Goal: Task Accomplishment & Management: Manage account settings

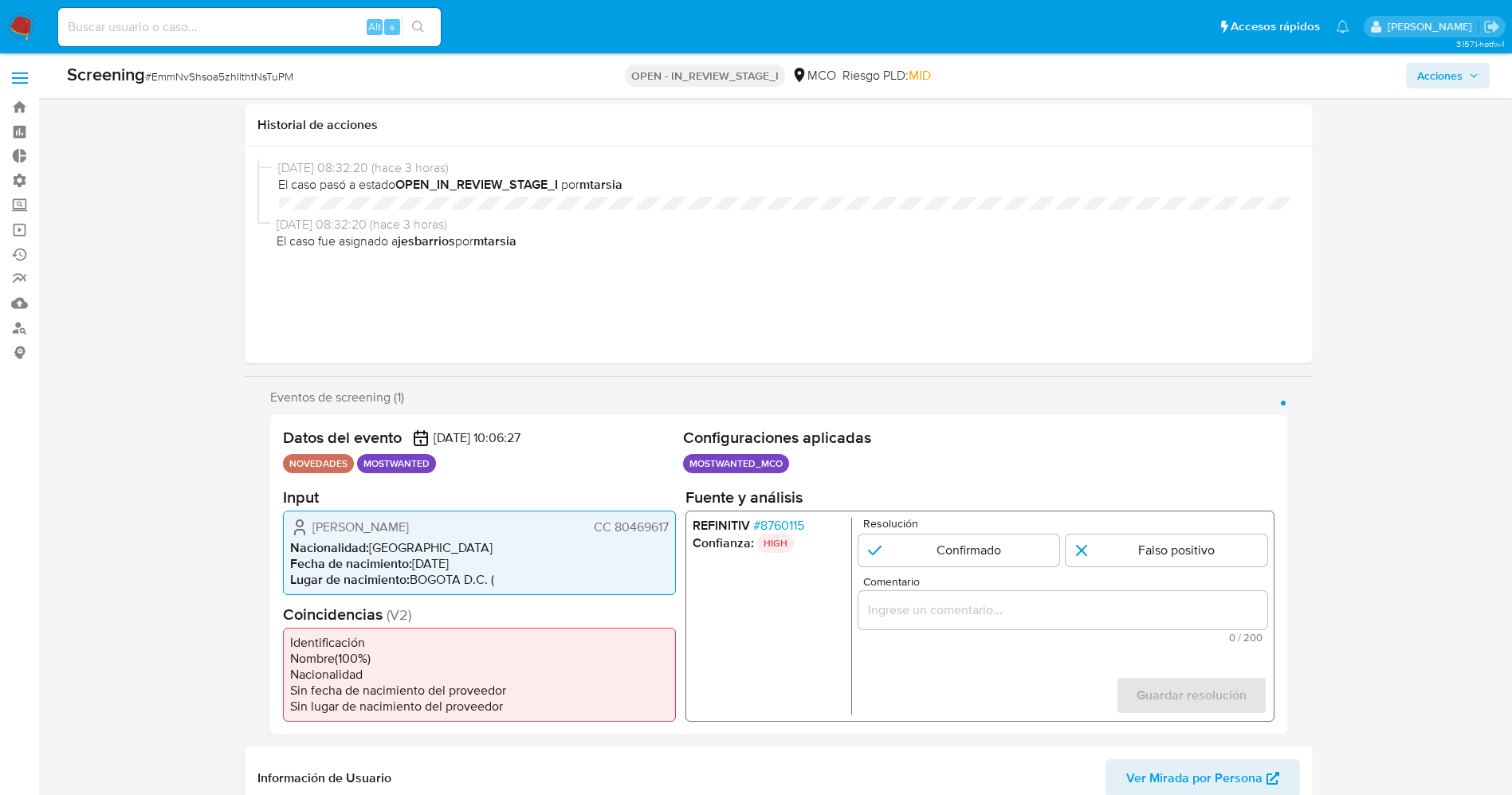
select select "10"
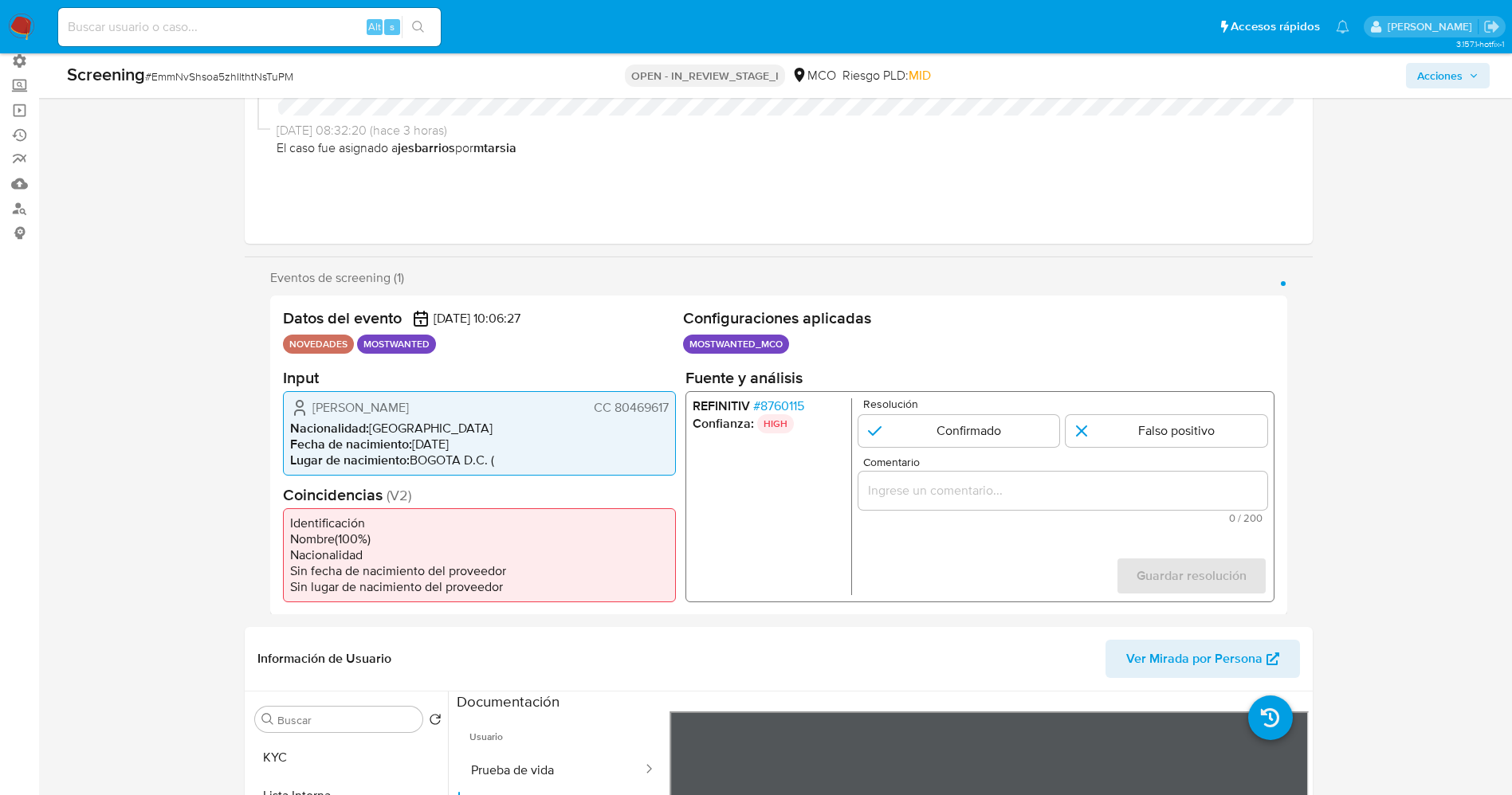
scroll to position [239, 0]
drag, startPoint x: 307, startPoint y: 406, endPoint x: 371, endPoint y: 431, distance: 68.7
click at [371, 417] on div "Wilson Alfonso Bohorquez Bohorquez CC 80469617" at bounding box center [479, 408] width 378 height 19
drag, startPoint x: 612, startPoint y: 416, endPoint x: 635, endPoint y: 407, distance: 24.7
click at [666, 415] on span "CC 80469617" at bounding box center [630, 407] width 75 height 16
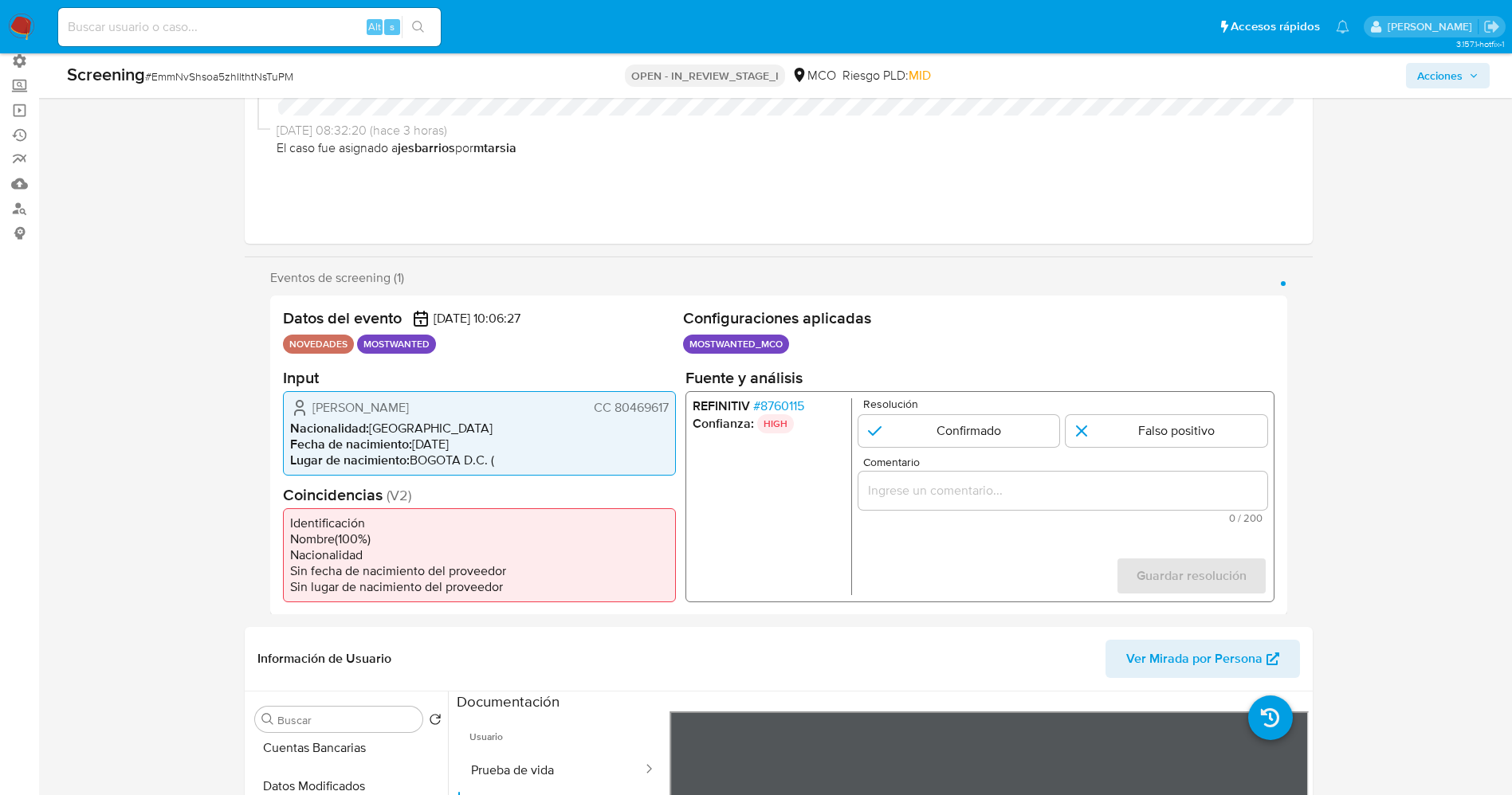
drag, startPoint x: 328, startPoint y: 392, endPoint x: 465, endPoint y: 425, distance: 140.9
click at [465, 425] on div "Wilson Alfonso Bohorquez Bohorquez CC 80469617 Nacionalidad : Colombia Fecha de…" at bounding box center [479, 433] width 393 height 84
click at [409, 415] on span "Wilson Alfonso Bohorquez Bohorquez" at bounding box center [360, 407] width 97 height 16
drag, startPoint x: 300, startPoint y: 409, endPoint x: 625, endPoint y: 410, distance: 325.0
click at [670, 416] on div "Wilson Alfonso Bohorquez Bohorquez CC 80469617 Nacionalidad : Colombia Fecha de…" at bounding box center [479, 433] width 393 height 84
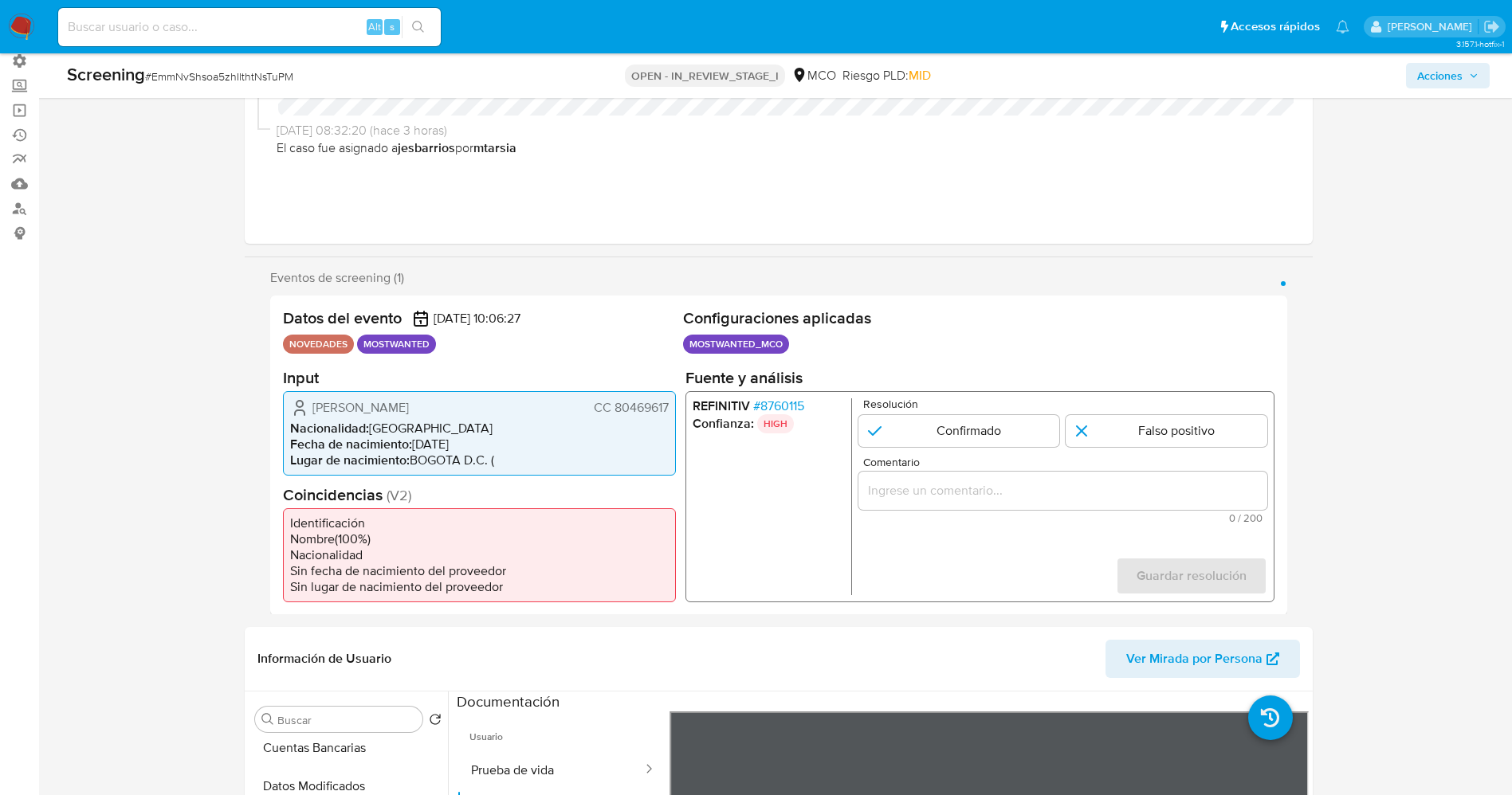
click at [766, 401] on span "# 8760115" at bounding box center [778, 406] width 51 height 16
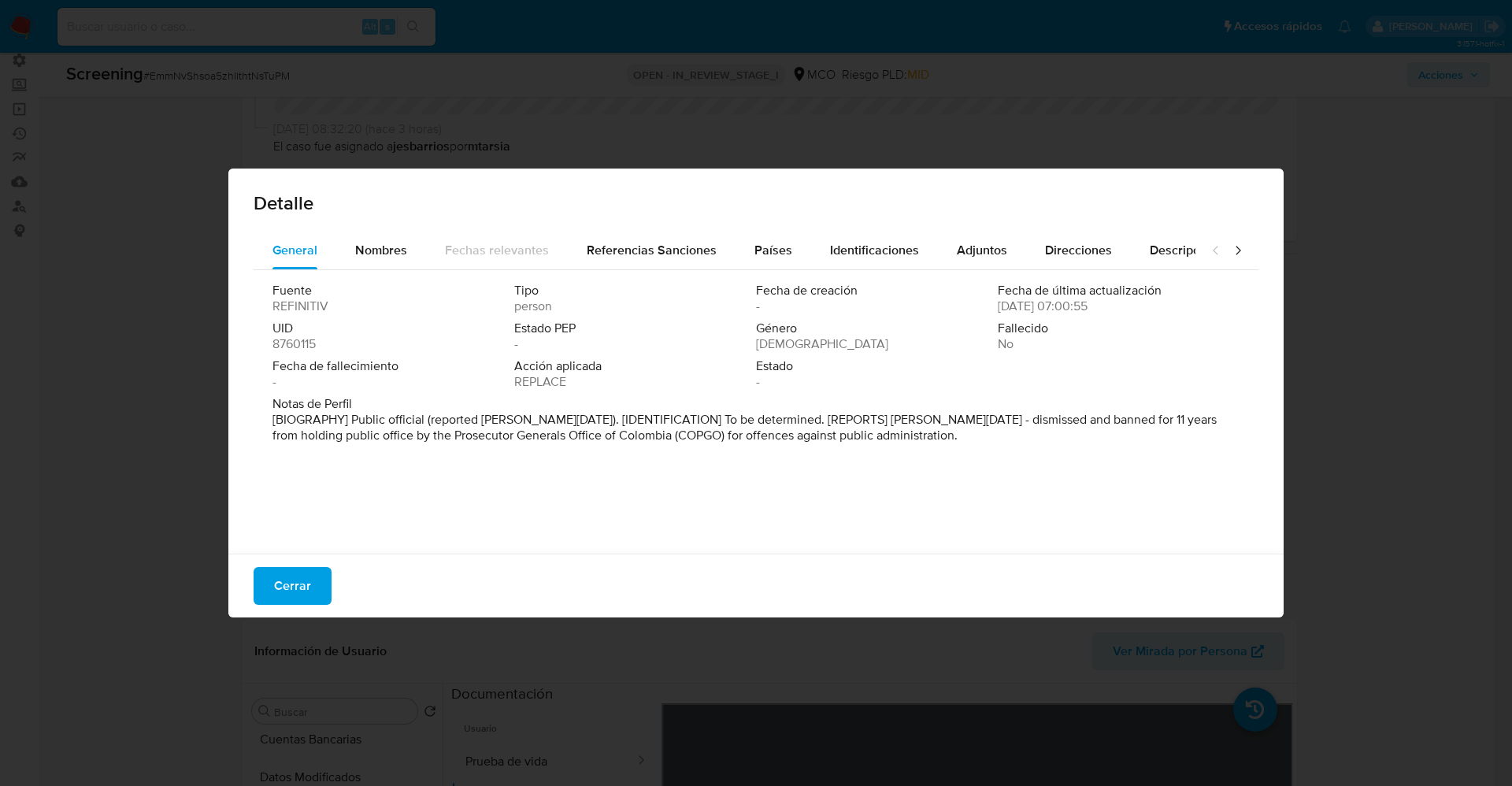
drag, startPoint x: 1021, startPoint y: 420, endPoint x: 1012, endPoint y: 420, distance: 9.0
click at [1032, 420] on p "[BIOGRAPHY] Public official (reported Jan 2020). [IDENTIFICATION] To be determi…" at bounding box center [754, 428] width 964 height 32
drag, startPoint x: 1003, startPoint y: 420, endPoint x: 980, endPoint y: 420, distance: 23.0
click at [980, 420] on p "[BIOGRAPHY] Public official (reported Jan 2020). [IDENTIFICATION] To be determi…" at bounding box center [754, 428] width 964 height 32
click at [1033, 422] on p "[BIOGRAPHY] Public official (reported Jan 2020). [IDENTIFICATION] To be determi…" at bounding box center [754, 428] width 964 height 32
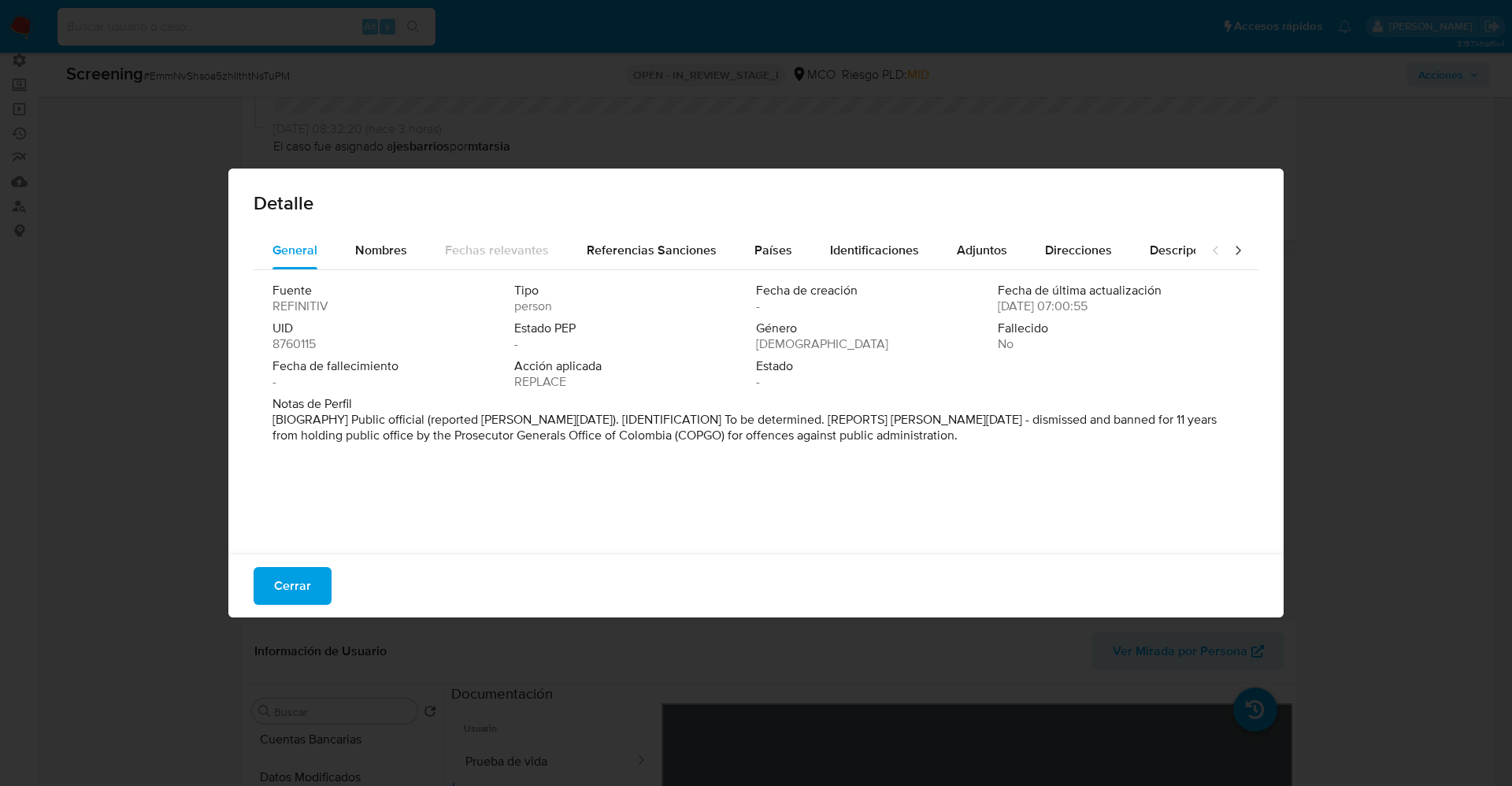
drag, startPoint x: 435, startPoint y: 406, endPoint x: 914, endPoint y: 464, distance: 482.5
click at [914, 464] on div "General Nombres Fechas relevantes Referencias Sanciones Países Identificaciones…" at bounding box center [756, 394] width 1056 height 327
click at [283, 573] on span "Cerrar" at bounding box center [293, 586] width 37 height 35
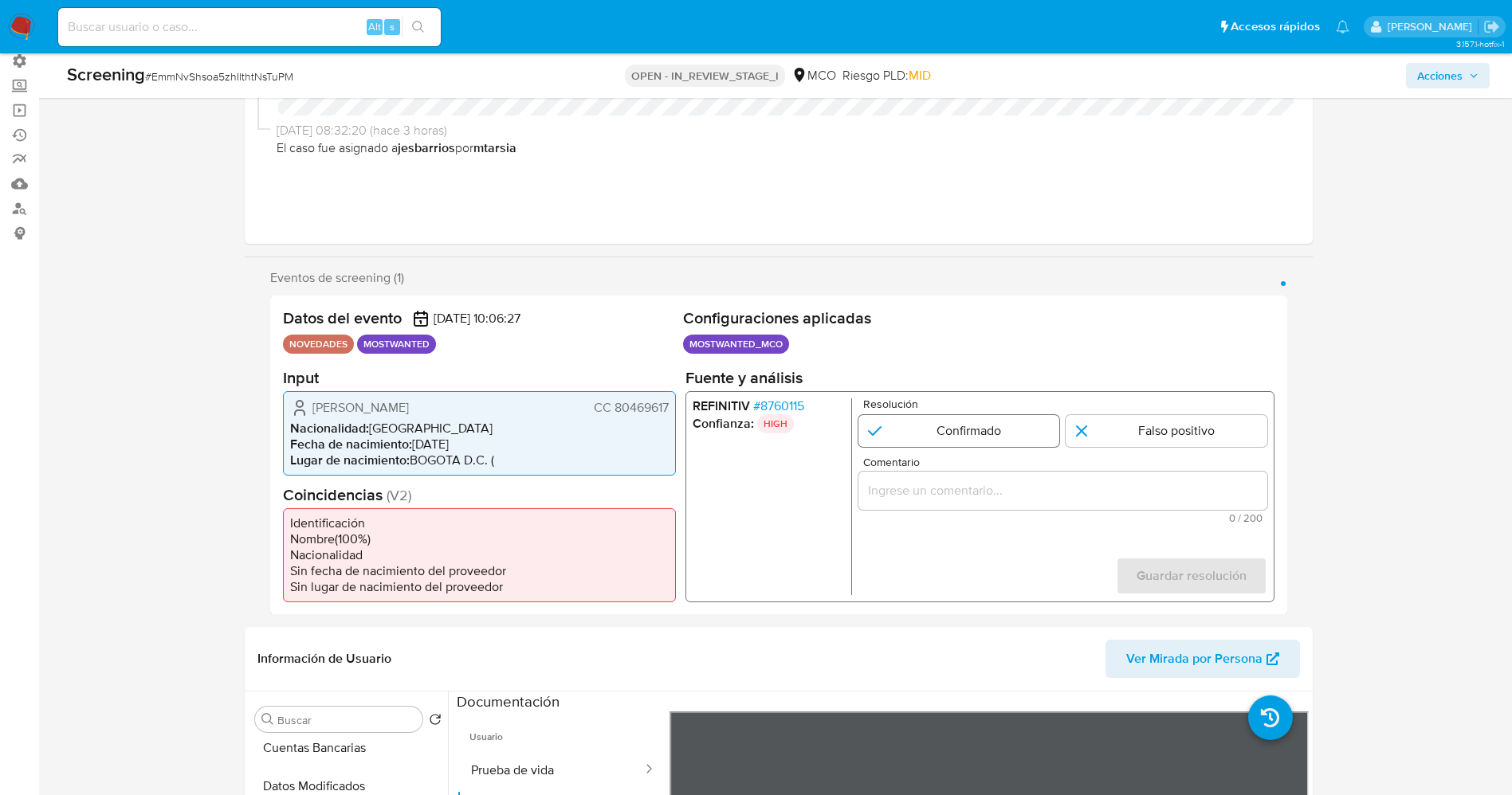
click at [975, 422] on input "1 de 1" at bounding box center [957, 431] width 201 height 32
radio input "true"
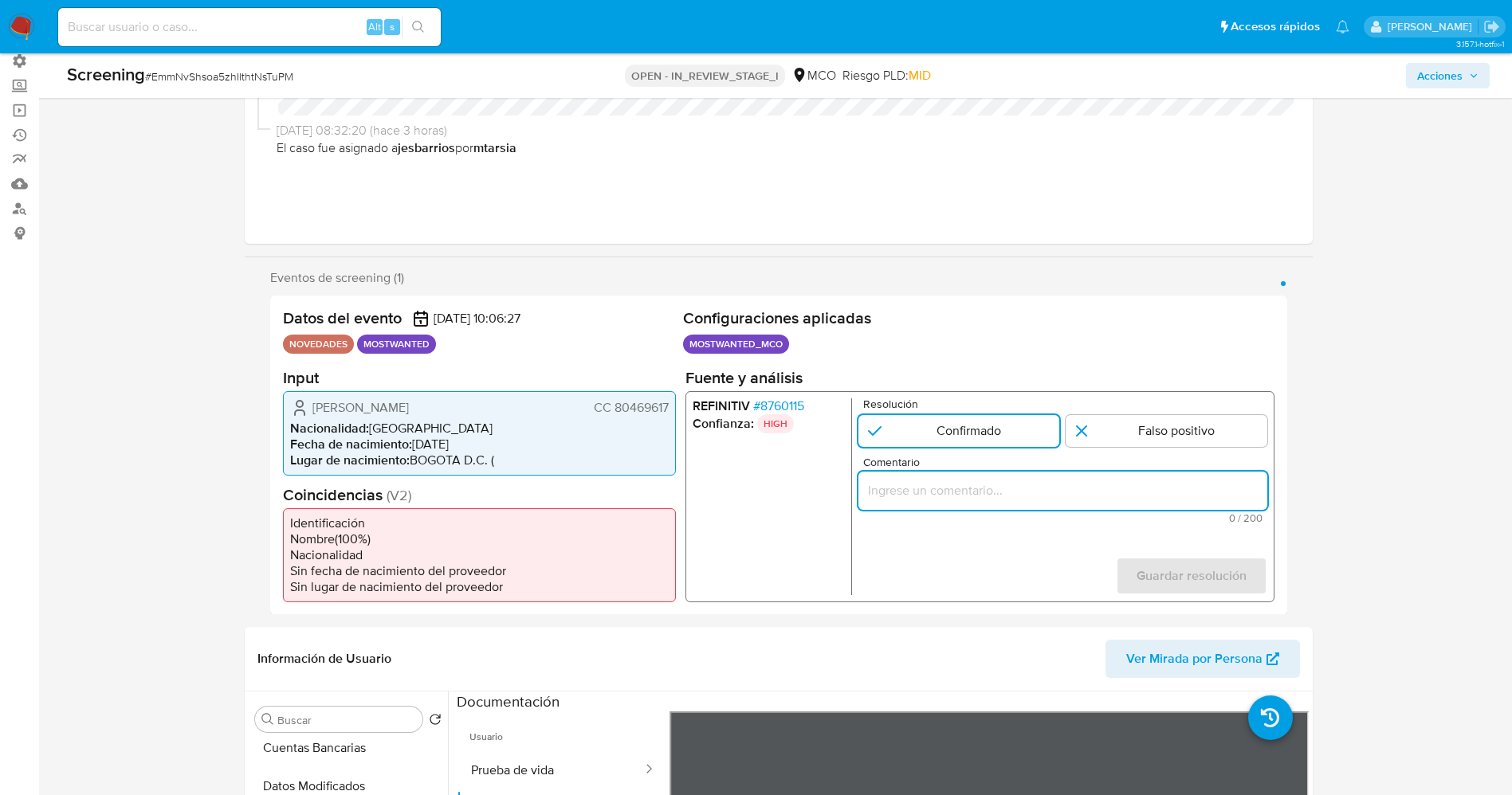
click at [988, 486] on input "Comentario" at bounding box center [1061, 489] width 409 height 20
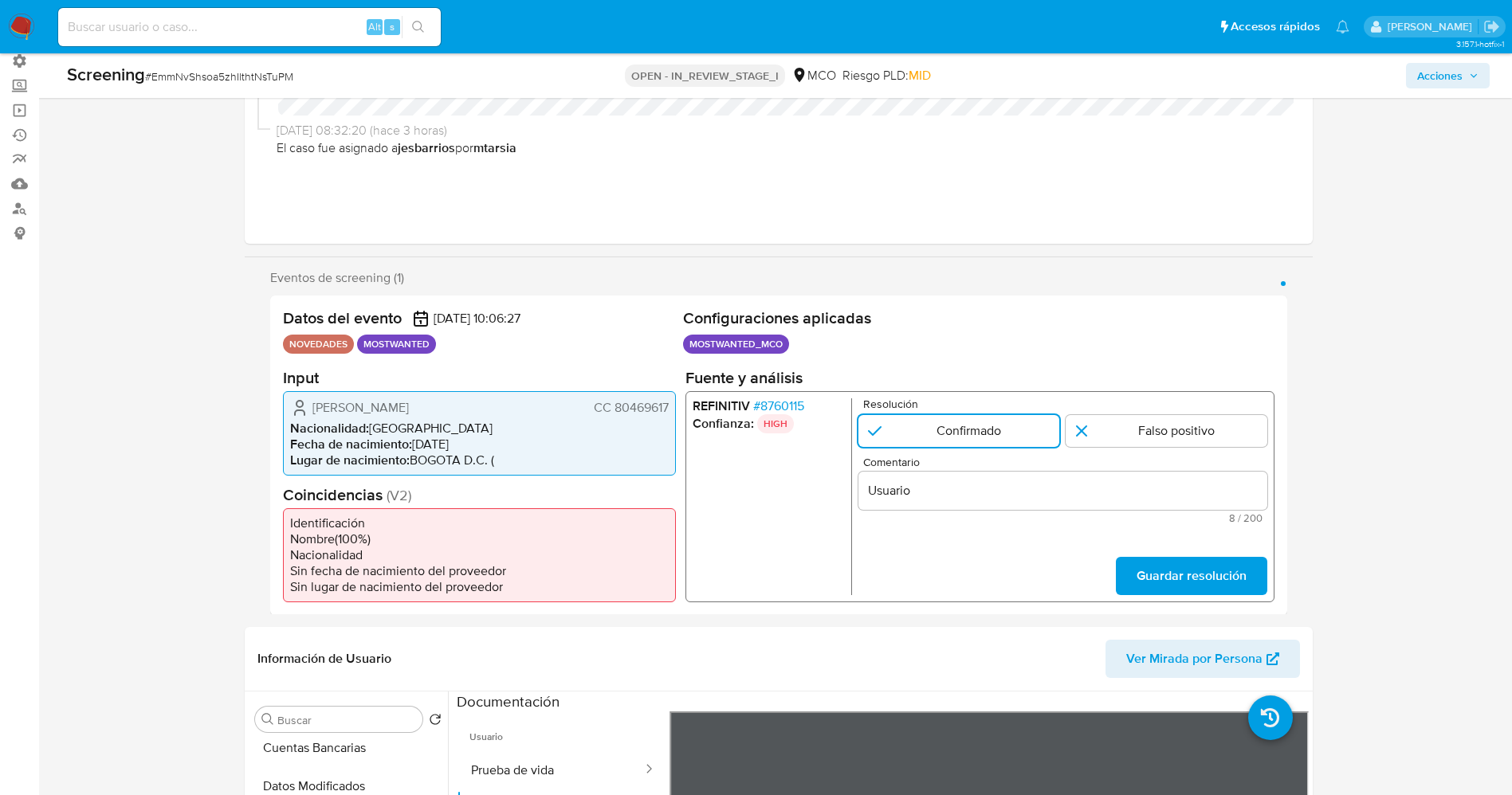
drag, startPoint x: 303, startPoint y: 404, endPoint x: 669, endPoint y: 417, distance: 366.2
click at [669, 417] on div "Wilson Alfonso Bohorquez Bohorquez CC 80469617 Nacionalidad : Colombia Fecha de…" at bounding box center [479, 433] width 393 height 84
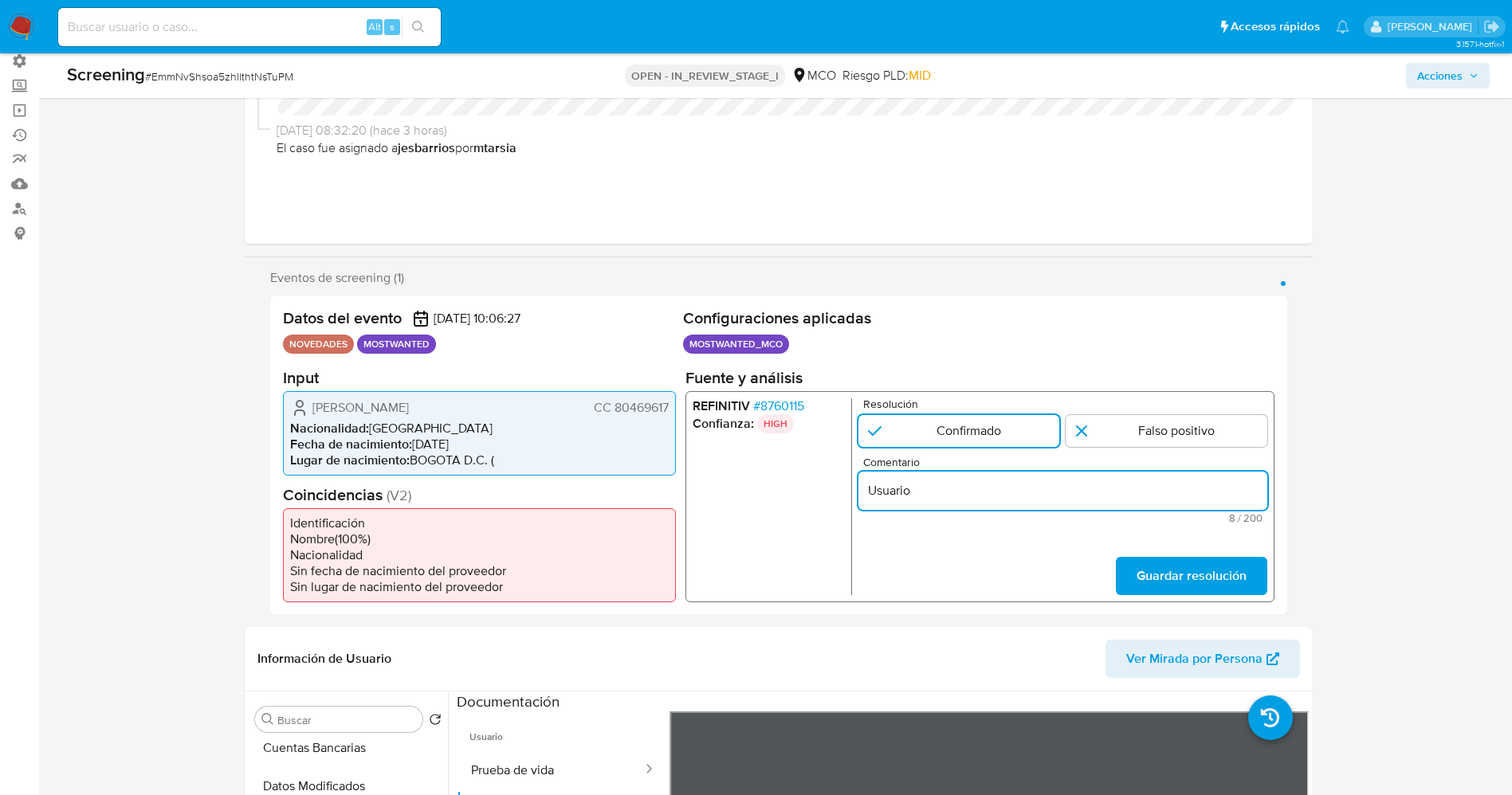
click at [958, 493] on input "Usuario" at bounding box center [1061, 489] width 409 height 20
drag, startPoint x: 932, startPoint y: 490, endPoint x: 928, endPoint y: 497, distance: 8.1
paste input "Wilson Alfonso Bohorquez Bohorquez CC 80469617"
type input "Usuario Wilson Alfonso Bohorquez Bohorquez CC 80469617 se encuentra en listas d…"
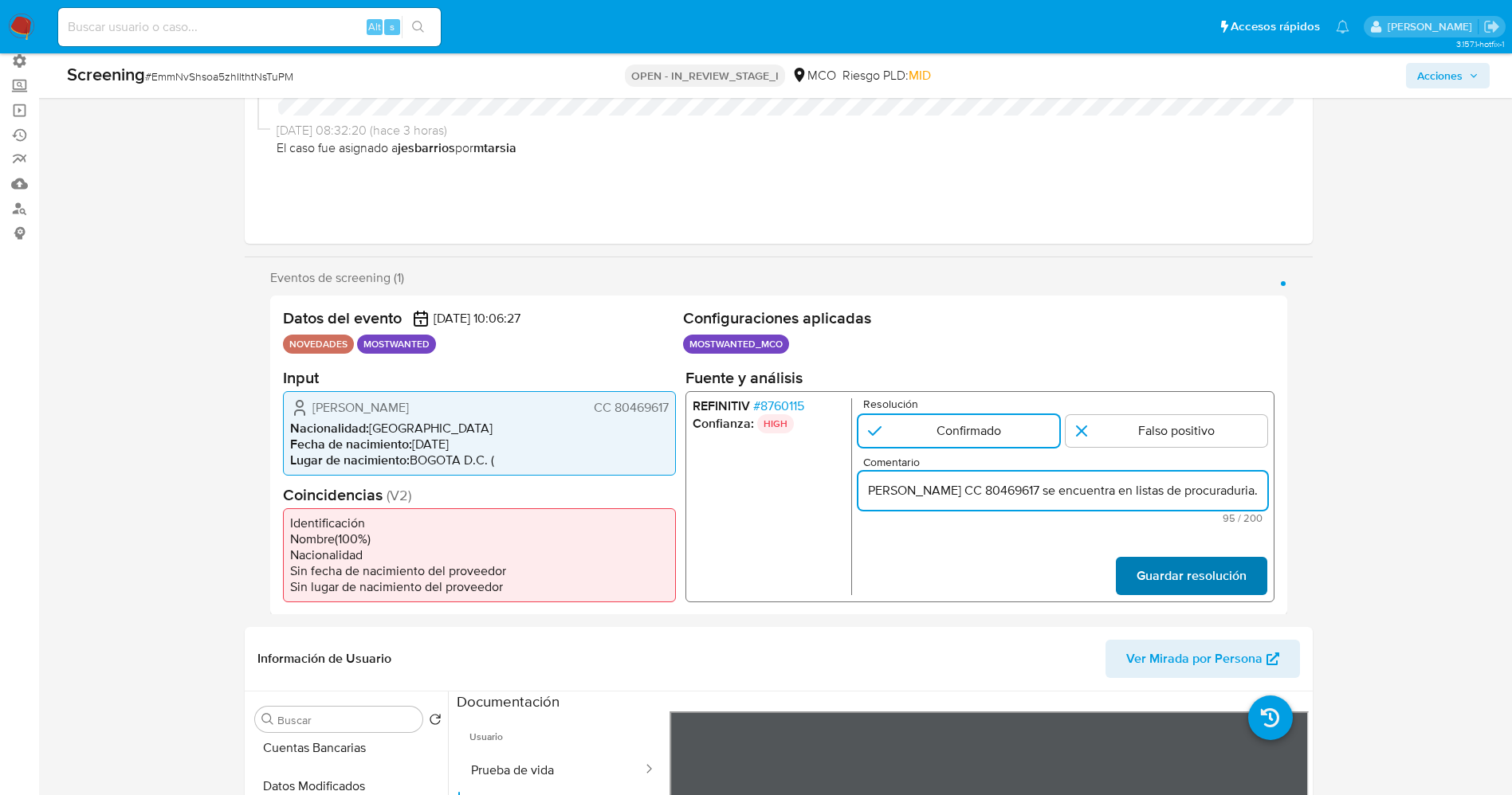
click at [1216, 590] on span "Guardar resolución" at bounding box center [1190, 575] width 110 height 35
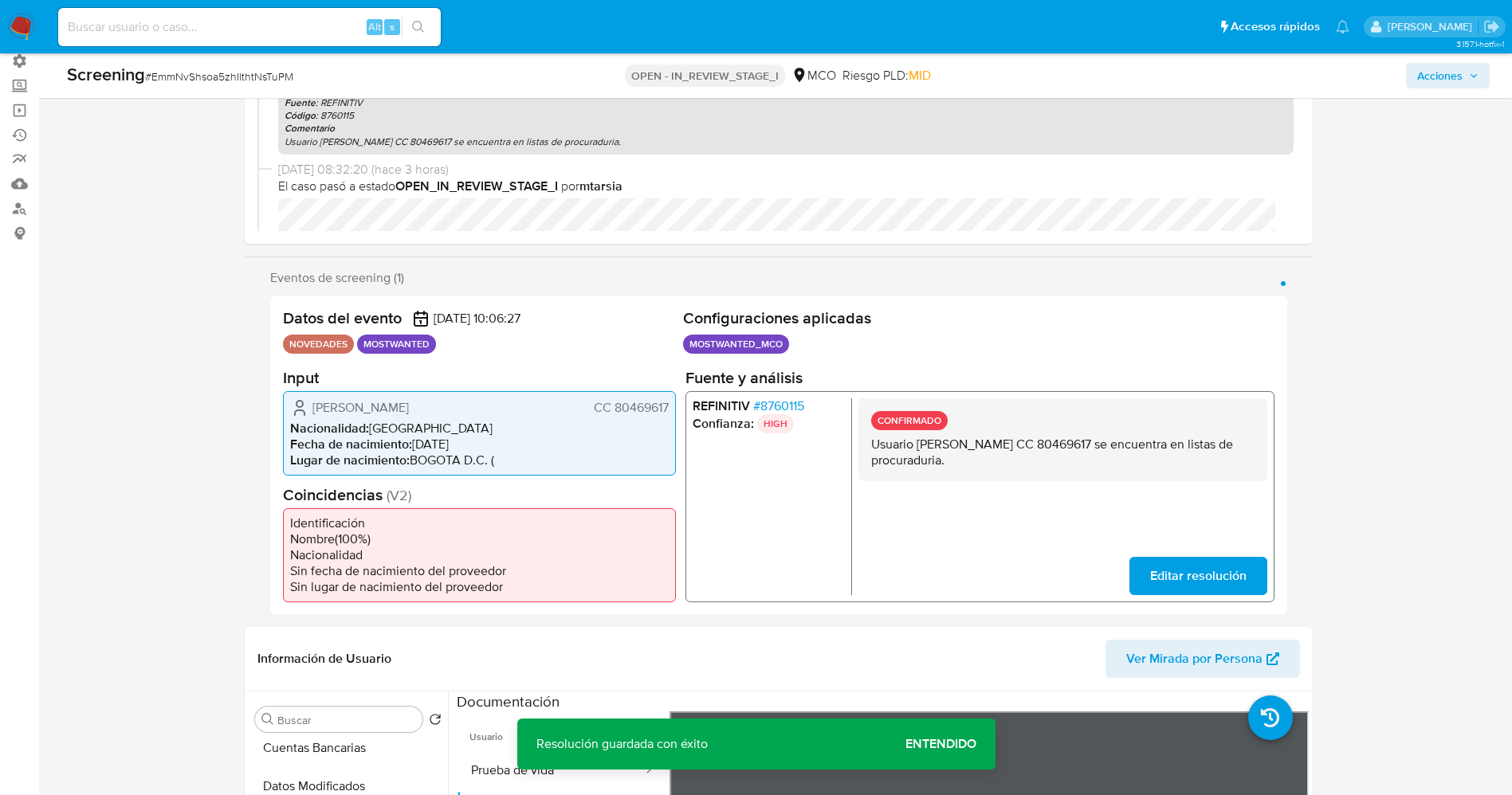
drag, startPoint x: 873, startPoint y: 448, endPoint x: 1102, endPoint y: 454, distance: 229.1
click at [1102, 454] on p "Usuario Wilson Alfonso Bohorquez Bohorquez CC 80469617 se encuentra en listas d…" at bounding box center [1062, 452] width 383 height 32
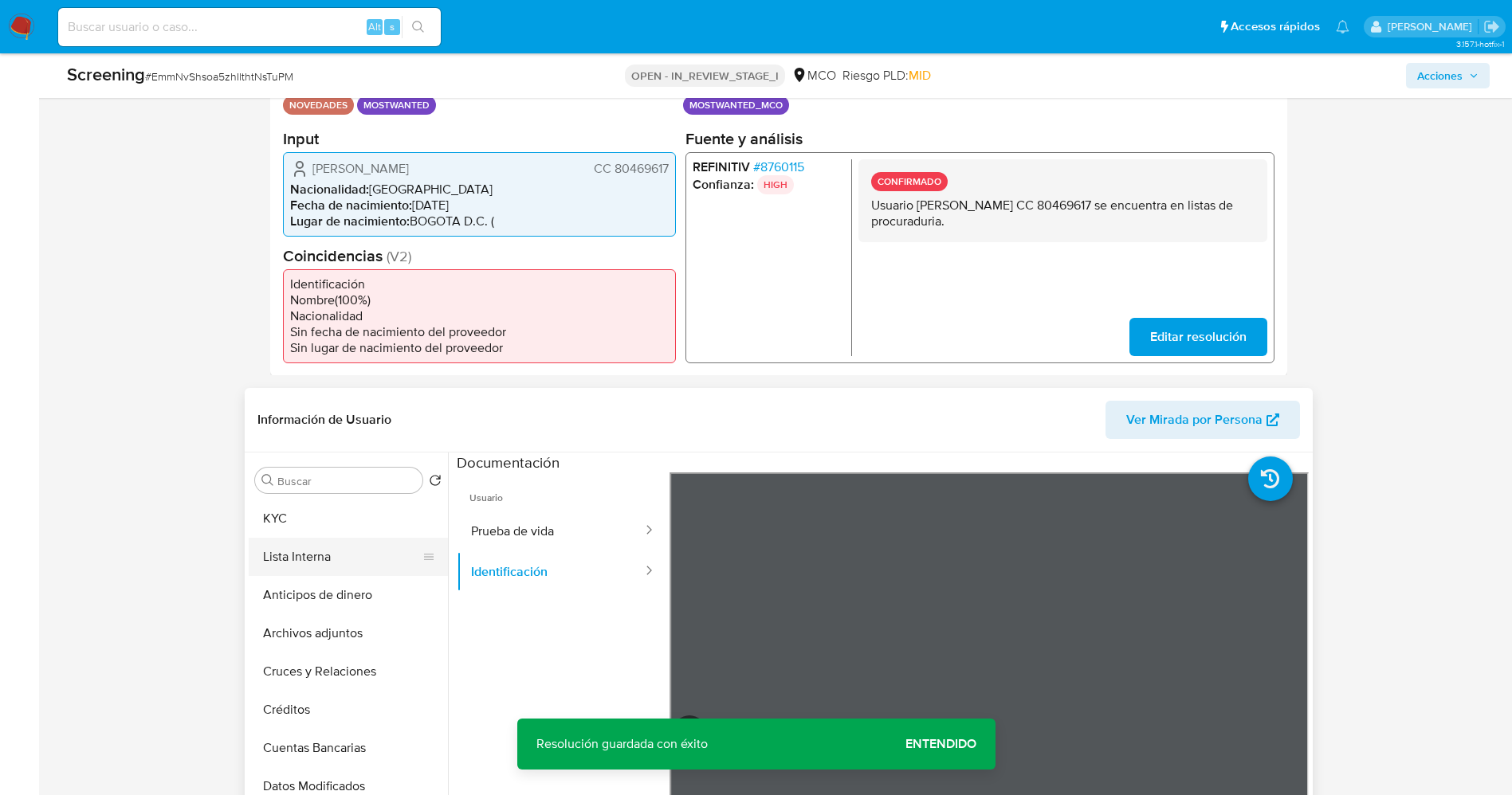
click at [333, 576] on button "Lista Interna" at bounding box center [342, 557] width 186 height 38
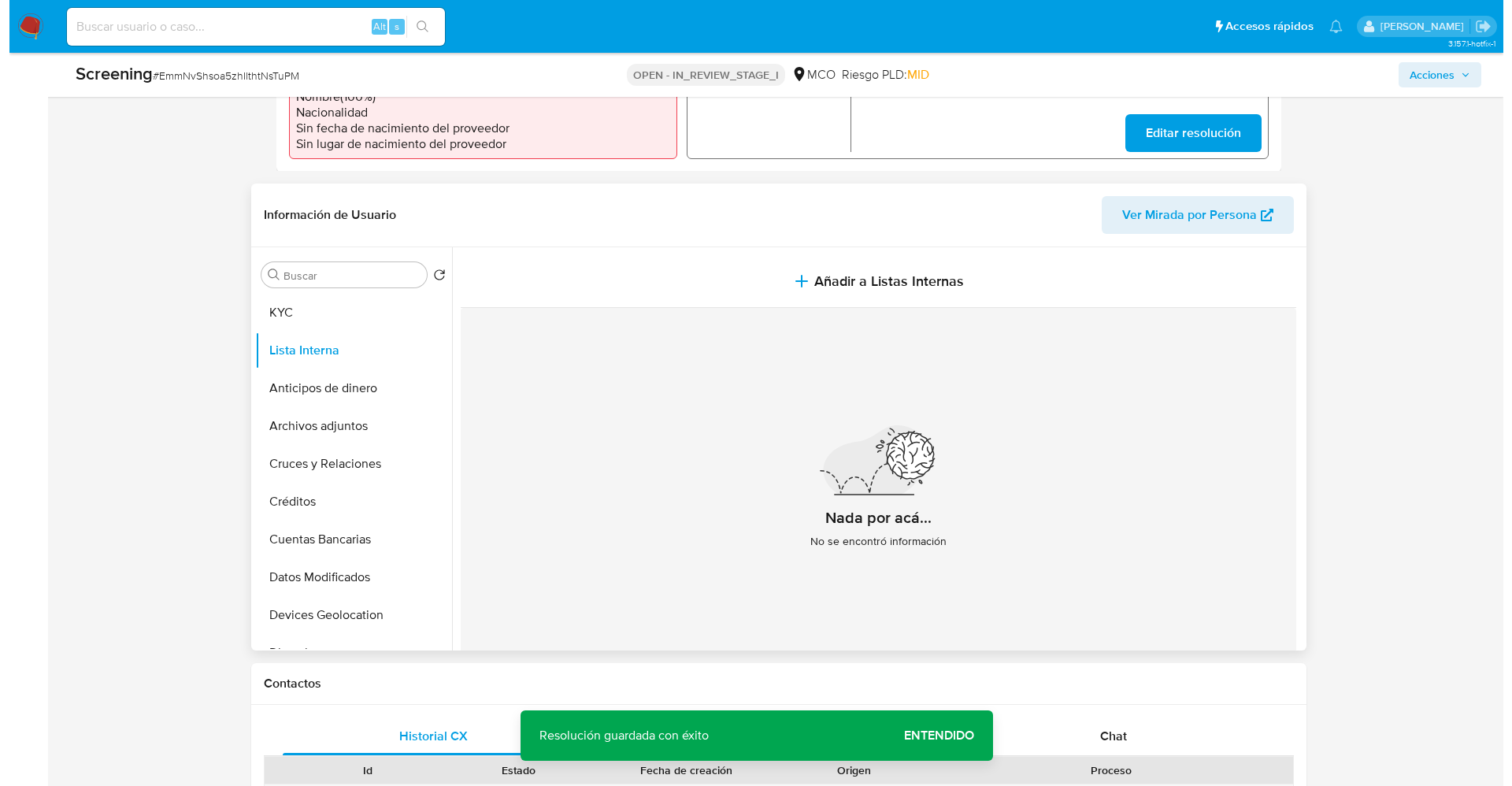
scroll to position [591, 0]
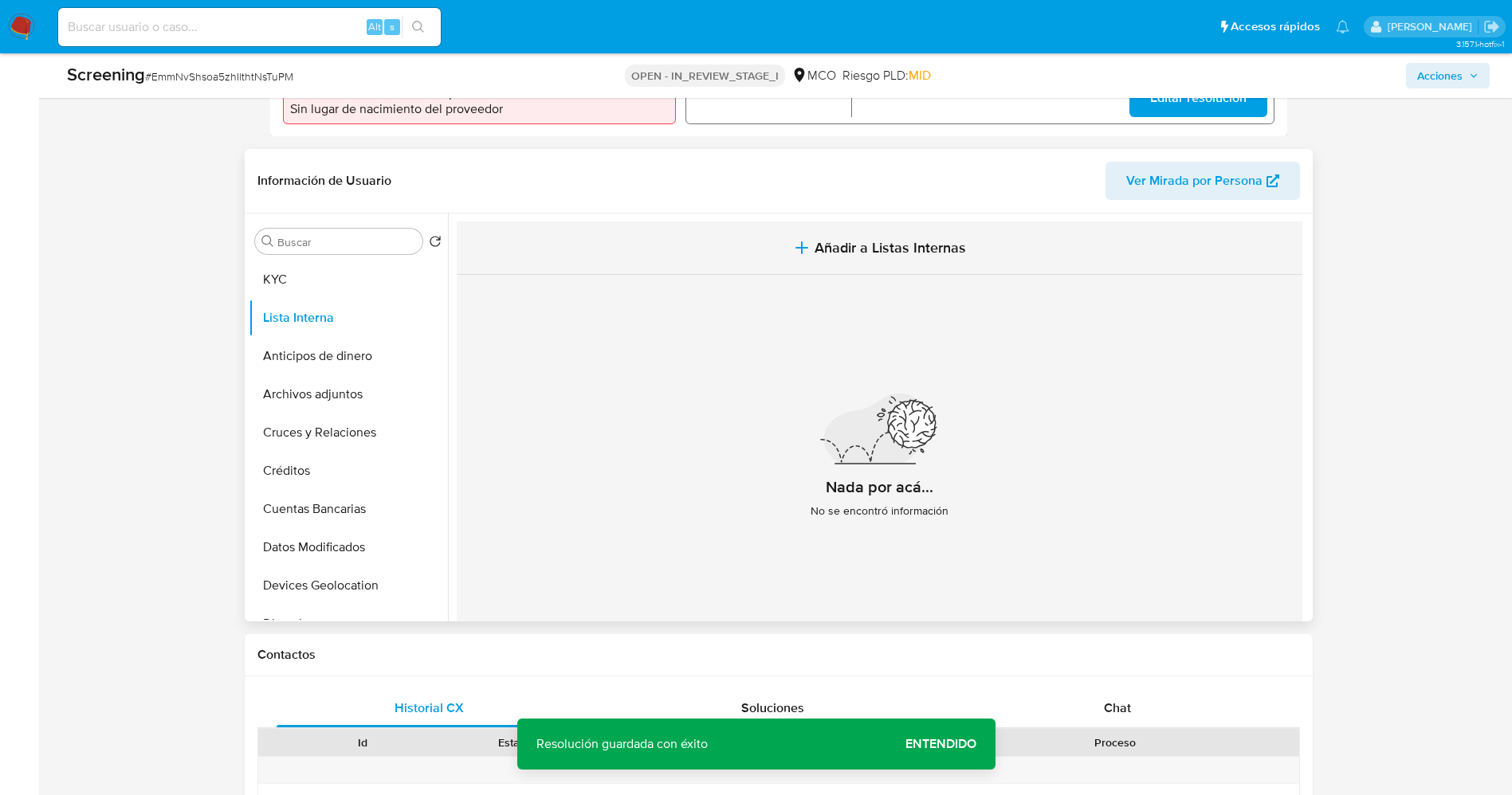
click at [938, 257] on span "Añadir a Listas Internas" at bounding box center [890, 248] width 152 height 18
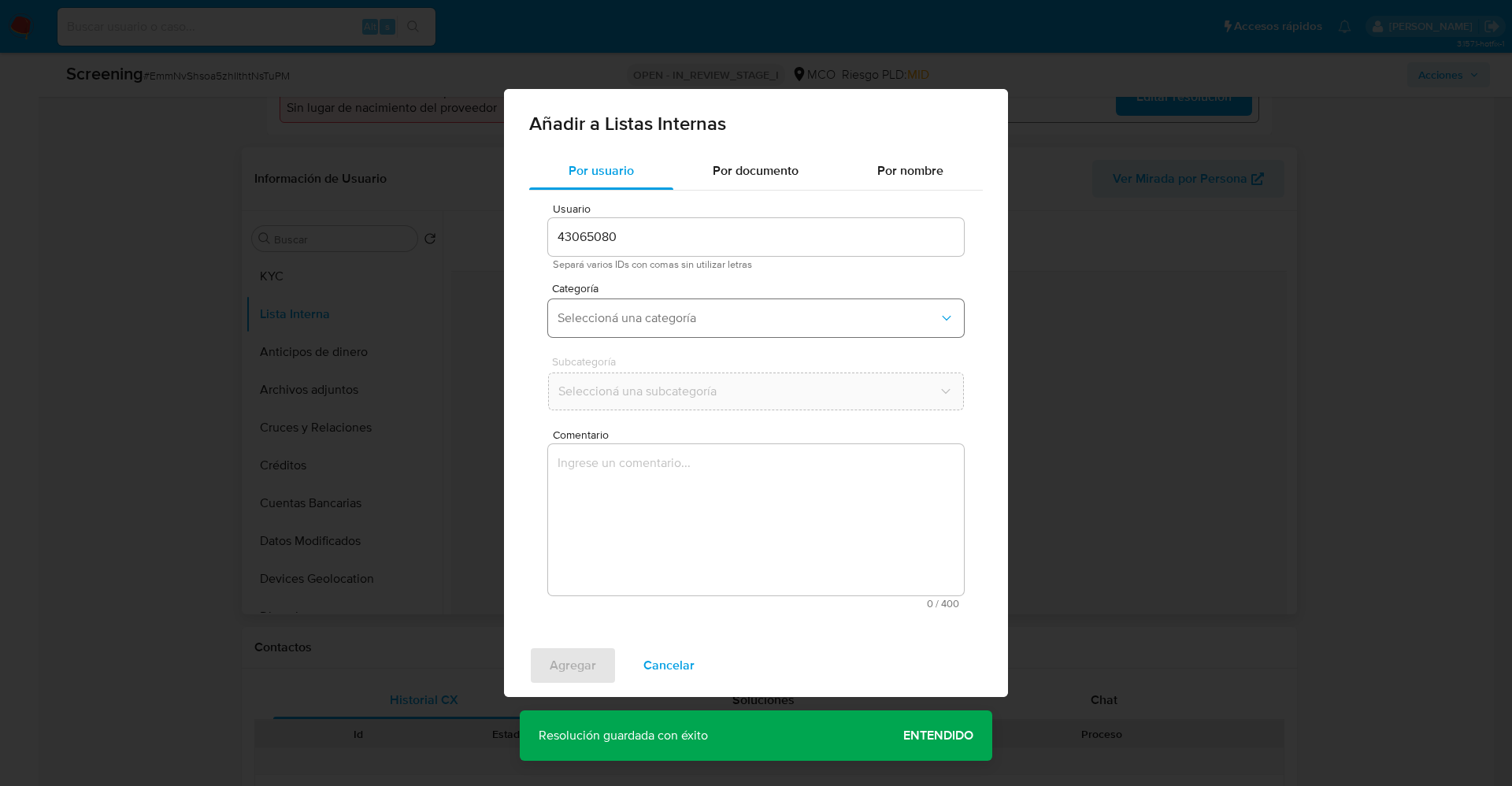
click at [701, 311] on span "Seleccioná una categoría" at bounding box center [748, 318] width 381 height 16
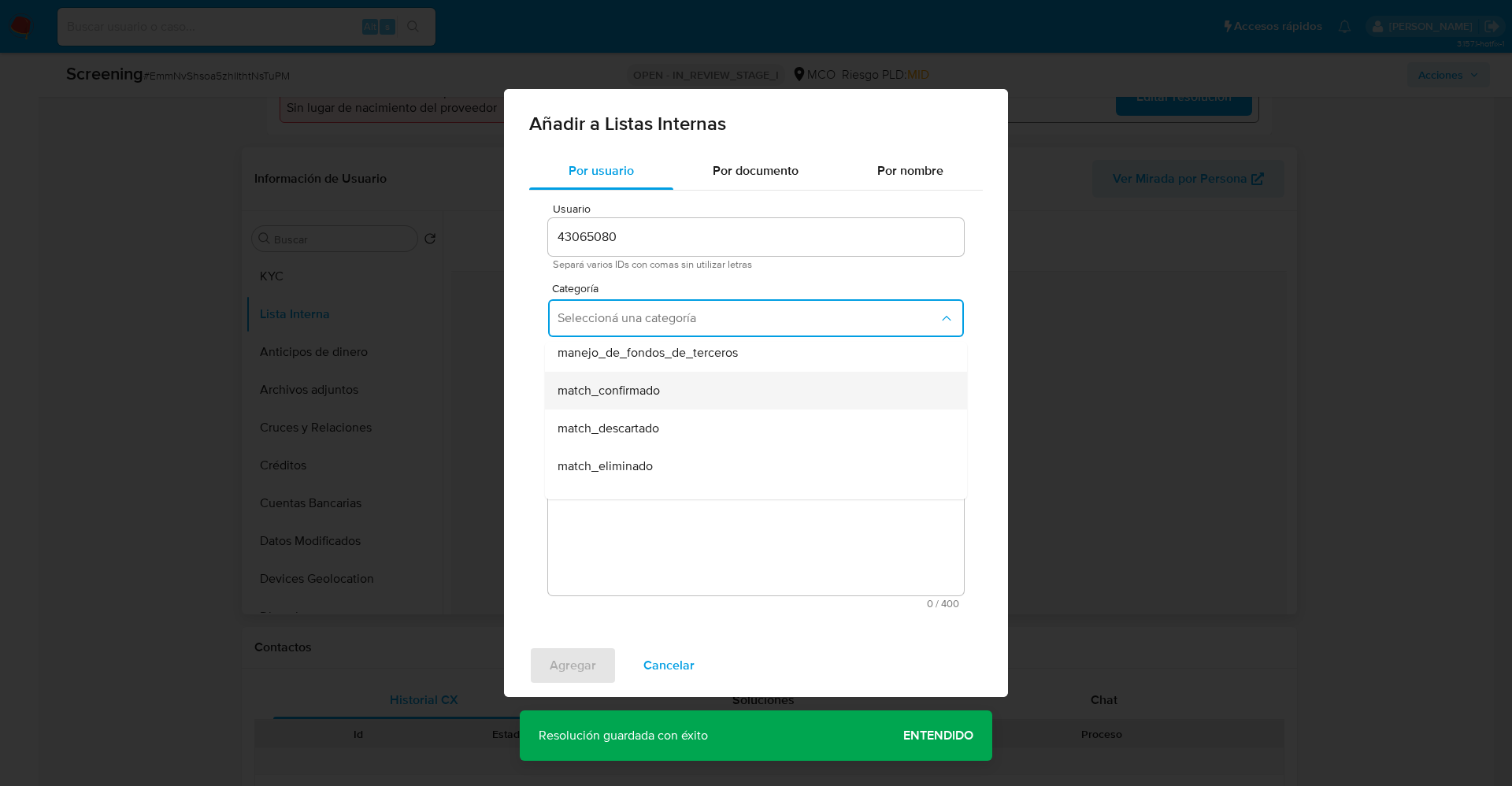
scroll to position [118, 0]
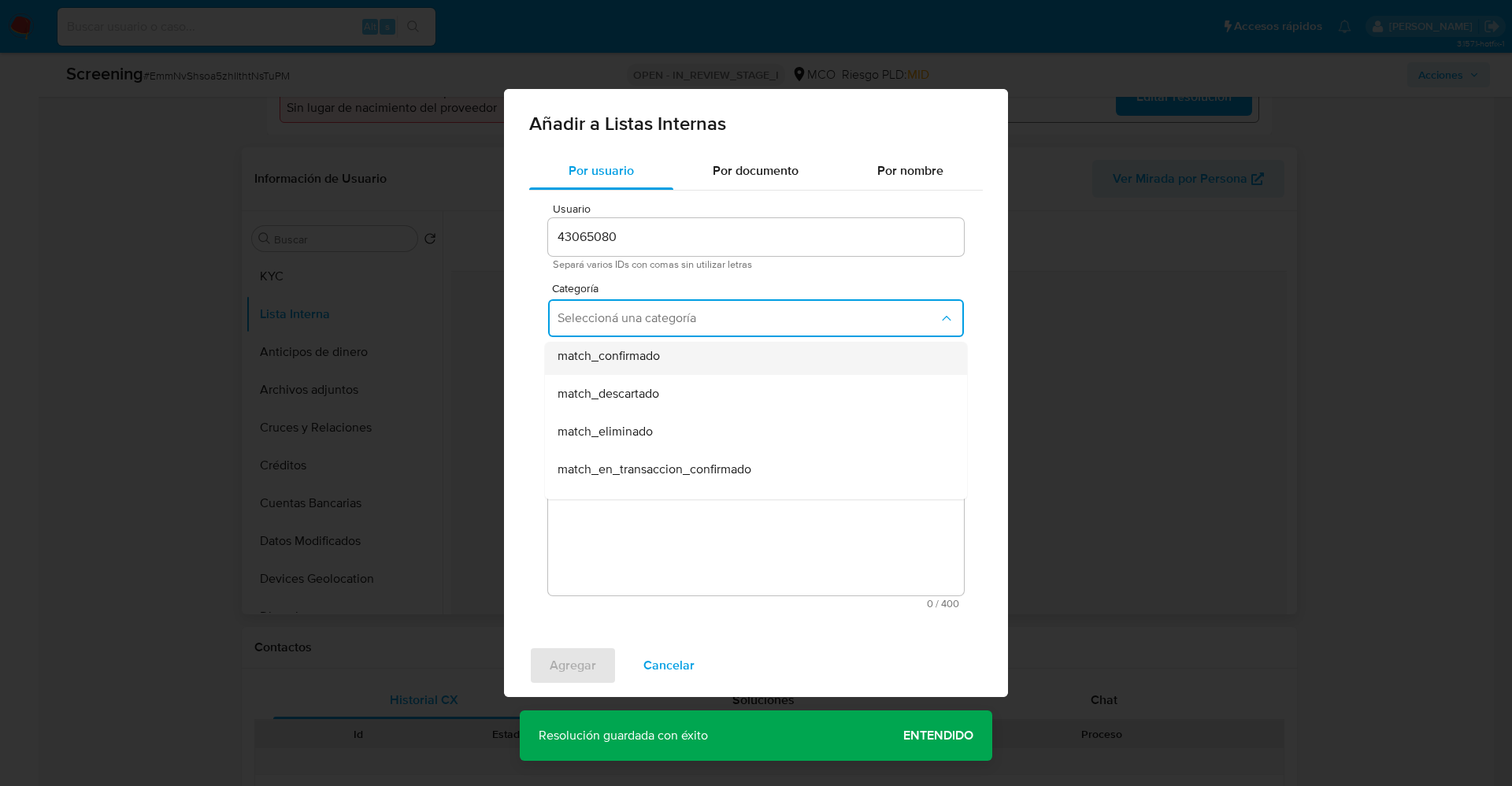
click at [690, 365] on div "match_confirmado" at bounding box center [752, 356] width 387 height 38
click at [685, 384] on span "Seleccioná una subcategoría" at bounding box center [748, 392] width 381 height 16
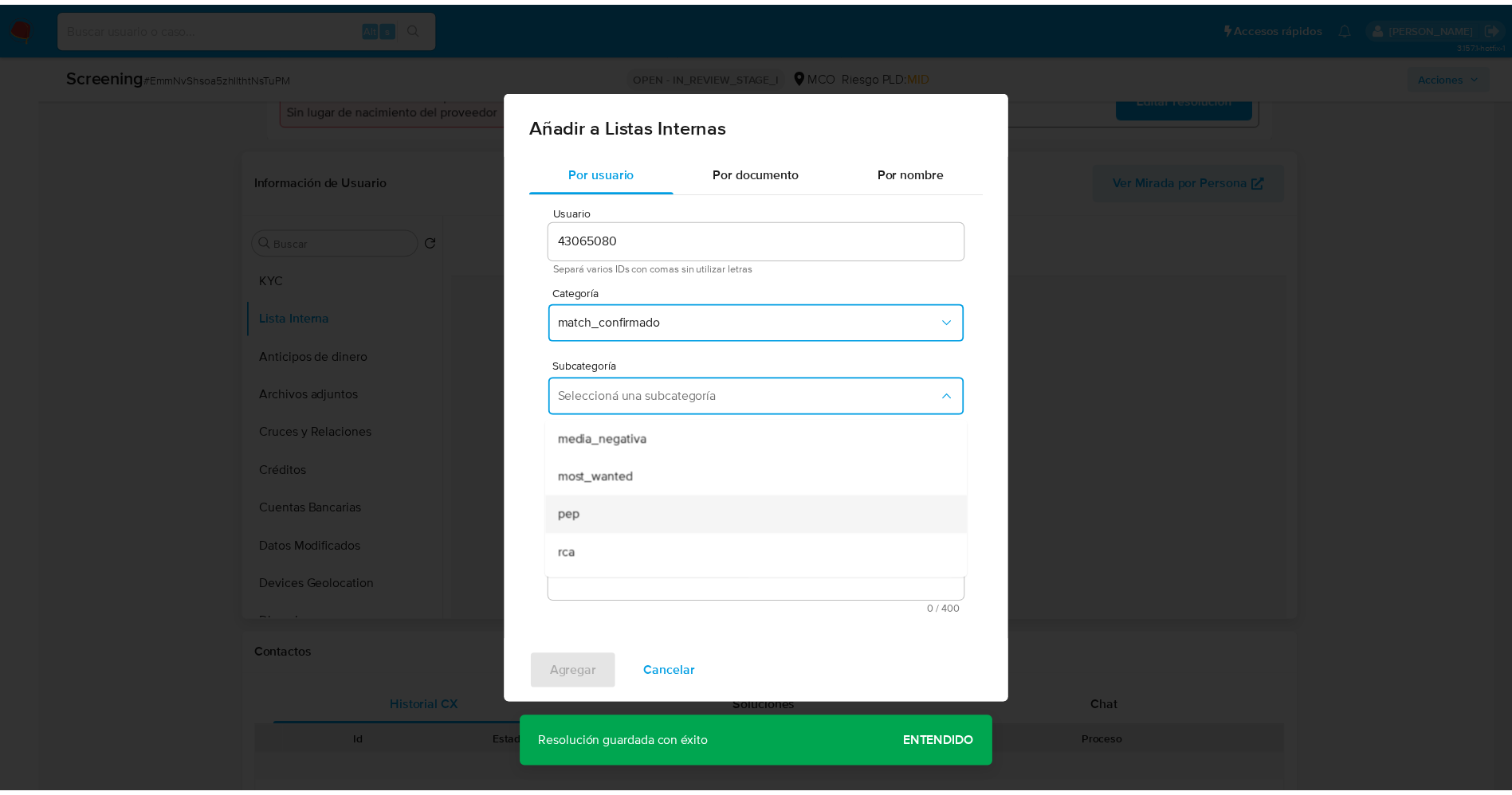
scroll to position [108, 0]
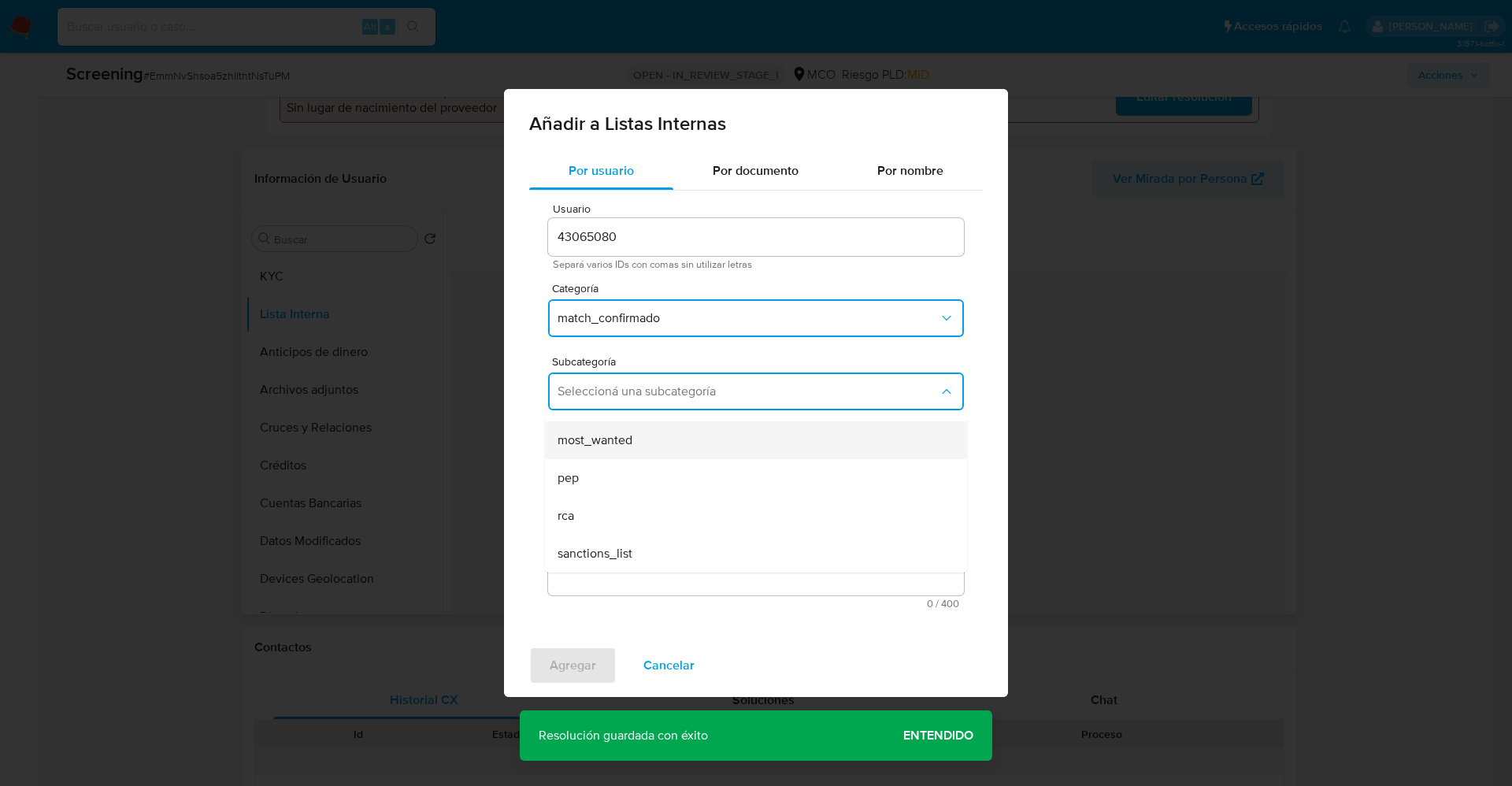
click at [645, 456] on div "most_wanted" at bounding box center [752, 440] width 387 height 38
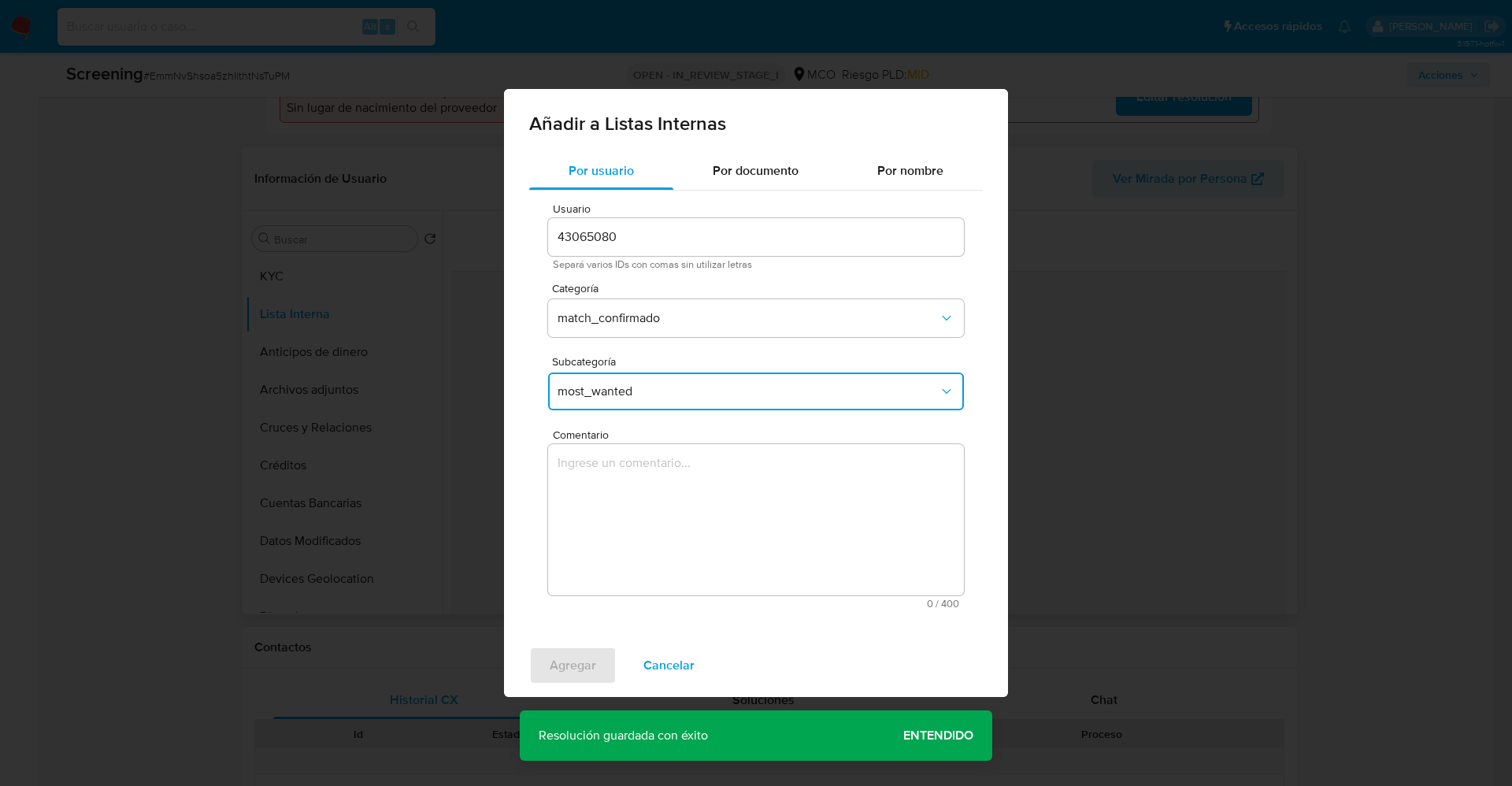
click at [652, 480] on textarea "Comentario" at bounding box center [756, 520] width 416 height 152
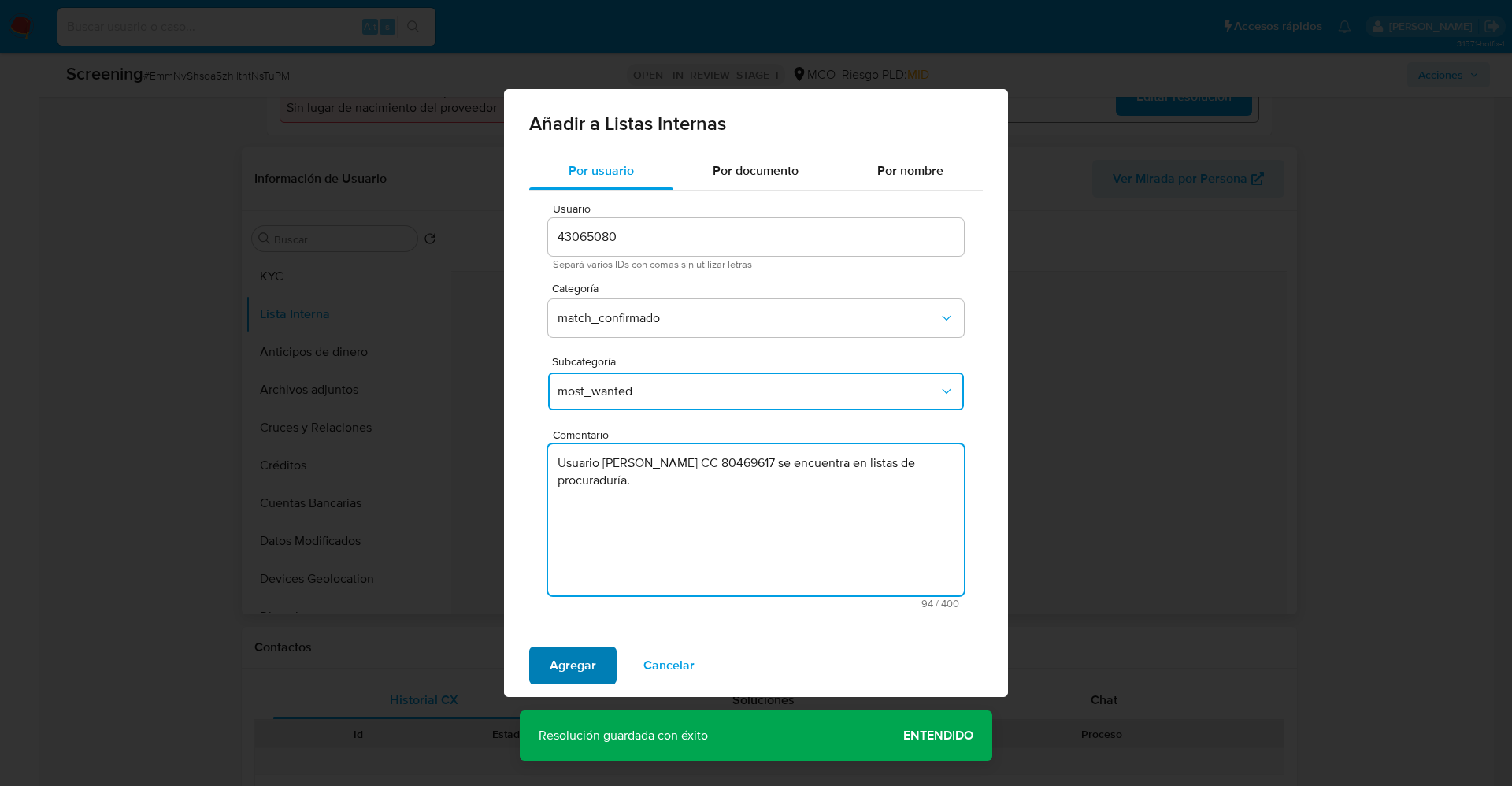
type textarea "Usuario Wilson Alfonso Bohorquez Bohorquez CC 80469617 se encuentra en listas d…"
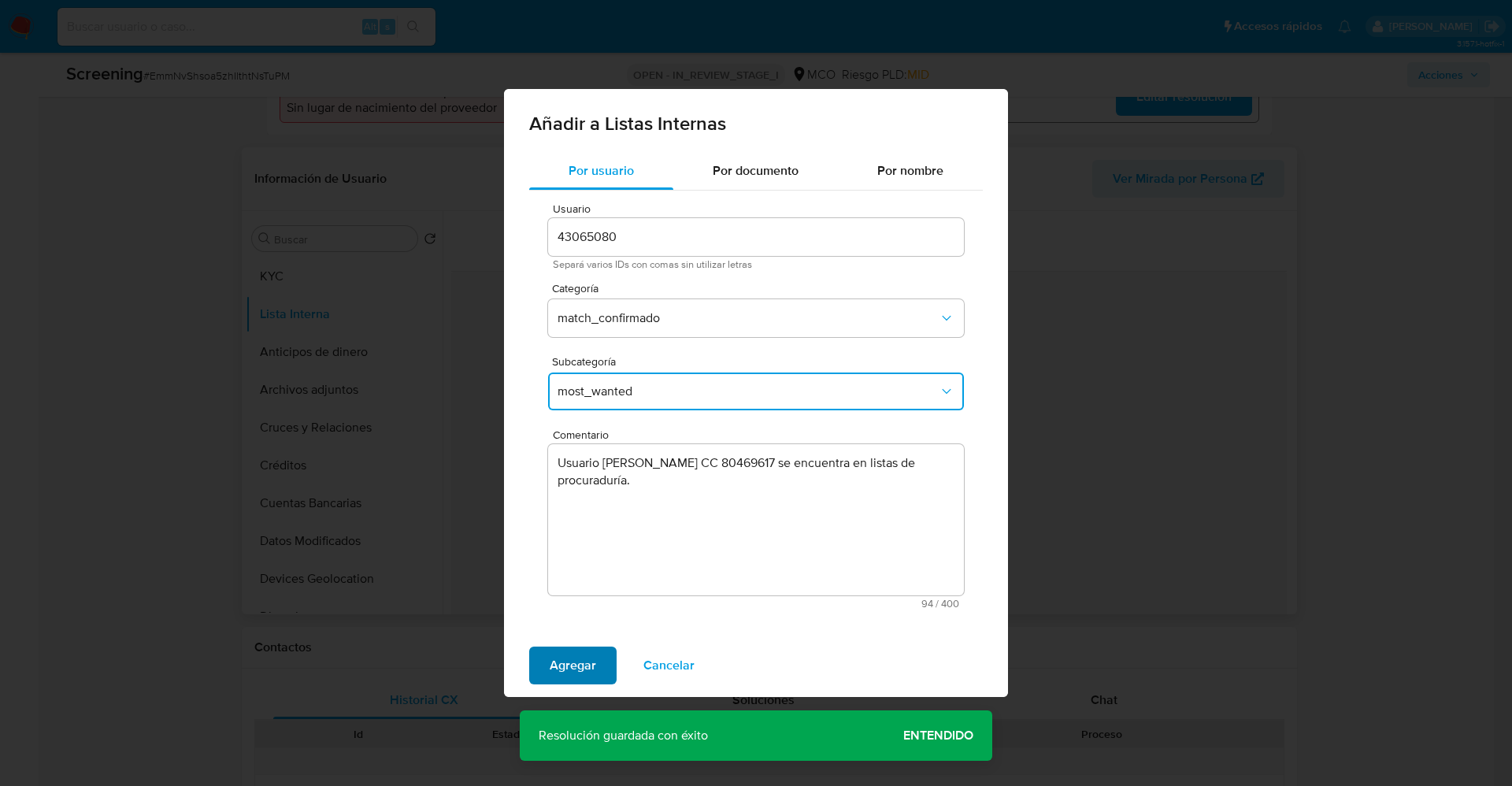
click at [556, 652] on span "Agregar" at bounding box center [573, 666] width 46 height 35
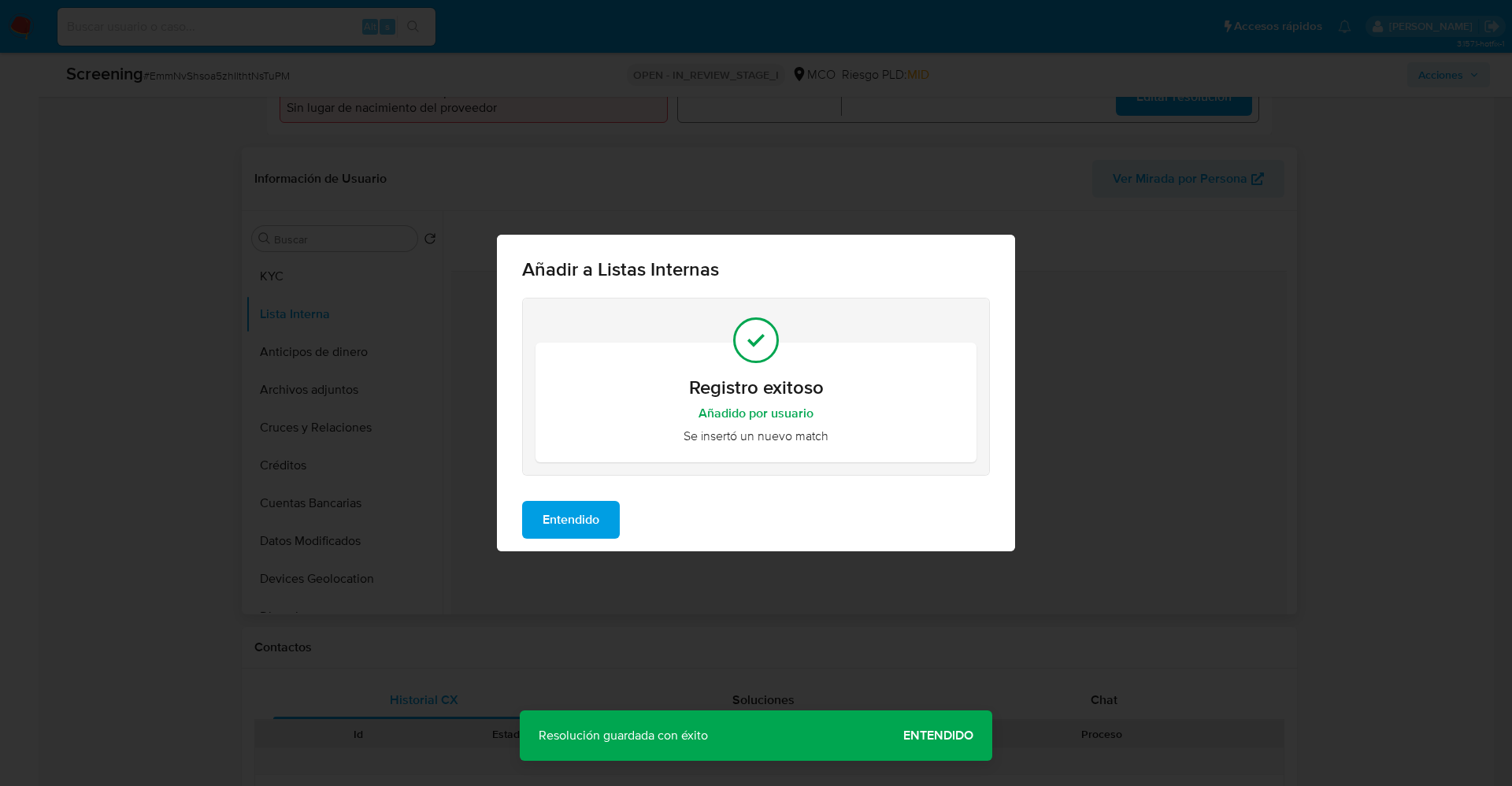
click at [571, 514] on span "Entendido" at bounding box center [570, 520] width 57 height 35
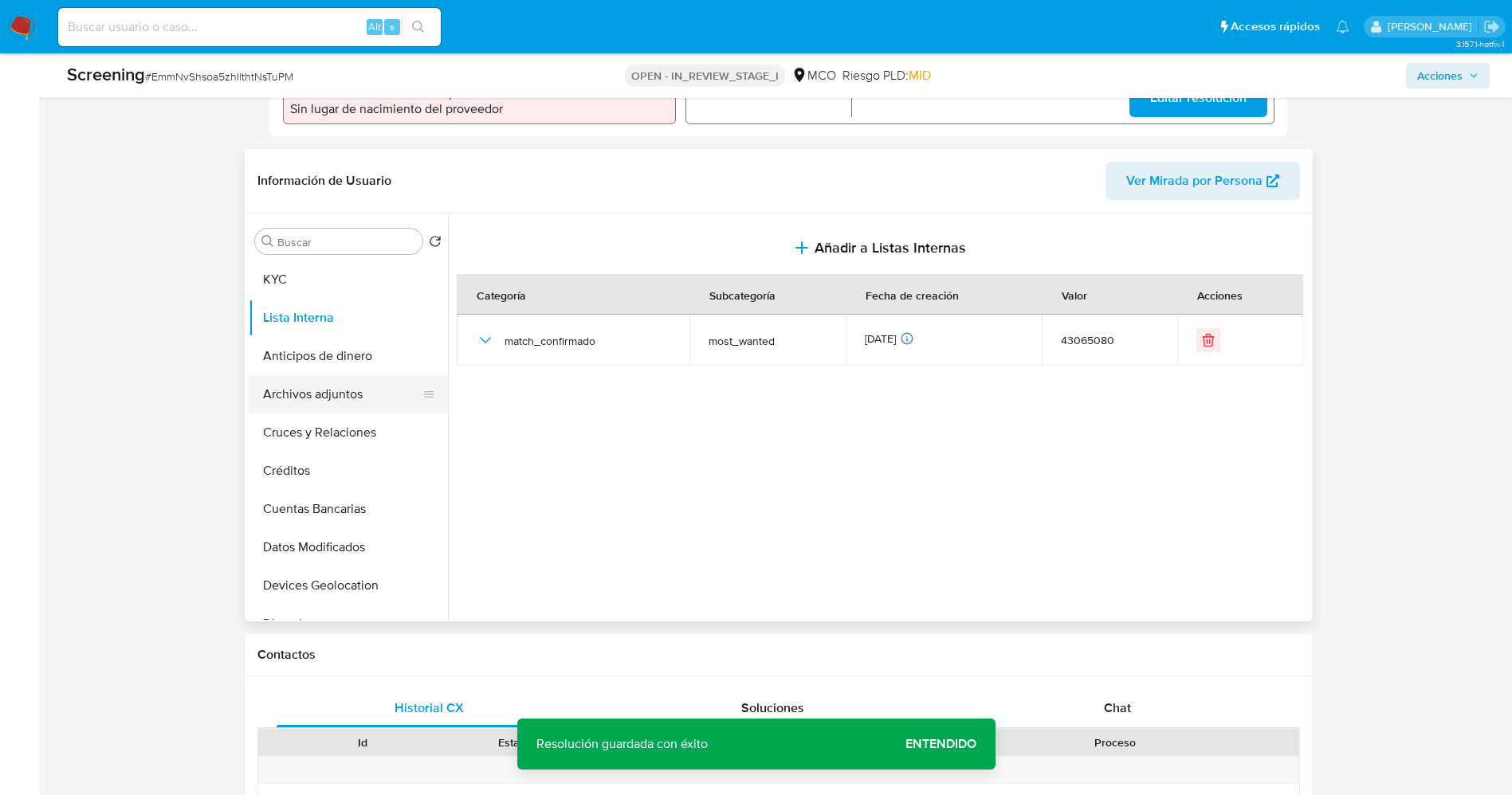
click at [318, 414] on button "Archivos adjuntos" at bounding box center [342, 394] width 186 height 38
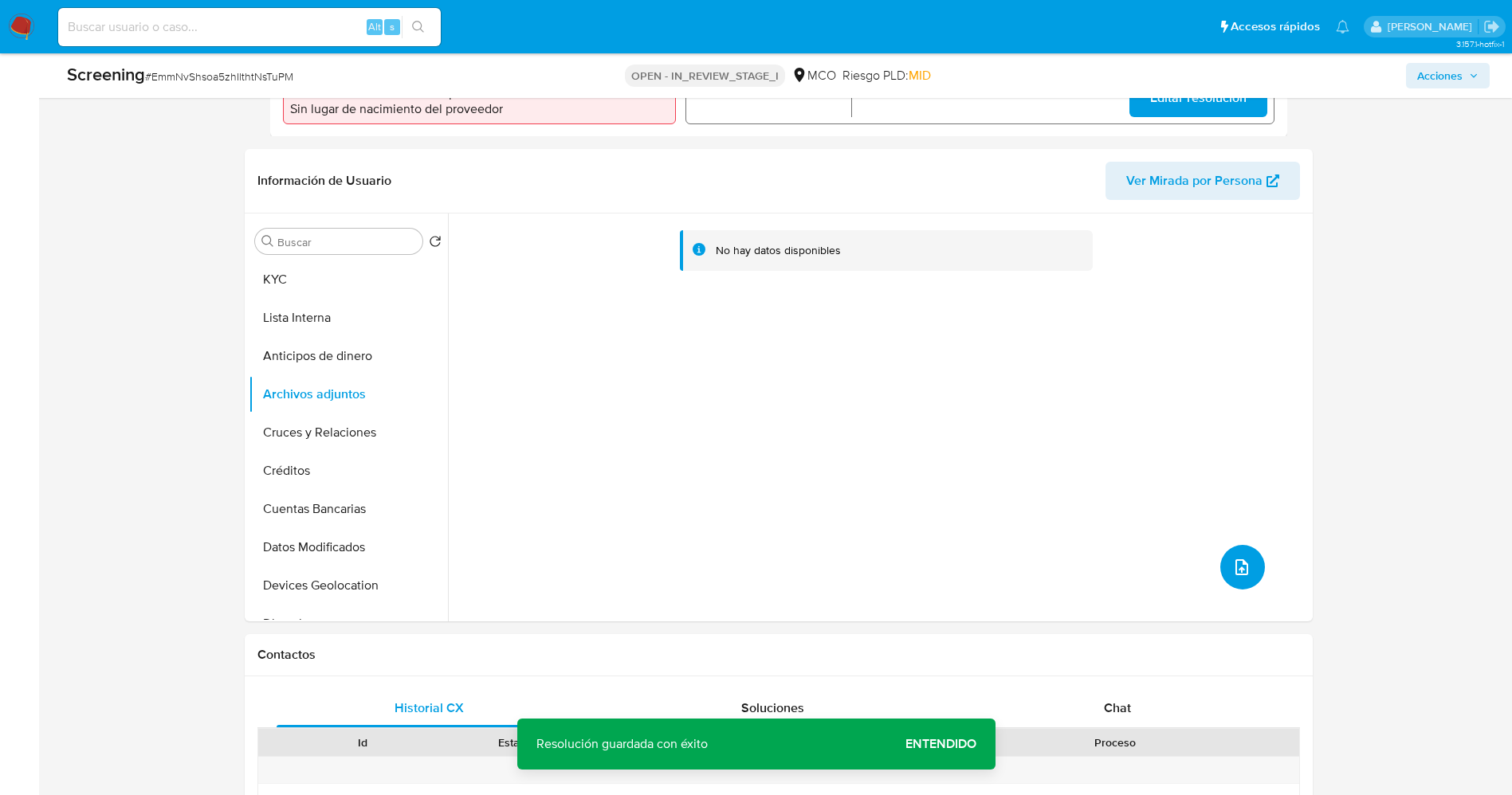
click at [1244, 577] on span "upload-file" at bounding box center [1242, 567] width 19 height 19
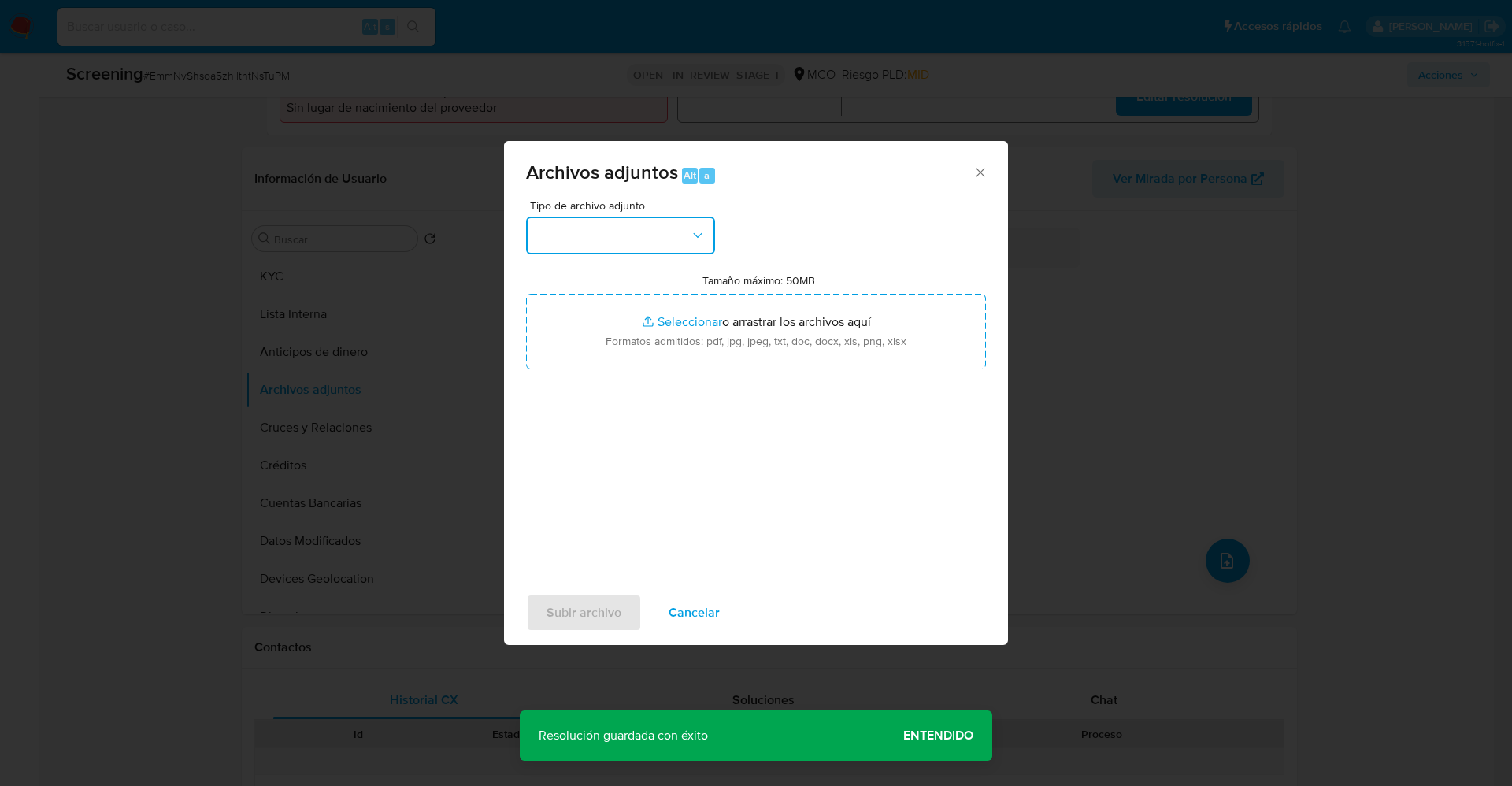
click at [685, 230] on button "button" at bounding box center [621, 235] width 189 height 38
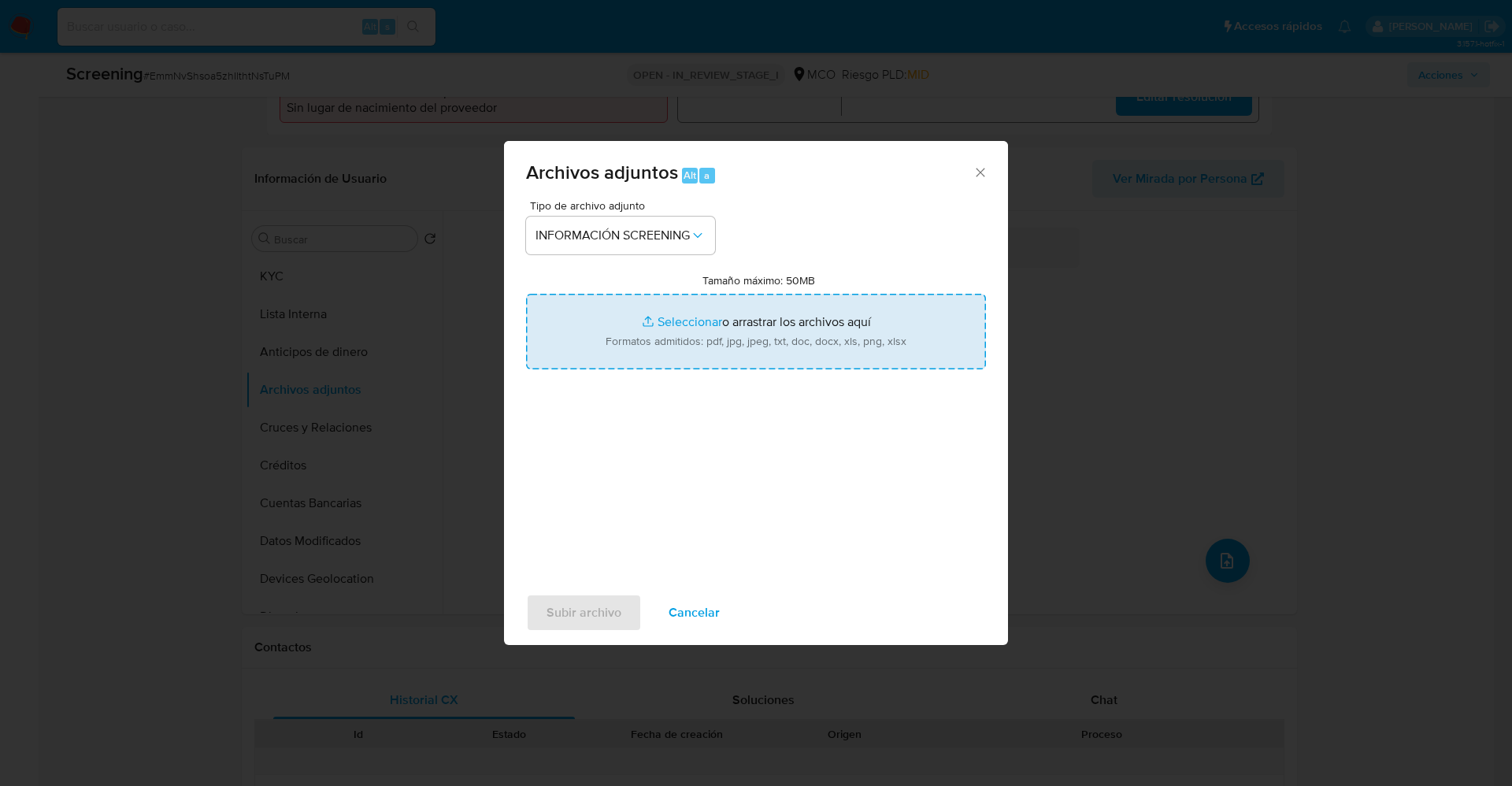
type input "C:\fakepath\_Wilson Alfonso Bohorquez Bohorquez_ lavado de dinero - Buscar con …"
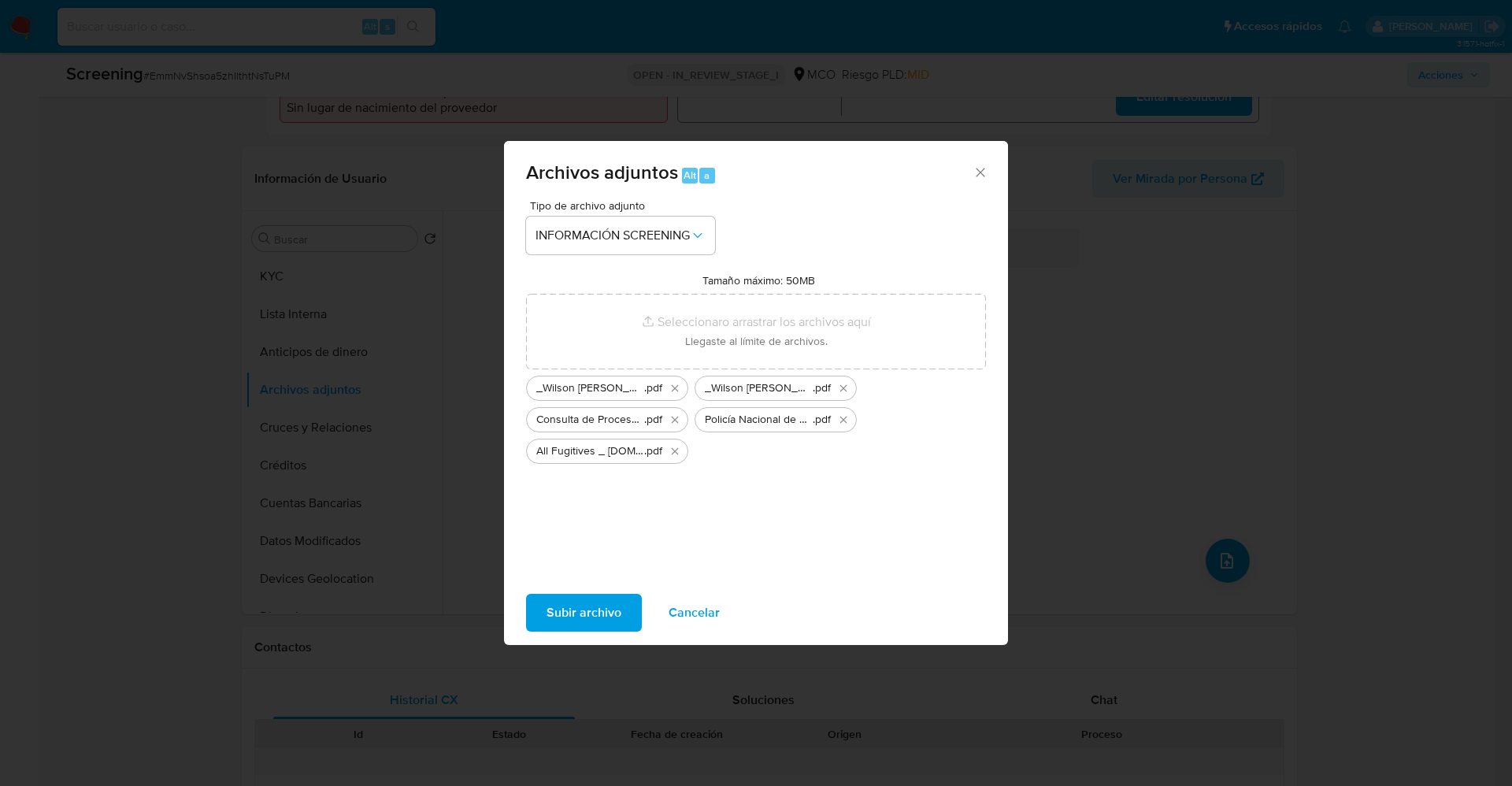
click at [576, 611] on span "Subir archivo" at bounding box center [583, 613] width 74 height 35
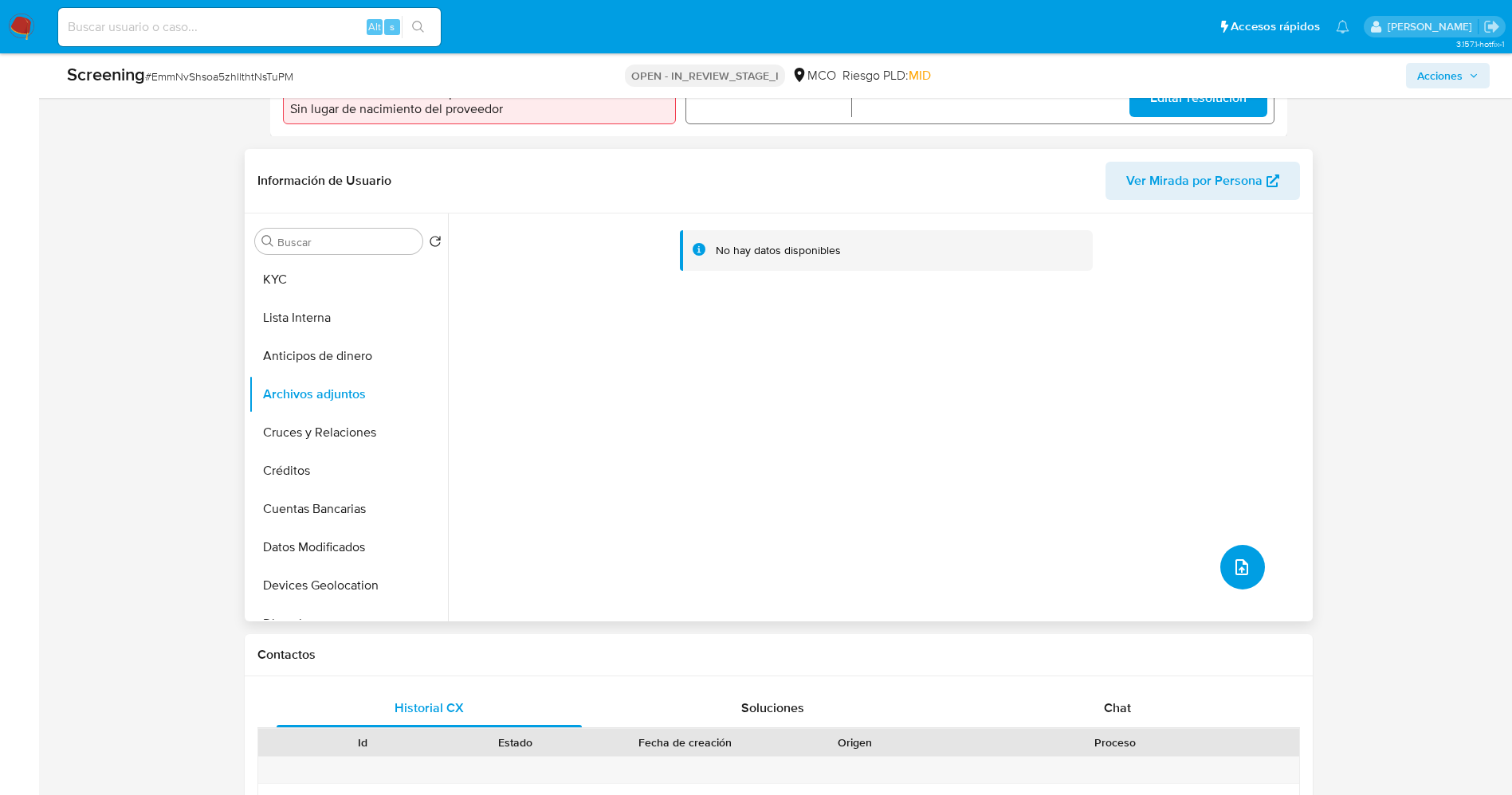
click at [1240, 577] on icon "upload-file" at bounding box center [1242, 567] width 19 height 19
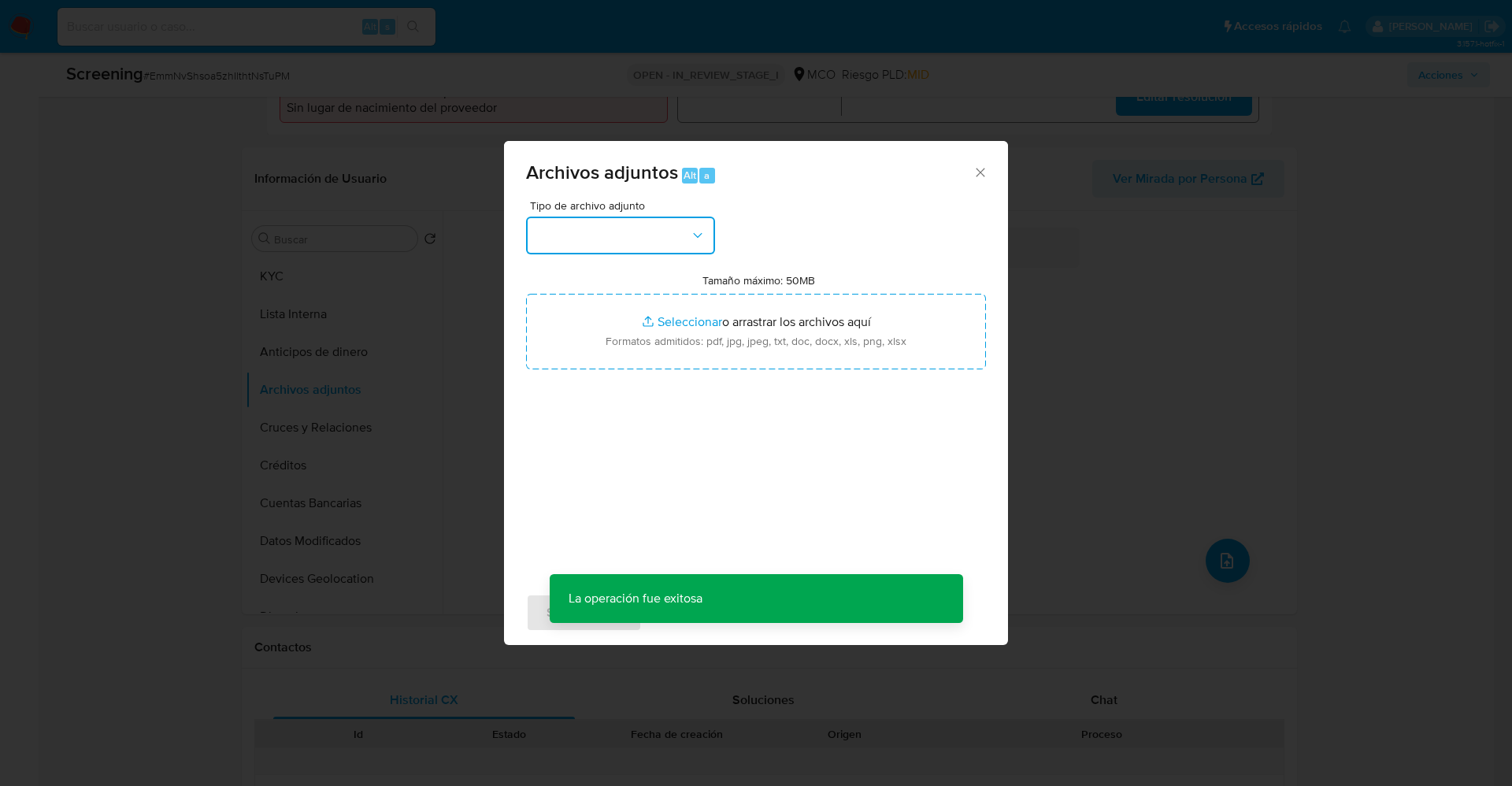
click at [662, 226] on button "button" at bounding box center [621, 235] width 189 height 38
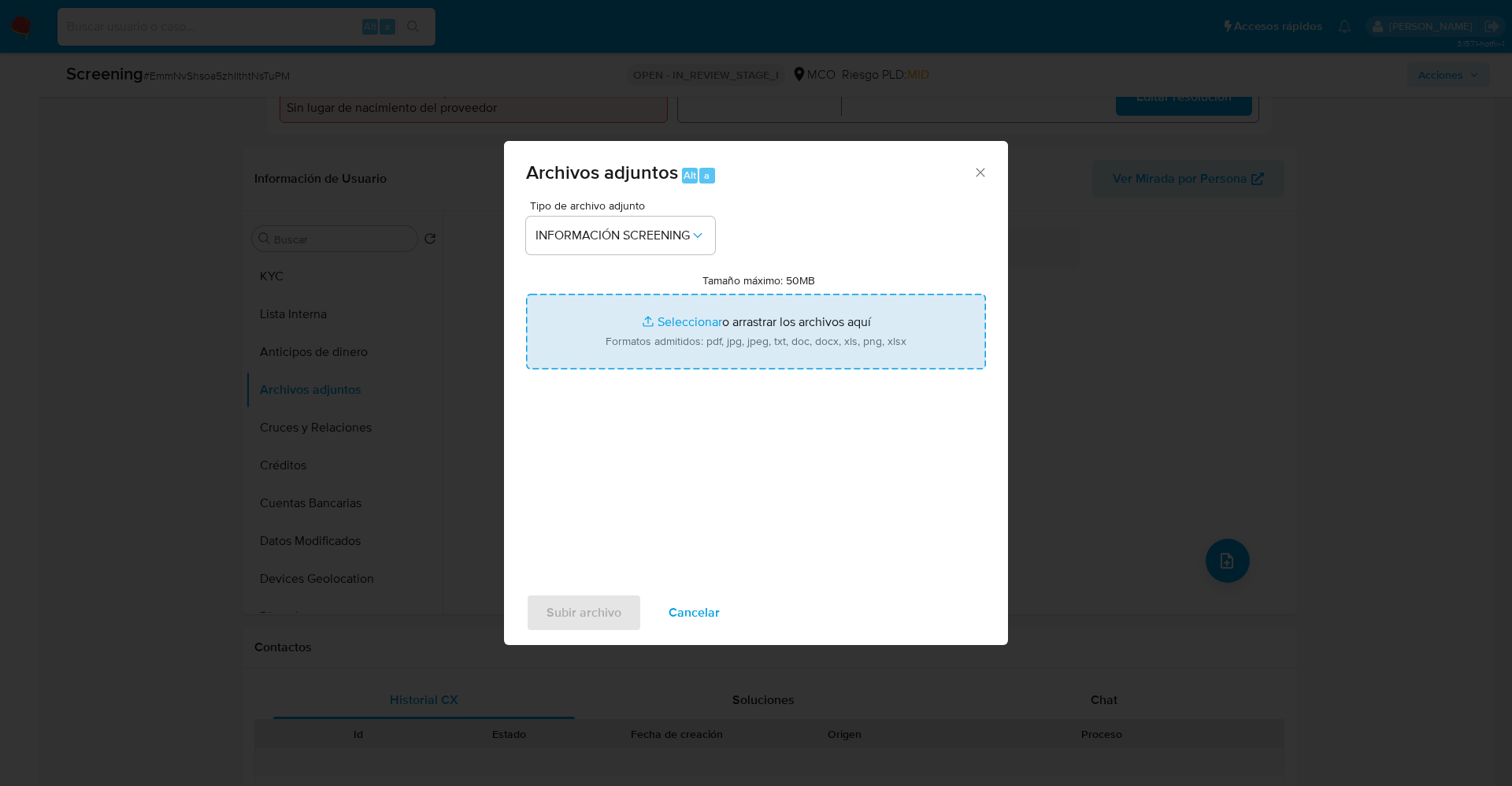
type input "C:\fakepath\Fugitives FBI.pdf"
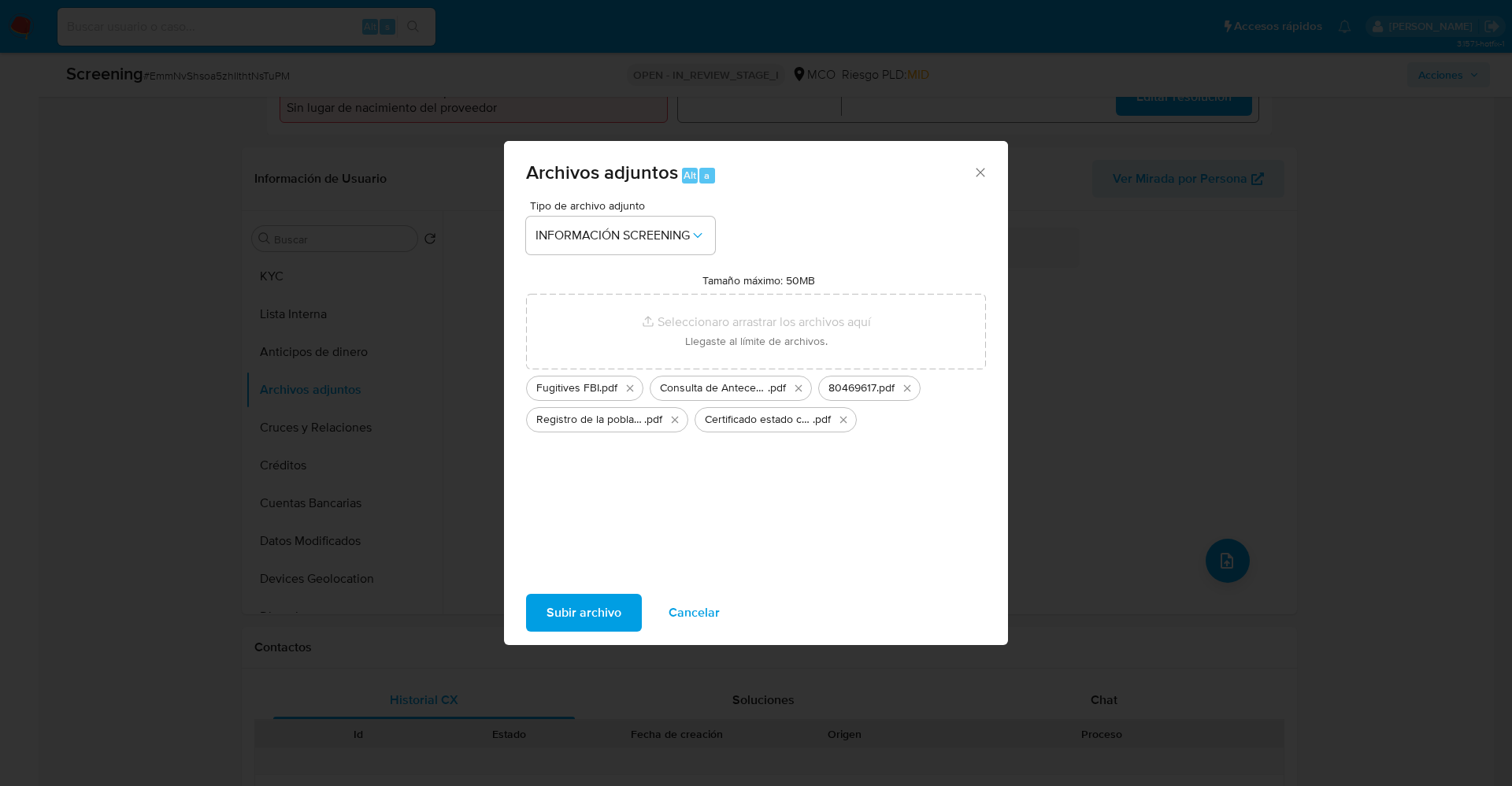
click at [574, 607] on span "Subir archivo" at bounding box center [583, 613] width 74 height 35
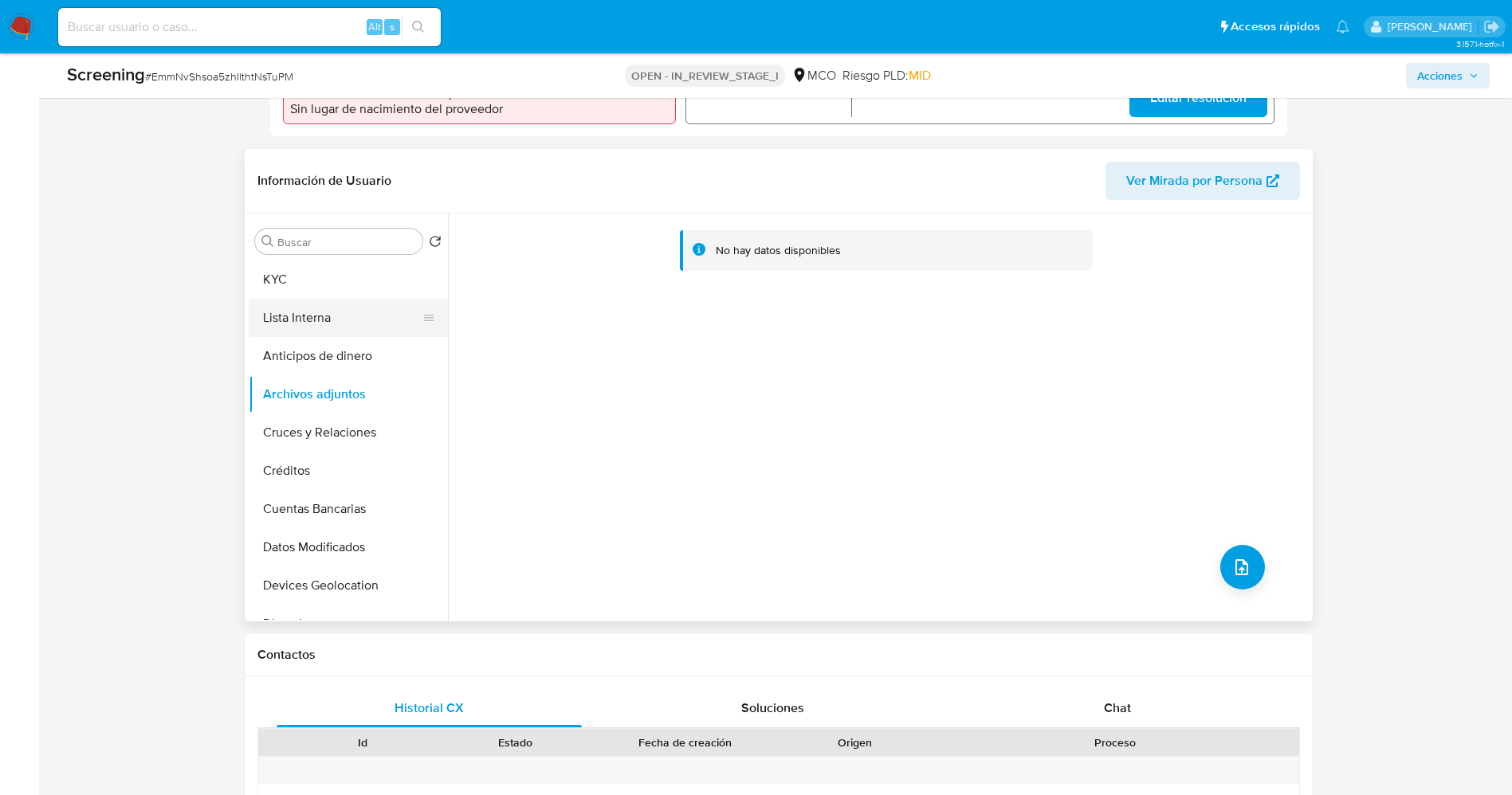
click at [331, 336] on button "Lista Interna" at bounding box center [342, 317] width 186 height 38
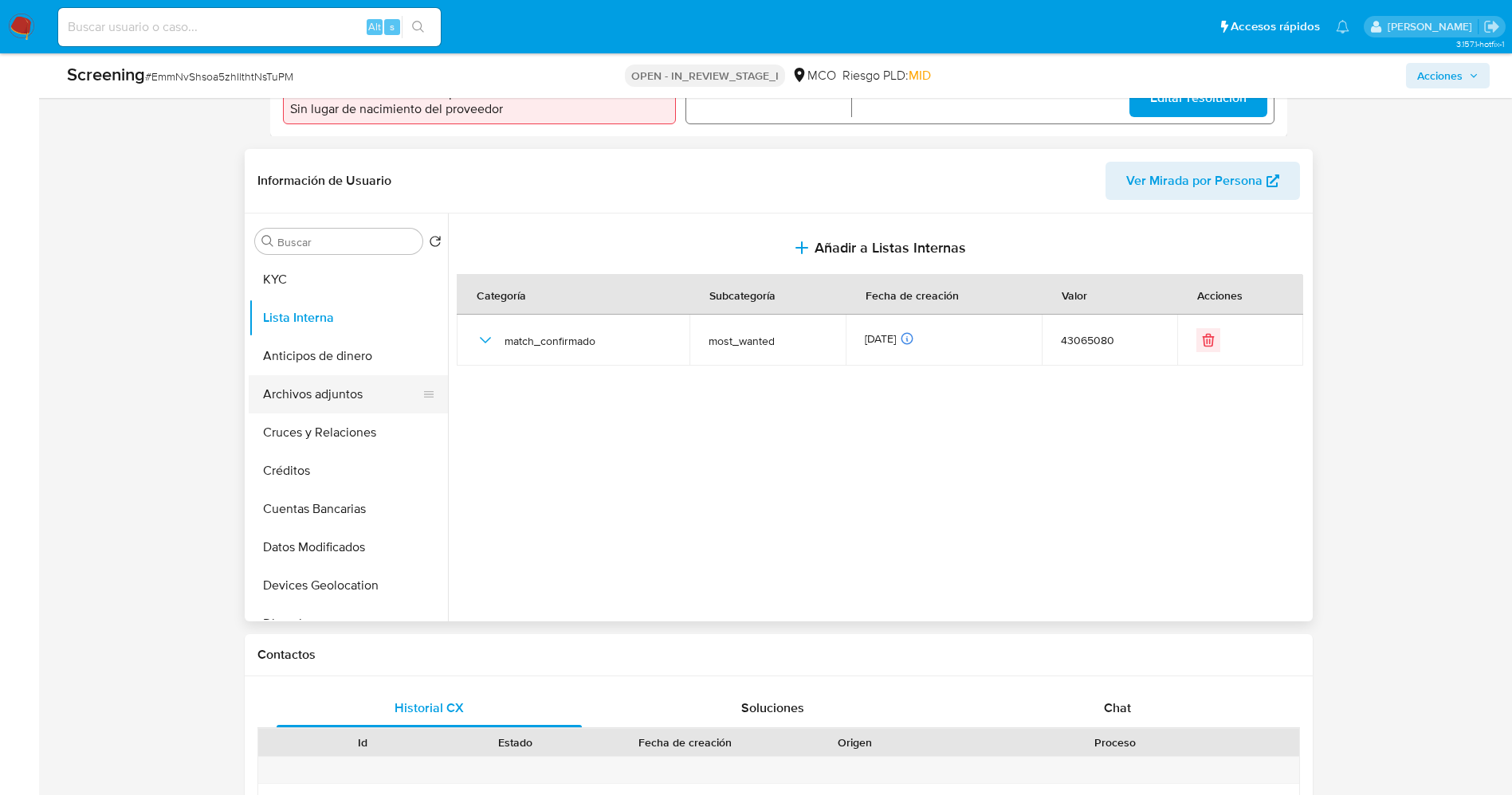
click at [336, 401] on button "Archivos adjuntos" at bounding box center [342, 394] width 186 height 38
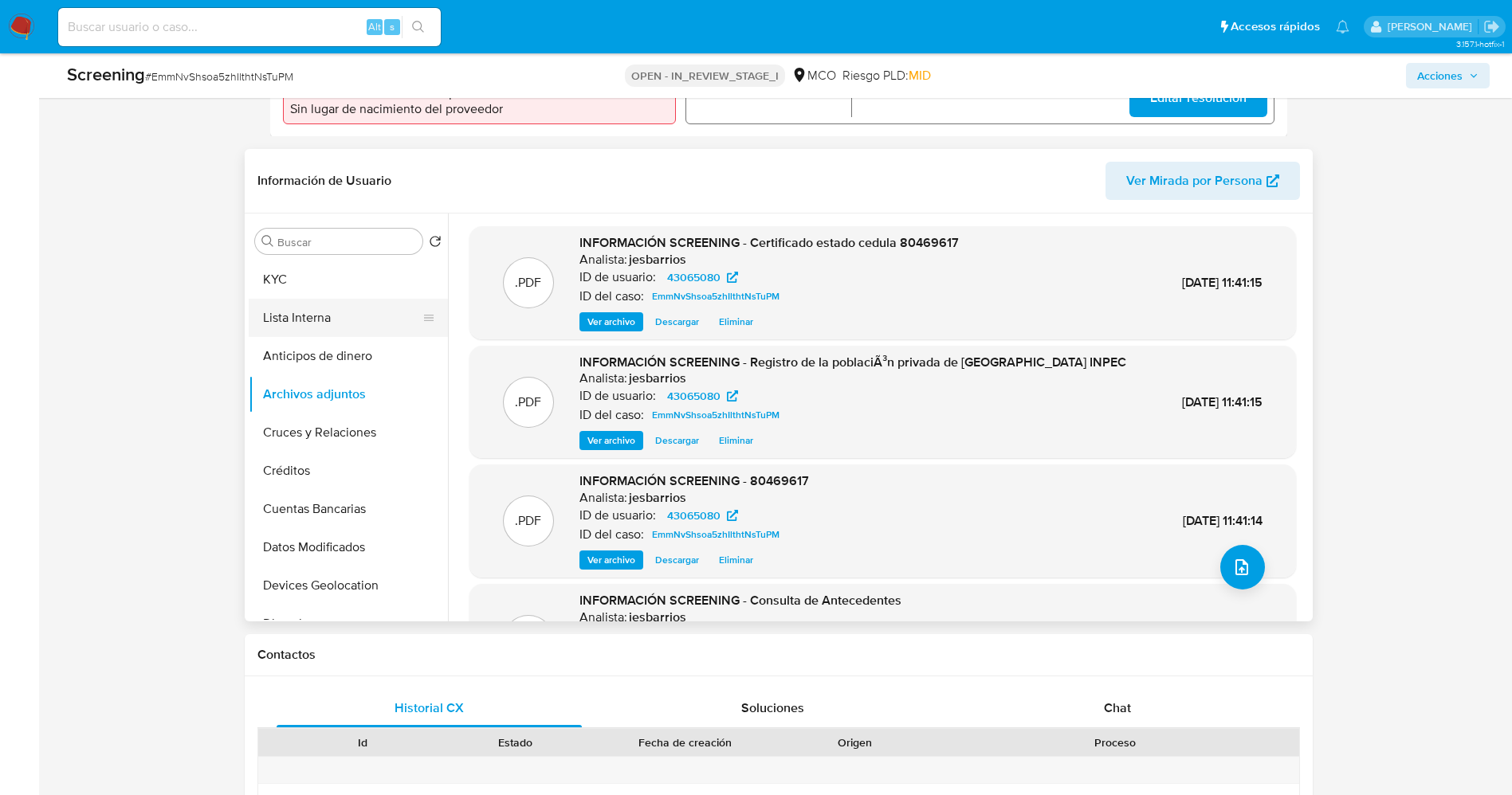
click at [339, 337] on button "Lista Interna" at bounding box center [342, 317] width 186 height 38
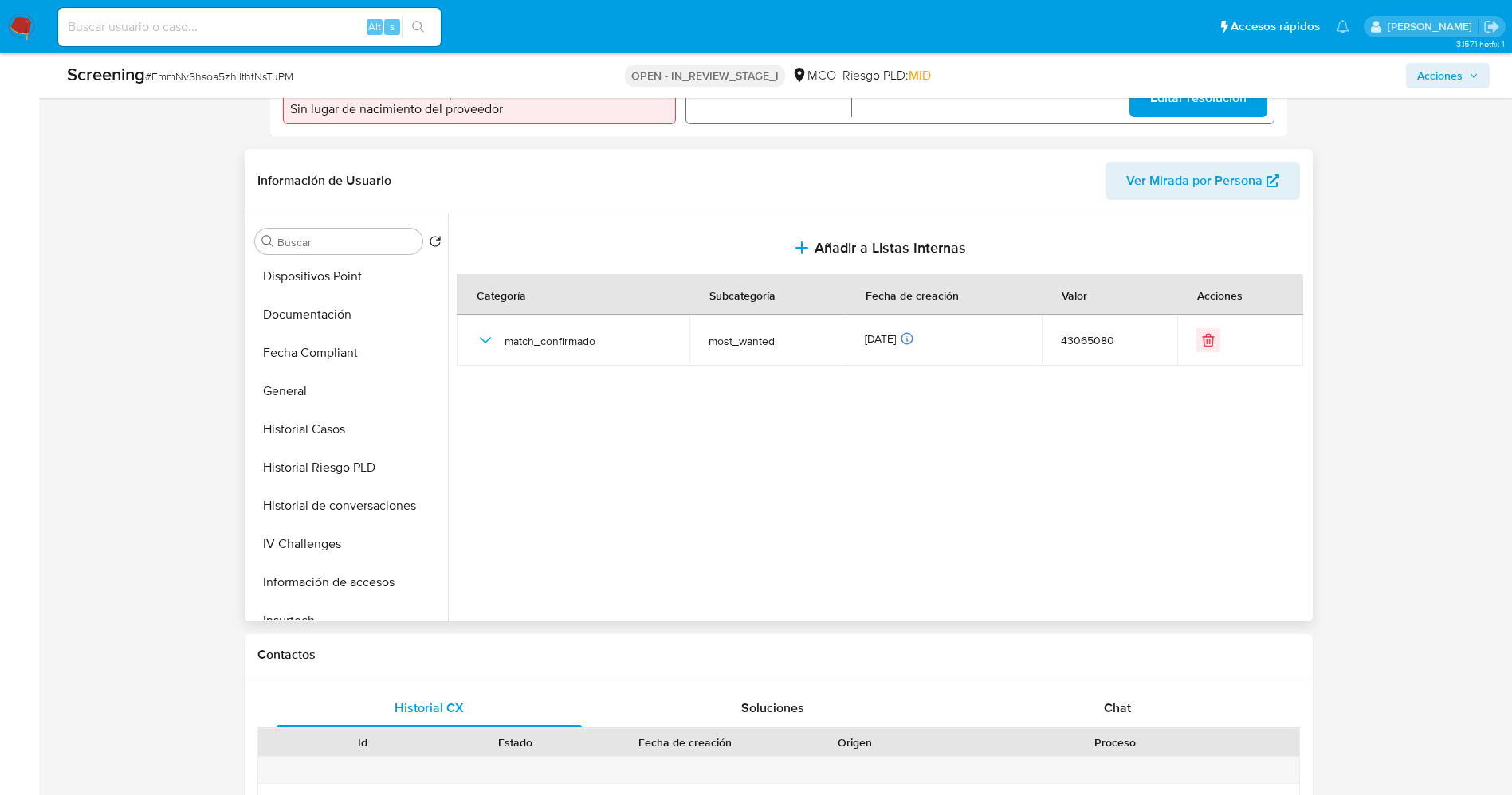
scroll to position [674, 0]
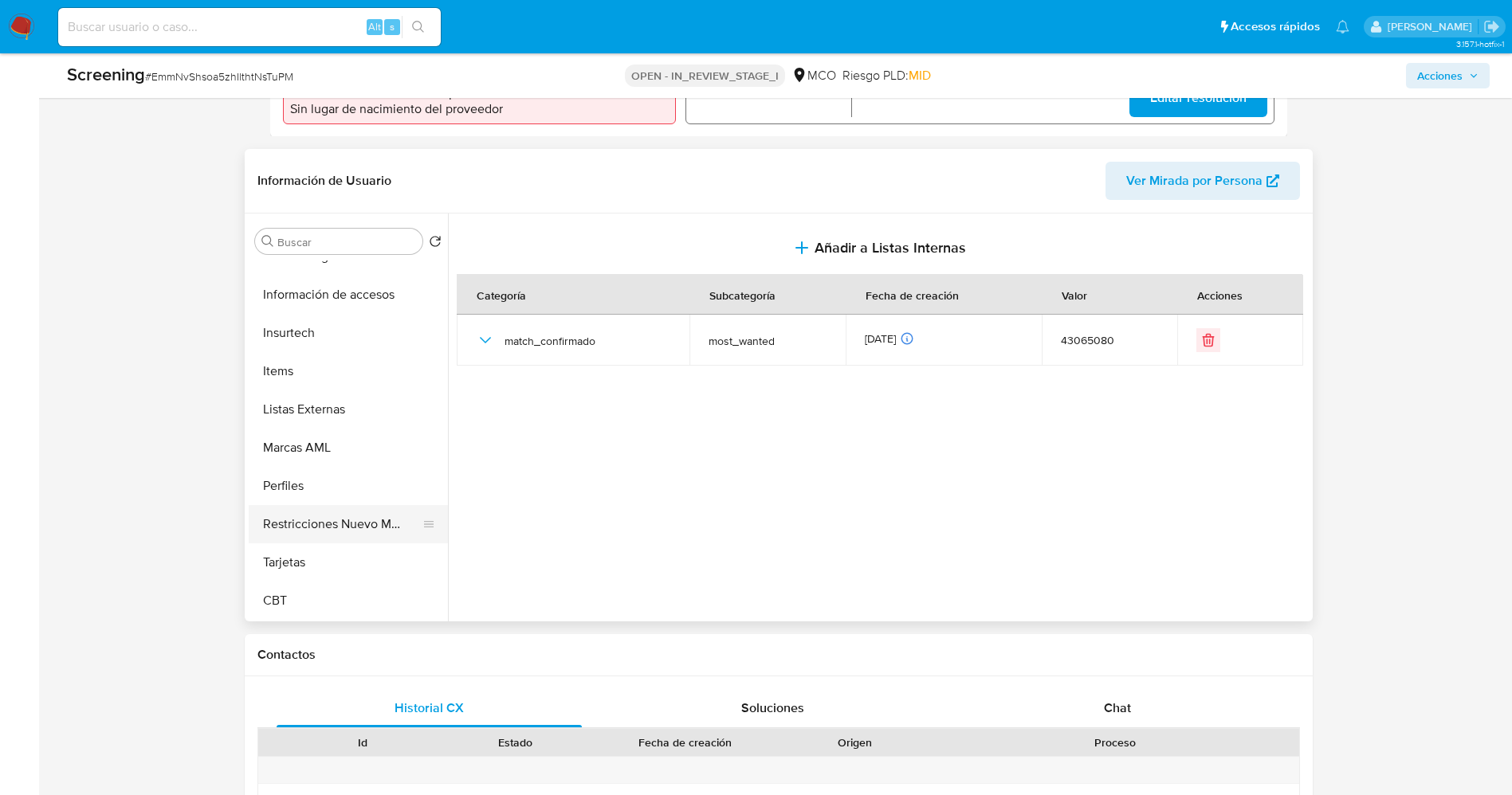
click at [339, 534] on button "Restricciones Nuevo Mundo" at bounding box center [342, 524] width 186 height 38
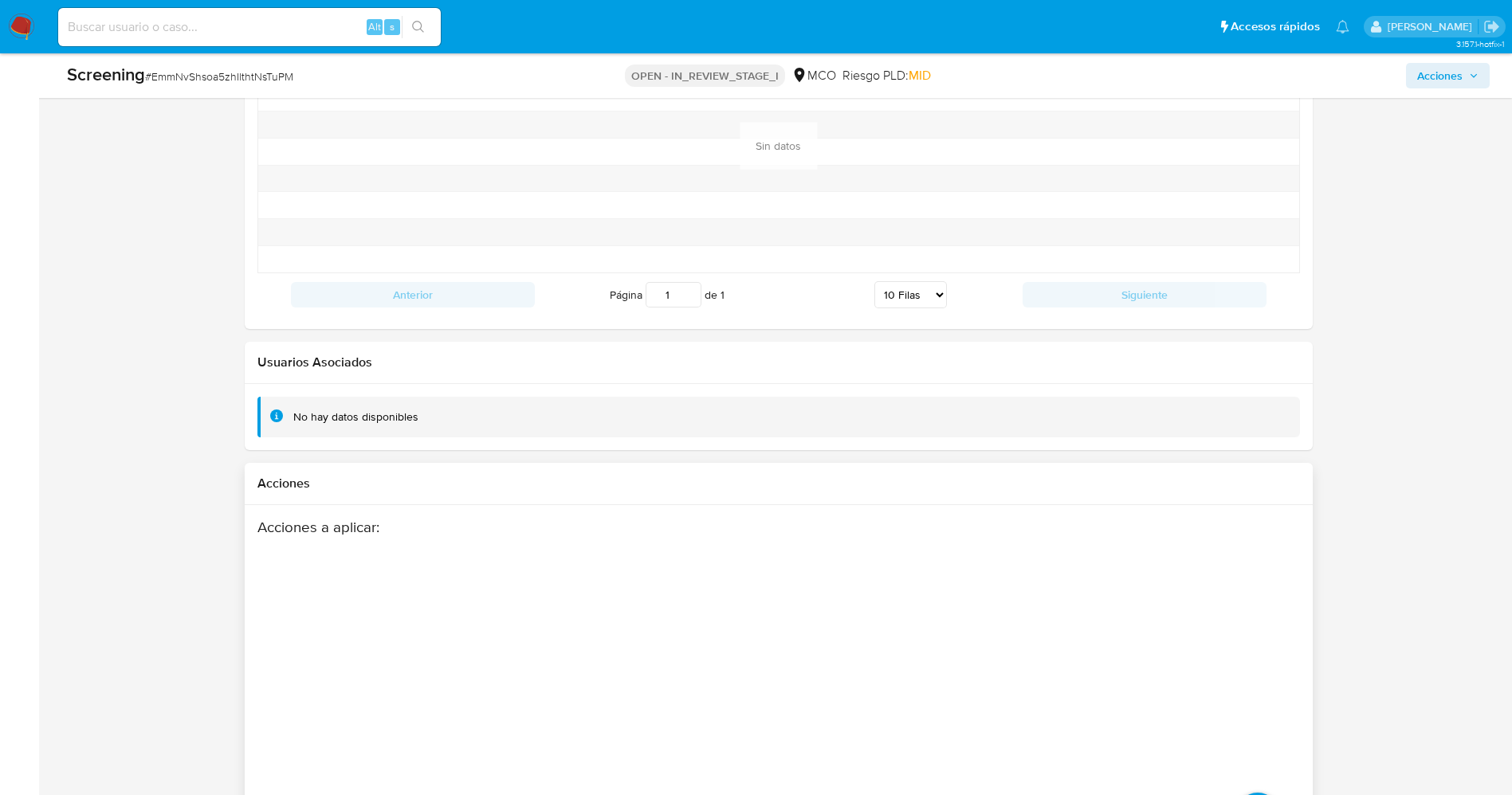
scroll to position [2281, 0]
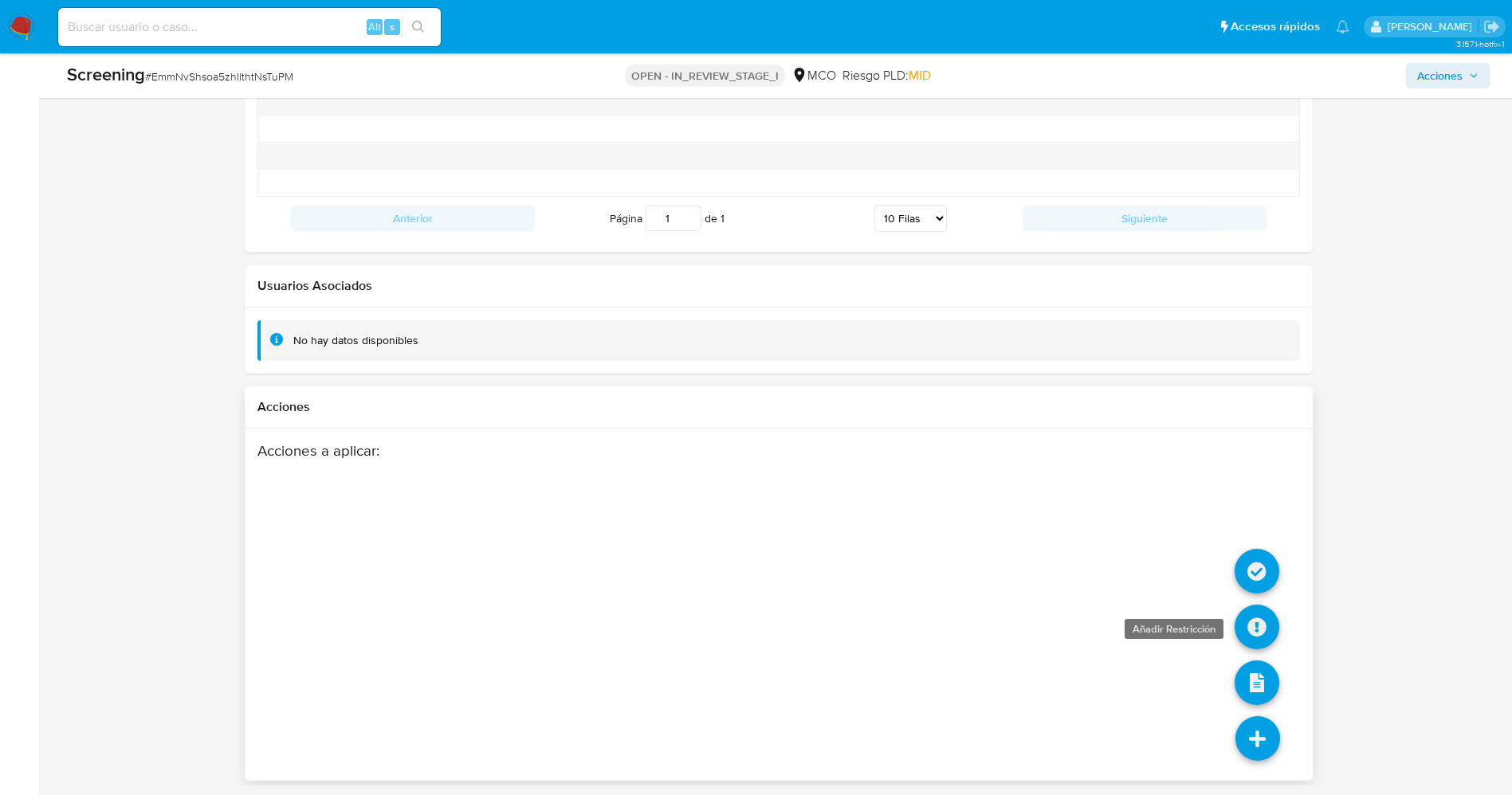
click at [1262, 627] on icon at bounding box center [1257, 627] width 44 height 44
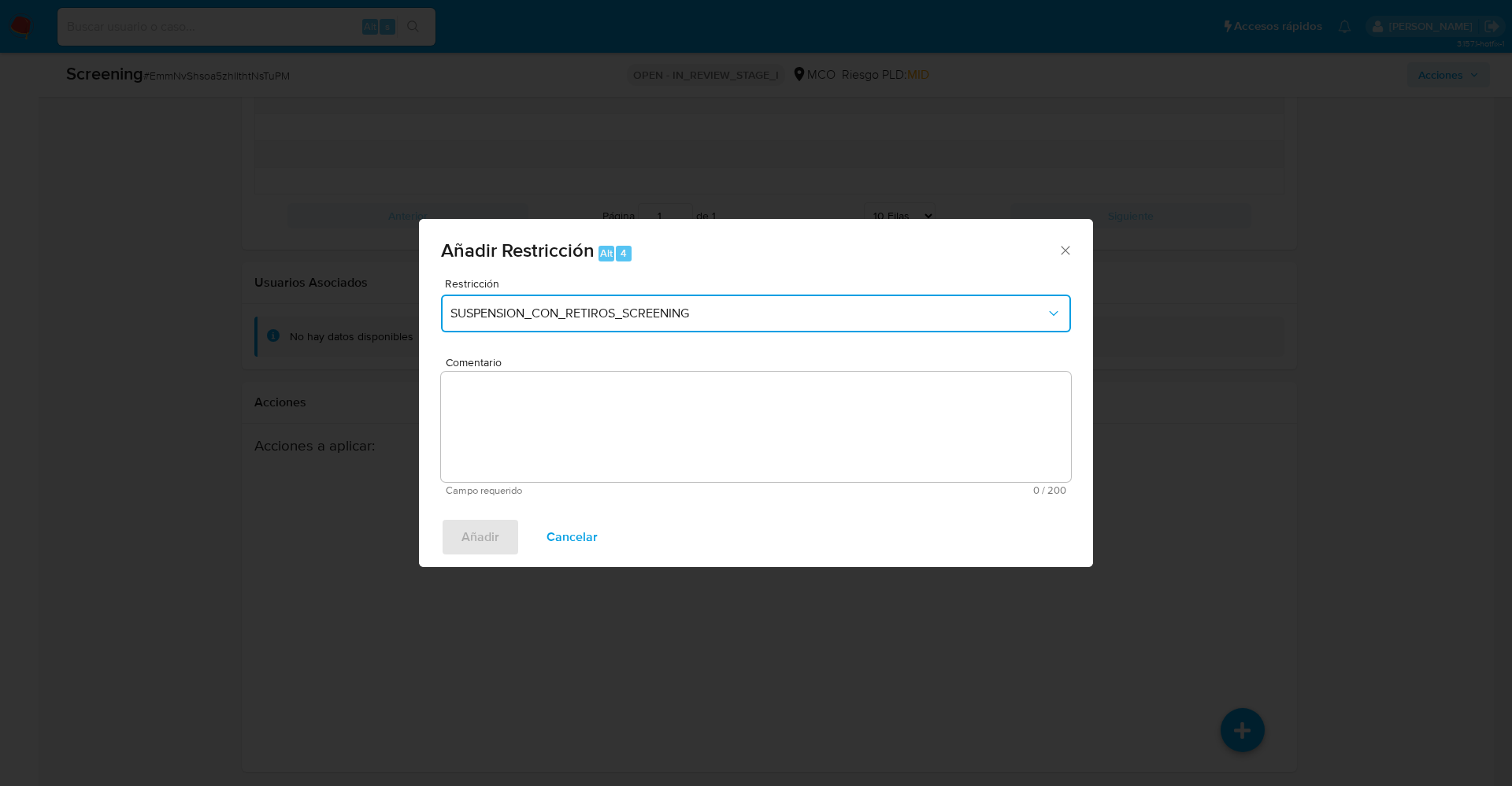
click at [761, 312] on span "SUSPENSION_CON_RETIROS_SCREENING" at bounding box center [748, 314] width 596 height 16
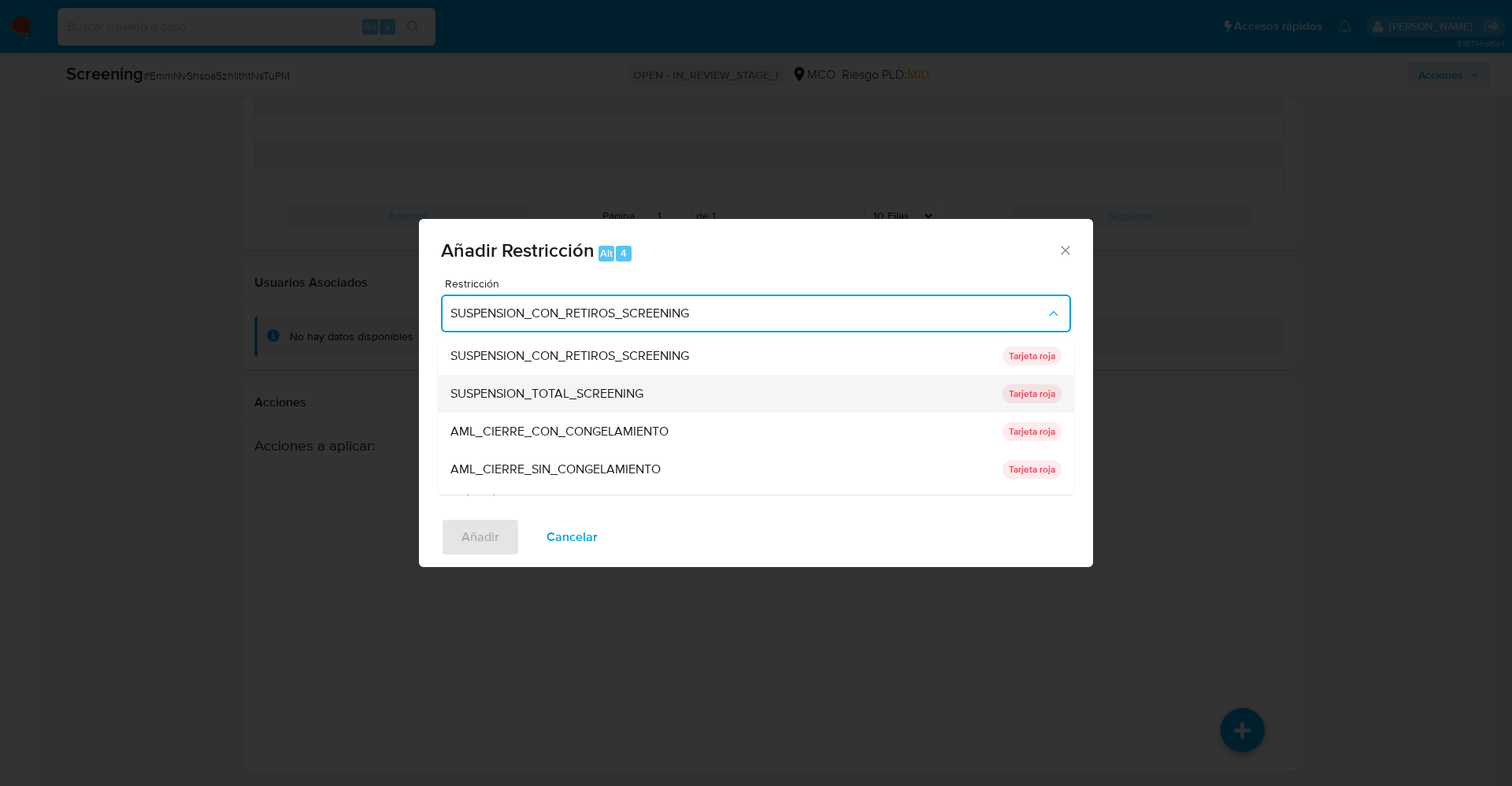
click at [668, 398] on div "SUSPENSION_TOTAL_SCREENING" at bounding box center [721, 393] width 542 height 38
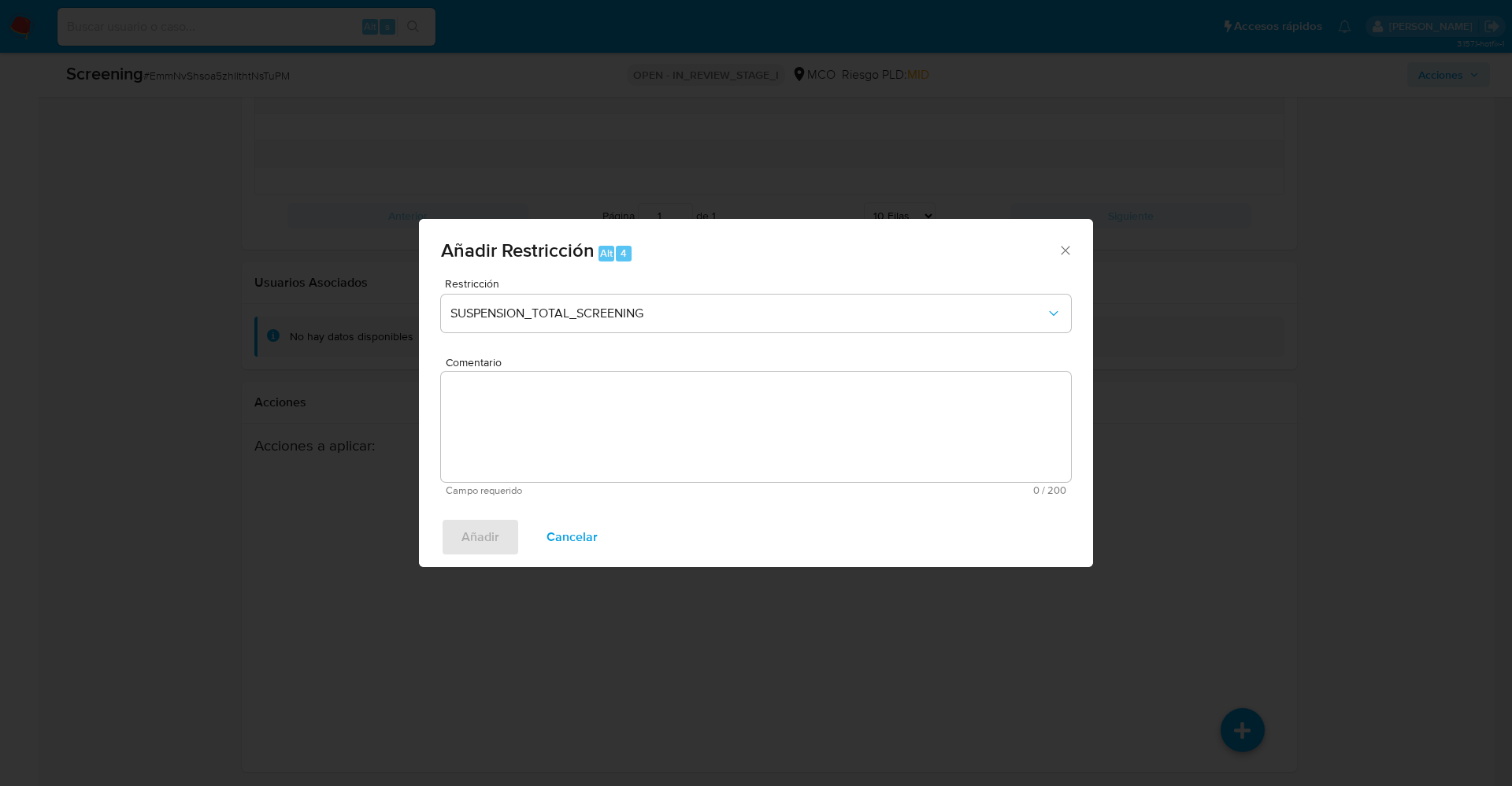
click at [719, 421] on textarea "Comentario" at bounding box center [755, 427] width 630 height 110
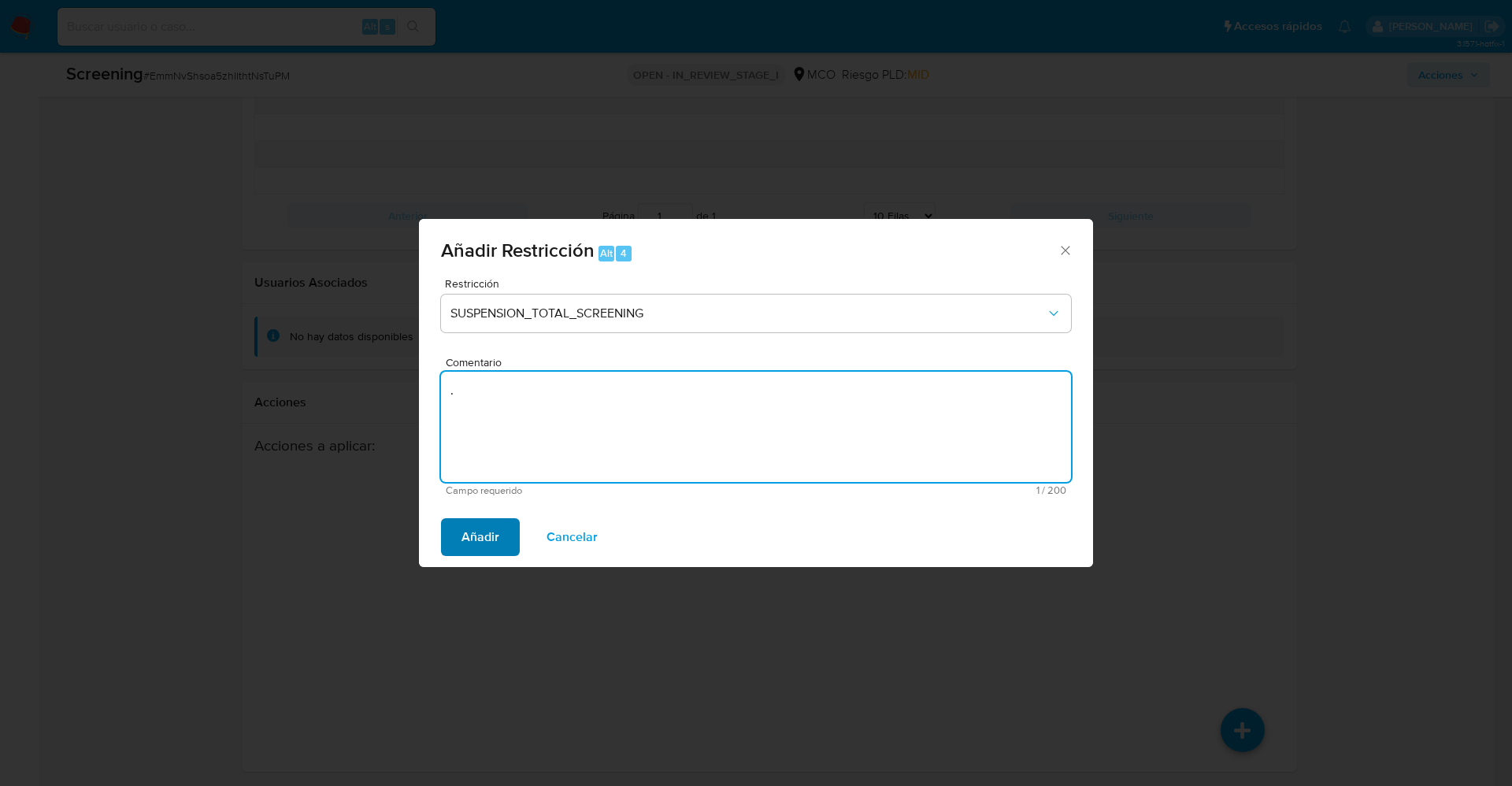
type textarea "."
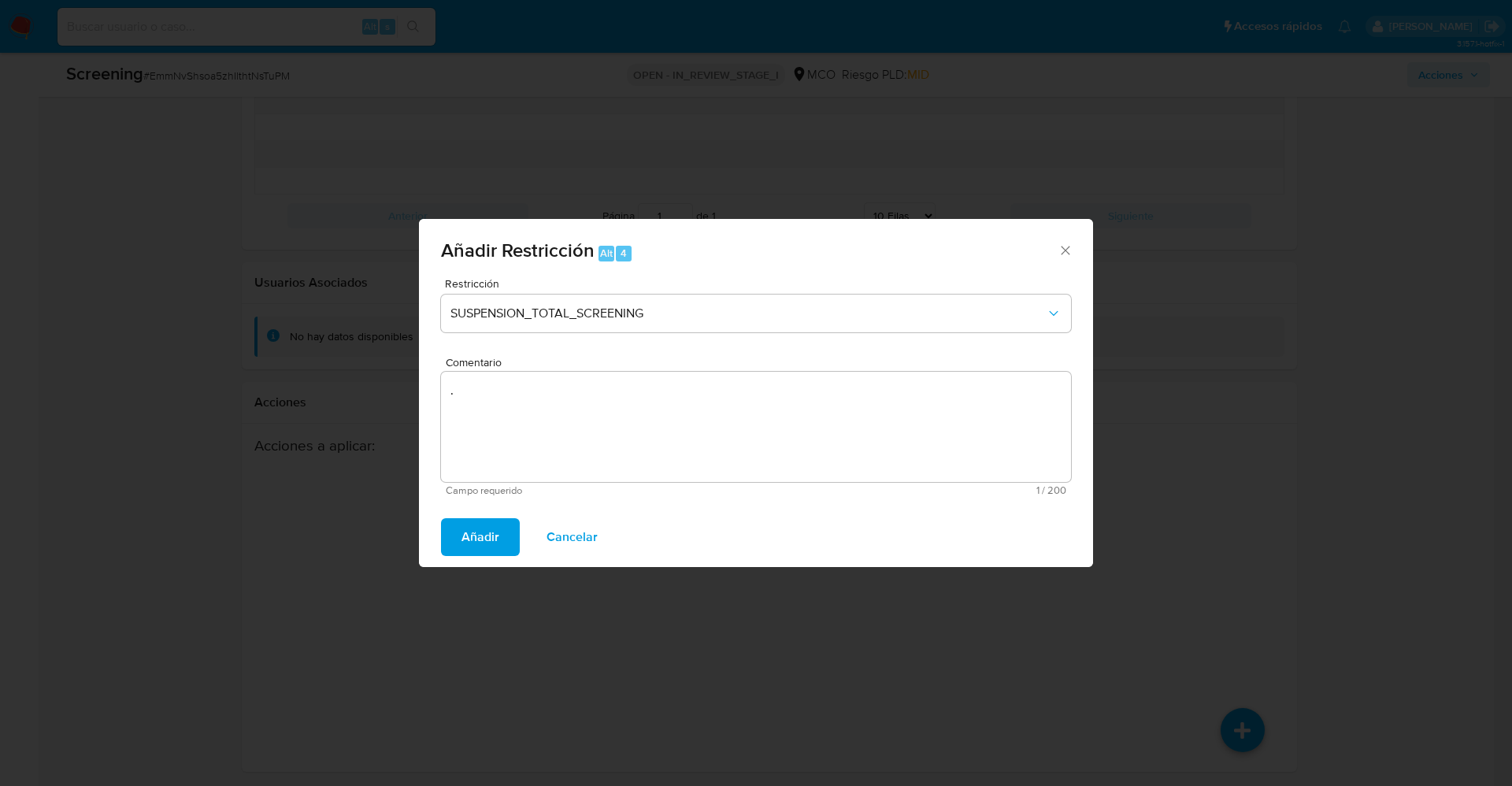
click at [452, 539] on button "Añadir" at bounding box center [480, 537] width 79 height 38
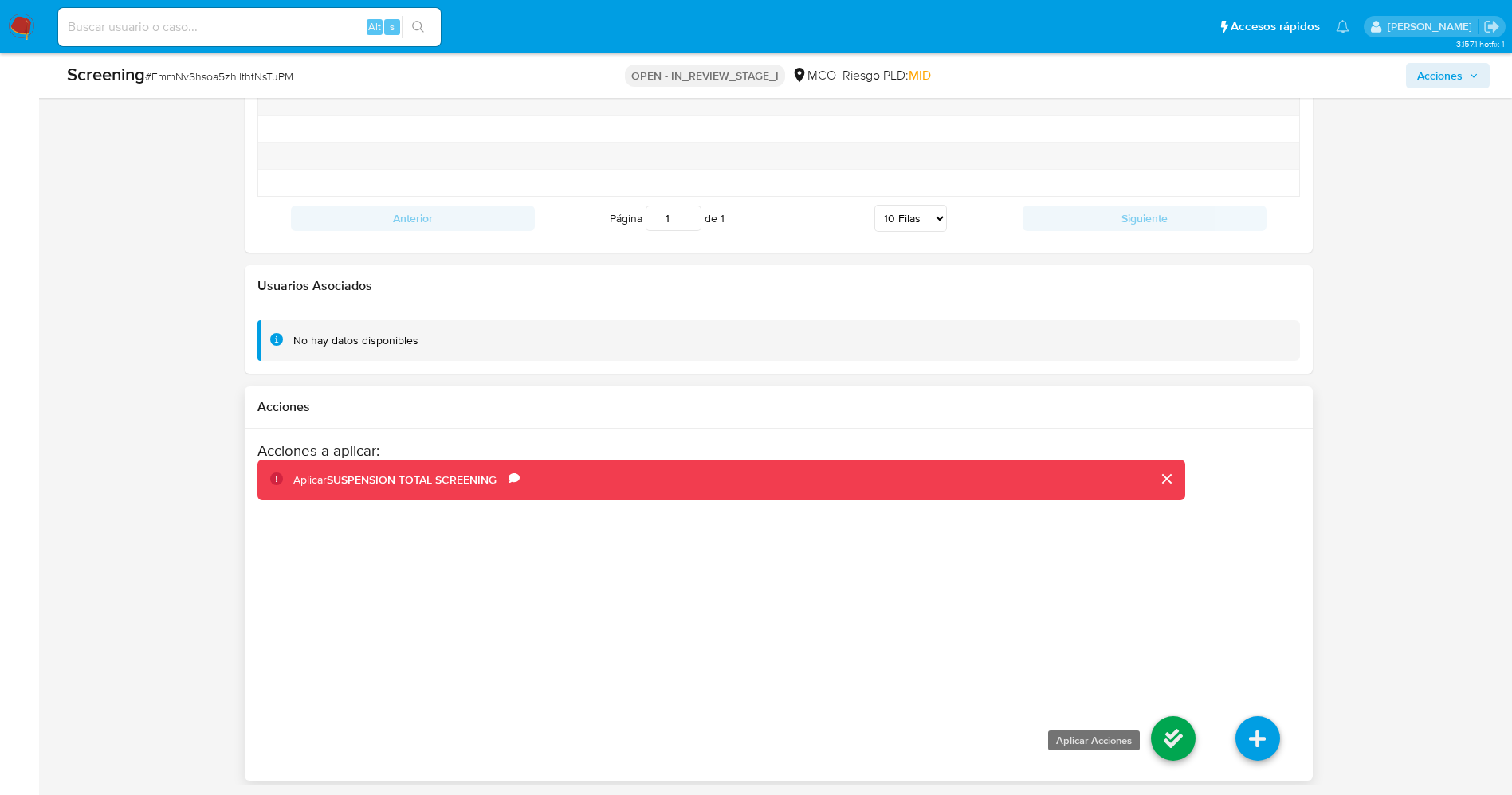
click at [1162, 722] on icon at bounding box center [1173, 738] width 44 height 44
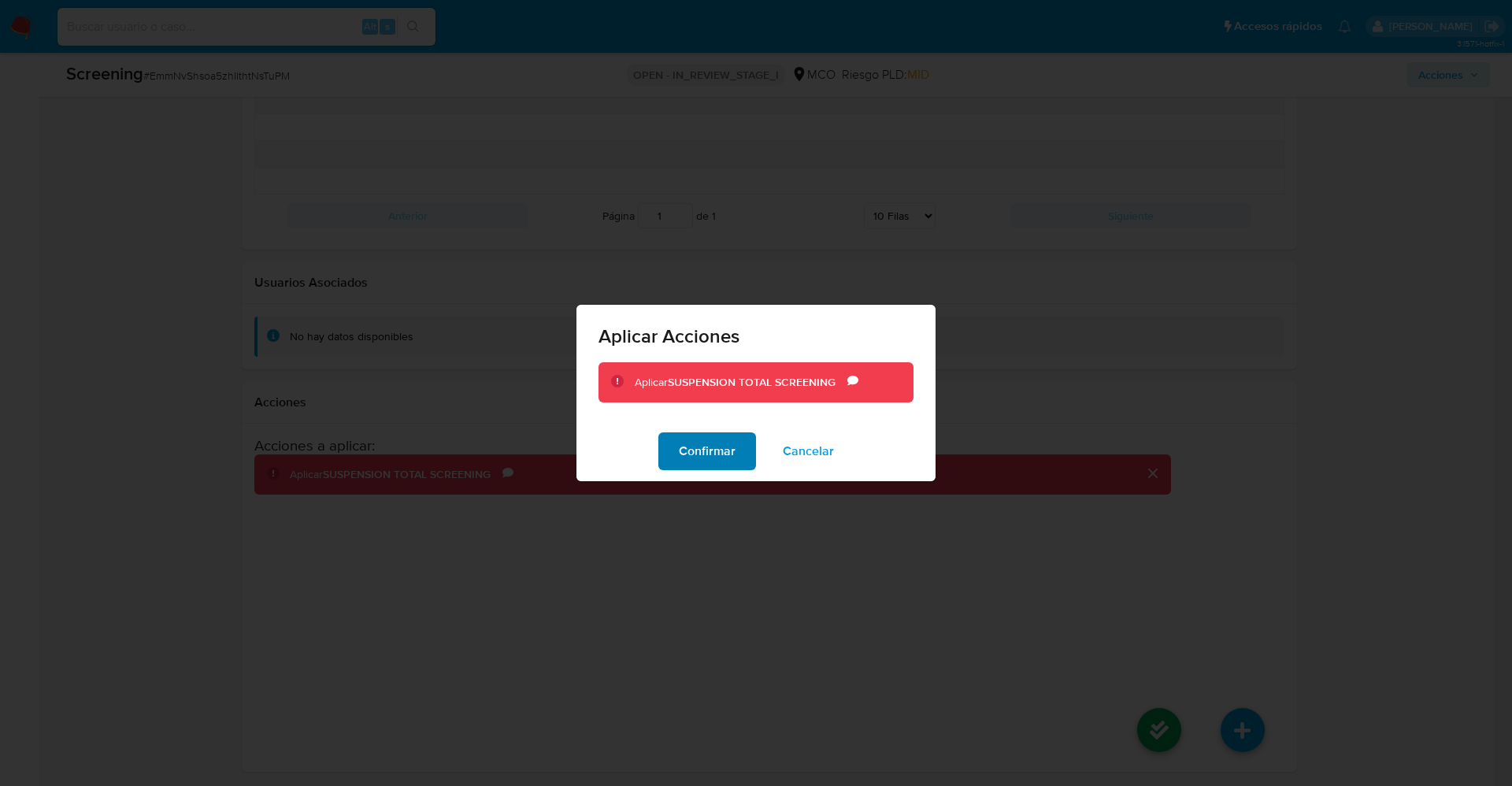
click at [693, 457] on span "Confirmar" at bounding box center [707, 451] width 57 height 35
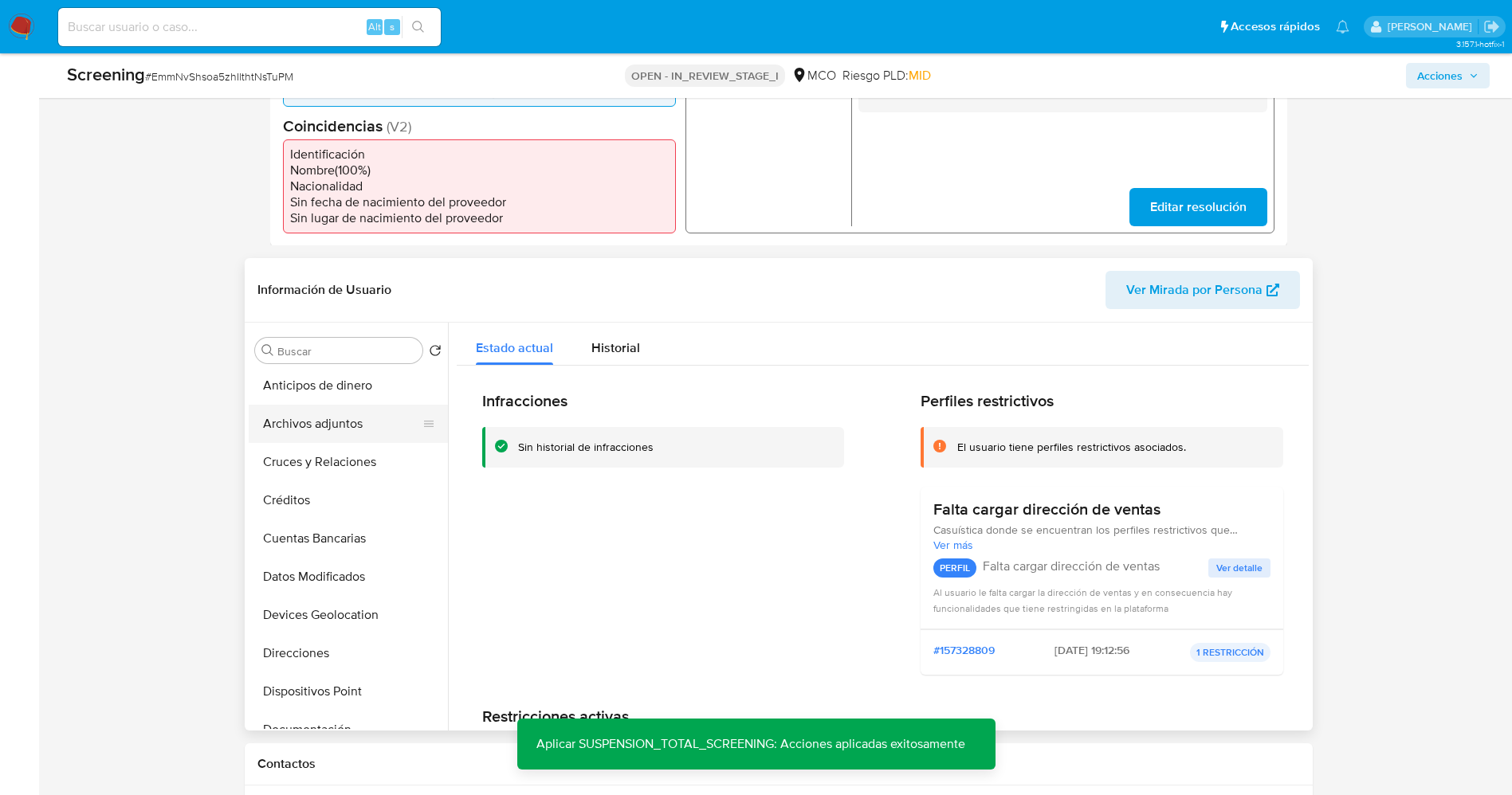
scroll to position [0, 0]
click at [336, 435] on button "Lista Interna" at bounding box center [342, 426] width 186 height 38
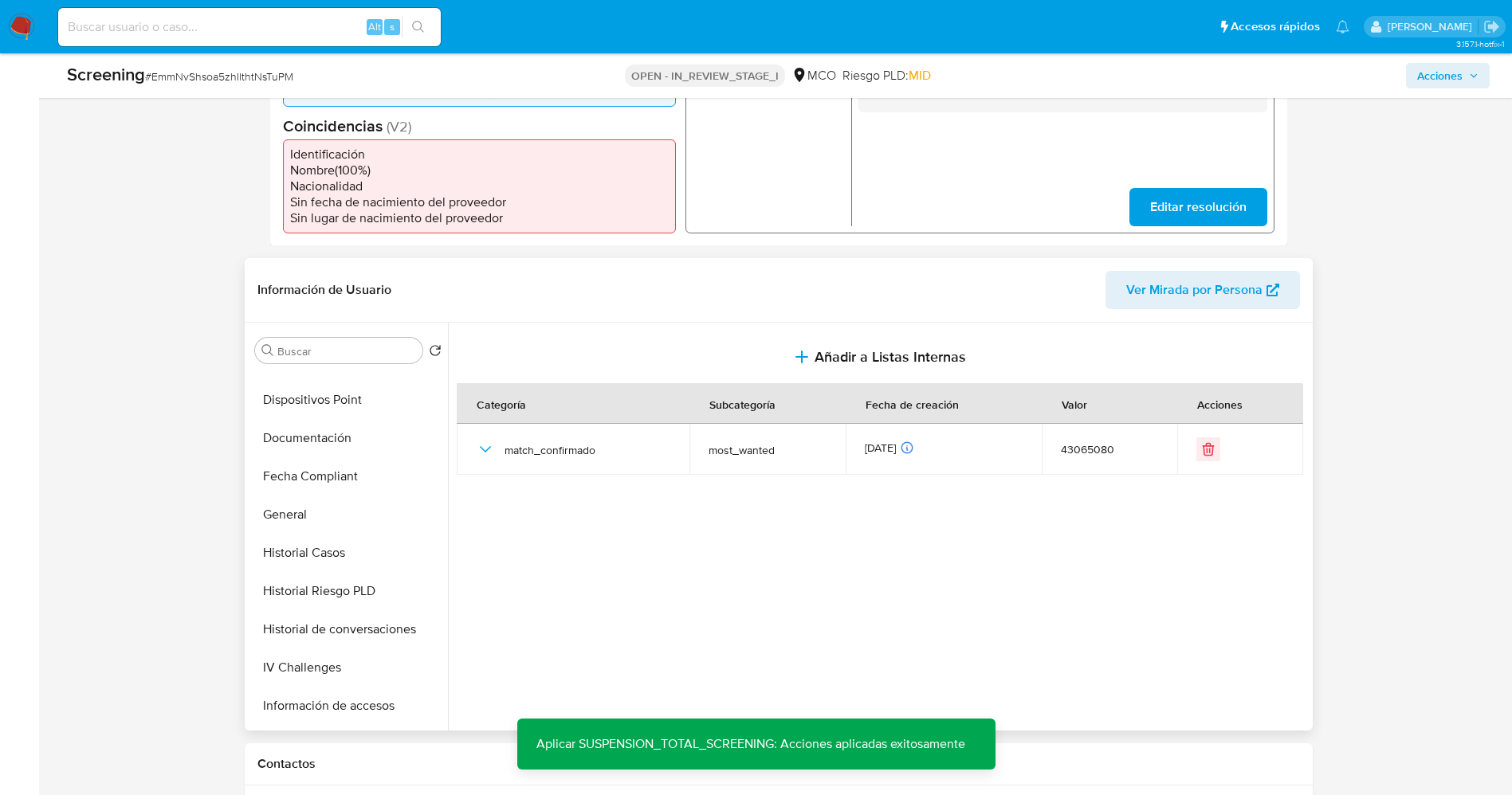
scroll to position [674, 0]
click at [342, 647] on button "Restricciones Nuevo Mundo" at bounding box center [342, 633] width 186 height 38
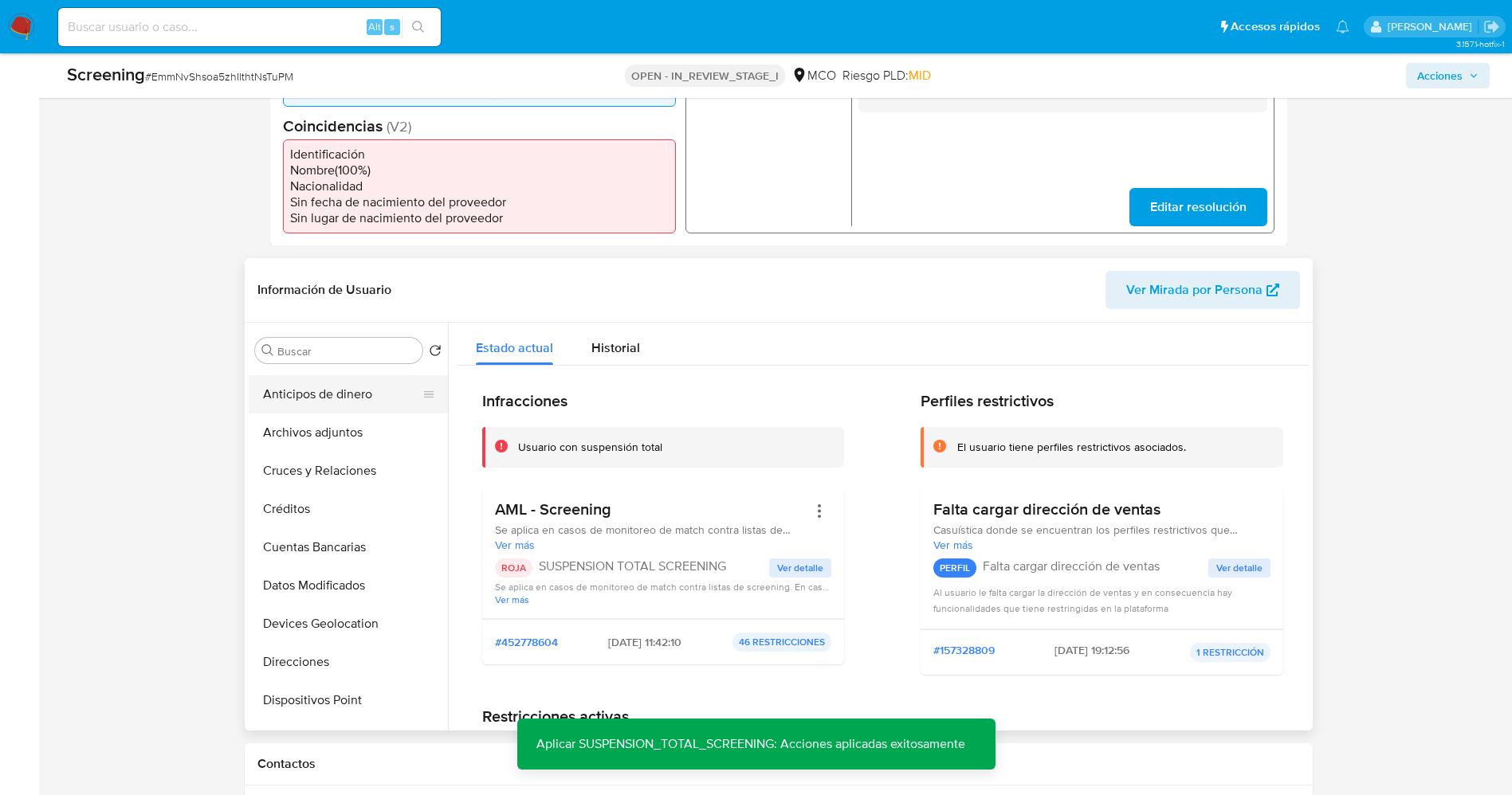
scroll to position [0, 0]
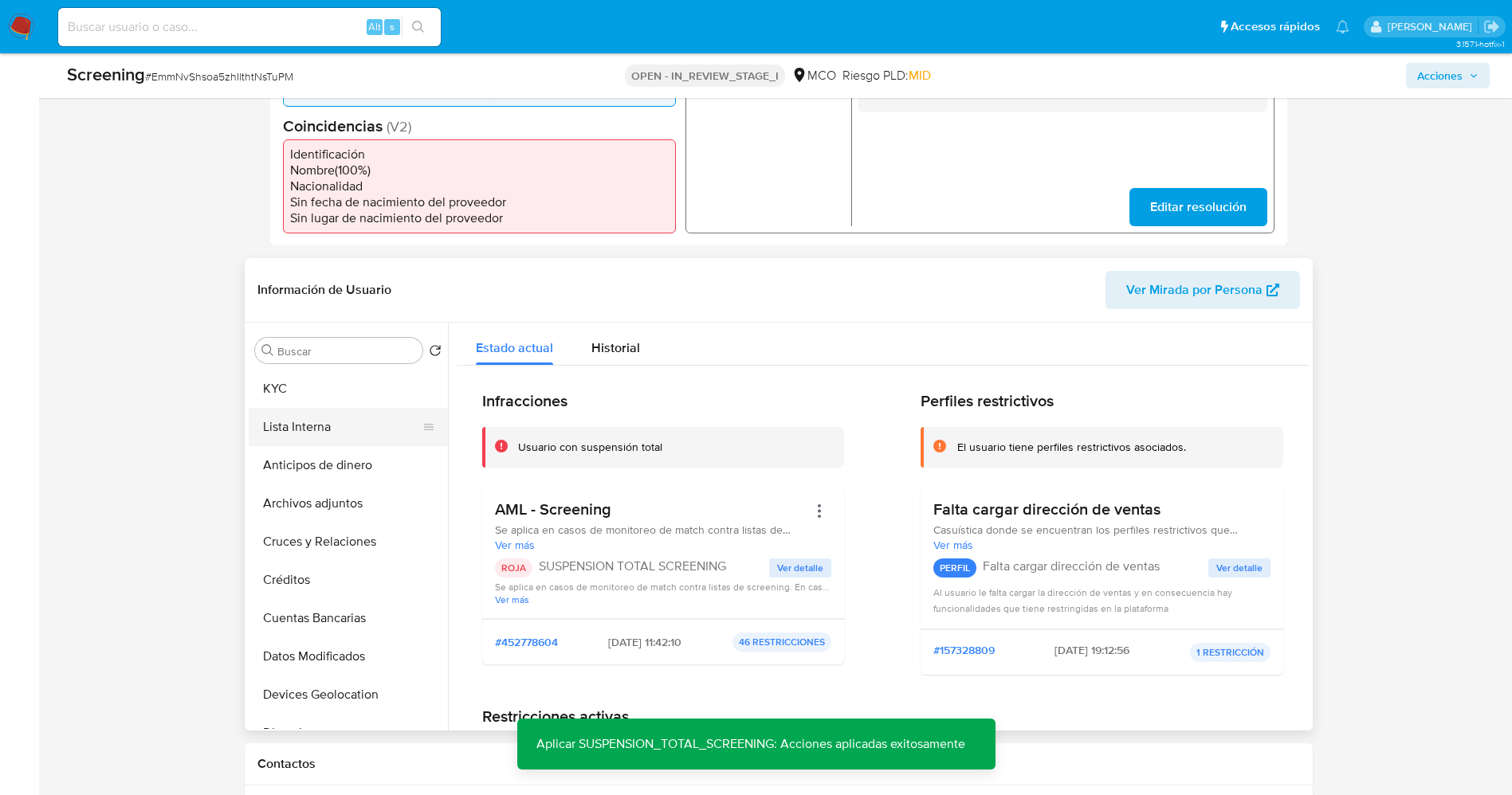
click at [305, 446] on button "Lista Interna" at bounding box center [342, 426] width 186 height 38
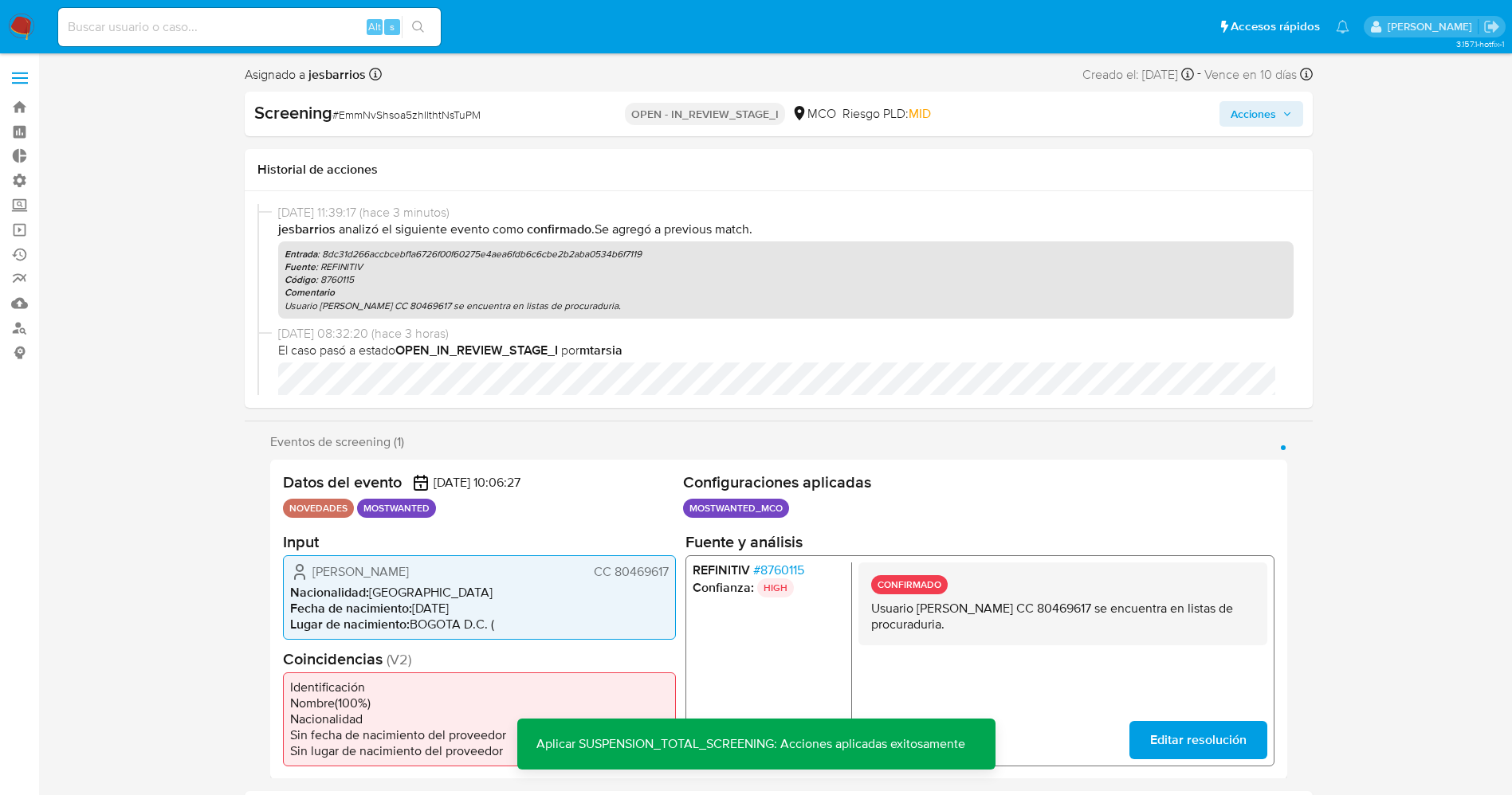
click at [1270, 114] on span "Acciones" at bounding box center [1252, 113] width 45 height 26
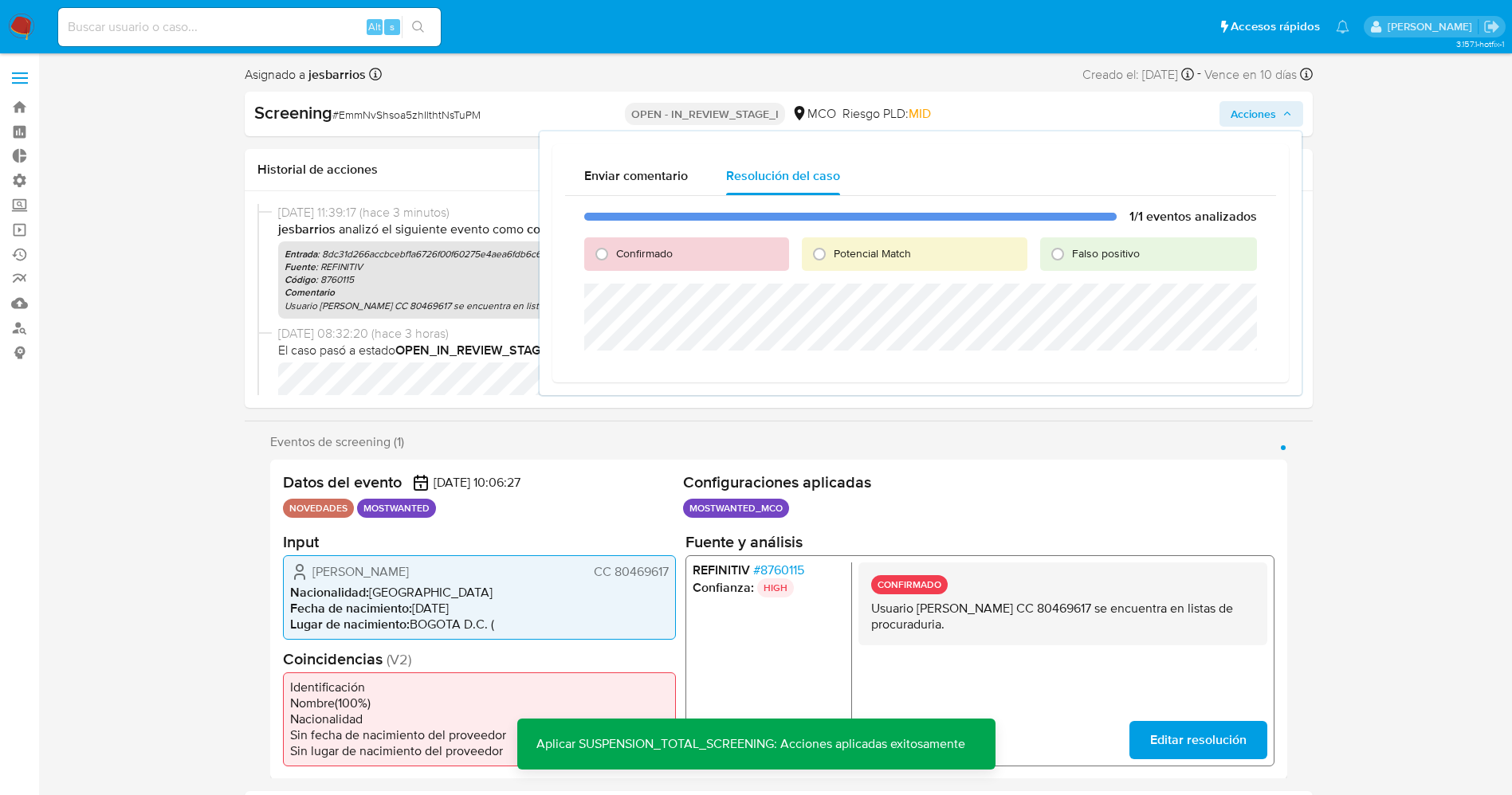
click at [901, 249] on span "Potencial Match" at bounding box center [871, 253] width 77 height 16
click at [832, 249] on input "Potencial Match" at bounding box center [819, 253] width 26 height 26
radio input "true"
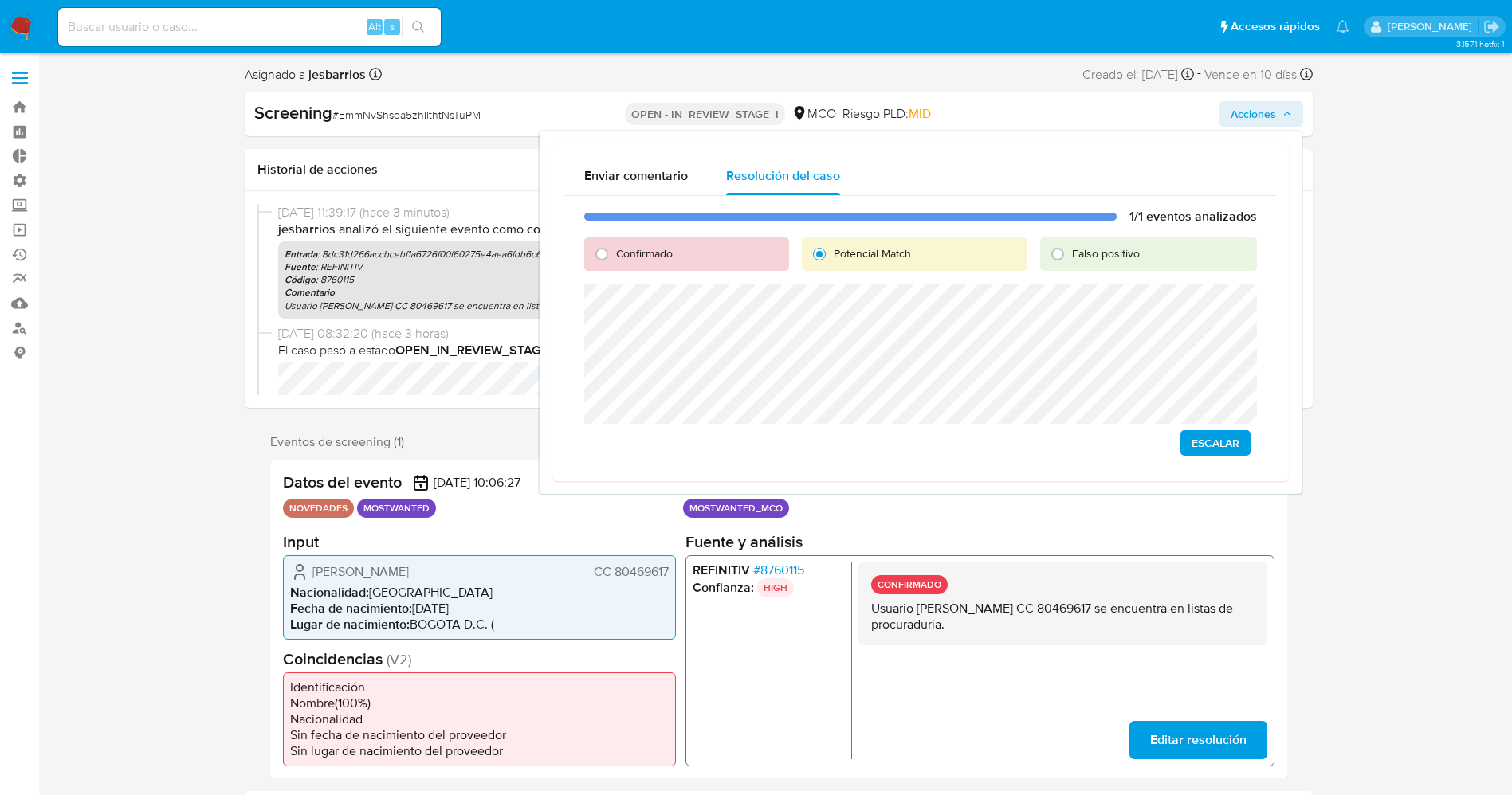
click at [1217, 440] on span "Escalar" at bounding box center [1215, 442] width 48 height 22
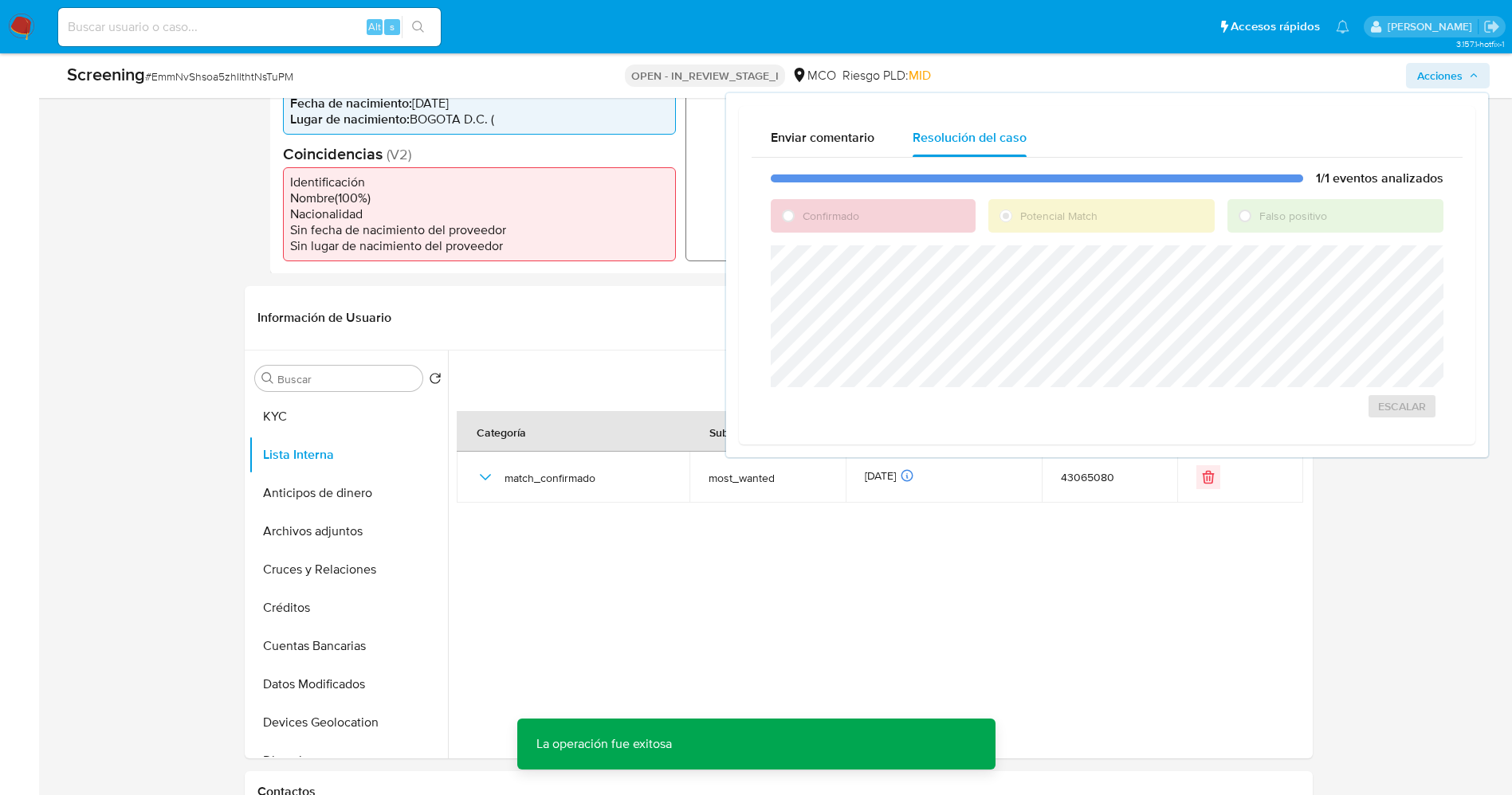
scroll to position [239, 0]
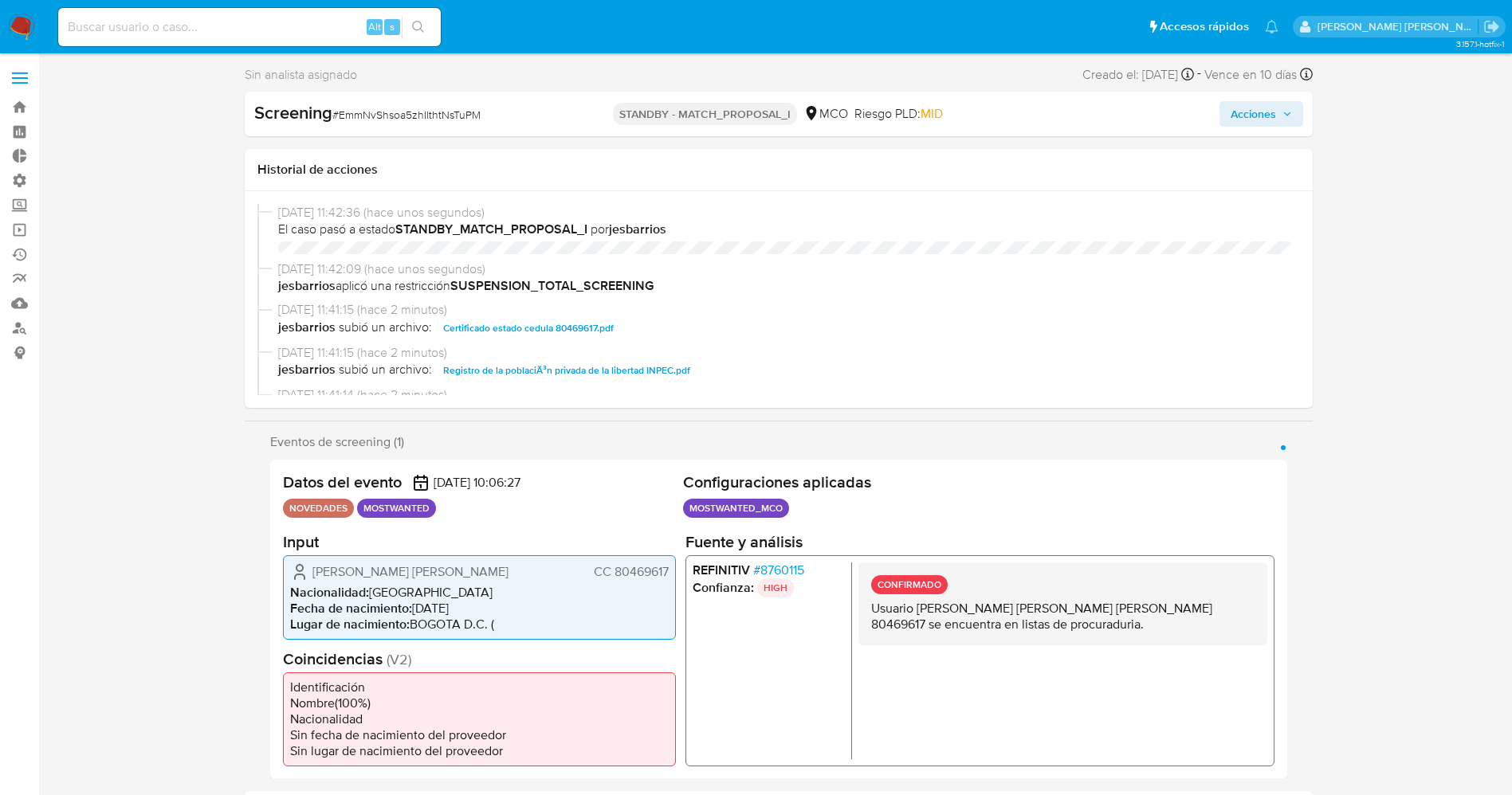
select select "10"
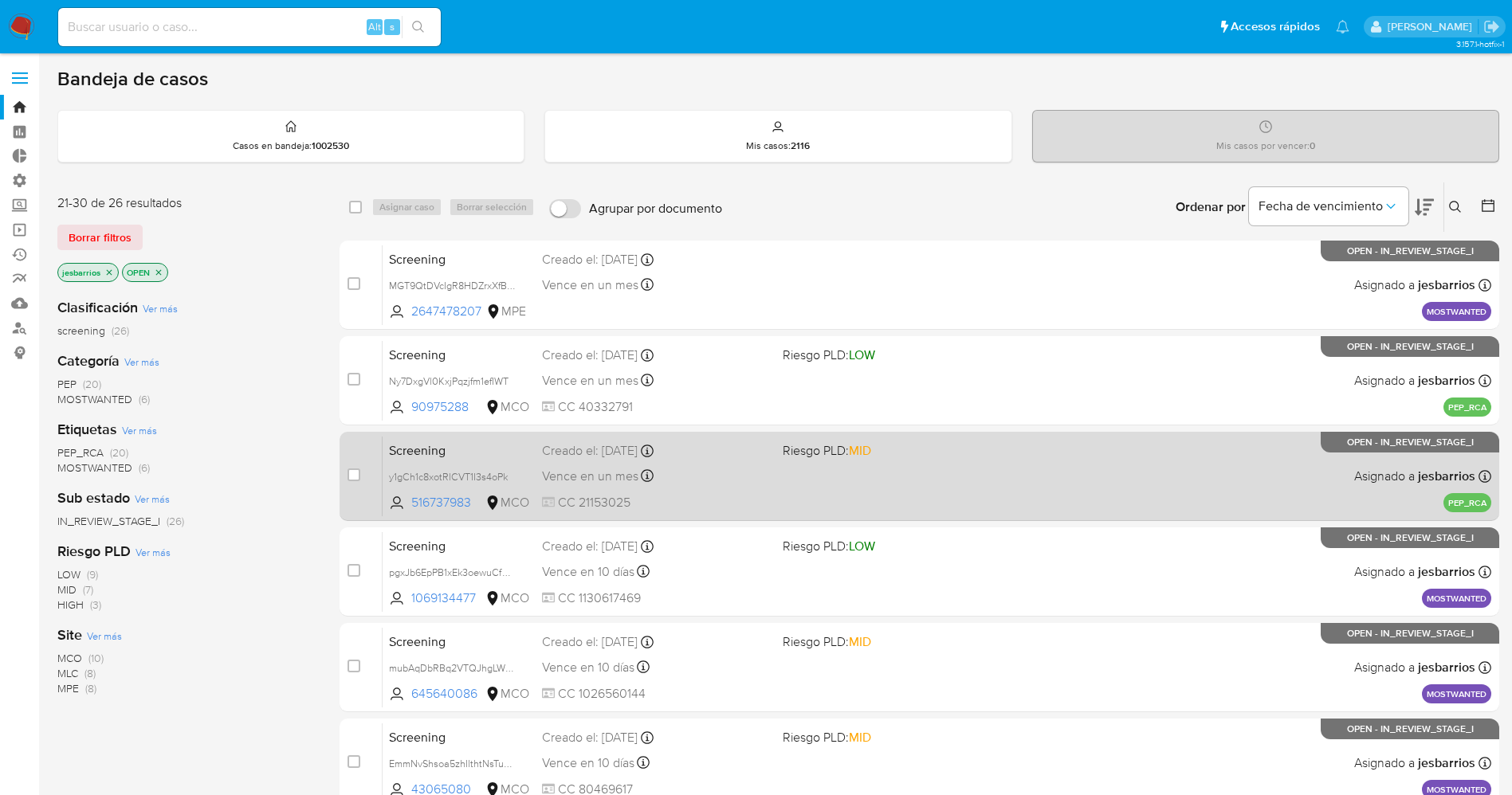
scroll to position [118, 0]
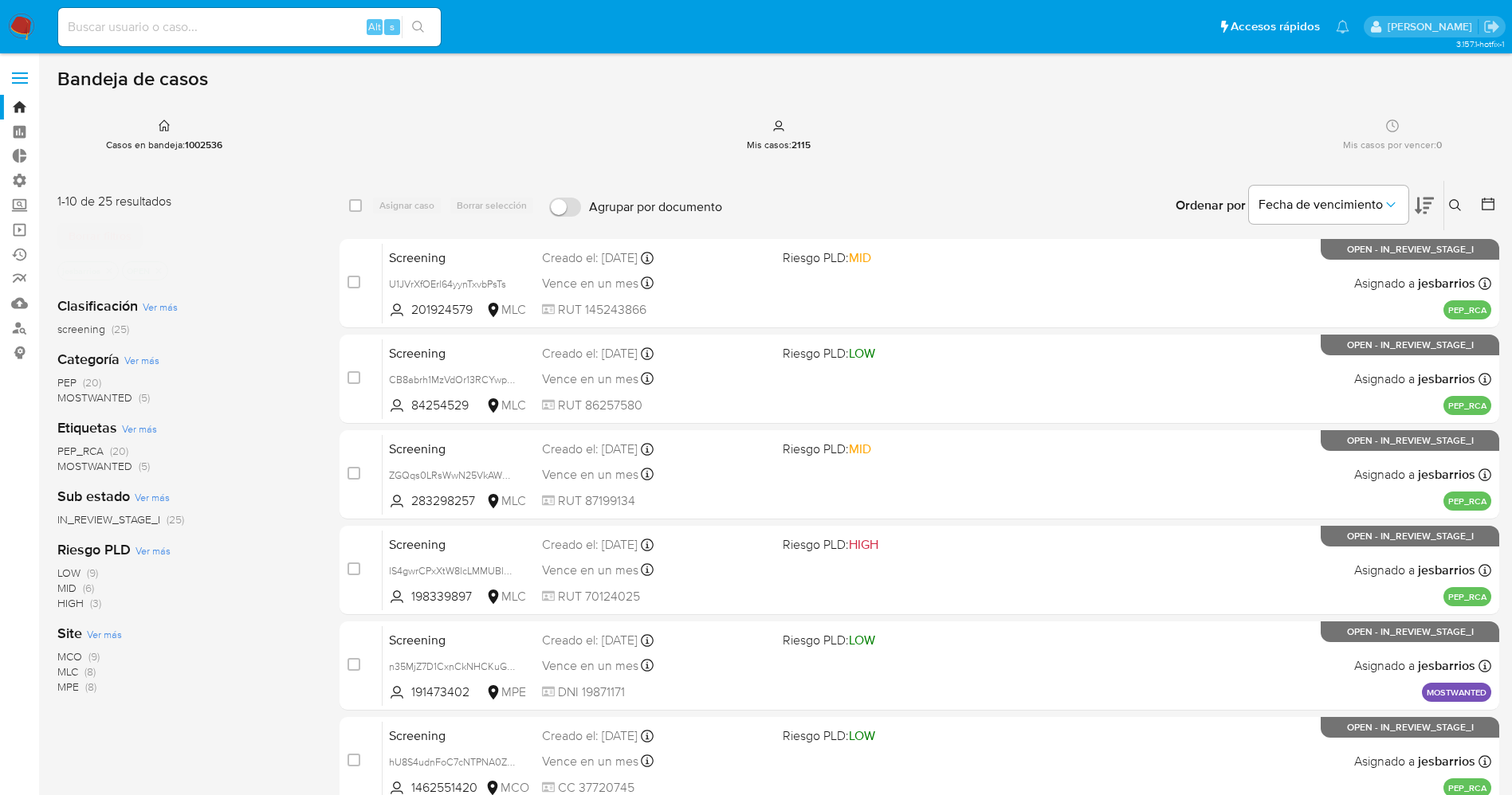
scroll to position [463, 0]
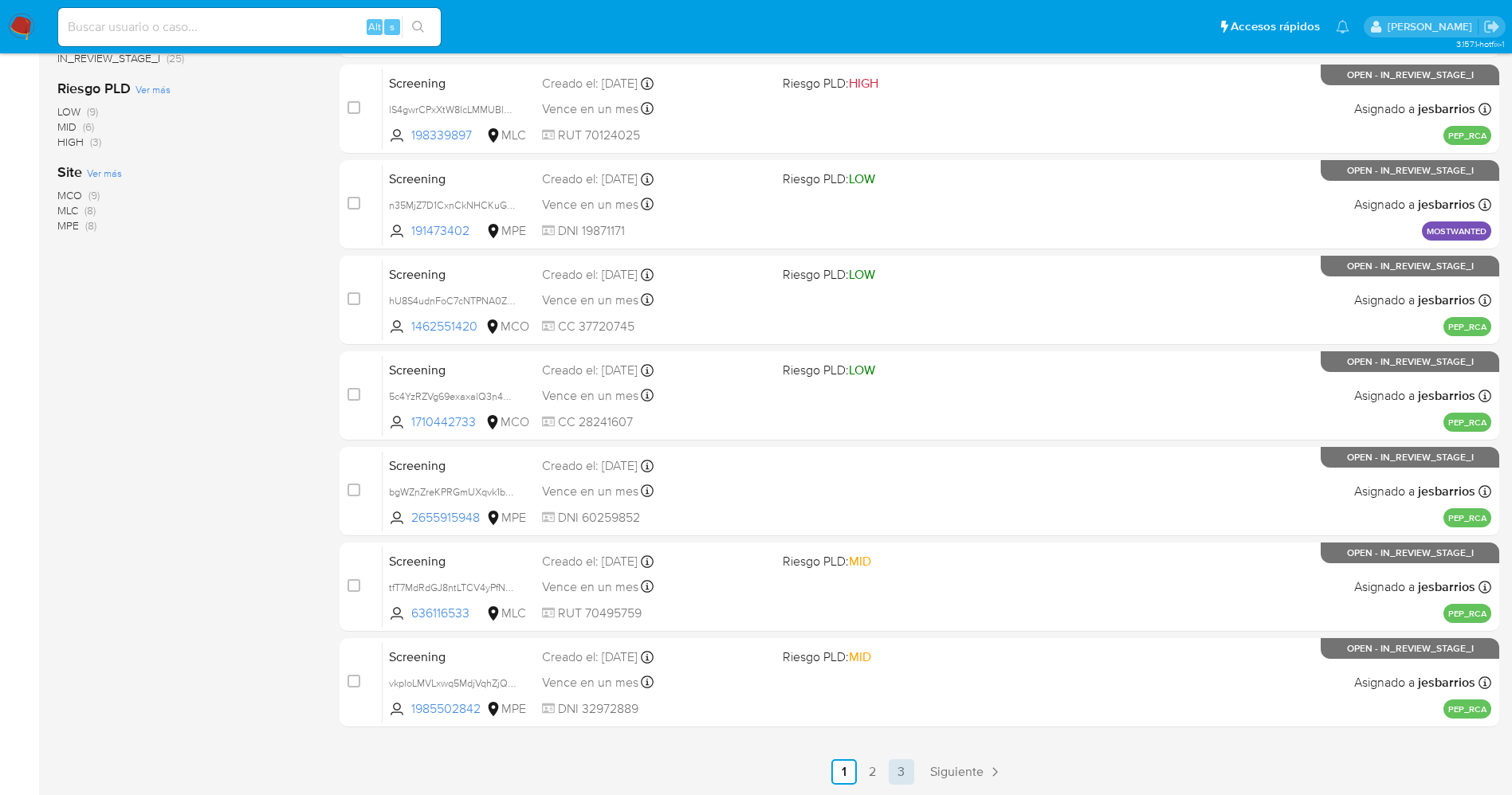
click at [911, 778] on link "3" at bounding box center [900, 772] width 26 height 26
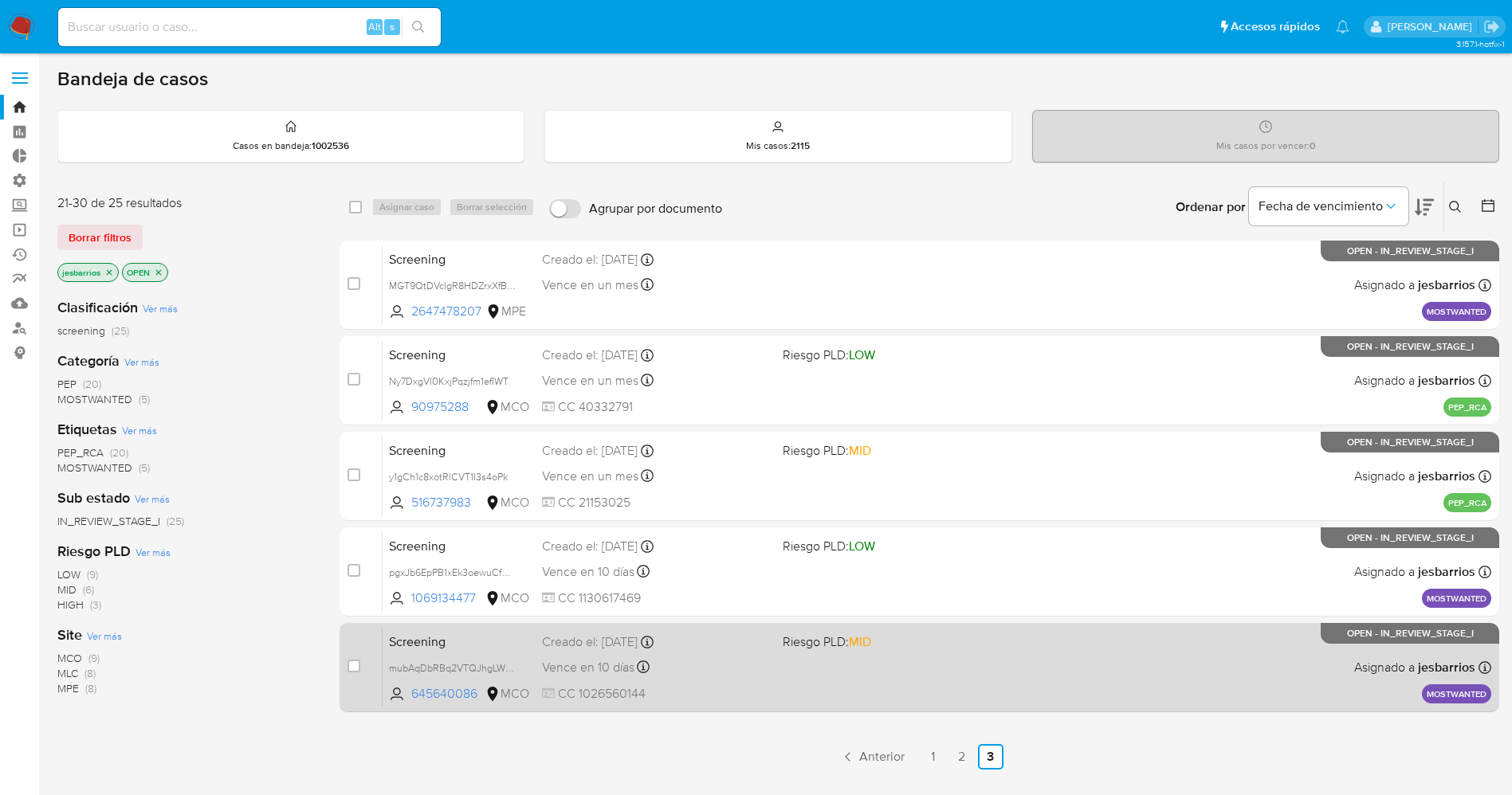
click at [861, 682] on div "Screening mubAqDbRBq2VTQJhgLWymI98 645640086 MCO Riesgo PLD: MID Creado el: 29/…" at bounding box center [937, 667] width 1109 height 81
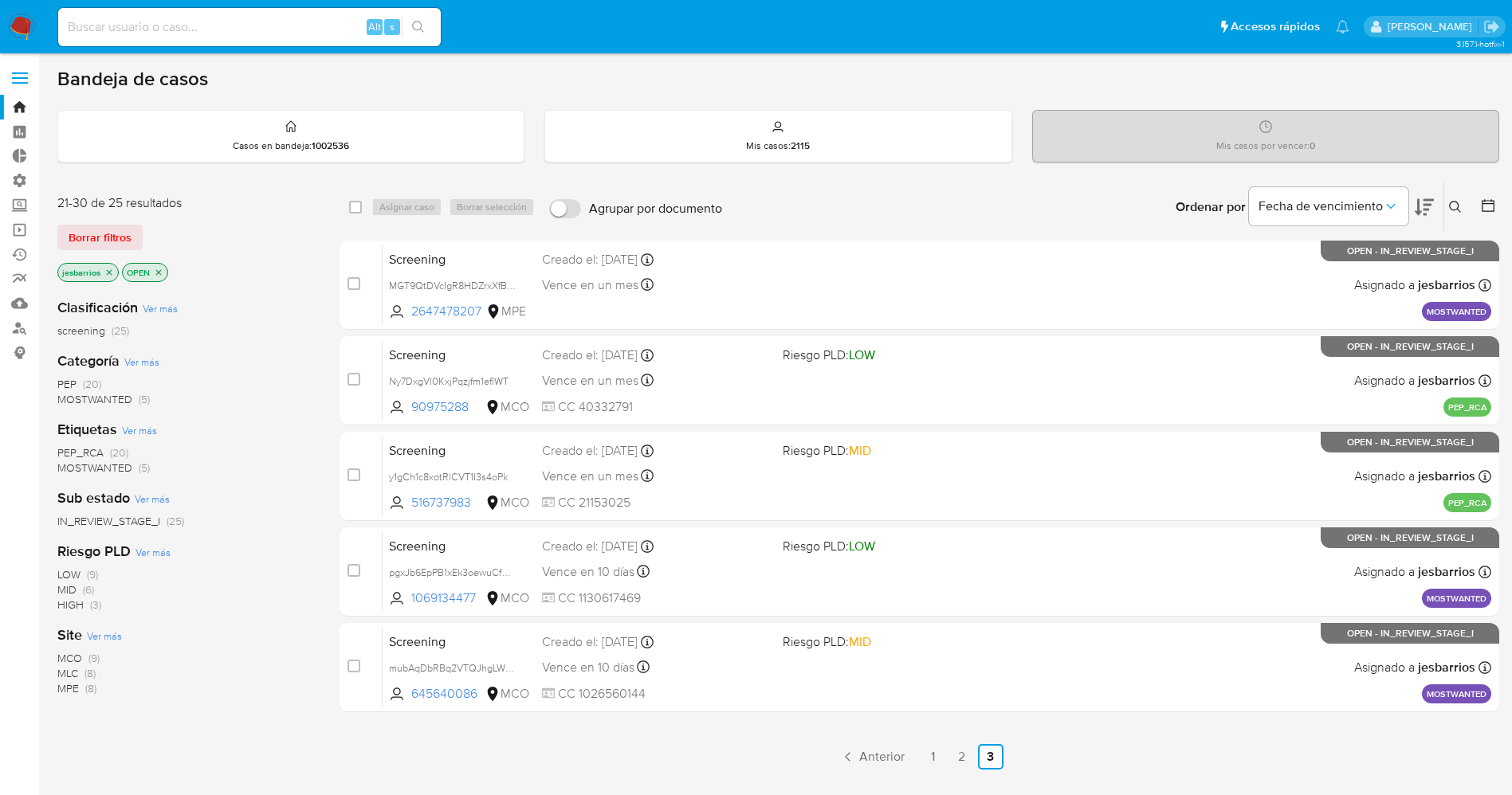
click at [27, 32] on img at bounding box center [21, 27] width 27 height 27
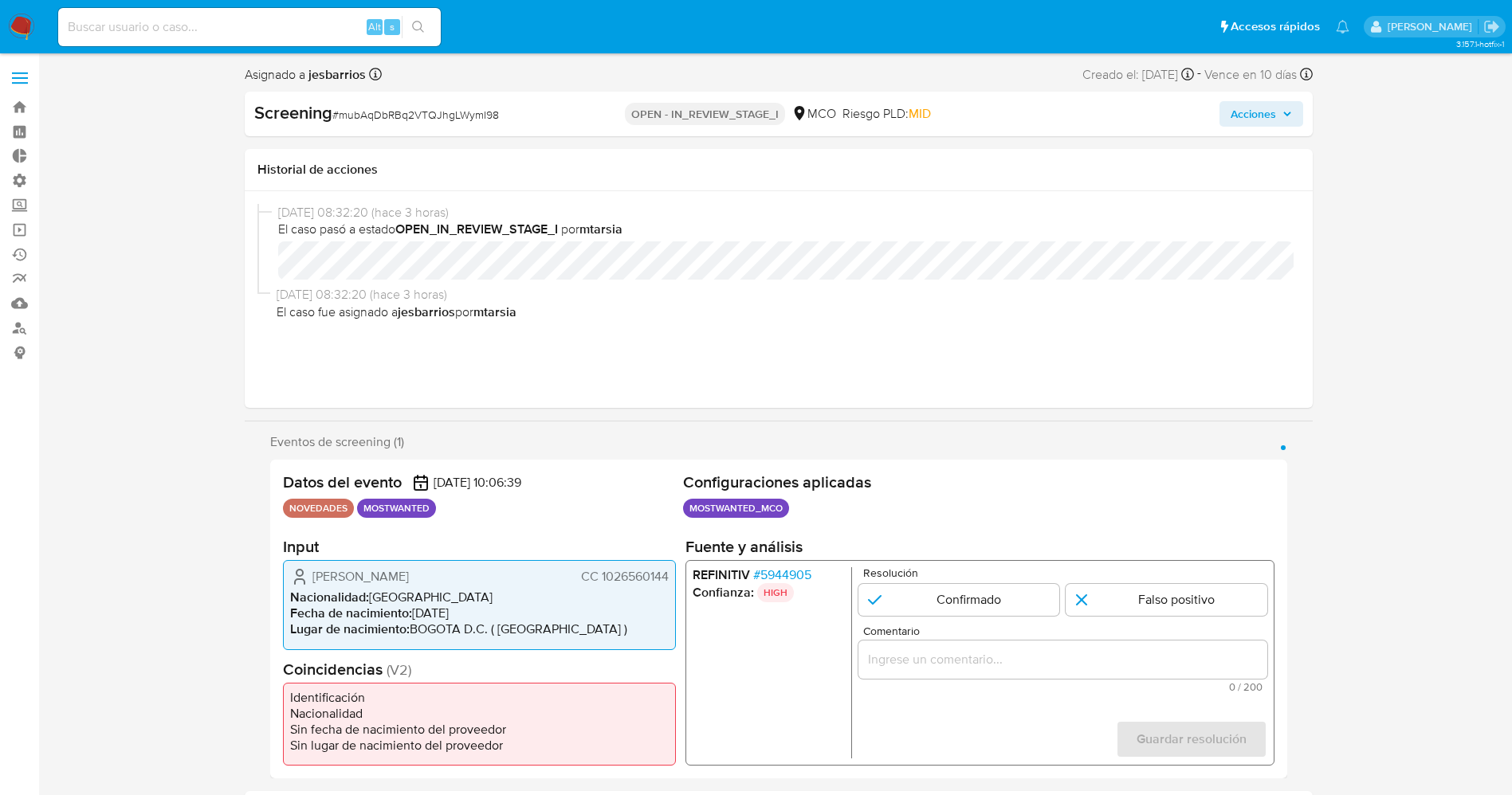
select select "10"
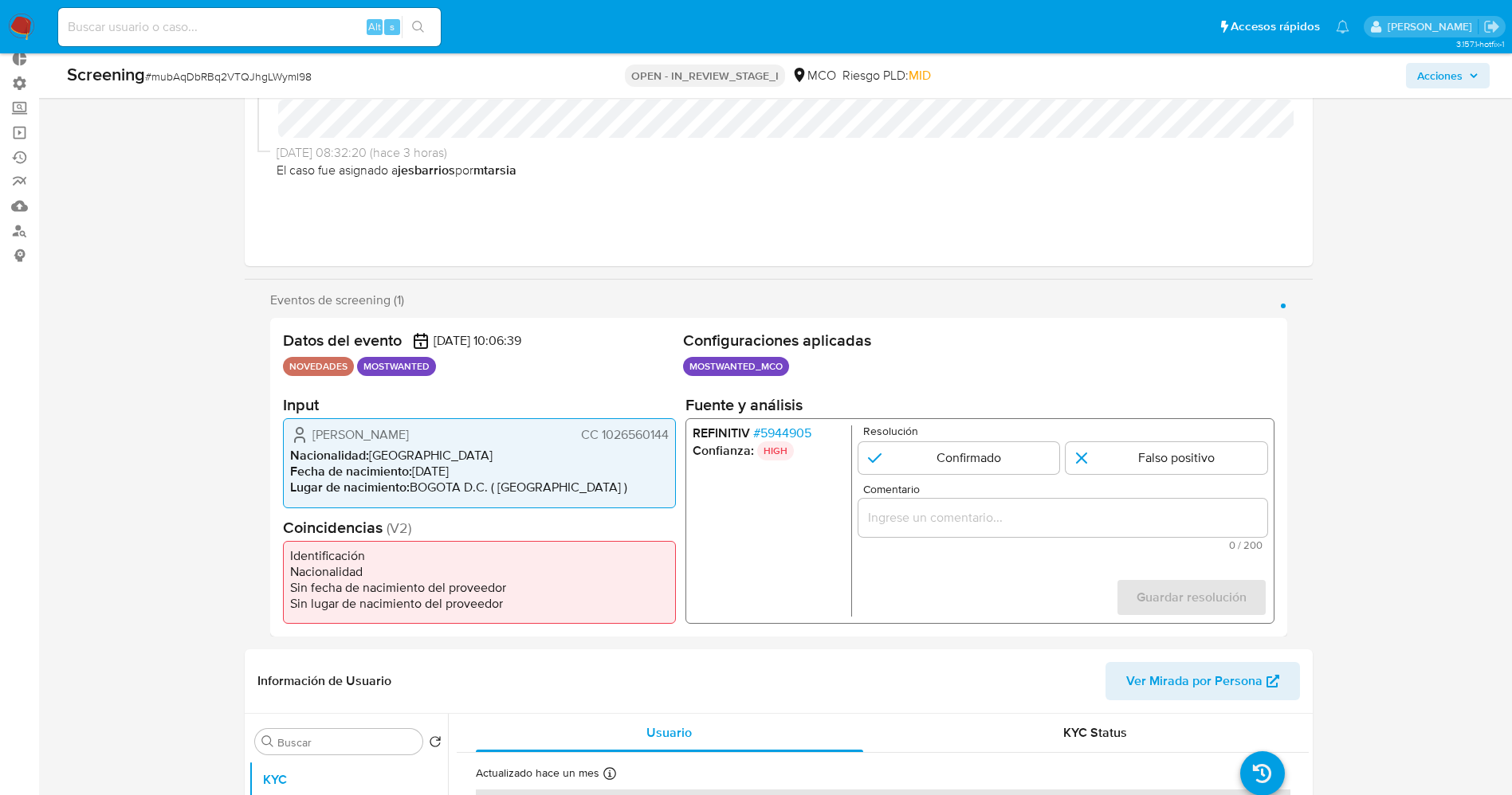
scroll to position [120, 0]
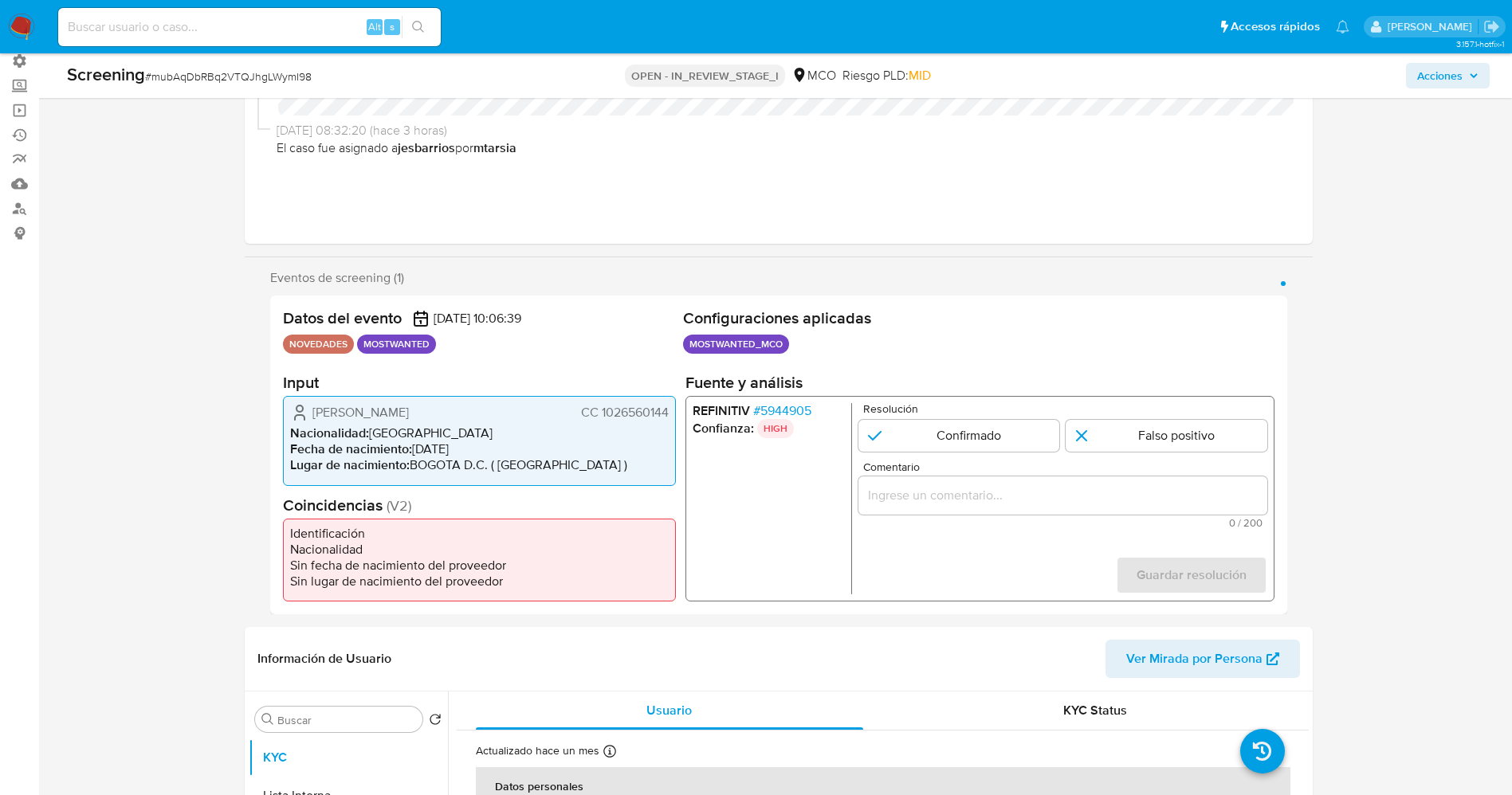
click at [793, 404] on span "# 5944905" at bounding box center [782, 411] width 58 height 16
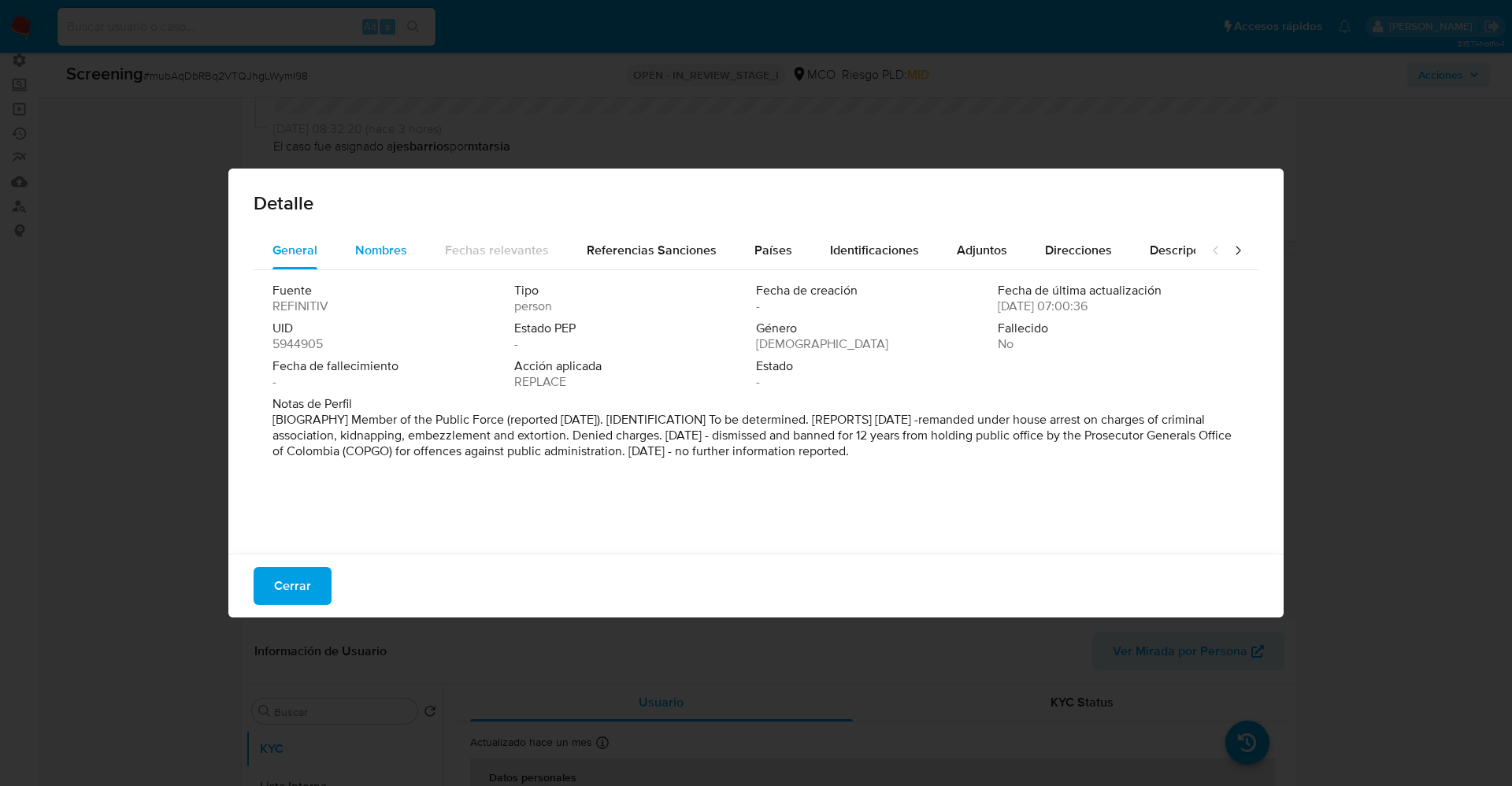
click at [389, 251] on span "Nombres" at bounding box center [380, 250] width 52 height 18
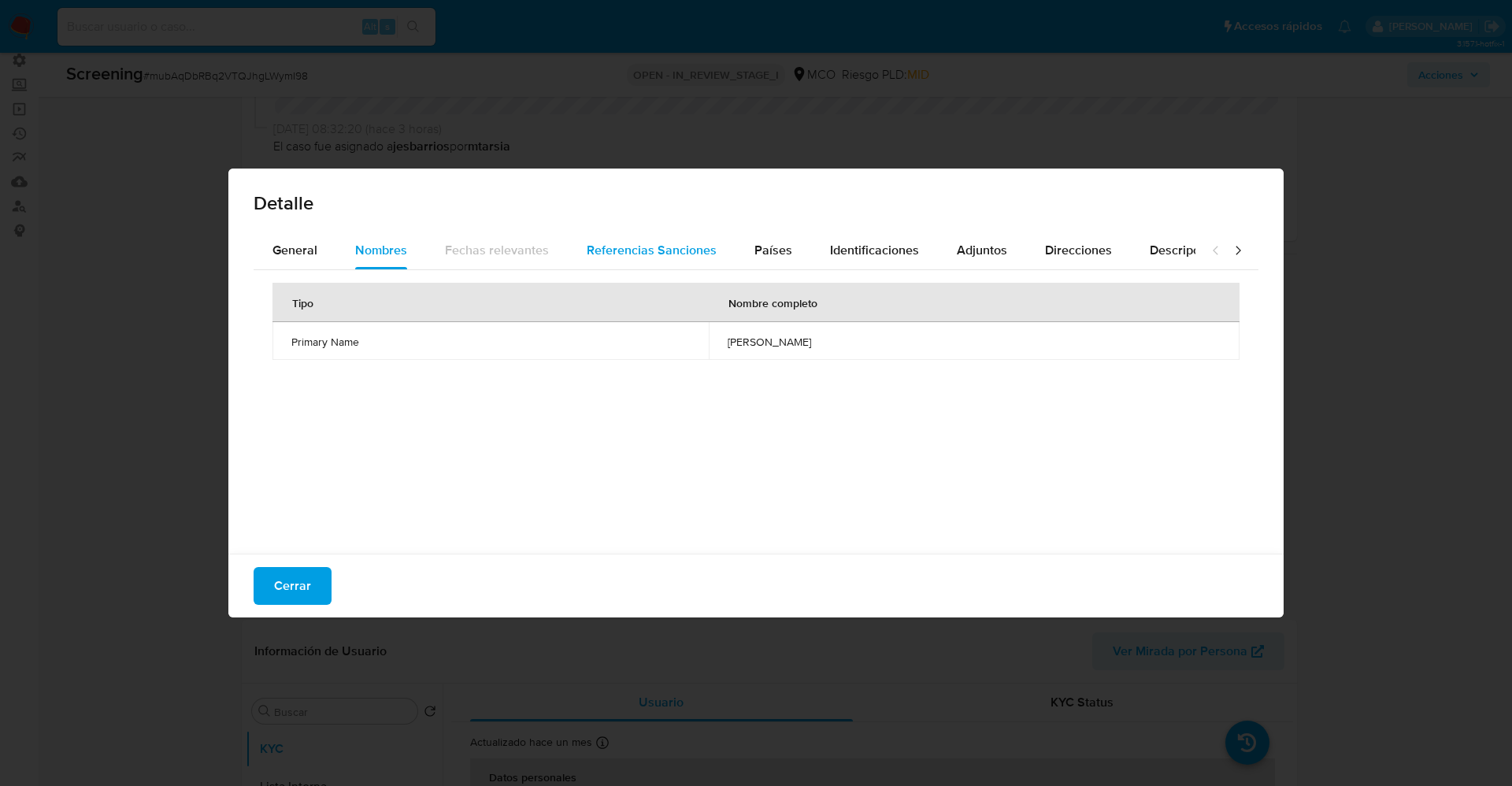
click at [695, 255] on span "Referencias Sanciones" at bounding box center [652, 250] width 130 height 18
click at [754, 255] on span "Países" at bounding box center [773, 250] width 38 height 18
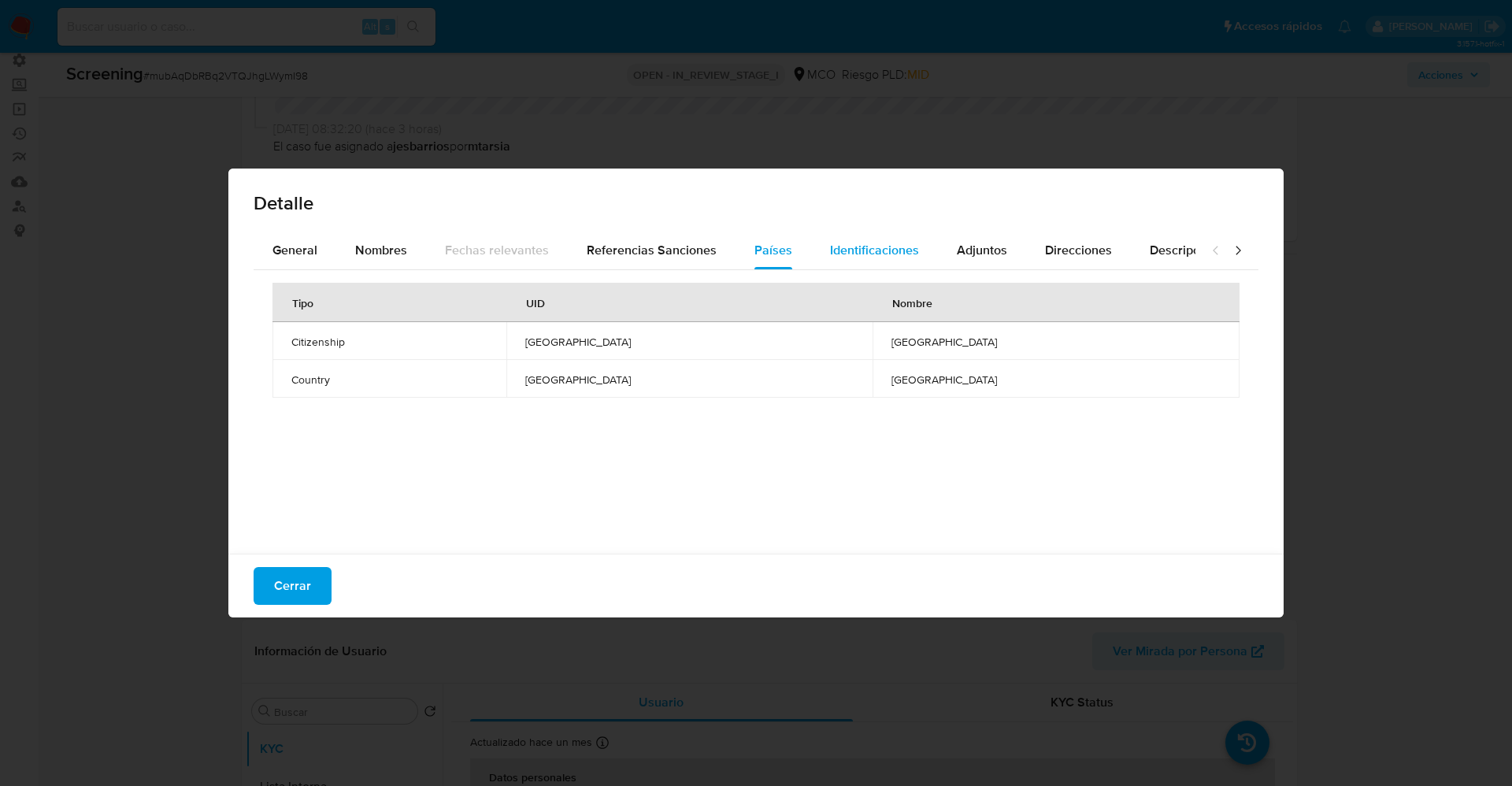
click at [857, 256] on span "Identificaciones" at bounding box center [875, 250] width 89 height 18
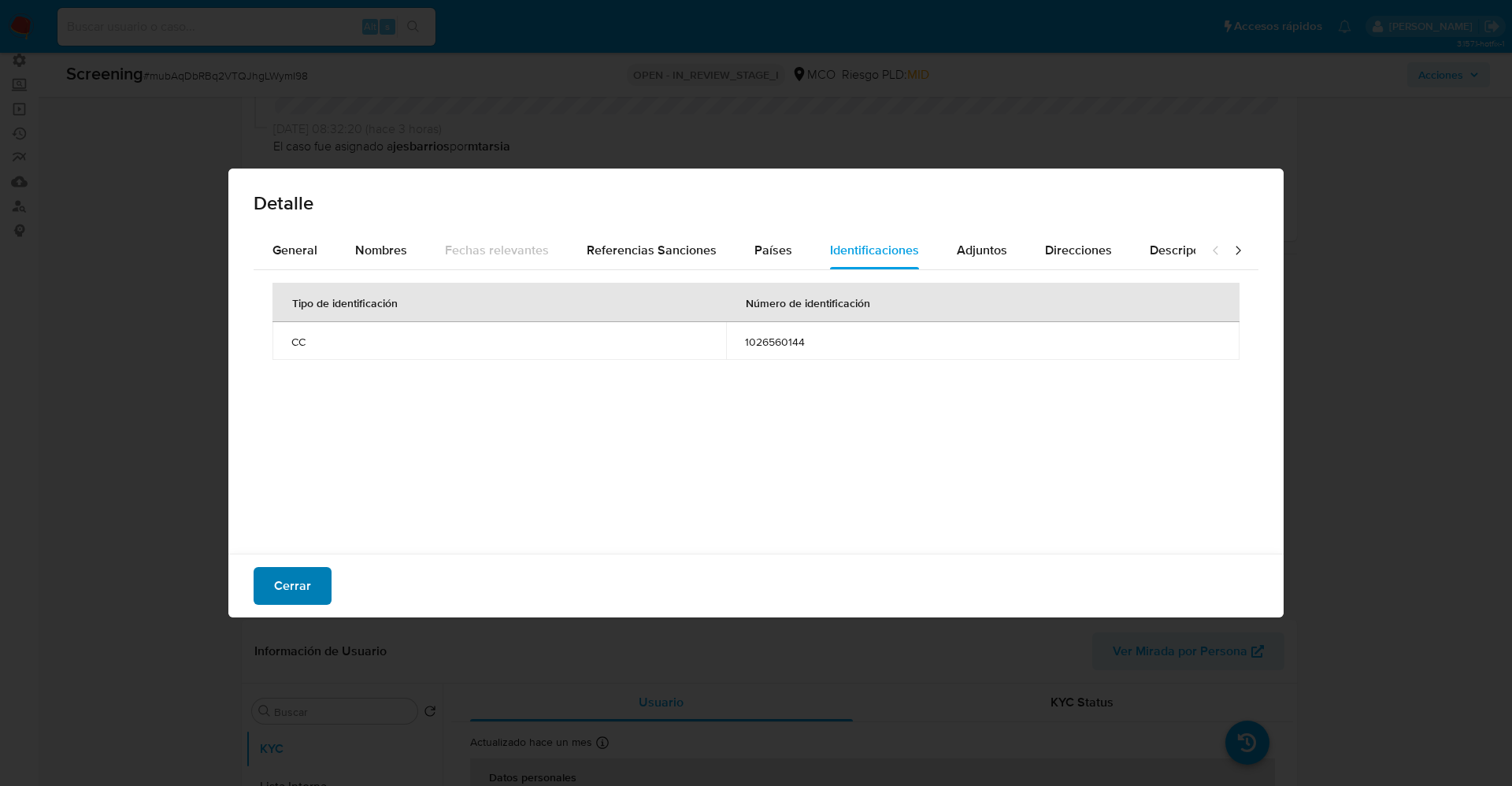
click at [279, 572] on span "Cerrar" at bounding box center [293, 586] width 37 height 35
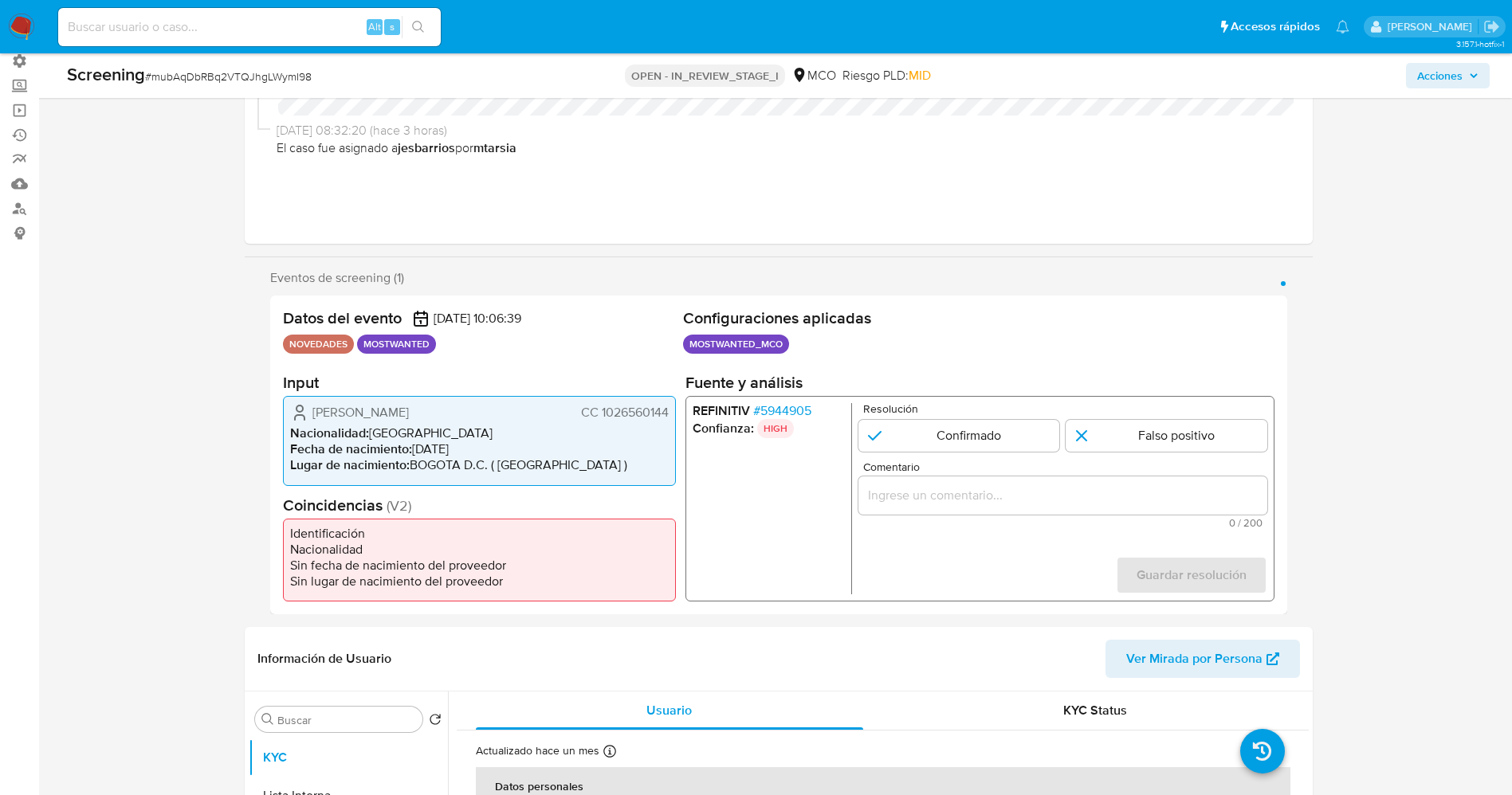
click at [766, 412] on span "# 5944905" at bounding box center [782, 411] width 58 height 16
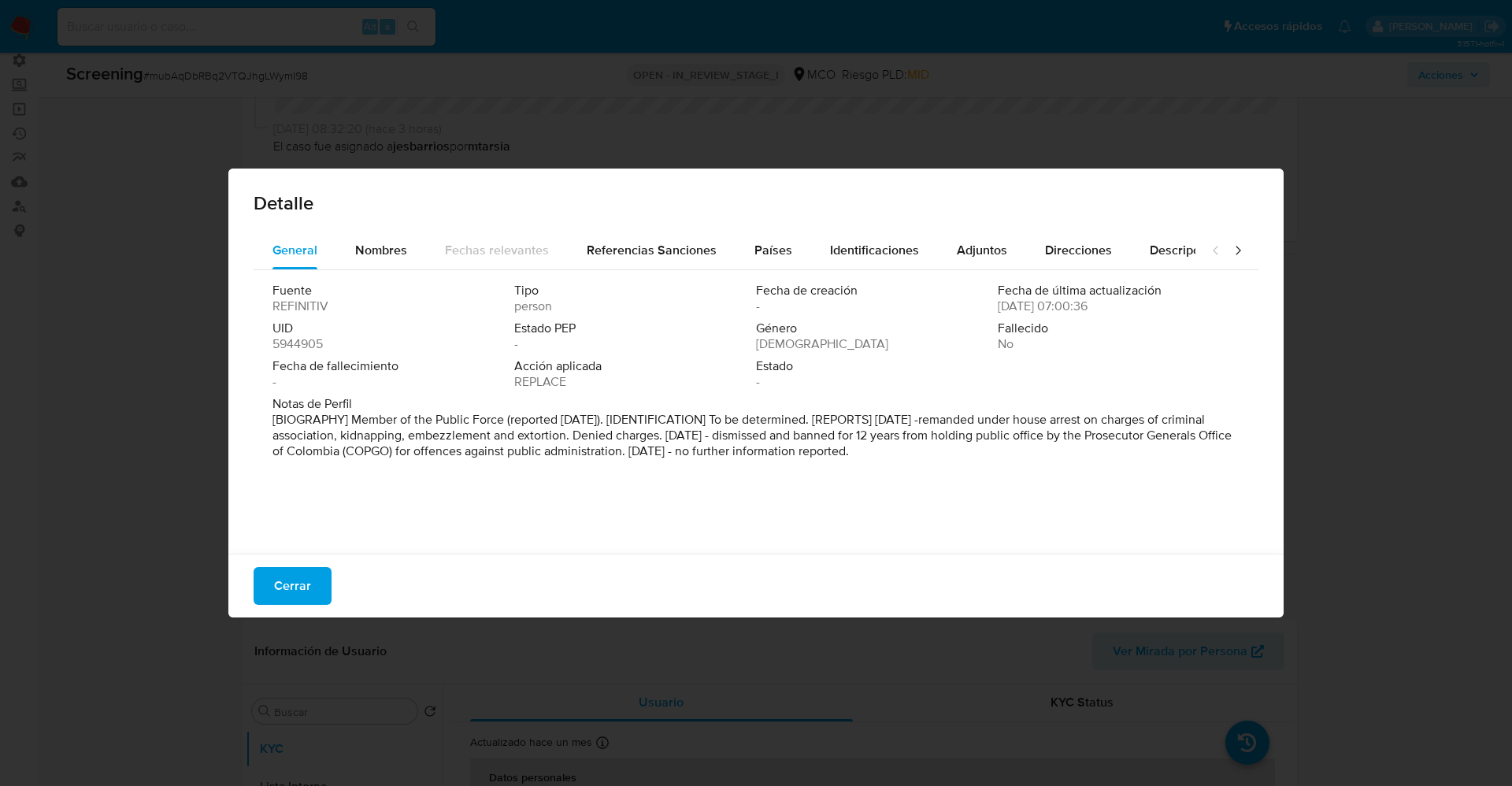
drag, startPoint x: 347, startPoint y: 423, endPoint x: 1181, endPoint y: 512, distance: 838.7
click at [1181, 512] on div "Fuente REFINITIV Tipo person Fecha de creación - Fecha de última actualización …" at bounding box center [756, 407] width 1005 height 276
click at [384, 251] on span "Nombres" at bounding box center [380, 250] width 52 height 18
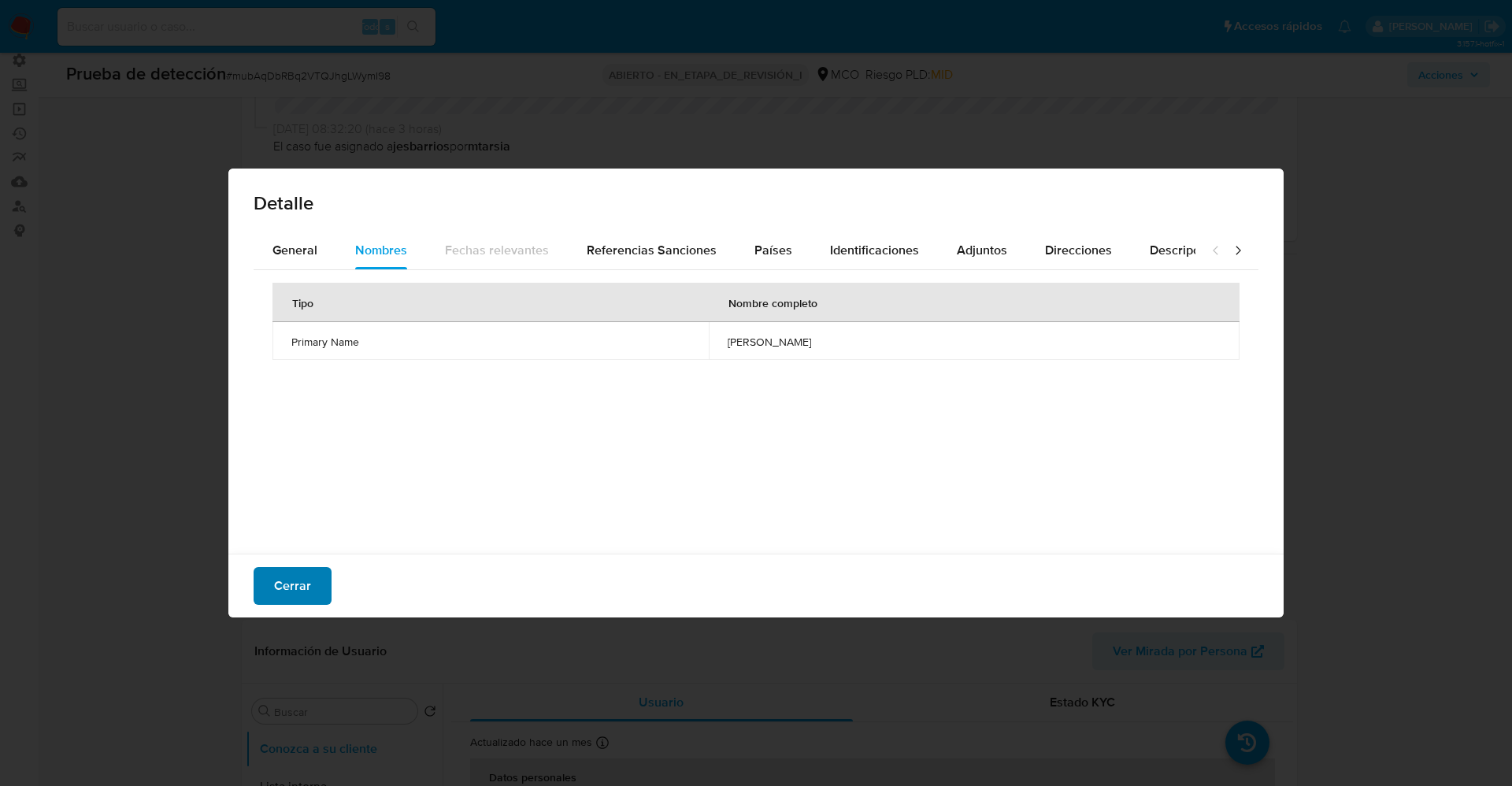
click at [307, 584] on span "Cerrar" at bounding box center [293, 586] width 37 height 35
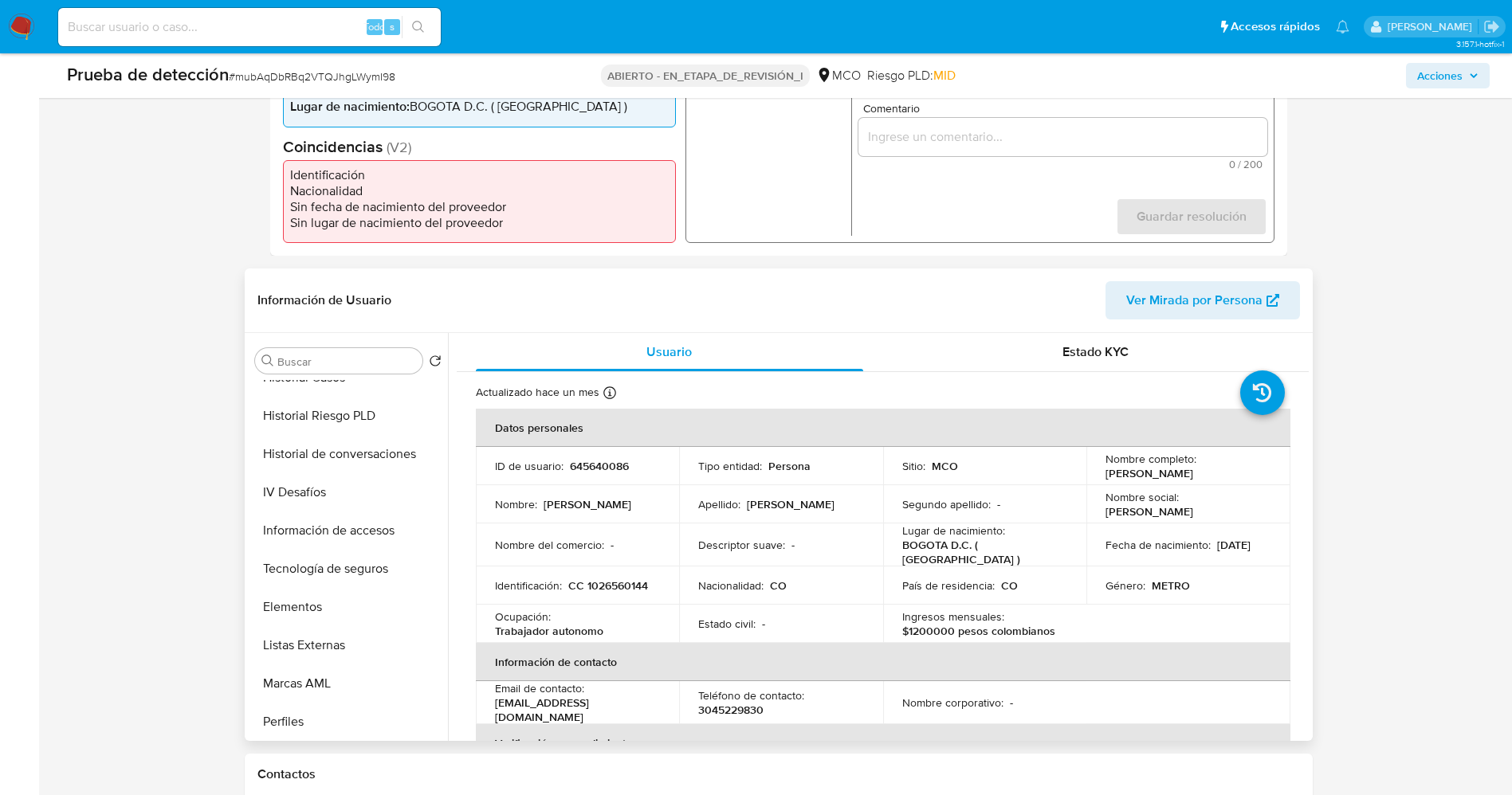
scroll to position [674, 0]
click at [346, 649] on button "Restricciones Nuevo Mundo" at bounding box center [342, 643] width 186 height 38
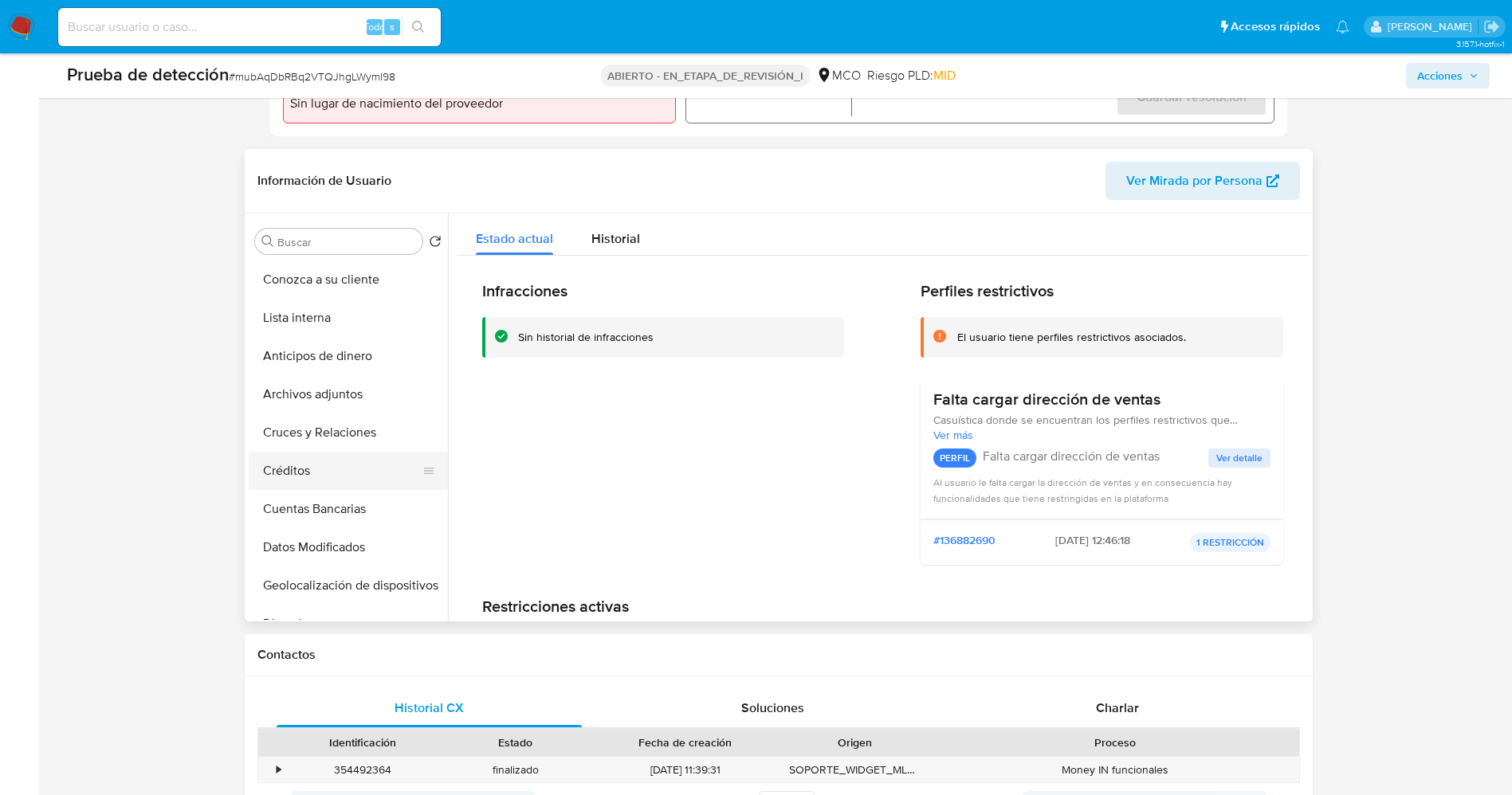
scroll to position [0, 0]
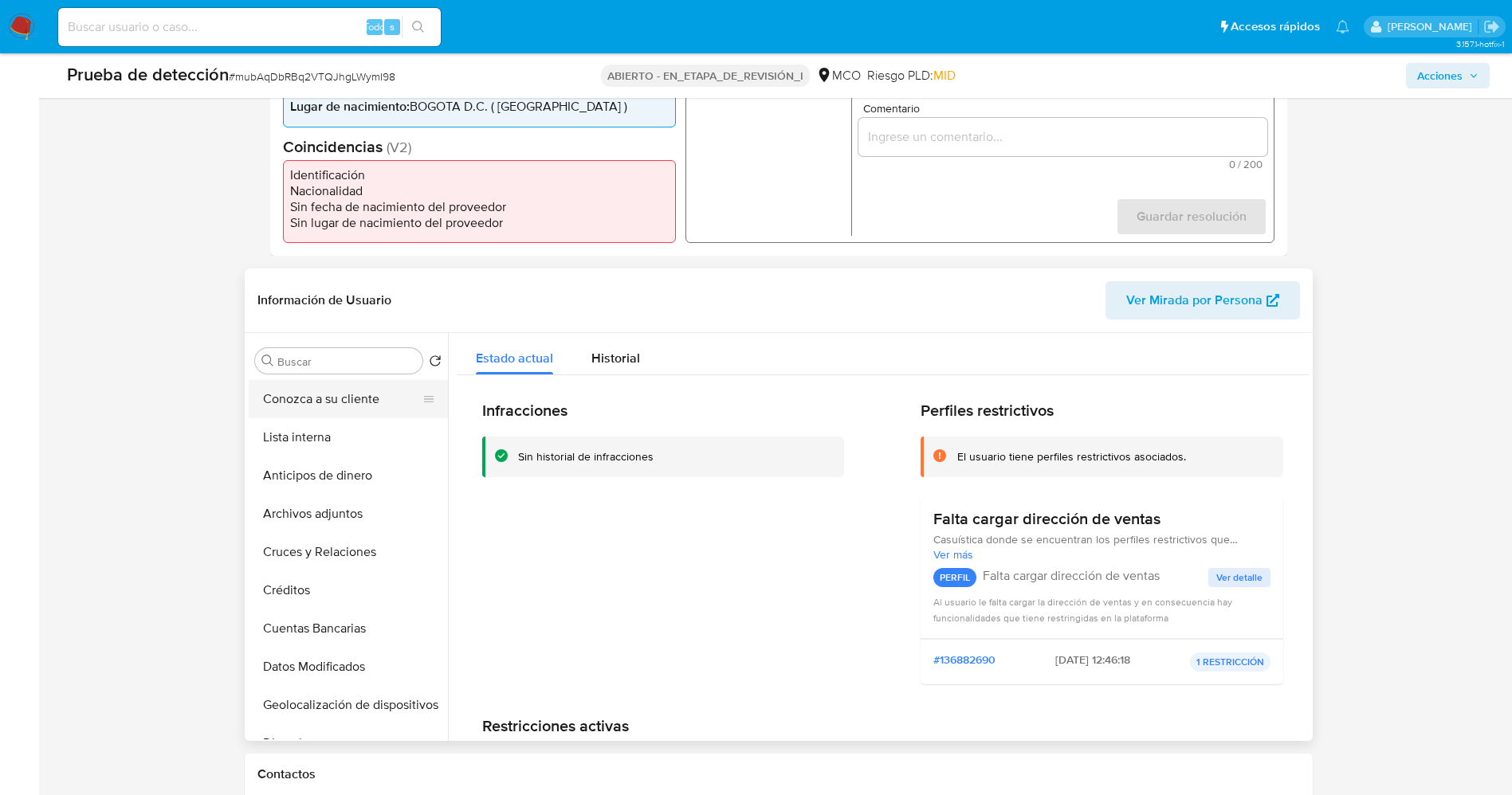
click at [344, 403] on button "Conozca a su cliente" at bounding box center [342, 399] width 186 height 38
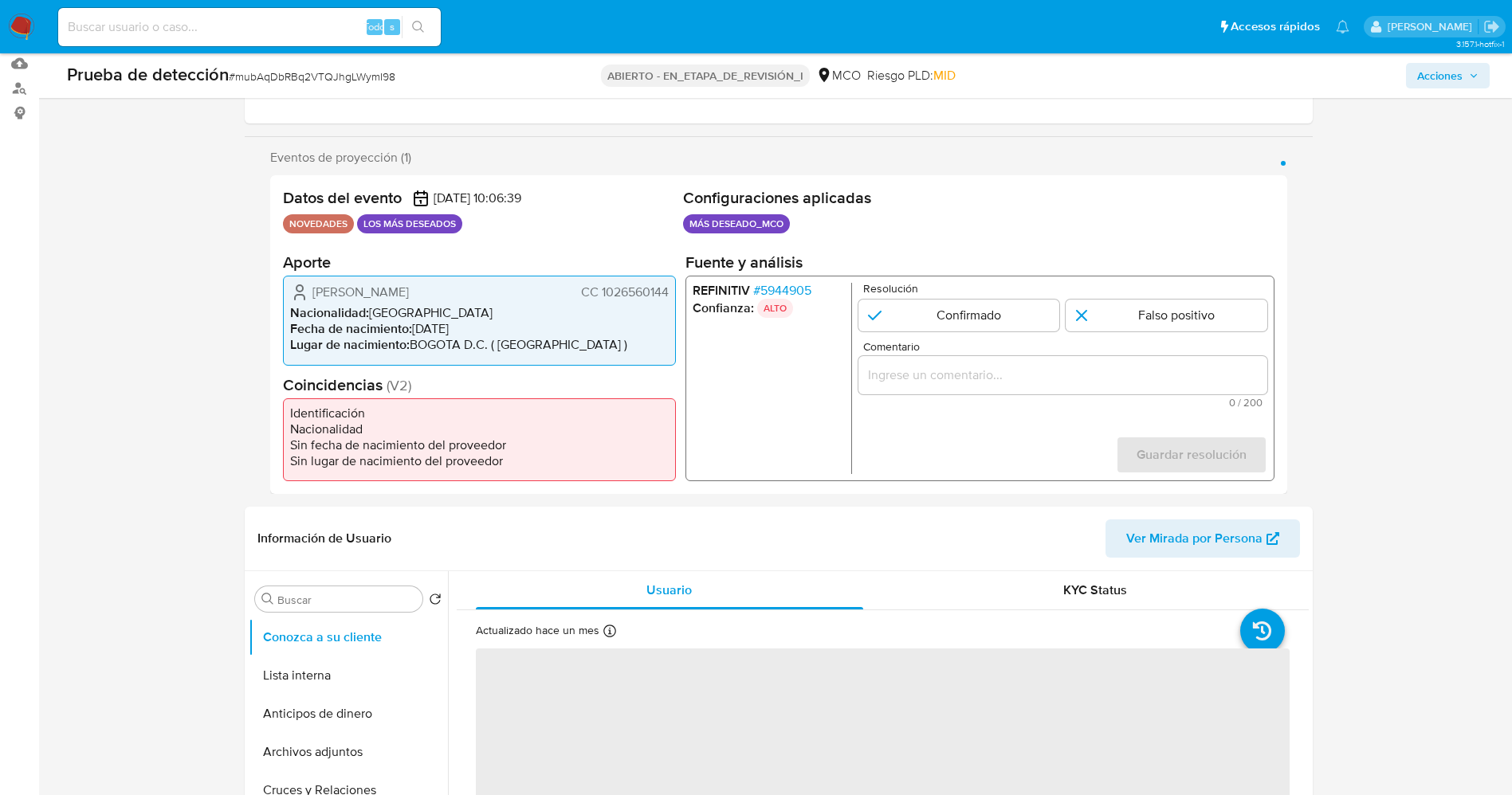
scroll to position [239, 0]
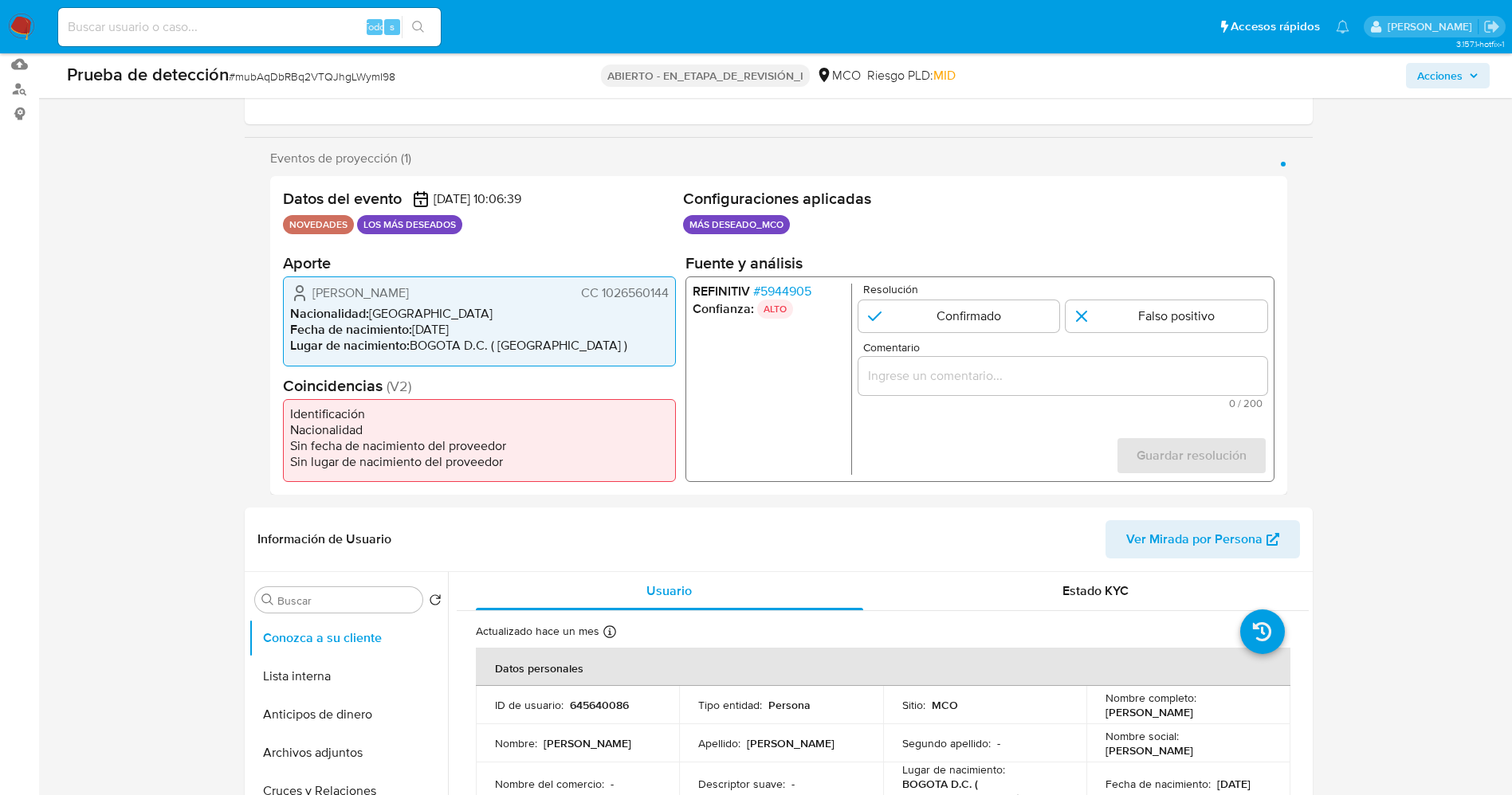
drag, startPoint x: 603, startPoint y: 291, endPoint x: 679, endPoint y: 296, distance: 76.2
click at [680, 296] on div "Datos del evento 29/08/2025 10:06:39 NOVEDADES LOS MÁS DESEADOS Configuraciones…" at bounding box center [778, 336] width 1017 height 319
click at [645, 292] on font "CC 1026560144" at bounding box center [624, 292] width 88 height 19
drag, startPoint x: 596, startPoint y: 292, endPoint x: 649, endPoint y: 293, distance: 53.0
click at [667, 300] on font "CC 1026560144" at bounding box center [624, 292] width 88 height 19
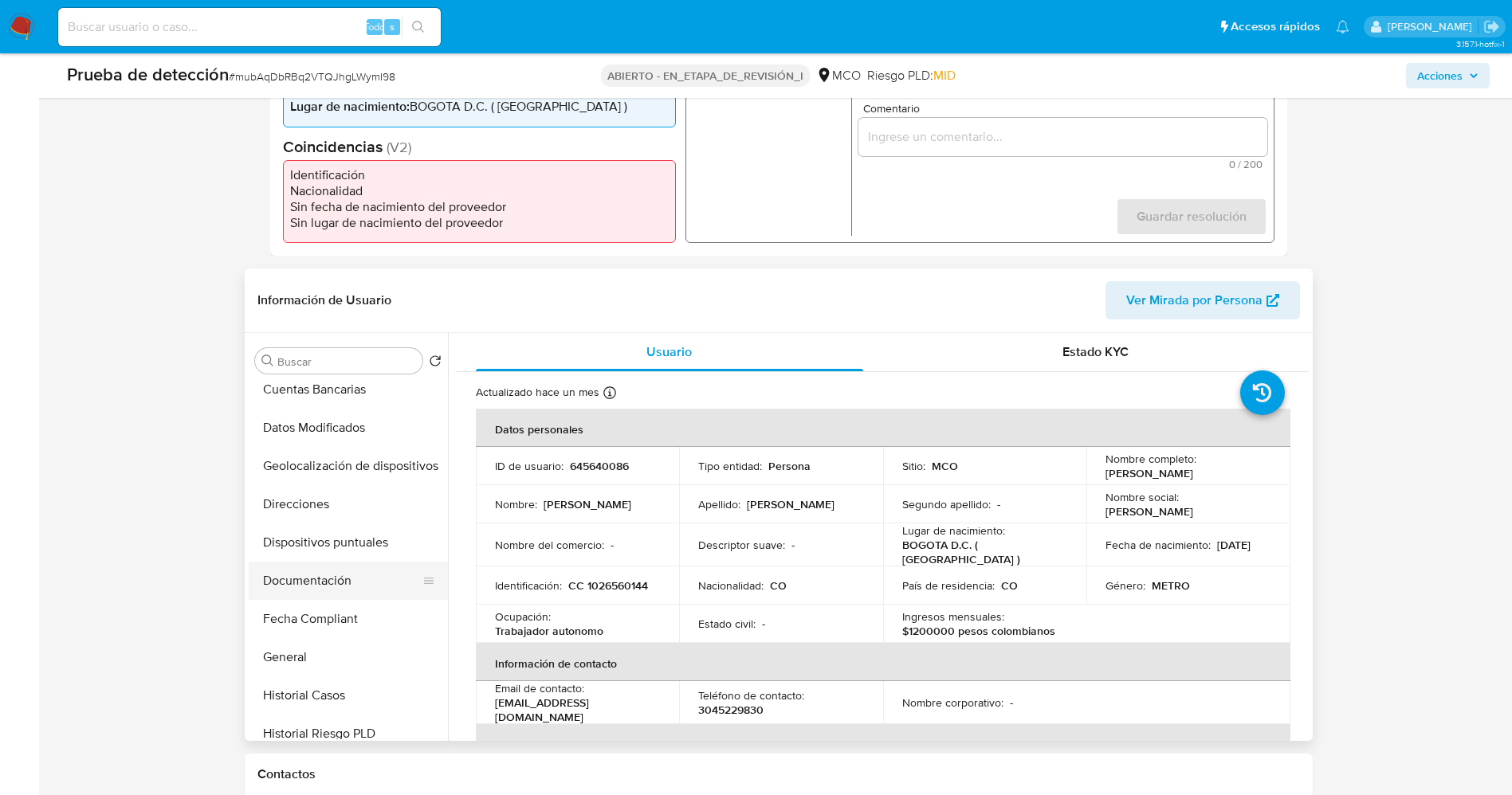
click at [336, 596] on button "Documentación" at bounding box center [342, 581] width 186 height 38
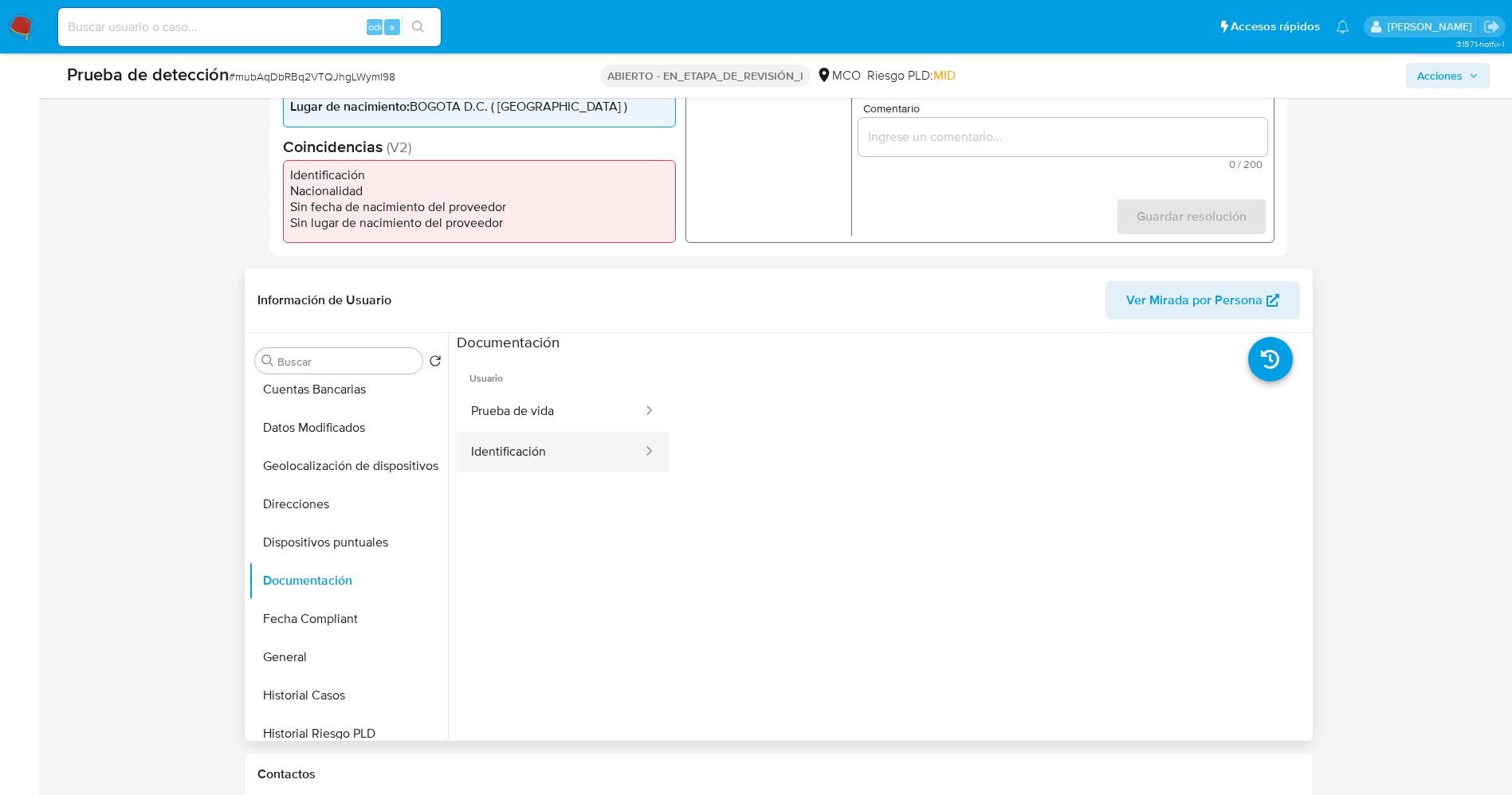
click at [535, 437] on button "Identificación" at bounding box center [549, 452] width 187 height 41
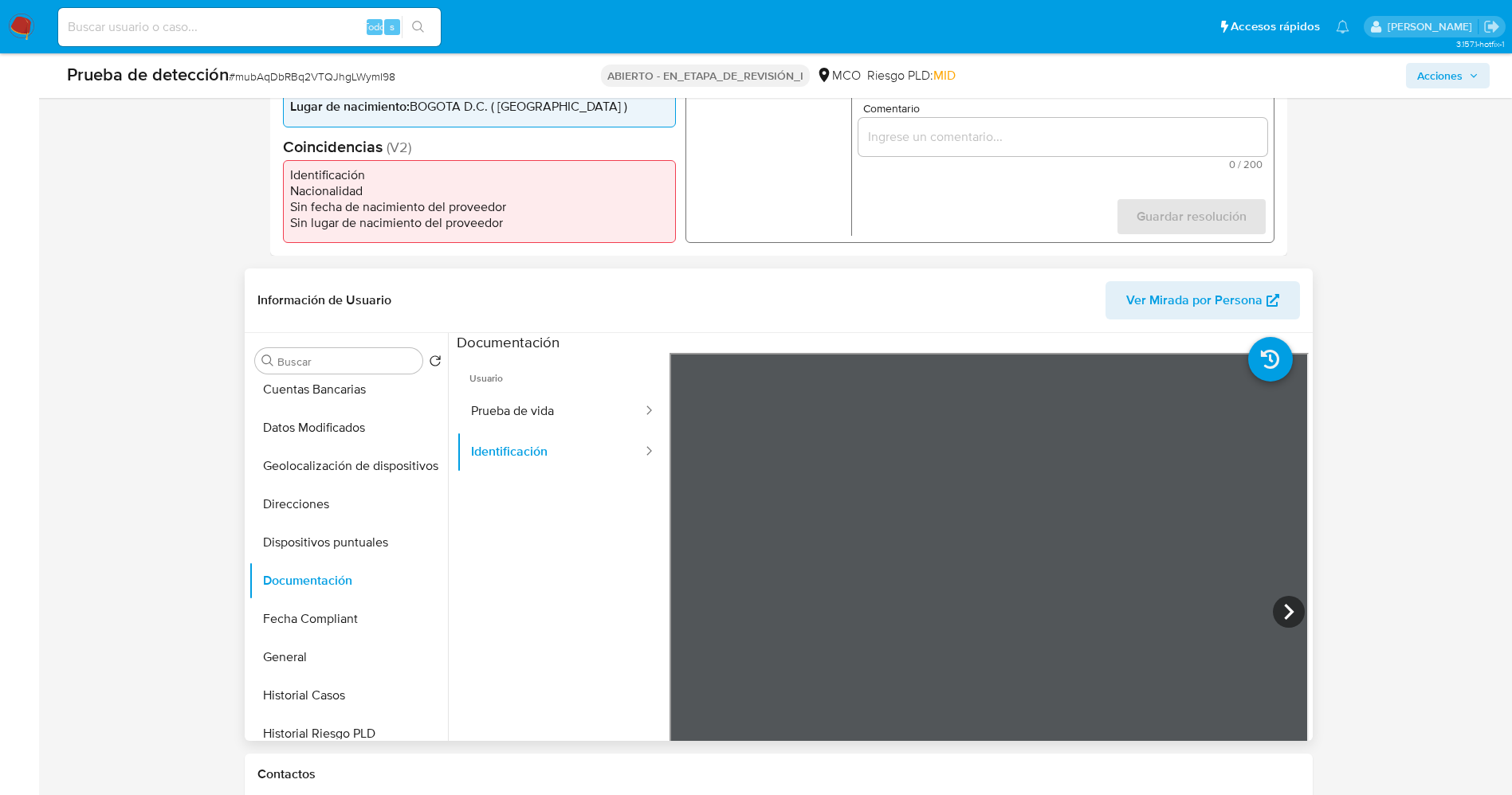
scroll to position [0, 0]
click at [533, 422] on button "Prueba de vida" at bounding box center [549, 411] width 187 height 41
click at [514, 460] on button "Identificación" at bounding box center [549, 452] width 187 height 41
click at [1289, 612] on icon at bounding box center [1289, 612] width 32 height 32
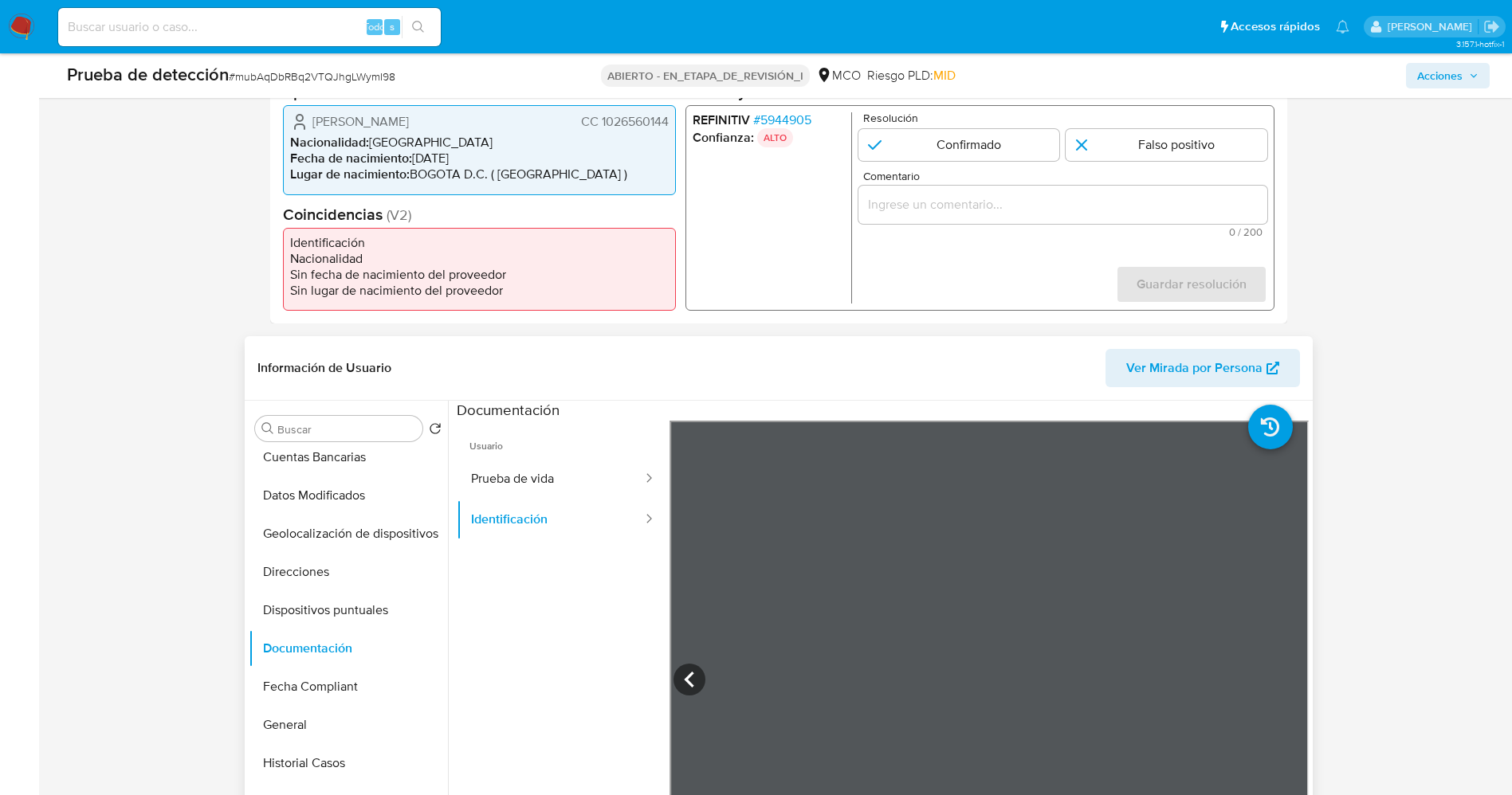
scroll to position [359, 0]
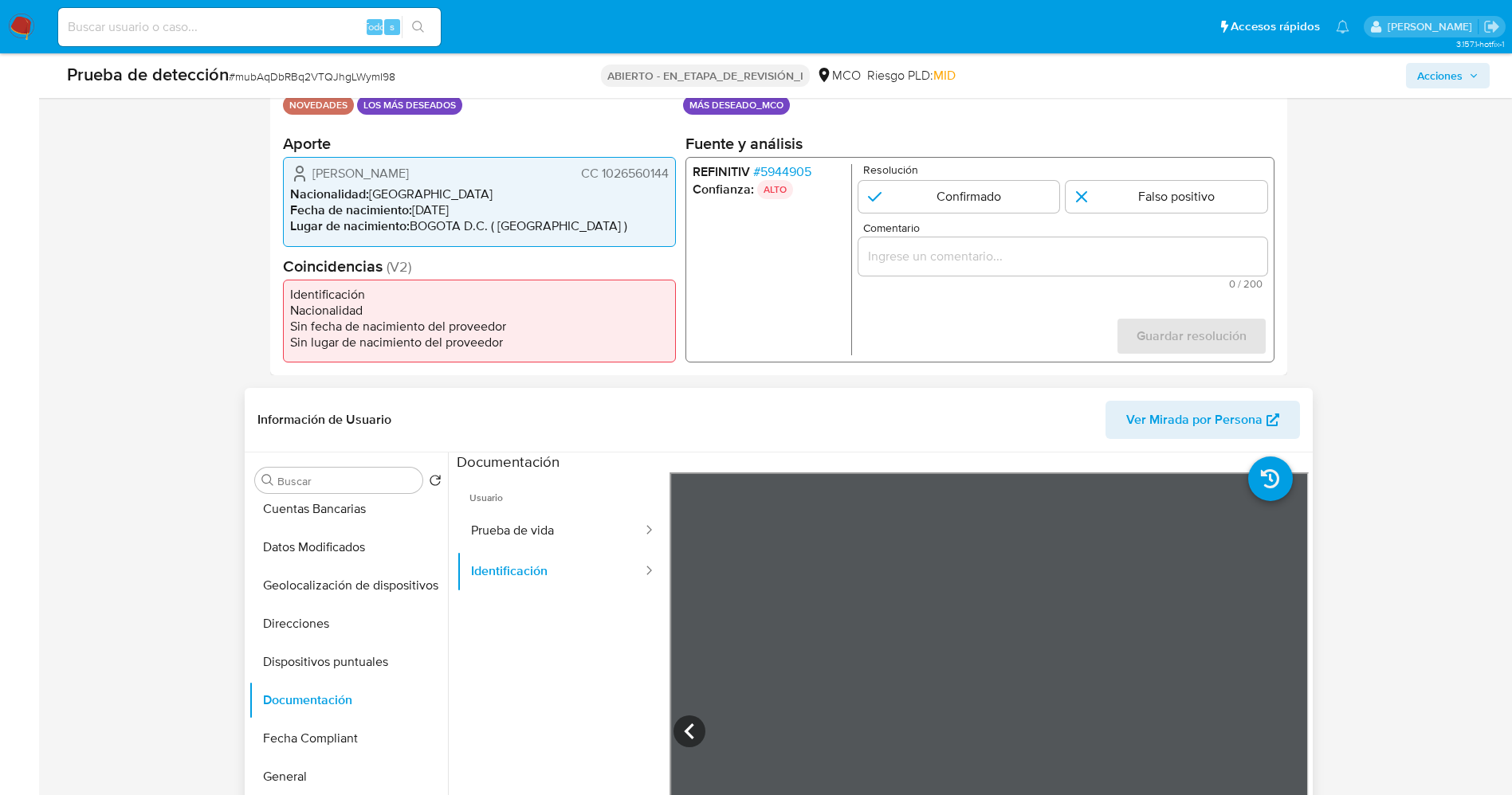
drag, startPoint x: 600, startPoint y: 170, endPoint x: 649, endPoint y: 164, distance: 49.4
click at [667, 171] on font "CC 1026560144" at bounding box center [624, 173] width 88 height 19
click at [385, 175] on font "Jhon Freddy Bernal Sarmiento" at bounding box center [360, 173] width 97 height 19
click at [682, 724] on icon at bounding box center [690, 731] width 32 height 32
drag, startPoint x: 604, startPoint y: 175, endPoint x: 627, endPoint y: 175, distance: 23.0
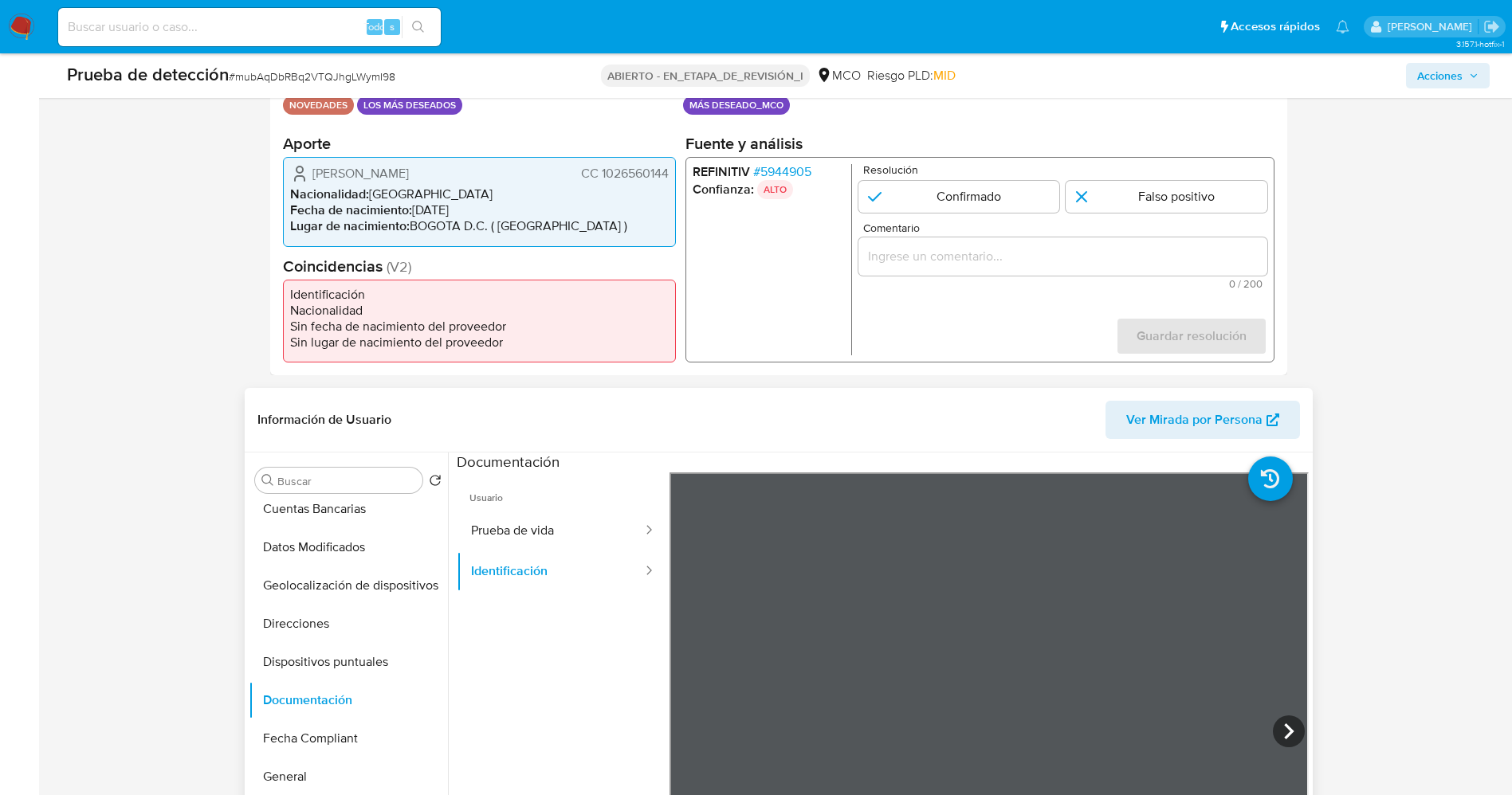
click at [627, 175] on font "CC 1026560144" at bounding box center [624, 173] width 88 height 19
drag, startPoint x: 604, startPoint y: 173, endPoint x: 669, endPoint y: 175, distance: 65.0
click at [669, 175] on div "Jhon Freddy Bernal Sarmiento CC 1026560144 Nacionalidad : Colombia Fecha de nac…" at bounding box center [479, 201] width 393 height 90
click at [639, 177] on font "CC 1026560144" at bounding box center [624, 173] width 88 height 19
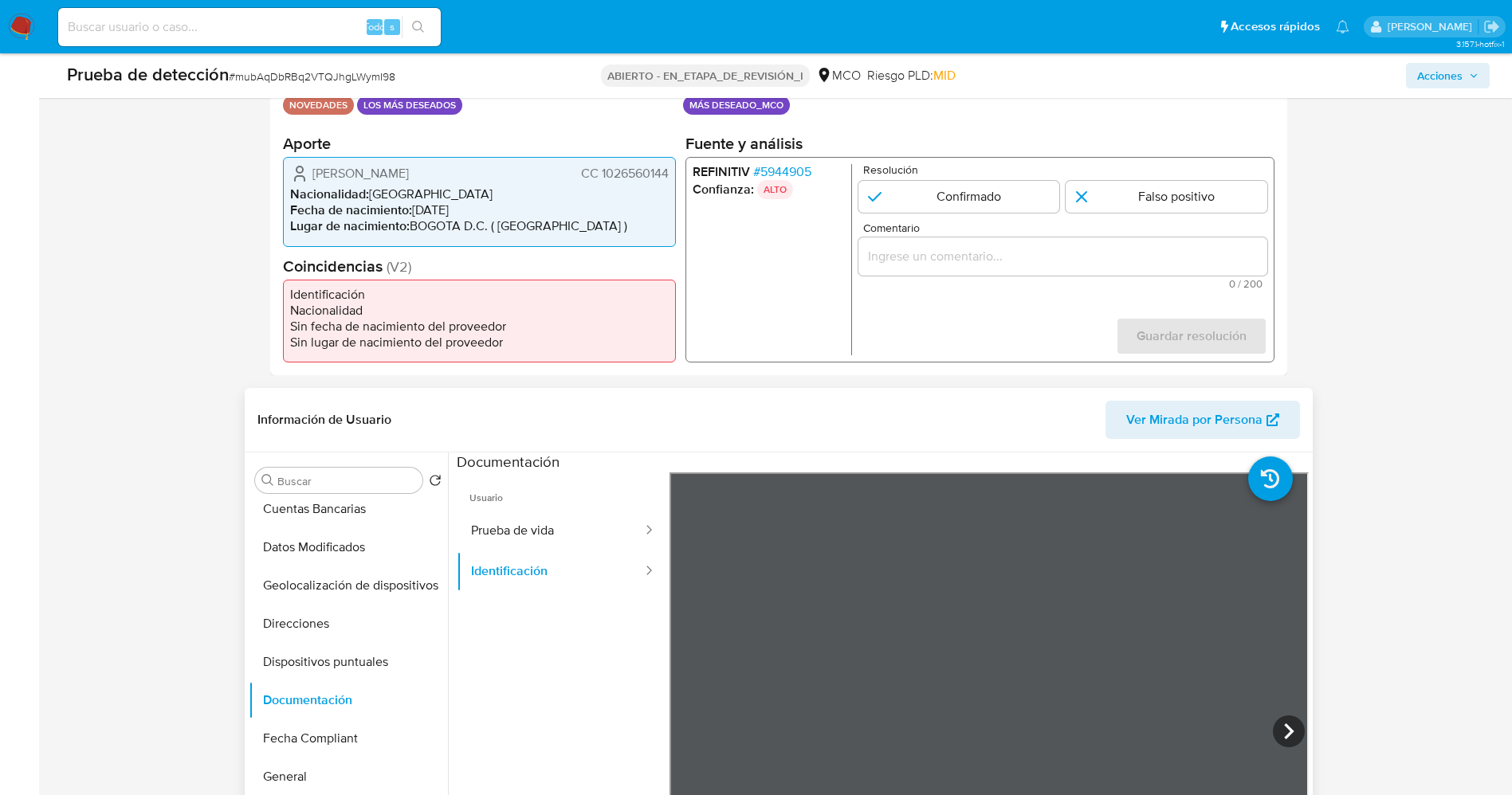
drag, startPoint x: 602, startPoint y: 173, endPoint x: 669, endPoint y: 173, distance: 67.0
click at [669, 173] on div "Jhon Freddy Bernal Sarmiento CC 1026560144 Nacionalidad : Colombia Fecha de nac…" at bounding box center [479, 201] width 393 height 90
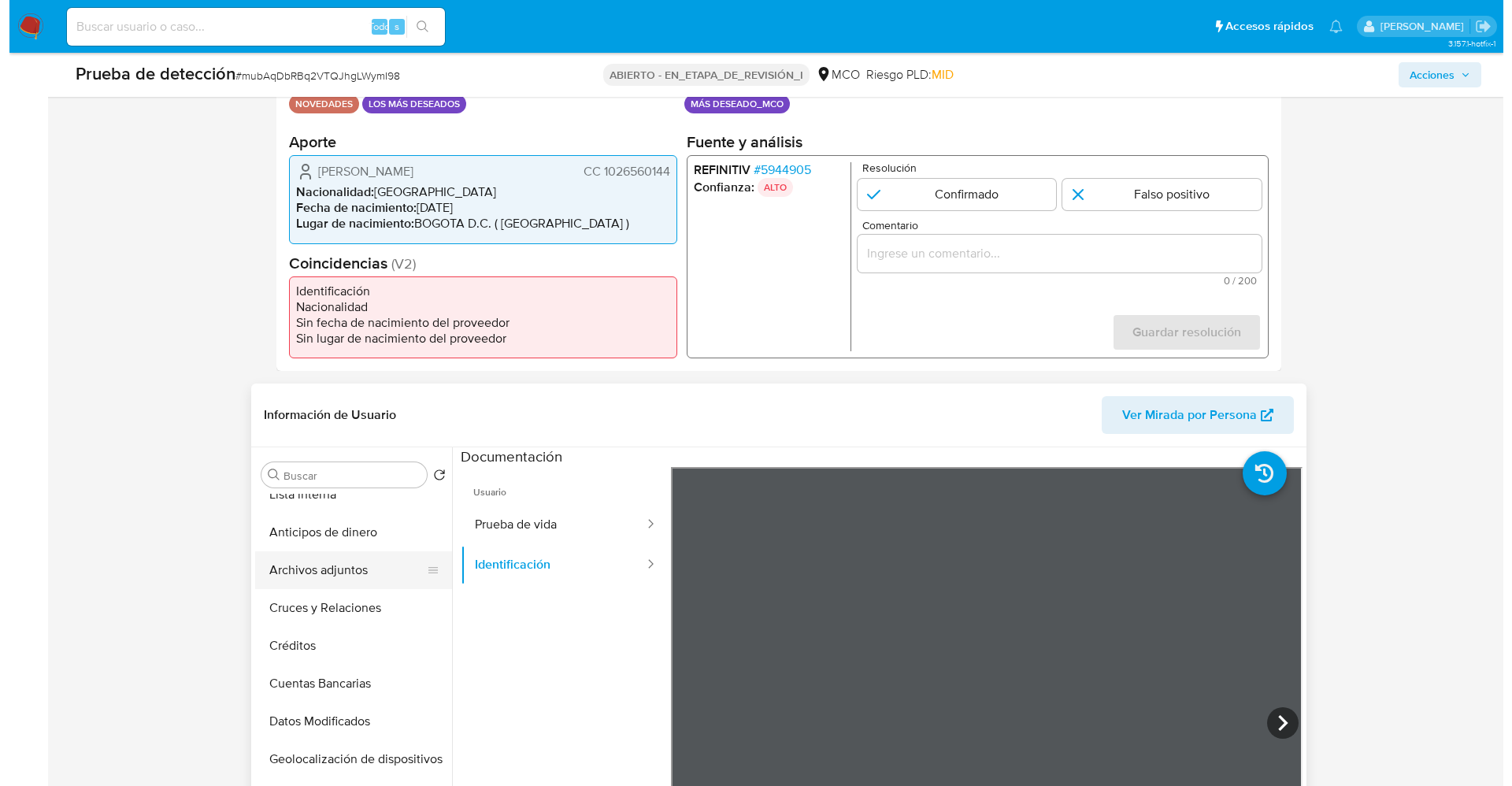
scroll to position [0, 0]
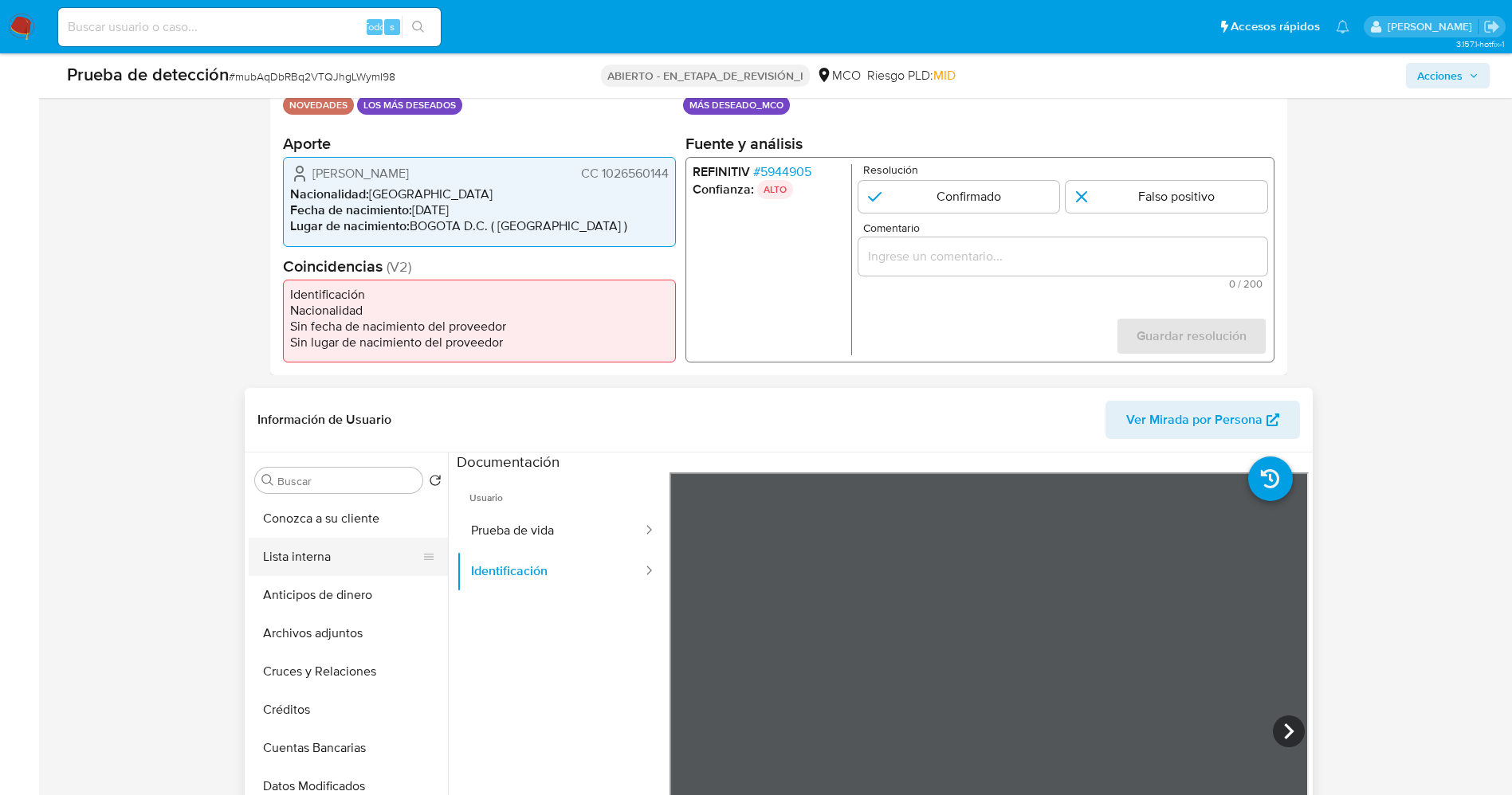
click at [304, 553] on button "Lista interna" at bounding box center [342, 557] width 186 height 38
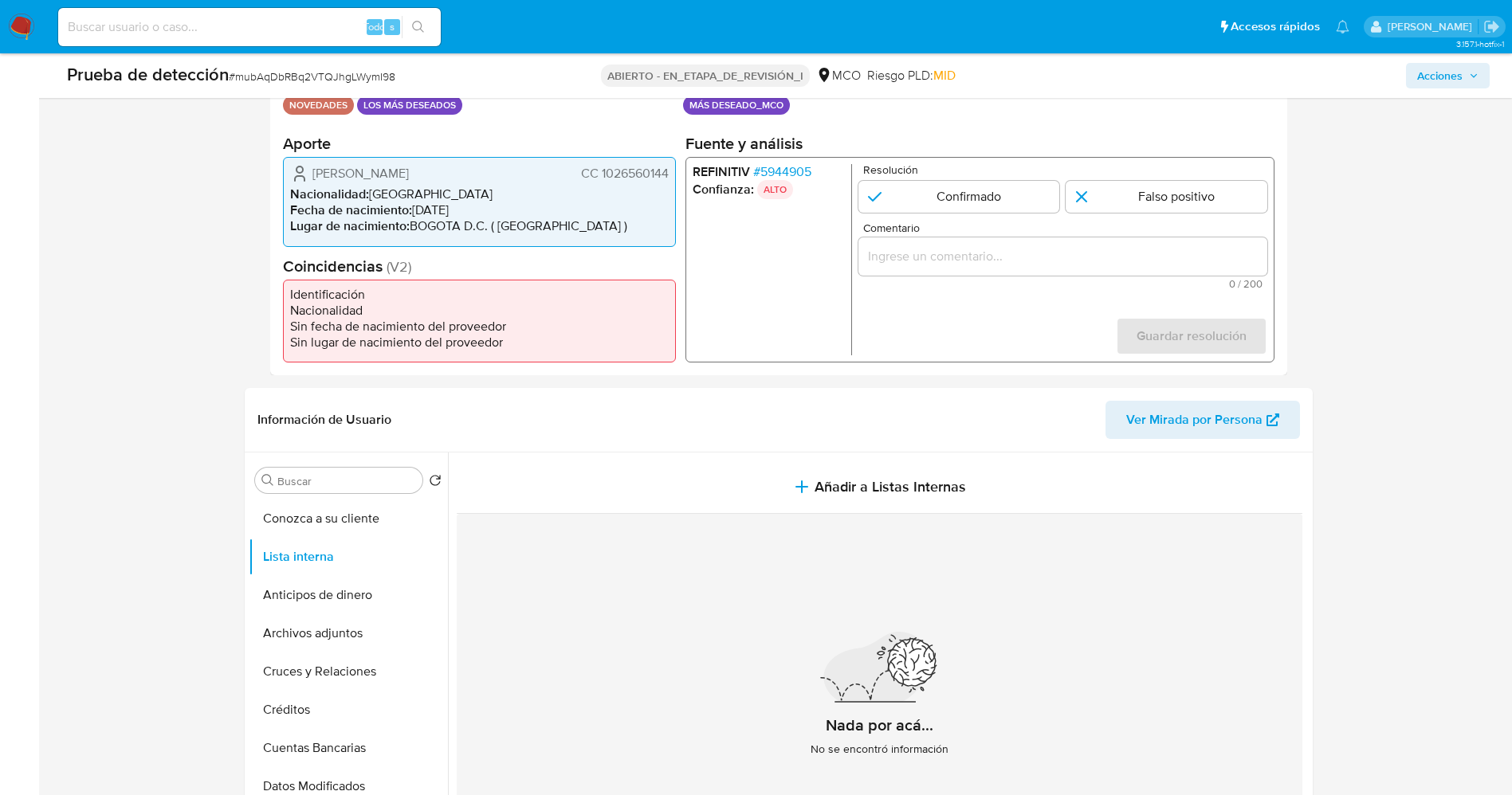
drag, startPoint x: 339, startPoint y: 171, endPoint x: 425, endPoint y: 162, distance: 86.5
click at [486, 165] on div "Jhon Freddy Bernal Sarmiento CC 1026560144" at bounding box center [479, 174] width 378 height 19
drag, startPoint x: 596, startPoint y: 174, endPoint x: 654, endPoint y: 173, distance: 58.0
click at [669, 175] on div "Jhon Freddy Bernal Sarmiento CC 1026560144 Nacionalidad : Colombia Fecha de nac…" at bounding box center [479, 201] width 393 height 90
drag, startPoint x: 335, startPoint y: 170, endPoint x: 456, endPoint y: 169, distance: 121.0
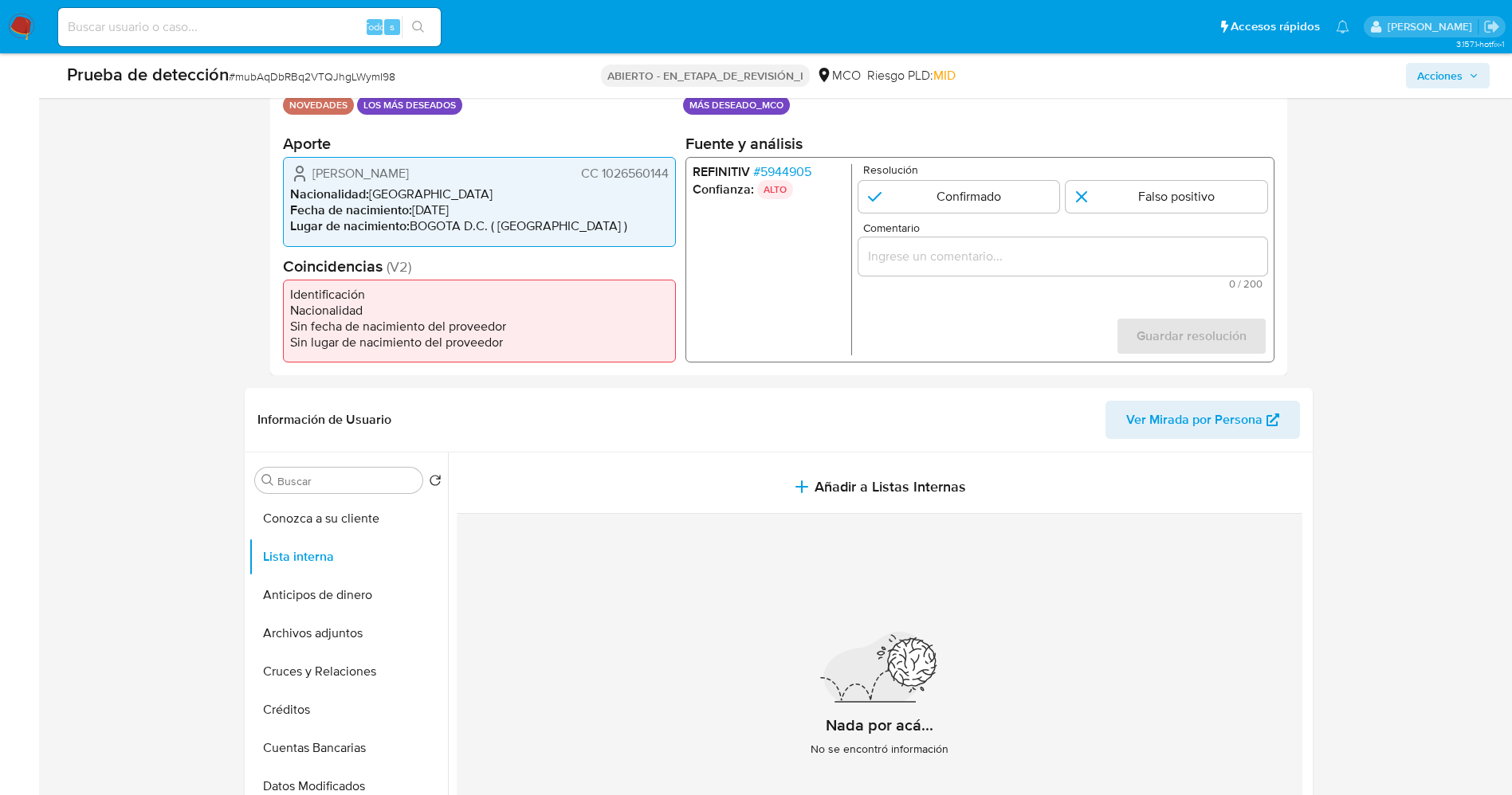
click at [493, 169] on div "Jhon Freddy Bernal Sarmiento CC 1026560144" at bounding box center [479, 174] width 378 height 19
click at [309, 170] on div "Jhon Freddy Bernal Sarmiento CC 1026560144" at bounding box center [479, 174] width 378 height 19
drag, startPoint x: 502, startPoint y: 177, endPoint x: 630, endPoint y: 164, distance: 128.7
click at [661, 168] on div "Jhon Freddy Bernal Sarmiento CC 1026560144" at bounding box center [479, 174] width 378 height 19
drag, startPoint x: 630, startPoint y: 164, endPoint x: 497, endPoint y: 170, distance: 133.1
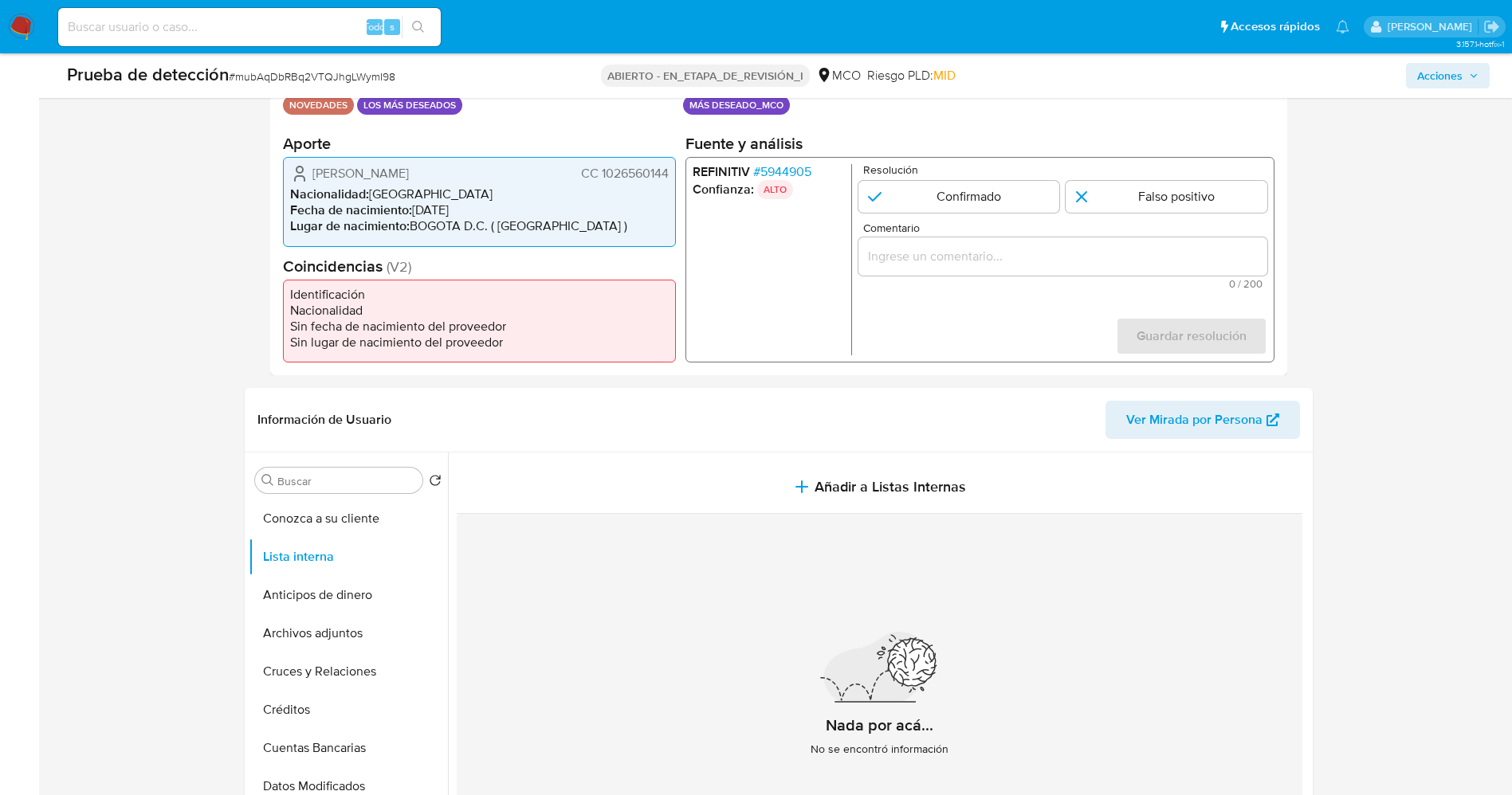
click at [497, 170] on div "Jhon Freddy Bernal Sarmiento CC 1026560144" at bounding box center [479, 174] width 378 height 19
click at [292, 175] on icon "1 de 1" at bounding box center [300, 174] width 19 height 19
drag, startPoint x: 306, startPoint y: 168, endPoint x: 659, endPoint y: 168, distance: 353.0
click at [666, 171] on div "Jhon Freddy Bernal Sarmiento CC 1026560144" at bounding box center [479, 174] width 378 height 19
click at [801, 168] on font "5944905" at bounding box center [785, 171] width 51 height 19
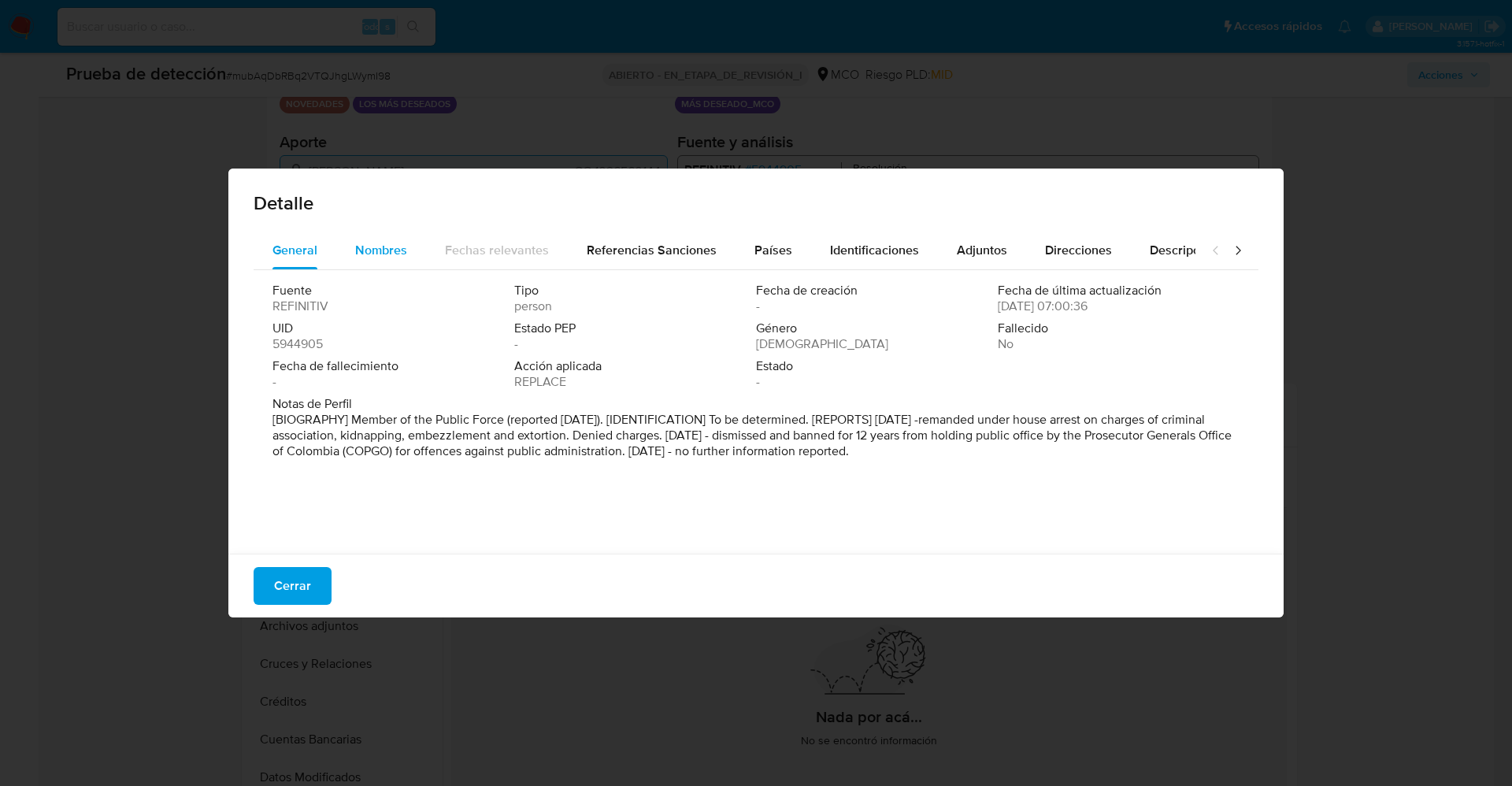
click at [386, 244] on span "Nombres" at bounding box center [380, 250] width 52 height 18
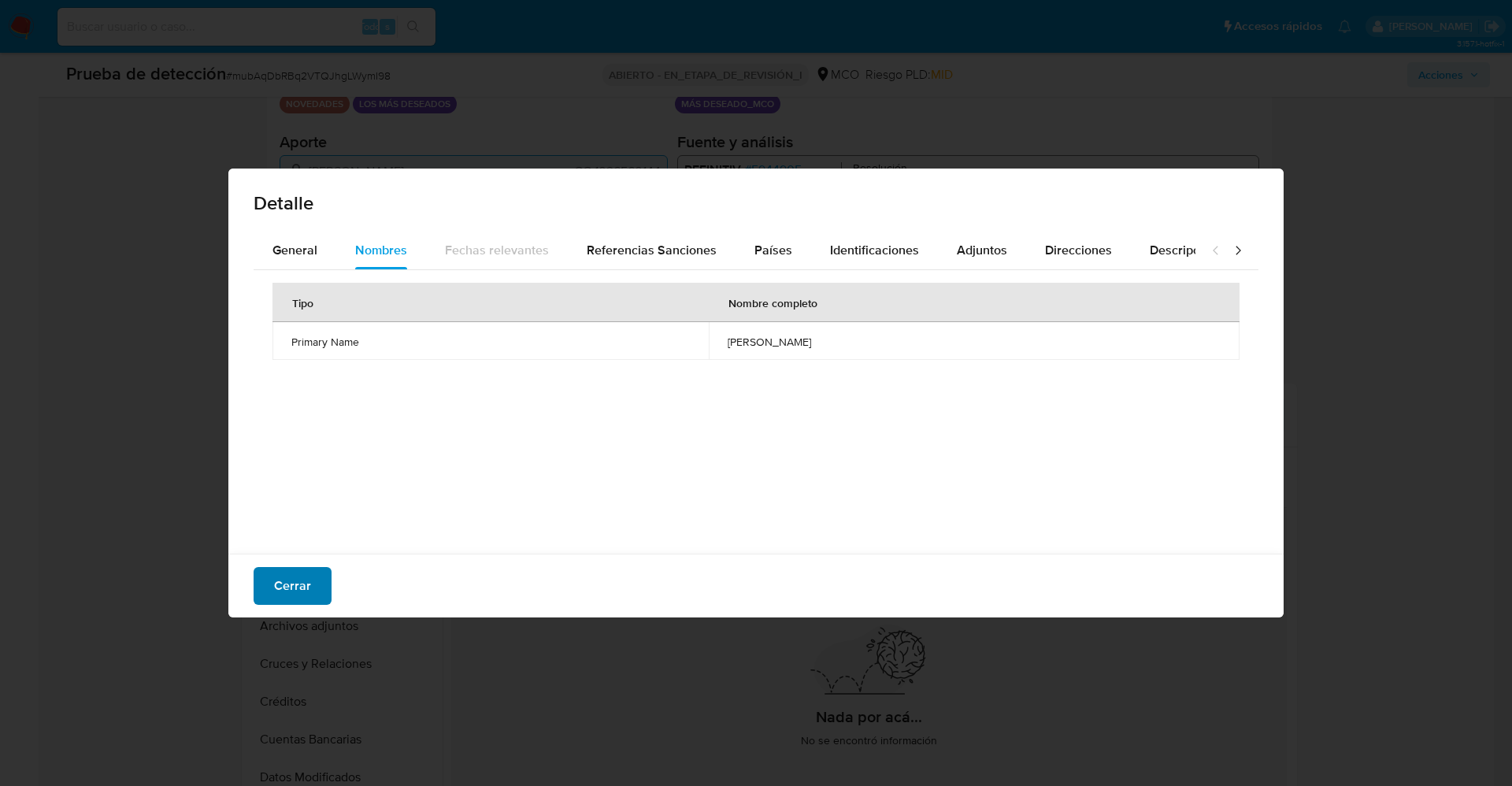
click at [309, 575] on font "Cerrar" at bounding box center [293, 585] width 37 height 38
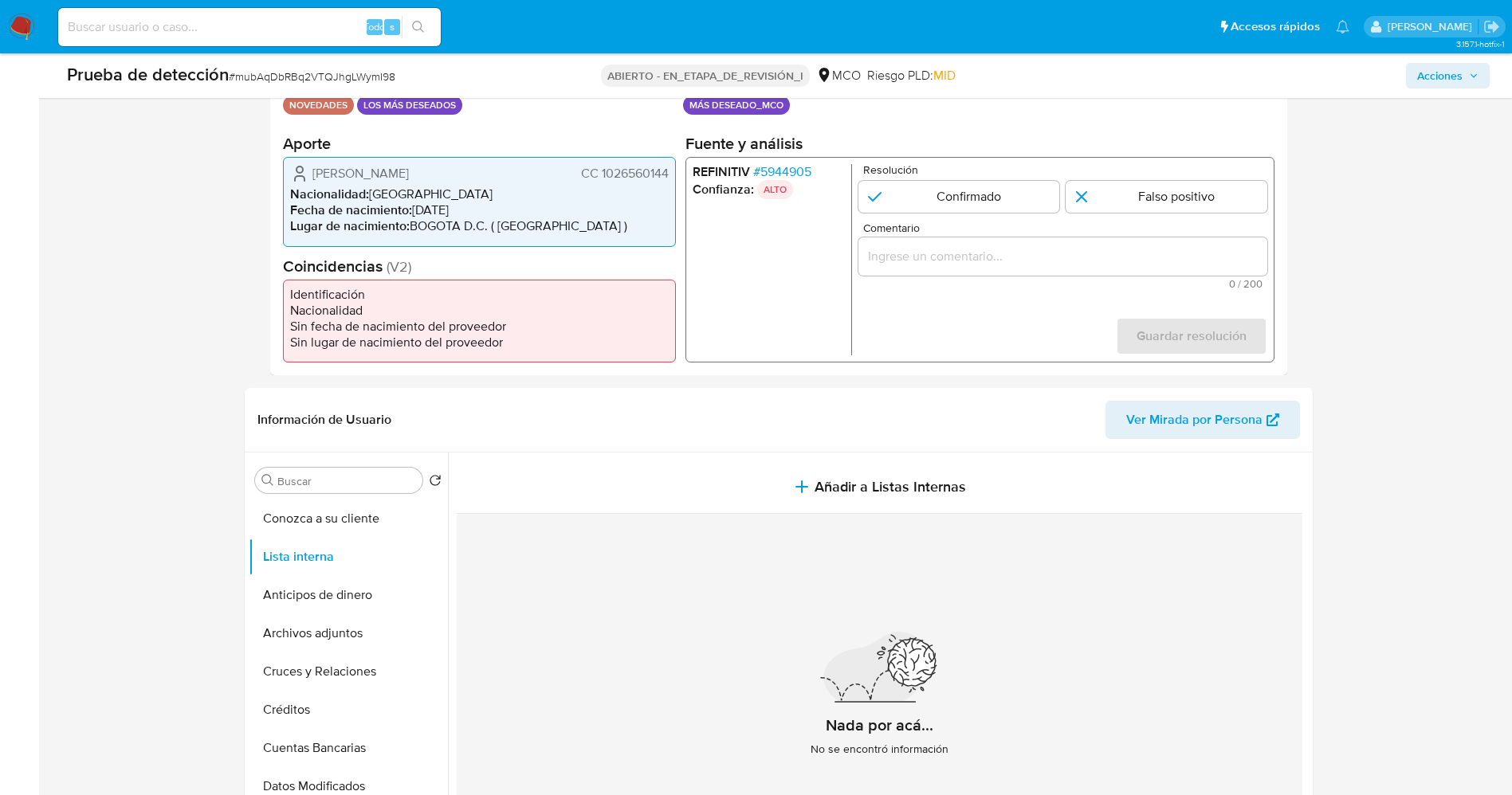
click at [801, 163] on font "5944905" at bounding box center [785, 171] width 51 height 19
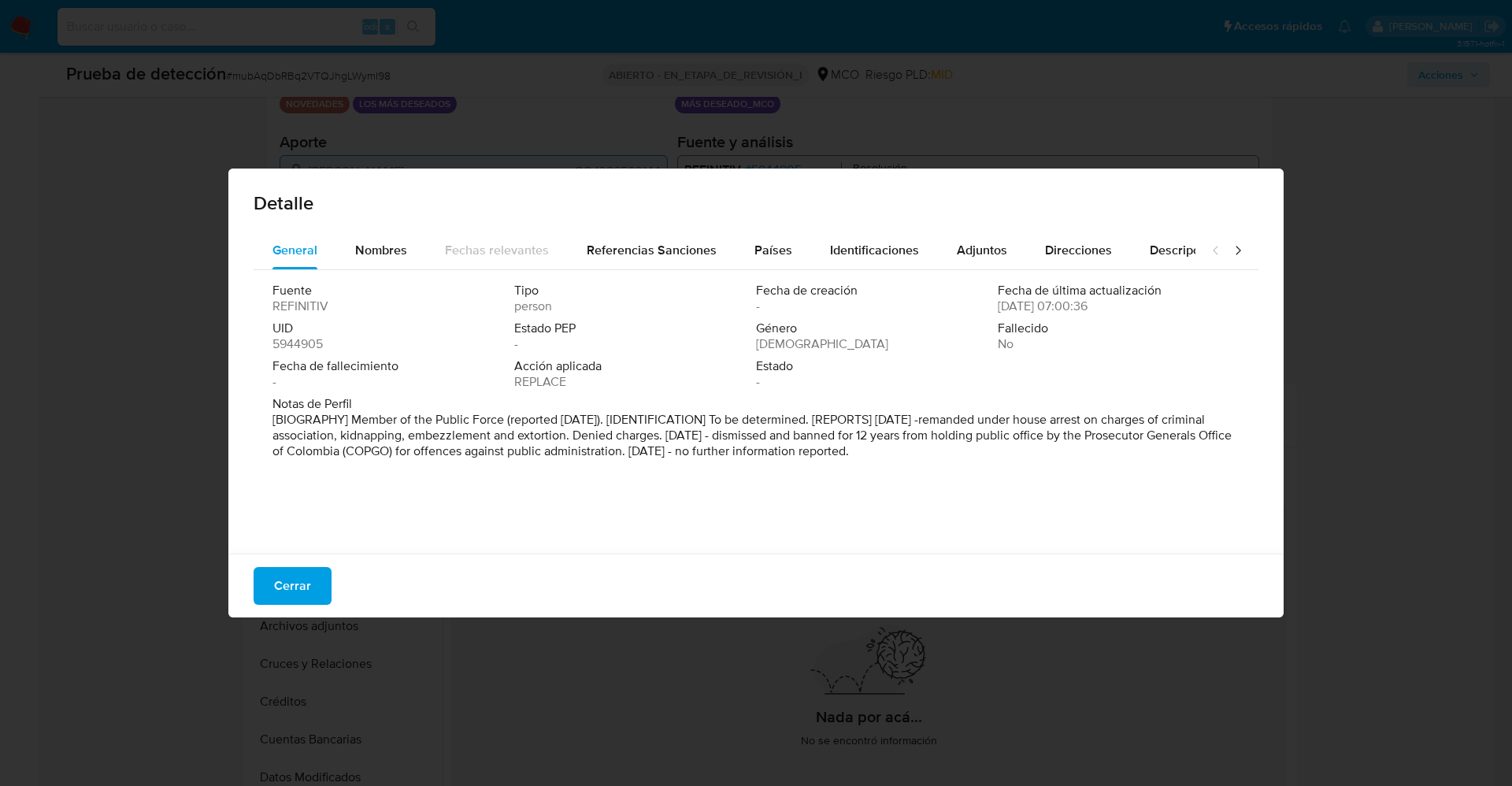
drag, startPoint x: 996, startPoint y: 470, endPoint x: 1028, endPoint y: 480, distance: 33.5
click at [1028, 480] on div "Fuente REFINITIV Tipo person Fecha de creación - Fecha de última actualización …" at bounding box center [756, 407] width 1005 height 276
drag, startPoint x: 1007, startPoint y: 377, endPoint x: 1019, endPoint y: 383, distance: 13.4
click at [1007, 378] on div "Fuente REFINITIV Tipo persona Fecha de creación - Fecha de última actualización…" at bounding box center [756, 339] width 967 height 113
drag, startPoint x: 1016, startPoint y: 416, endPoint x: 751, endPoint y: 431, distance: 265.4
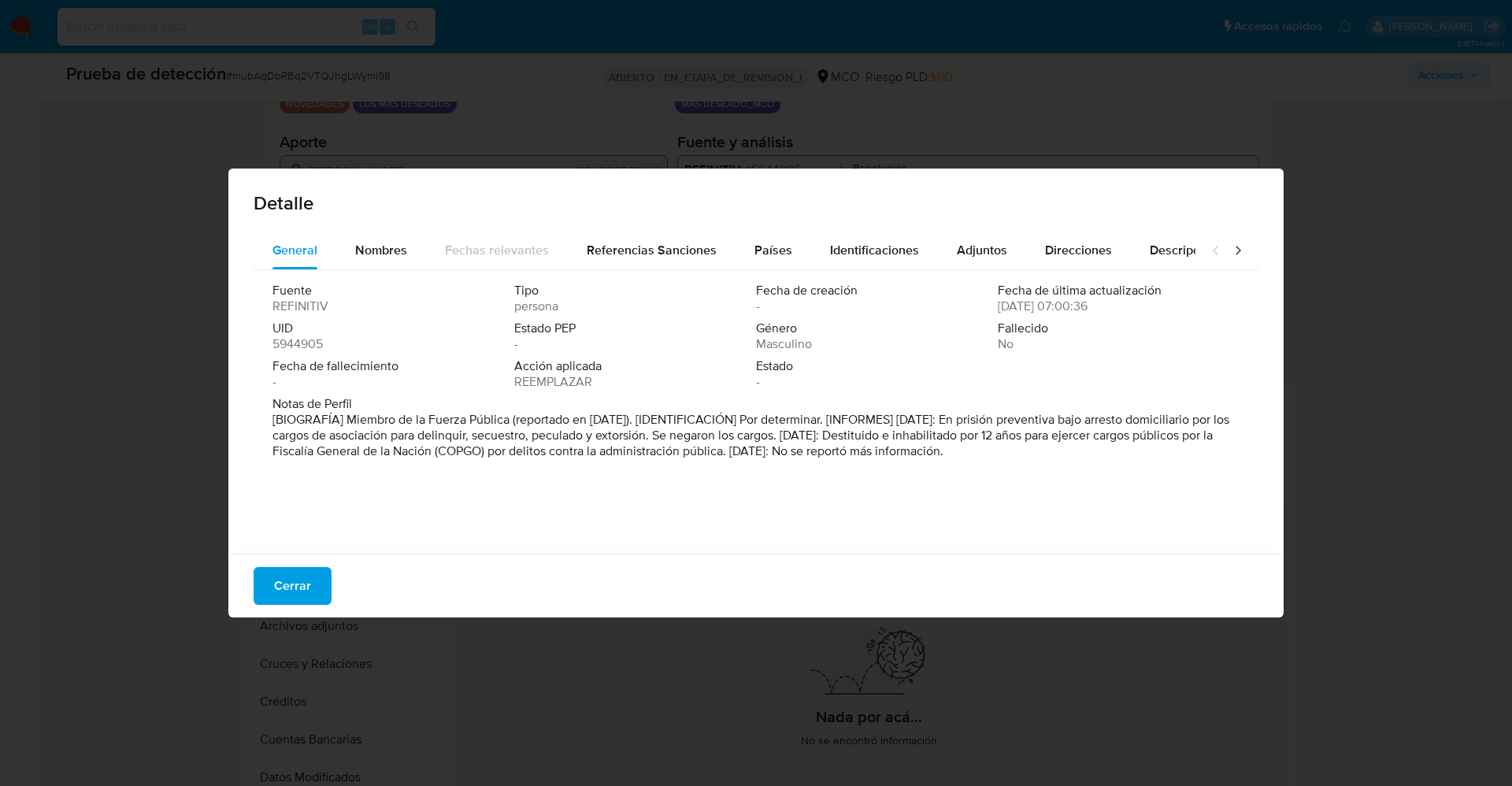
click at [751, 431] on font "[BIOGRAFÍA] Miembro de la Fuerza Pública (reportado en abril de 2024). [IDENTIF…" at bounding box center [751, 435] width 957 height 50
drag, startPoint x: 1018, startPoint y: 417, endPoint x: 760, endPoint y: 439, distance: 258.9
click at [760, 439] on font "[BIOGRAFÍA] Miembro de la Fuerza Pública (reportado en abril de 2024). [IDENTIF…" at bounding box center [751, 435] width 957 height 50
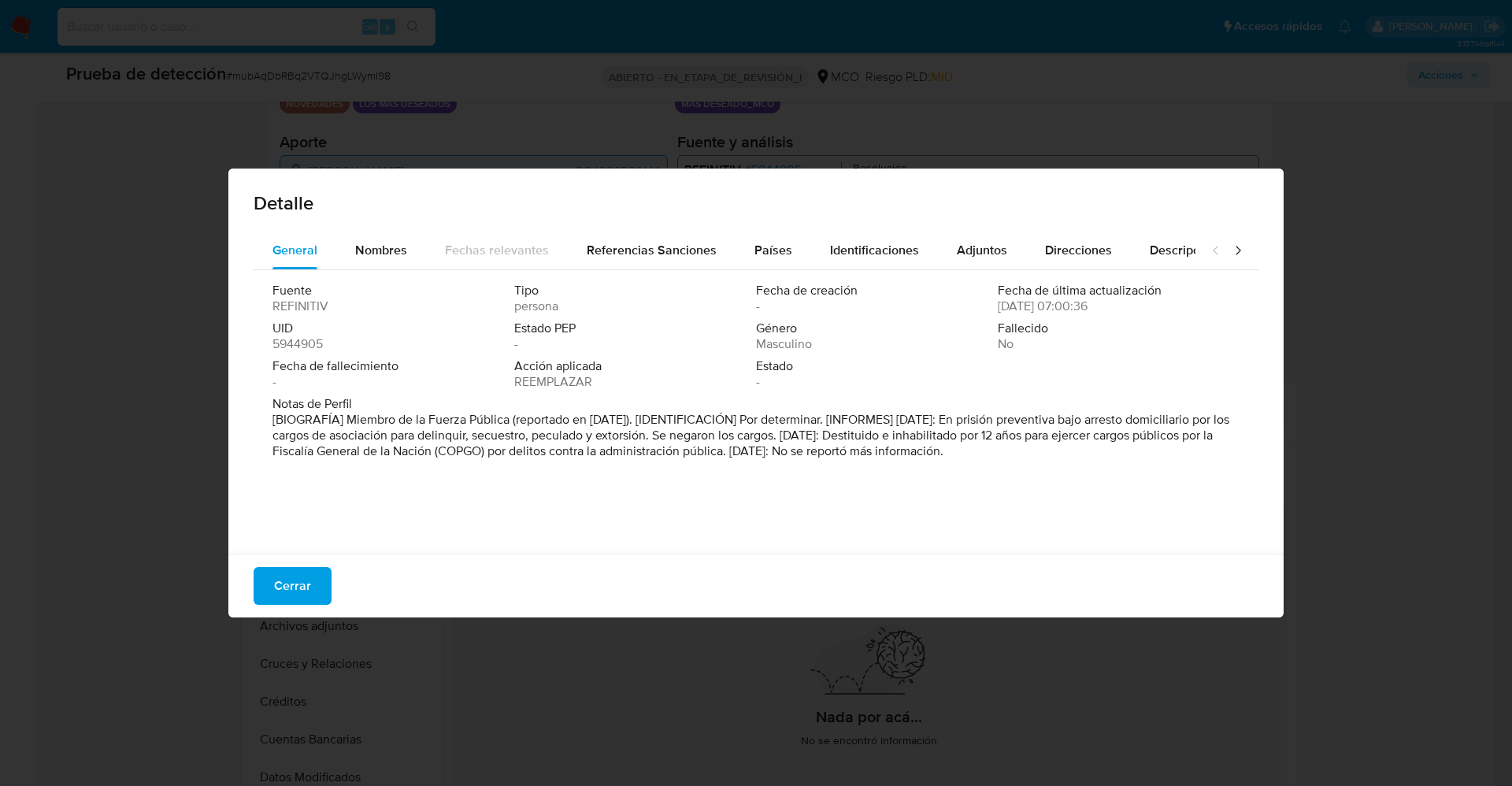
click at [796, 421] on font "[BIOGRAFÍA] Miembro de la Fuerza Pública (reportado en abril de 2024). [IDENTIF…" at bounding box center [751, 435] width 957 height 50
drag, startPoint x: 975, startPoint y: 435, endPoint x: 895, endPoint y: 449, distance: 81.2
click at [895, 449] on font "[BIOGRAFÍA] Miembro de la Fuerza Pública (reportado en abril de 2024). [IDENTIF…" at bounding box center [751, 435] width 957 height 50
click at [300, 587] on font "Cerrar" at bounding box center [293, 585] width 37 height 38
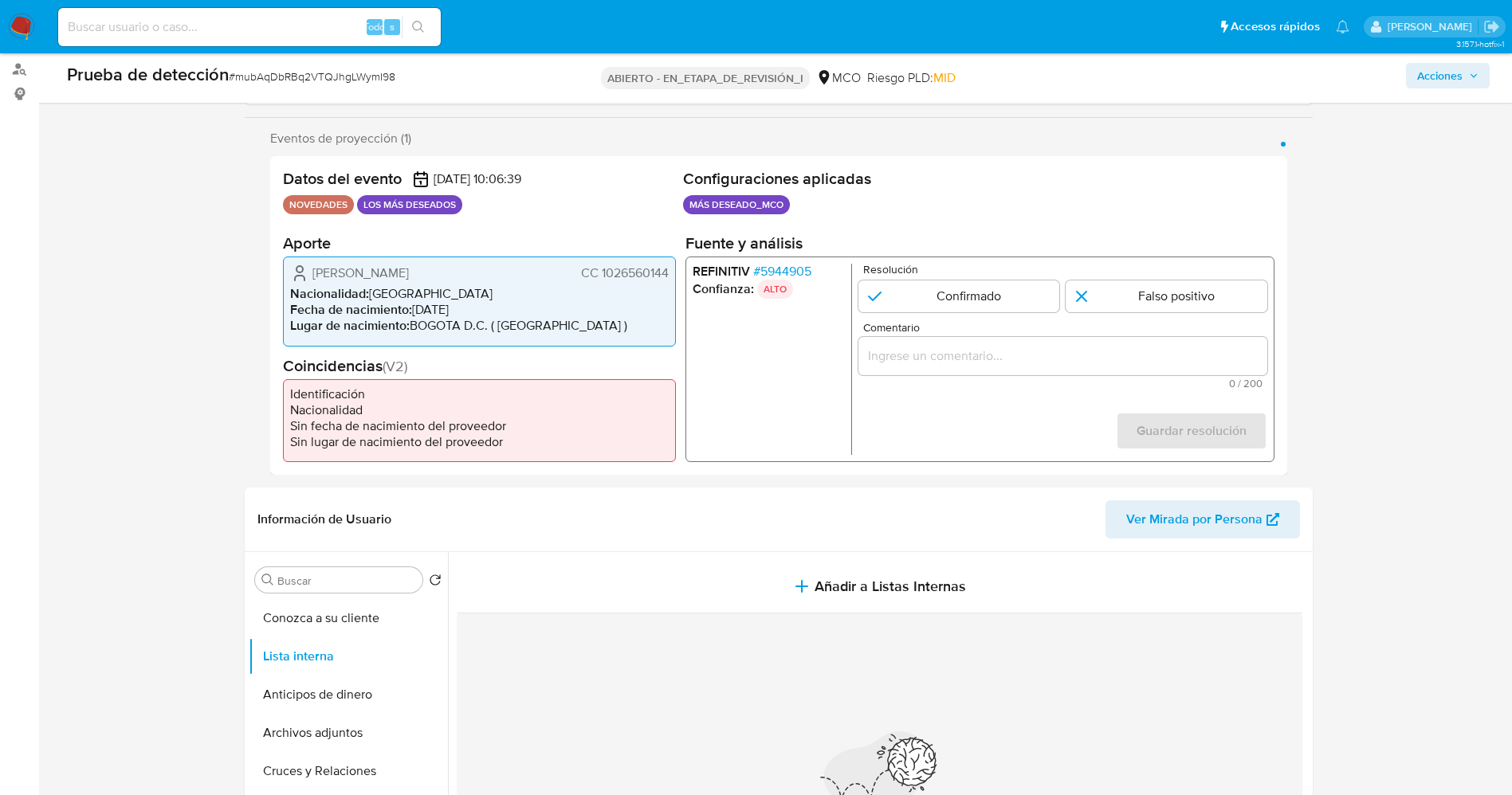
scroll to position [120, 0]
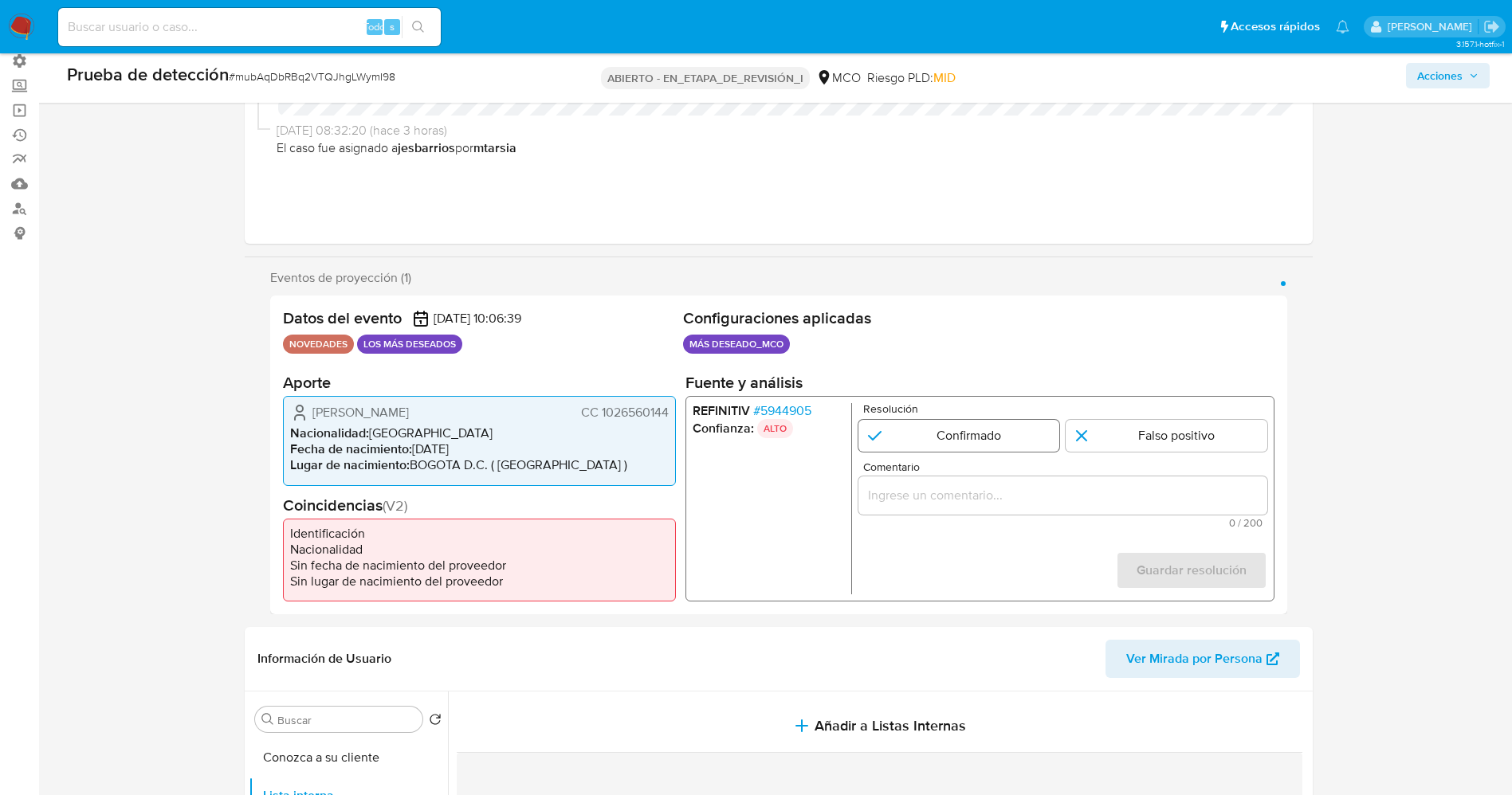
drag, startPoint x: 989, startPoint y: 447, endPoint x: 994, endPoint y: 440, distance: 8.6
click at [991, 445] on input "1 de 1" at bounding box center [957, 436] width 201 height 32
radio input "true"
click at [998, 518] on span "0 / 200" at bounding box center [1062, 523] width 399 height 11
click at [1002, 506] on div "1 de 1" at bounding box center [1061, 495] width 409 height 38
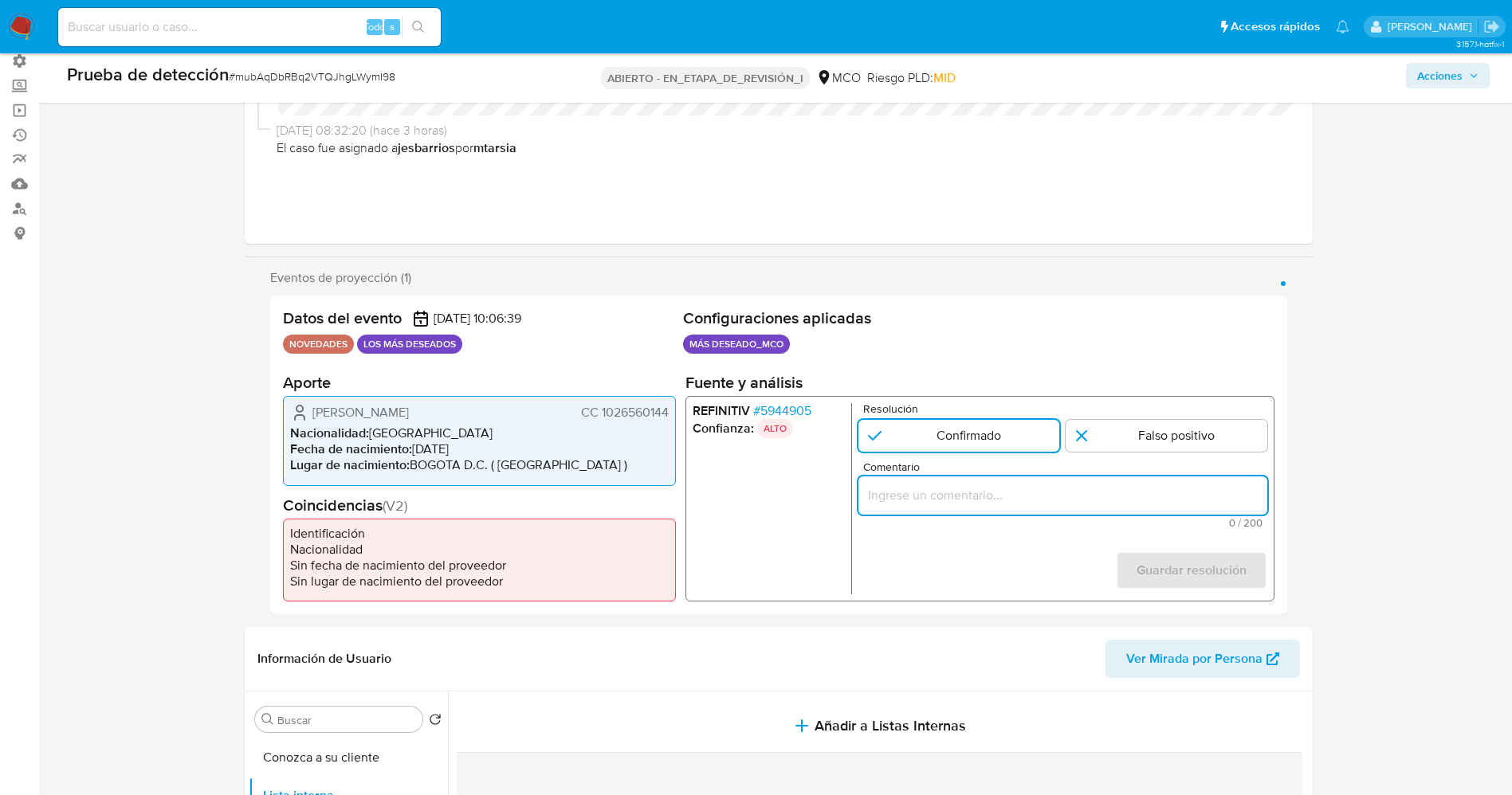
click at [1003, 503] on input "Comentario" at bounding box center [1061, 495] width 409 height 20
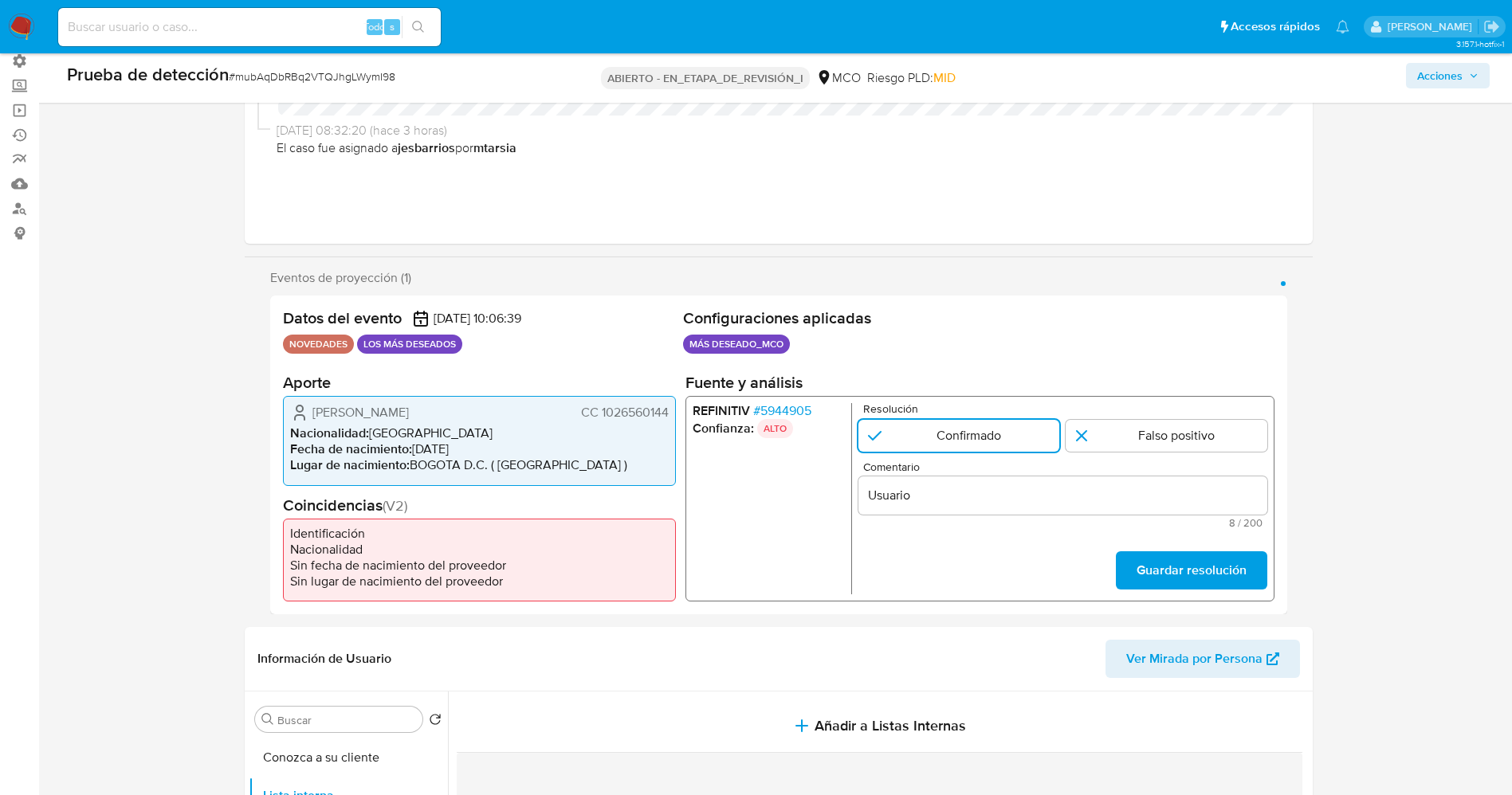
drag, startPoint x: 312, startPoint y: 417, endPoint x: 651, endPoint y: 417, distance: 339.0
click at [667, 419] on div "Jhon Freddy Bernal Sarmiento CC 1026560144" at bounding box center [479, 413] width 378 height 19
click at [943, 484] on div "Usuario" at bounding box center [1061, 495] width 409 height 38
click at [945, 488] on input "Usuario" at bounding box center [1061, 495] width 409 height 20
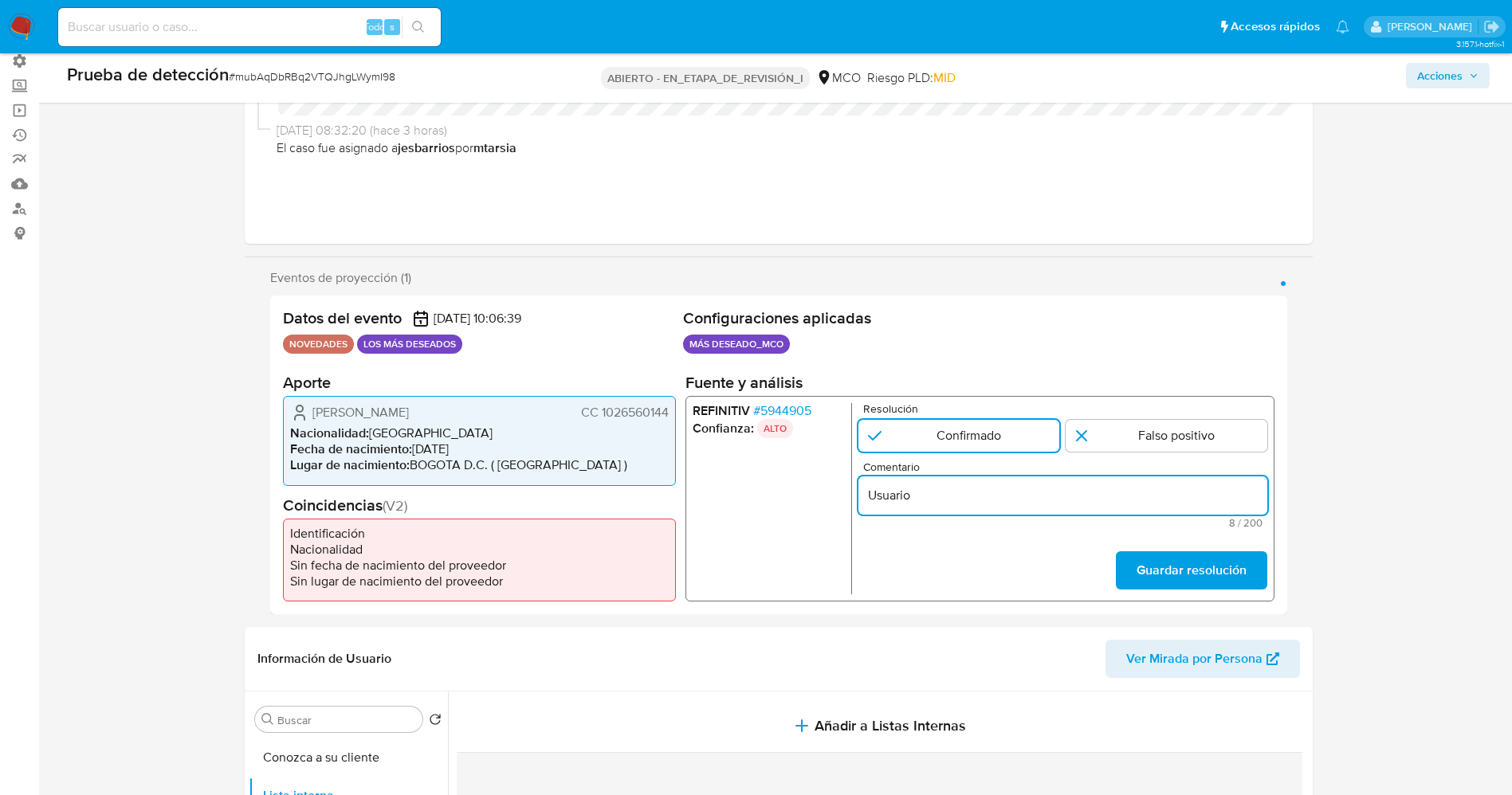
paste input "Jhon Freddy Bernal Sarmiento CC 1026560144"
type input "Usuario Jhon Freddy Bernal Sarmiento CC 1026560144 permanece listados en Procur…"
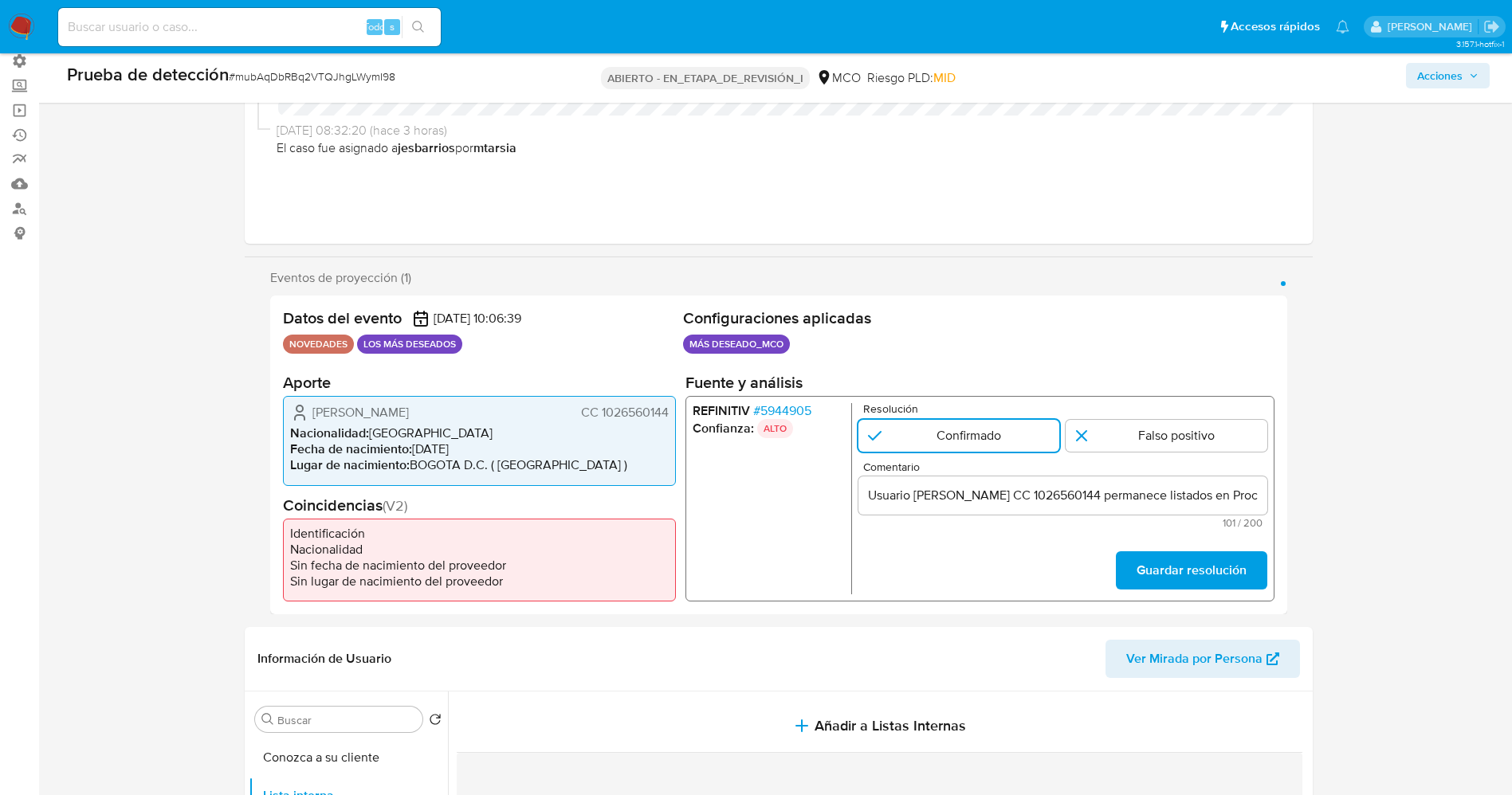
click at [1173, 503] on input "Usuario Jhon Freddy Bernal Sarmiento CC 1026560144 permanece listados en Procur…" at bounding box center [1061, 495] width 409 height 20
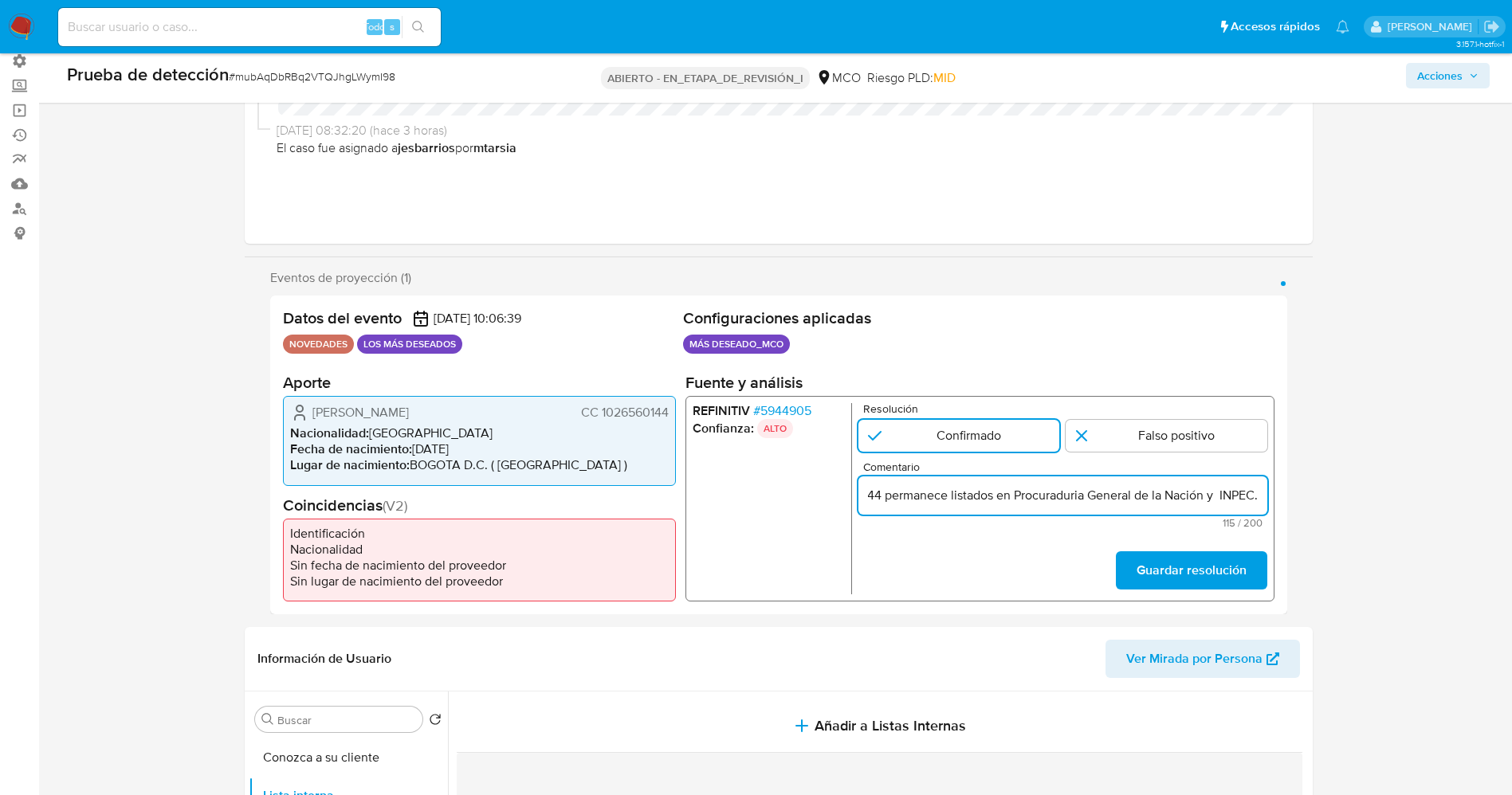
scroll to position [0, 299]
type input "Usuario Jhon Freddy Bernal Sarmiento CC 1026560144 permanece listados en Procur…"
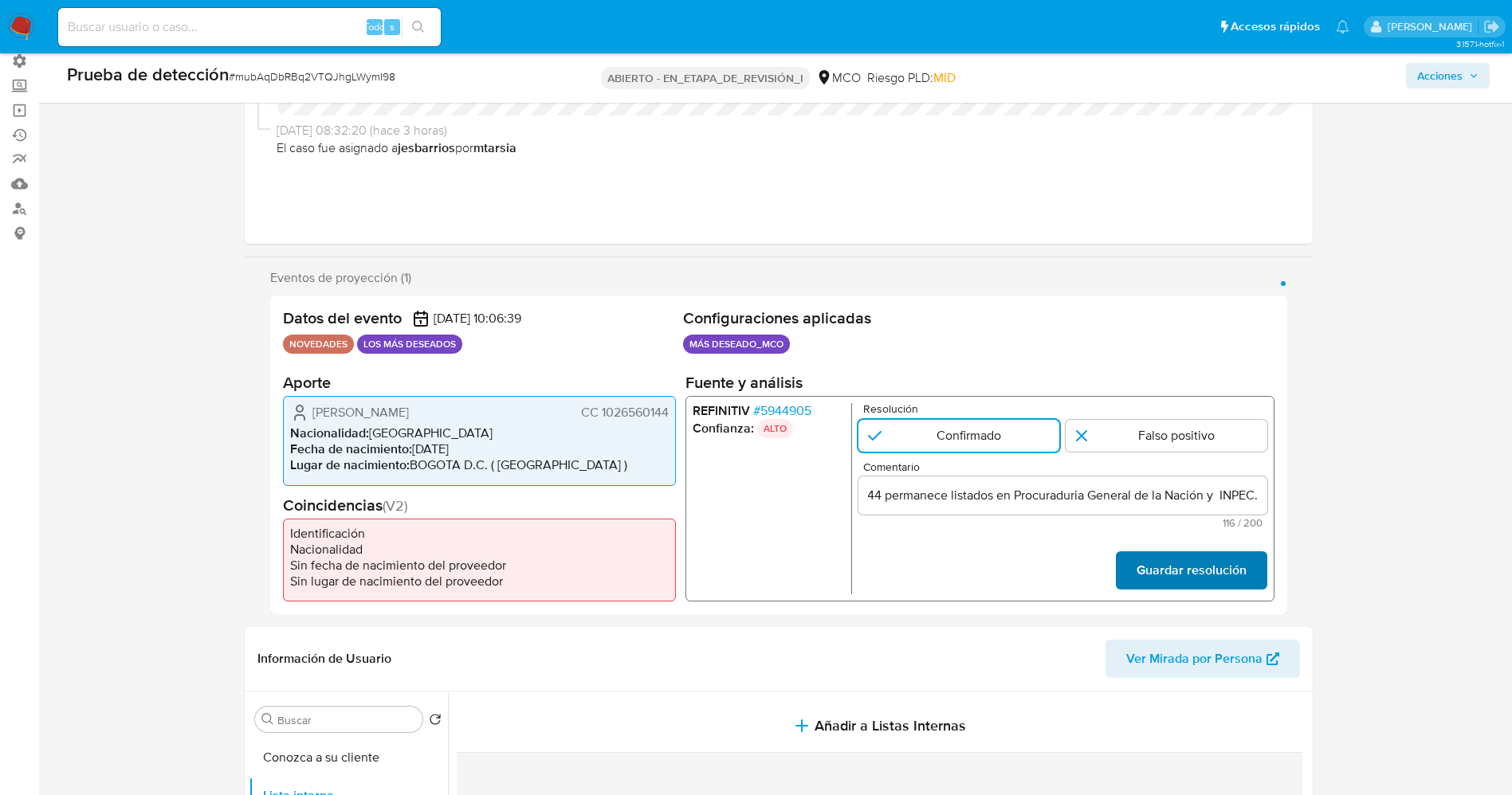
click at [1228, 565] on font "Guardar resolución" at bounding box center [1190, 570] width 110 height 38
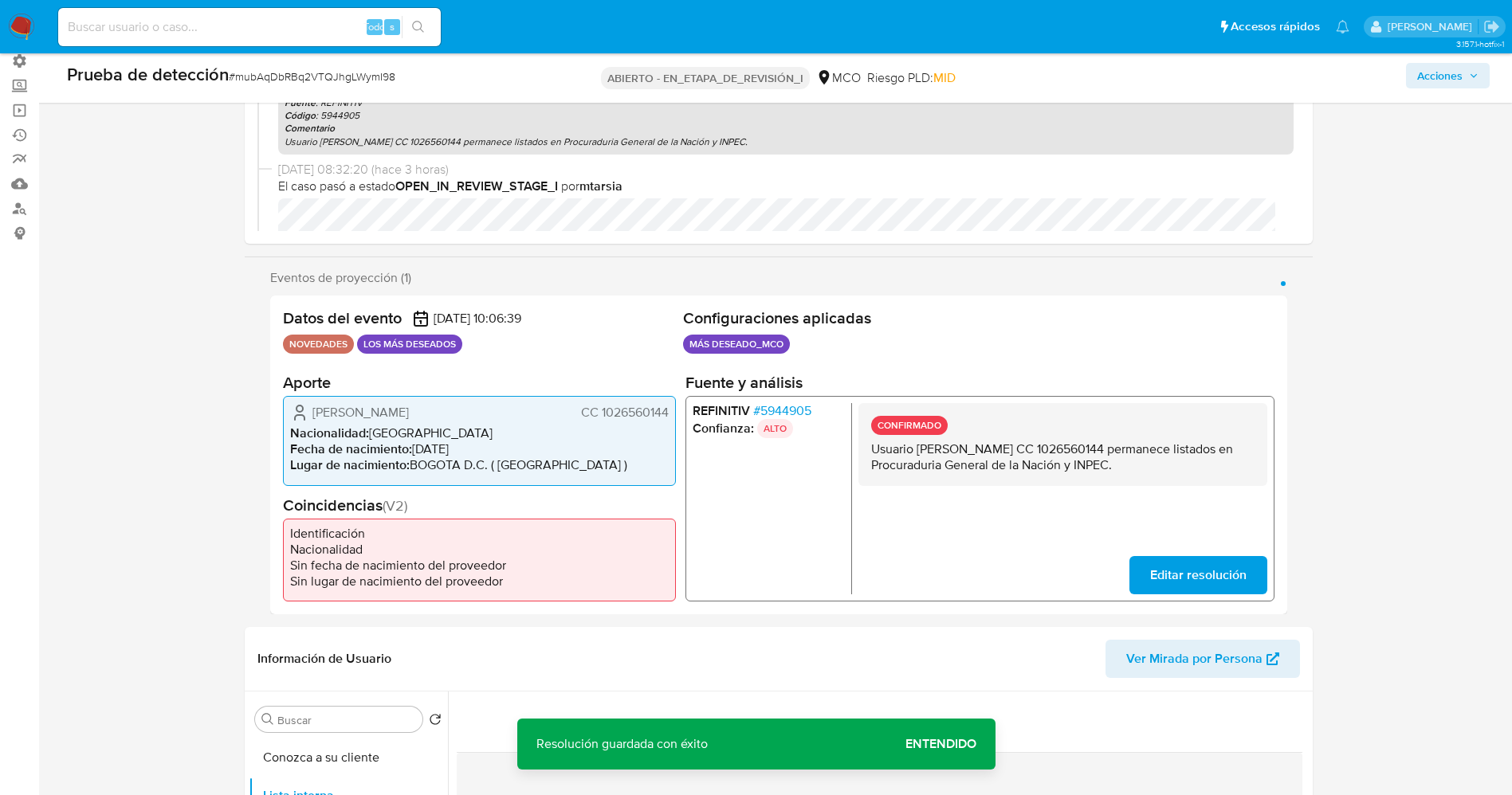
drag, startPoint x: 904, startPoint y: 448, endPoint x: 1207, endPoint y: 482, distance: 304.9
click at [1212, 482] on div "CONFIRMADO Usuario Jhon Freddy Bernal Sarmiento CC 1026560144 permanece listado…" at bounding box center [1061, 445] width 409 height 83
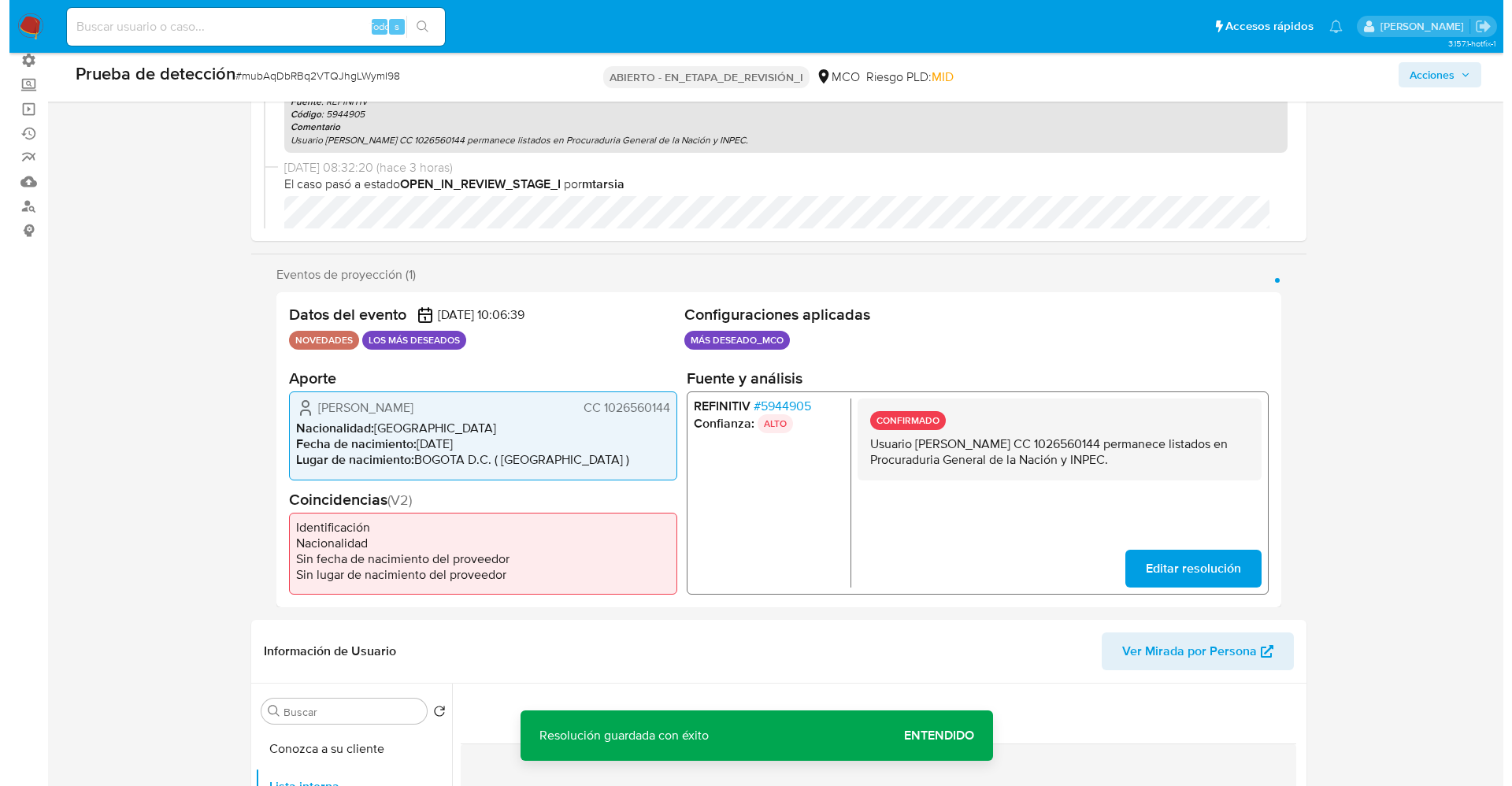
scroll to position [472, 0]
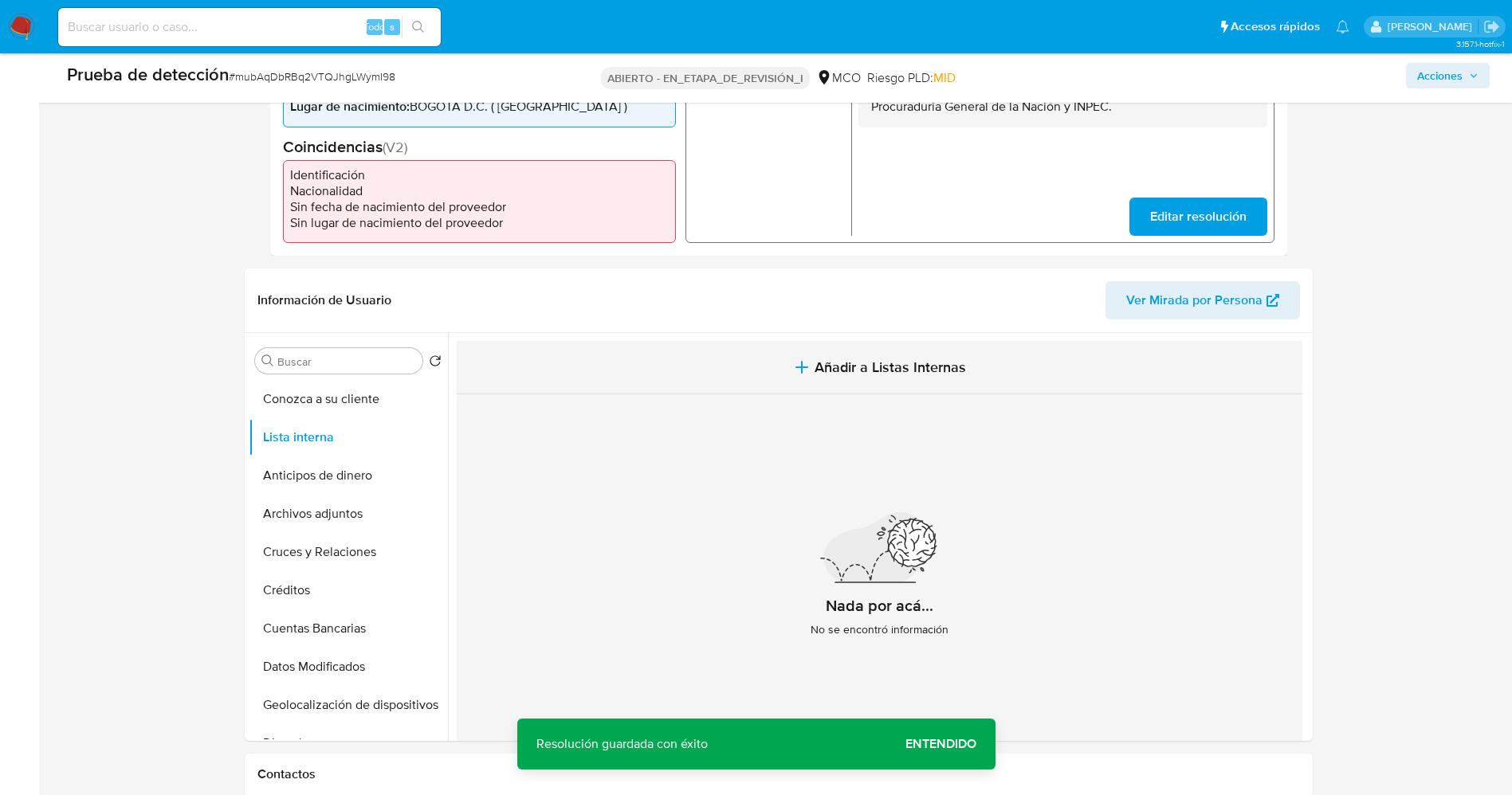
click at [701, 380] on button "Añadir a Listas Internas" at bounding box center [879, 368] width 846 height 53
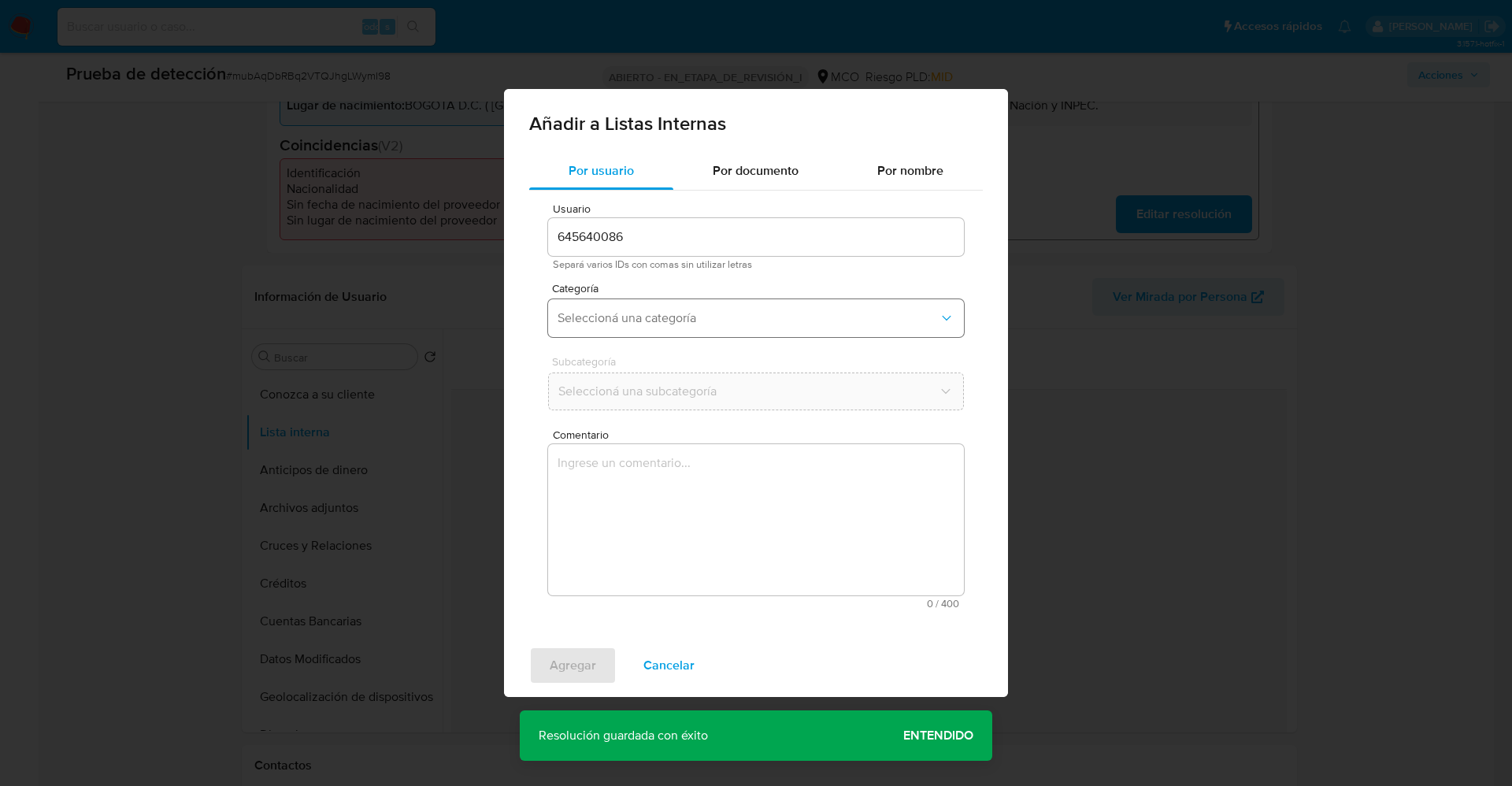
click at [733, 329] on button "Seleccioná una categoría" at bounding box center [756, 318] width 416 height 38
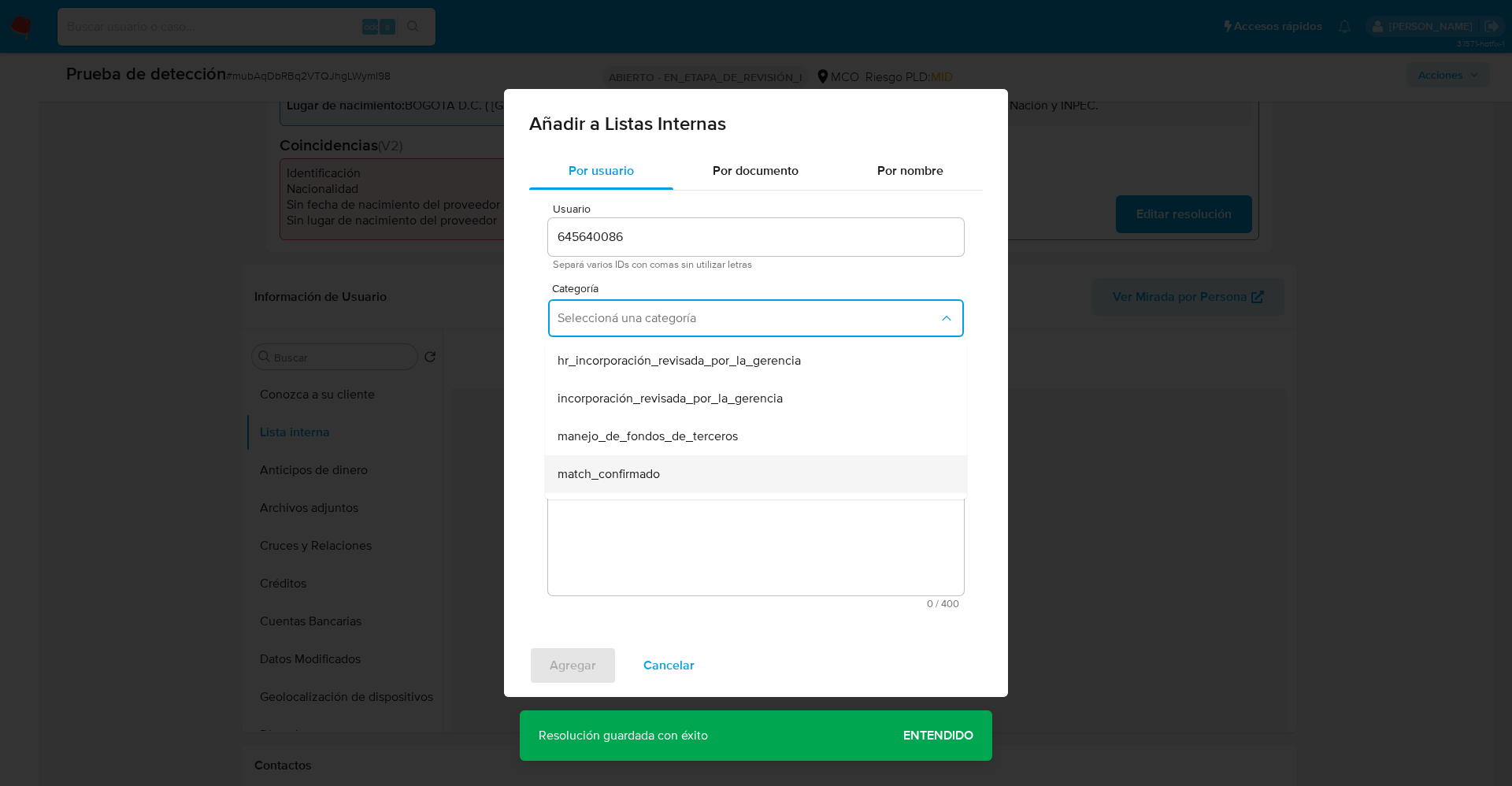
click at [649, 471] on span "match_confirmado" at bounding box center [609, 474] width 102 height 16
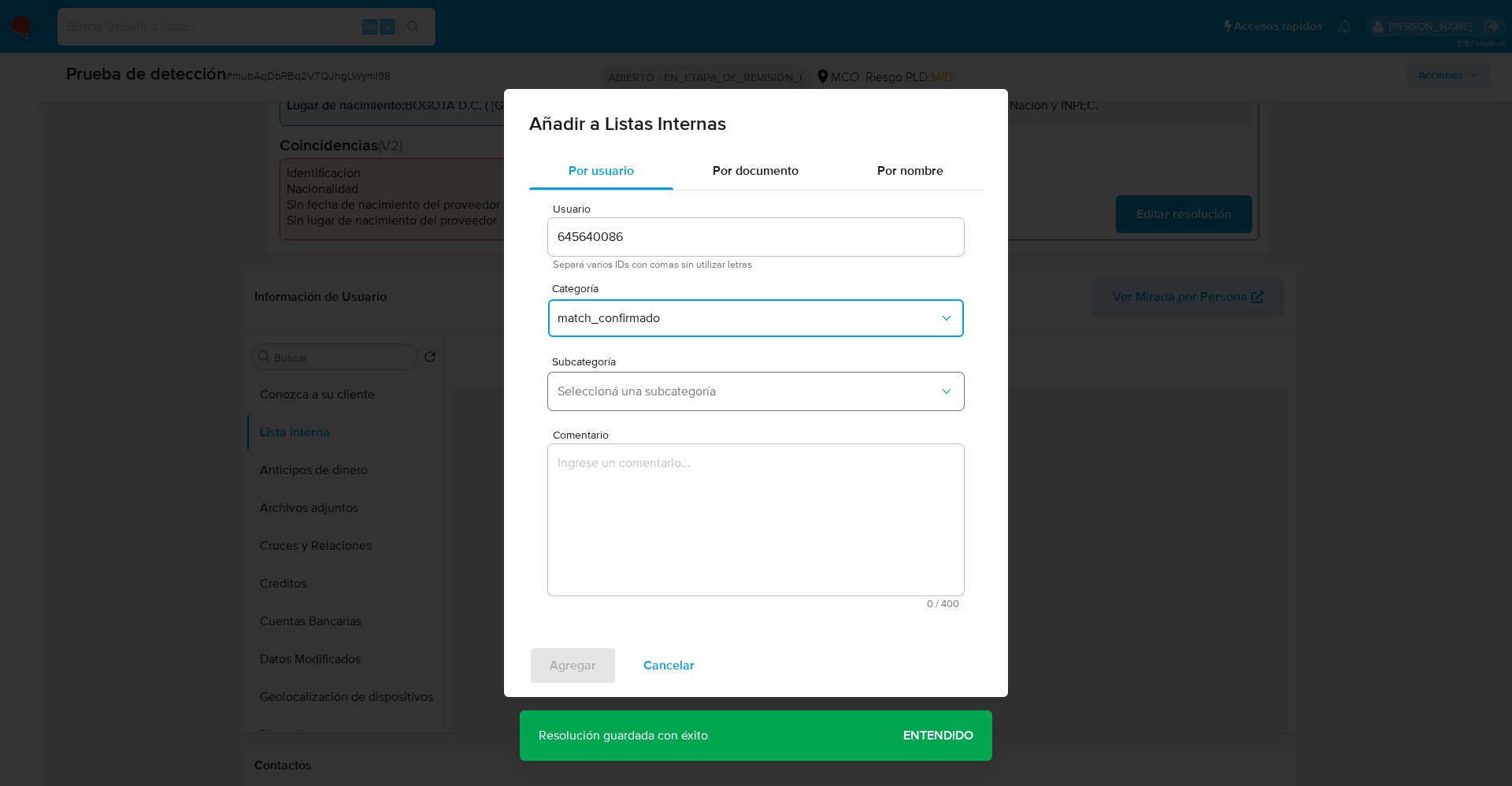
click at [652, 406] on button "Seleccioná una subcategoría" at bounding box center [756, 391] width 416 height 38
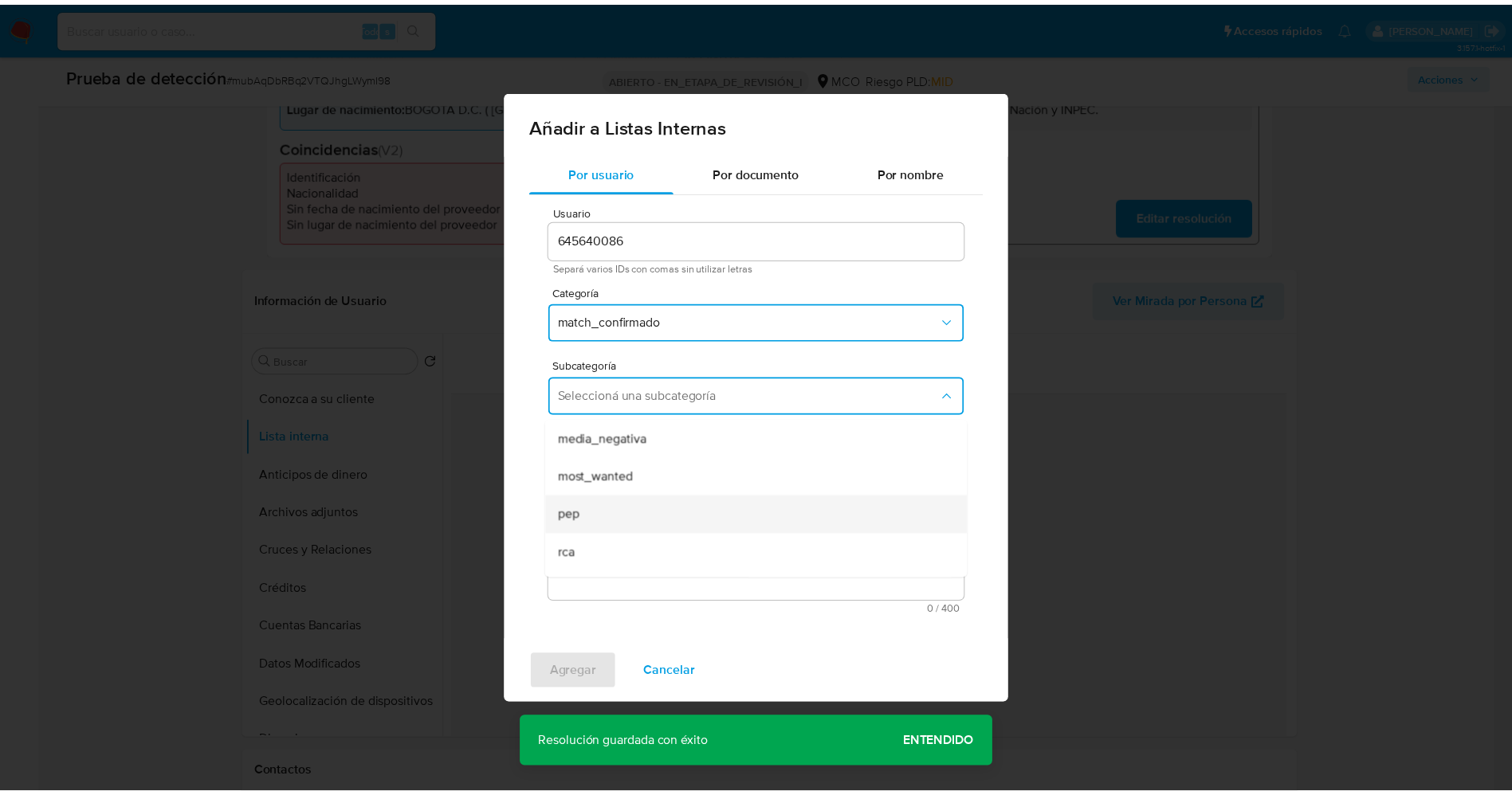
scroll to position [108, 0]
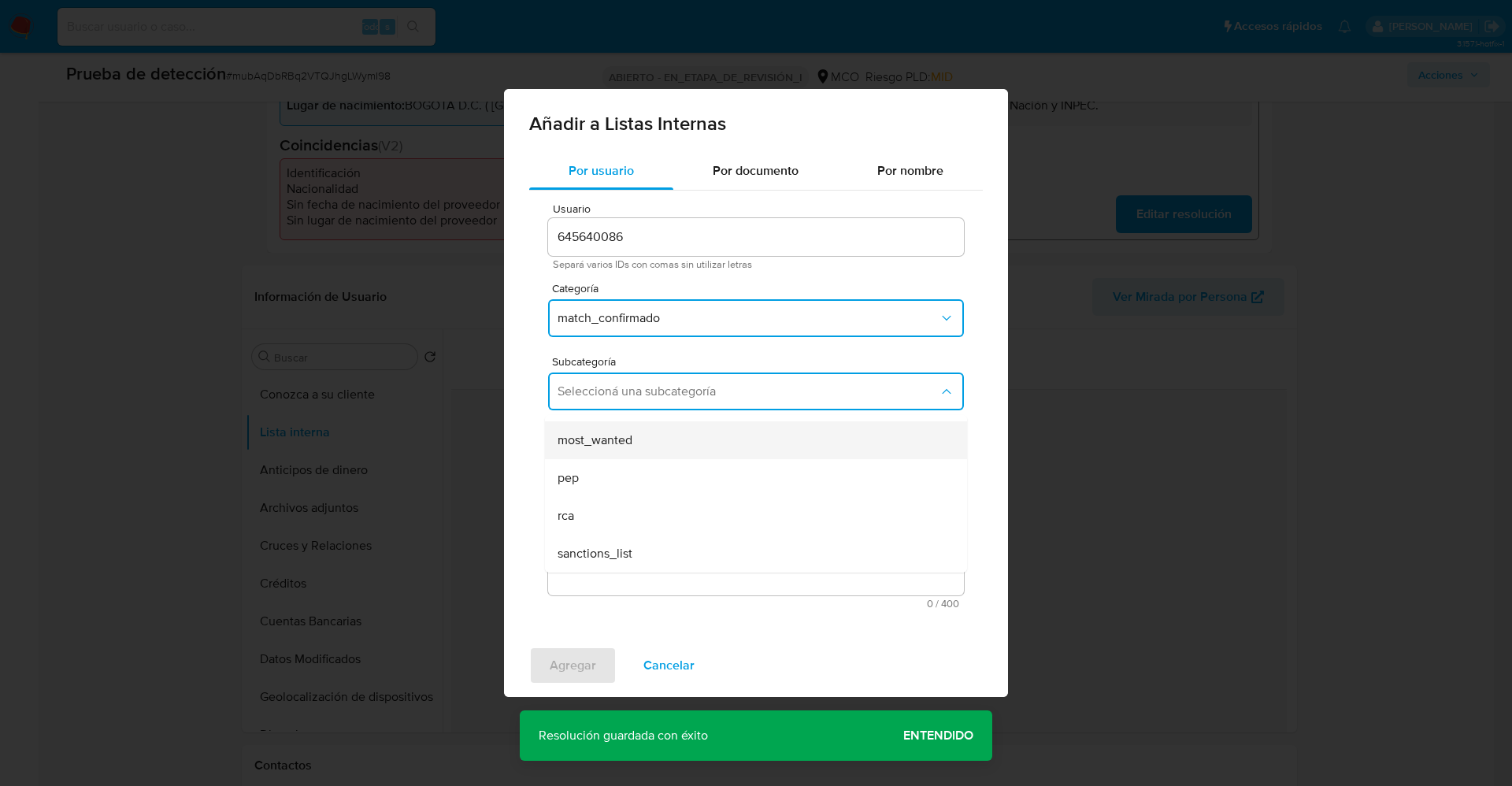
click at [634, 450] on div "most_wanted" at bounding box center [752, 440] width 387 height 38
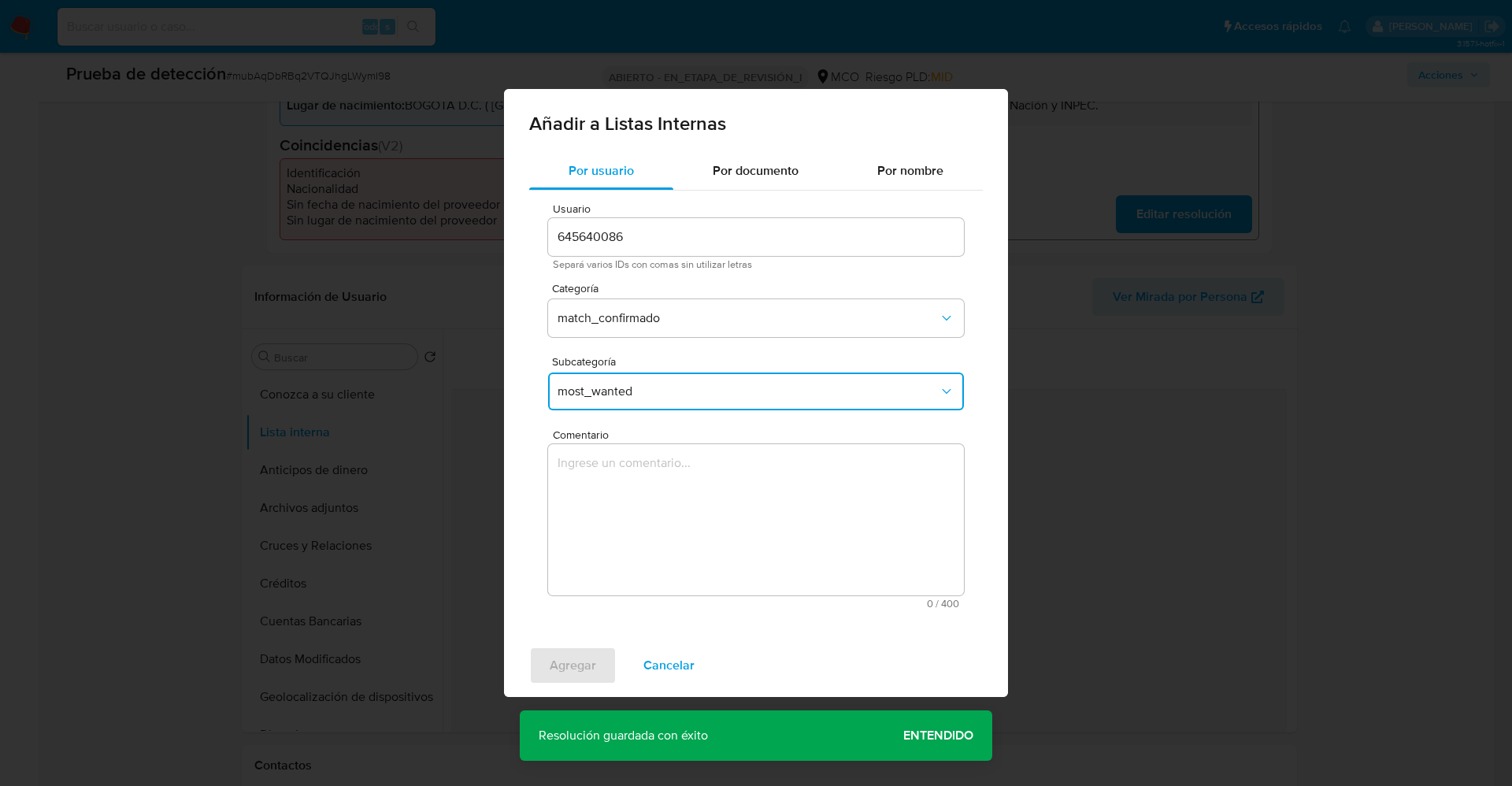
click at [633, 474] on textarea "Comentario" at bounding box center [756, 520] width 416 height 152
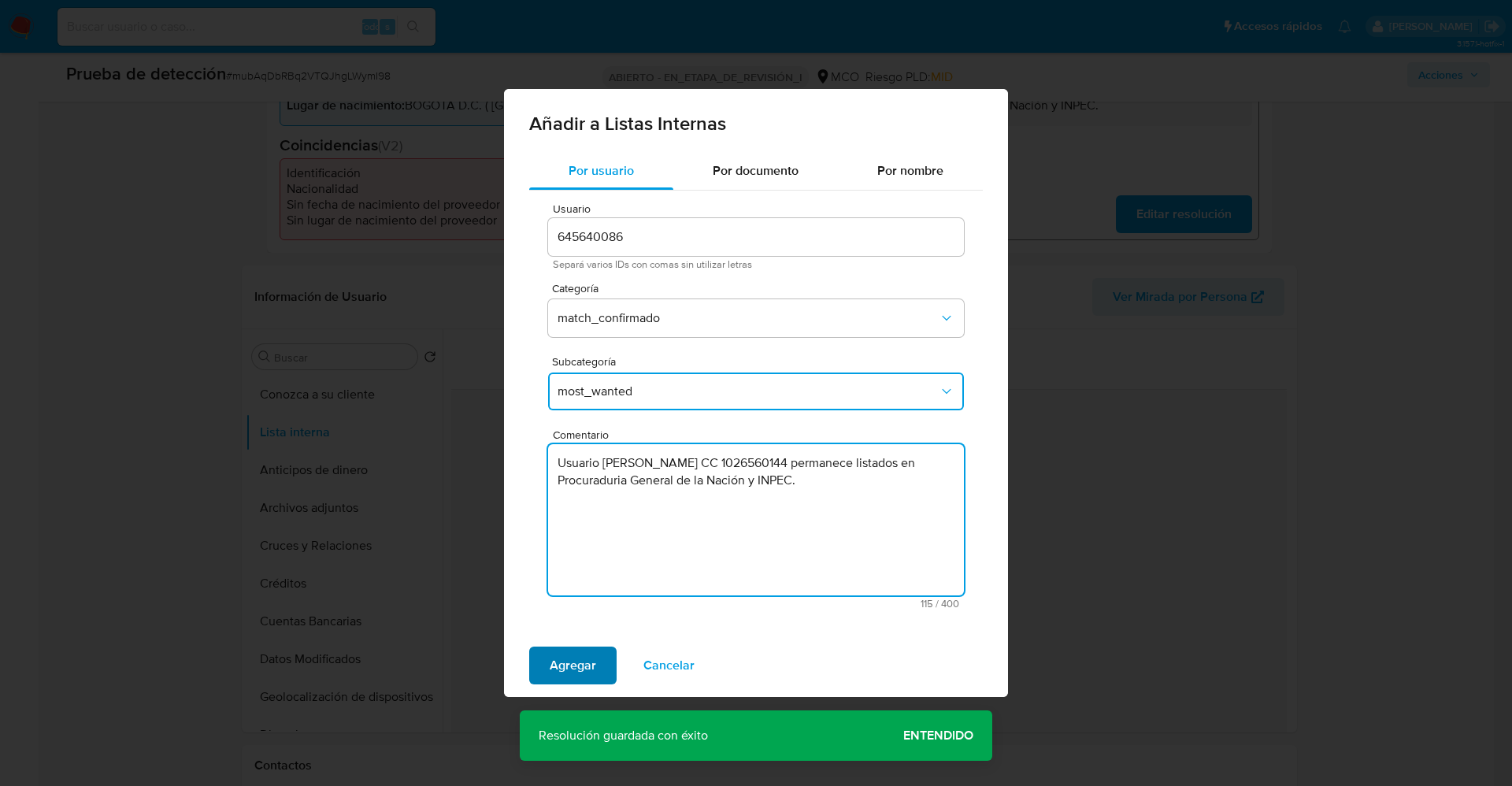
type textarea "Usuario Jhon Freddy Bernal Sarmiento CC 1026560144 permanece listados en Procur…"
click at [580, 678] on span "Agregar" at bounding box center [573, 666] width 46 height 35
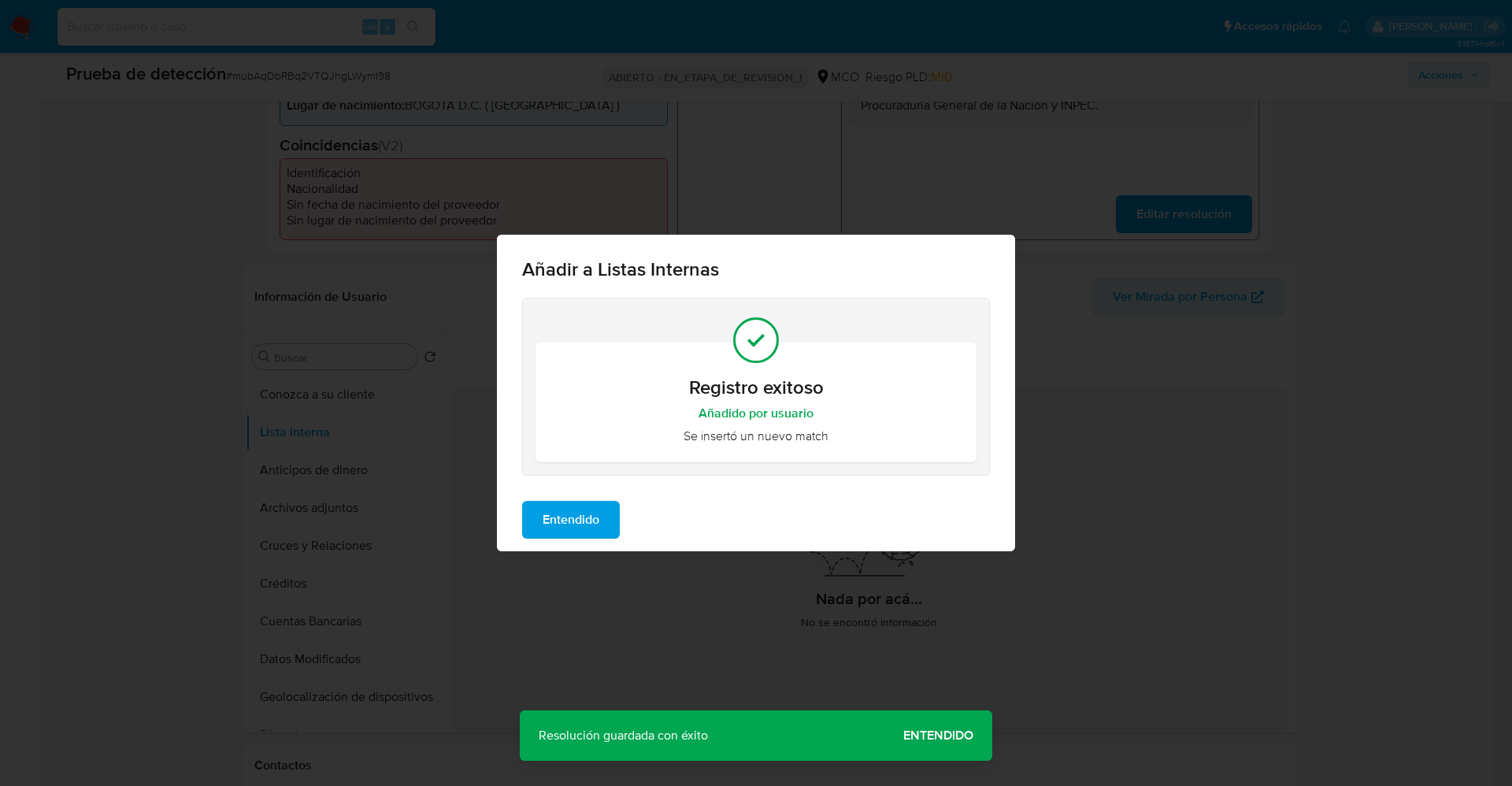
click at [586, 518] on span "Entendido" at bounding box center [570, 520] width 57 height 35
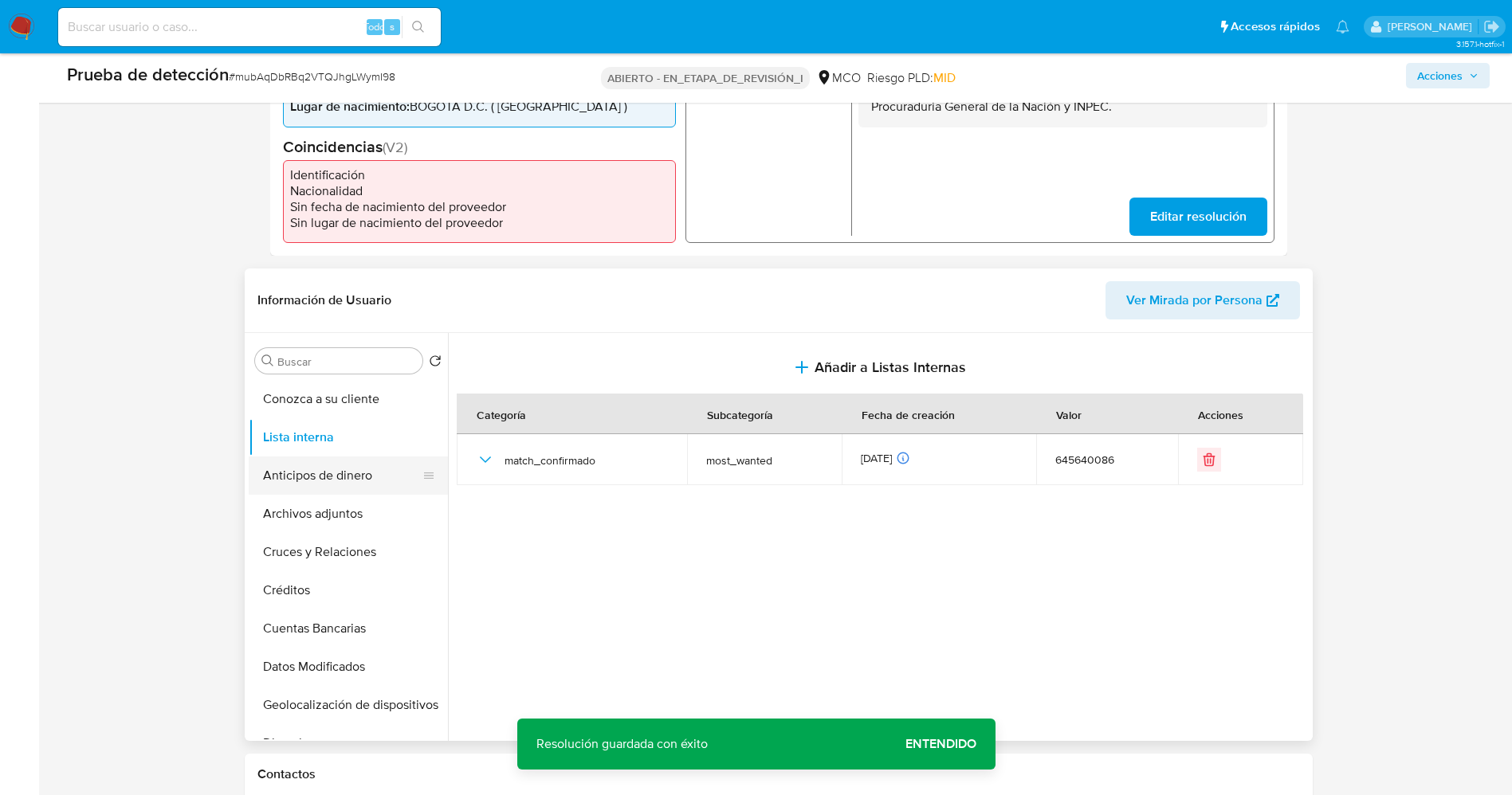
click at [337, 470] on button "Anticipos de dinero" at bounding box center [342, 475] width 186 height 38
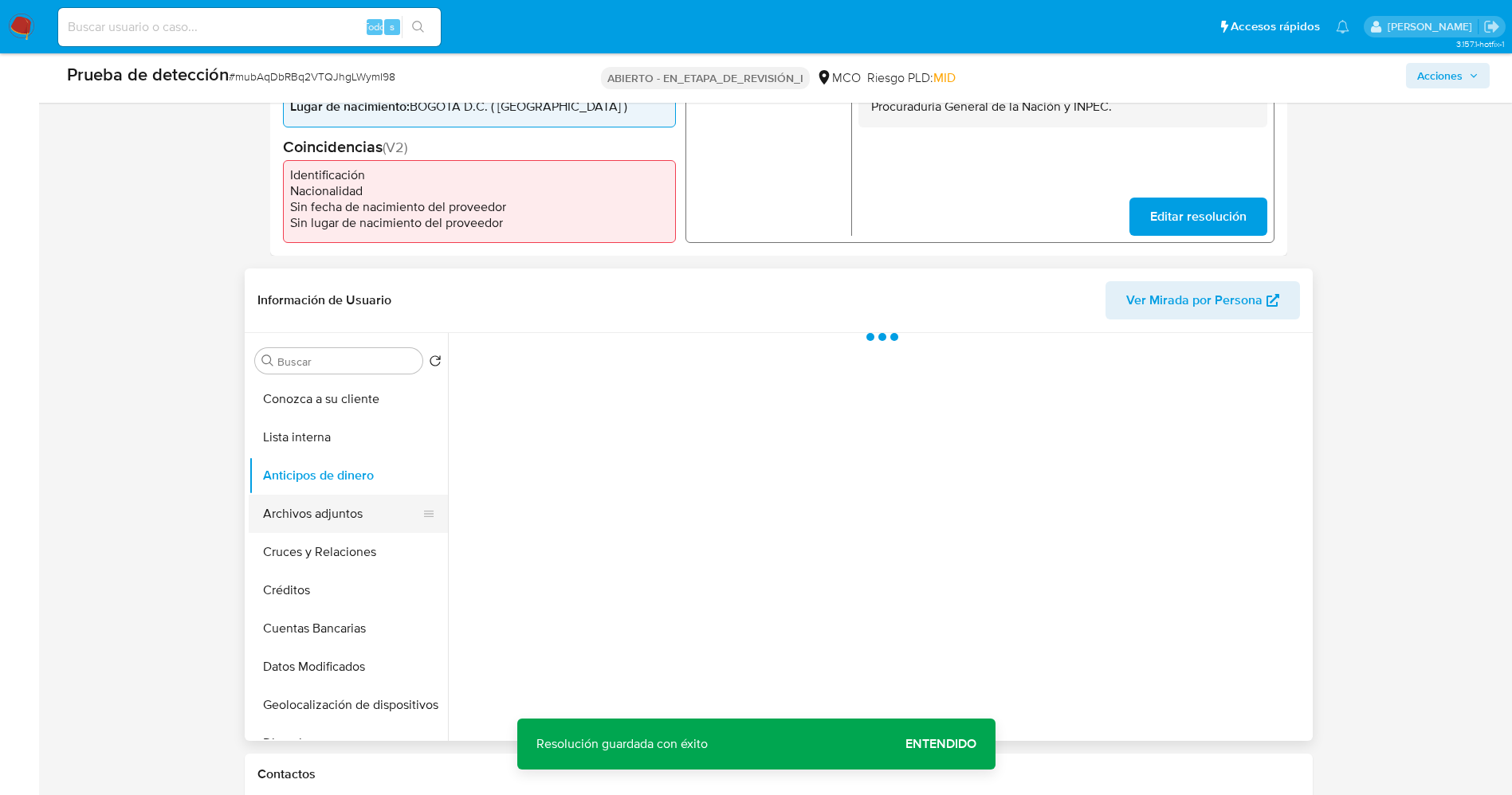
click at [331, 505] on button "Archivos adjuntos" at bounding box center [342, 513] width 186 height 38
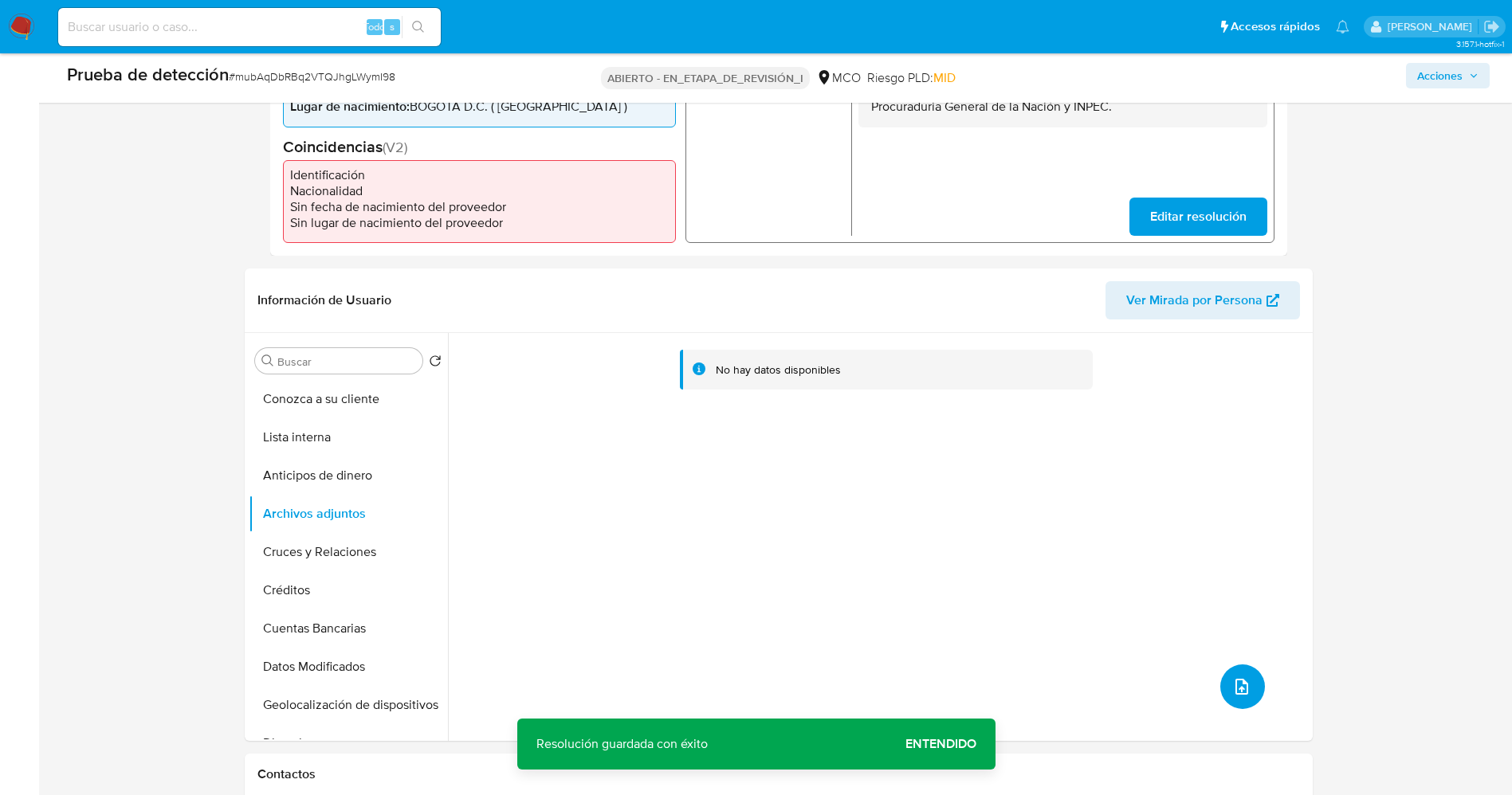
click at [1235, 683] on icon "subir archivo" at bounding box center [1242, 687] width 12 height 16
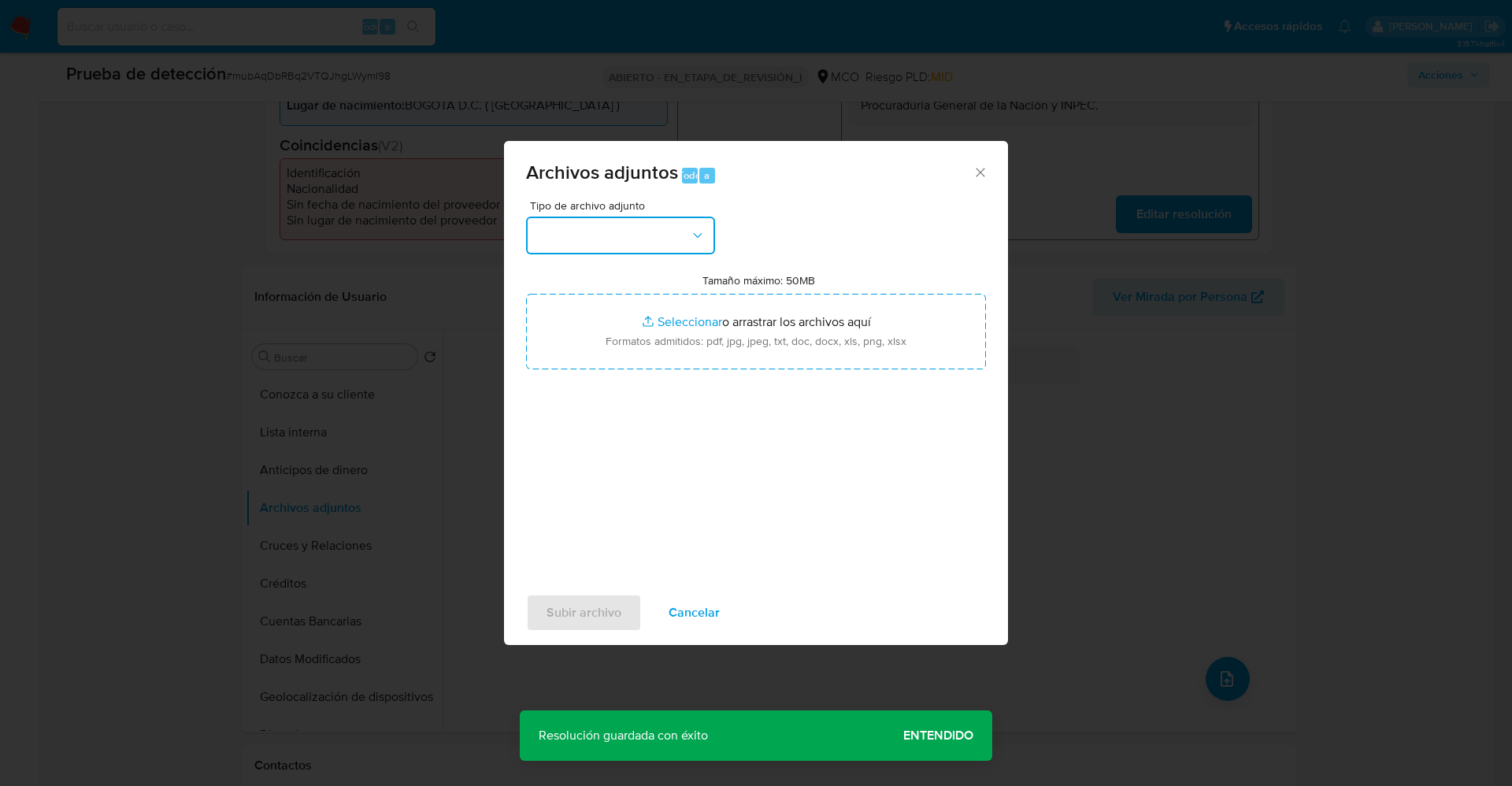
click at [542, 239] on button "button" at bounding box center [621, 235] width 189 height 38
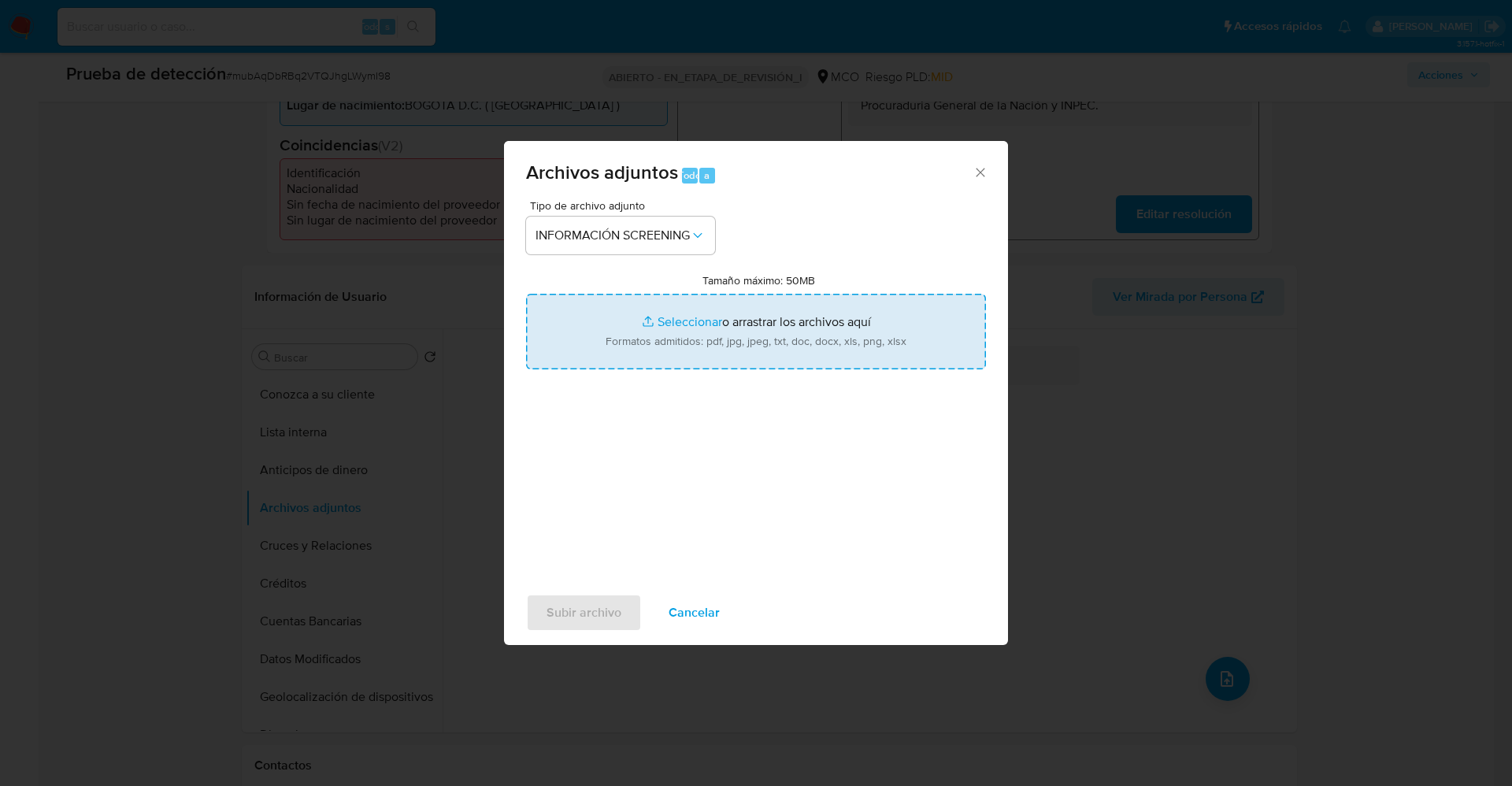
type input "C:\fakepath\_Jhon Freddy Bernal Sarmiento_ lavado de dinero - Buscar con Google…"
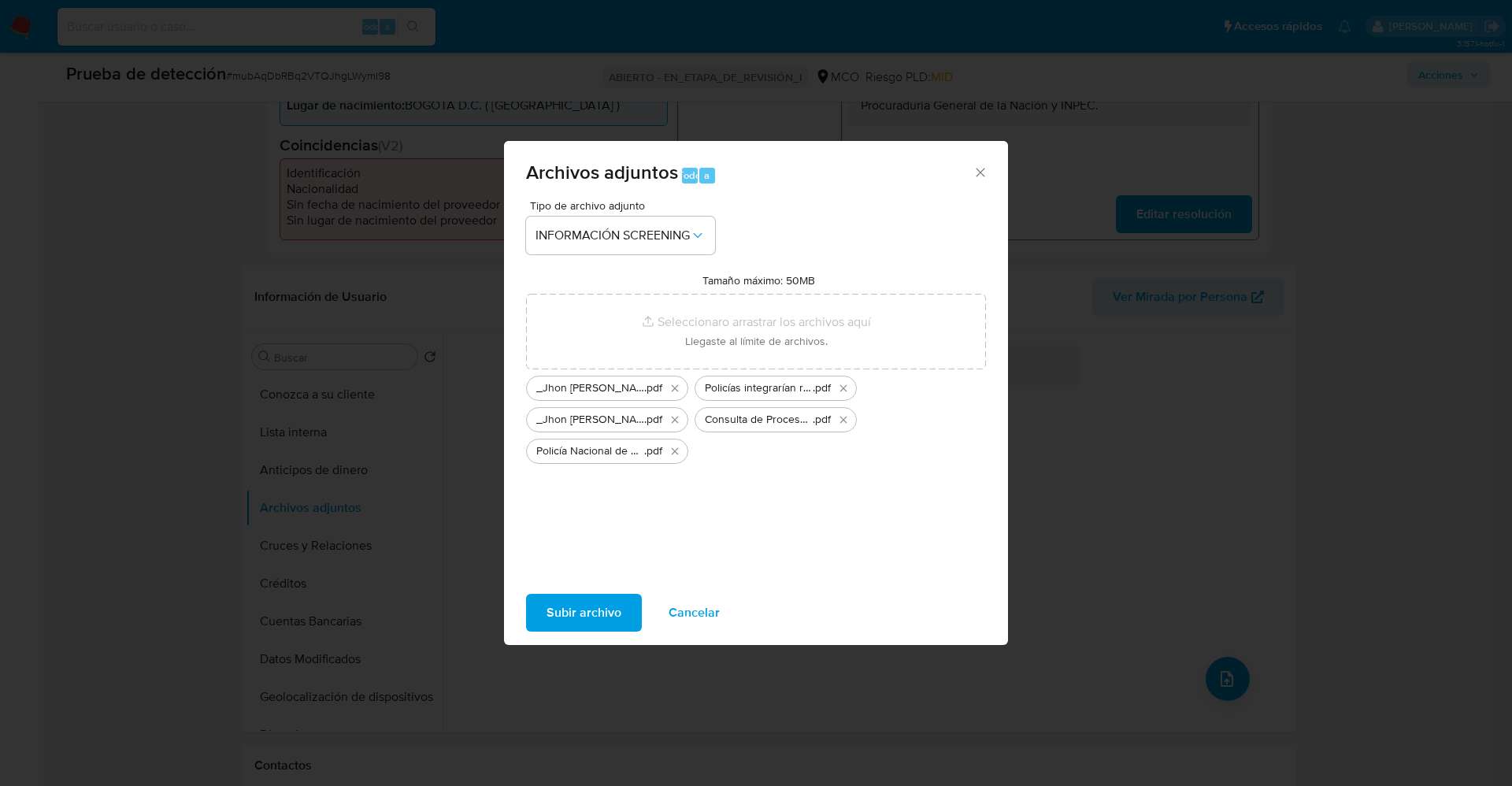
click at [612, 611] on span "Subir archivo" at bounding box center [583, 613] width 74 height 35
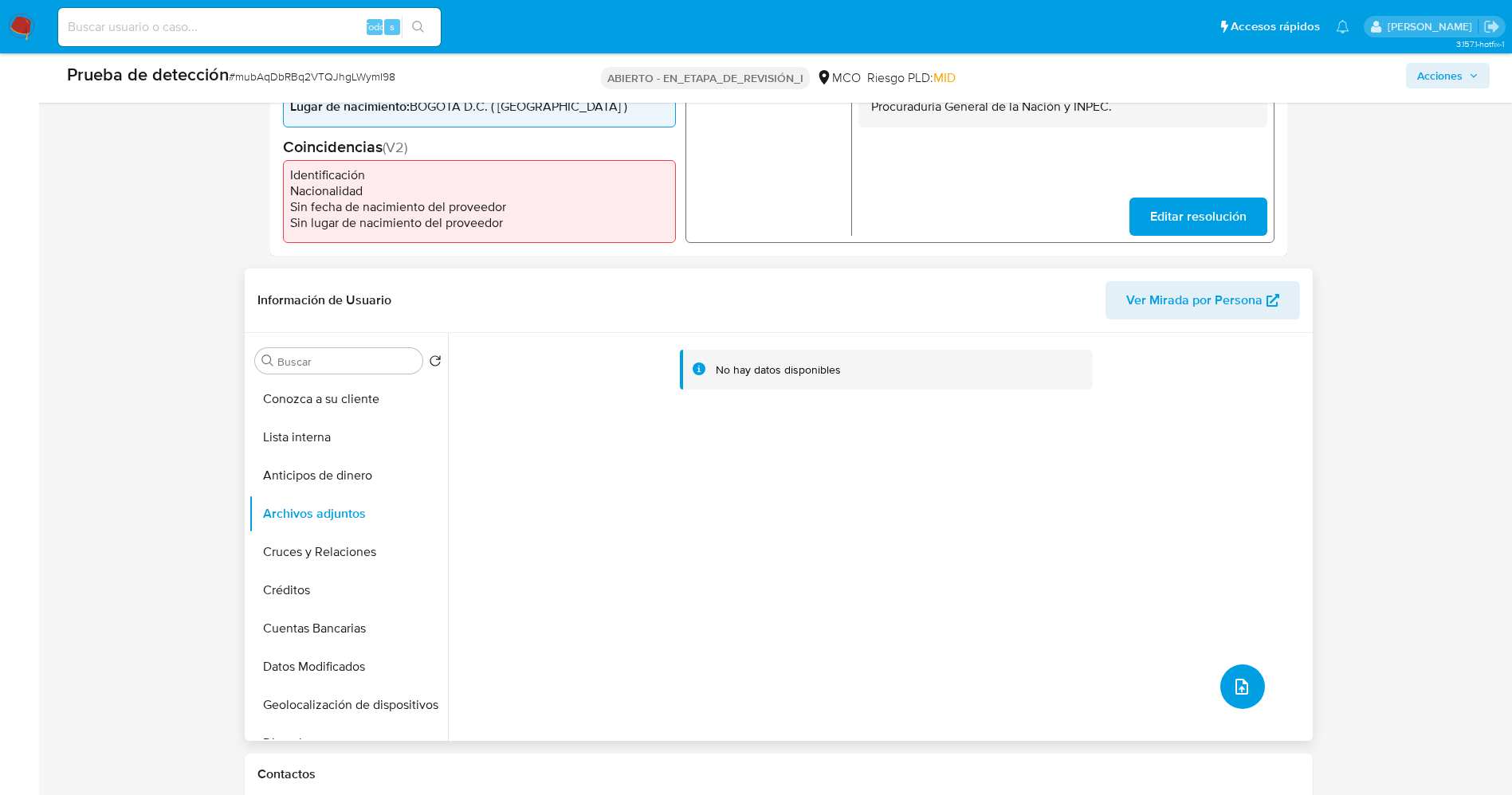
click at [1244, 682] on span "subir archivo" at bounding box center [1242, 687] width 19 height 19
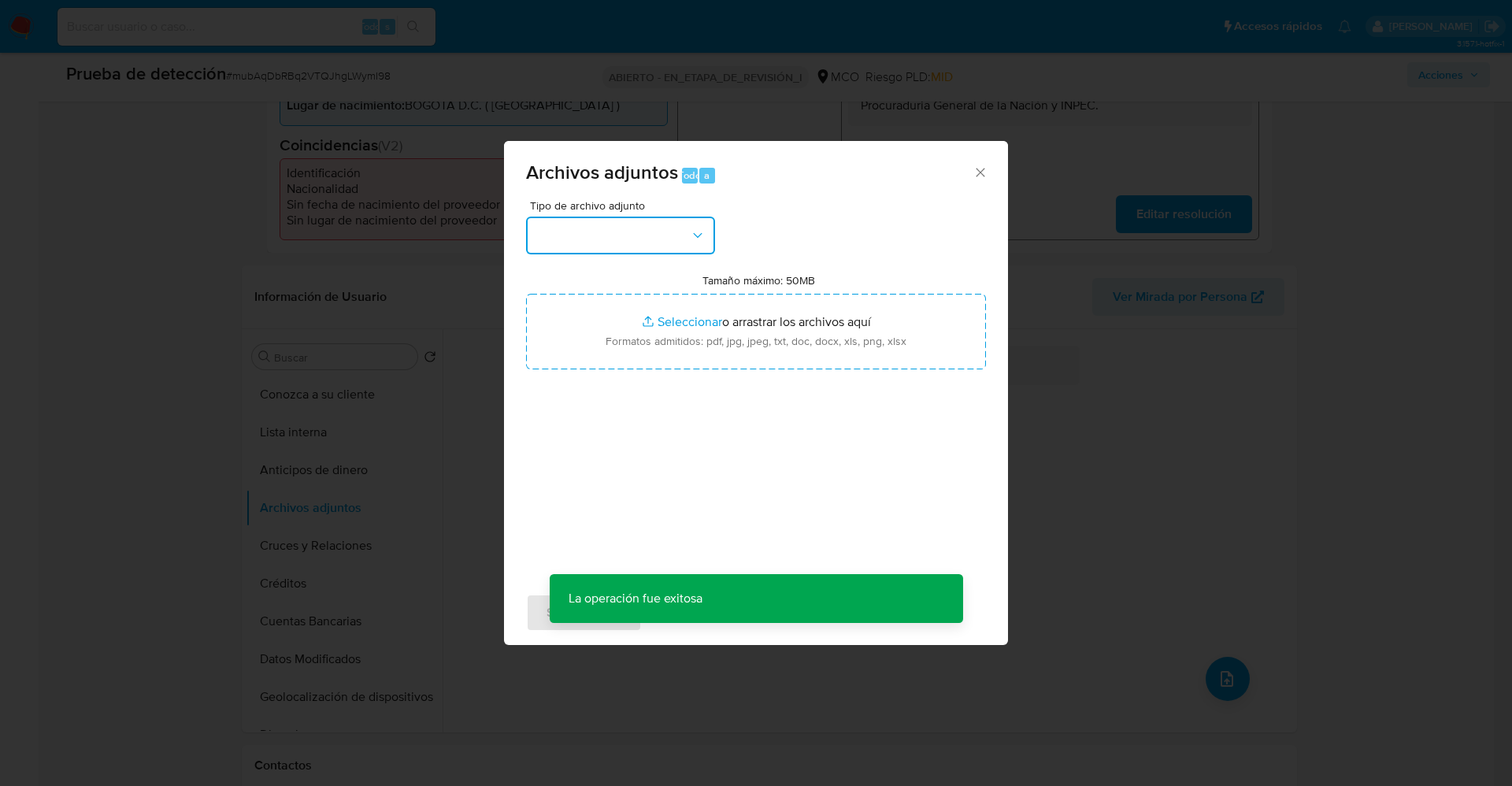
click at [690, 244] on button "button" at bounding box center [621, 235] width 189 height 38
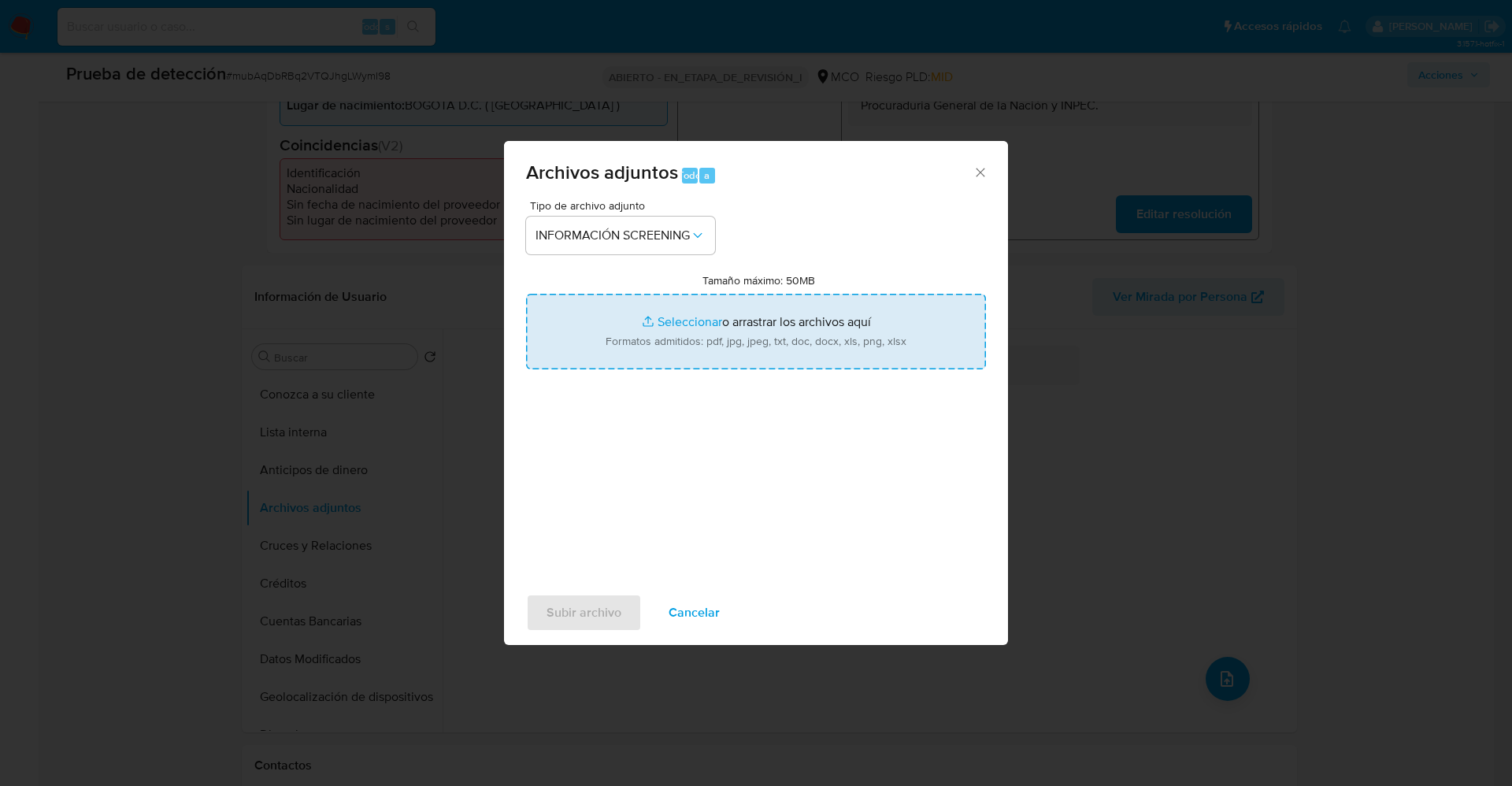
type input "C:\fakepath\All Fugitives _ DEA.gov.pdf"
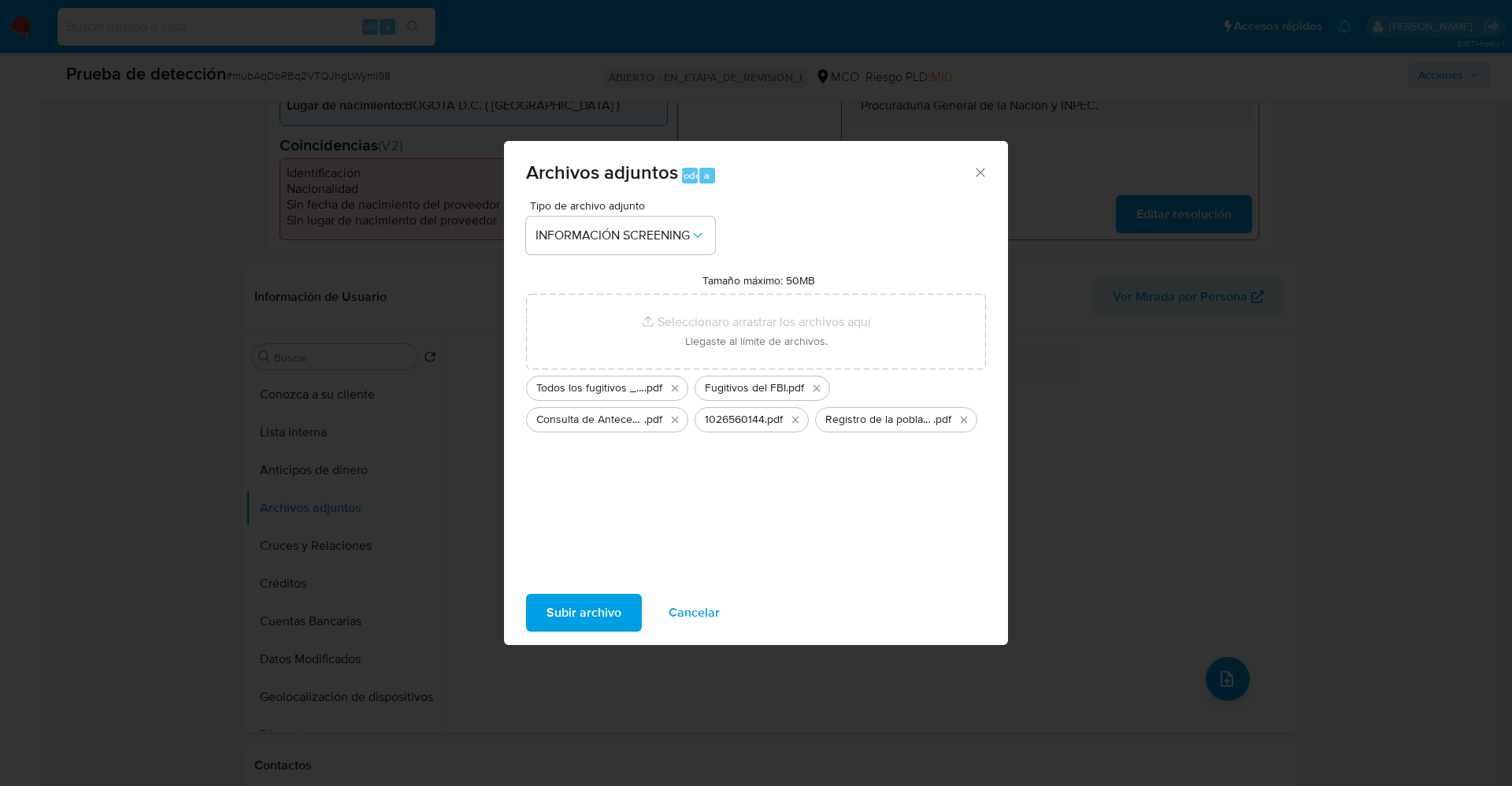
click at [597, 613] on font "Subir archivo" at bounding box center [583, 613] width 74 height 38
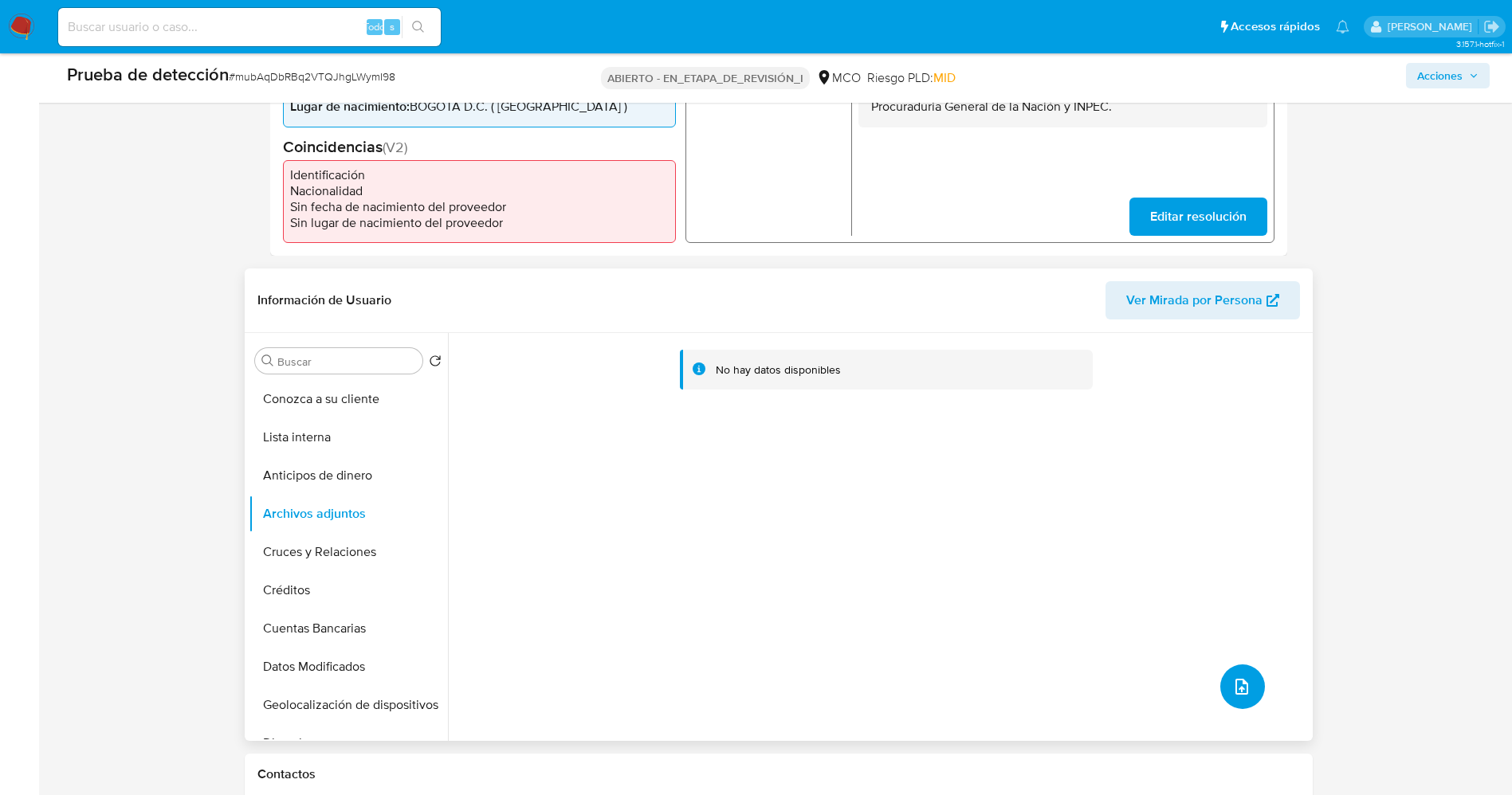
click at [1222, 682] on button "subir archivo" at bounding box center [1242, 687] width 44 height 44
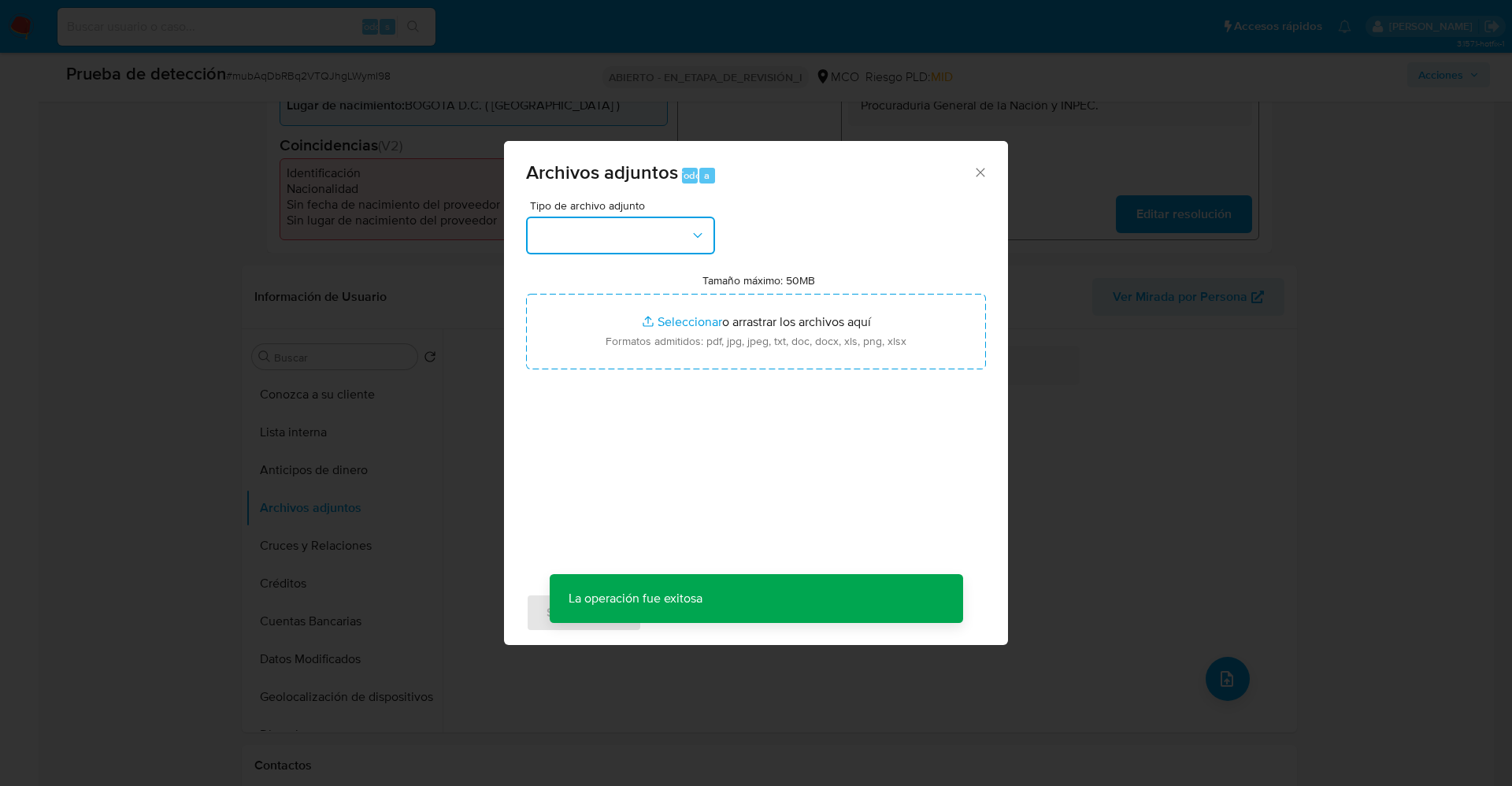
click at [624, 249] on button "button" at bounding box center [621, 235] width 189 height 38
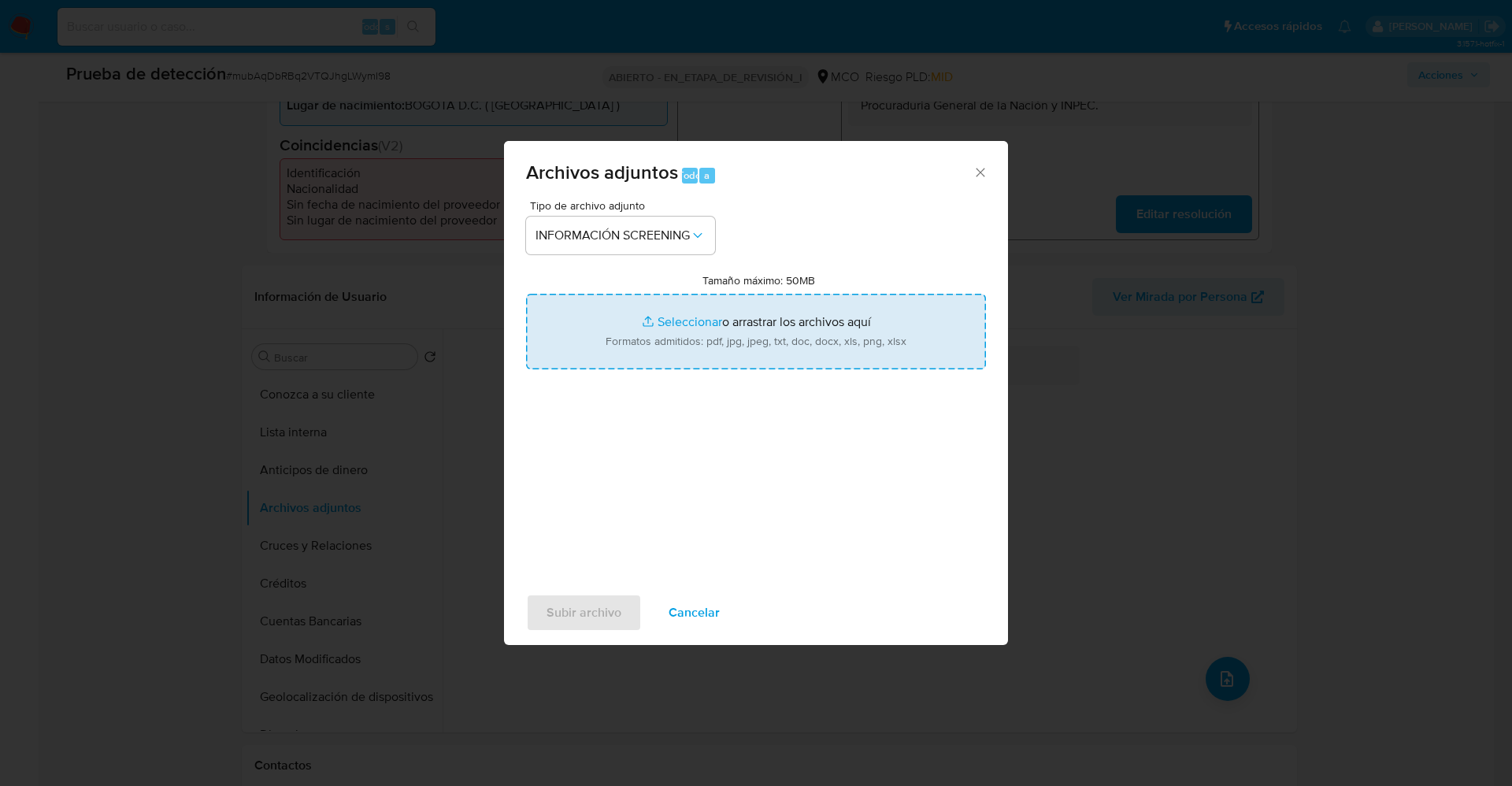
type input "C:\fakepath\Certificado estado cedula 1026560144.pdf"
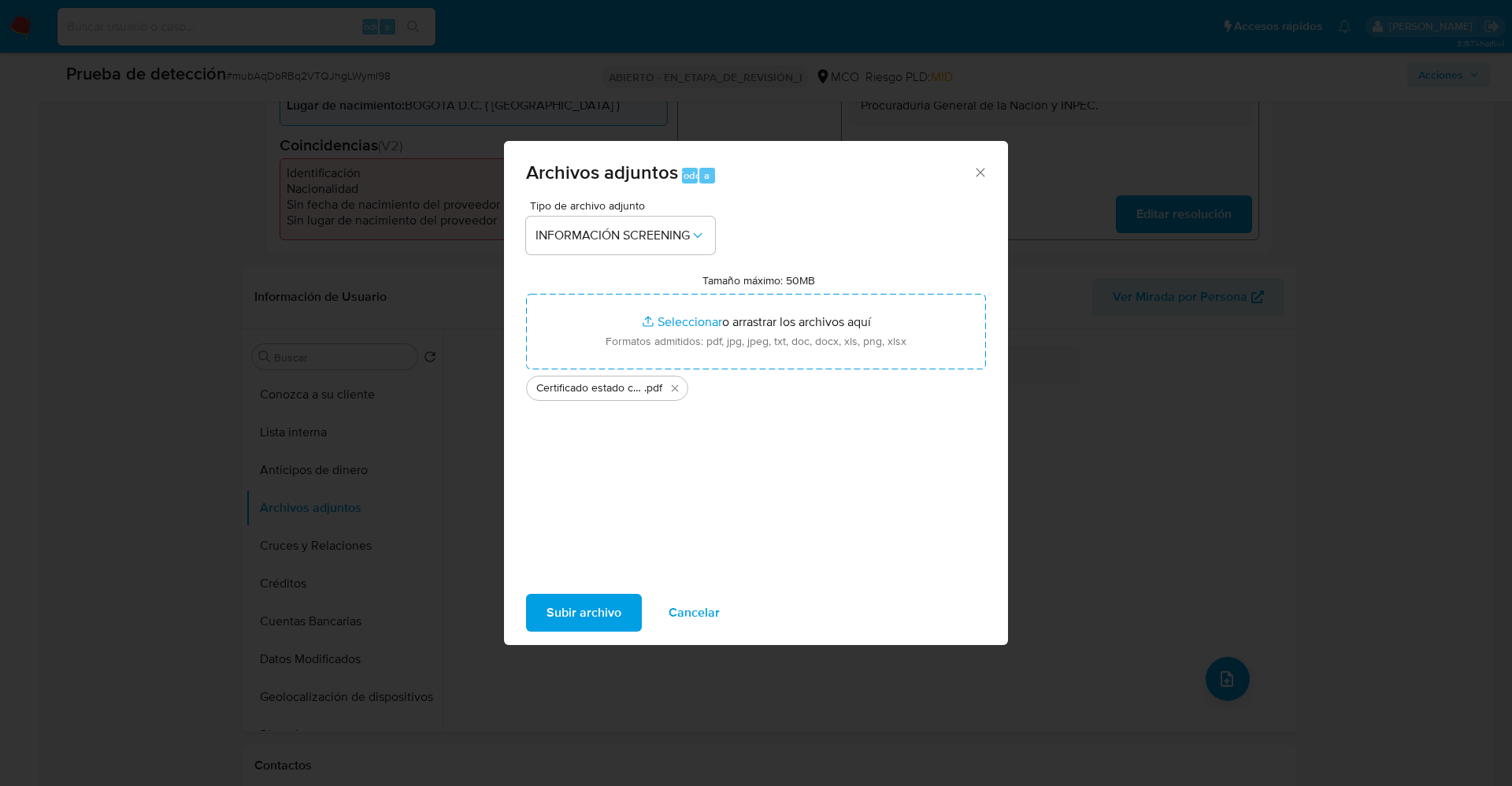
click at [585, 598] on font "Subir archivo" at bounding box center [583, 613] width 74 height 38
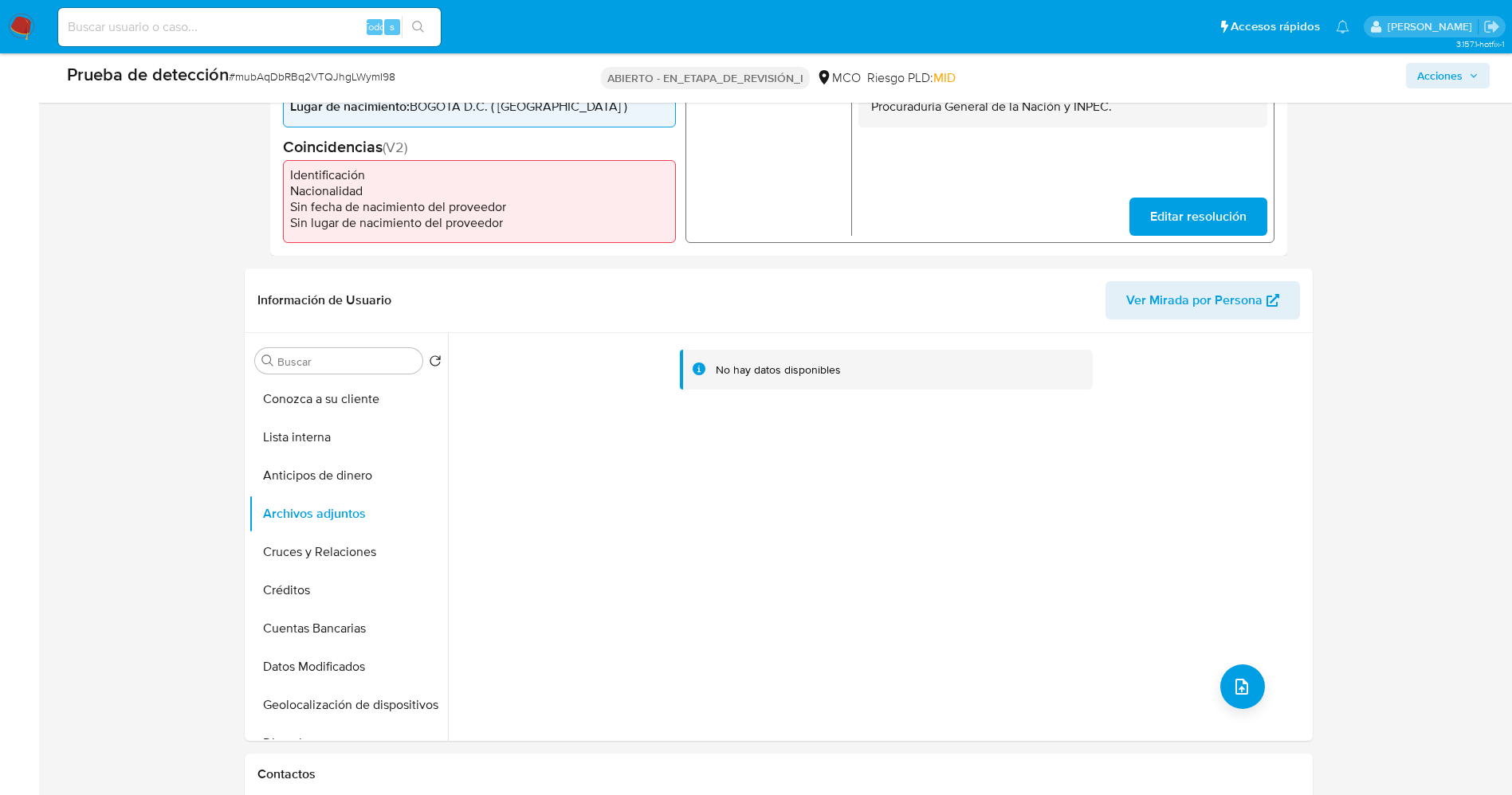
click at [318, 432] on button "Lista interna" at bounding box center [348, 437] width 199 height 38
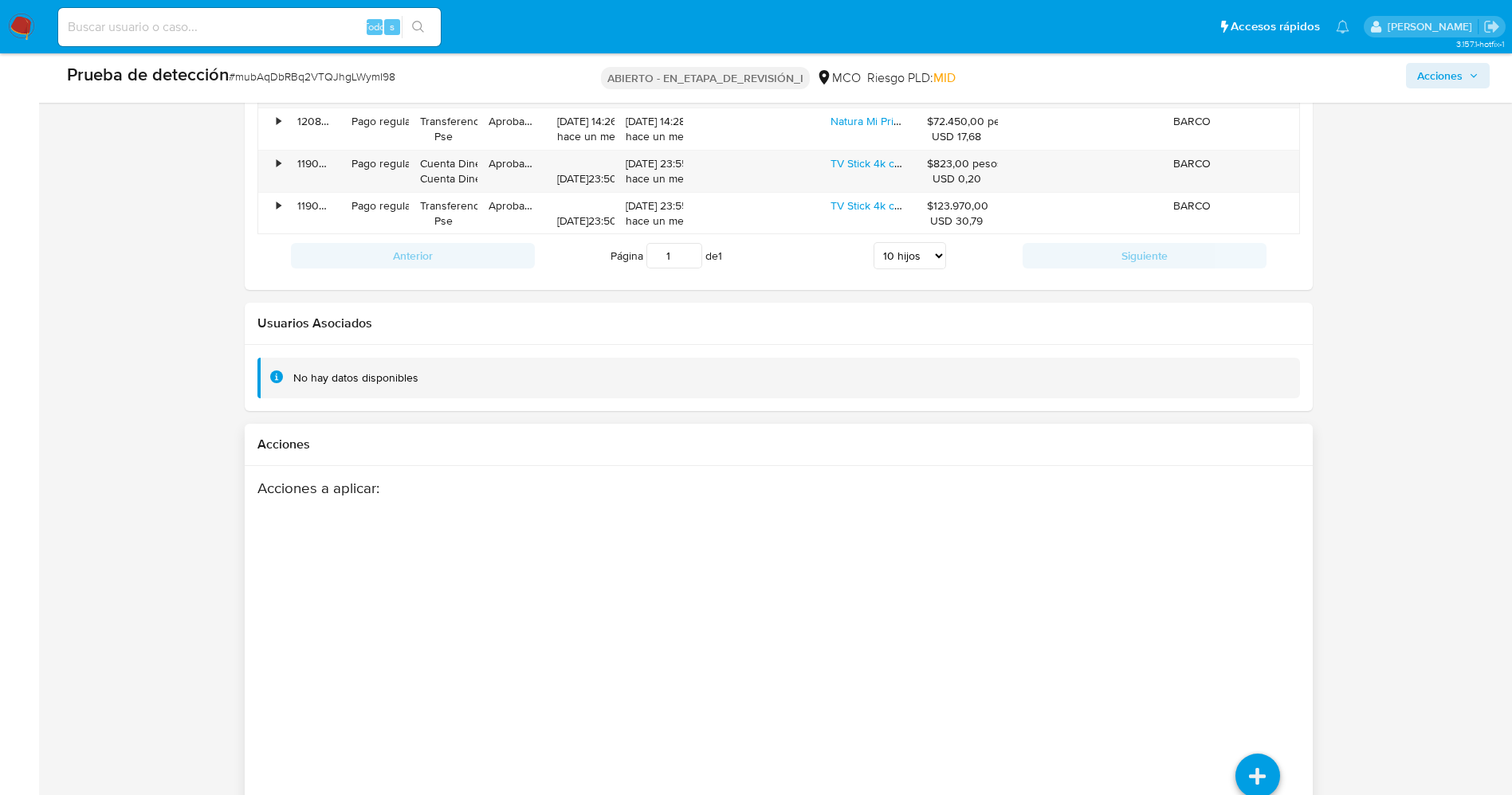
scroll to position [2310, 0]
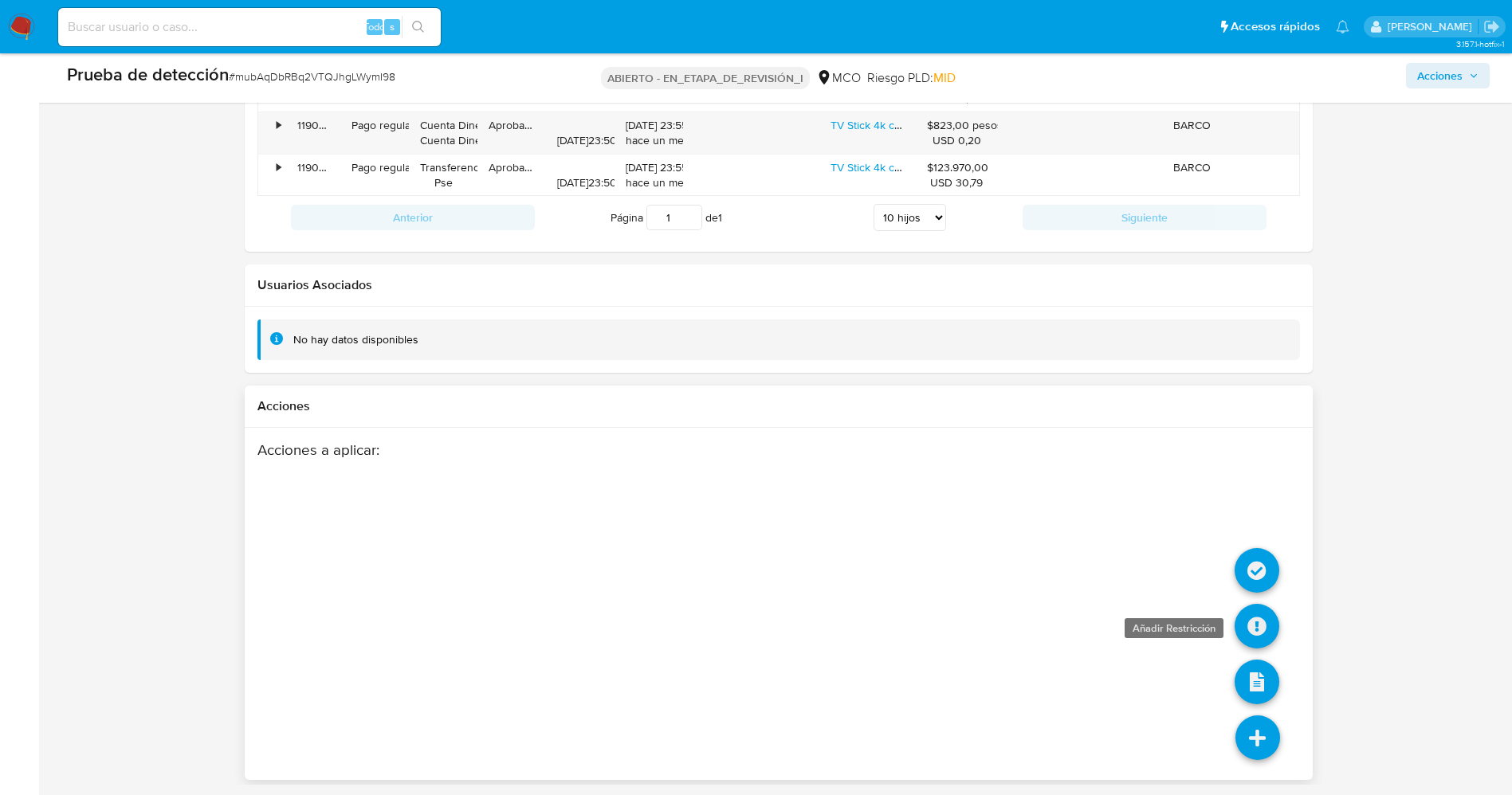
click at [1257, 621] on icon at bounding box center [1257, 627] width 44 height 44
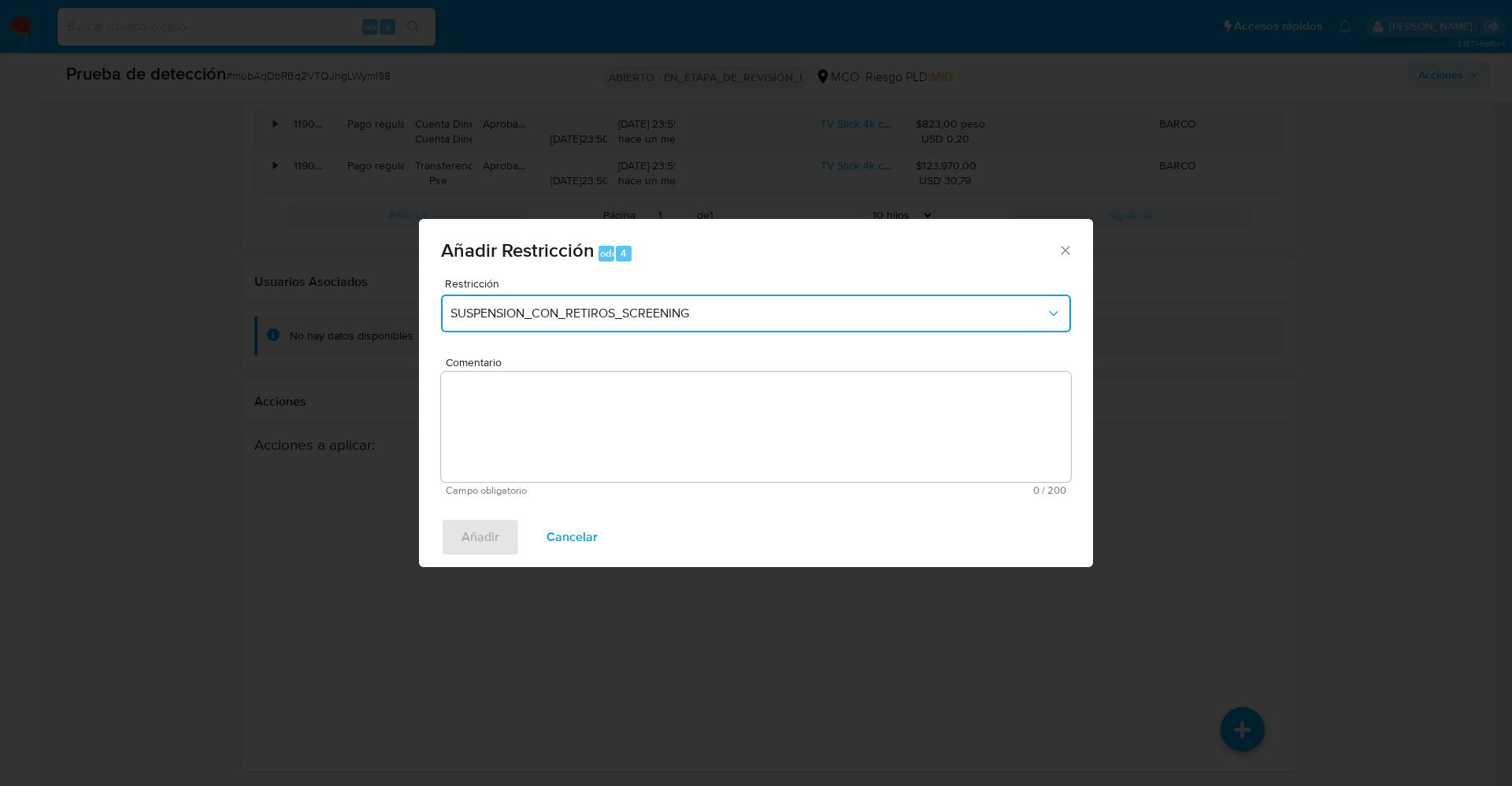
click at [744, 302] on button "SUSPENSION_CON_RETIROS_SCREENING" at bounding box center [755, 313] width 630 height 38
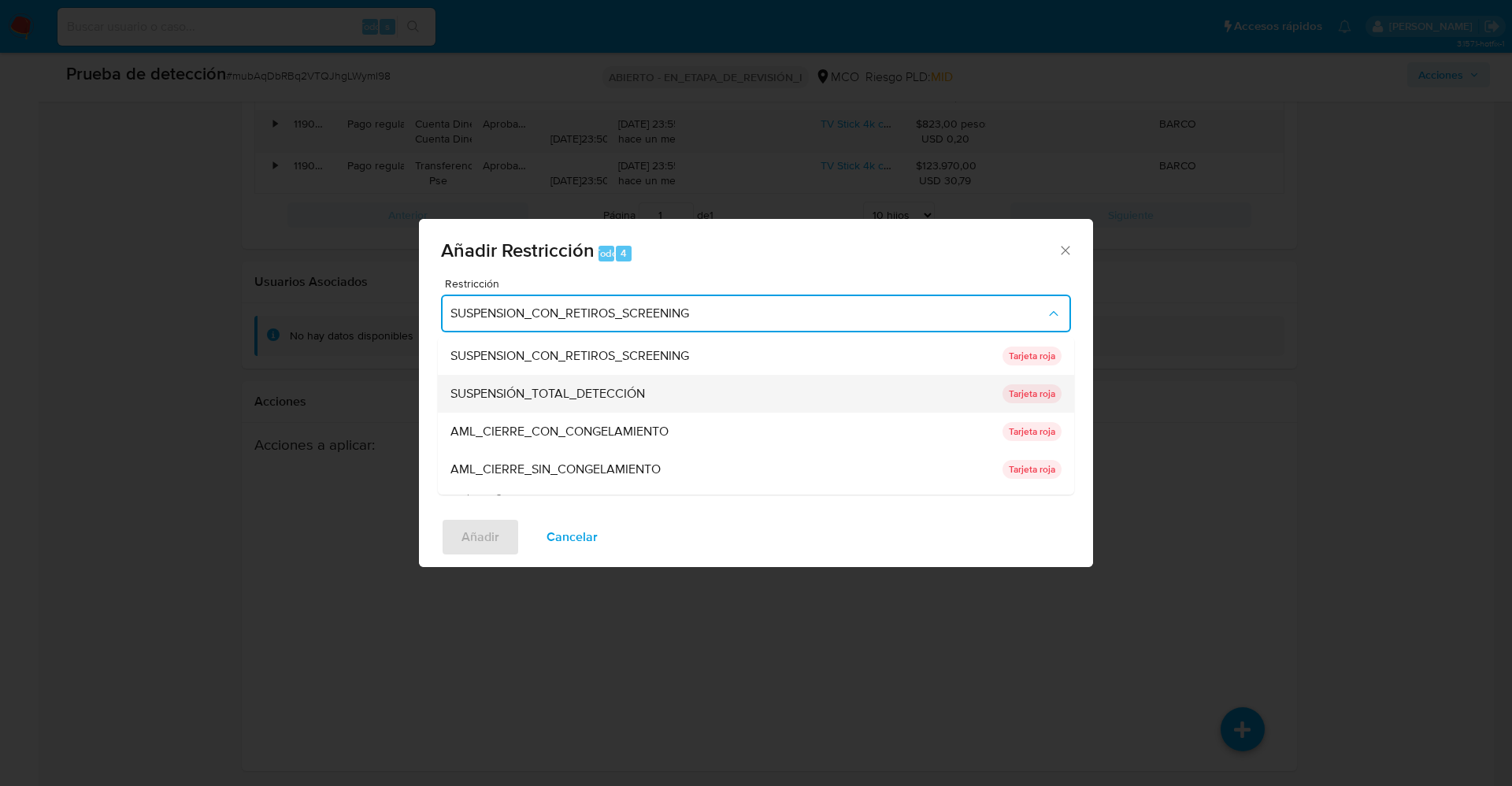
click at [623, 387] on font "SUSPENSIÓN_TOTAL_DETECCIÓN" at bounding box center [548, 393] width 194 height 18
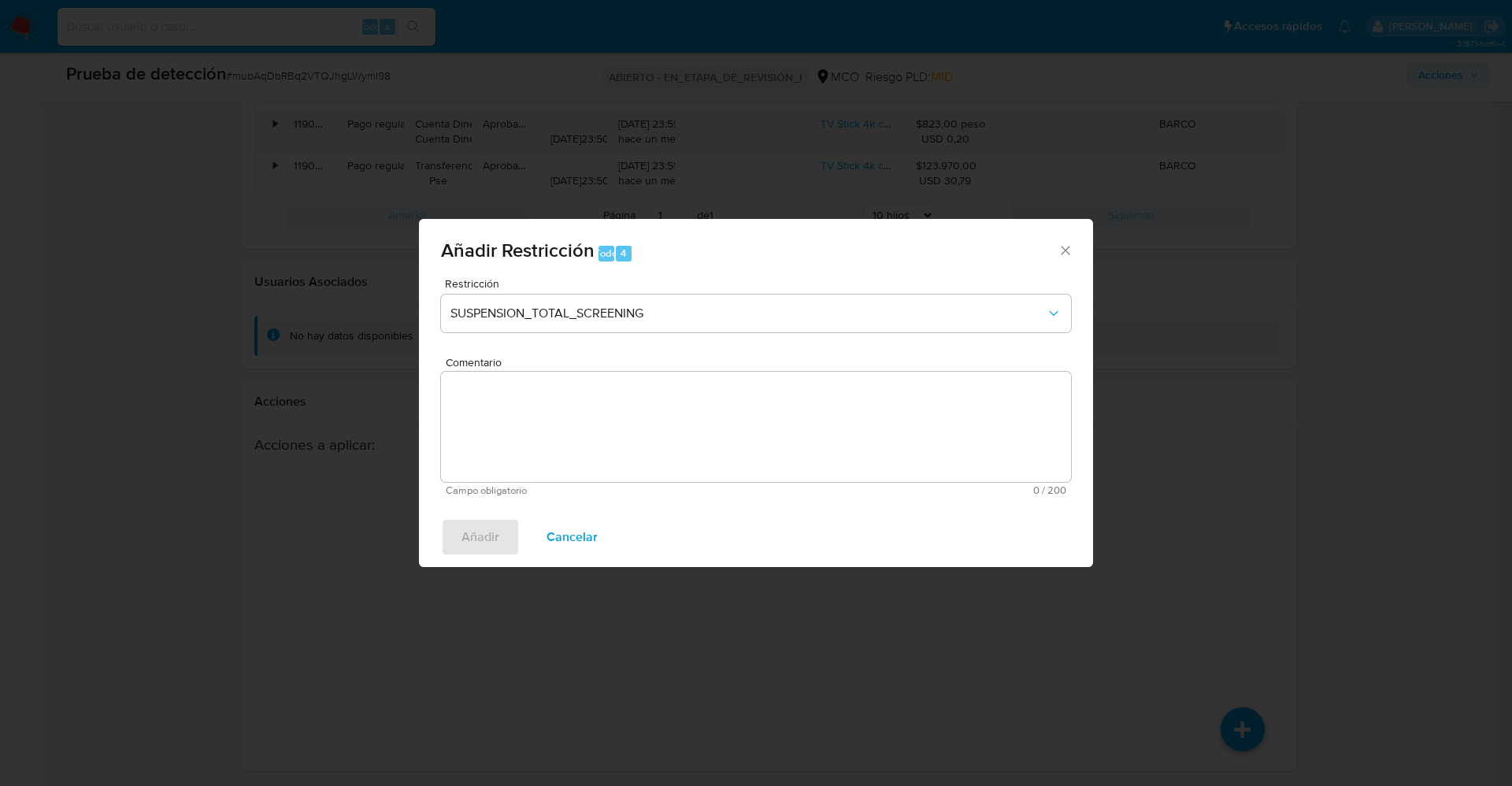
click at [730, 426] on textarea "Comentario" at bounding box center [755, 427] width 630 height 110
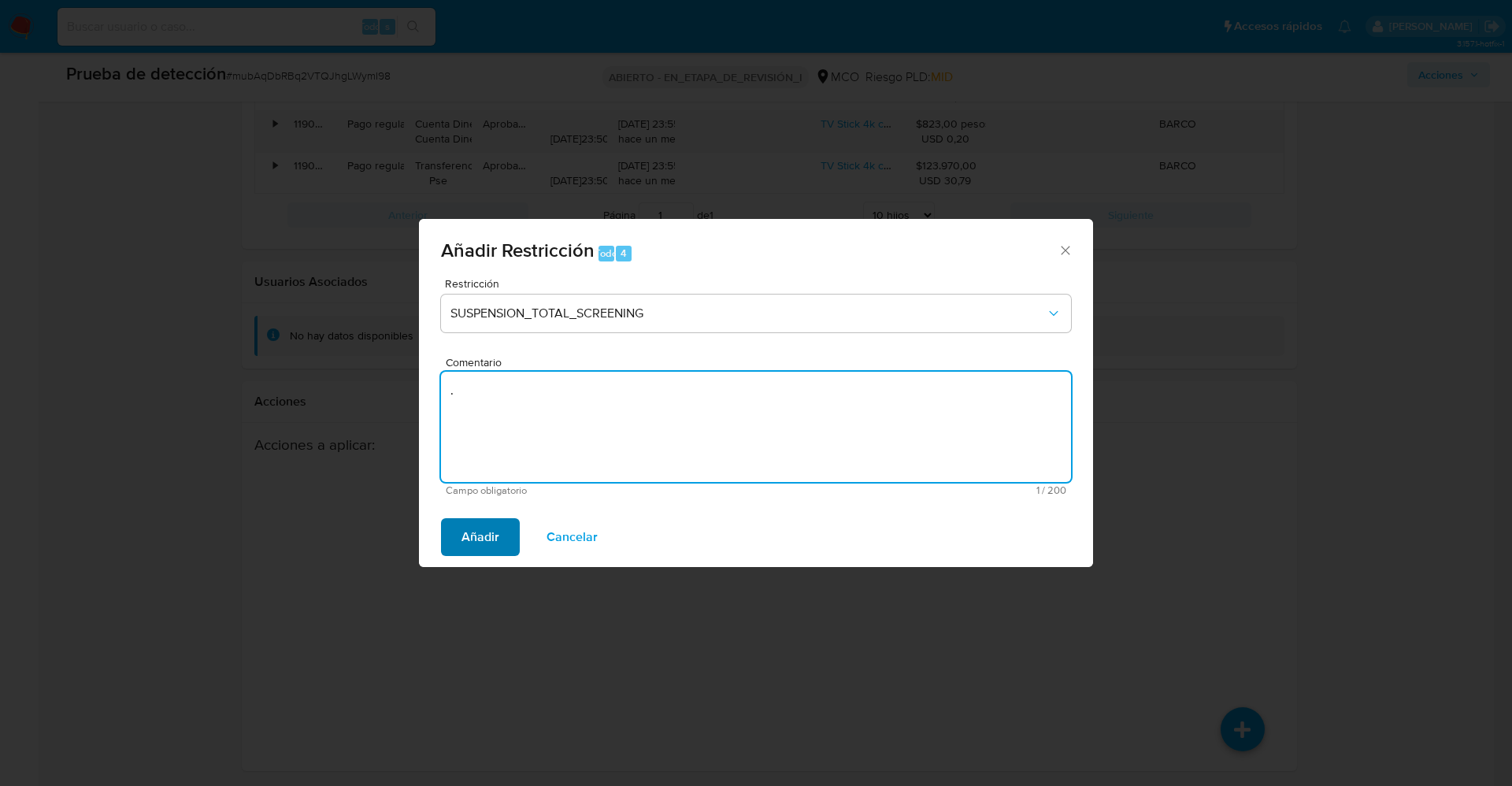
type textarea "."
click at [505, 535] on button "Añadir" at bounding box center [480, 537] width 79 height 38
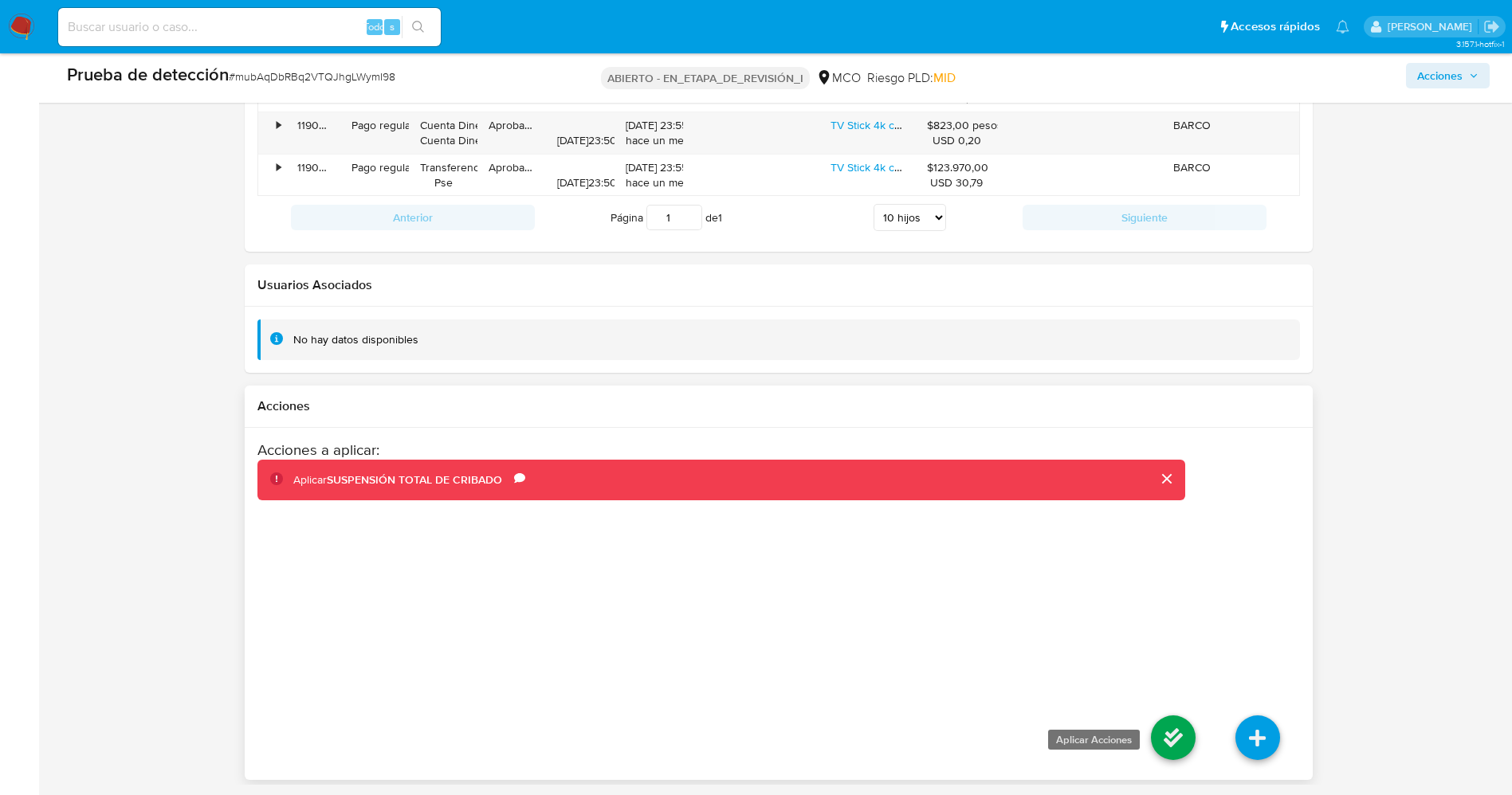
click at [1165, 733] on icon at bounding box center [1173, 737] width 44 height 44
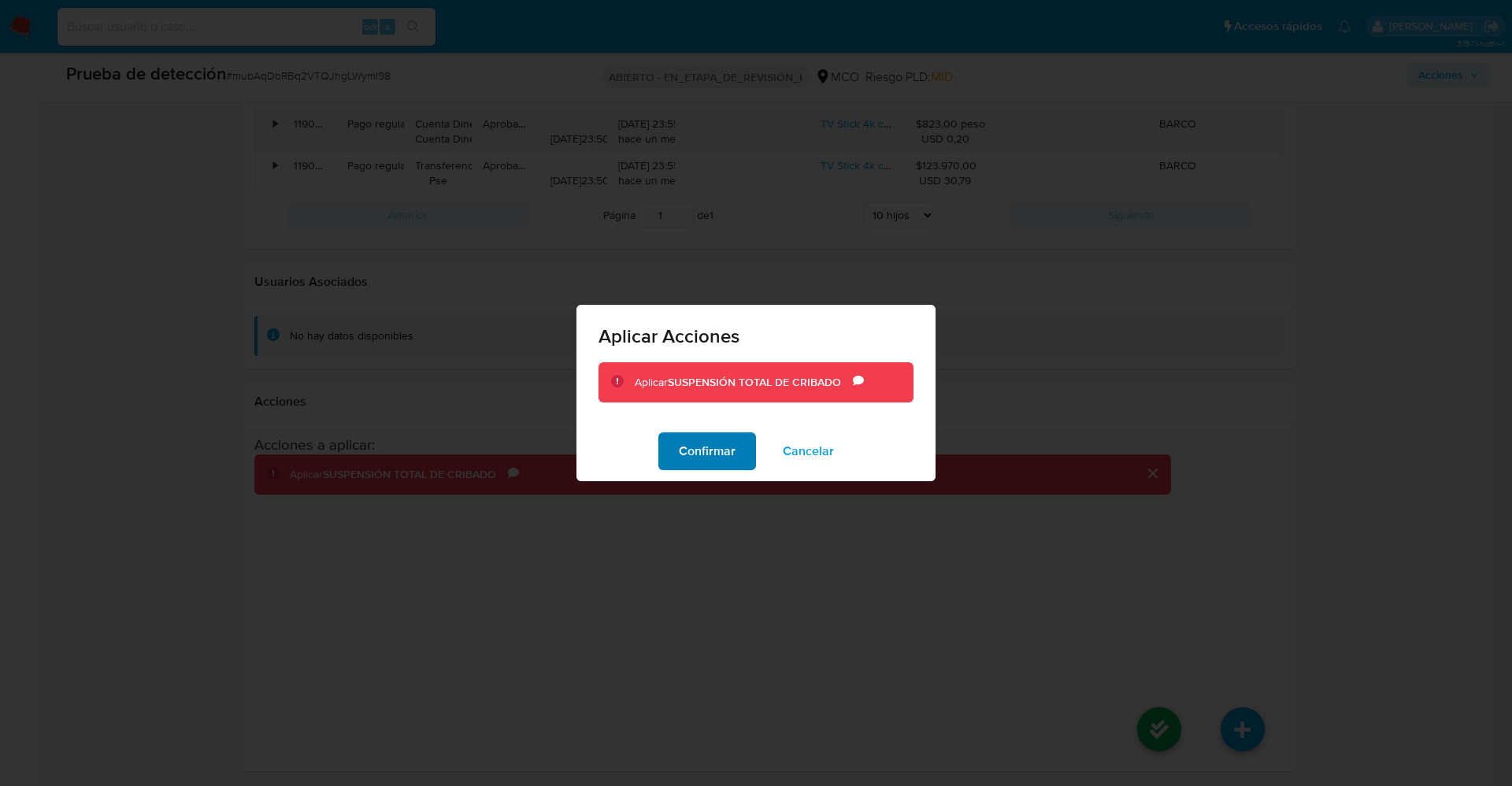
click at [696, 449] on font "Confirmar" at bounding box center [707, 451] width 57 height 38
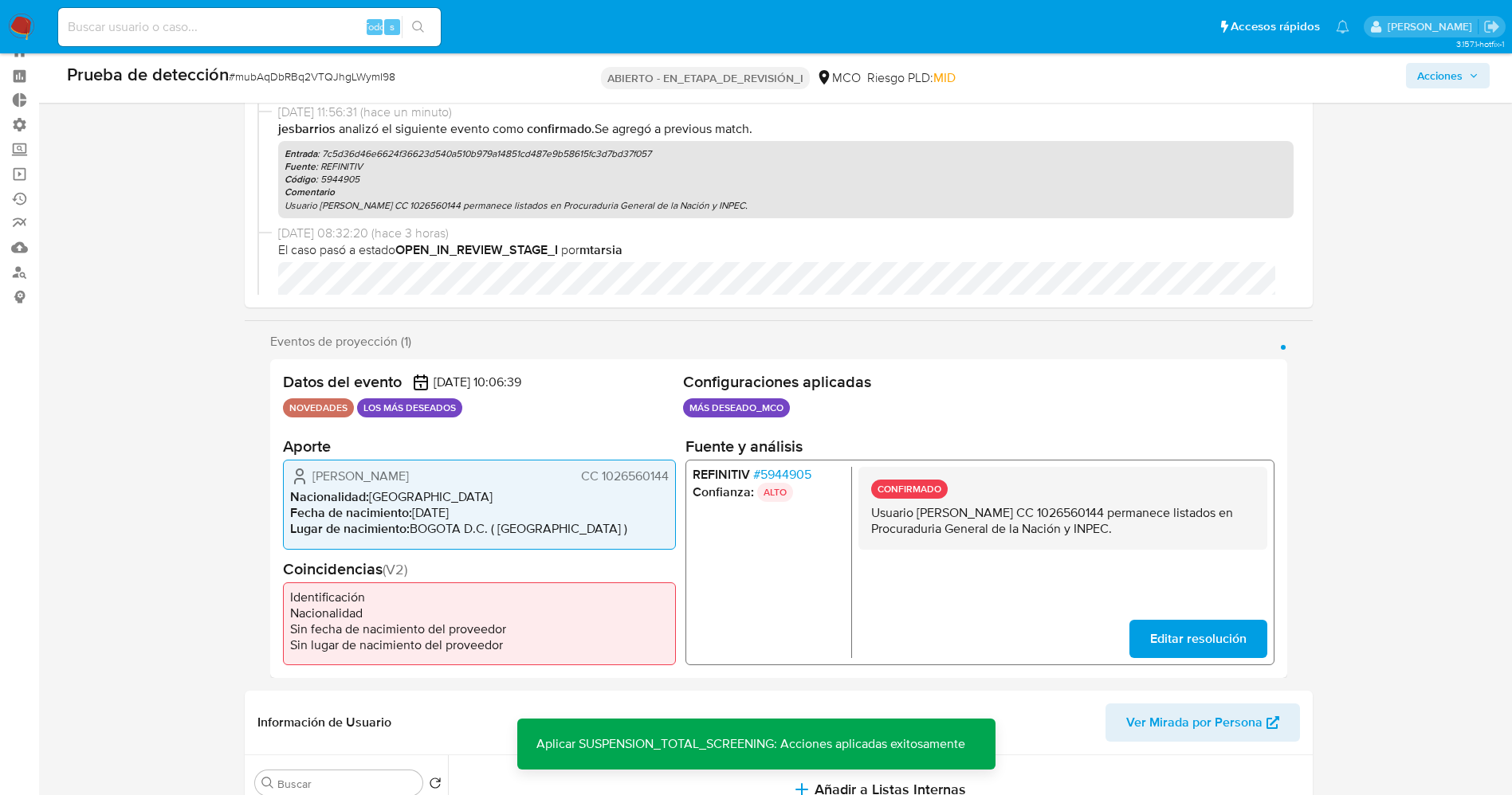
scroll to position [0, 0]
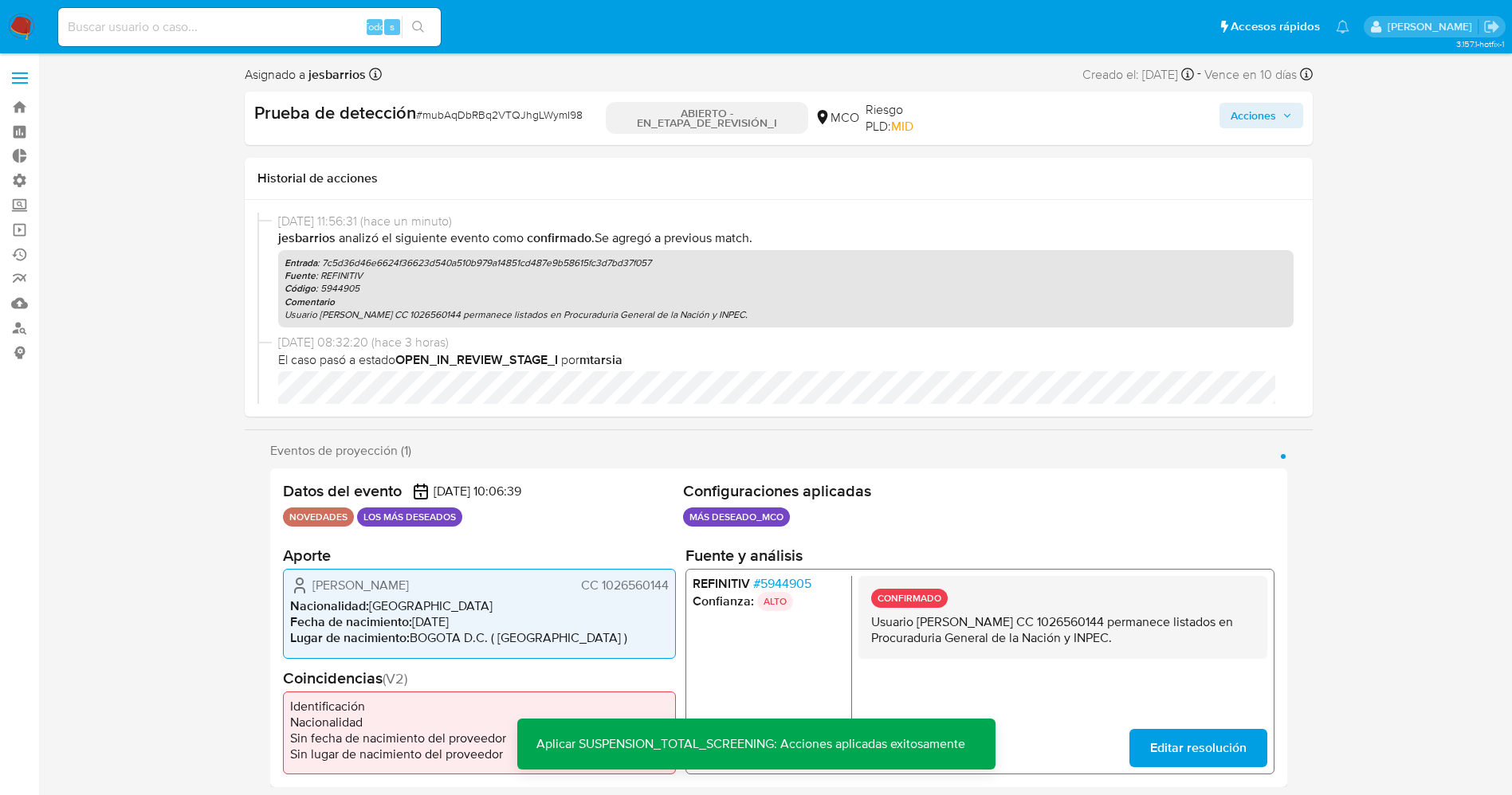
click at [1275, 103] on button "Acciones" at bounding box center [1261, 115] width 83 height 26
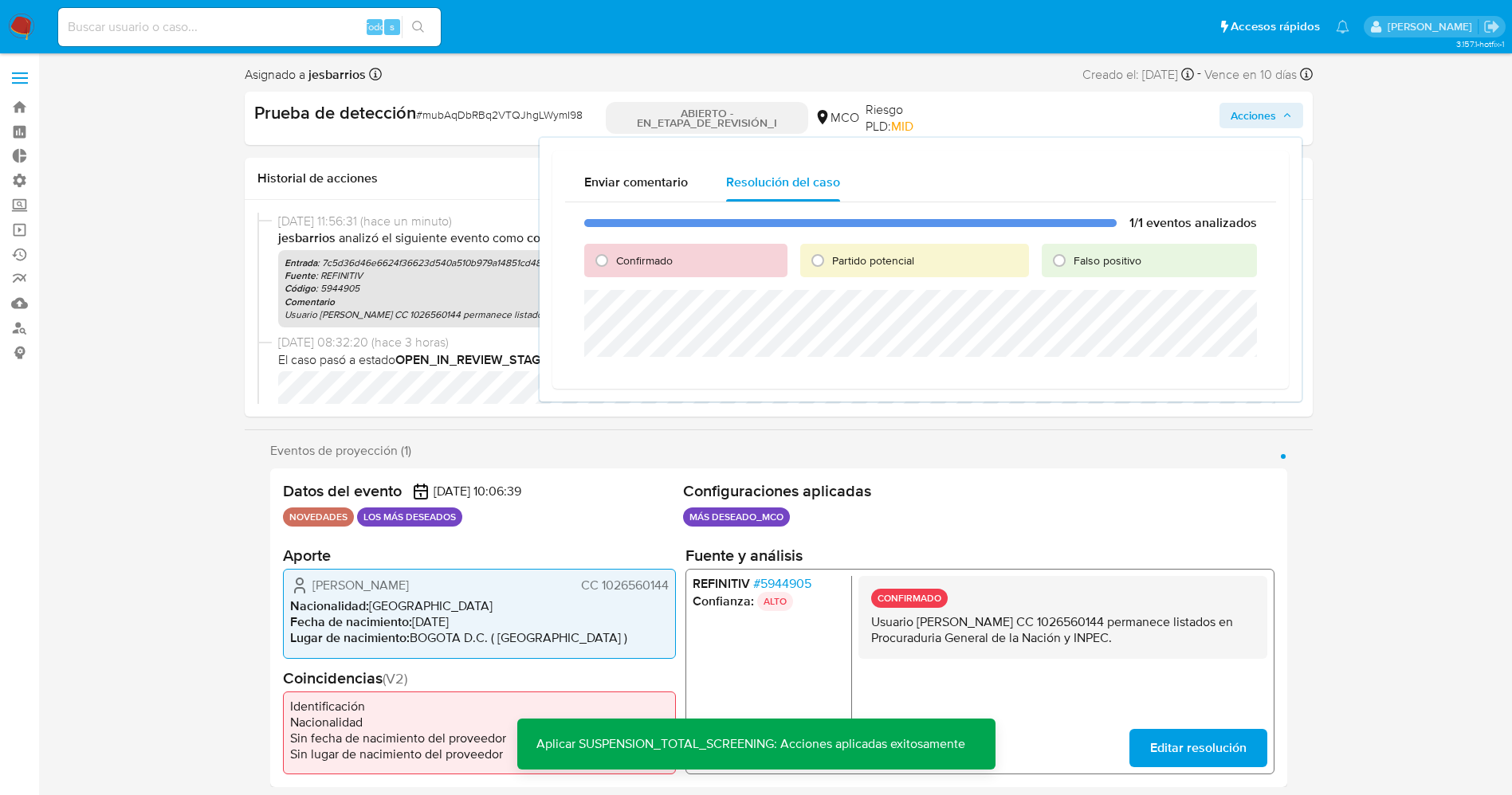
click at [881, 260] on font "Partido potencial" at bounding box center [873, 261] width 82 height 16
click at [830, 260] on input "Partido potencial" at bounding box center [817, 261] width 26 height 26
radio input "true"
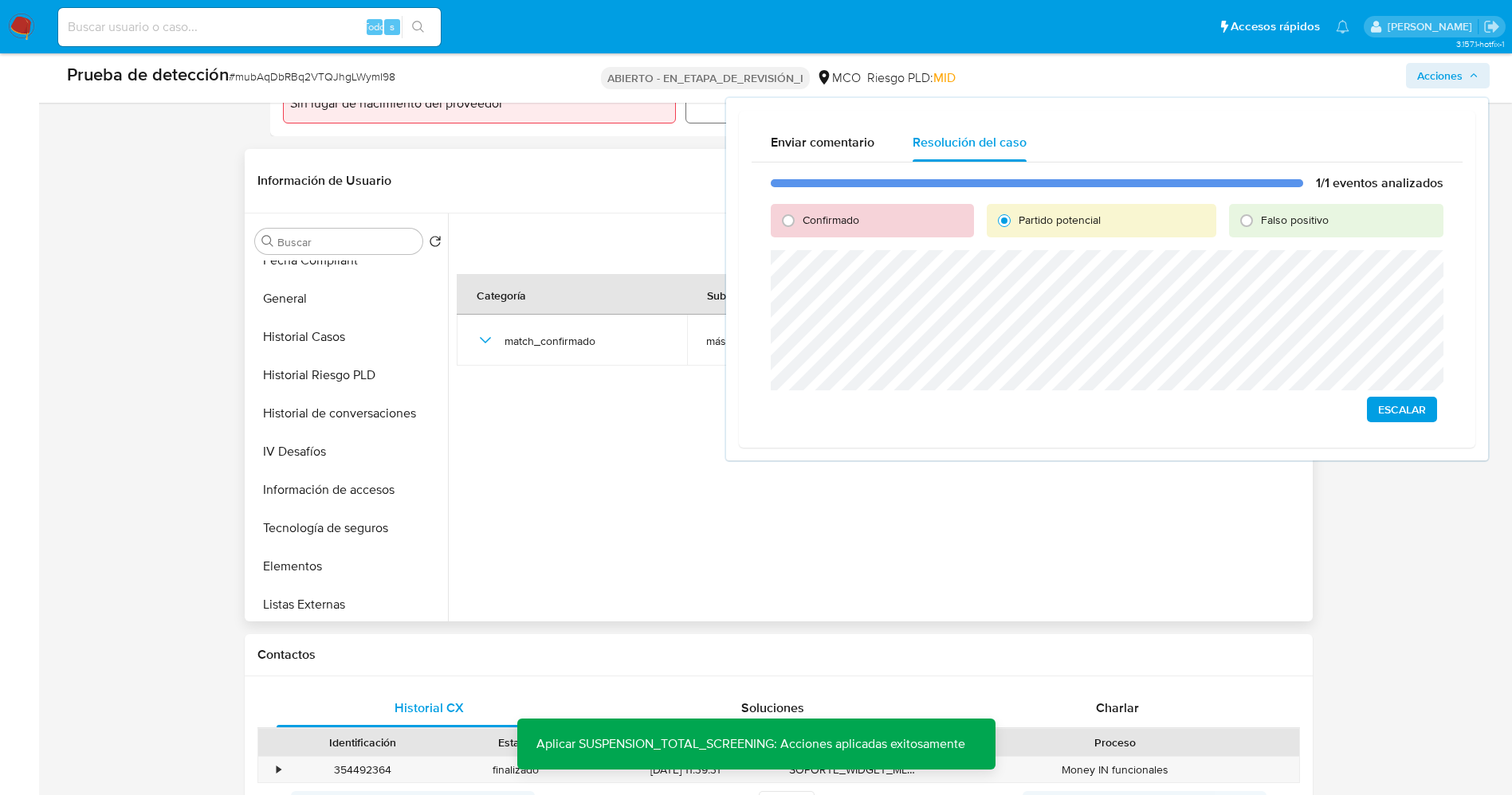
scroll to position [597, 0]
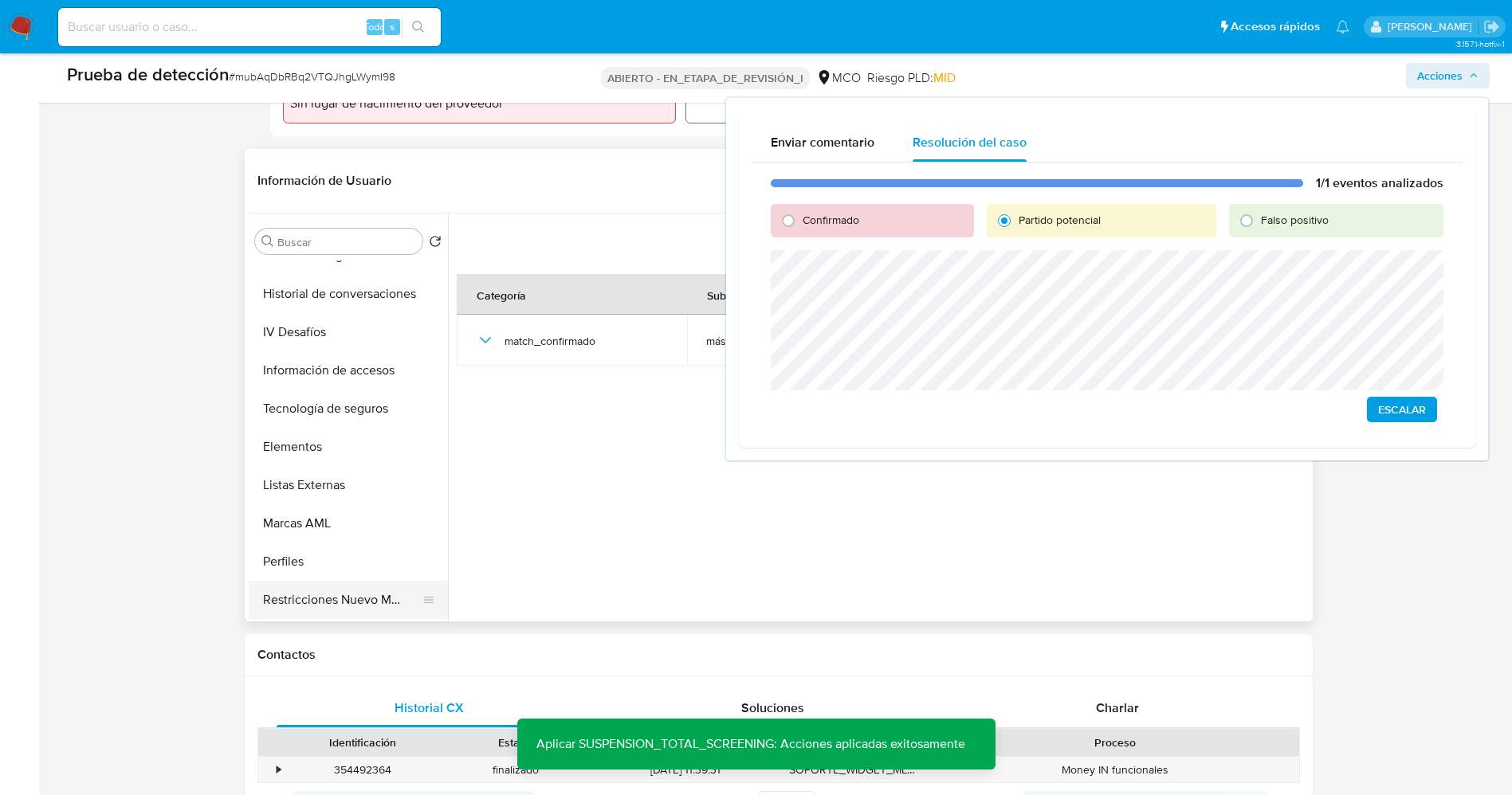
click at [350, 589] on button "Restricciones Nuevo Mundo" at bounding box center [342, 599] width 186 height 38
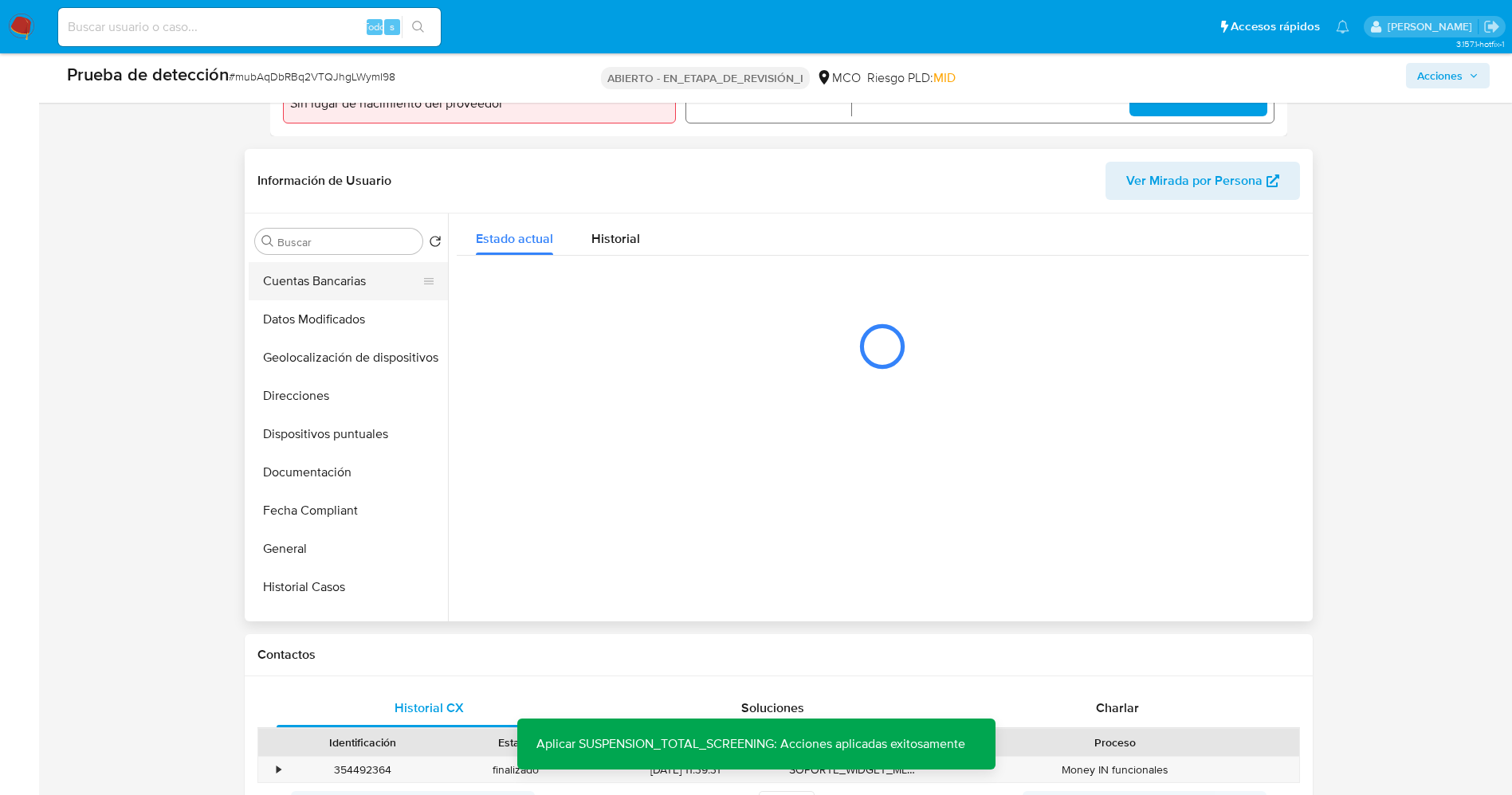
scroll to position [0, 0]
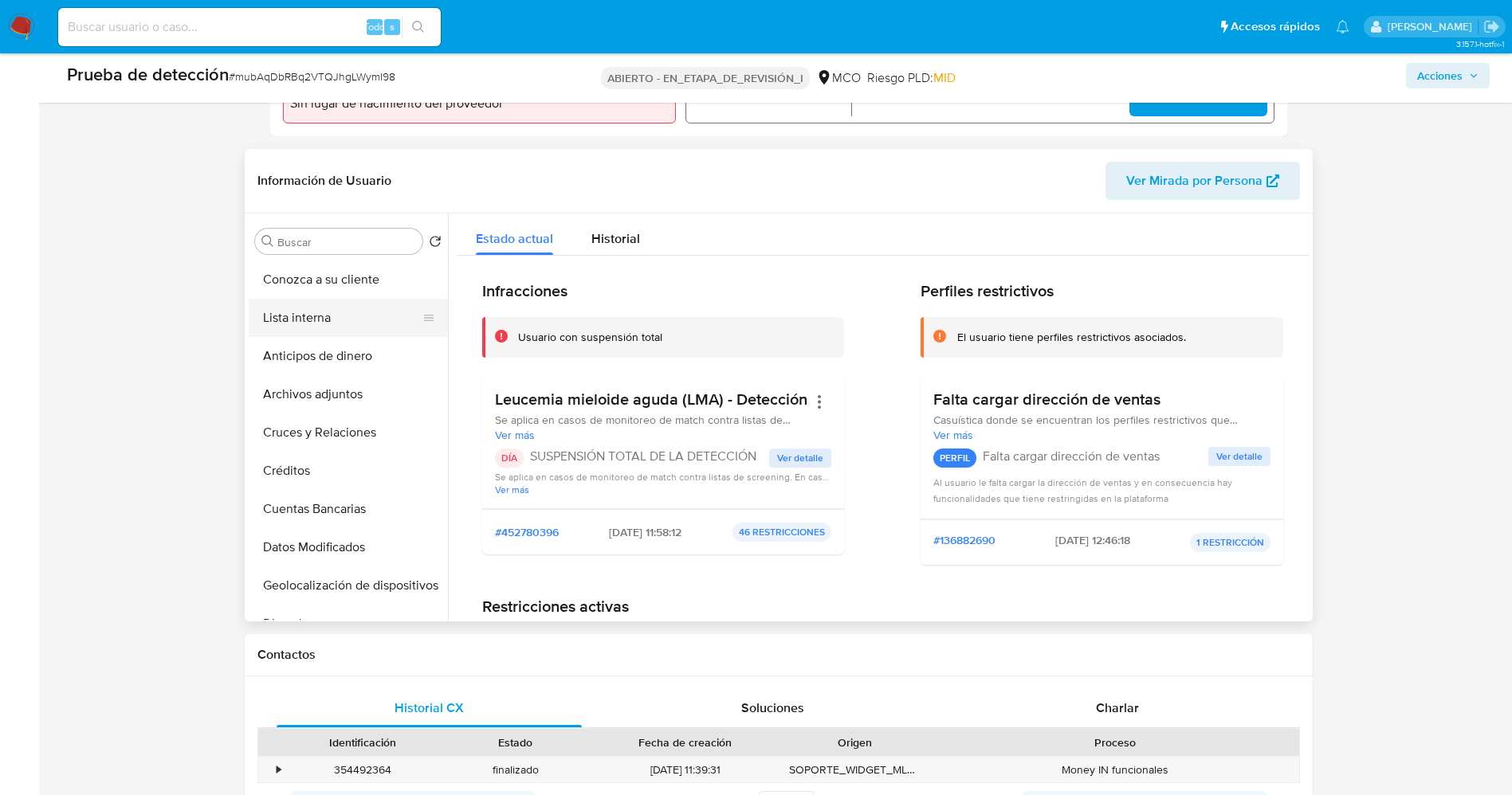
click at [323, 314] on button "Lista interna" at bounding box center [342, 317] width 186 height 38
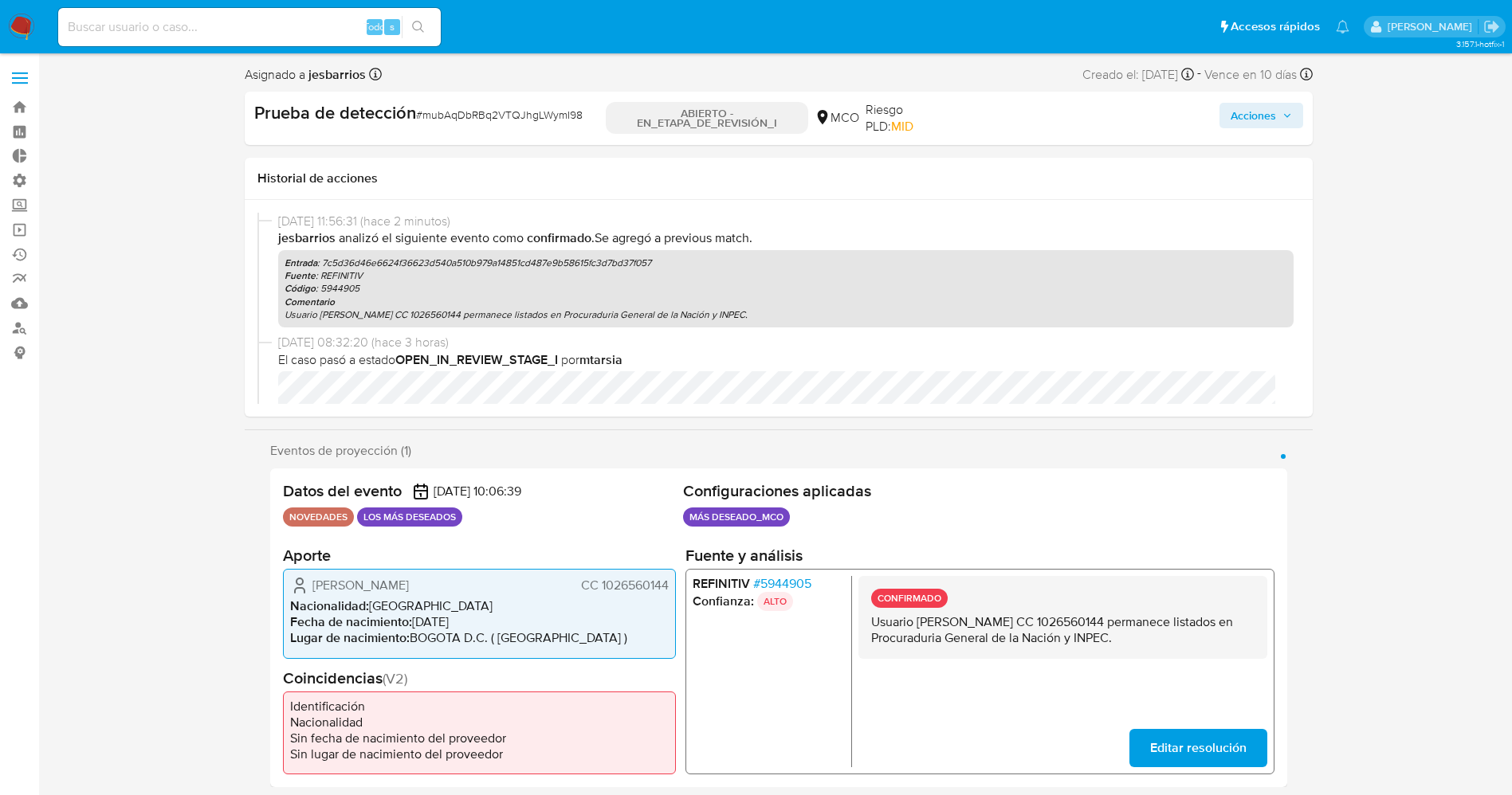
click at [1262, 106] on font "Acciones" at bounding box center [1252, 115] width 45 height 26
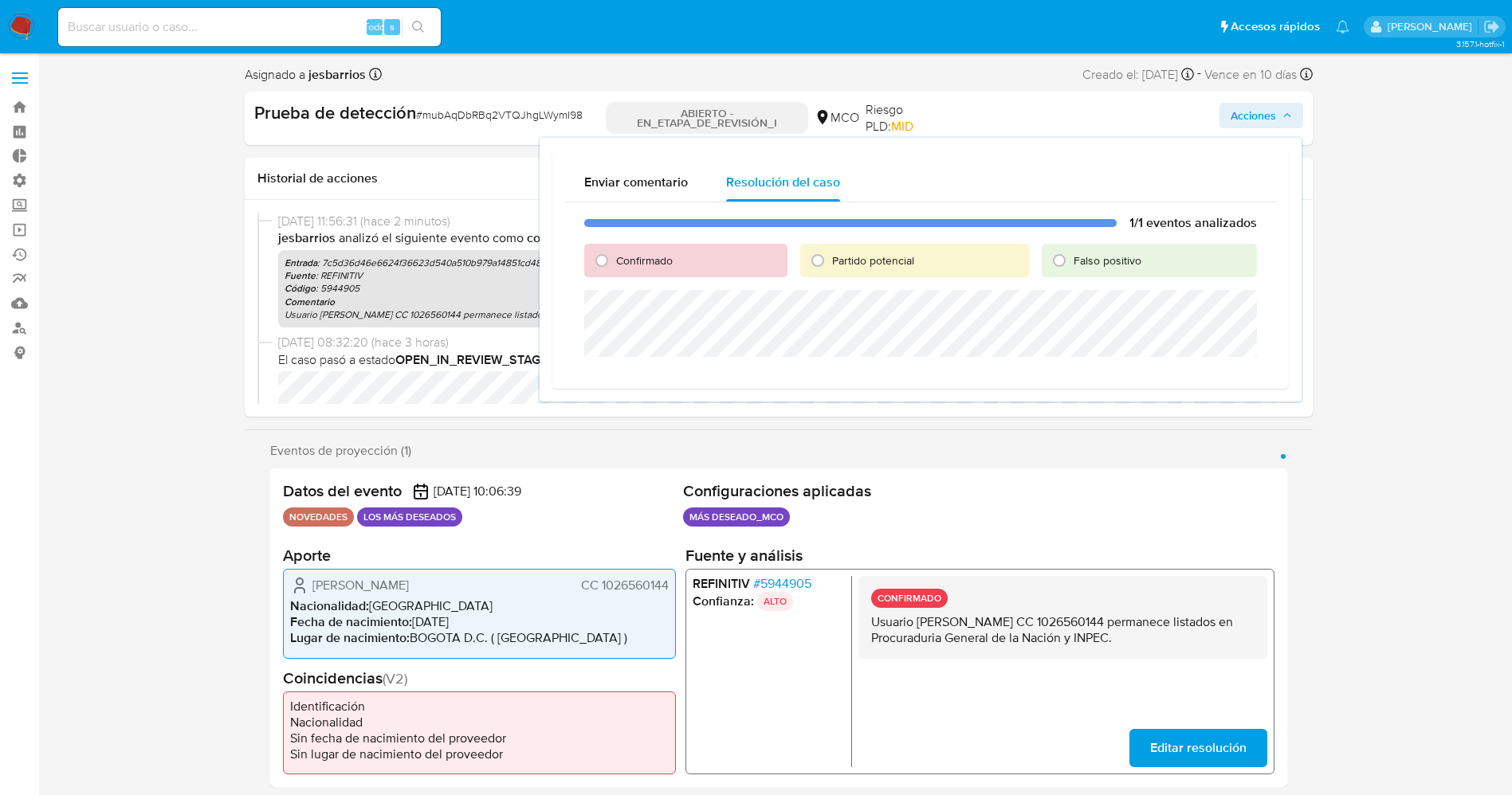
click at [864, 261] on font "Partido potencial" at bounding box center [873, 261] width 82 height 16
click at [830, 261] on input "Partido potencial" at bounding box center [817, 261] width 26 height 26
radio input "true"
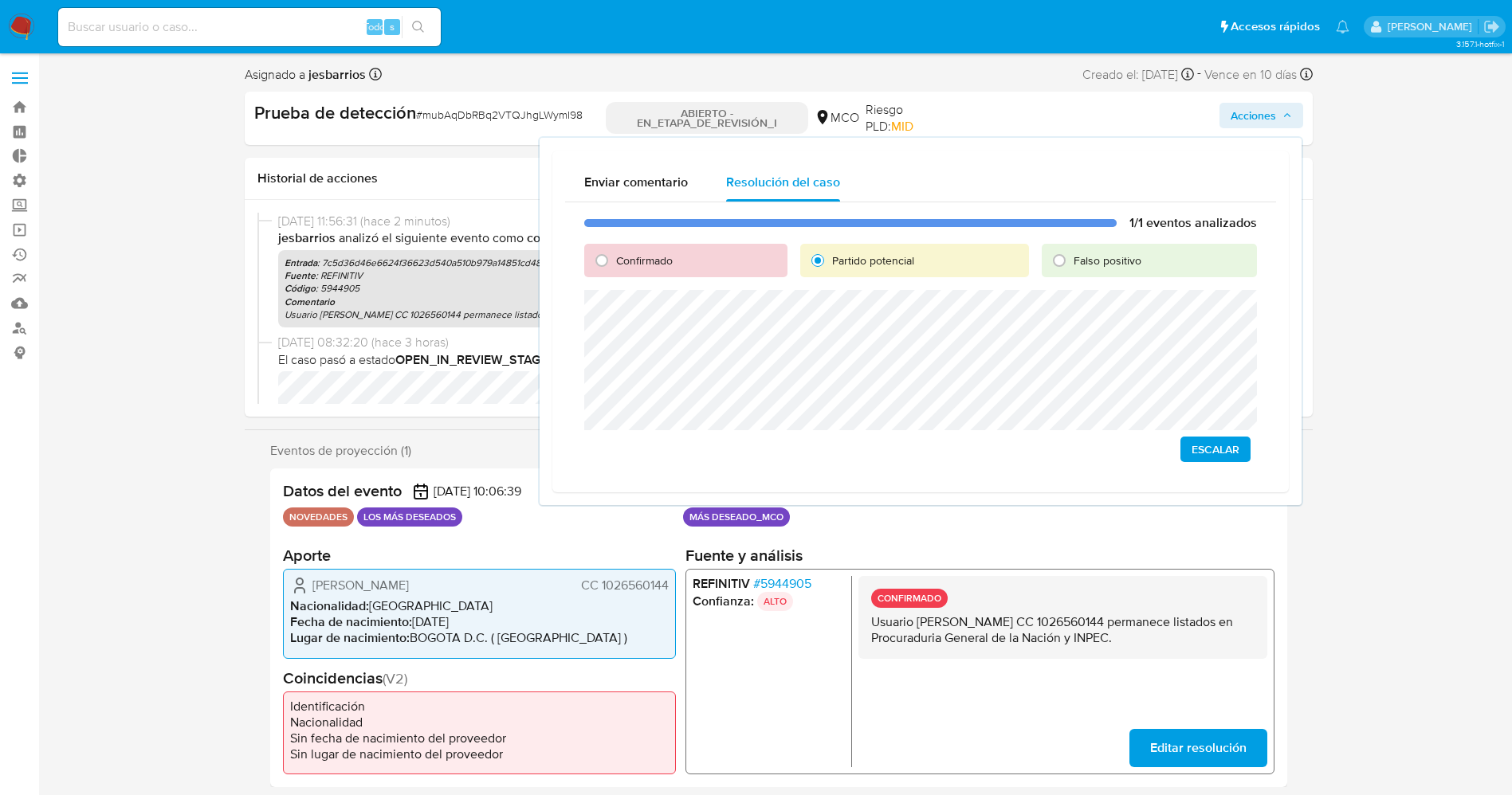
click at [1218, 458] on font "Escalar" at bounding box center [1215, 449] width 48 height 26
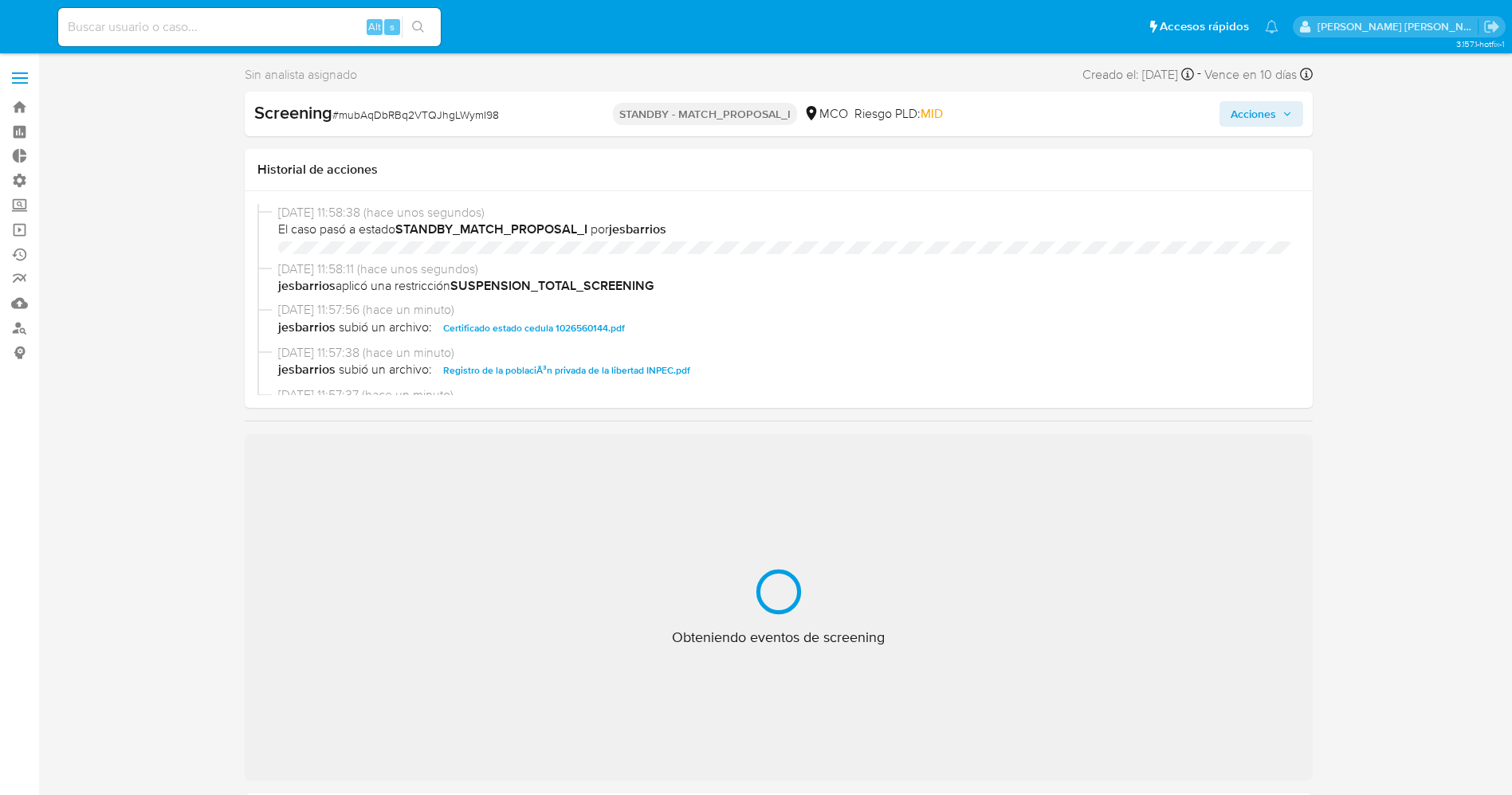
select select "10"
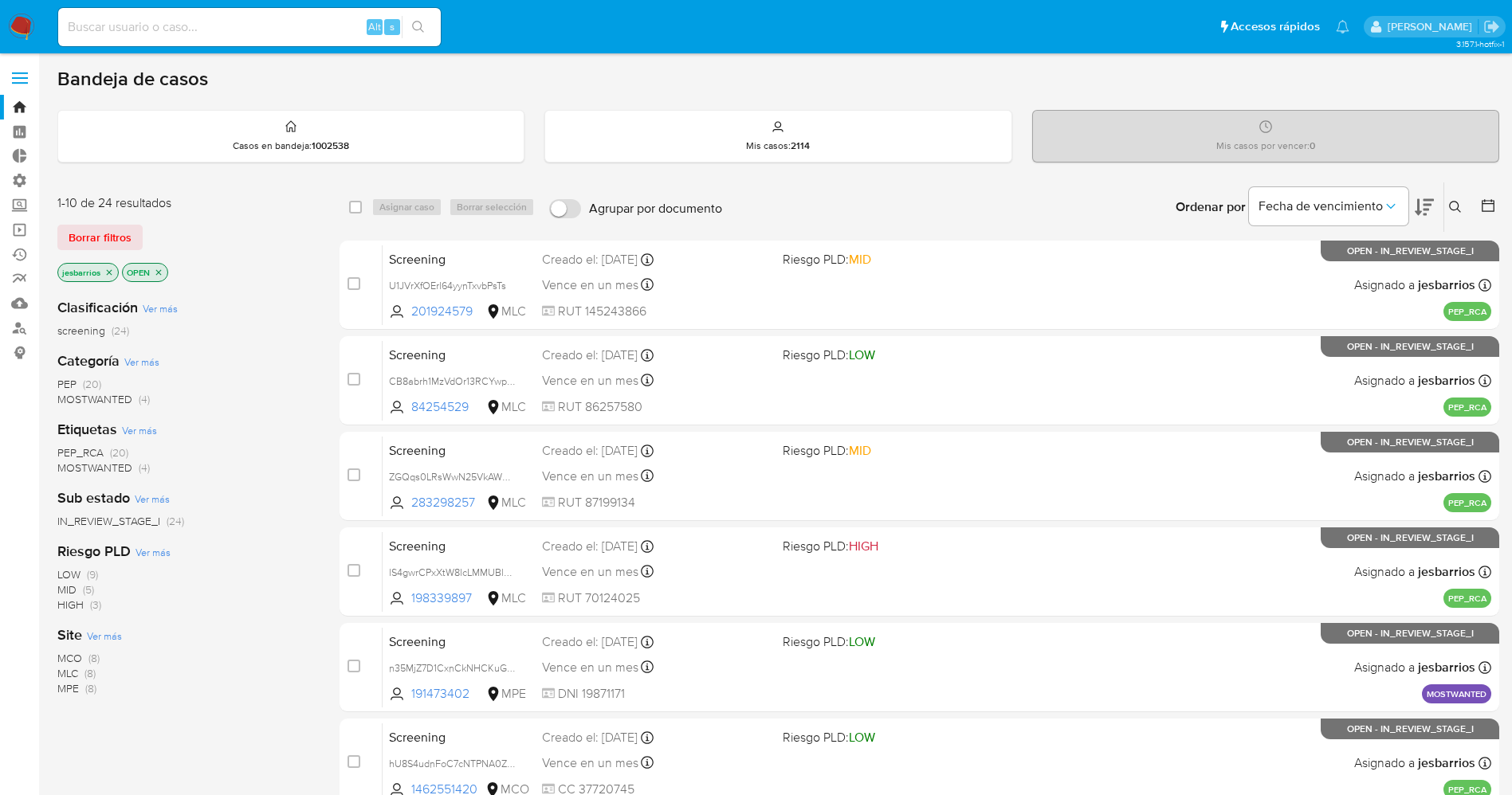
click at [162, 269] on icon "close-filter" at bounding box center [159, 272] width 10 height 10
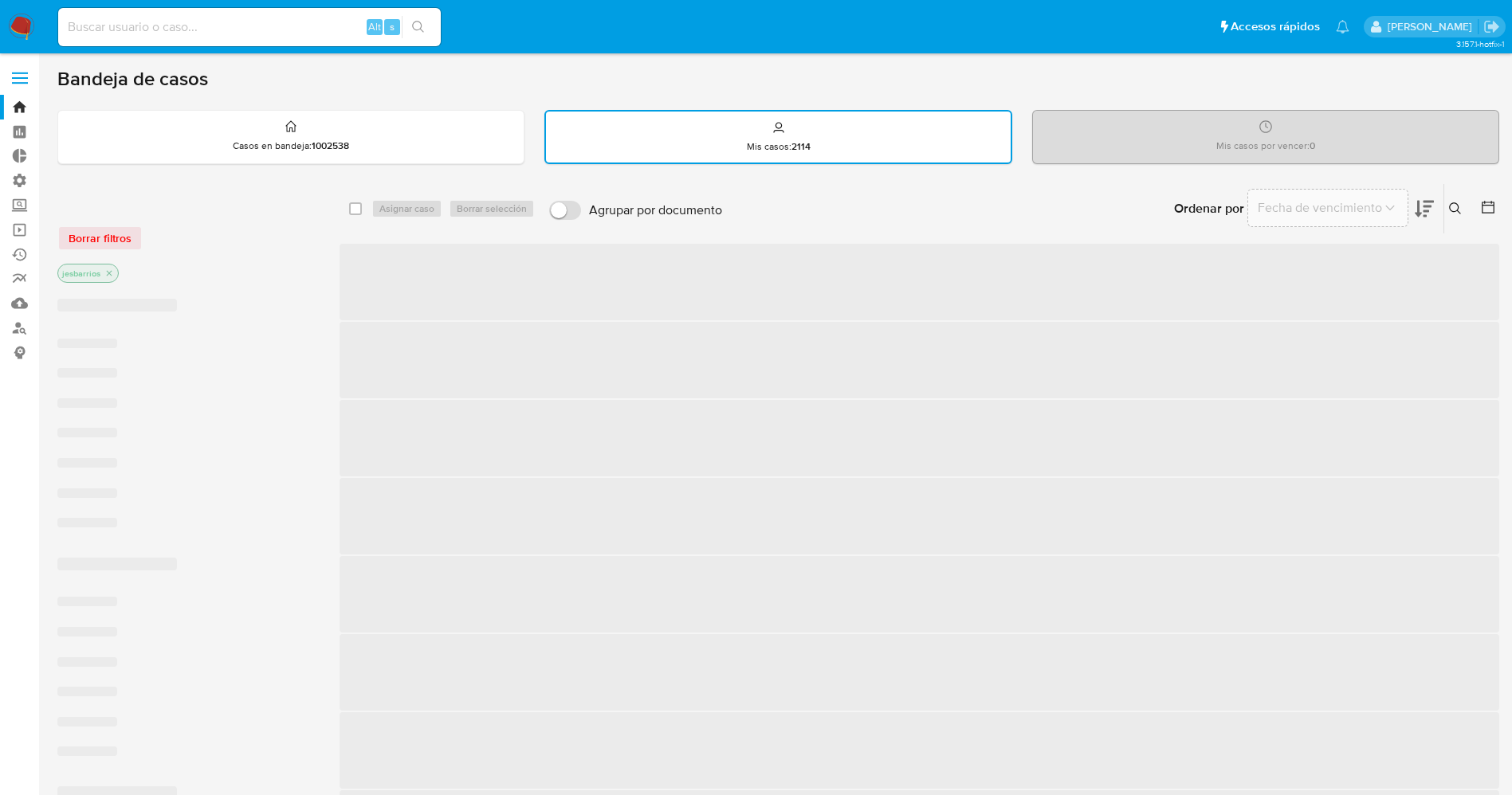
click at [1485, 205] on icon at bounding box center [1487, 207] width 12 height 12
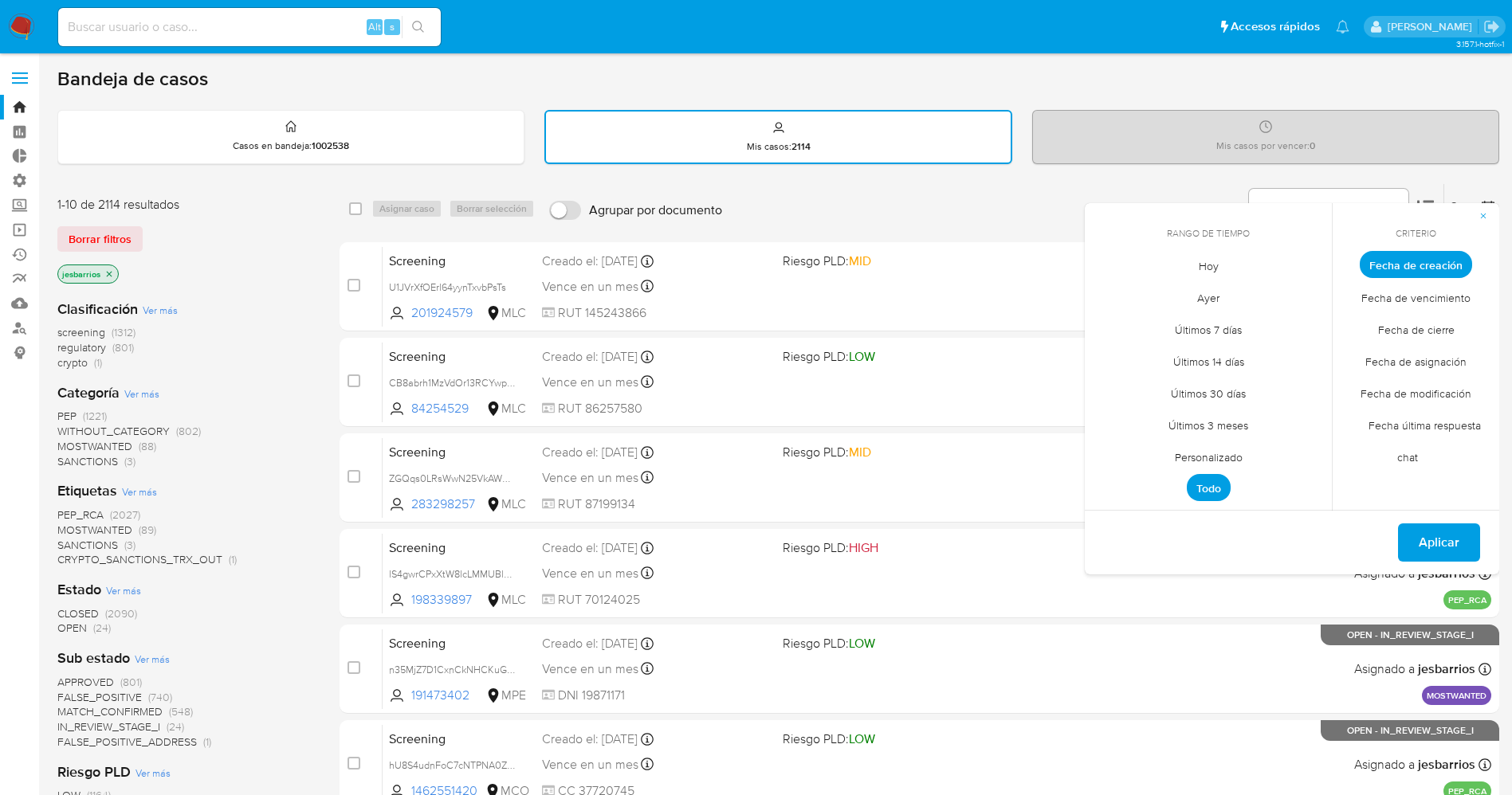
click at [1218, 302] on span "Ayer" at bounding box center [1208, 297] width 56 height 33
click at [1390, 330] on span "Fecha de cierre" at bounding box center [1416, 329] width 110 height 33
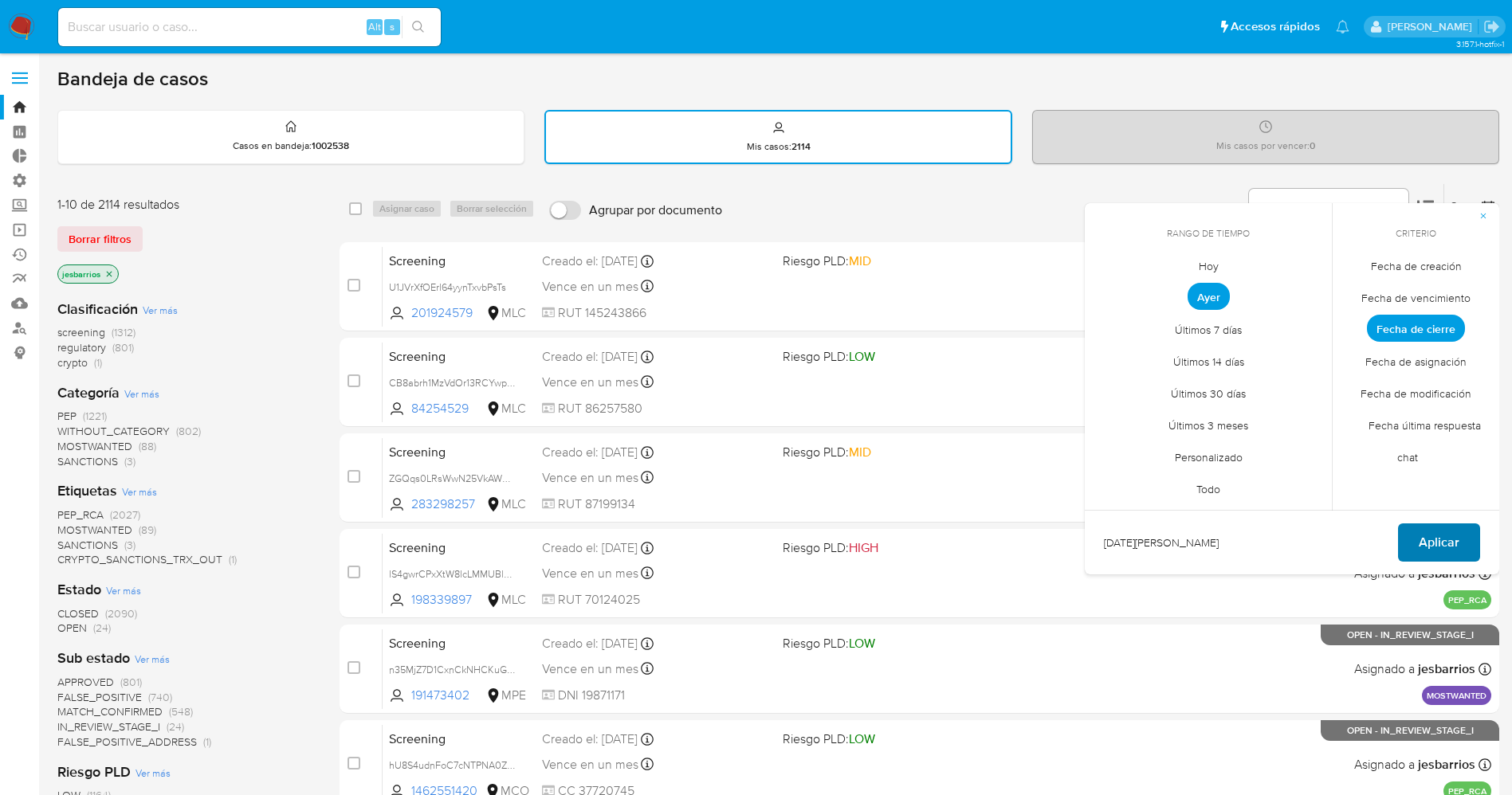
click at [1430, 529] on span "Aplicar" at bounding box center [1438, 542] width 41 height 35
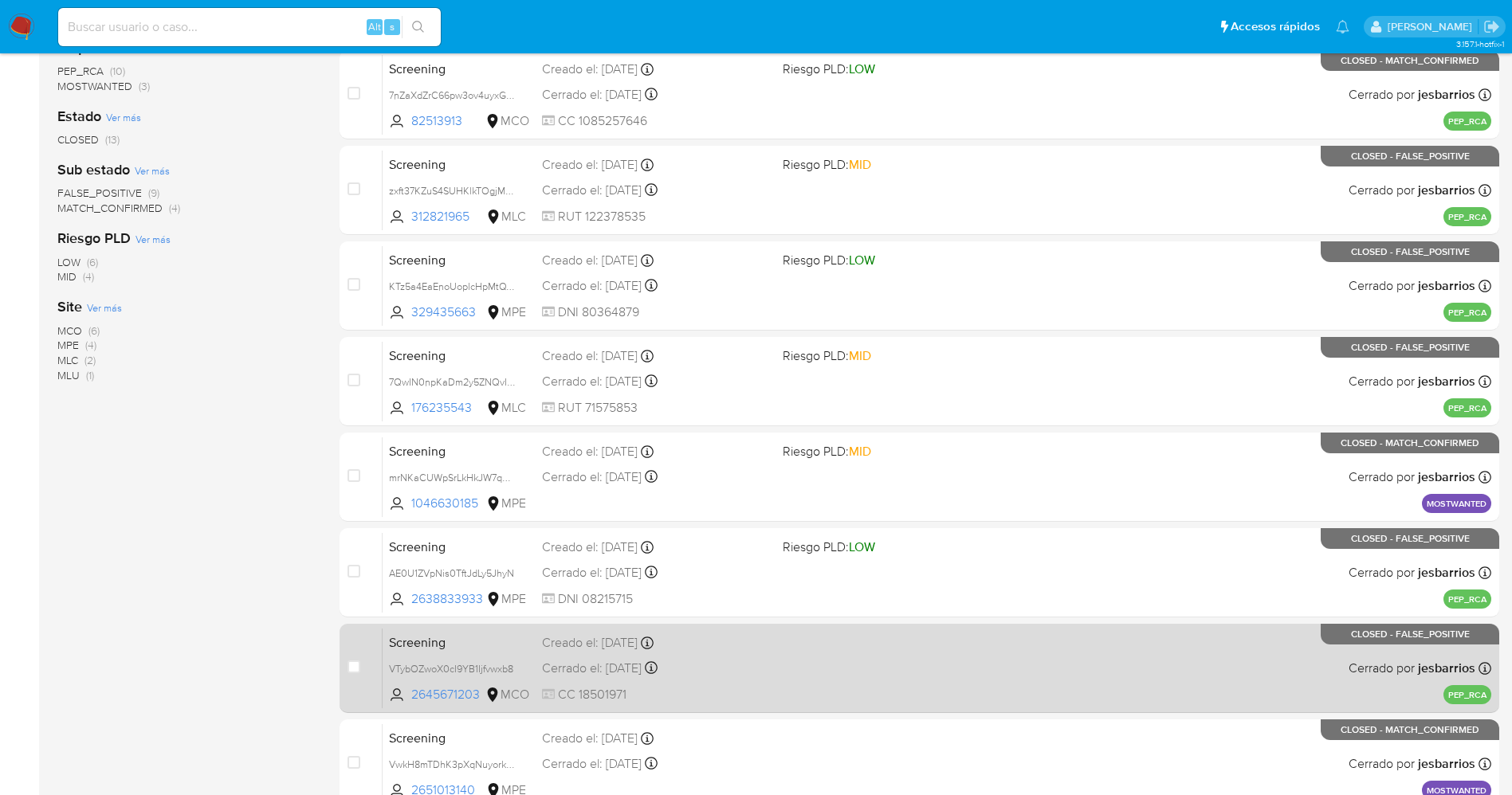
scroll to position [464, 0]
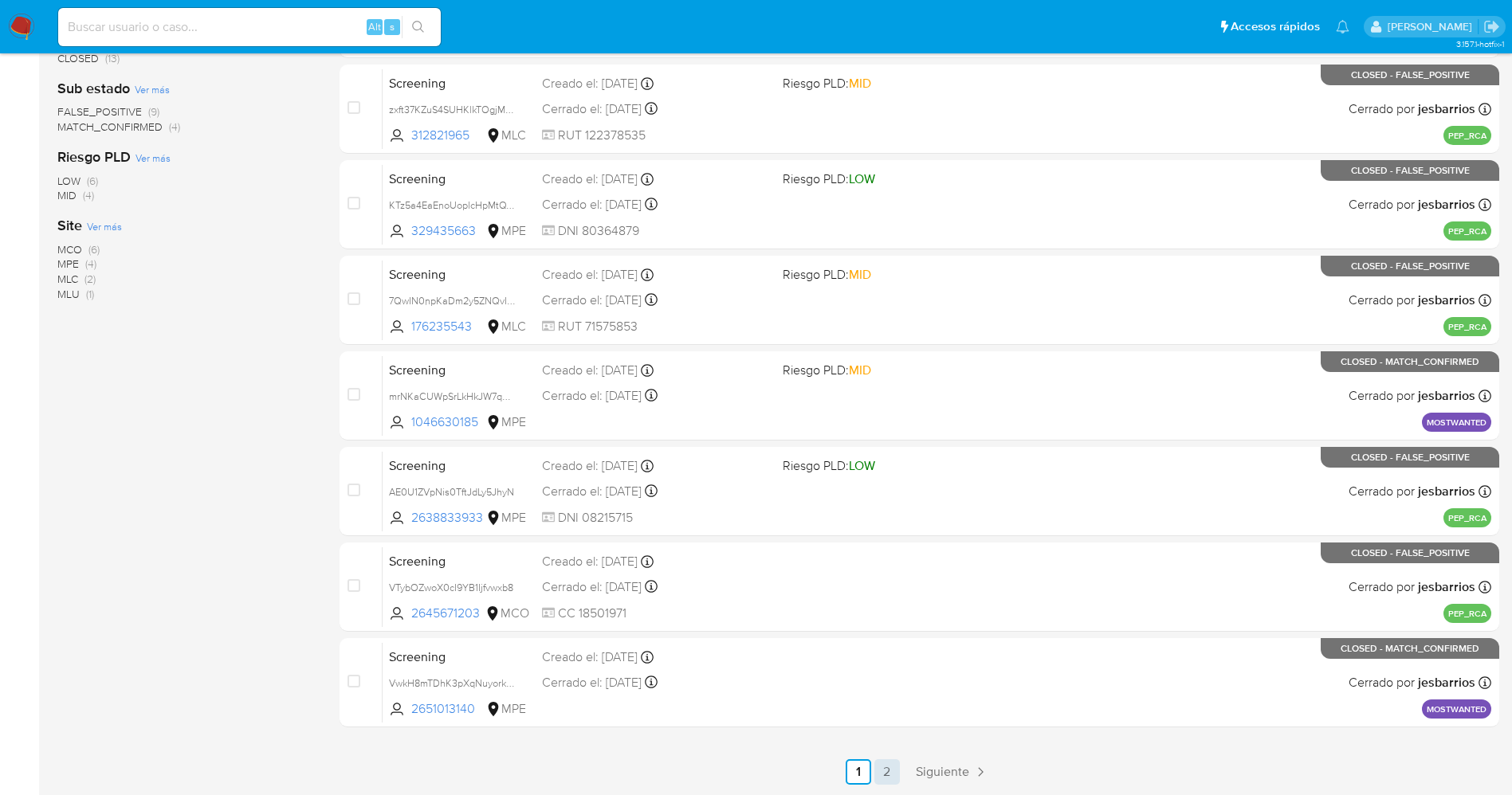
click at [886, 777] on link "2" at bounding box center [886, 772] width 26 height 26
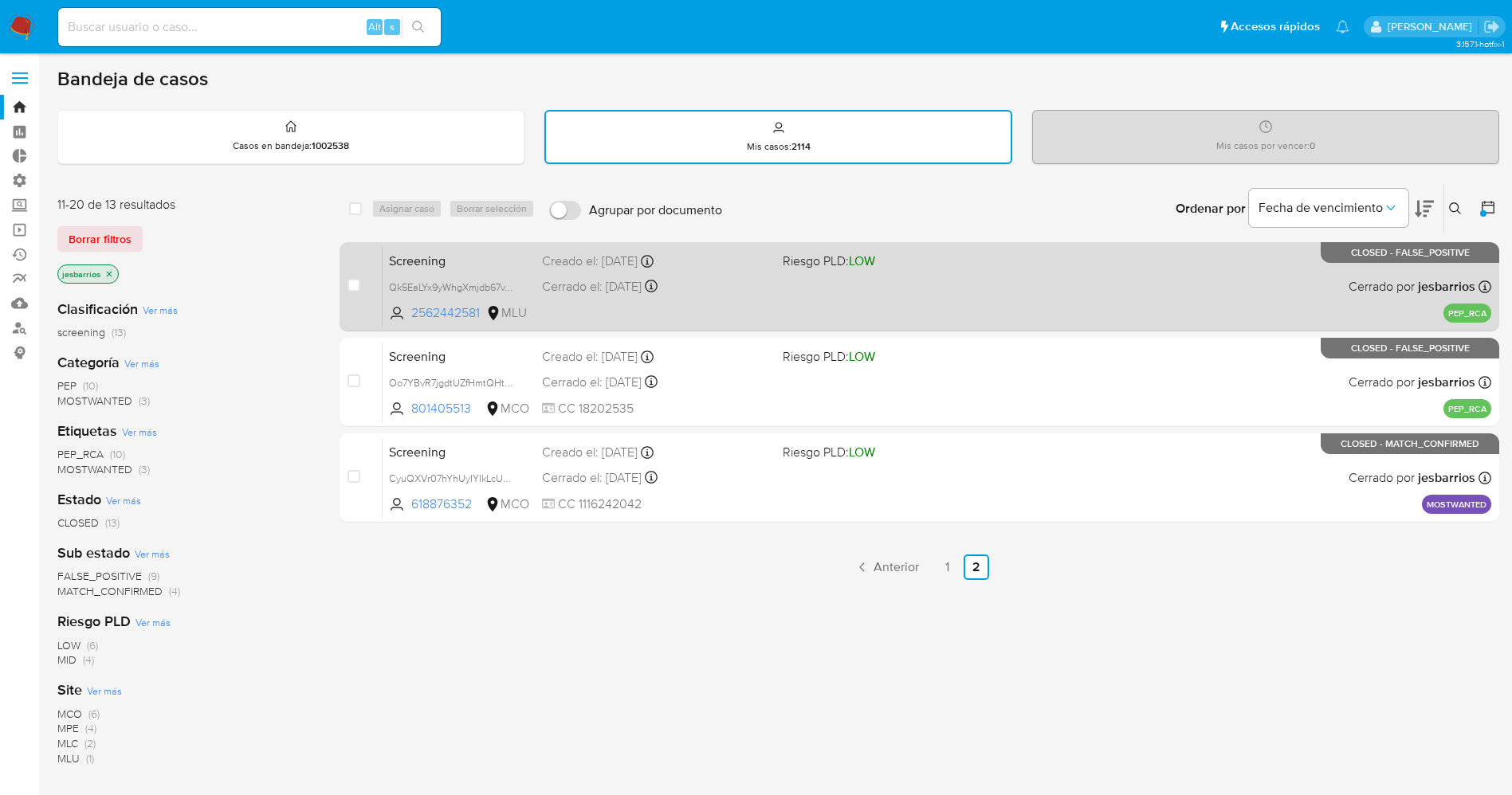
click at [737, 314] on div "Screening Qk5EaLYx9yWhgXmjdb67vToO 2562442581 MLU Riesgo PLD: LOW Creado el: 25…" at bounding box center [937, 286] width 1109 height 81
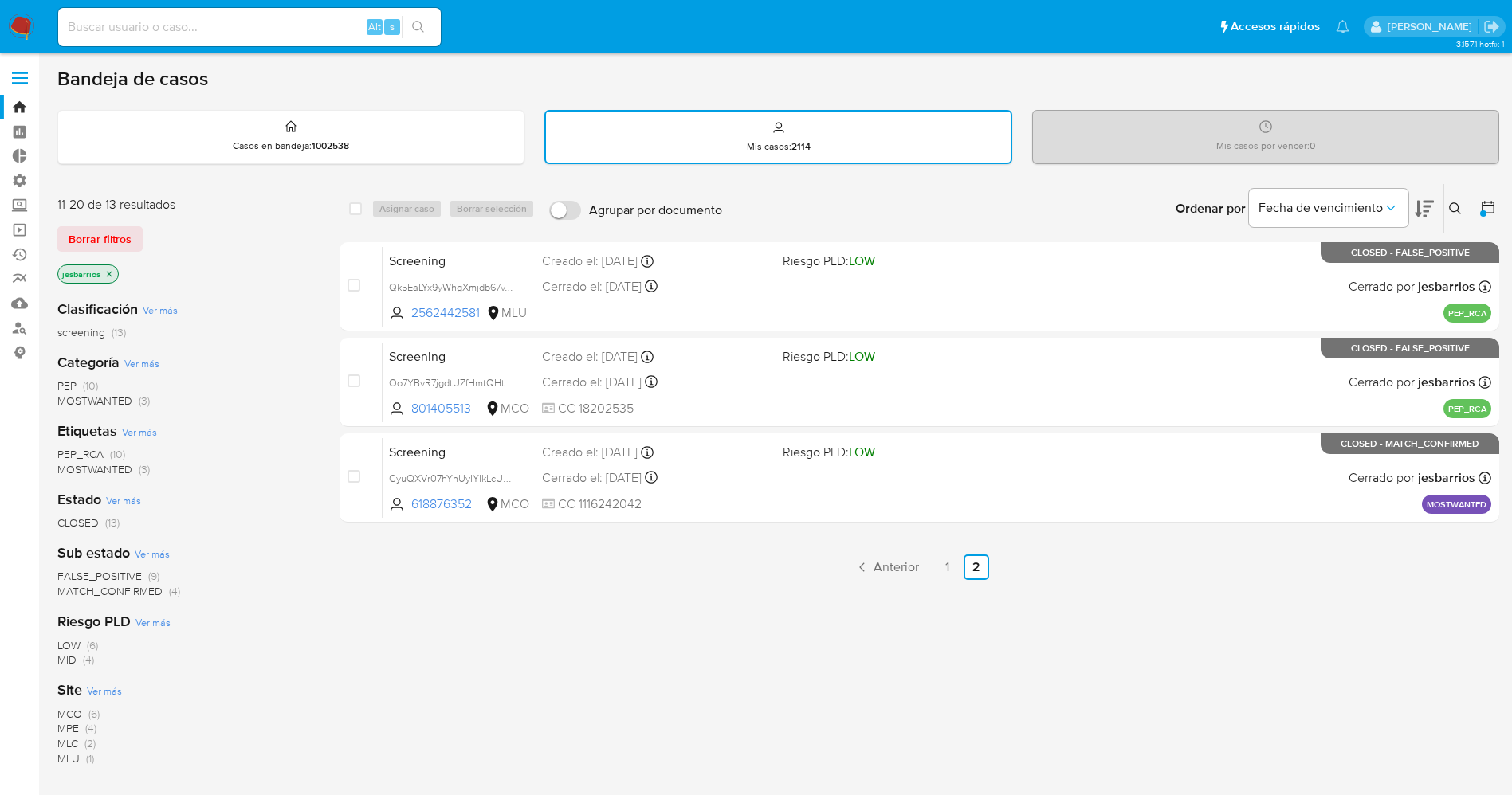
click at [16, 27] on img at bounding box center [21, 27] width 27 height 27
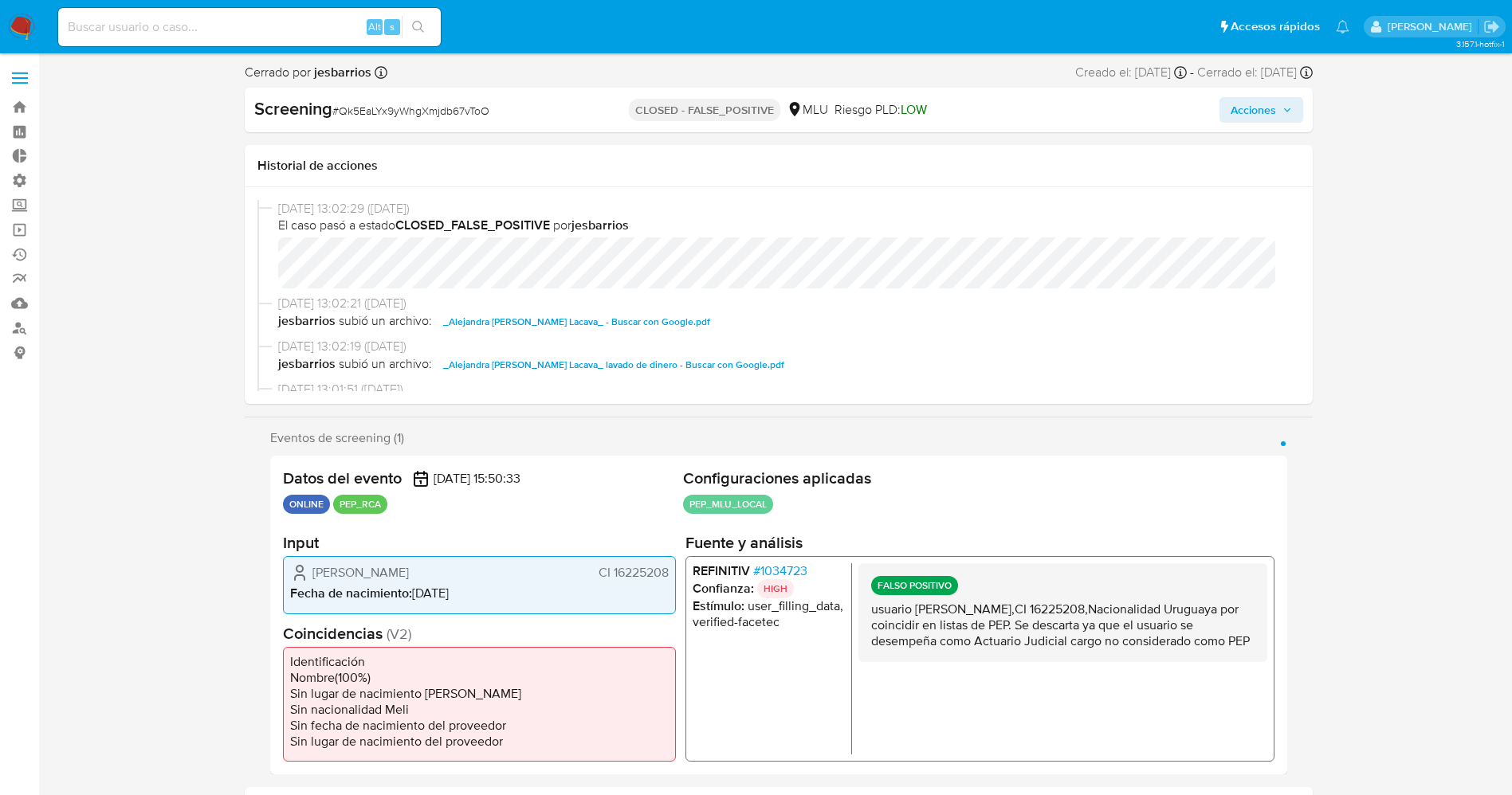
select select "10"
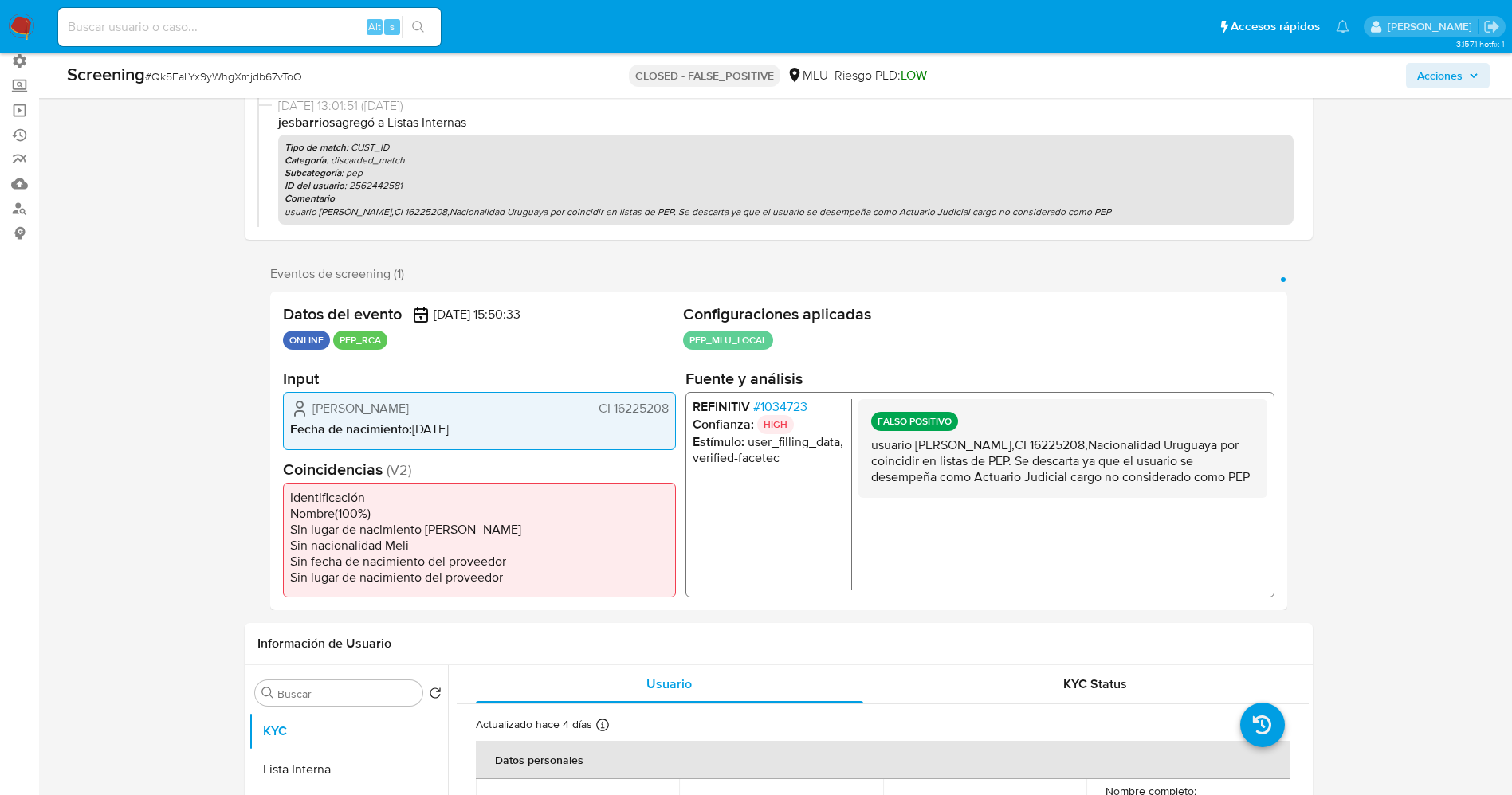
scroll to position [359, 0]
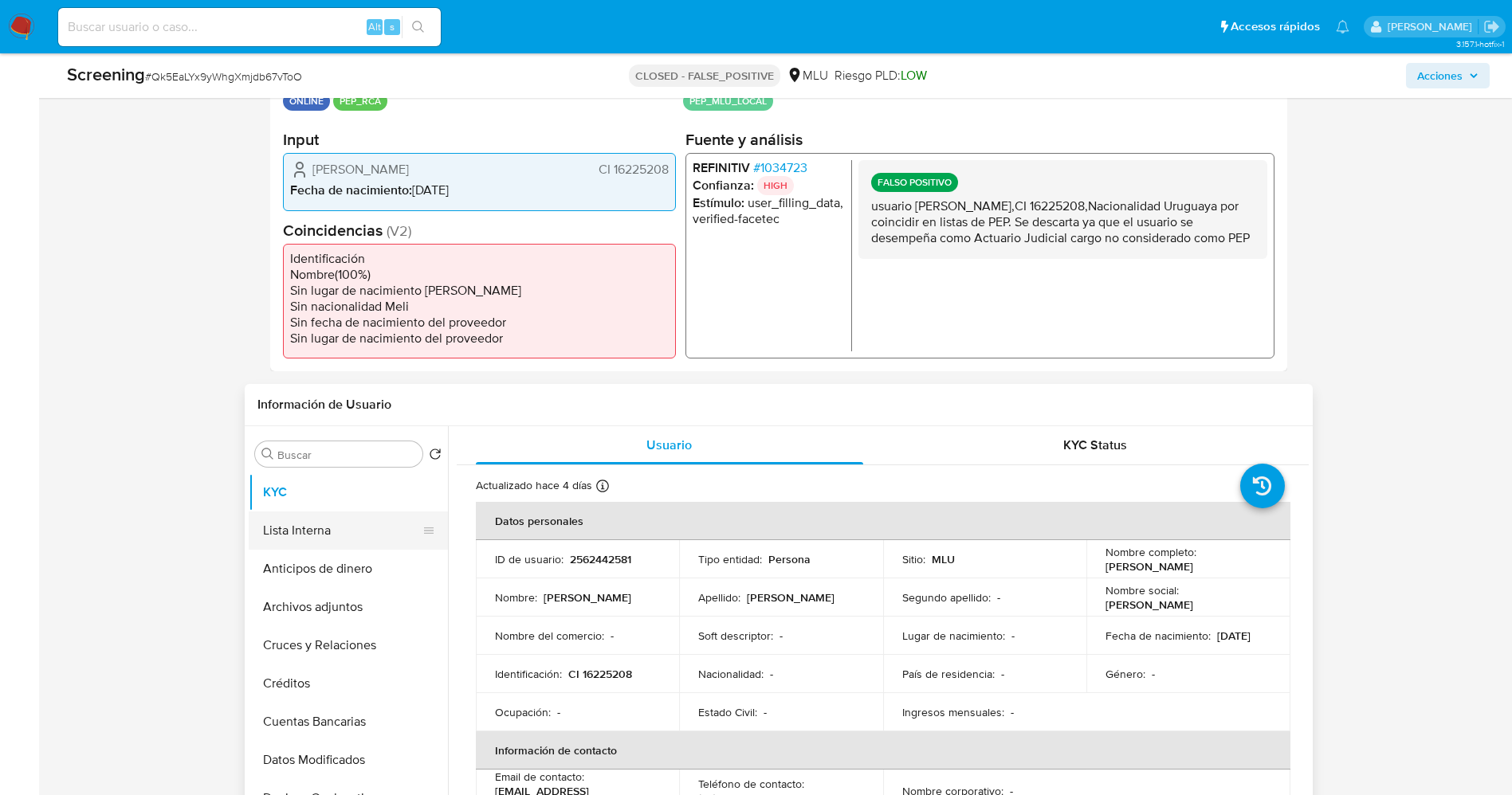
click at [357, 517] on button "Lista Interna" at bounding box center [342, 530] width 186 height 38
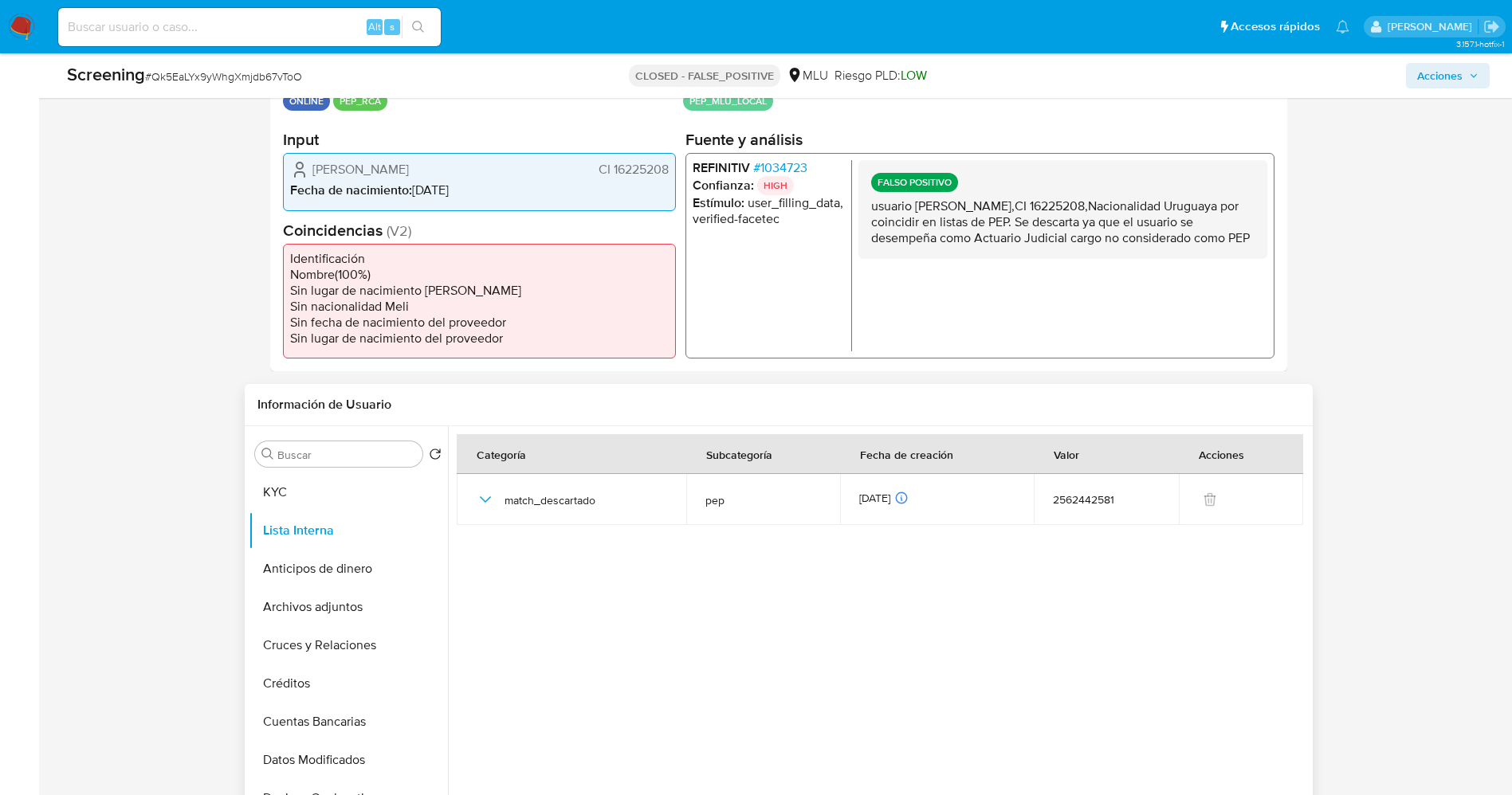
scroll to position [0, 0]
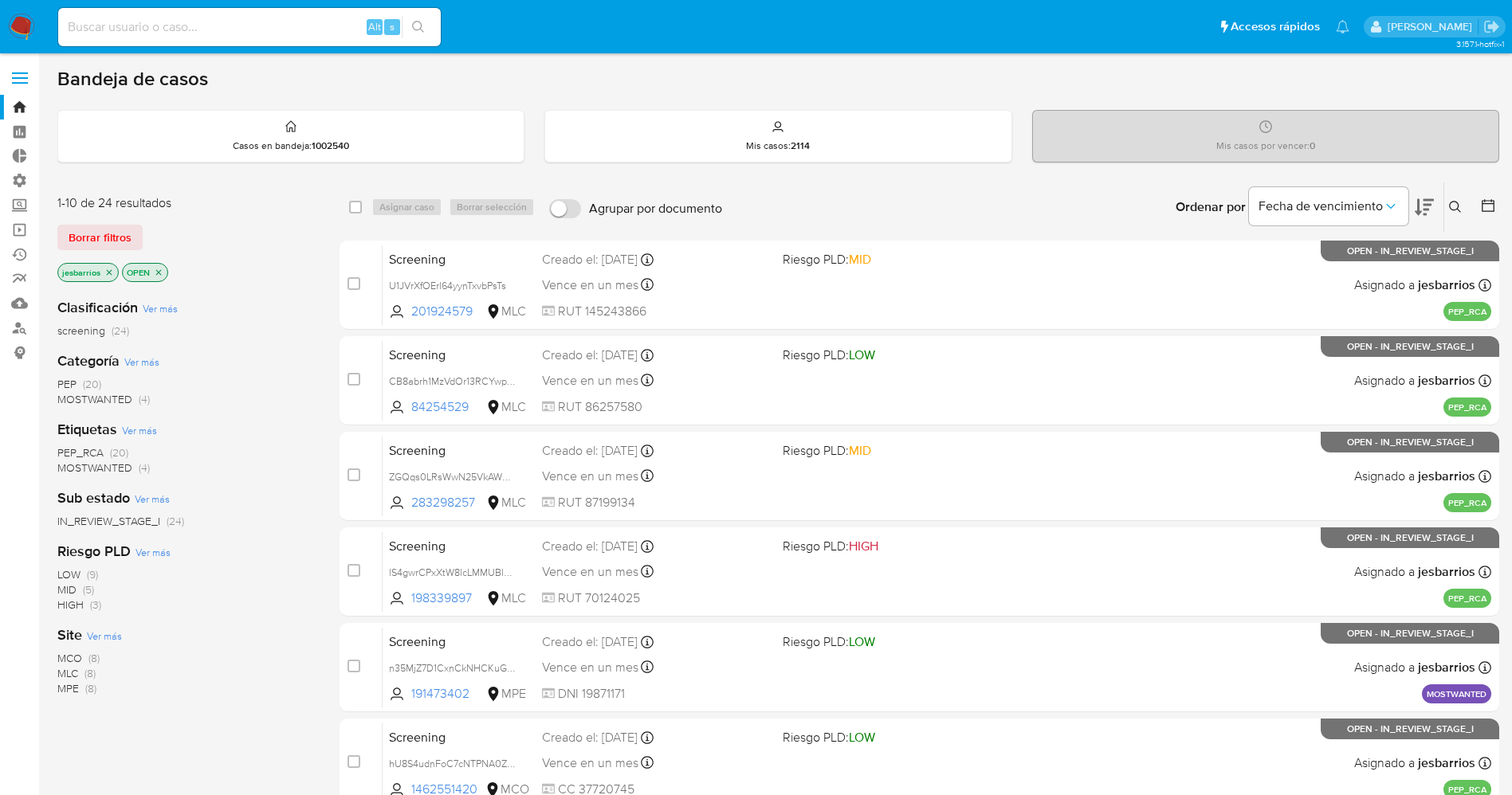
drag, startPoint x: 18, startPoint y: 29, endPoint x: 29, endPoint y: 5, distance: 26.4
click at [18, 29] on img at bounding box center [21, 27] width 27 height 27
click at [158, 272] on icon "close-filter" at bounding box center [159, 272] width 10 height 10
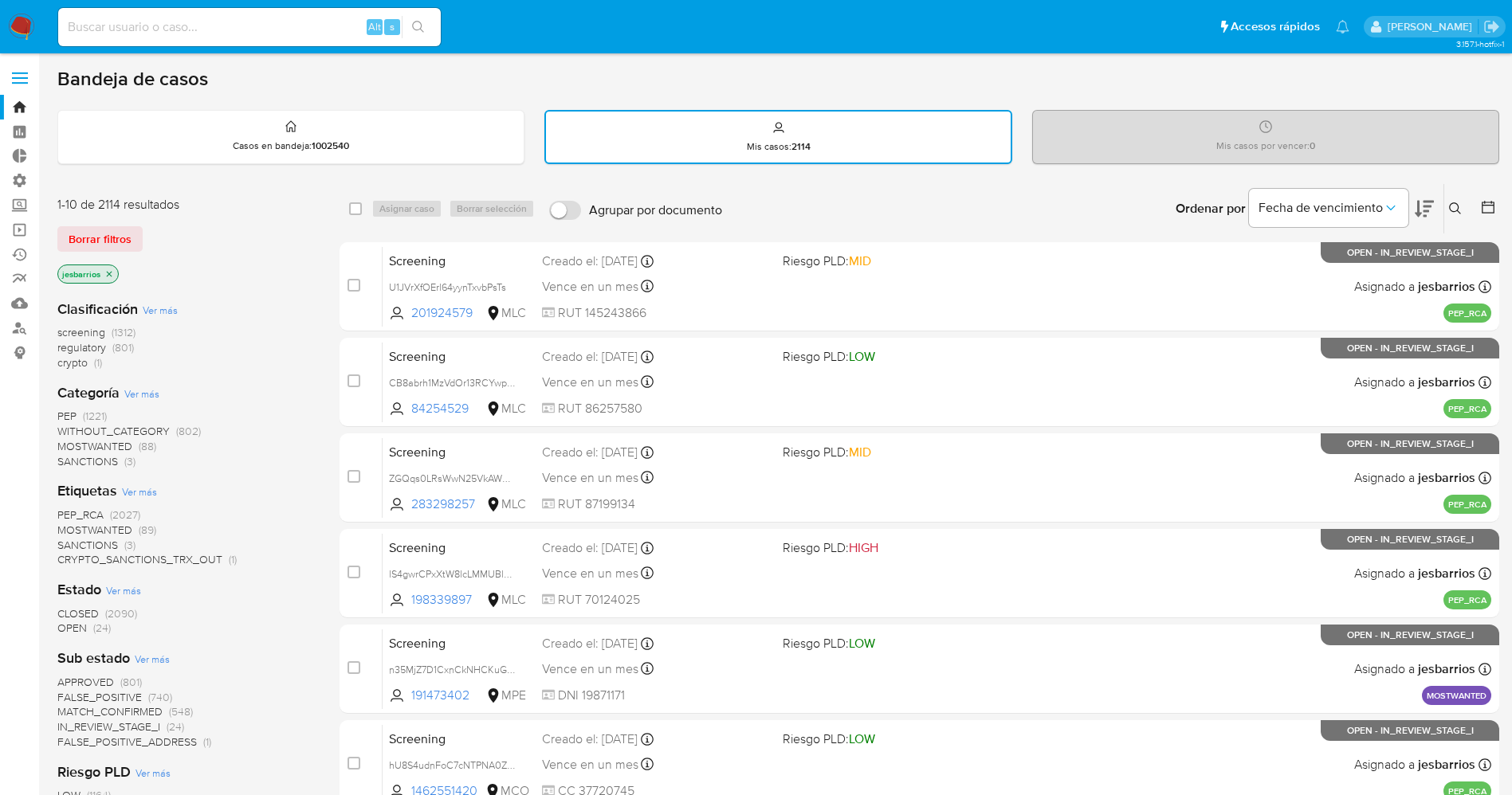
click at [1488, 211] on icon at bounding box center [1488, 207] width 16 height 16
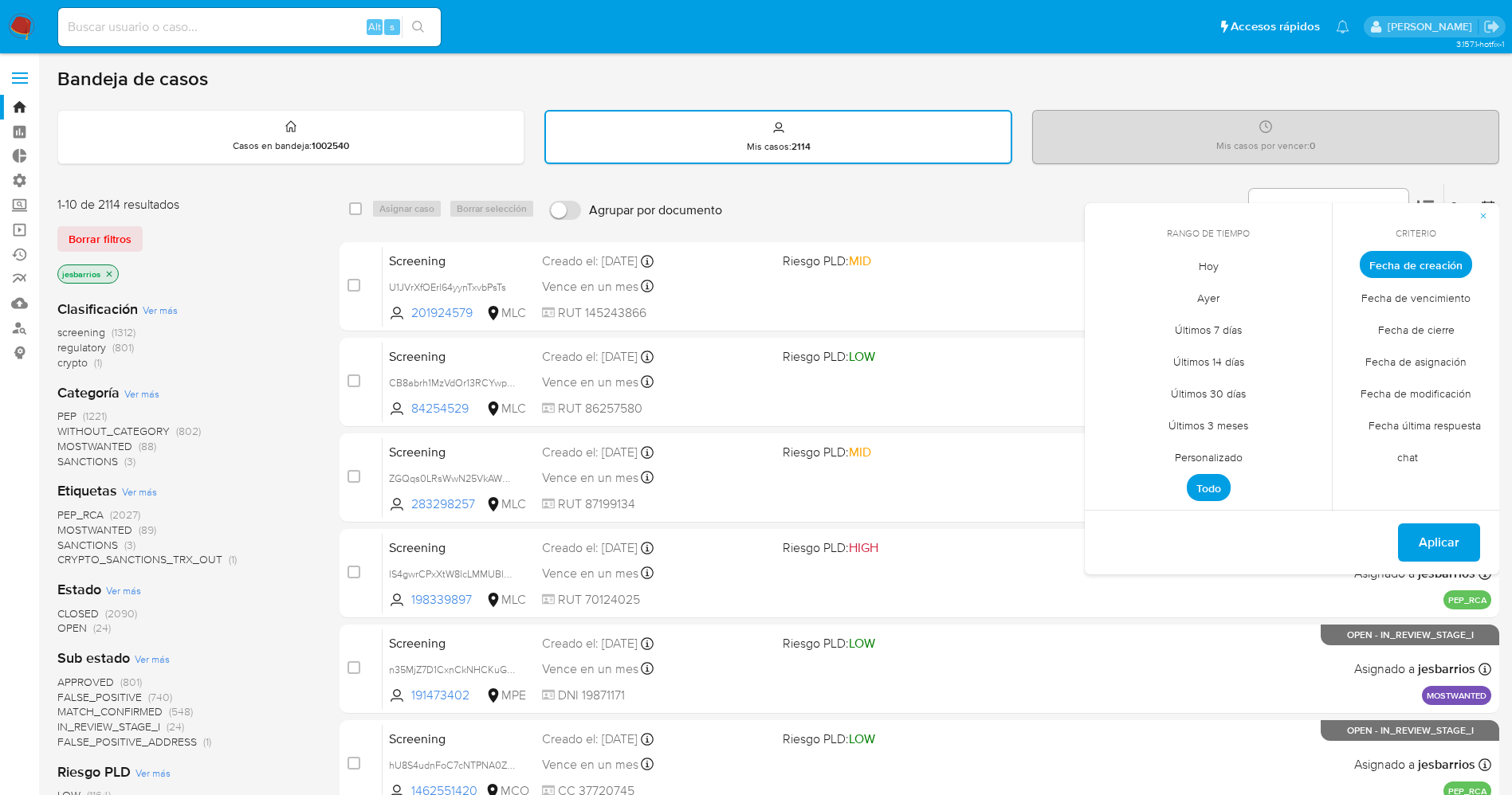
click at [1222, 296] on span "Ayer" at bounding box center [1208, 297] width 56 height 33
click at [1397, 324] on span "Fecha de cierre" at bounding box center [1416, 329] width 110 height 33
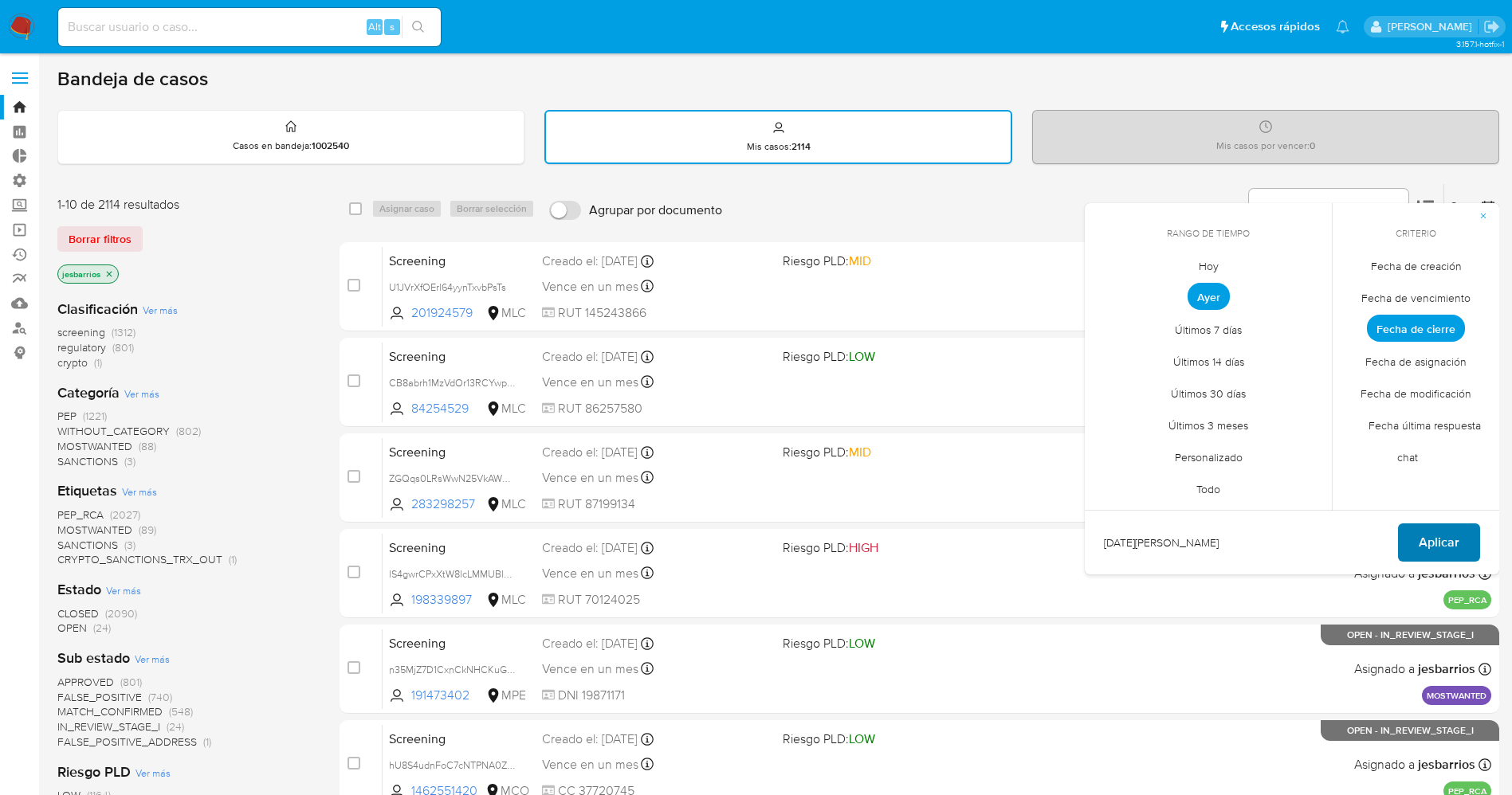
click at [1454, 536] on span "Aplicar" at bounding box center [1438, 542] width 41 height 35
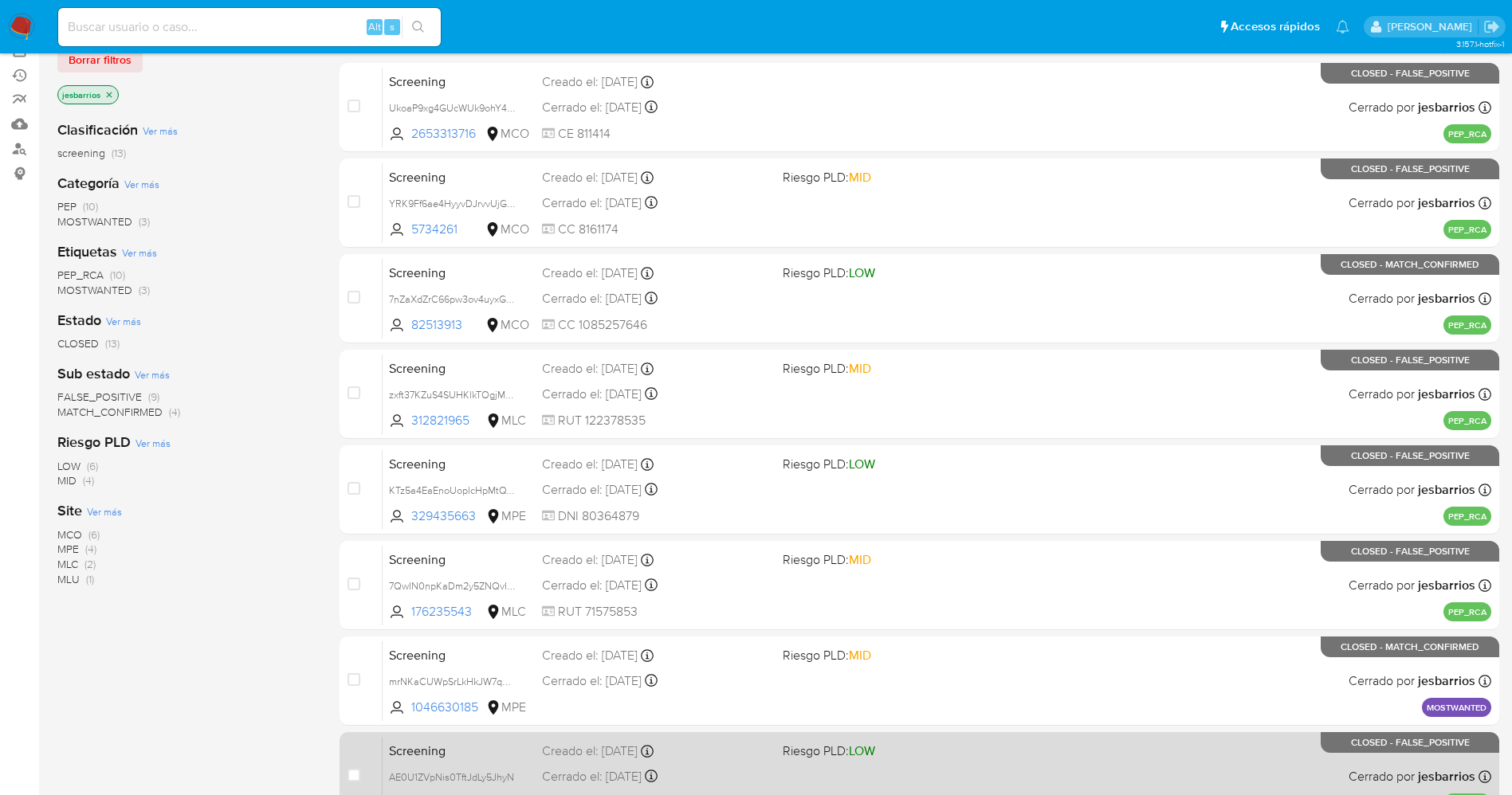
scroll to position [464, 0]
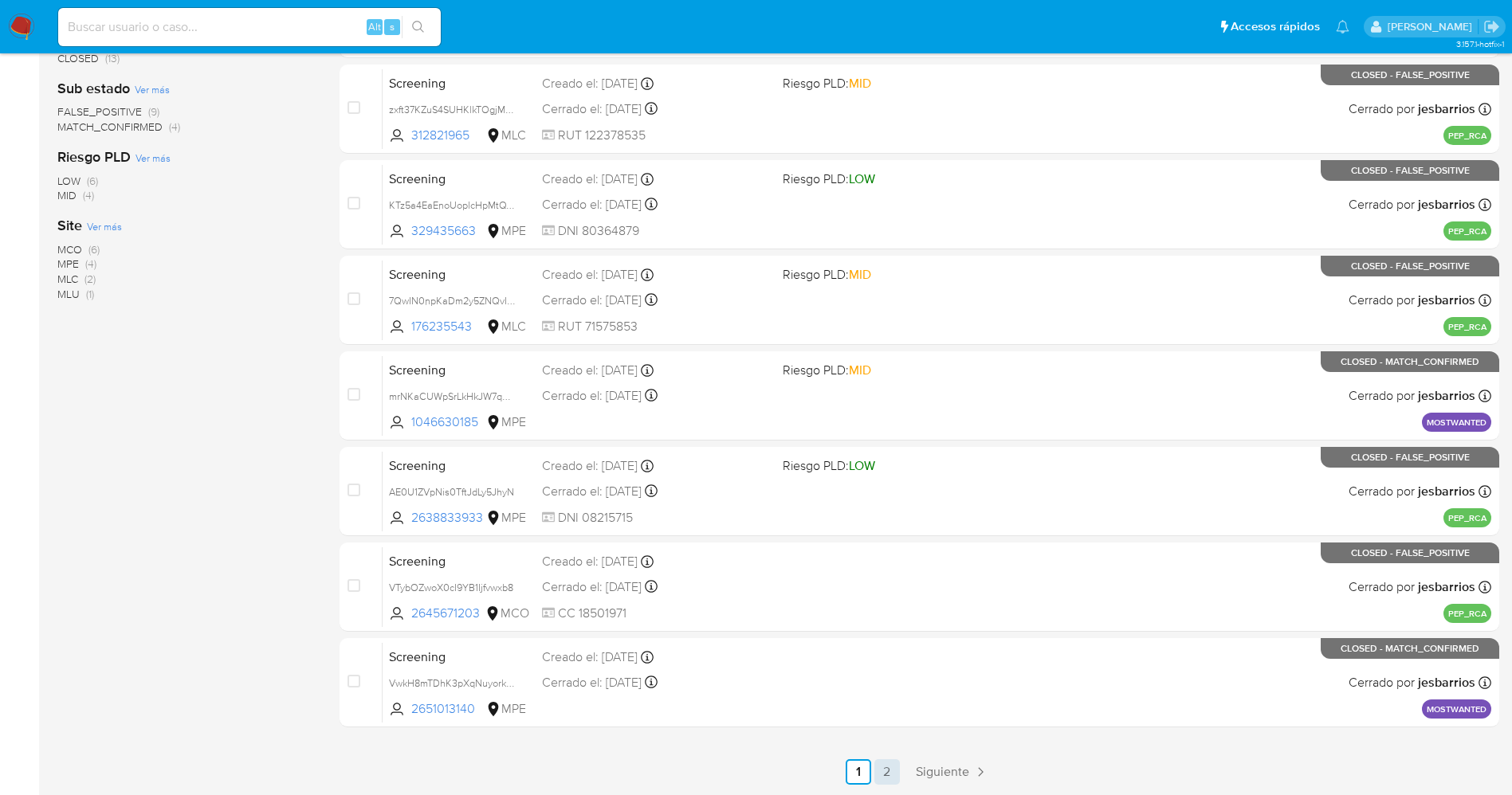
click at [888, 764] on link "2" at bounding box center [886, 772] width 26 height 26
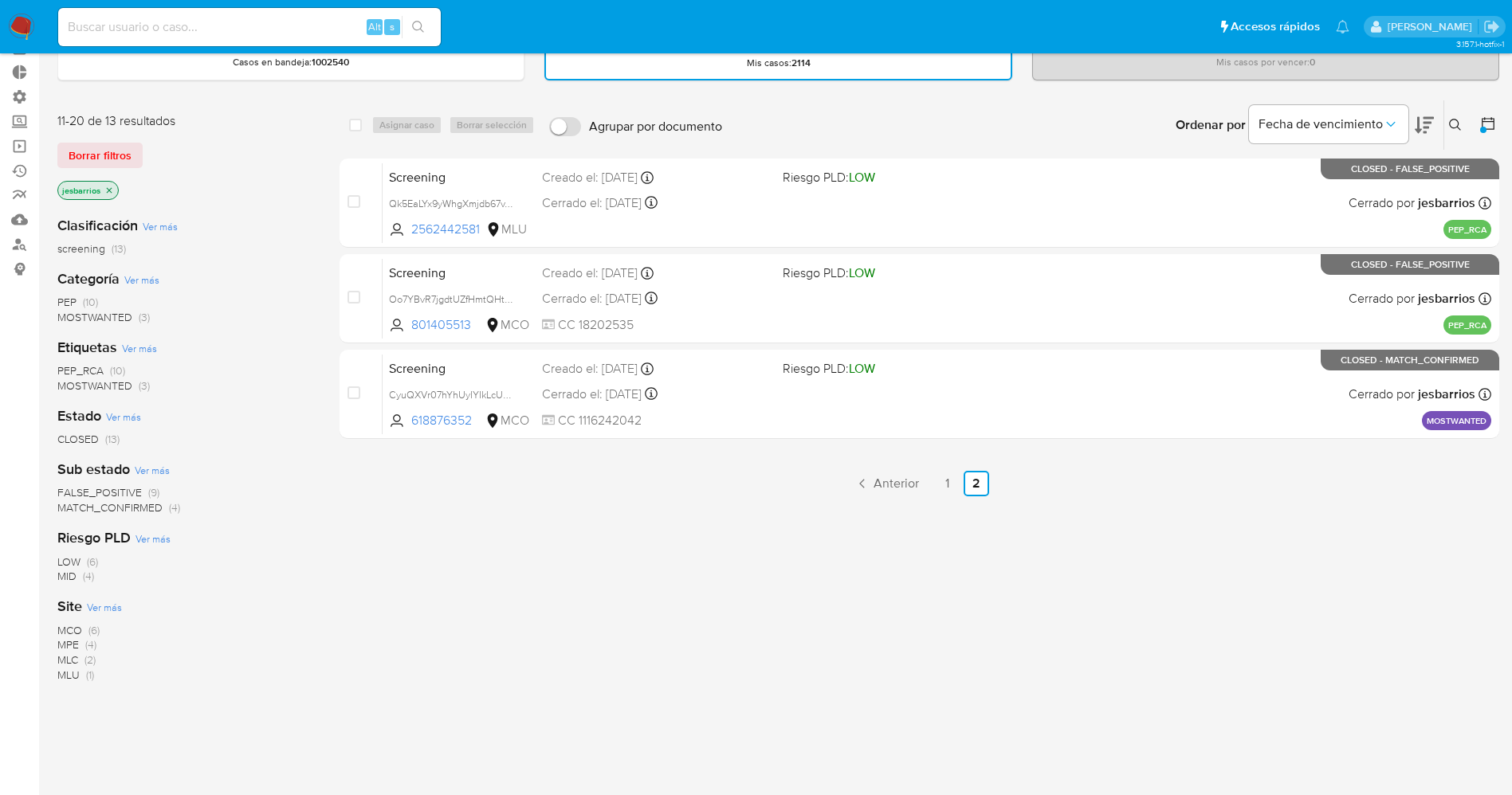
scroll to position [120, 0]
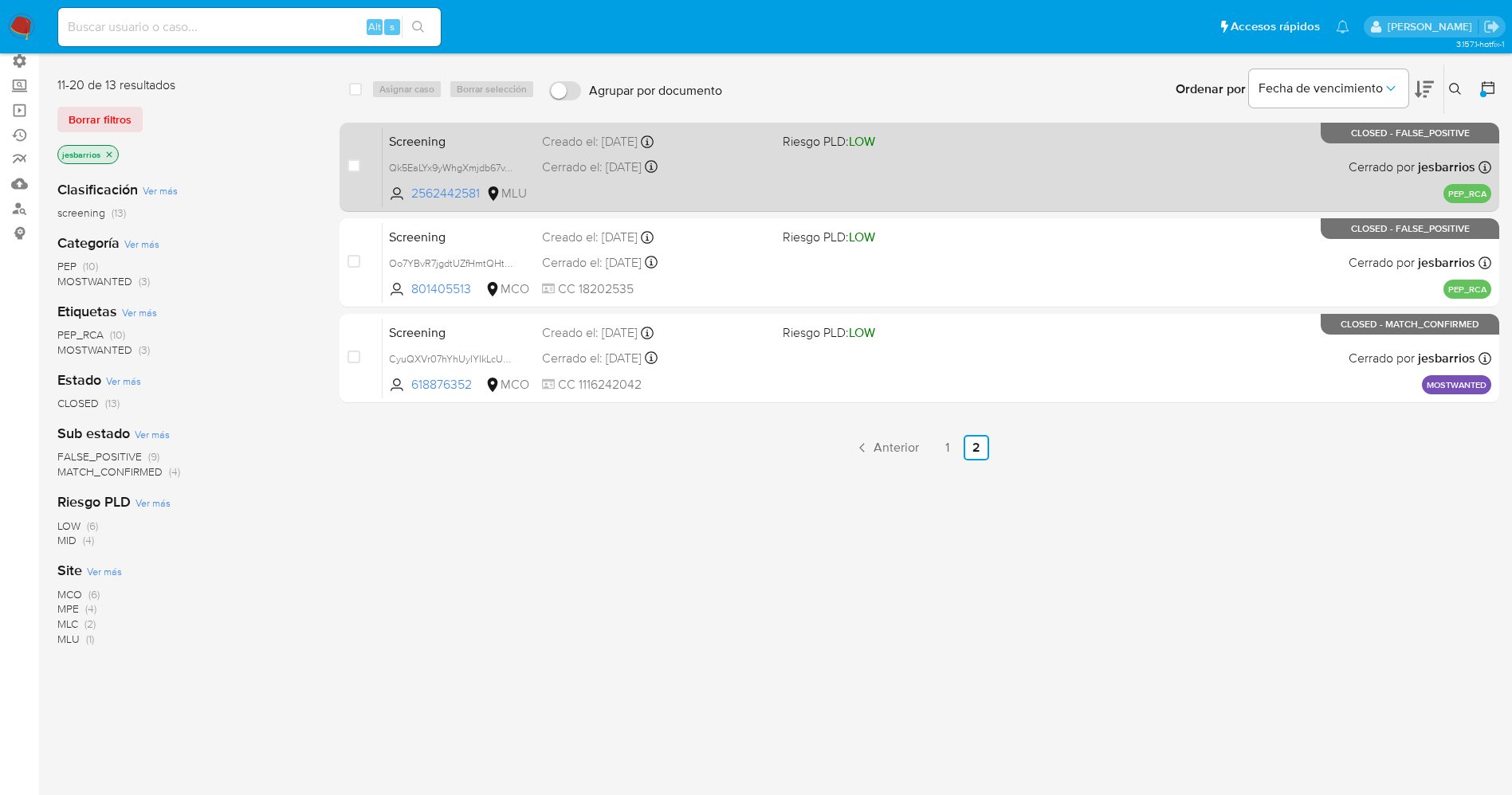
click at [780, 185] on div "Screening Qk5EaLYx9yWhgXmjdb67vToO 2562442581 MLU Riesgo PLD: LOW Creado el: 25…" at bounding box center [937, 167] width 1109 height 81
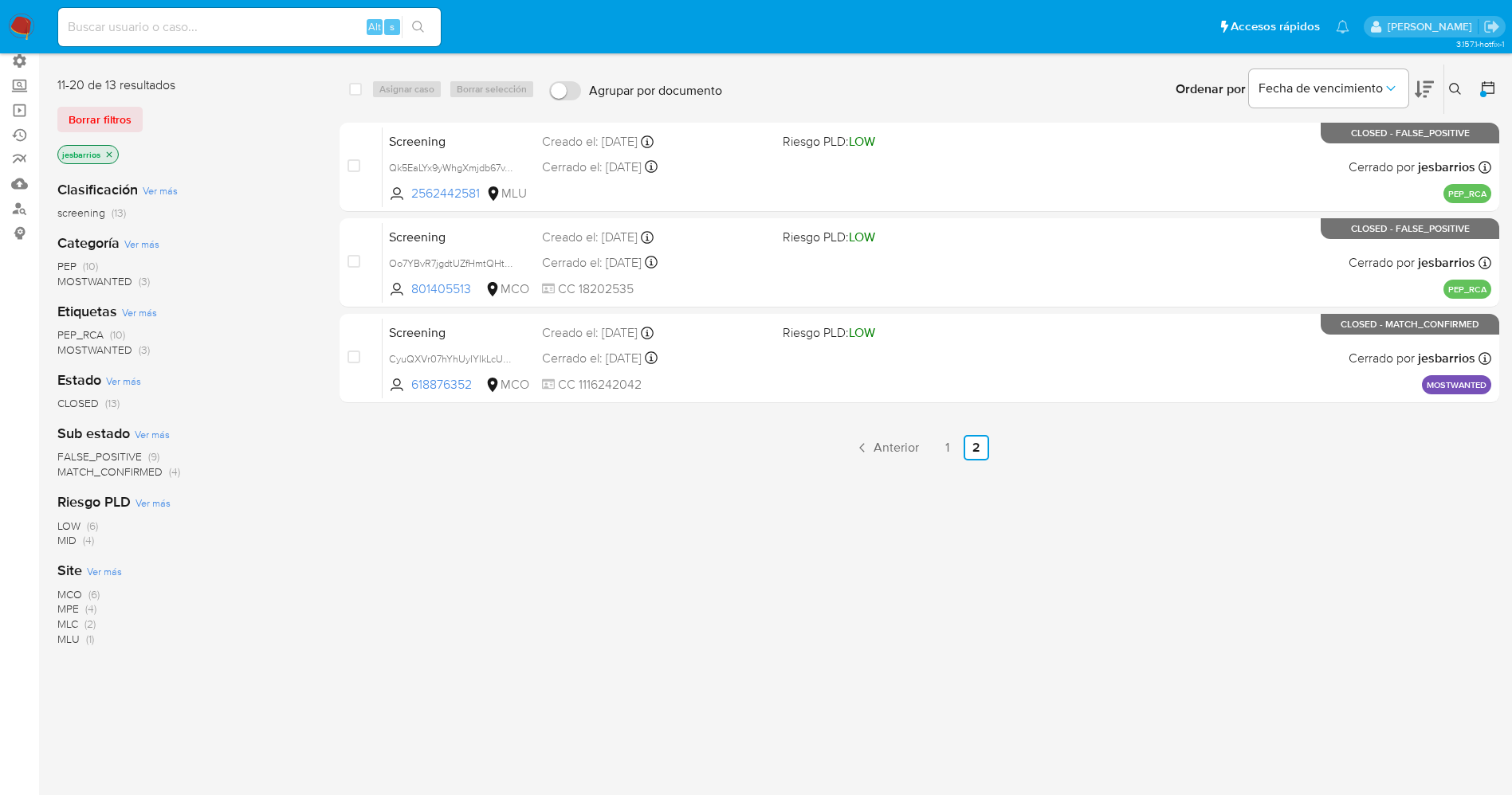
click at [19, 34] on img at bounding box center [21, 27] width 27 height 27
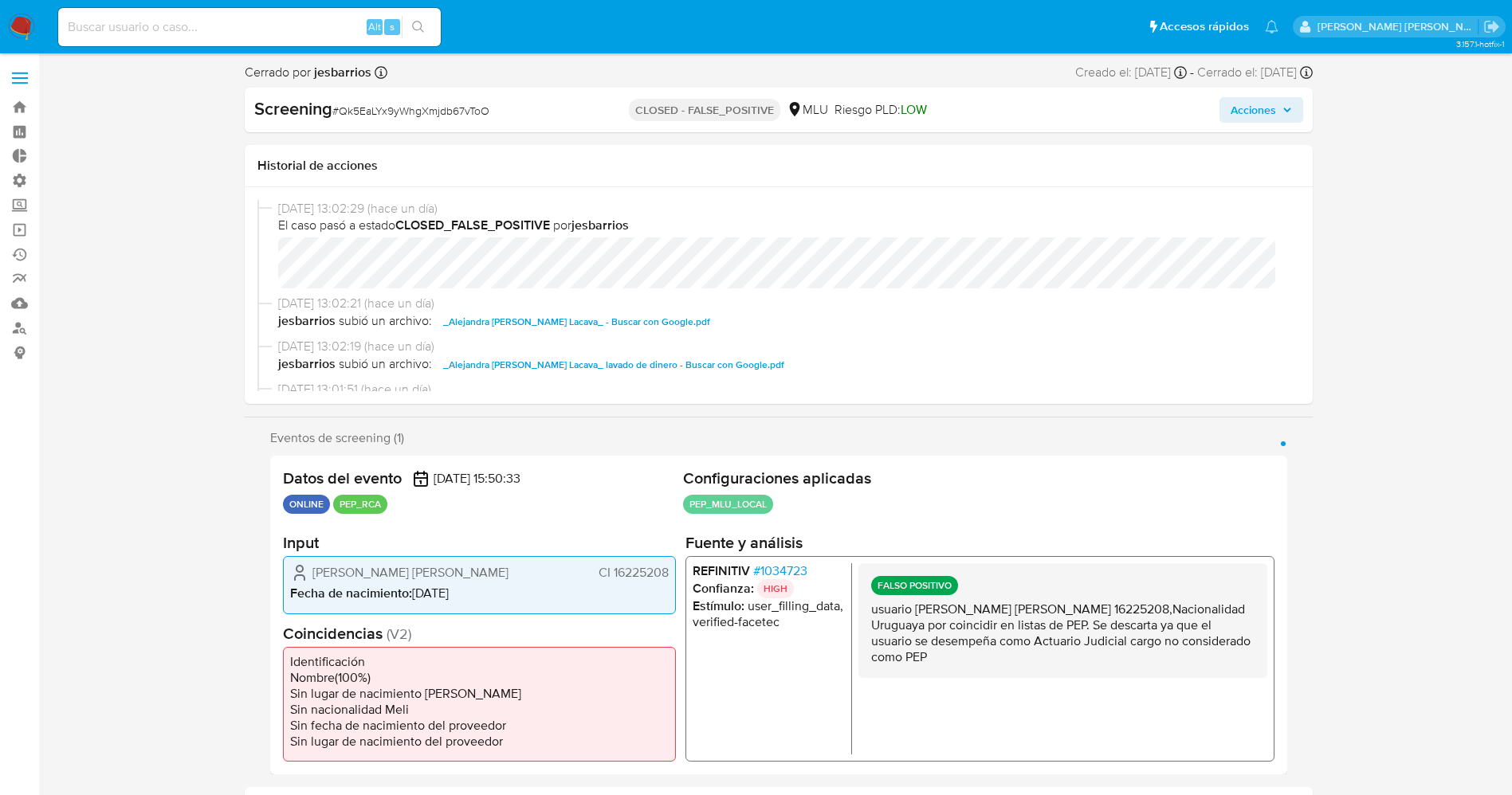
select select "10"
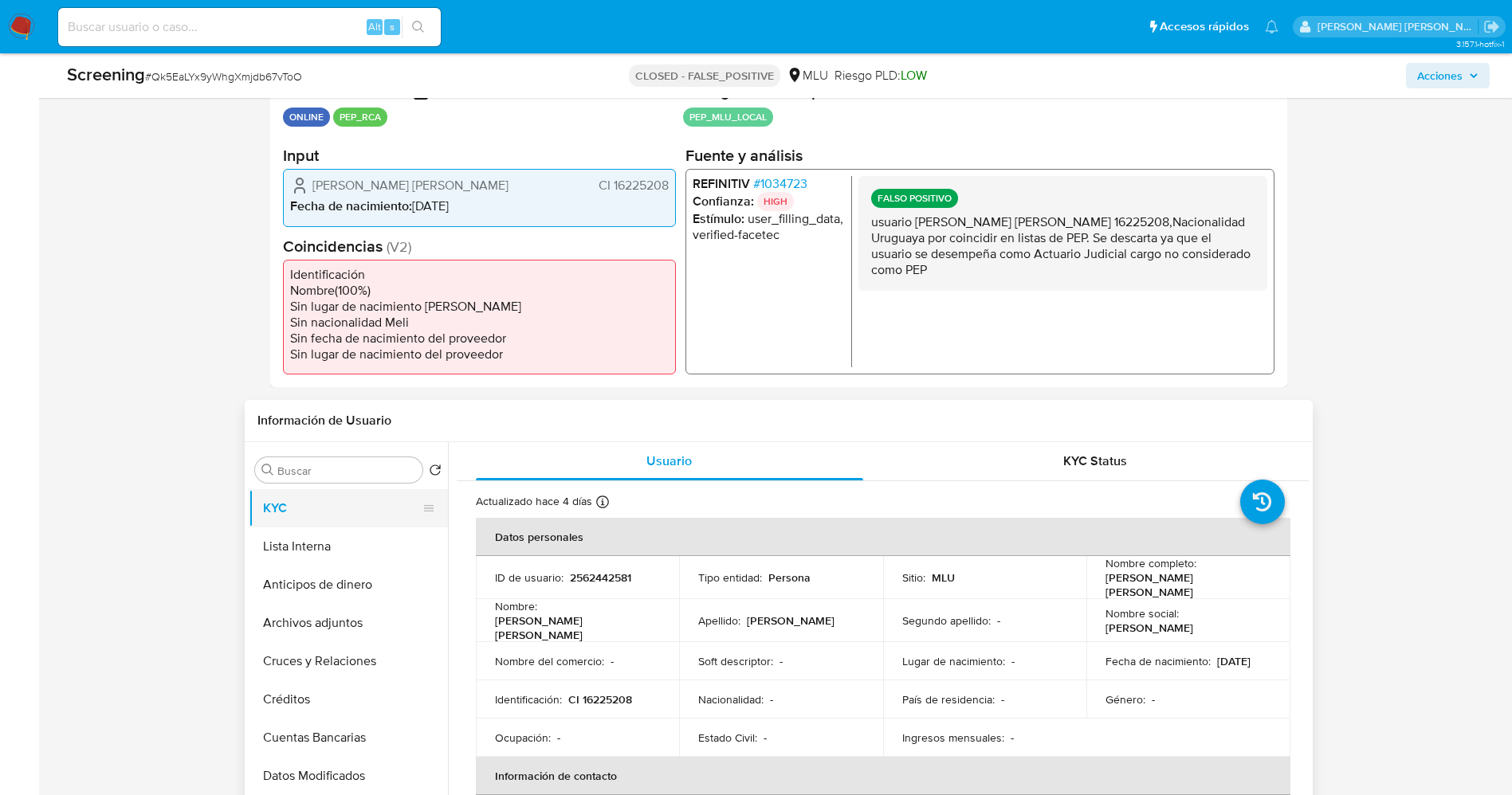
scroll to position [359, 0]
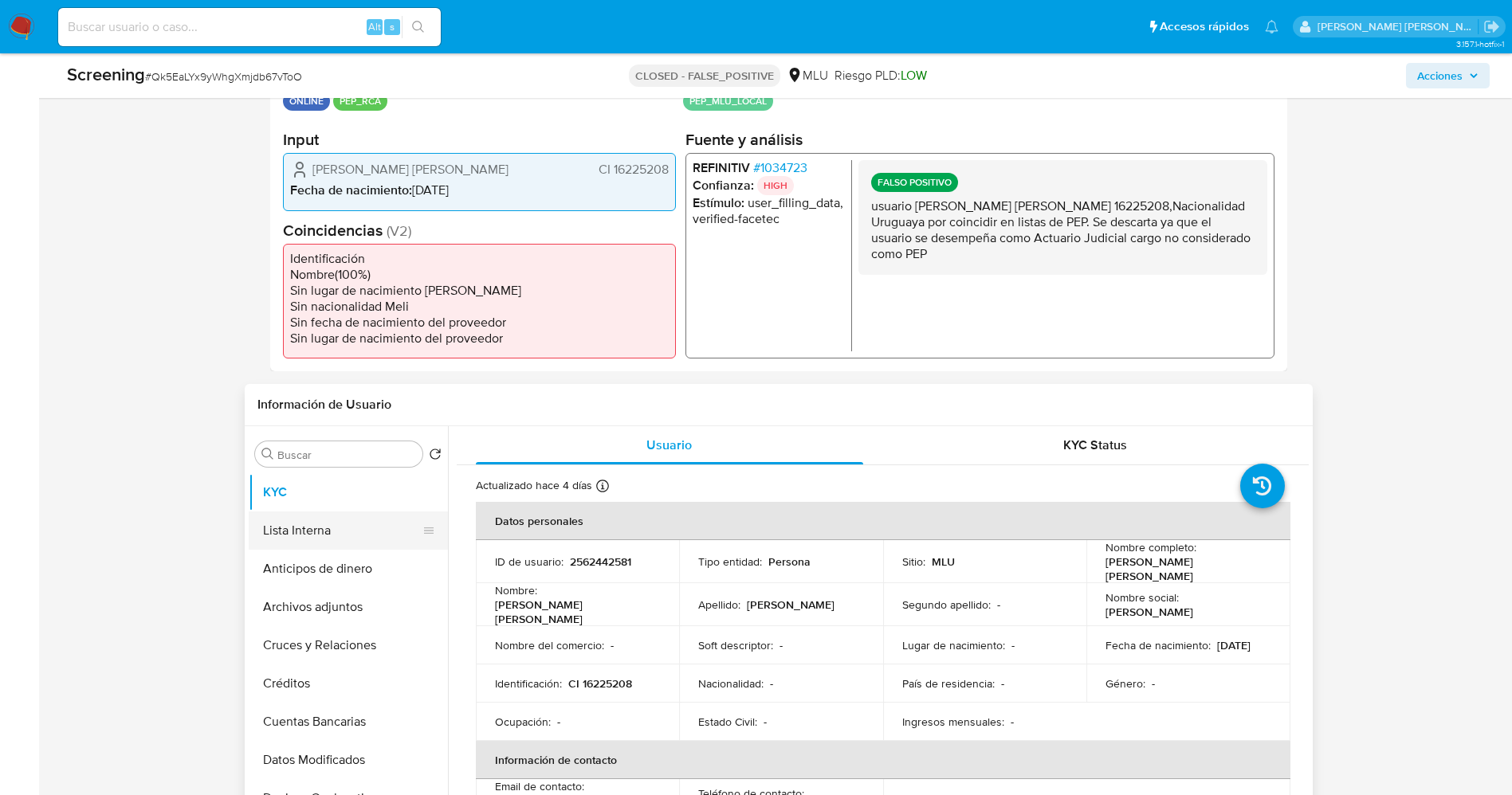
click at [349, 527] on button "Lista Interna" at bounding box center [342, 530] width 186 height 38
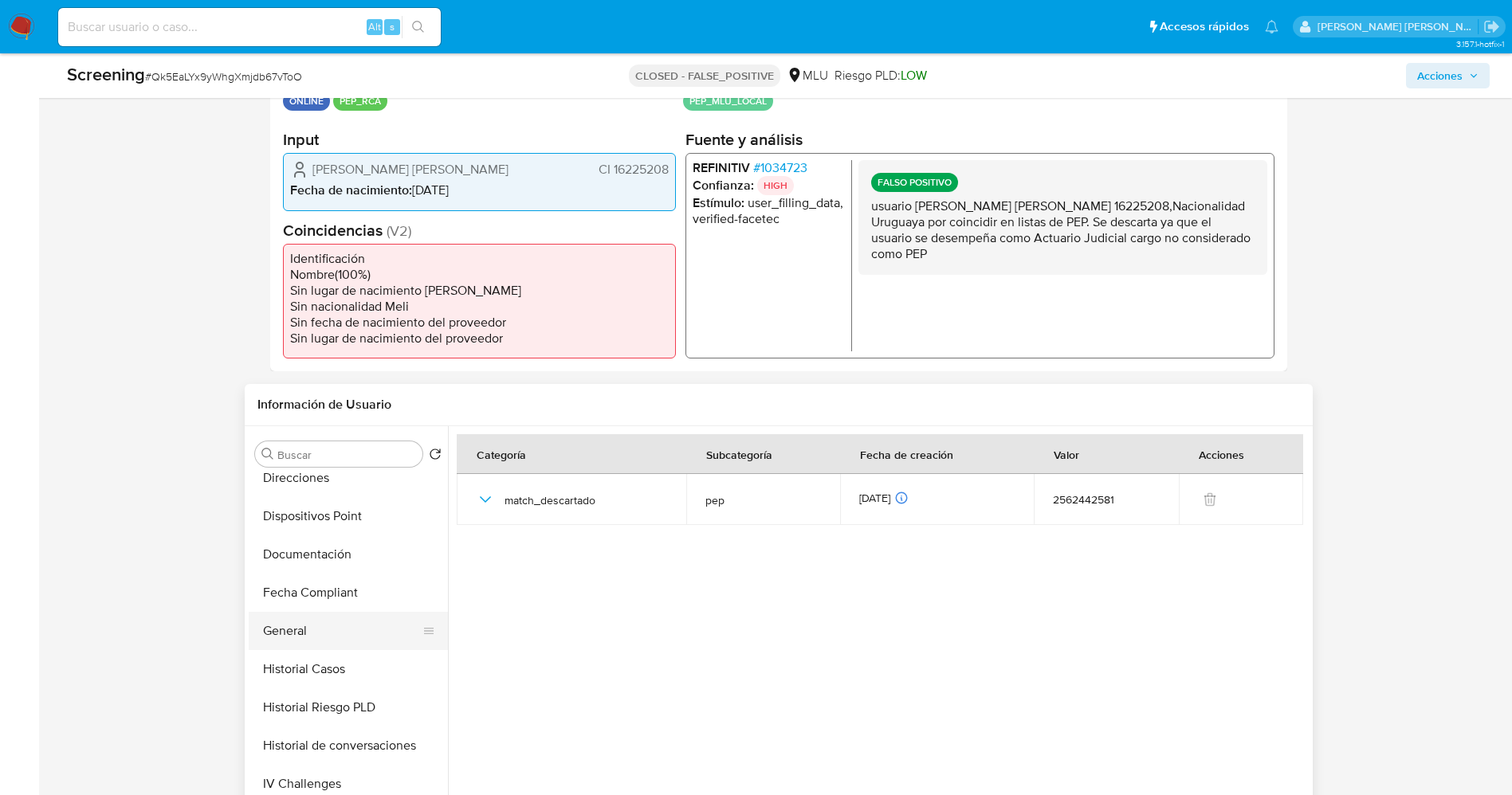
click at [347, 627] on button "General" at bounding box center [342, 630] width 186 height 38
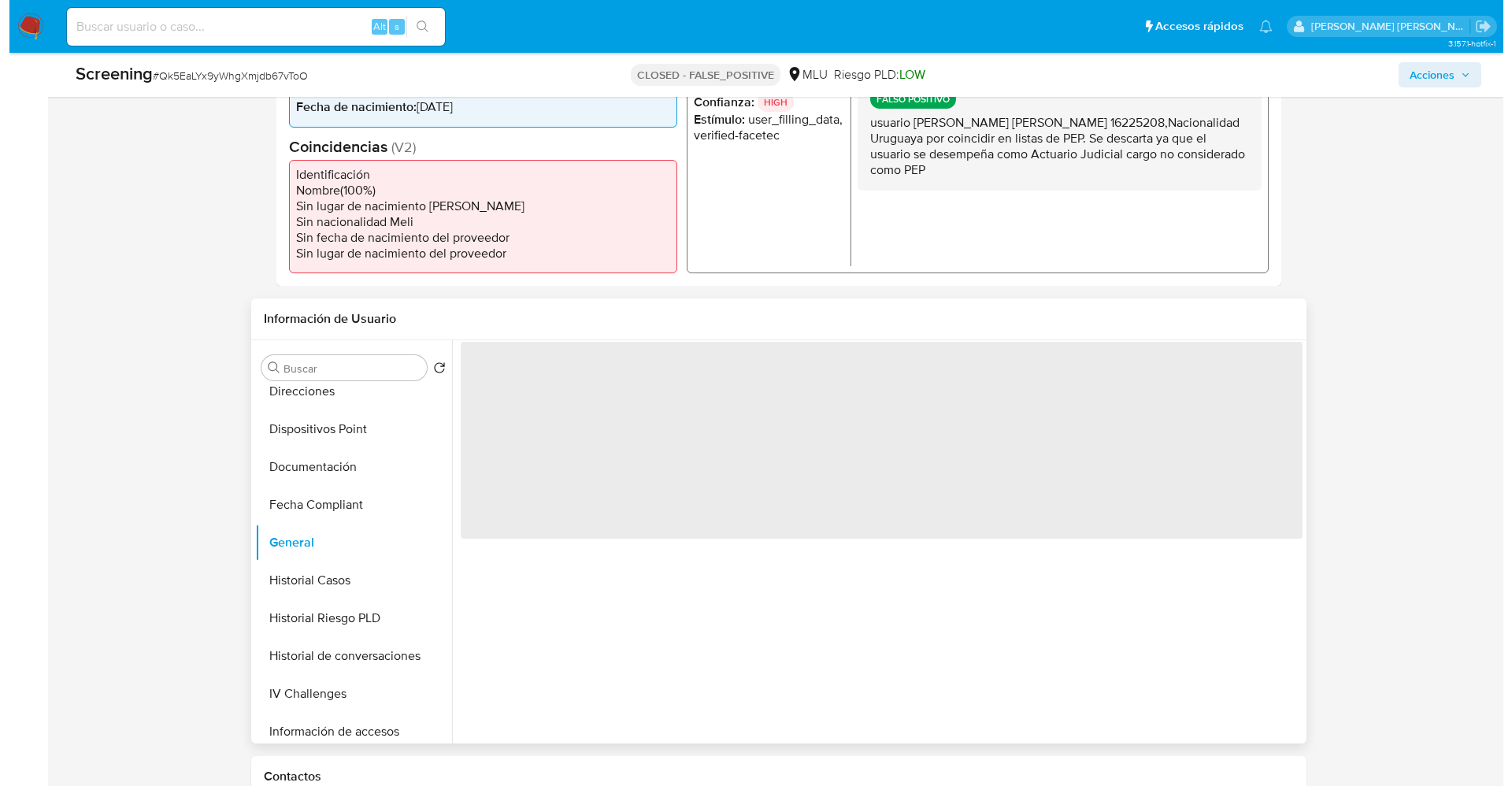
scroll to position [472, 0]
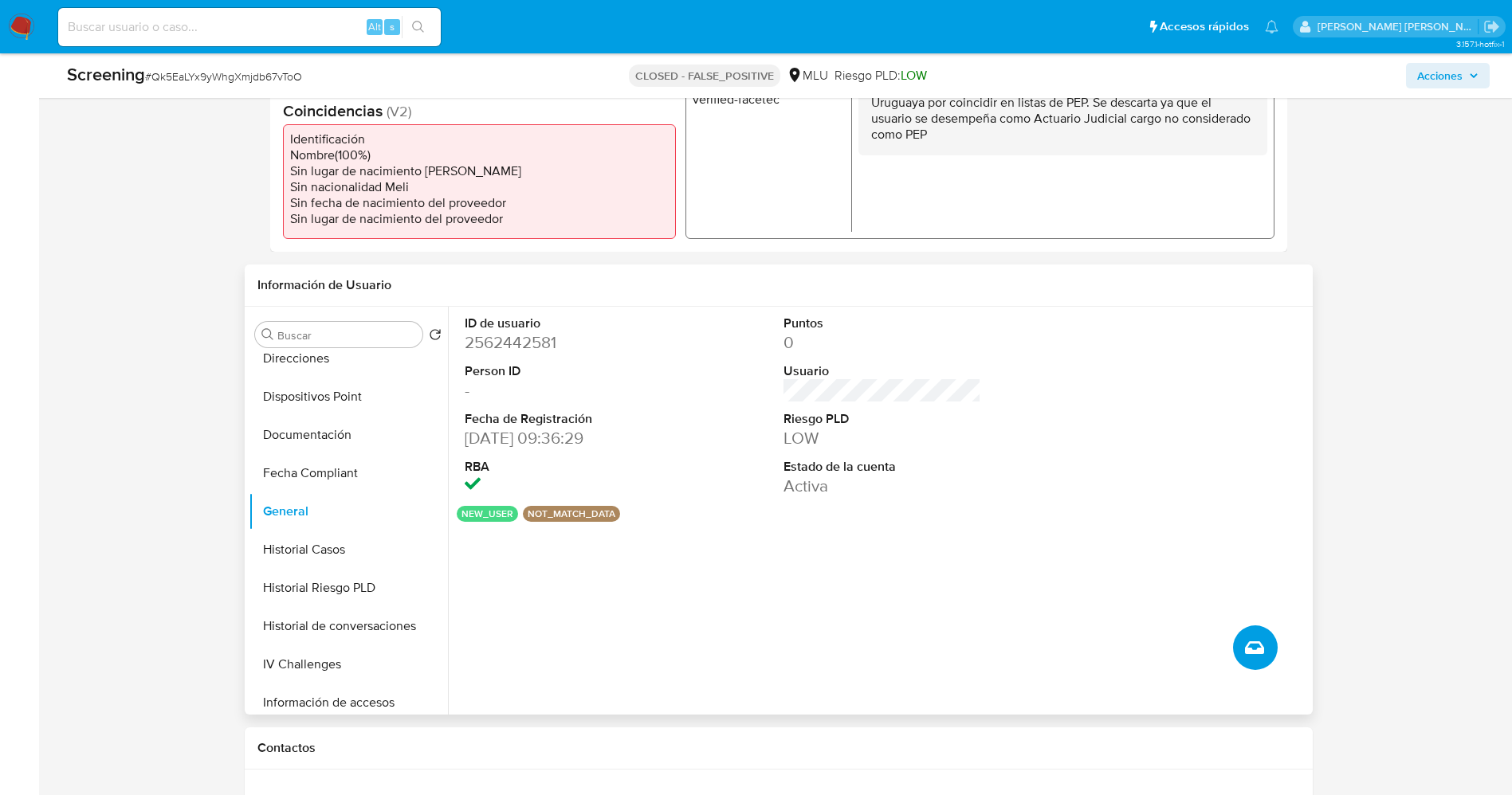
click at [1241, 658] on button "Crear caso manual" at bounding box center [1255, 648] width 44 height 44
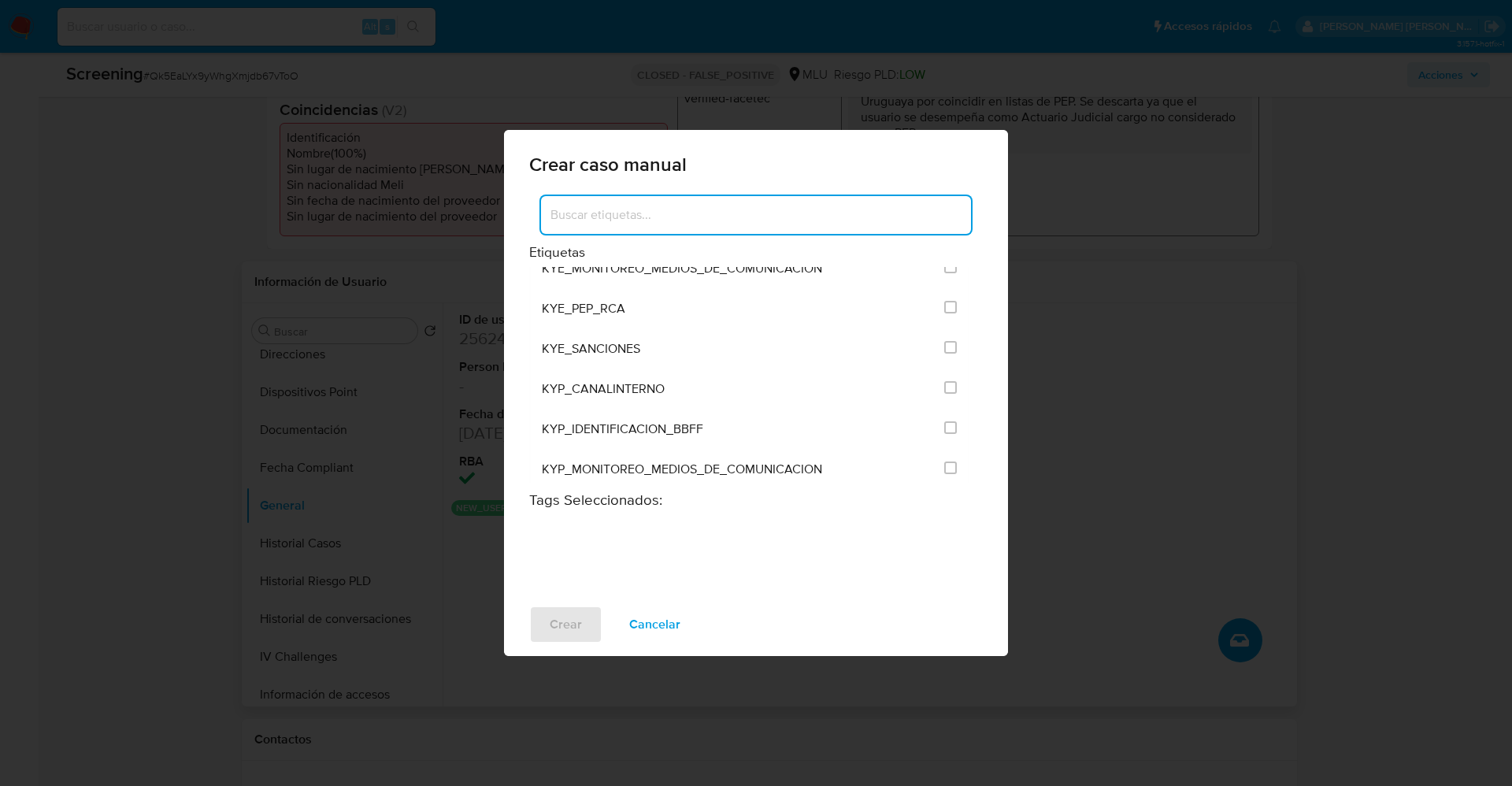
scroll to position [1536, 0]
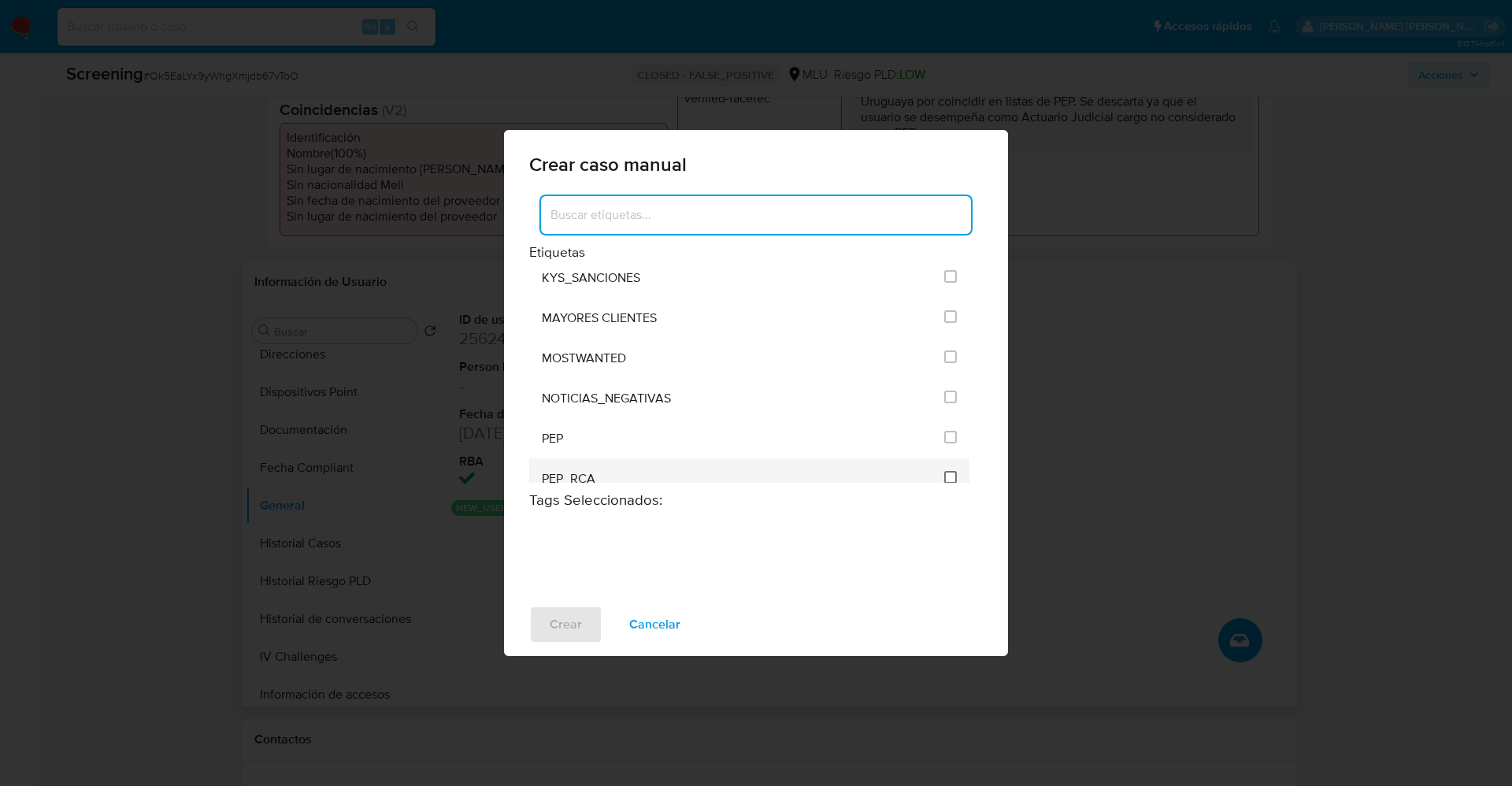
click at [948, 472] on input "2543" at bounding box center [950, 478] width 12 height 12
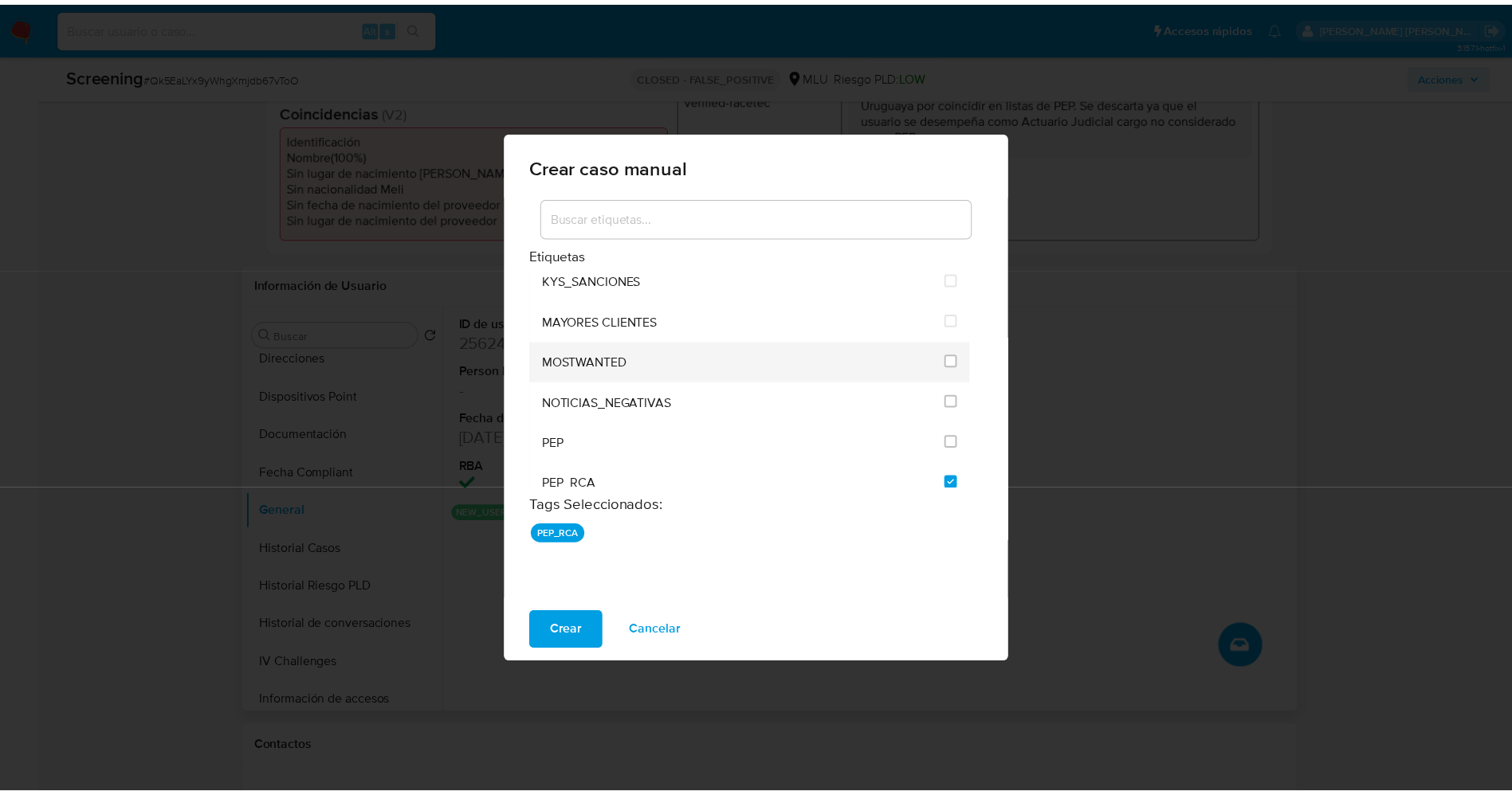
scroll to position [1673, 0]
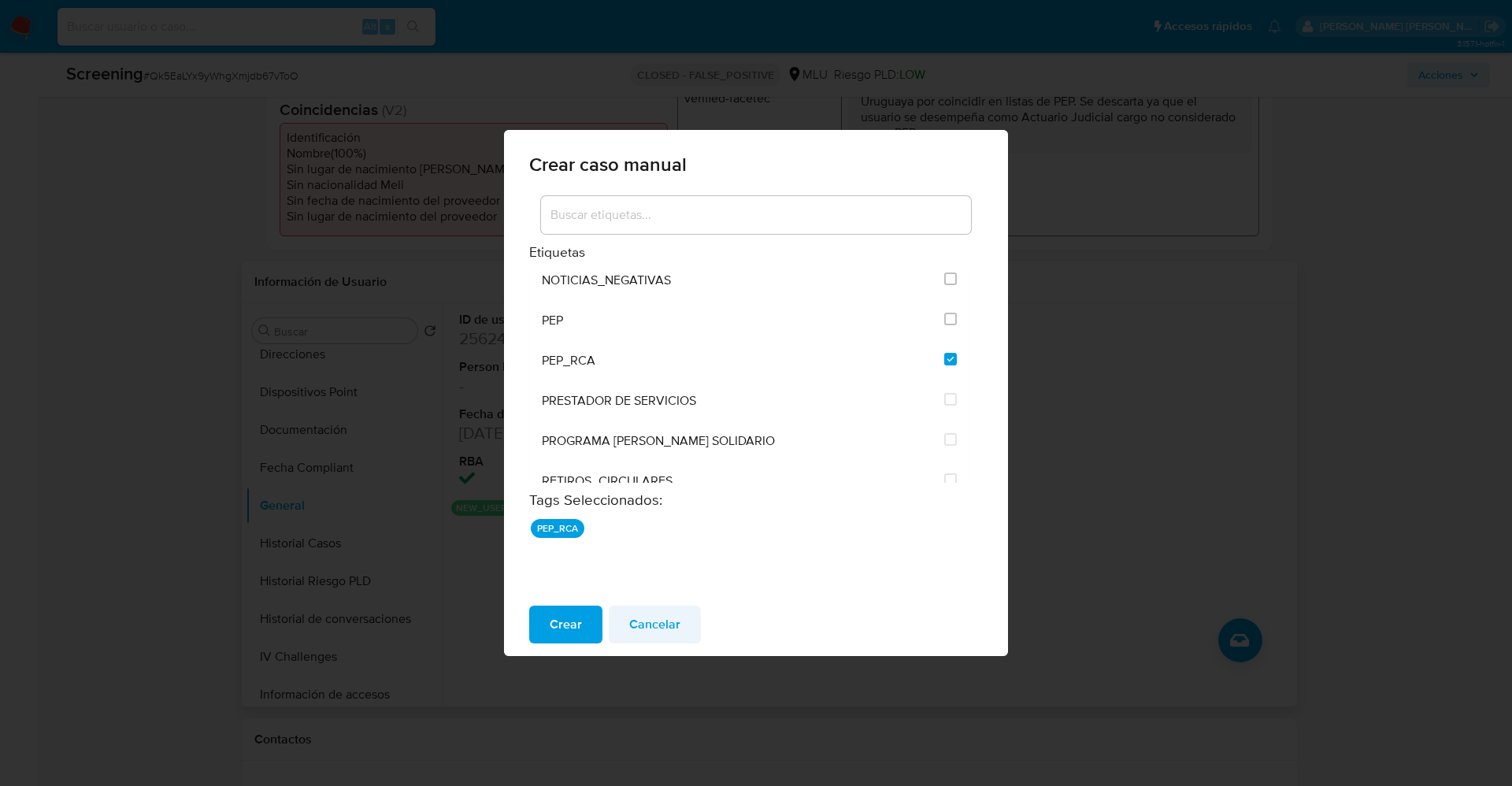
click at [639, 619] on span "Cancelar" at bounding box center [654, 625] width 51 height 35
checkbox input "false"
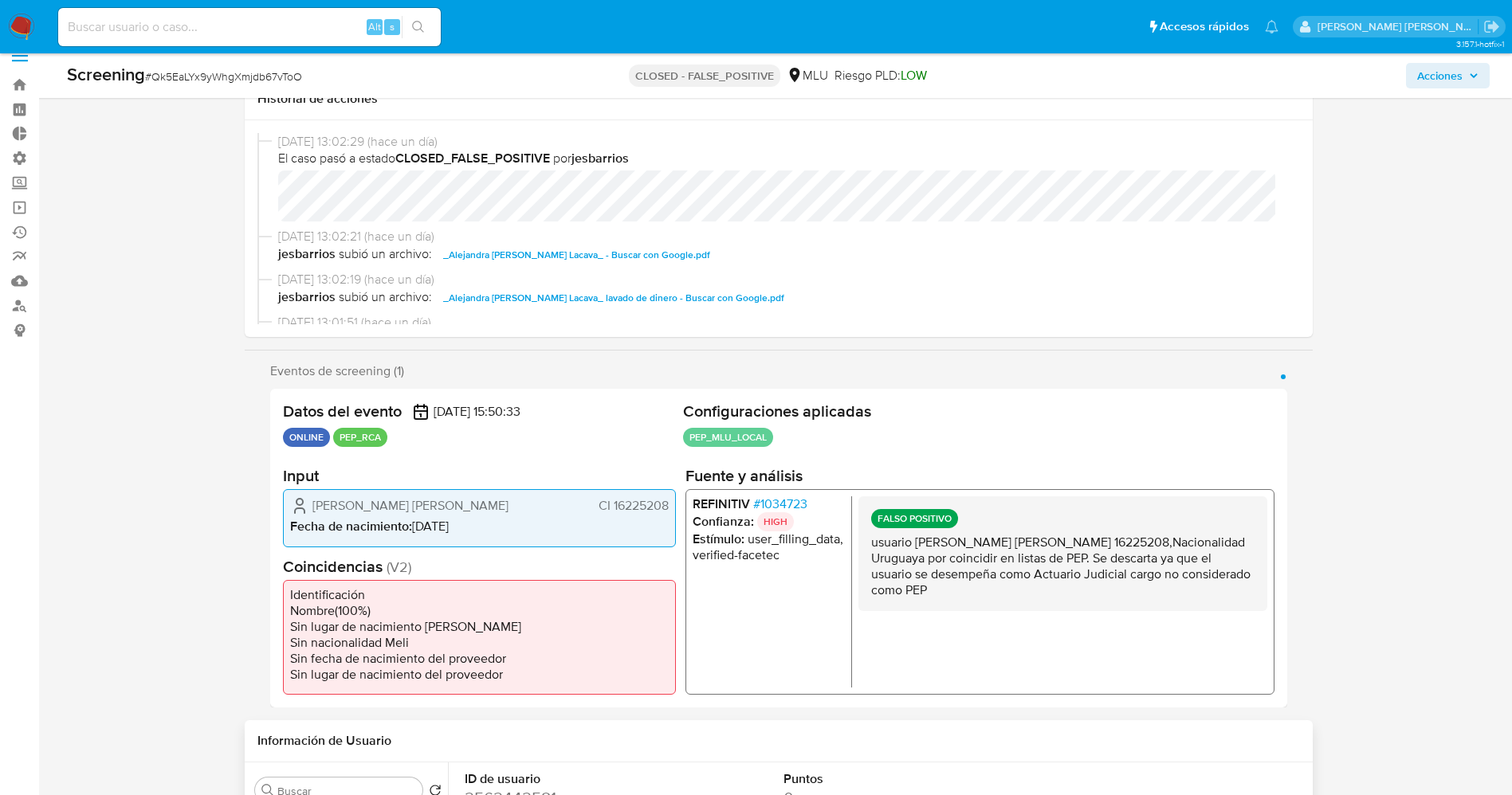
scroll to position [0, 0]
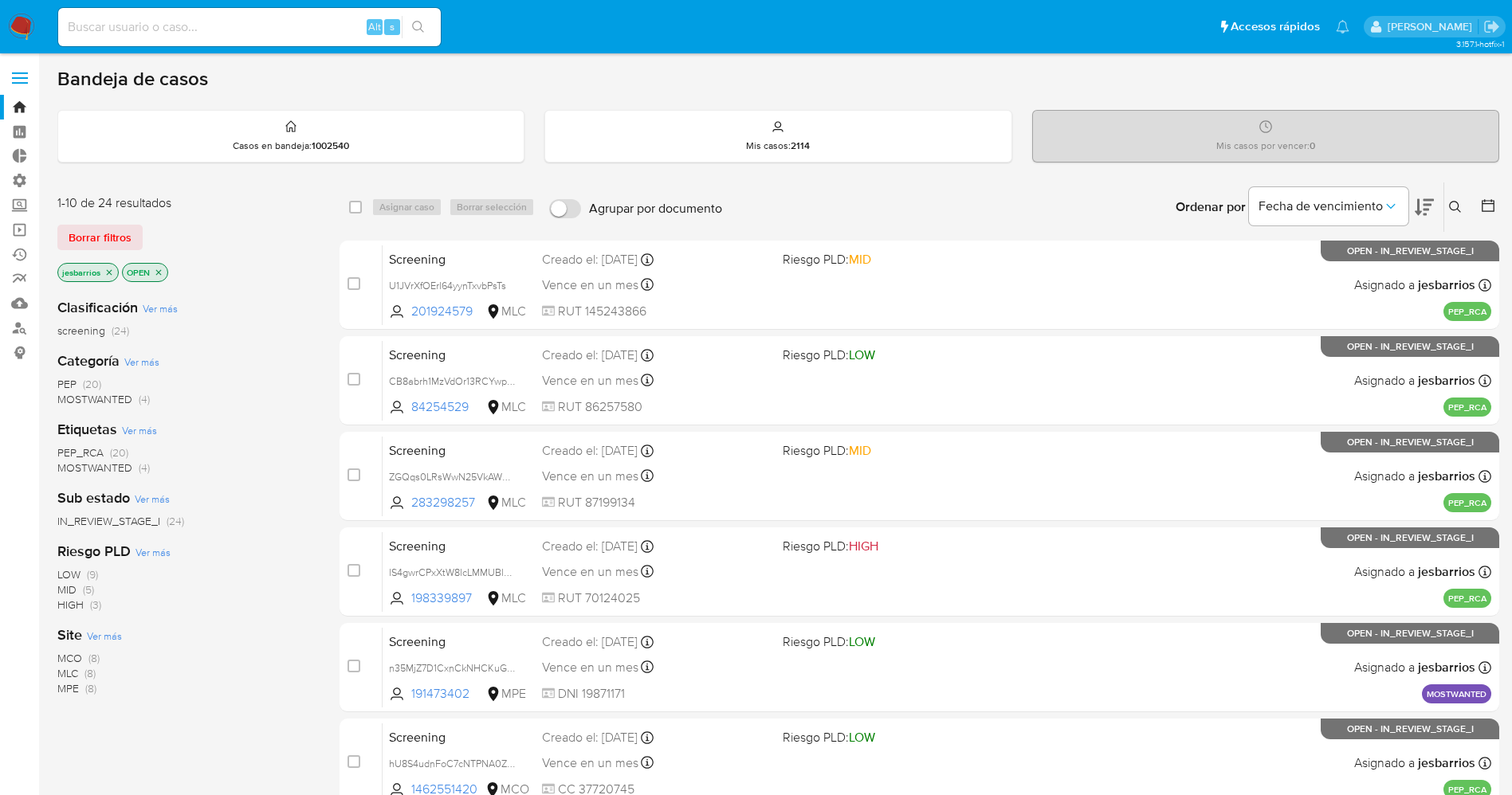
scroll to position [463, 0]
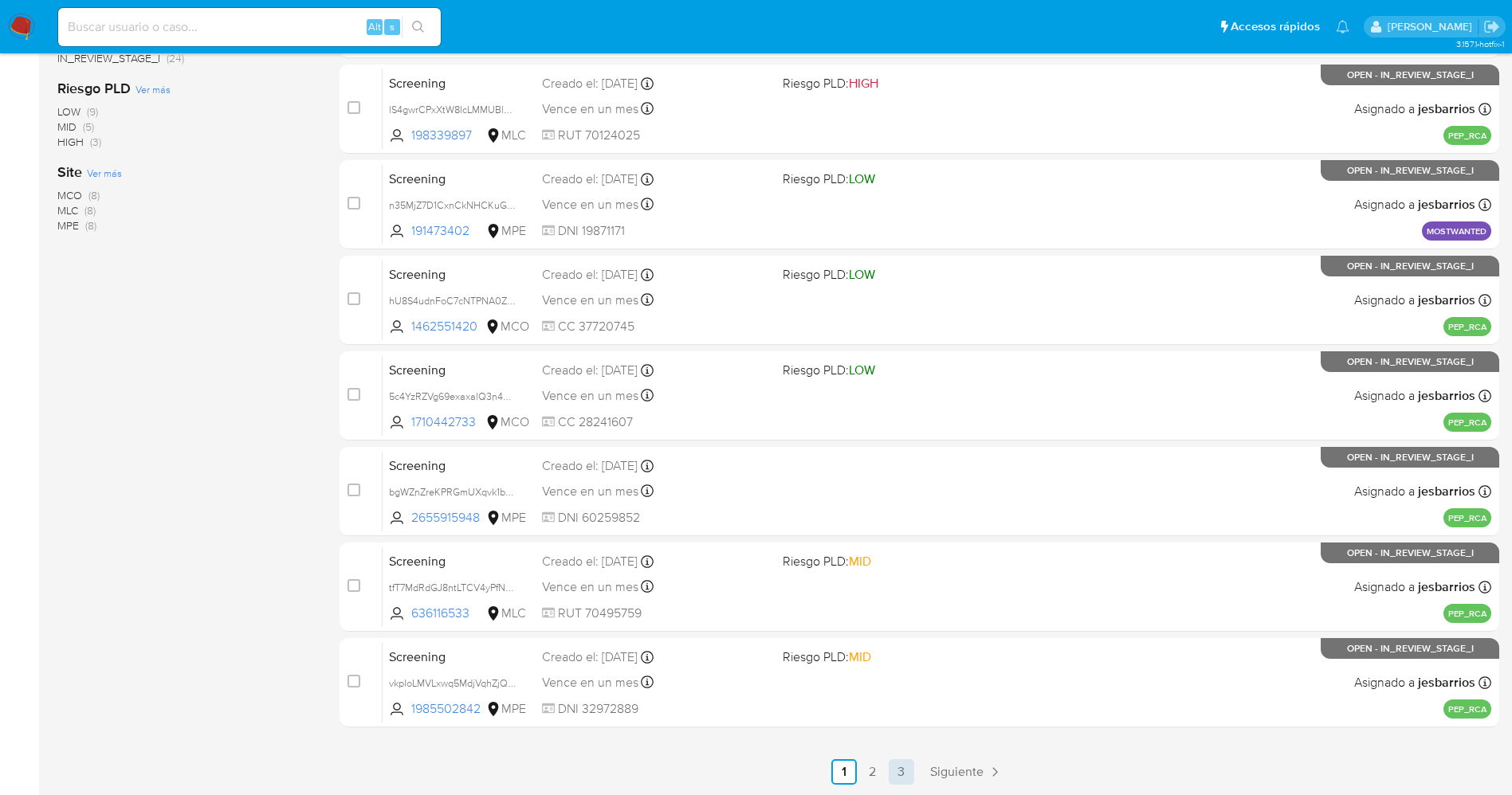
click at [900, 766] on link "3" at bounding box center [900, 772] width 26 height 26
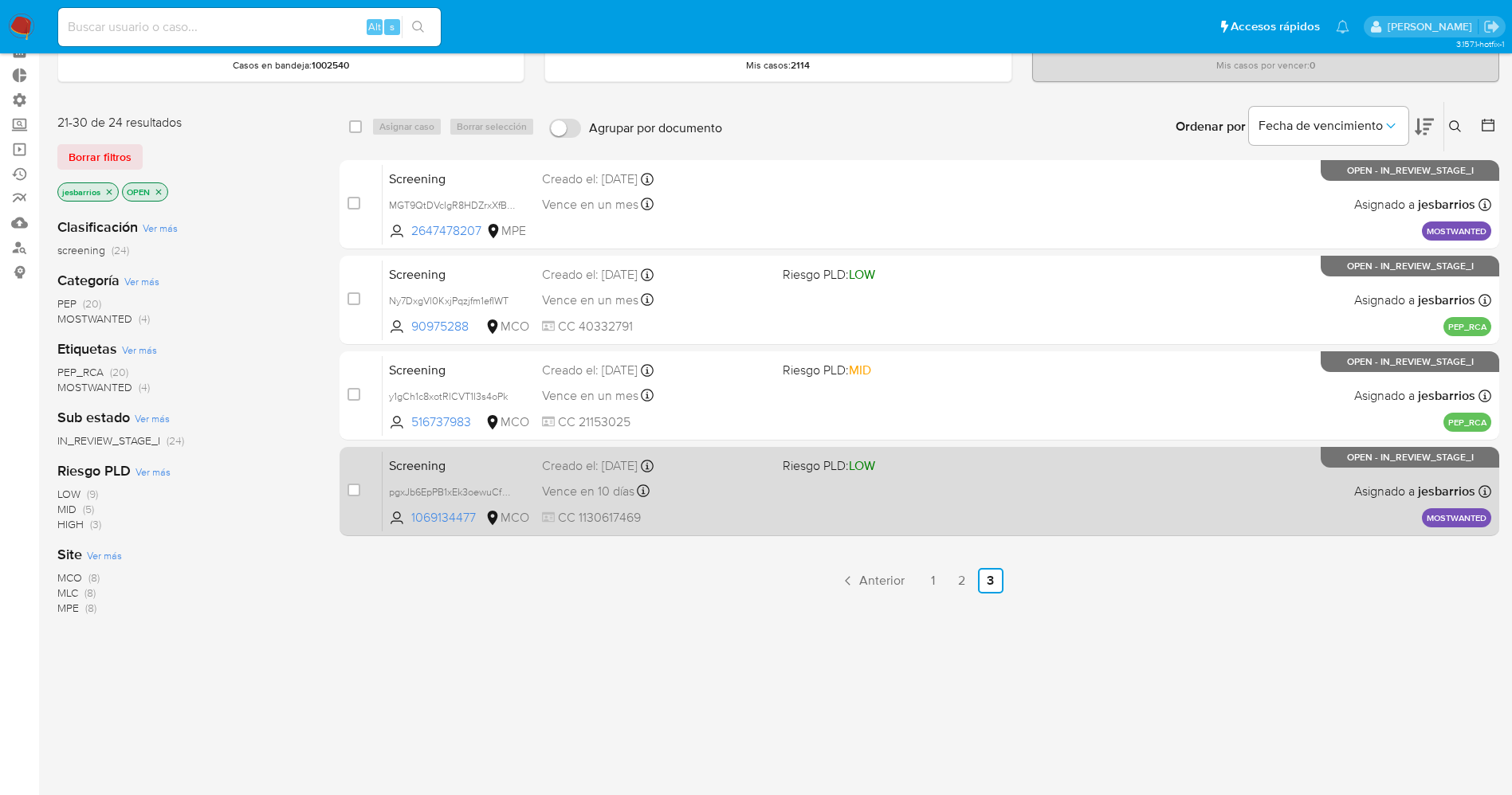
scroll to position [118, 0]
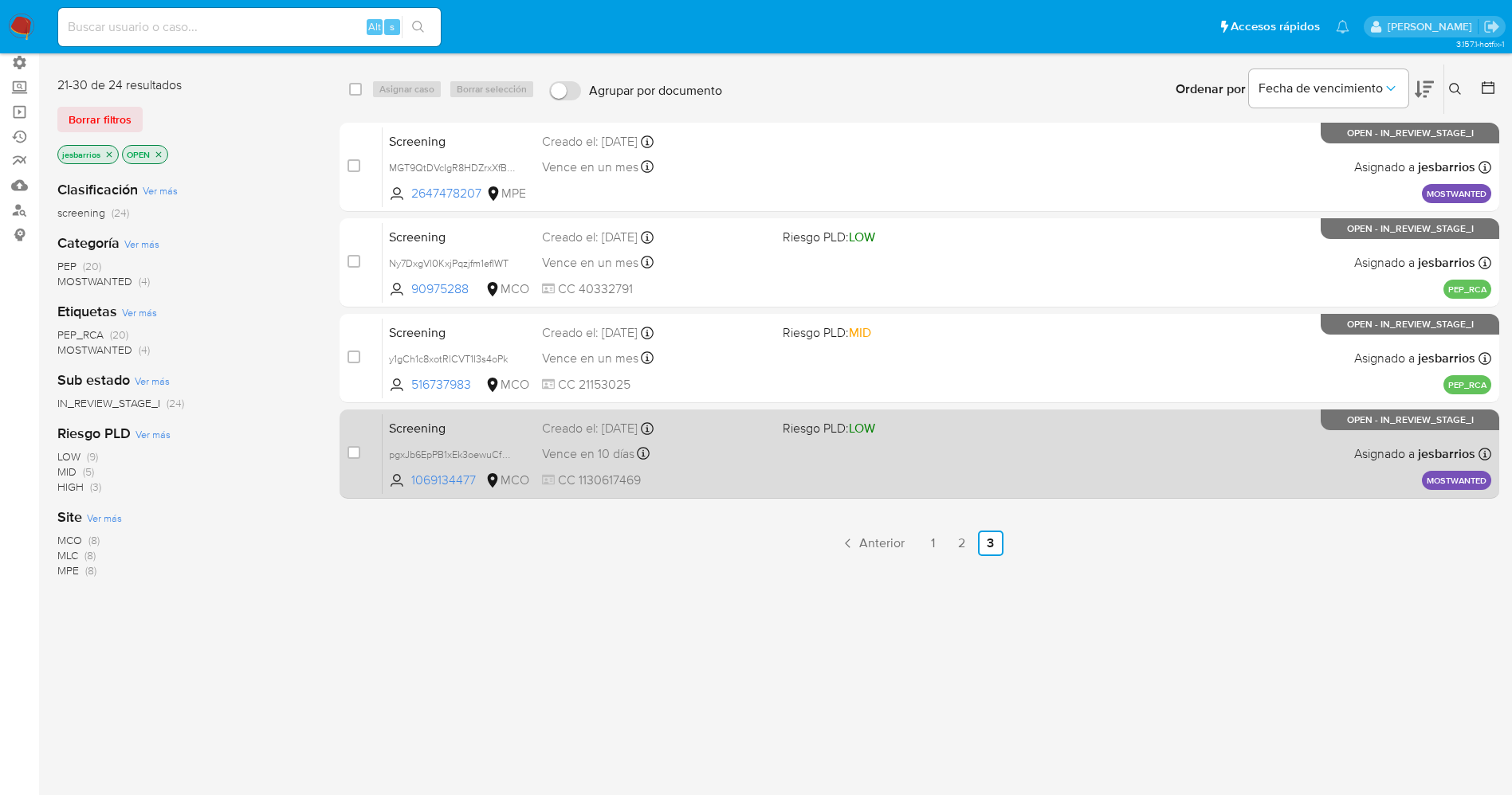
click at [812, 468] on div "Screening pgxJb6EpPB1xEk3oewuCfVuT 1069134477 MCO Riesgo PLD: LOW Creado el: [D…" at bounding box center [937, 454] width 1109 height 81
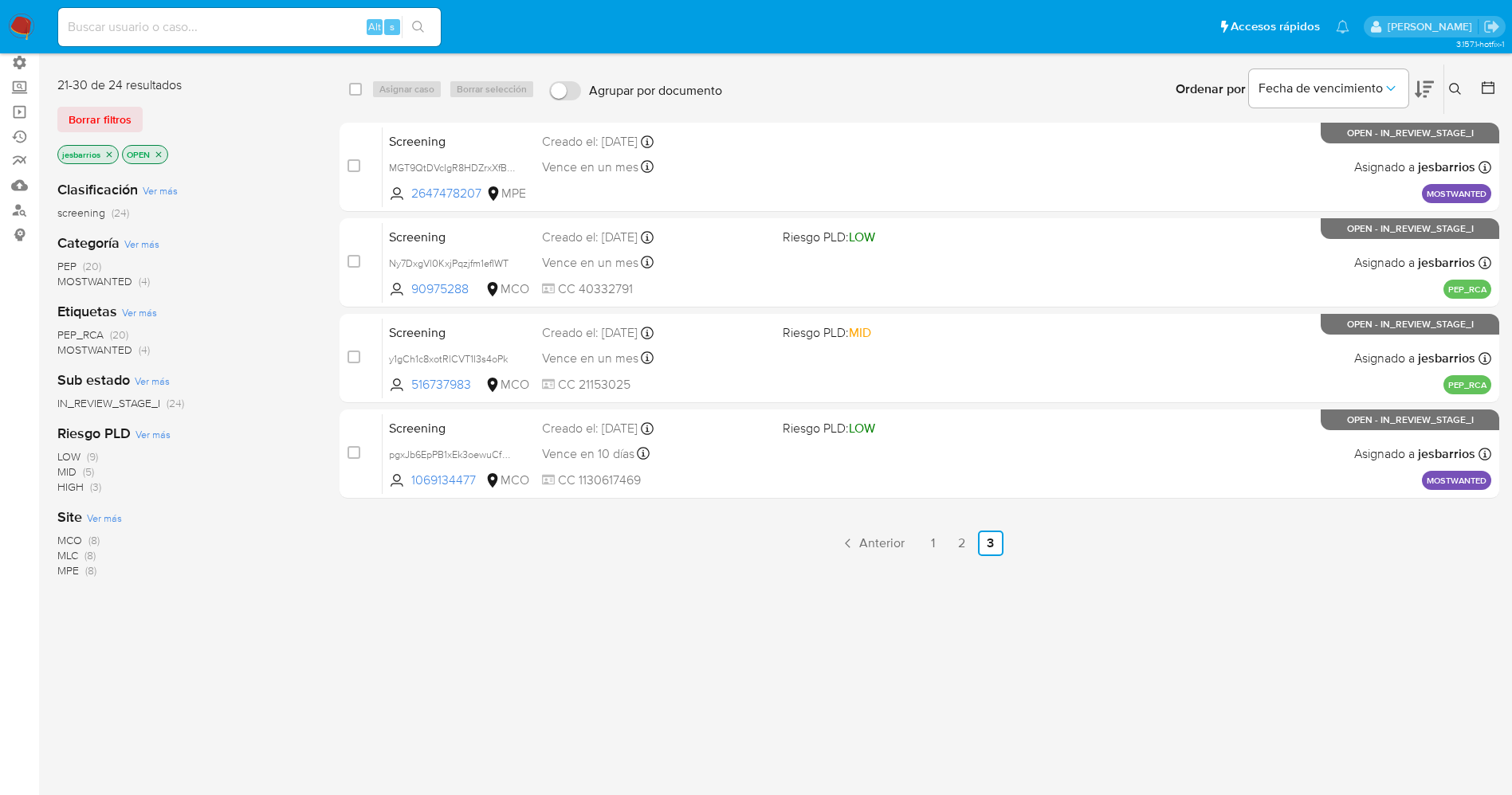
click at [162, 154] on icon "close-filter" at bounding box center [159, 154] width 10 height 10
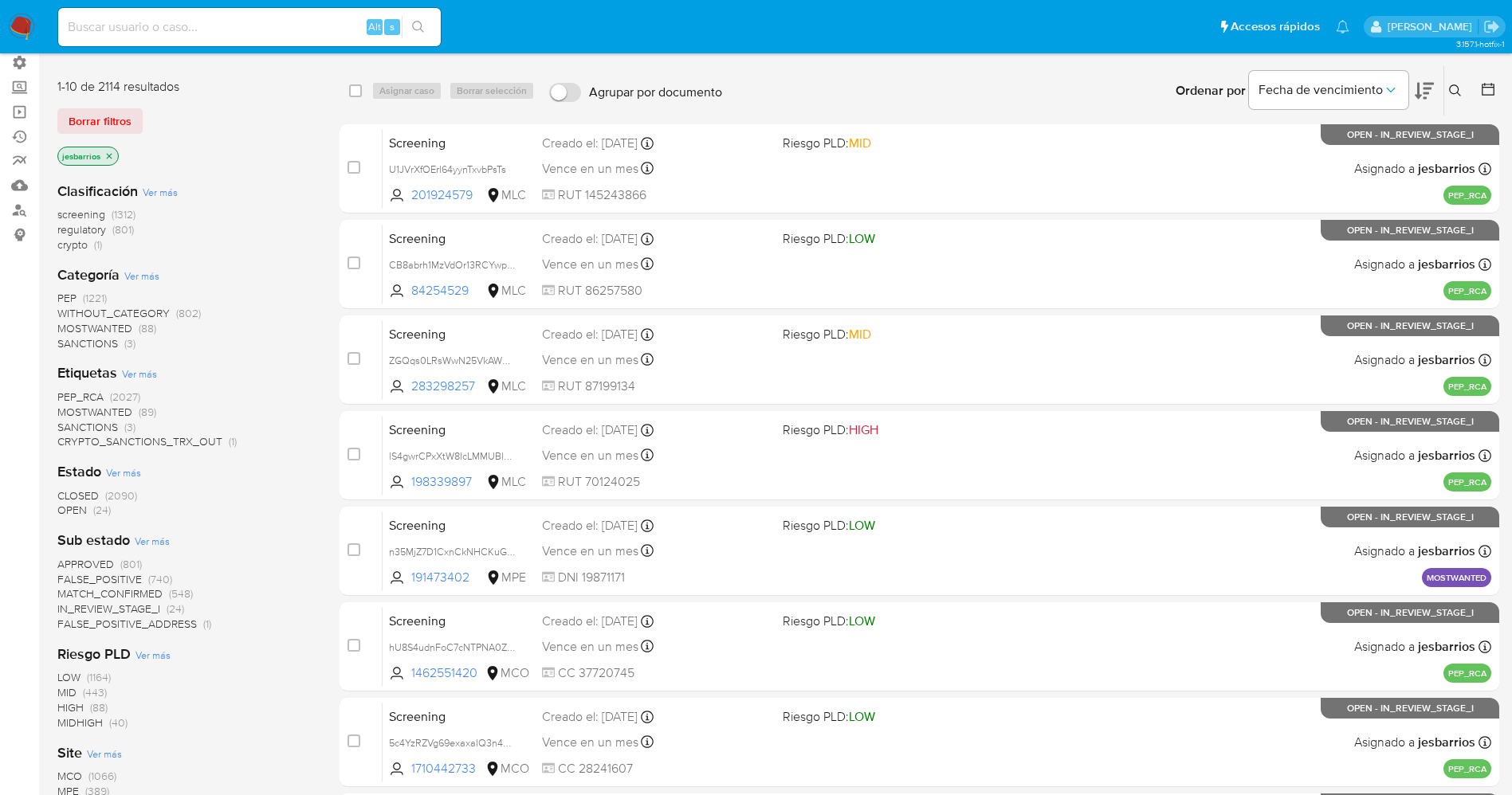
click at [1488, 84] on icon at bounding box center [1487, 90] width 12 height 12
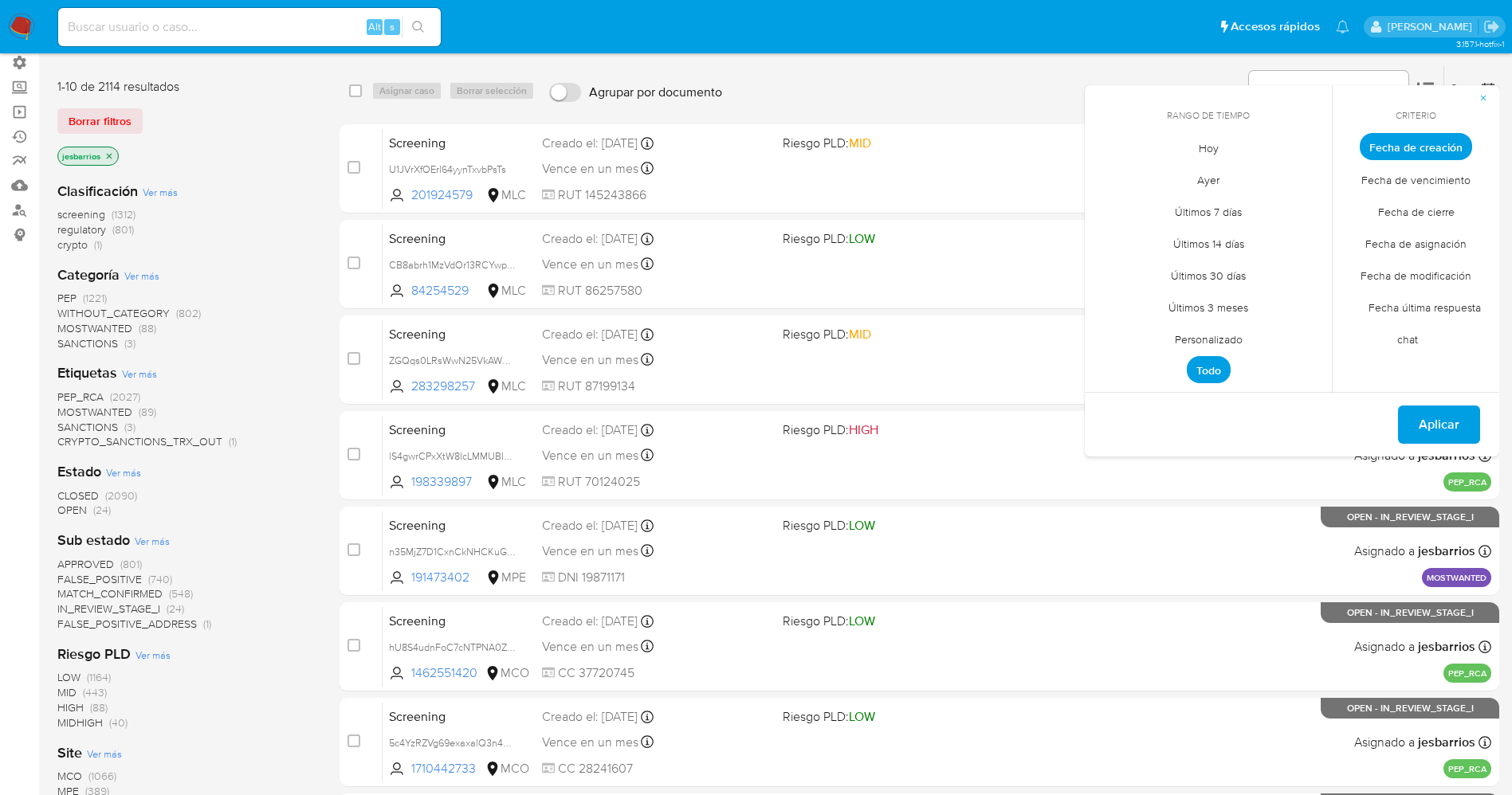
click at [1204, 163] on span "Ayer" at bounding box center [1208, 179] width 56 height 33
click at [1407, 219] on span "Fecha de cierre" at bounding box center [1416, 211] width 110 height 33
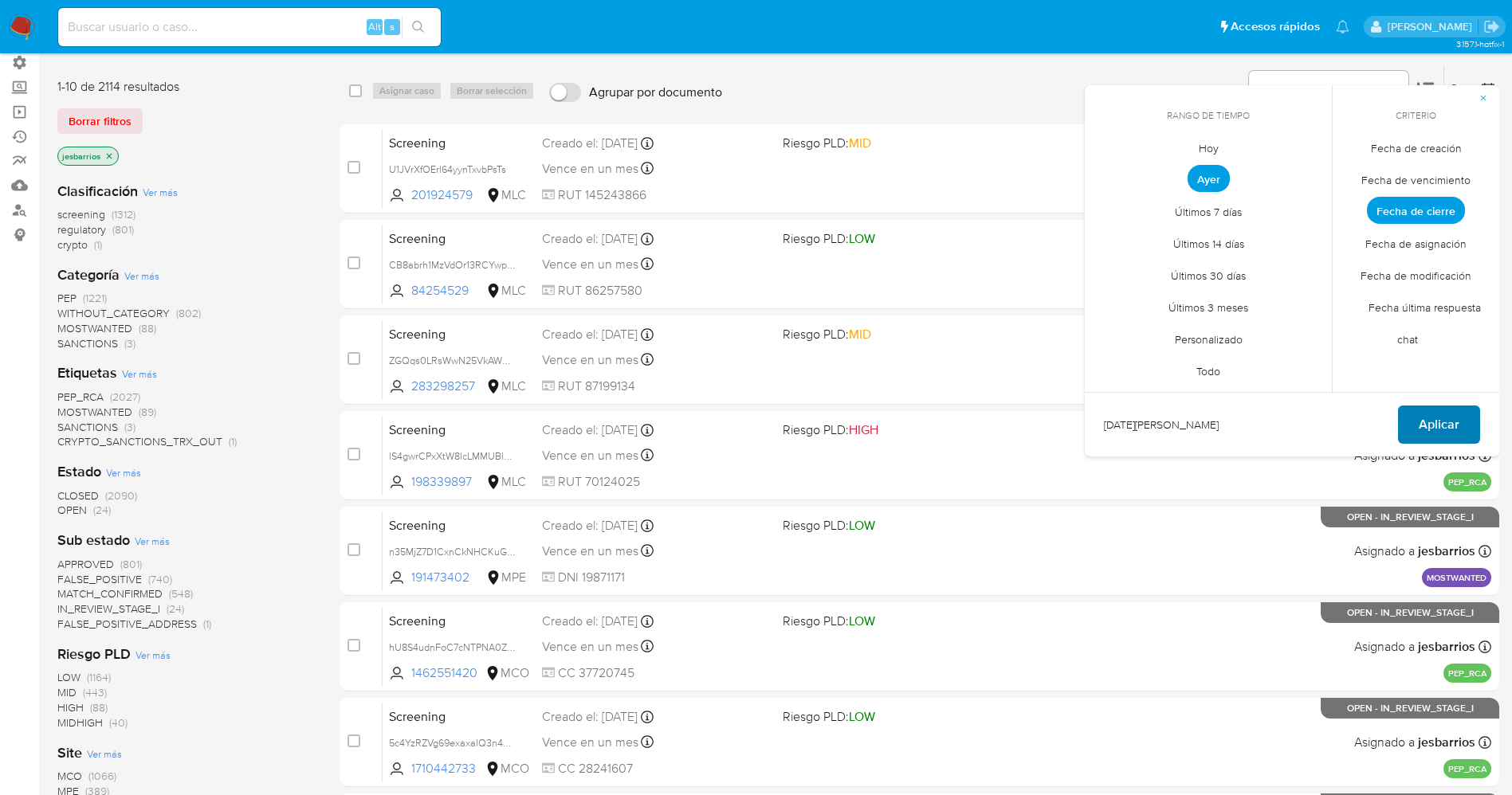
click at [1456, 415] on span "Aplicar" at bounding box center [1438, 425] width 41 height 35
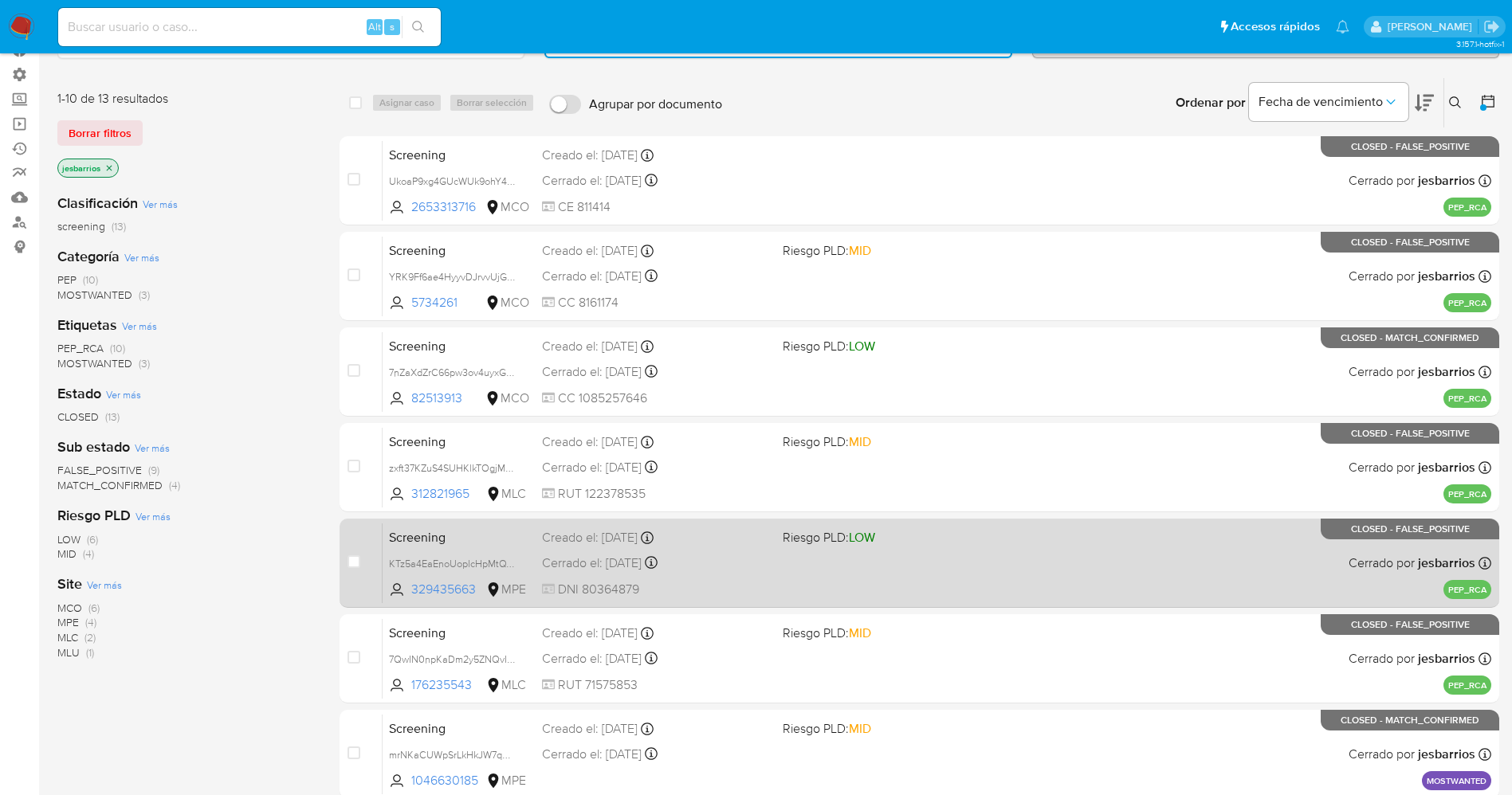
scroll to position [464, 0]
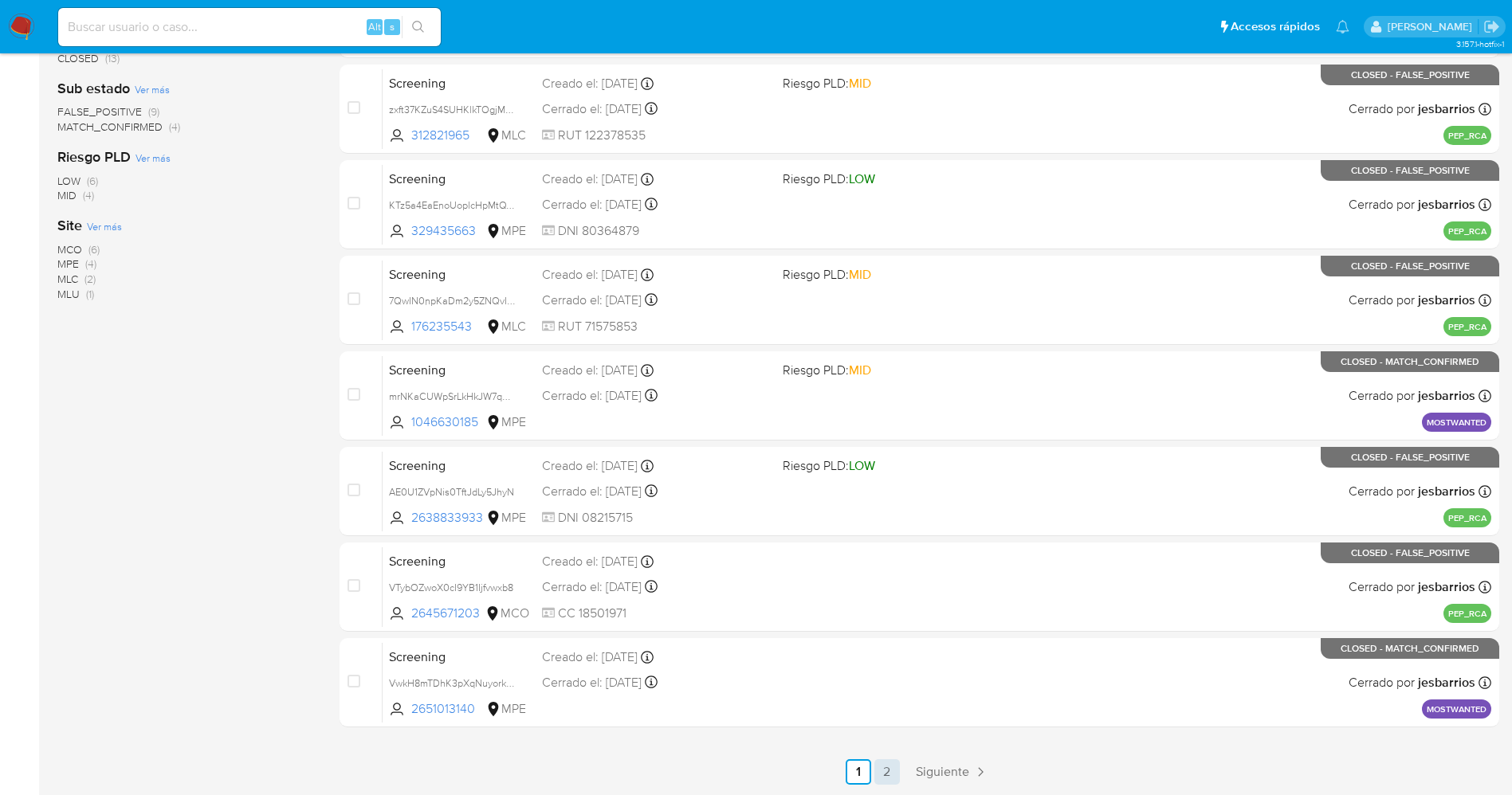
click at [884, 775] on link "2" at bounding box center [886, 772] width 26 height 26
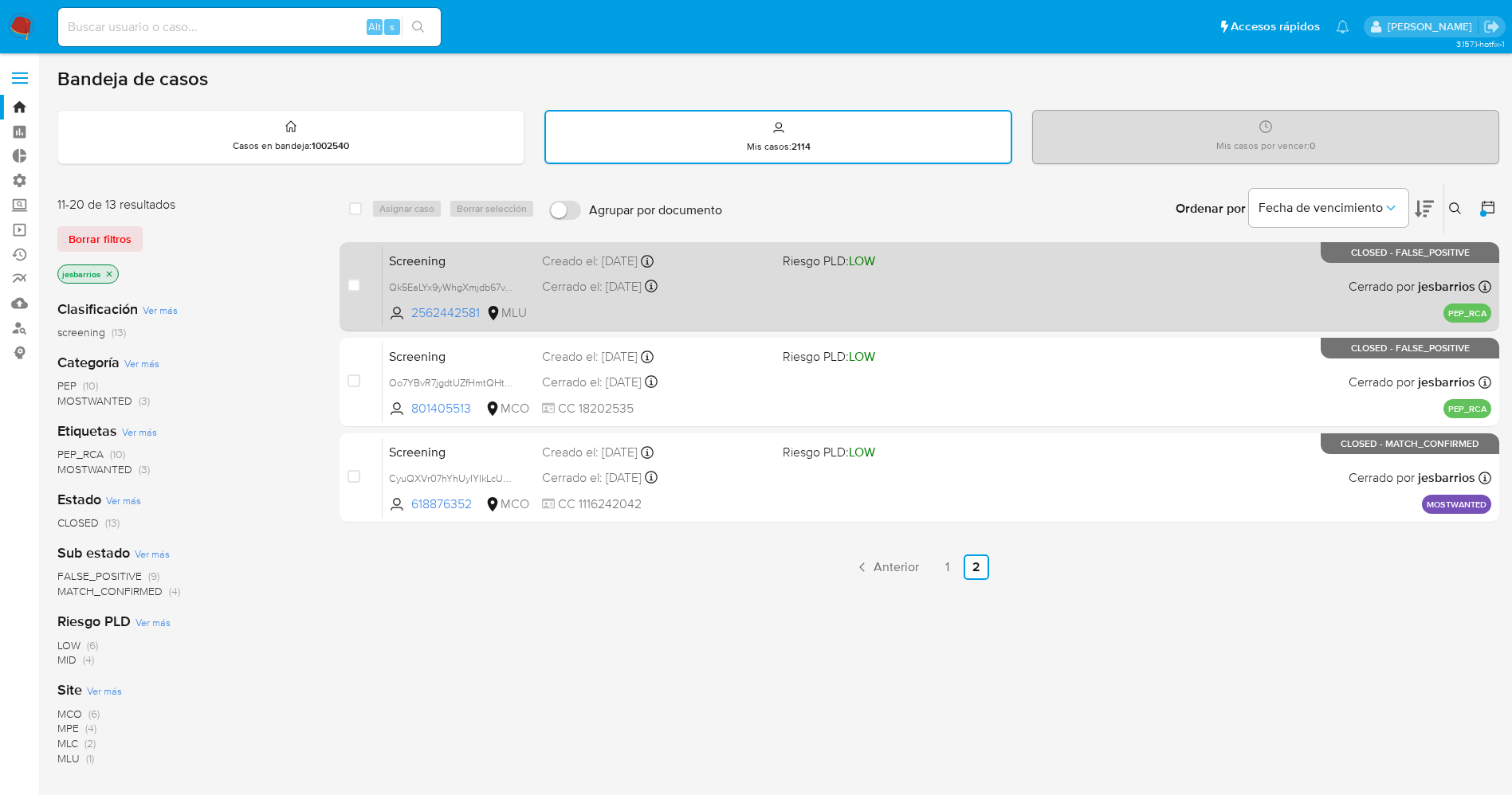
click at [748, 307] on div "Screening Qk5EaLYx9yWhgXmjdb67vToO 2562442581 MLU Riesgo PLD: LOW Creado el: 25…" at bounding box center [937, 286] width 1109 height 81
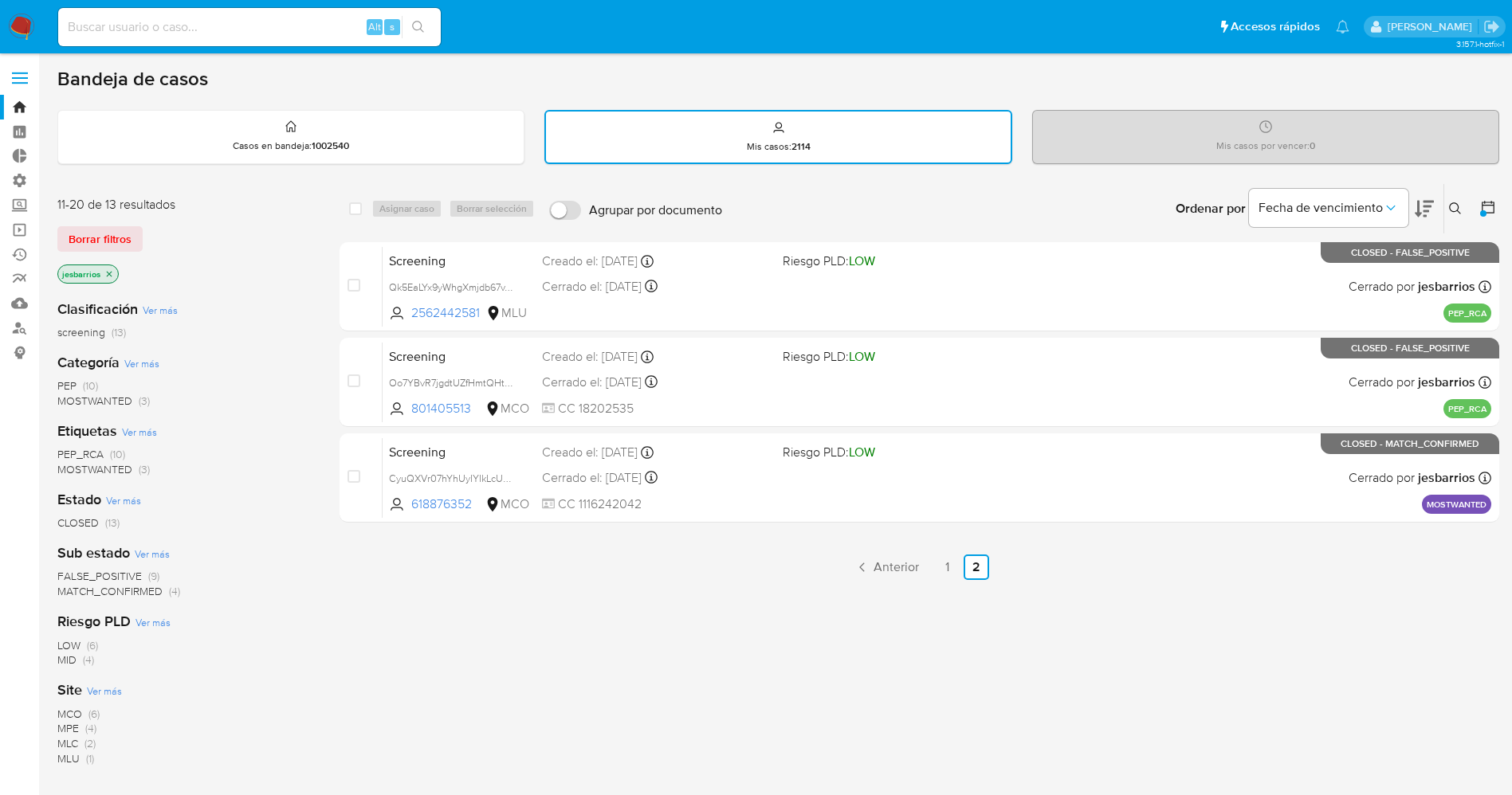
click at [25, 27] on img at bounding box center [21, 27] width 27 height 27
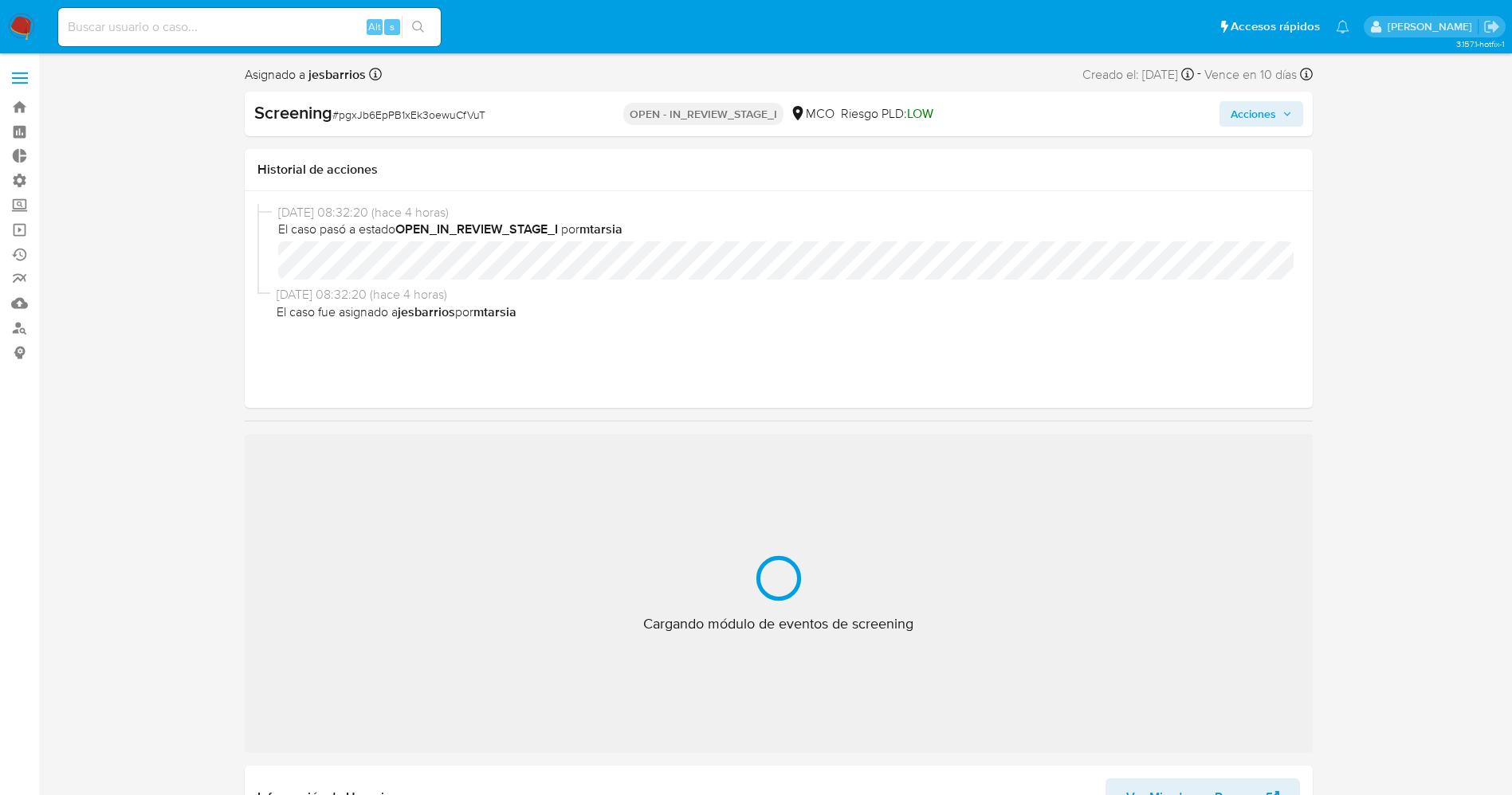
select select "10"
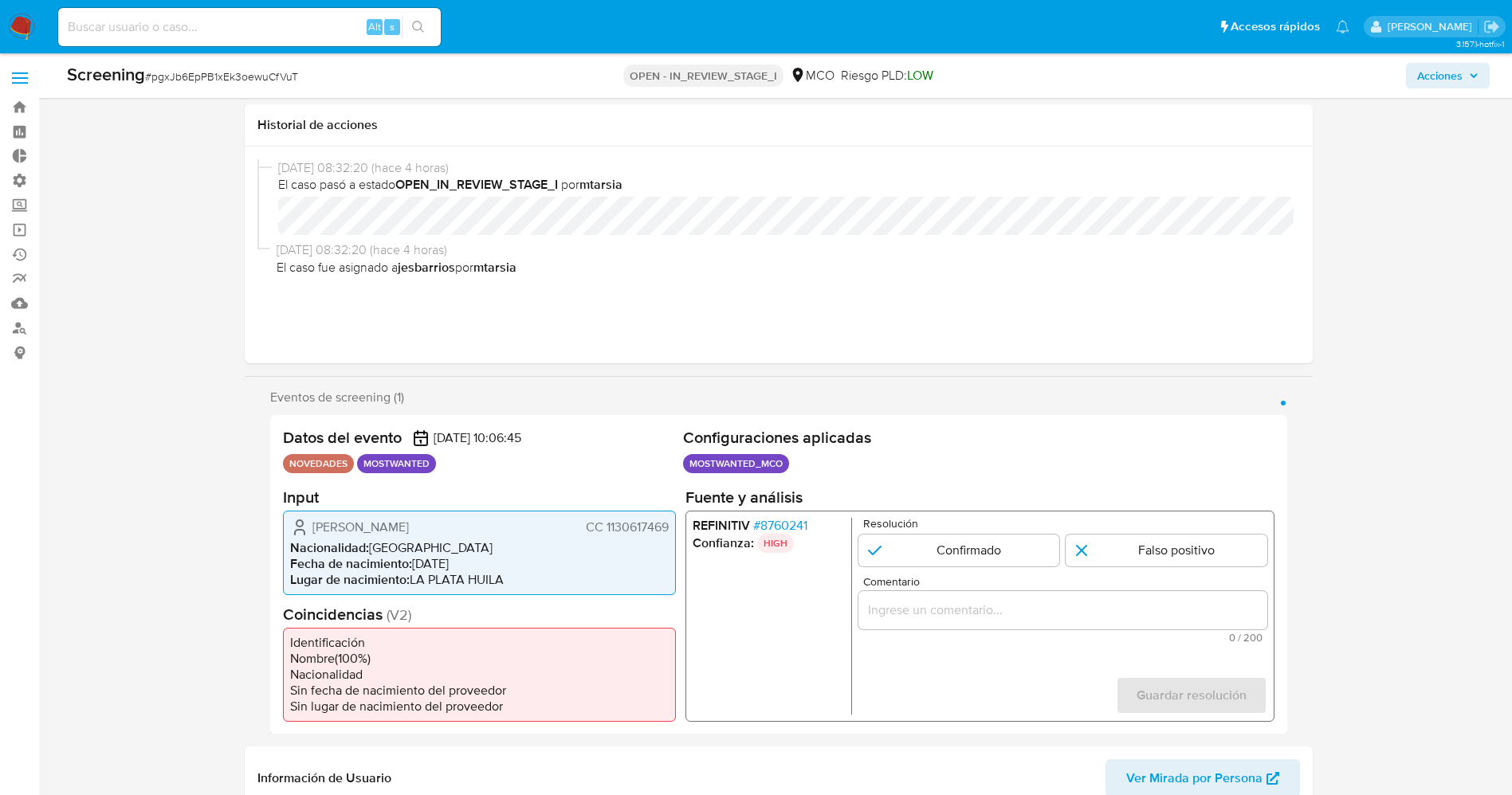
scroll to position [239, 0]
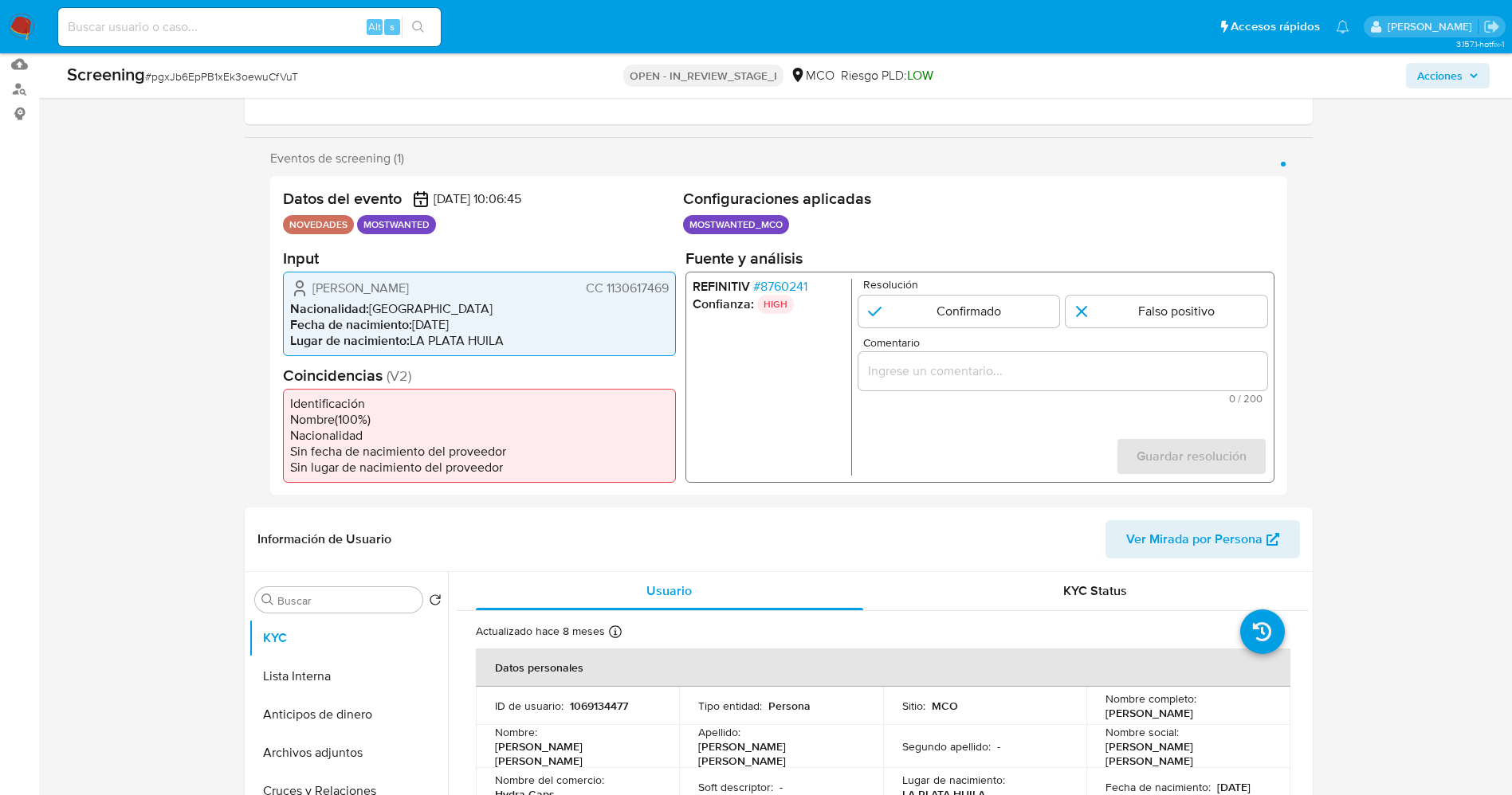
click at [771, 281] on span "# 8760241" at bounding box center [779, 286] width 54 height 16
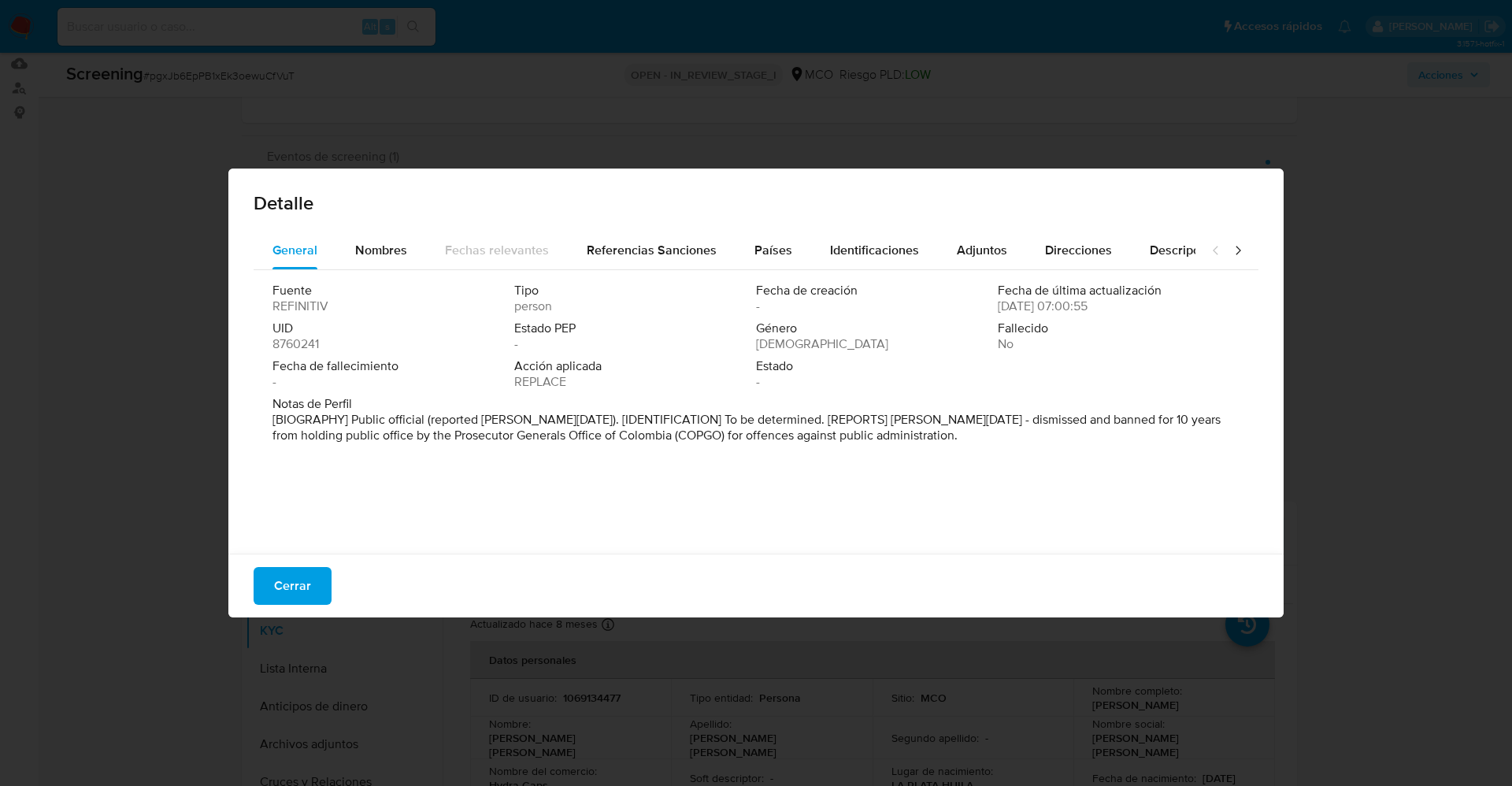
drag, startPoint x: 347, startPoint y: 414, endPoint x: 948, endPoint y: 464, distance: 603.1
click at [948, 464] on div "Fuente REFINITIV Tipo person Fecha de creación - Fecha de última actualización …" at bounding box center [756, 407] width 1005 height 276
click at [293, 589] on span "Cerrar" at bounding box center [293, 586] width 37 height 35
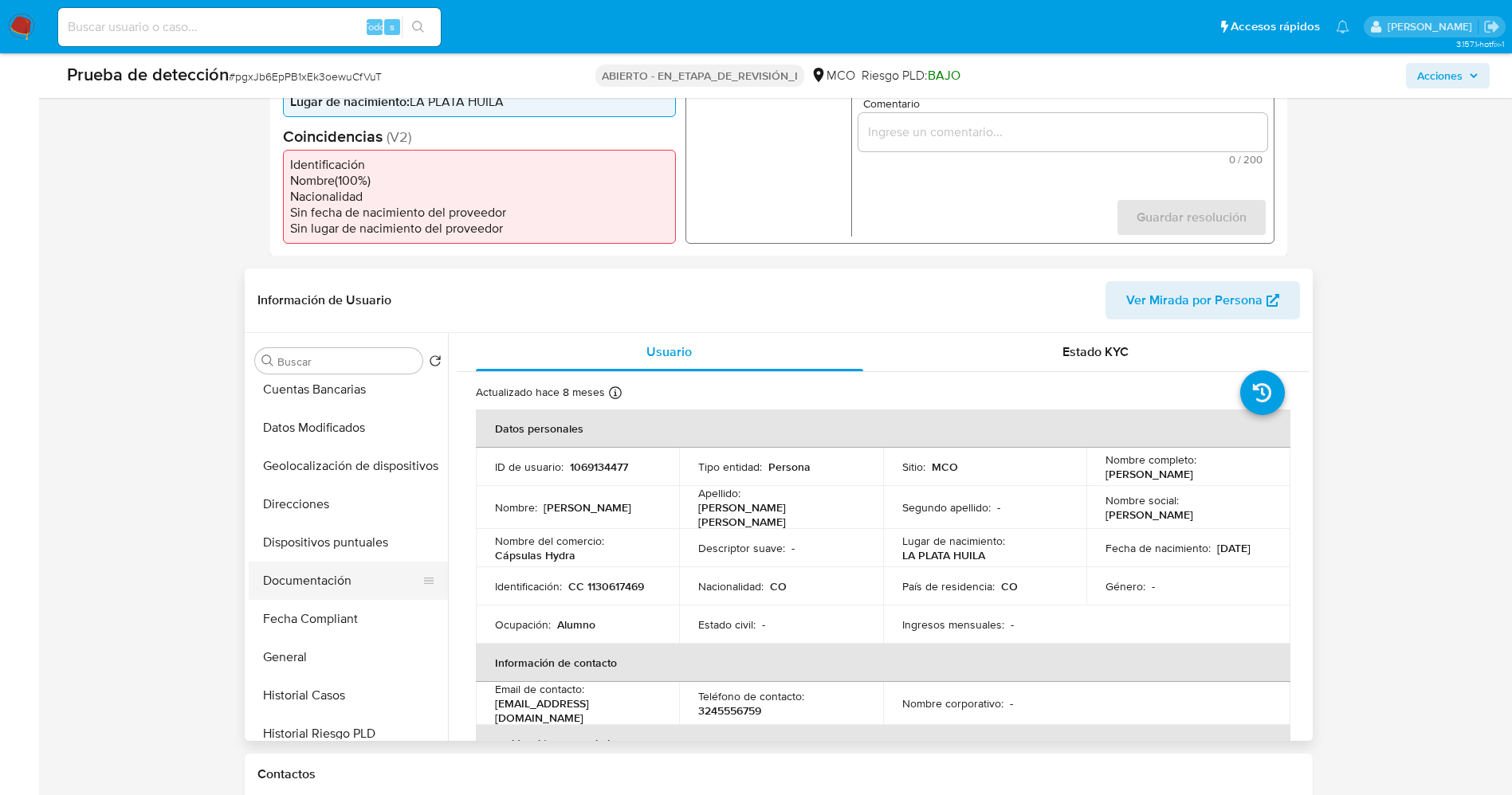
click at [323, 583] on button "Documentación" at bounding box center [342, 581] width 186 height 38
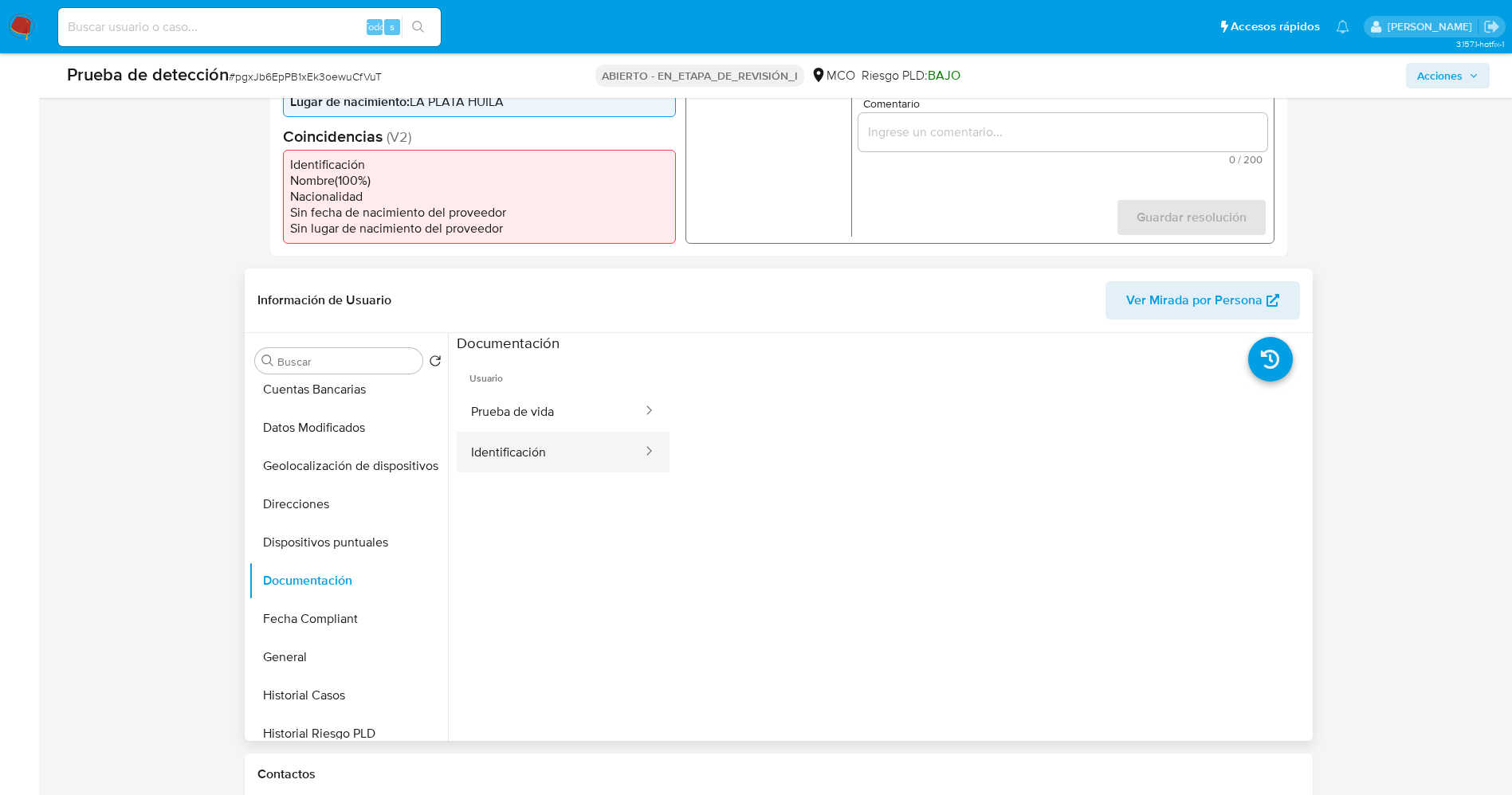
click at [511, 442] on button "Identificación" at bounding box center [549, 452] width 187 height 41
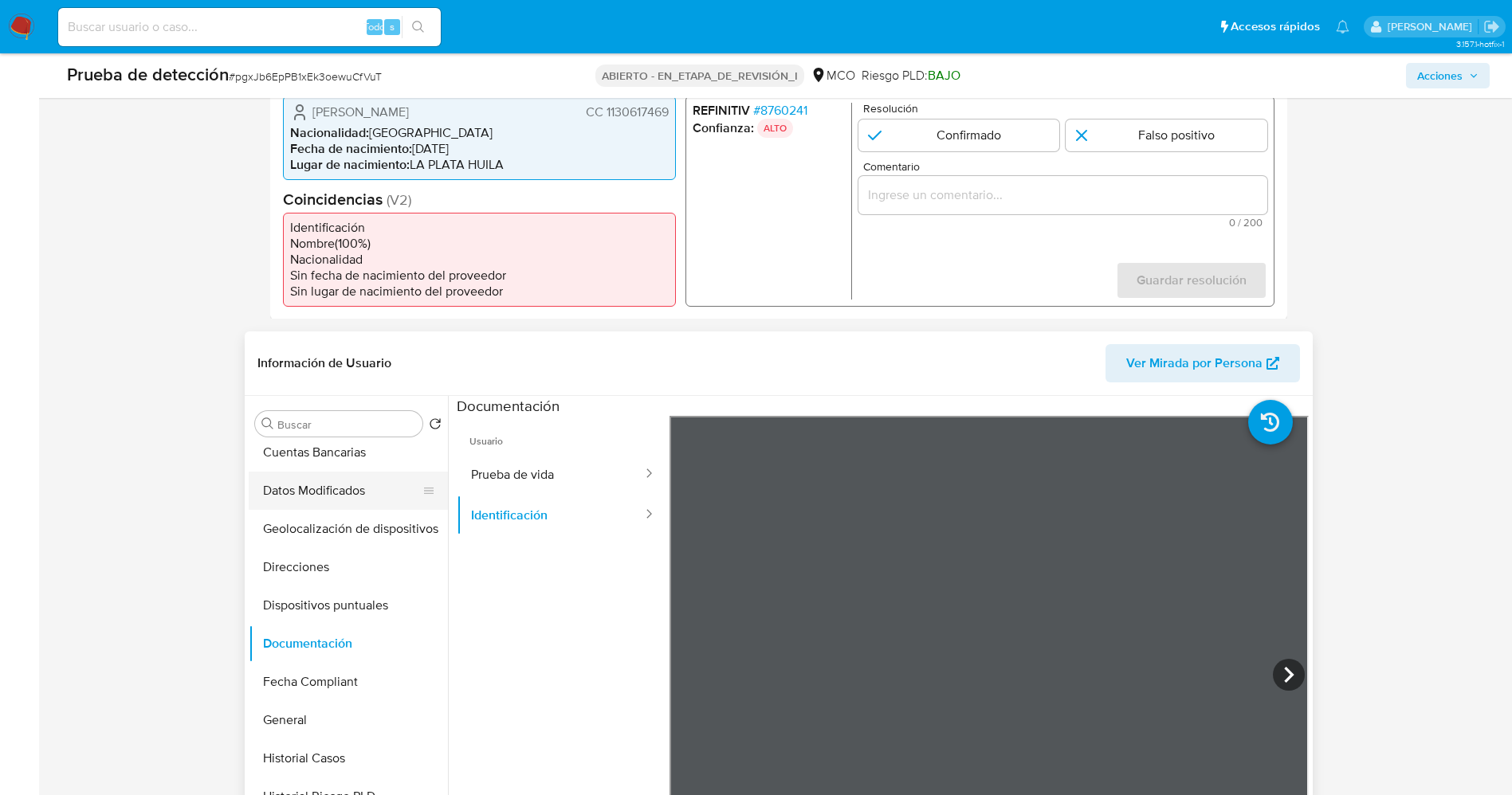
scroll to position [478, 0]
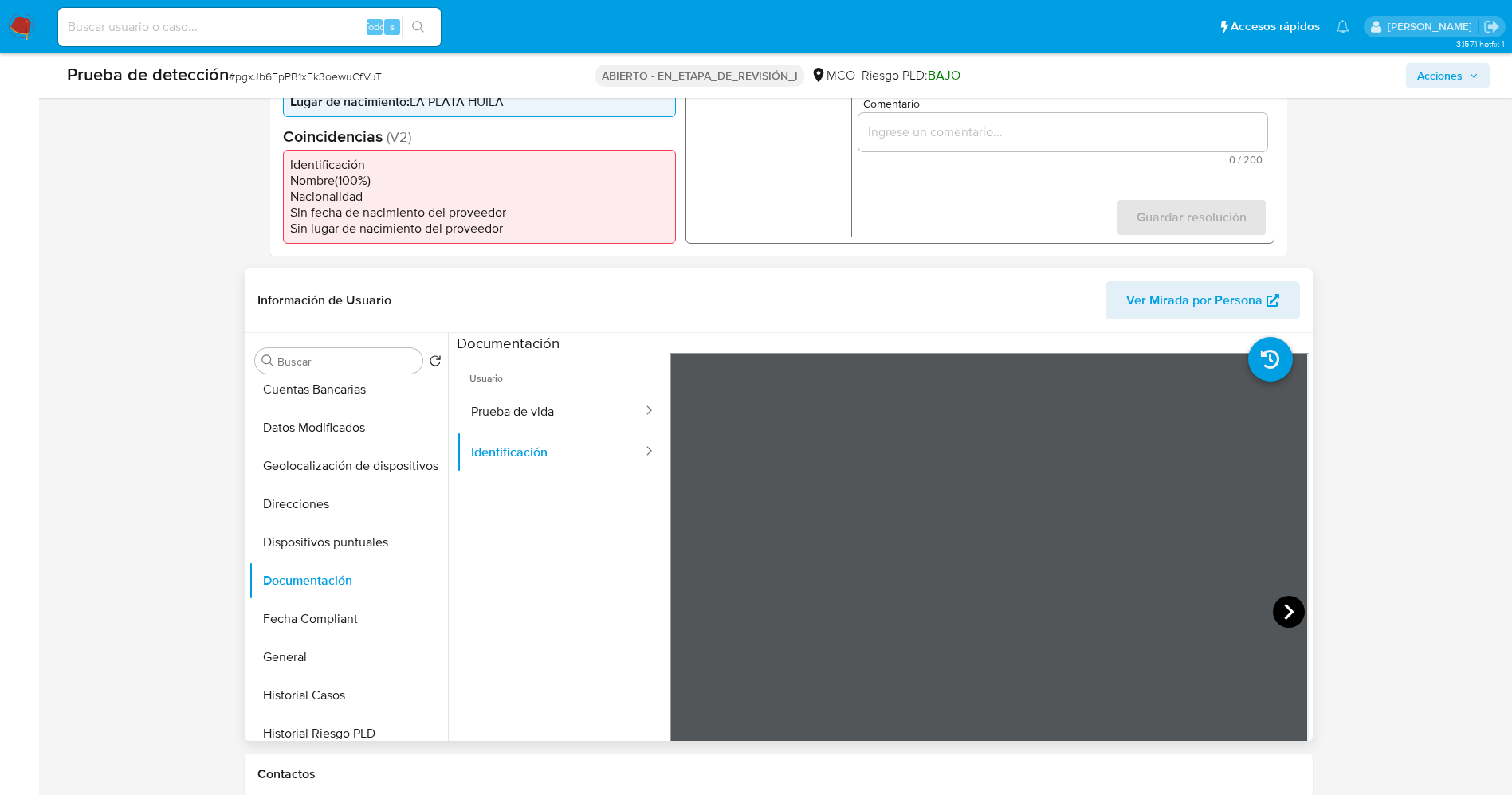
click at [1277, 612] on icon at bounding box center [1289, 612] width 32 height 32
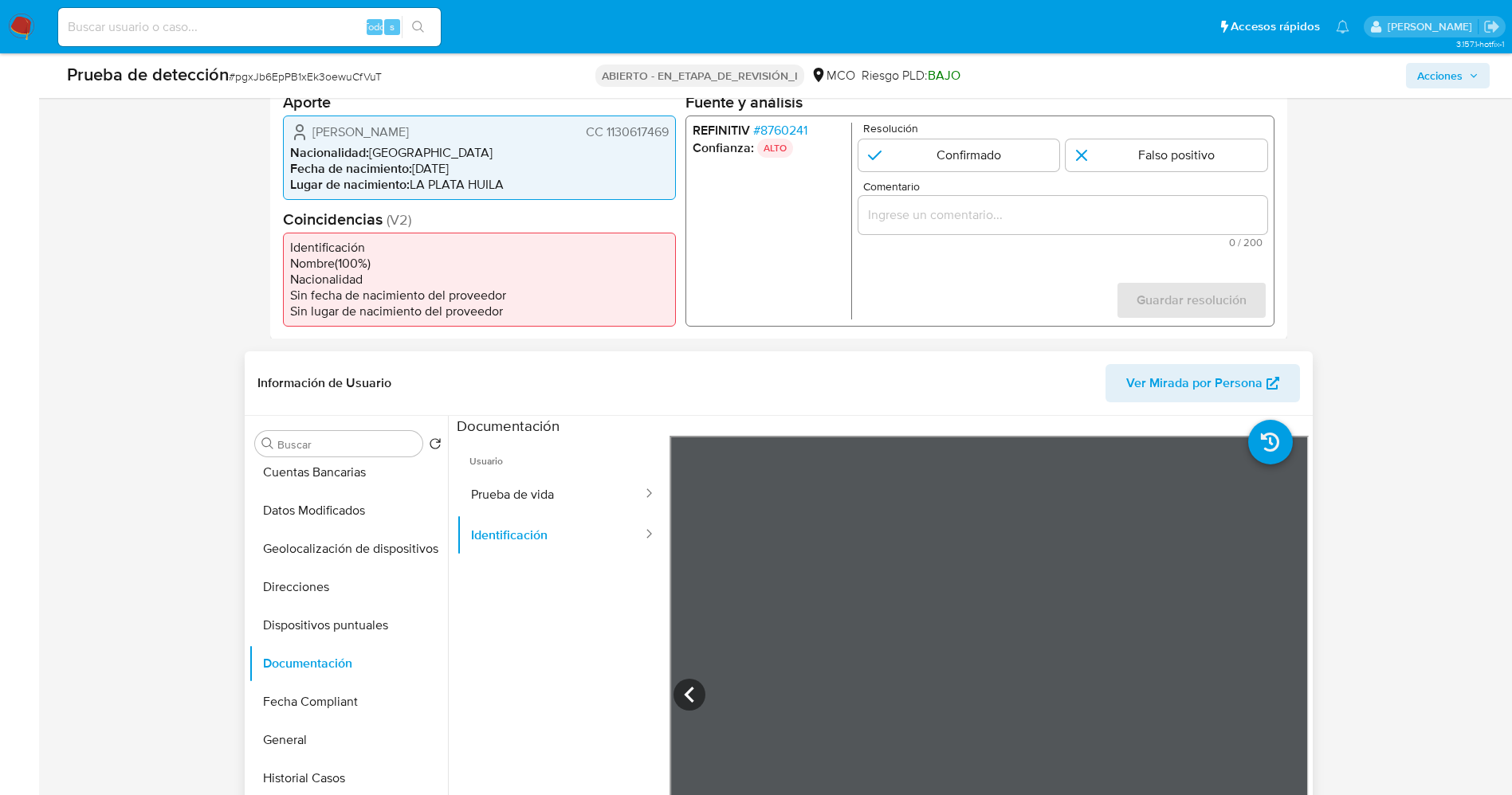
scroll to position [359, 0]
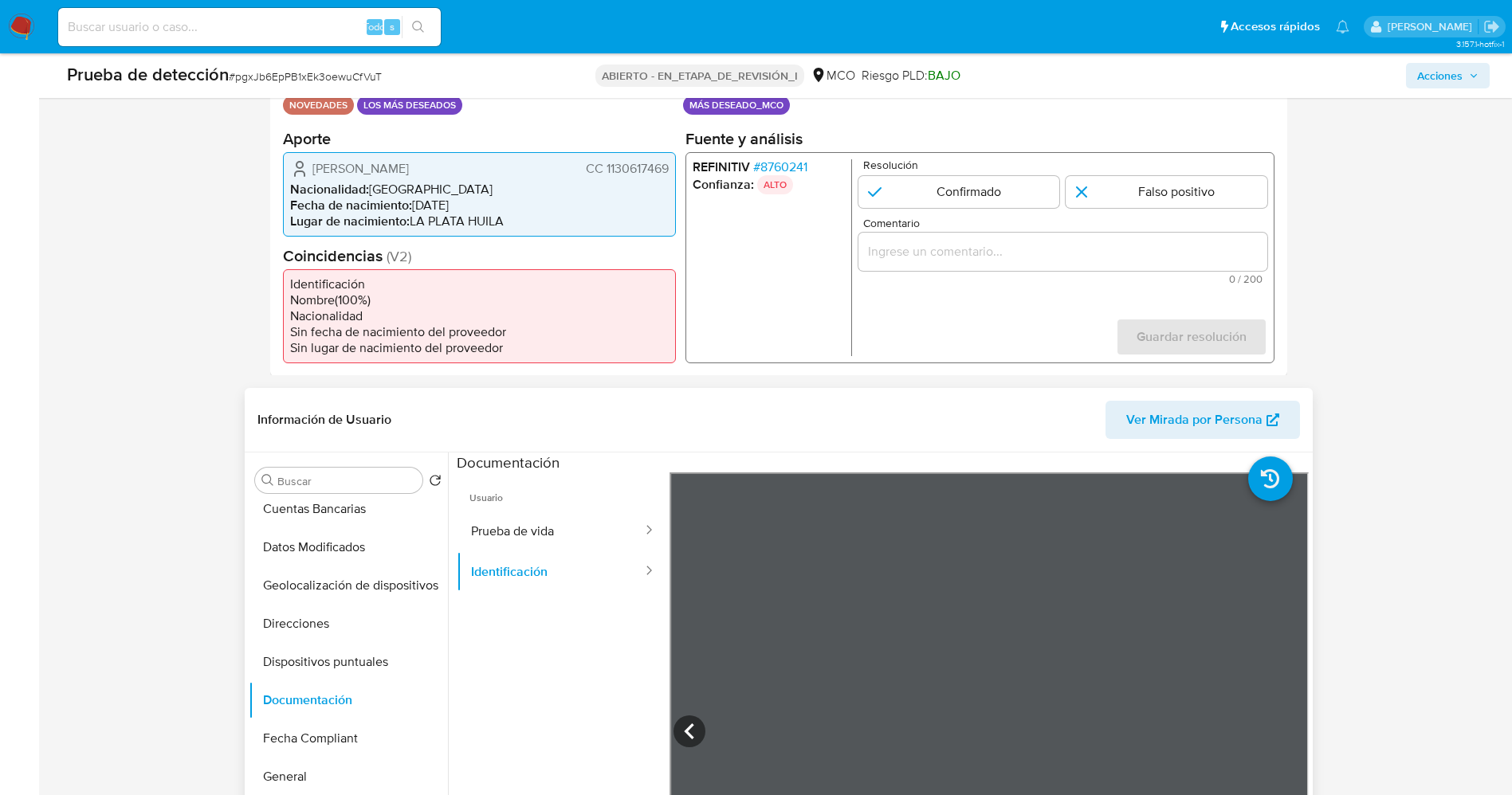
drag, startPoint x: 611, startPoint y: 165, endPoint x: 669, endPoint y: 165, distance: 58.0
click at [669, 165] on div "John Eryk Chaux Suárez CC 1130617469 Nacionalidad : Colombia Fecha de nacimient…" at bounding box center [479, 193] width 393 height 84
click at [626, 166] on font "CC 1130617469" at bounding box center [627, 168] width 83 height 19
drag, startPoint x: 604, startPoint y: 169, endPoint x: 670, endPoint y: 168, distance: 66.0
click at [670, 168] on div "John Eryk Chaux Suárez CC 1130617469 Nacionalidad : Colombia Fecha de nacimient…" at bounding box center [479, 193] width 393 height 84
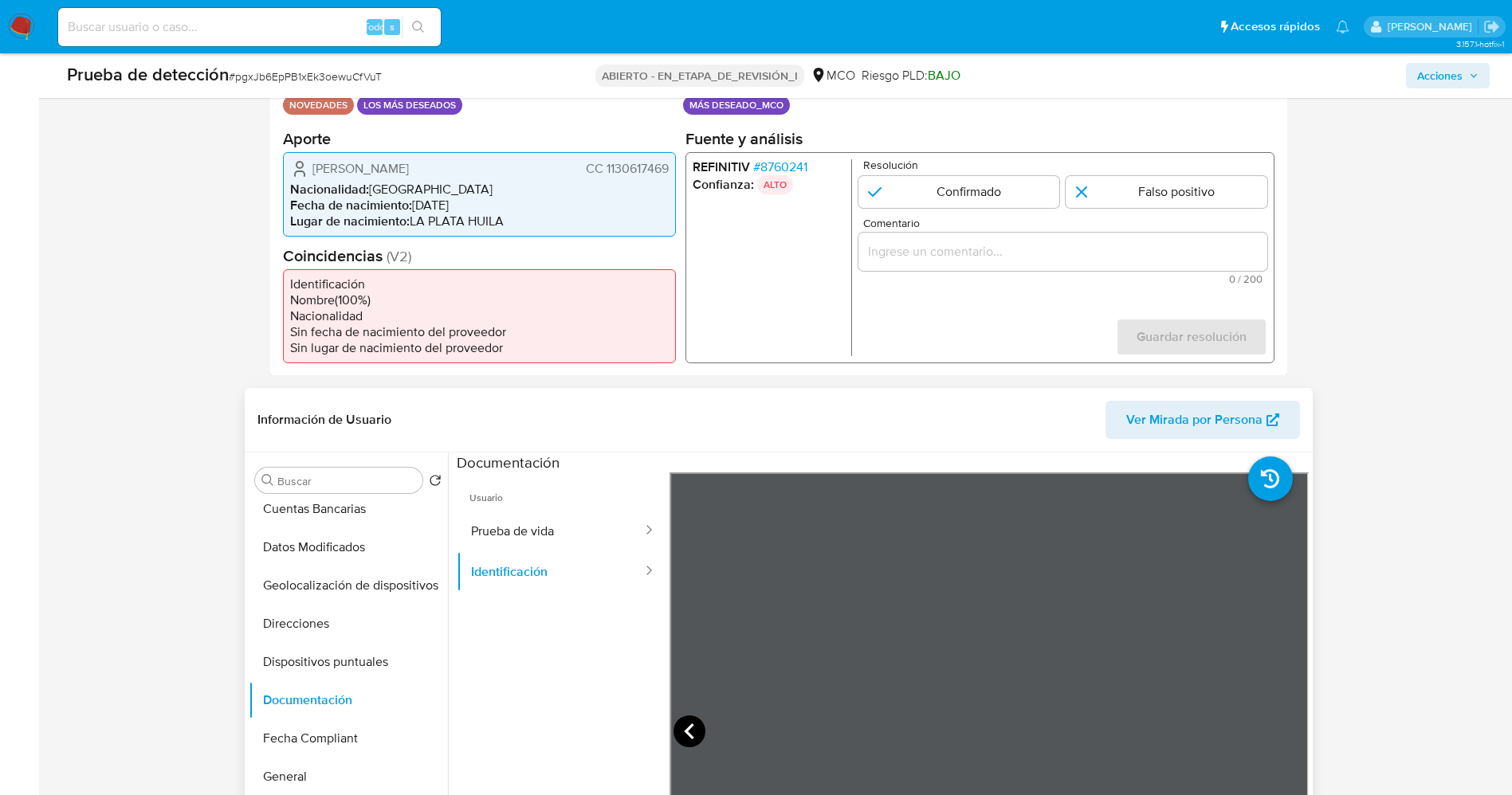
click at [689, 721] on icon at bounding box center [690, 731] width 32 height 32
drag, startPoint x: 369, startPoint y: 165, endPoint x: 405, endPoint y: 168, distance: 36.1
click at [405, 168] on font "John Eryk Chaux Suárez" at bounding box center [360, 168] width 97 height 19
drag, startPoint x: 604, startPoint y: 168, endPoint x: 671, endPoint y: 170, distance: 67.0
click at [671, 170] on div "John Eryk Chaux Suárez CC 1130617469 Nacionalidad : Colombia Fecha de nacimient…" at bounding box center [479, 193] width 393 height 84
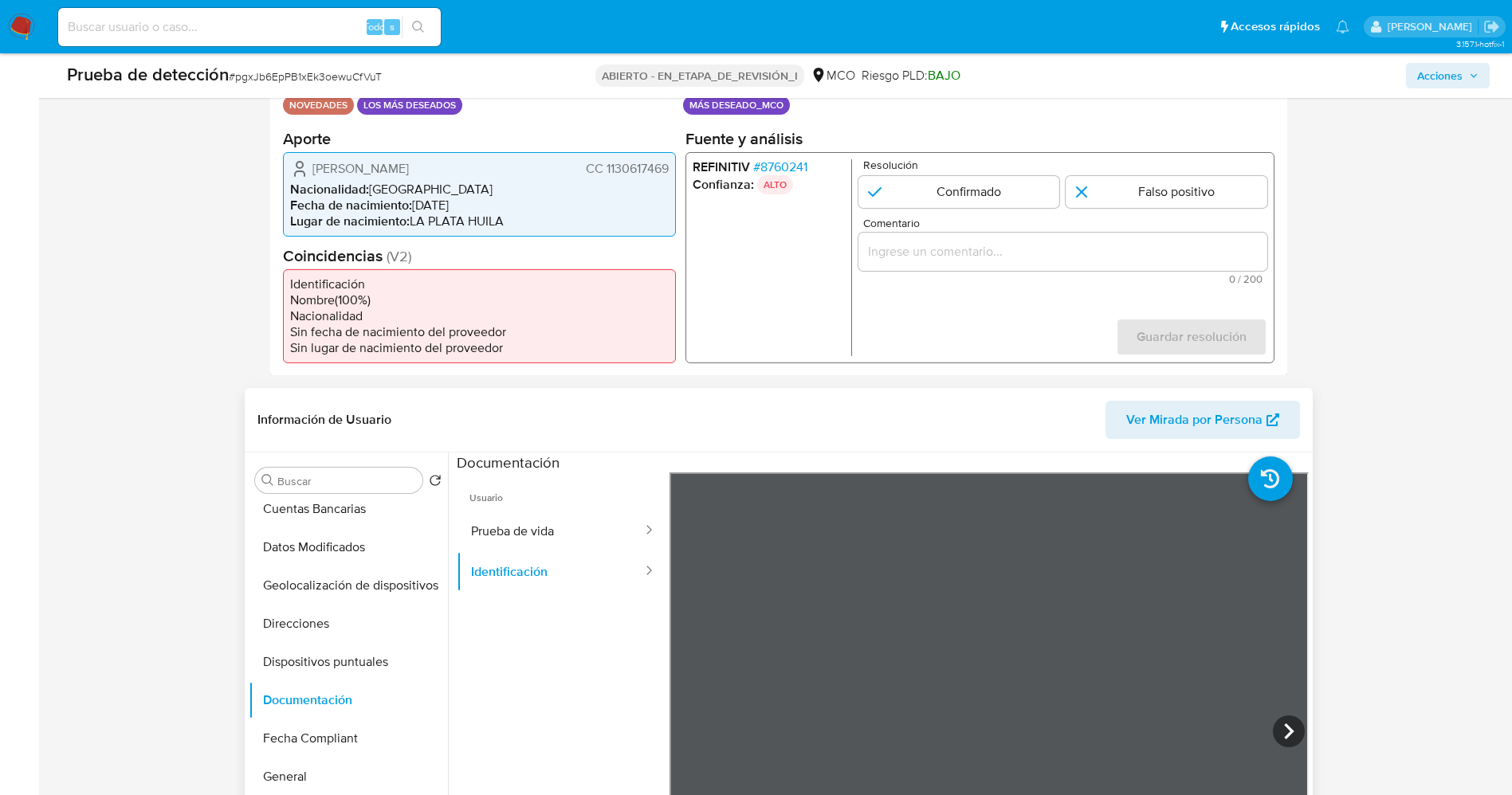
drag, startPoint x: 318, startPoint y: 166, endPoint x: 470, endPoint y: 157, distance: 152.3
click at [473, 158] on div "John Eryk Chaux Suárez CC 1130617469 Nacionalidad : Colombia Fecha de nacimient…" at bounding box center [479, 193] width 393 height 84
click at [308, 166] on icon "1 de 1" at bounding box center [300, 168] width 19 height 19
drag, startPoint x: 325, startPoint y: 167, endPoint x: 415, endPoint y: 162, distance: 90.1
click at [461, 163] on div "John Eryk Chaux Suárez CC 1130617469" at bounding box center [479, 168] width 378 height 19
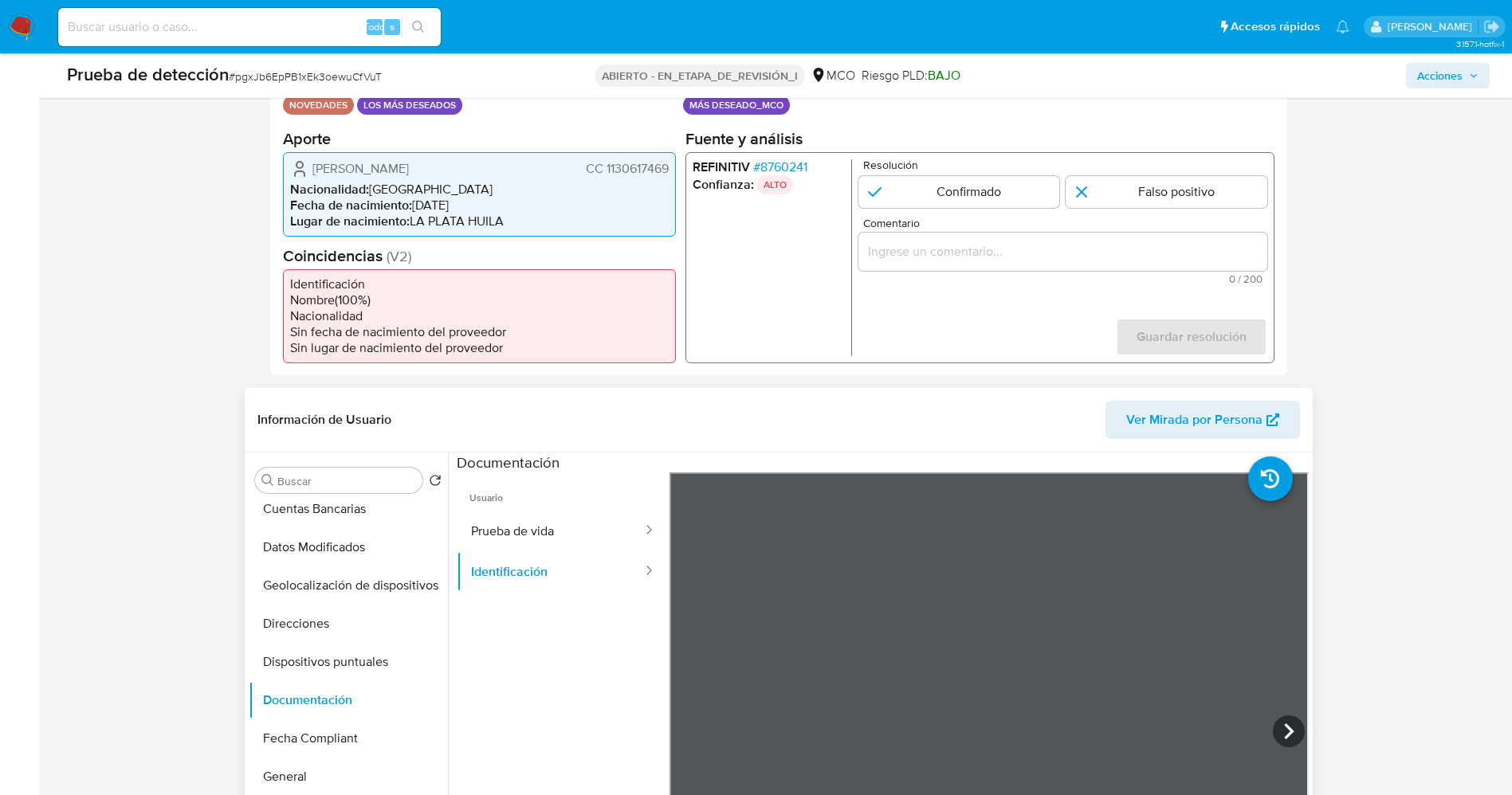
drag, startPoint x: 603, startPoint y: 168, endPoint x: 675, endPoint y: 173, distance: 72.2
click at [675, 173] on div "Datos del evento 29/08/2025 10:06:45 NOVEDADES LOS MÁS DESEADOS Configuraciones…" at bounding box center [778, 216] width 1017 height 320
drag, startPoint x: 312, startPoint y: 162, endPoint x: 466, endPoint y: 162, distance: 154.0
click at [466, 162] on div "John Eryk Chaux Suárez CC 1130617469" at bounding box center [479, 168] width 378 height 19
click at [306, 174] on icon "1 de 1" at bounding box center [300, 168] width 19 height 19
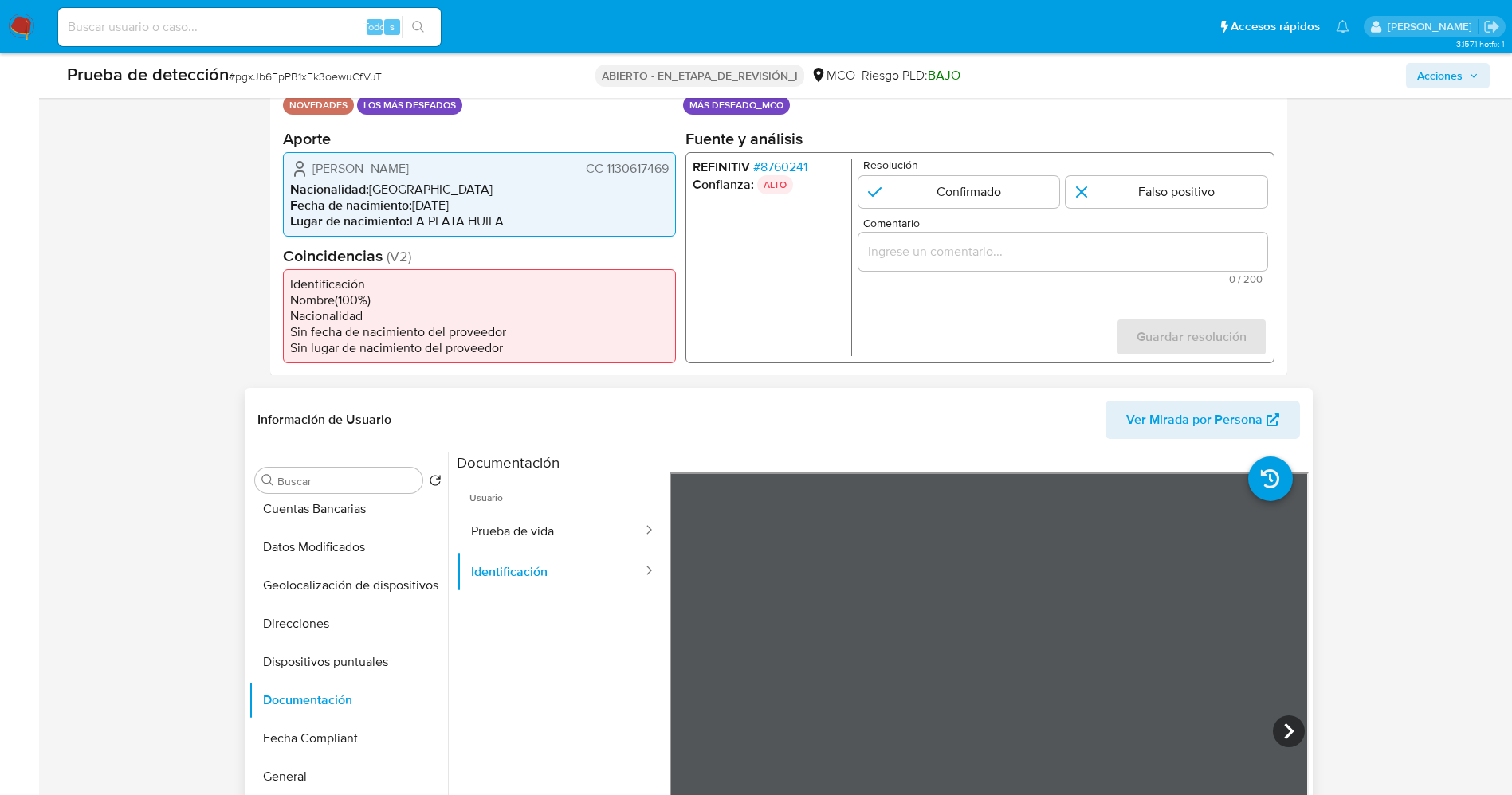
drag, startPoint x: 366, startPoint y: 158, endPoint x: 399, endPoint y: 168, distance: 34.5
click at [478, 159] on div "John Eryk Chaux Suárez CC 1130617469" at bounding box center [479, 168] width 378 height 19
click at [371, 203] on span "Fecha de nacimiento :" at bounding box center [351, 204] width 122 height 19
drag, startPoint x: 308, startPoint y: 173, endPoint x: 670, endPoint y: 169, distance: 362.0
click at [670, 169] on div "John Eryk Chaux Suárez CC 1130617469 Nacionalidad : Colombia Fecha de nacimient…" at bounding box center [479, 193] width 393 height 84
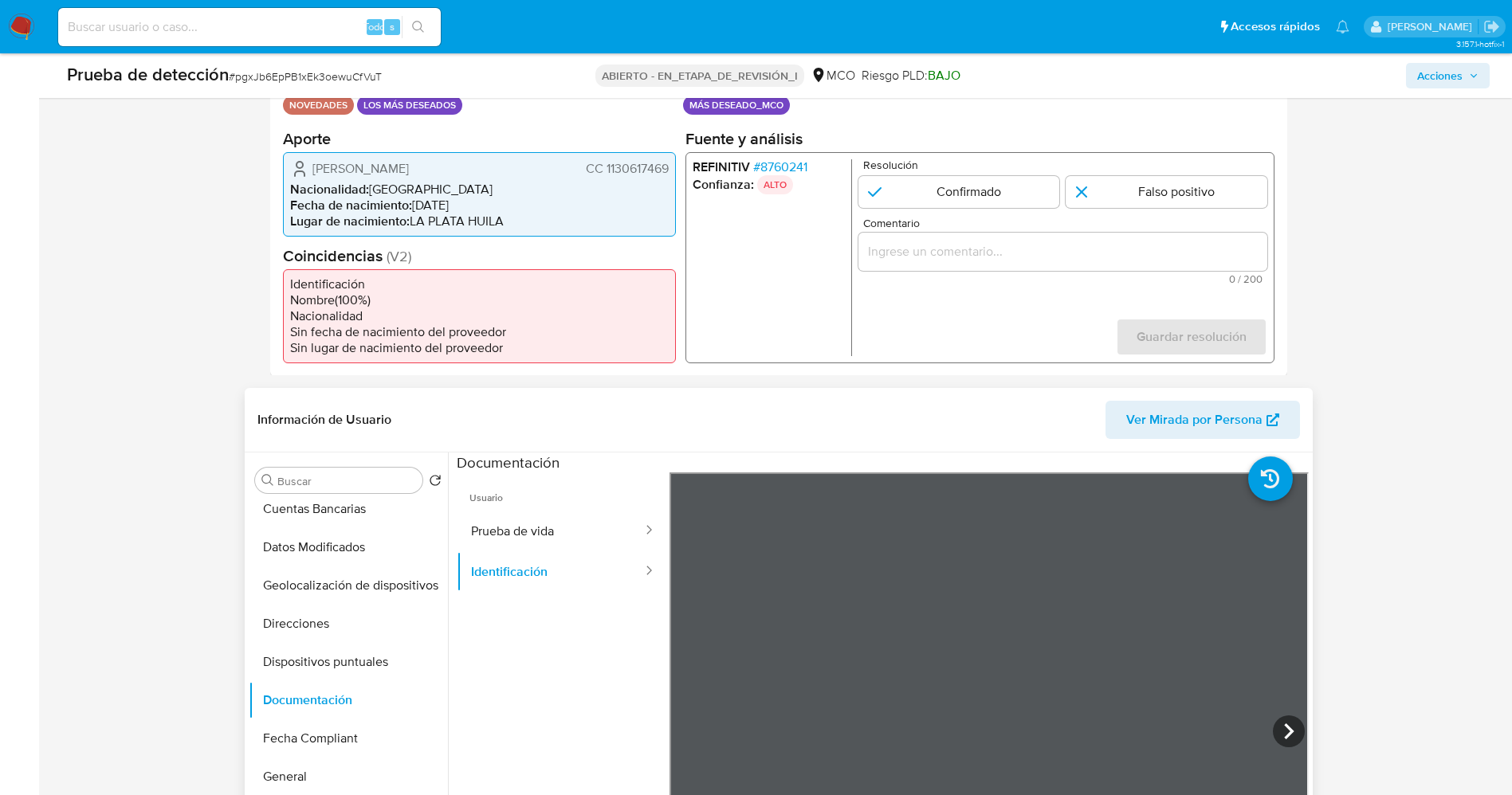
click at [783, 165] on font "8760241" at bounding box center [783, 166] width 47 height 19
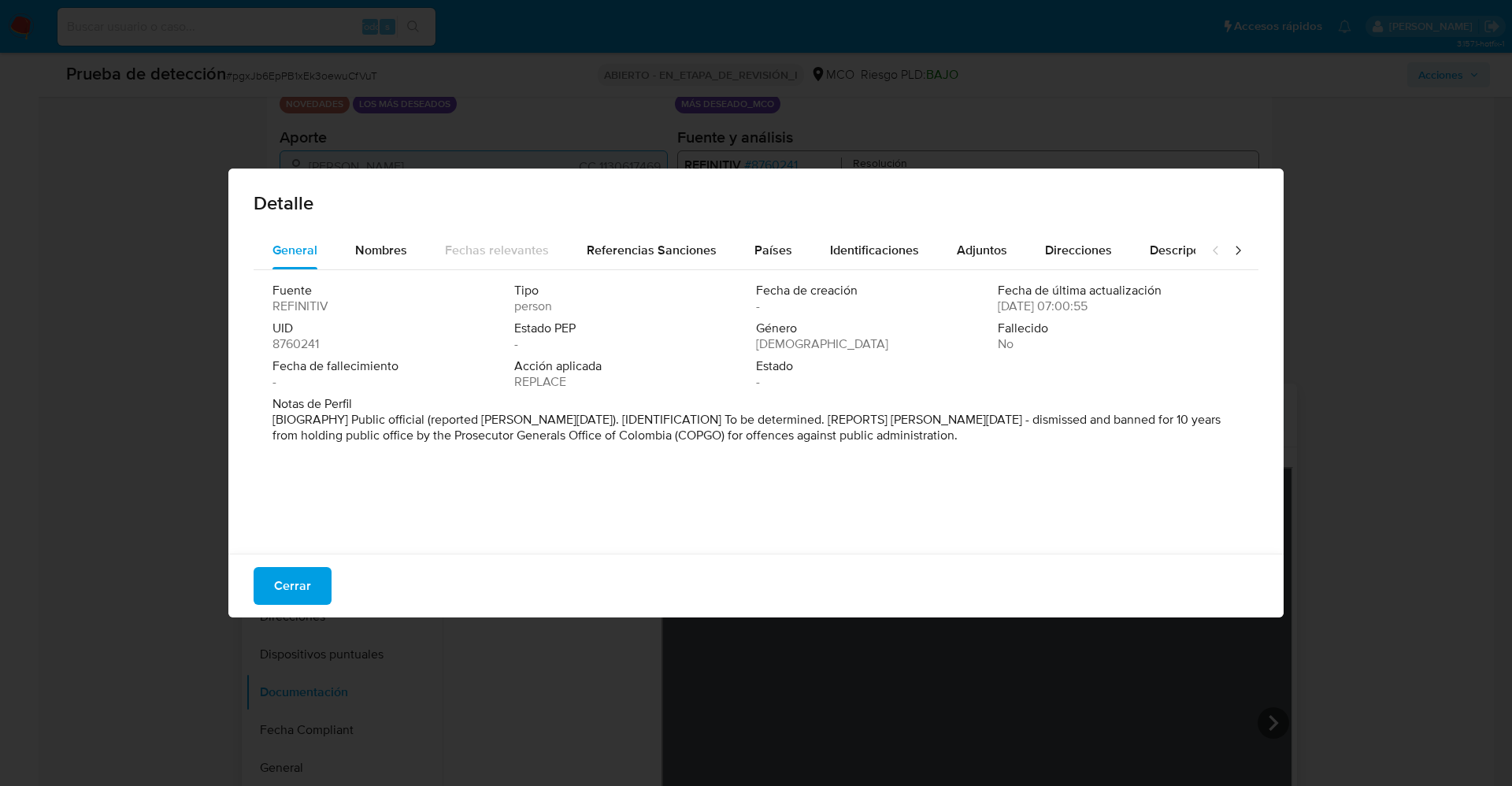
drag, startPoint x: 829, startPoint y: 451, endPoint x: 721, endPoint y: 417, distance: 113.2
click at [997, 474] on div "Fuente REFINITIV Tipo person Fecha de creación - Fecha de última actualización …" at bounding box center [756, 407] width 1005 height 276
click at [987, 361] on div "Fuente REFINITIV Tipo persona Fecha de creación - Fecha de última actualización…" at bounding box center [756, 339] width 967 height 113
drag, startPoint x: 1025, startPoint y: 419, endPoint x: 1021, endPoint y: 457, distance: 38.2
click at [1021, 457] on div "Fuente REFINITIV Tipo persona Fecha de creación - Fecha de última actualización…" at bounding box center [756, 407] width 1005 height 276
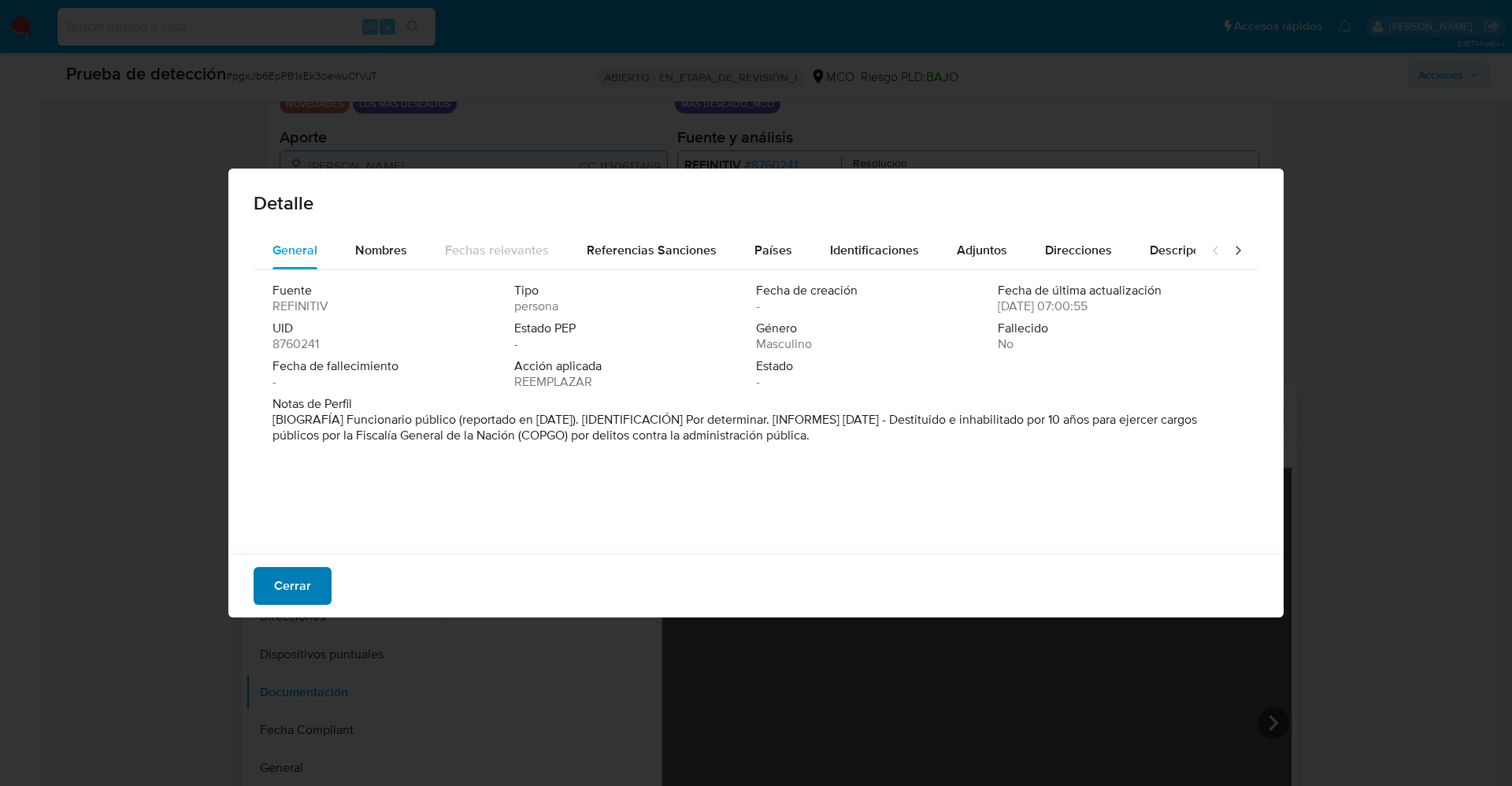
click at [291, 590] on font "Cerrar" at bounding box center [293, 585] width 37 height 38
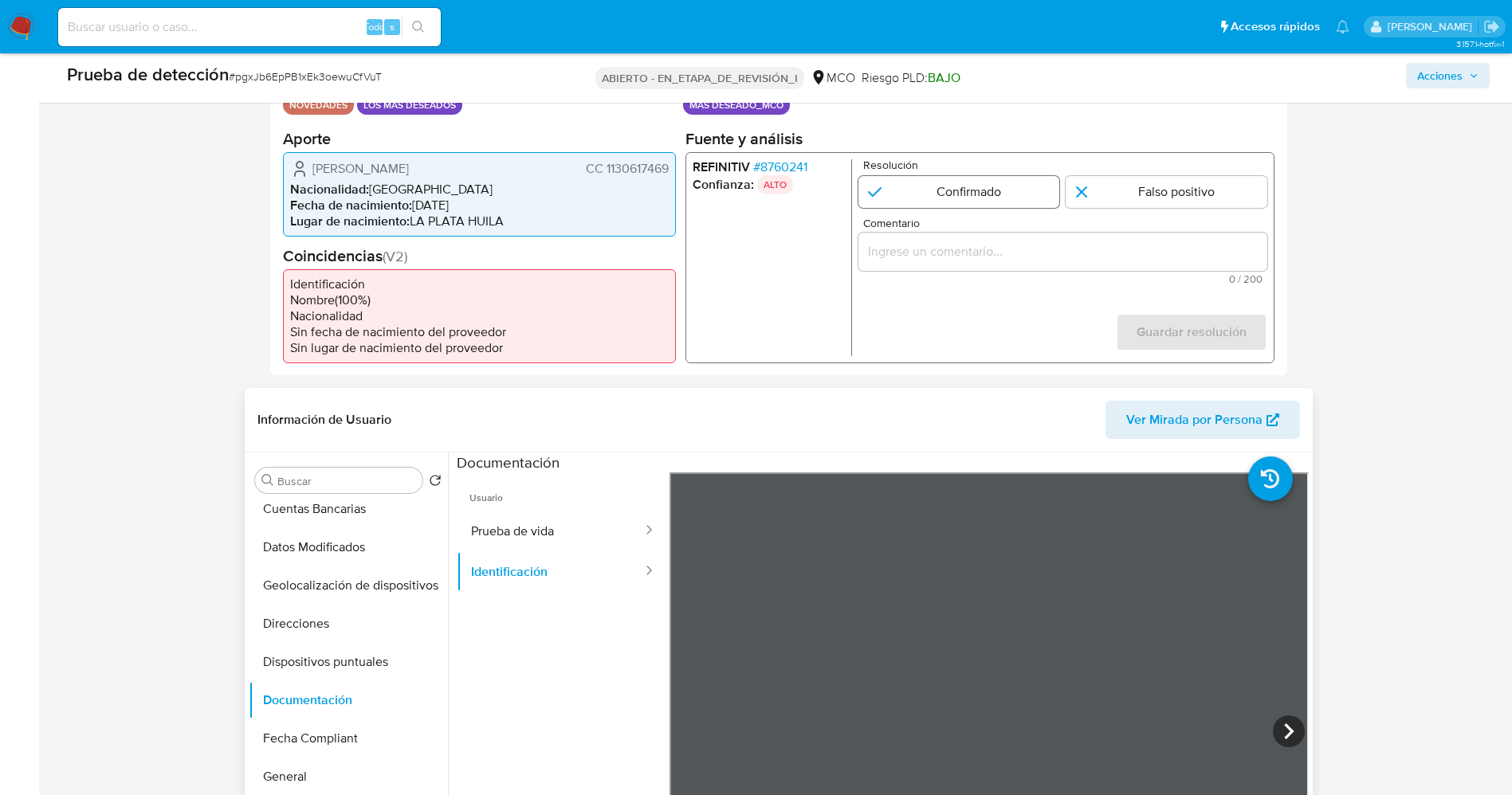
click at [931, 194] on input "1 de 1" at bounding box center [957, 191] width 201 height 32
radio input "true"
click at [927, 246] on input "Comentario" at bounding box center [1061, 251] width 409 height 20
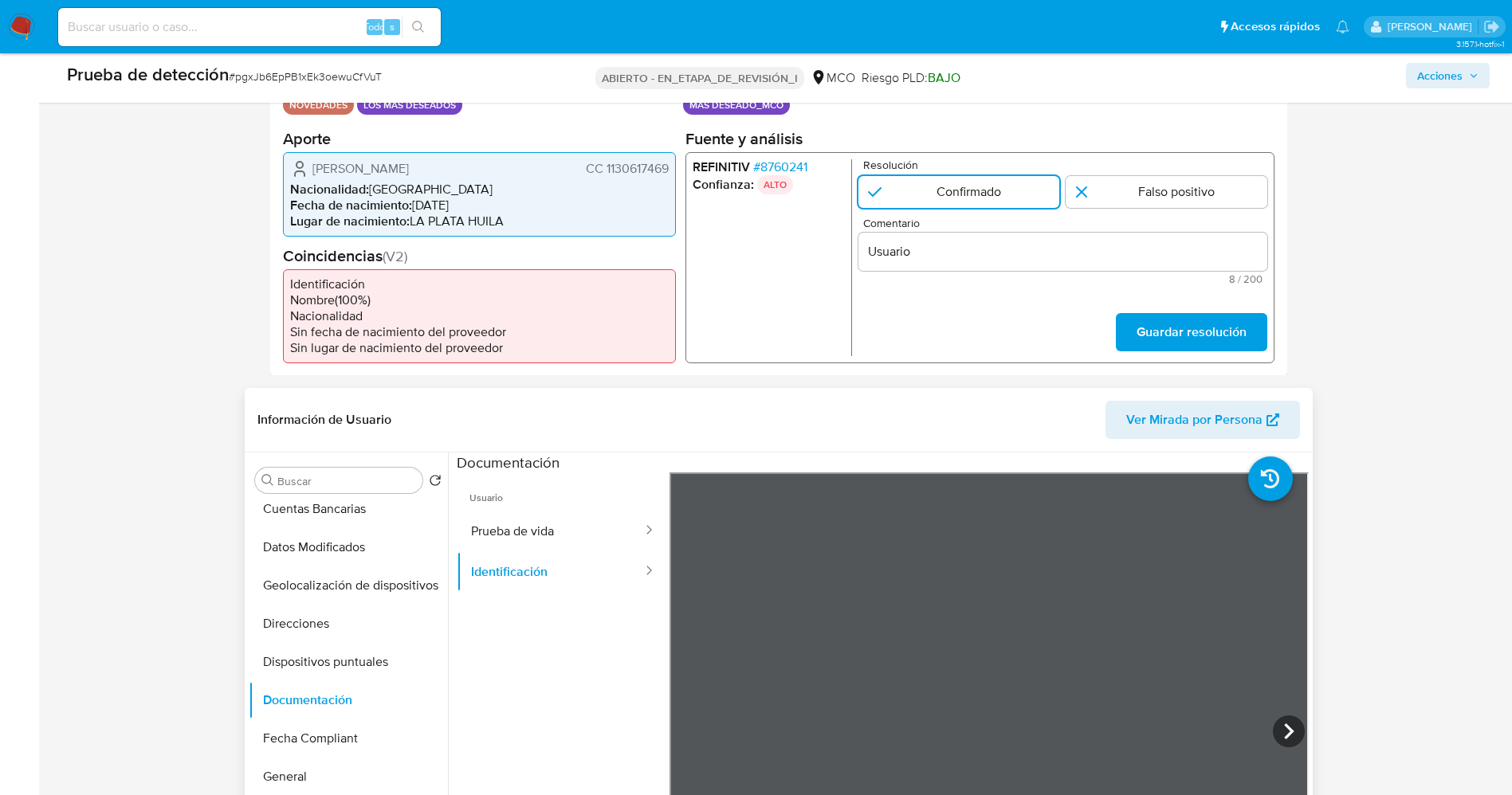
drag, startPoint x: 314, startPoint y: 163, endPoint x: 672, endPoint y: 163, distance: 358.0
click at [672, 163] on div "John Eryk Chaux Suárez CC 1130617469 Nacionalidad : Colombia Fecha de nacimient…" at bounding box center [479, 193] width 393 height 84
click at [963, 242] on input "Usuario" at bounding box center [1061, 251] width 409 height 20
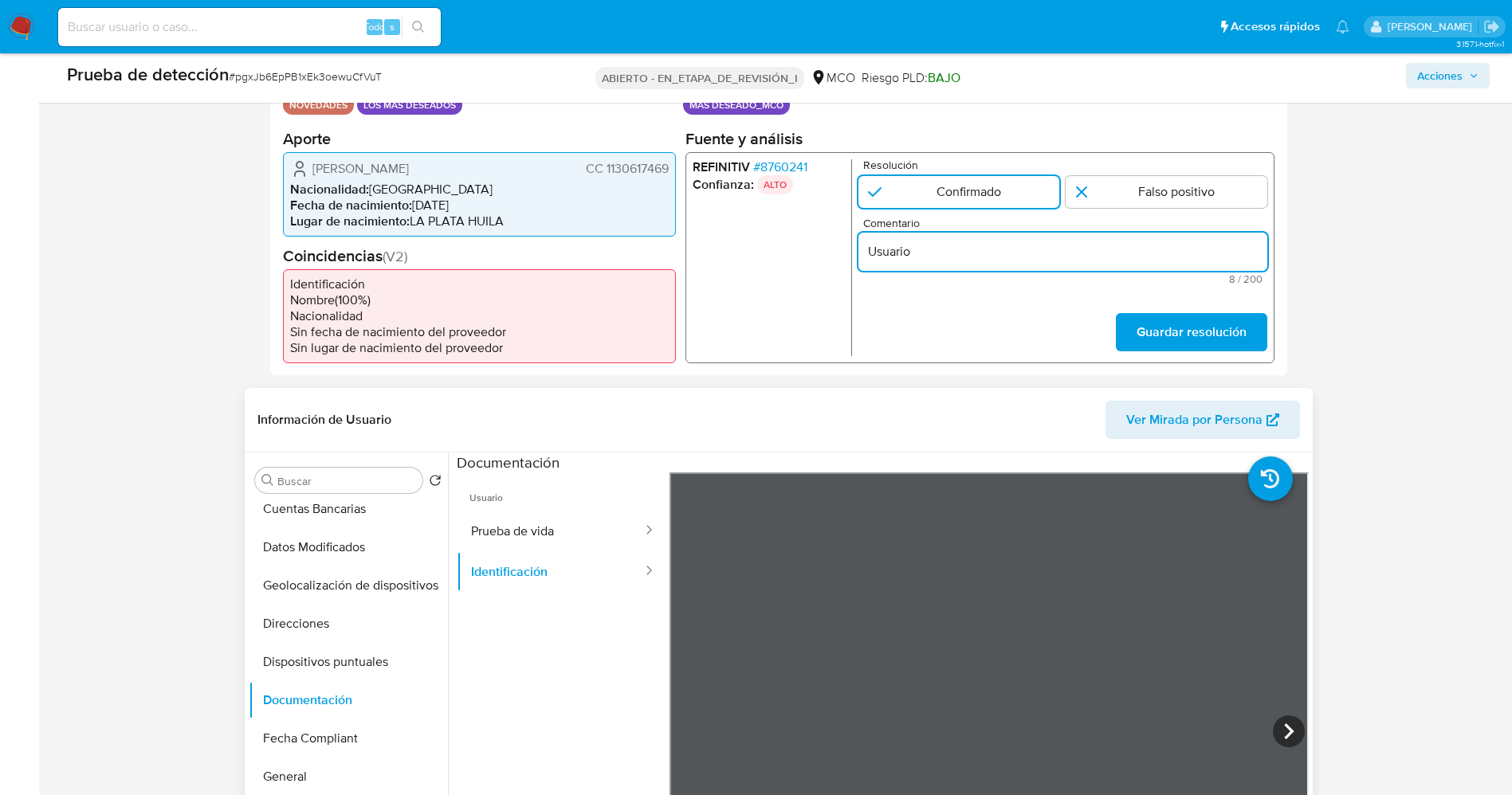
paste input "John Eryk Chaux Suárez CC 1130617469"
type input "Usuario John Eryk Chaux Suárez CC 1130617469 se encuentra listado por Procuradu…"
click at [1174, 318] on font "Guardar resolución" at bounding box center [1190, 331] width 110 height 38
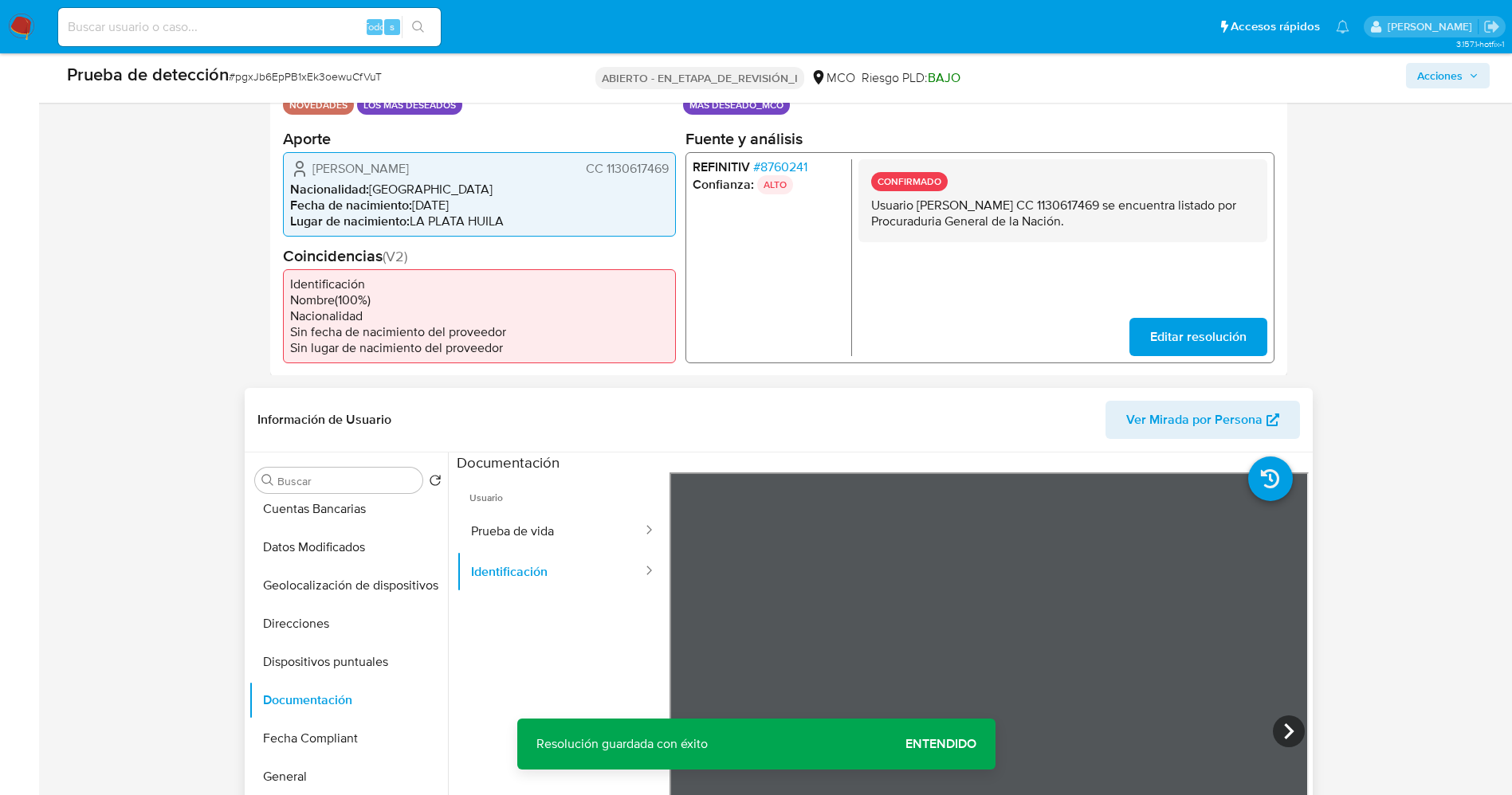
drag, startPoint x: 873, startPoint y: 209, endPoint x: 1074, endPoint y: 201, distance: 201.2
click at [1162, 213] on p "Usuario John Eryk Chaux Suárez CC 1130617469 se encuentra listado por Procuradu…" at bounding box center [1062, 213] width 383 height 32
drag, startPoint x: 1061, startPoint y: 201, endPoint x: 921, endPoint y: 199, distance: 140.0
click at [921, 199] on p "Usuario John Eryk Chaux Suárez CC 1130617469 se encuentra listado por Procuradu…" at bounding box center [1062, 213] width 383 height 32
click at [888, 201] on p "Usuario John Eryk Chaux Suárez CC 1130617469 se encuentra listado por Procuradu…" at bounding box center [1062, 213] width 383 height 32
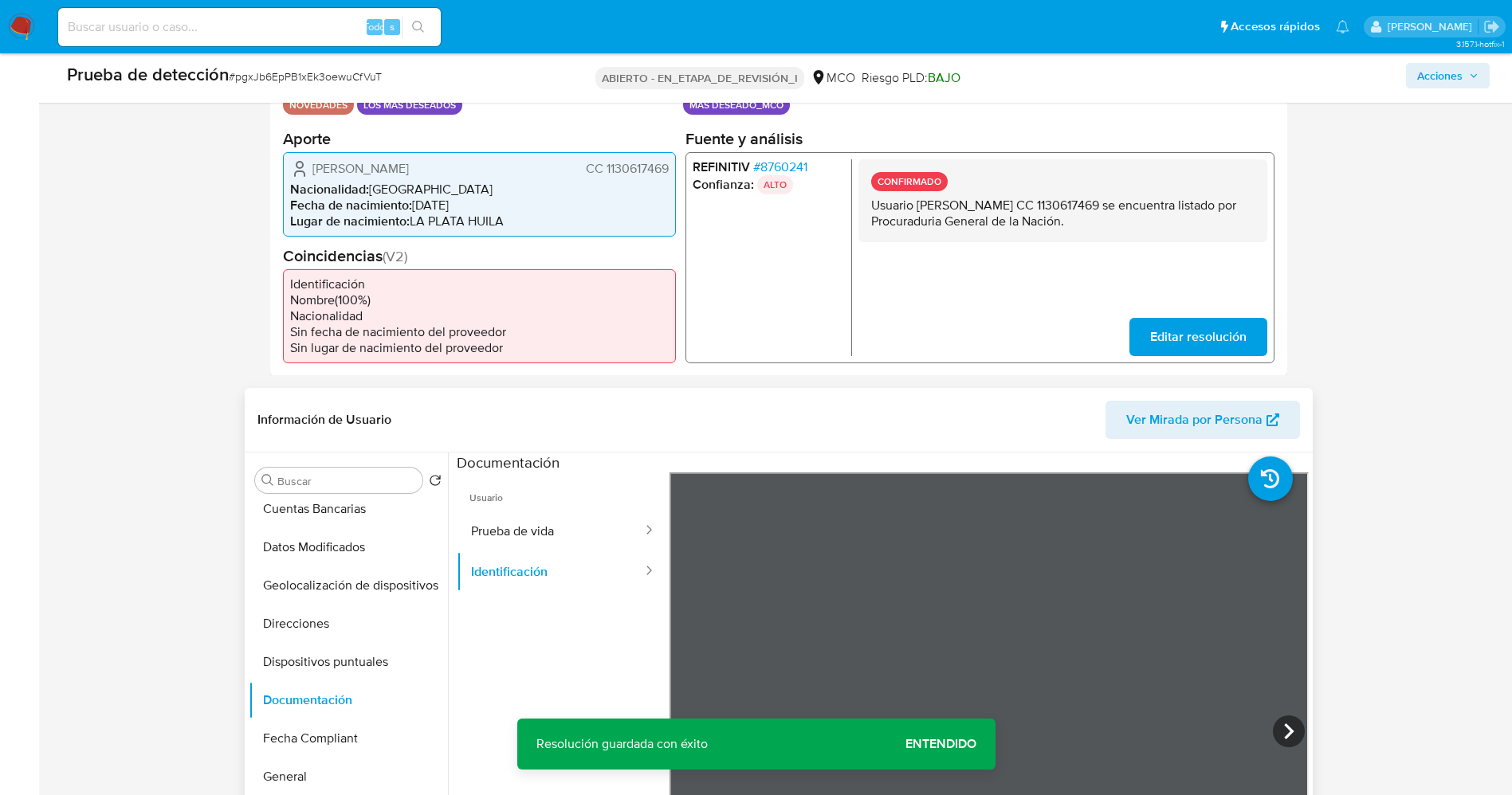
click at [870, 204] on p "Usuario John Eryk Chaux Suárez CC 1130617469 se encuentra listado por Procuradu…" at bounding box center [1062, 213] width 383 height 32
drag, startPoint x: 912, startPoint y: 207, endPoint x: 1078, endPoint y: 230, distance: 167.6
click at [1136, 231] on div "CONFIRMADO Usuario John Eryk Chaux Suárez CC 1130617469 se encuentra listado po…" at bounding box center [1061, 200] width 409 height 83
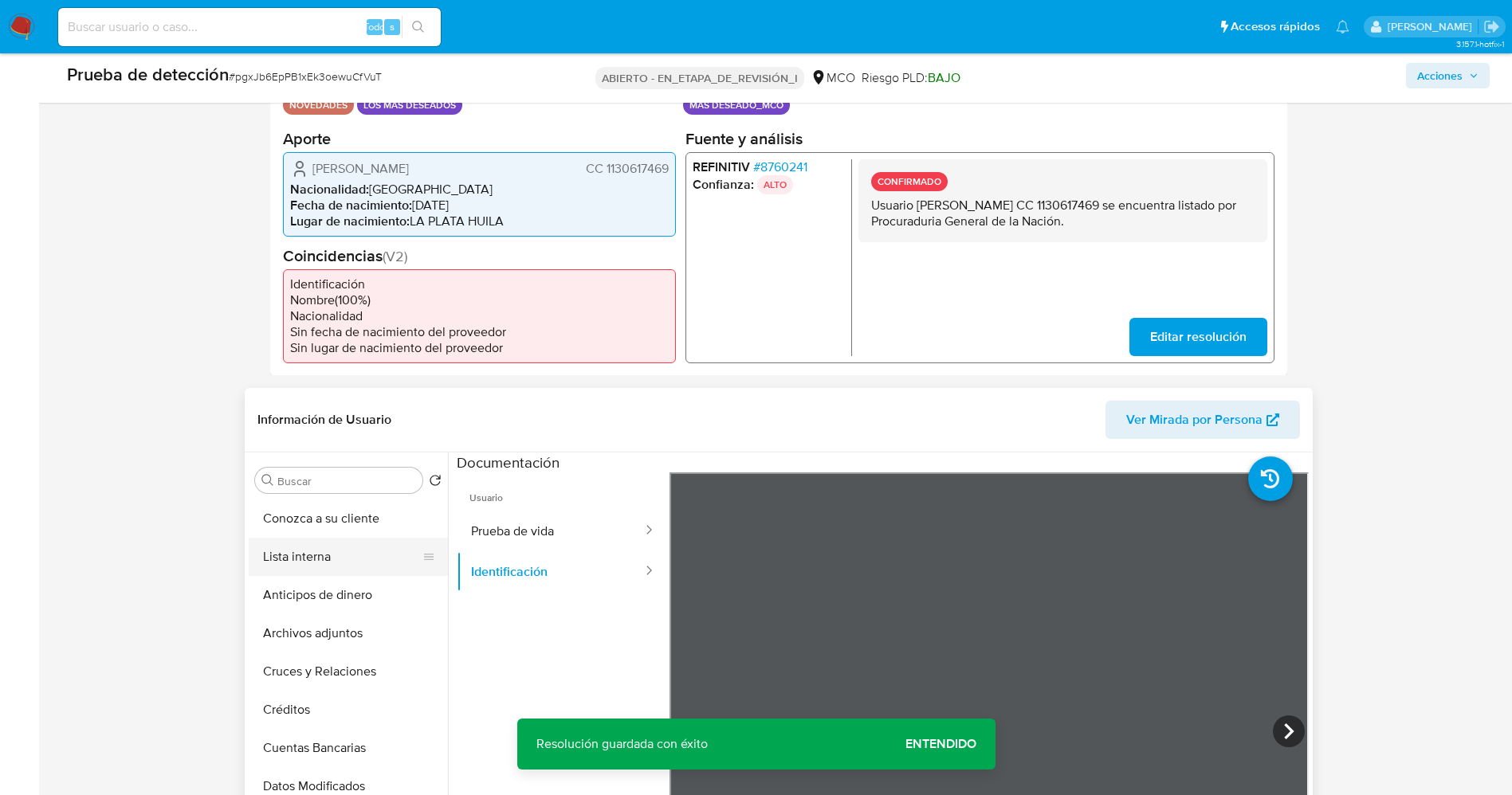
click at [332, 565] on button "Lista interna" at bounding box center [342, 557] width 186 height 38
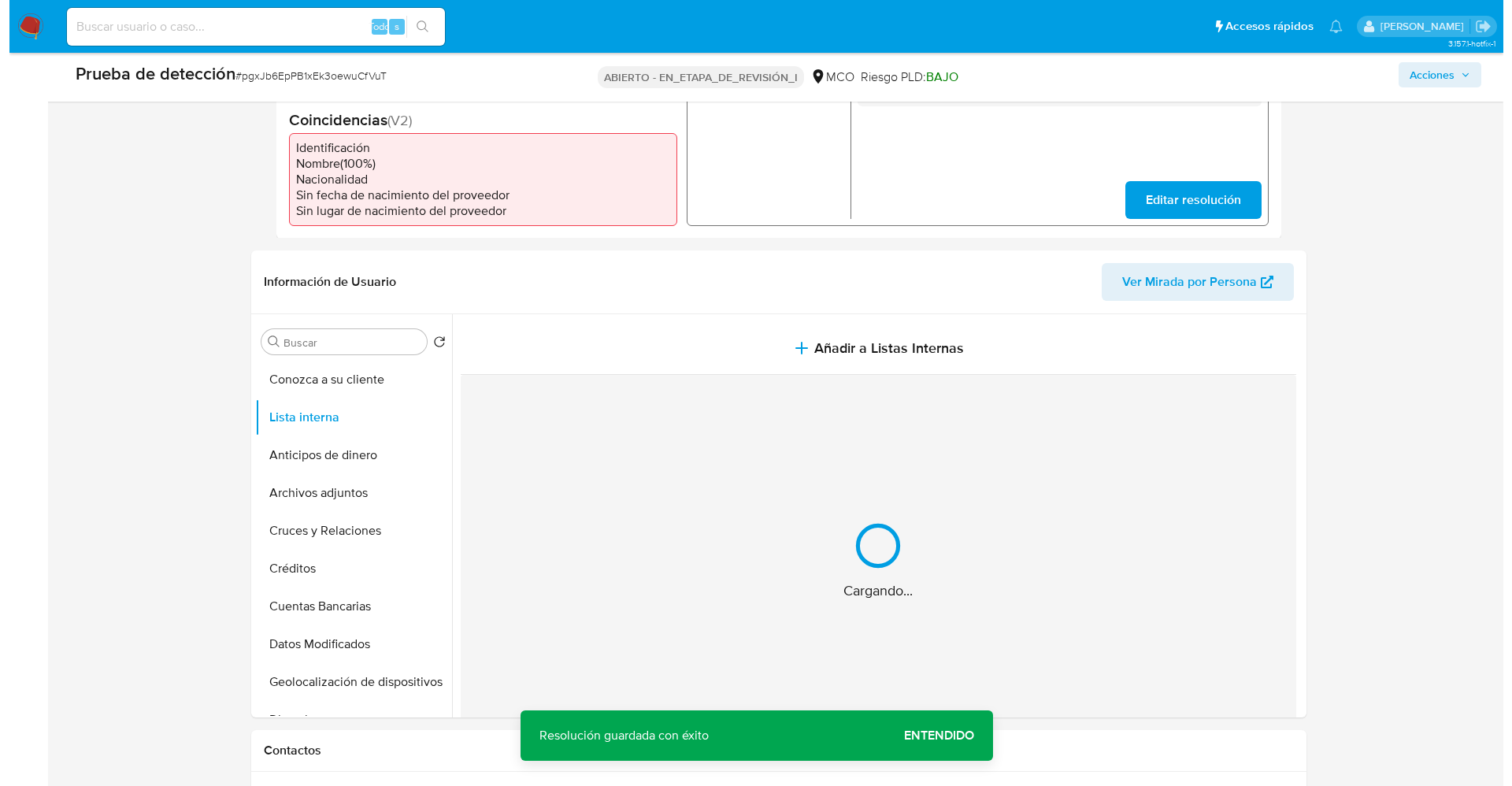
scroll to position [591, 0]
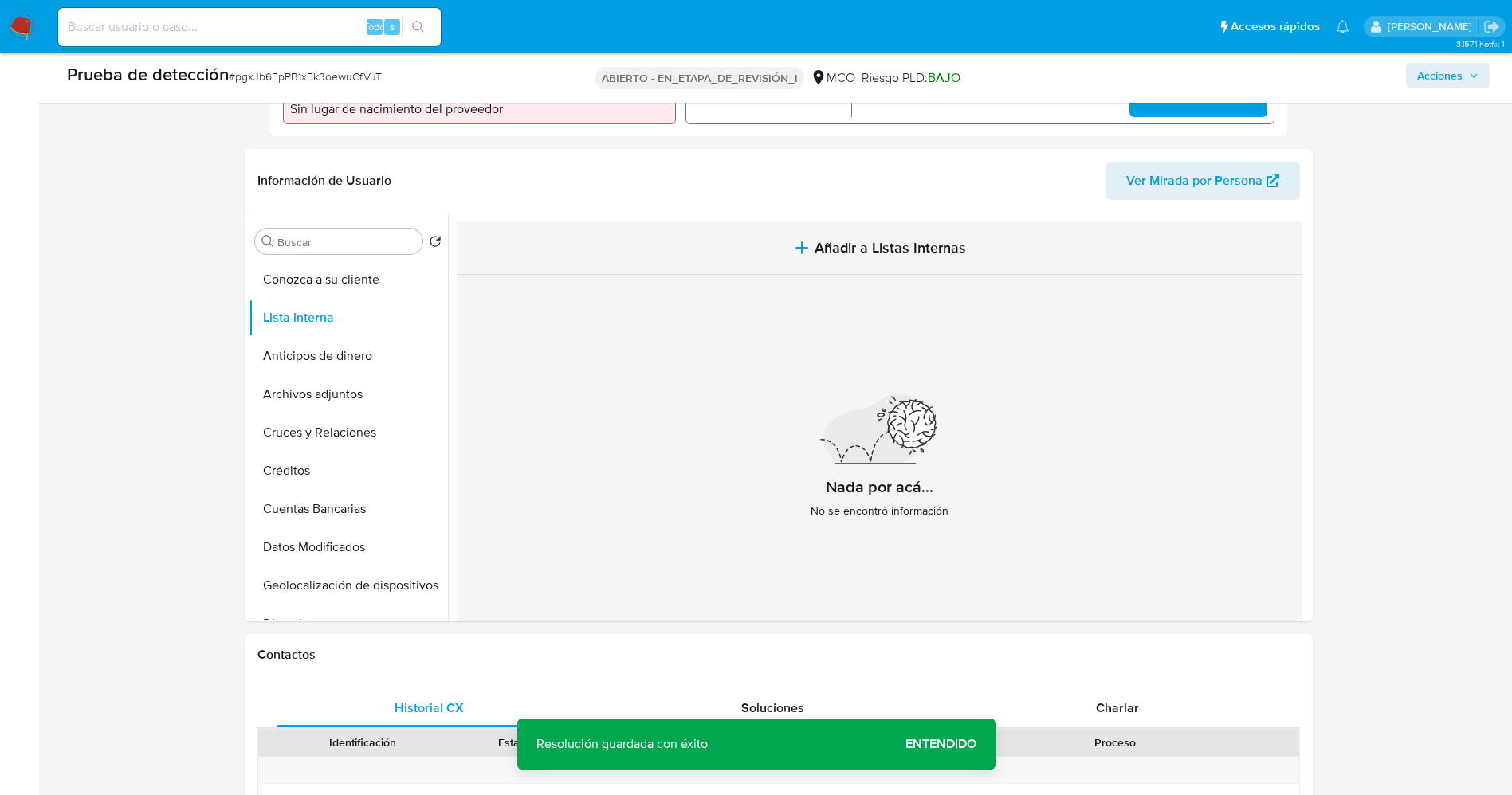
click at [906, 257] on span "Añadir a Listas Internas" at bounding box center [890, 248] width 152 height 18
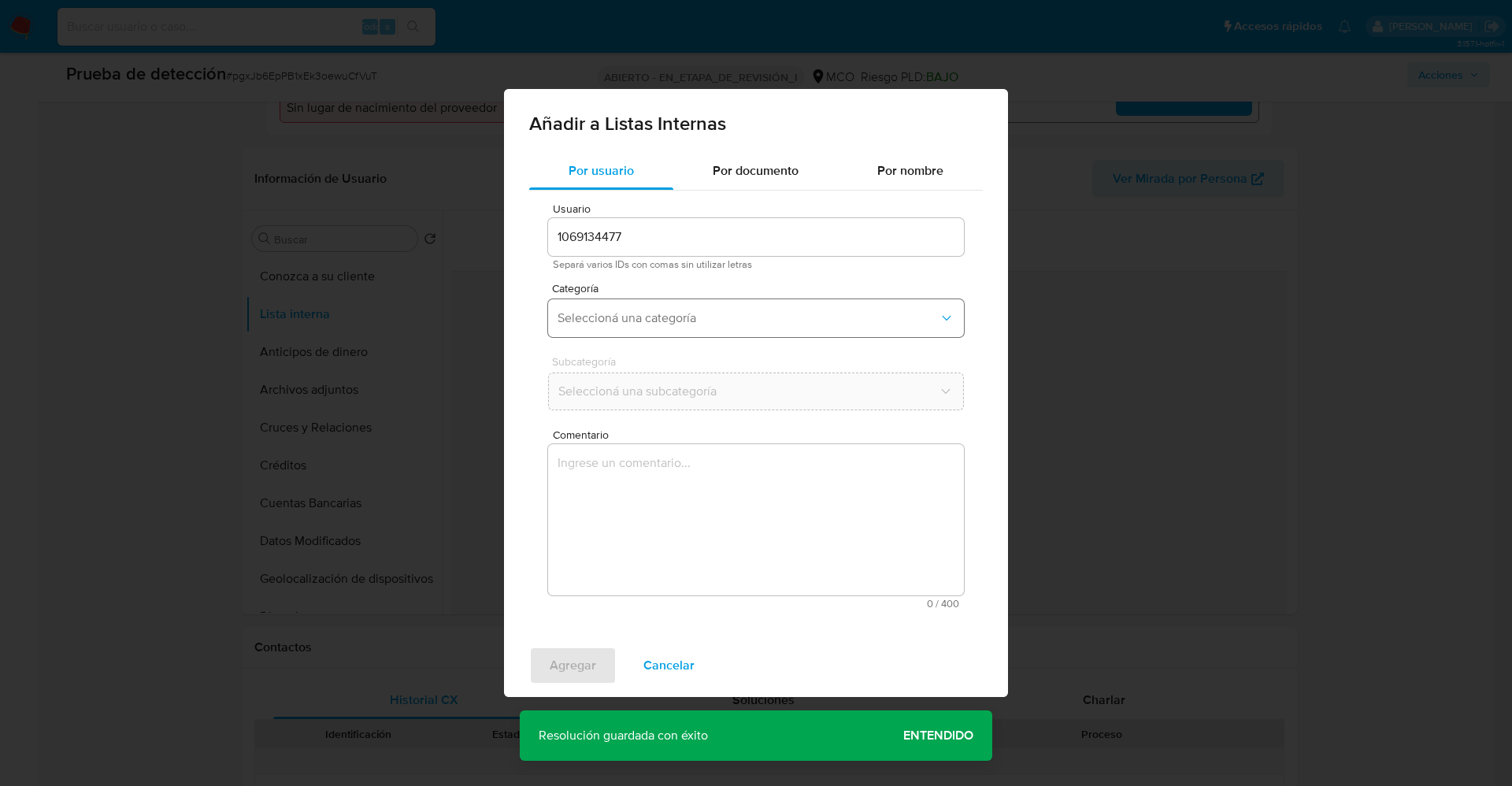
click at [771, 316] on span "Seleccioná una categoría" at bounding box center [748, 318] width 381 height 16
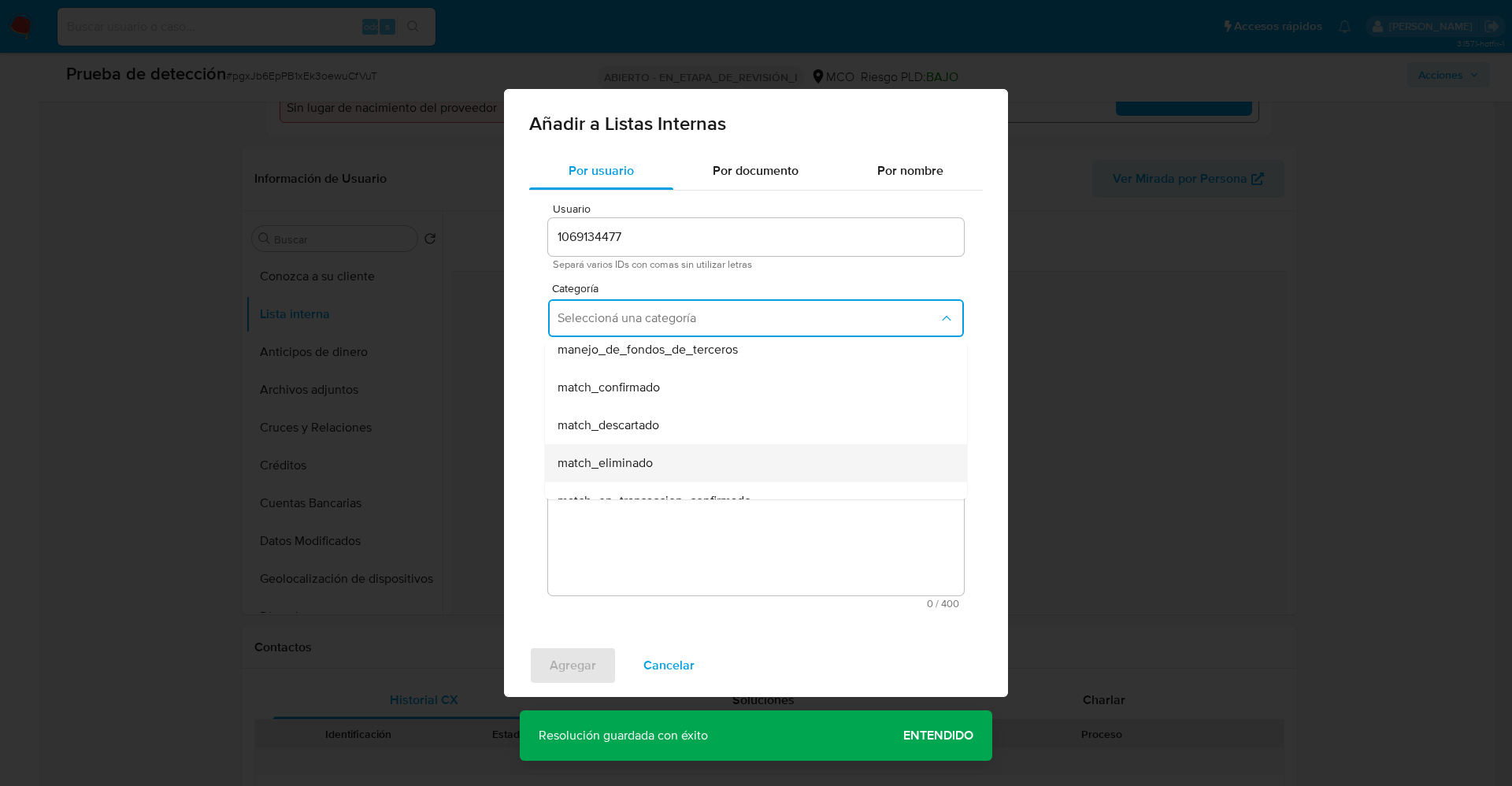
scroll to position [118, 0]
click at [683, 357] on div "match_confirmado" at bounding box center [752, 356] width 387 height 38
click at [674, 388] on span "Seleccioná una subcategoría" at bounding box center [748, 392] width 381 height 16
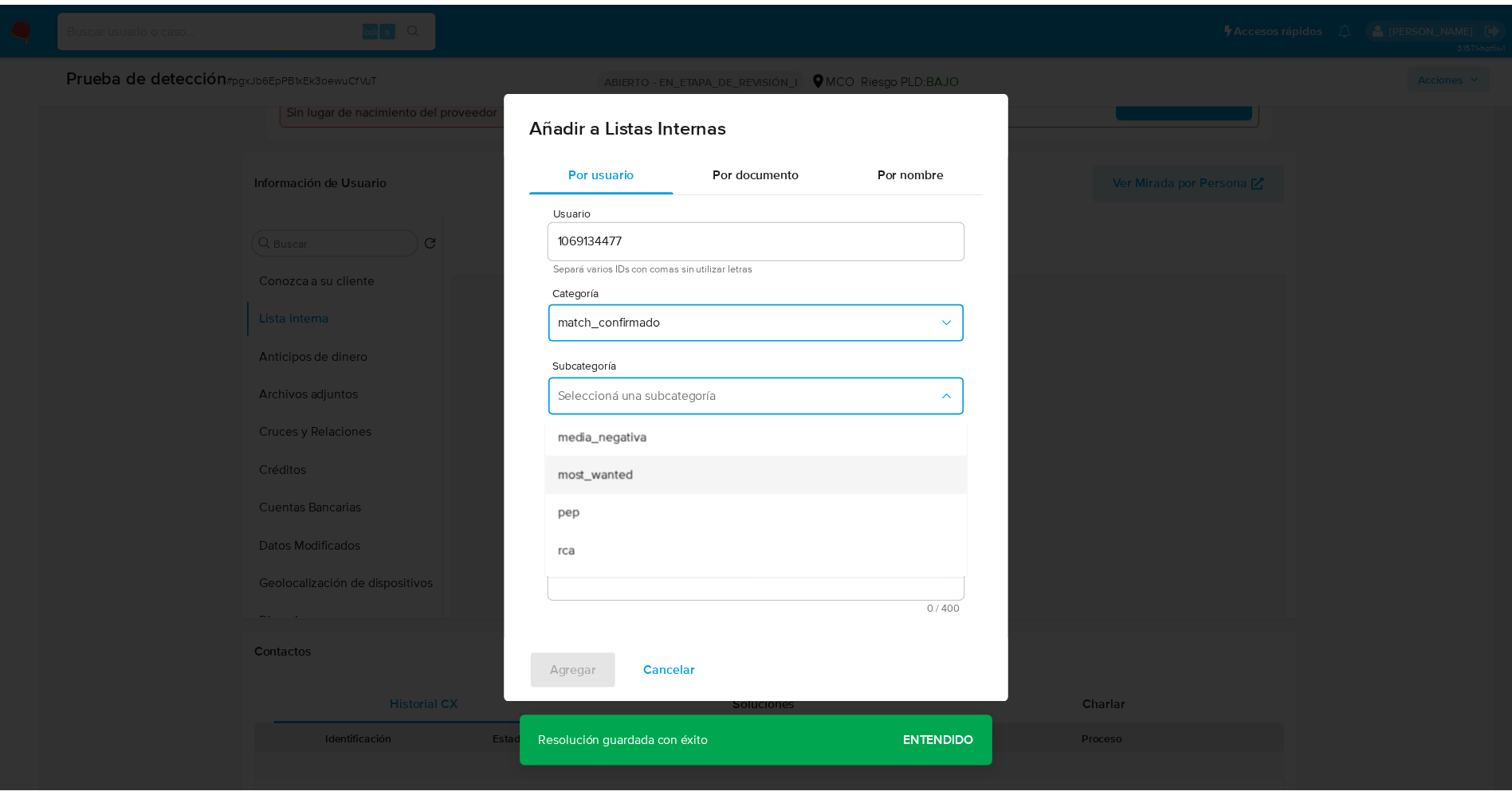
scroll to position [108, 0]
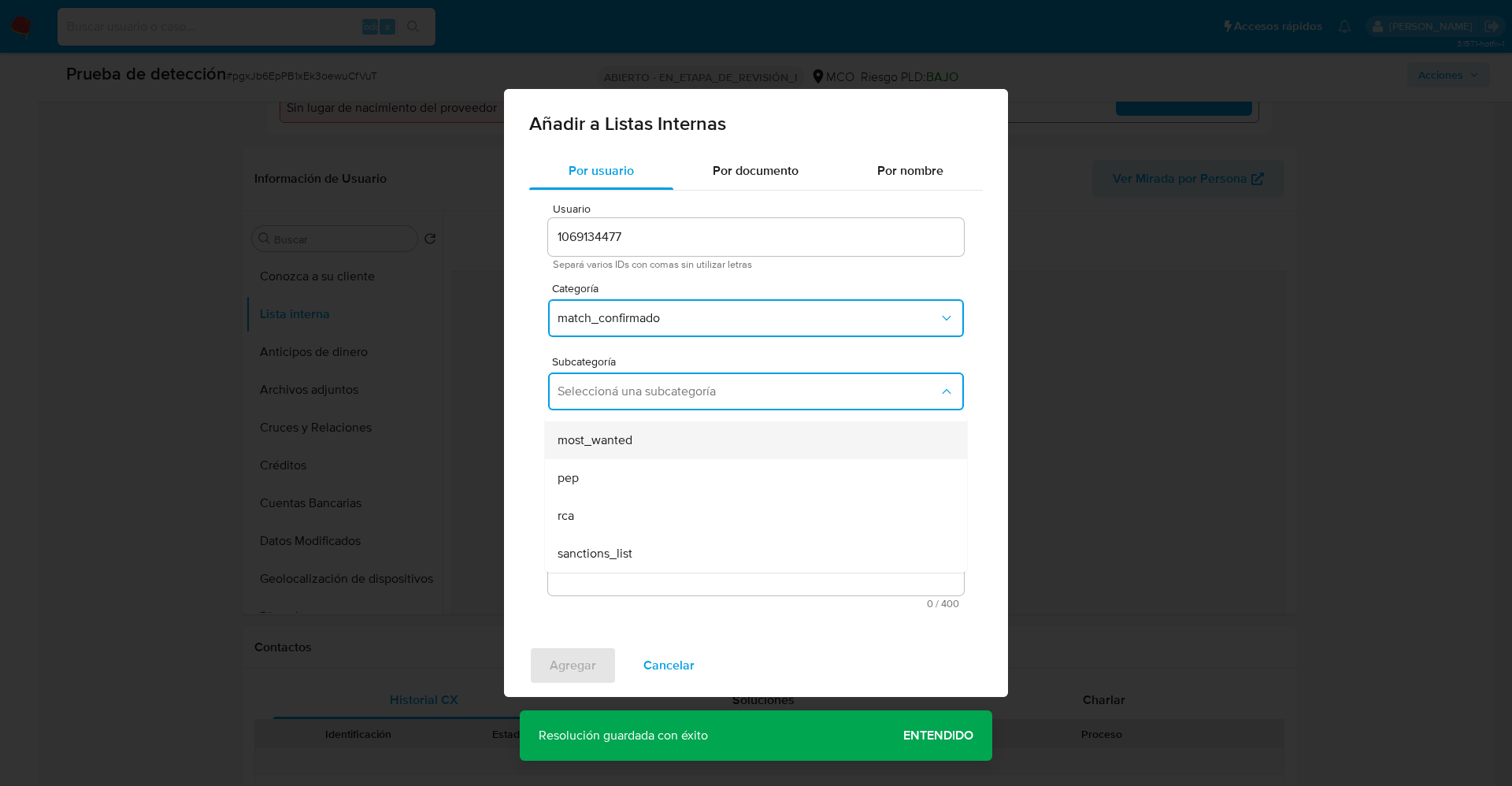
click at [634, 443] on div "most_wanted" at bounding box center [752, 440] width 387 height 38
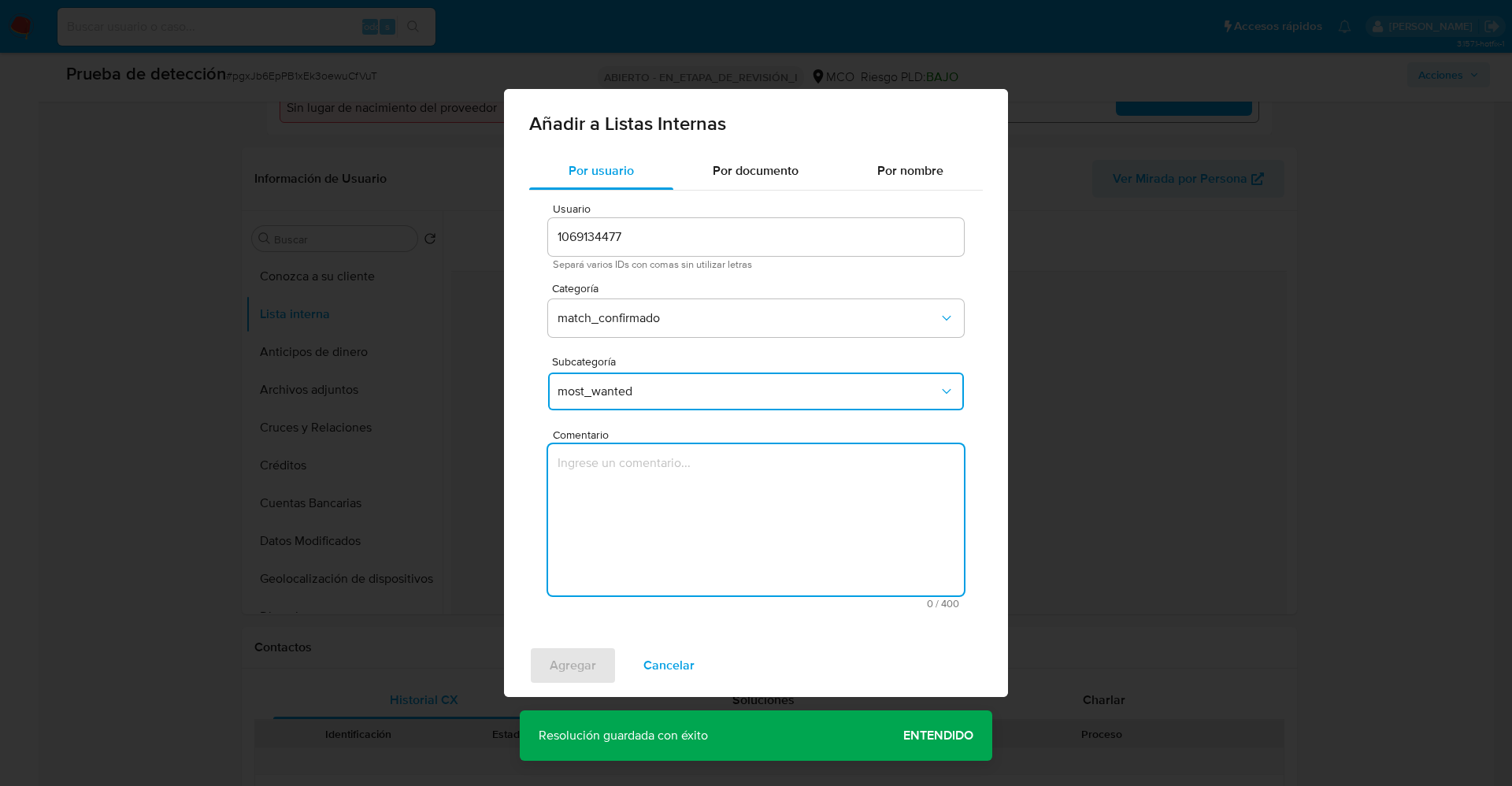
click at [631, 488] on textarea "Comentario" at bounding box center [756, 520] width 416 height 152
type textarea "Usuario John Eryk Chaux Suárez CC 1130617469 se encuentra listado por Procuradu…"
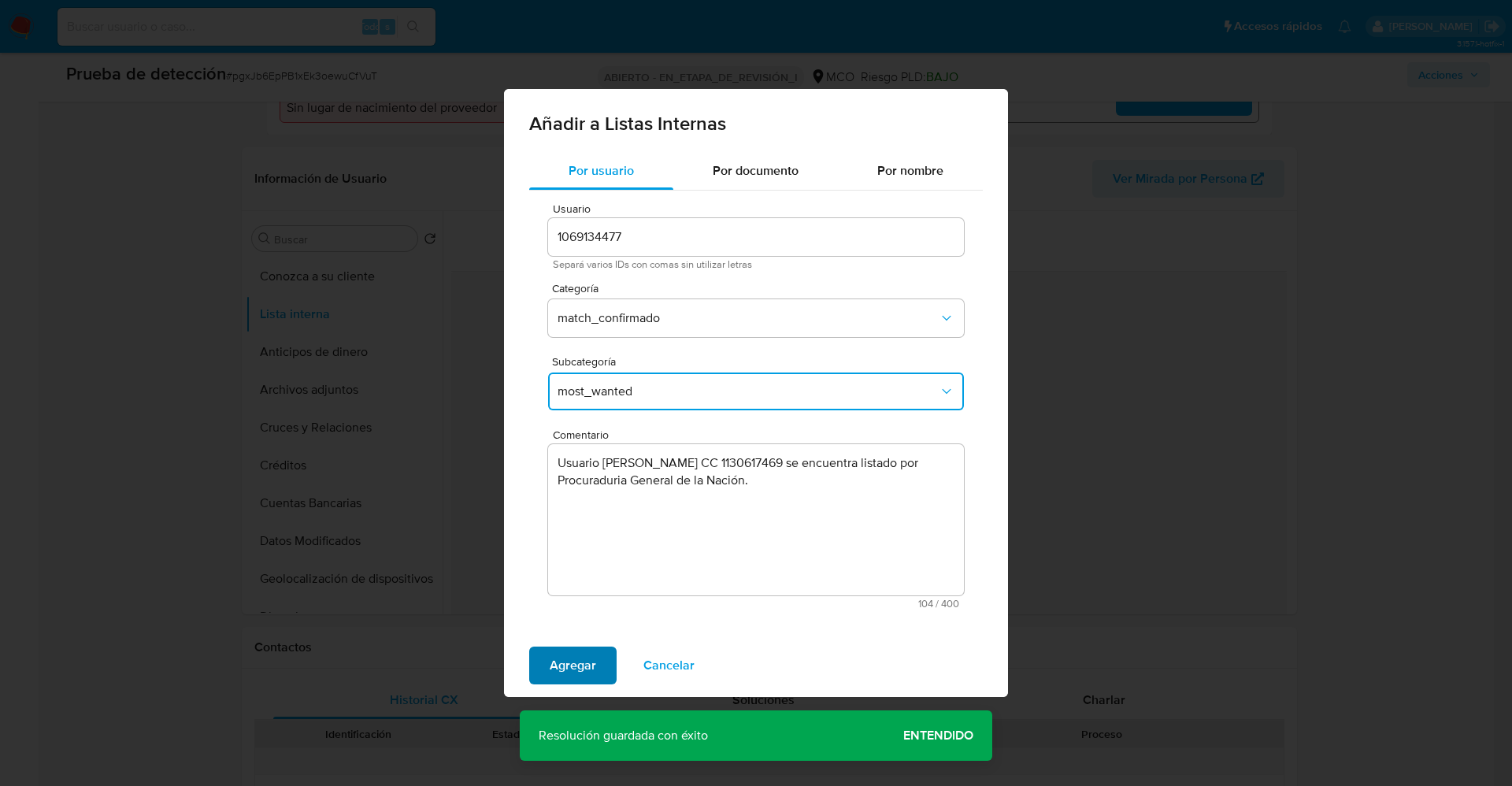
click at [576, 662] on span "Agregar" at bounding box center [573, 666] width 46 height 35
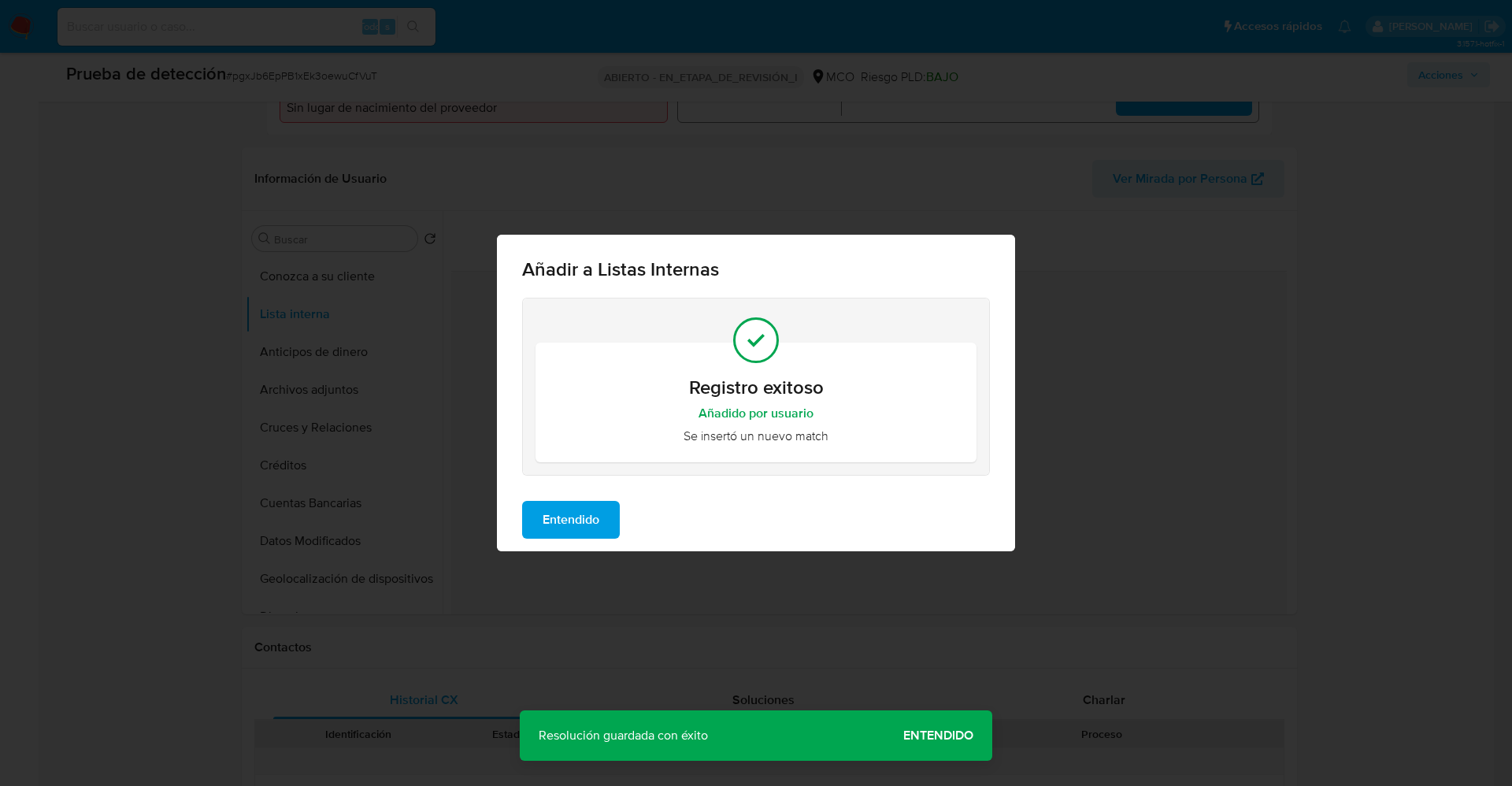
click at [574, 514] on span "Entendido" at bounding box center [570, 520] width 57 height 35
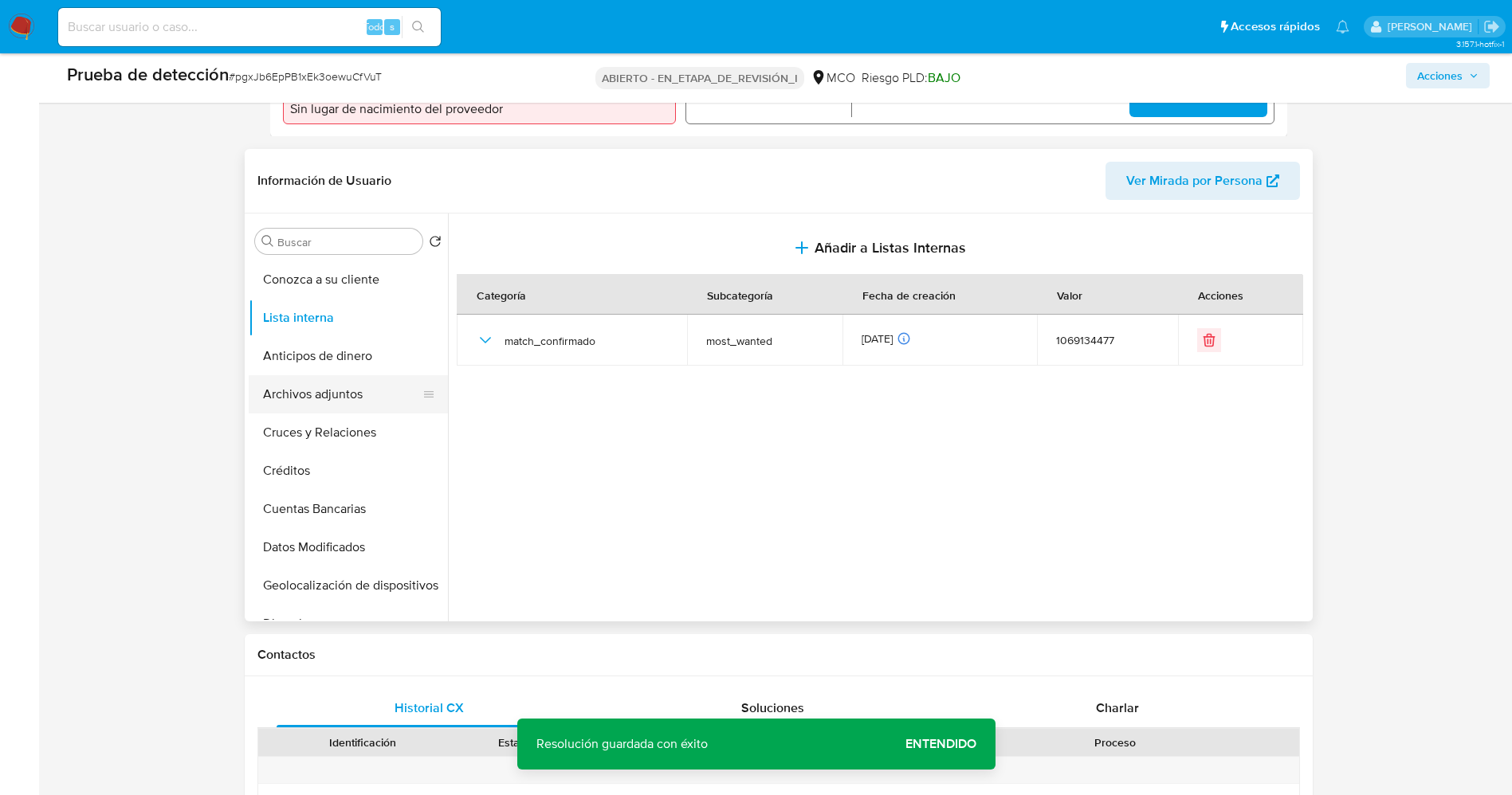
click at [294, 394] on button "Archivos adjuntos" at bounding box center [342, 394] width 186 height 38
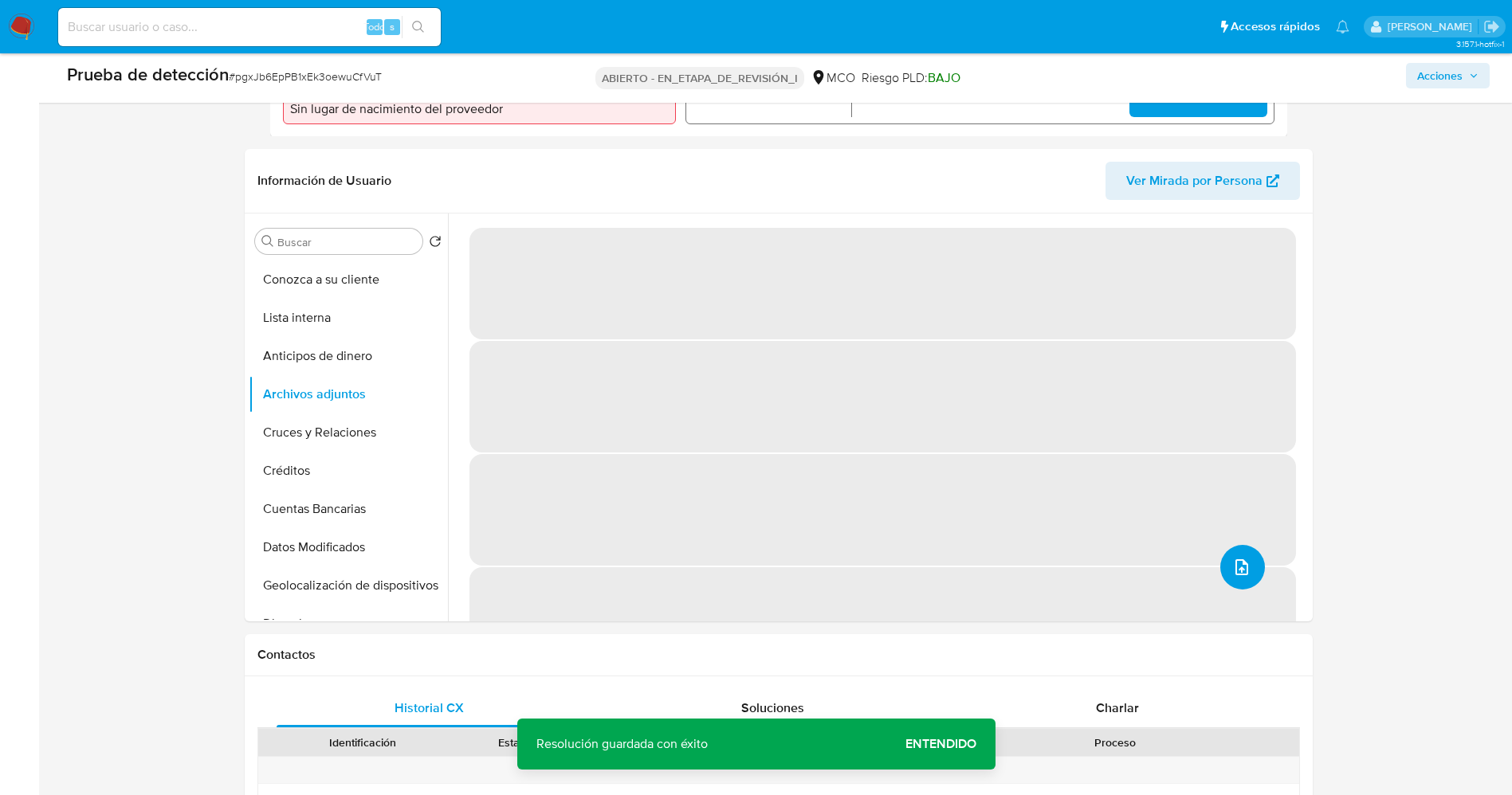
click at [1232, 570] on icon "subir archivo" at bounding box center [1242, 567] width 19 height 19
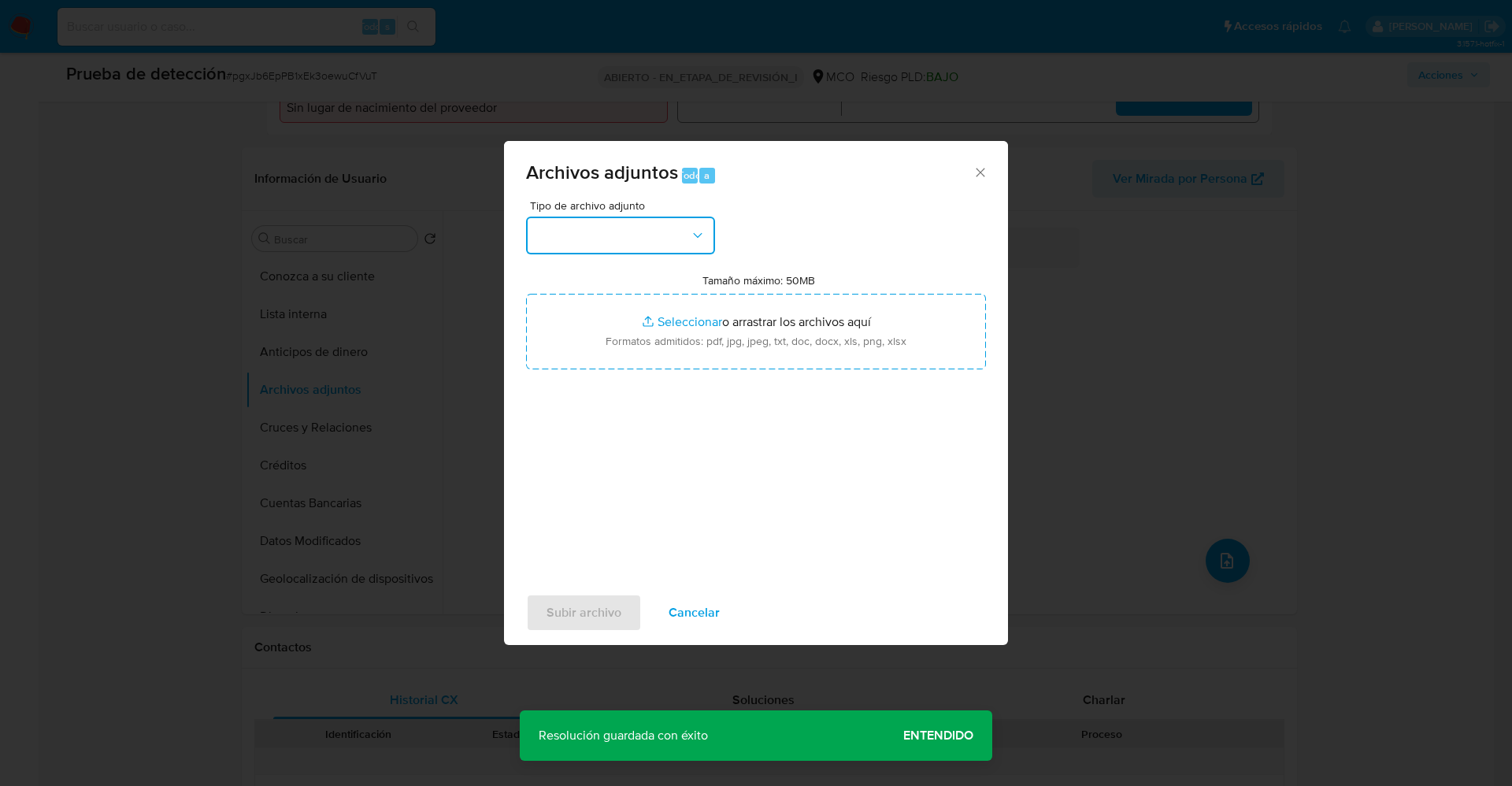
click at [593, 237] on button "button" at bounding box center [621, 235] width 189 height 38
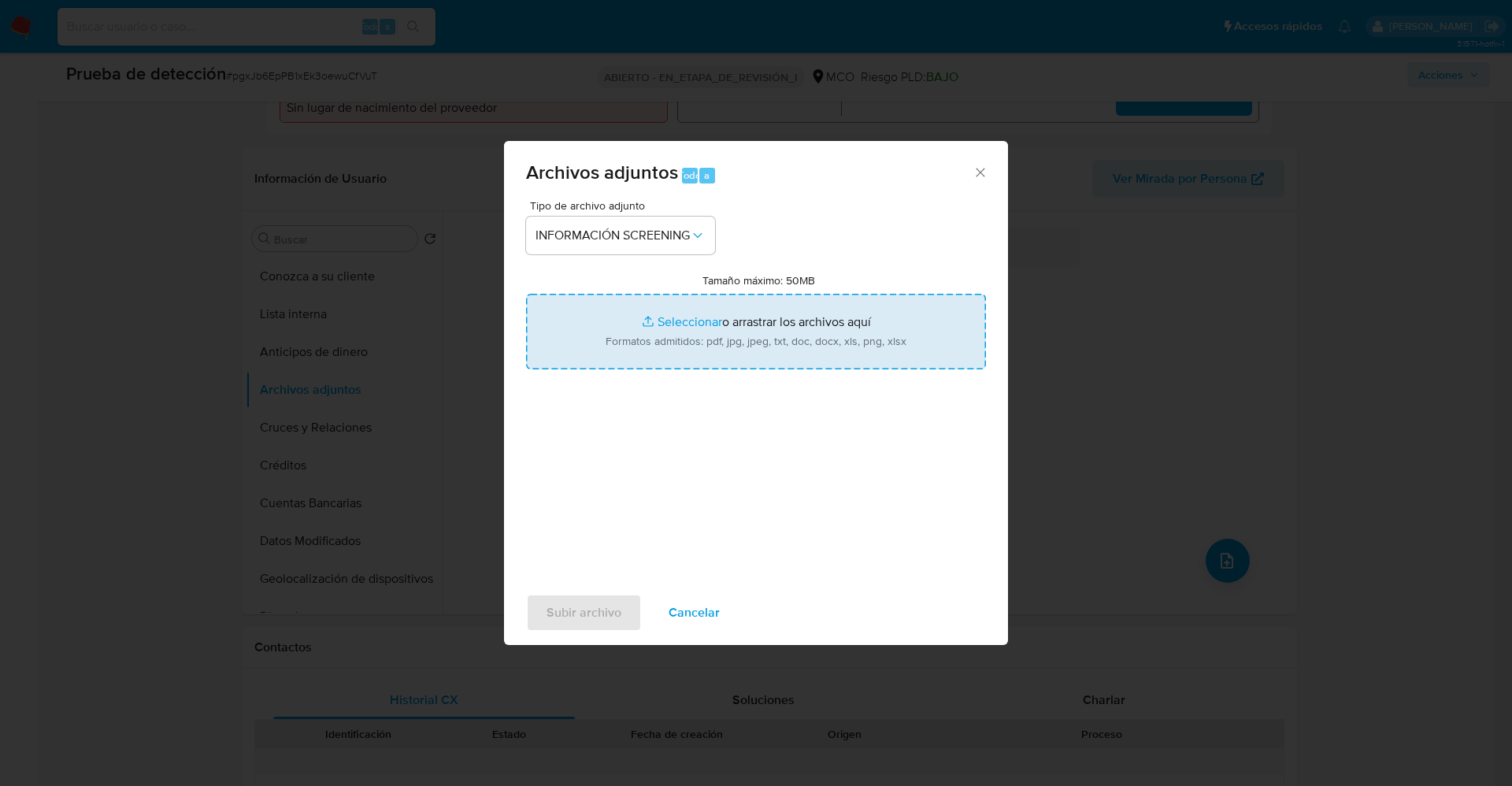
type input "C:\fakepath\_John Eryk Chaux Suárez_ lavado de dinero - Buscar con Google.pdf"
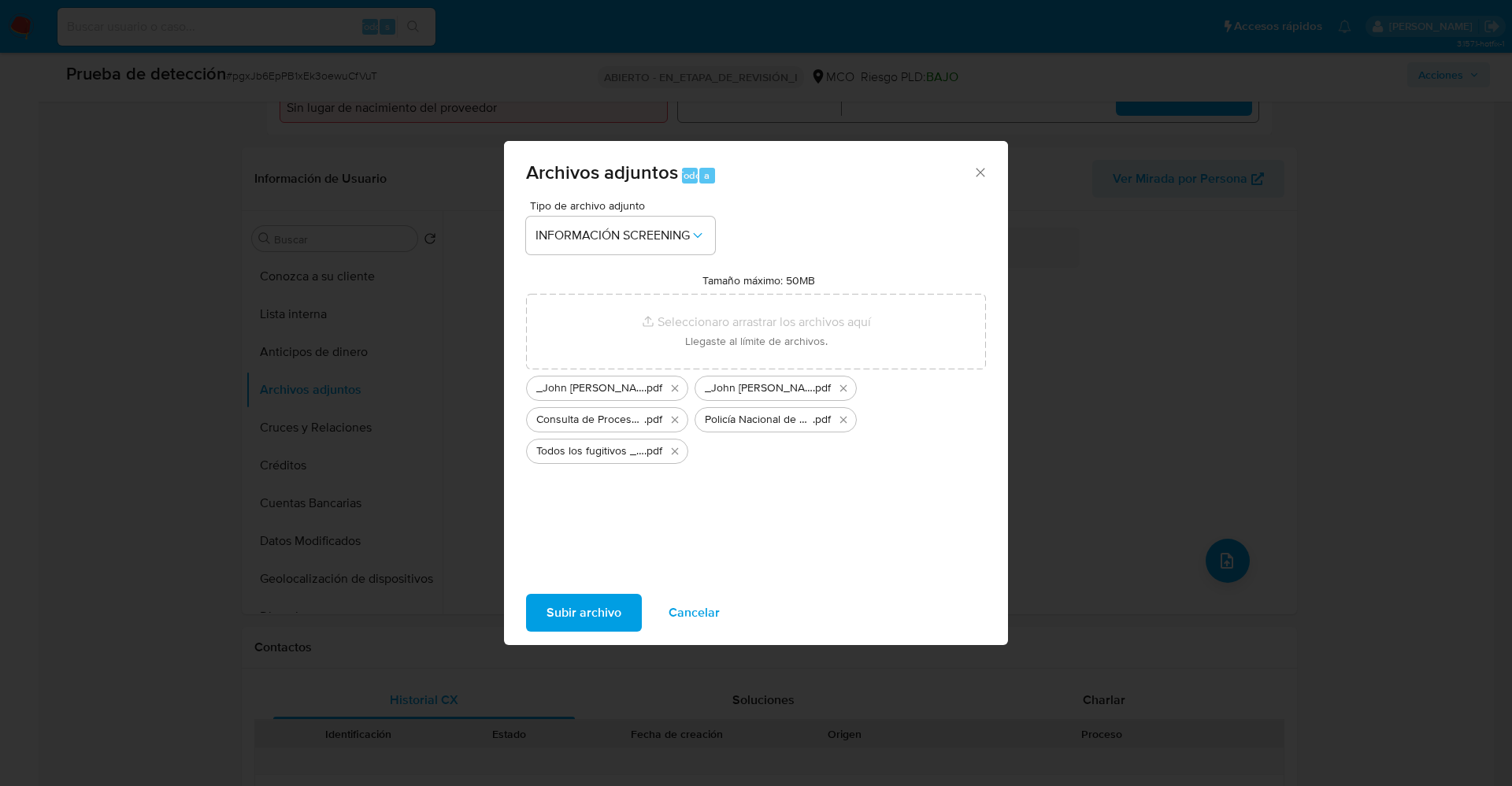
click at [609, 604] on span "Subir archivo" at bounding box center [583, 613] width 74 height 35
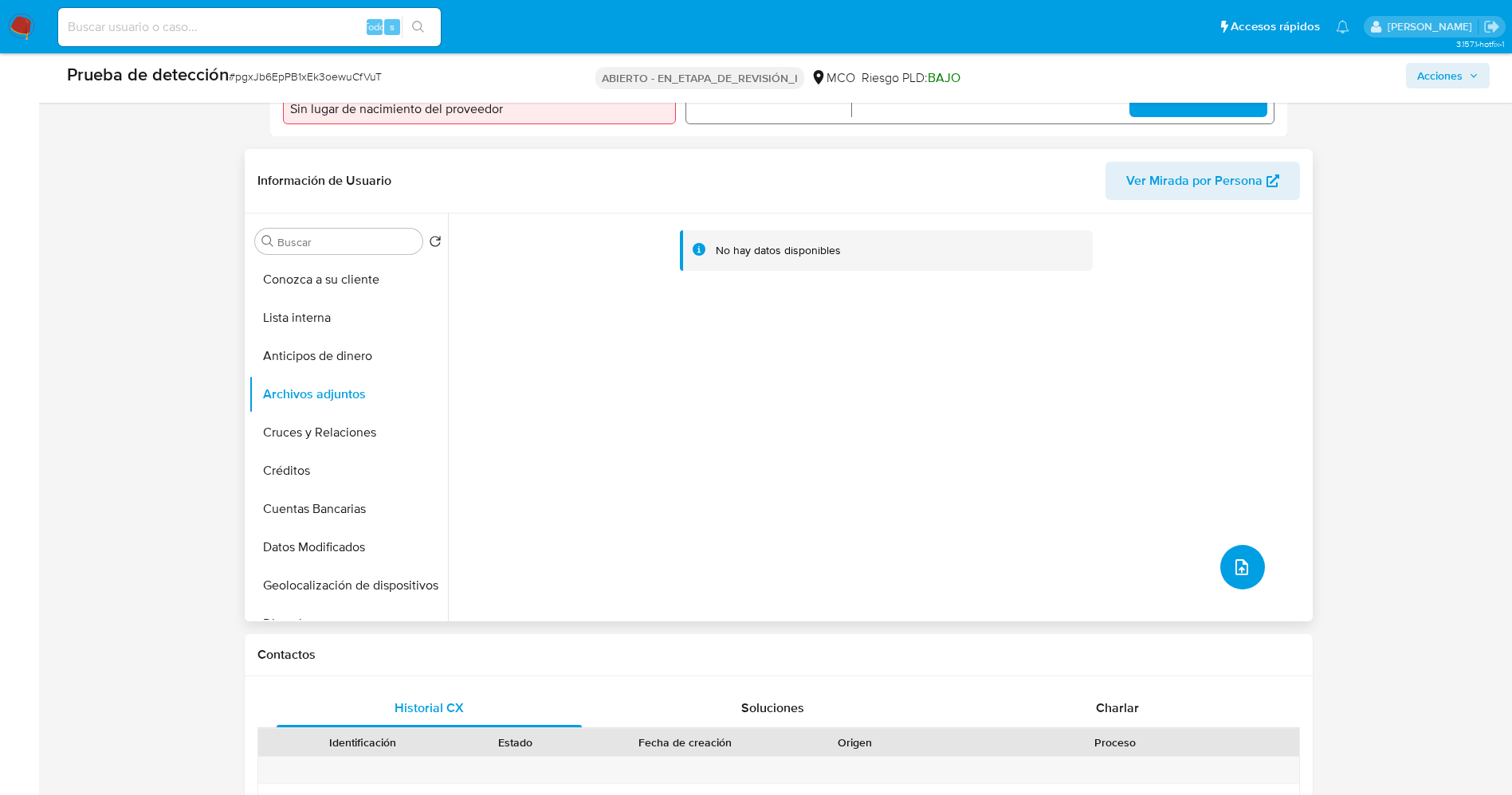
click at [1246, 569] on button "subir archivo" at bounding box center [1242, 567] width 44 height 44
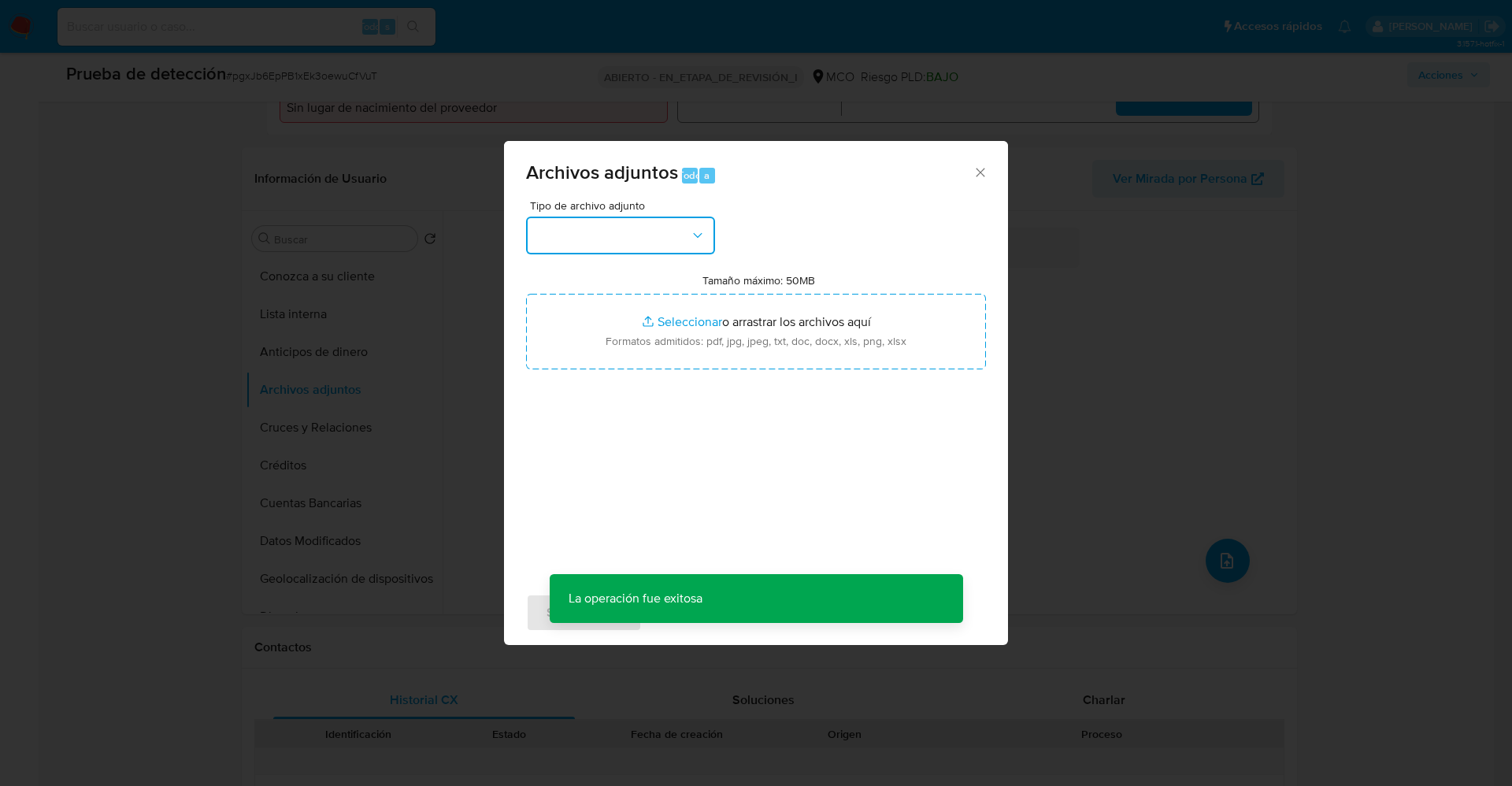
click at [668, 241] on button "button" at bounding box center [621, 235] width 189 height 38
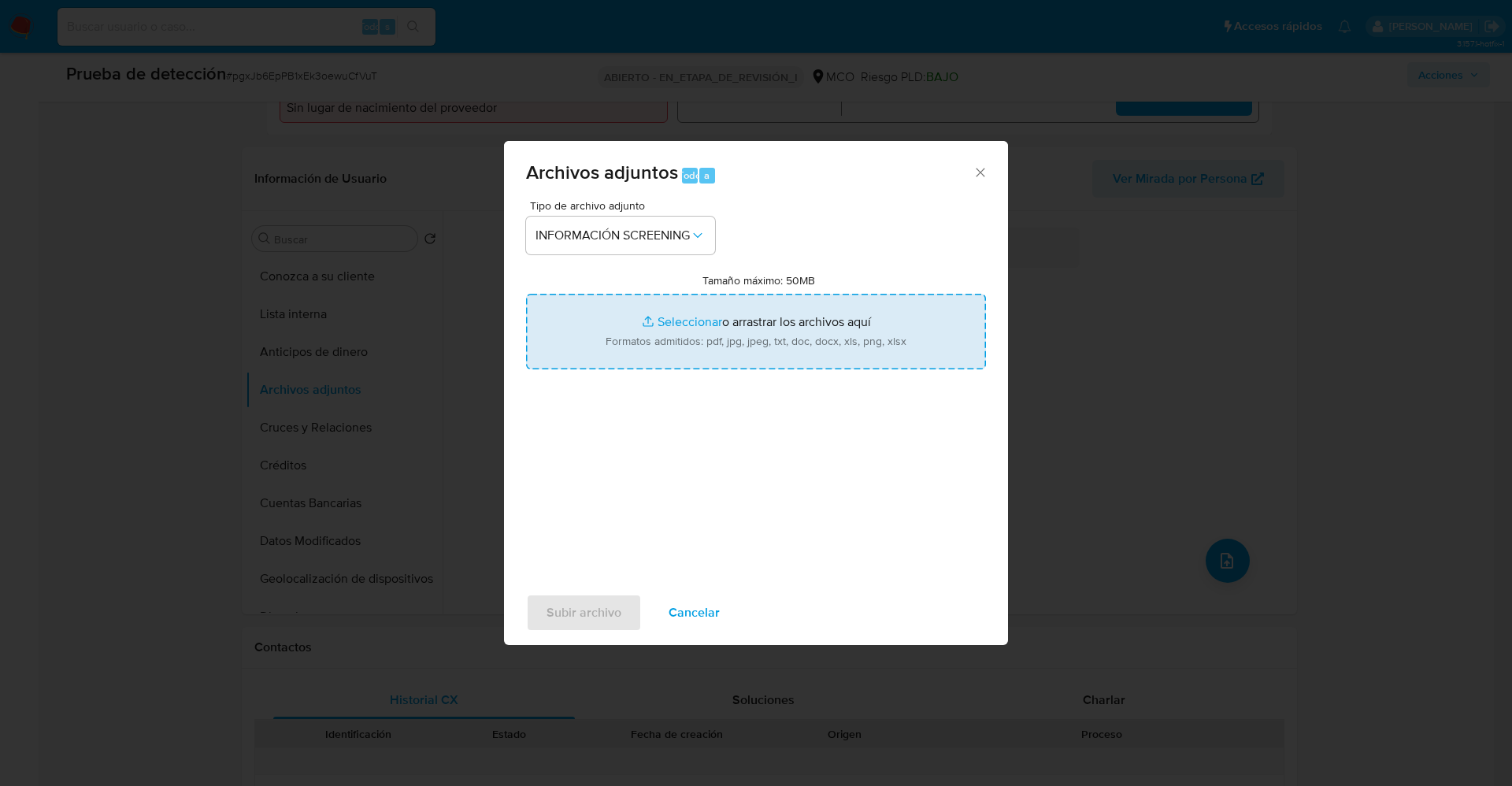
type input "C:\fakepath\Fugitives FBI.pdf"
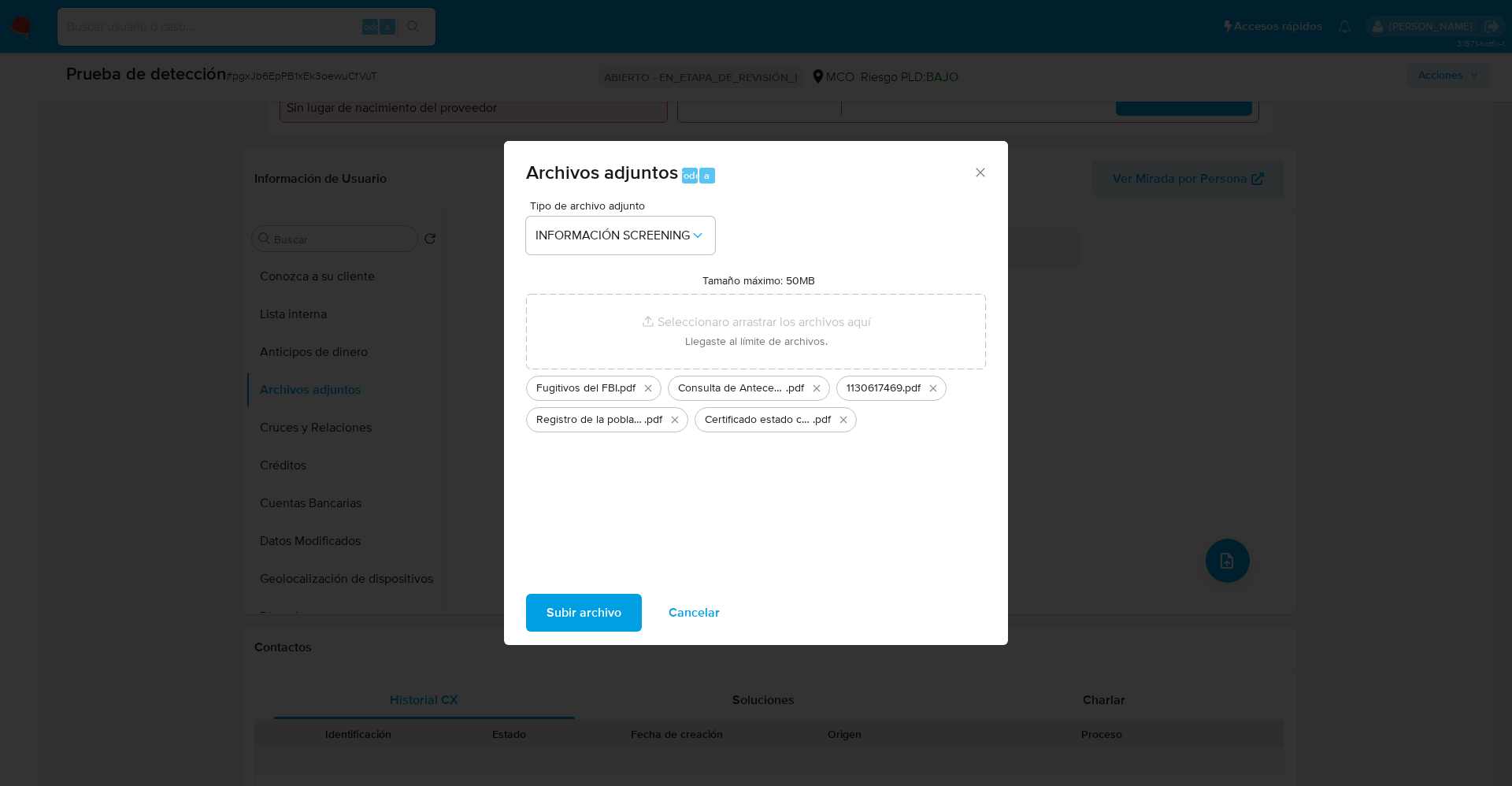
click at [599, 608] on font "Subir archivo" at bounding box center [583, 613] width 74 height 38
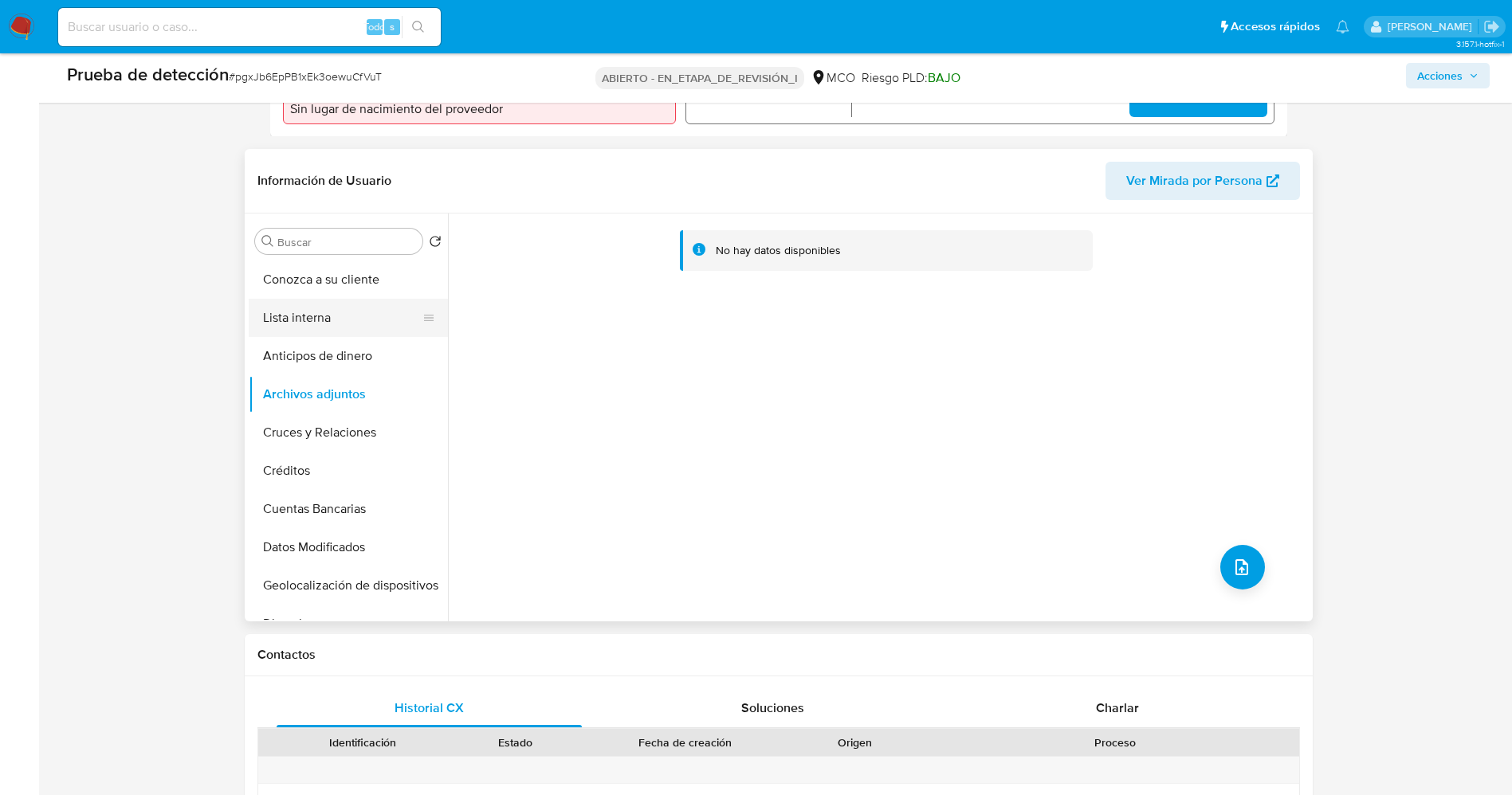
click at [363, 319] on button "Lista interna" at bounding box center [342, 317] width 186 height 38
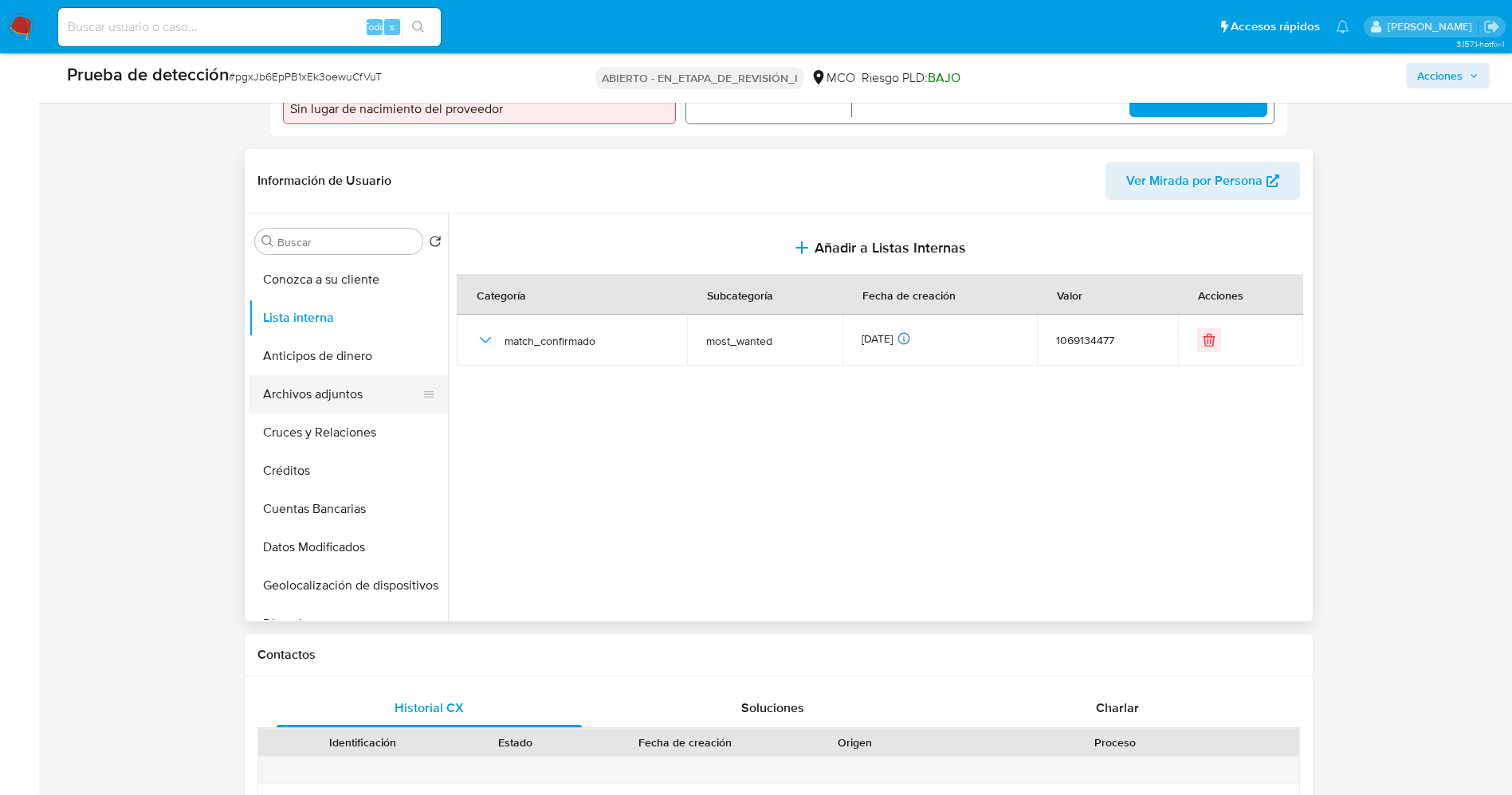
click at [322, 394] on button "Archivos adjuntos" at bounding box center [342, 394] width 186 height 38
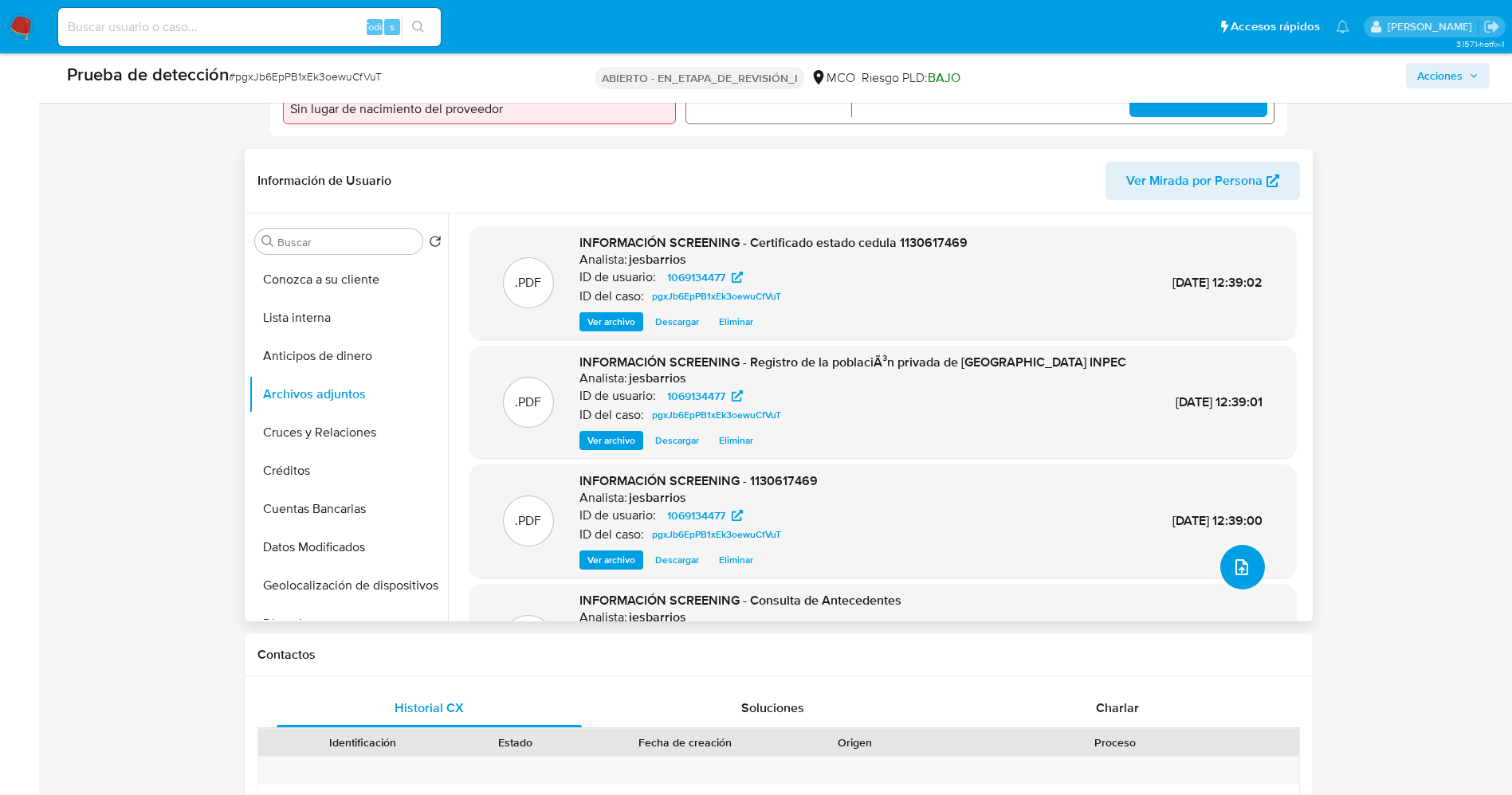
click at [1232, 565] on icon "subir archivo" at bounding box center [1242, 567] width 19 height 19
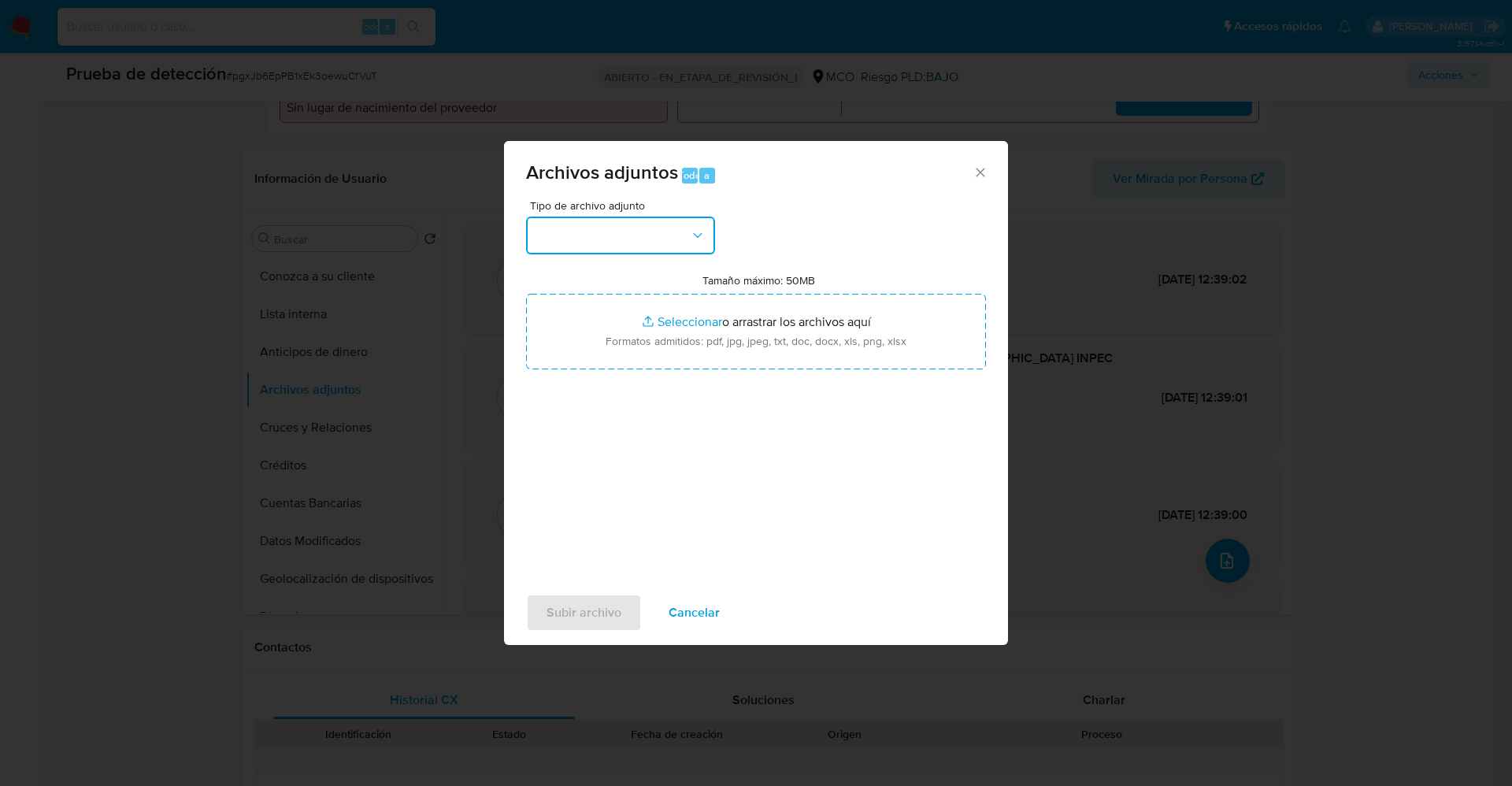
click at [635, 238] on button "button" at bounding box center [621, 235] width 189 height 38
click at [698, 626] on font "Cancelar" at bounding box center [694, 613] width 51 height 38
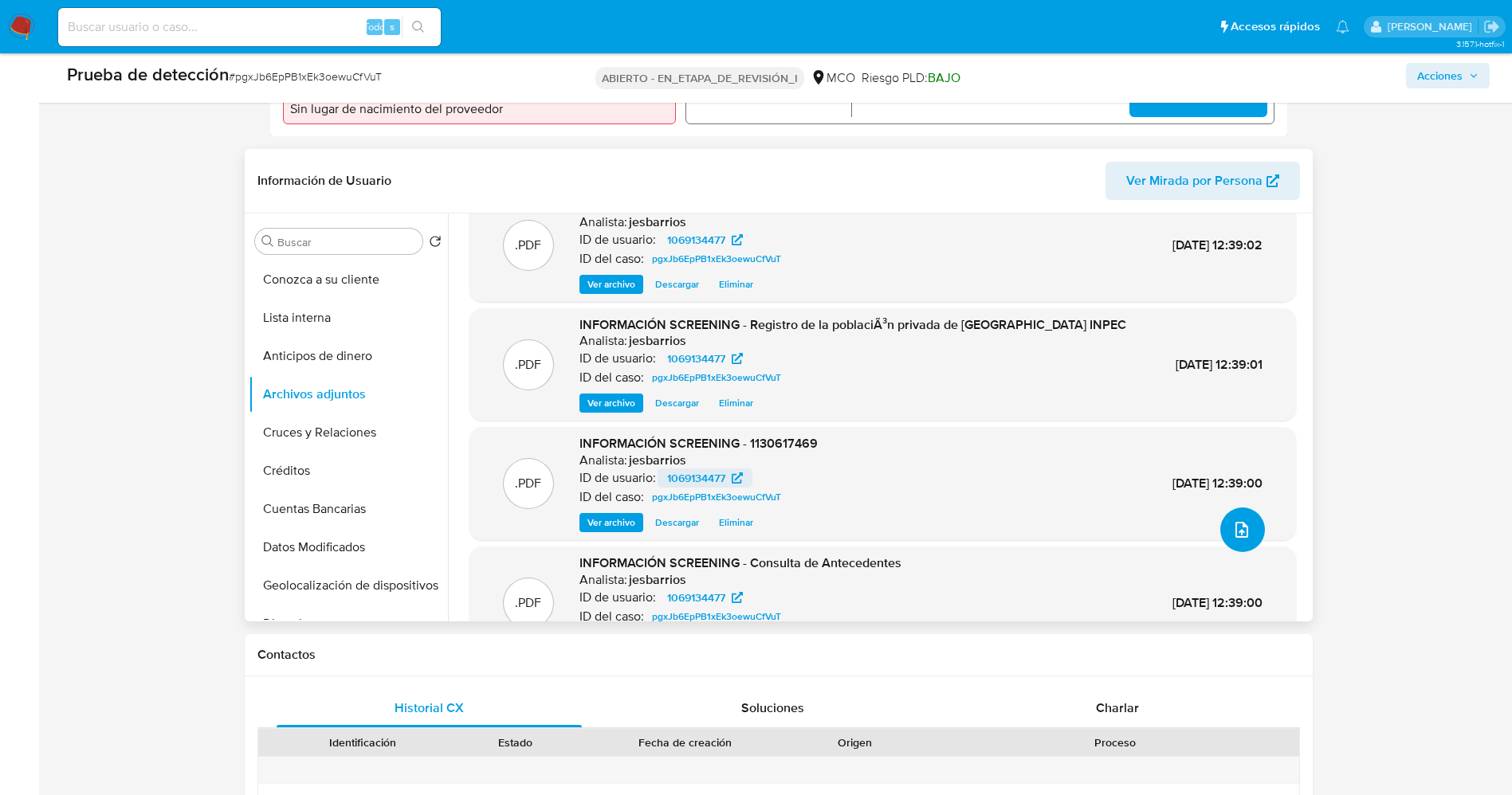
scroll to position [0, 0]
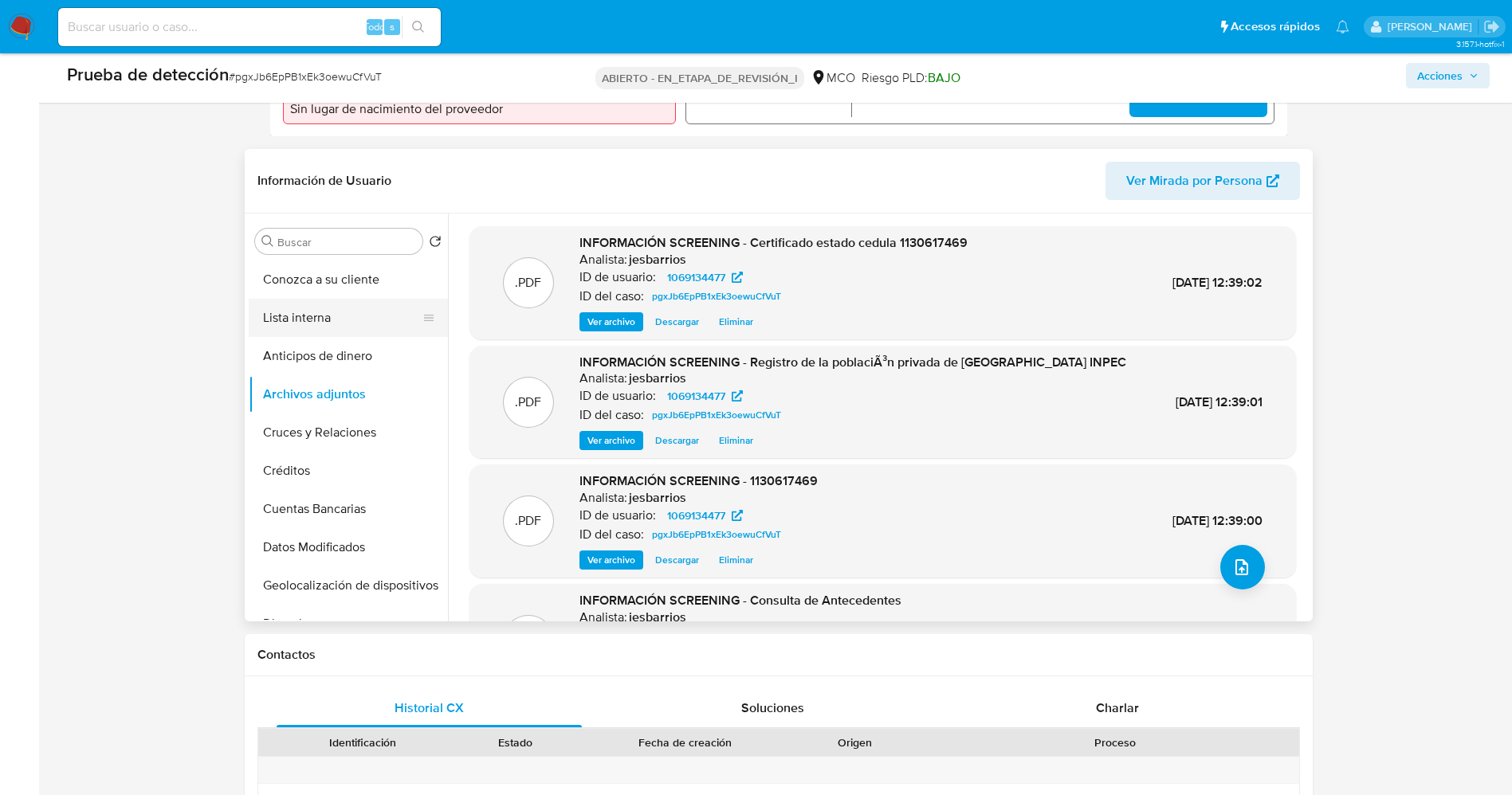
click at [316, 317] on button "Lista interna" at bounding box center [342, 317] width 186 height 38
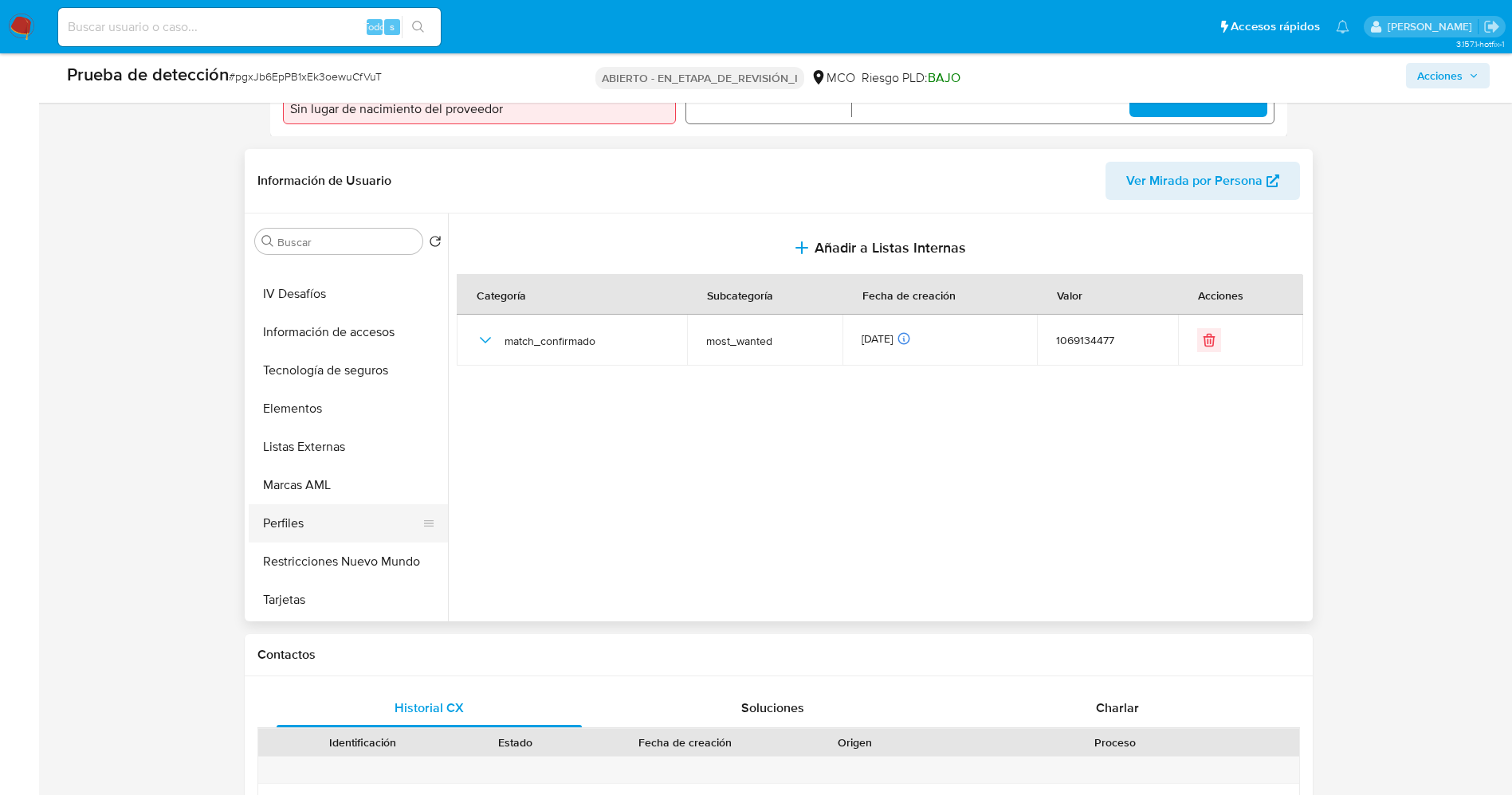
scroll to position [674, 0]
click at [338, 532] on button "Restricciones Nuevo Mundo" at bounding box center [342, 524] width 186 height 38
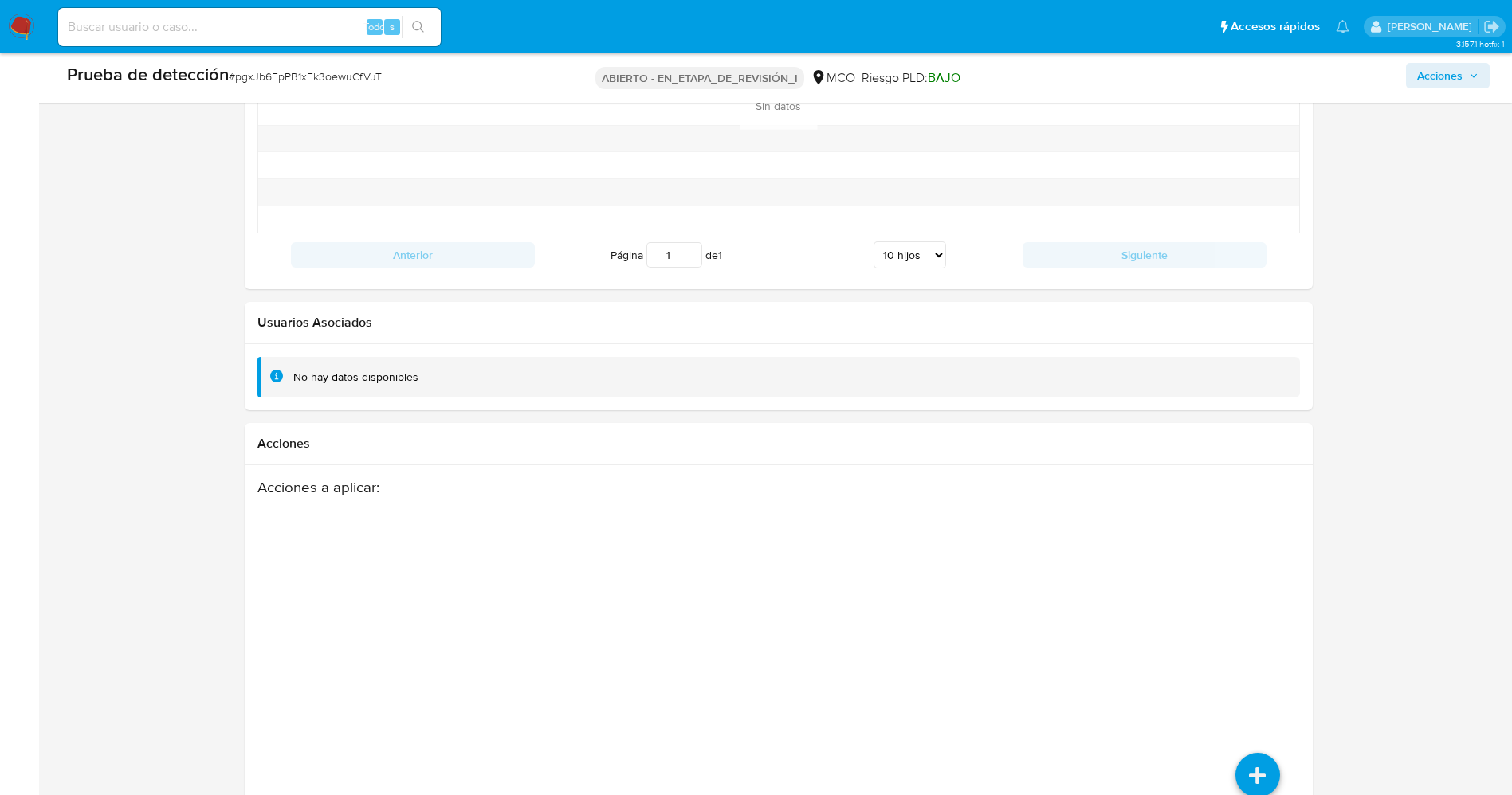
scroll to position [2269, 0]
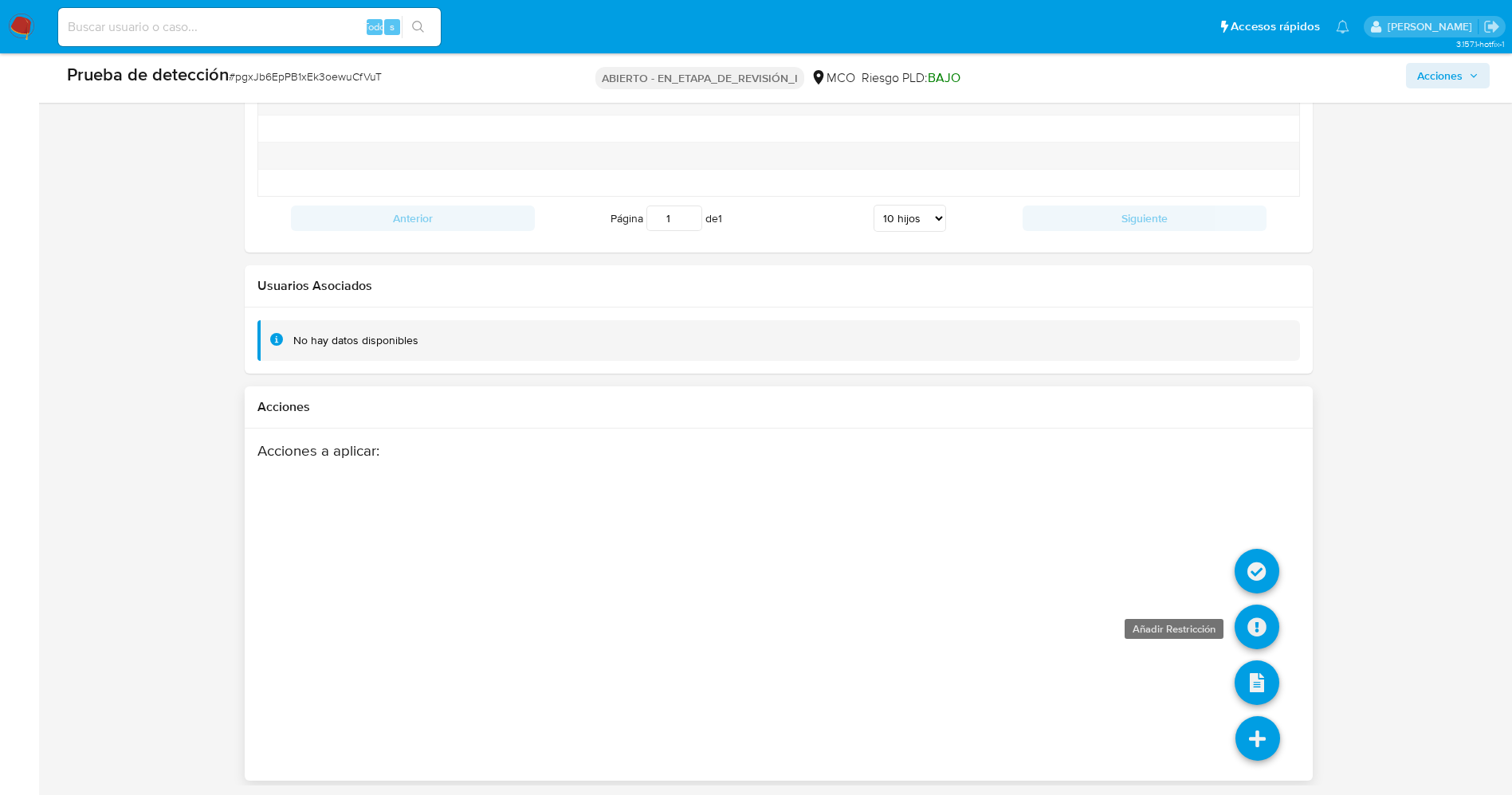
click at [1260, 627] on icon at bounding box center [1257, 627] width 44 height 44
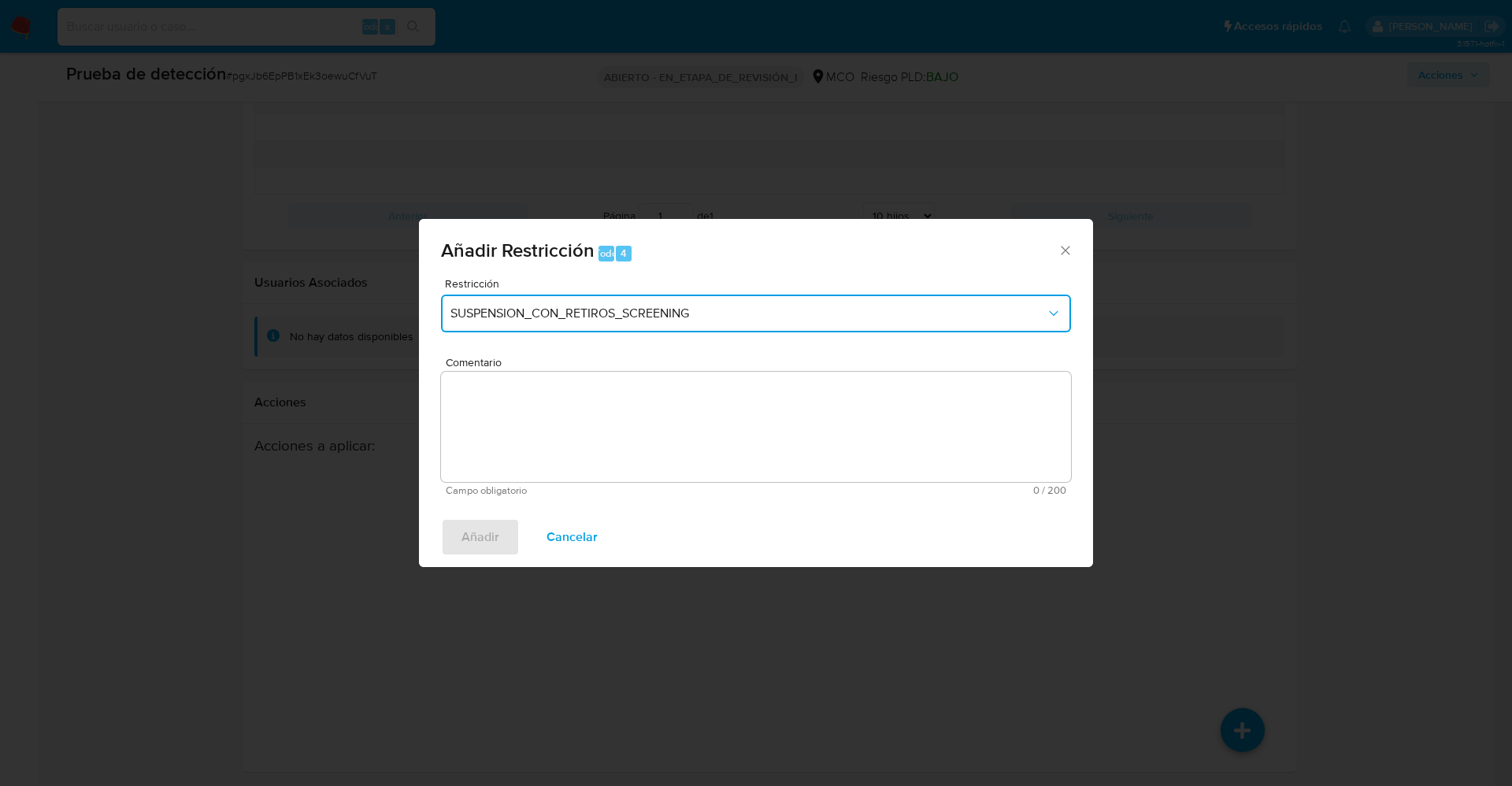
click at [725, 304] on button "SUSPENSION_CON_RETIROS_SCREENING" at bounding box center [755, 313] width 630 height 38
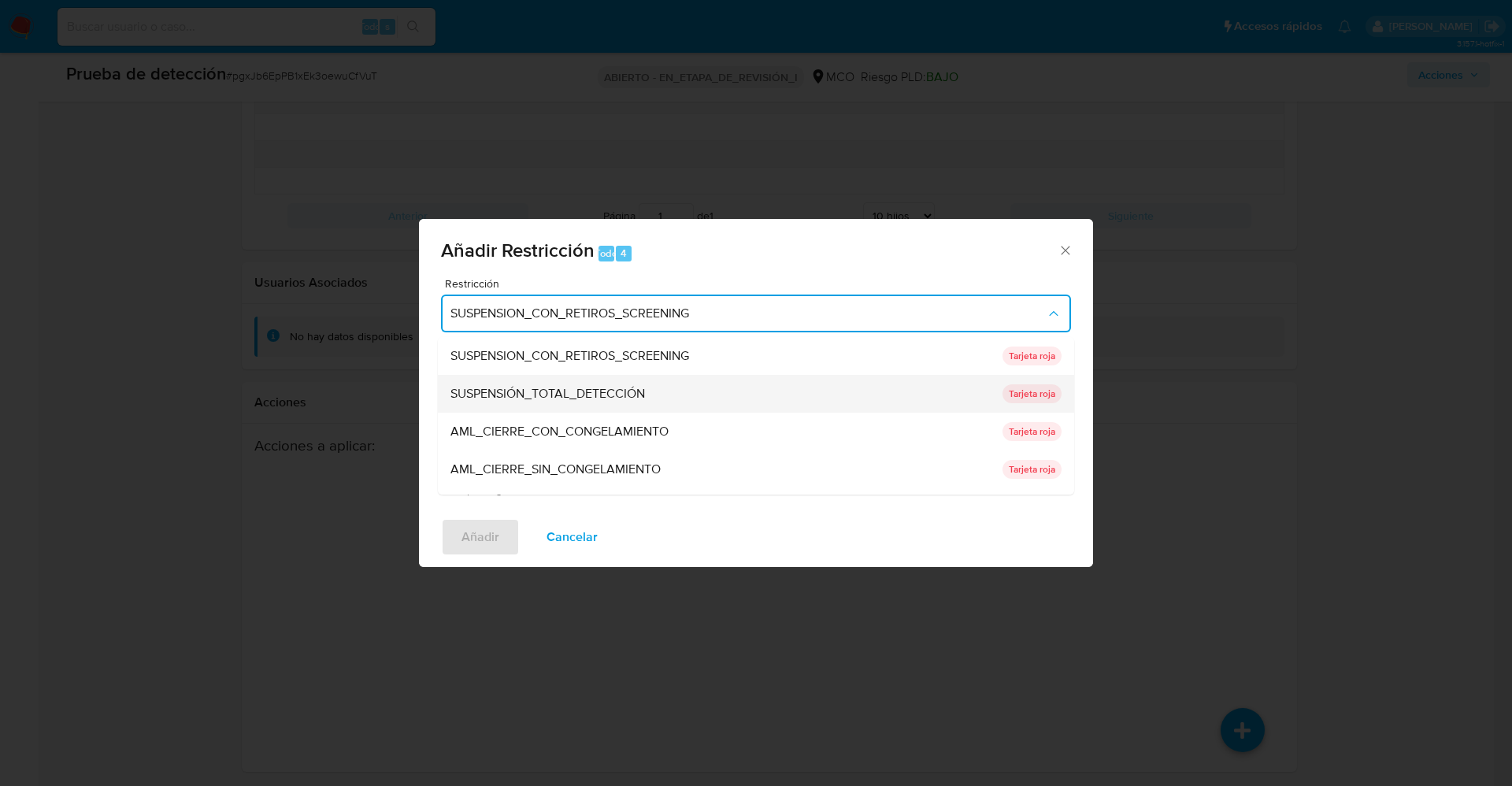
click at [639, 392] on font "SUSPENSIÓN_TOTAL_DETECCIÓN" at bounding box center [548, 393] width 194 height 18
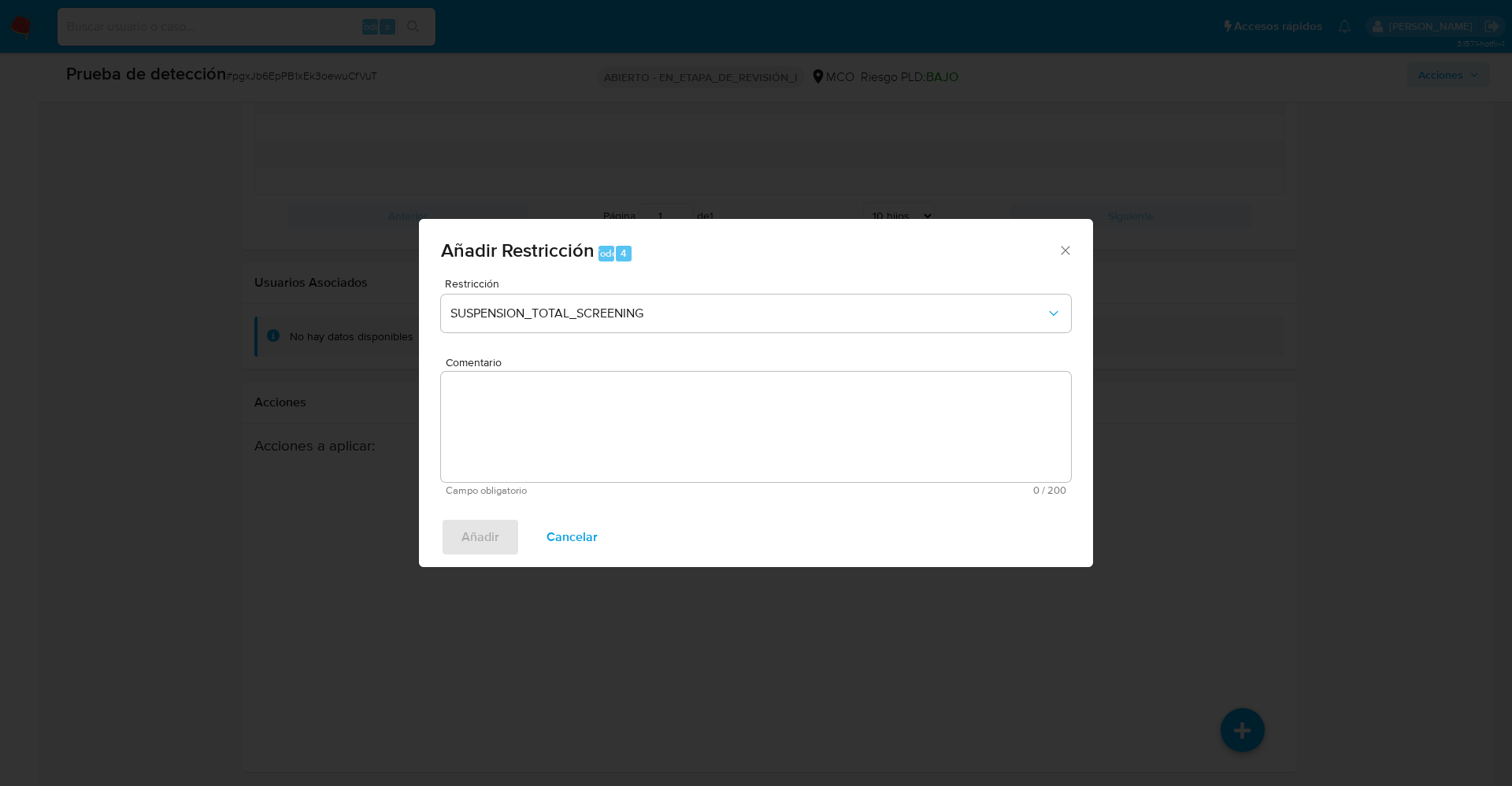
click at [682, 427] on textarea "Comentario" at bounding box center [755, 427] width 630 height 110
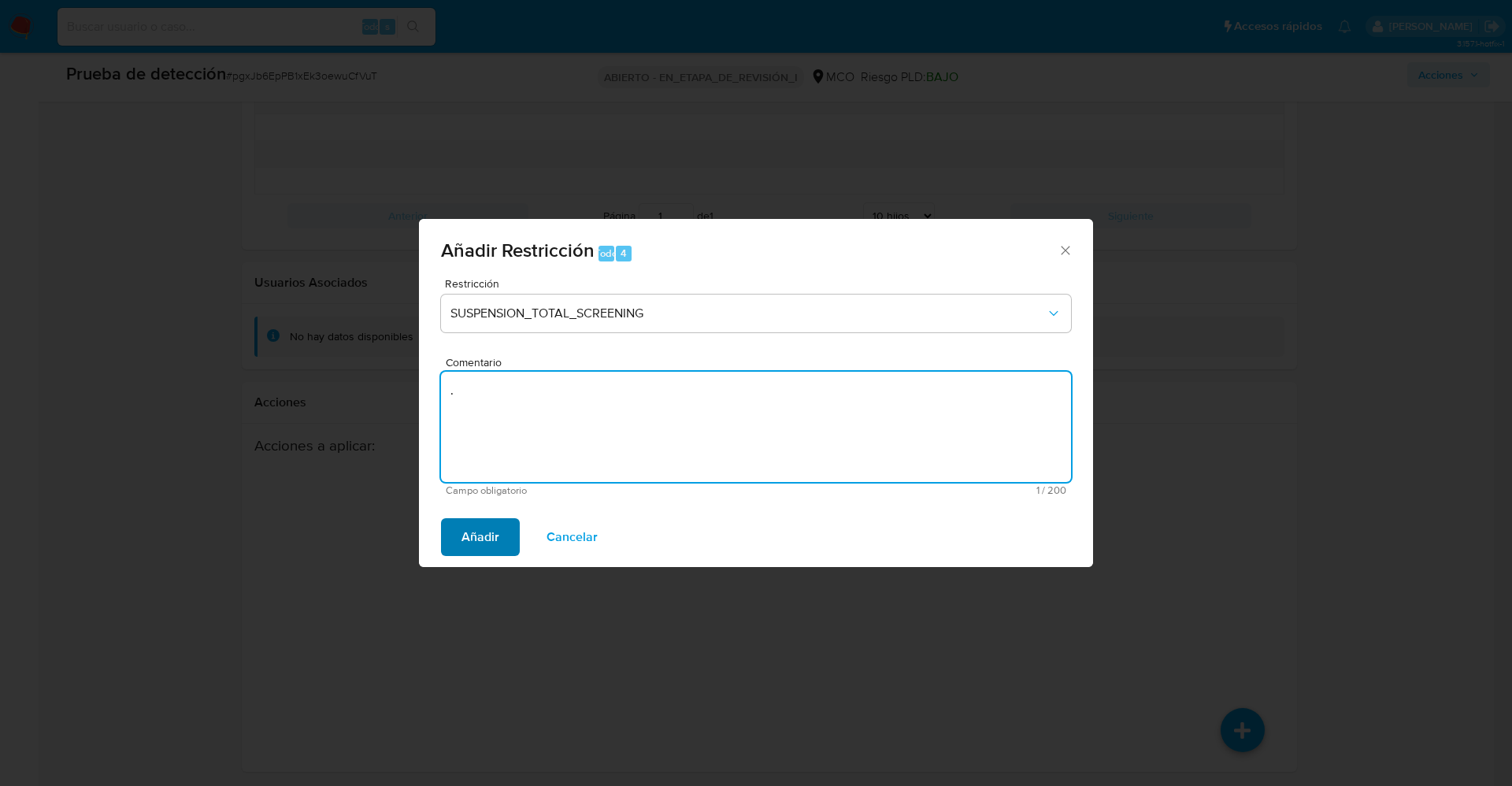
type textarea "."
click at [480, 540] on span "Añadir" at bounding box center [480, 537] width 38 height 35
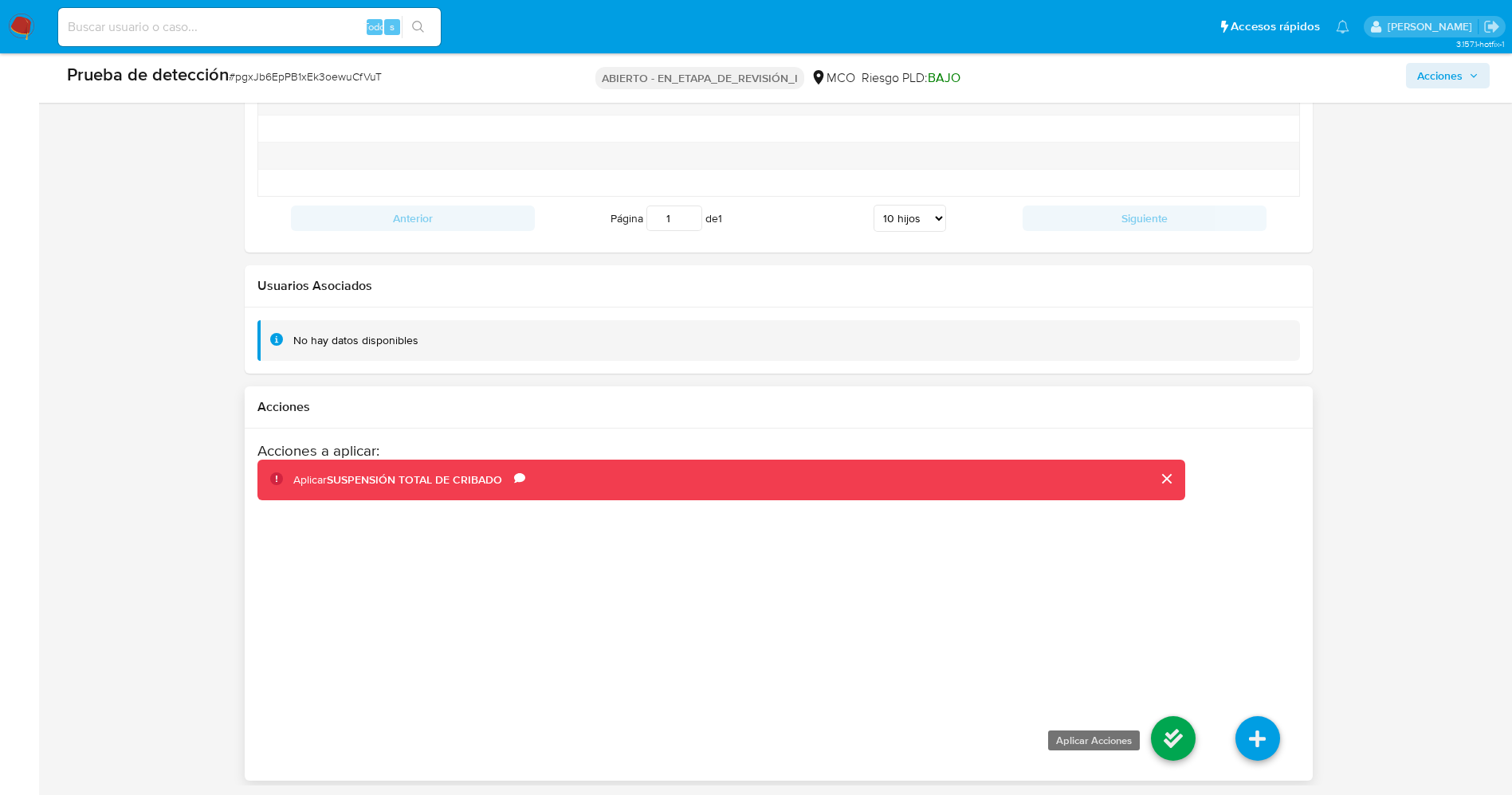
click at [1188, 744] on icon at bounding box center [1173, 738] width 44 height 44
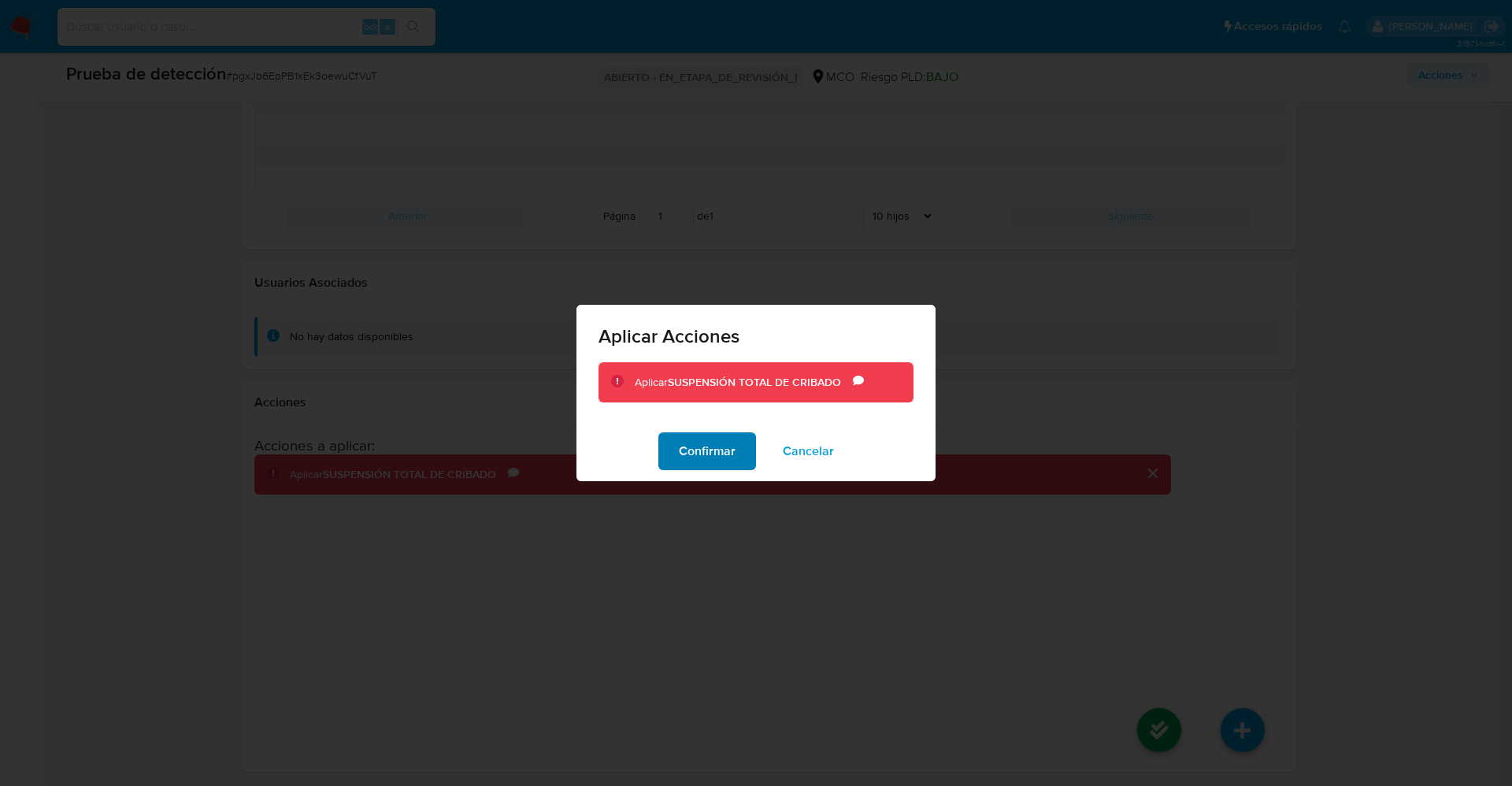
click at [729, 454] on font "Confirmar" at bounding box center [707, 451] width 57 height 38
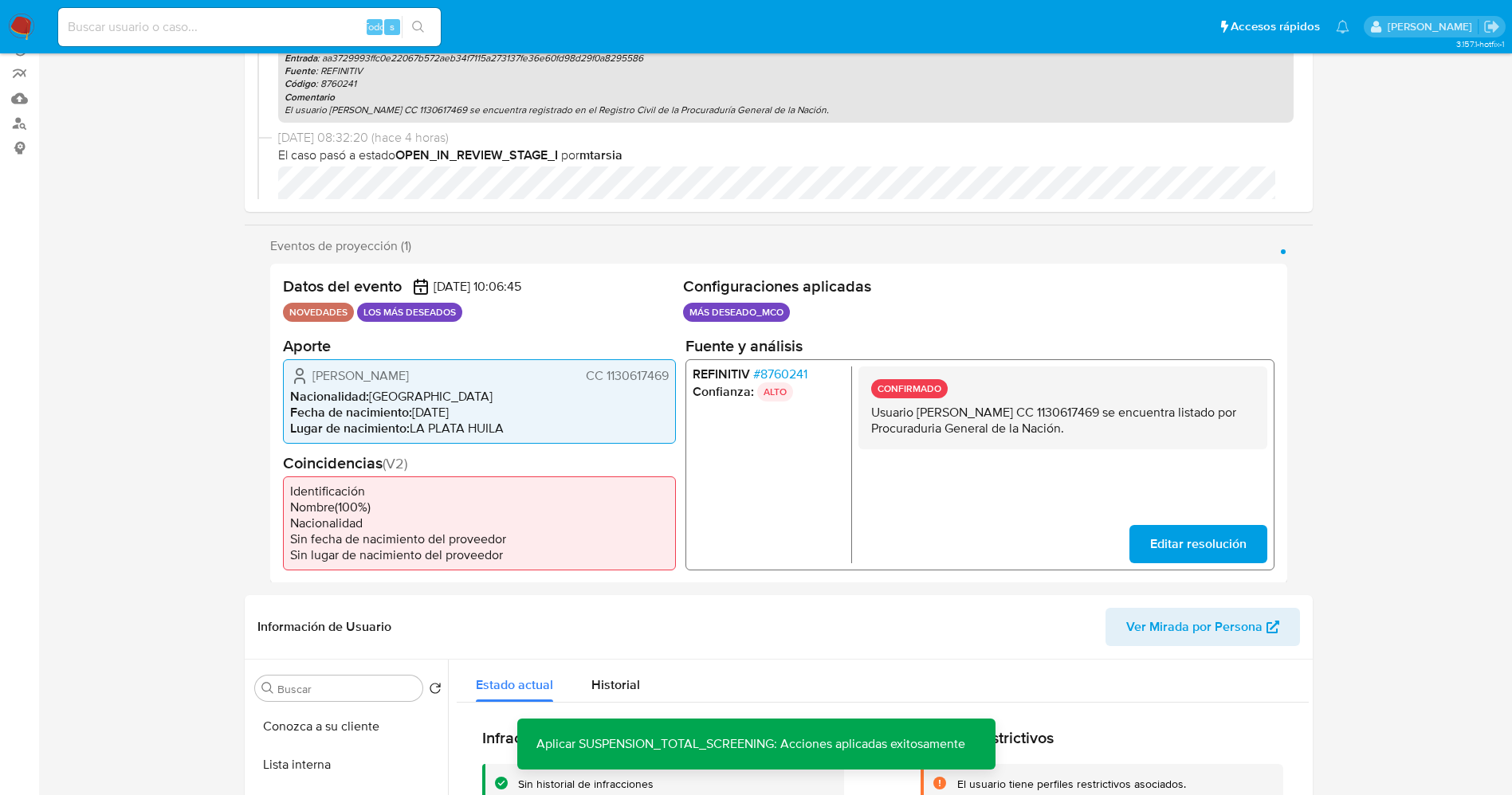
scroll to position [0, 0]
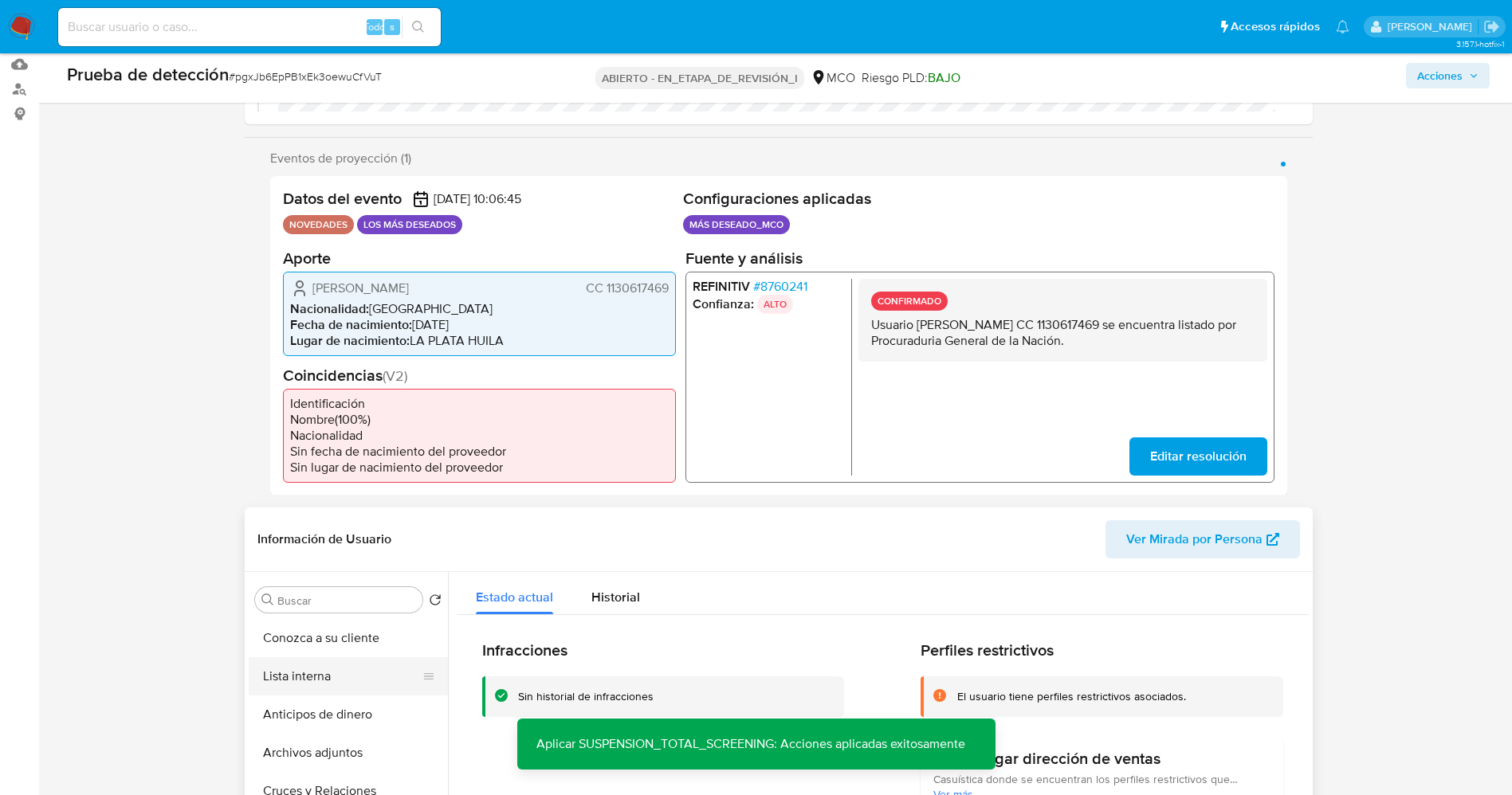
click at [289, 679] on button "Lista interna" at bounding box center [342, 676] width 186 height 38
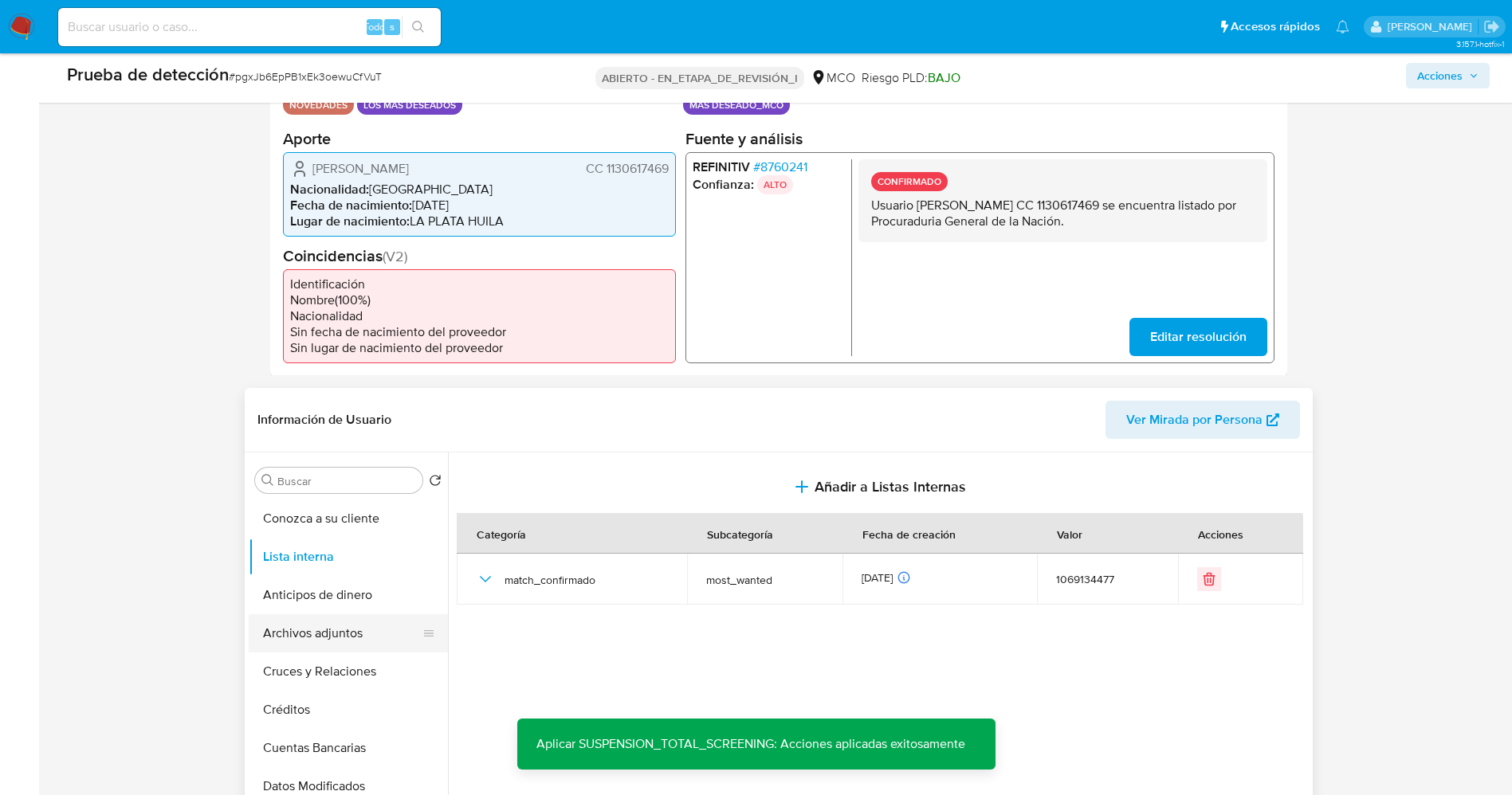
click at [321, 631] on button "Archivos adjuntos" at bounding box center [342, 633] width 186 height 38
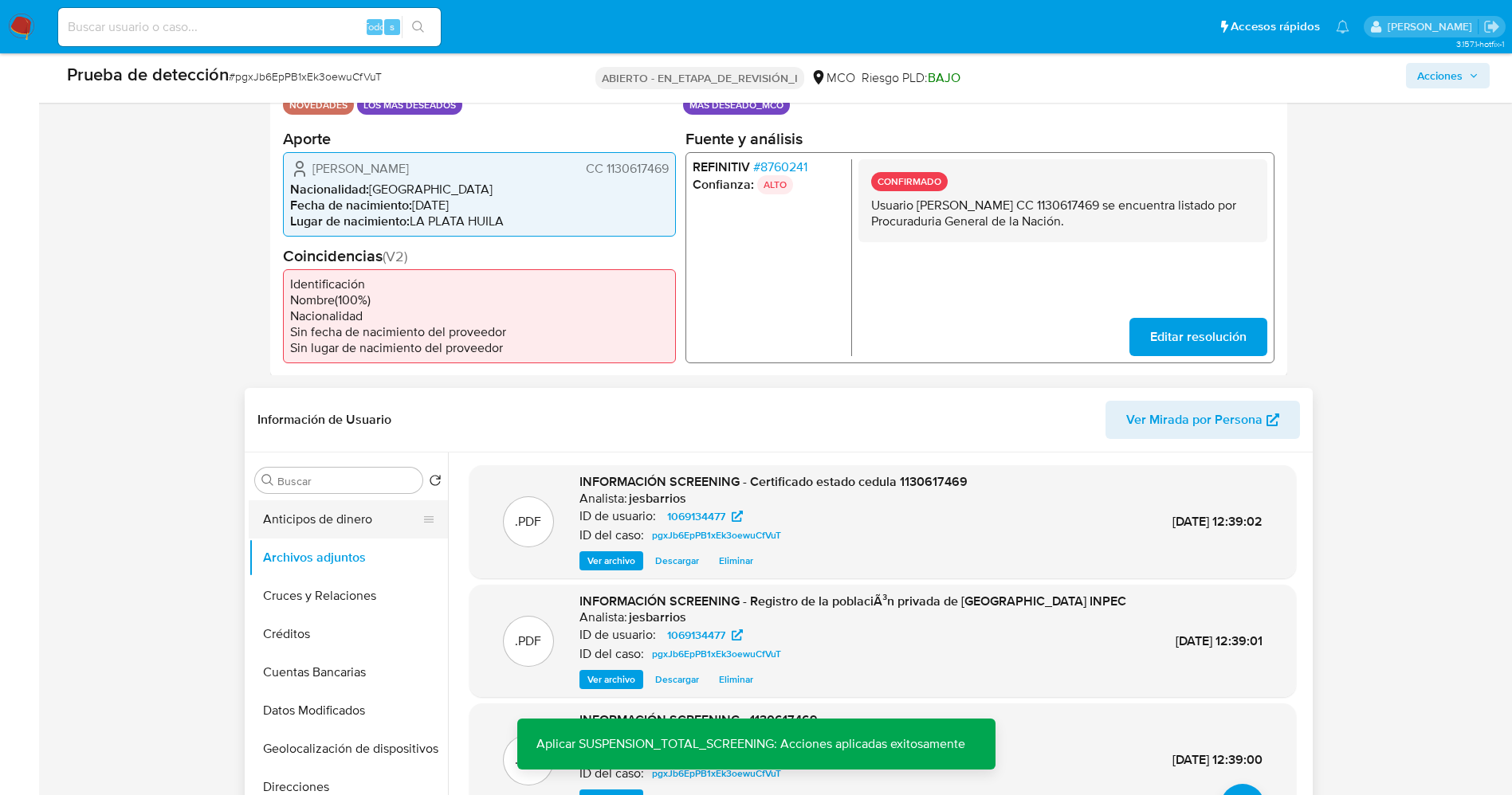
scroll to position [674, 0]
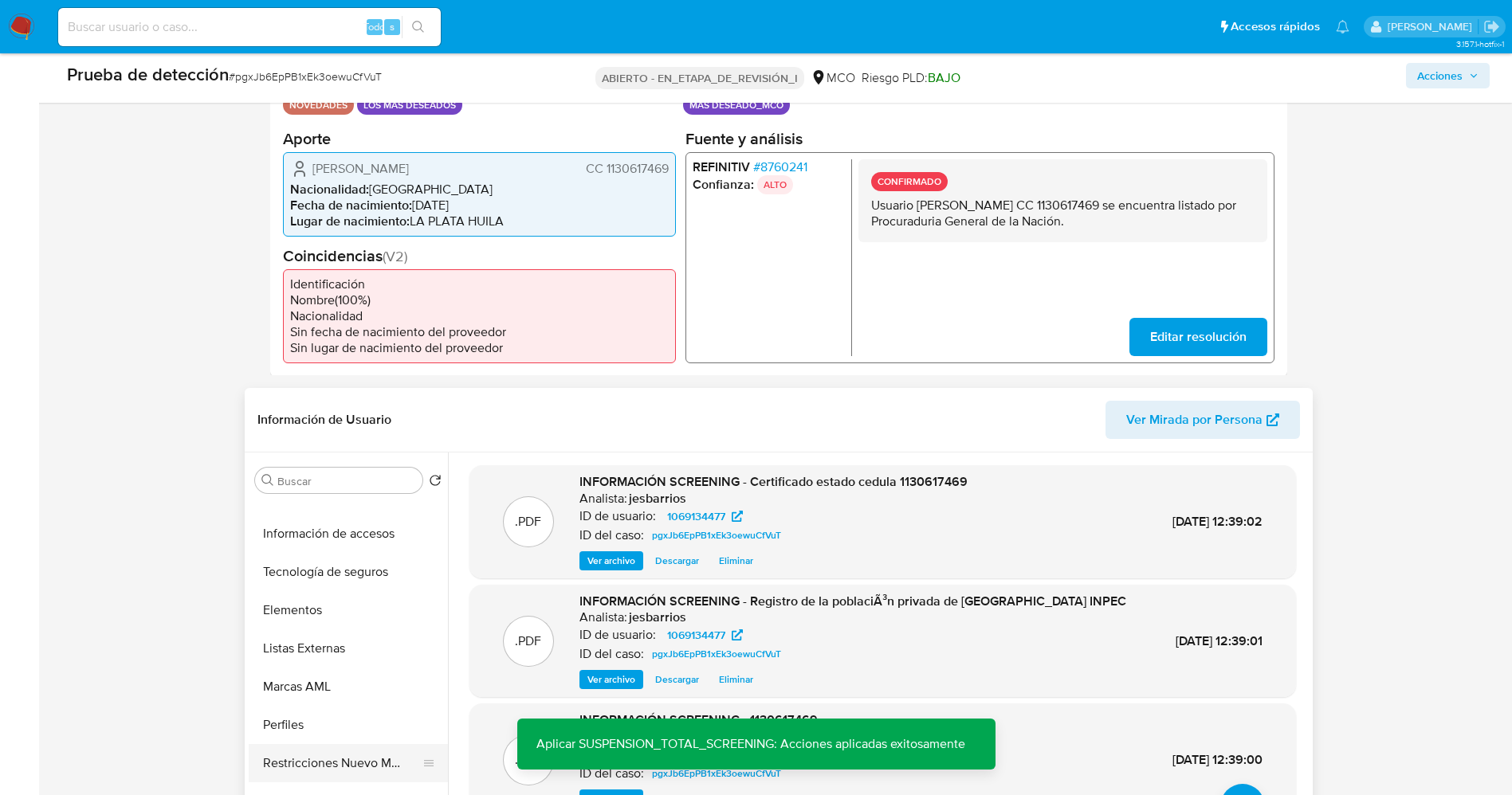
click at [360, 757] on button "Restricciones Nuevo Mundo" at bounding box center [342, 763] width 186 height 38
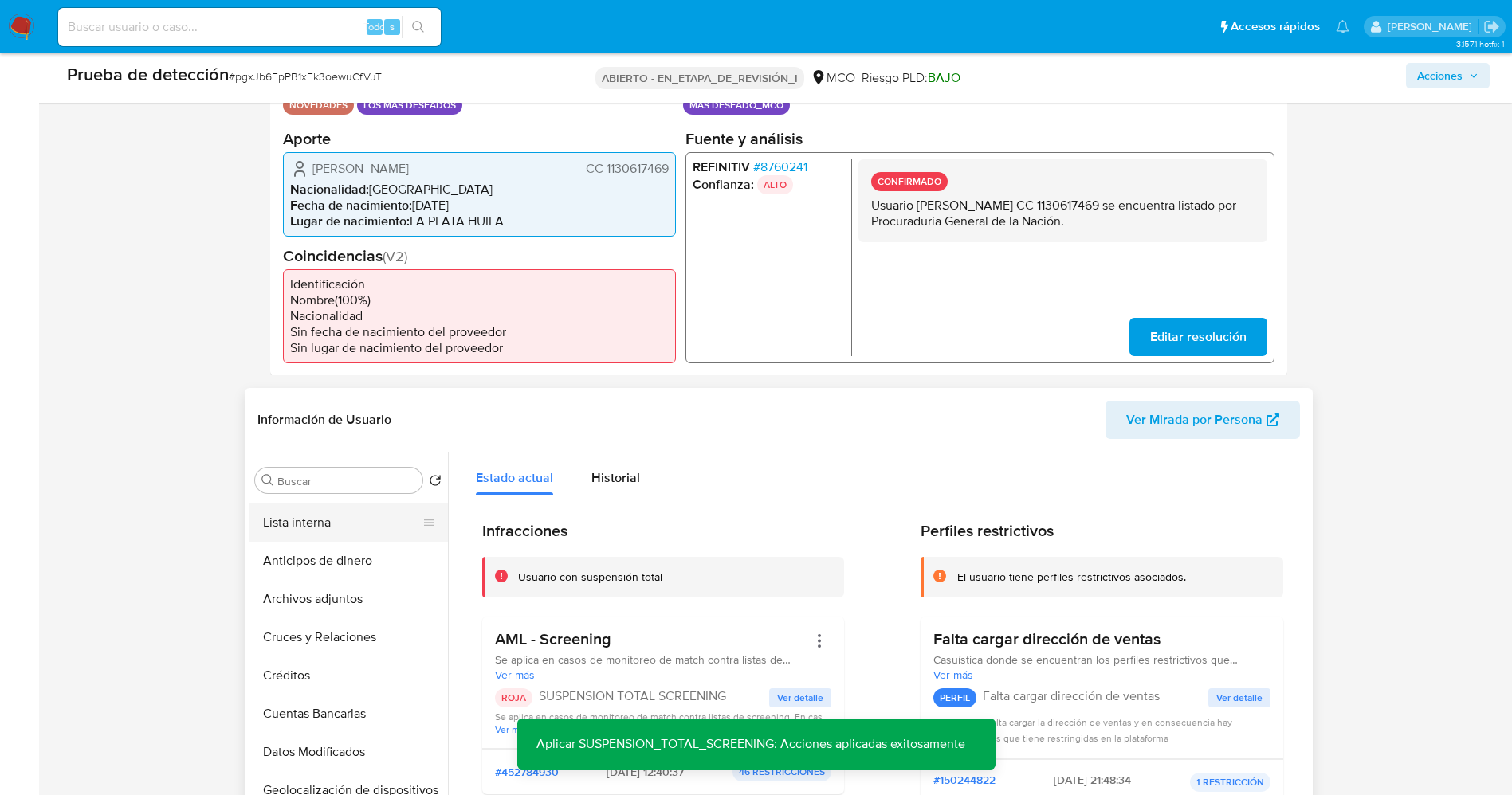
scroll to position [0, 0]
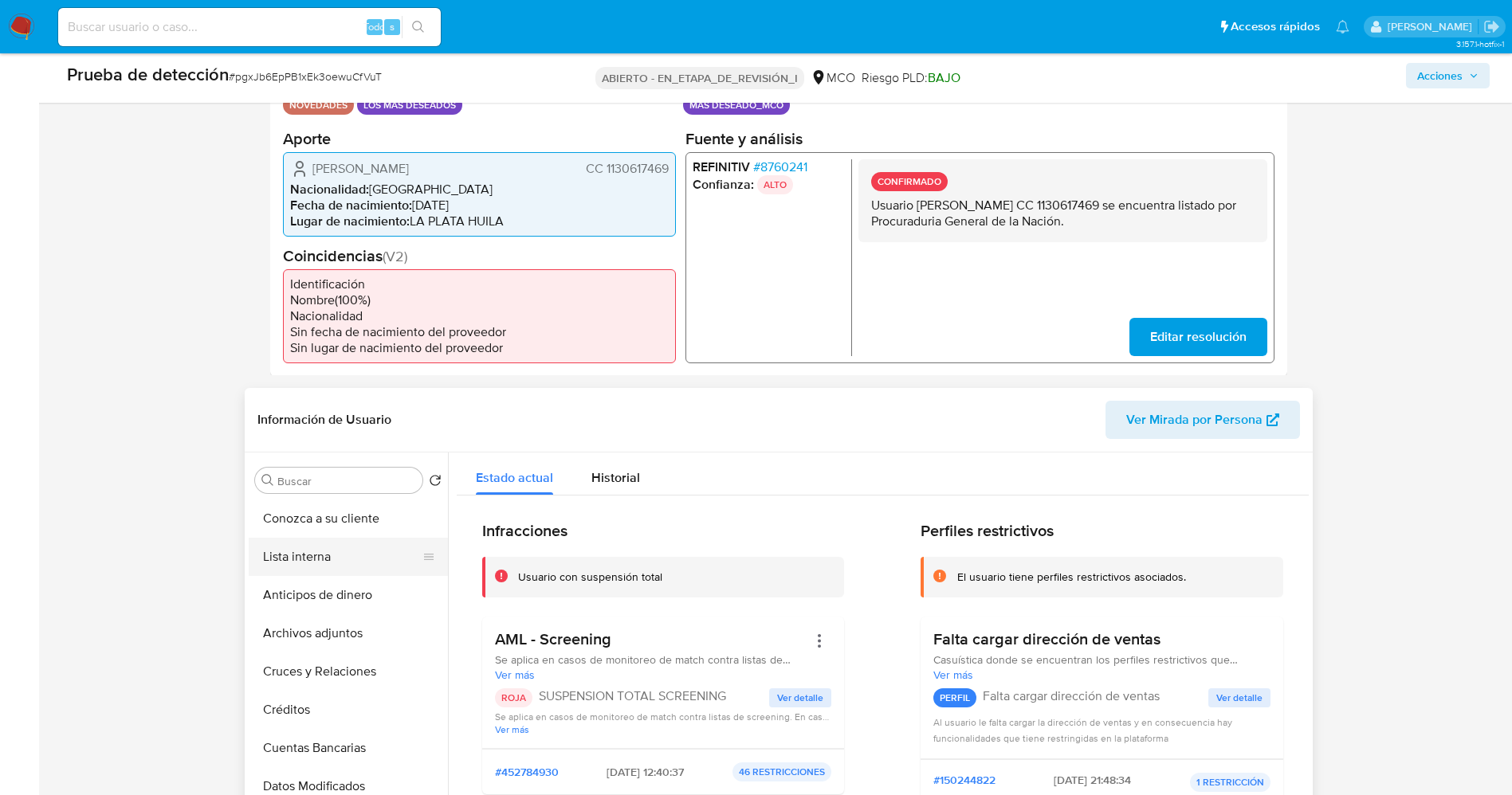
click at [316, 560] on button "Lista interna" at bounding box center [342, 557] width 186 height 38
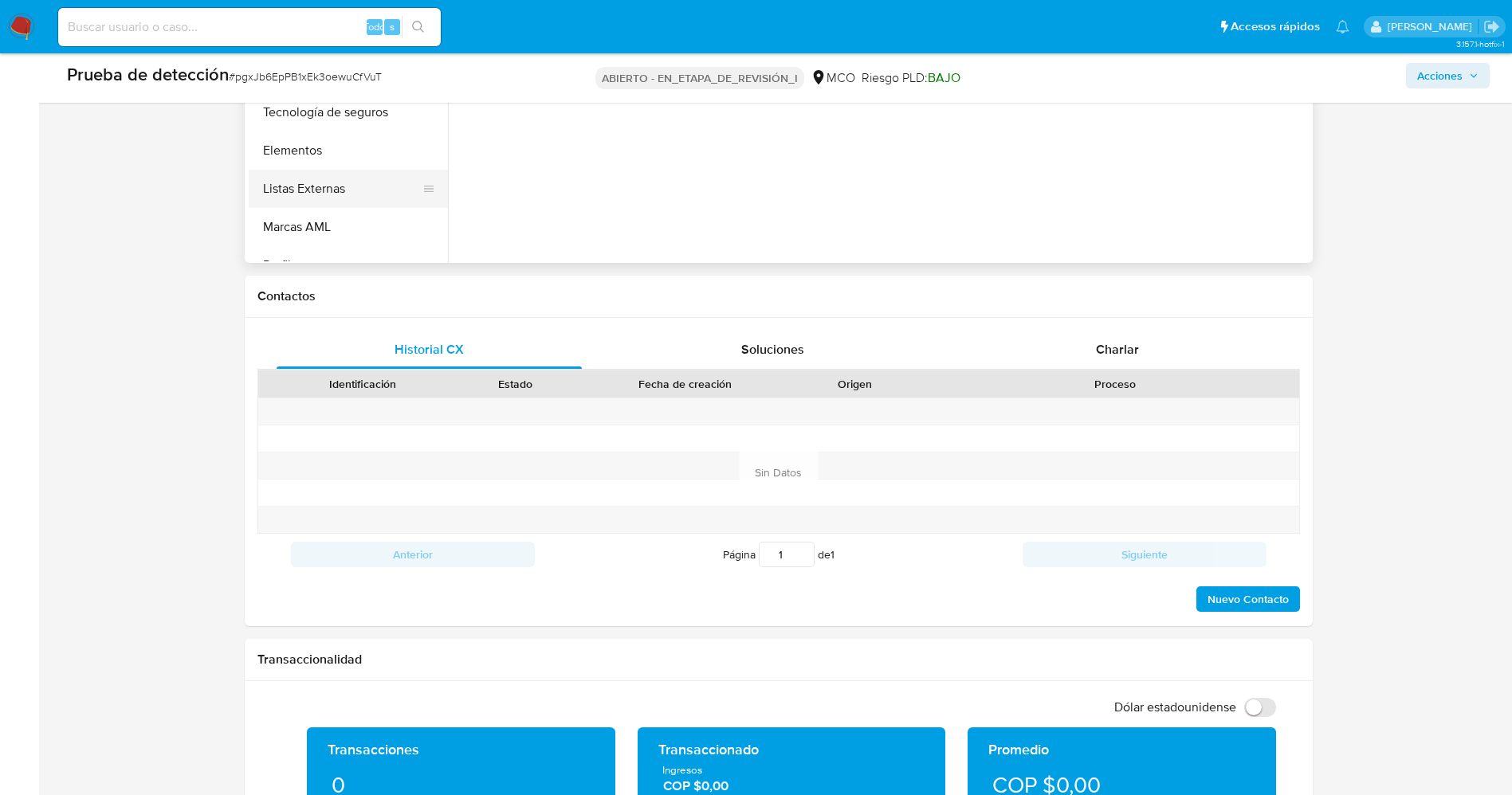
scroll to position [674, 0]
click at [337, 170] on button "Restricciones Nuevo Mundo" at bounding box center [342, 165] width 186 height 38
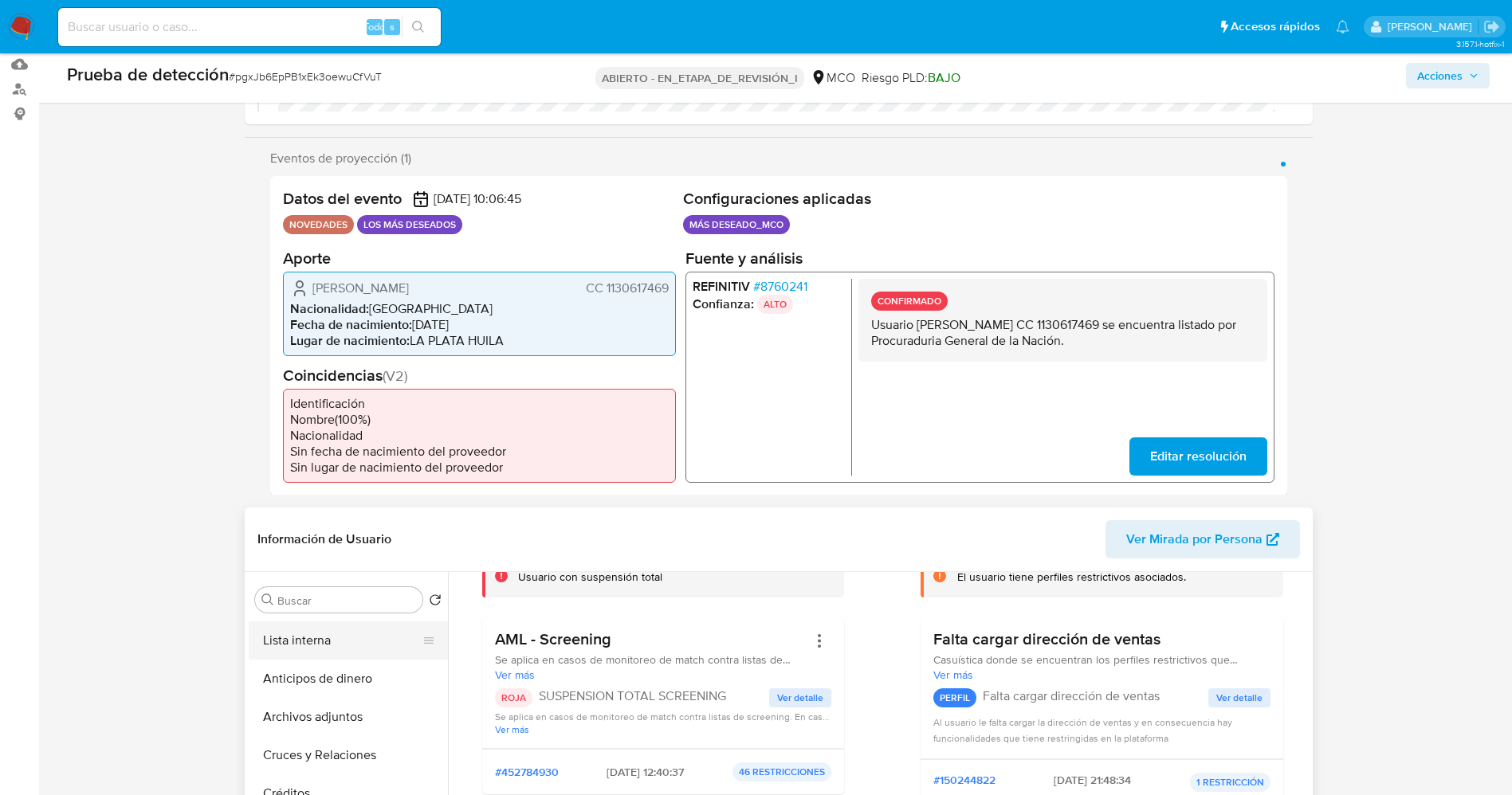
scroll to position [0, 0]
click at [337, 673] on button "Lista interna" at bounding box center [342, 676] width 186 height 38
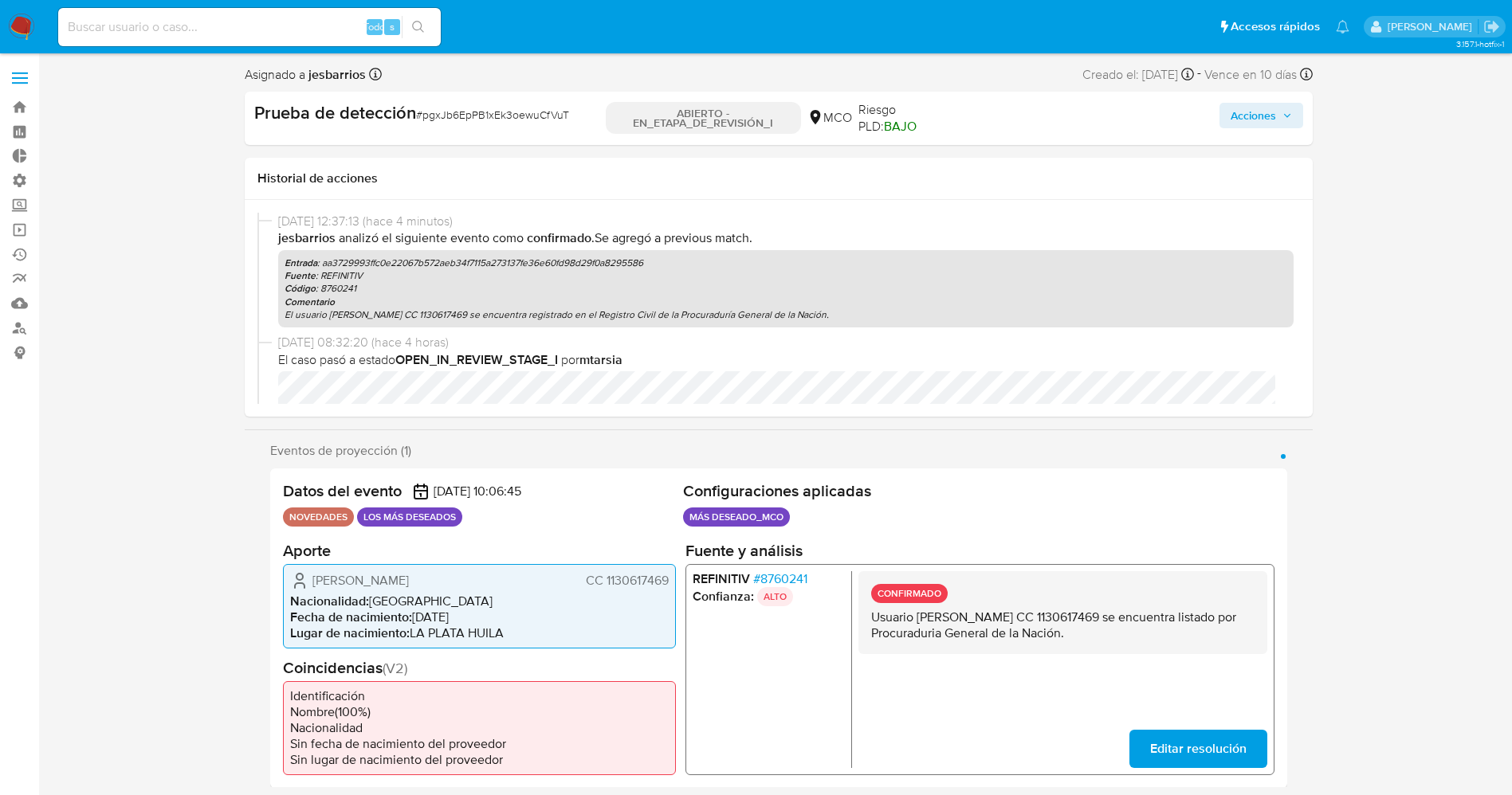
click at [1259, 120] on font "Acciones" at bounding box center [1252, 115] width 45 height 26
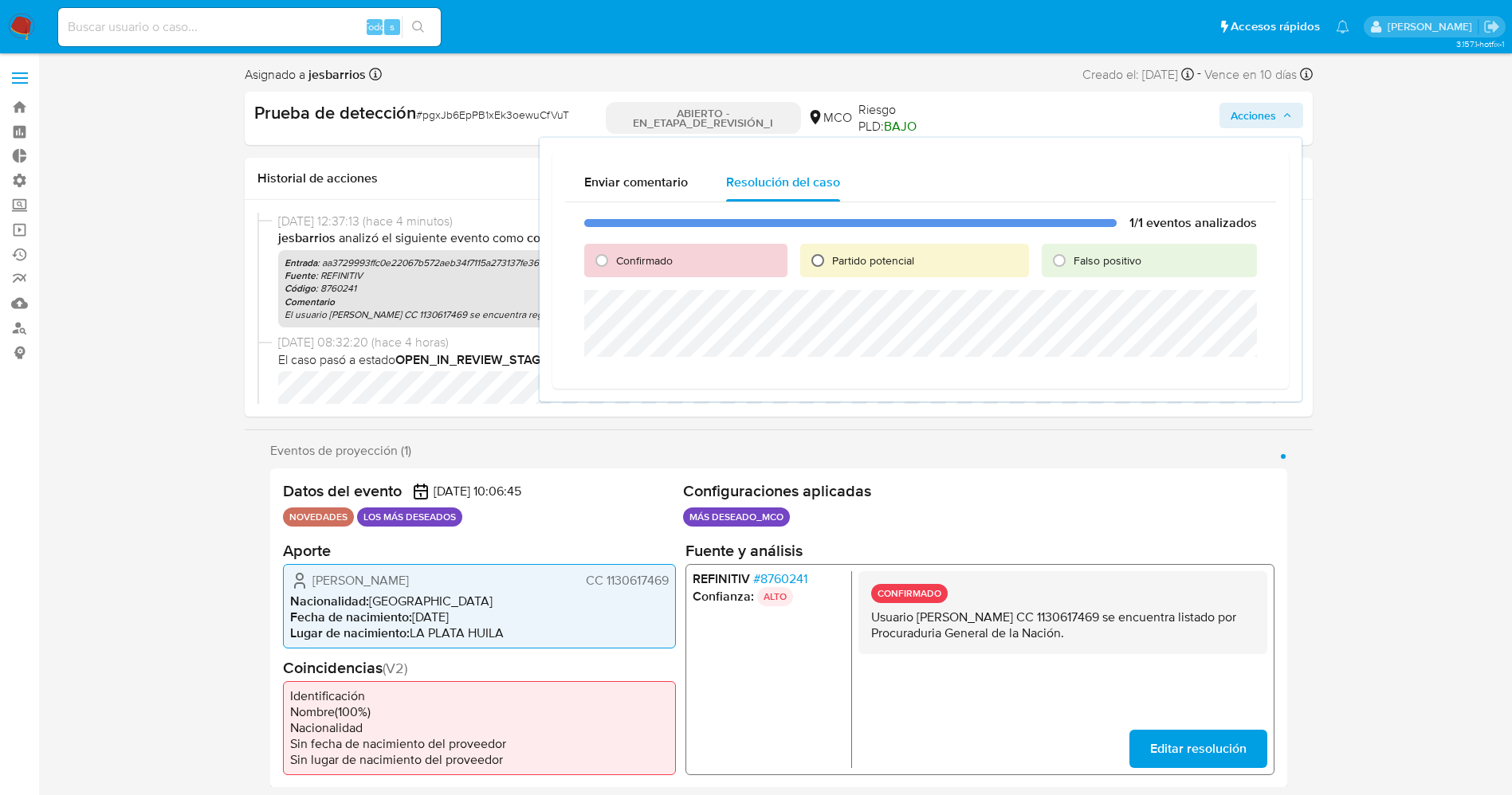
click at [828, 259] on input "Partido potencial" at bounding box center [817, 261] width 26 height 26
radio input "true"
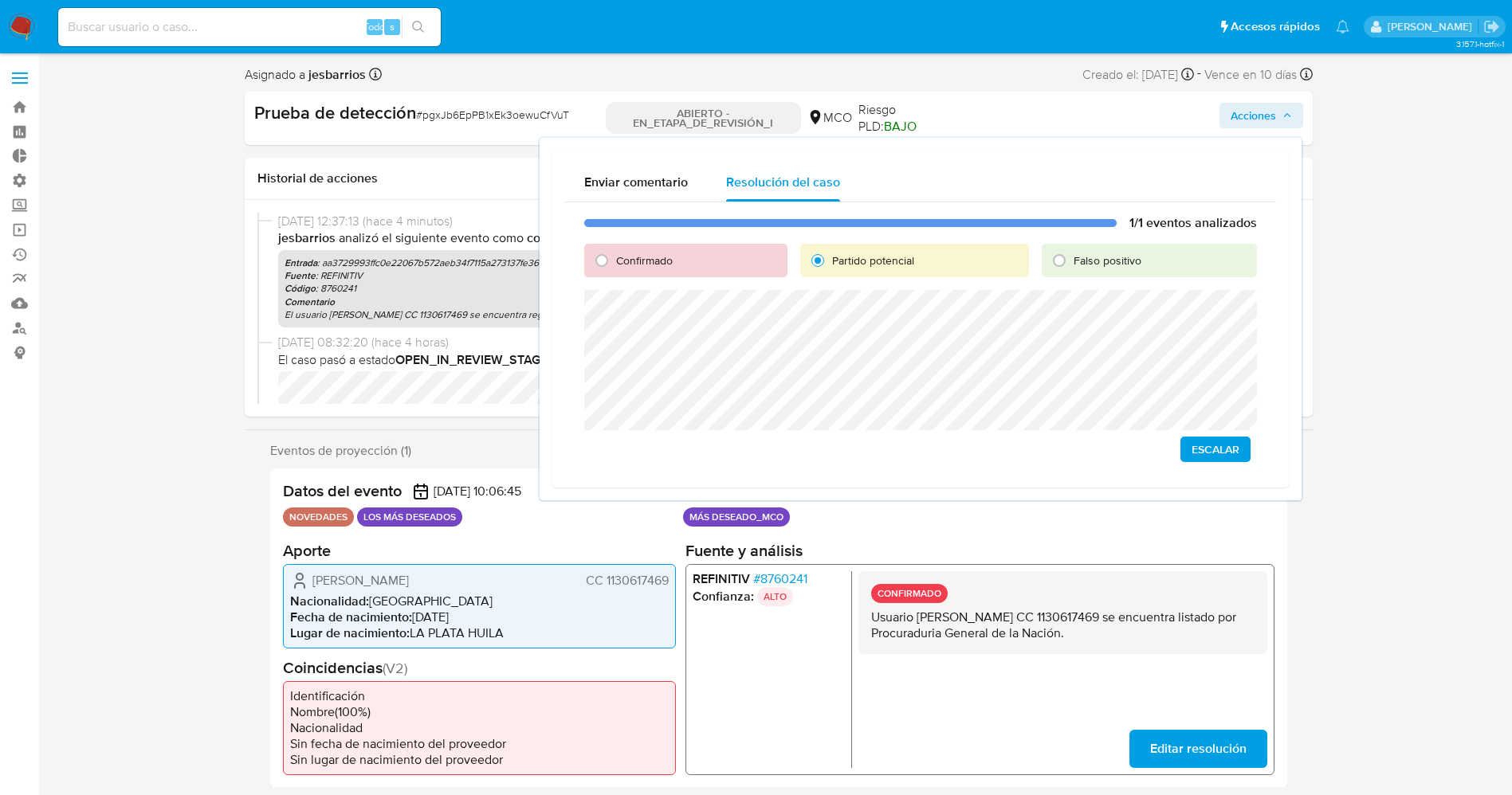
click at [1236, 457] on span "Escalar" at bounding box center [1215, 448] width 48 height 22
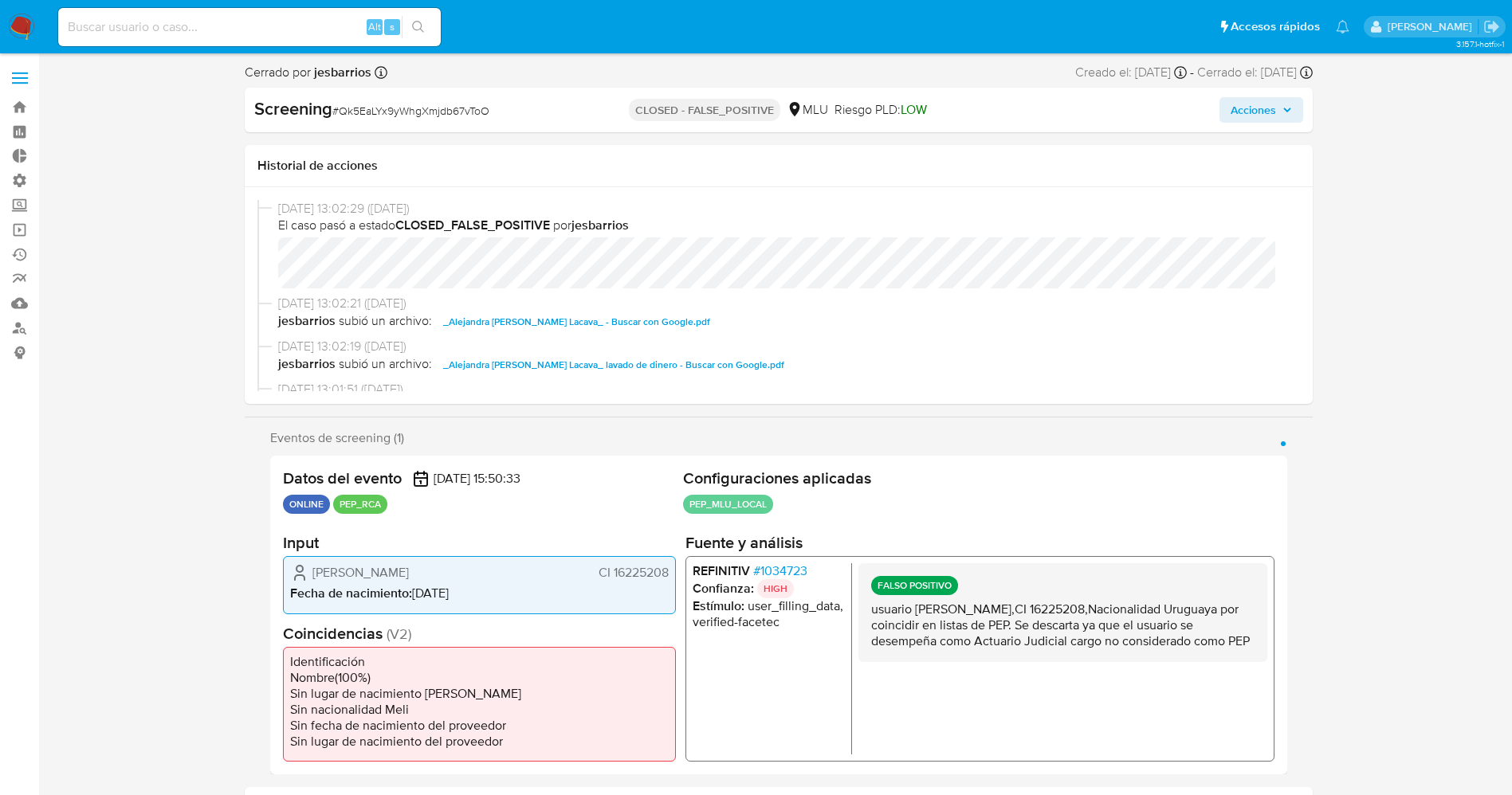
select select "10"
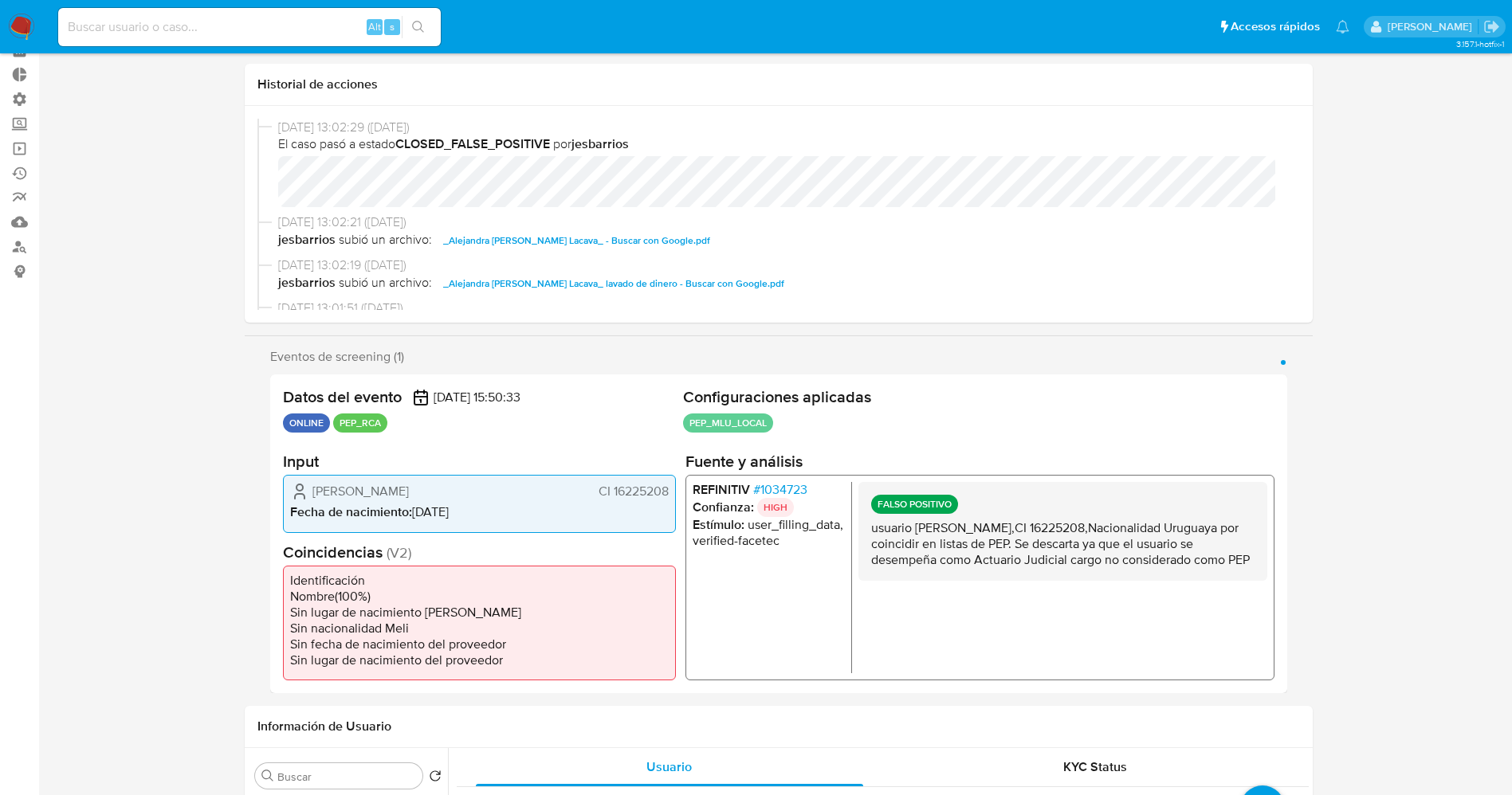
scroll to position [120, 0]
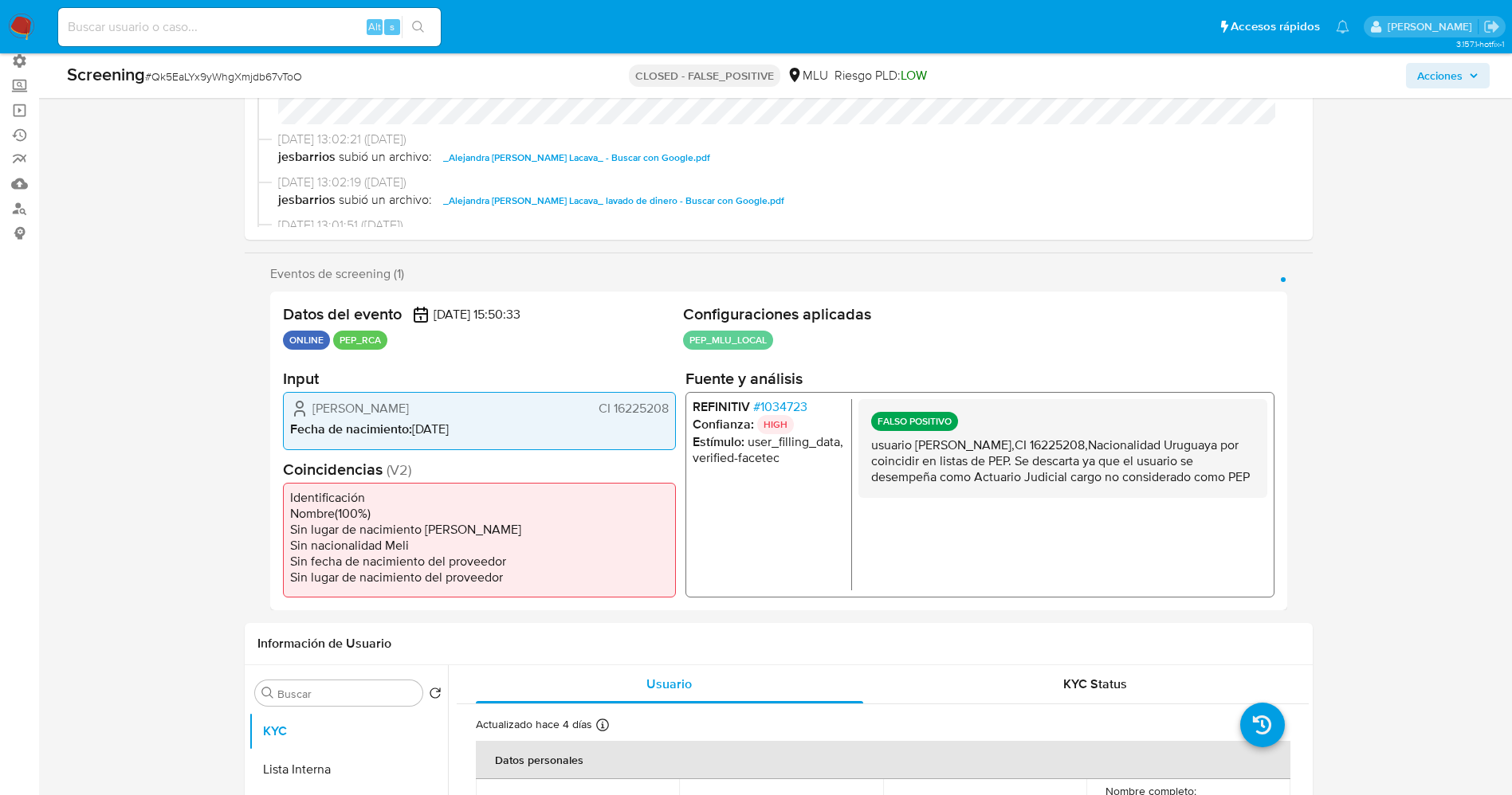
click at [997, 485] on p "usuario [PERSON_NAME],CI 16225208,Nacionalidad Uruguaya por coincidir en listas…" at bounding box center [1062, 462] width 383 height 48
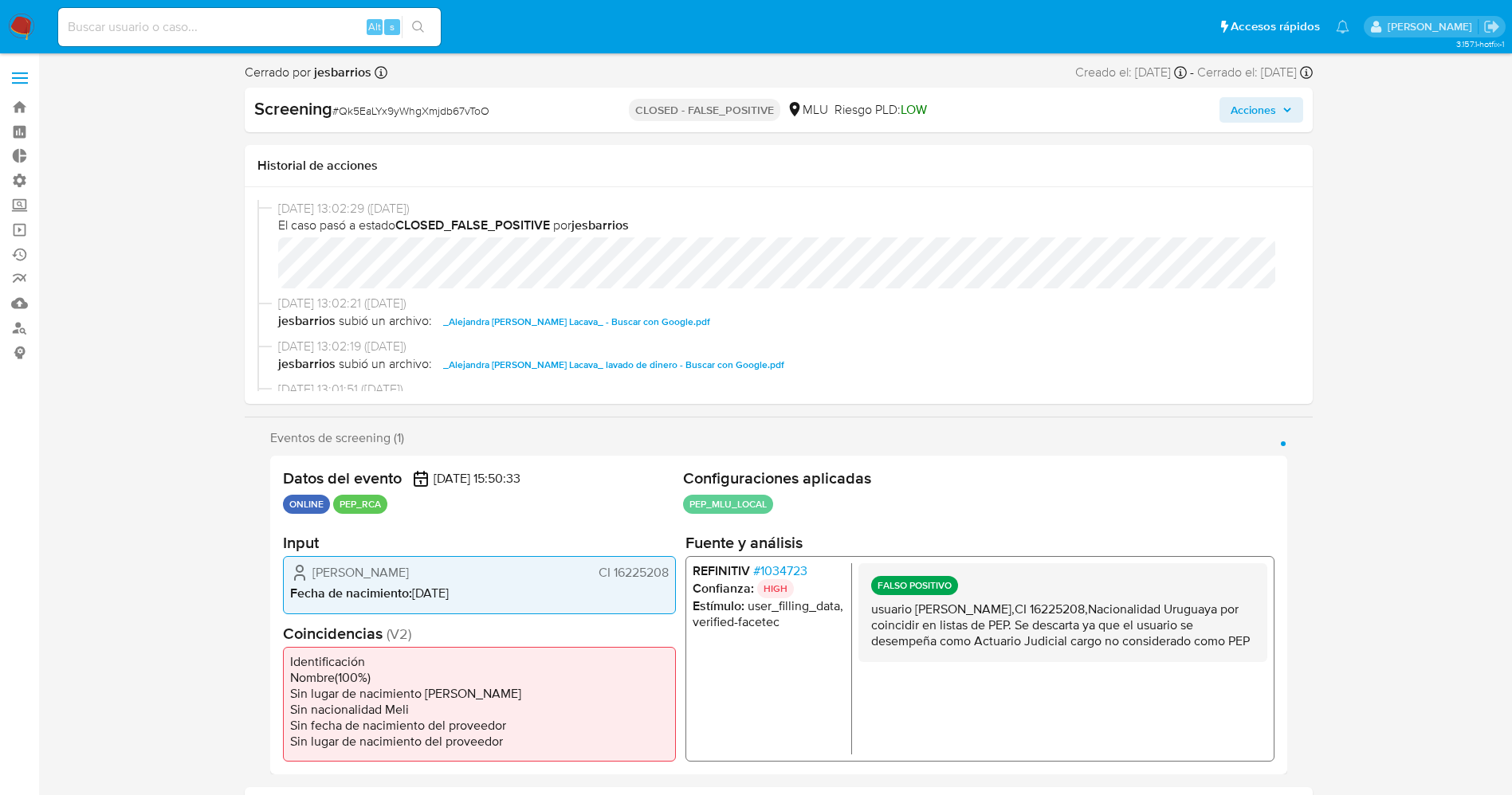
click at [1274, 112] on span "Acciones" at bounding box center [1252, 110] width 45 height 26
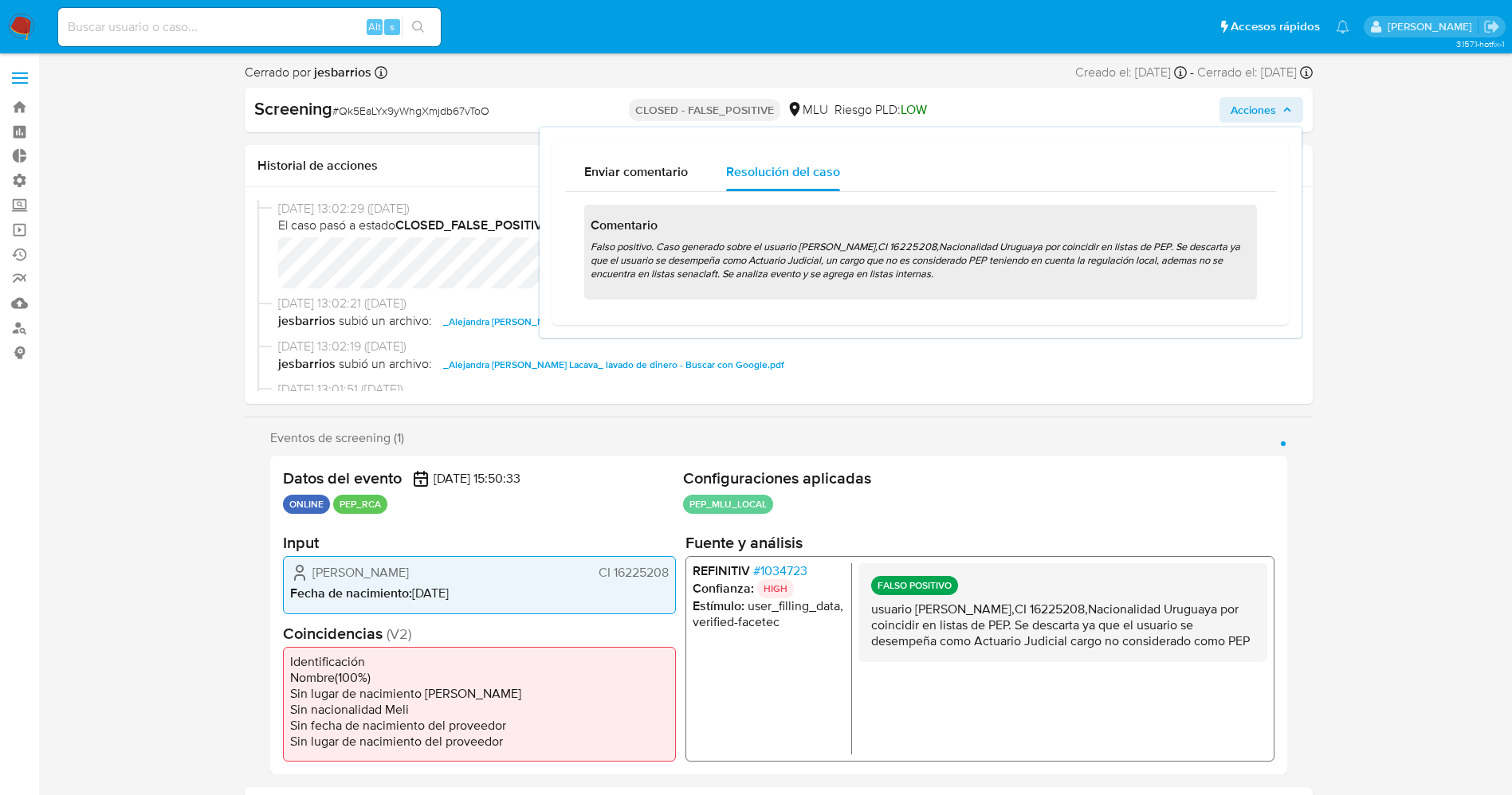
click at [878, 227] on h1 "Comentario" at bounding box center [920, 225] width 659 height 16
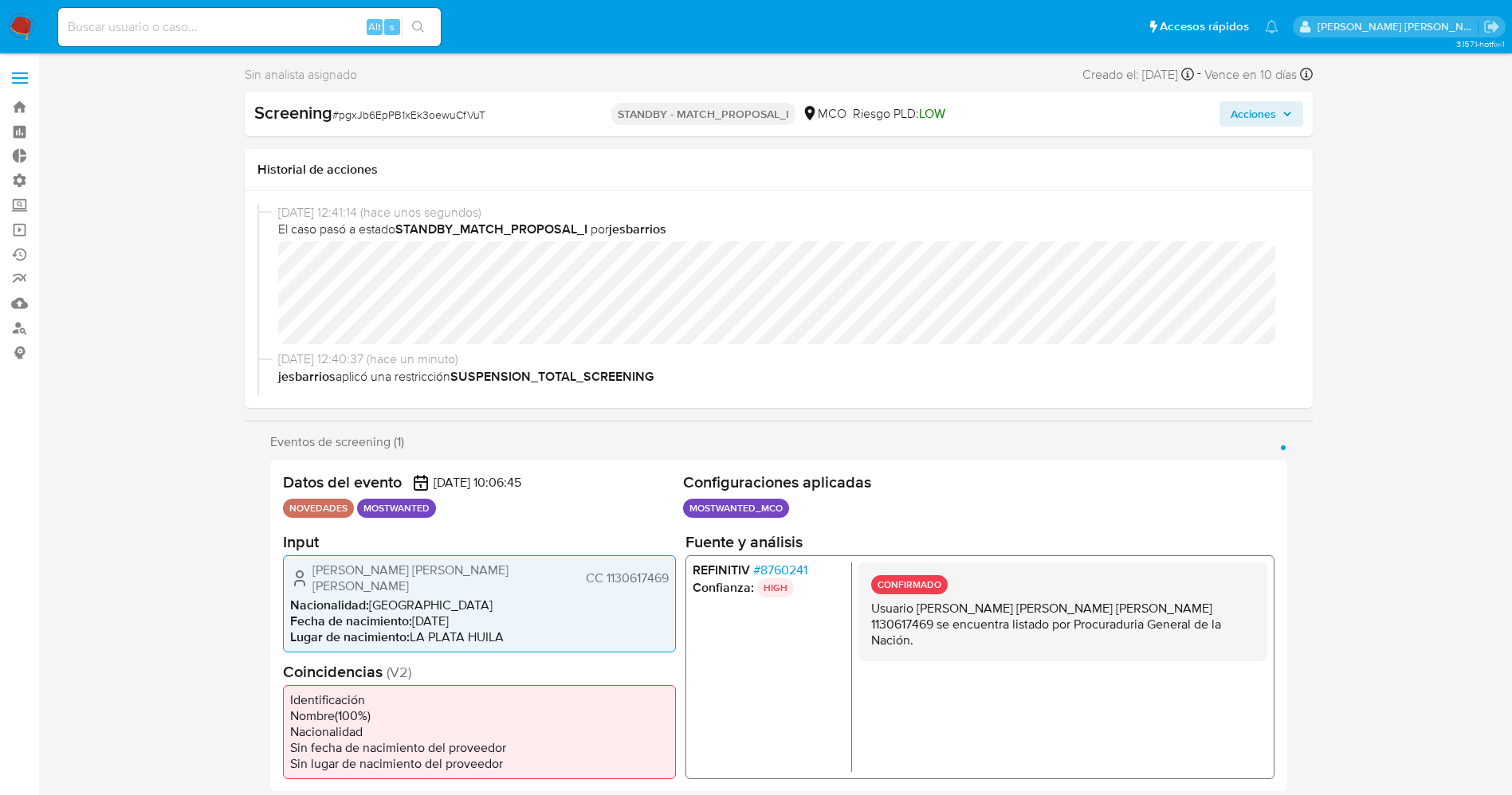
select select "10"
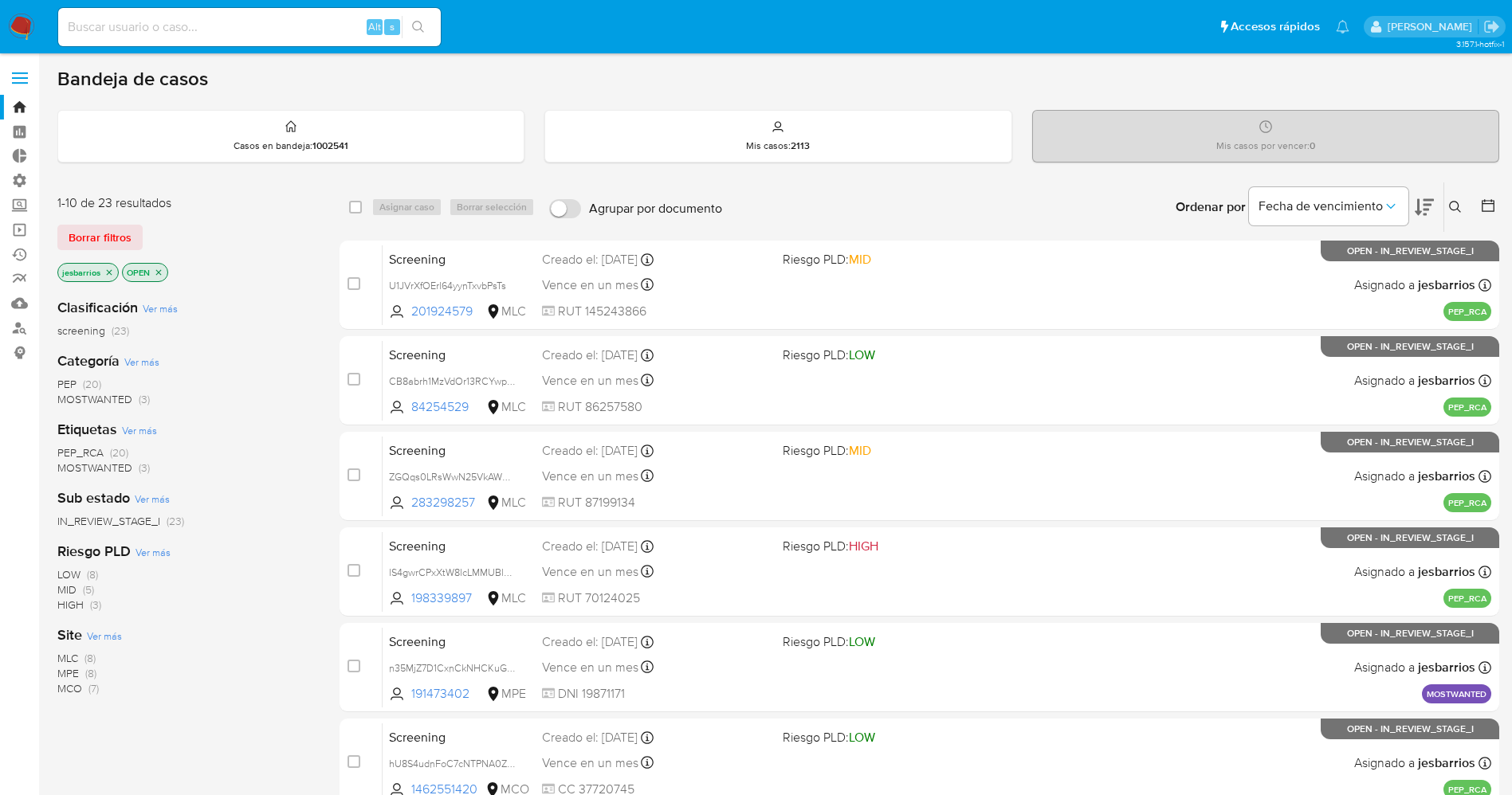
click at [107, 462] on span "MOSTWANTED" at bounding box center [95, 468] width 75 height 16
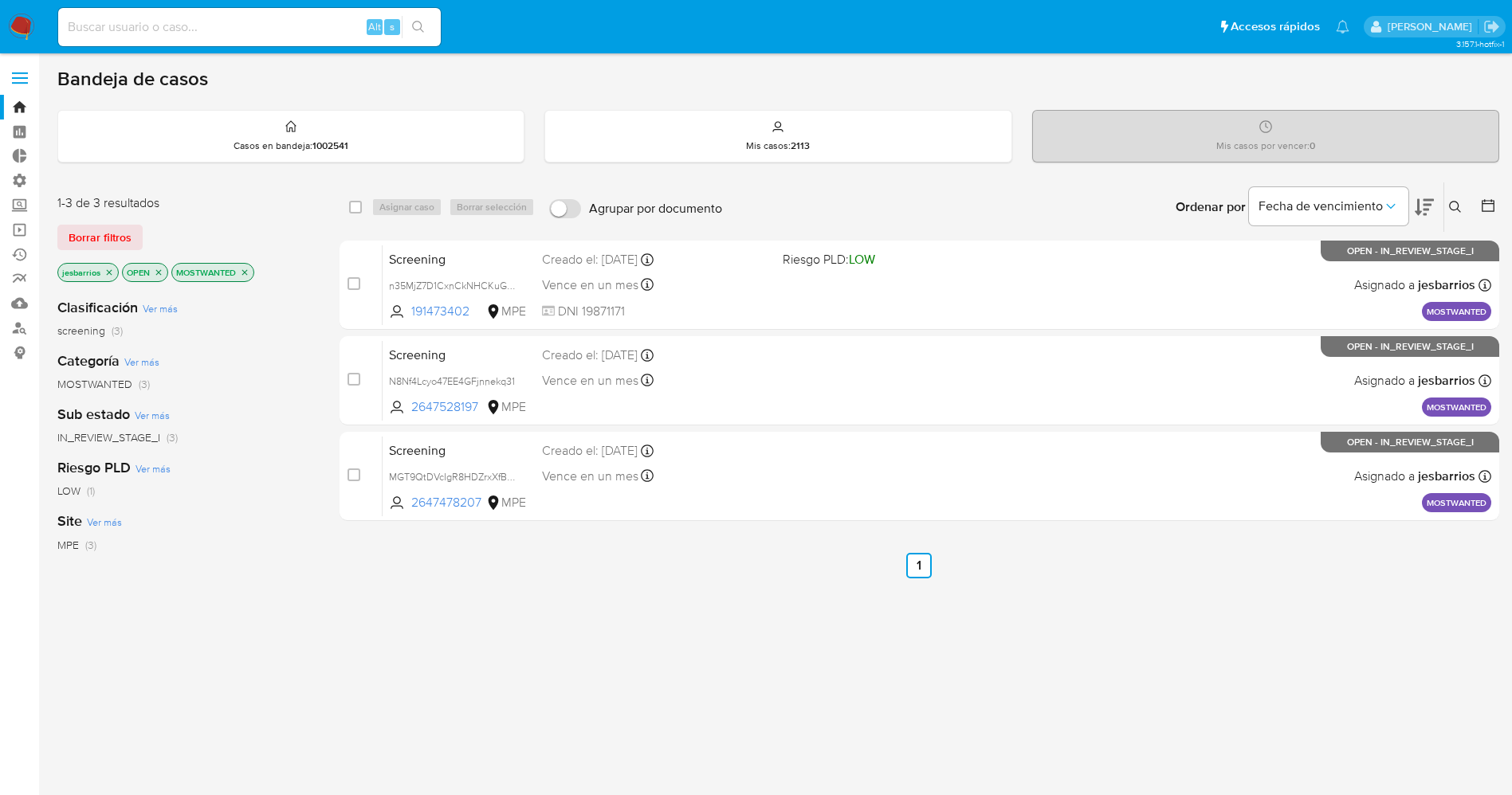
click at [109, 271] on icon "close-filter" at bounding box center [109, 272] width 10 height 10
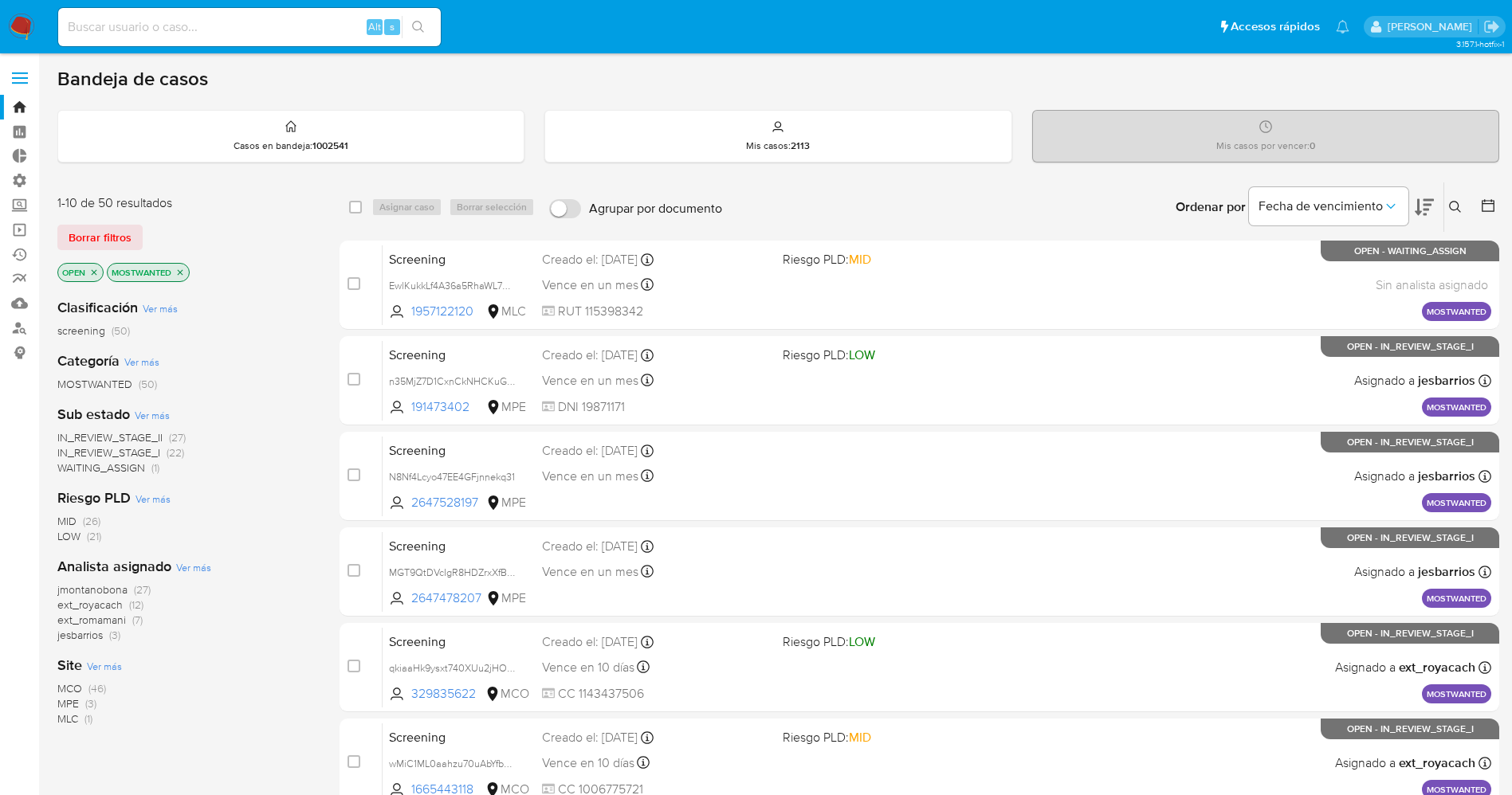
click at [98, 270] on icon "close-filter" at bounding box center [94, 272] width 10 height 10
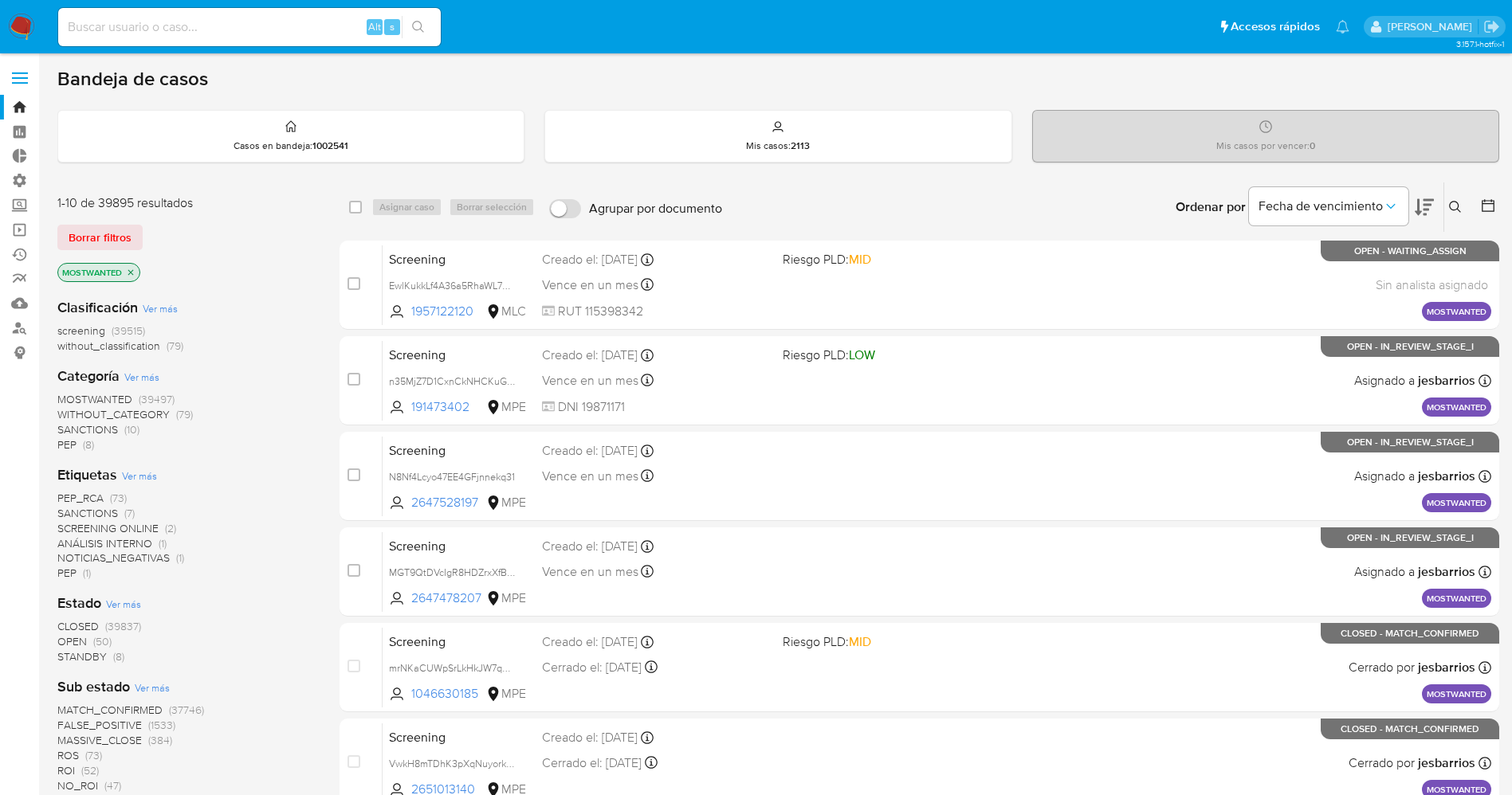
click at [84, 653] on span "STANDBY" at bounding box center [82, 657] width 50 height 16
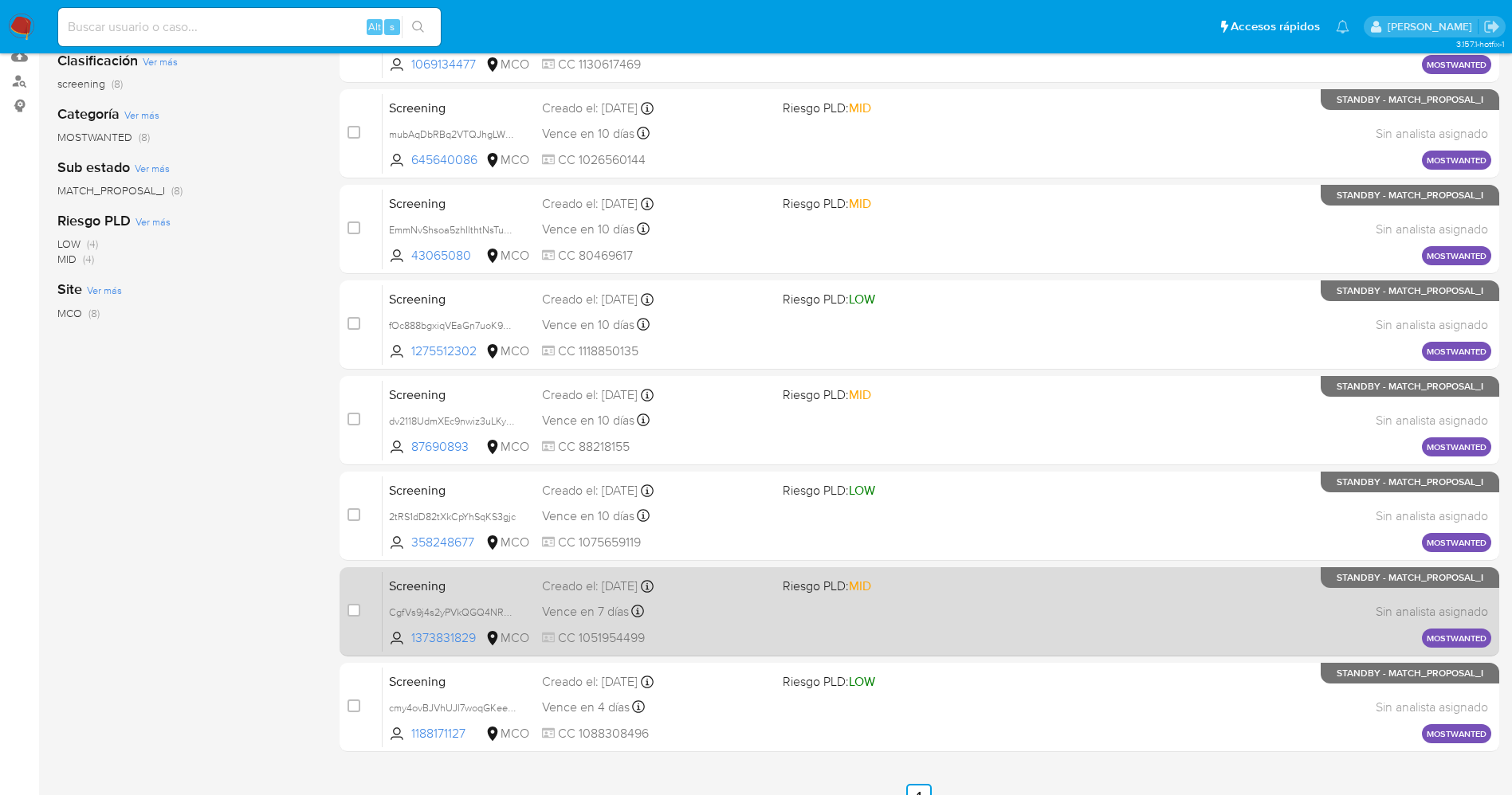
scroll to position [272, 0]
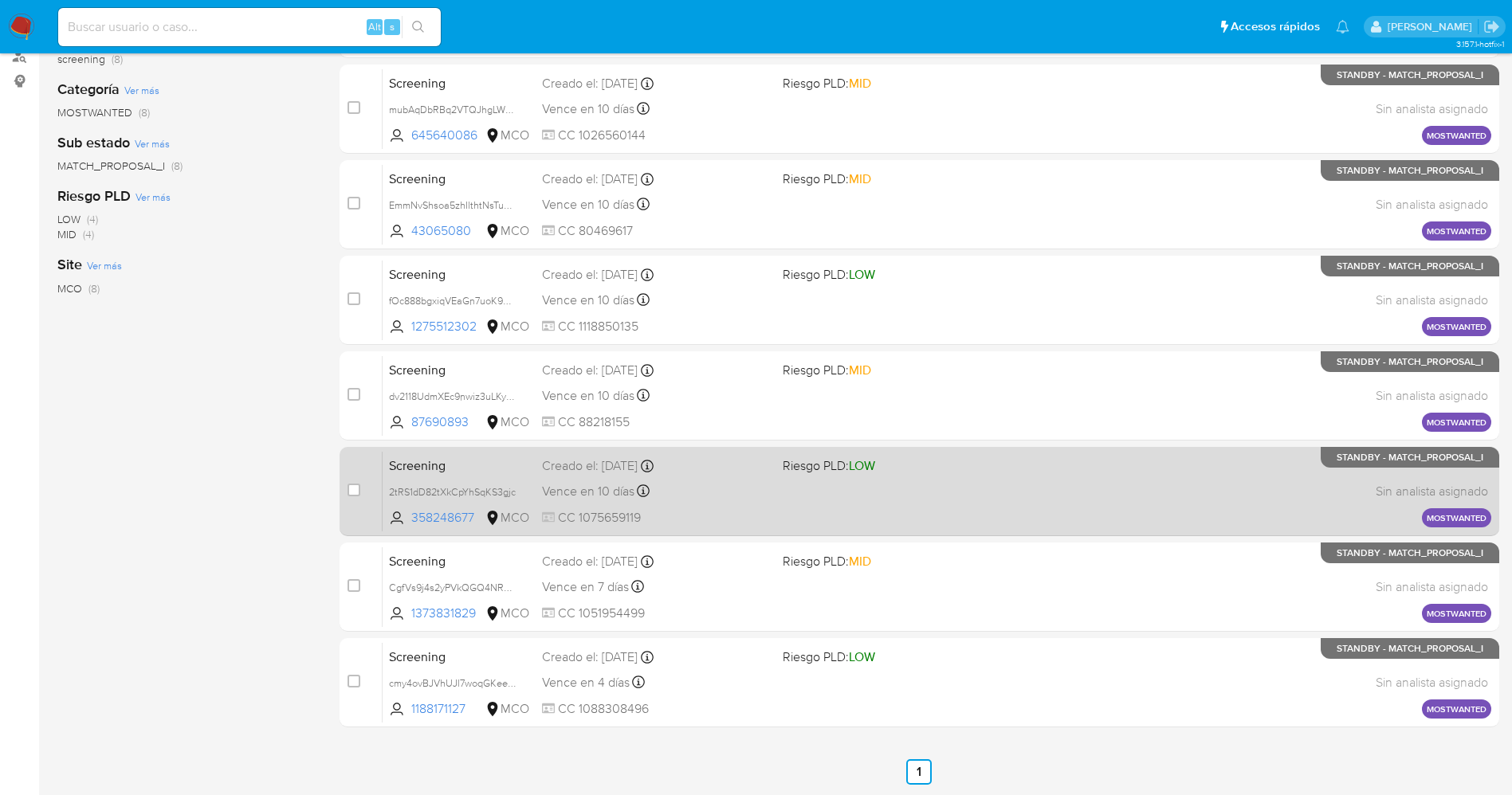
click at [709, 502] on div "Screening 2tRS1dD82tXkCpYhSqKS3gjc 358248677 MCO Riesgo PLD: LOW Creado el: [DA…" at bounding box center [937, 491] width 1109 height 81
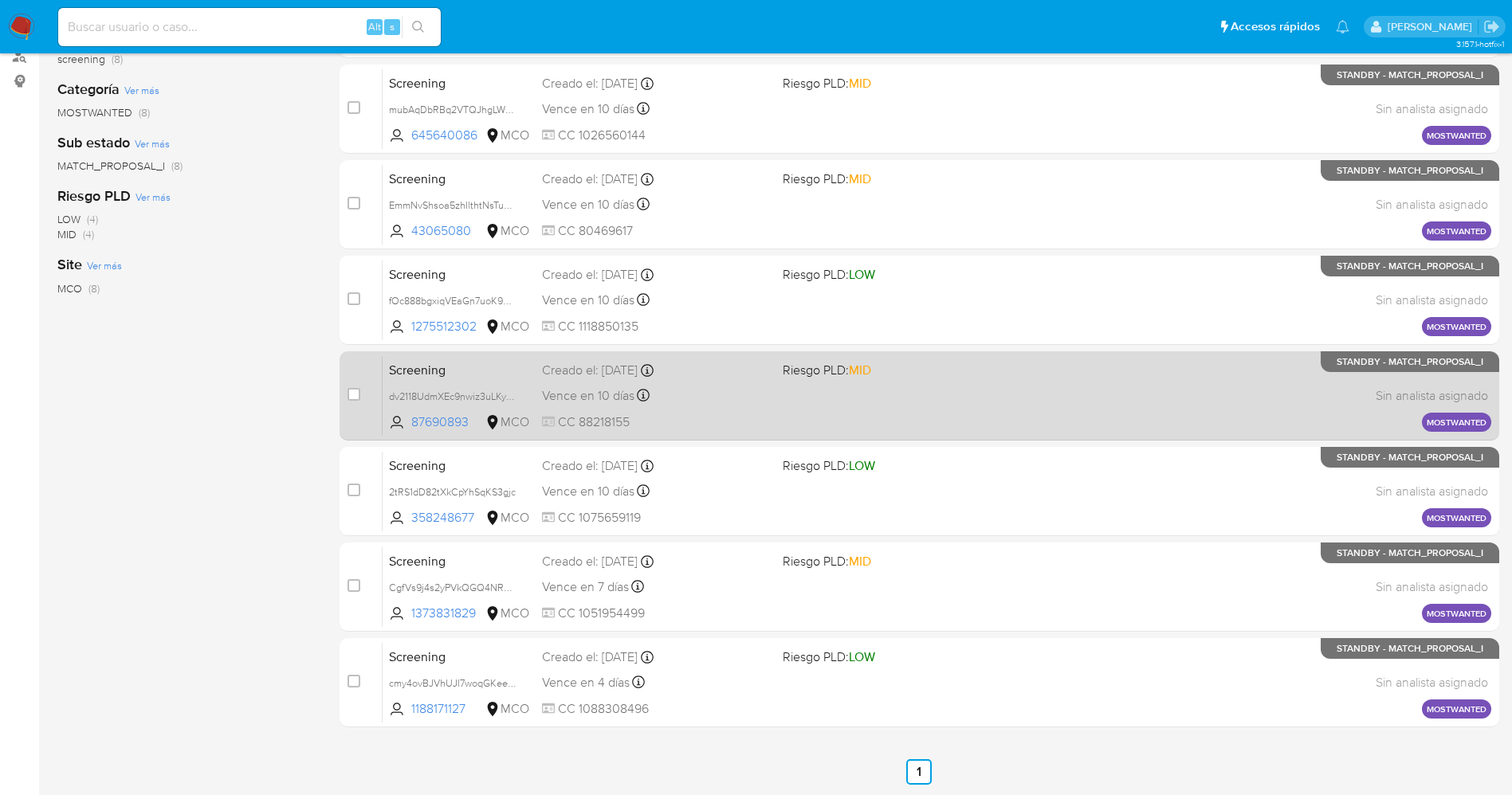
click at [755, 407] on div "Screening dv2118UdmXEc9nwiz3uLKyum 87690893 MCO Riesgo PLD: MID Creado el: [DAT…" at bounding box center [937, 395] width 1109 height 81
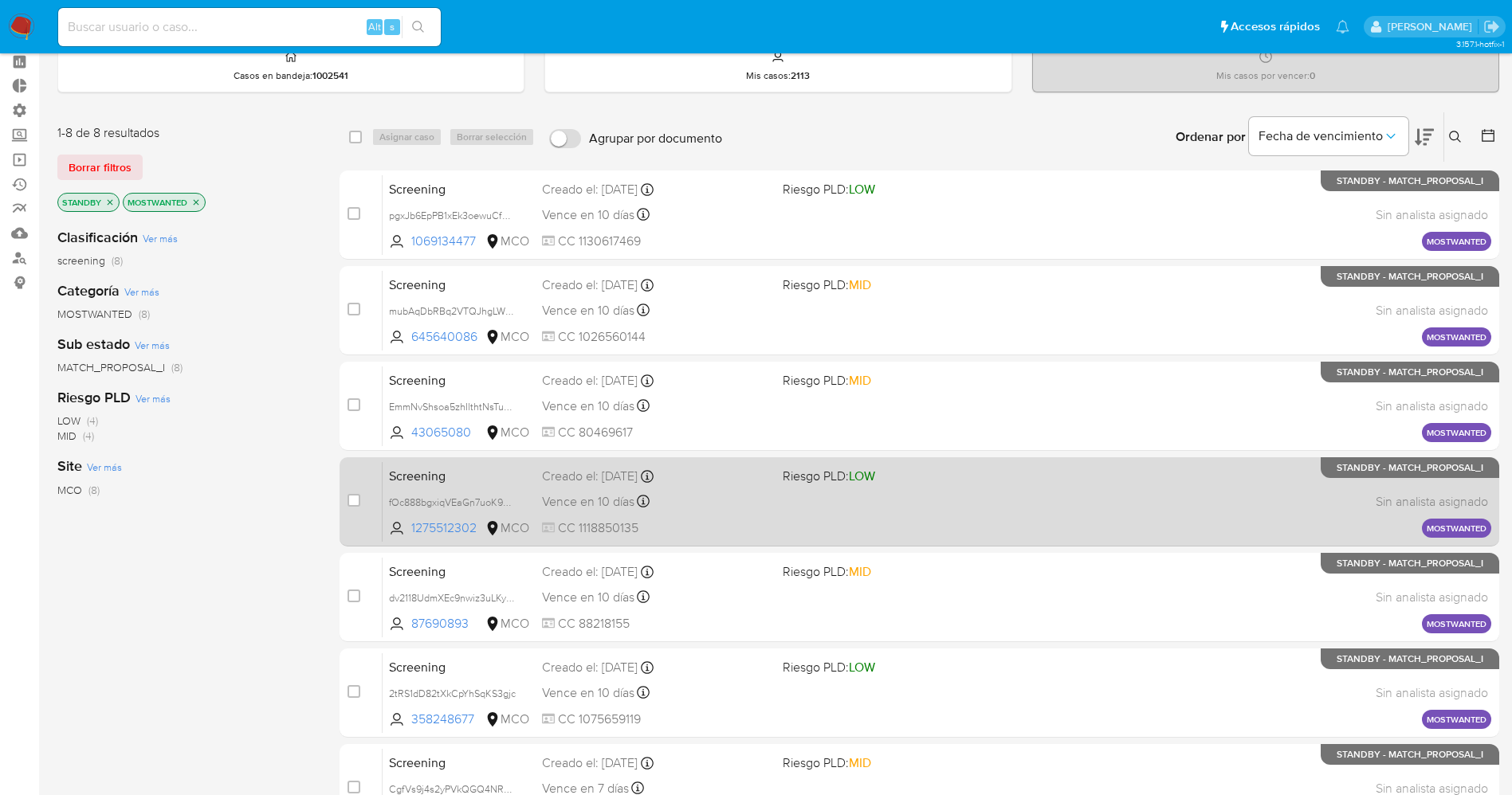
scroll to position [33, 0]
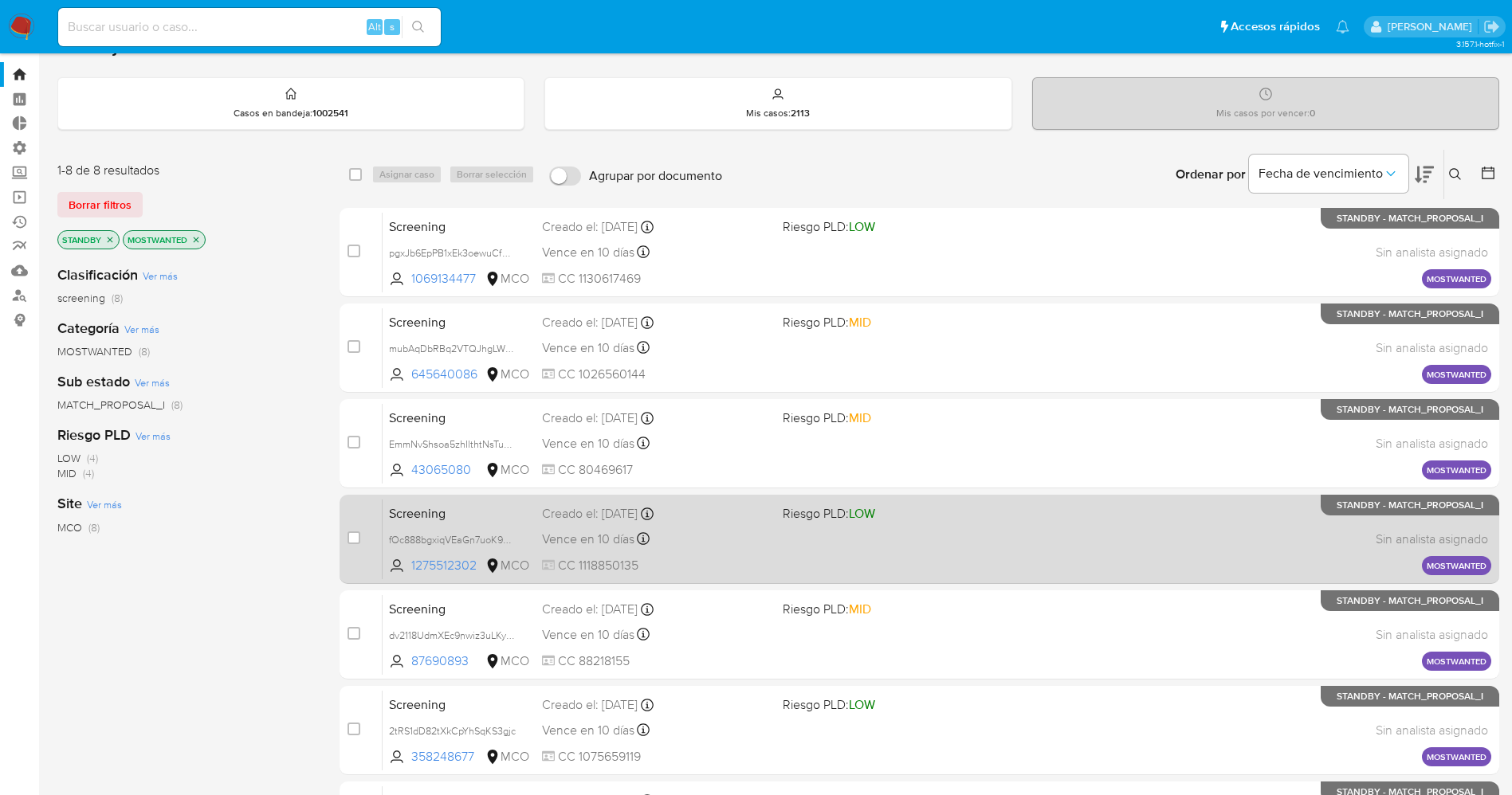
click at [727, 552] on div "Screening fOc888bgxiqVEaGn7uoK9EmI 1275512302 MCO Riesgo PLD: LOW Creado el: [D…" at bounding box center [937, 539] width 1109 height 81
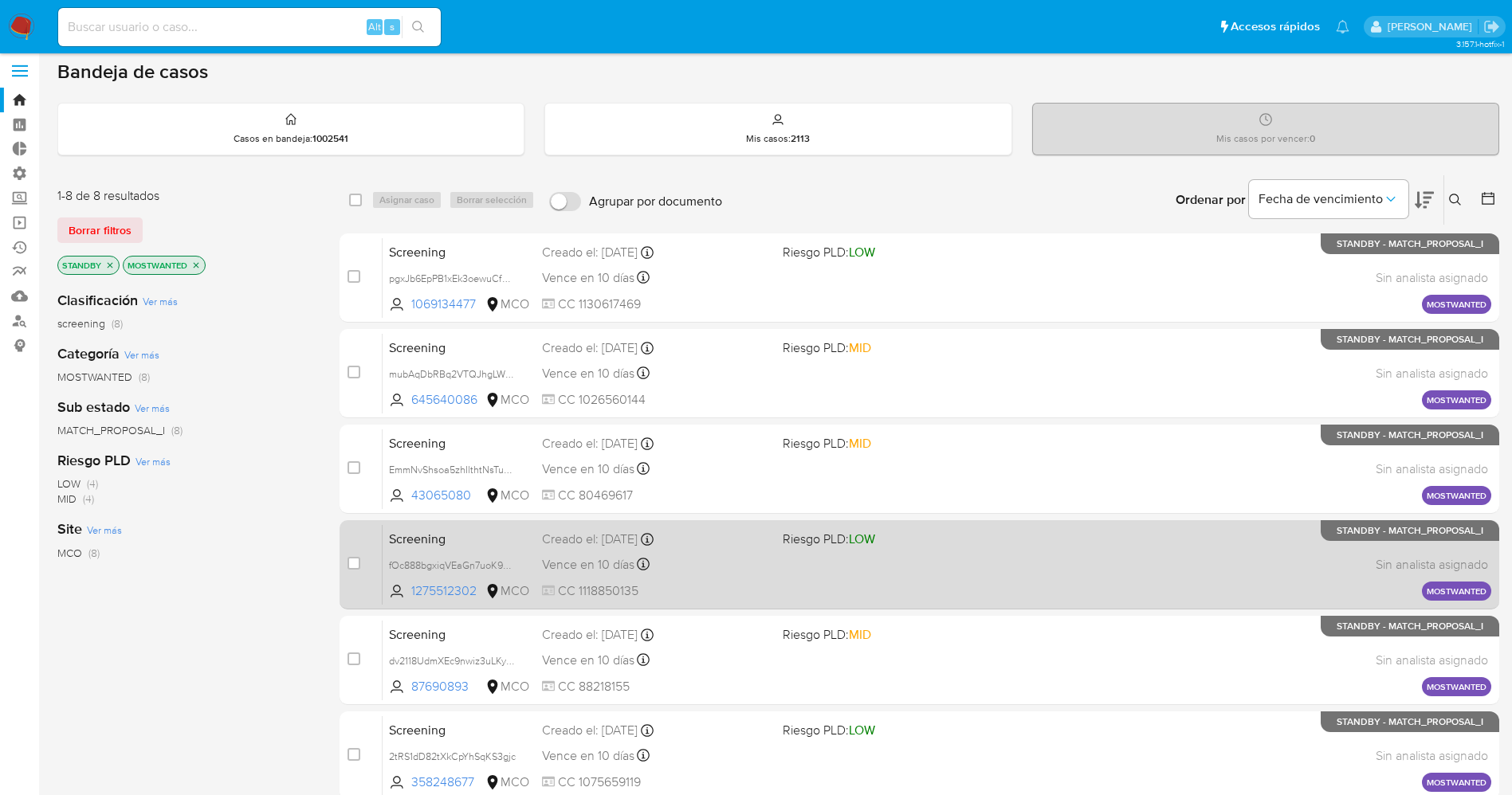
scroll to position [0, 0]
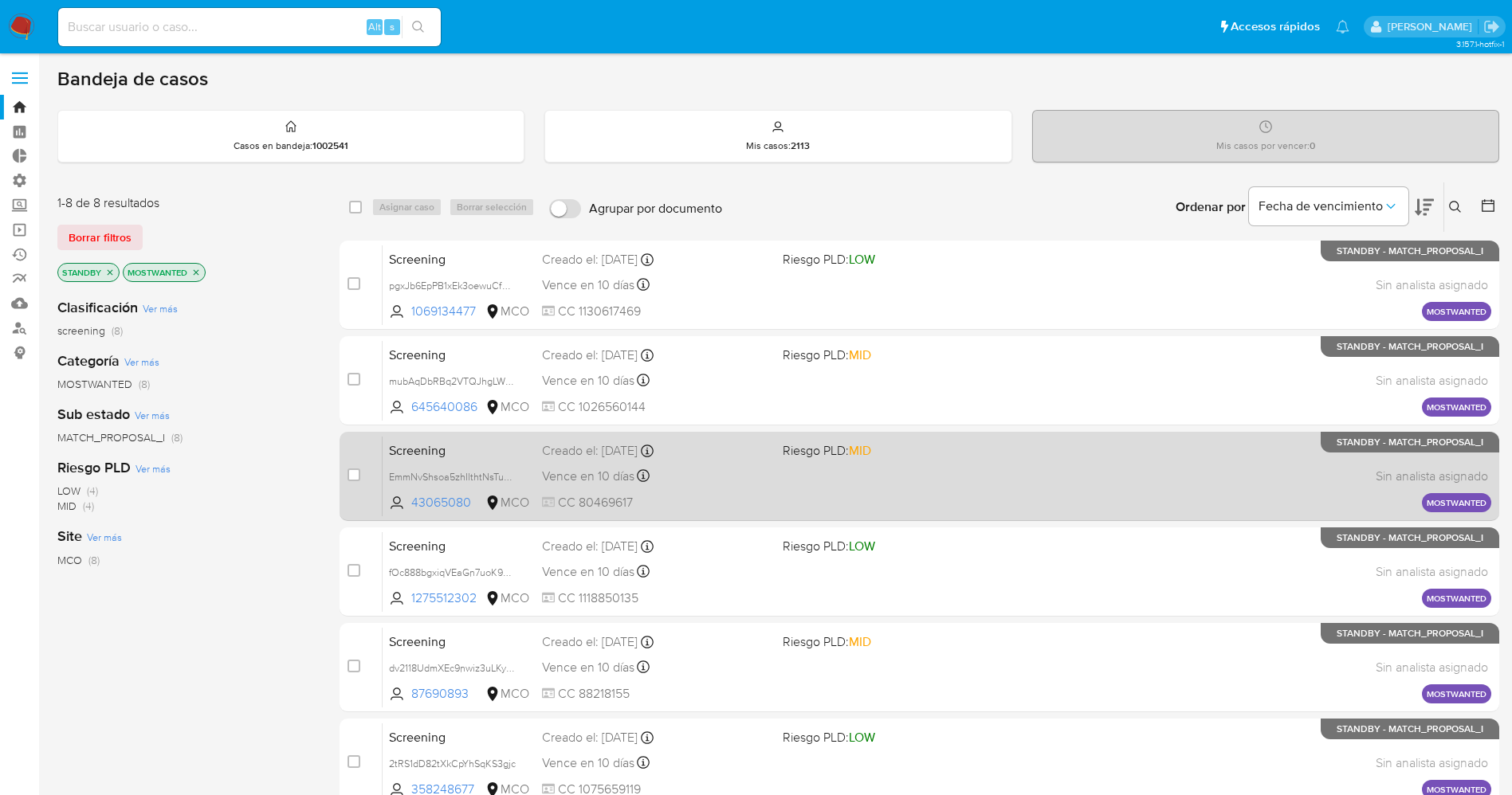
click at [714, 472] on div "Vence en 10 días Vence el [DATE] 07:06:28" at bounding box center [655, 476] width 228 height 21
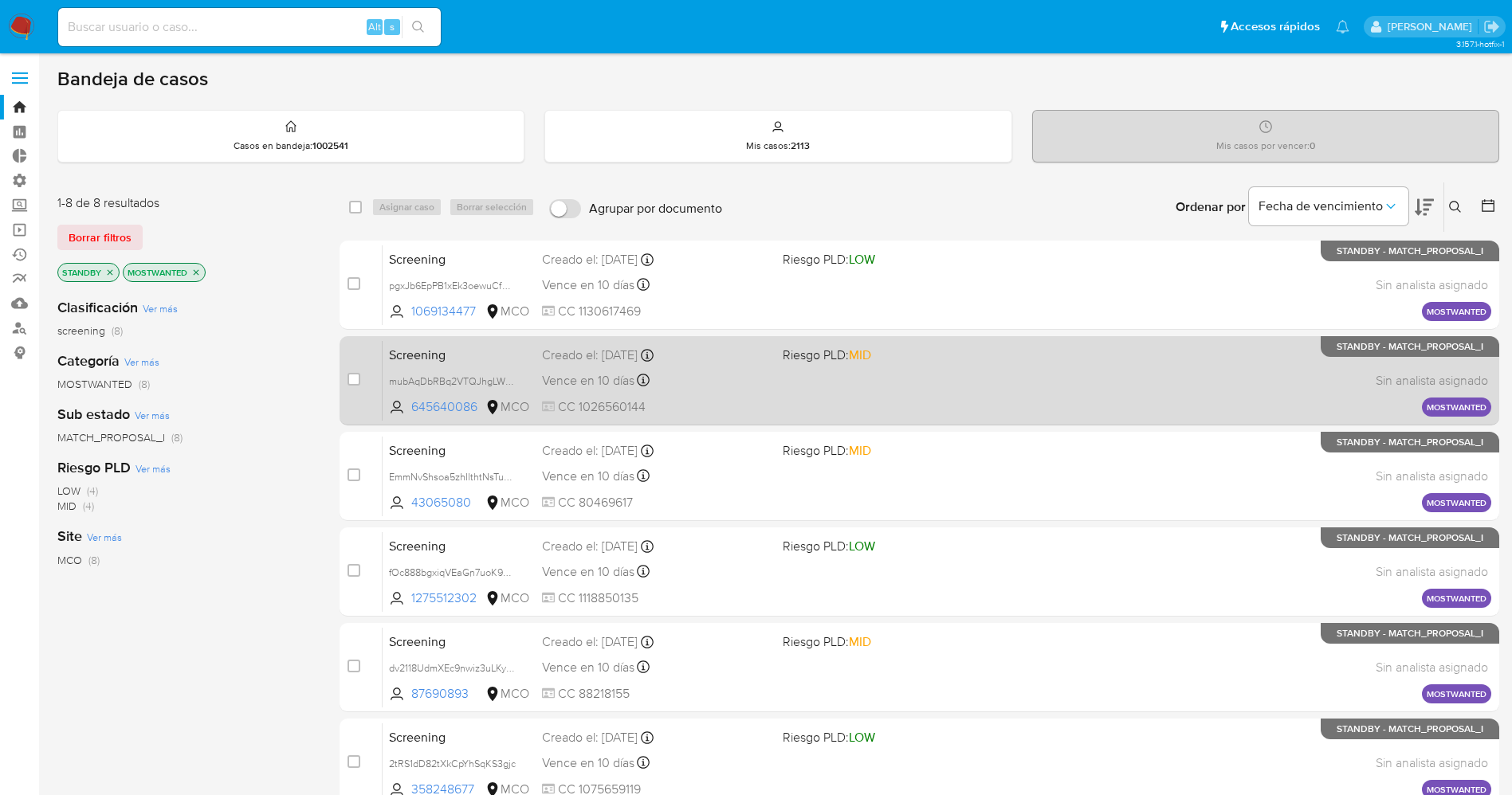
click at [741, 386] on div "Vence en 10 días Vence el [DATE] 07:06:39" at bounding box center [655, 380] width 228 height 21
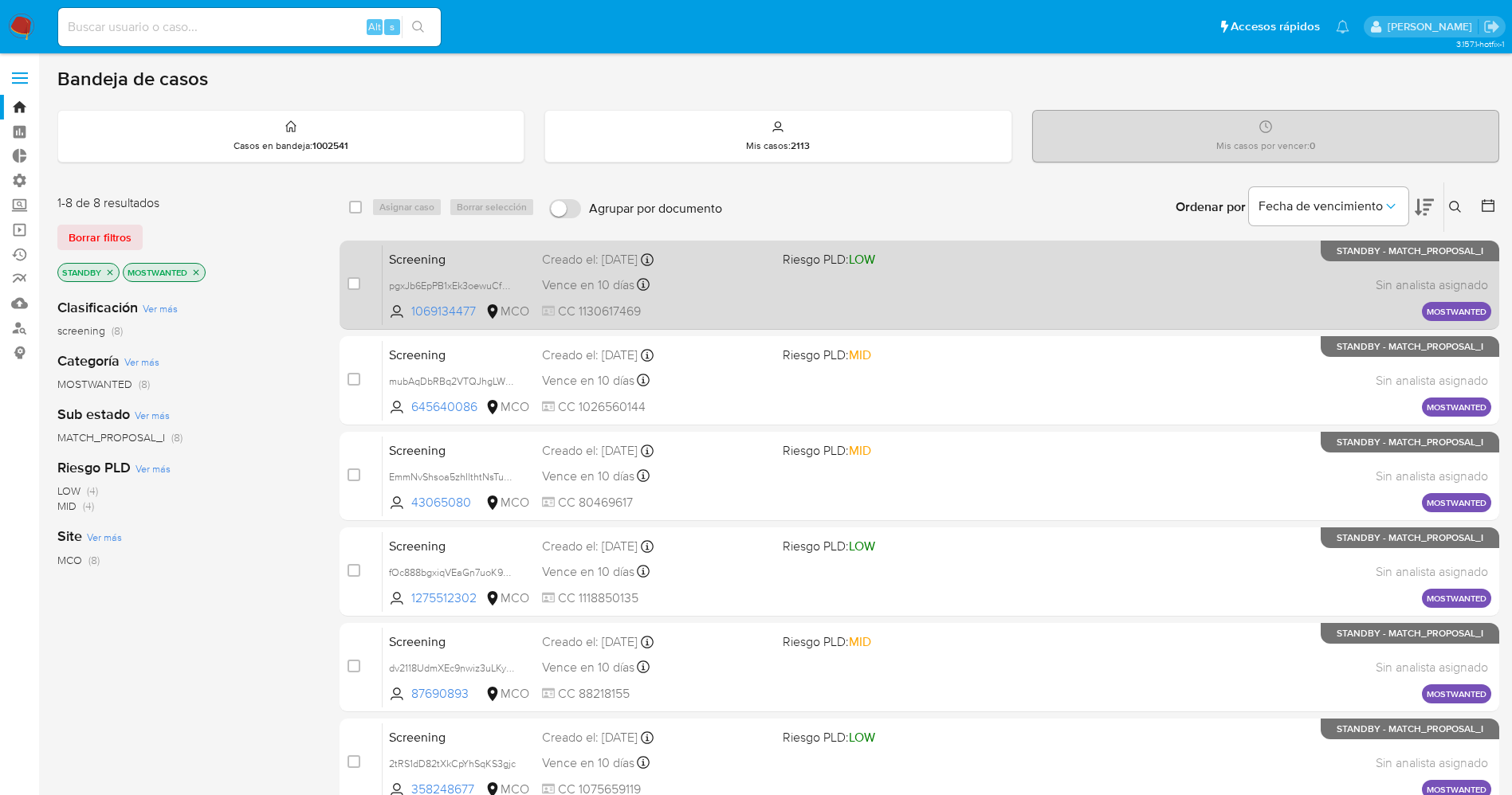
click at [698, 291] on div "Vence en 10 días Vence el [DATE] 07:06:46" at bounding box center [655, 284] width 228 height 21
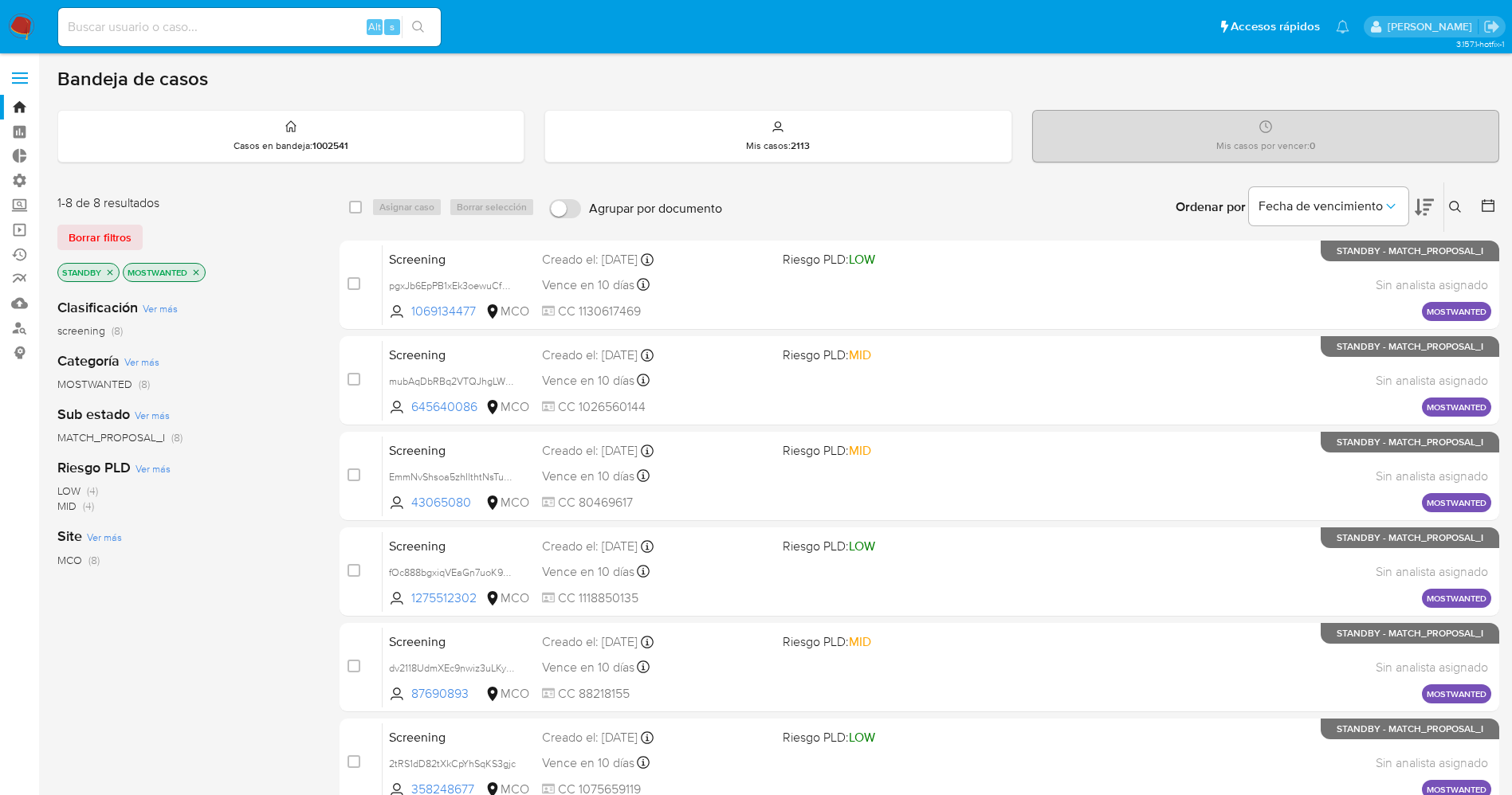
click at [12, 37] on img at bounding box center [21, 27] width 27 height 27
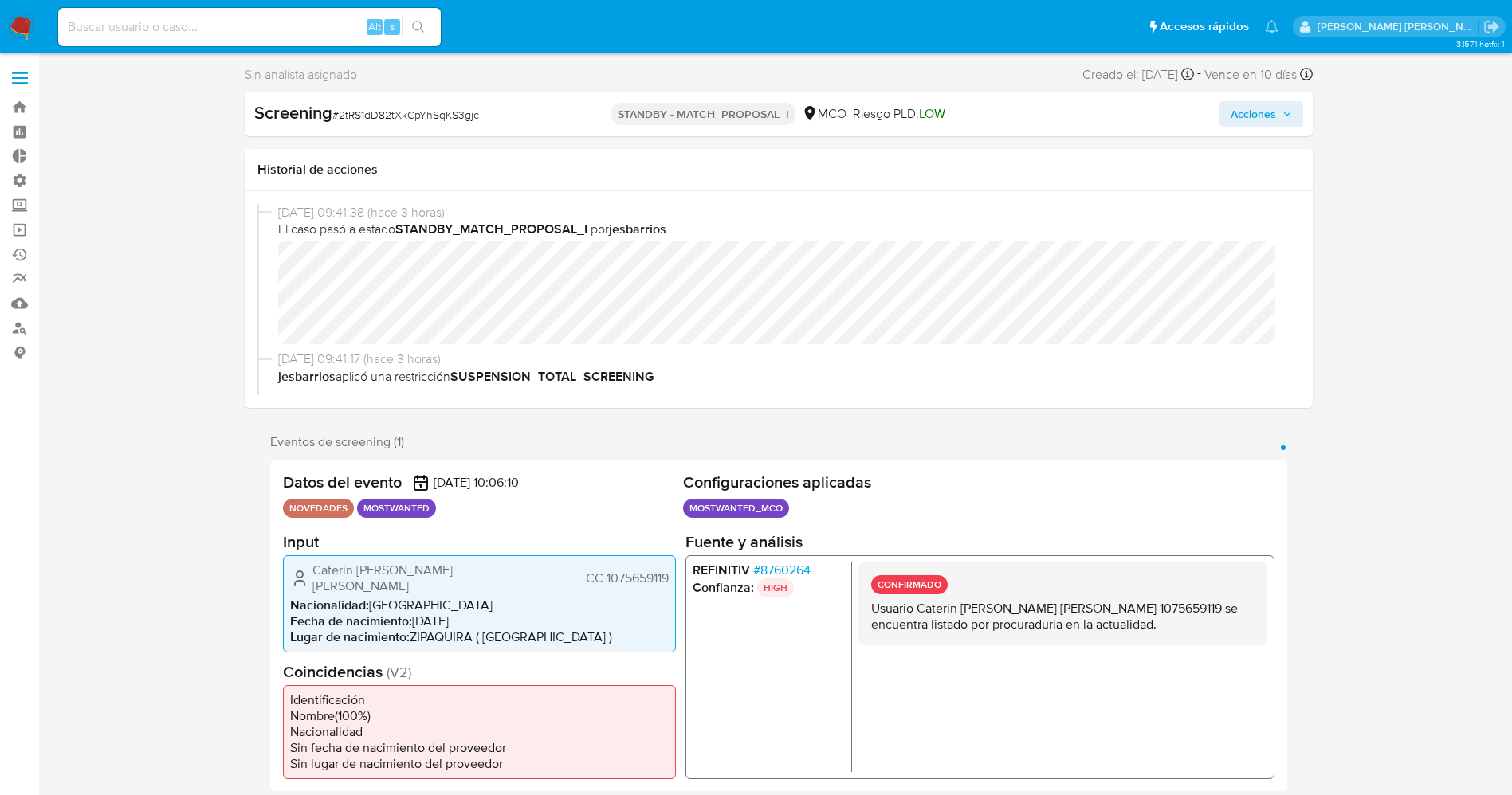
select select "10"
drag, startPoint x: 340, startPoint y: 118, endPoint x: 461, endPoint y: 106, distance: 121.6
click at [487, 110] on div "Screening # 2tRS1dD82tXkCpYhSqKS3gjc" at bounding box center [426, 113] width 344 height 24
copy span "2tRS1dD82tXkCpYhSqKS3gjc"
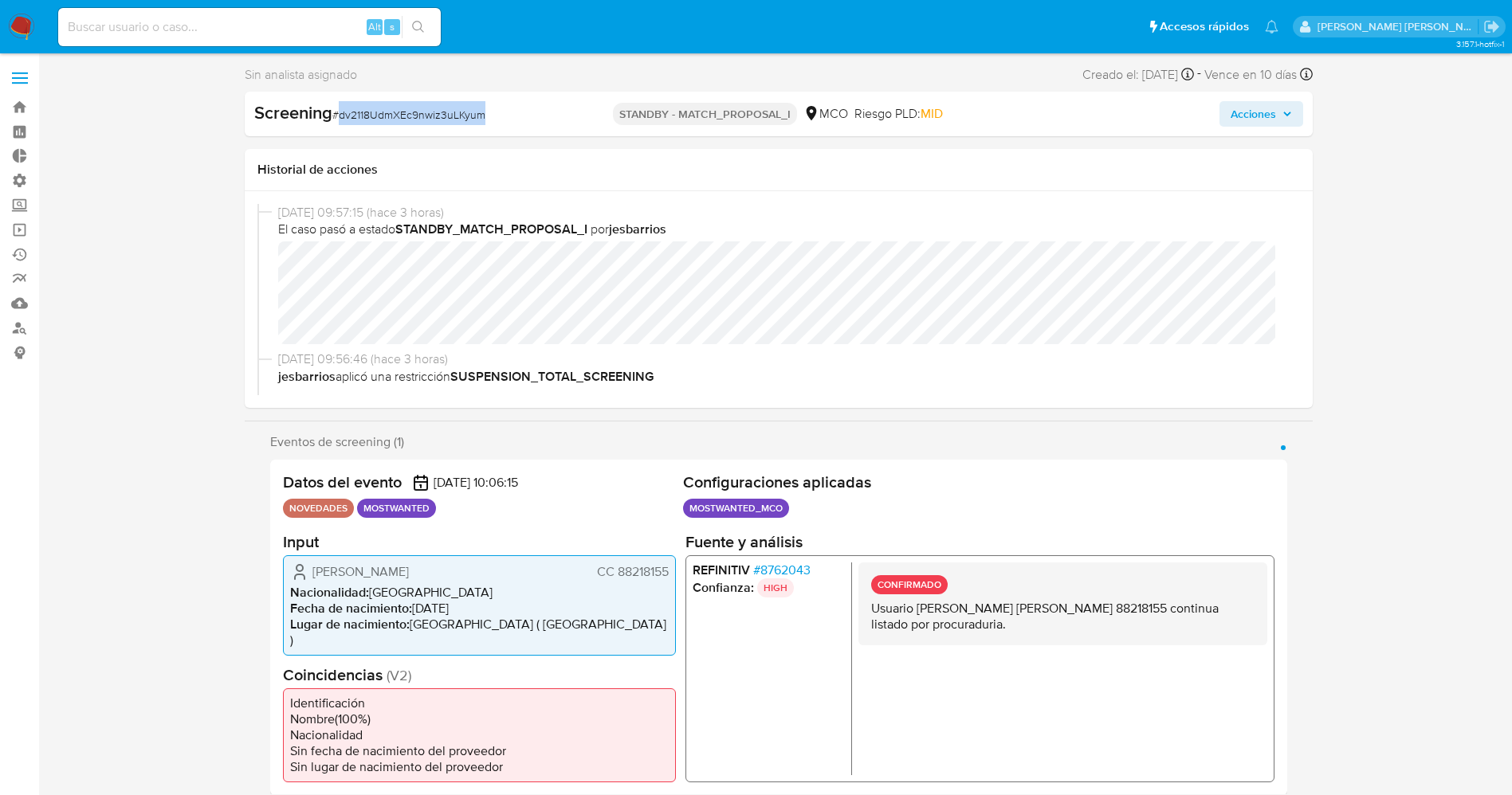
select select "10"
drag, startPoint x: 341, startPoint y: 115, endPoint x: 461, endPoint y: 125, distance: 120.4
click at [511, 113] on div "Screening # dv2118UdmXEc9nwiz3uLKyum" at bounding box center [426, 113] width 344 height 24
copy span "dv2118UdmXEc9nwiz3uLKyum"
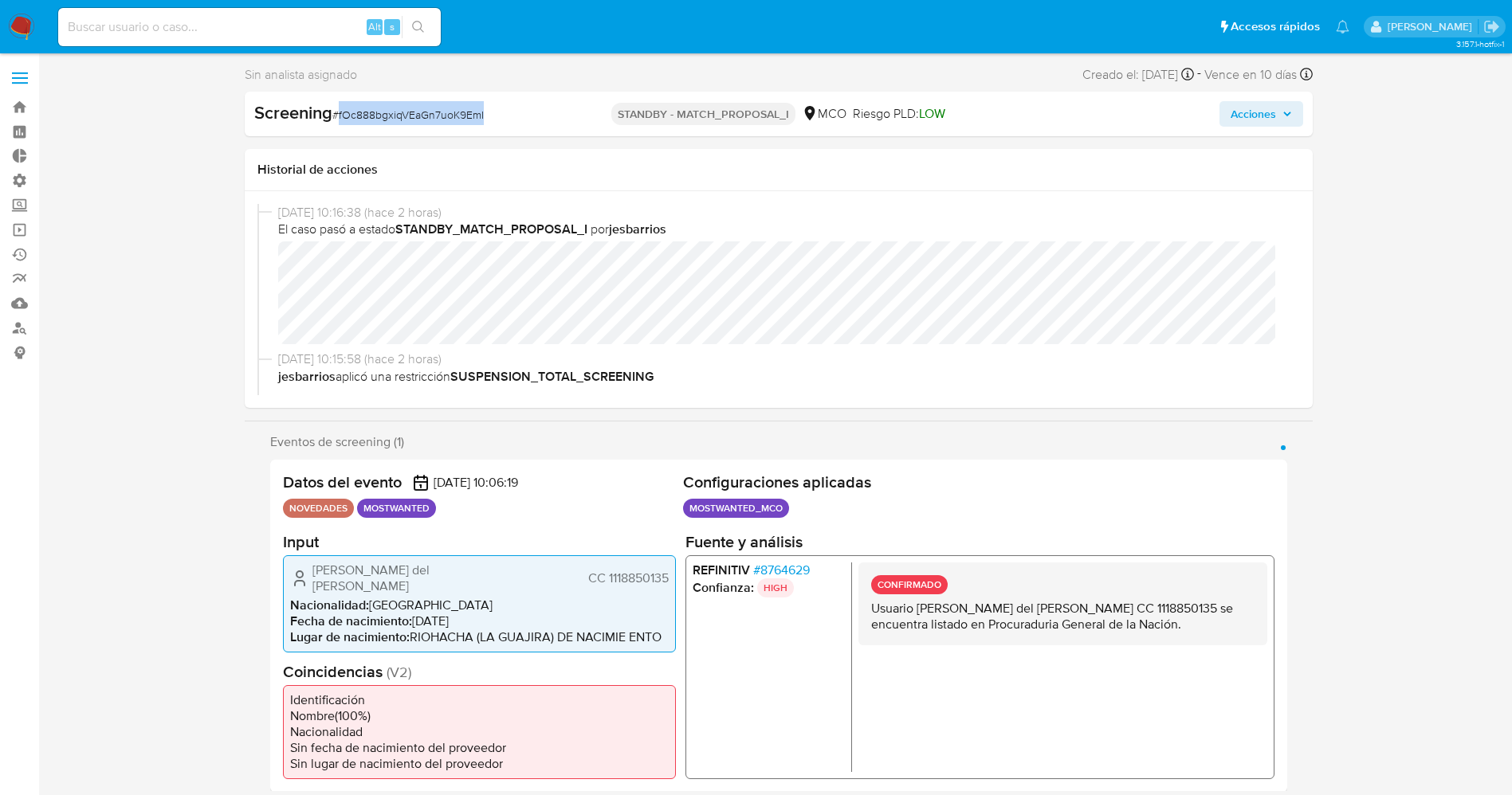
drag, startPoint x: 340, startPoint y: 119, endPoint x: 485, endPoint y: 114, distance: 145.1
click at [526, 114] on div "Screening # fOc888bgxiqVEaGn7uoK9EmI" at bounding box center [426, 113] width 344 height 24
select select "10"
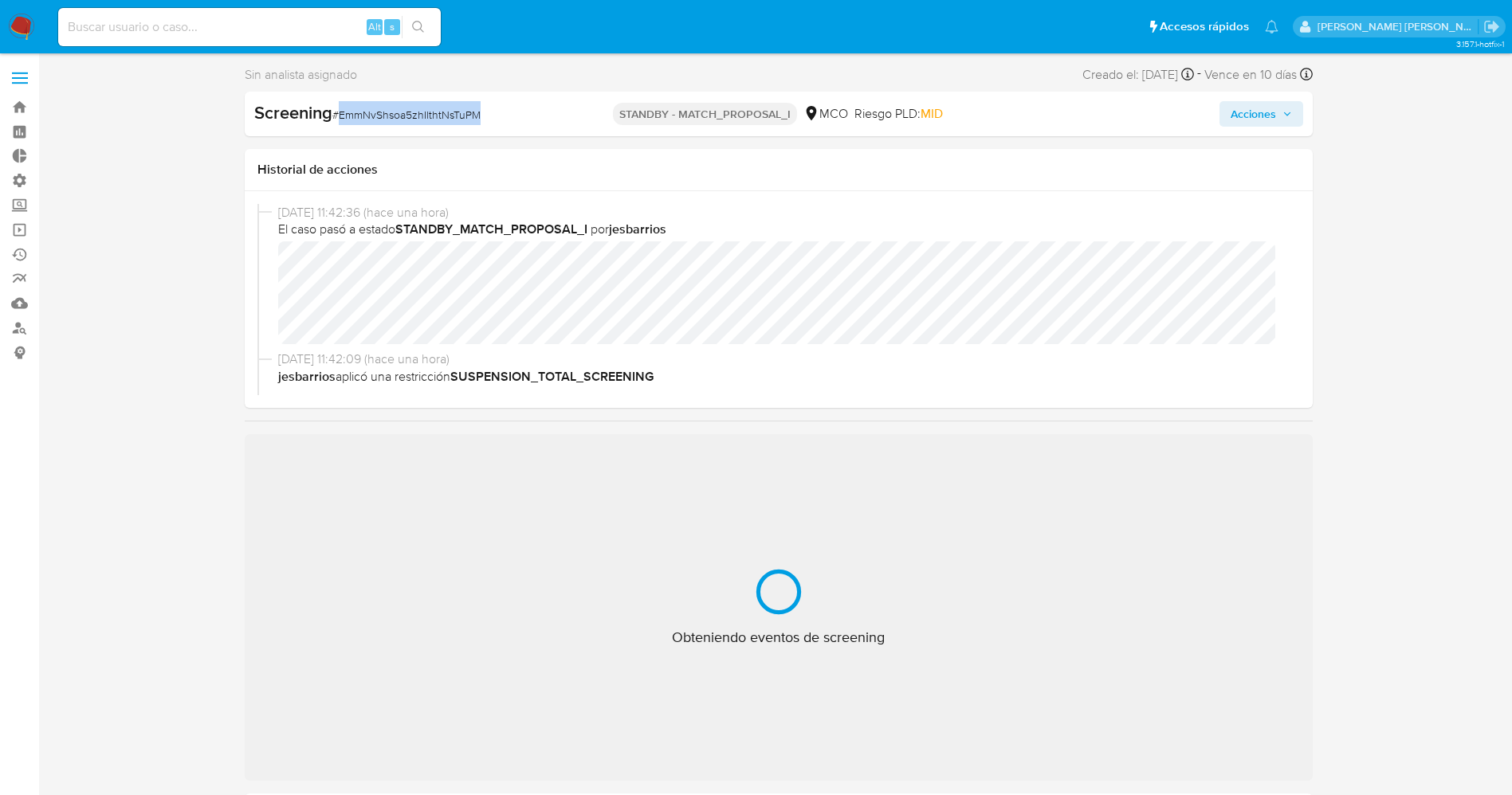
drag, startPoint x: 338, startPoint y: 119, endPoint x: 518, endPoint y: 132, distance: 180.5
click at [518, 132] on div "Screening # EmmNvShsoa5zhIlthtNsTuPM STANDBY - MATCH_PROPOSAL_I MCO Riesgo PLD:…" at bounding box center [778, 113] width 1068 height 44
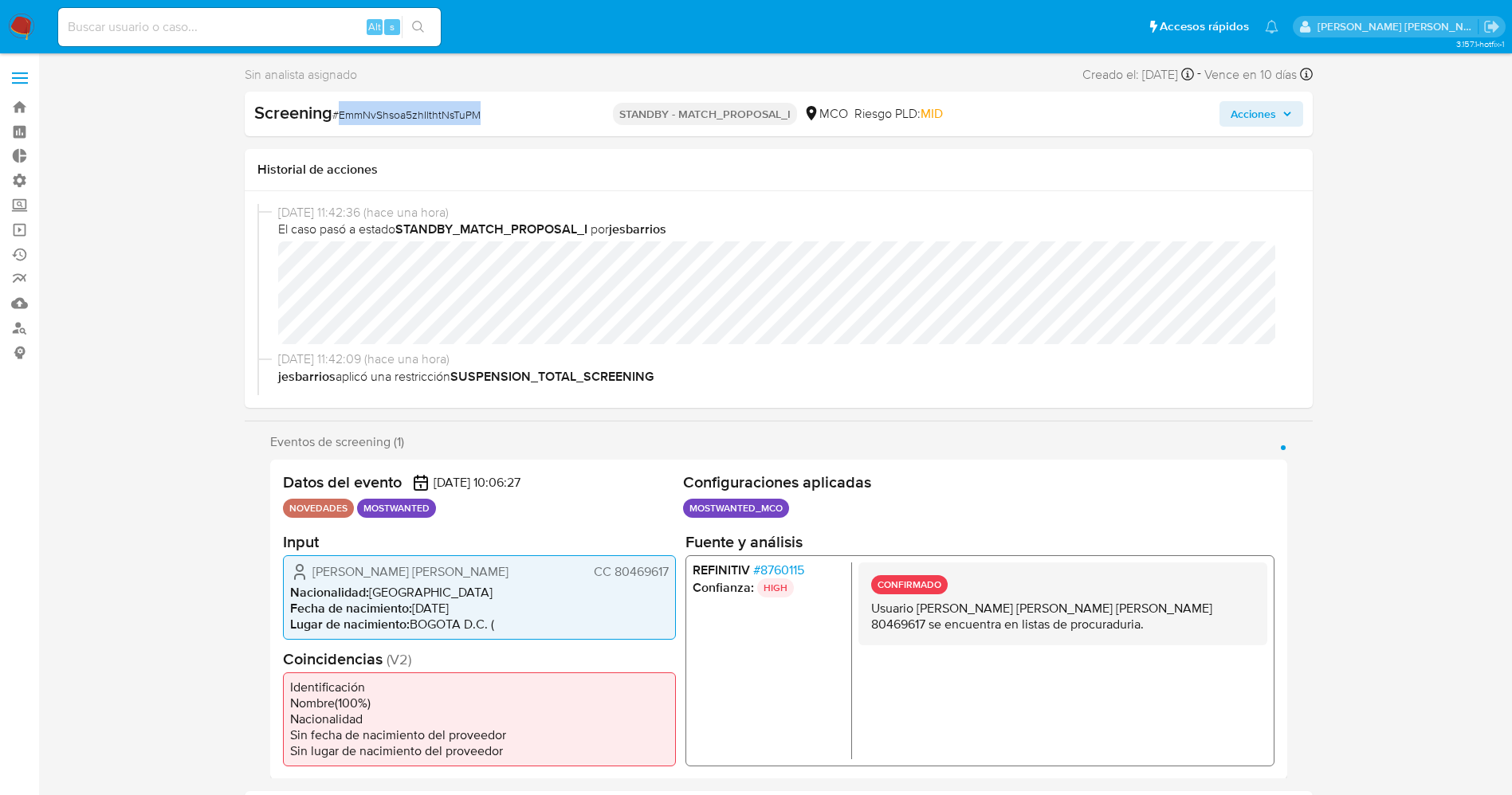
select select "10"
copy span "EmmNvShsoa5zhIlthtNsTuPM"
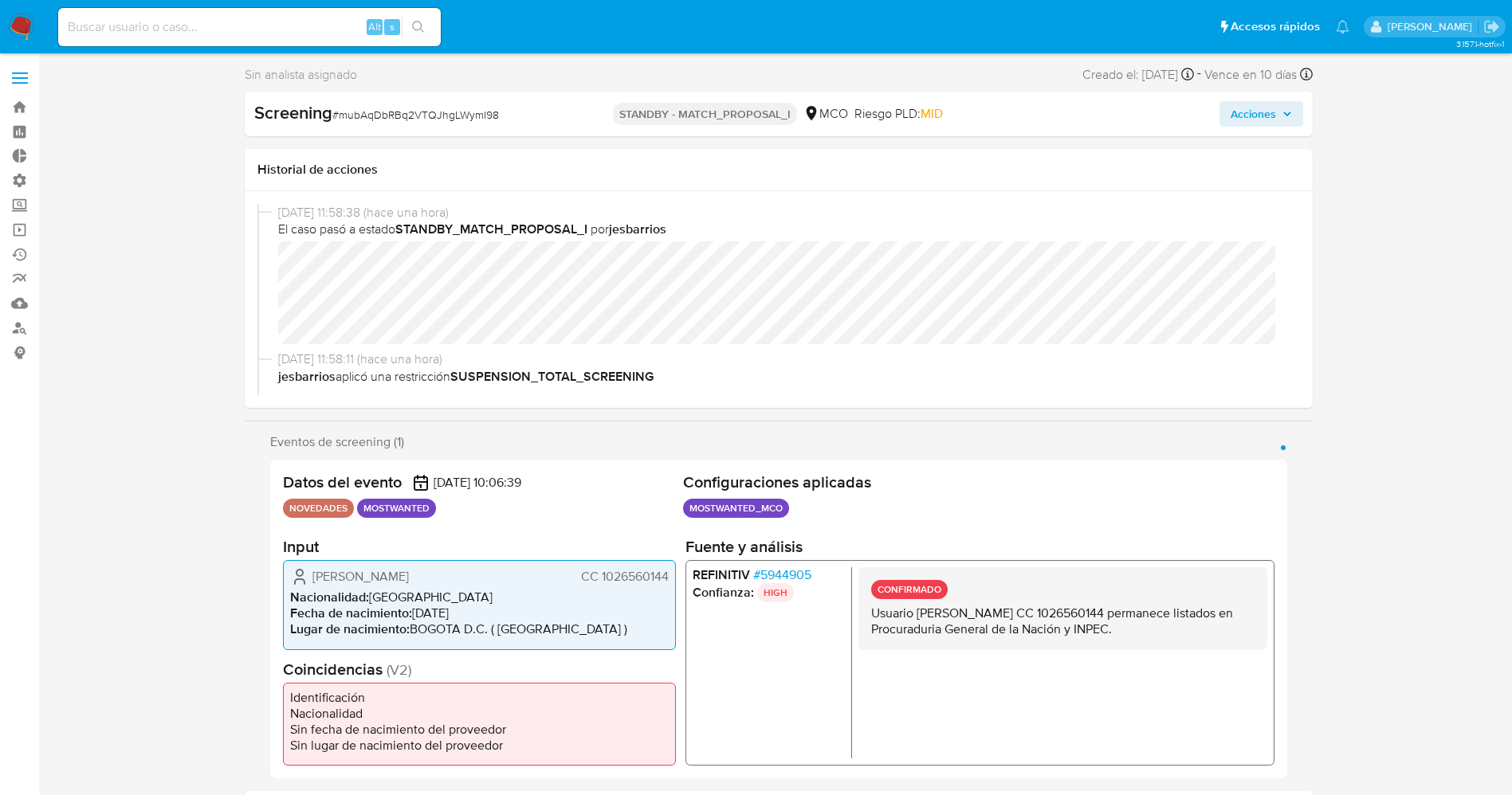
select select "10"
drag, startPoint x: 336, startPoint y: 114, endPoint x: 514, endPoint y: 111, distance: 178.0
click at [525, 111] on div "Screening # mubAqDbRBq2VTQJhgLWymI98" at bounding box center [426, 113] width 344 height 24
copy span "mubAqDbRBq2VTQJhgLWymI98"
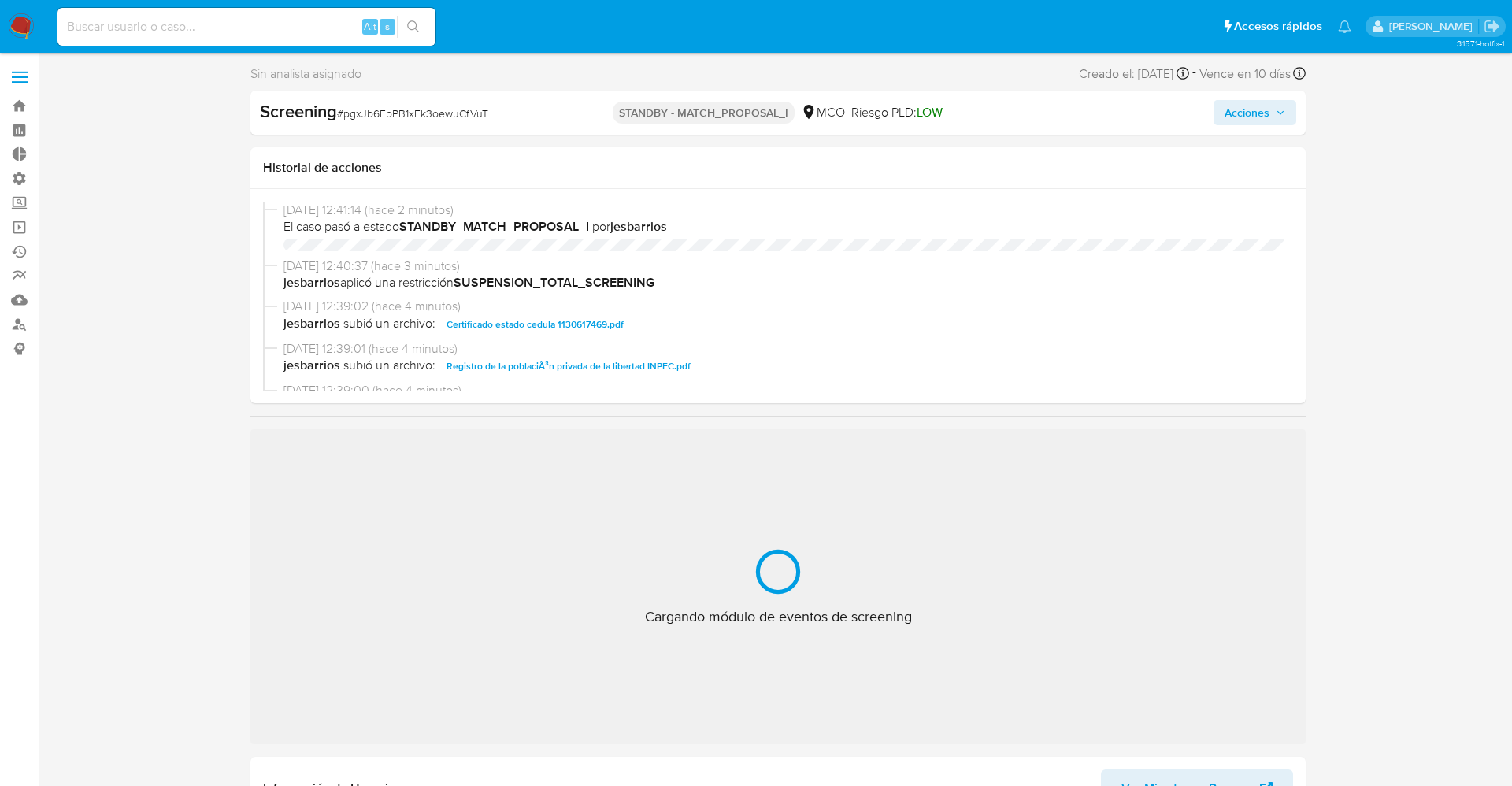
select select "10"
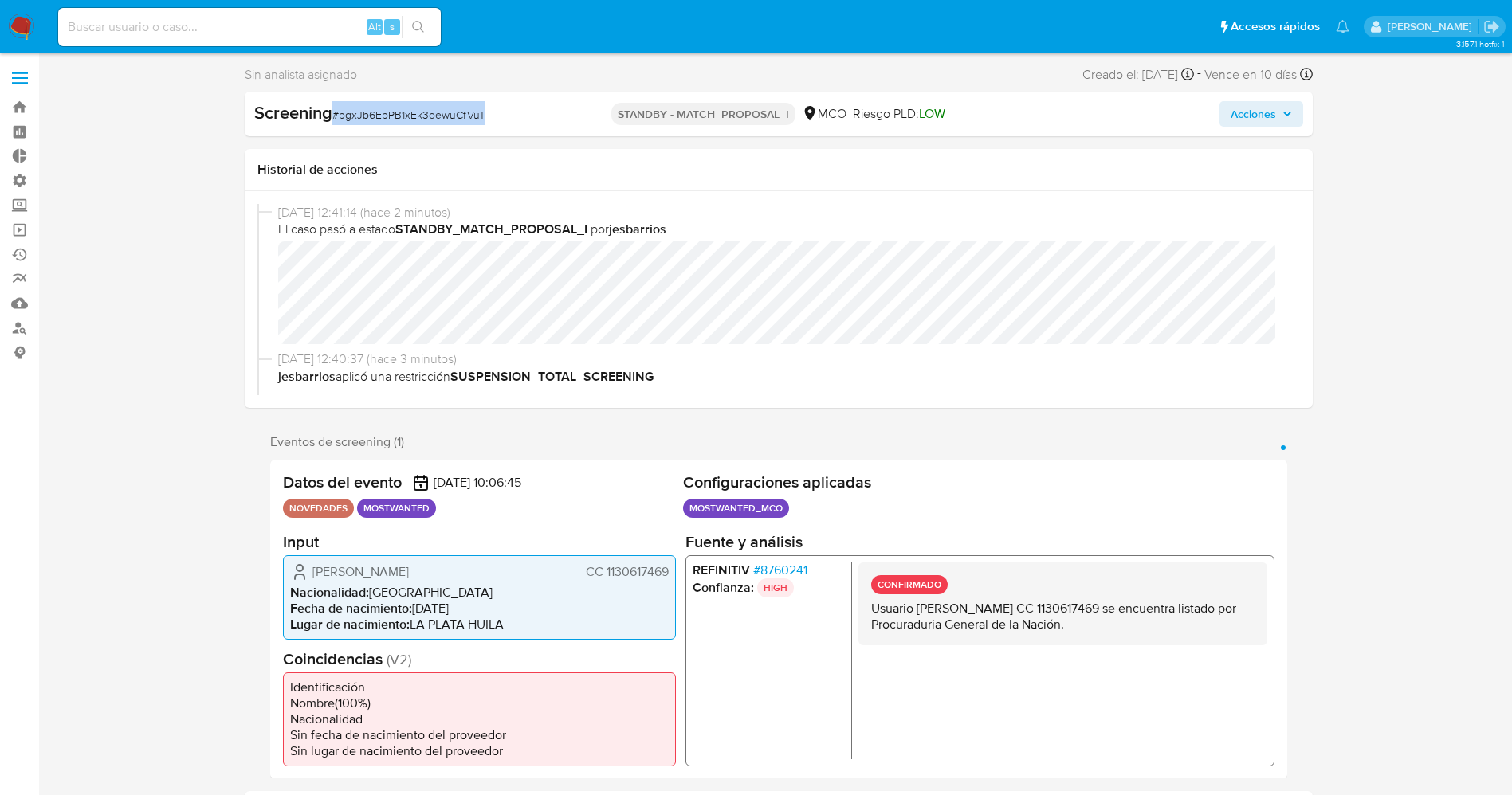
drag, startPoint x: 336, startPoint y: 113, endPoint x: 504, endPoint y: 117, distance: 168.0
click at [504, 117] on div "Screening # pgxJb6EpPB1xEk3oewuCfVuT" at bounding box center [426, 113] width 344 height 24
copy span "# pgxJb6EpPB1xEk3oewuCfVuT"
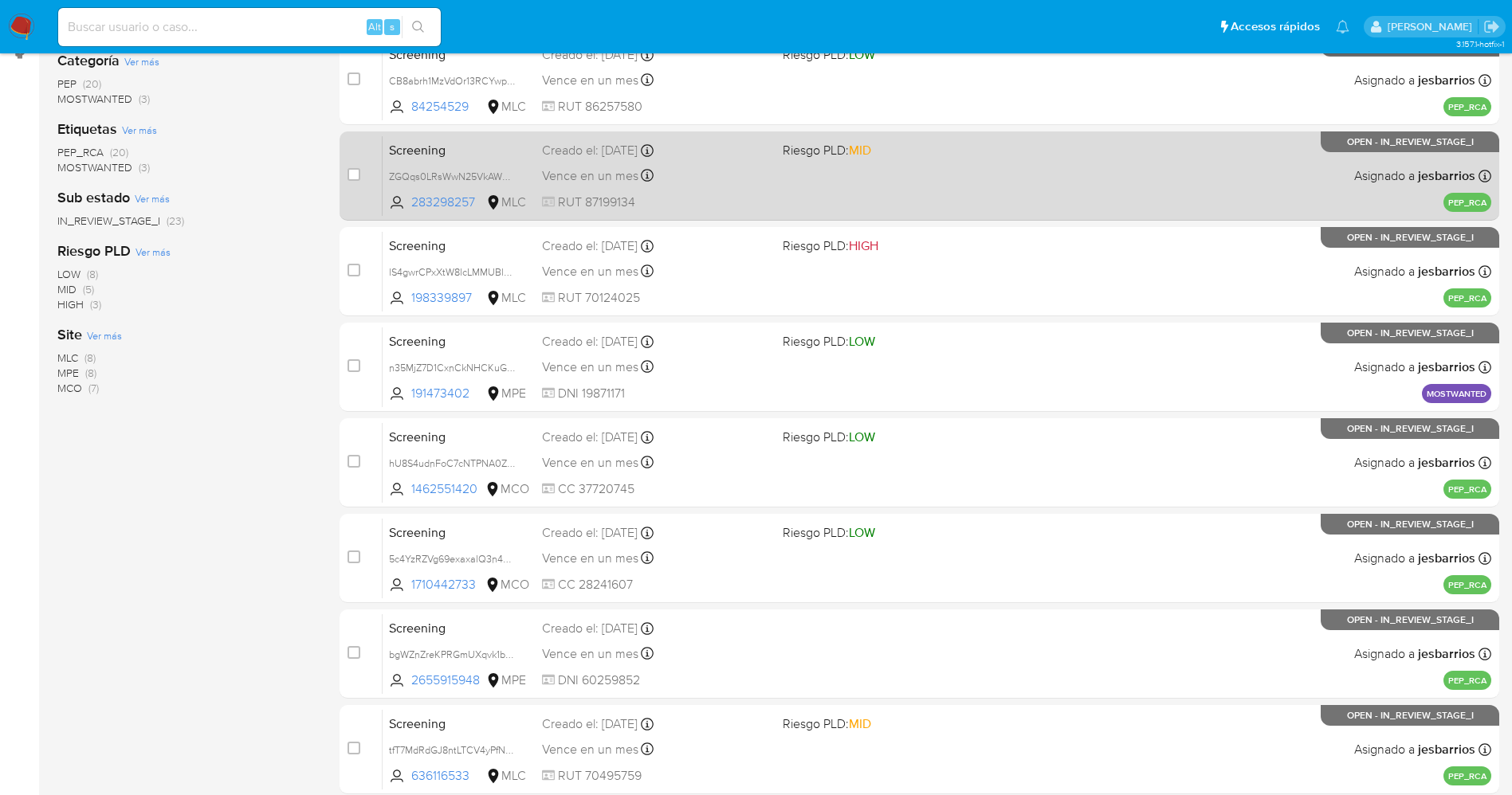
scroll to position [105, 0]
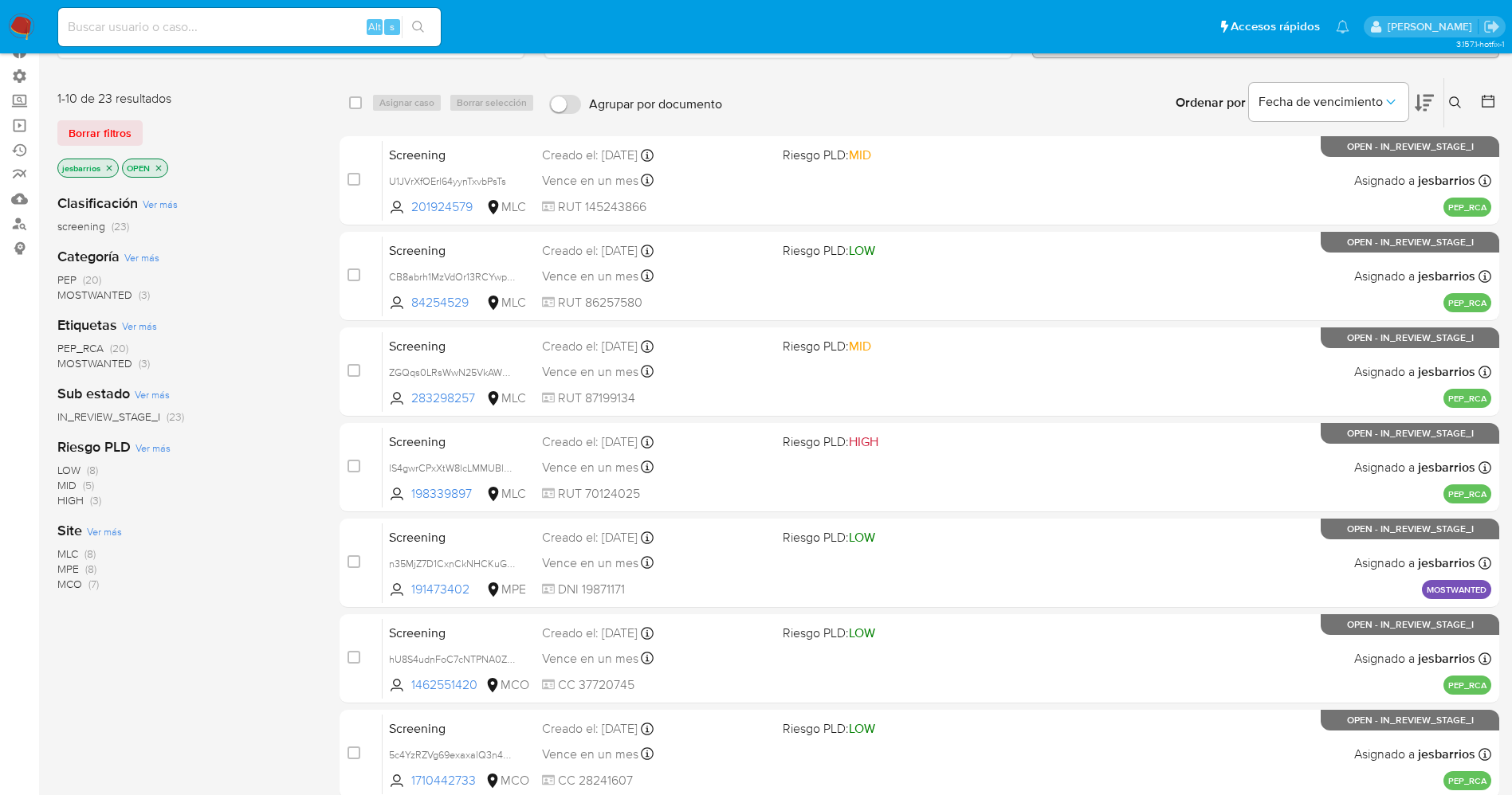
click at [114, 294] on span "MOSTWANTED" at bounding box center [95, 295] width 75 height 16
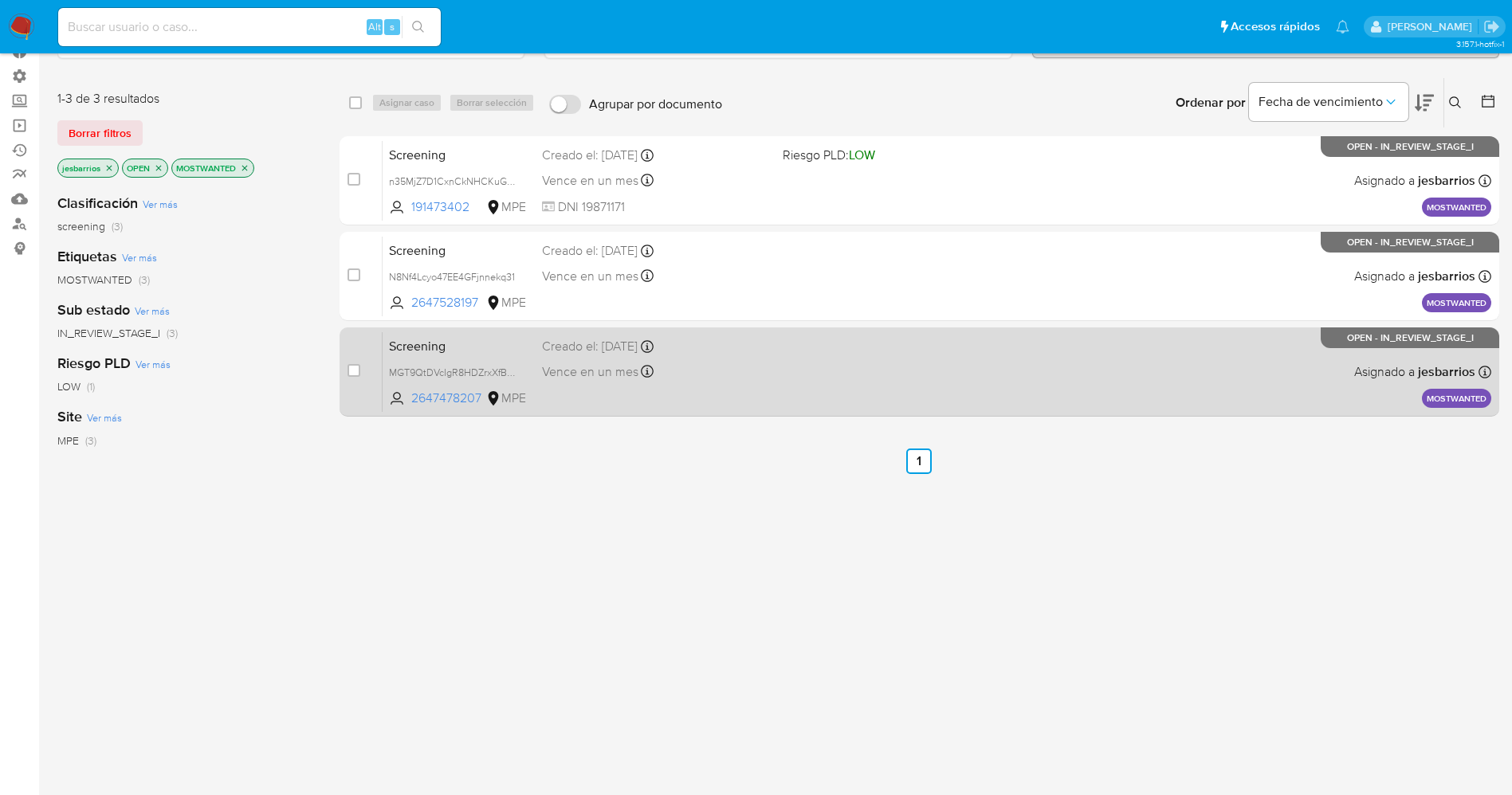
click at [721, 380] on div "Vence en un mes Vence el [DATE] 10:27:51" at bounding box center [655, 371] width 228 height 21
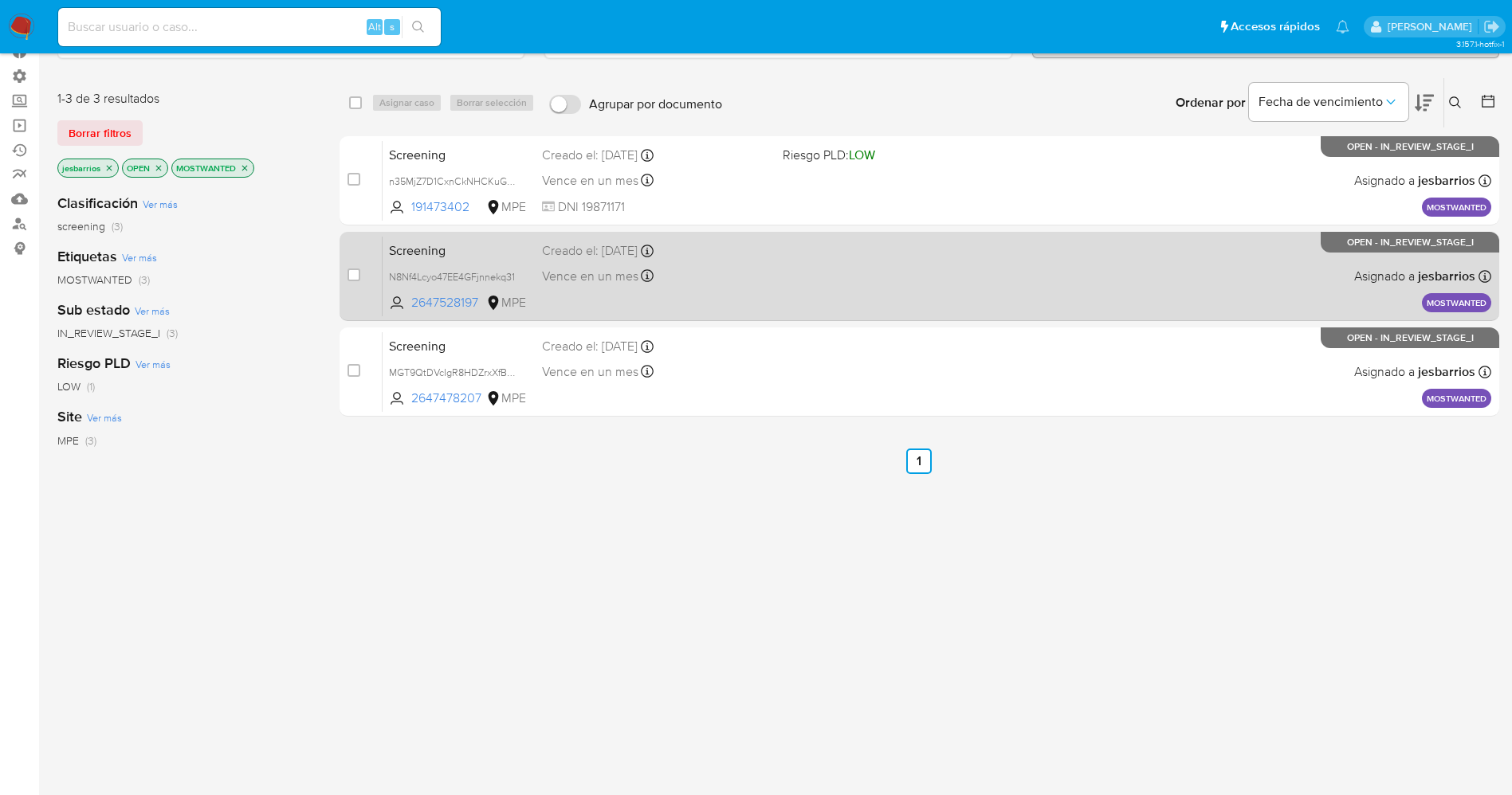
click at [739, 284] on div "Vence en un mes Vence el 25/09/2025 11:00:10" at bounding box center [655, 276] width 228 height 21
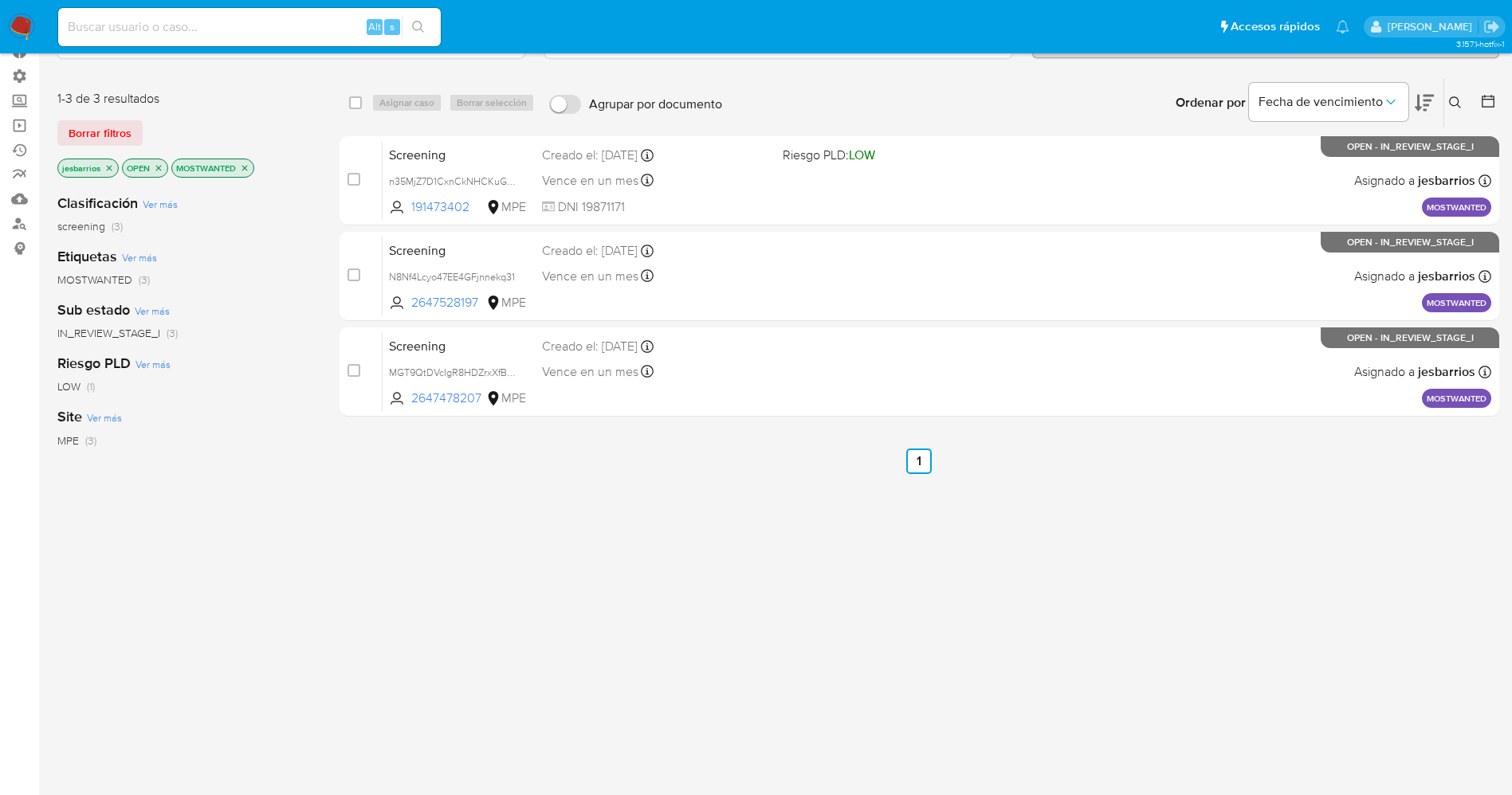
click at [15, 29] on img at bounding box center [21, 27] width 27 height 27
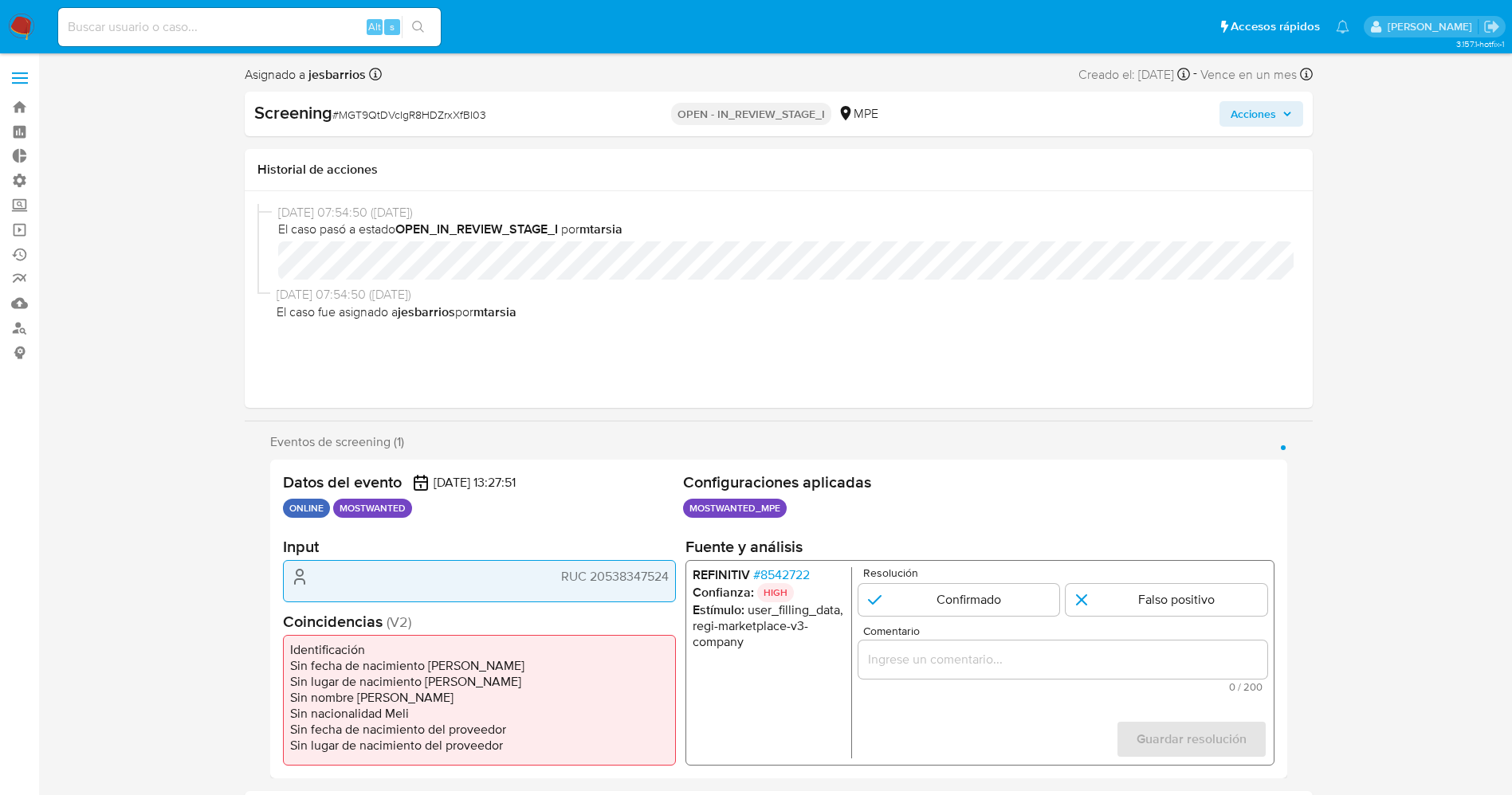
select select "10"
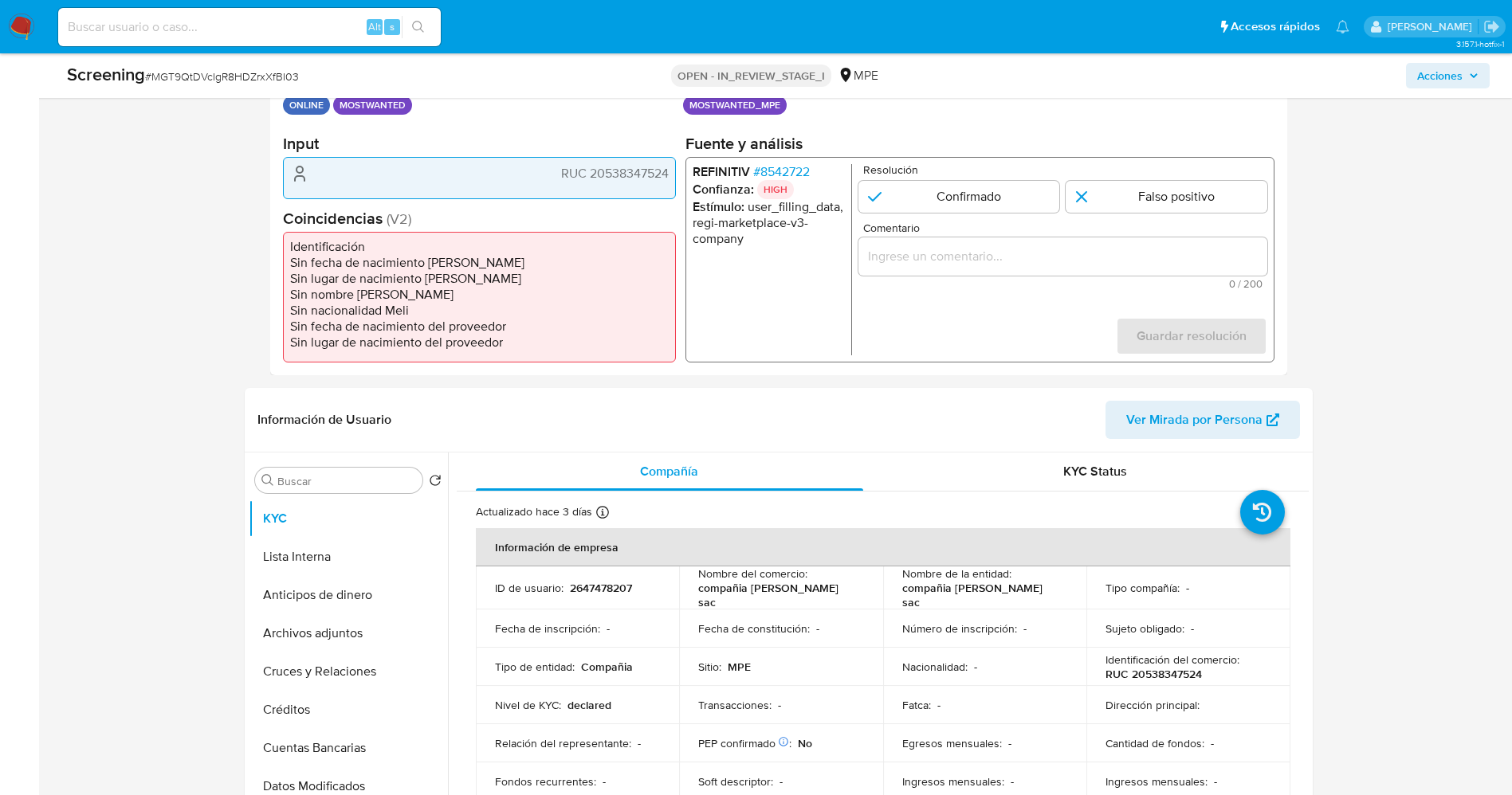
scroll to position [239, 0]
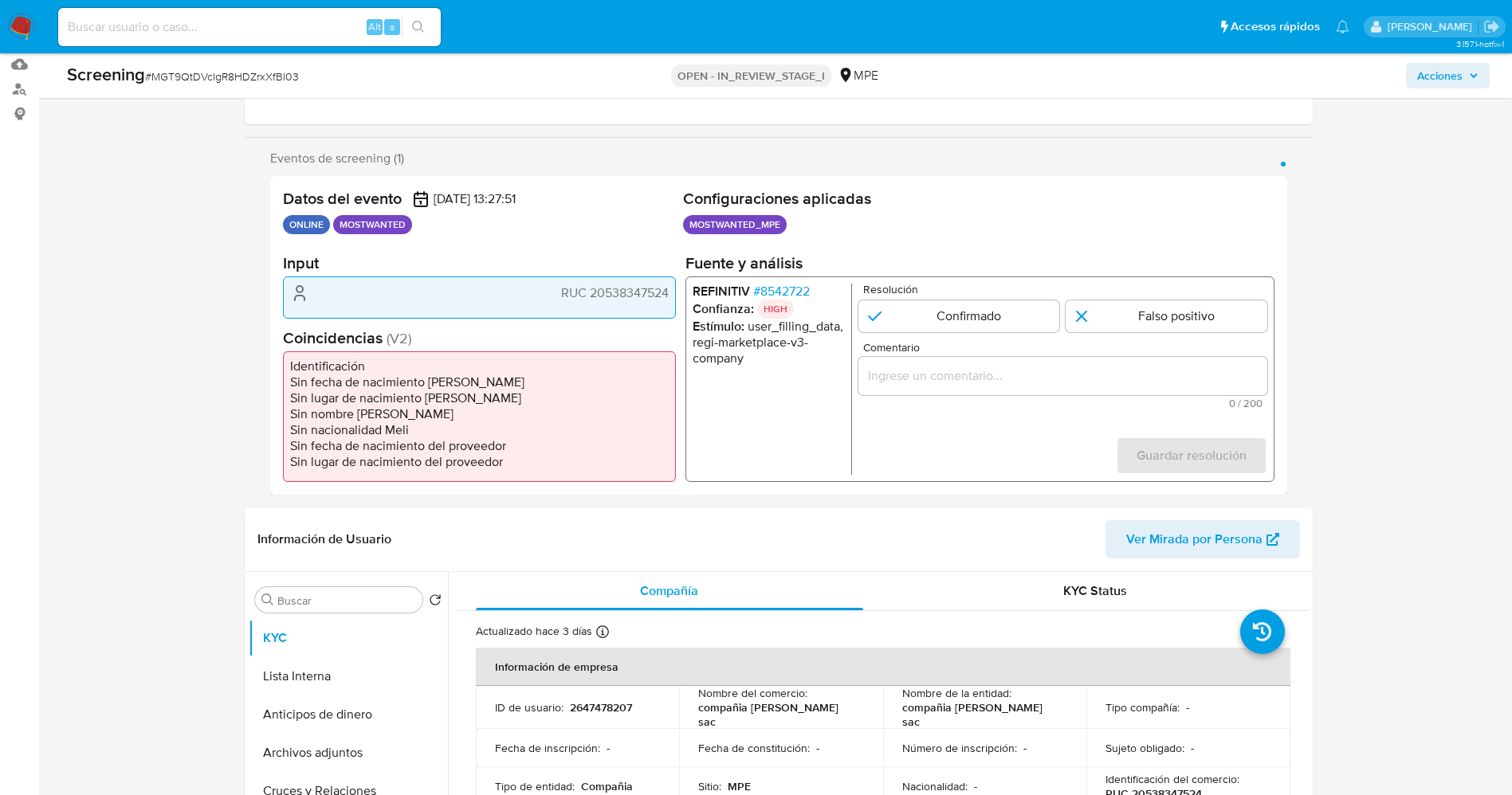
click at [778, 288] on span "# 8542722" at bounding box center [781, 292] width 57 height 16
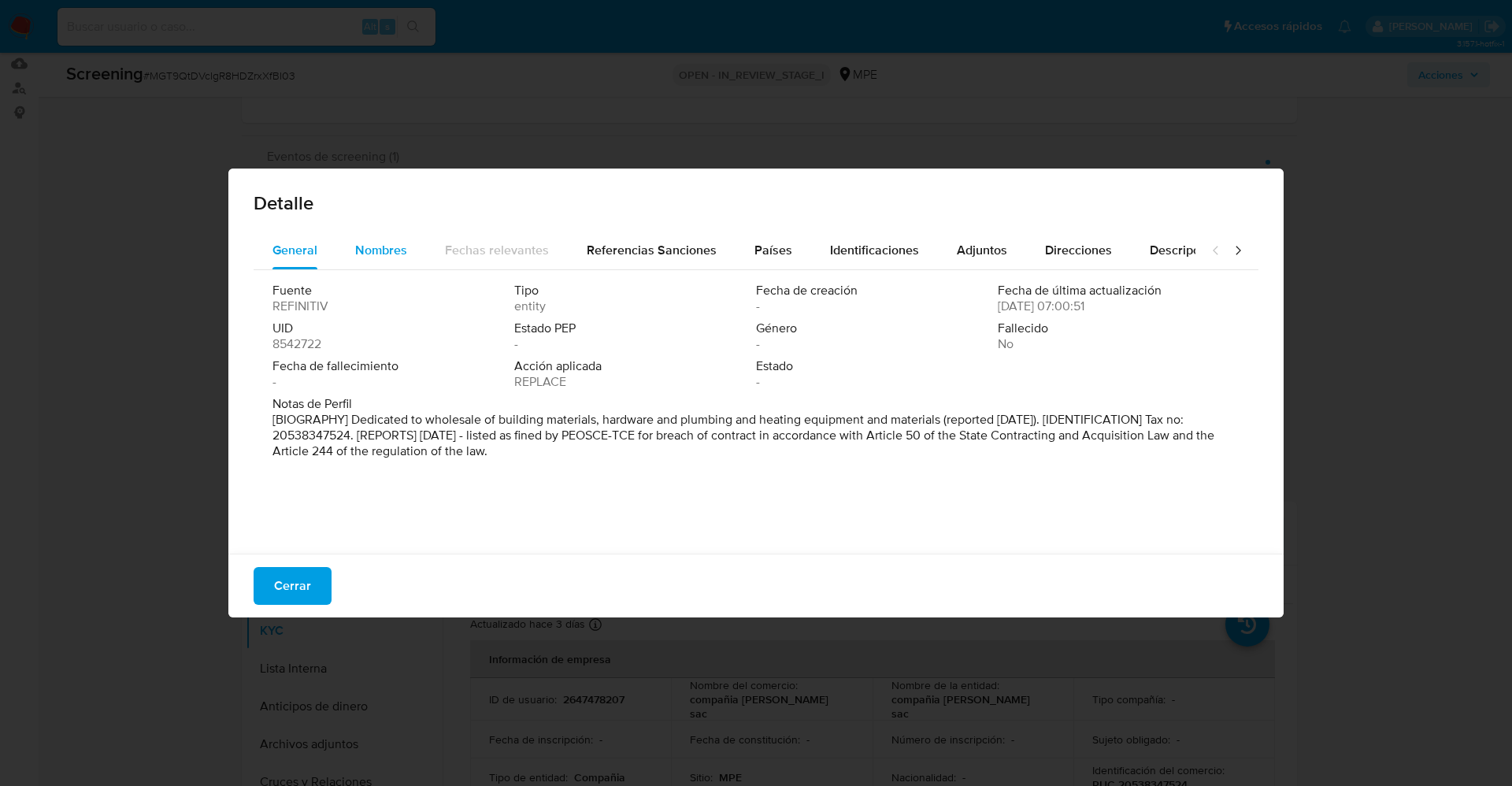
click at [392, 244] on span "Nombres" at bounding box center [380, 250] width 52 height 18
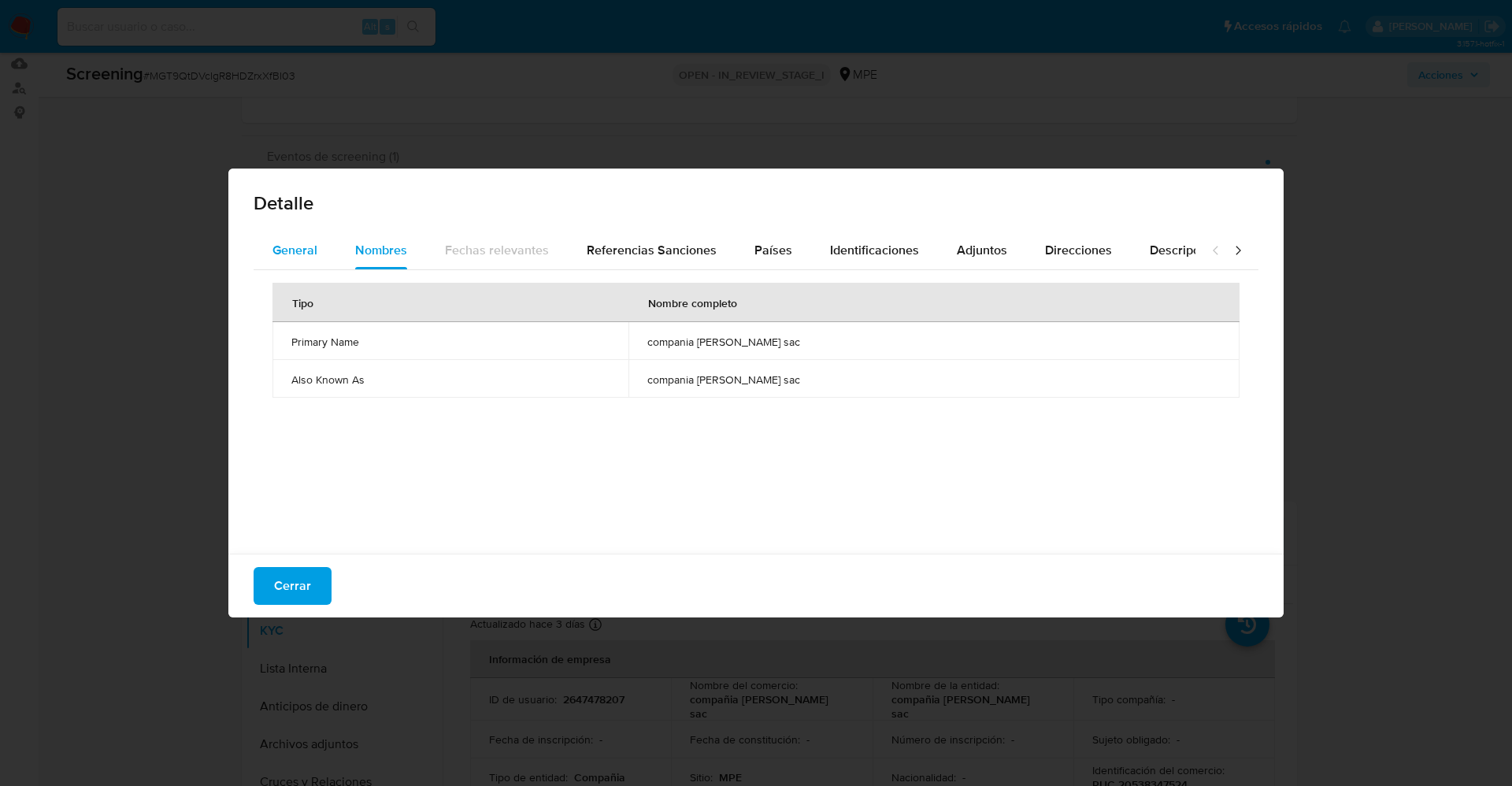
click at [318, 245] on button "General" at bounding box center [295, 250] width 82 height 38
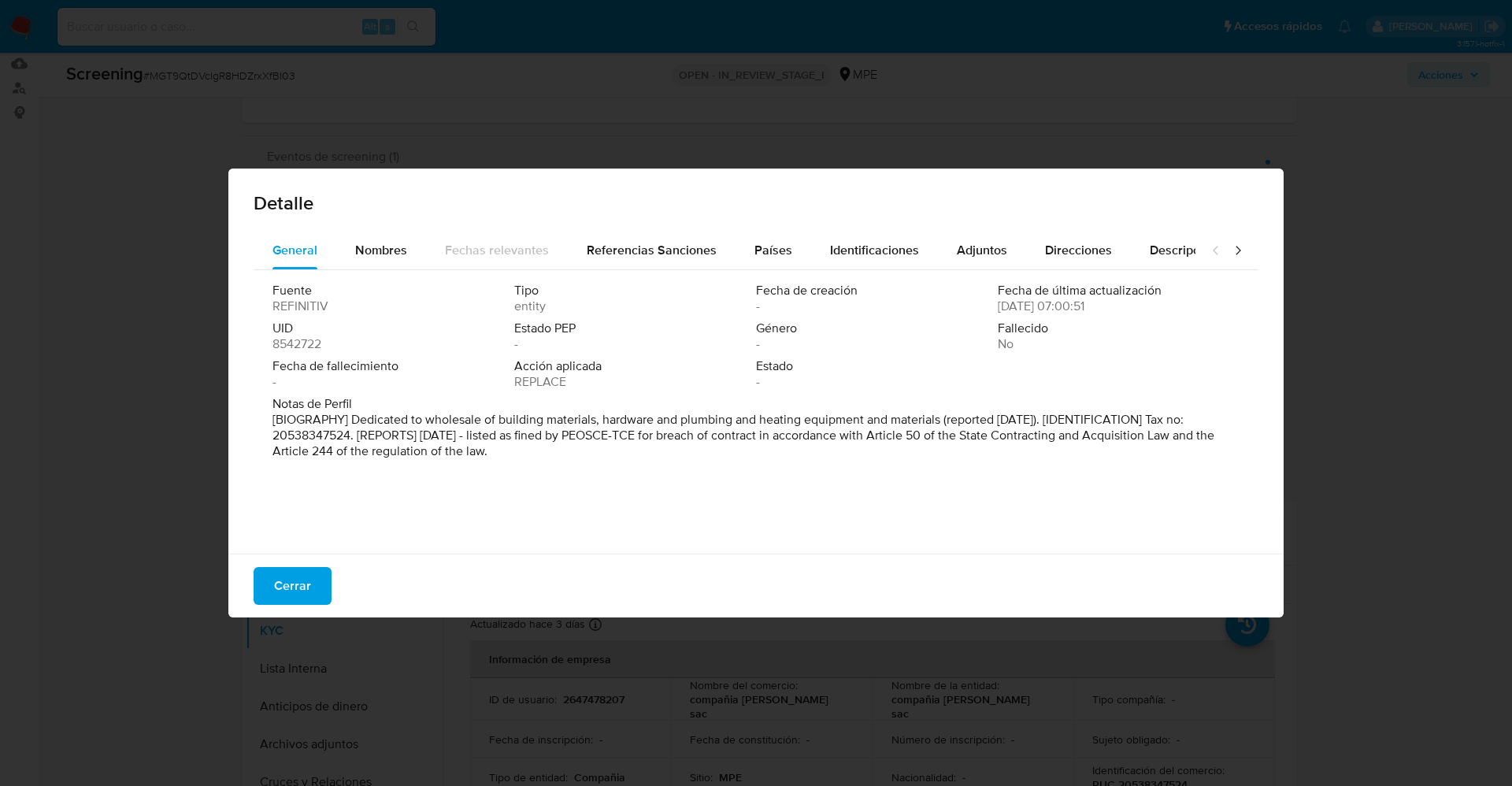
drag, startPoint x: 343, startPoint y: 417, endPoint x: 456, endPoint y: 428, distance: 113.5
click at [515, 500] on div "Fuente REFINITIV Tipo entity Fecha de creación - Fecha de última actualización …" at bounding box center [756, 407] width 1005 height 276
click at [355, 237] on div "Nombres" at bounding box center [380, 250] width 52 height 38
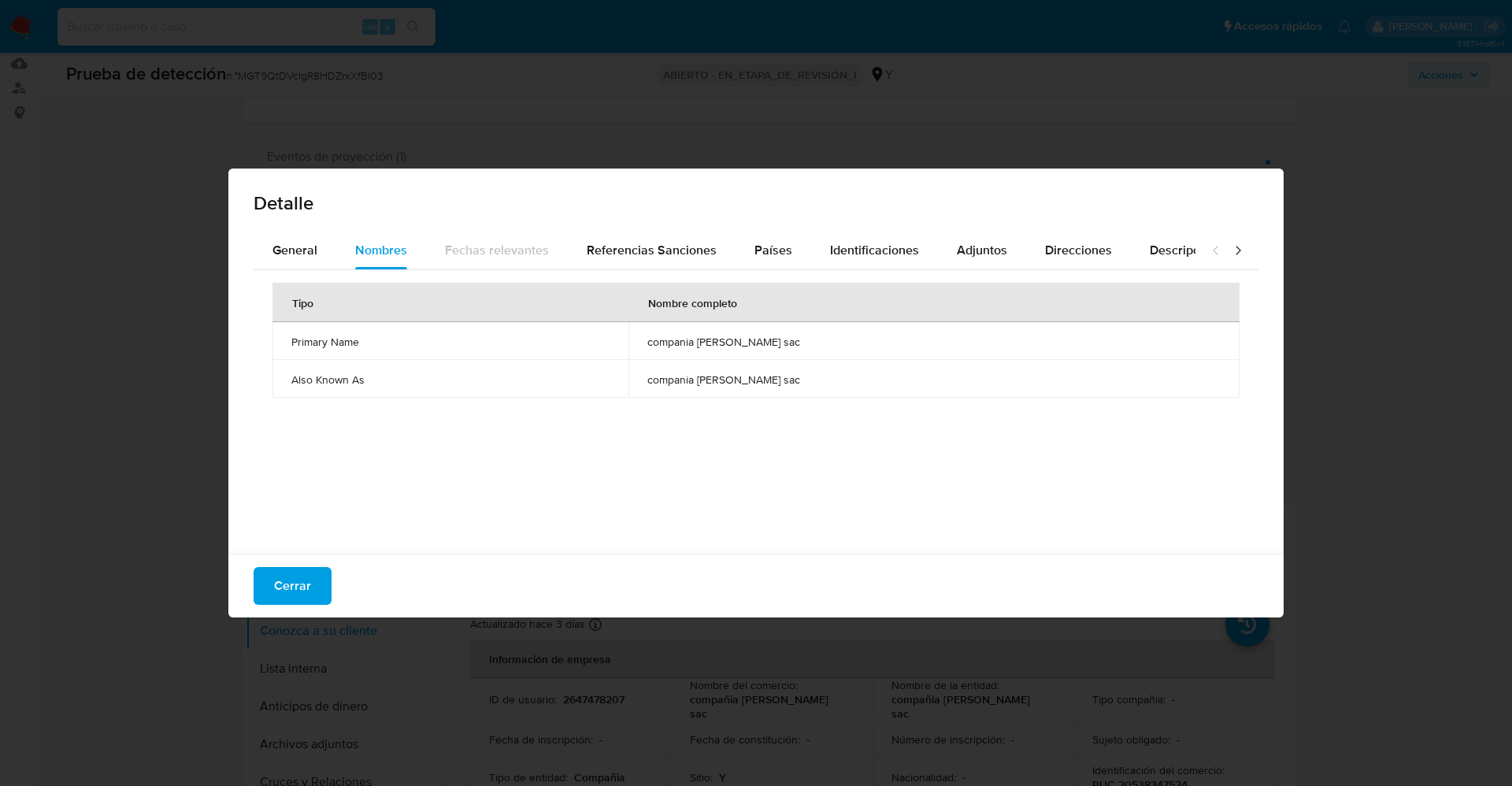
click at [762, 226] on div "Detalle" at bounding box center [756, 200] width 1056 height 63
click at [761, 254] on span "Países" at bounding box center [773, 250] width 38 height 18
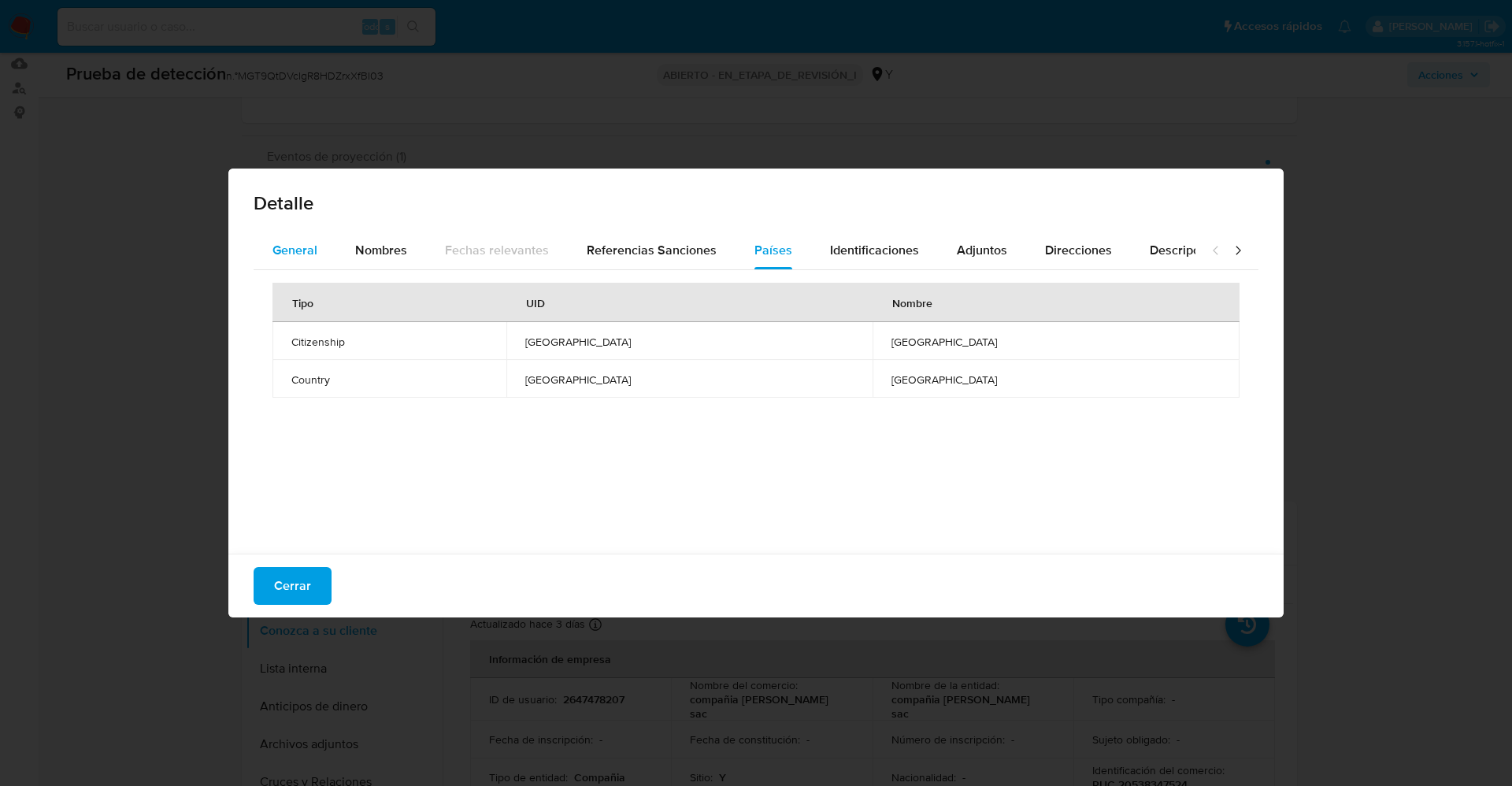
click at [295, 260] on div "General" at bounding box center [294, 250] width 45 height 38
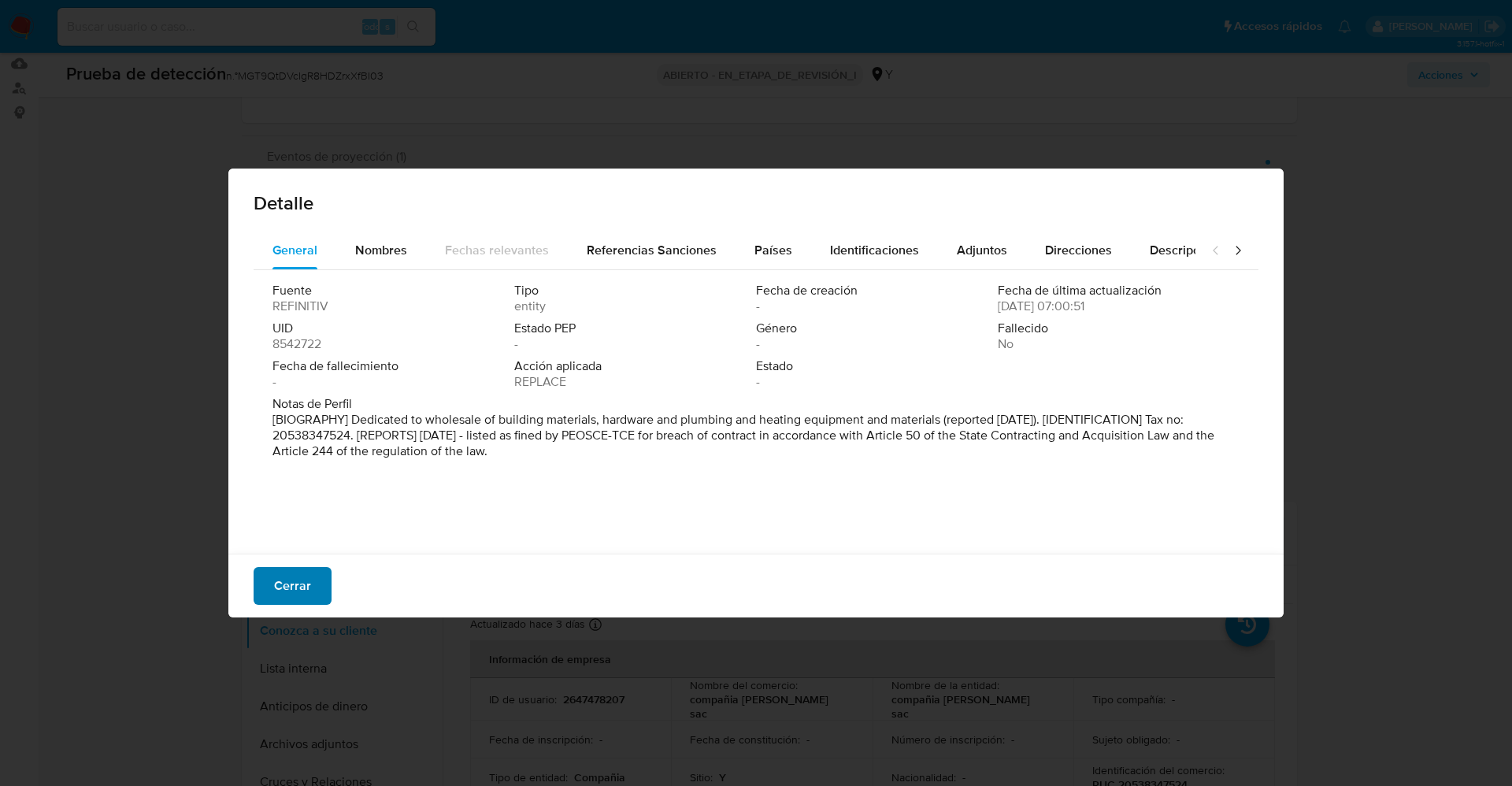
click at [298, 596] on span "Cerrar" at bounding box center [293, 586] width 37 height 35
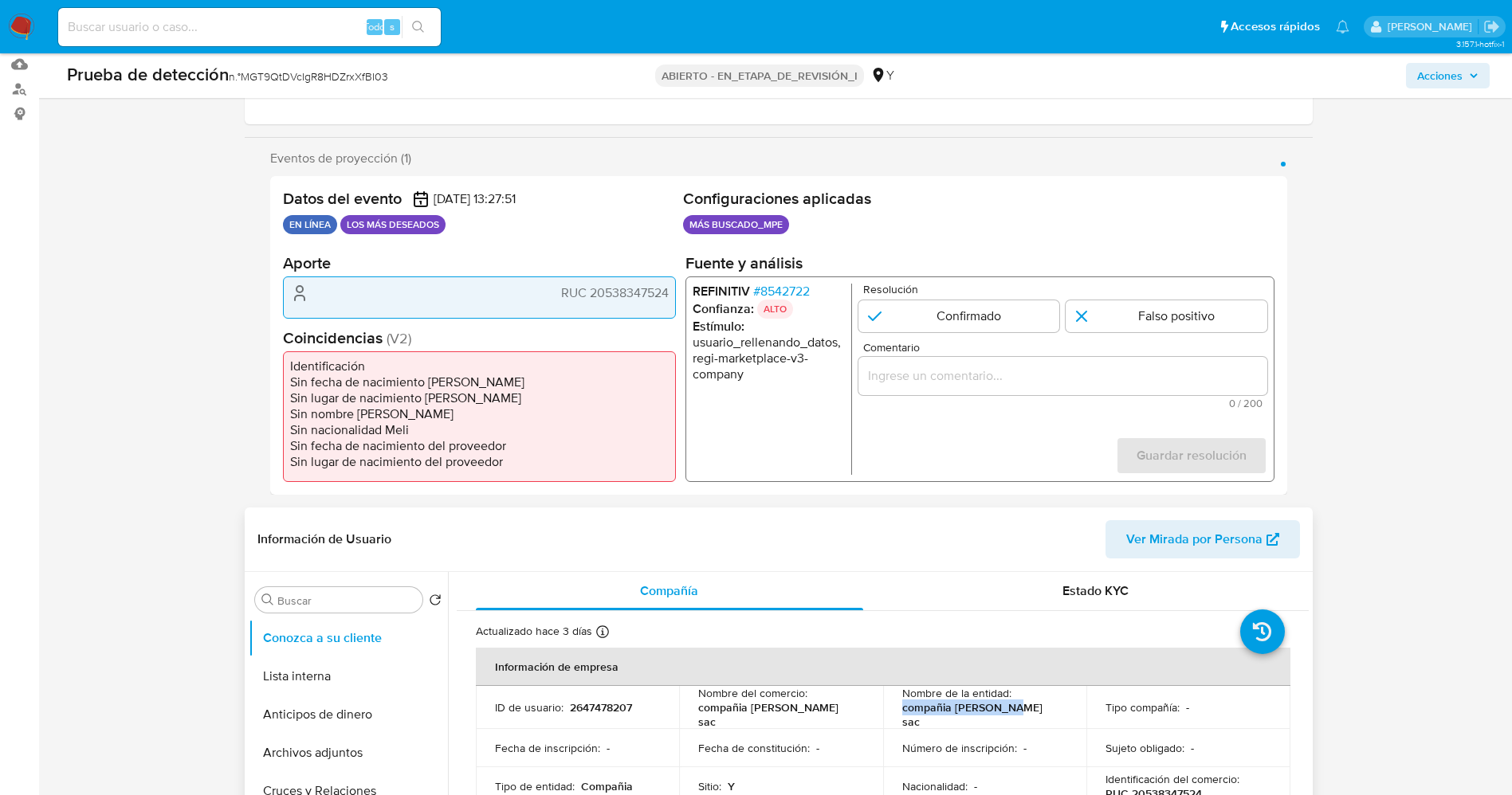
drag, startPoint x: 895, startPoint y: 714, endPoint x: 979, endPoint y: 716, distance: 84.0
click at [1015, 713] on td "Nombre de la entidad : compañia kayser sac" at bounding box center [985, 707] width 204 height 43
copy font "compañia kayser sac"
drag, startPoint x: 588, startPoint y: 291, endPoint x: 674, endPoint y: 296, distance: 86.1
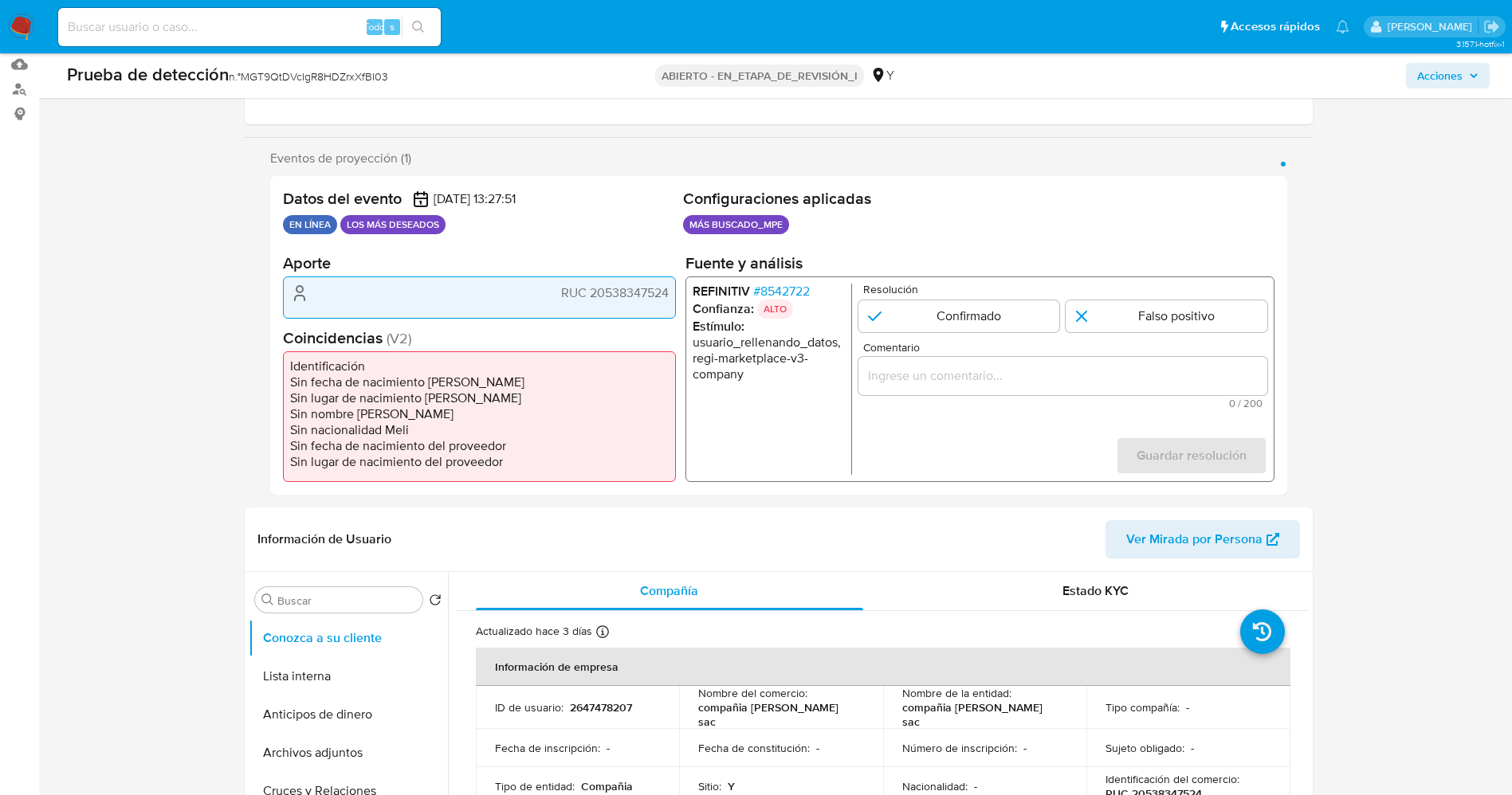
click at [674, 296] on div "RUC 20538347524" at bounding box center [479, 297] width 393 height 42
click at [788, 291] on font "8542722" at bounding box center [784, 291] width 50 height 19
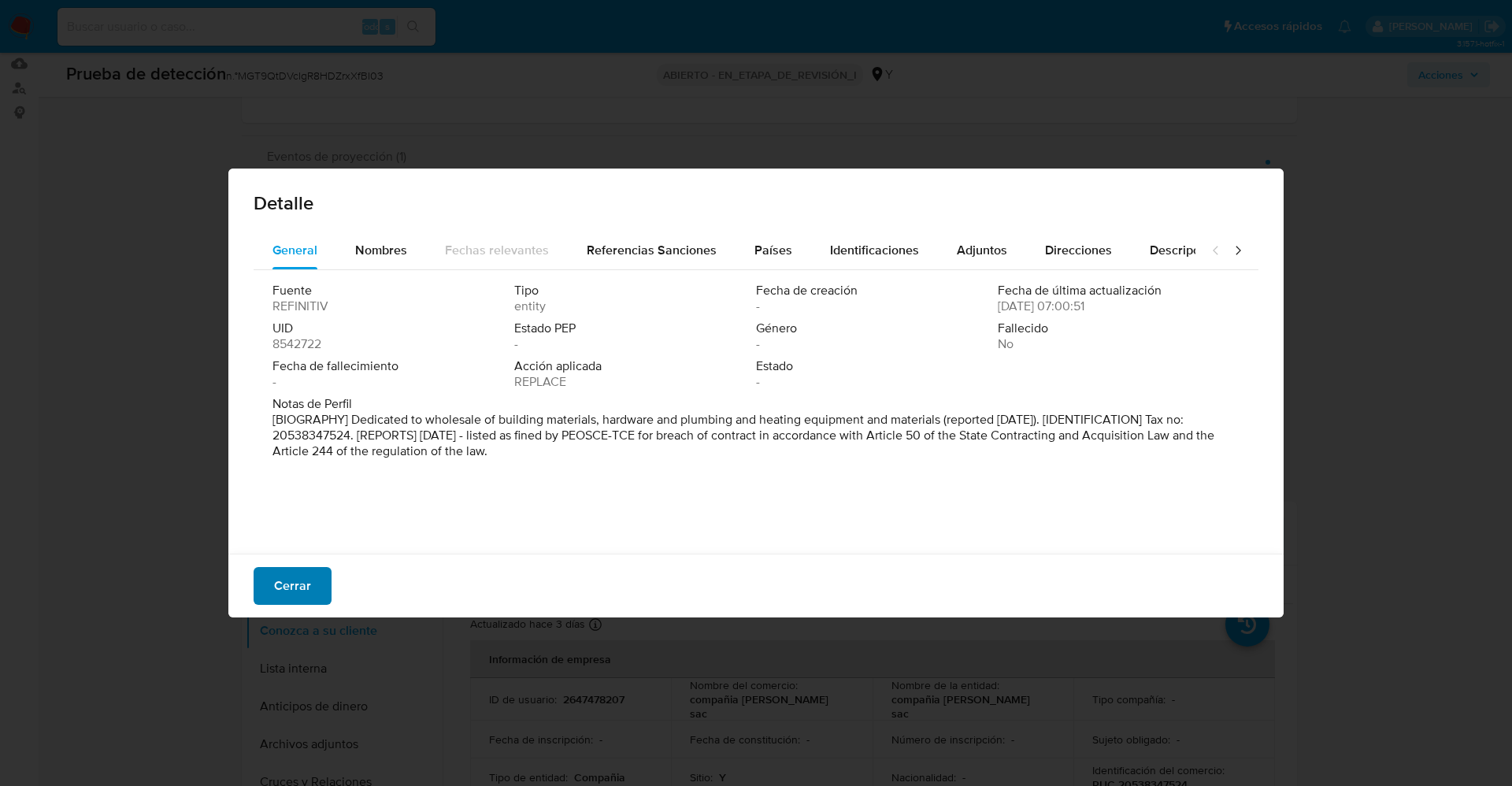
click at [284, 590] on font "Cerrar" at bounding box center [293, 585] width 37 height 38
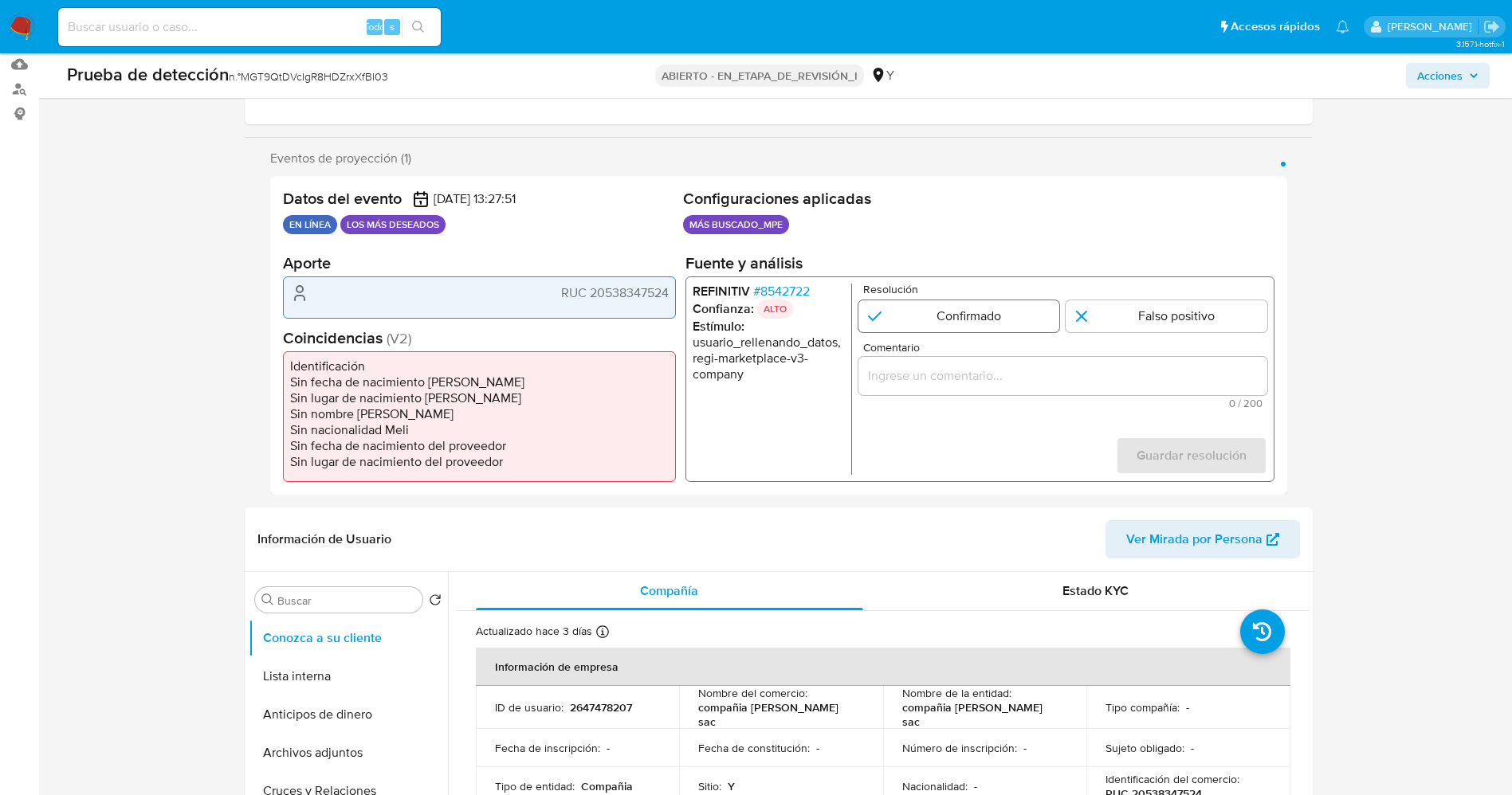
click at [963, 321] on input "1 de 1" at bounding box center [957, 316] width 201 height 32
radio input "true"
click at [962, 363] on div "1 de 1" at bounding box center [1061, 376] width 409 height 38
drag, startPoint x: 936, startPoint y: 403, endPoint x: 921, endPoint y: 375, distance: 31.8
click at [930, 402] on span "0 / 200" at bounding box center [1062, 404] width 399 height 11
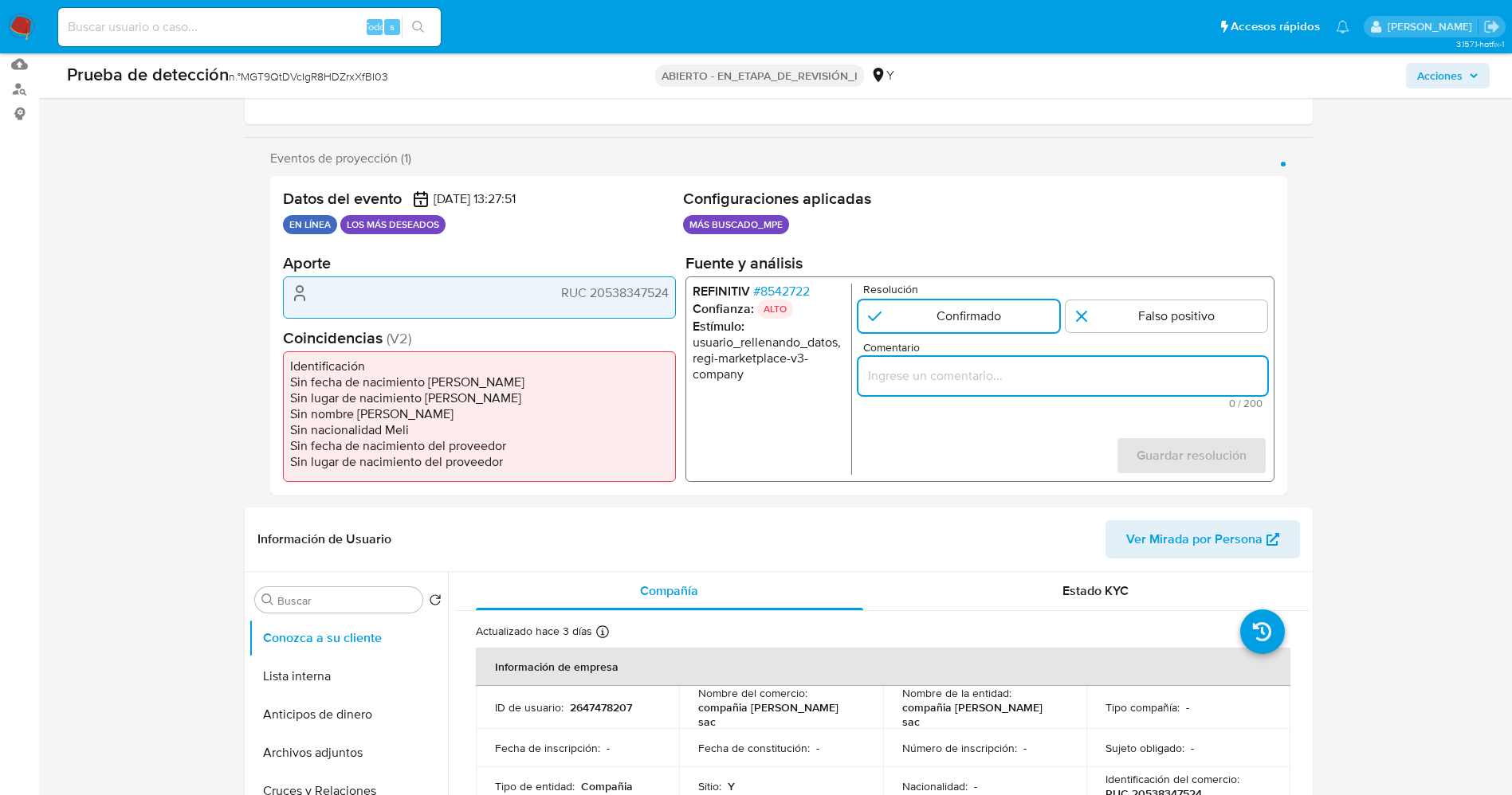
click at [921, 375] on input "Comentario" at bounding box center [1061, 376] width 409 height 20
paste input "El titular de la cuenta declaró nombre “ “ , RUC 20538347524,Origen Peru. Se ge…"
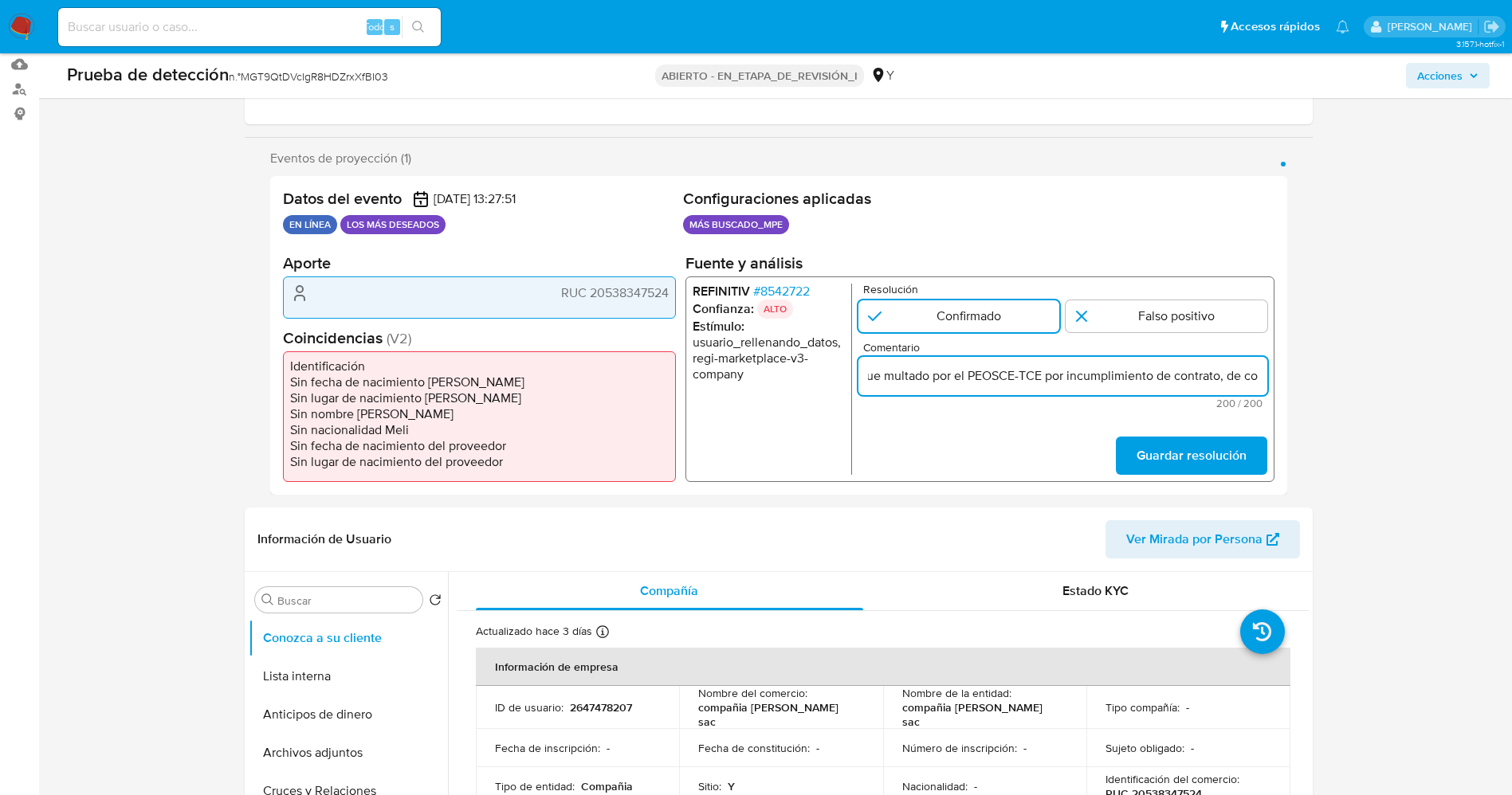
drag, startPoint x: 1220, startPoint y: 373, endPoint x: 1329, endPoint y: 375, distance: 109.0
type input "El titular de la cuenta declaró nombre “ “ , RUC 20538347524,Origen Peru. Se ge…"
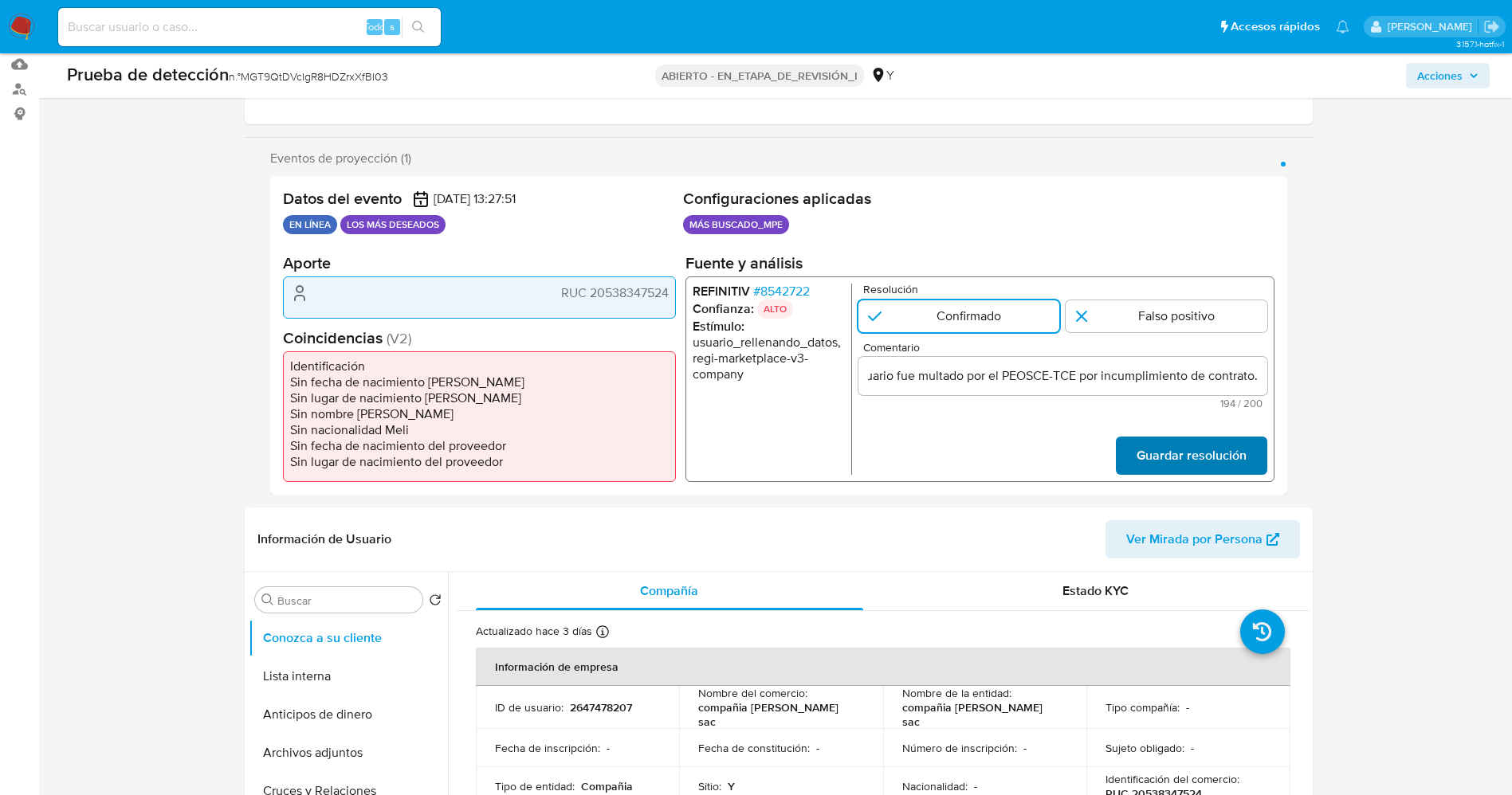
scroll to position [0, 0]
click at [1196, 446] on span "Guardar resolución" at bounding box center [1190, 456] width 110 height 35
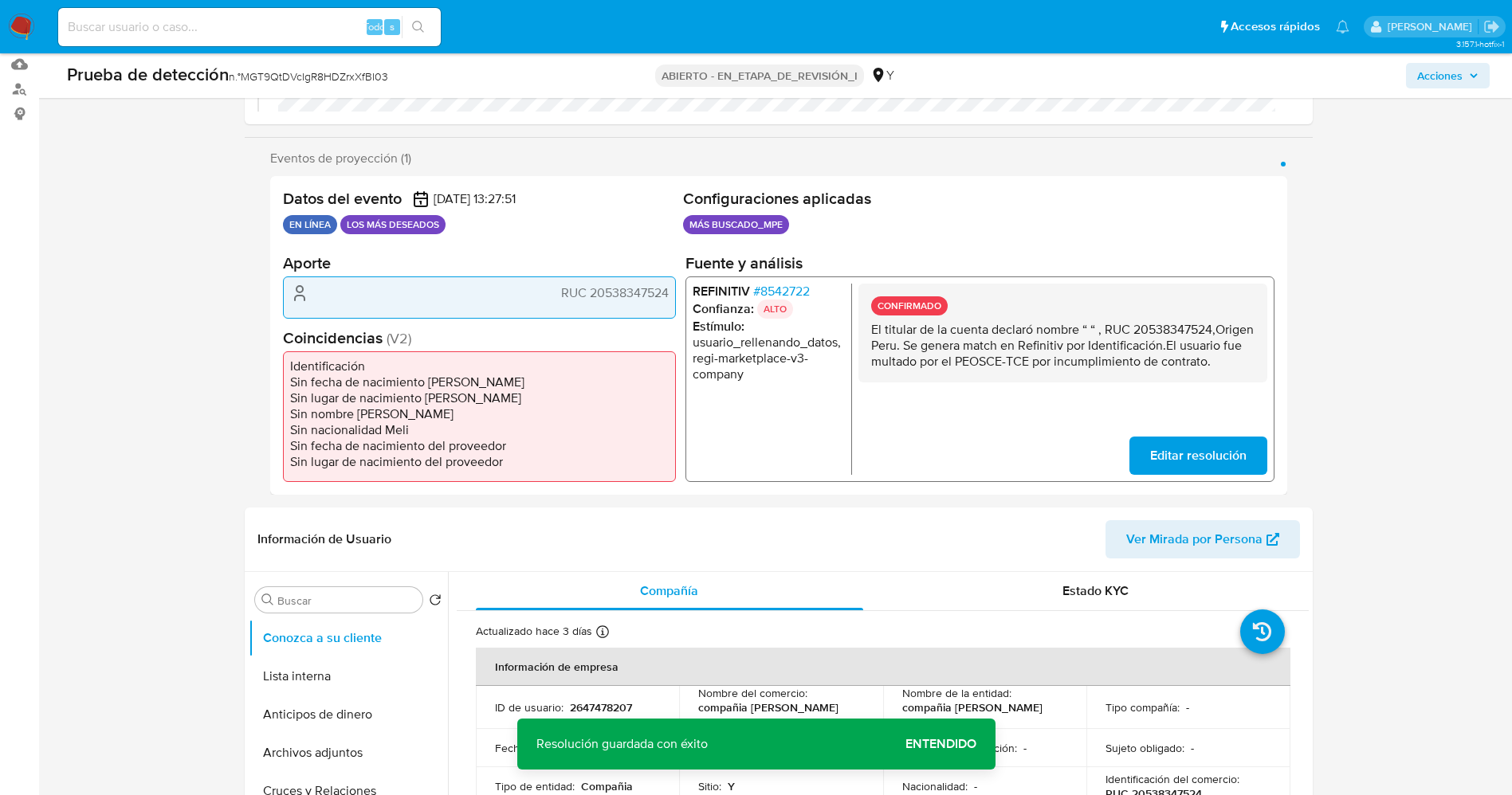
drag, startPoint x: 867, startPoint y: 327, endPoint x: 1013, endPoint y: 374, distance: 153.4
click at [1073, 383] on div "CONFIRMADO El titular de la cuenta declaró nombre “ “ , RUC 20538347524,Origen …" at bounding box center [1061, 332] width 409 height 98
click at [353, 667] on button "Lista interna" at bounding box center [342, 676] width 186 height 38
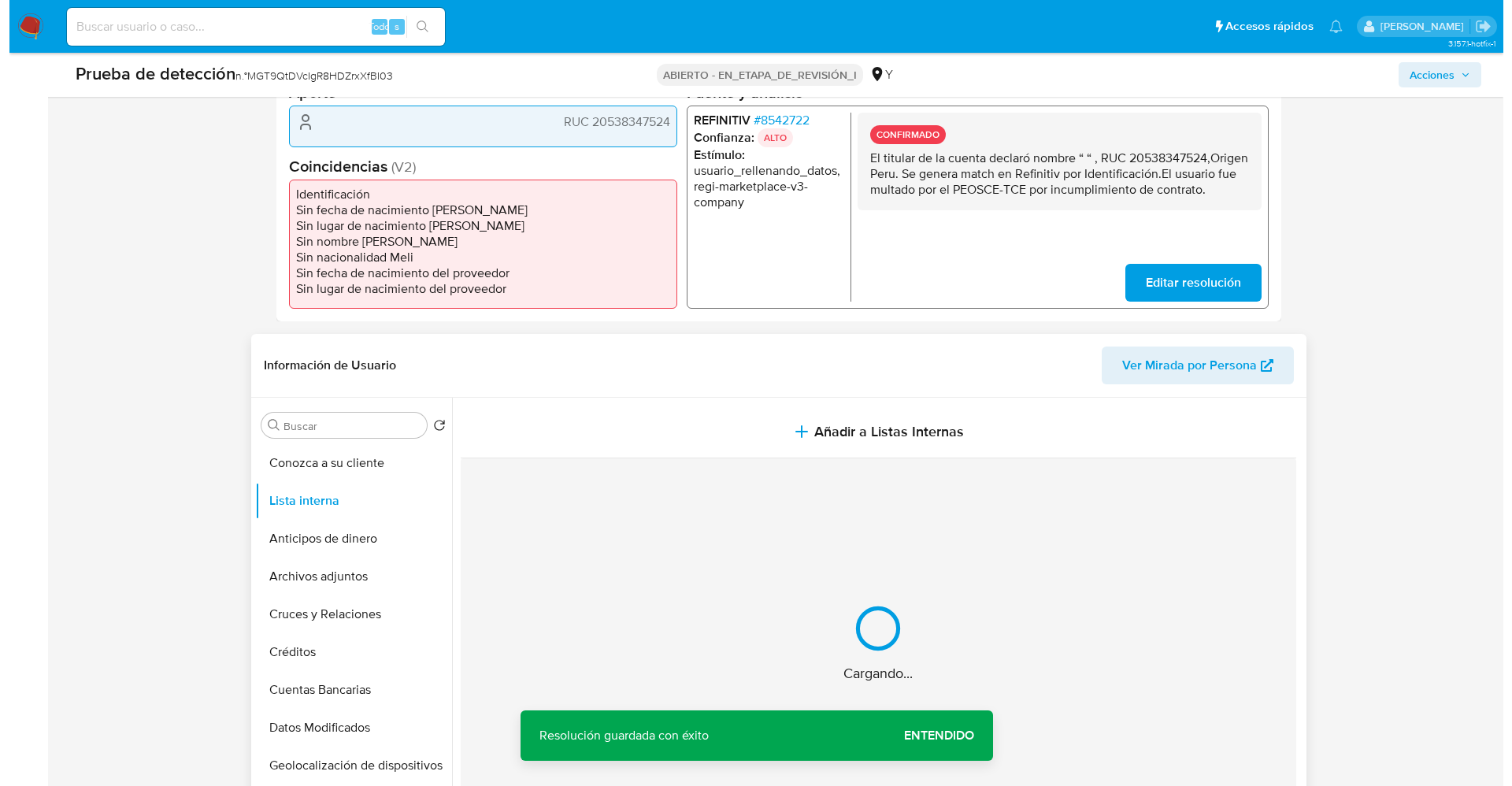
scroll to position [472, 0]
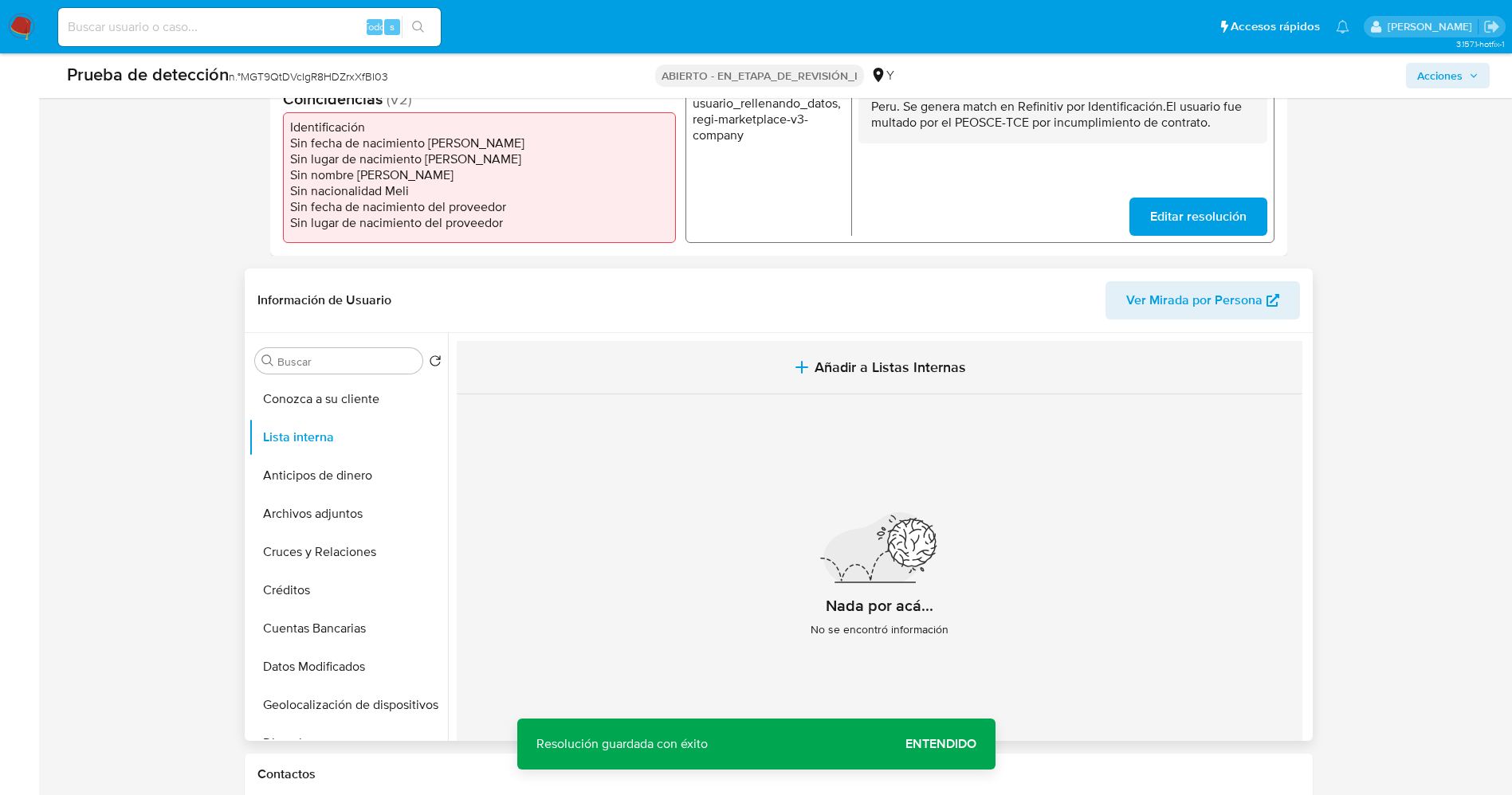
click at [986, 383] on button "Añadir a Listas Internas" at bounding box center [879, 368] width 846 height 53
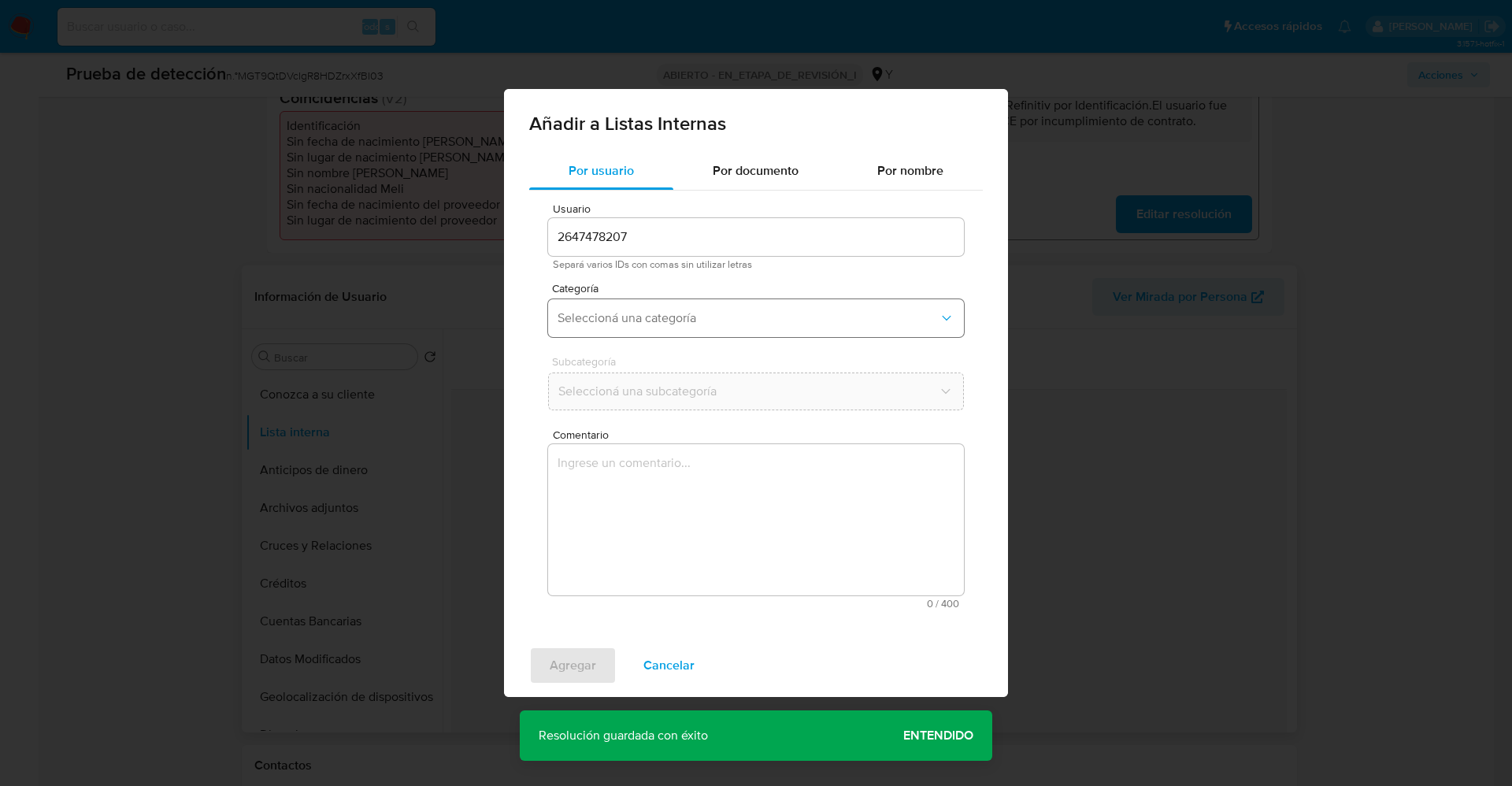
click at [684, 322] on span "Seleccioná una categoría" at bounding box center [748, 318] width 381 height 16
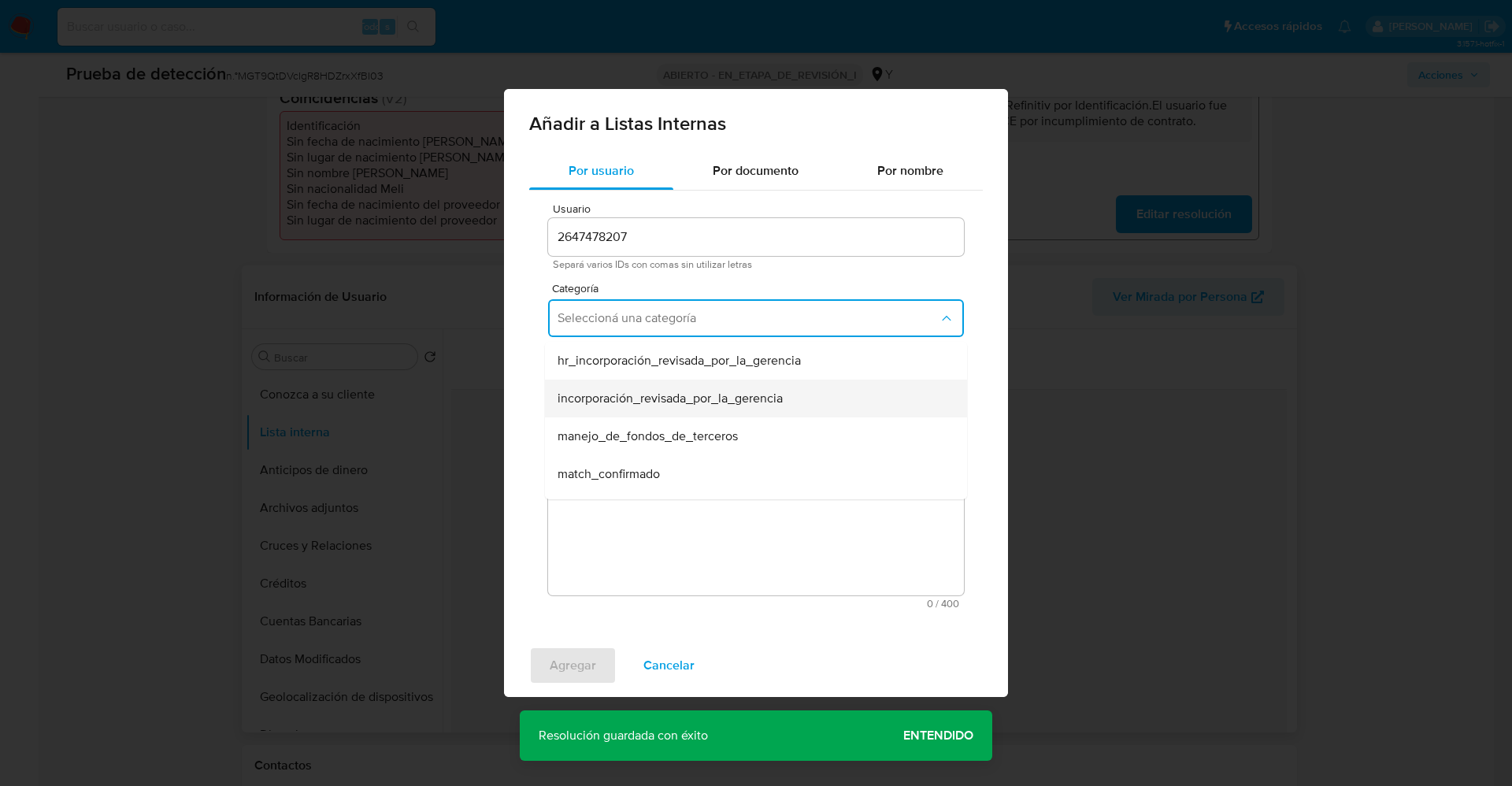
scroll to position [118, 0]
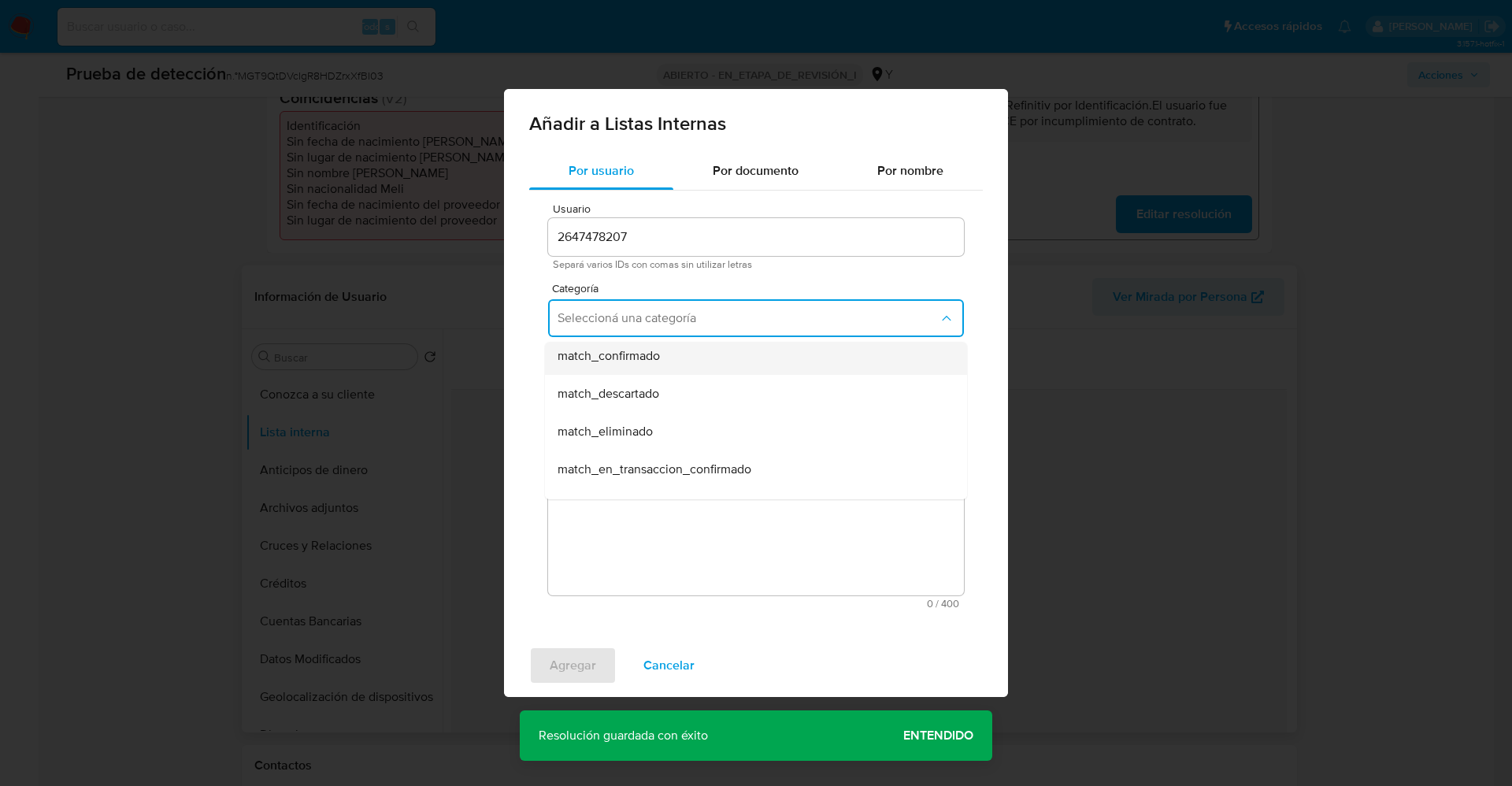
click at [668, 359] on div "match_confirmado" at bounding box center [752, 356] width 387 height 38
click at [659, 386] on span "Seleccioná una subcategoría" at bounding box center [748, 392] width 381 height 16
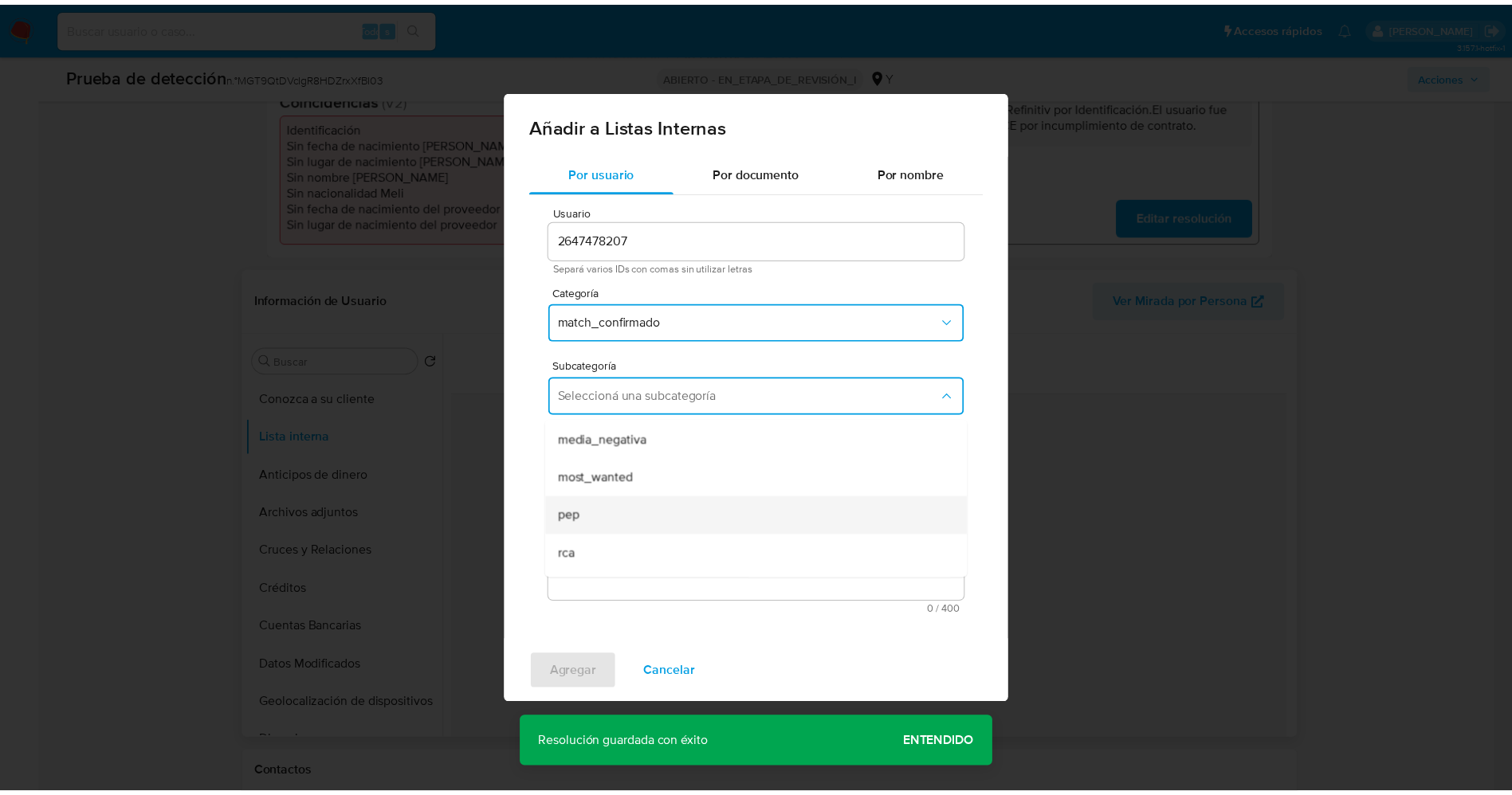
scroll to position [108, 0]
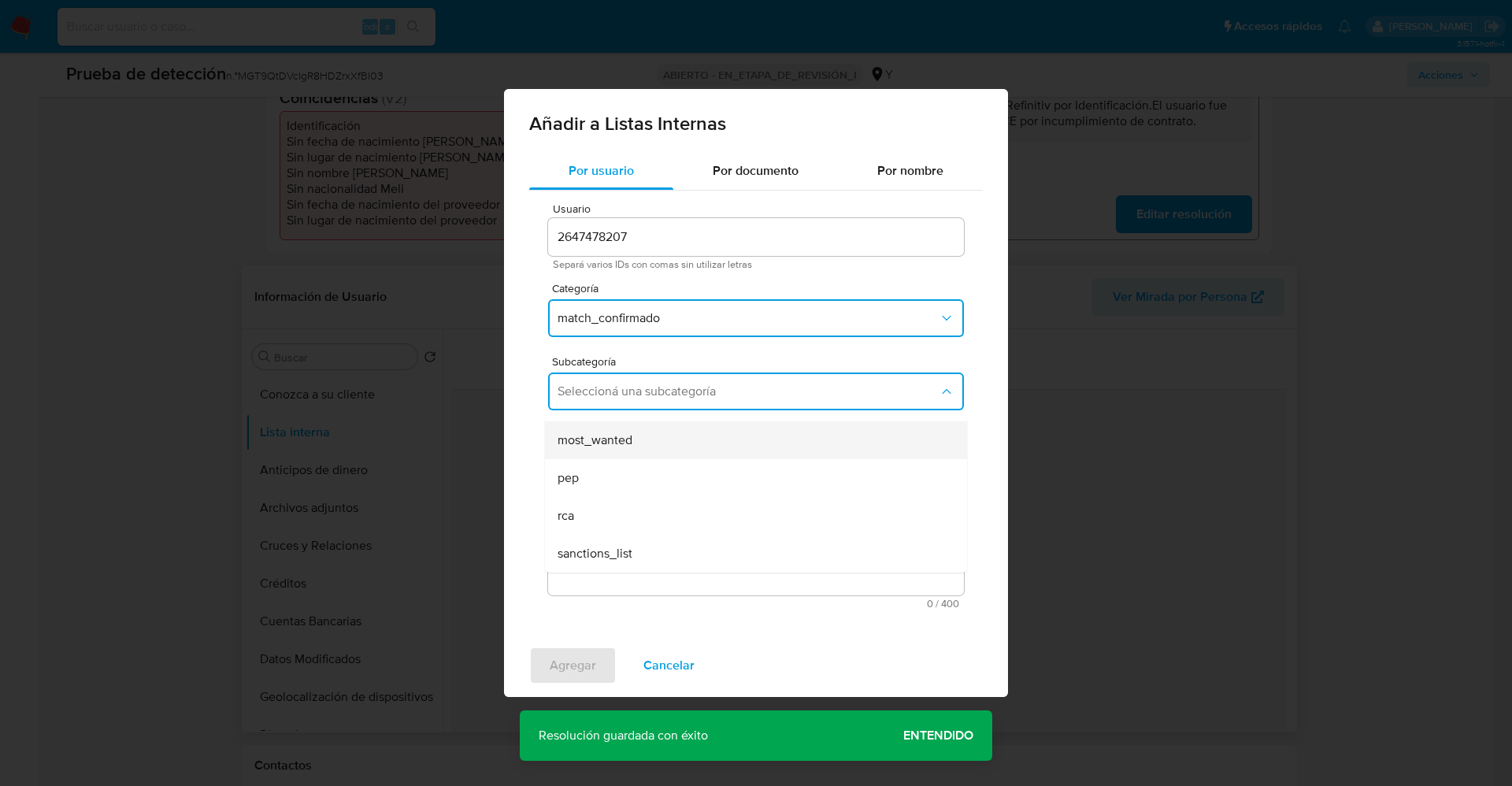
click at [624, 451] on div "most_wanted" at bounding box center [752, 440] width 387 height 38
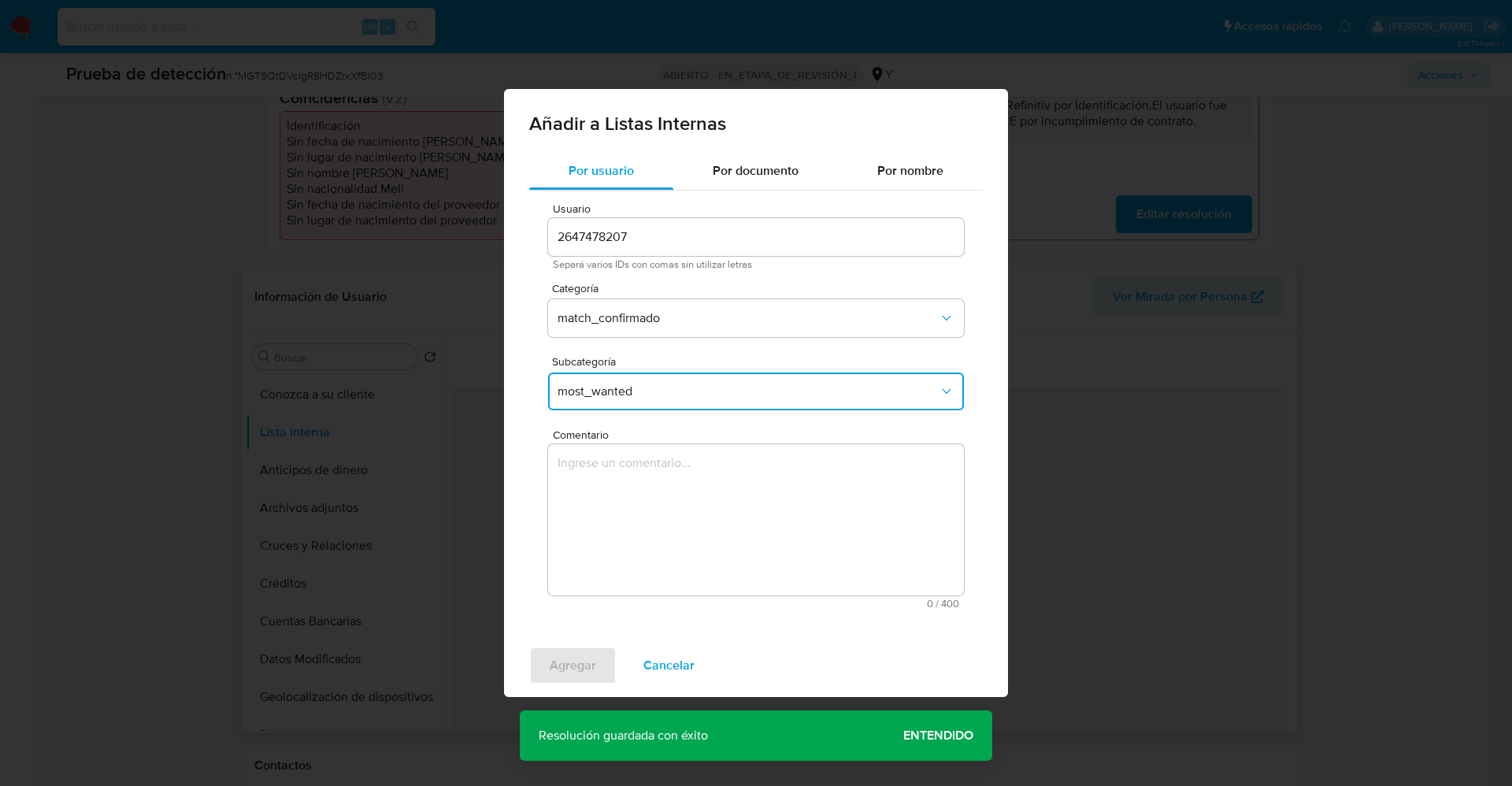
click at [621, 501] on textarea "Comentario" at bounding box center [756, 520] width 416 height 152
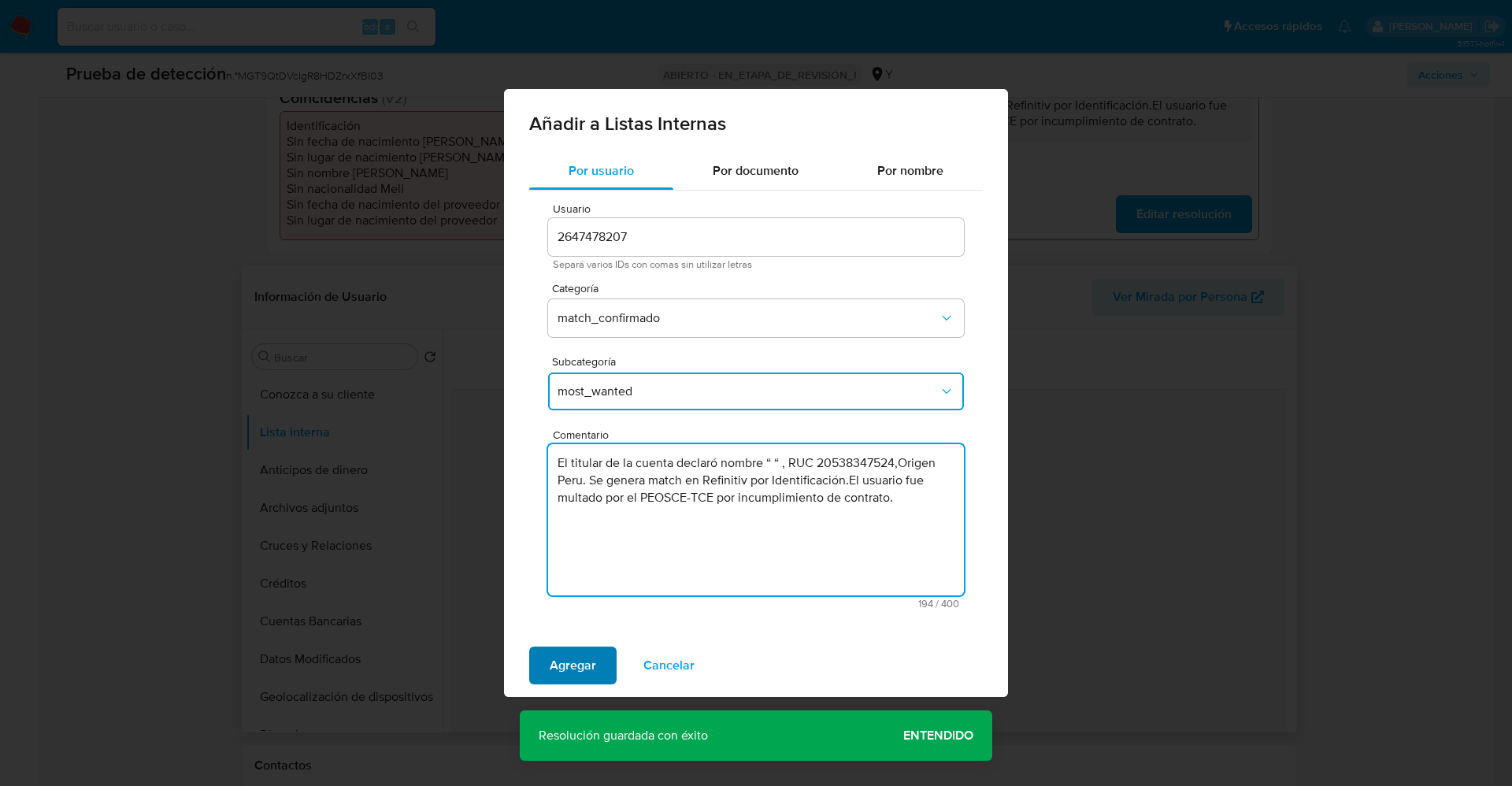
type textarea "El titular de la cuenta declaró nombre “ “ , RUC 20538347524,Origen Peru. Se ge…"
click at [565, 669] on span "Agregar" at bounding box center [573, 666] width 46 height 35
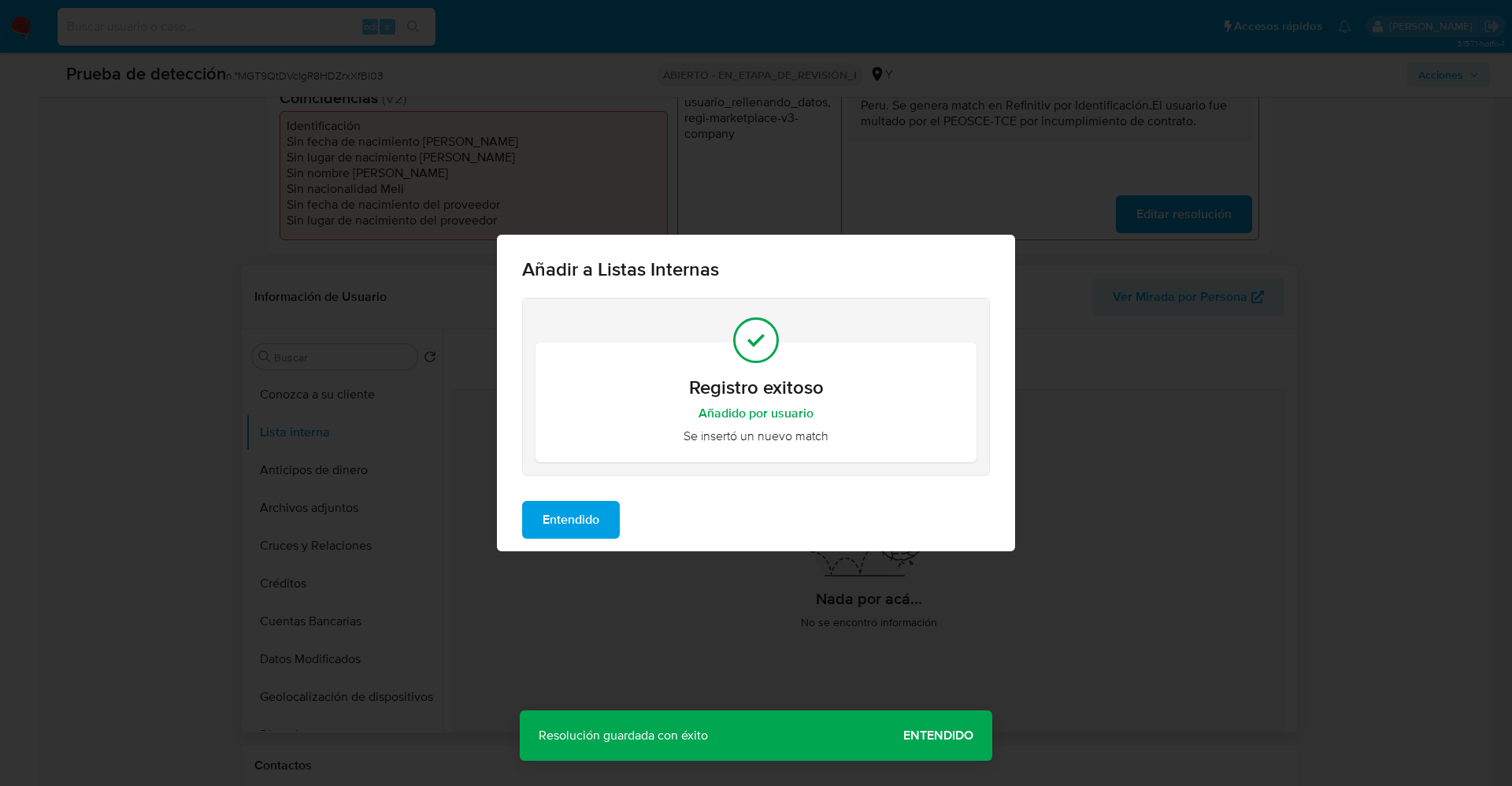
click at [590, 519] on span "Entendido" at bounding box center [570, 520] width 57 height 35
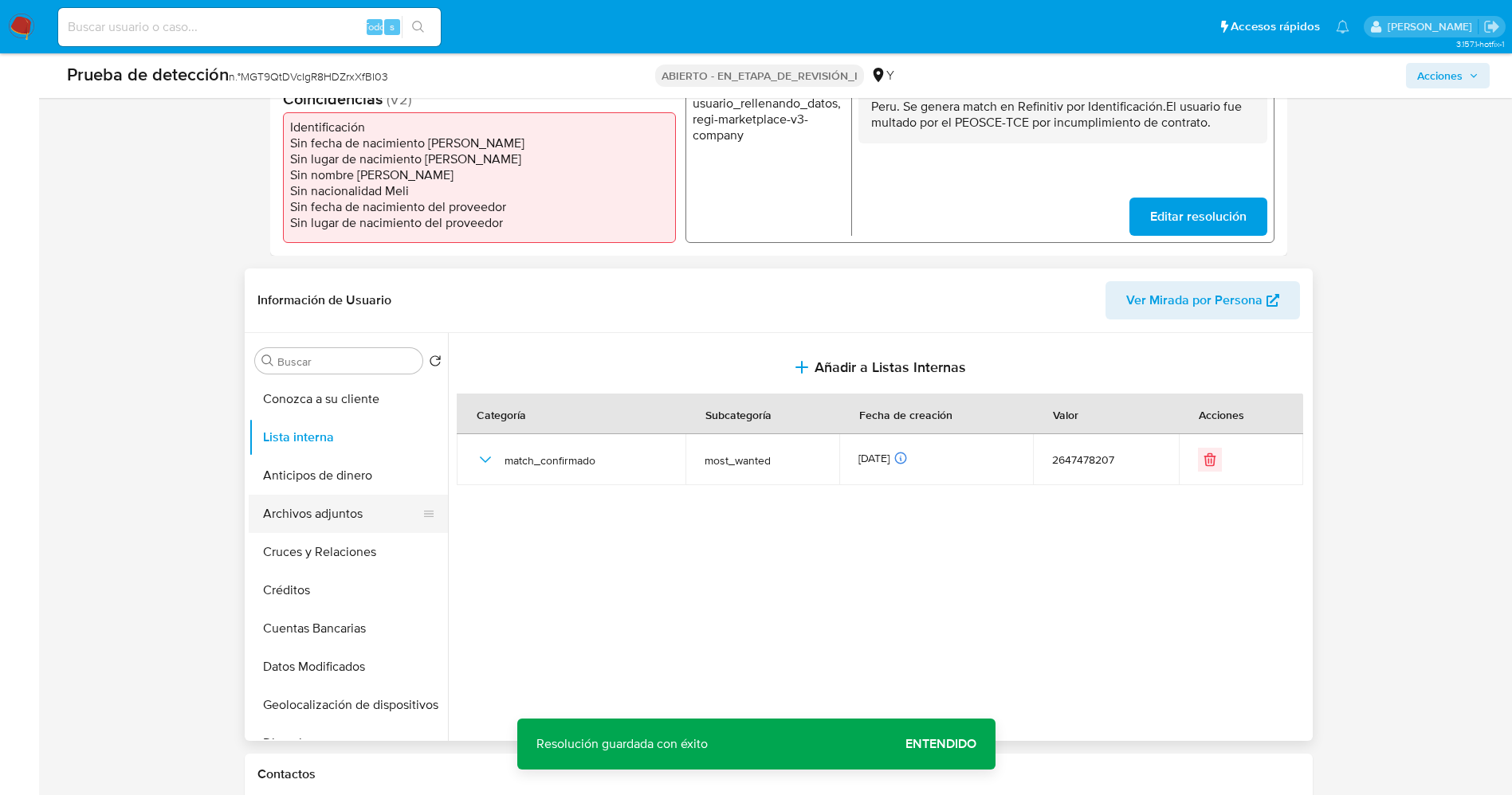
click at [327, 518] on button "Archivos adjuntos" at bounding box center [342, 513] width 186 height 38
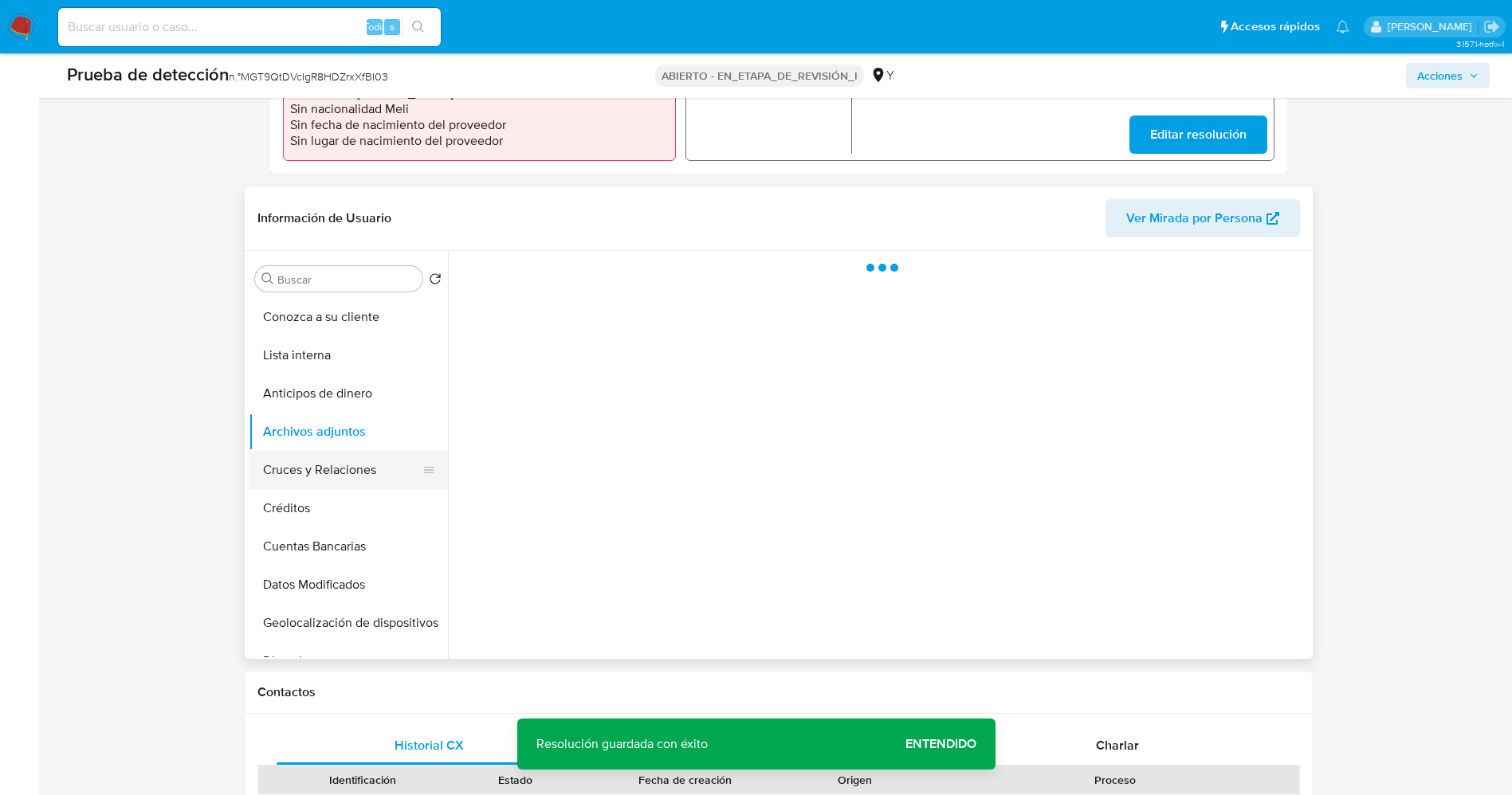
scroll to position [597, 0]
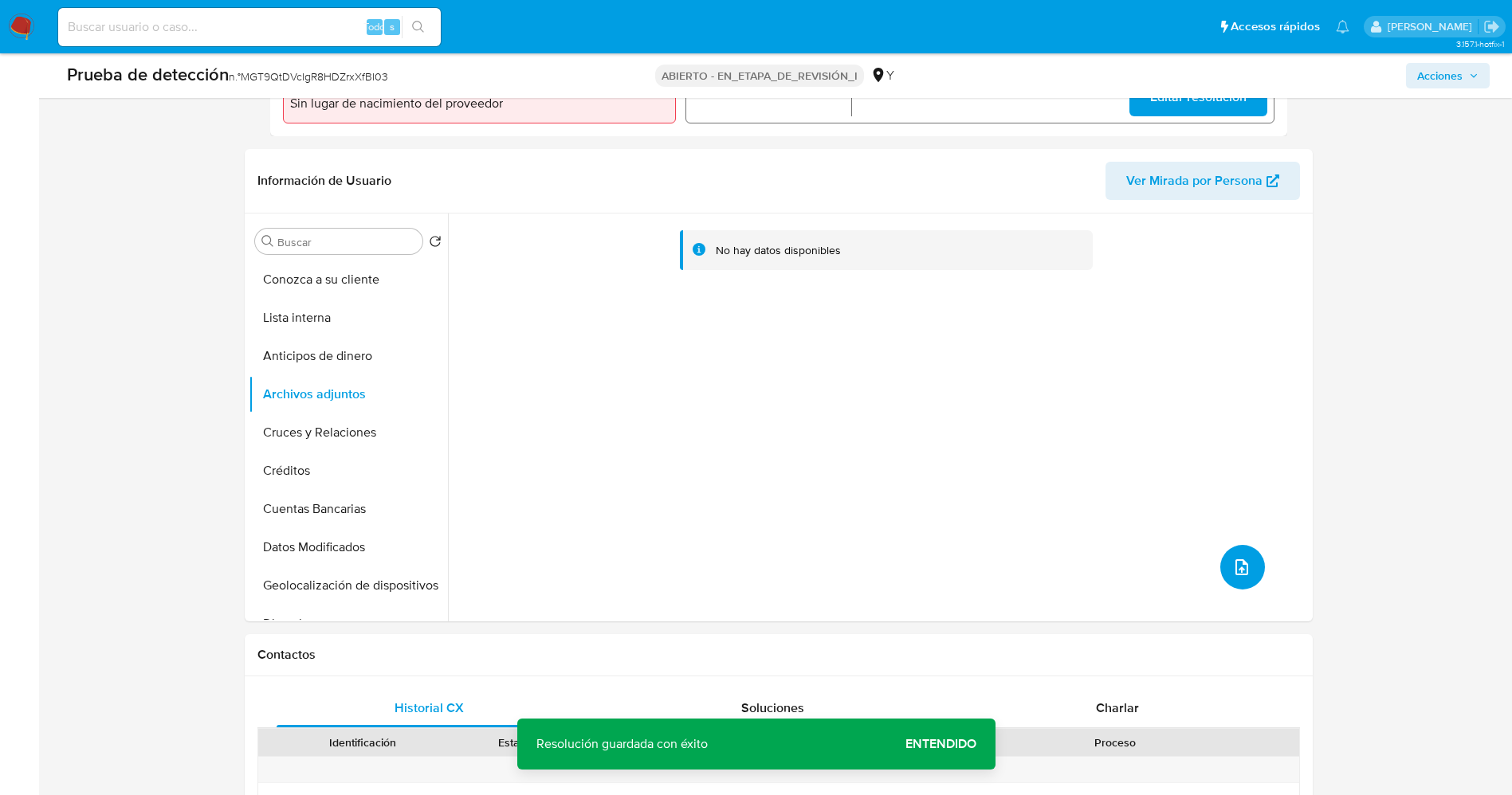
click at [1251, 574] on button "subir archivo" at bounding box center [1242, 567] width 44 height 44
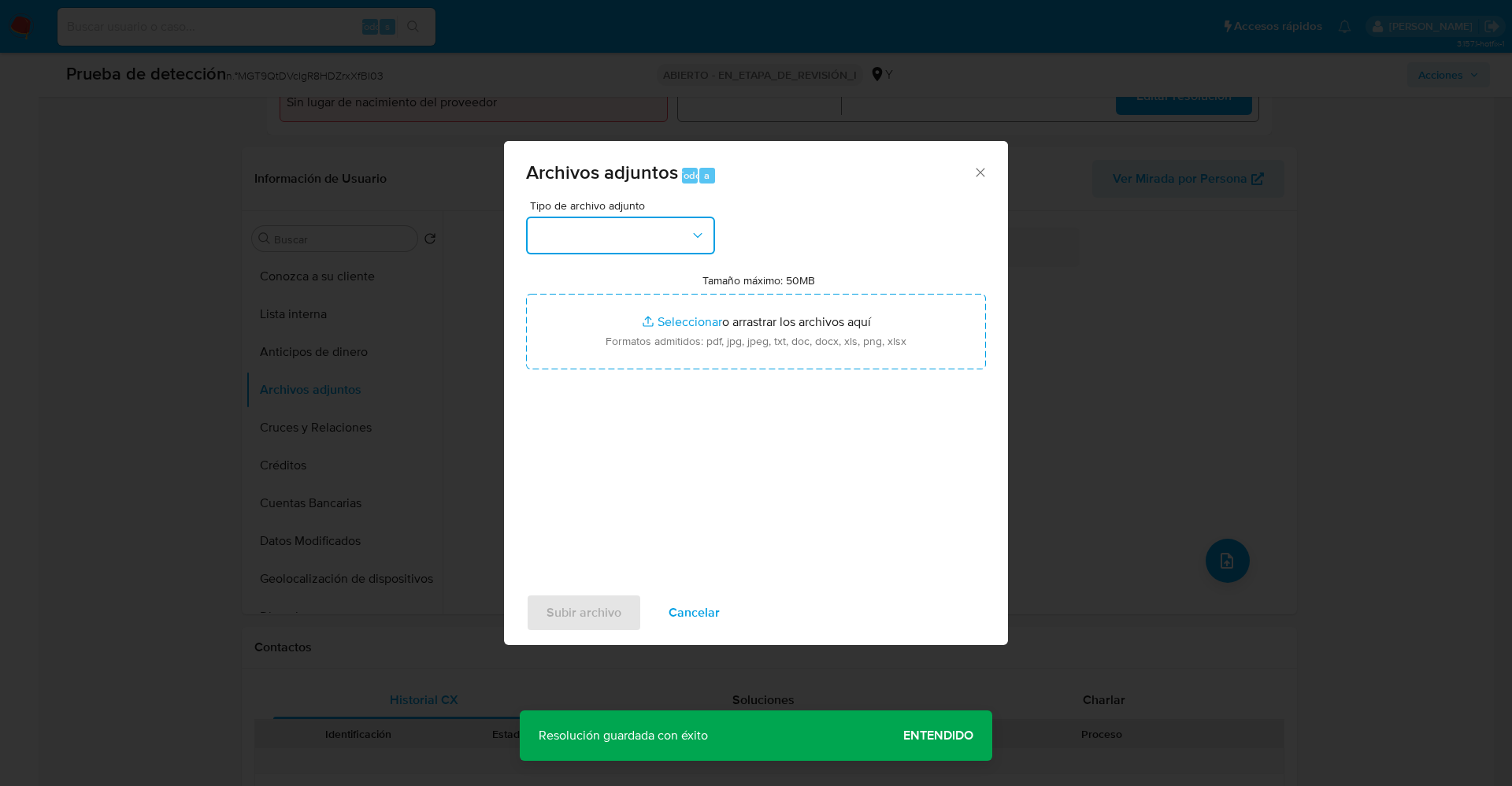
click at [632, 238] on button "button" at bounding box center [621, 235] width 189 height 38
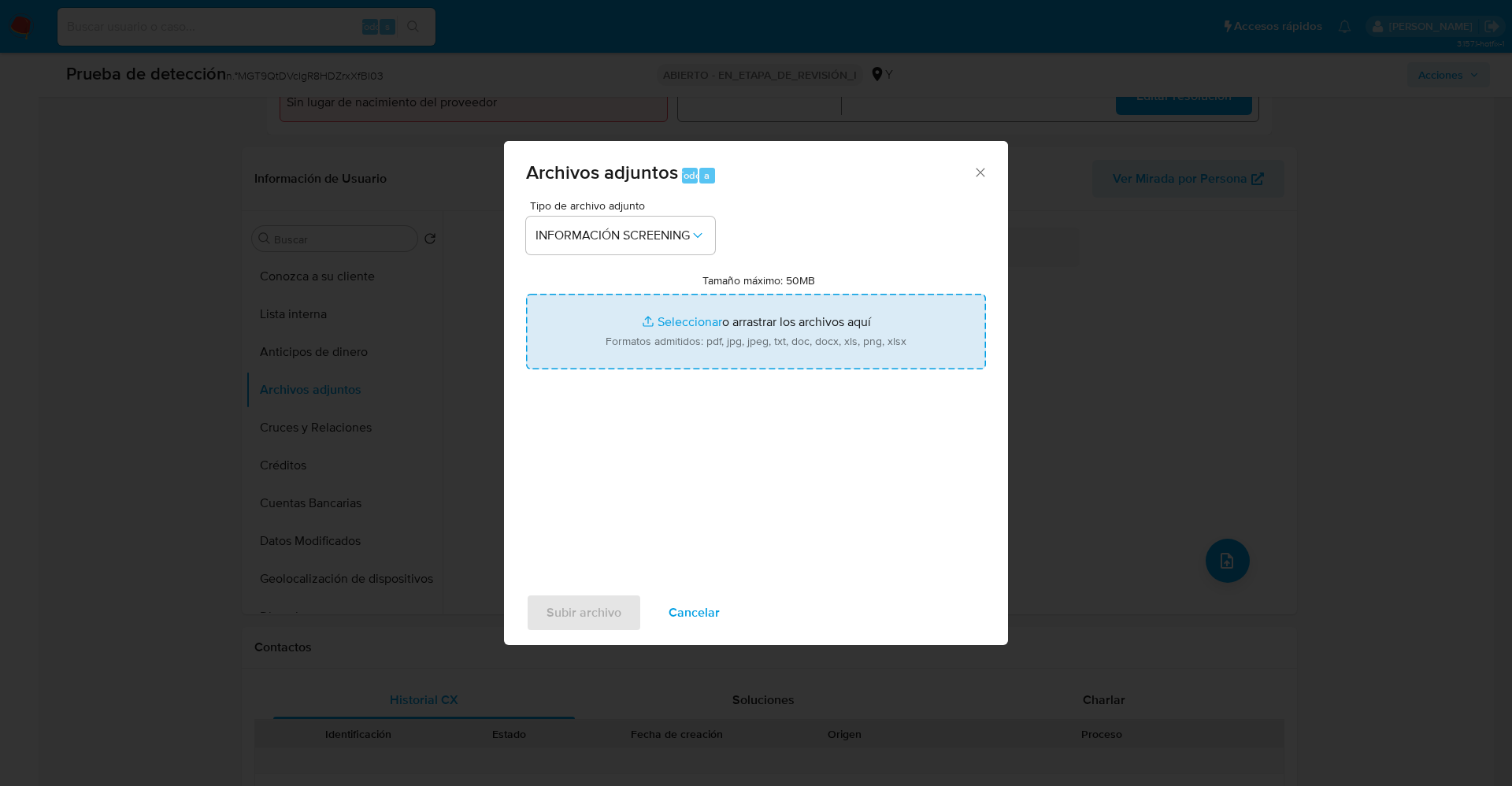
type input "C:\fakepath\_compañia kayser sac_ lavado de dinero - Buscar con Google.pdf"
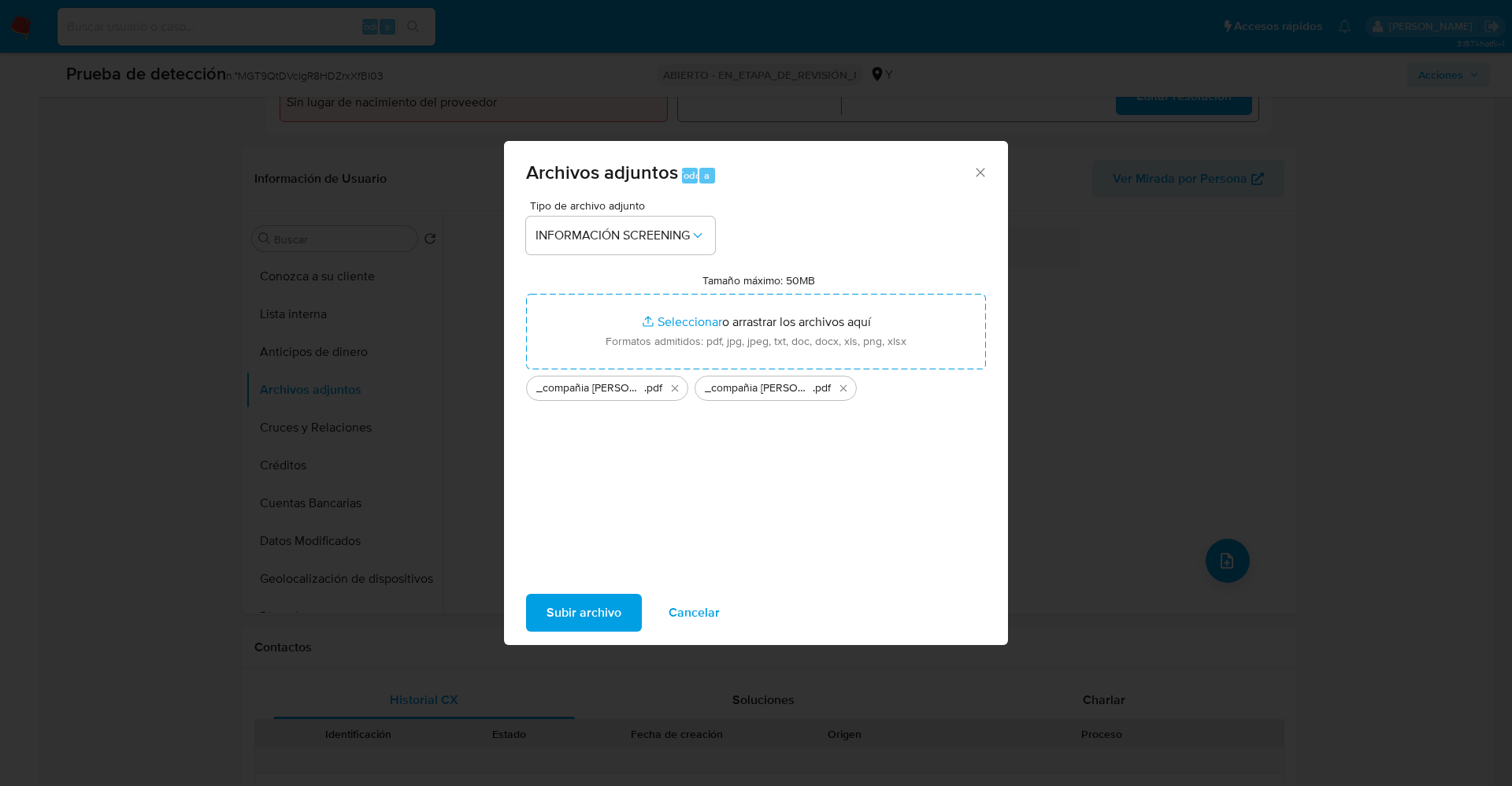
click at [576, 598] on span "Subir archivo" at bounding box center [583, 613] width 74 height 35
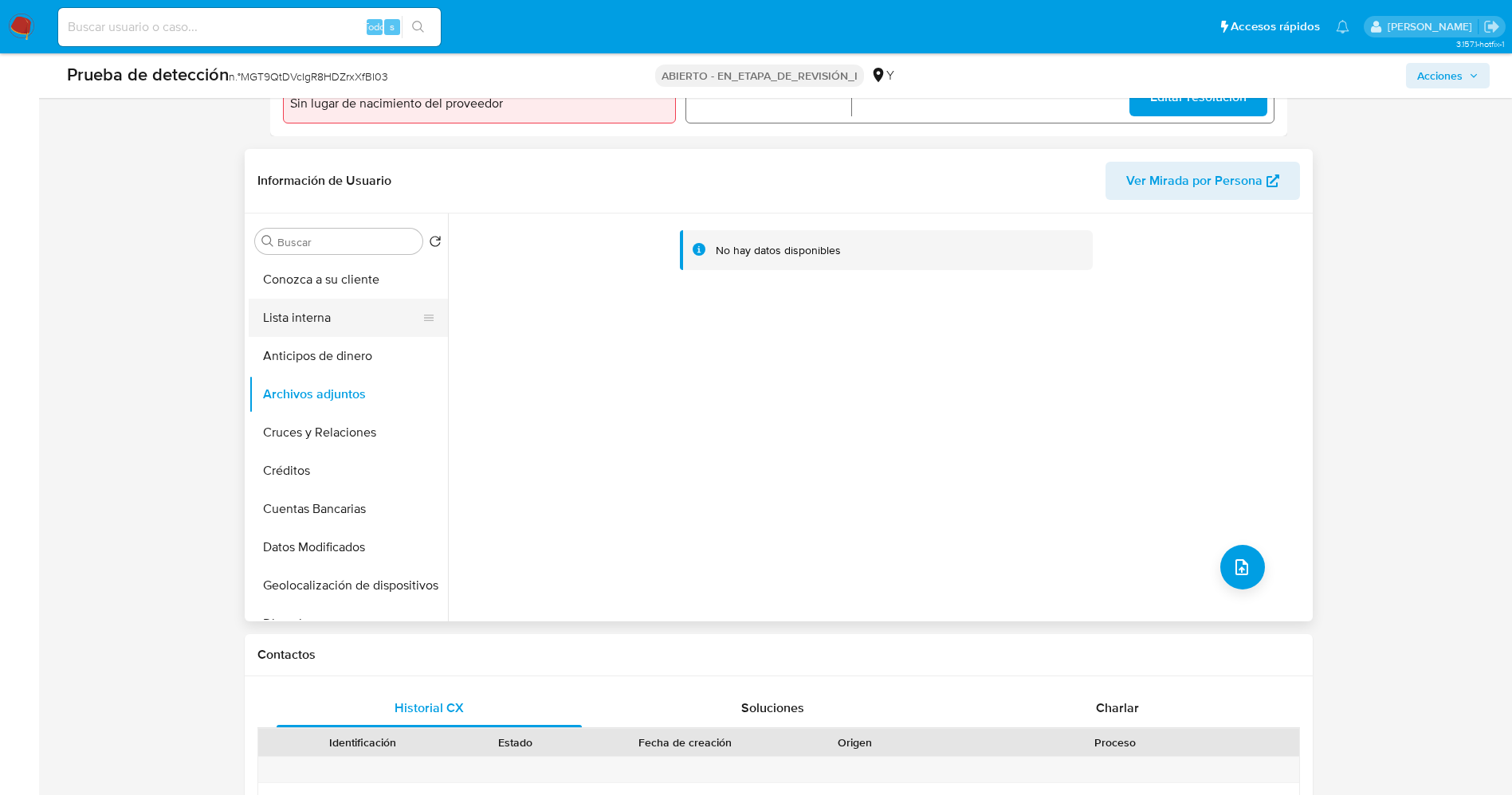
click at [339, 316] on button "Lista interna" at bounding box center [342, 317] width 186 height 38
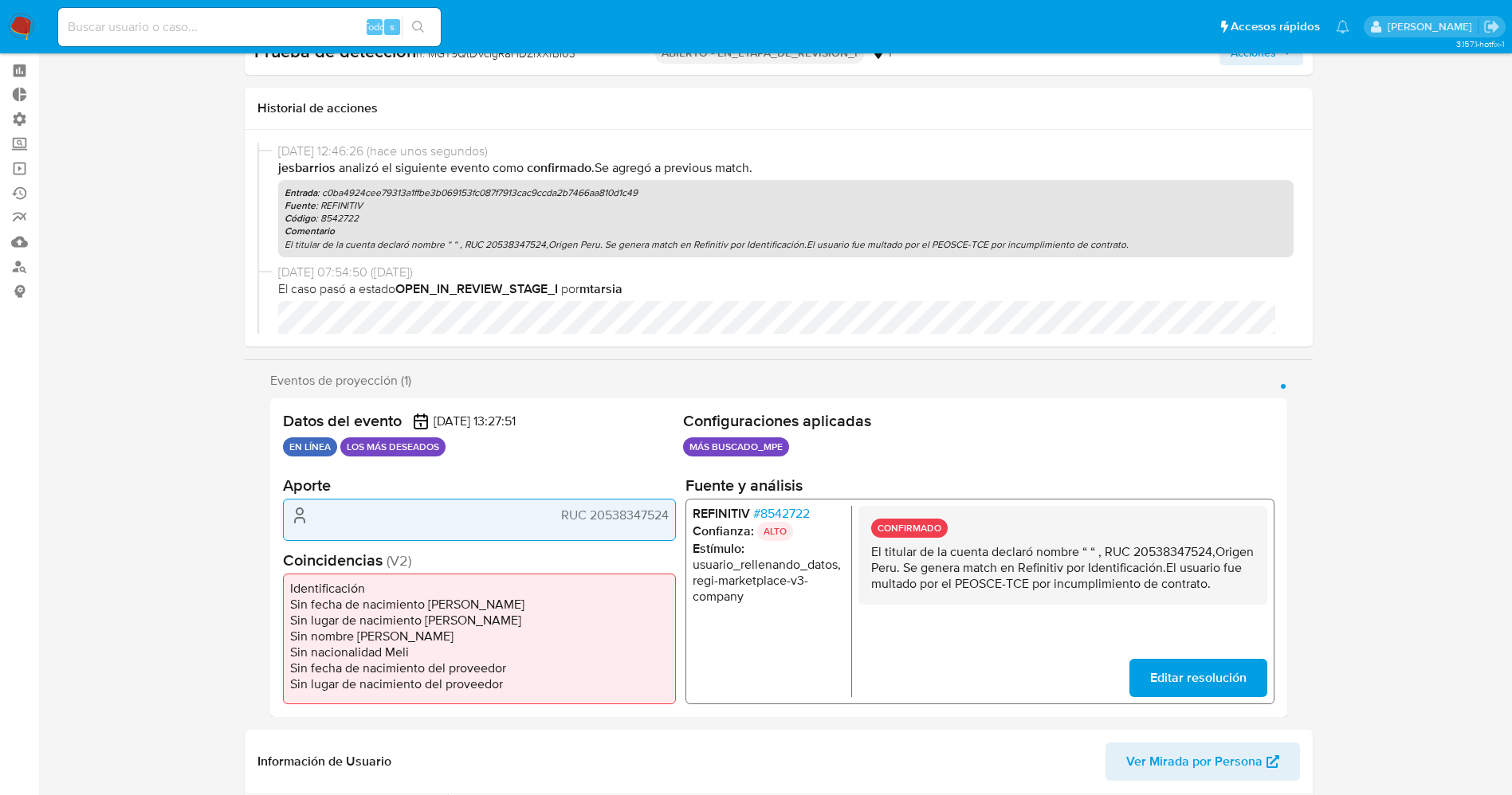
scroll to position [0, 0]
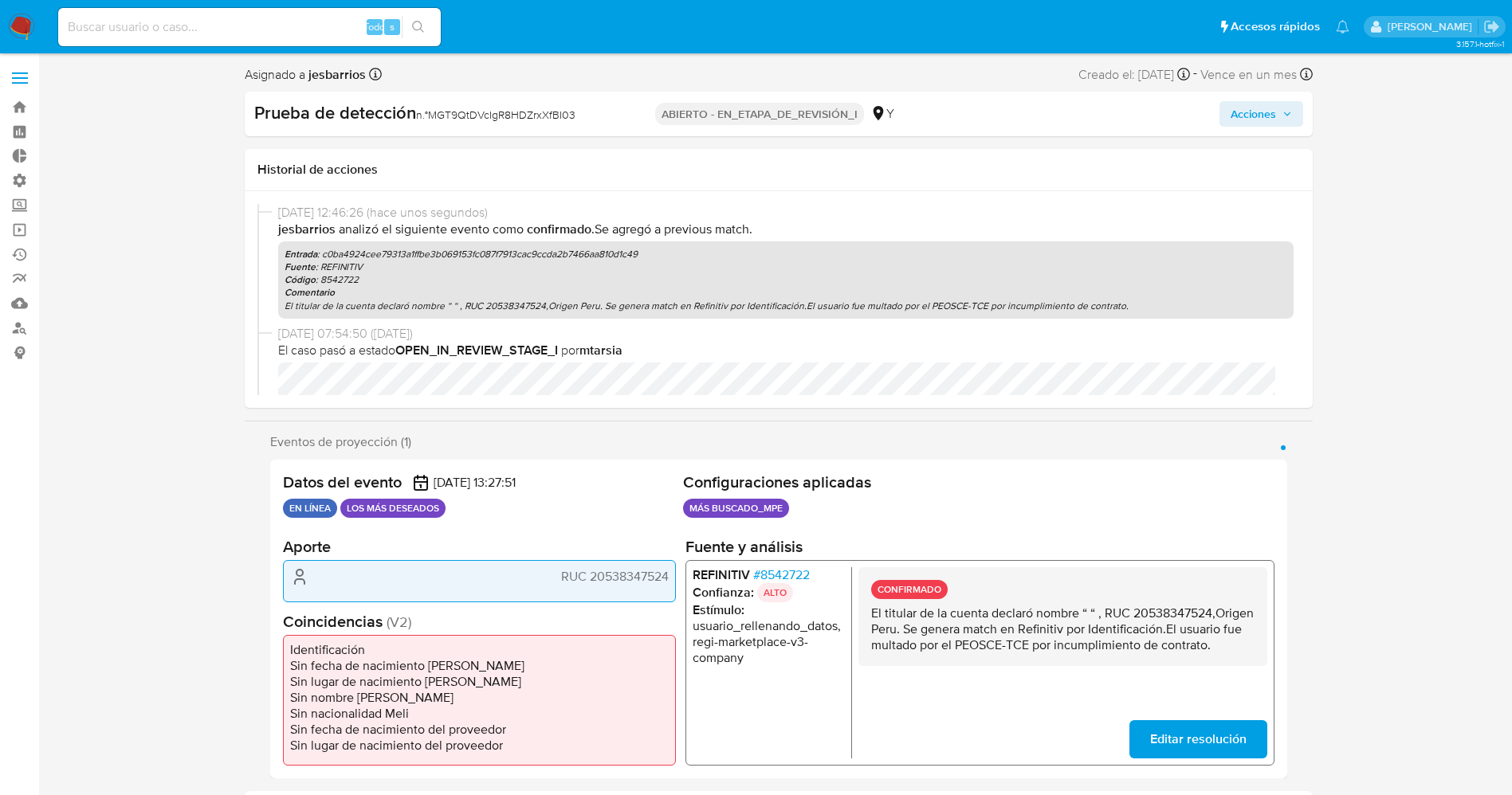
click at [1263, 123] on span "Acciones" at bounding box center [1252, 113] width 45 height 26
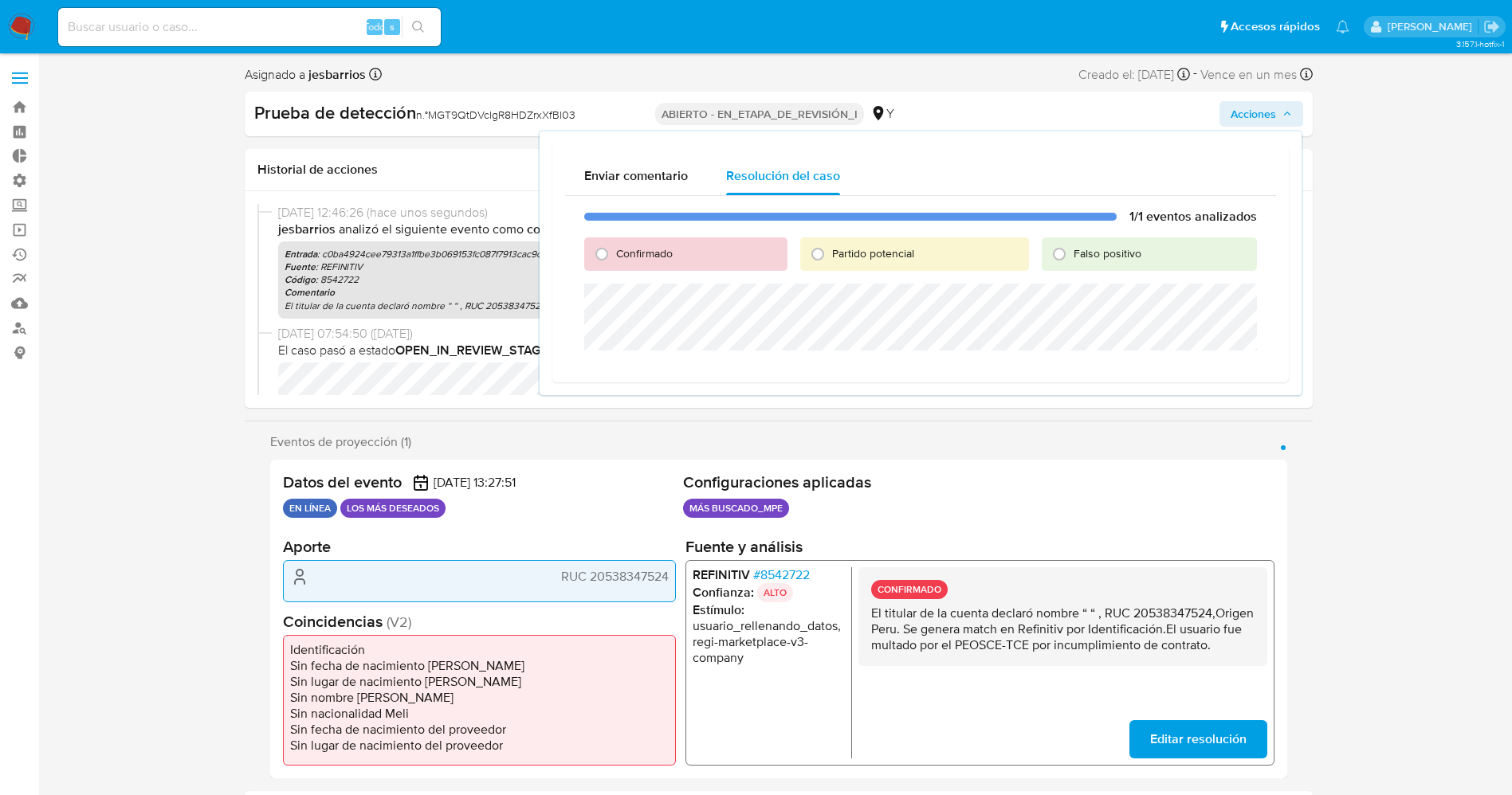
click at [880, 251] on font "Partido potencial" at bounding box center [873, 253] width 82 height 16
click at [830, 251] on input "Partido potencial" at bounding box center [817, 253] width 26 height 26
radio input "true"
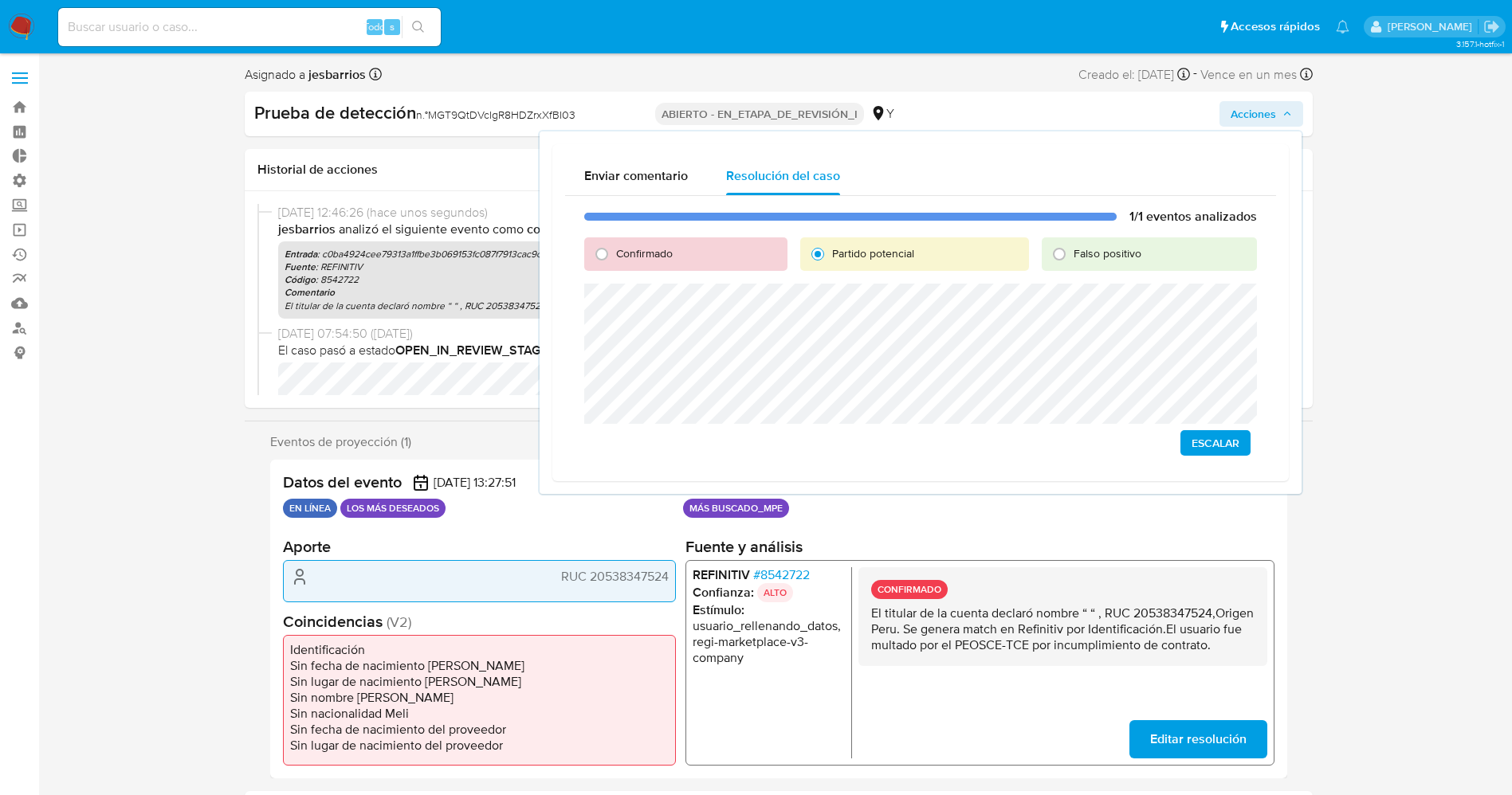
click at [1225, 446] on span "Escalar" at bounding box center [1215, 442] width 48 height 22
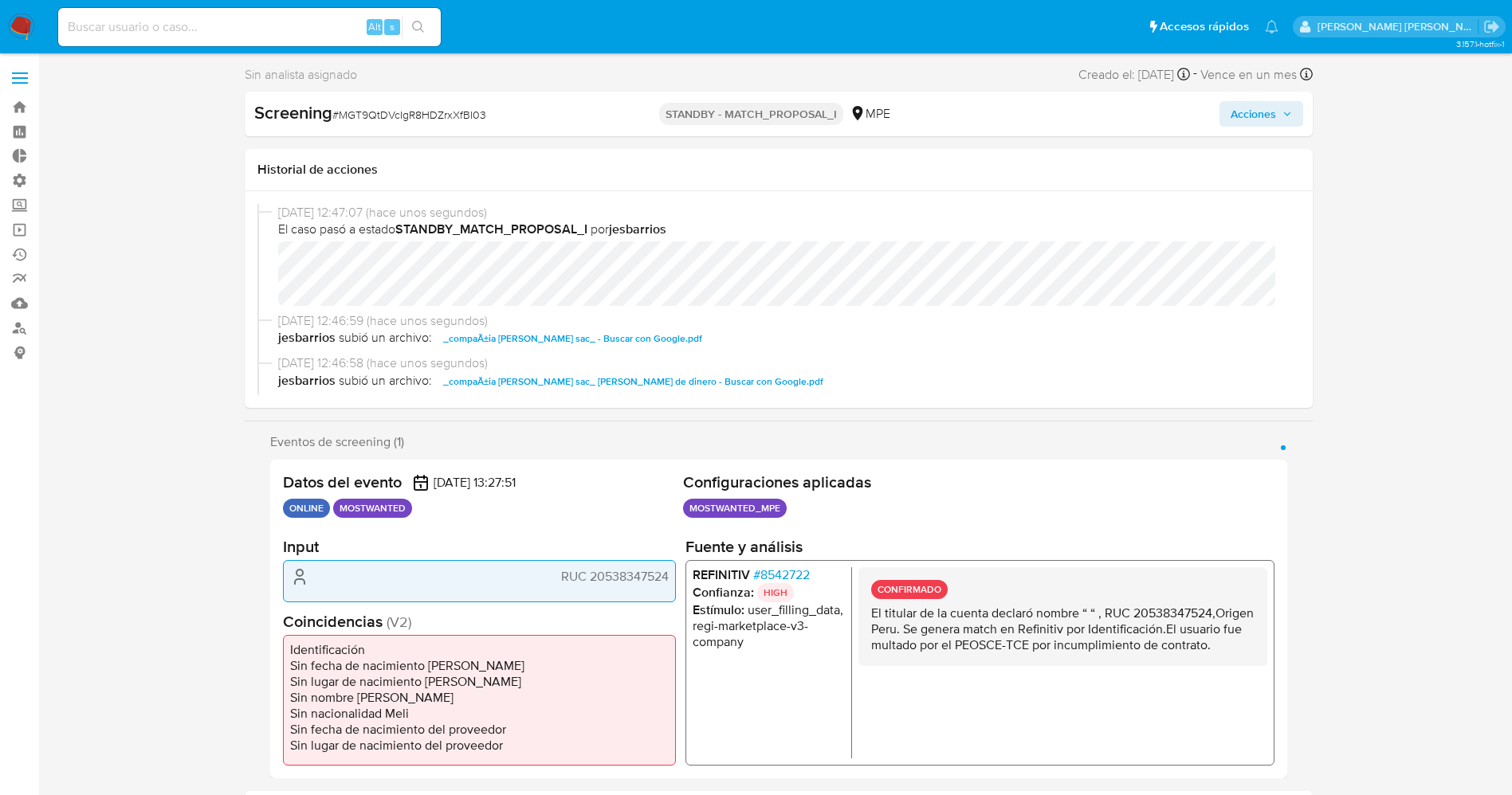
select select "10"
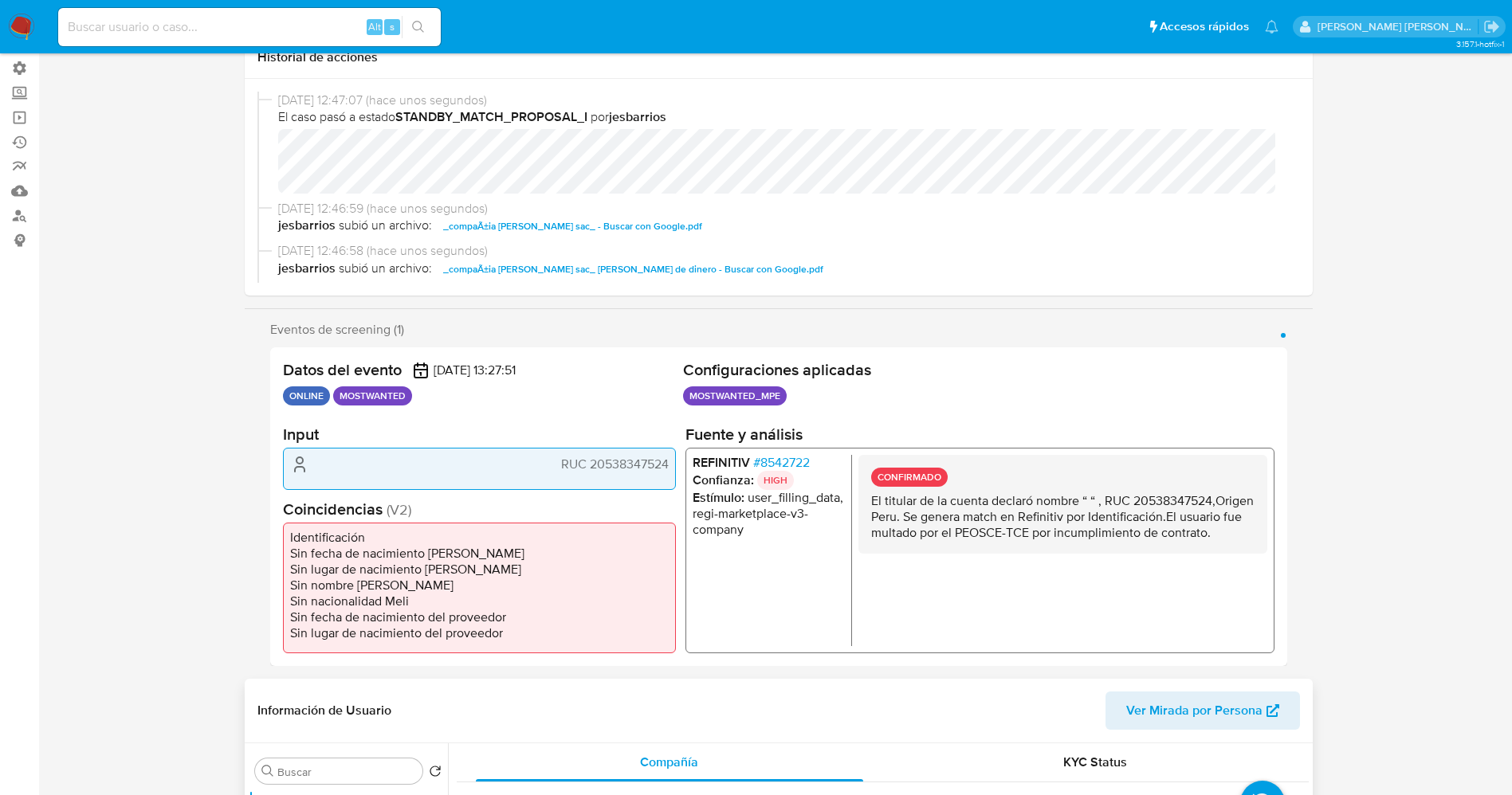
scroll to position [359, 0]
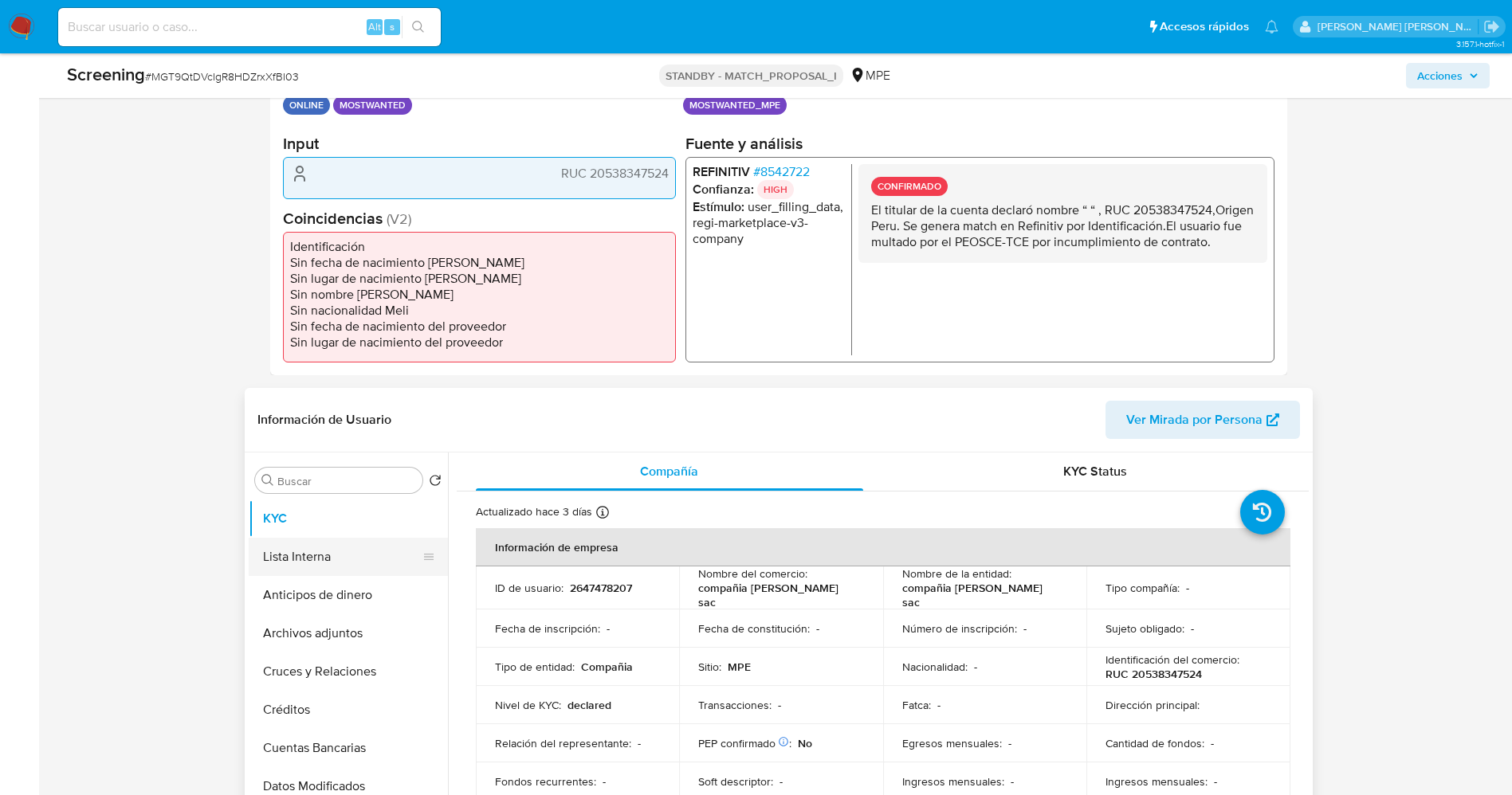
click at [287, 554] on button "Lista Interna" at bounding box center [342, 557] width 186 height 38
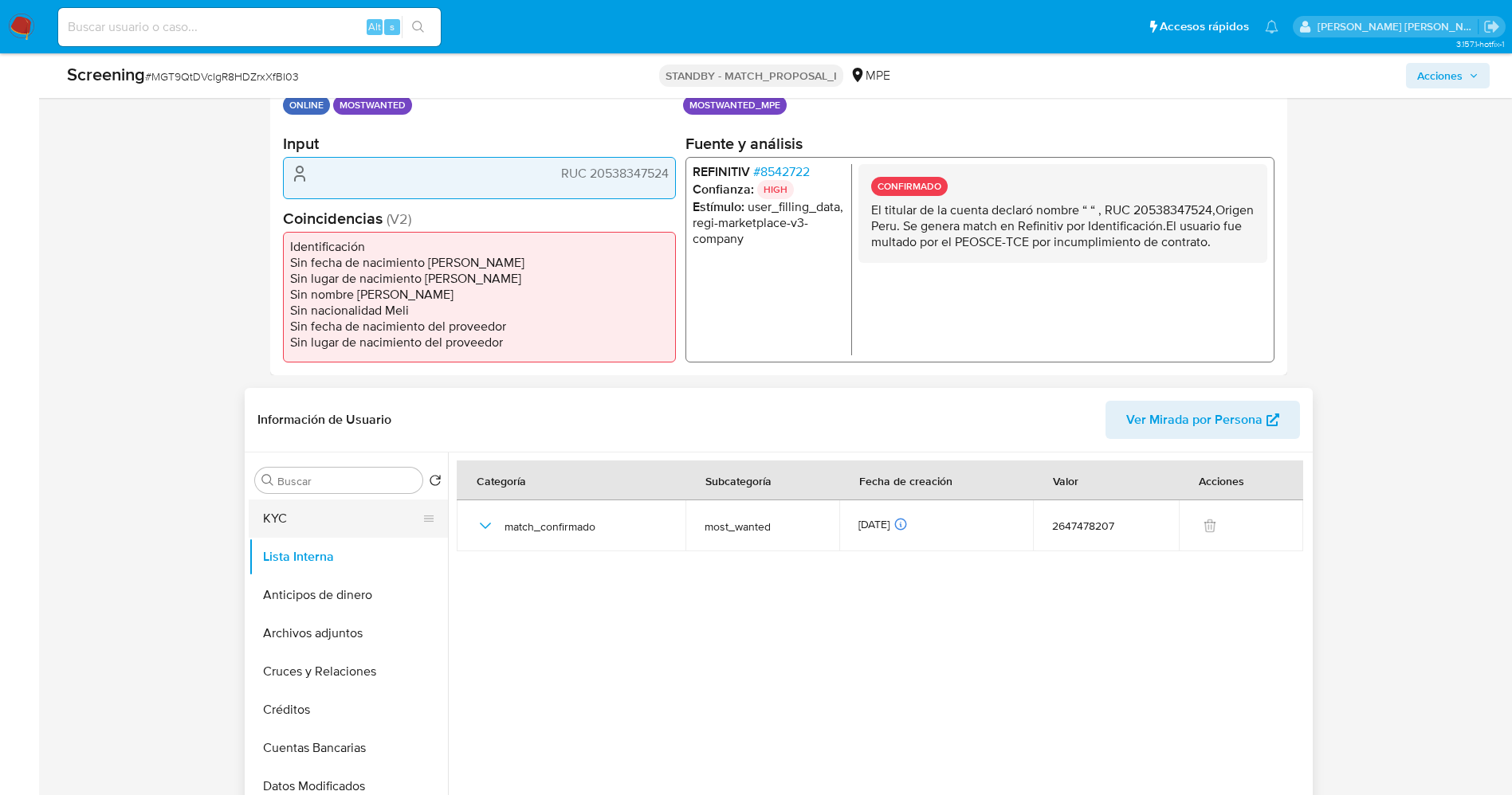
click at [288, 525] on button "KYC" at bounding box center [342, 518] width 186 height 38
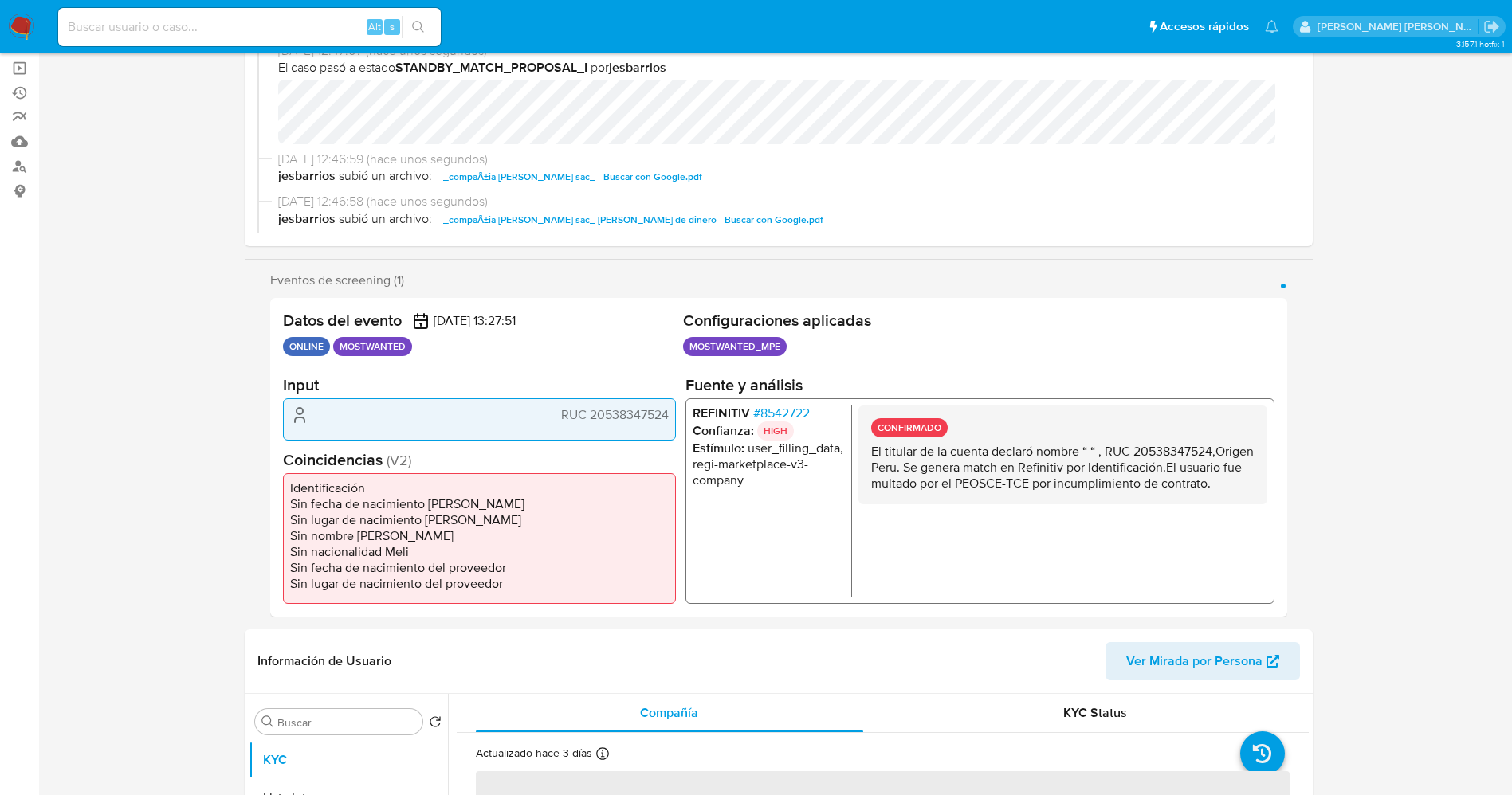
scroll to position [0, 0]
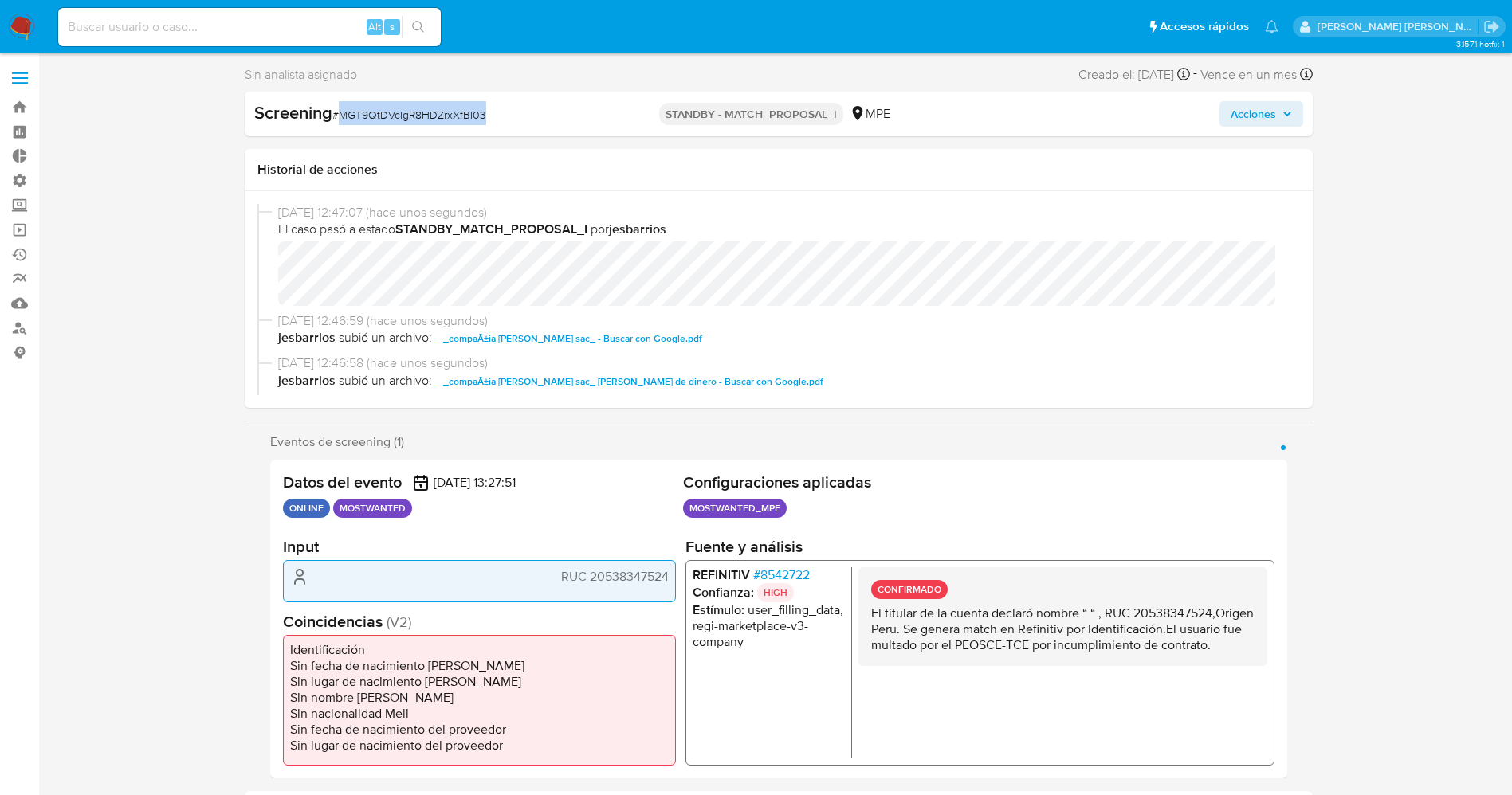
drag, startPoint x: 345, startPoint y: 114, endPoint x: 455, endPoint y: 121, distance: 110.2
click at [532, 125] on div "Screening # MGT9QtDVcIgR8HDZrxXfBI03" at bounding box center [426, 113] width 345 height 26
copy span "MGT9QtDVcIgR8HDZrxXfBI03"
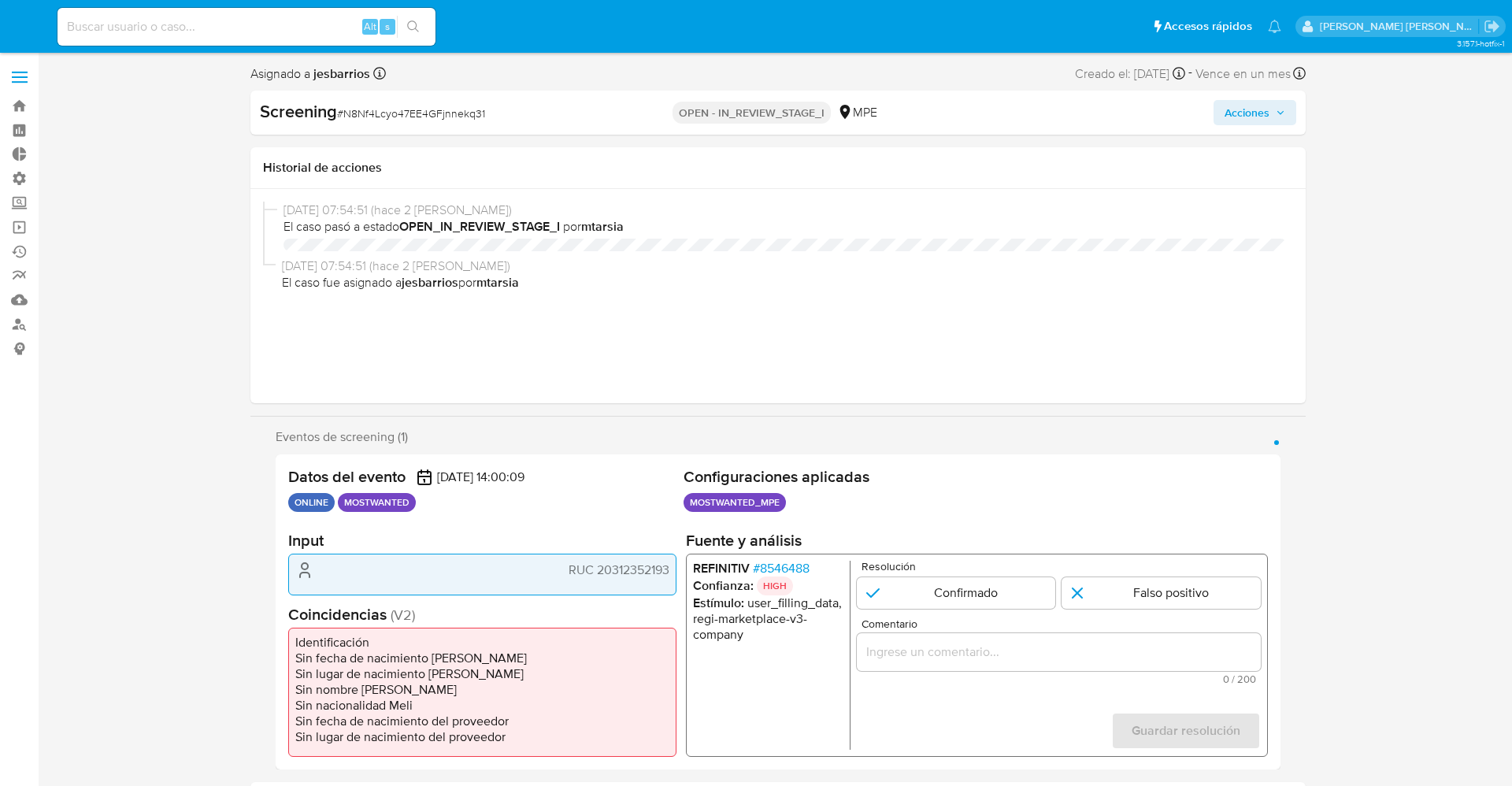
select select "10"
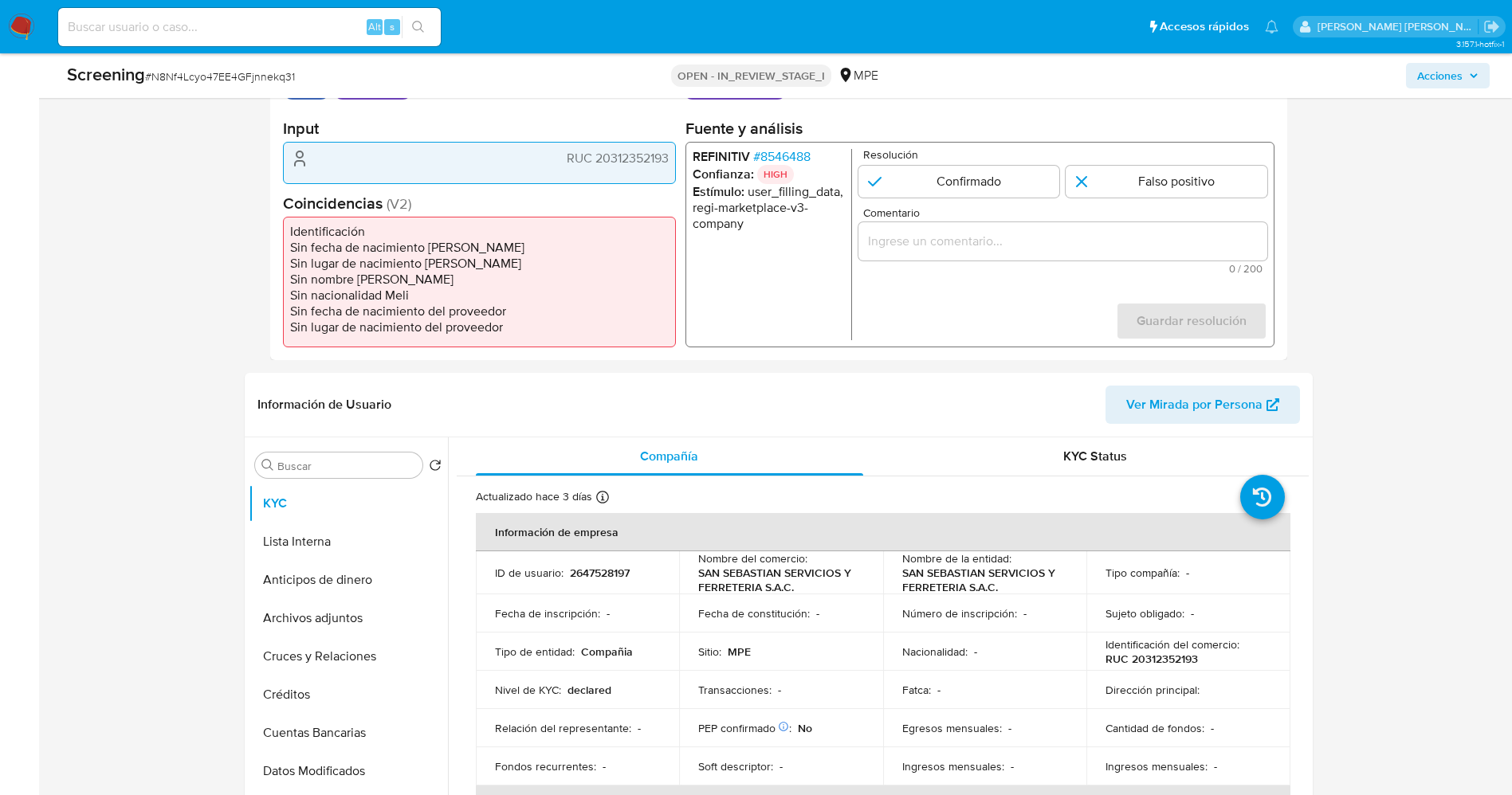
scroll to position [239, 0]
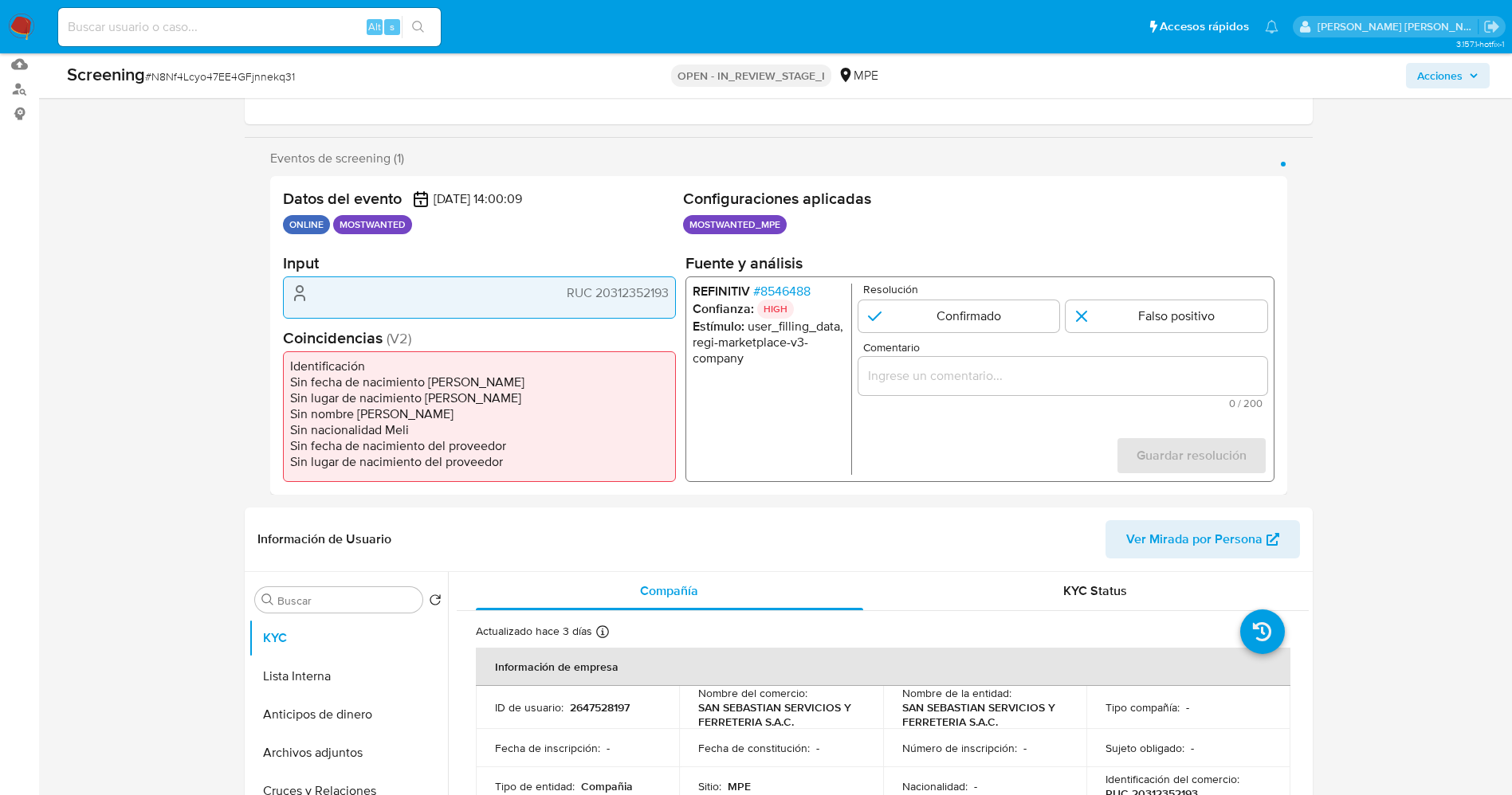
click at [783, 288] on span "# 8546488" at bounding box center [781, 292] width 58 height 16
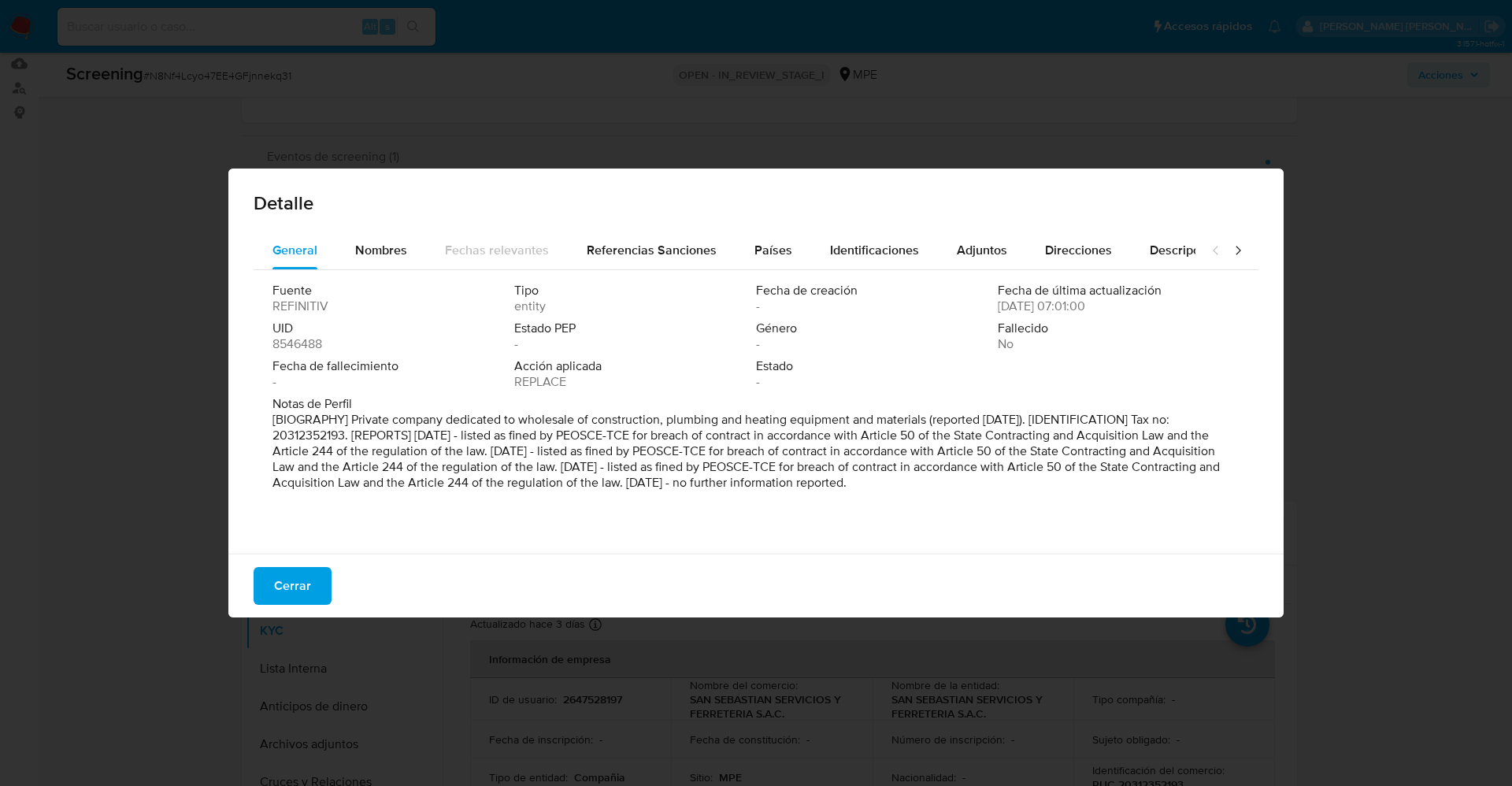
drag, startPoint x: 265, startPoint y: 421, endPoint x: 1001, endPoint y: 499, distance: 740.1
click at [1002, 499] on div "Fuente REFINITIV Tipo entity Fecha de creación - Fecha de última actualización …" at bounding box center [756, 407] width 1005 height 276
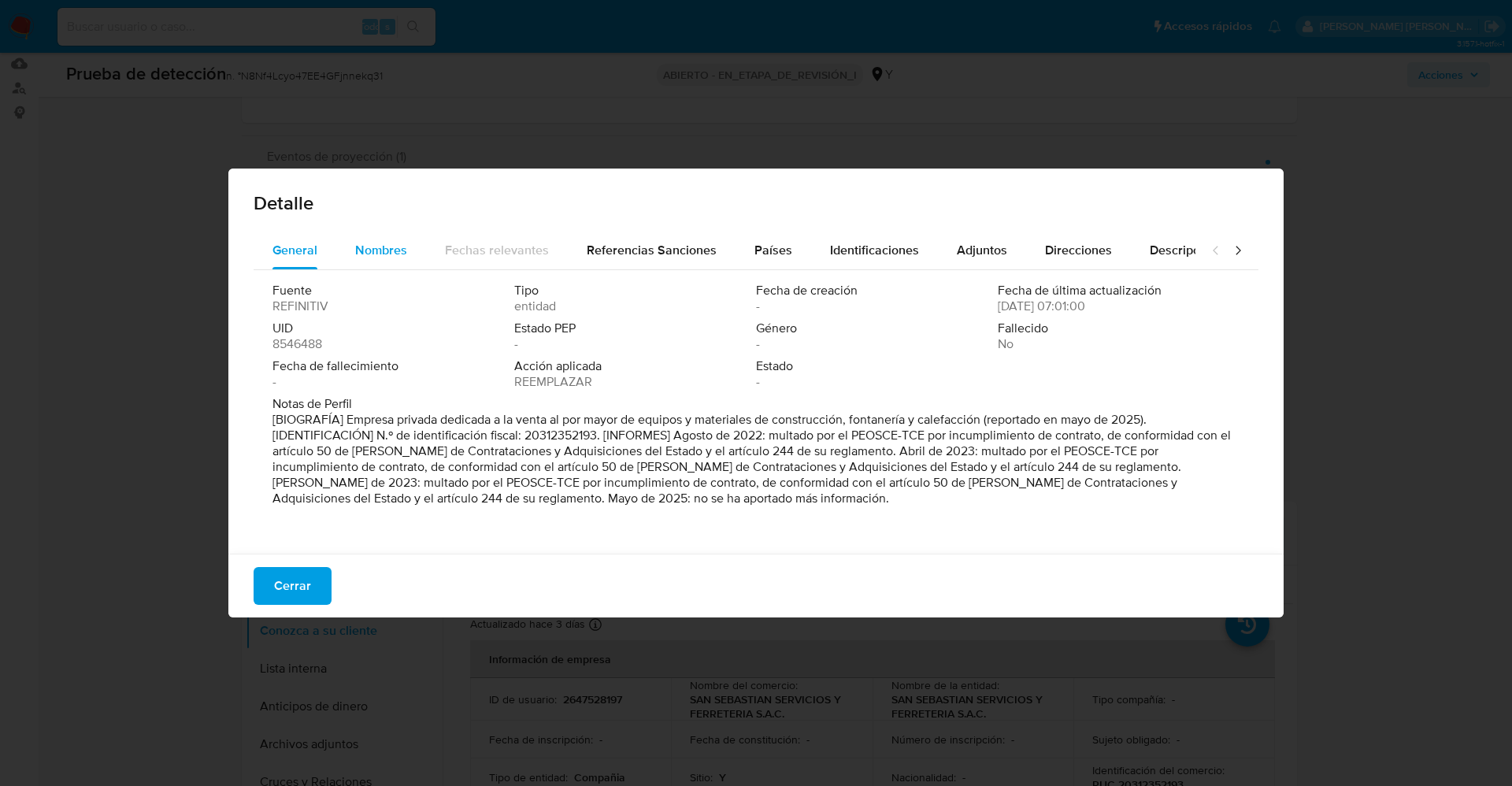
click at [402, 244] on button "Nombres" at bounding box center [381, 250] width 89 height 38
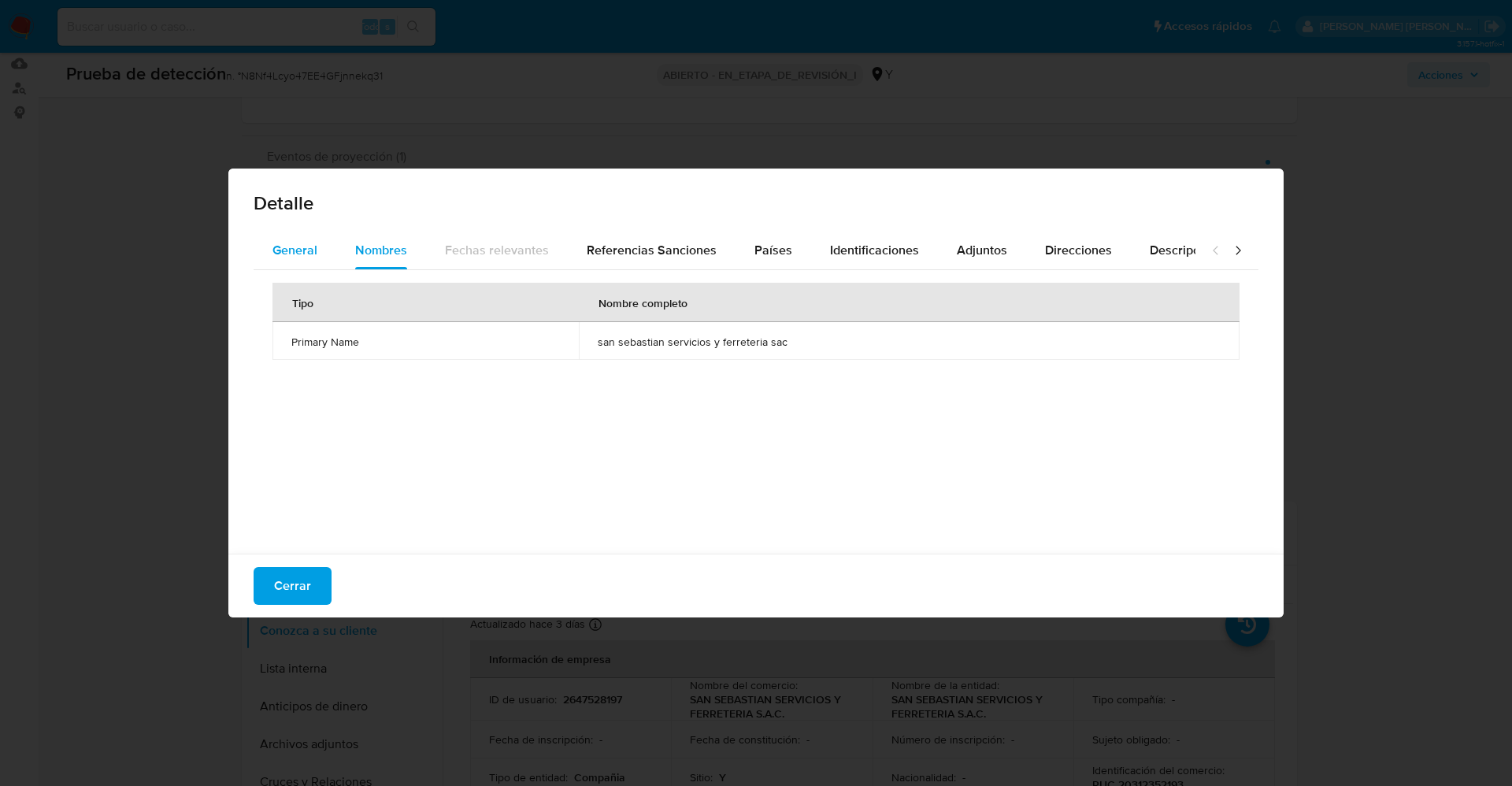
click at [289, 244] on font "General" at bounding box center [294, 250] width 45 height 18
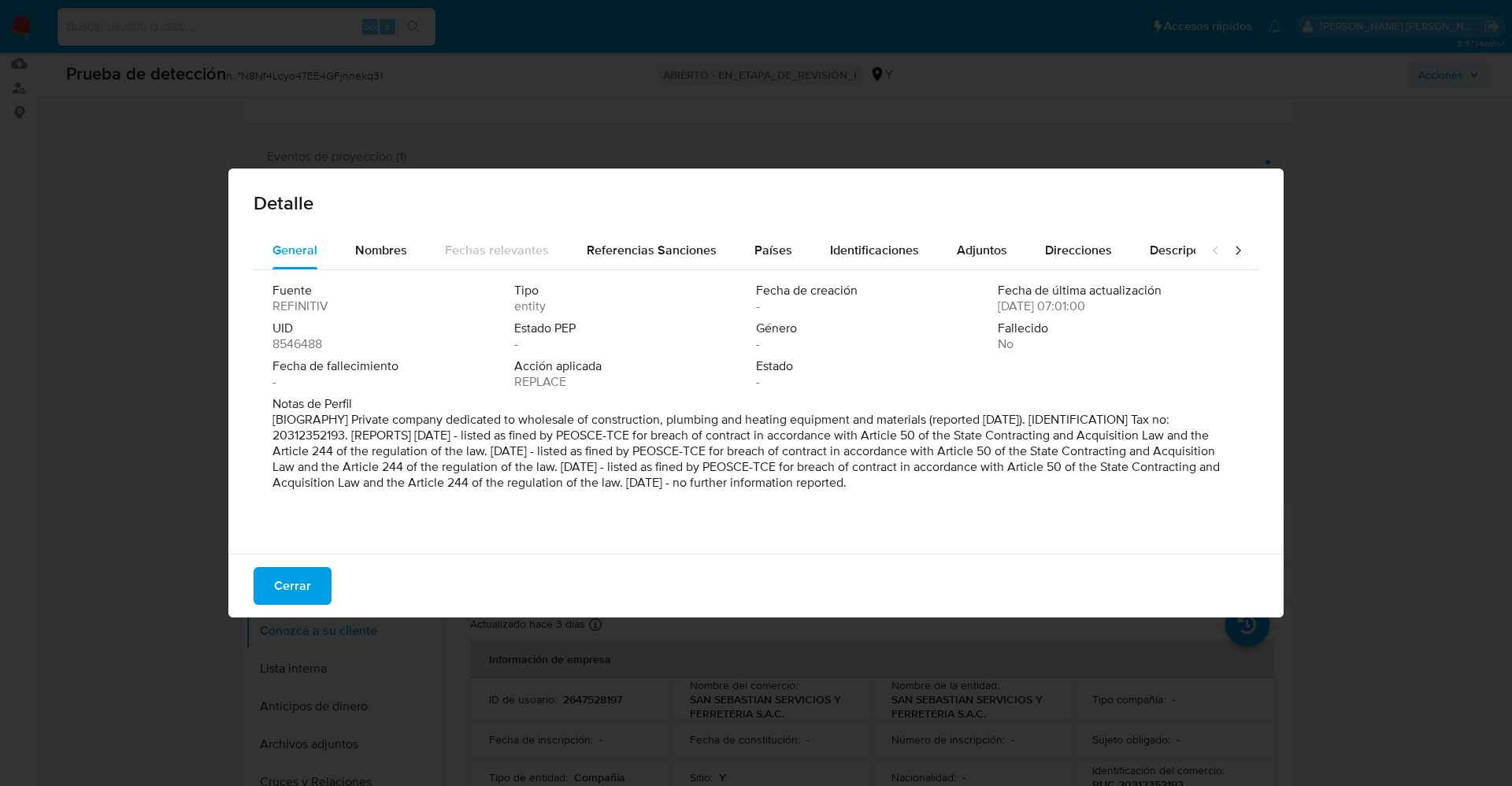
drag, startPoint x: 285, startPoint y: 417, endPoint x: 914, endPoint y: 455, distance: 630.1
click at [1318, 567] on div "Detalle General Nombres Fechas relevantes Referencias Sanciones Países Identifi…" at bounding box center [756, 393] width 1512 height 786
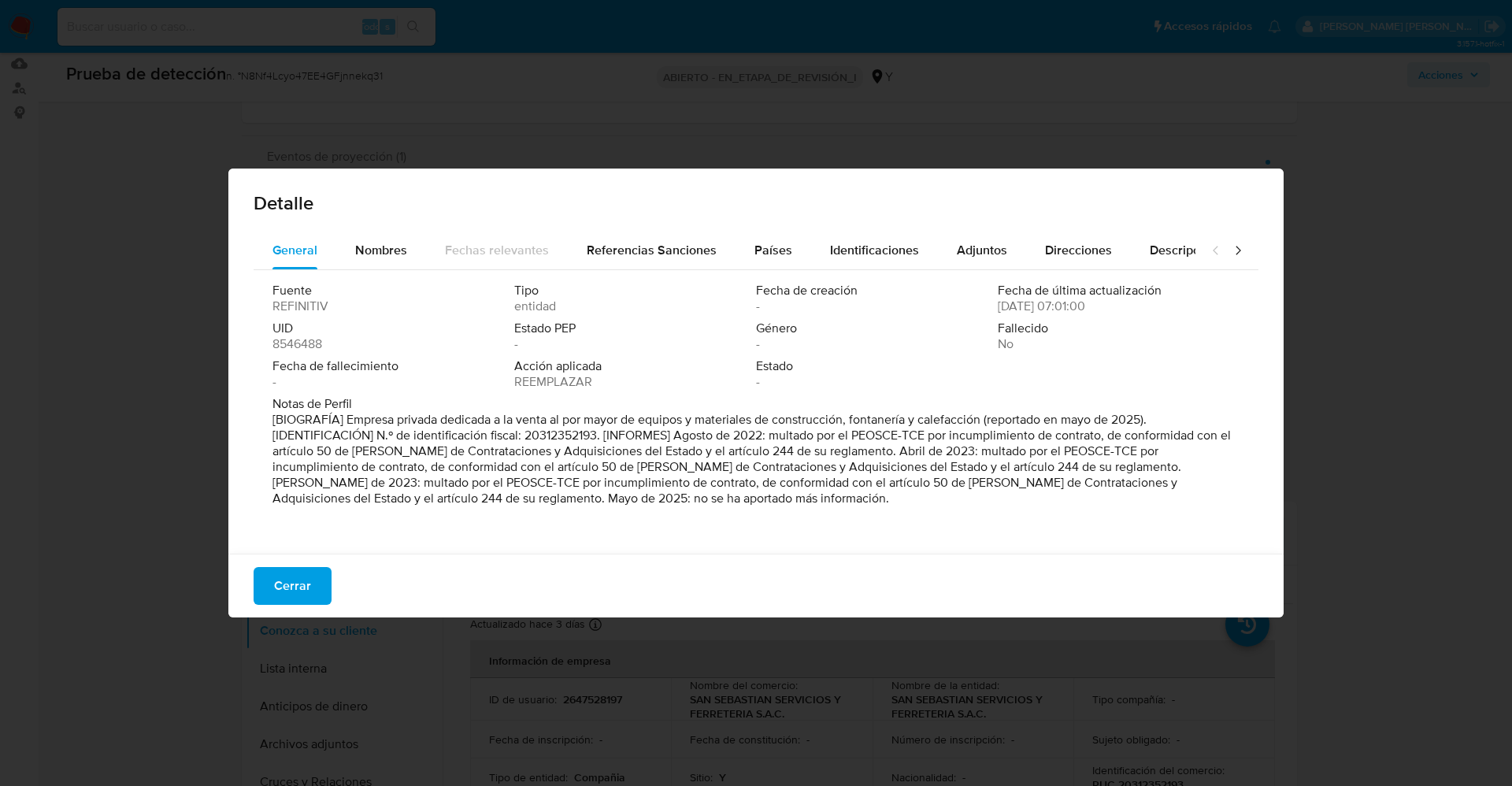
click at [311, 574] on button "Cerrar" at bounding box center [293, 585] width 78 height 38
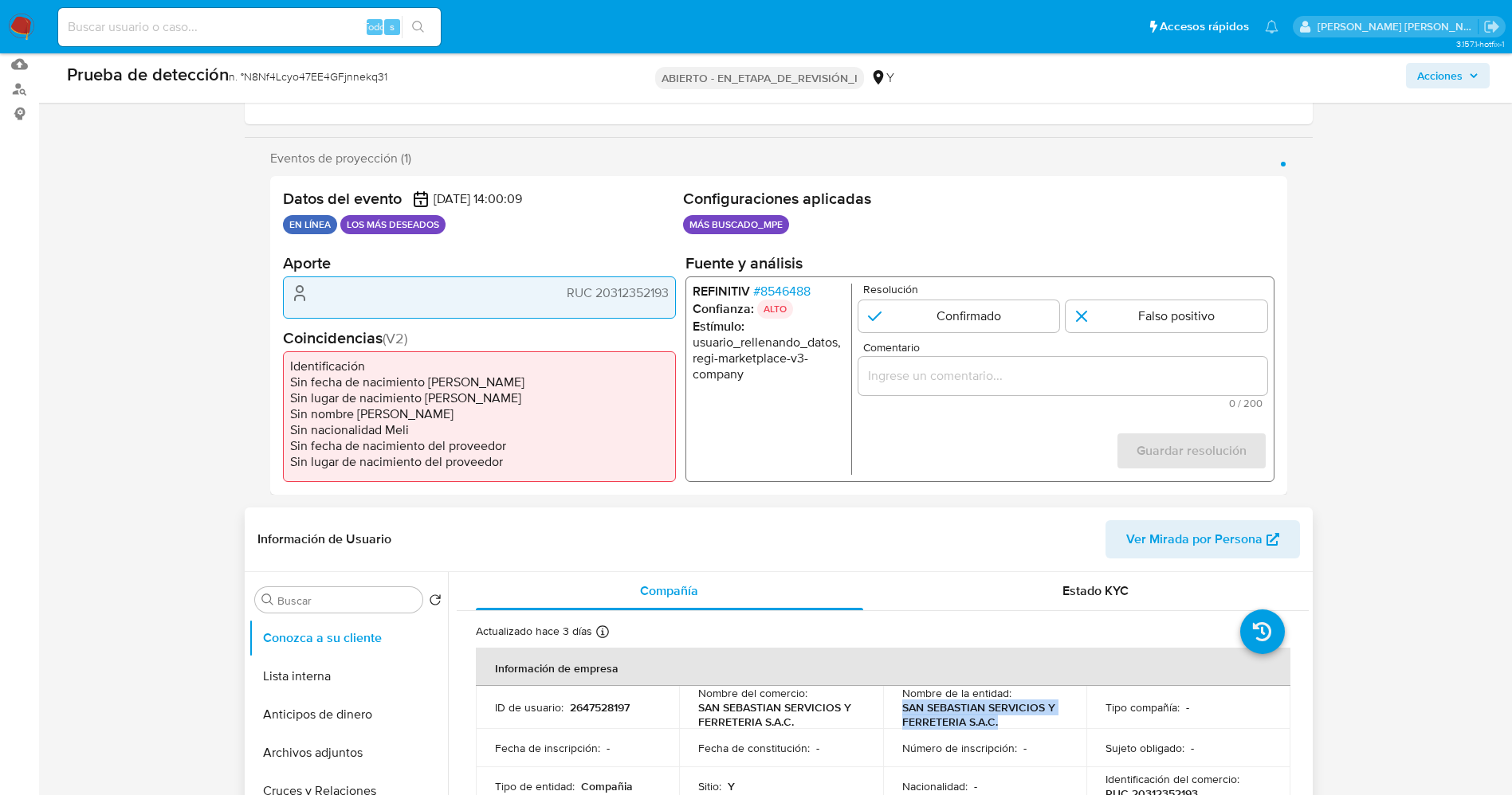
drag, startPoint x: 896, startPoint y: 708, endPoint x: 1013, endPoint y: 720, distance: 117.6
click at [1013, 720] on td "Nombre de la entidad : SAN SEBASTIAN SERVICIOS Y FERRETERIA S.A.C." at bounding box center [985, 707] width 204 height 43
copy font "SAN SEBASTIAN SERVICIOS Y FERRETERIA S.A.C."
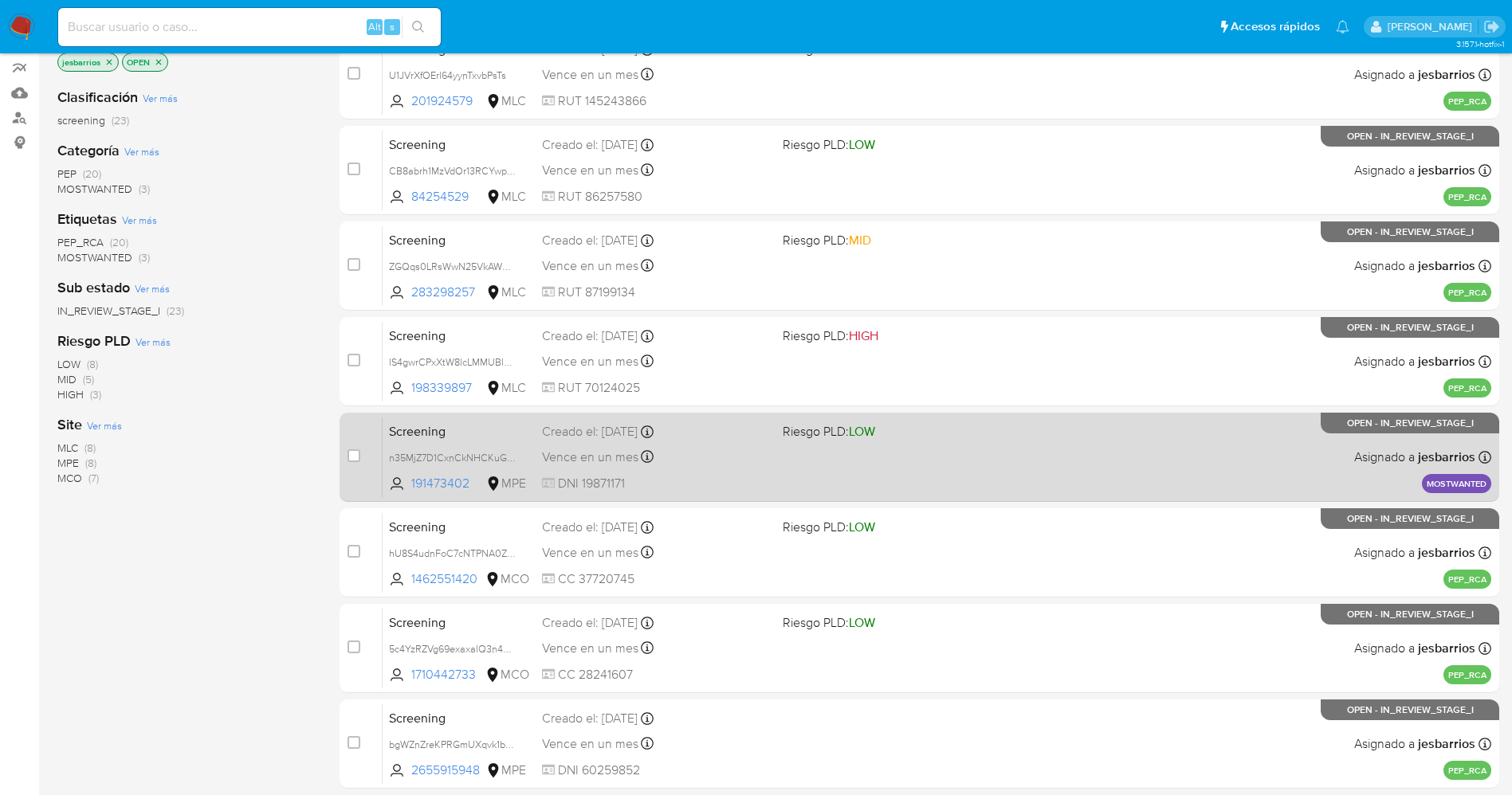
scroll to position [463, 0]
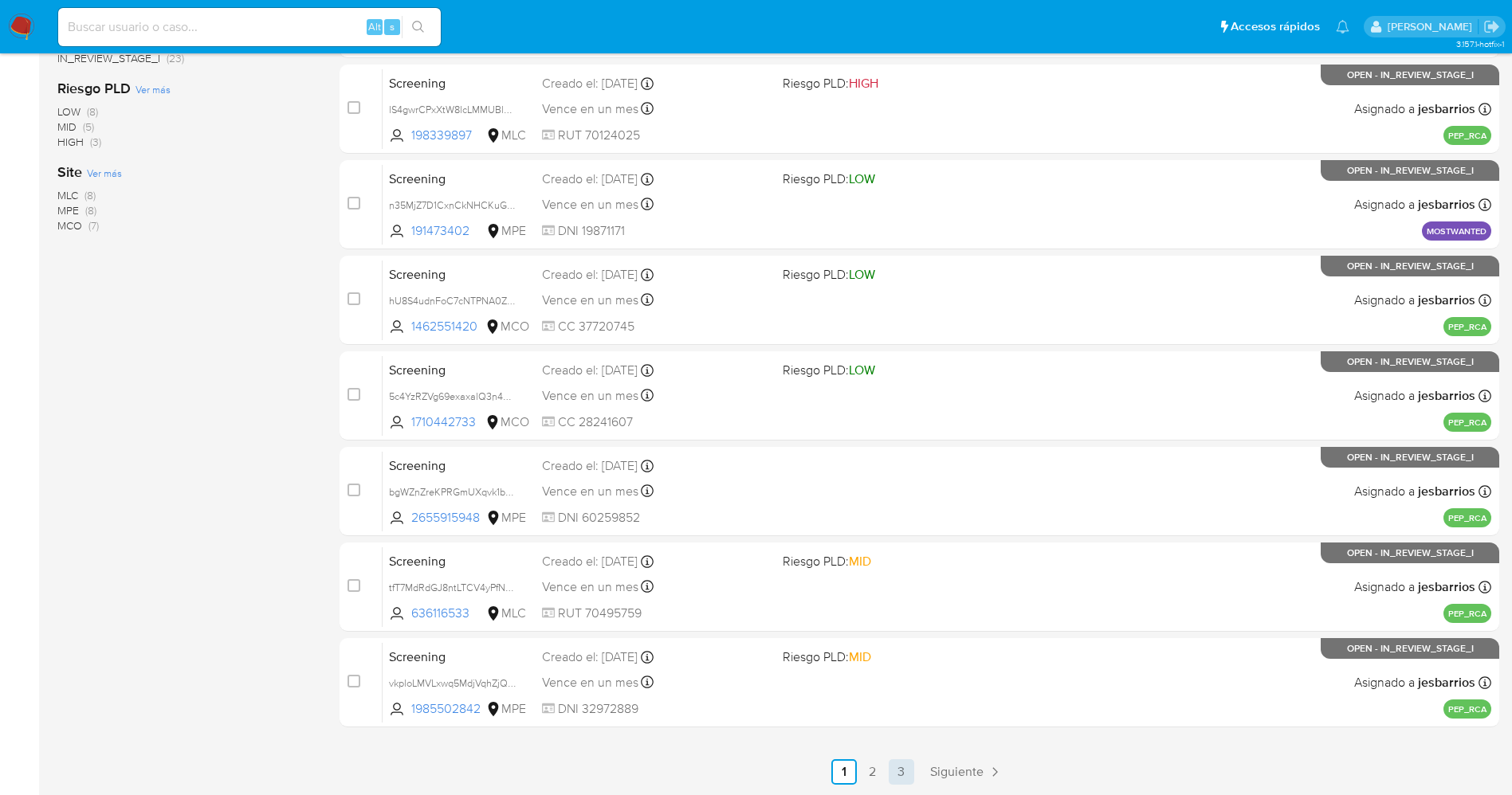
click at [900, 763] on link "3" at bounding box center [900, 772] width 26 height 26
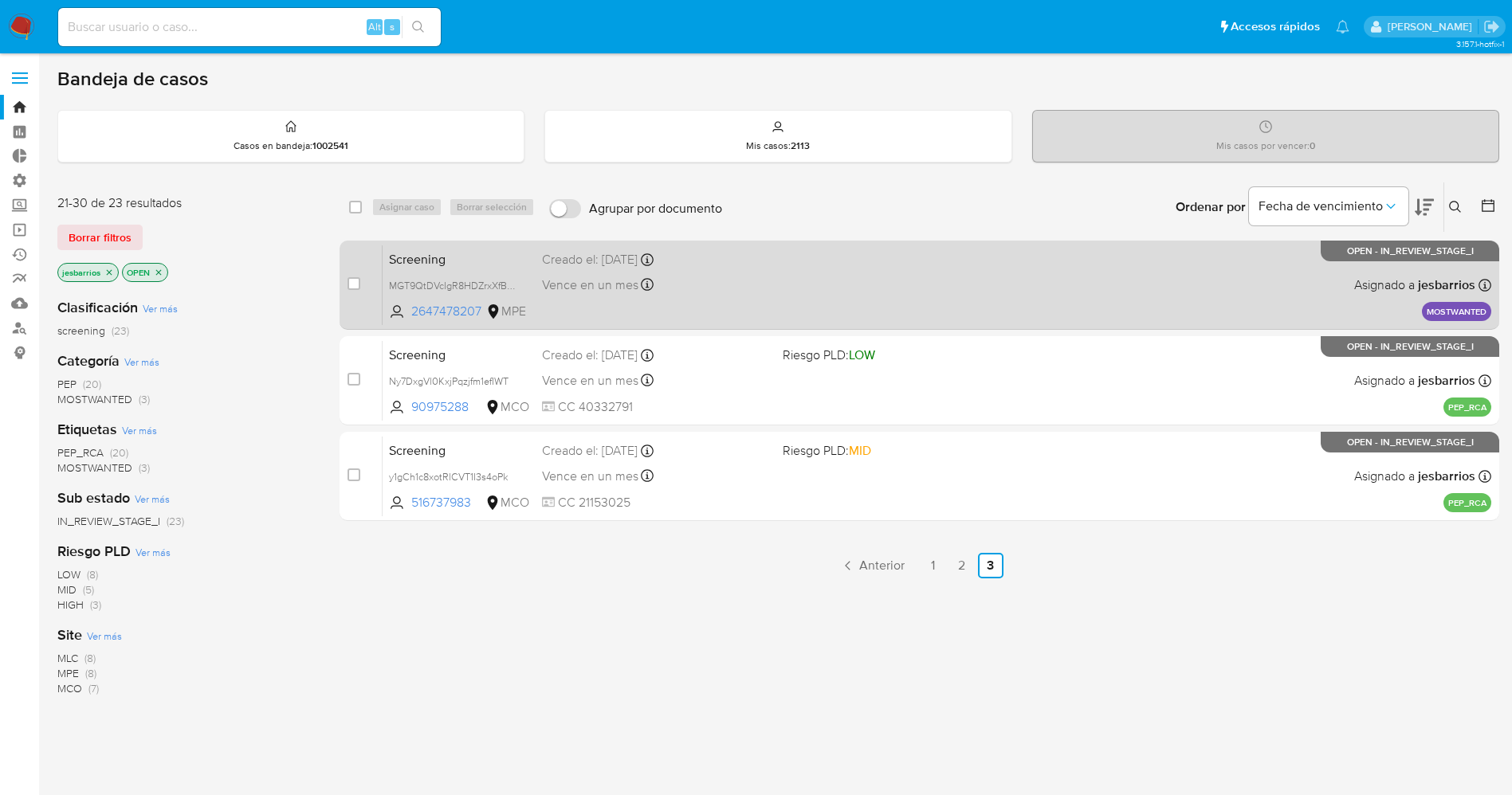
click at [851, 308] on div "Screening MGT9QtDVcIgR8HDZrxXfBI03 2647478207 MPE Creado el: [DATE] Creado el: …" at bounding box center [937, 284] width 1109 height 81
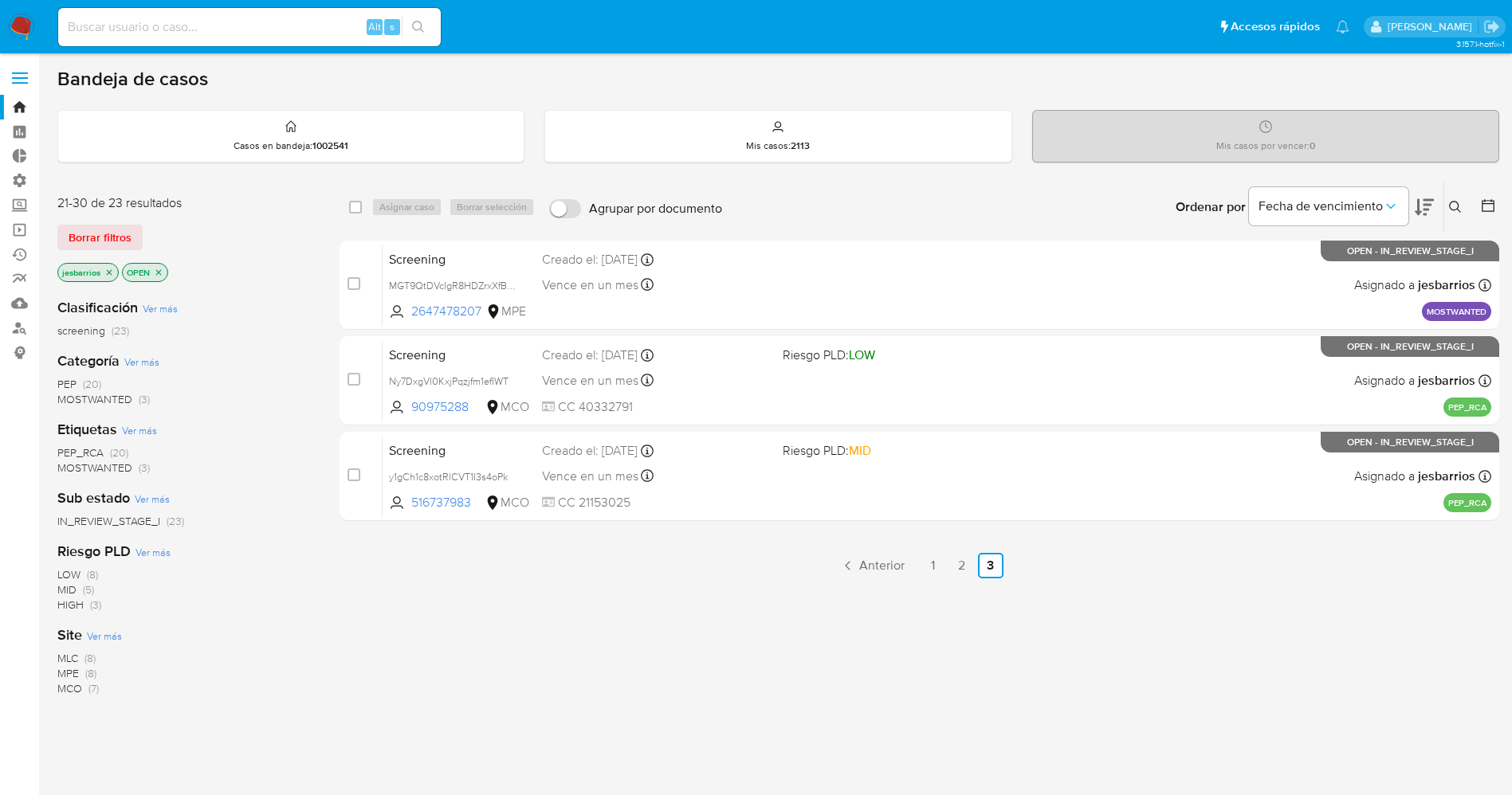
click at [23, 25] on img at bounding box center [21, 27] width 27 height 27
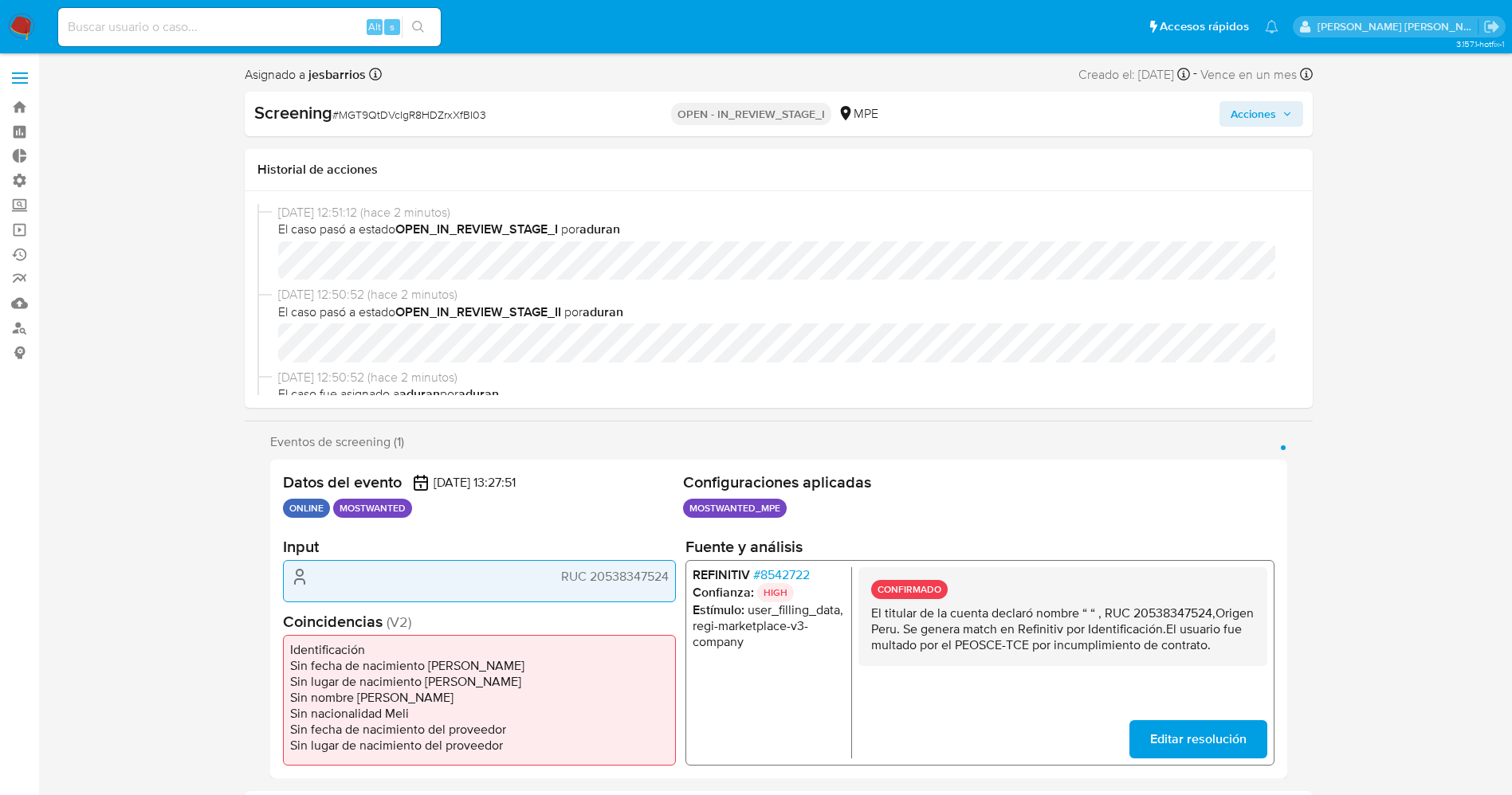
select select "10"
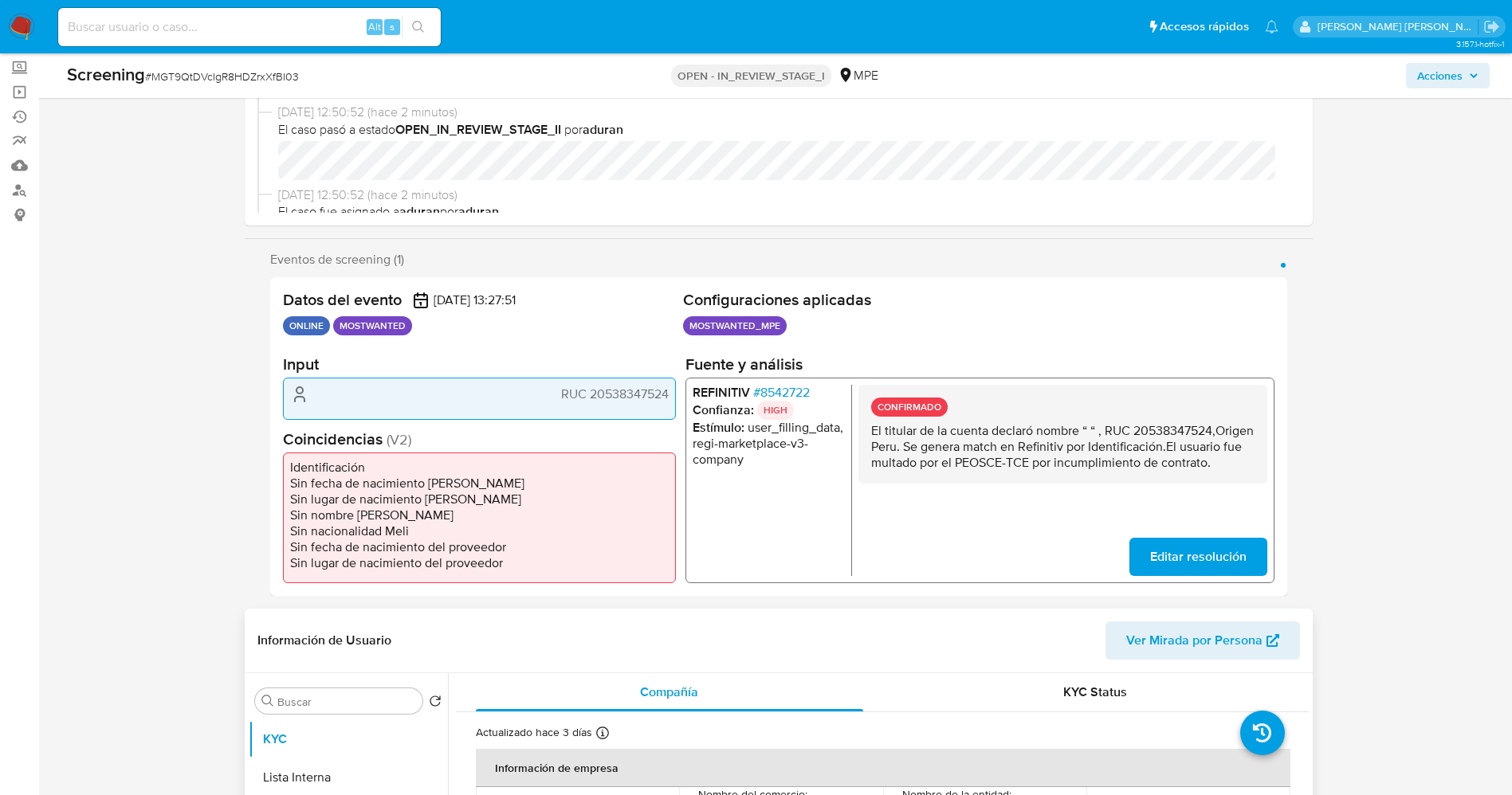
scroll to position [359, 0]
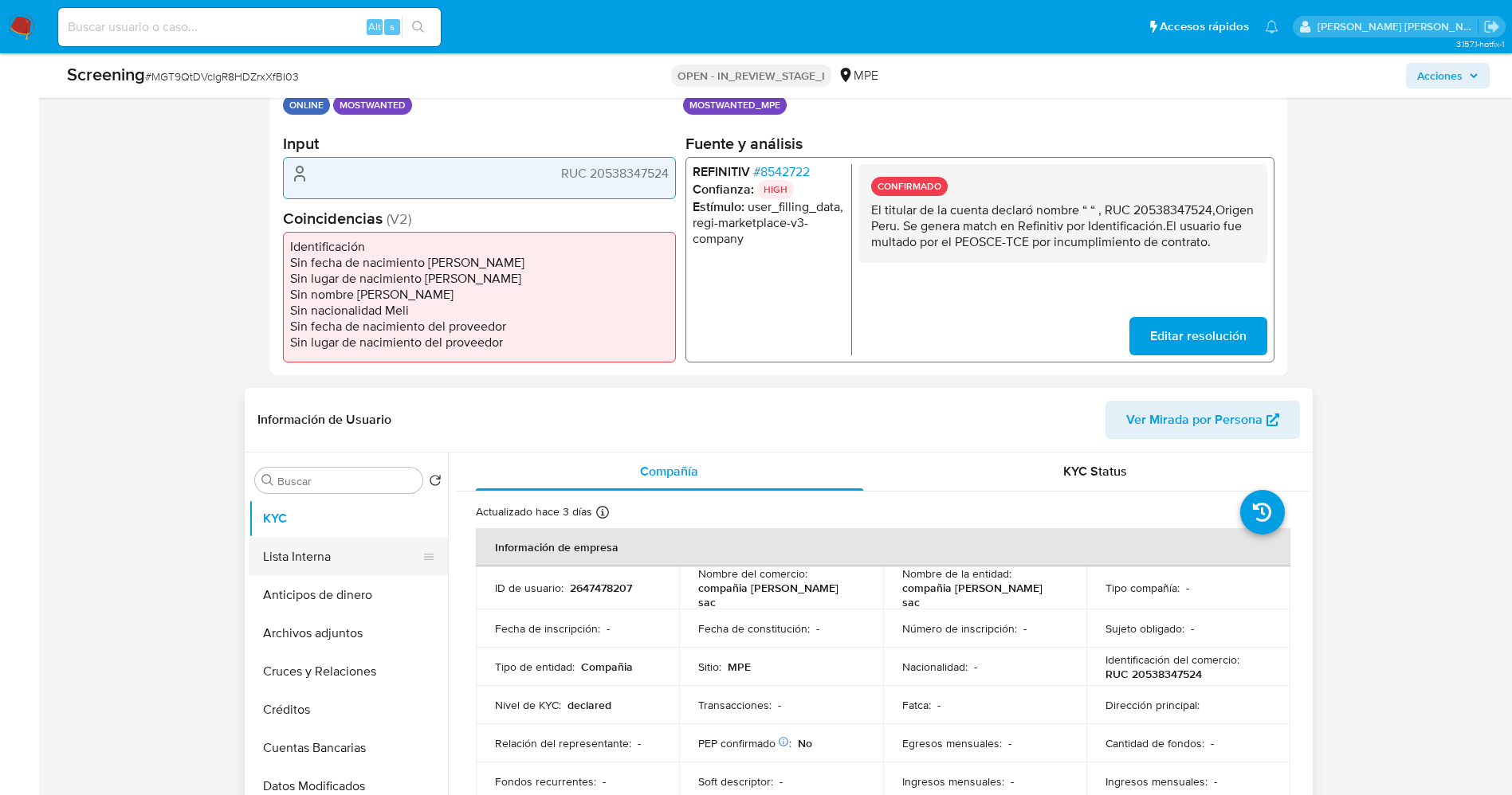
click at [331, 553] on button "Lista Interna" at bounding box center [342, 557] width 186 height 38
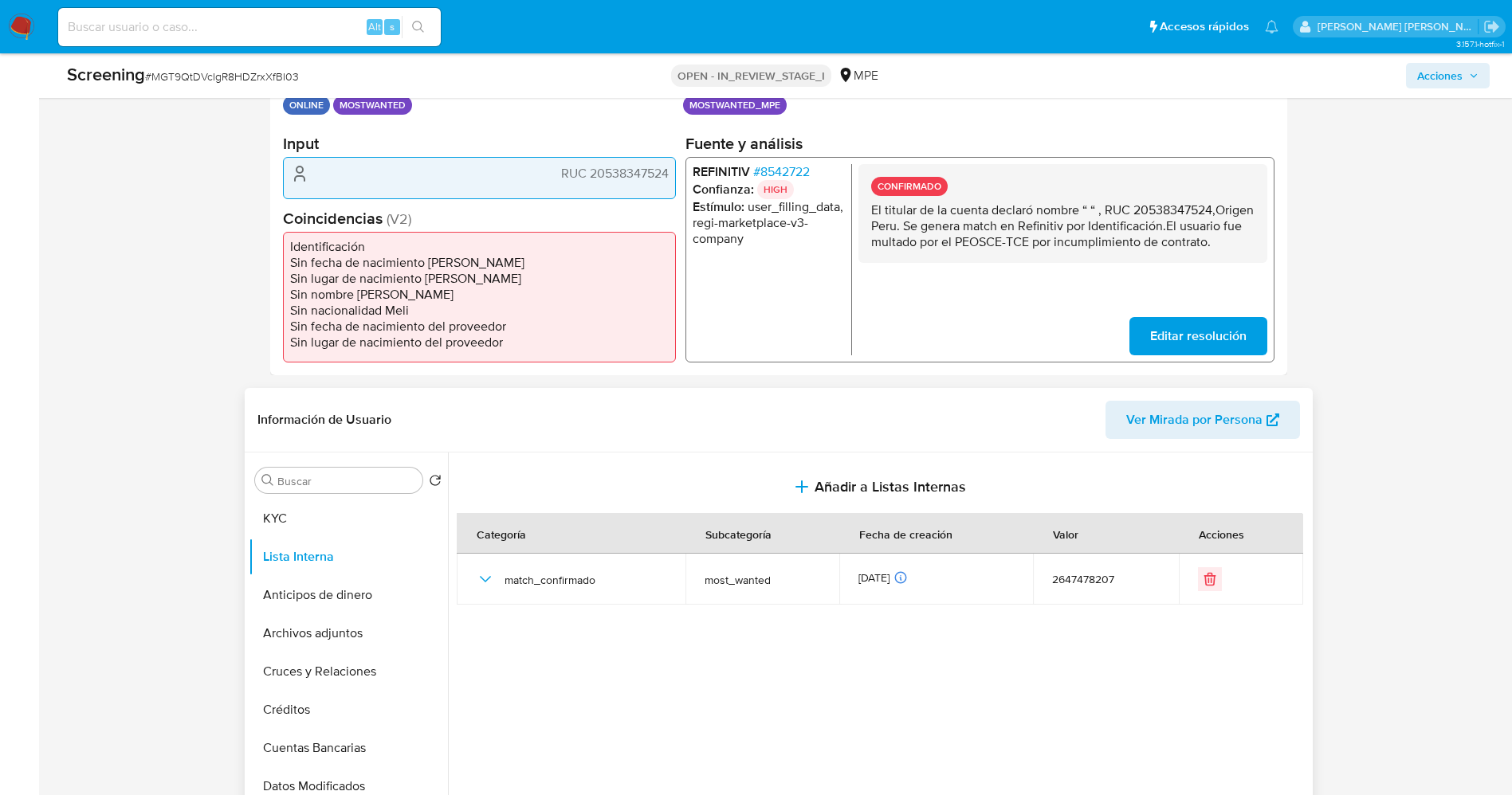
scroll to position [0, 0]
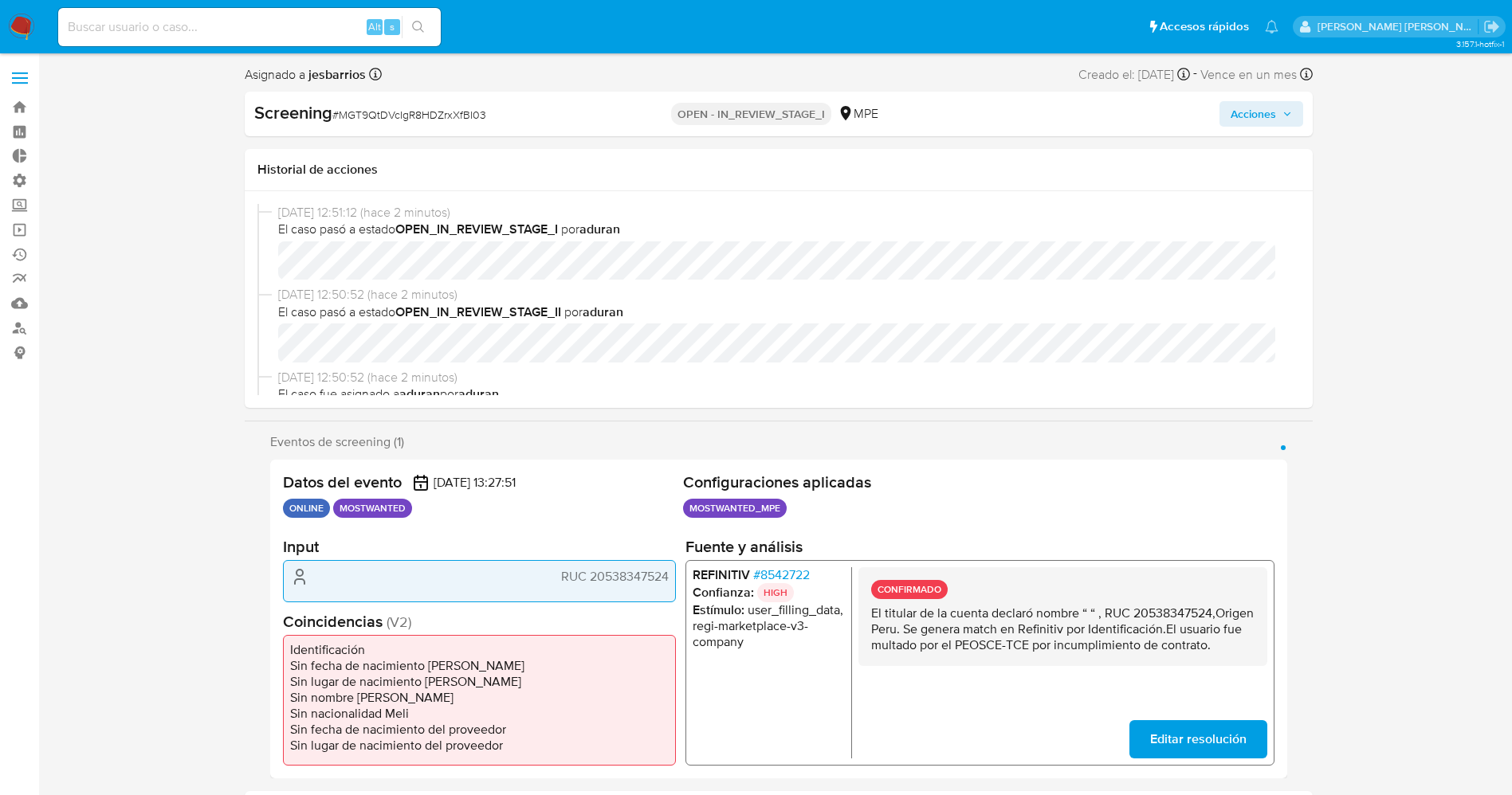
click at [1244, 117] on span "Acciones" at bounding box center [1252, 113] width 45 height 26
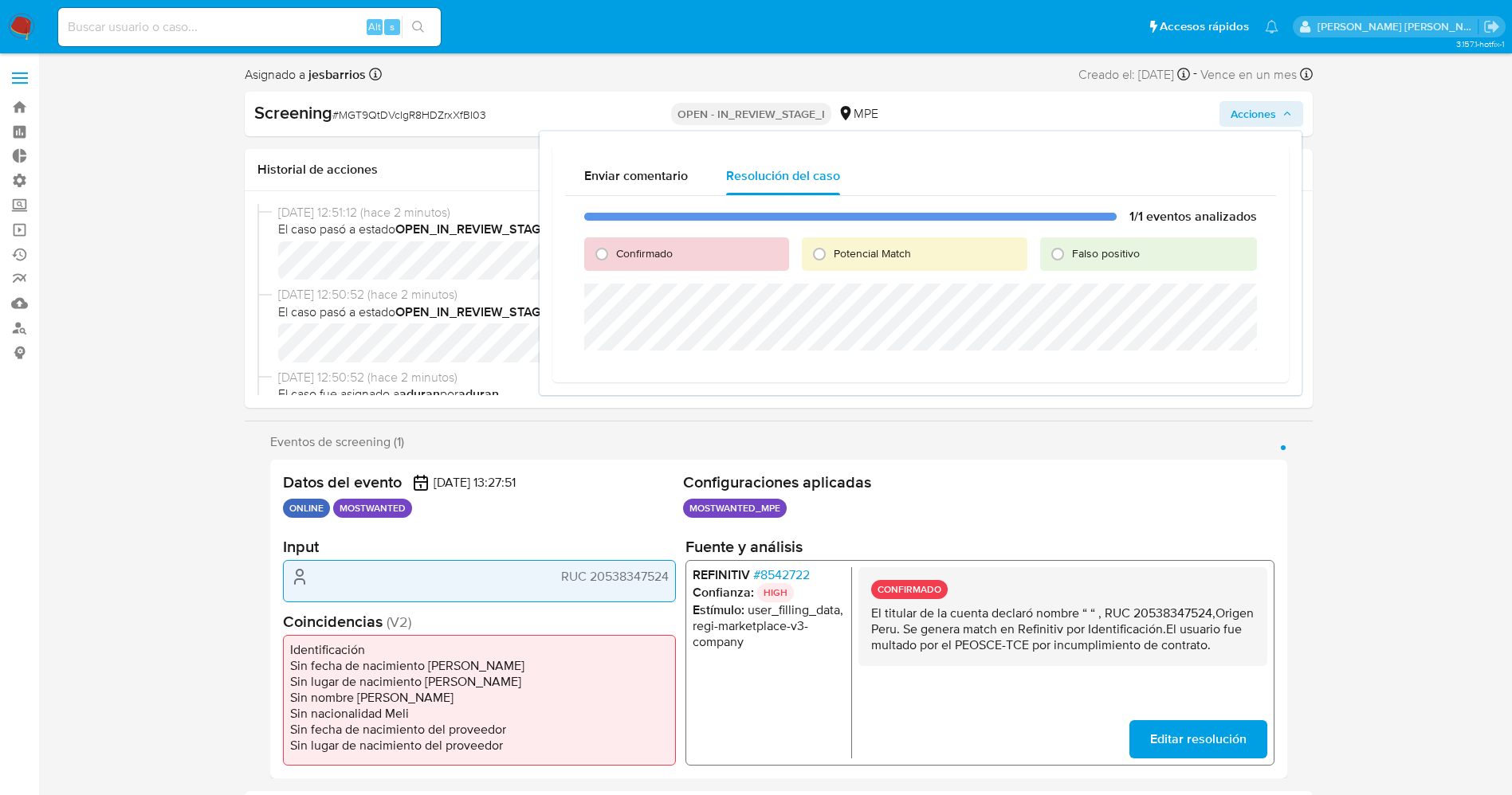
click at [651, 255] on span "Confirmado" at bounding box center [644, 253] width 57 height 16
click at [614, 255] on input "Confirmado" at bounding box center [601, 253] width 26 height 26
radio input "true"
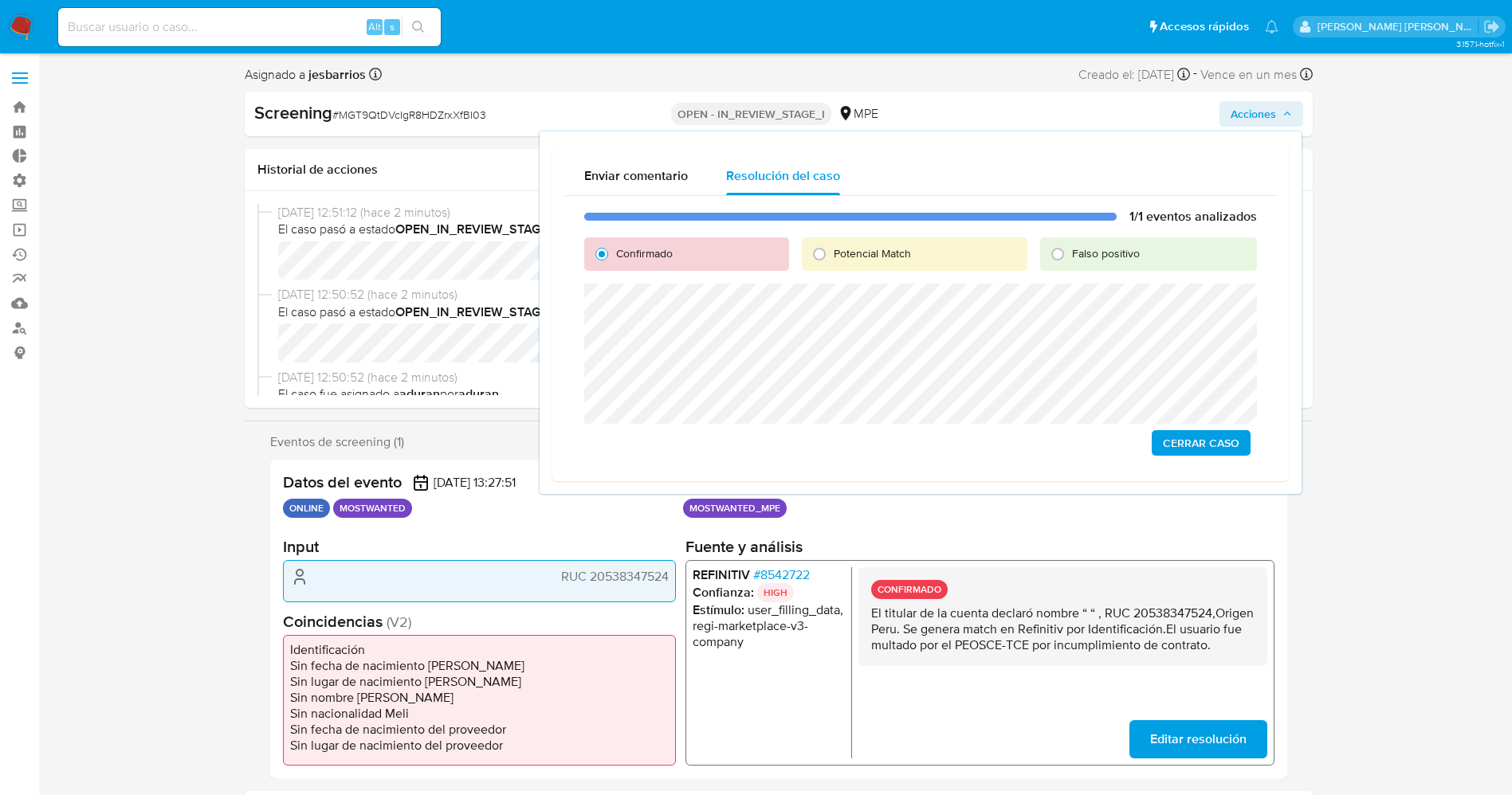
click at [1185, 446] on span "Cerrar Caso" at bounding box center [1201, 442] width 76 height 22
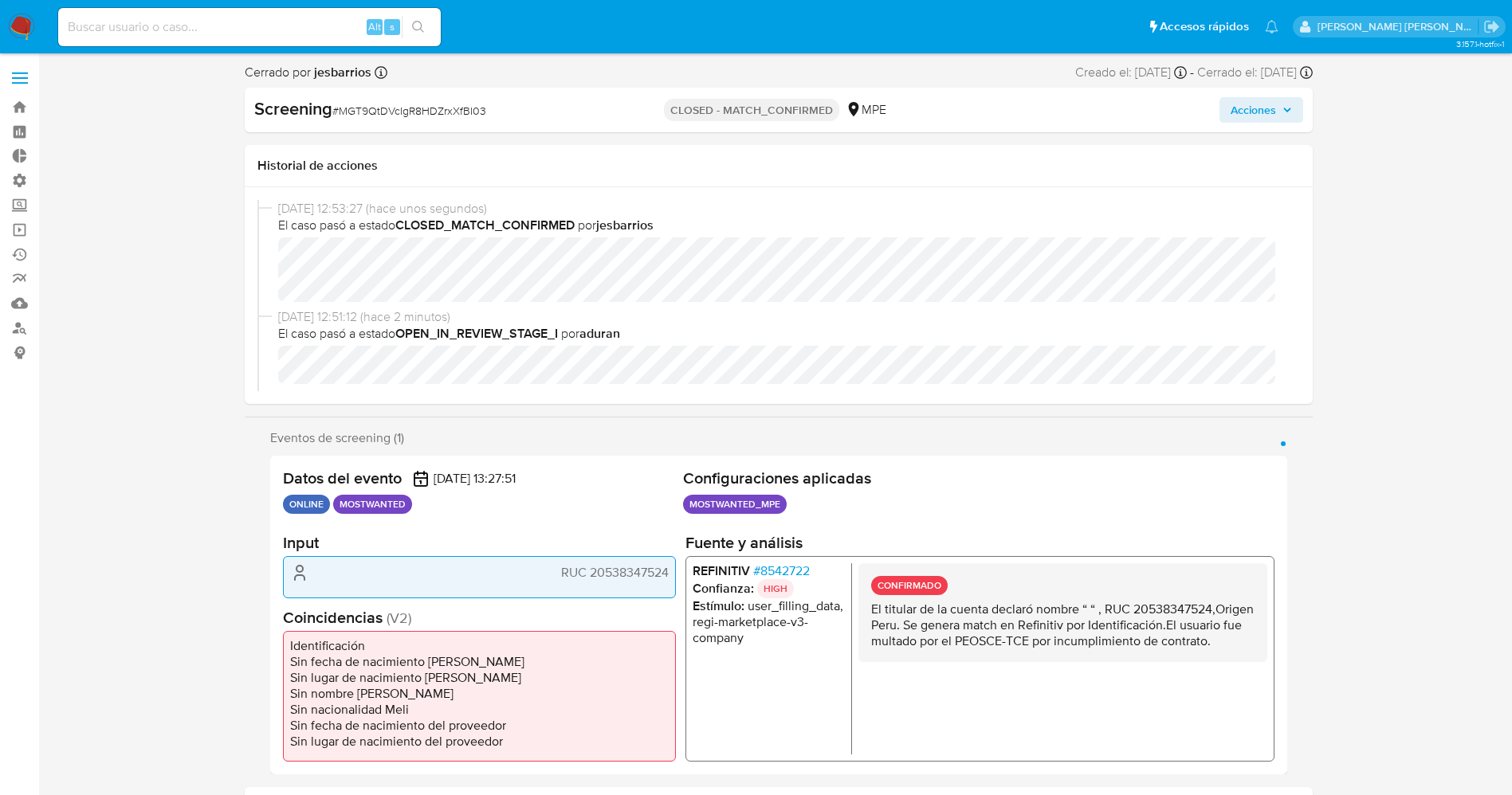
select select "10"
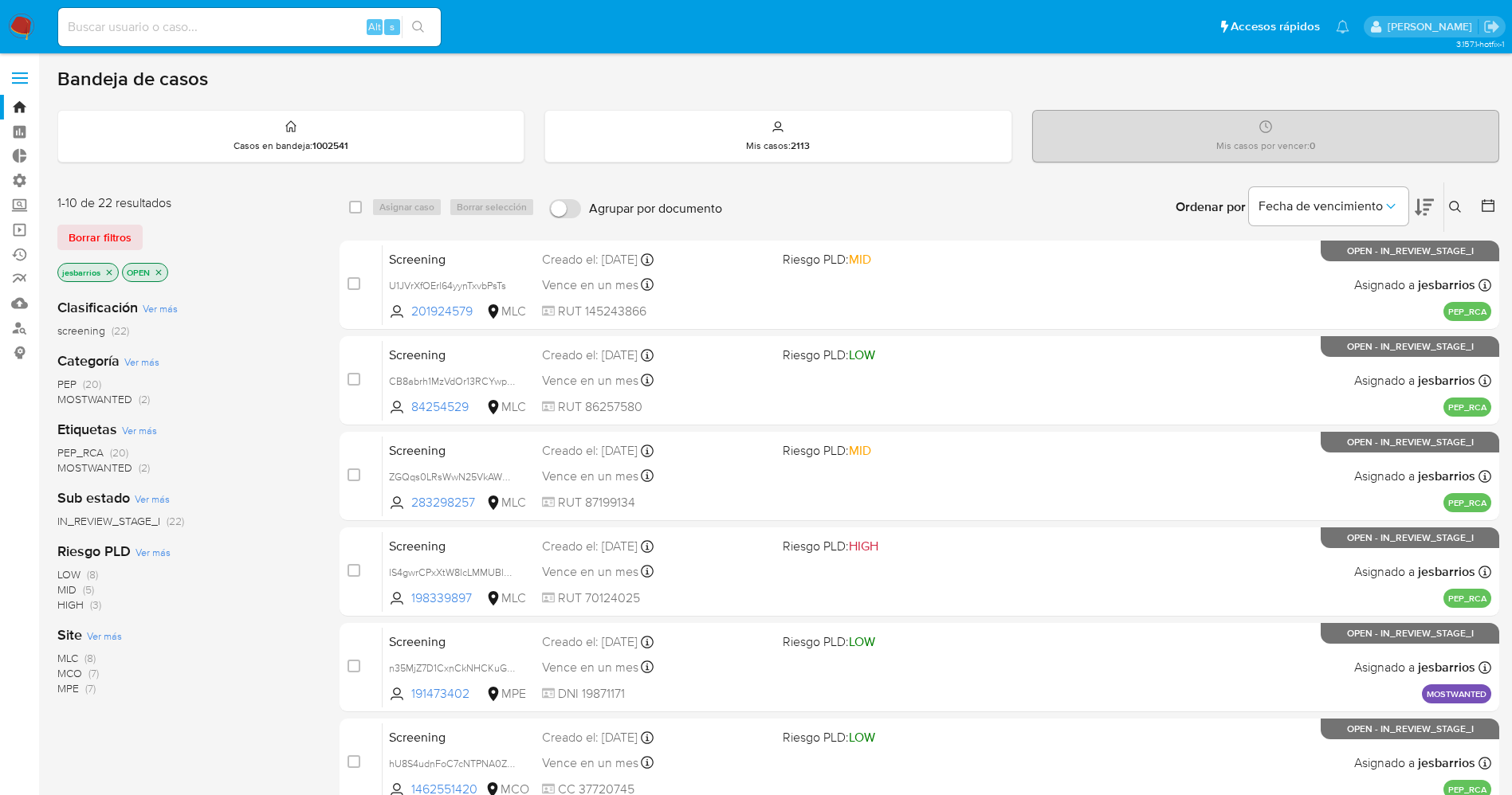
click at [104, 398] on span "MOSTWANTED" at bounding box center [95, 399] width 75 height 16
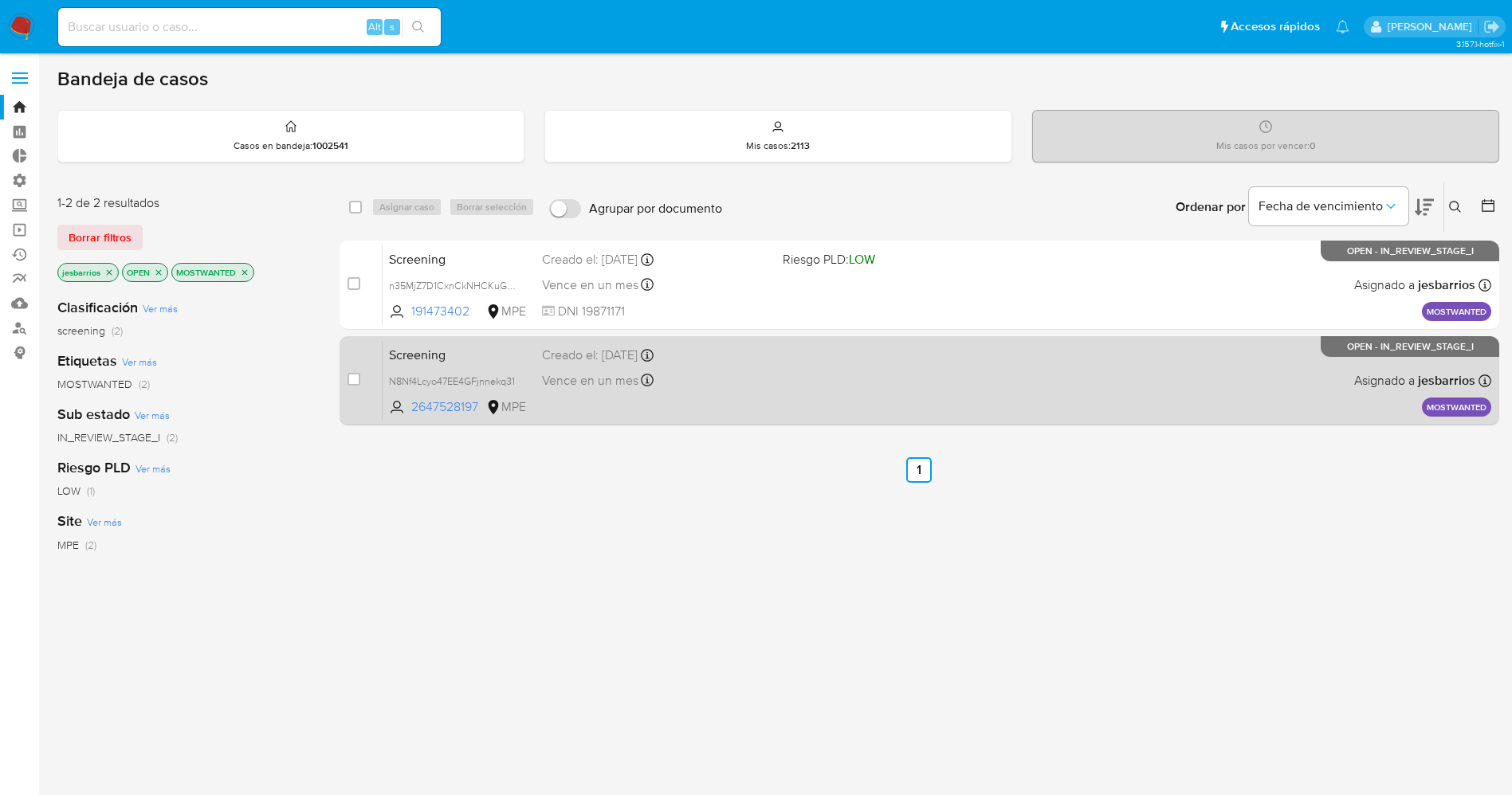
click at [836, 403] on div "Screening N8Nf4Lcyo47EE4GFjnnekq31 2647528197 MPE Creado el: [DATE] Creado el: …" at bounding box center [937, 380] width 1109 height 81
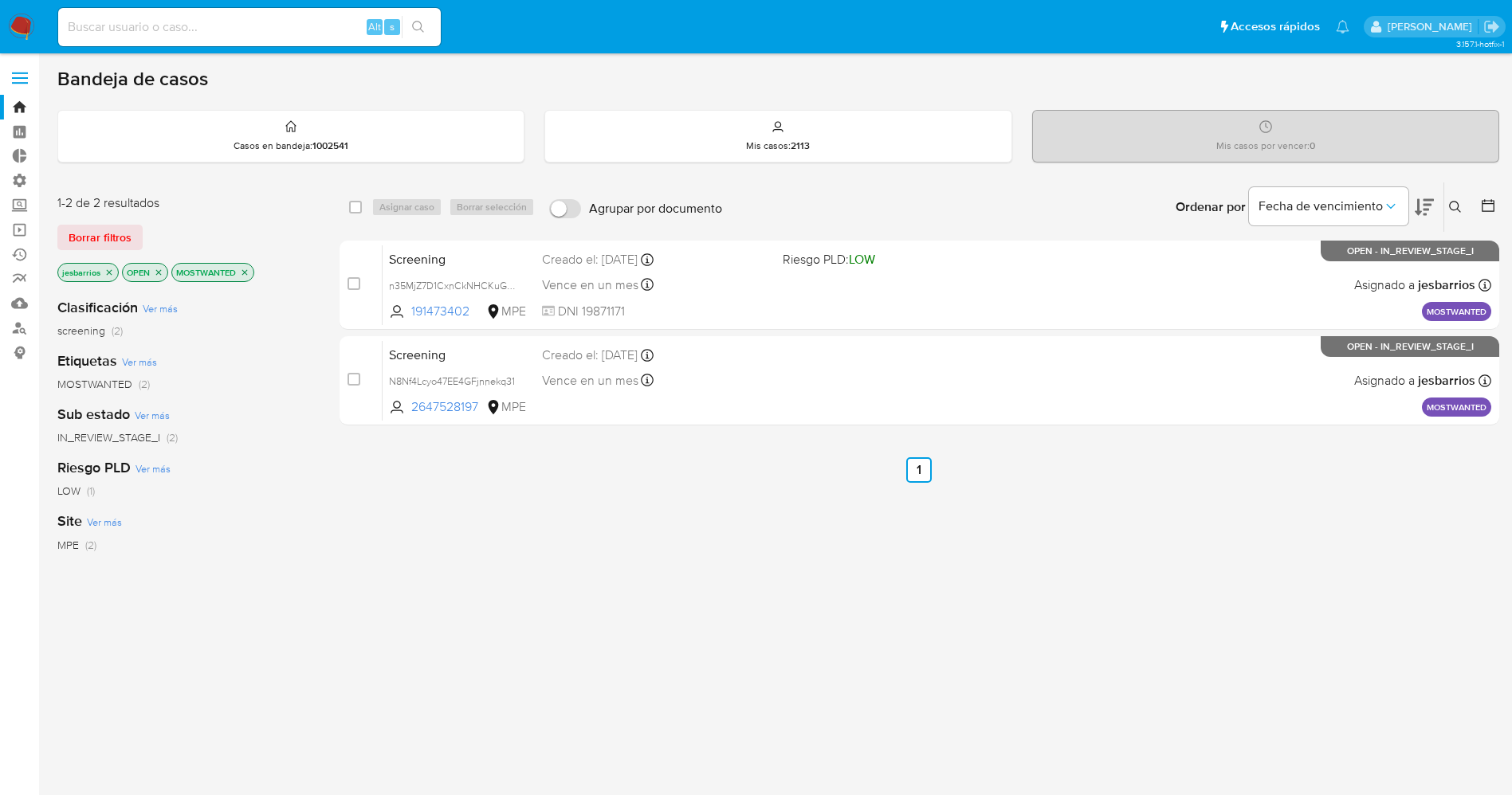
click at [14, 20] on img at bounding box center [21, 27] width 27 height 27
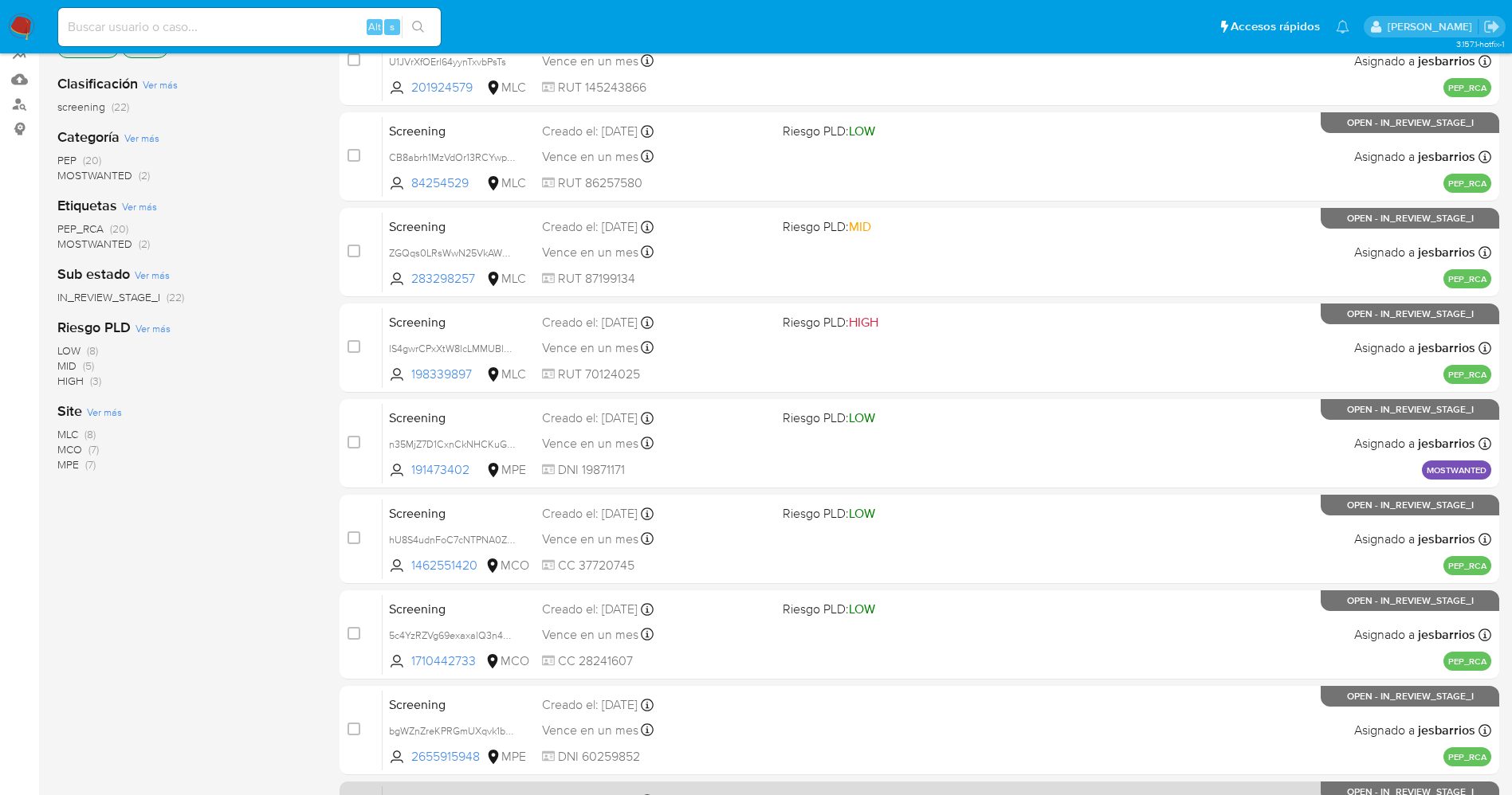
scroll to position [463, 0]
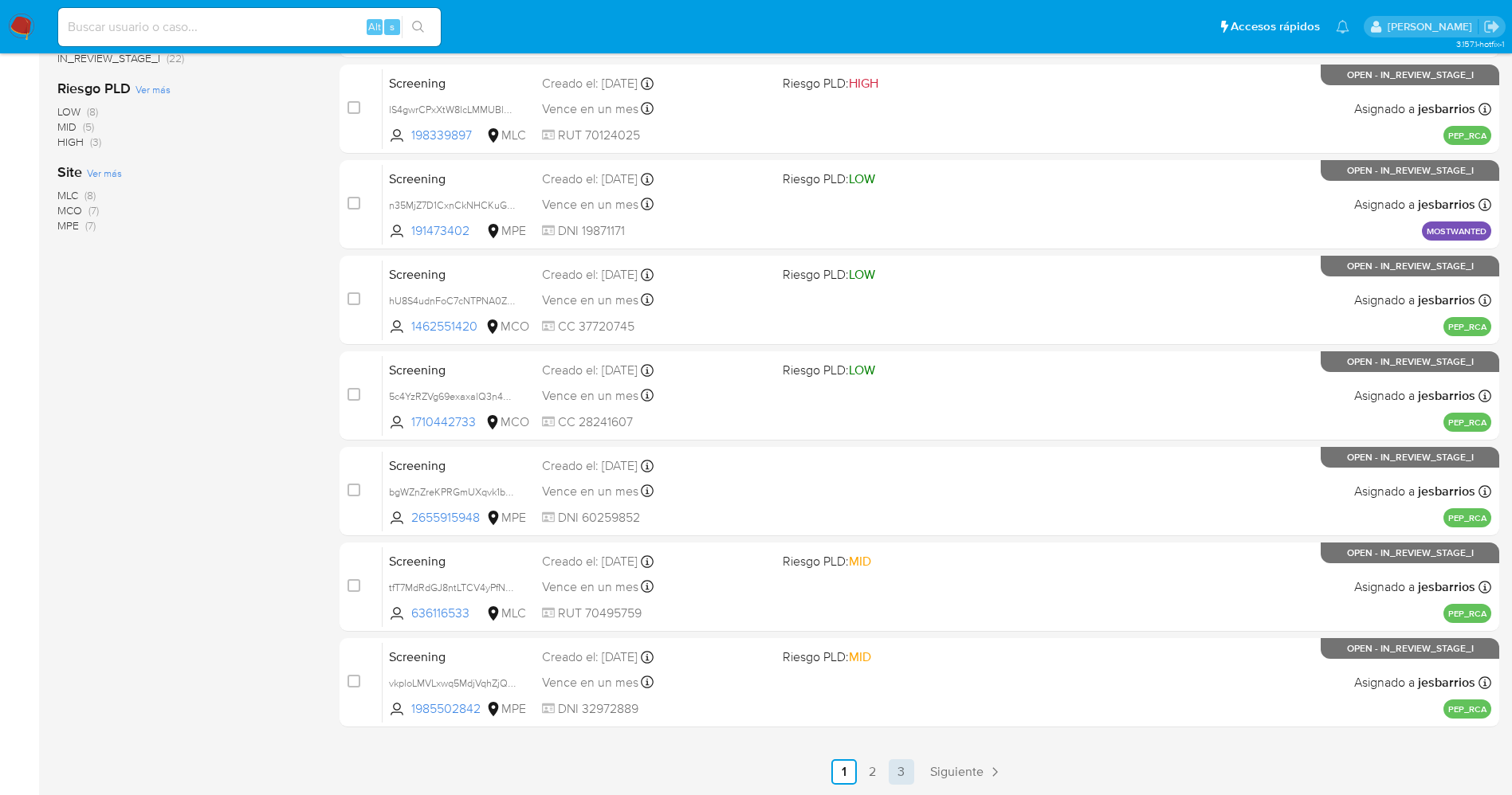
click at [904, 761] on link "3" at bounding box center [900, 772] width 26 height 26
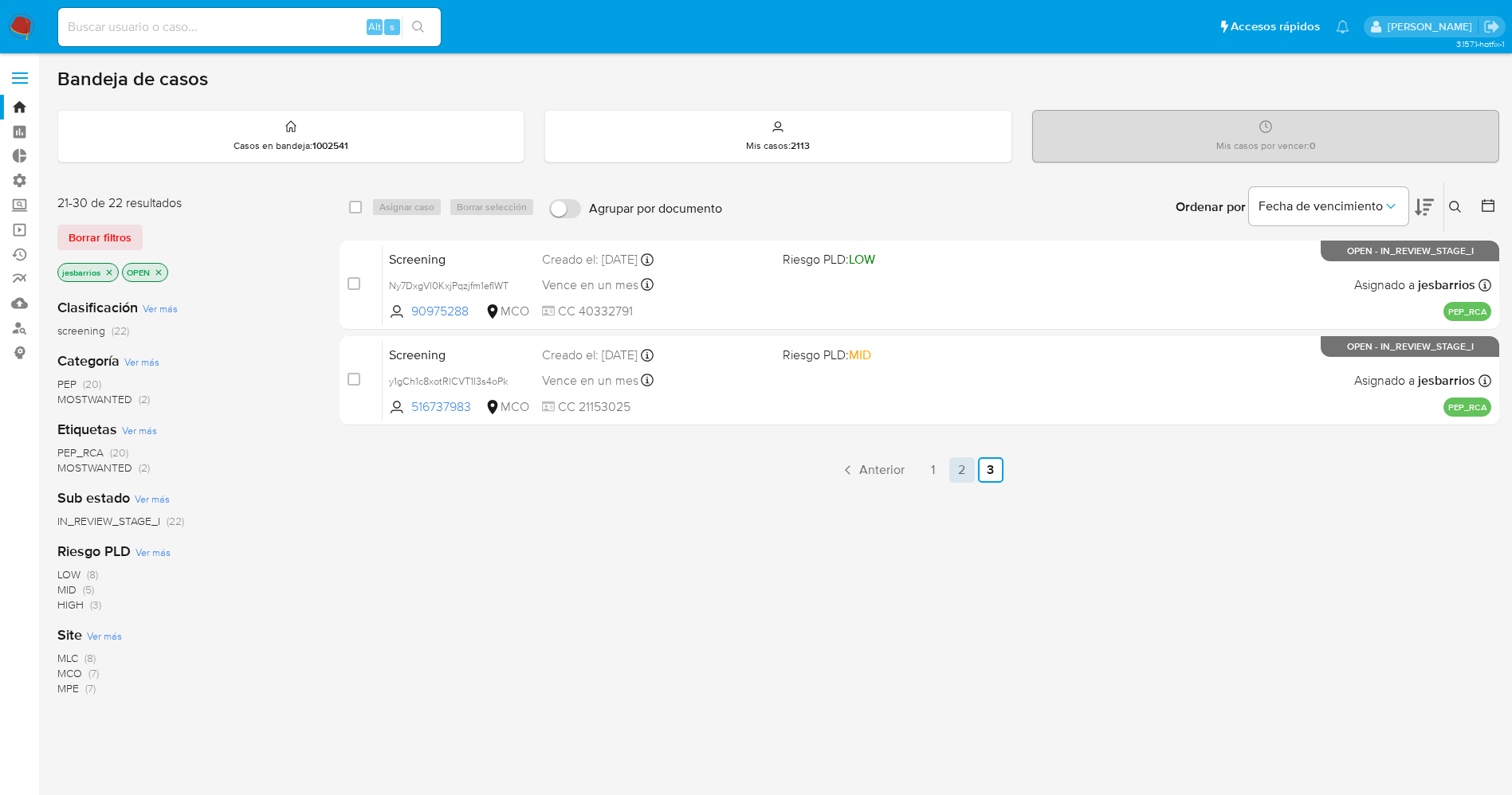
click at [959, 463] on link "2" at bounding box center [962, 470] width 26 height 26
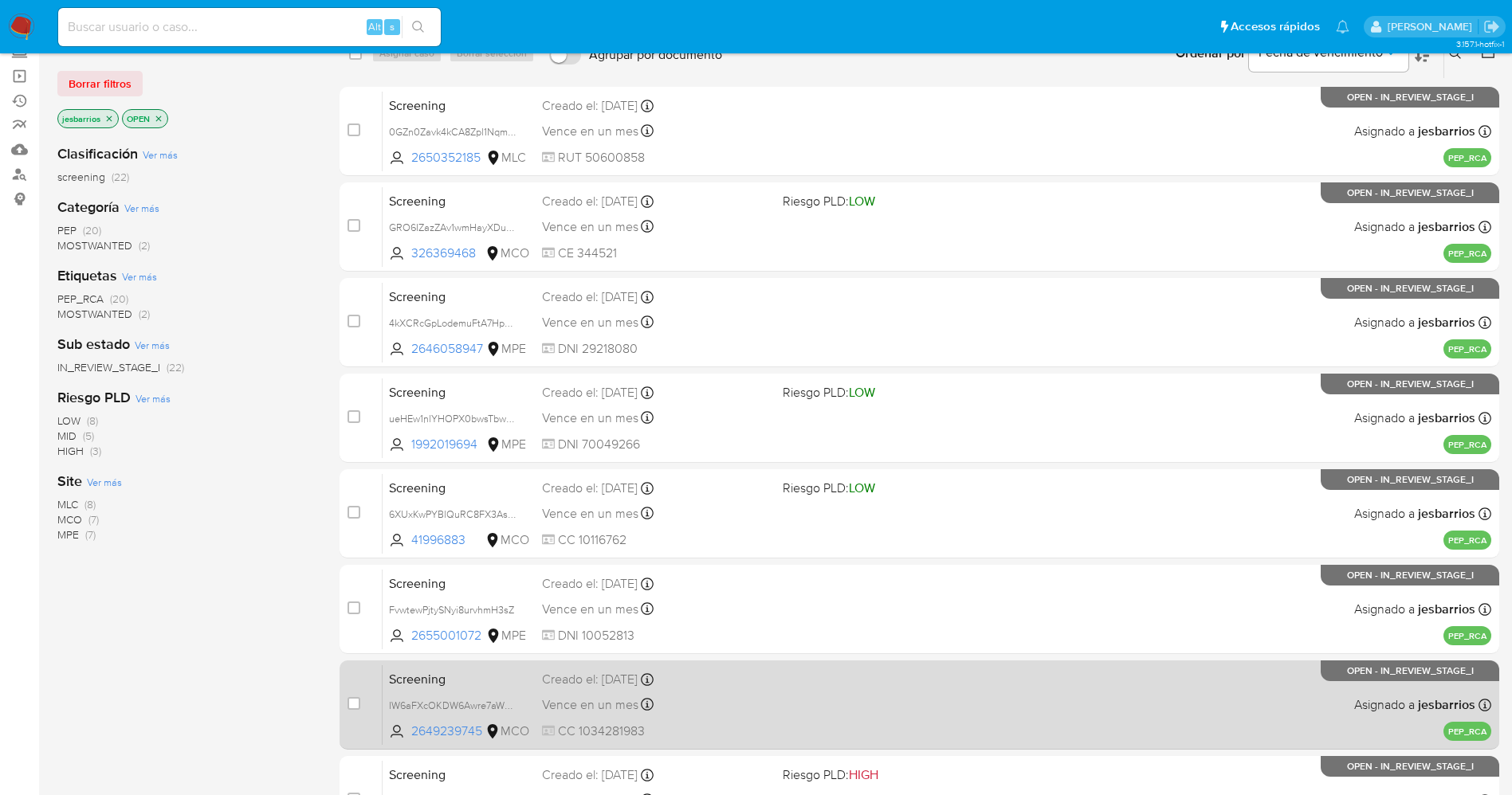
scroll to position [463, 0]
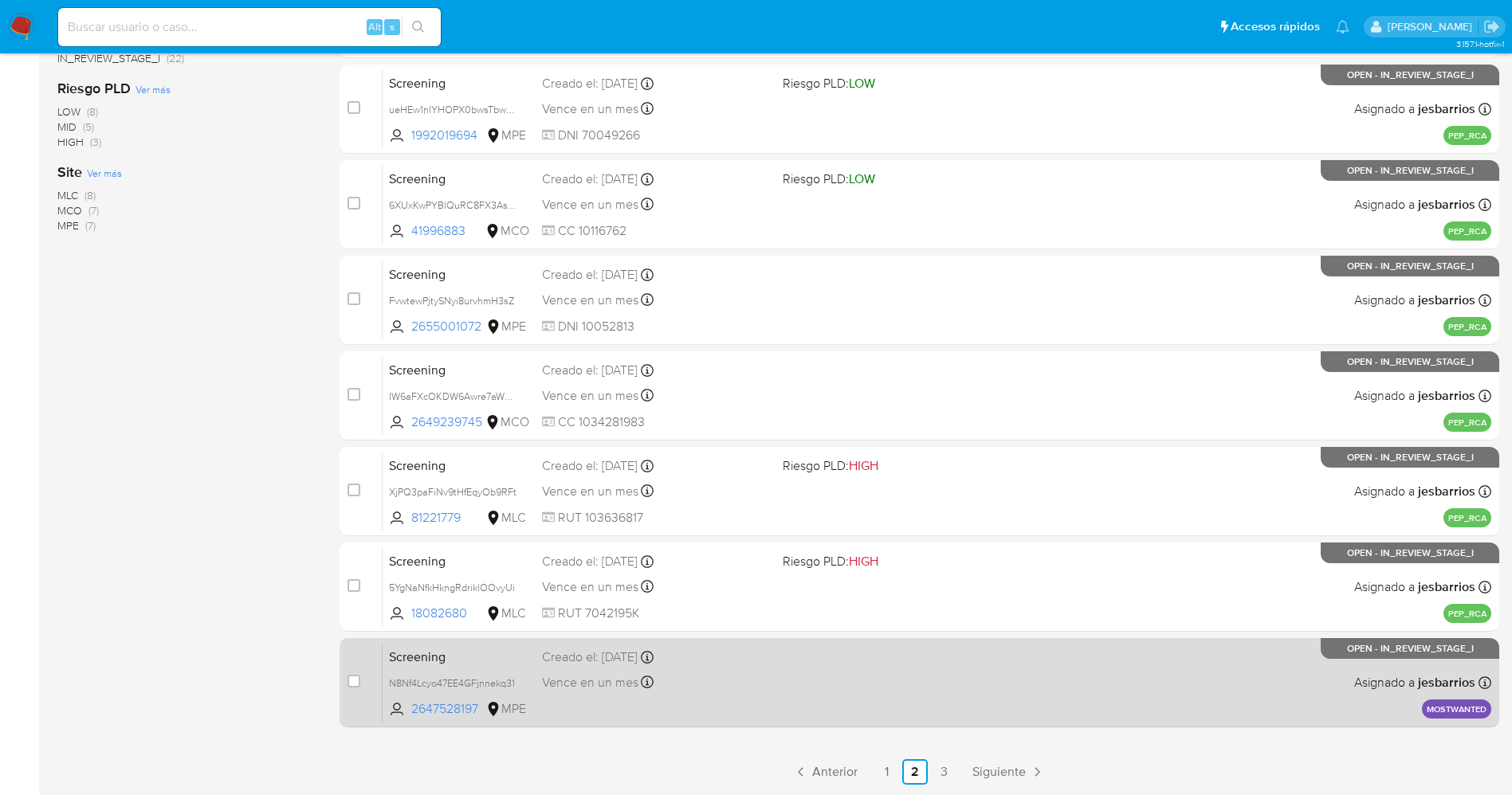
click at [884, 675] on div "Screening N8Nf4Lcyo47EE4GFjnnekq31 2647528197 MPE Creado el: 26/08/2025 Creado …" at bounding box center [937, 682] width 1109 height 81
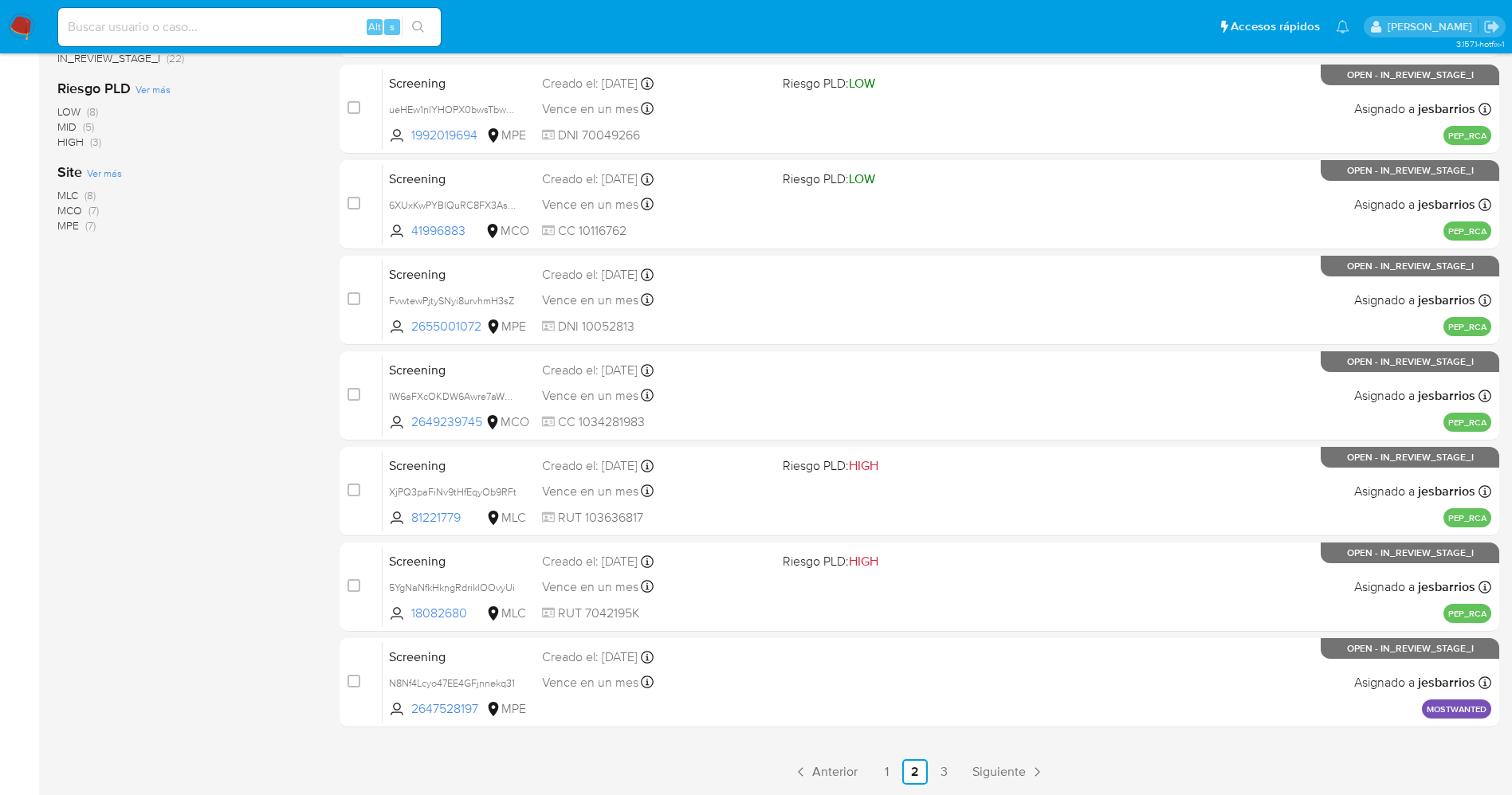
click at [27, 22] on img at bounding box center [21, 27] width 27 height 27
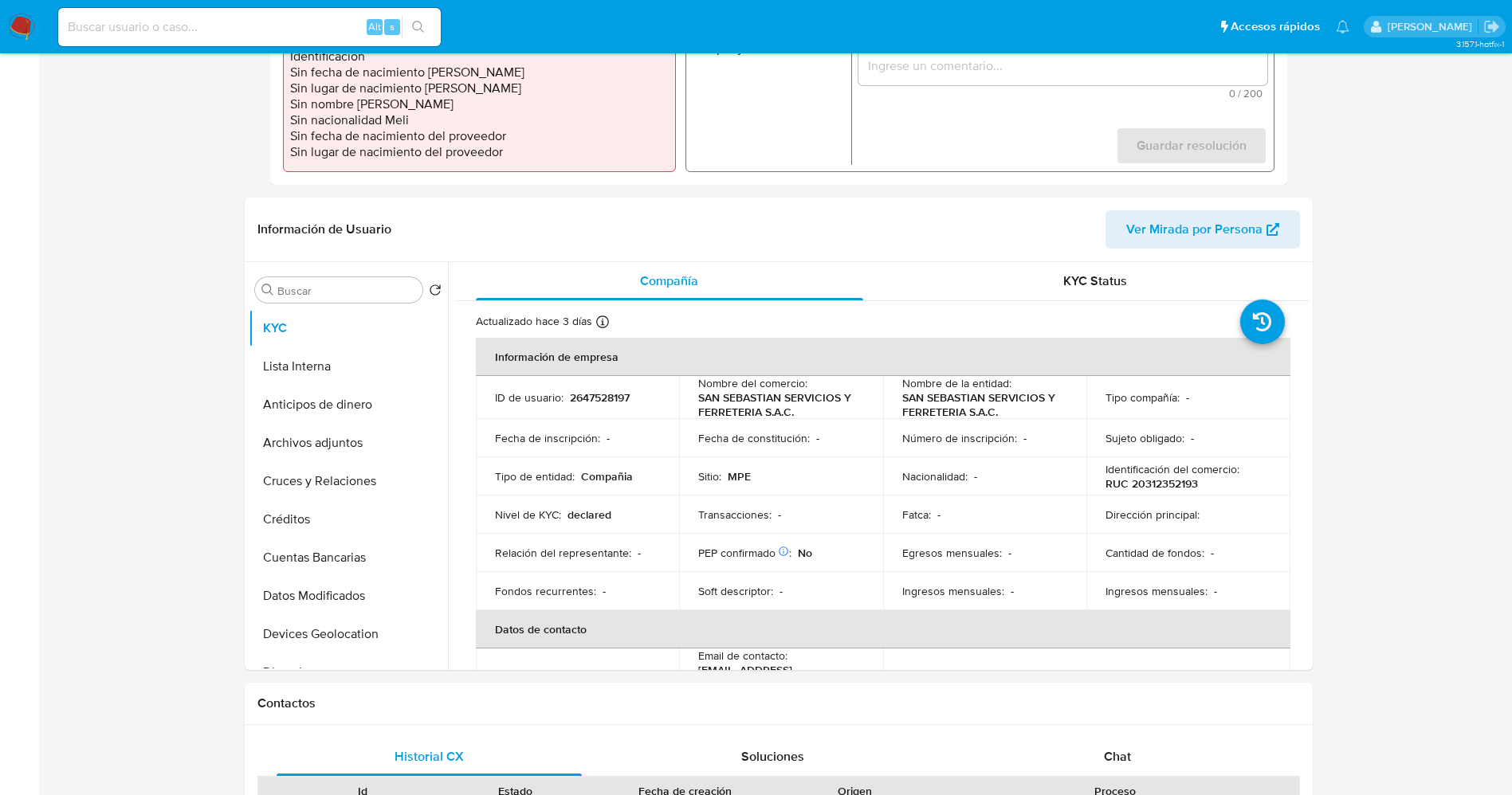
select select "10"
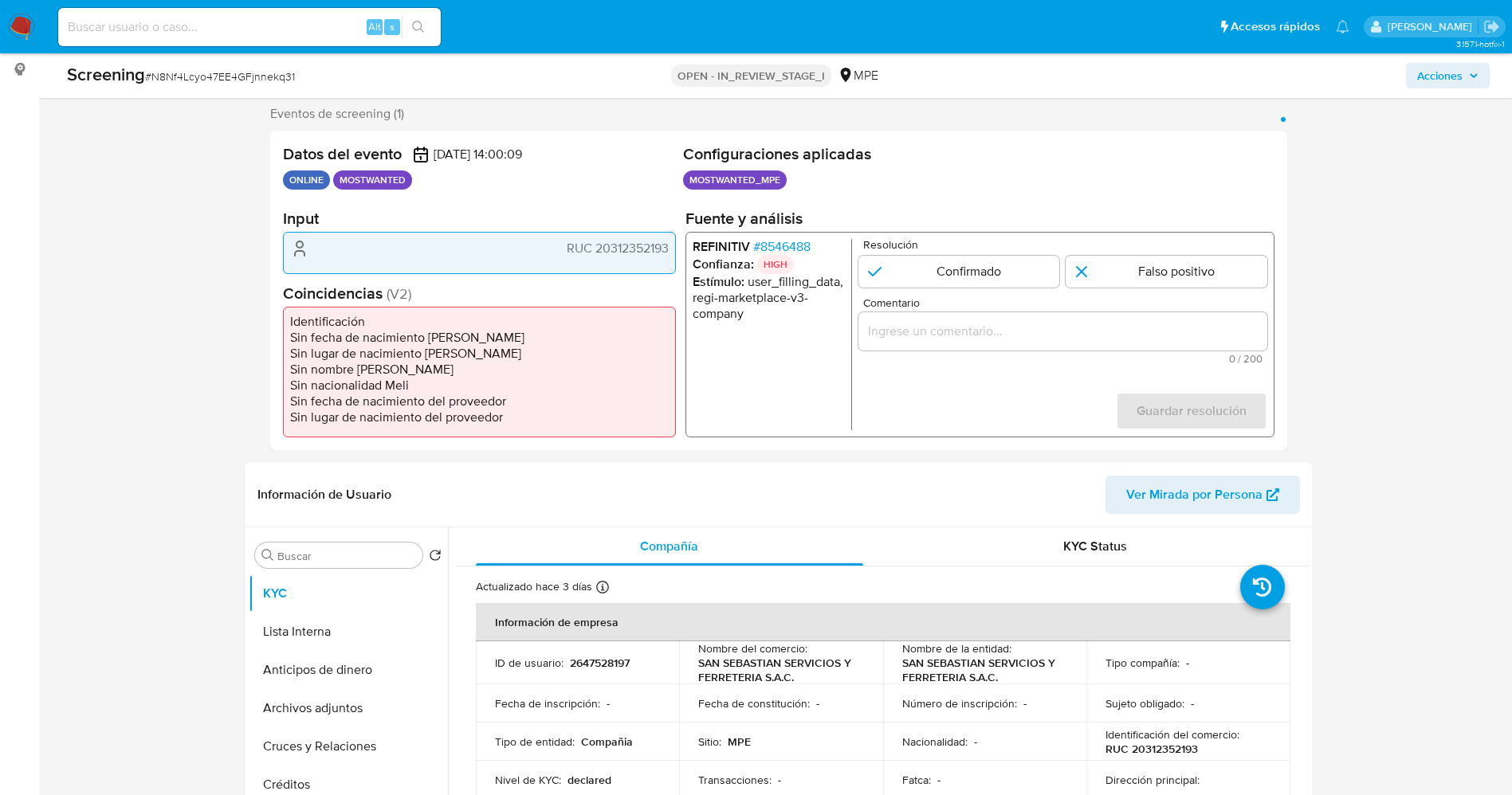
scroll to position [239, 0]
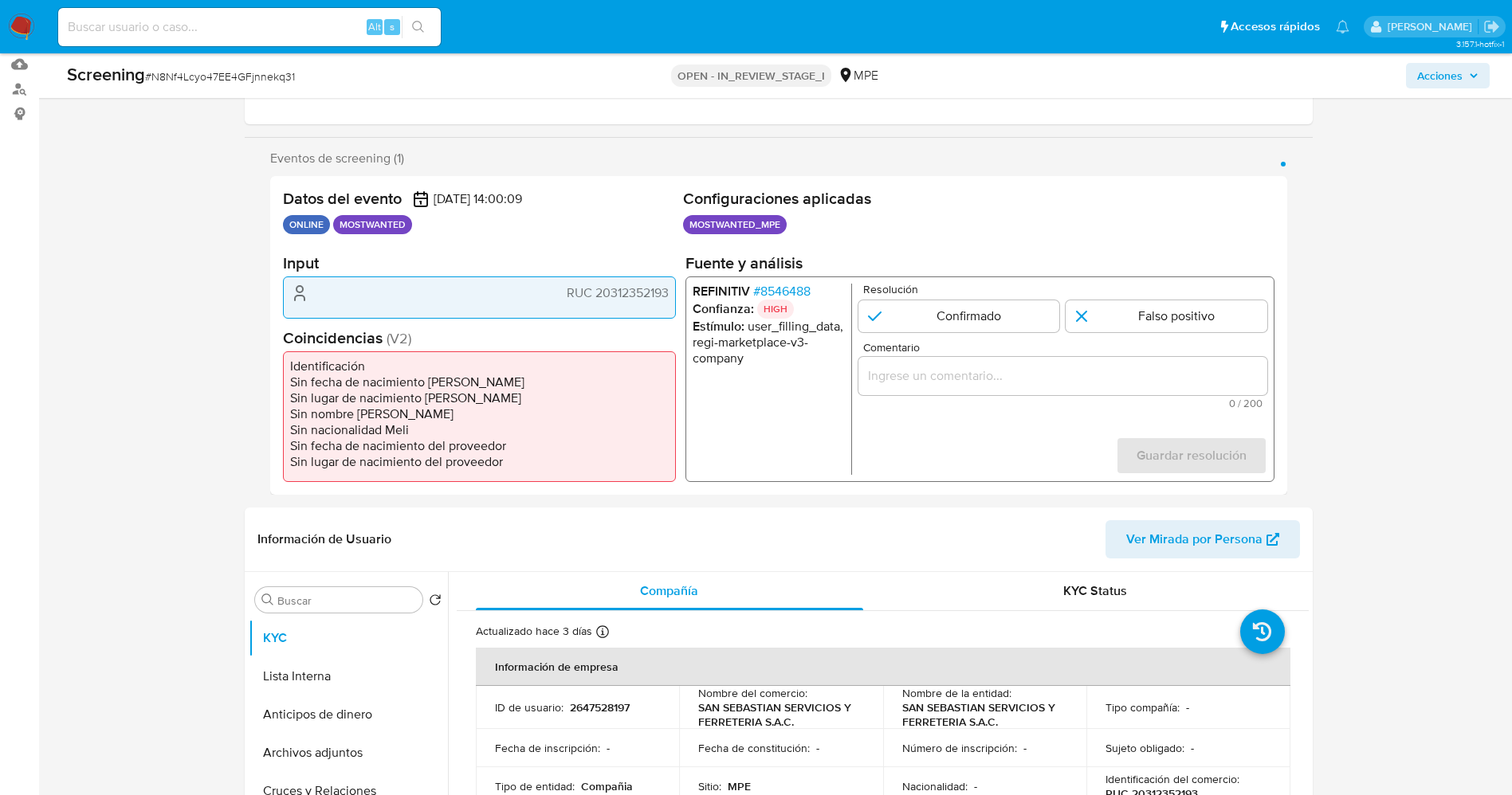
click at [789, 286] on span "# 8546488" at bounding box center [781, 292] width 58 height 16
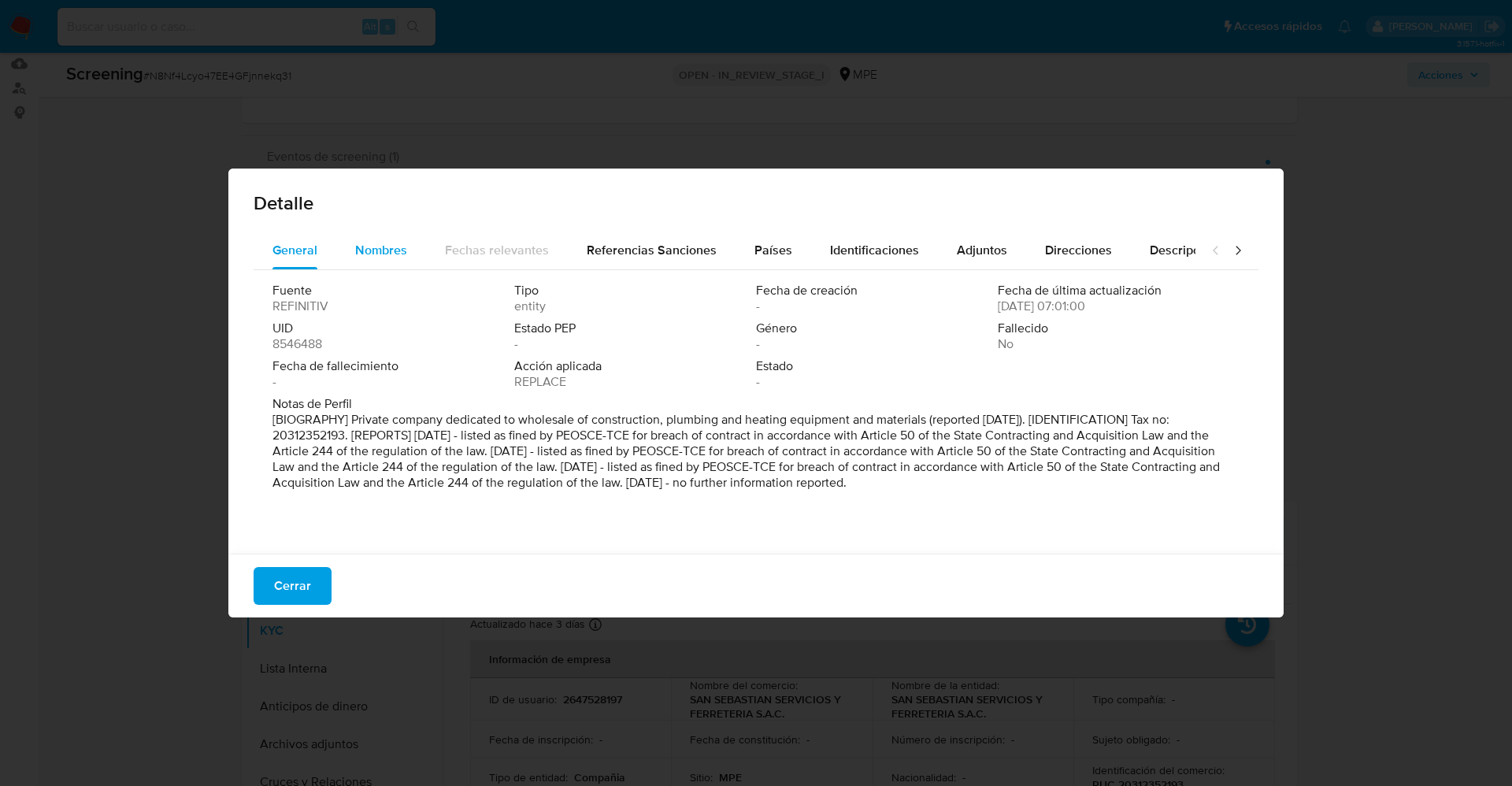
click at [382, 250] on span "Nombres" at bounding box center [380, 250] width 52 height 18
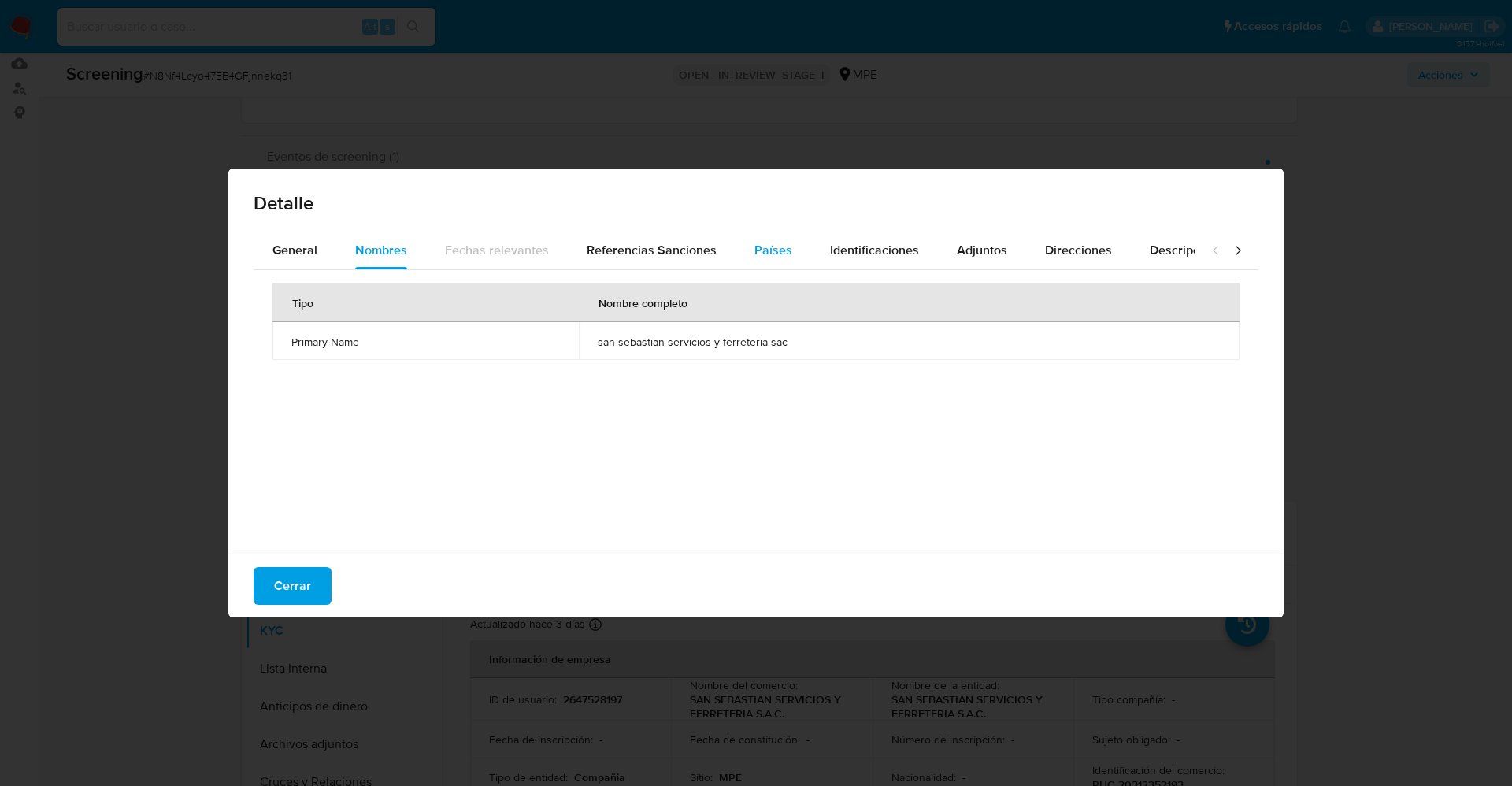
click at [777, 253] on span "Países" at bounding box center [773, 250] width 38 height 18
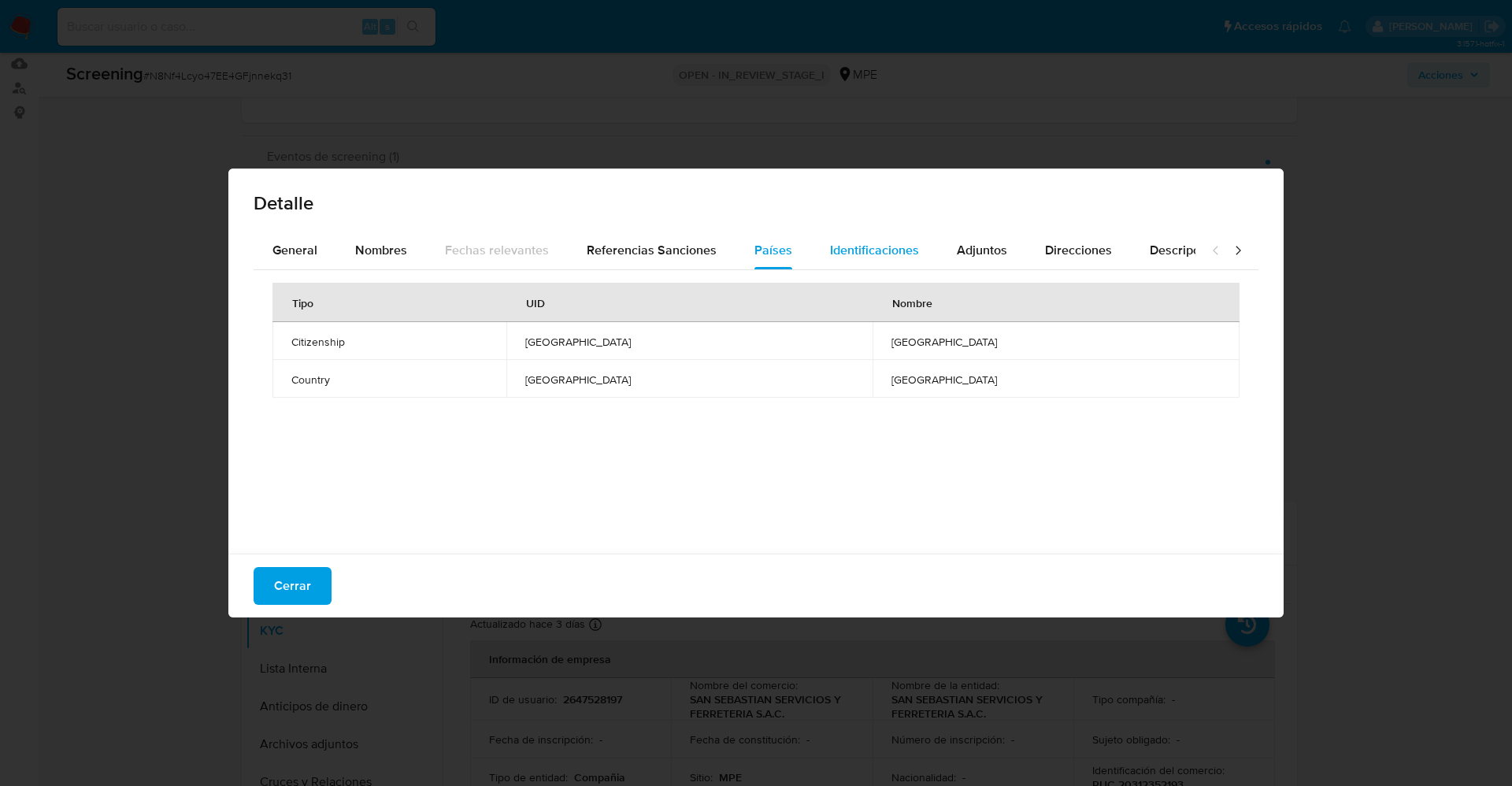
click at [852, 255] on span "Identificaciones" at bounding box center [875, 250] width 89 height 18
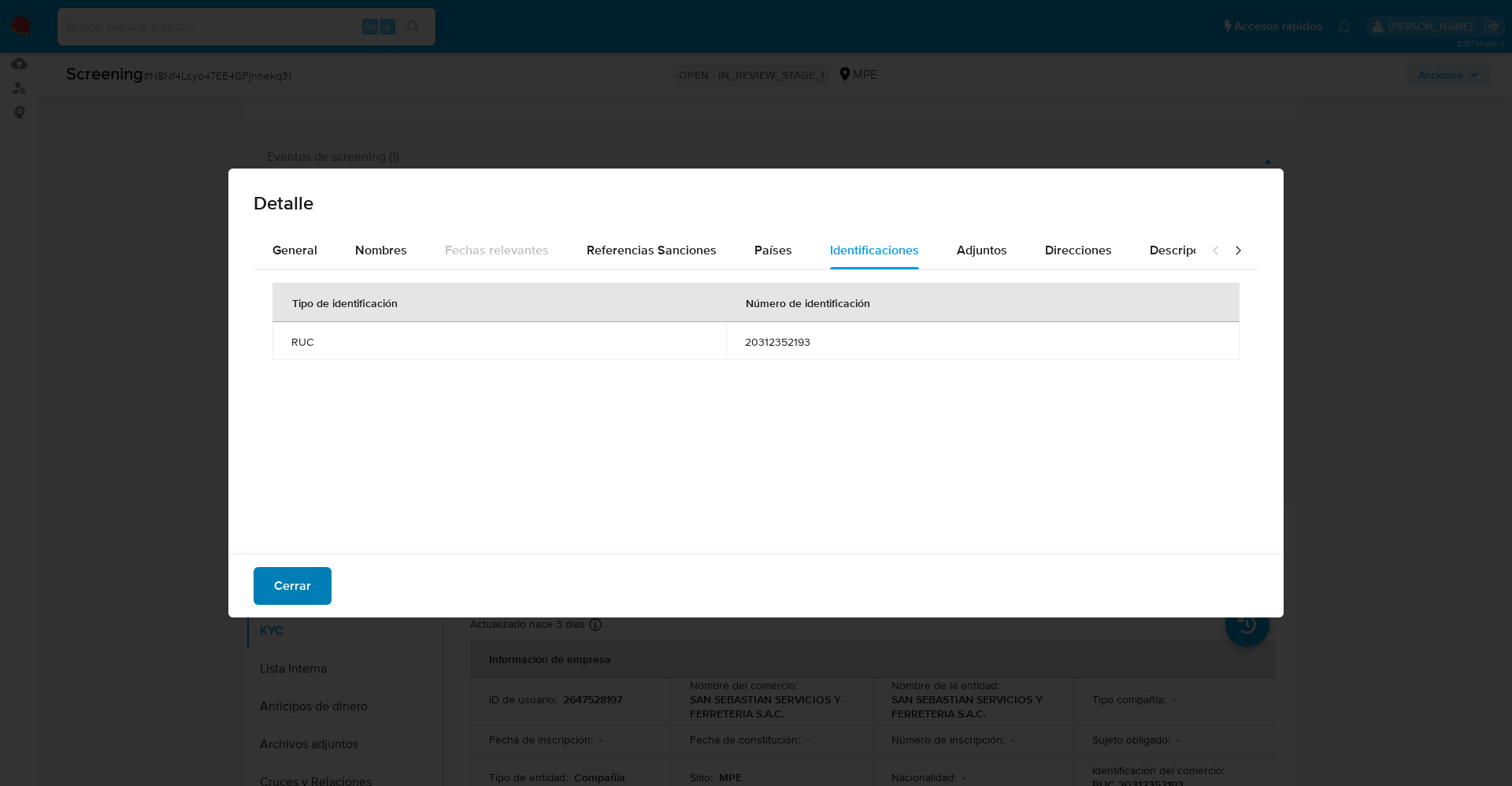
click at [320, 572] on button "Cerrar" at bounding box center [293, 585] width 78 height 38
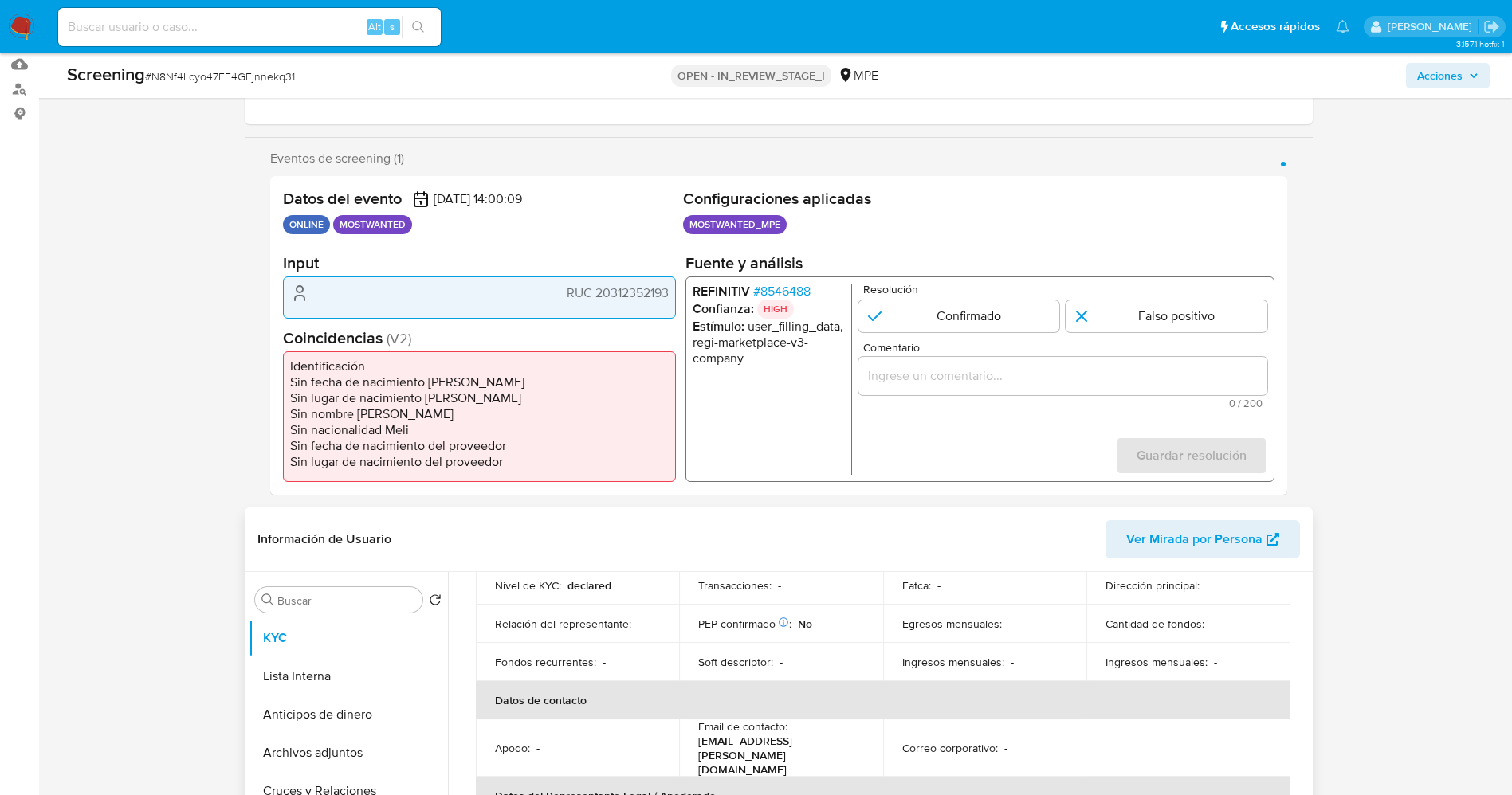
scroll to position [0, 0]
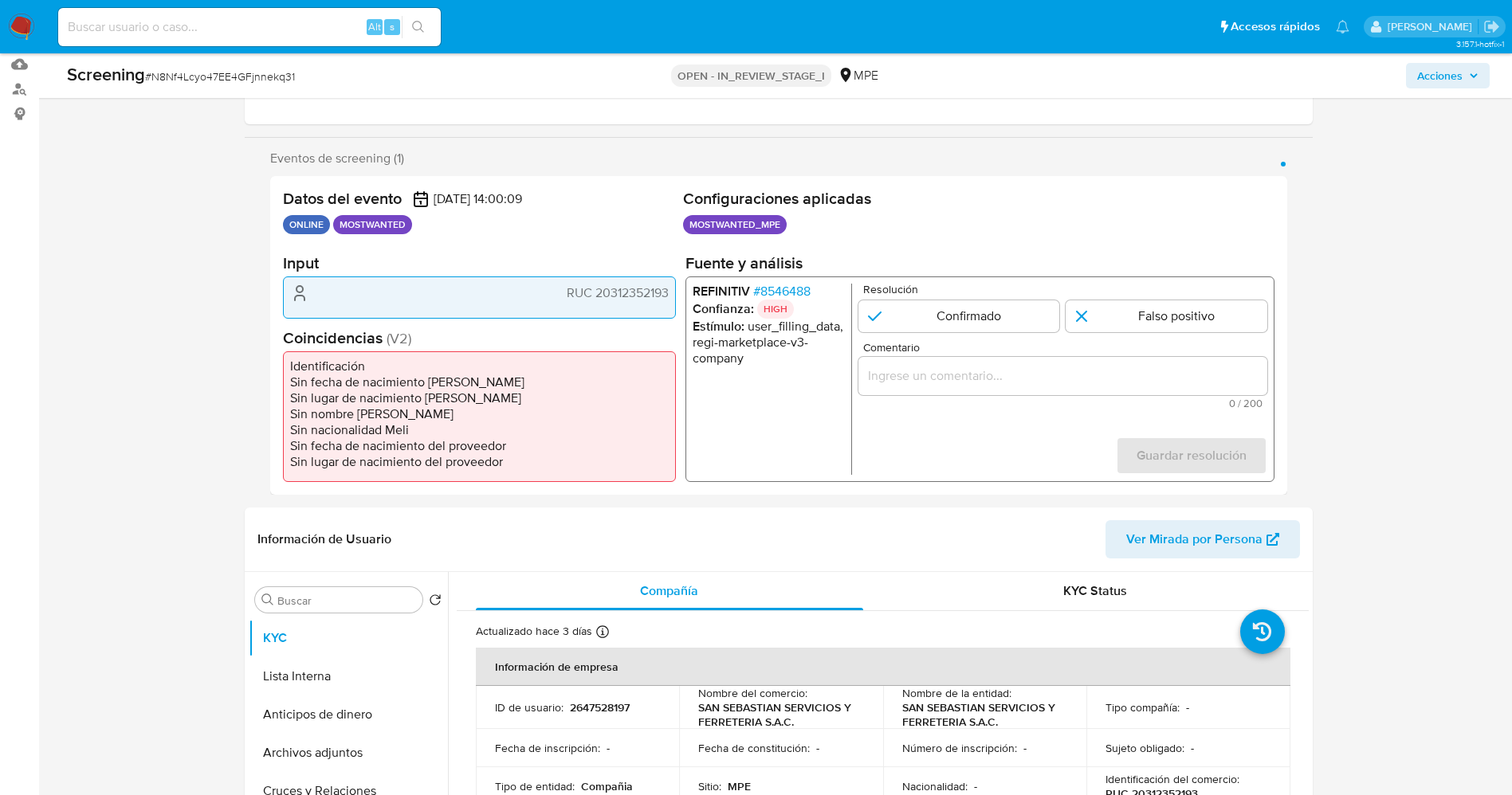
drag, startPoint x: 590, startPoint y: 288, endPoint x: 637, endPoint y: 289, distance: 47.0
click at [671, 293] on div "RUC 20312352193" at bounding box center [479, 297] width 393 height 42
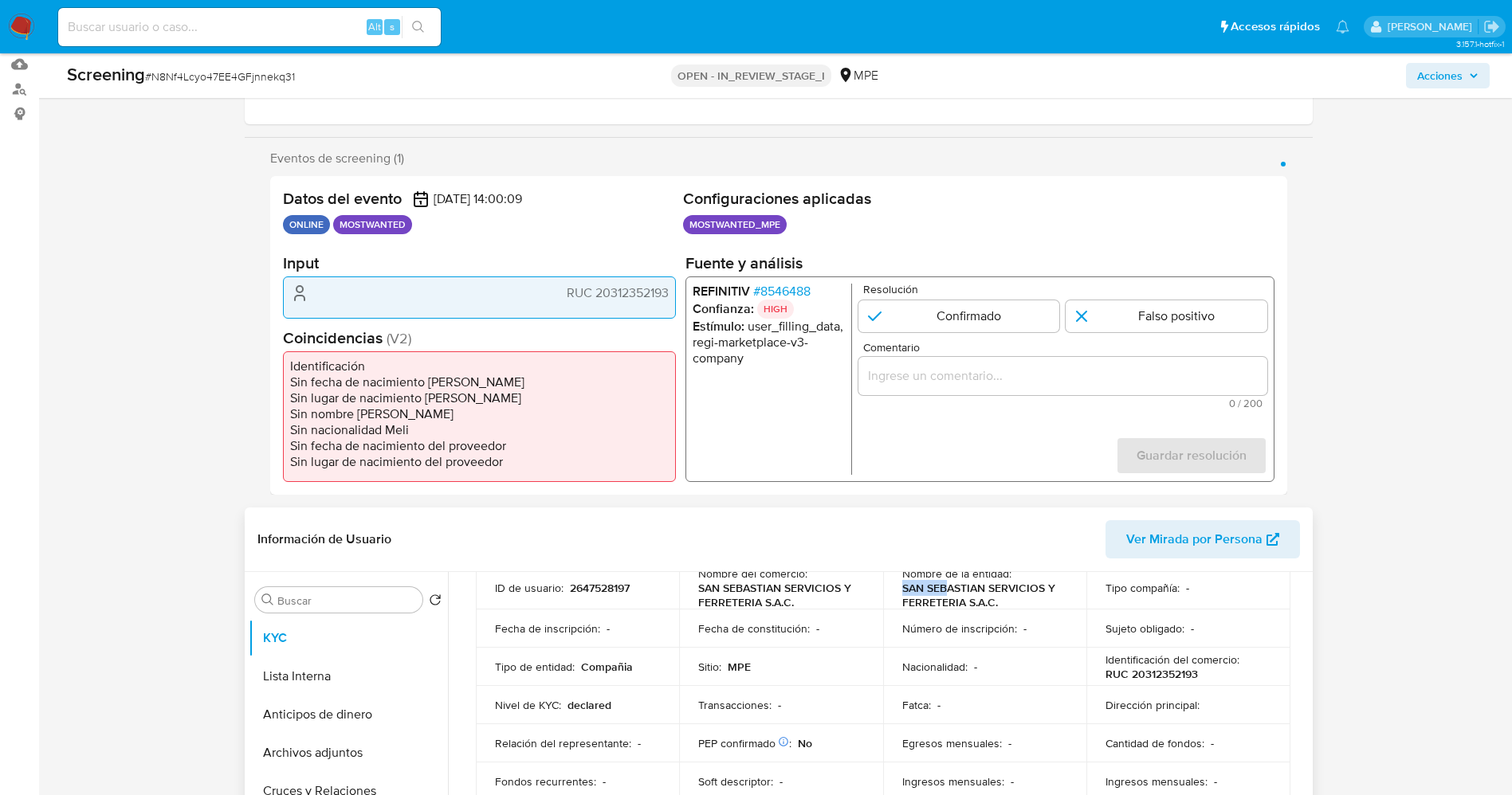
scroll to position [119, 0]
drag, startPoint x: 897, startPoint y: 588, endPoint x: 1015, endPoint y: 605, distance: 119.2
click at [1015, 605] on td "Nombre de la entidad : SAN SEBASTIAN SERVICIOS Y FERRETERIA S.A.C." at bounding box center [985, 588] width 204 height 43
copy p "SAN SEBASTIAN SERVICIOS Y FERRETERIA S.A.C."
click at [987, 315] on input "1 de 1" at bounding box center [957, 316] width 201 height 32
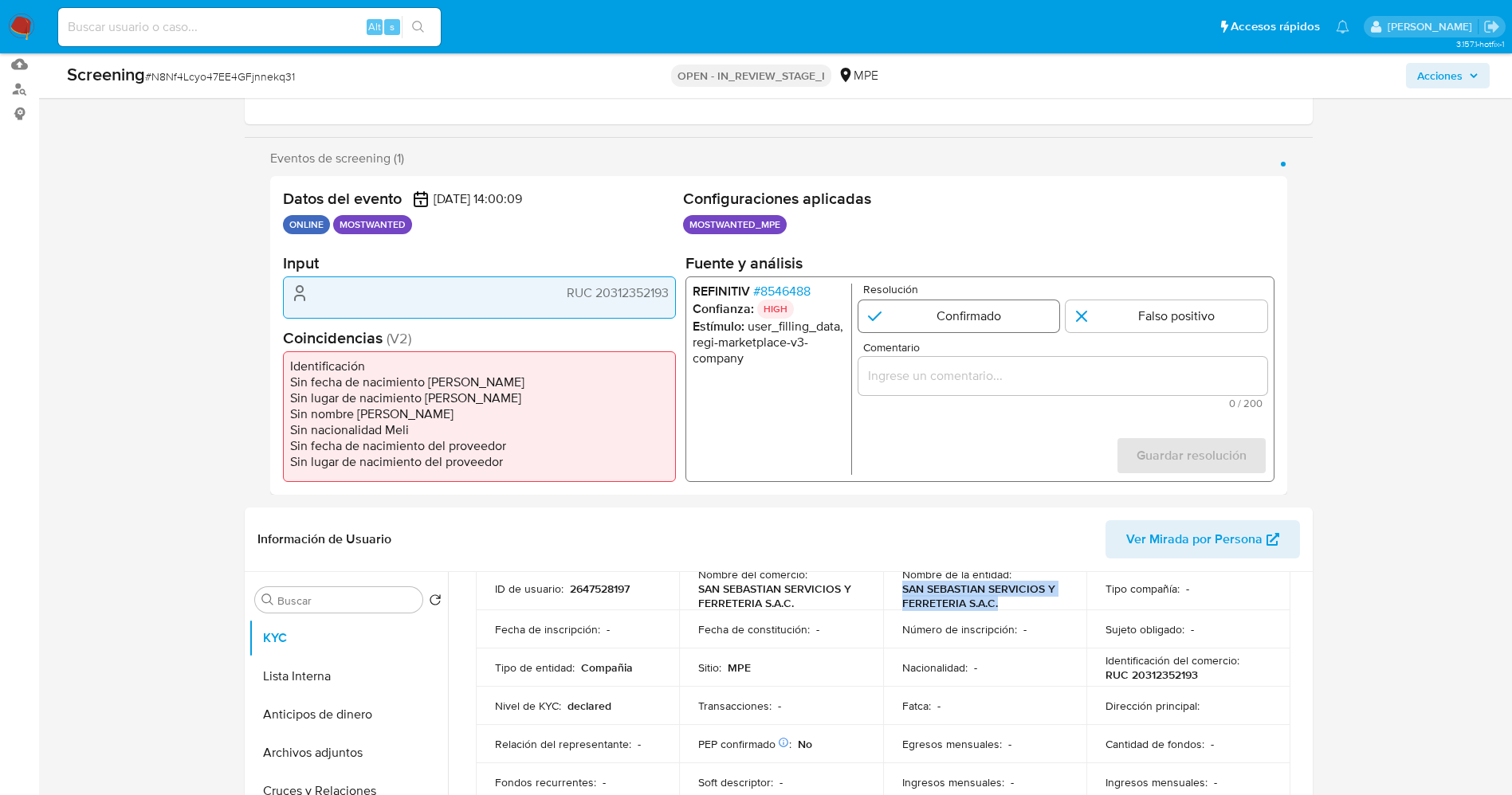
radio input "true"
click at [996, 370] on input "Comentario" at bounding box center [1061, 376] width 409 height 20
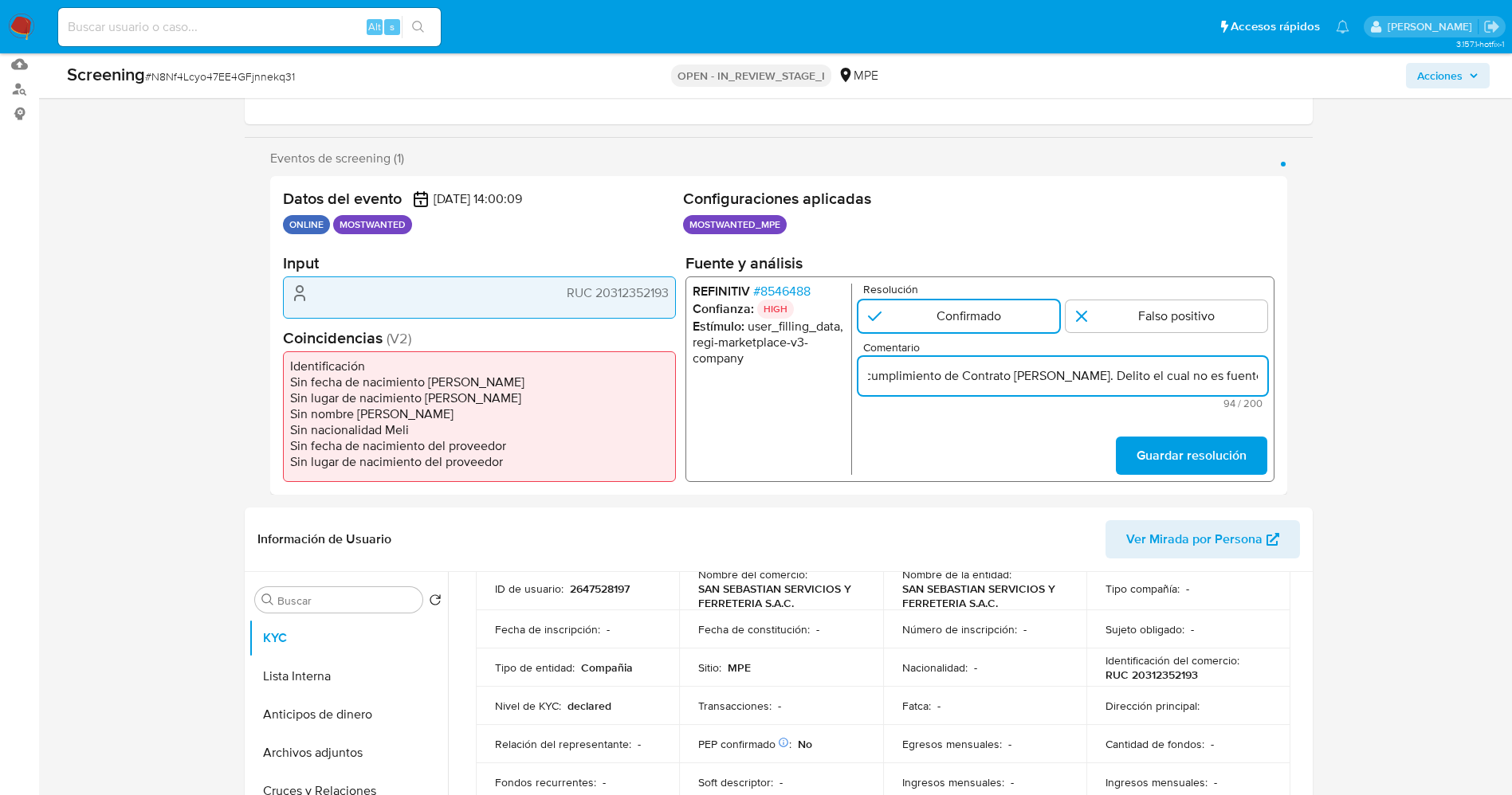
scroll to position [0, 152]
type input "Usuario fue multado por incumplimiento de Contrato Marco. Delito el cual no es …"
click at [1173, 299] on div "Resolución Confirmado Falso positivo" at bounding box center [1061, 308] width 409 height 49
click at [1176, 309] on input "1 de 1" at bounding box center [1165, 316] width 201 height 32
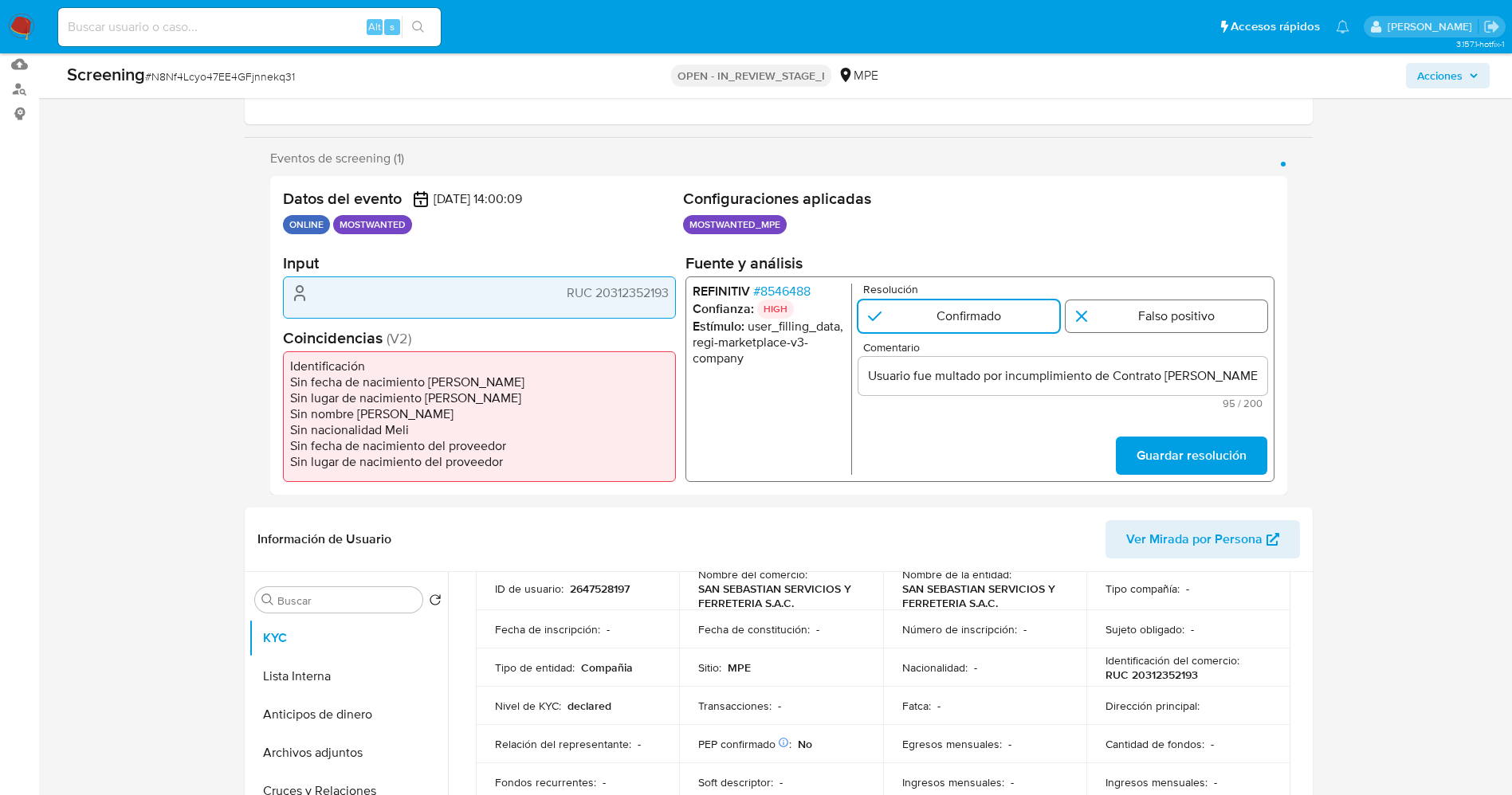
radio input "true"
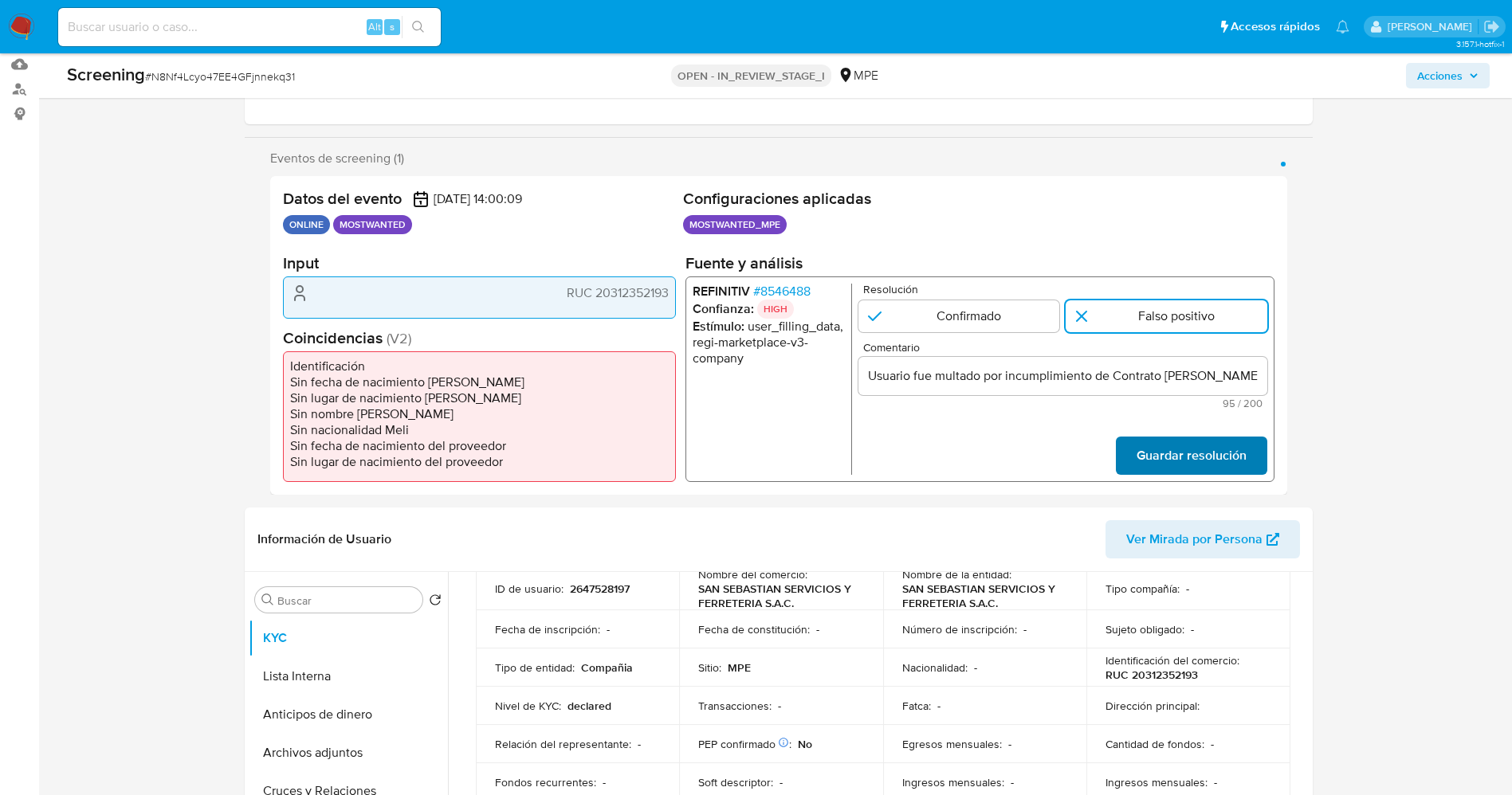
click at [1196, 470] on span "Guardar resolución" at bounding box center [1190, 456] width 110 height 35
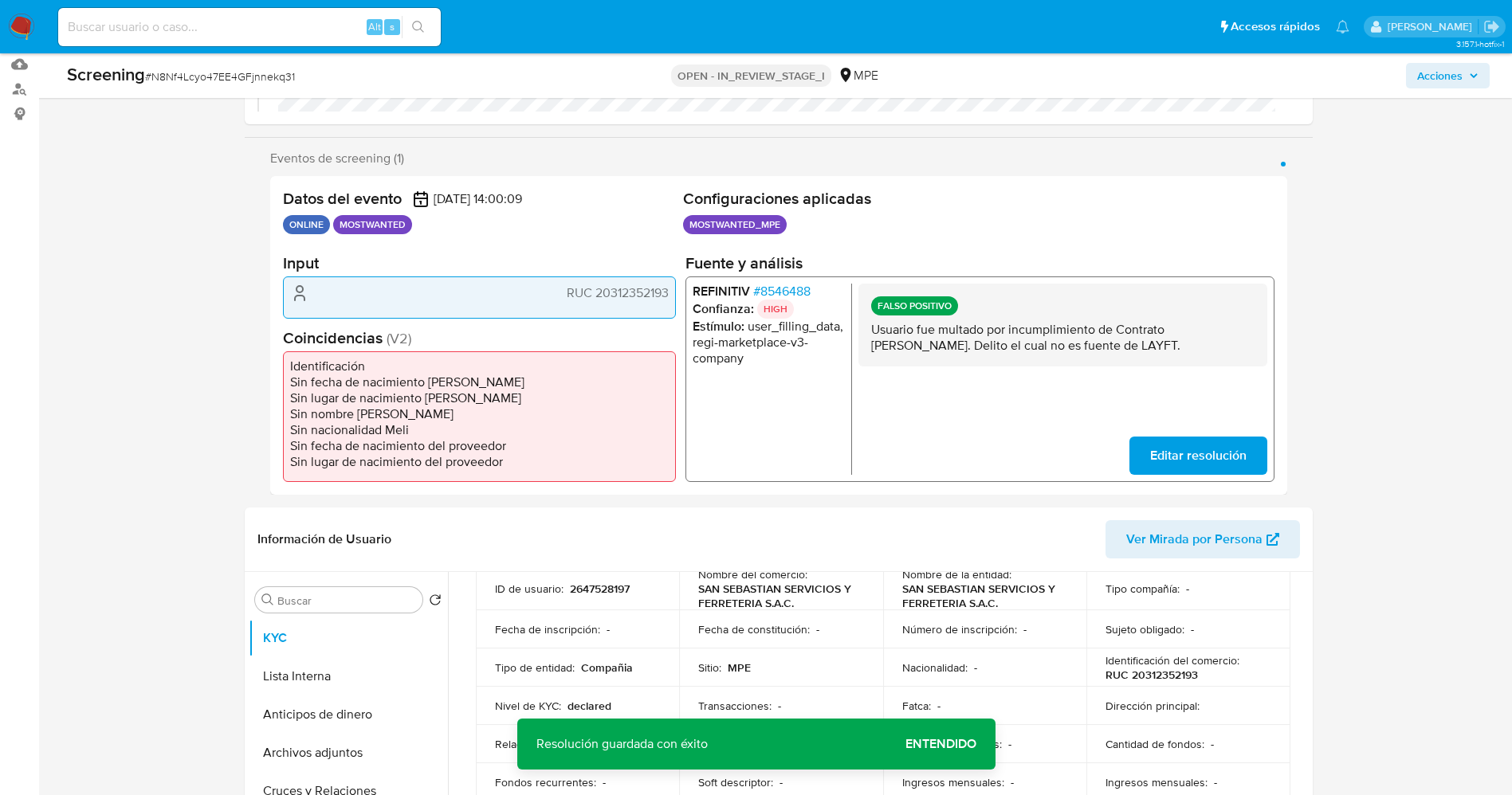
drag, startPoint x: 869, startPoint y: 334, endPoint x: 1069, endPoint y: 351, distance: 200.7
click at [1069, 351] on div "FALSO POSITIVO Usuario fue multado por incumplimiento de Contrato Marco. Delito…" at bounding box center [1061, 325] width 409 height 83
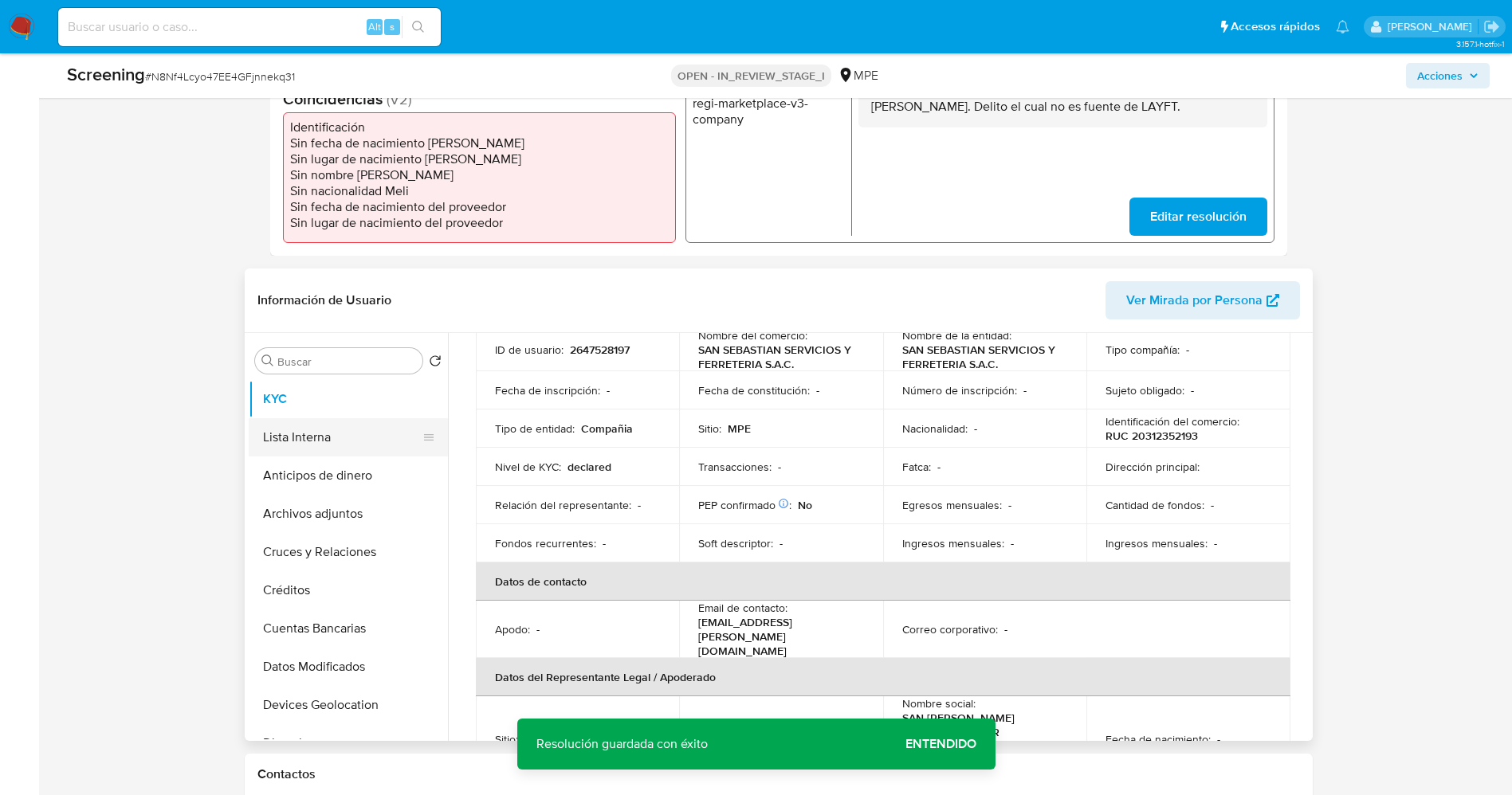
click at [307, 431] on button "Lista Interna" at bounding box center [342, 437] width 186 height 38
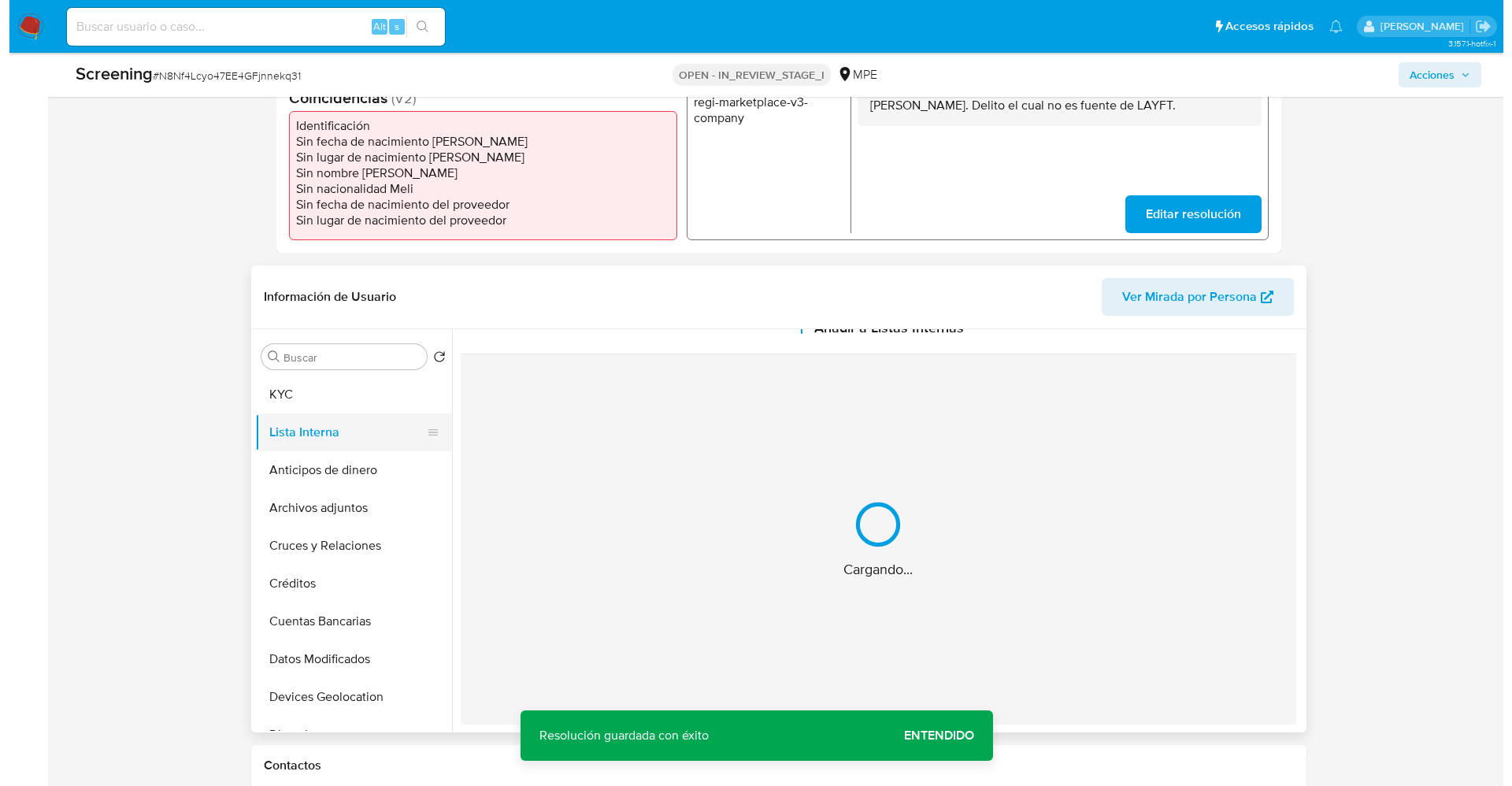
scroll to position [0, 0]
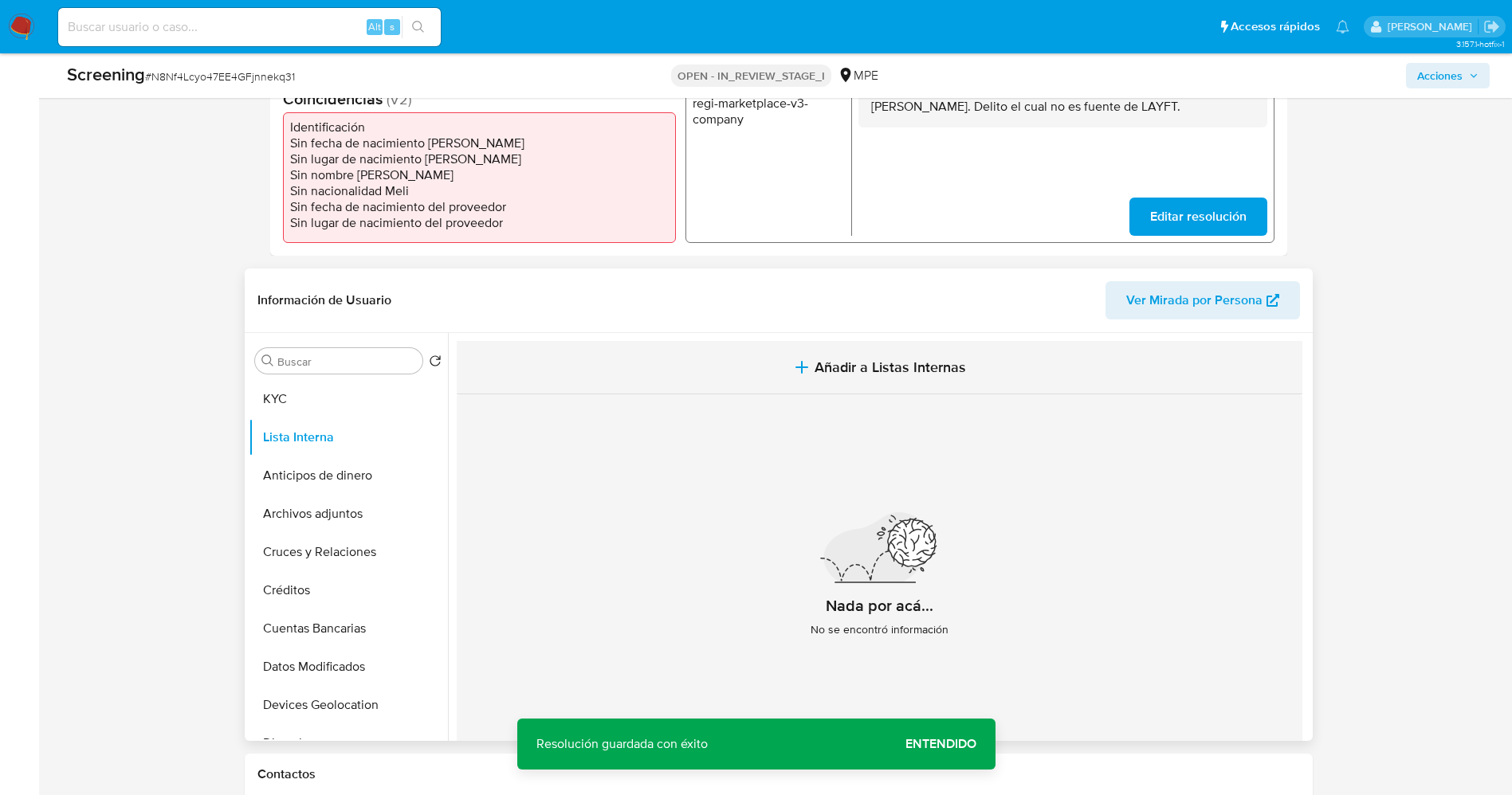
click at [796, 367] on icon "button" at bounding box center [801, 367] width 12 height 0
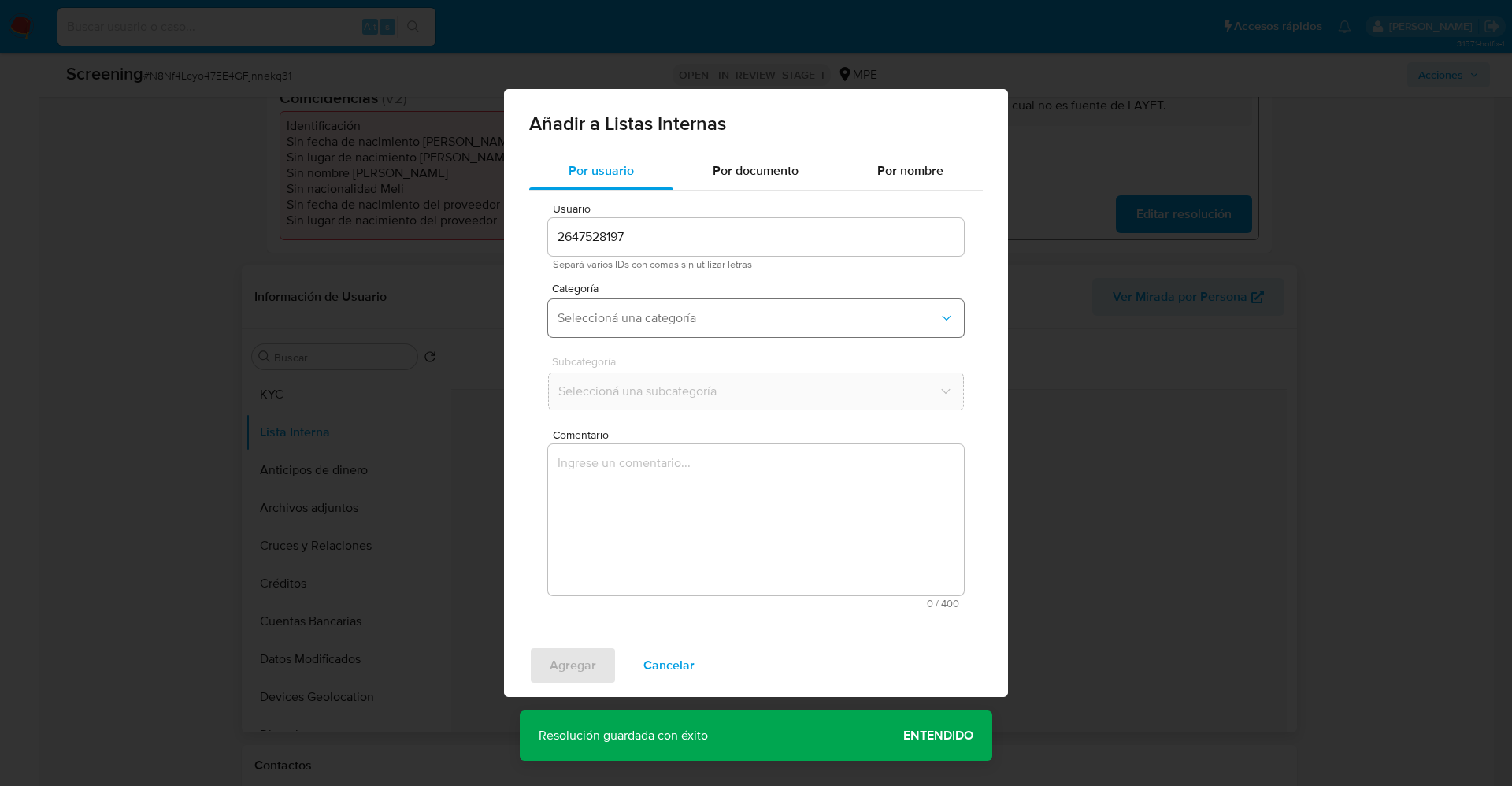
click at [711, 327] on button "Seleccioná una categoría" at bounding box center [756, 318] width 416 height 38
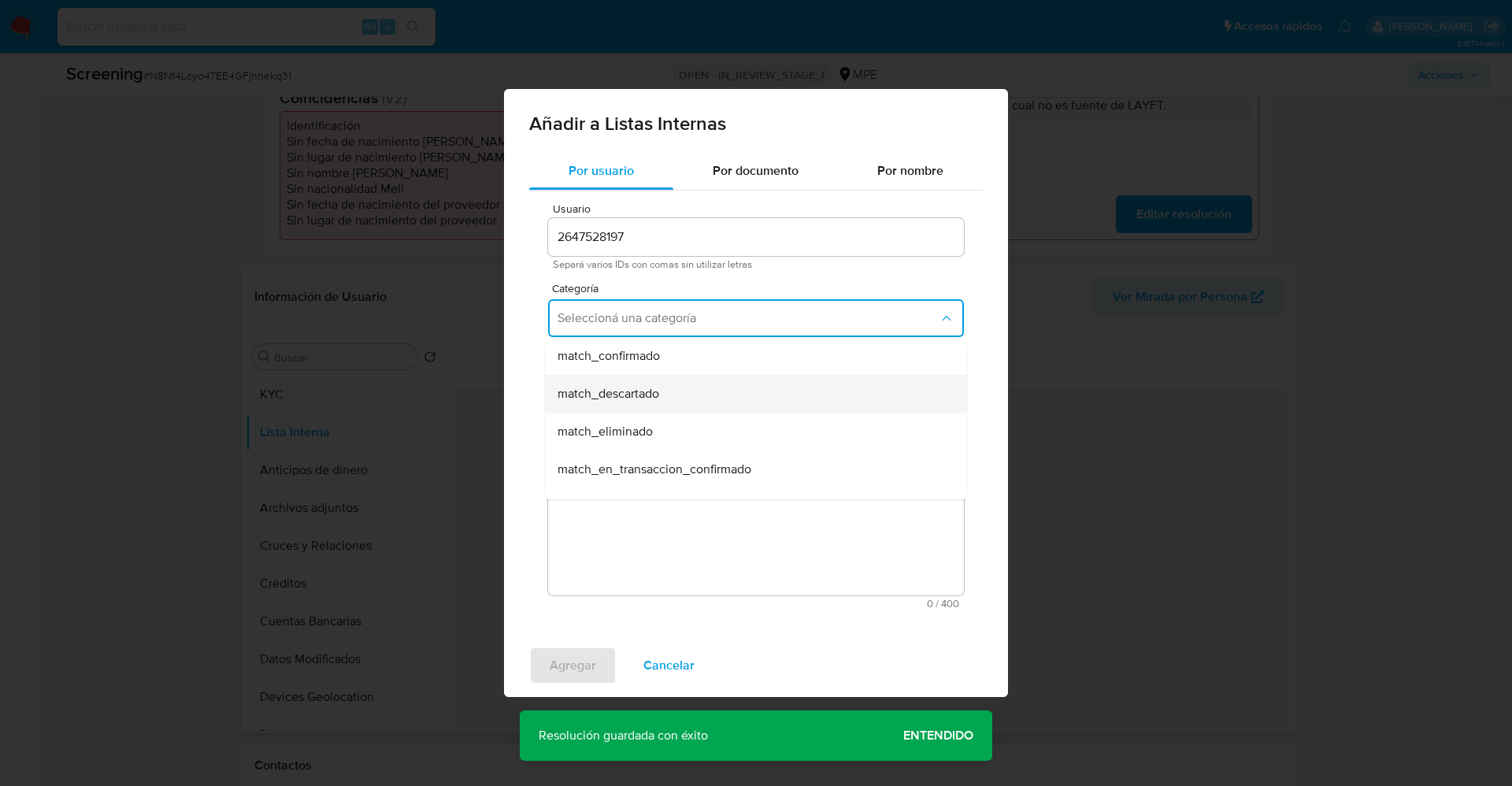
click at [693, 386] on div "match_descartado" at bounding box center [752, 393] width 387 height 38
click at [693, 386] on span "Seleccioná una subcategoría" at bounding box center [748, 392] width 381 height 16
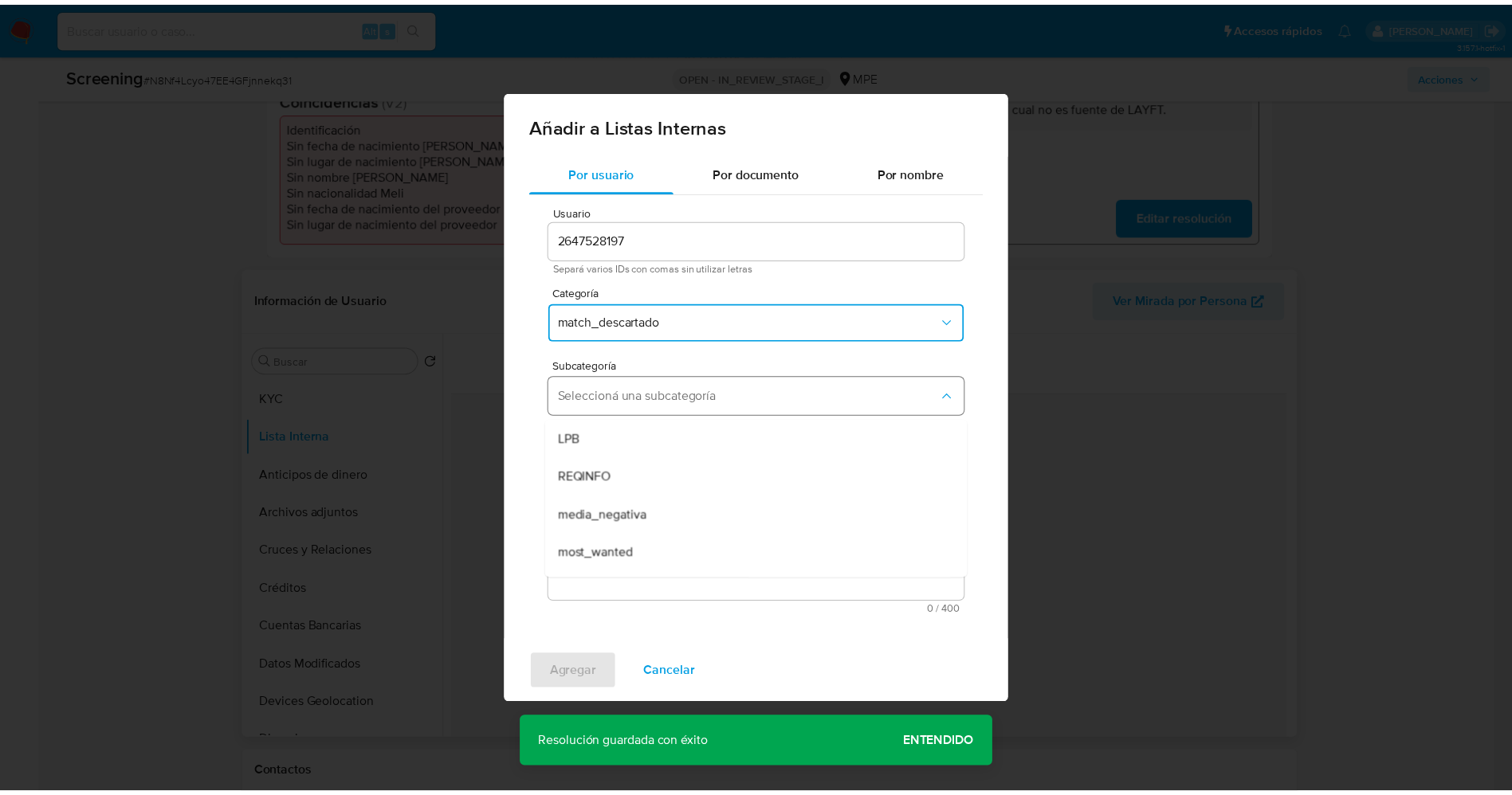
scroll to position [108, 0]
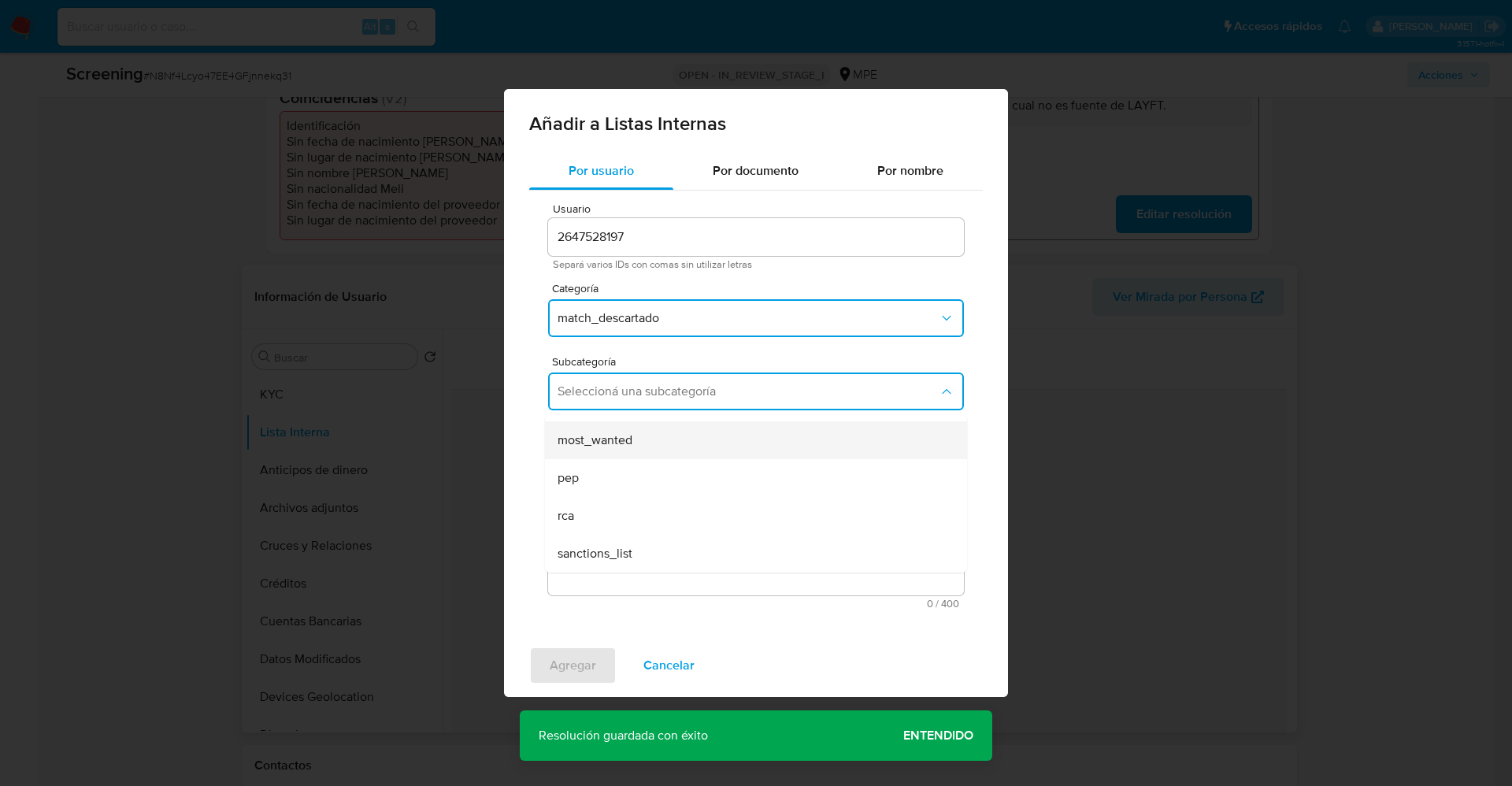
click at [656, 446] on div "most_wanted" at bounding box center [752, 440] width 387 height 38
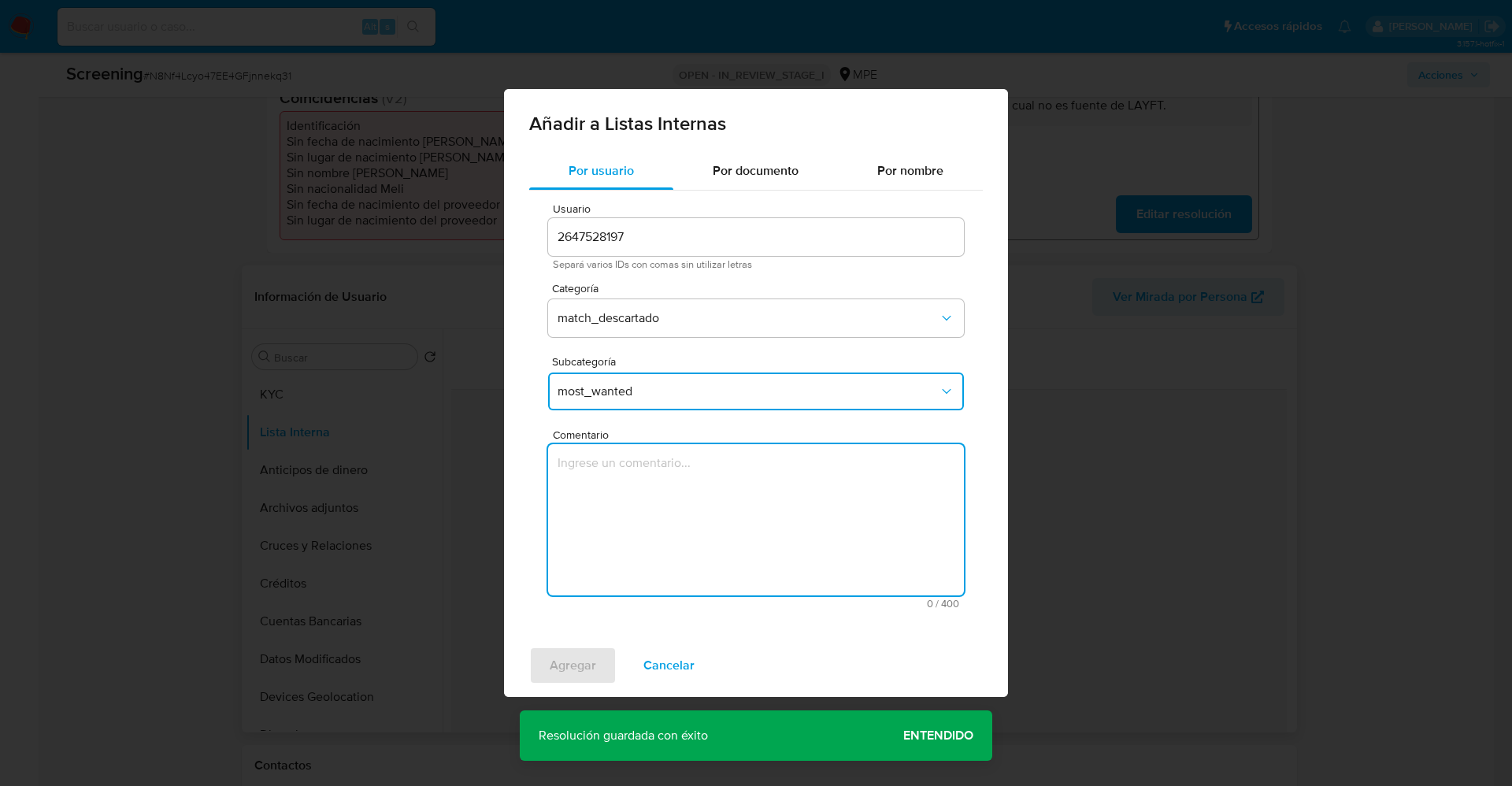
click at [660, 485] on textarea "Comentario" at bounding box center [756, 520] width 416 height 152
type textarea "Usuario fue multado por incumplimiento de Contrato Marco. Delito el cual no es …"
click at [590, 676] on span "Agregar" at bounding box center [573, 666] width 46 height 35
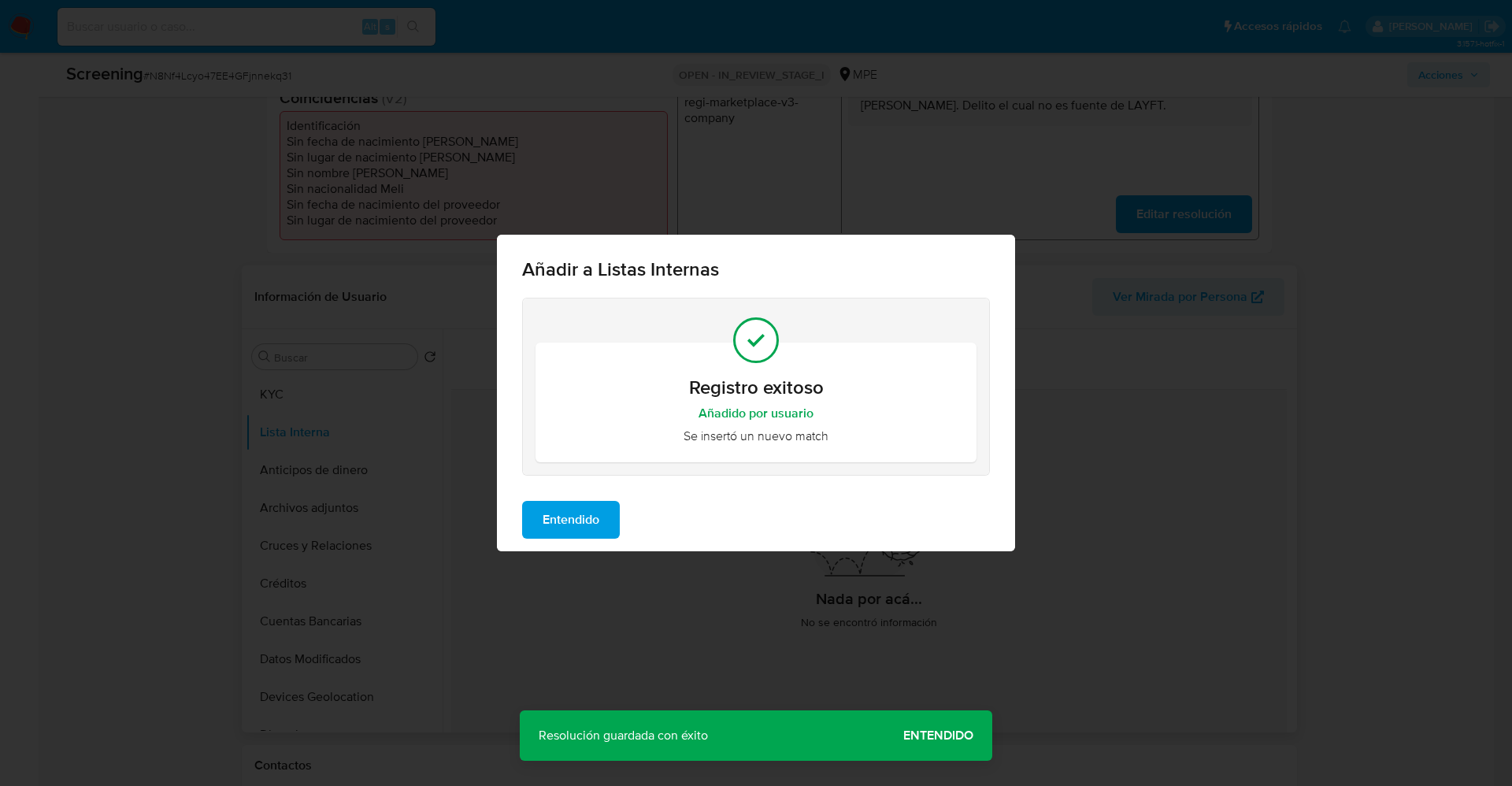
drag, startPoint x: 582, startPoint y: 527, endPoint x: 417, endPoint y: 531, distance: 165.0
click at [581, 527] on span "Entendido" at bounding box center [570, 520] width 57 height 35
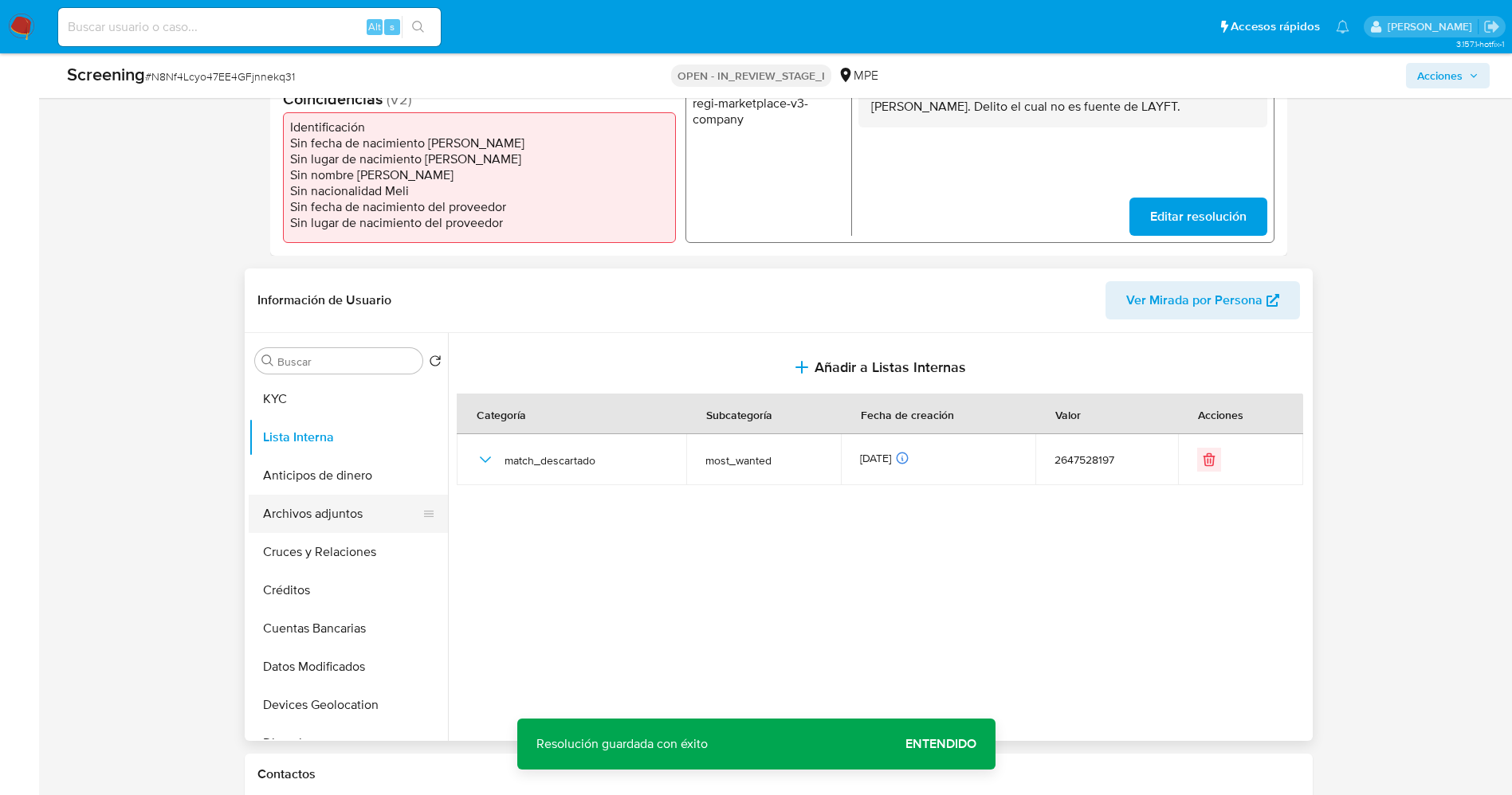
click at [352, 522] on button "Archivos adjuntos" at bounding box center [342, 513] width 186 height 38
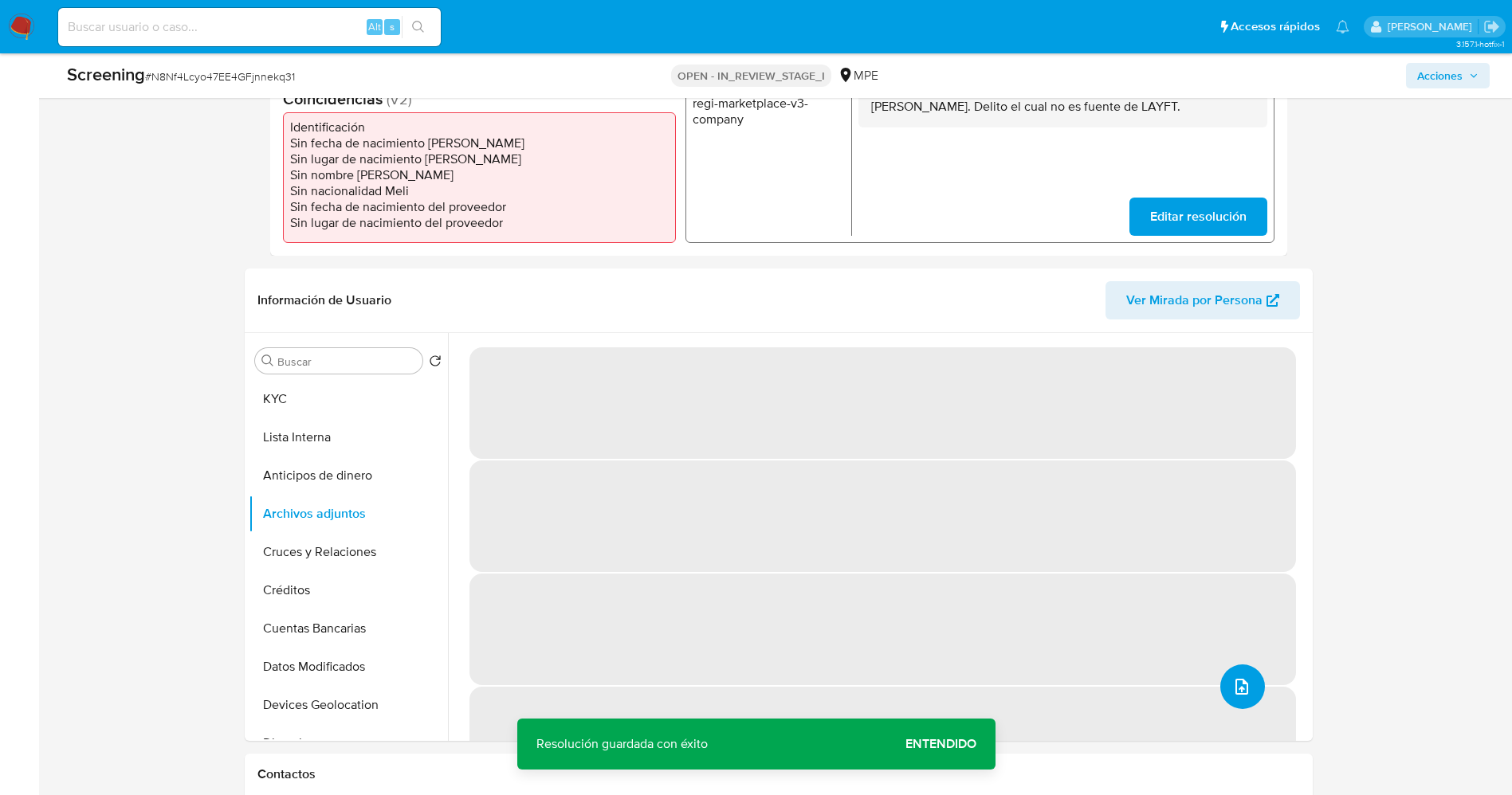
click at [1235, 690] on icon "upload-file" at bounding box center [1242, 687] width 19 height 19
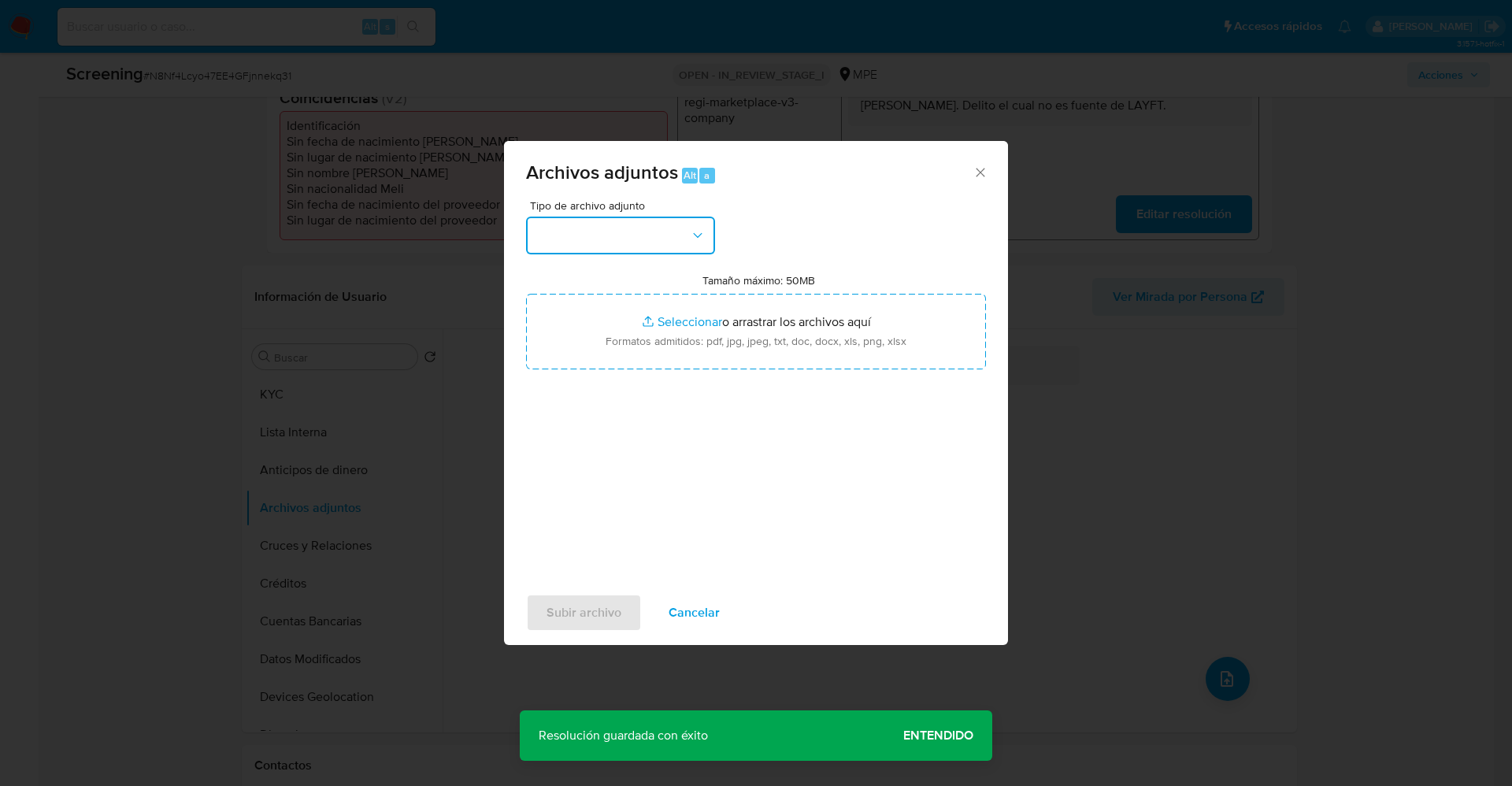
click at [642, 237] on button "button" at bounding box center [621, 235] width 189 height 38
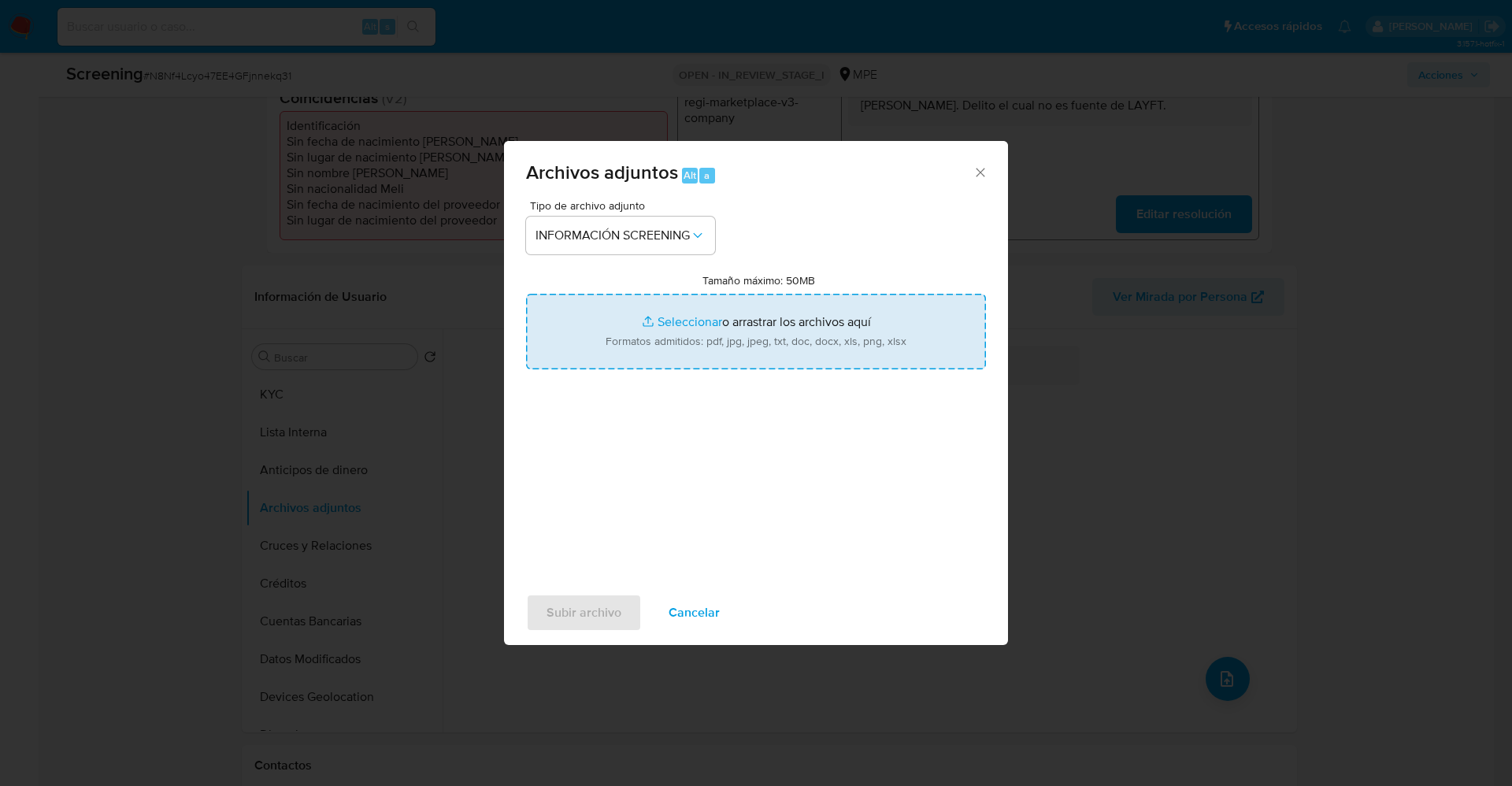
type input "C:\fakepath\_SAN SEBASTIAN SERVICIOS Y FERRETERIA S.A.C._ lavado de dinero - Bu…"
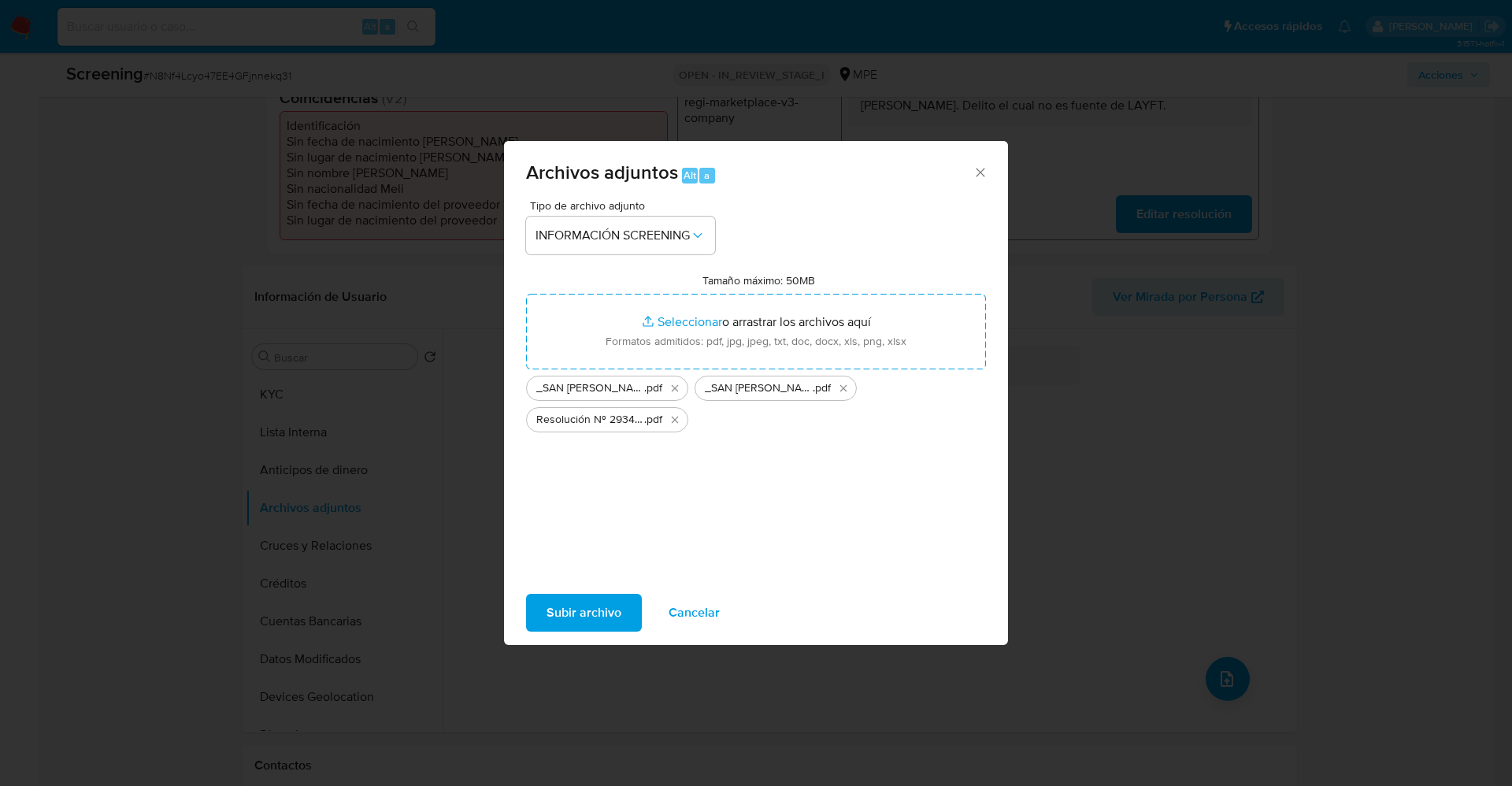
click at [603, 592] on div "Subir archivo Cancelar" at bounding box center [755, 613] width 504 height 60
click at [604, 605] on span "Subir archivo" at bounding box center [583, 613] width 74 height 35
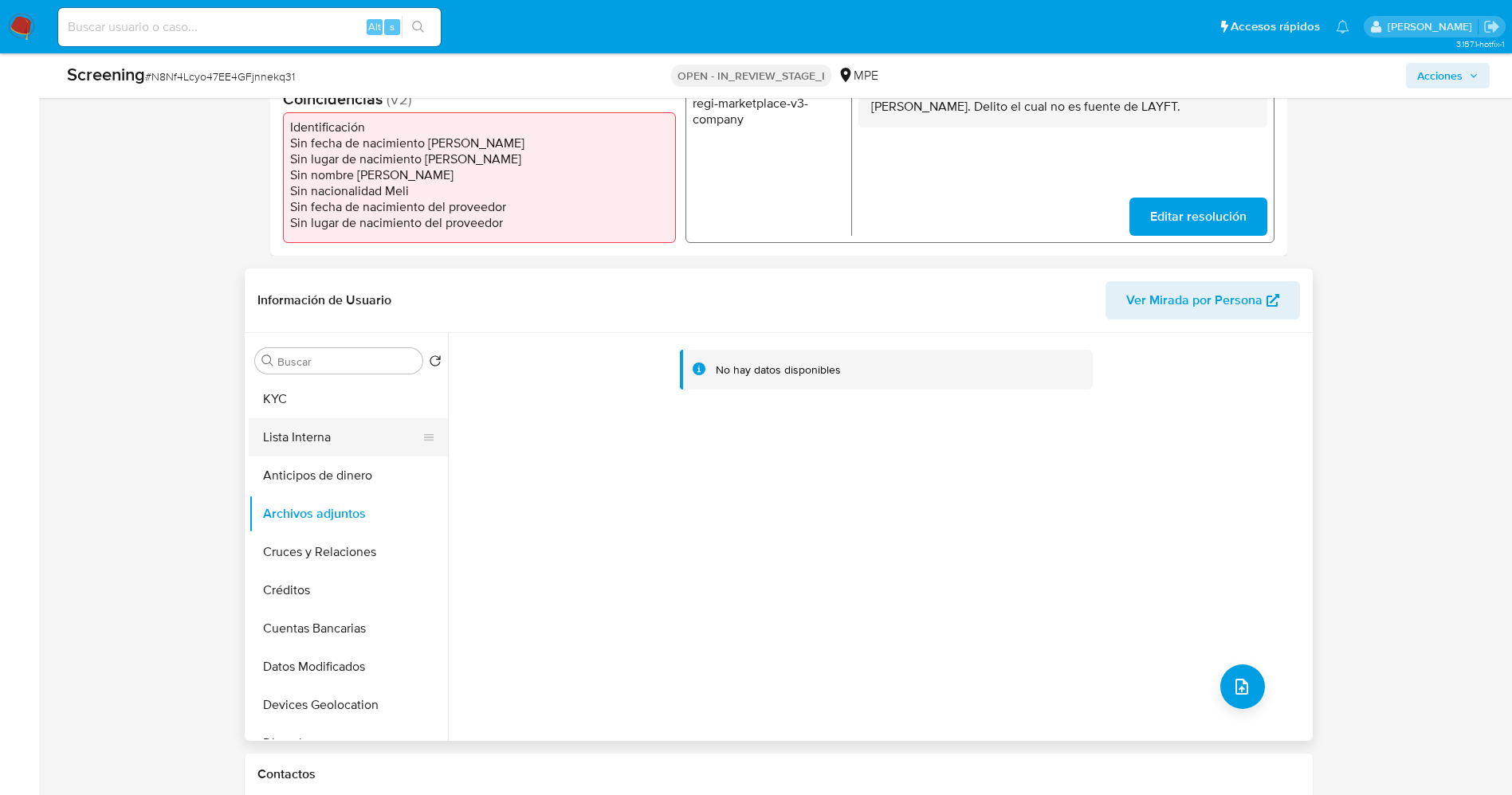
click at [322, 435] on button "Lista Interna" at bounding box center [342, 437] width 186 height 38
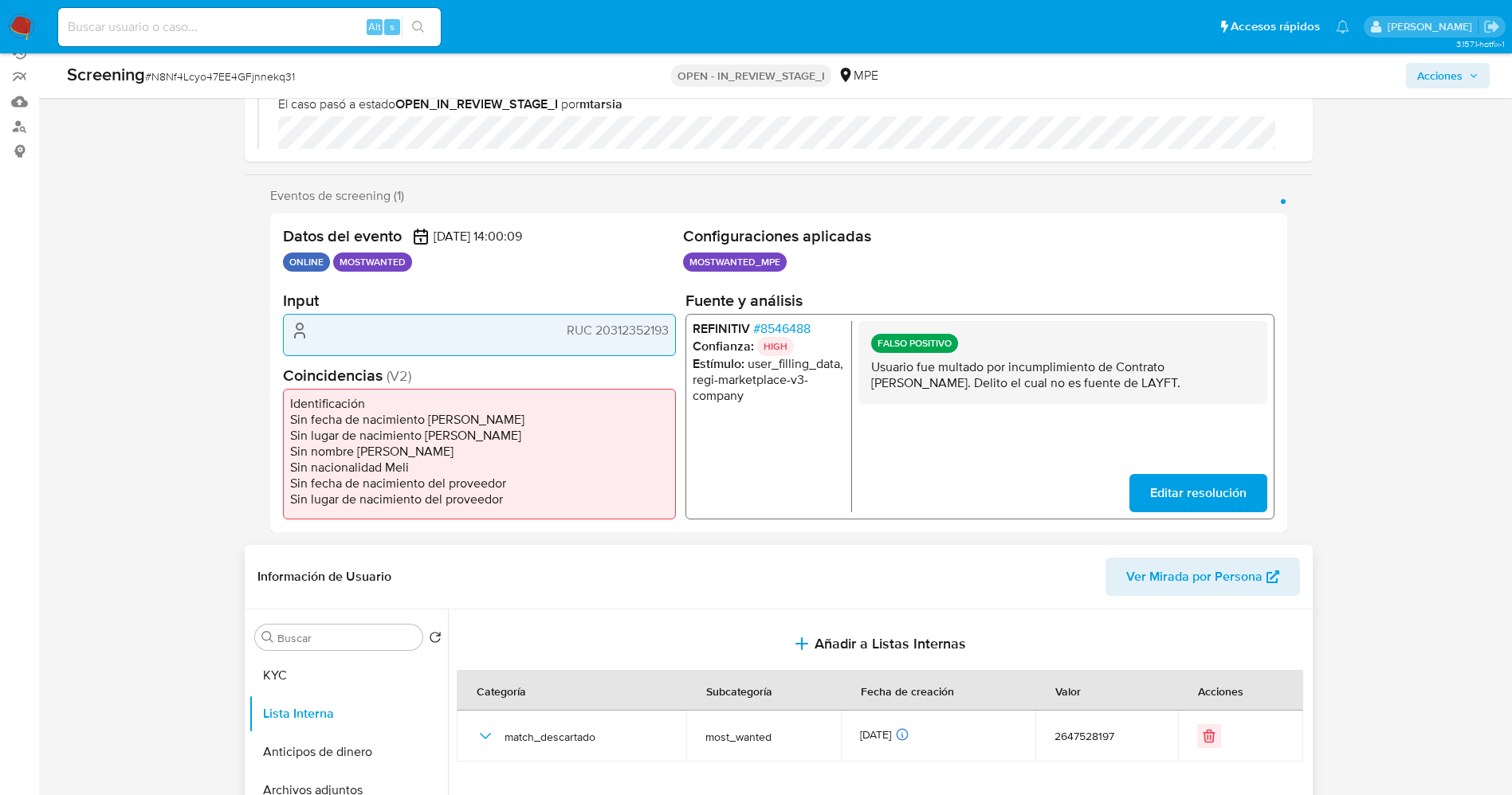
scroll to position [239, 0]
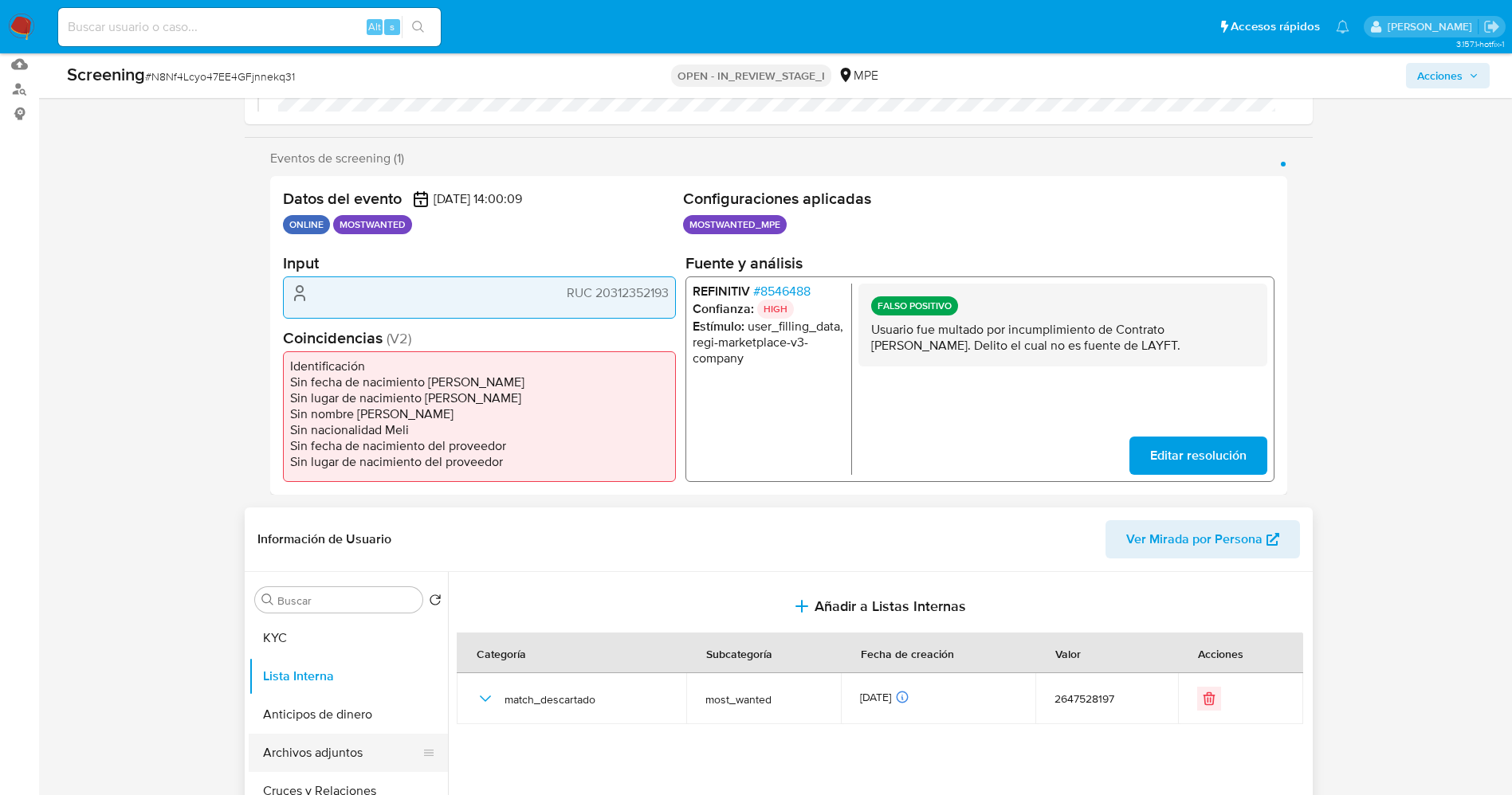
click at [328, 746] on button "Archivos adjuntos" at bounding box center [342, 752] width 186 height 38
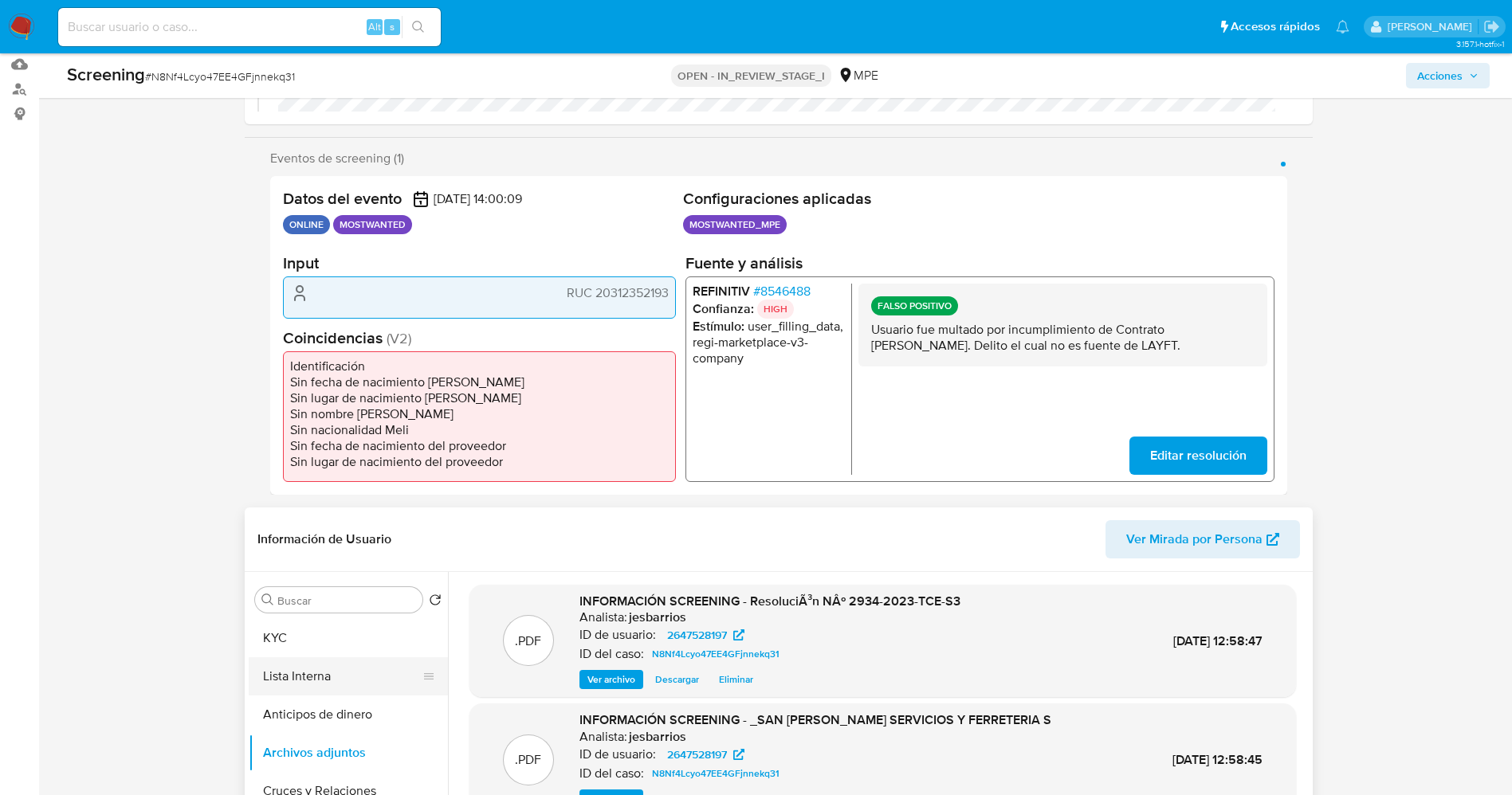
click at [366, 687] on button "Lista Interna" at bounding box center [342, 676] width 186 height 38
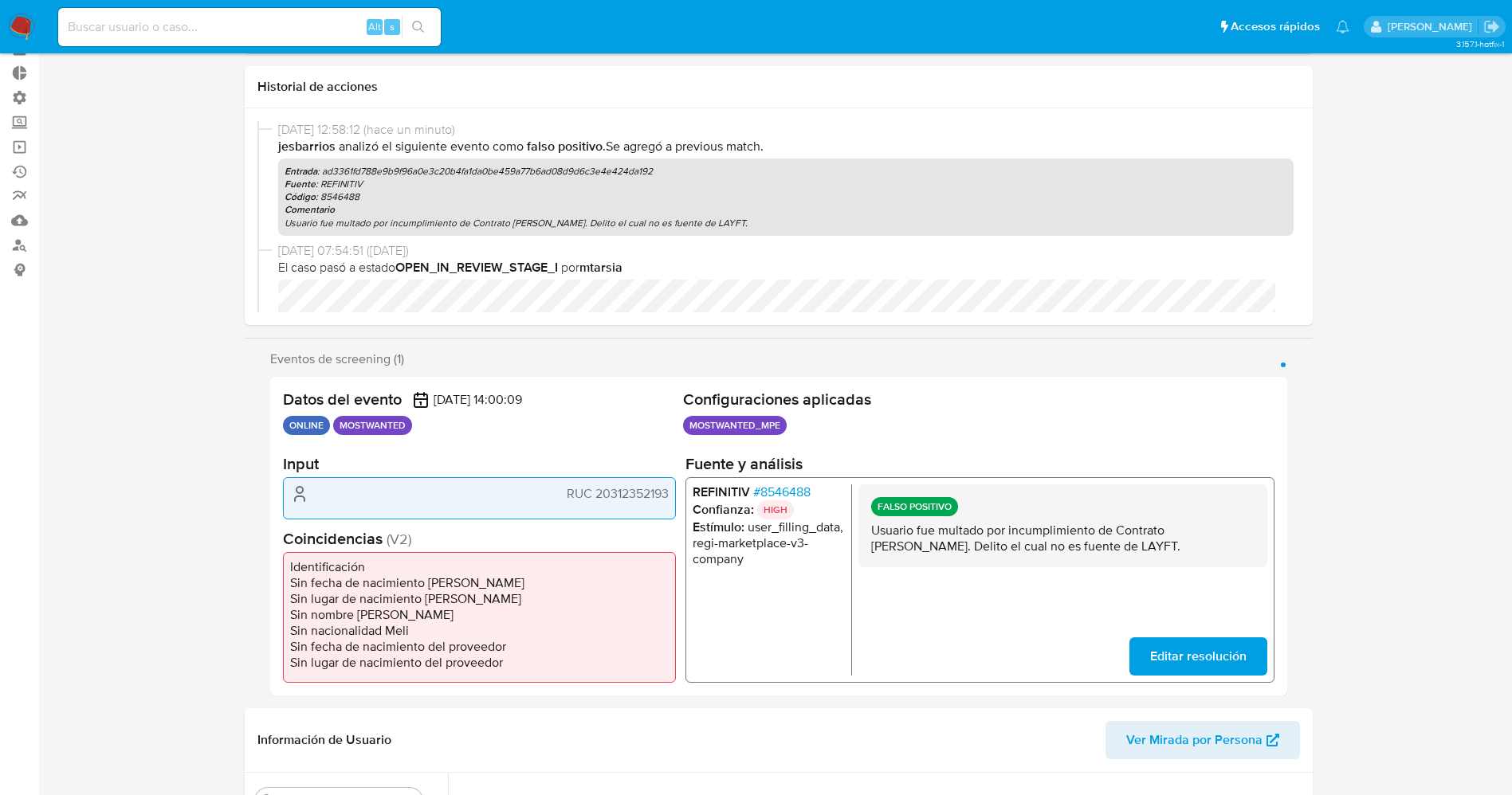
scroll to position [0, 0]
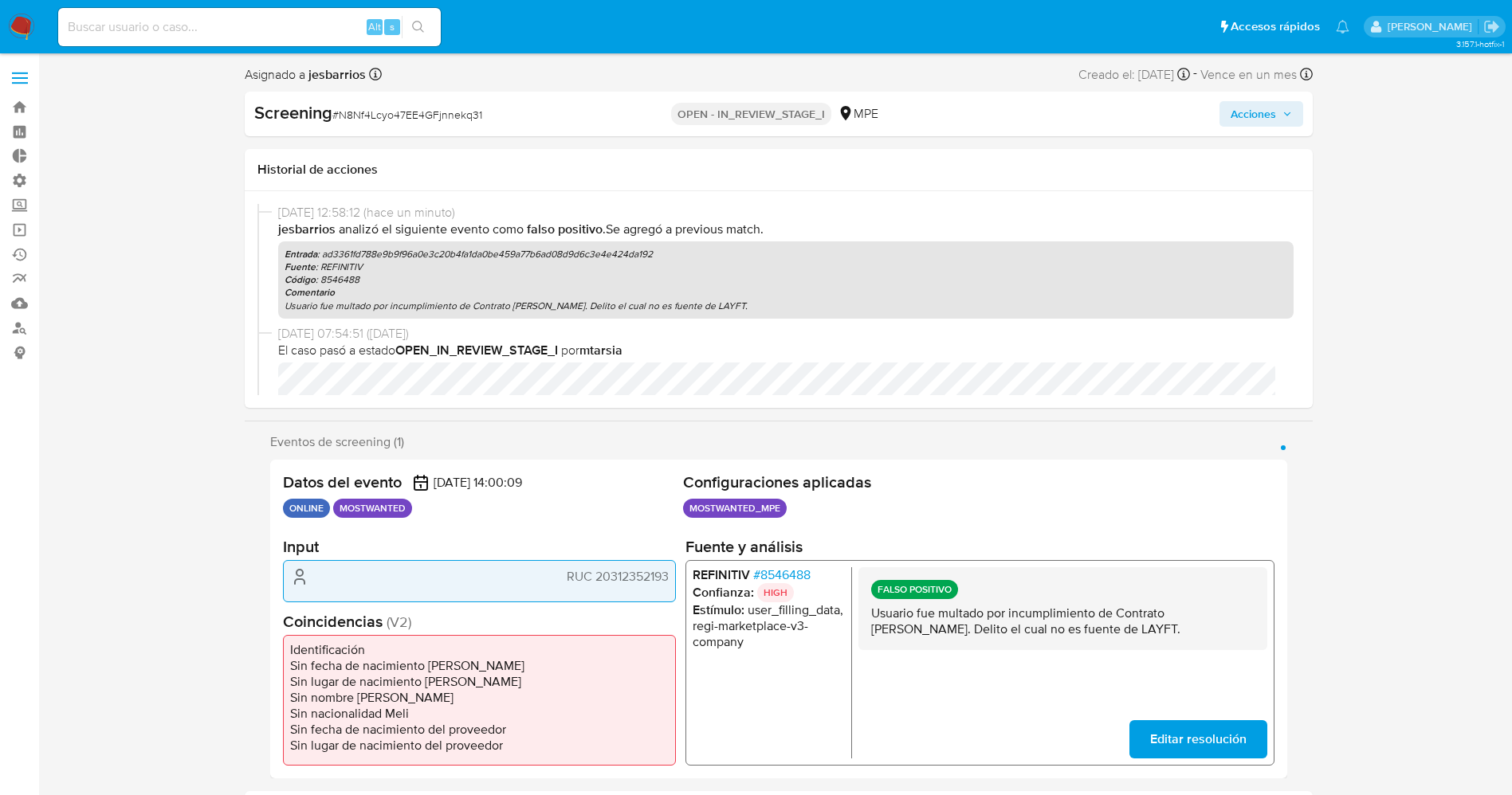
click at [1274, 112] on span "Acciones" at bounding box center [1252, 113] width 45 height 26
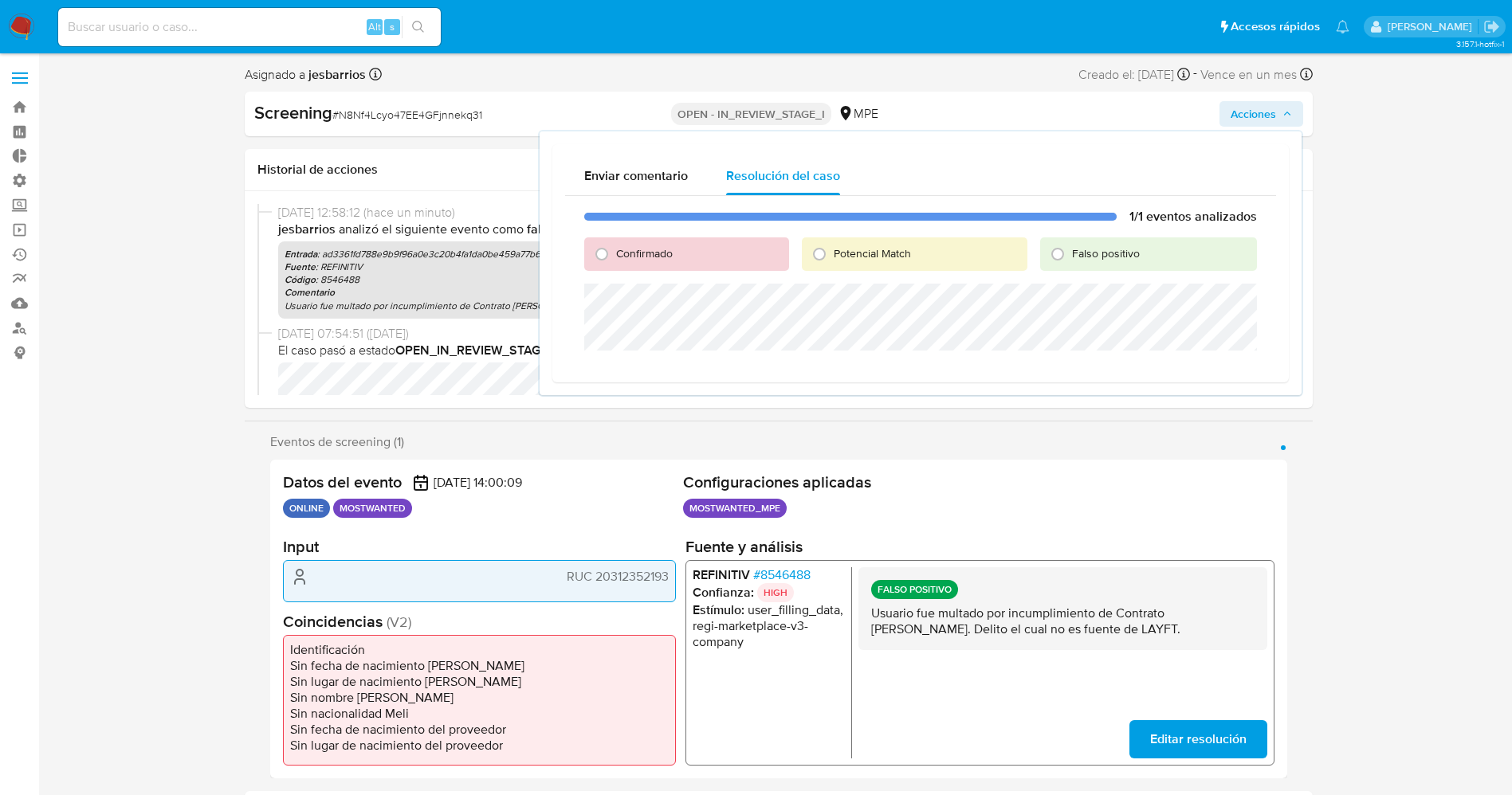
click at [1089, 257] on span "Falso positivo" at bounding box center [1105, 253] width 67 height 16
click at [1070, 257] on input "Falso positivo" at bounding box center [1057, 253] width 26 height 26
radio input "true"
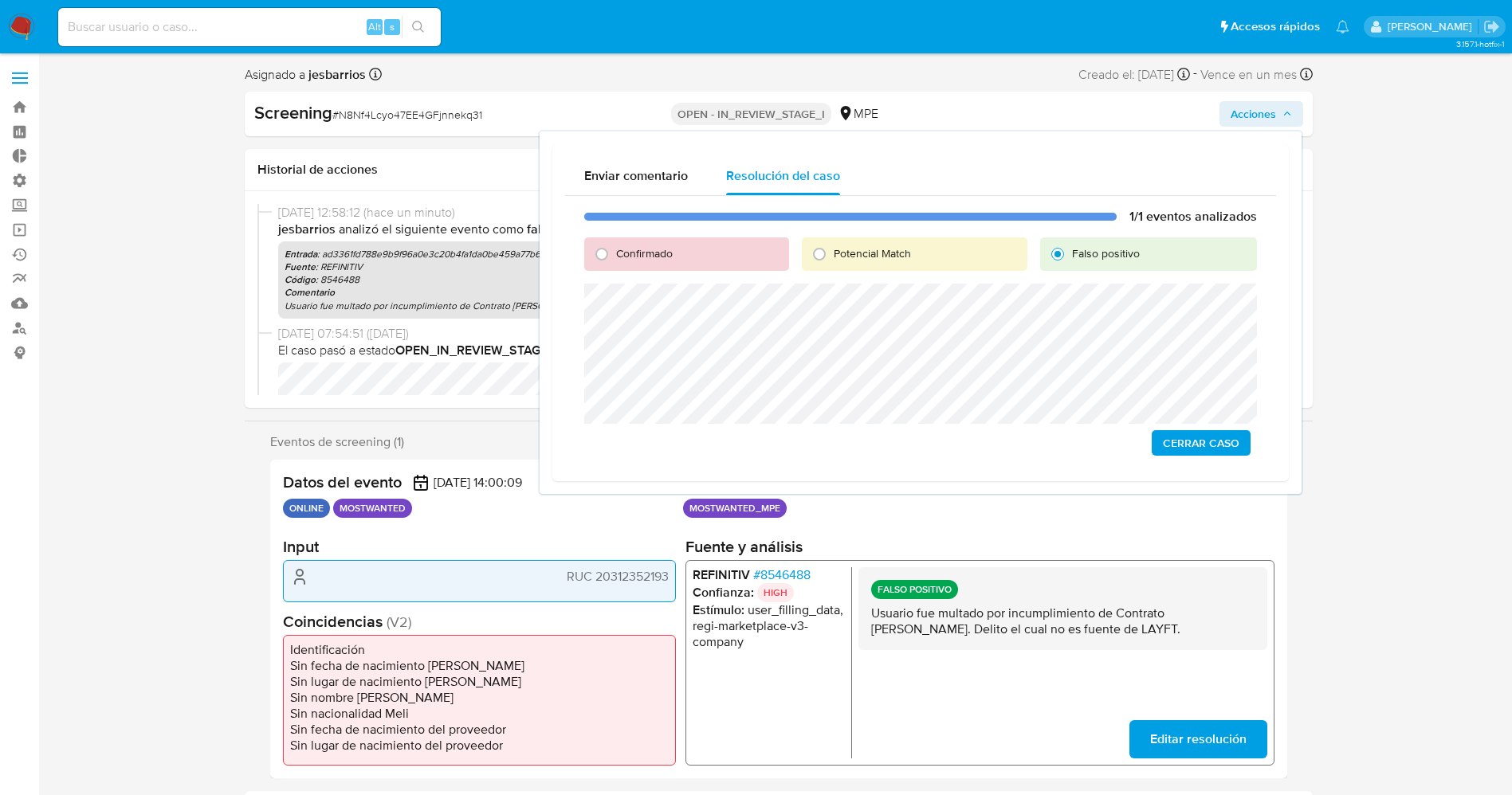
click at [1198, 442] on span "Cerrar Caso" at bounding box center [1201, 442] width 76 height 22
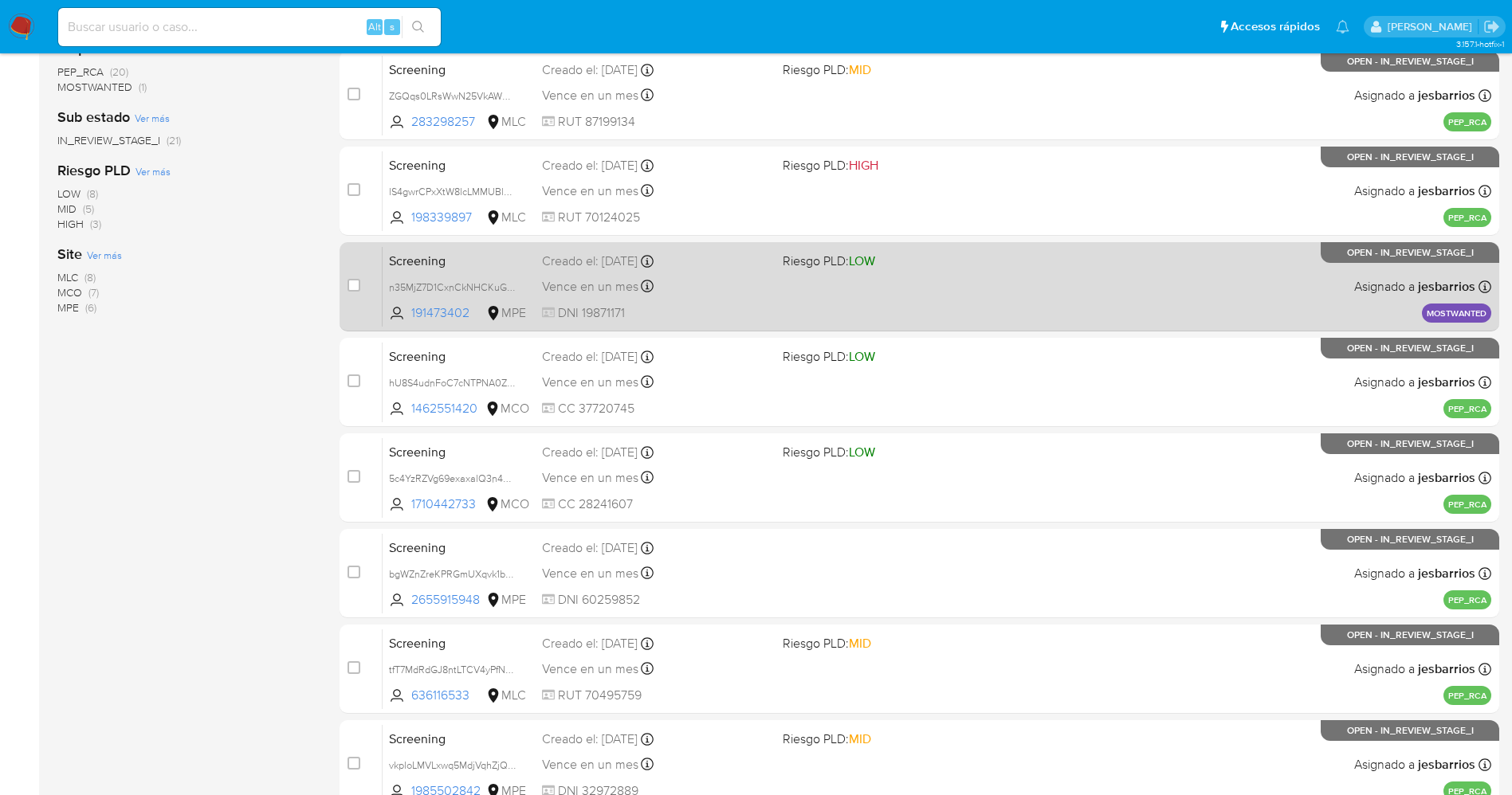
scroll to position [344, 0]
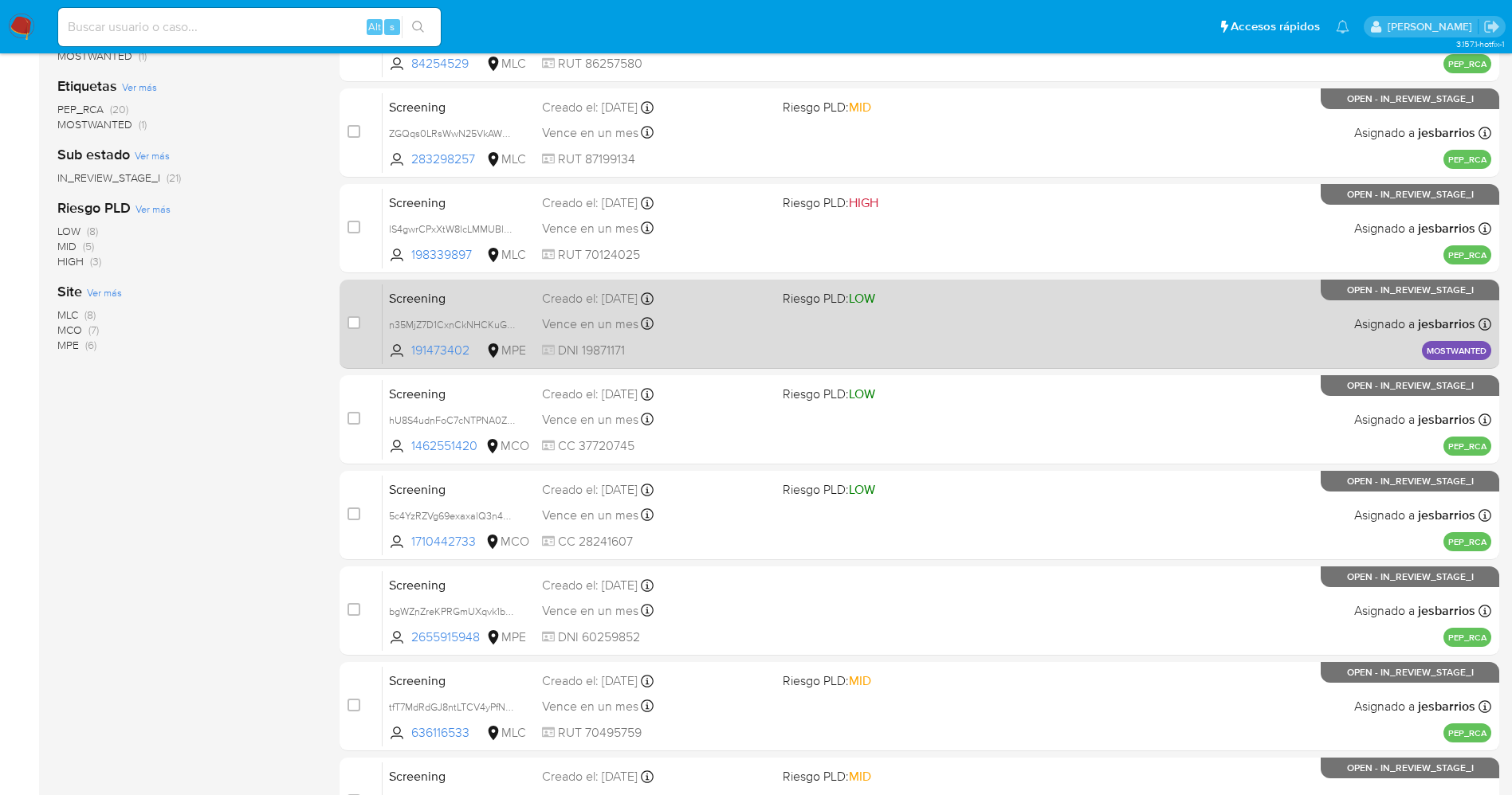
click at [846, 333] on div "Screening n35MjZ7D1CxnCkNHCKuGldtk 191473402 MPE Riesgo PLD: LOW Creado el: [DA…" at bounding box center [937, 323] width 1109 height 81
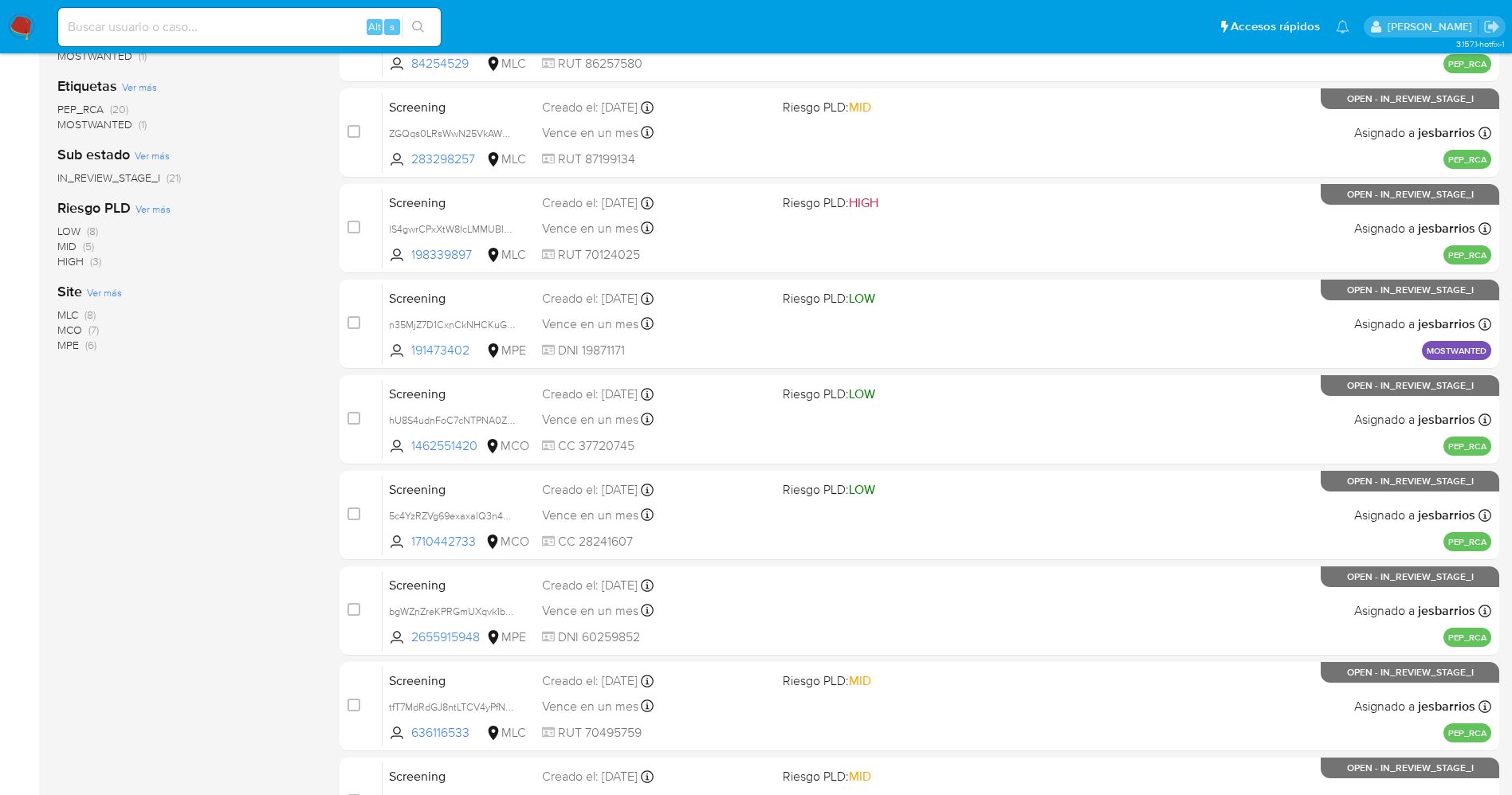
click at [19, 19] on img at bounding box center [21, 27] width 27 height 27
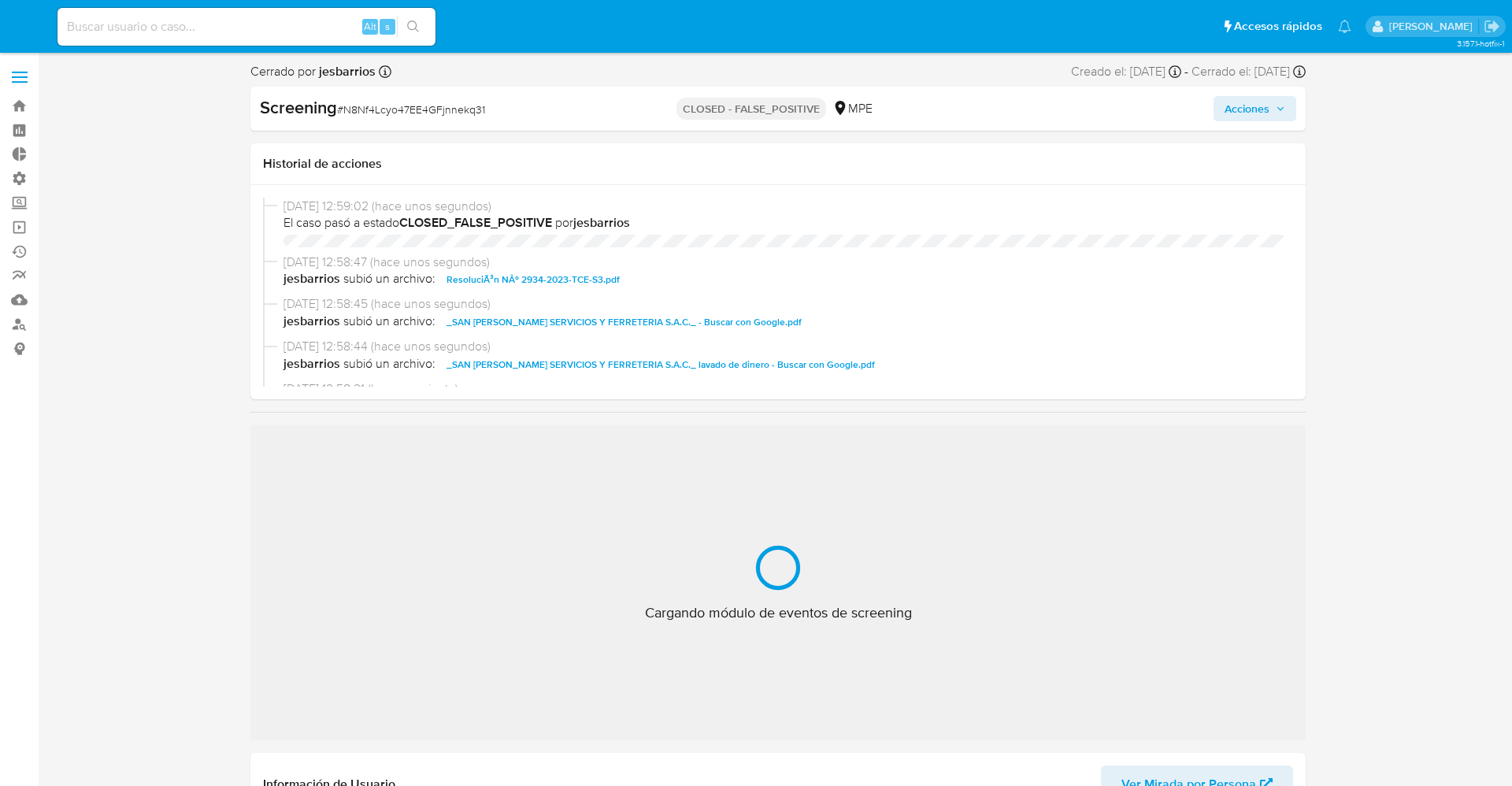
select select "10"
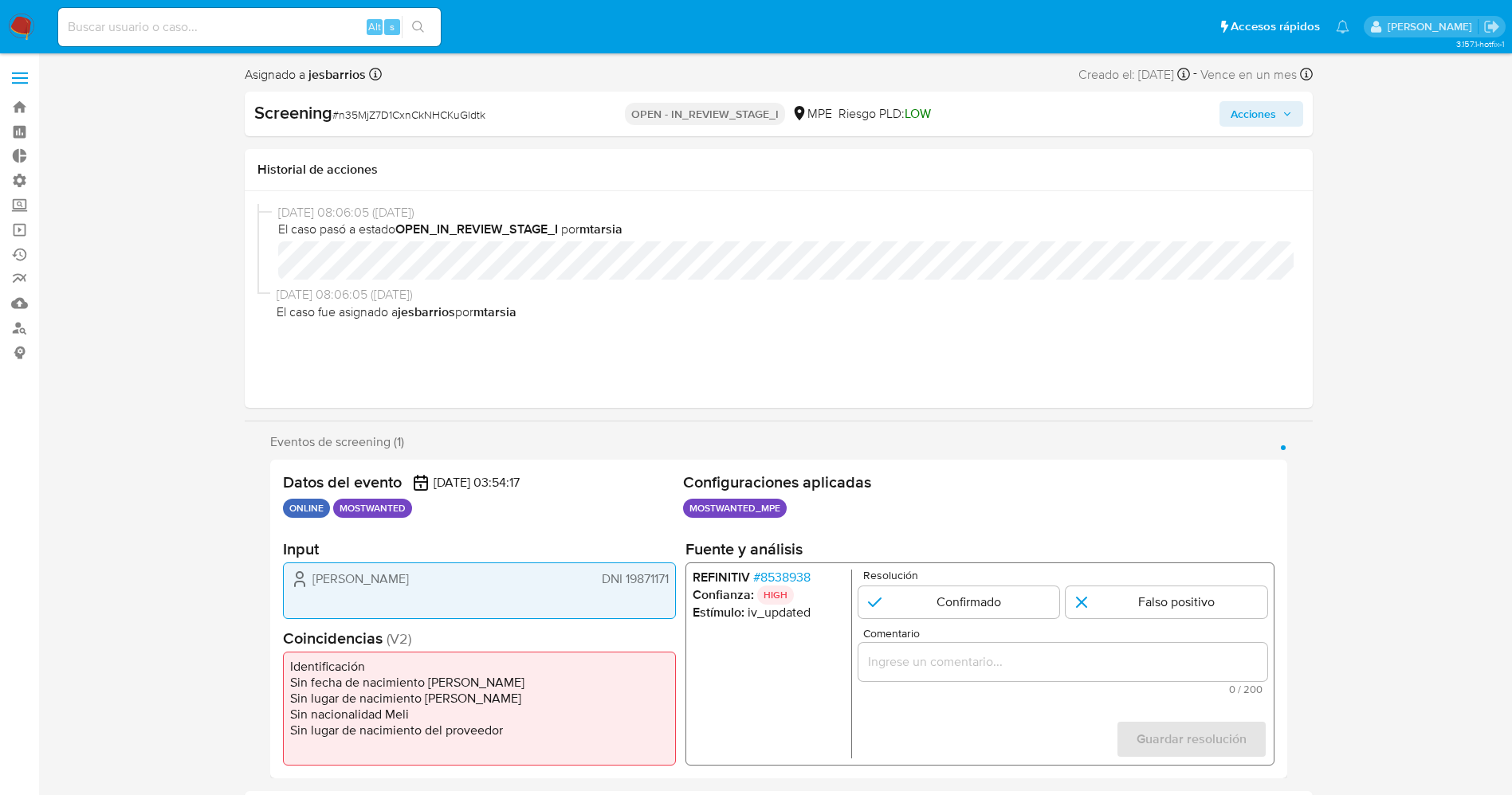
select select "10"
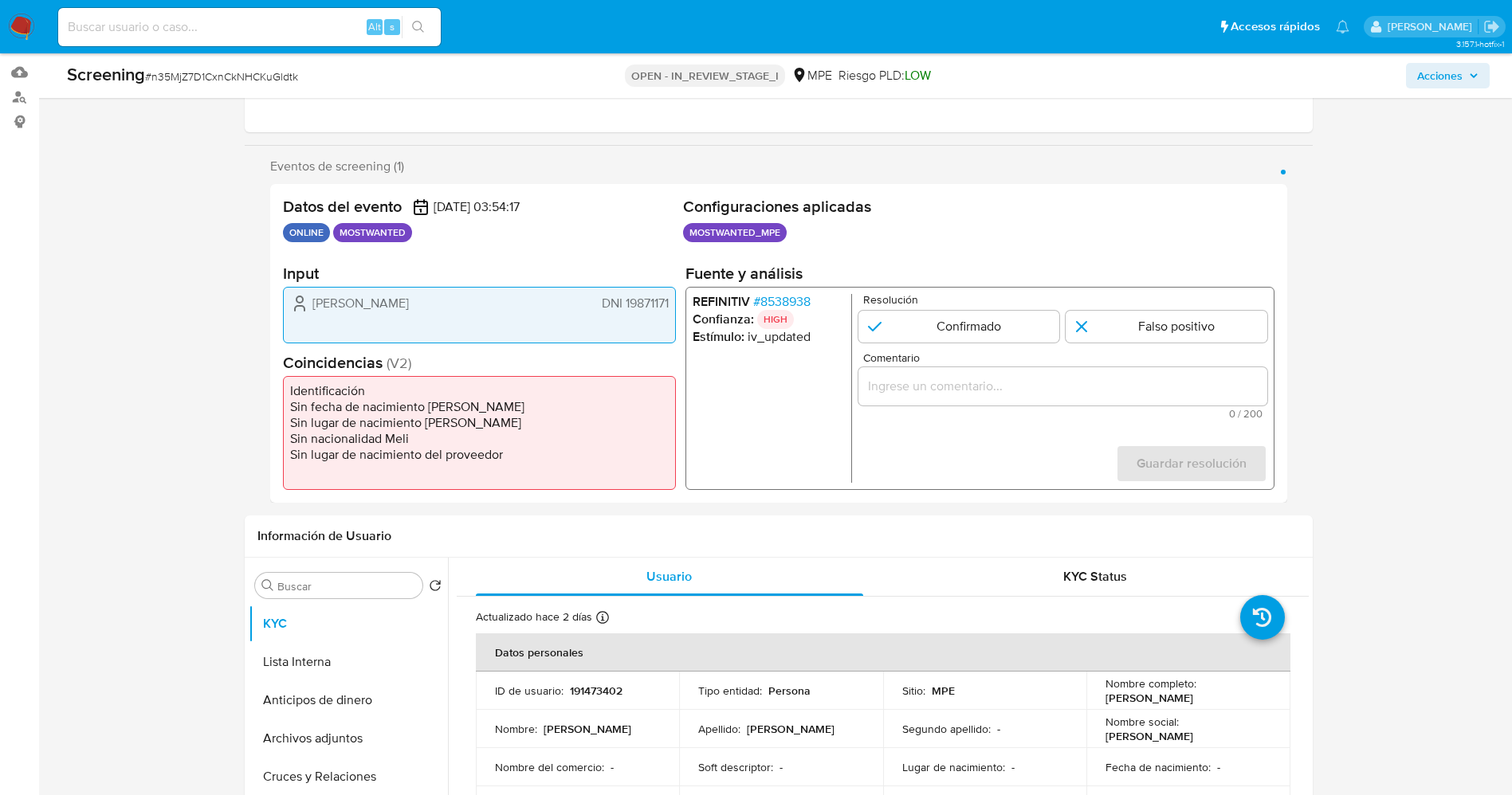
scroll to position [239, 0]
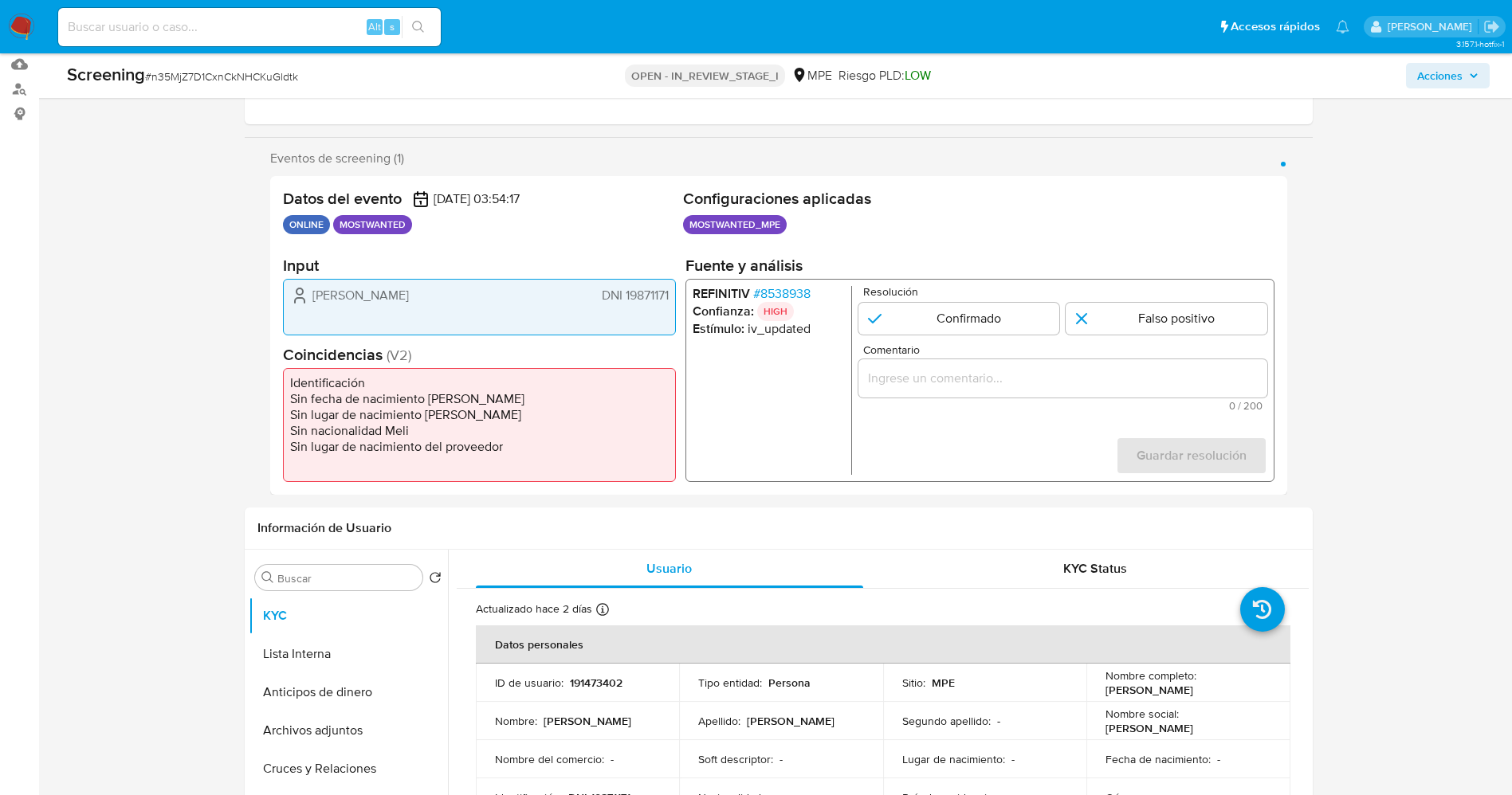
click at [783, 286] on span "# 8538938" at bounding box center [781, 294] width 58 height 16
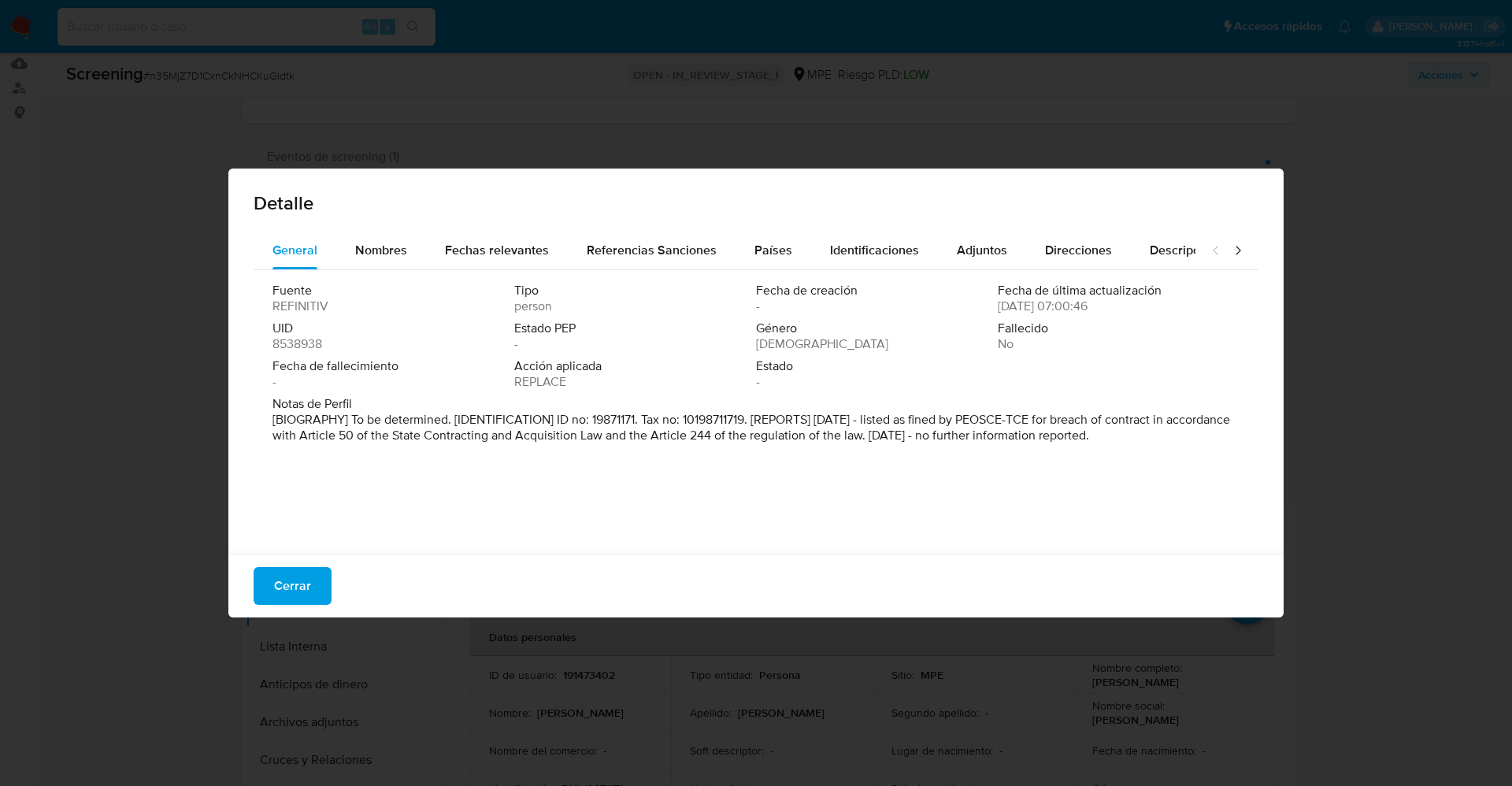
drag, startPoint x: 590, startPoint y: 423, endPoint x: 1212, endPoint y: 444, distance: 622.4
click at [1212, 444] on div "Notas de Perfil [BIOGRAPHY] To be determined. [IDENTIFICATION] ID no: 19871171.…" at bounding box center [756, 422] width 967 height 53
click at [375, 246] on span "Nombres" at bounding box center [380, 250] width 52 height 18
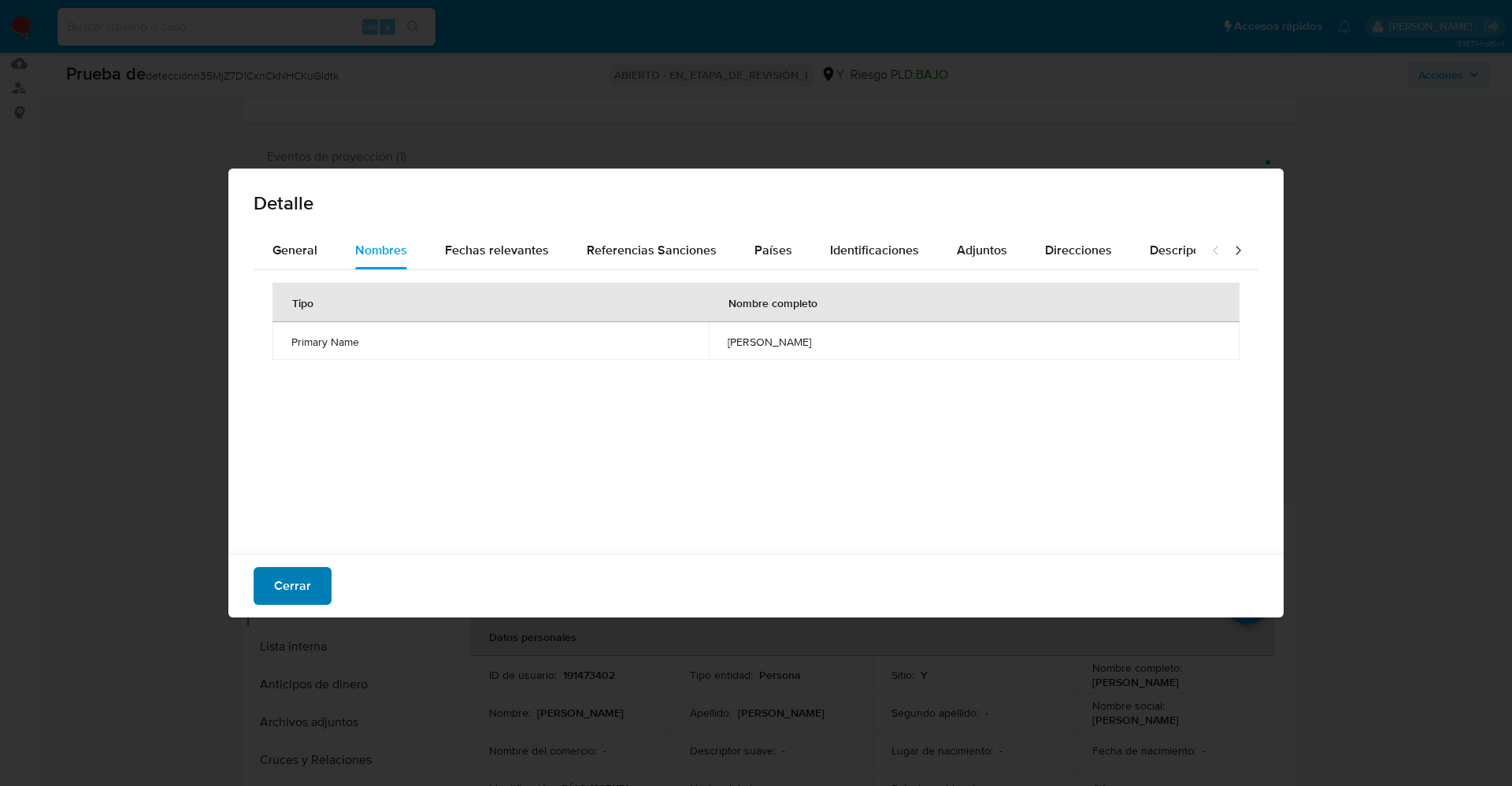
click at [276, 578] on span "Cerrar" at bounding box center [293, 586] width 37 height 35
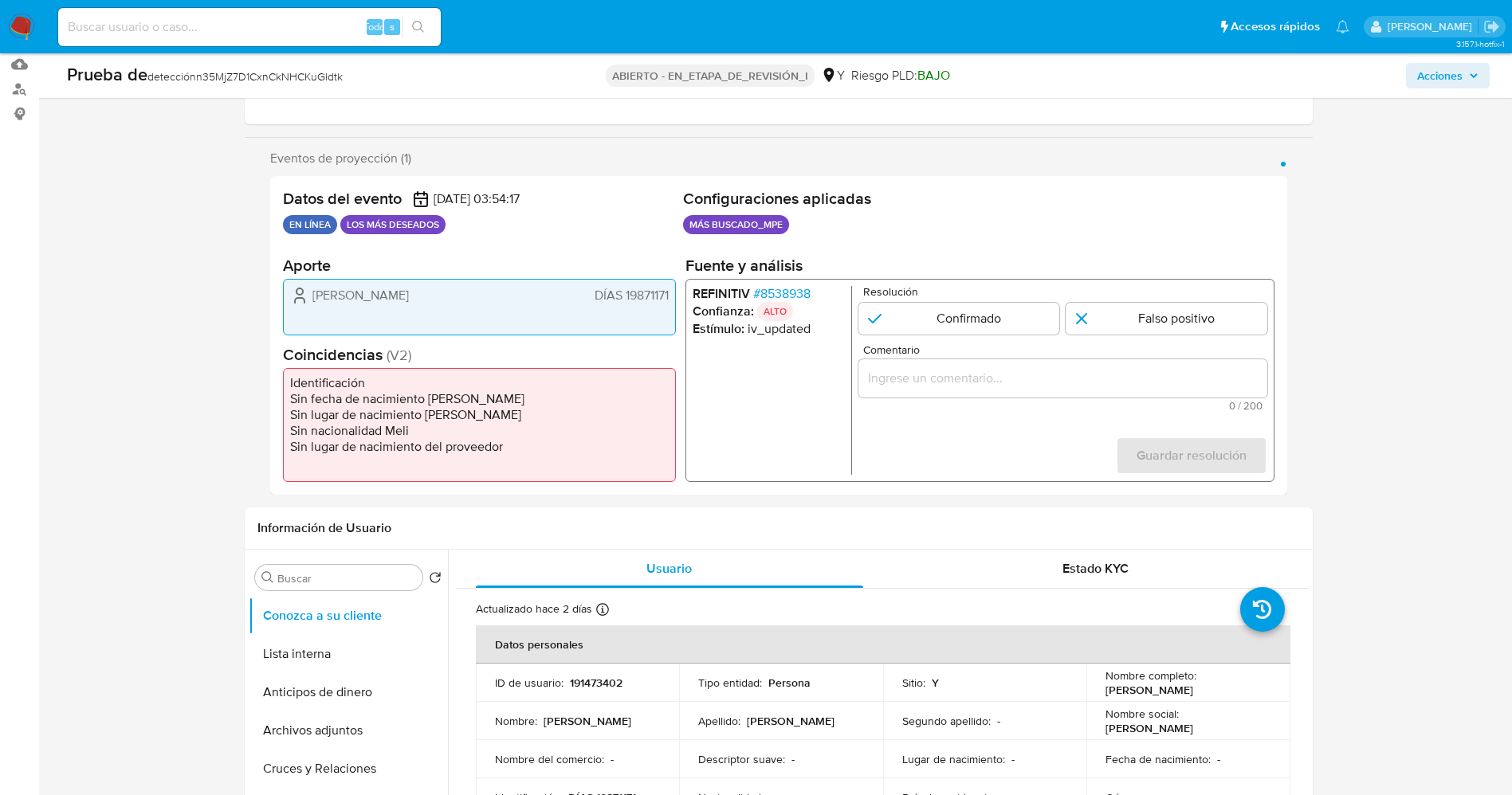
click at [777, 288] on font "8538938" at bounding box center [784, 293] width 51 height 19
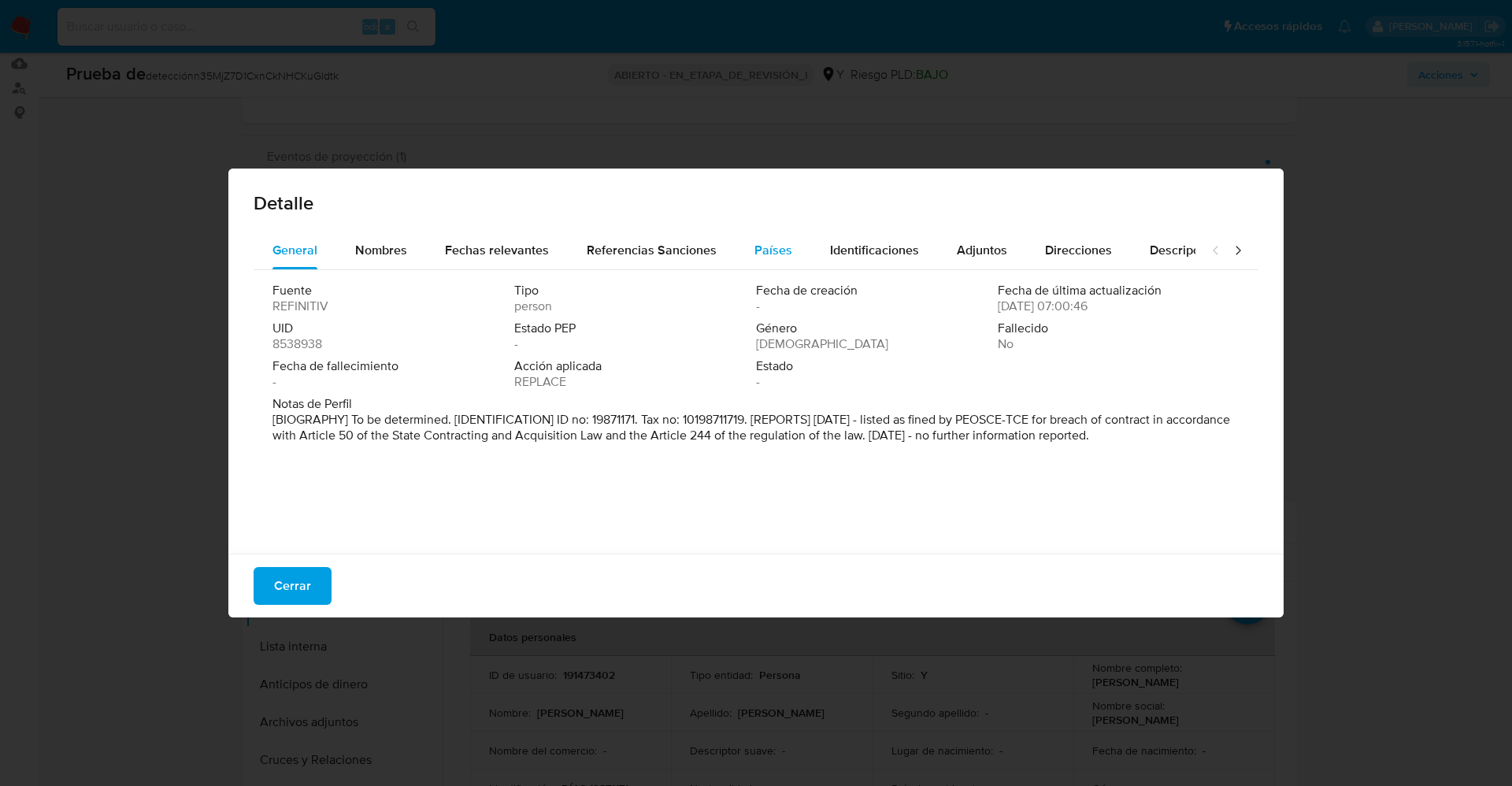
click at [738, 254] on button "Países" at bounding box center [774, 250] width 75 height 38
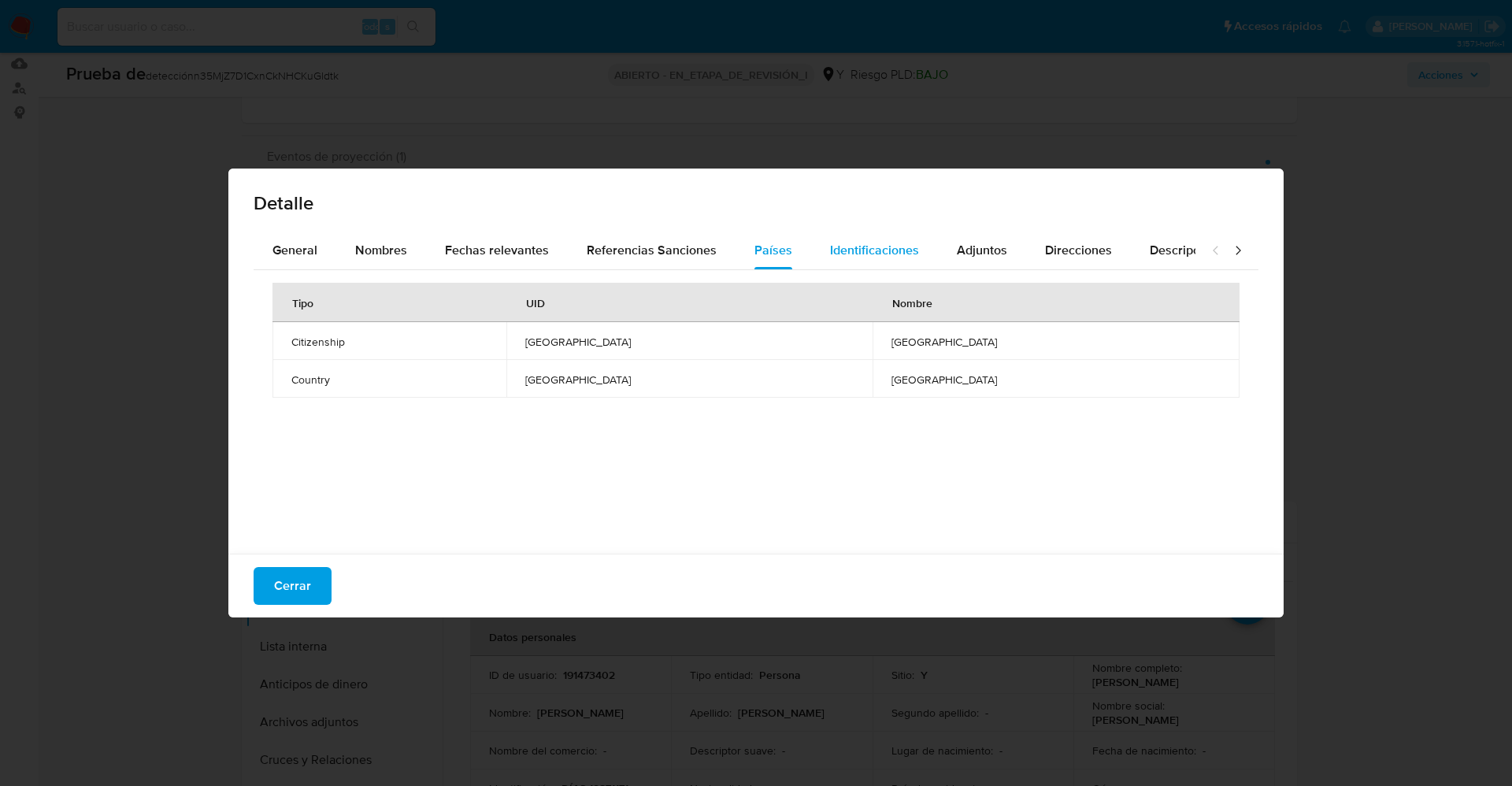
click at [846, 246] on span "Identificaciones" at bounding box center [875, 250] width 89 height 18
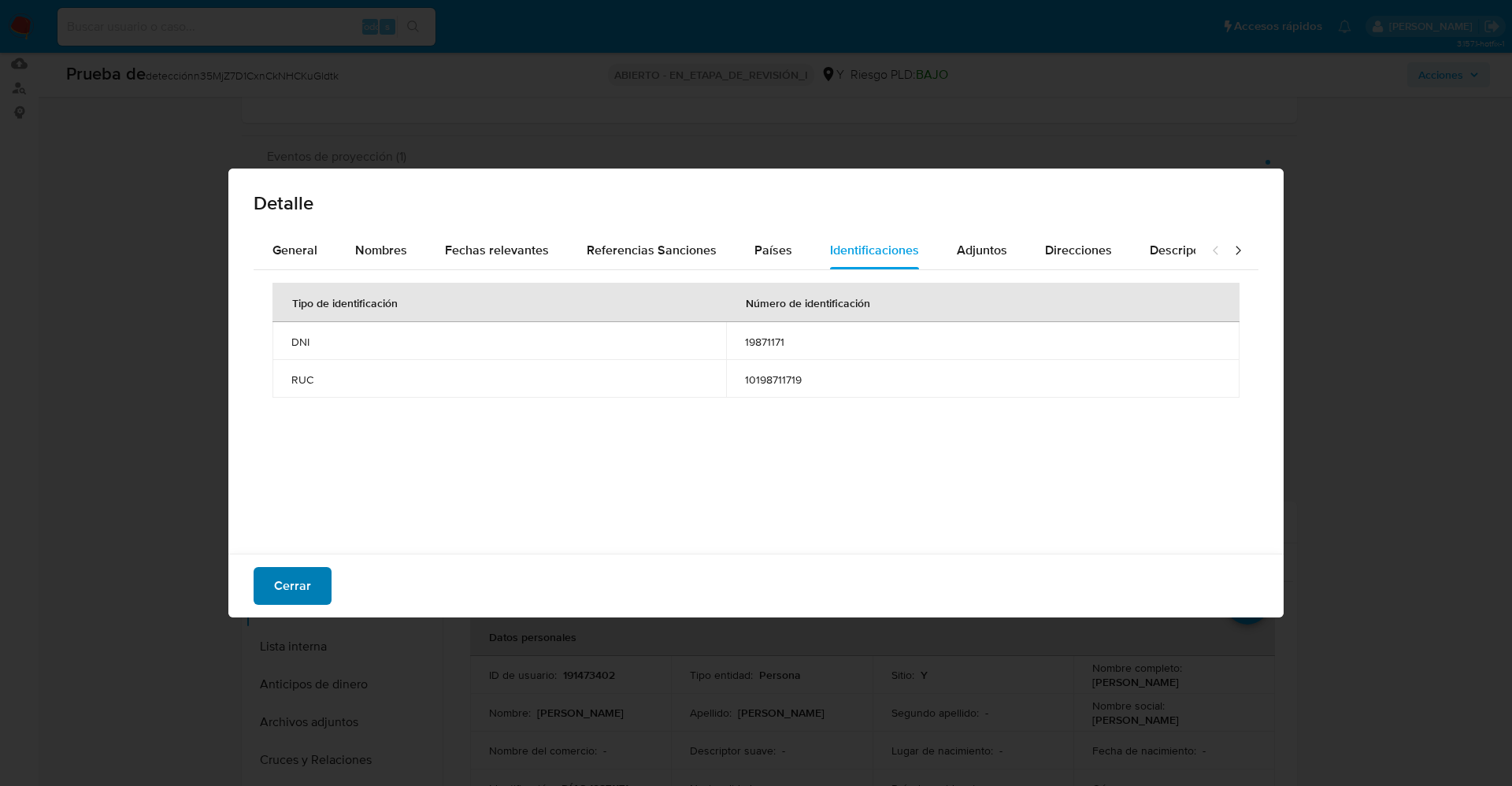
click at [291, 584] on font "Cerrar" at bounding box center [293, 585] width 37 height 38
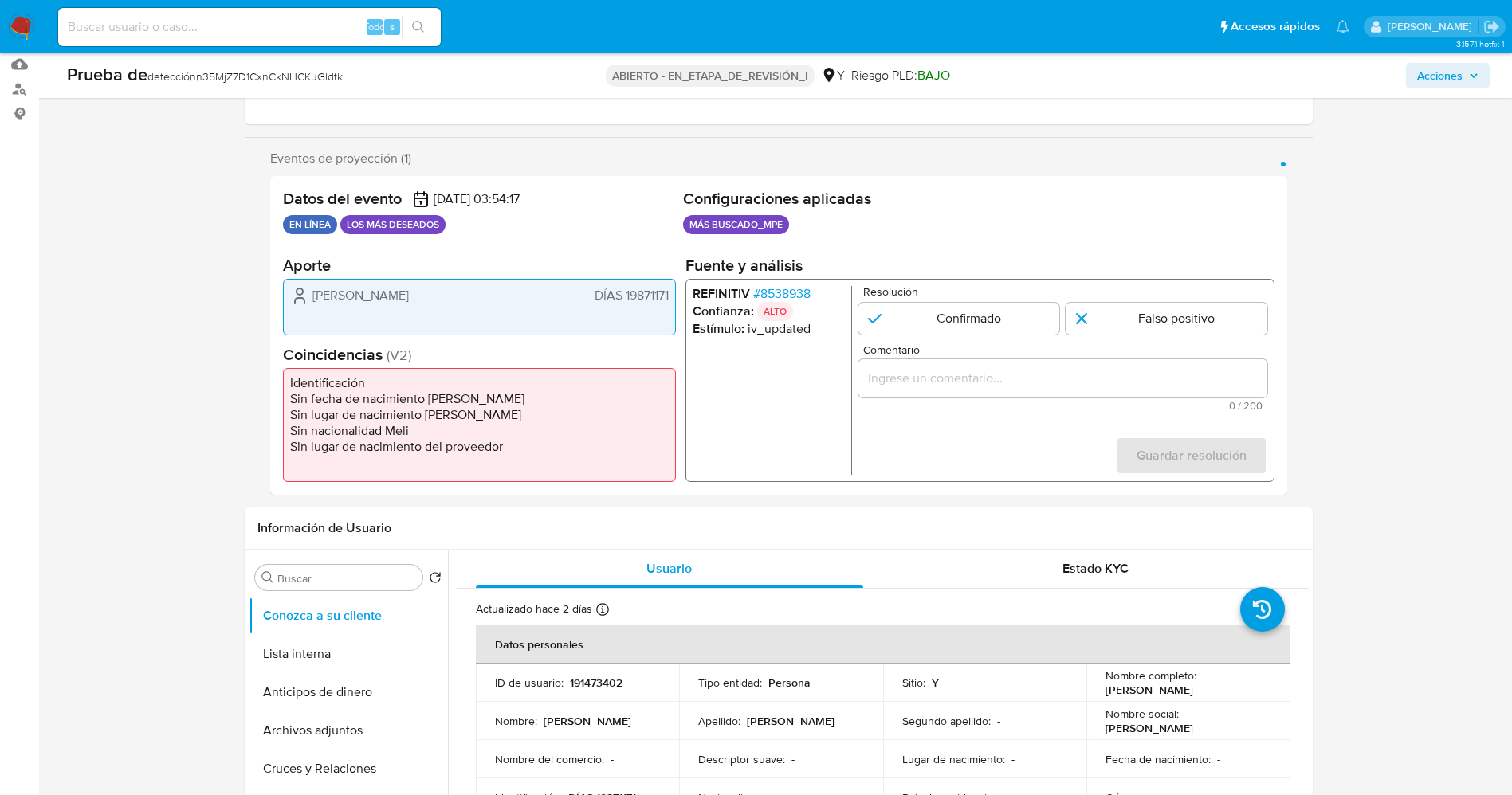
click at [796, 288] on font "8538938" at bounding box center [784, 293] width 51 height 19
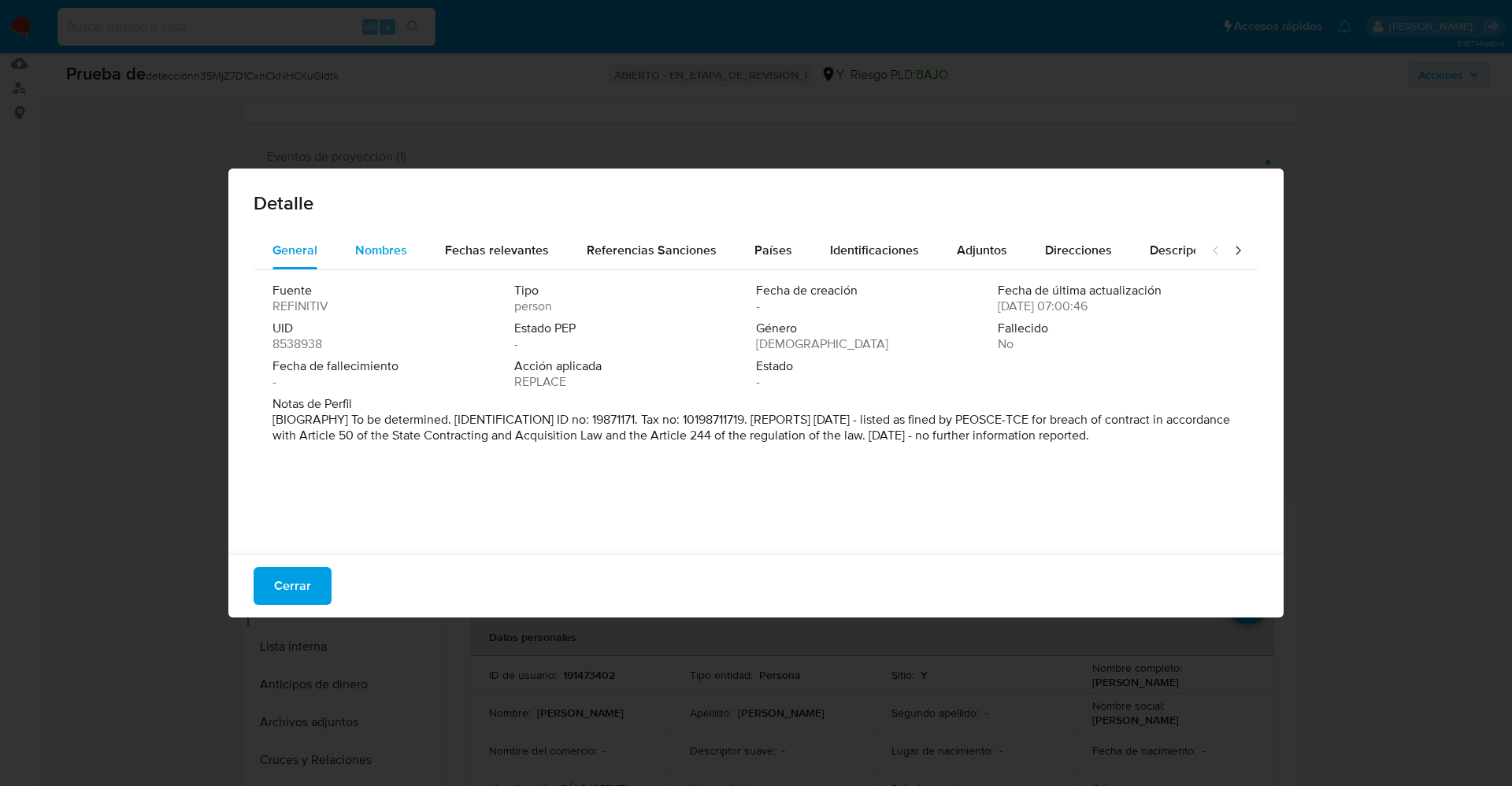
click at [387, 250] on span "Nombres" at bounding box center [380, 250] width 52 height 18
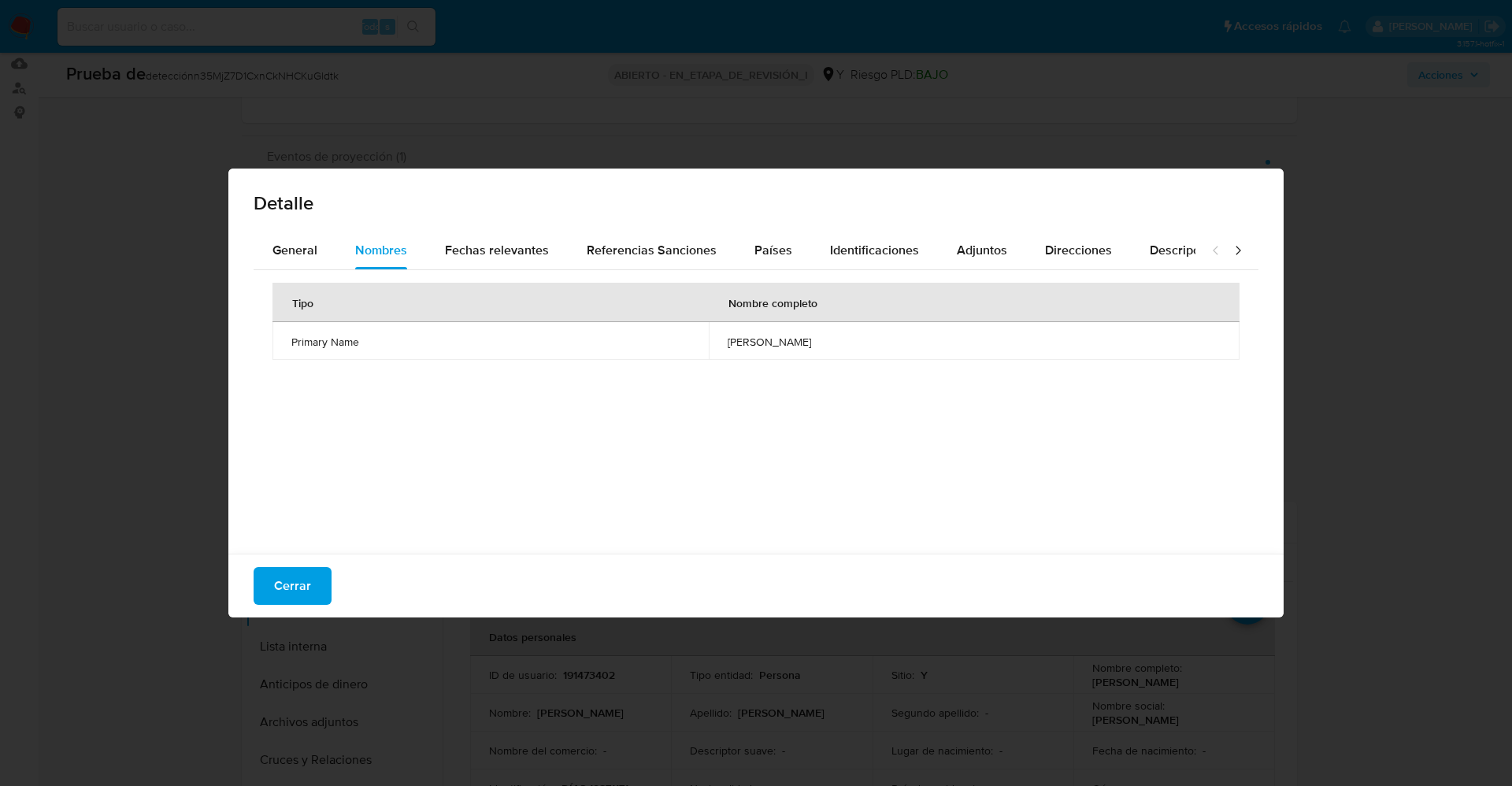
drag, startPoint x: 652, startPoint y: 342, endPoint x: 785, endPoint y: 353, distance: 133.5
click at [845, 349] on td "[PERSON_NAME]" at bounding box center [974, 341] width 531 height 38
click at [271, 582] on button "Cerrar" at bounding box center [293, 585] width 78 height 38
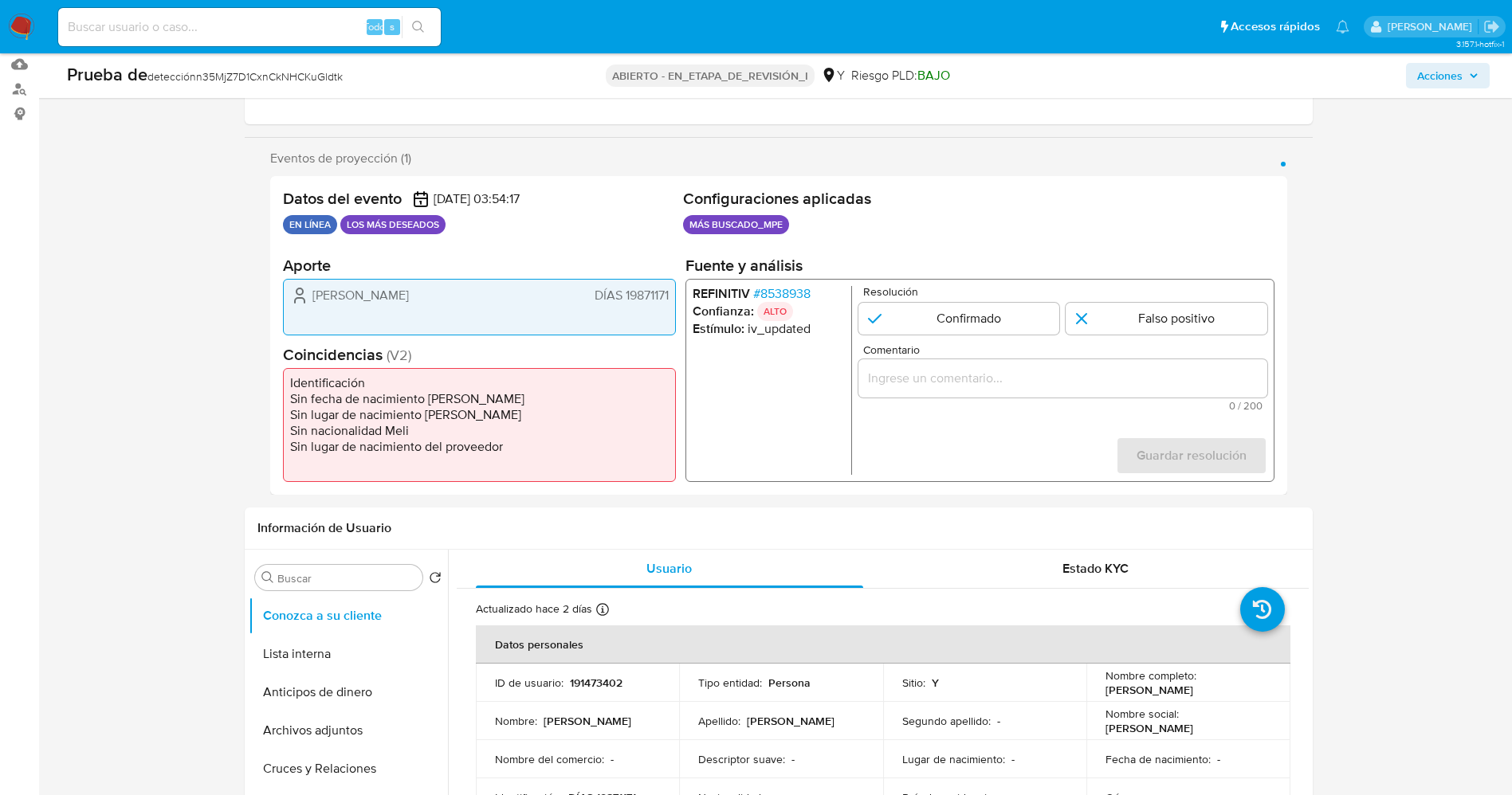
drag, startPoint x: 306, startPoint y: 288, endPoint x: 832, endPoint y: 62, distance: 572.5
click at [678, 305] on div "Datos del evento [DATE] 03:54:17 EN LÍNEA LOS MÁS DESEADOS Configuraciones apli…" at bounding box center [778, 336] width 1017 height 319
drag, startPoint x: 304, startPoint y: 296, endPoint x: 651, endPoint y: 287, distance: 347.1
click at [674, 296] on div "[PERSON_NAME] DNI 19871171" at bounding box center [479, 308] width 393 height 57
click at [982, 310] on input "1 de 1" at bounding box center [957, 319] width 201 height 32
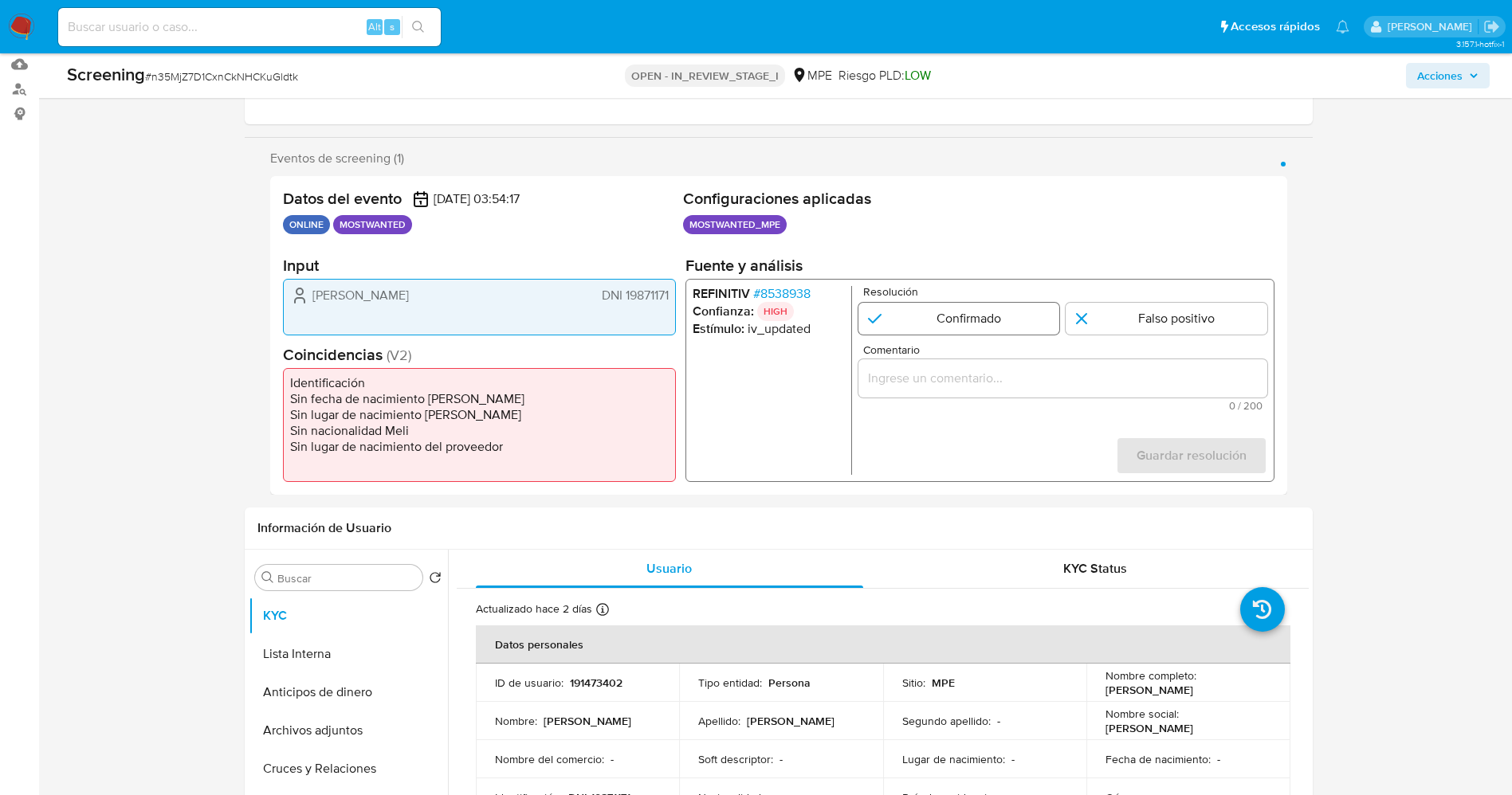
radio input "true"
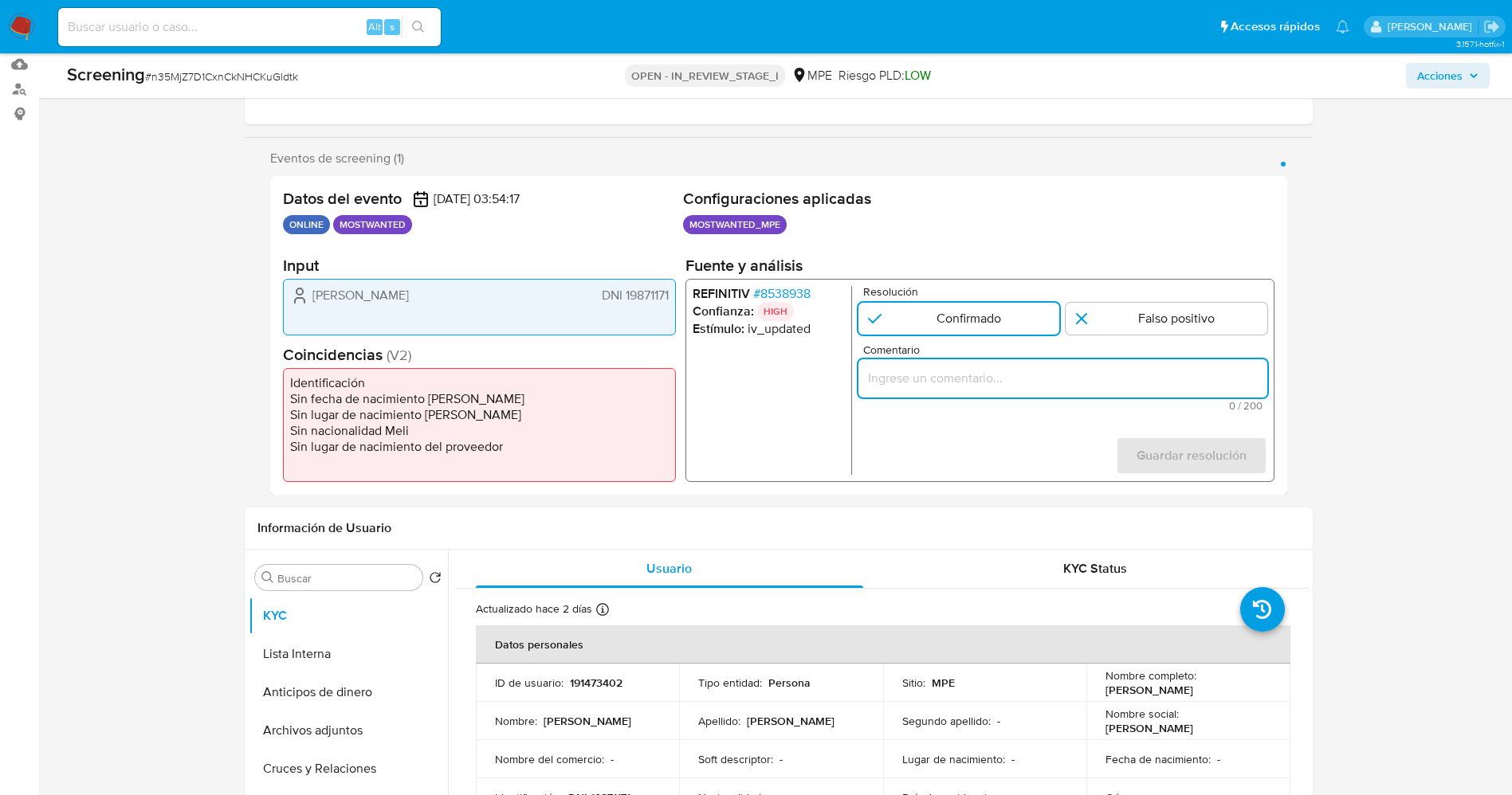
click at [964, 374] on input "Comentario" at bounding box center [1061, 378] width 409 height 20
click at [1125, 328] on input "1 de 1" at bounding box center [1165, 319] width 201 height 32
radio input "true"
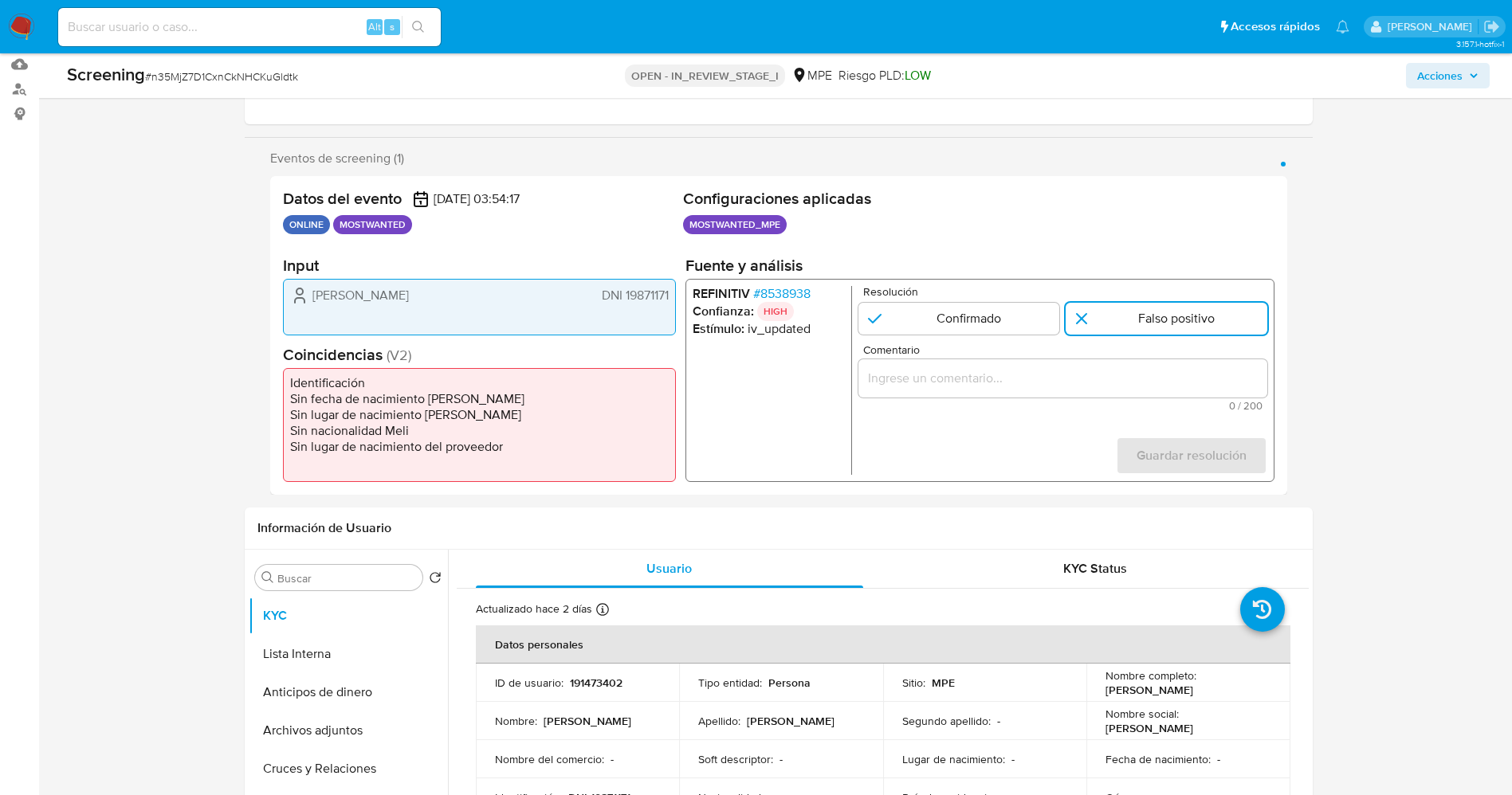
click at [1070, 389] on div "1 de 1" at bounding box center [1061, 378] width 409 height 38
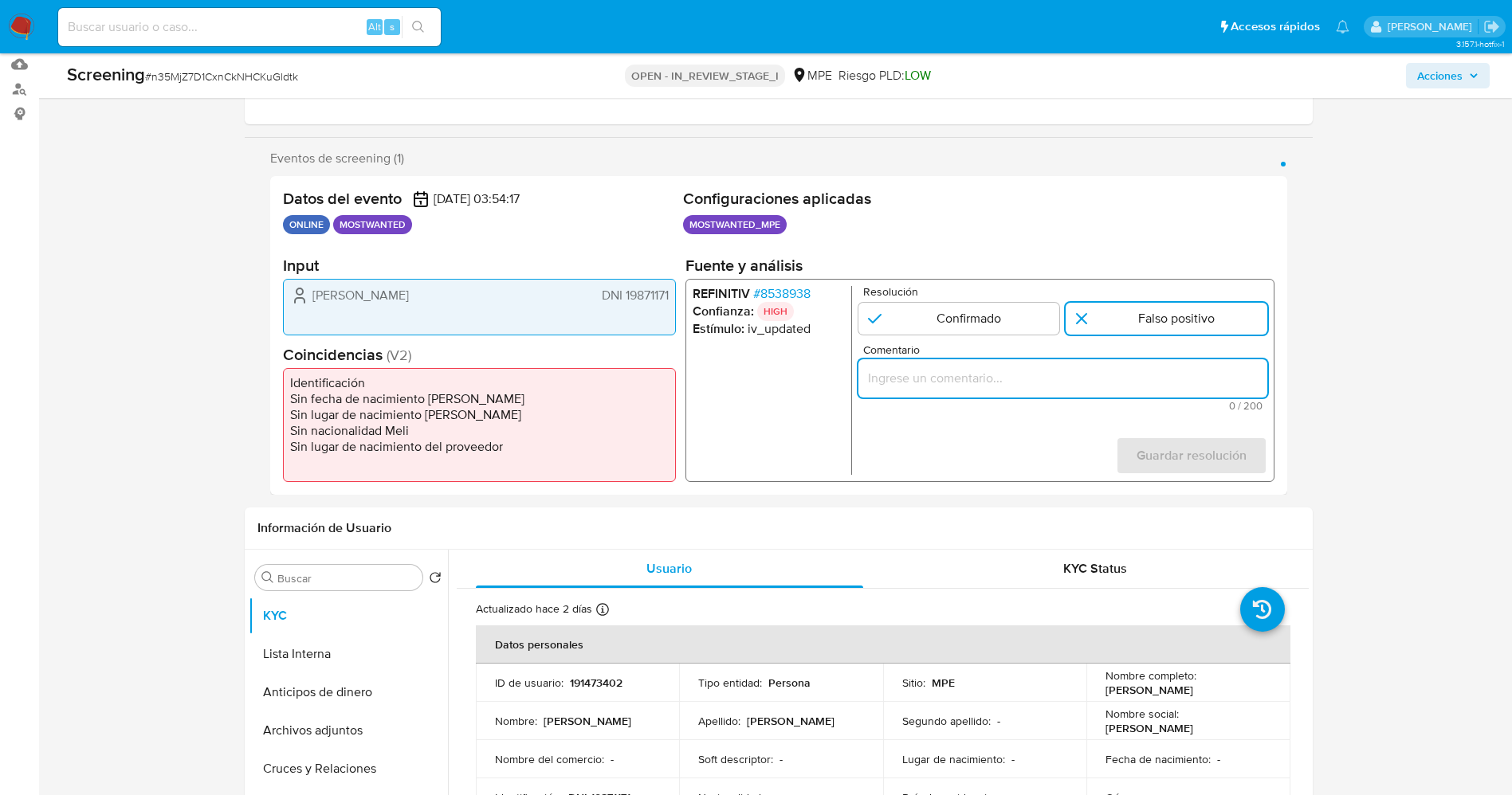
click at [1063, 373] on input "Comentario" at bounding box center [1061, 378] width 409 height 20
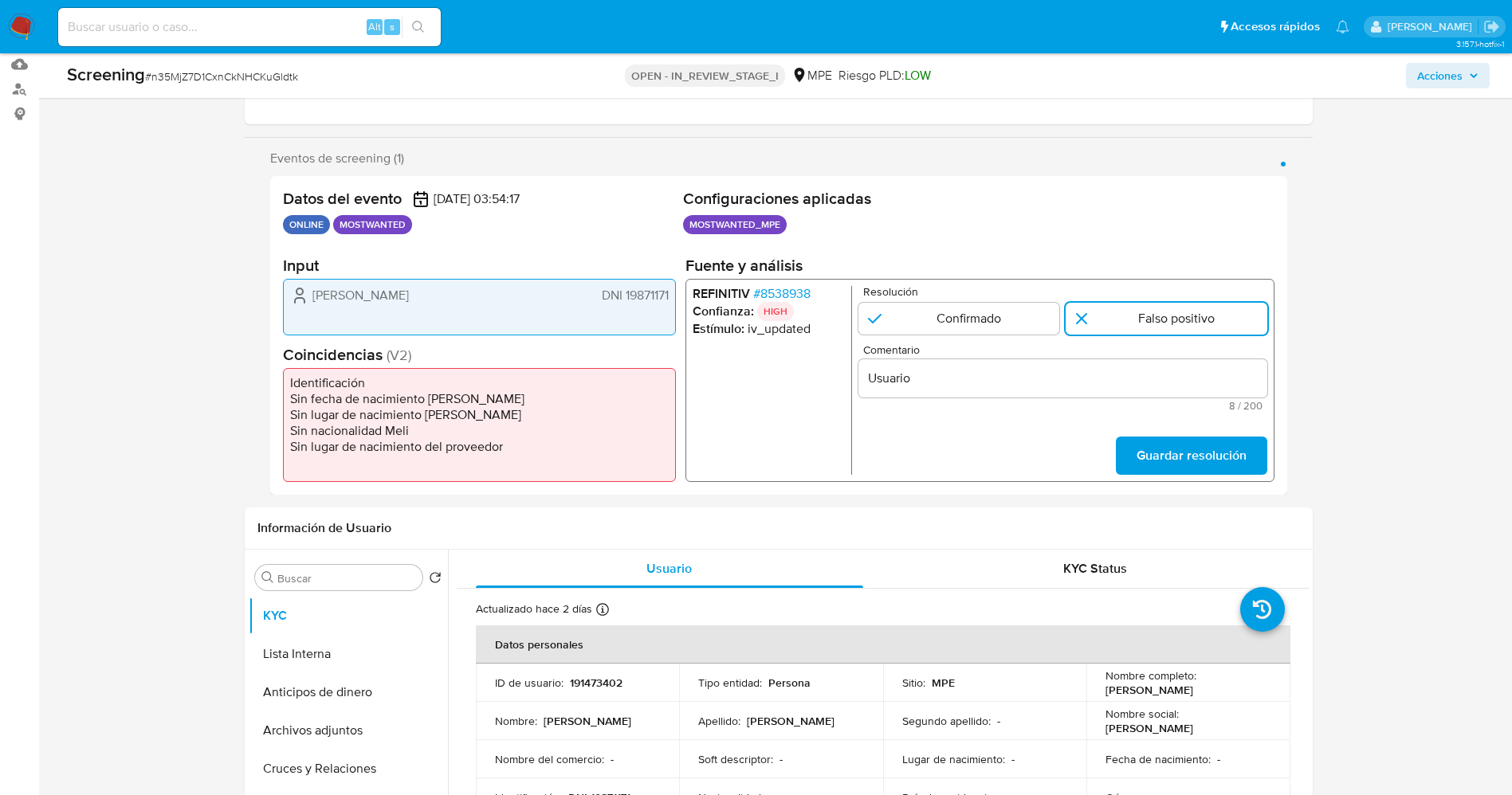
drag, startPoint x: 425, startPoint y: 292, endPoint x: 646, endPoint y: 294, distance: 221.0
click at [669, 299] on div "Hector Balbaro Galvez DNI 19871171" at bounding box center [479, 308] width 393 height 57
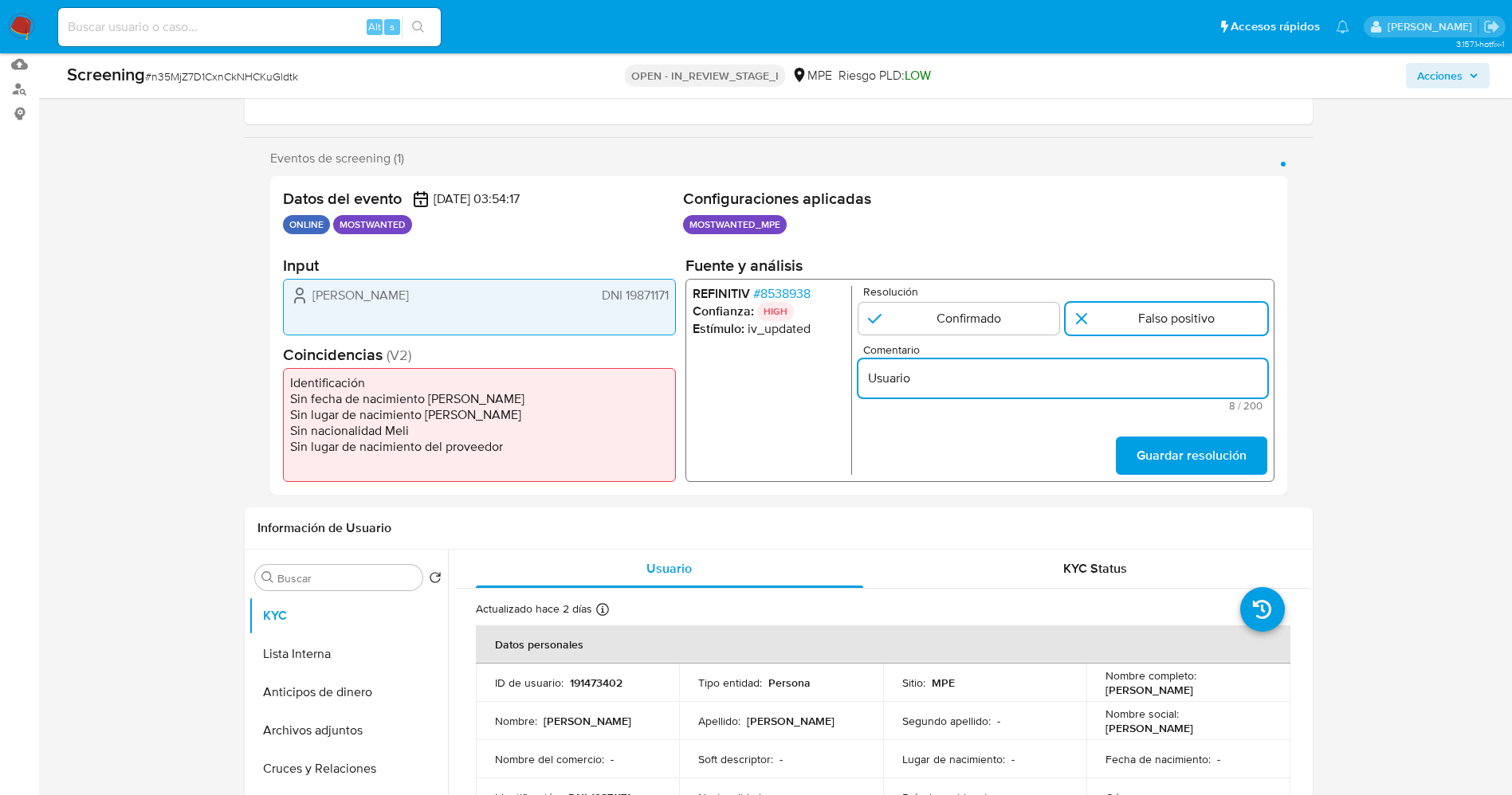
click at [966, 382] on input "Usuario" at bounding box center [1061, 378] width 409 height 20
paste input "Hector Balbaro Galvez DNI 19871171"
drag, startPoint x: 1238, startPoint y: 359, endPoint x: 1238, endPoint y: 372, distance: 13.0
click at [1236, 359] on div "Usuario Hector Balbaro Galvez DNI 19871171 fue inhabilitado temporalmente por" at bounding box center [1061, 378] width 409 height 38
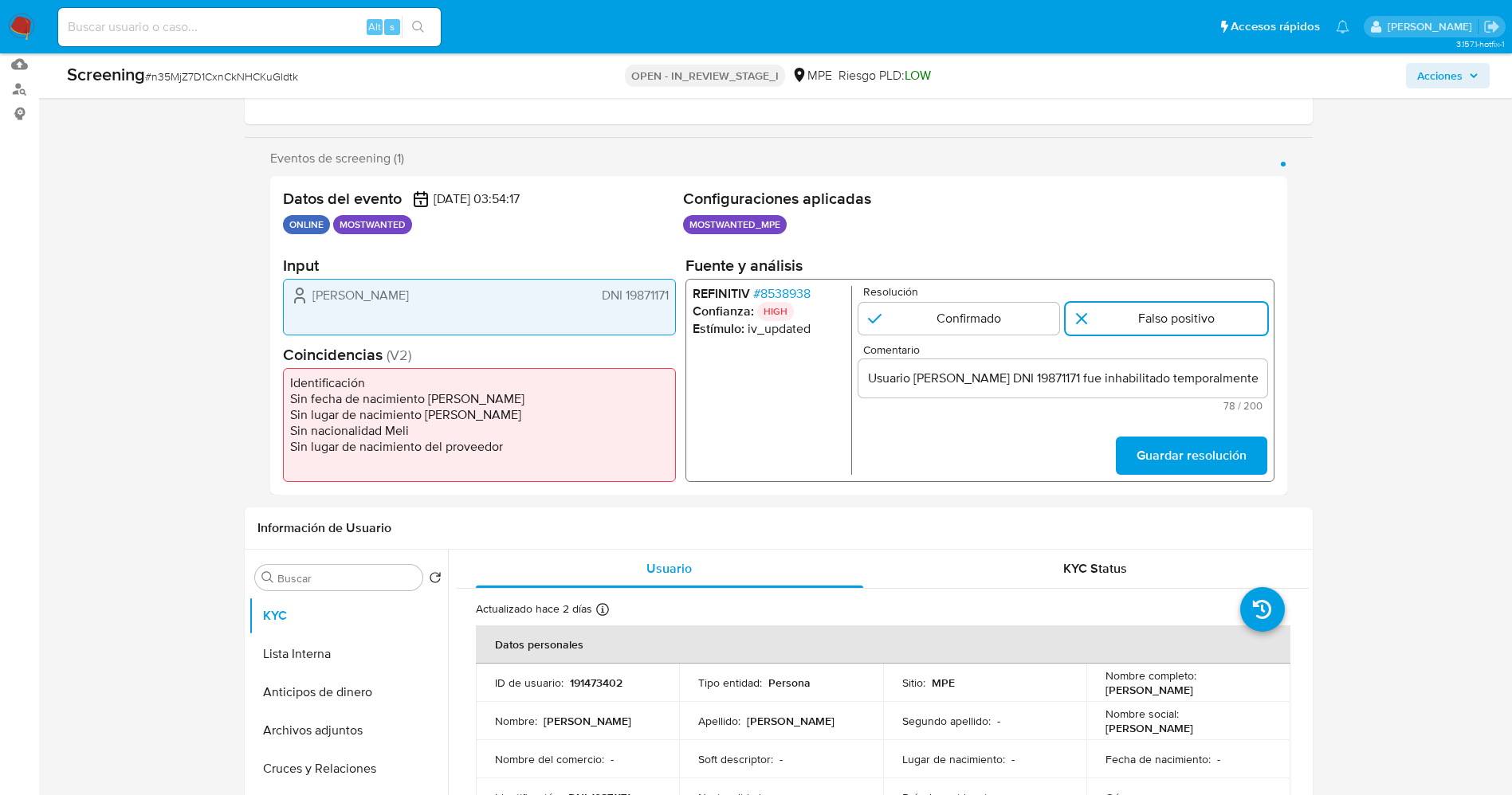
click at [1241, 375] on input "Usuario Hector Balbaro Galvez DNI 19871171 fue inhabilitado temporalmente por" at bounding box center [1061, 378] width 409 height 20
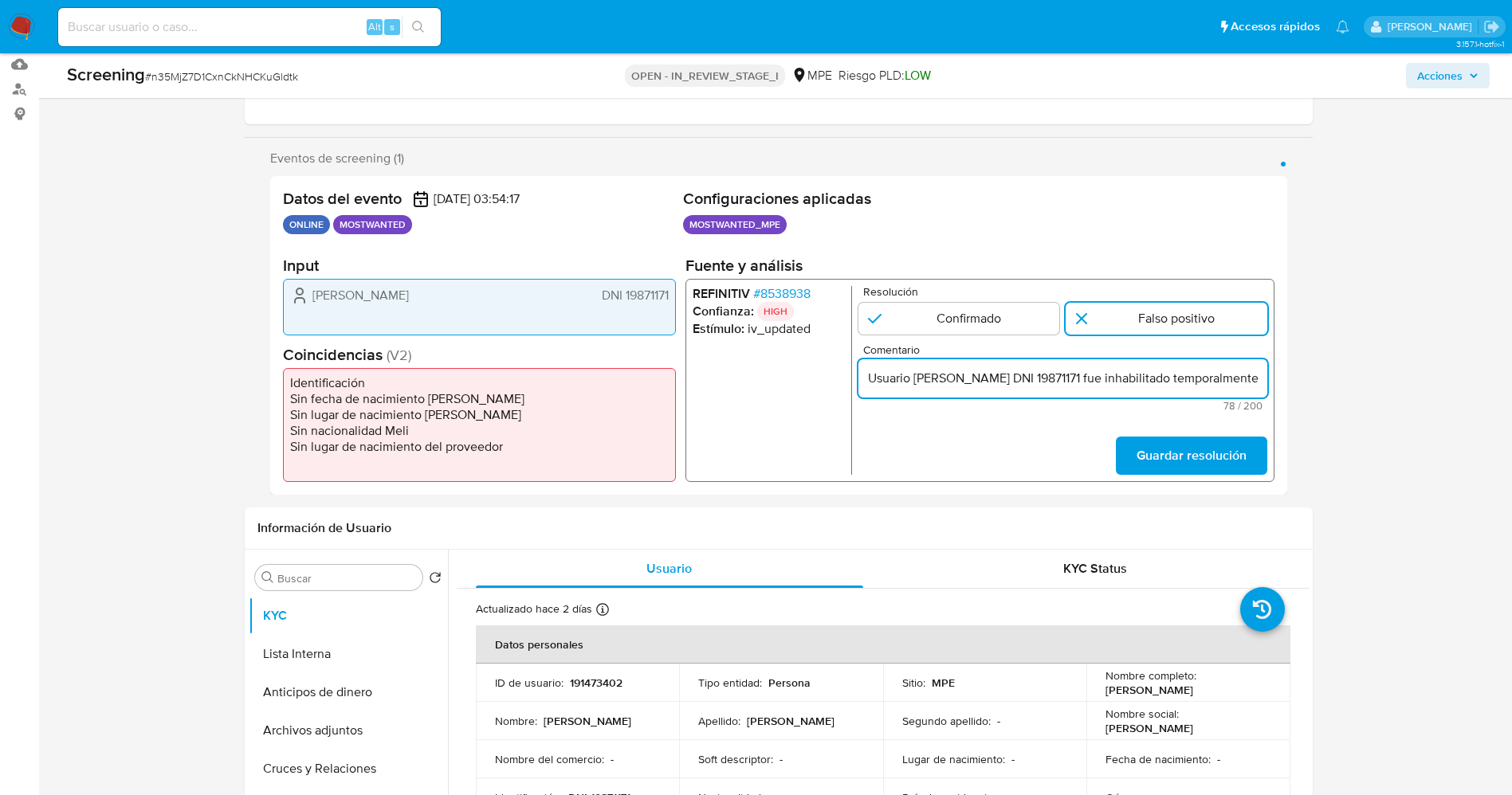
scroll to position [0, 58]
paste input "responsabilidad al haber ocasionado que la Entidad resuelva el contrato asociada"
type input "Usuario Hector Balbaro Galvez DNI 19871171 fue inhabilitado temporalmente por 4…"
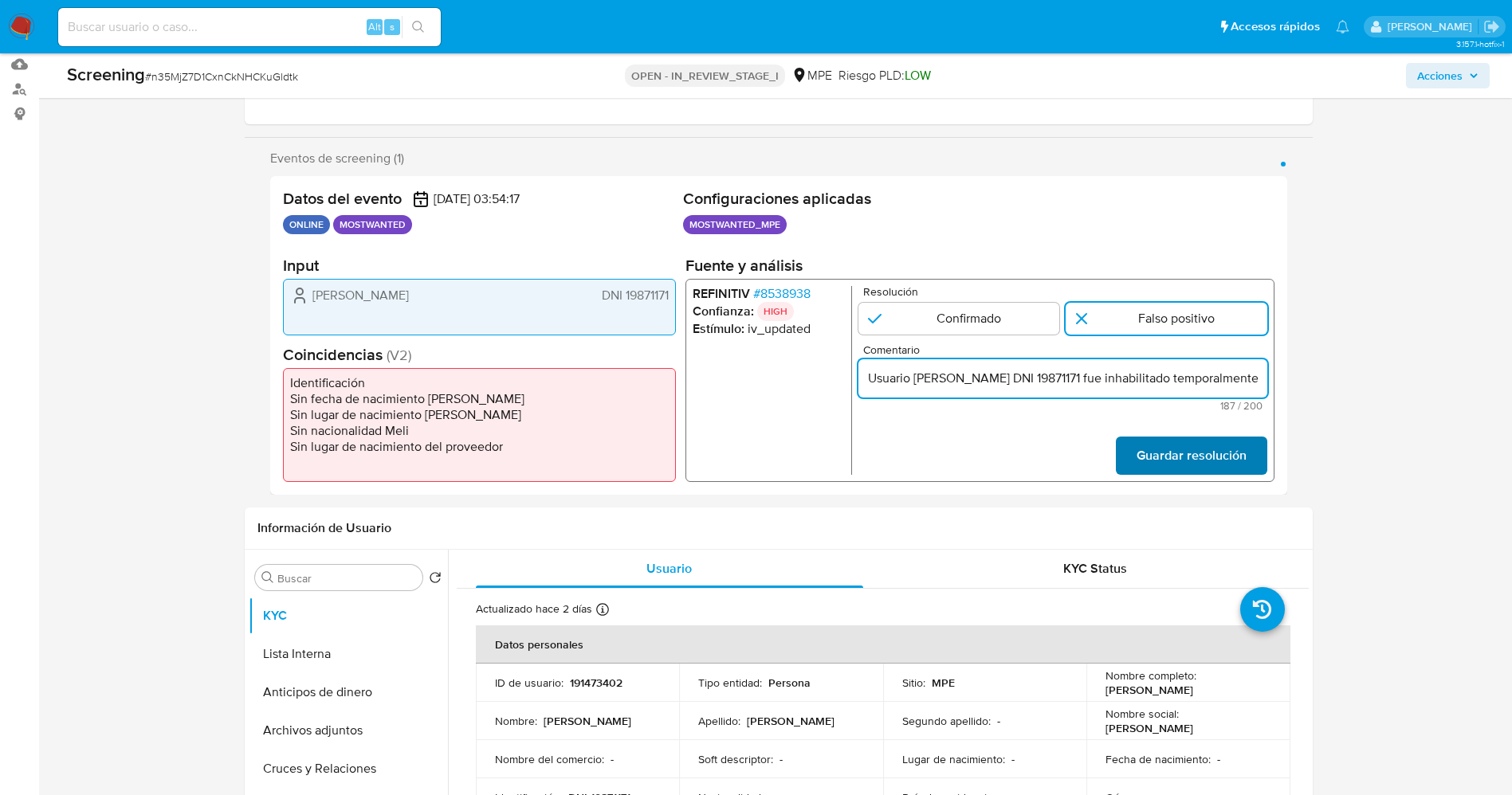
click at [1235, 449] on span "Guardar resolución" at bounding box center [1190, 456] width 110 height 35
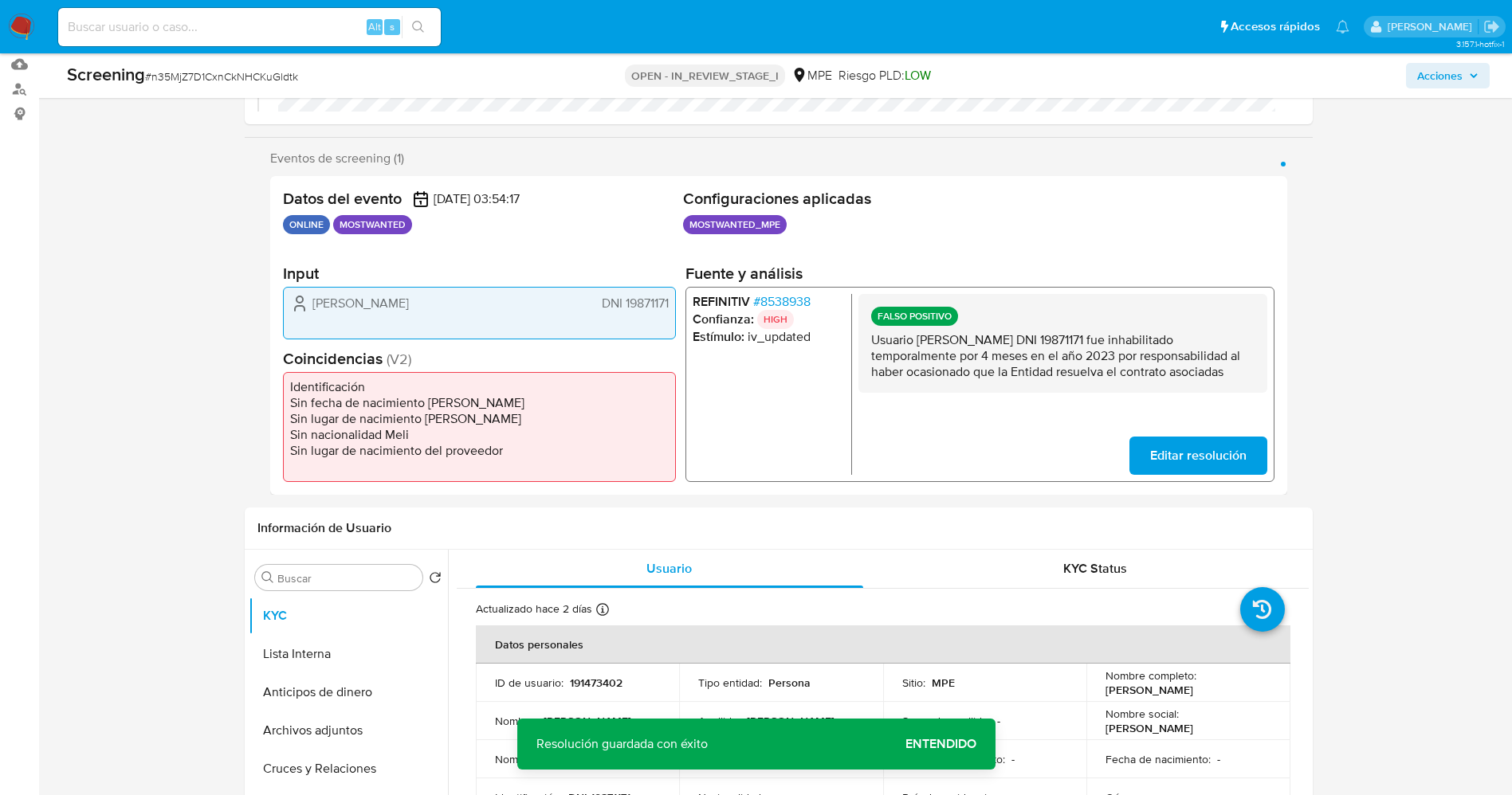
drag, startPoint x: 869, startPoint y: 338, endPoint x: 1225, endPoint y: 358, distance: 356.6
click at [1311, 376] on div "Eventos de screening (1) Página 1 Datos del evento 28/08/2025 03:54:17 ONLINE M…" at bounding box center [778, 323] width 1068 height 344
click at [323, 652] on button "Lista Interna" at bounding box center [342, 654] width 186 height 38
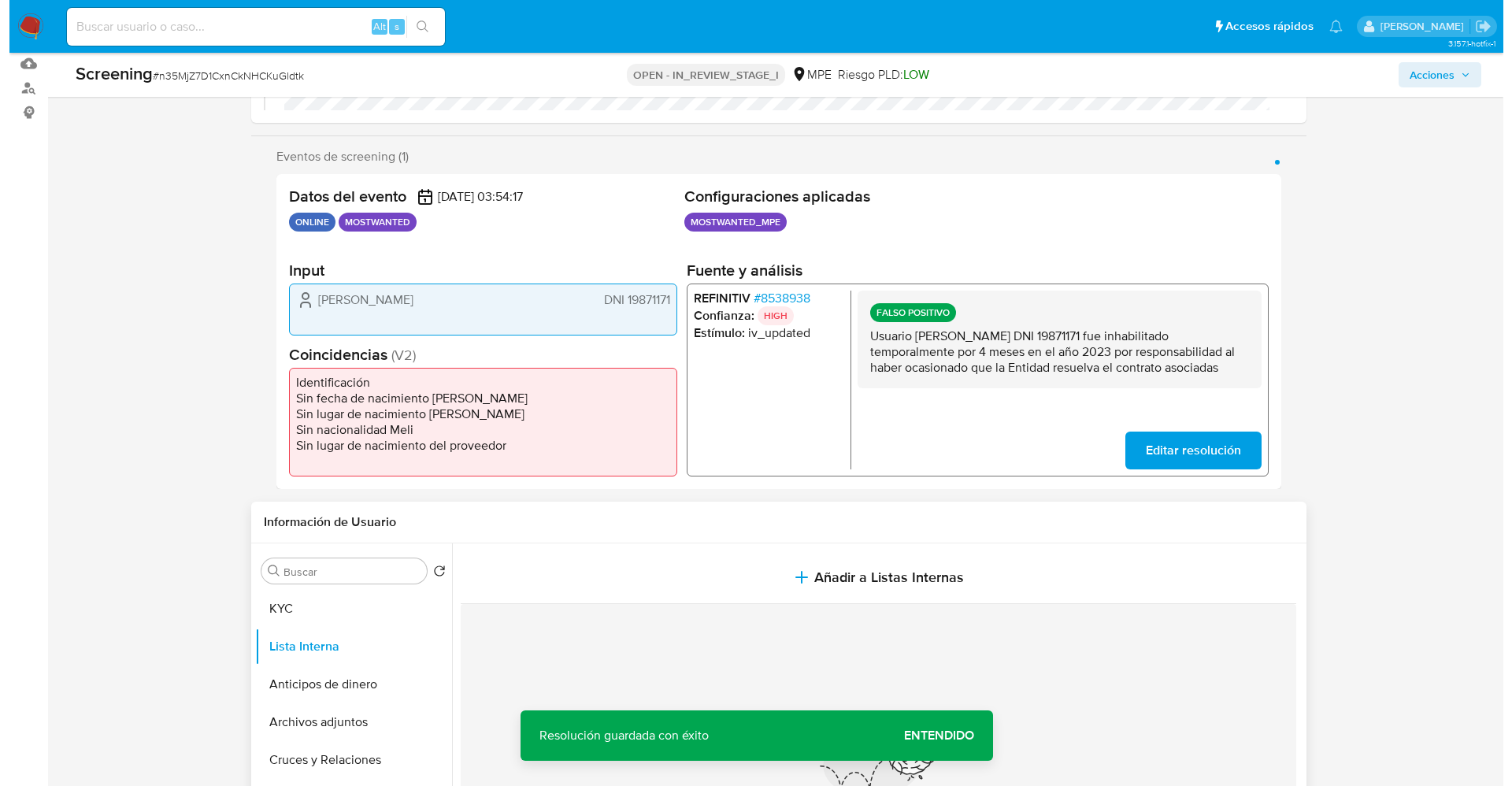
scroll to position [355, 0]
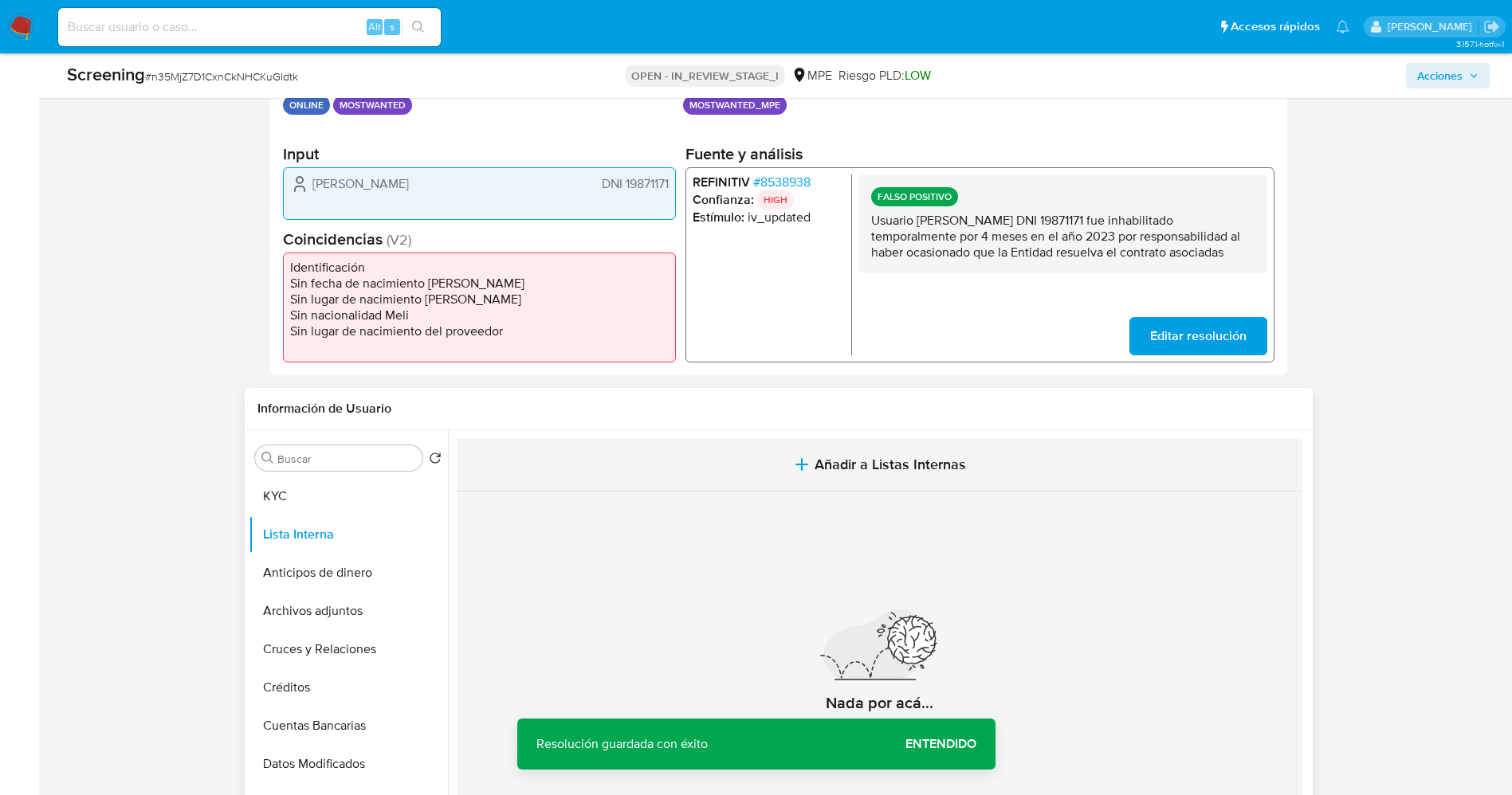
click at [931, 467] on span "Añadir a Listas Internas" at bounding box center [890, 464] width 152 height 18
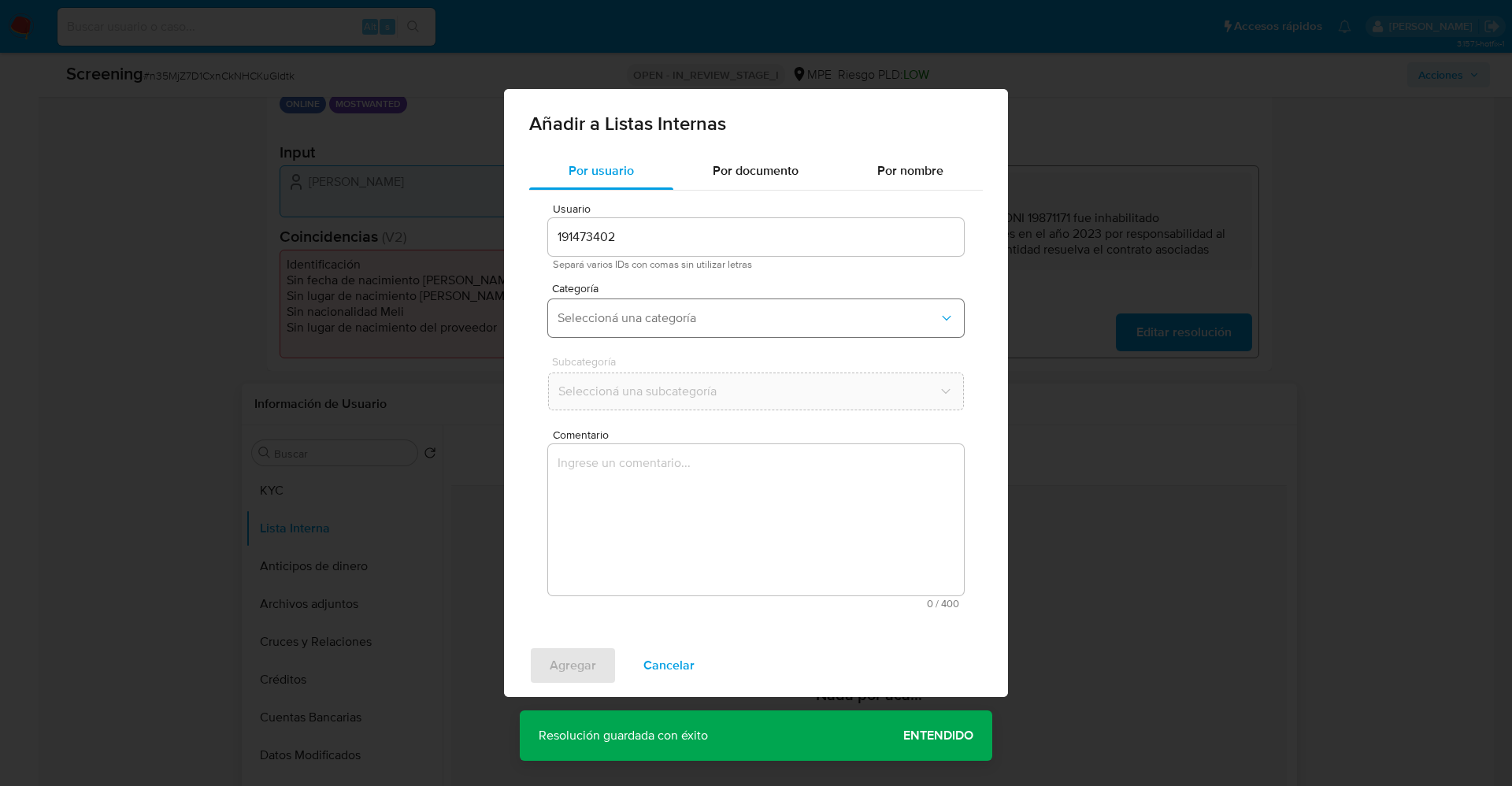
click at [694, 303] on button "Seleccioná una categoría" at bounding box center [756, 318] width 416 height 38
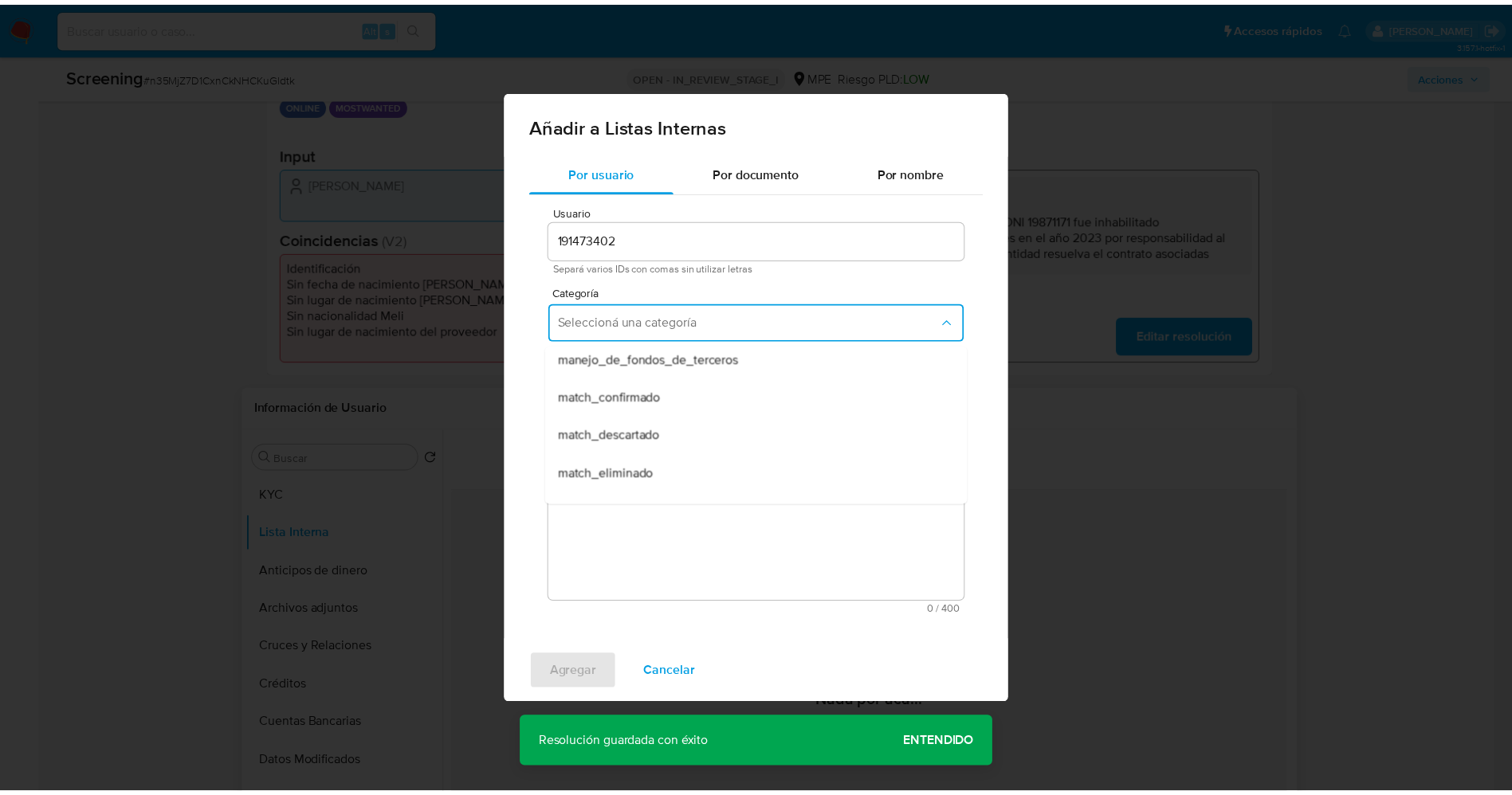
scroll to position [120, 0]
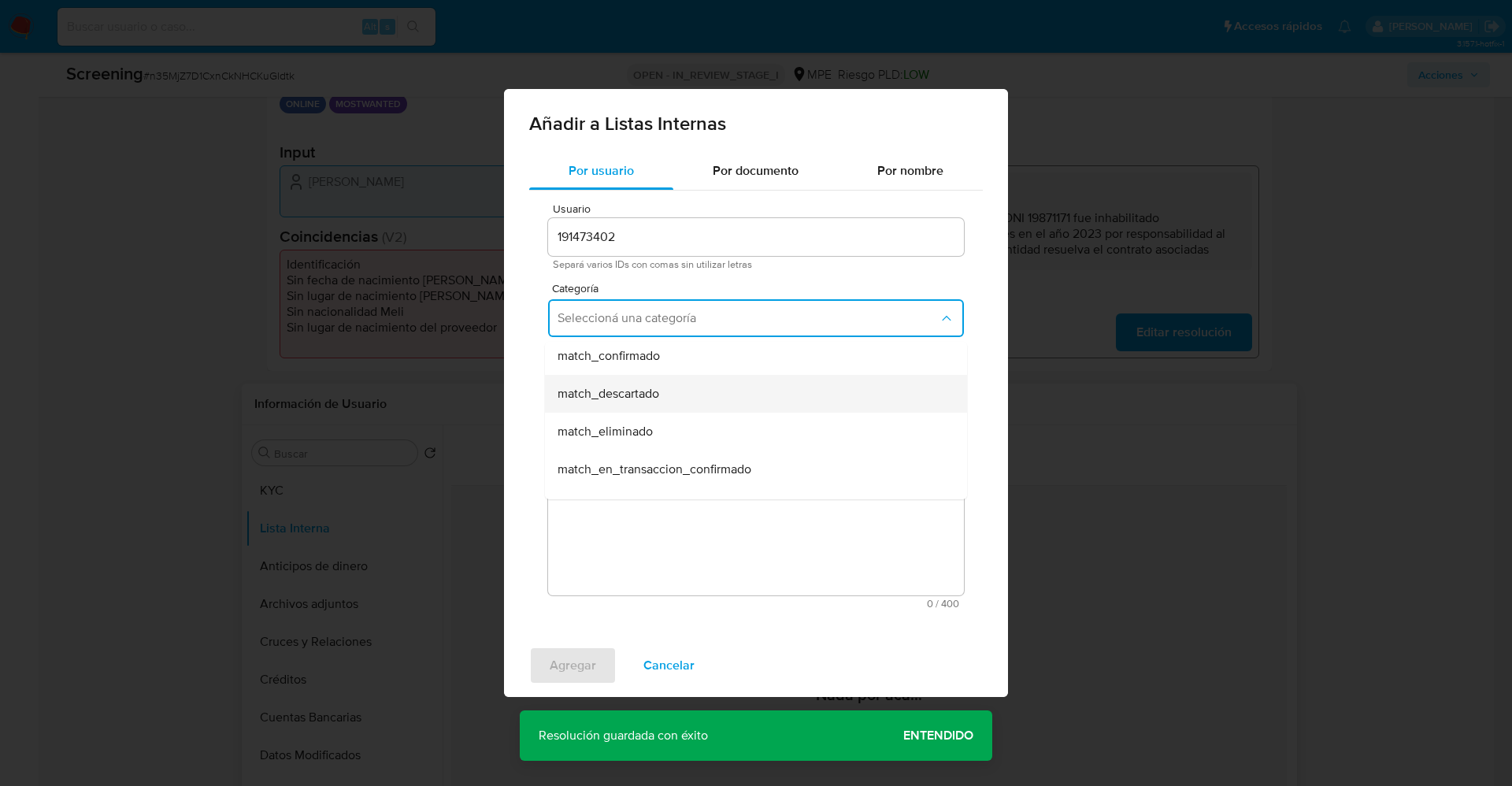
click at [691, 397] on div "match_descartado" at bounding box center [752, 393] width 387 height 38
click at [685, 379] on button "Seleccioná una subcategoría" at bounding box center [756, 391] width 416 height 38
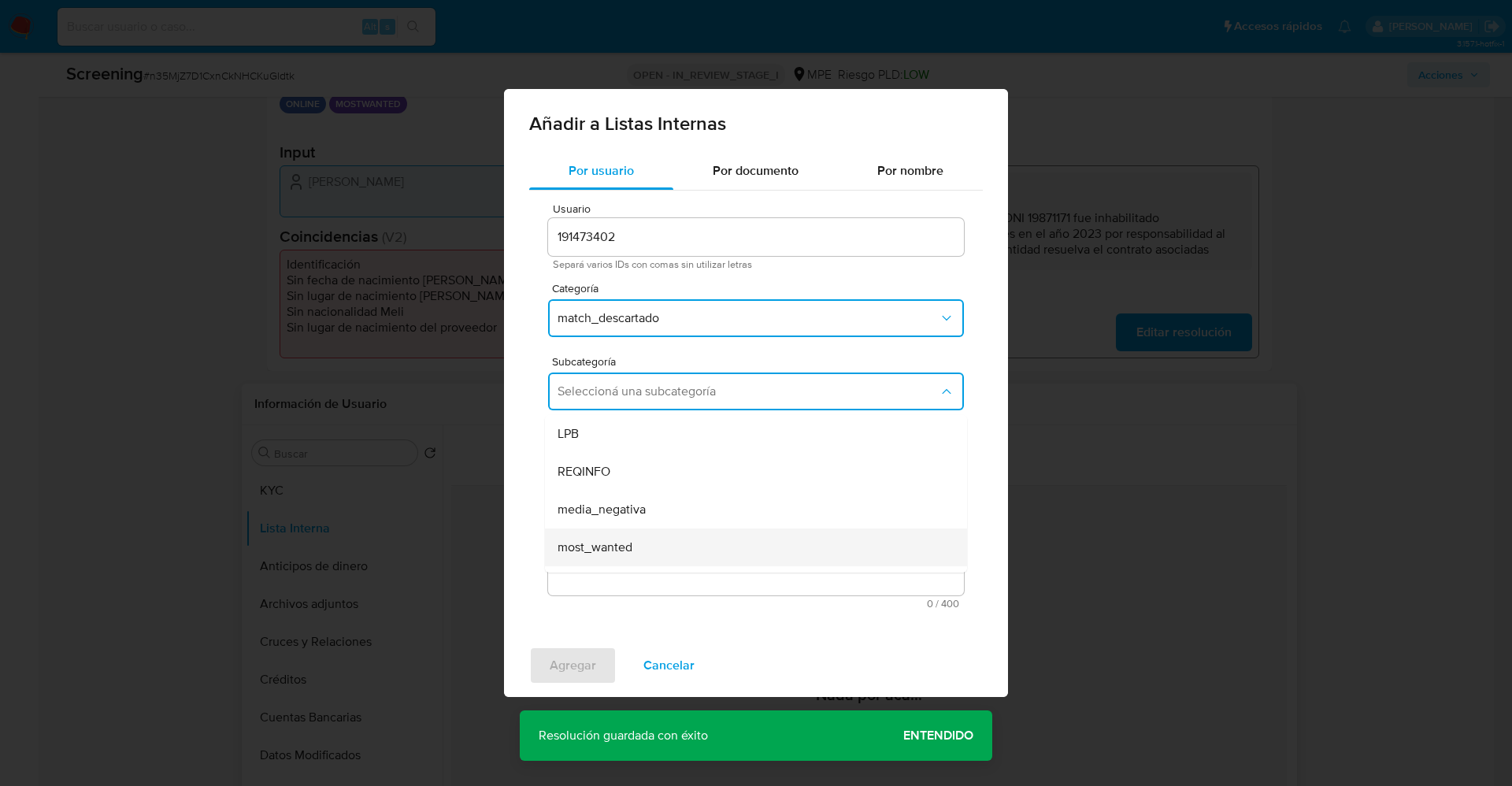
click at [621, 547] on span "most_wanted" at bounding box center [595, 548] width 74 height 16
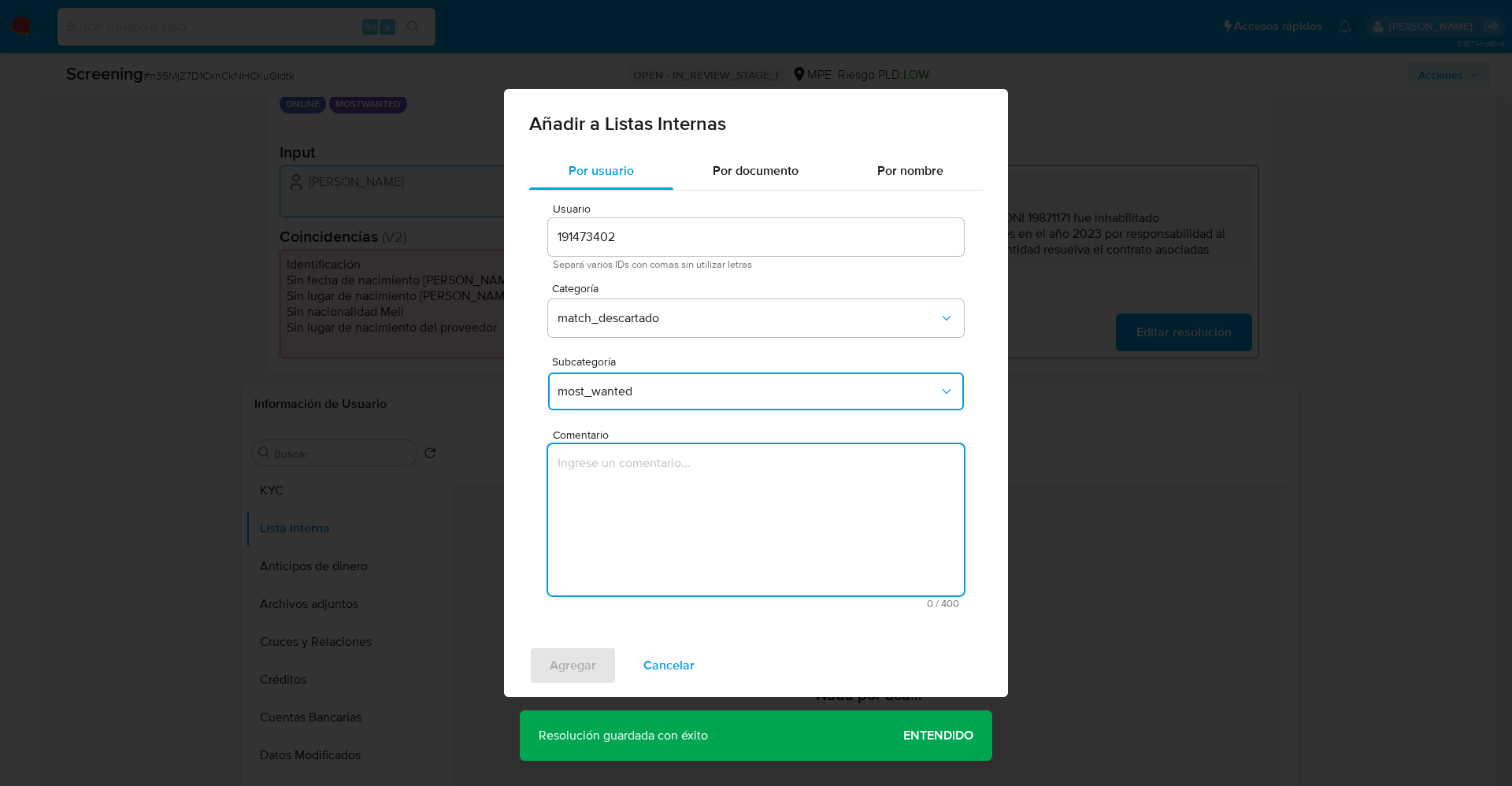
click at [645, 534] on textarea "Comentario" at bounding box center [756, 520] width 416 height 152
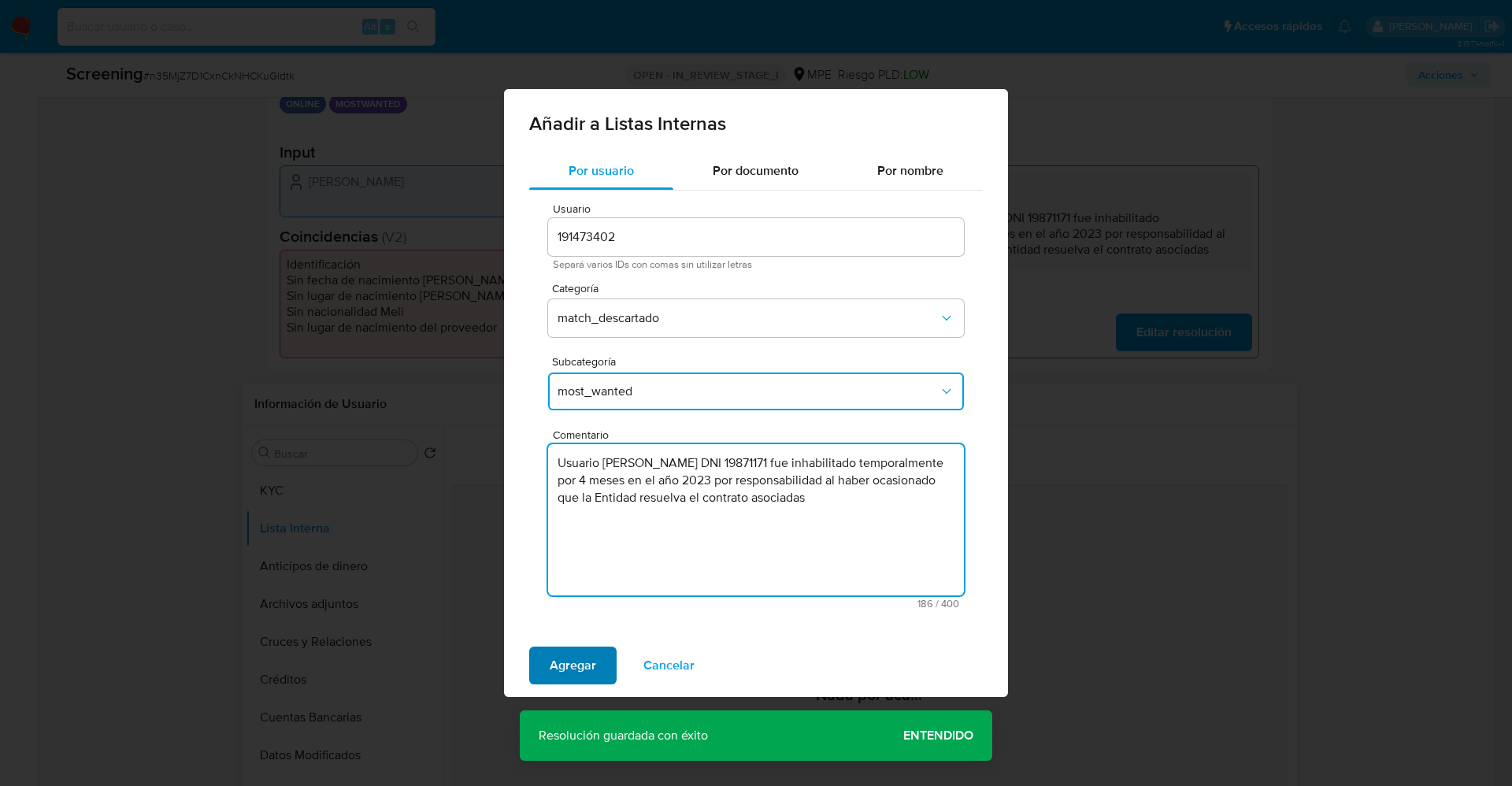
type textarea "Usuario Hector Balbaro Galvez DNI 19871171 fue inhabilitado temporalmente por 4…"
click at [590, 652] on span "Agregar" at bounding box center [573, 666] width 46 height 35
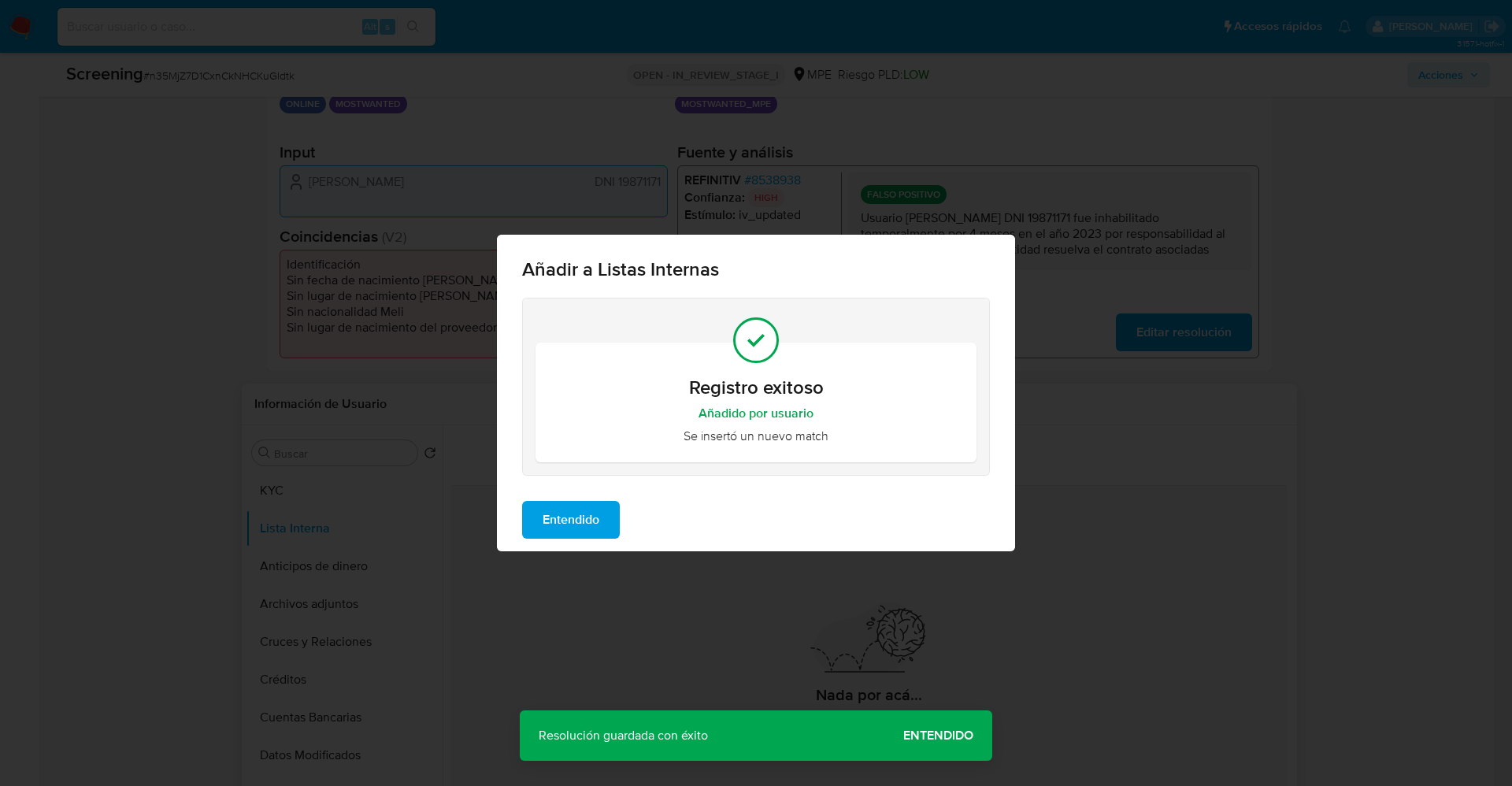
click at [564, 527] on span "Entendido" at bounding box center [570, 520] width 57 height 35
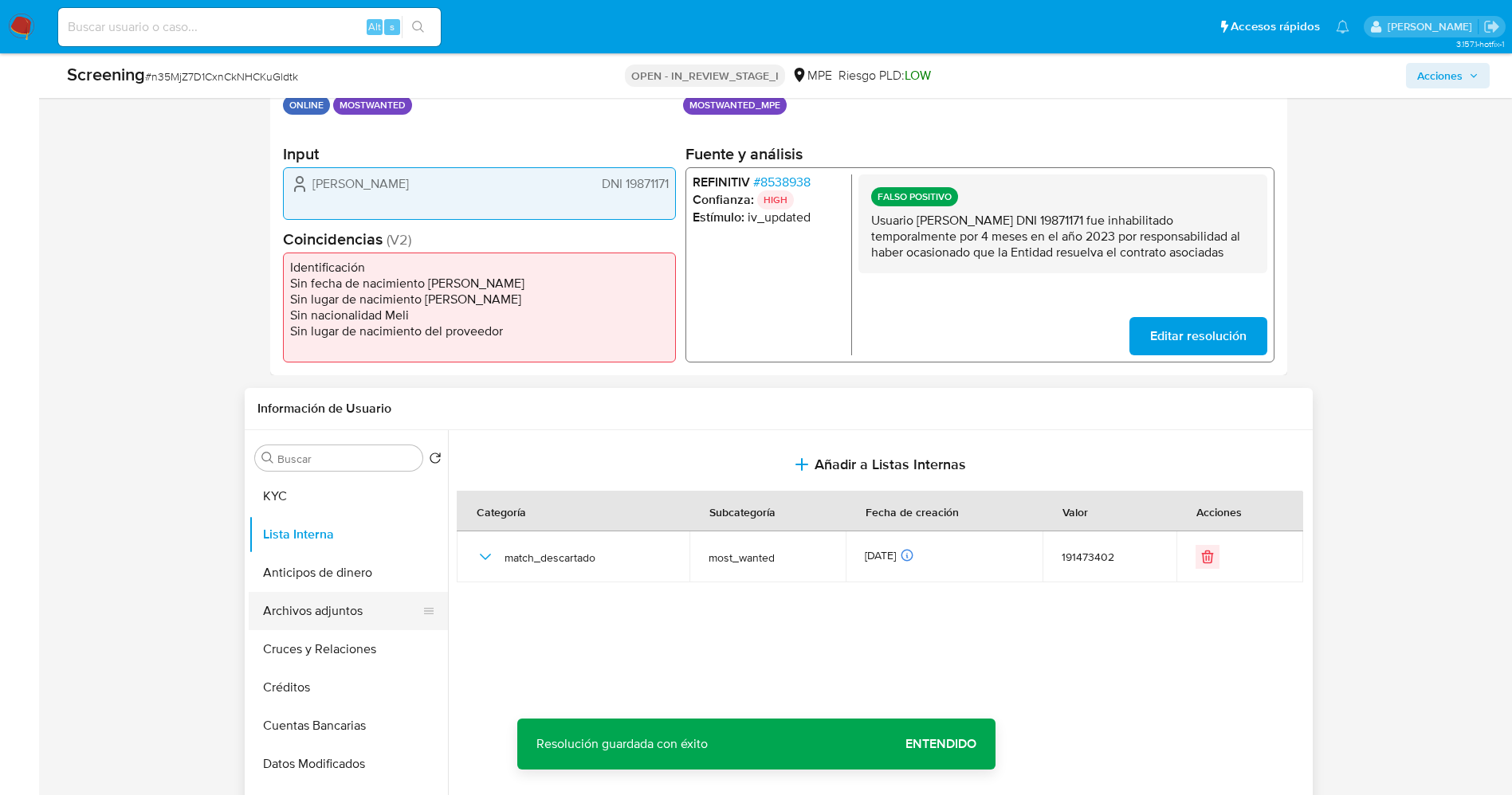
click at [321, 616] on button "Archivos adjuntos" at bounding box center [342, 611] width 186 height 38
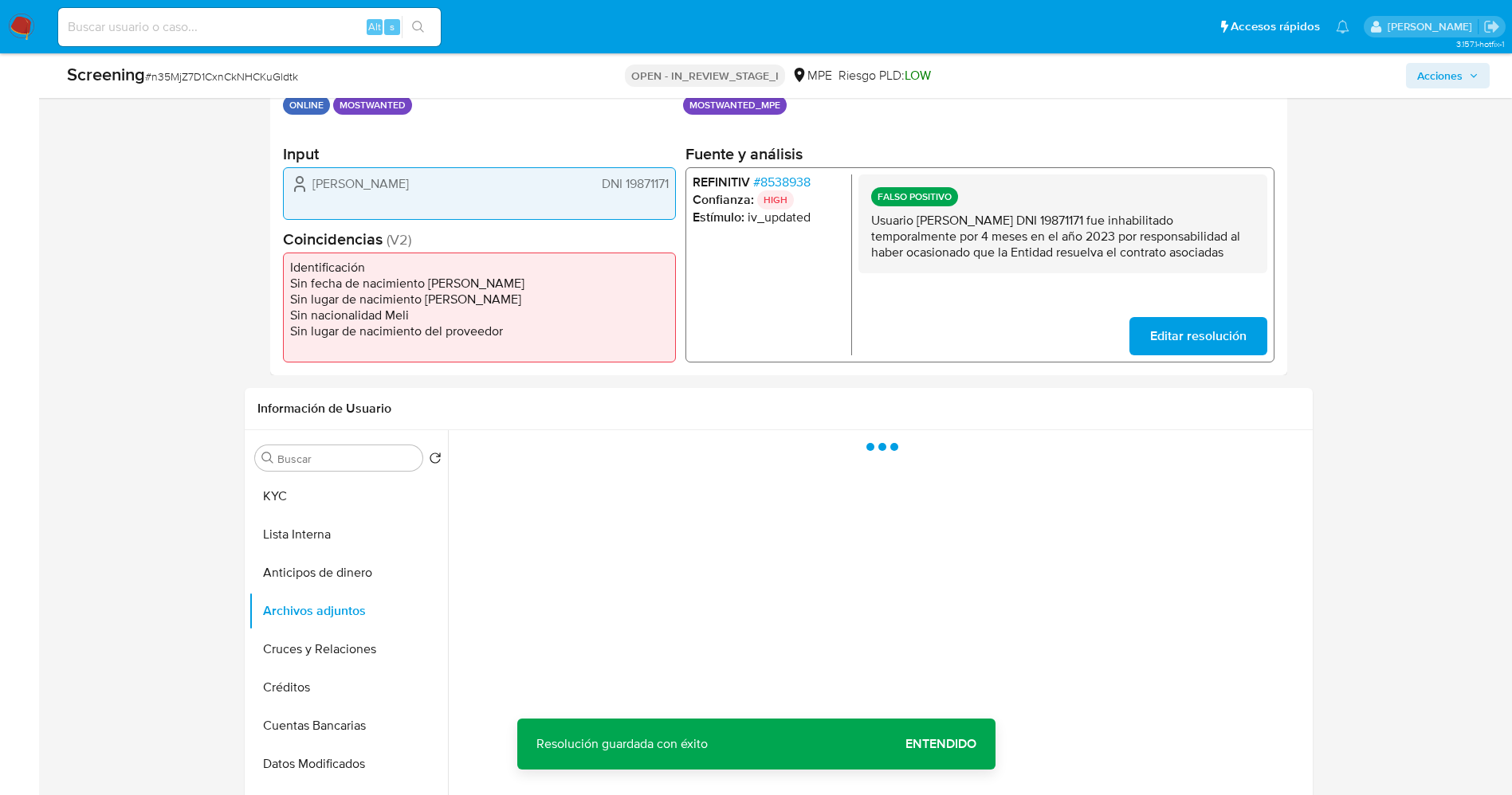
scroll to position [478, 0]
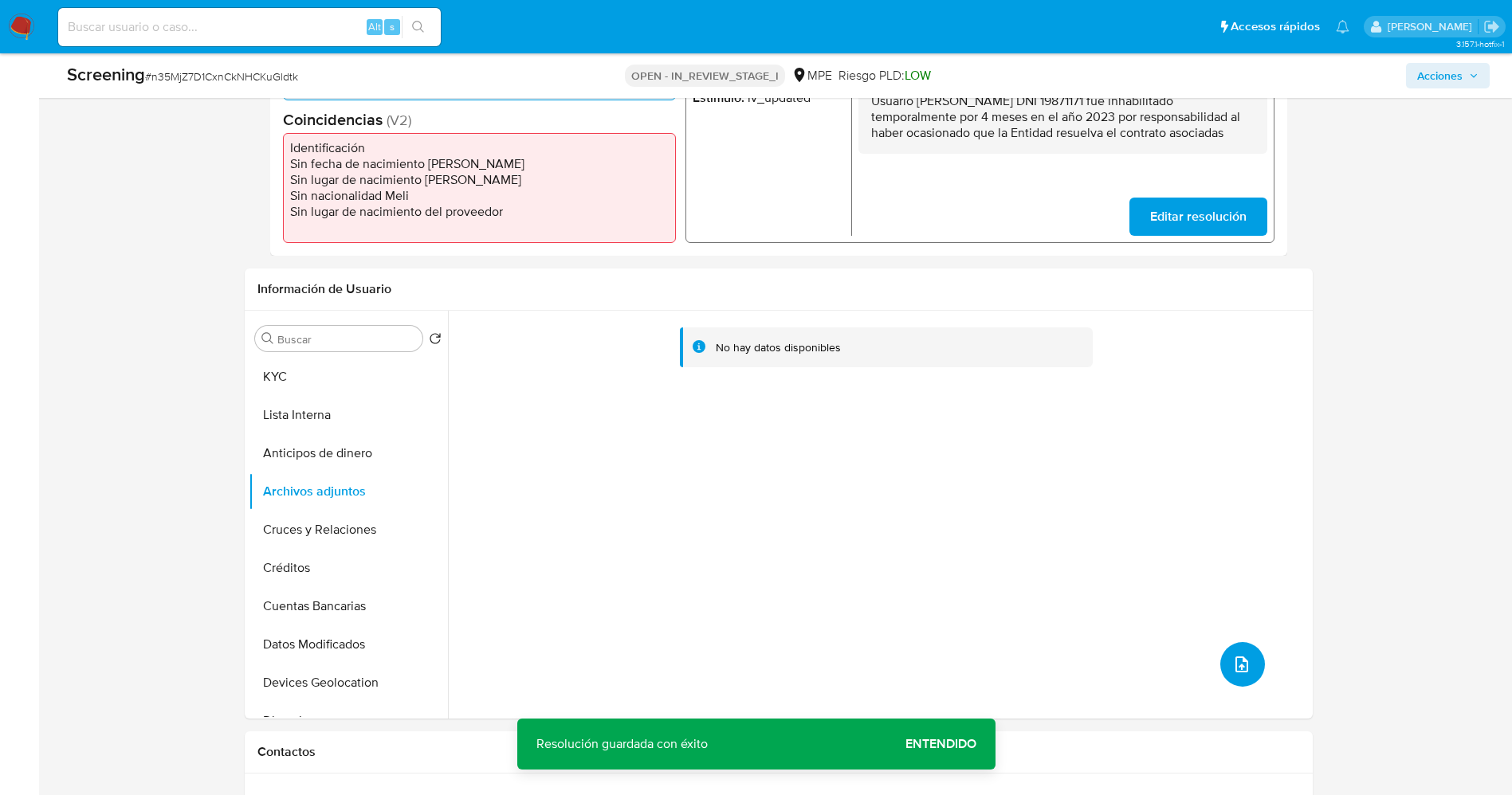
click at [1238, 677] on button "upload-file" at bounding box center [1242, 665] width 44 height 44
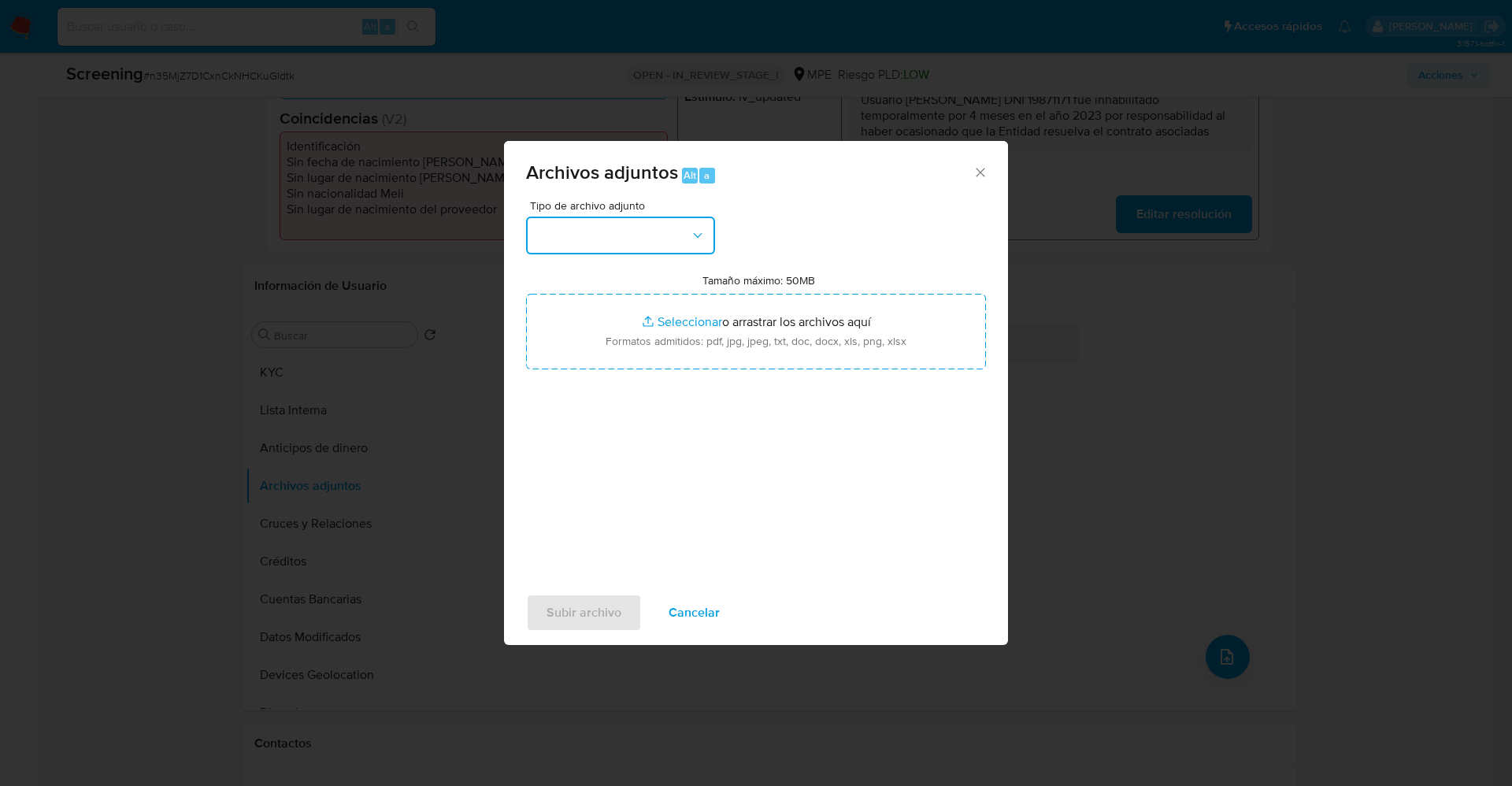
click at [635, 249] on button "button" at bounding box center [621, 235] width 189 height 38
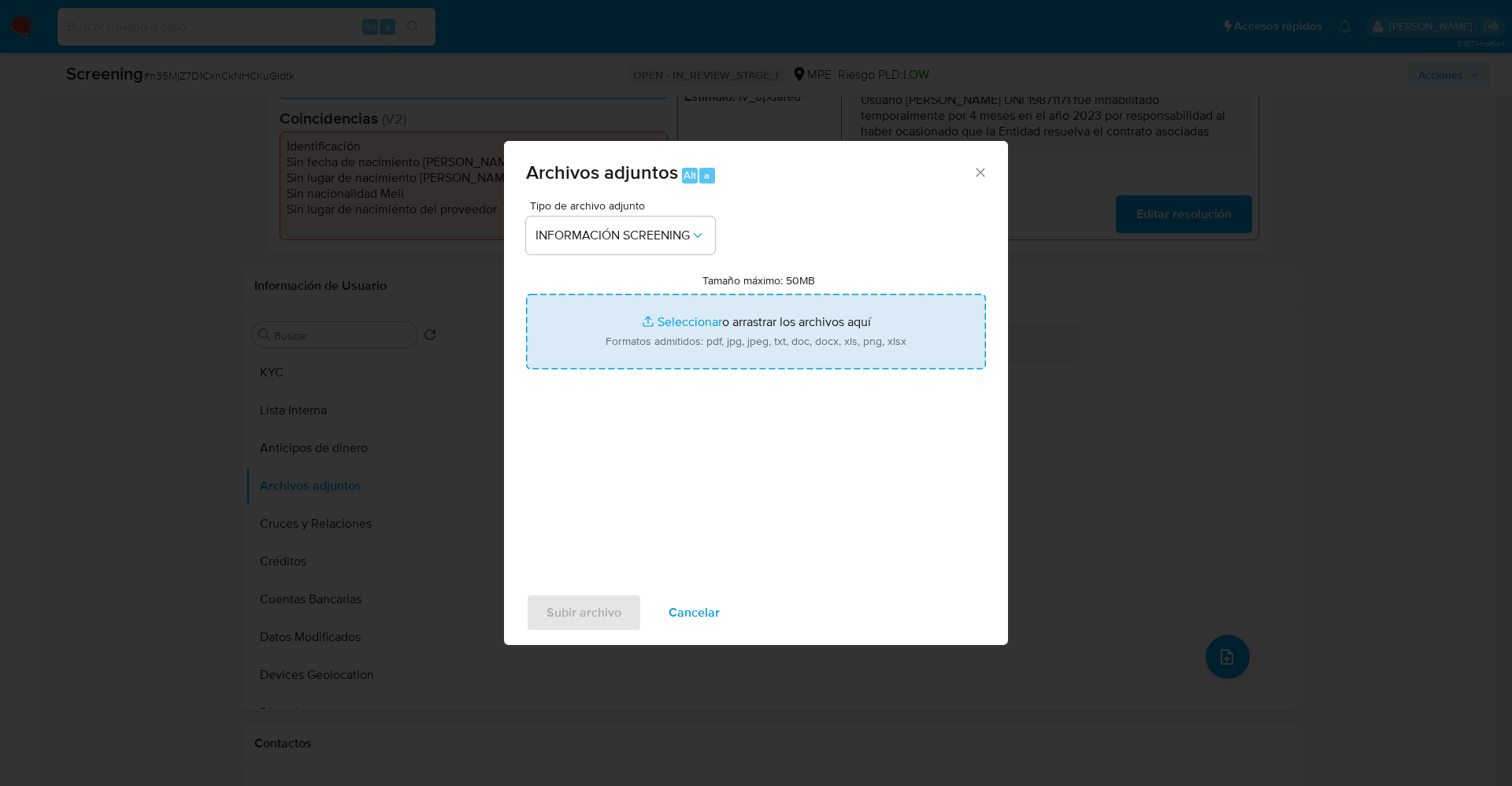
type input "C:\fakepath\Resolución N° 3230-2023-TCE-S6.pdf"
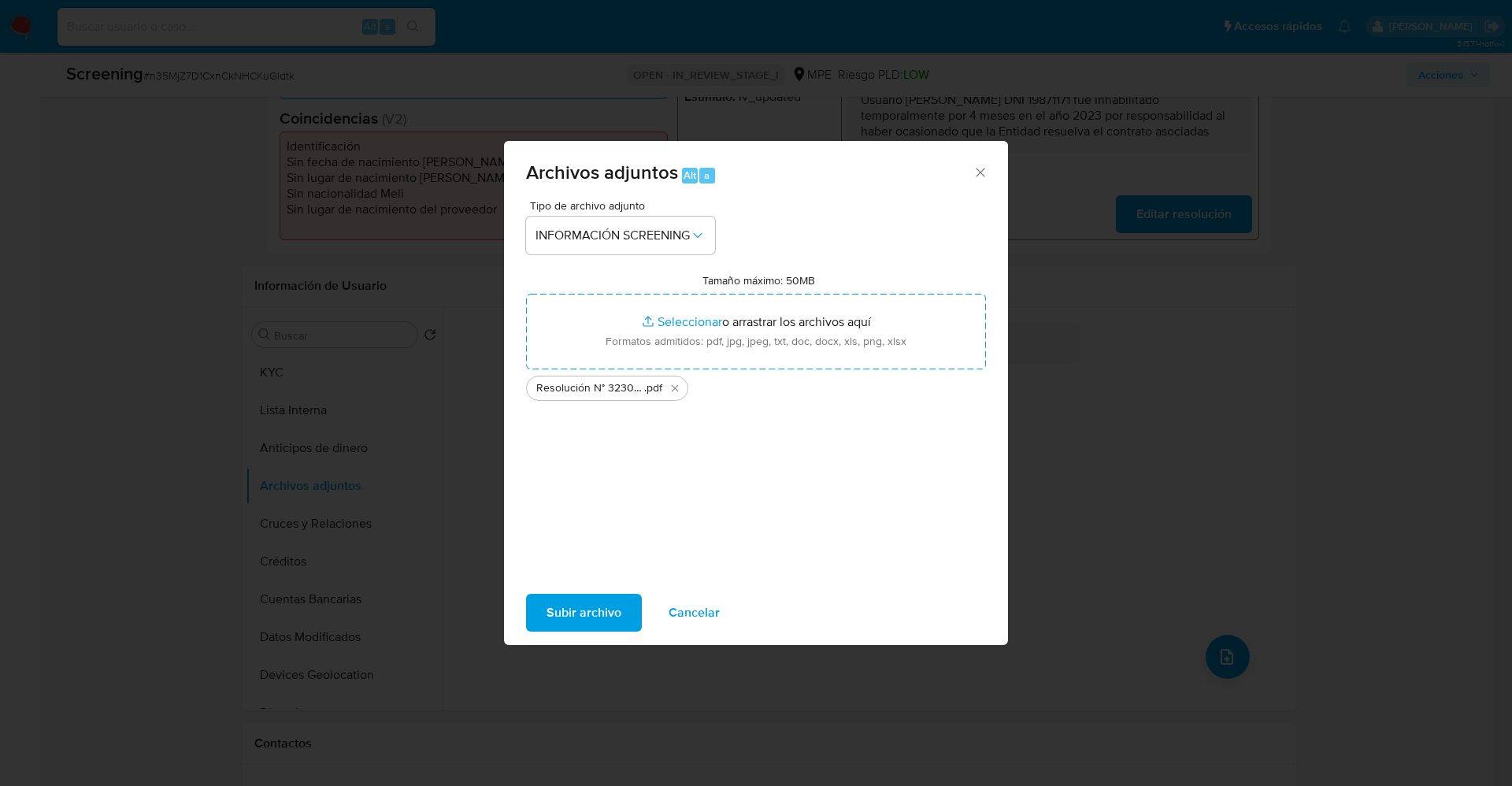
click at [597, 607] on span "Subir archivo" at bounding box center [583, 613] width 74 height 35
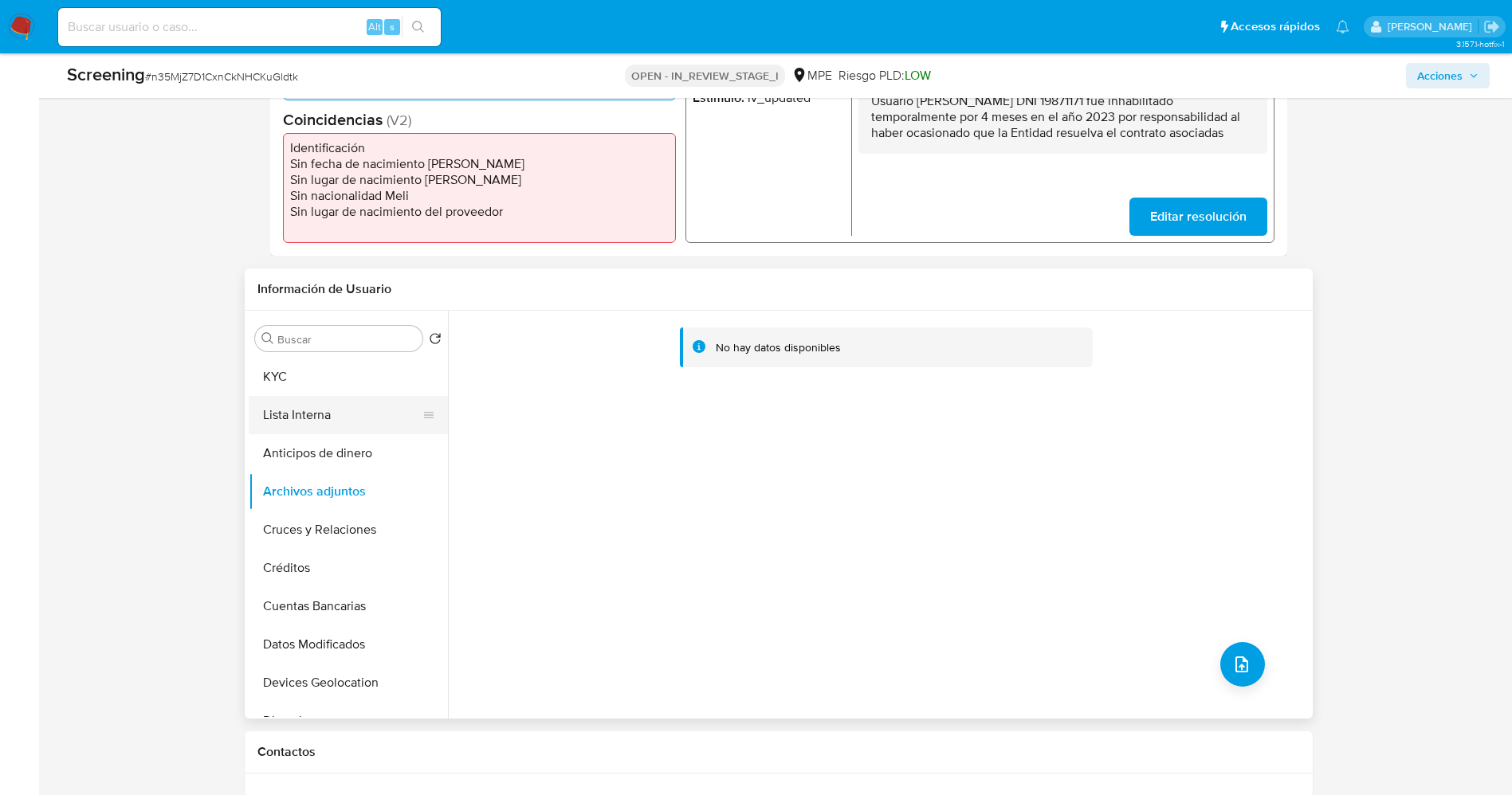
click at [311, 415] on button "Lista Interna" at bounding box center [342, 415] width 186 height 38
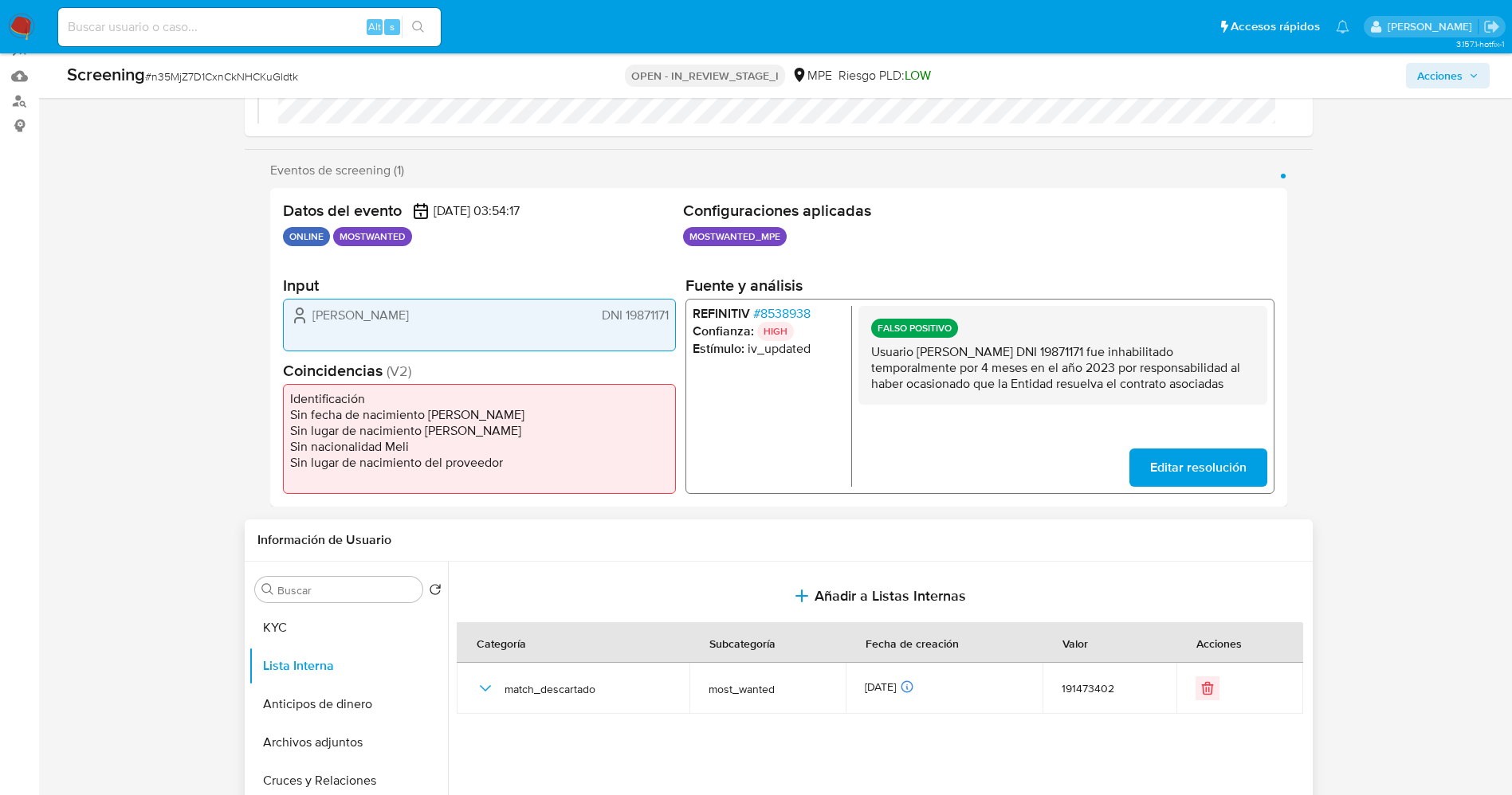
scroll to position [0, 0]
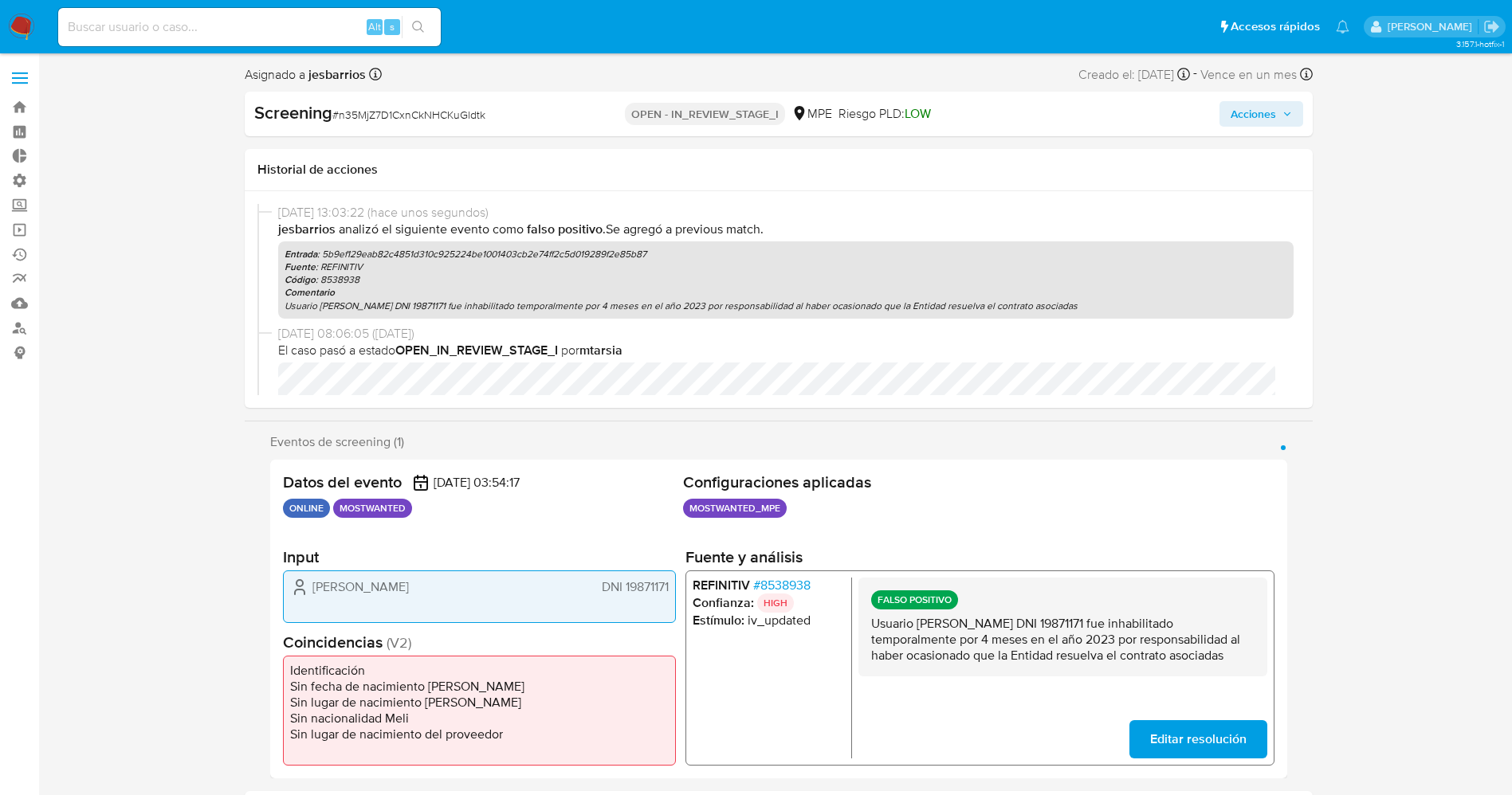
click at [1261, 106] on span "Acciones" at bounding box center [1252, 113] width 45 height 26
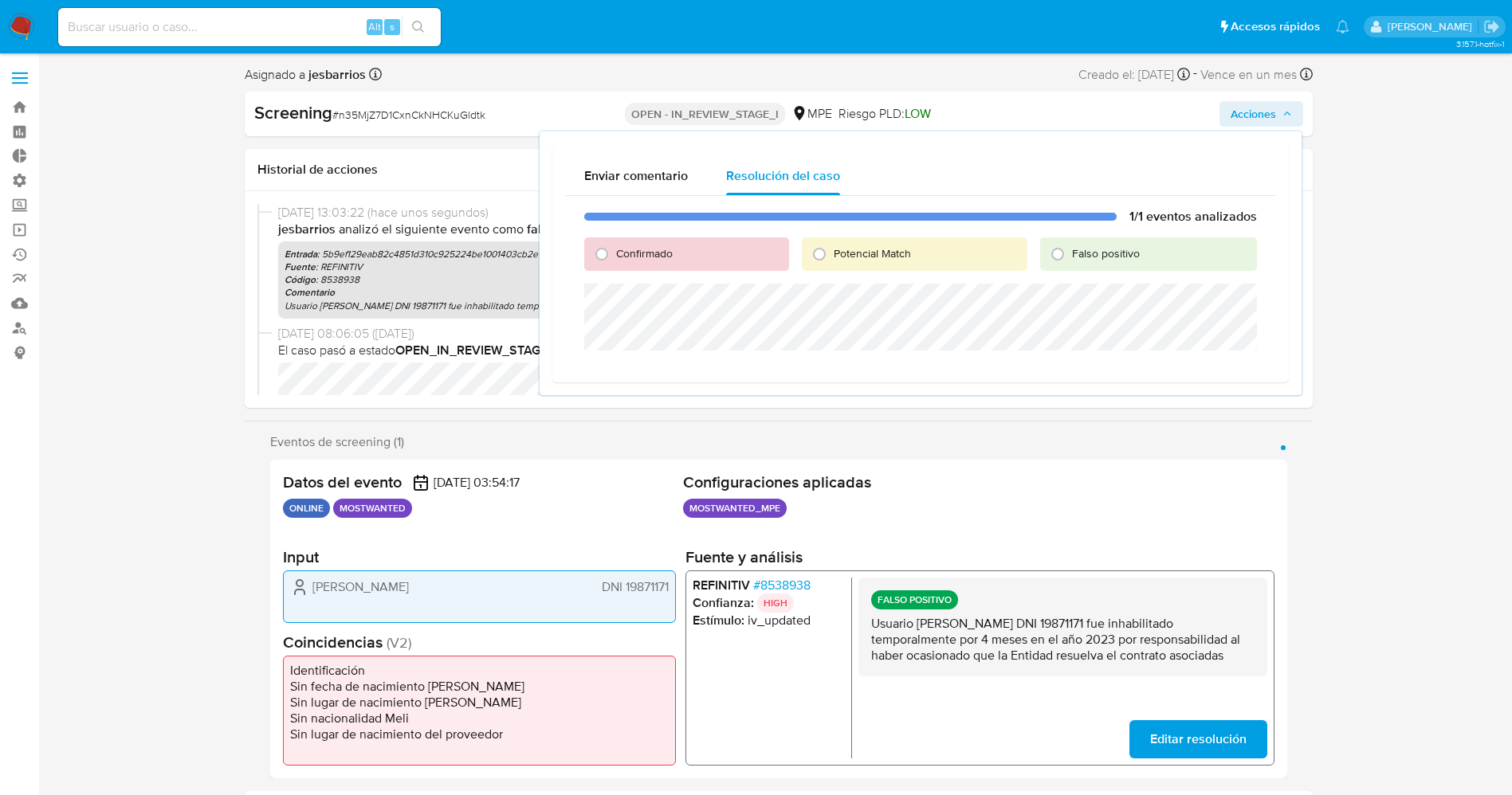
click at [1134, 264] on div "Falso positivo" at bounding box center [1148, 254] width 216 height 34
click at [1121, 264] on div "Falso positivo" at bounding box center [1148, 254] width 216 height 34
click at [1118, 259] on span "Falso positivo" at bounding box center [1105, 253] width 67 height 16
click at [1070, 259] on input "Falso positivo" at bounding box center [1057, 253] width 26 height 26
radio input "true"
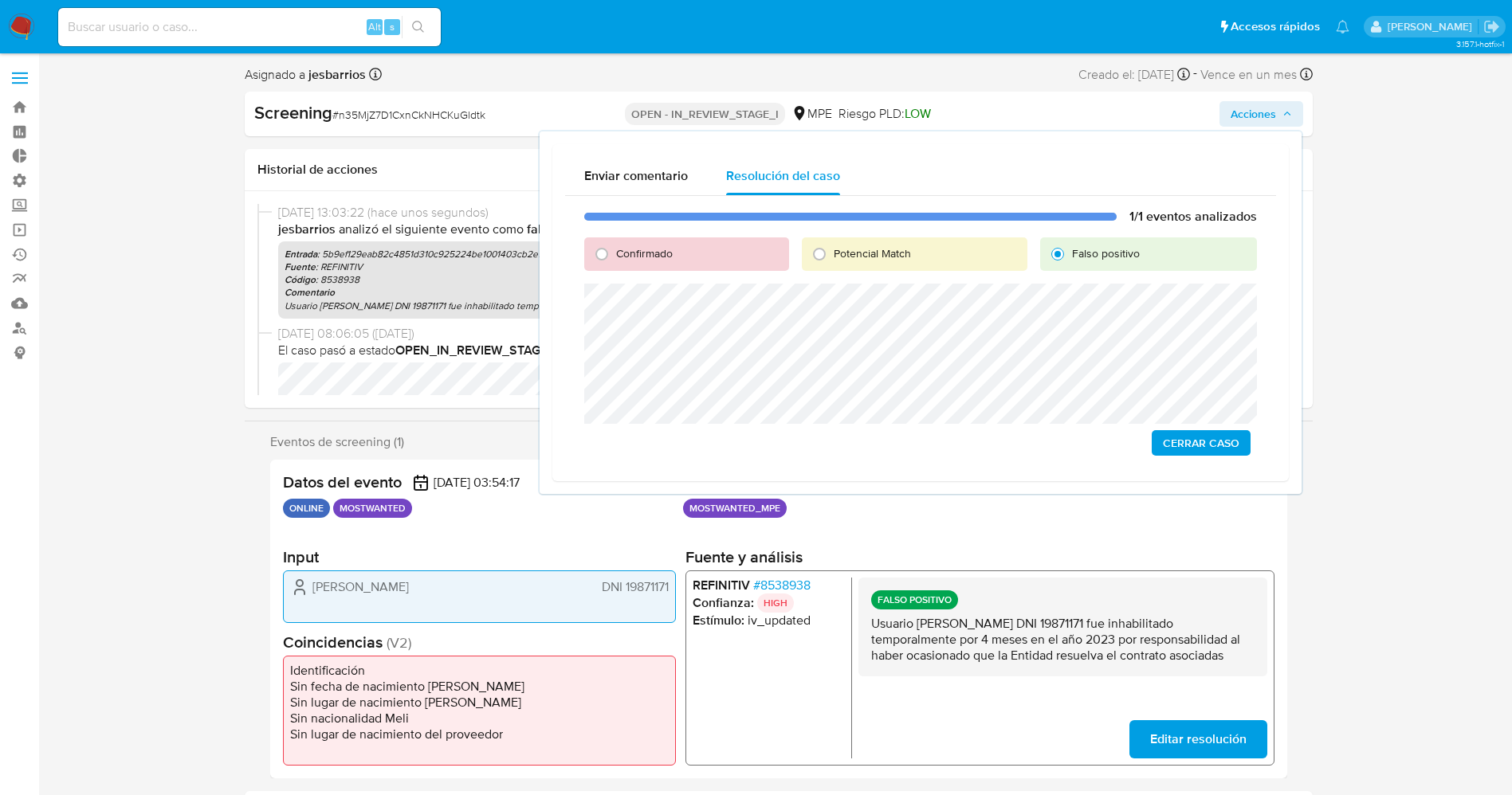
click at [1215, 451] on span "Cerrar Caso" at bounding box center [1201, 442] width 76 height 22
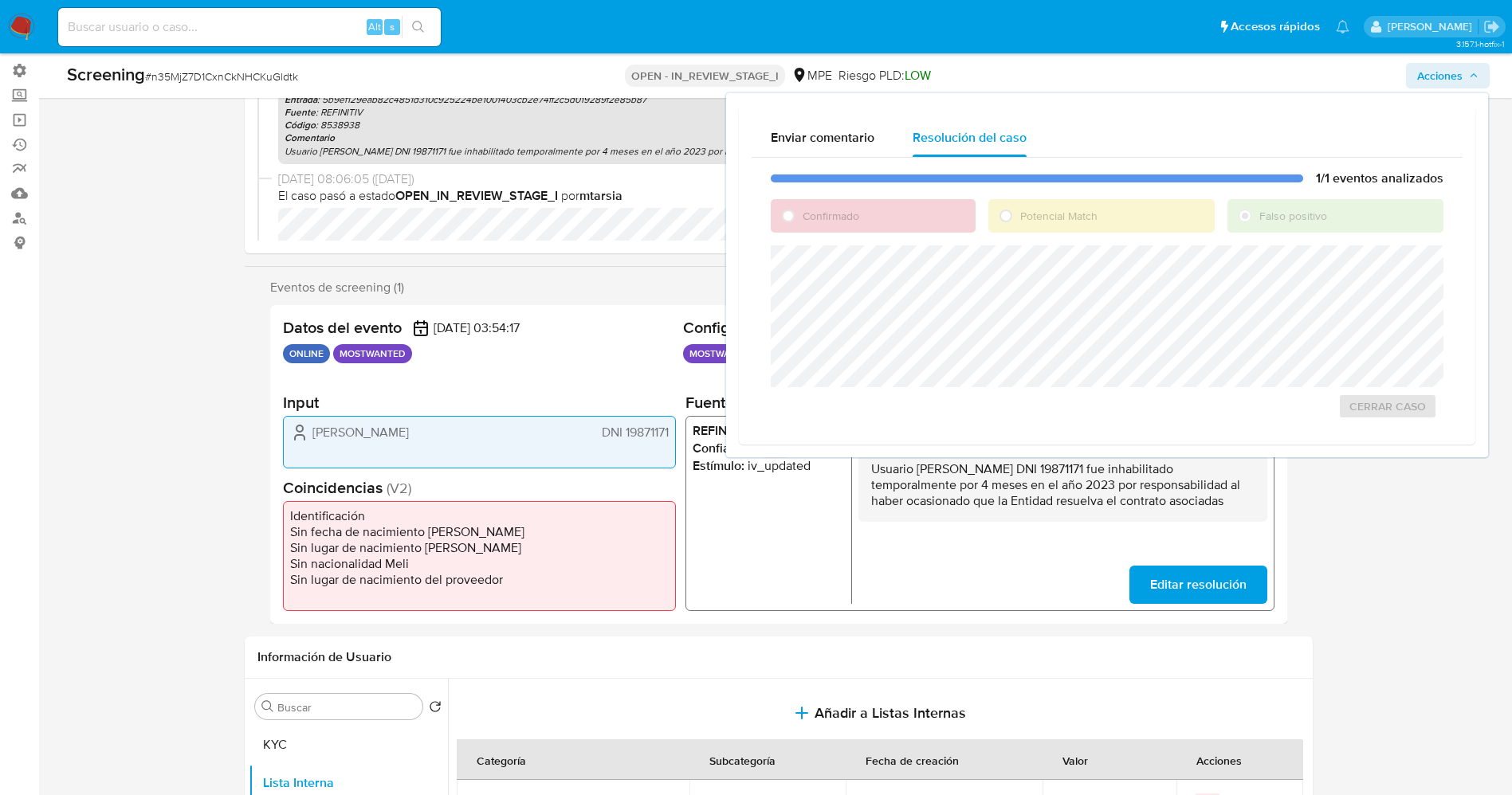
scroll to position [239, 0]
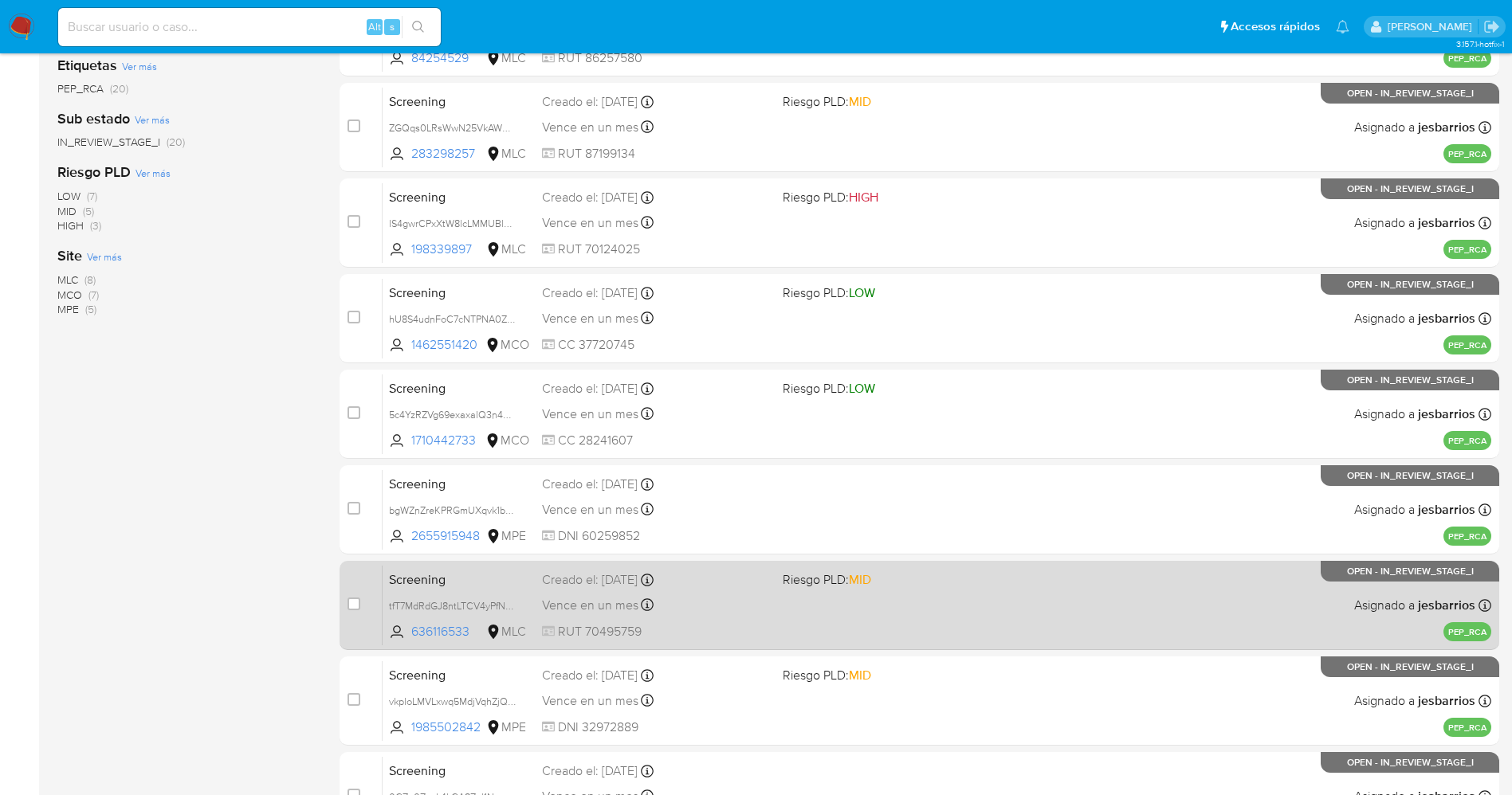
scroll to position [463, 0]
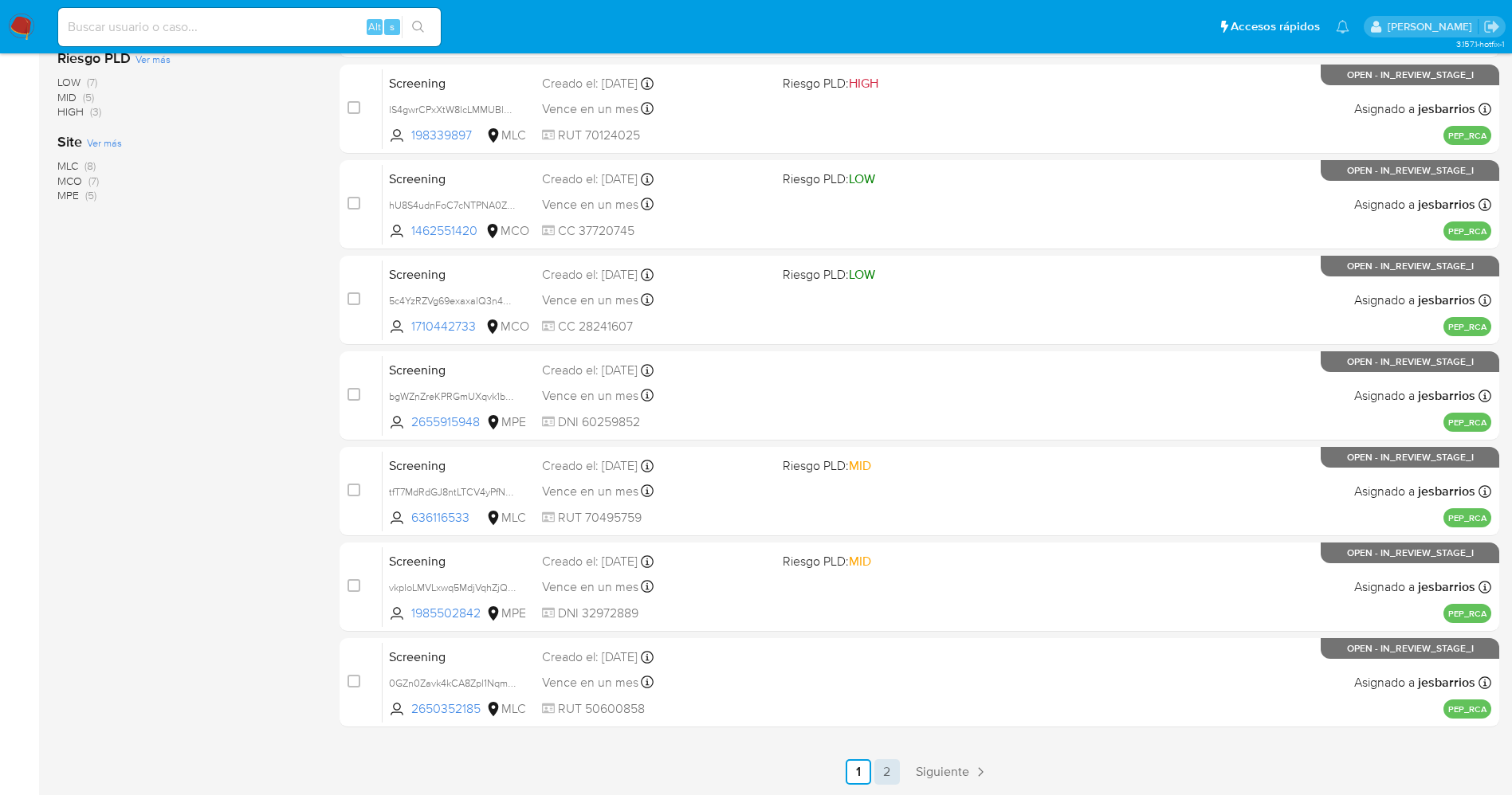
click at [892, 760] on link "2" at bounding box center [886, 772] width 26 height 26
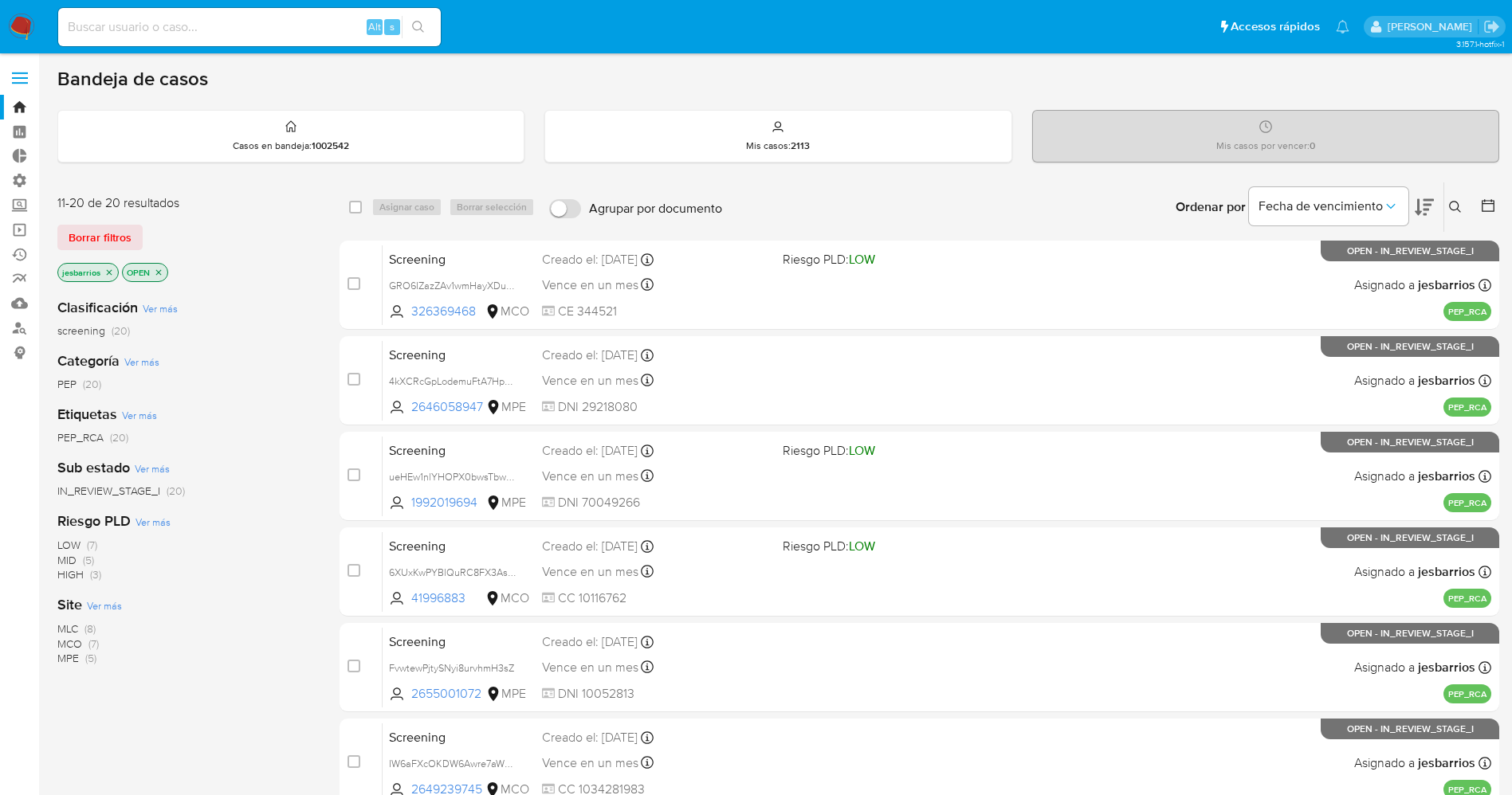
click at [109, 268] on icon "close-filter" at bounding box center [109, 272] width 10 height 10
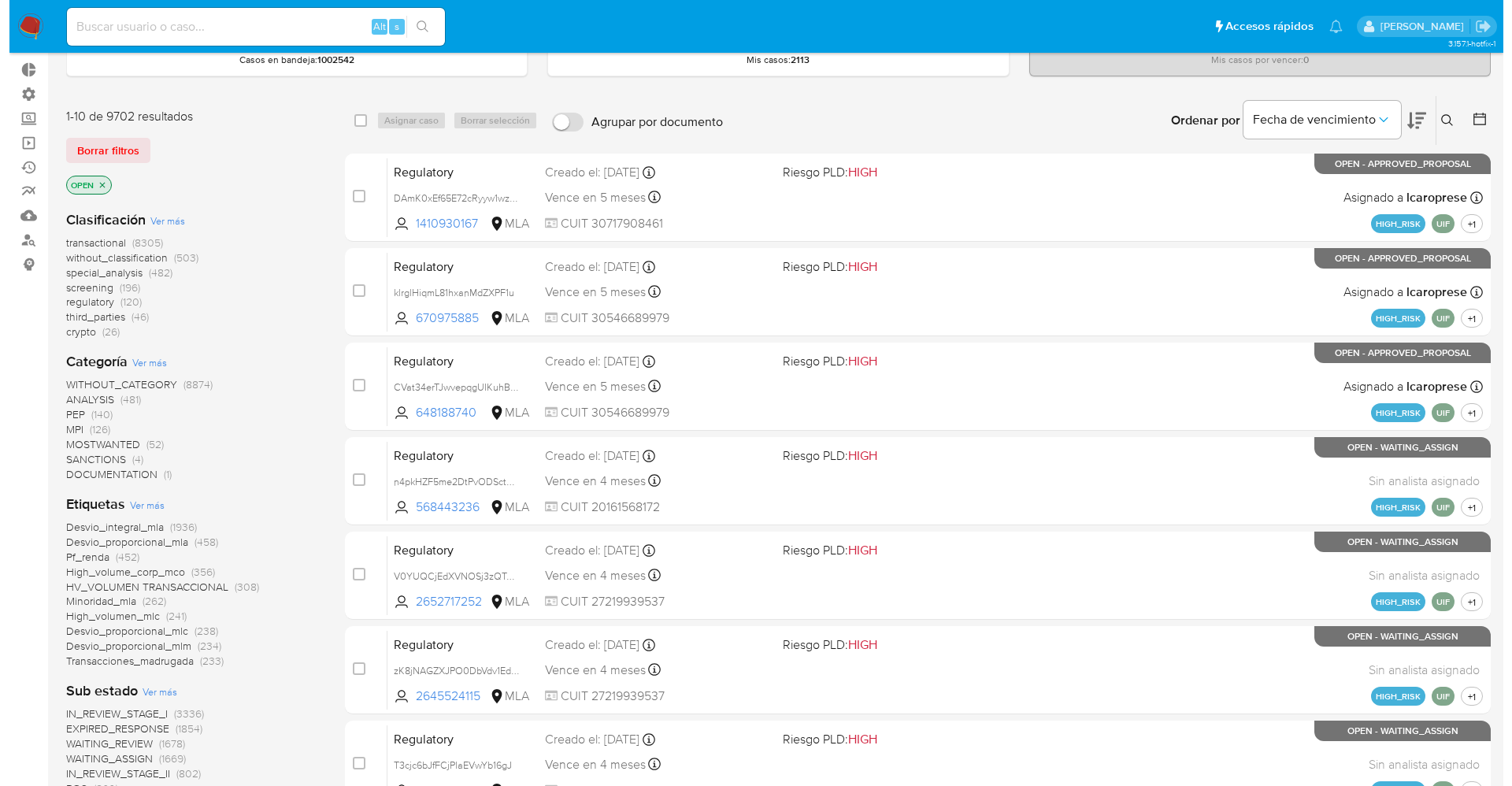
scroll to position [237, 0]
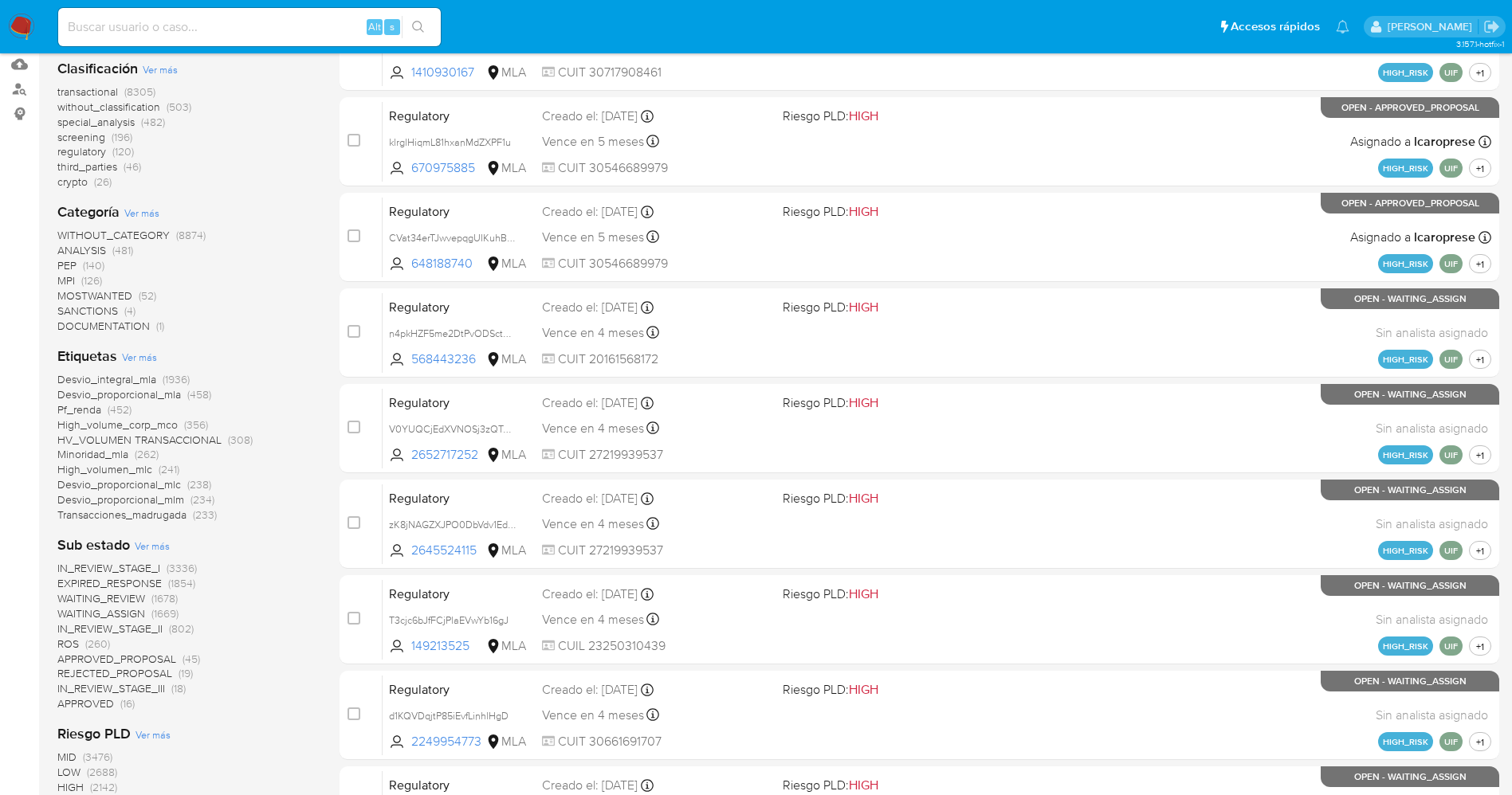
click at [134, 360] on span "Ver más" at bounding box center [140, 357] width 35 height 14
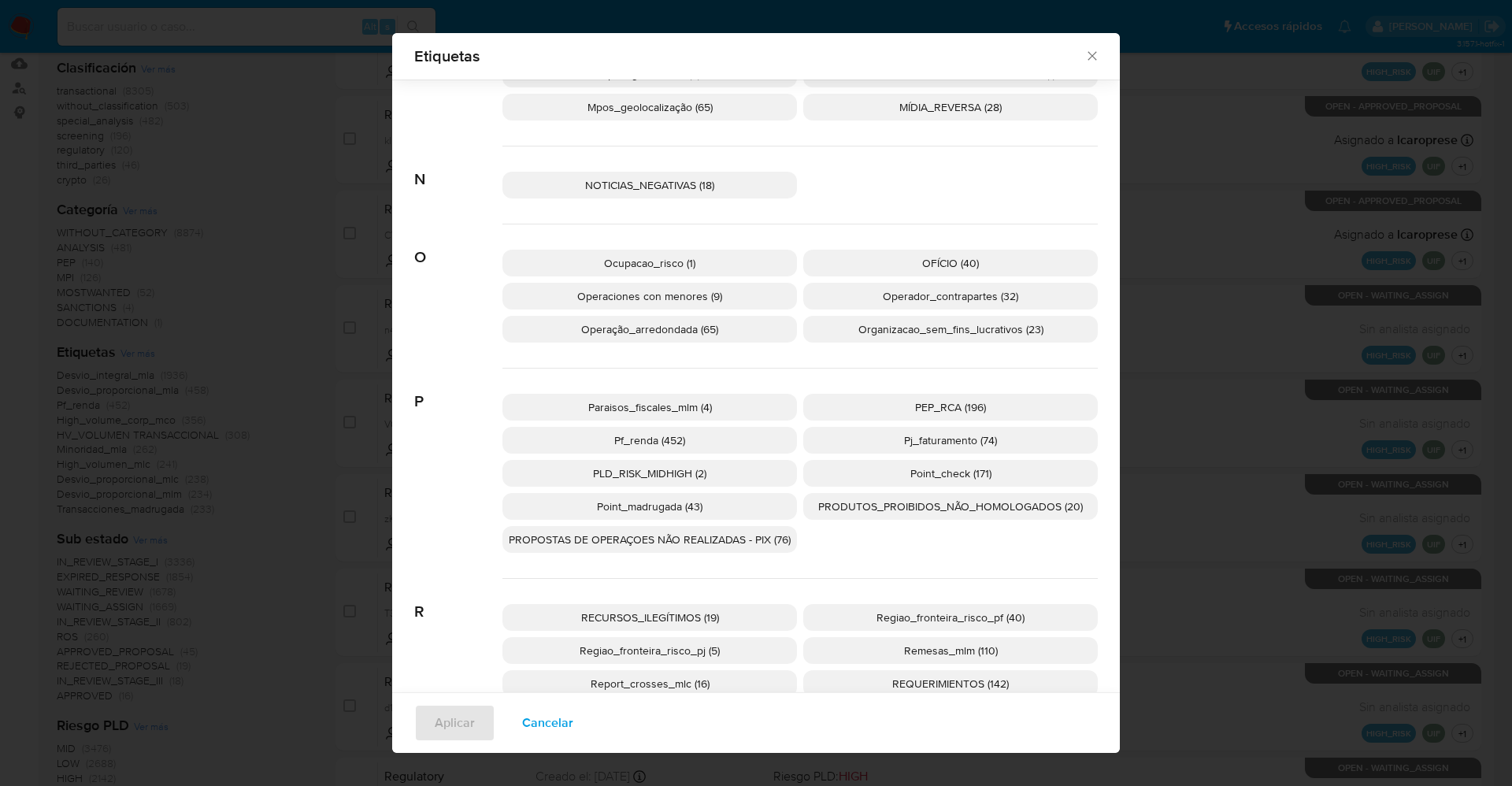
scroll to position [2470, 0]
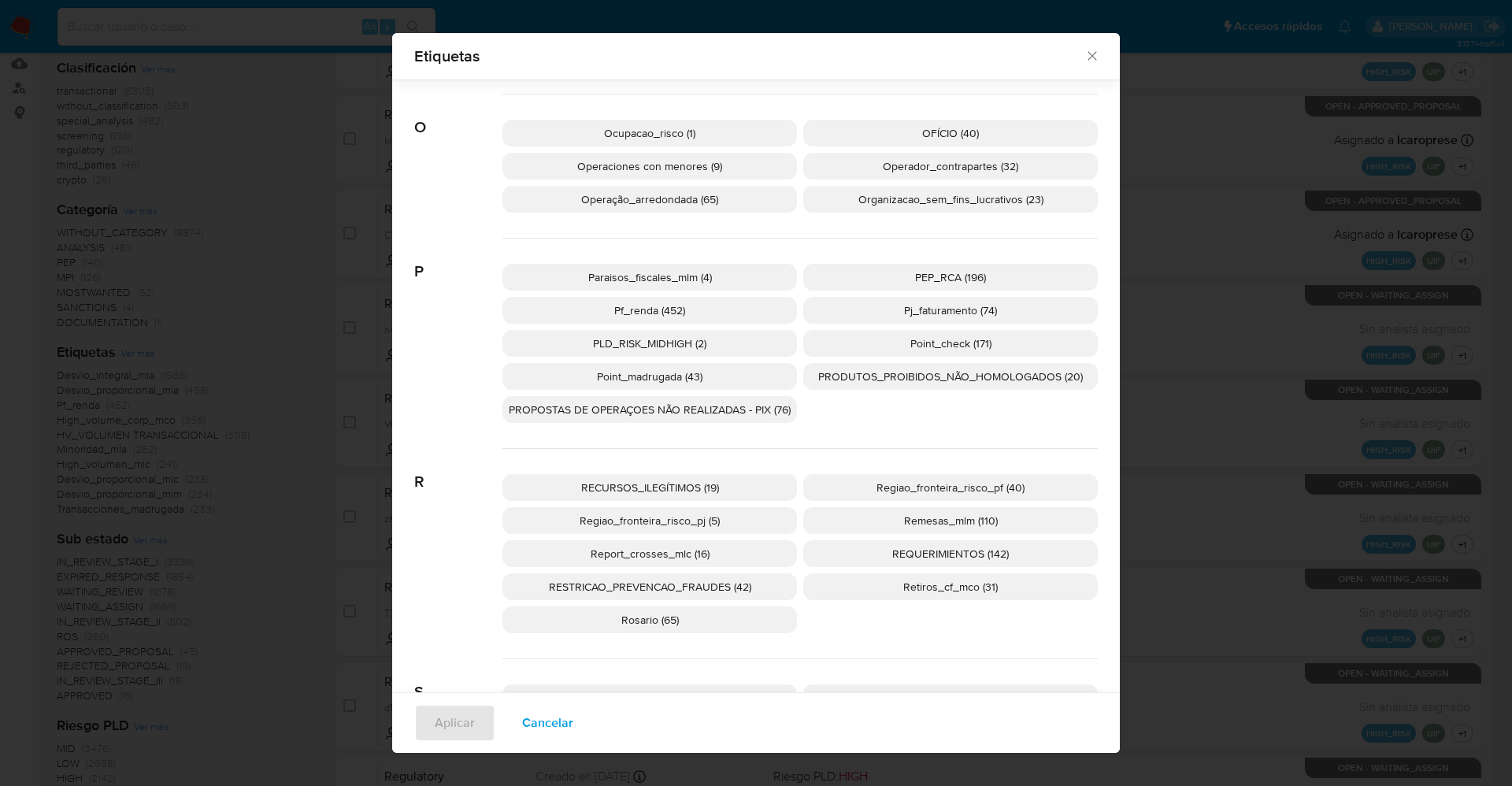
click at [925, 273] on span "PEP_RCA (196)" at bounding box center [950, 277] width 71 height 16
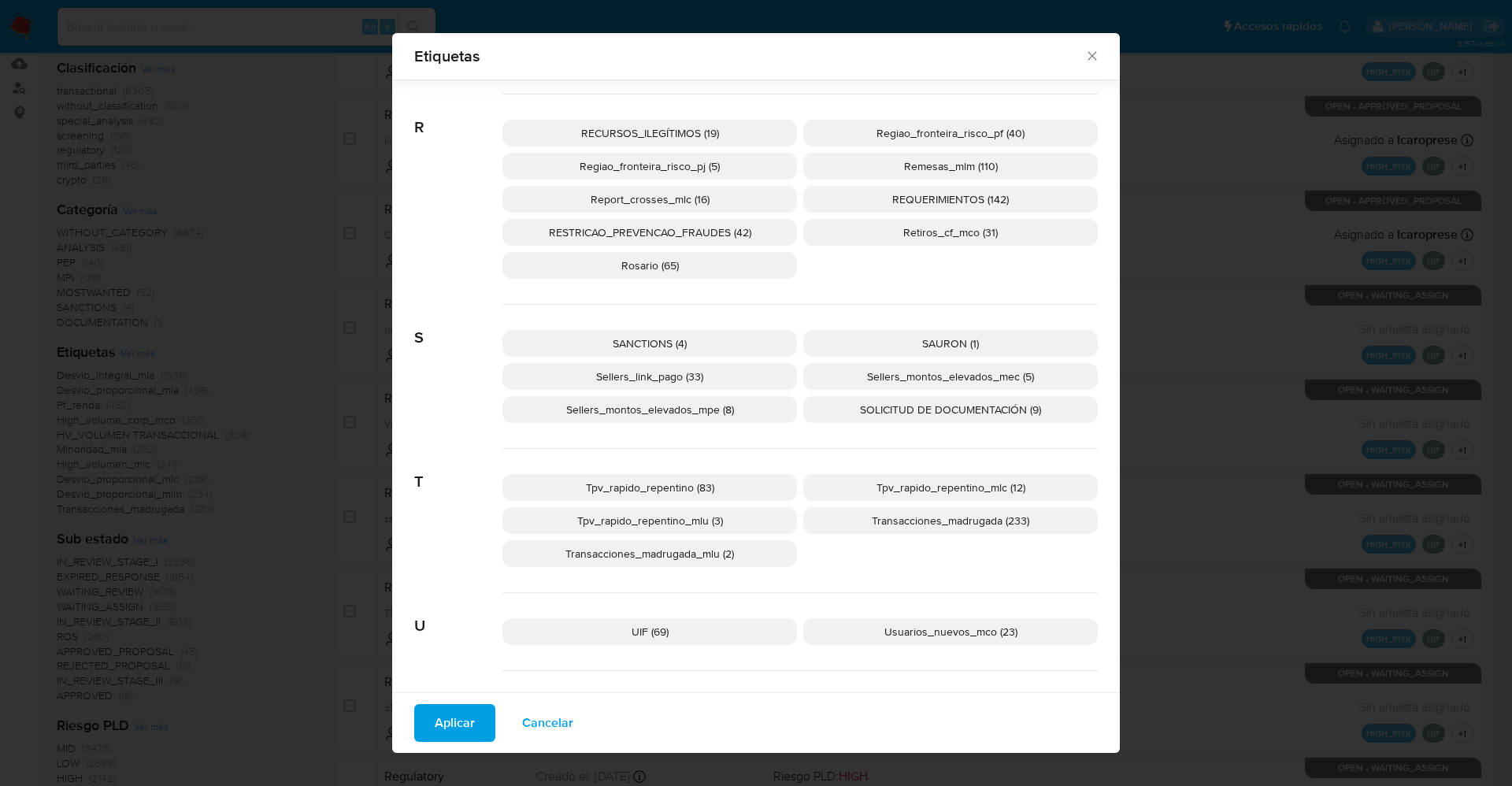
click at [698, 347] on p "SANCTIONS (4)" at bounding box center [650, 343] width 294 height 27
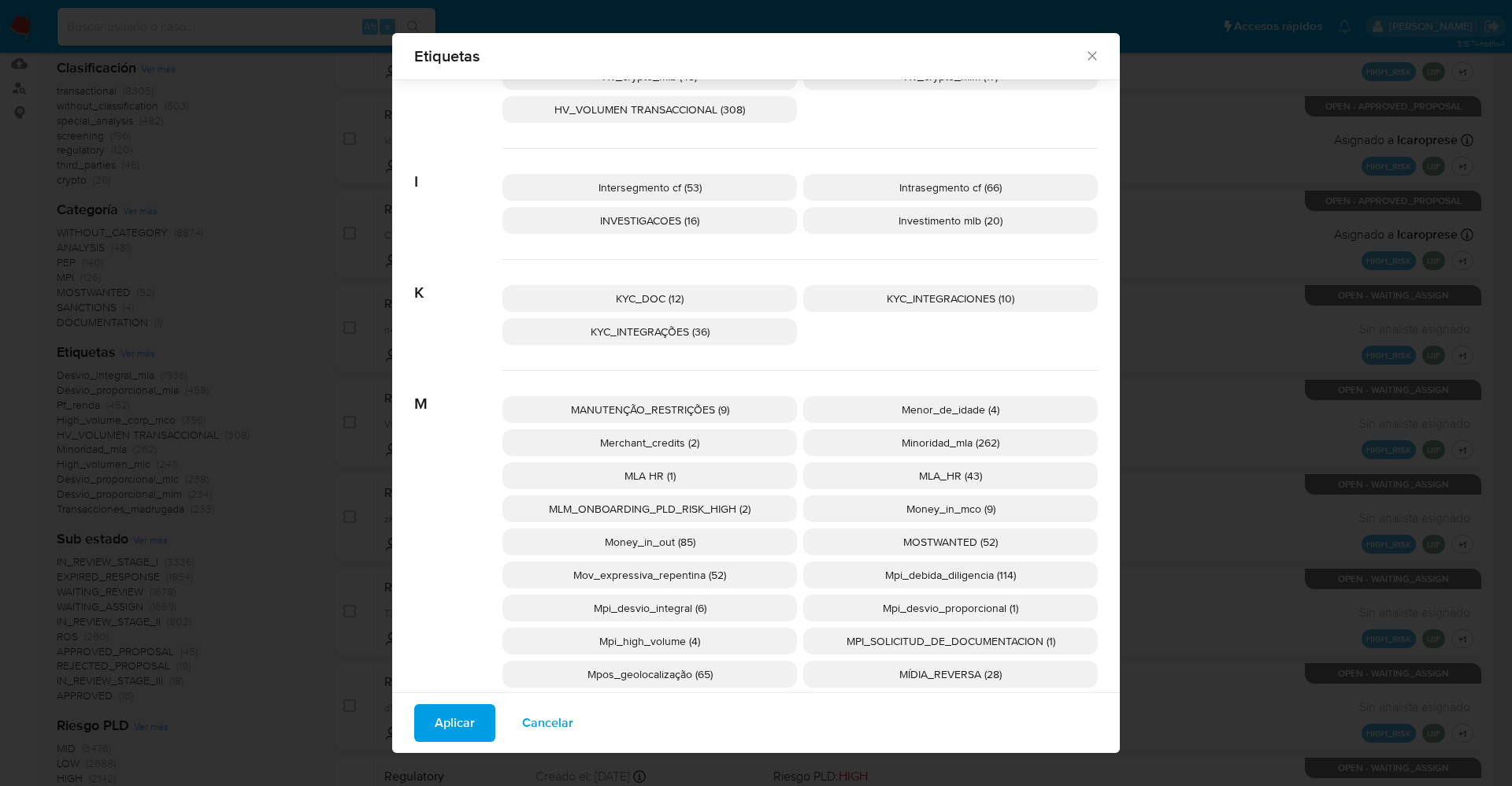
scroll to position [1879, 0]
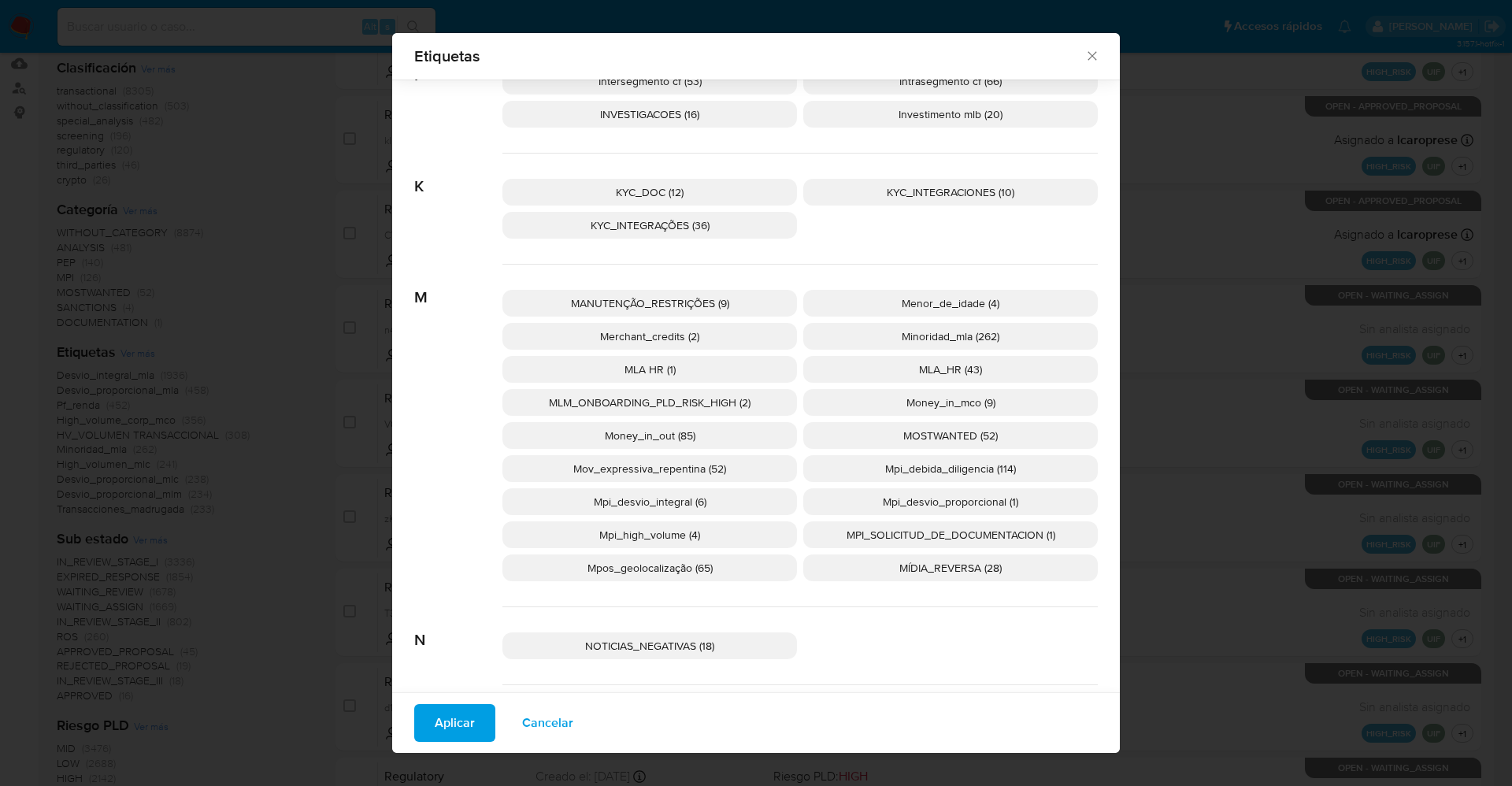
click at [941, 428] on span "MOSTWANTED (52)" at bounding box center [950, 435] width 95 height 16
click at [444, 722] on span "Aplicar" at bounding box center [455, 724] width 40 height 35
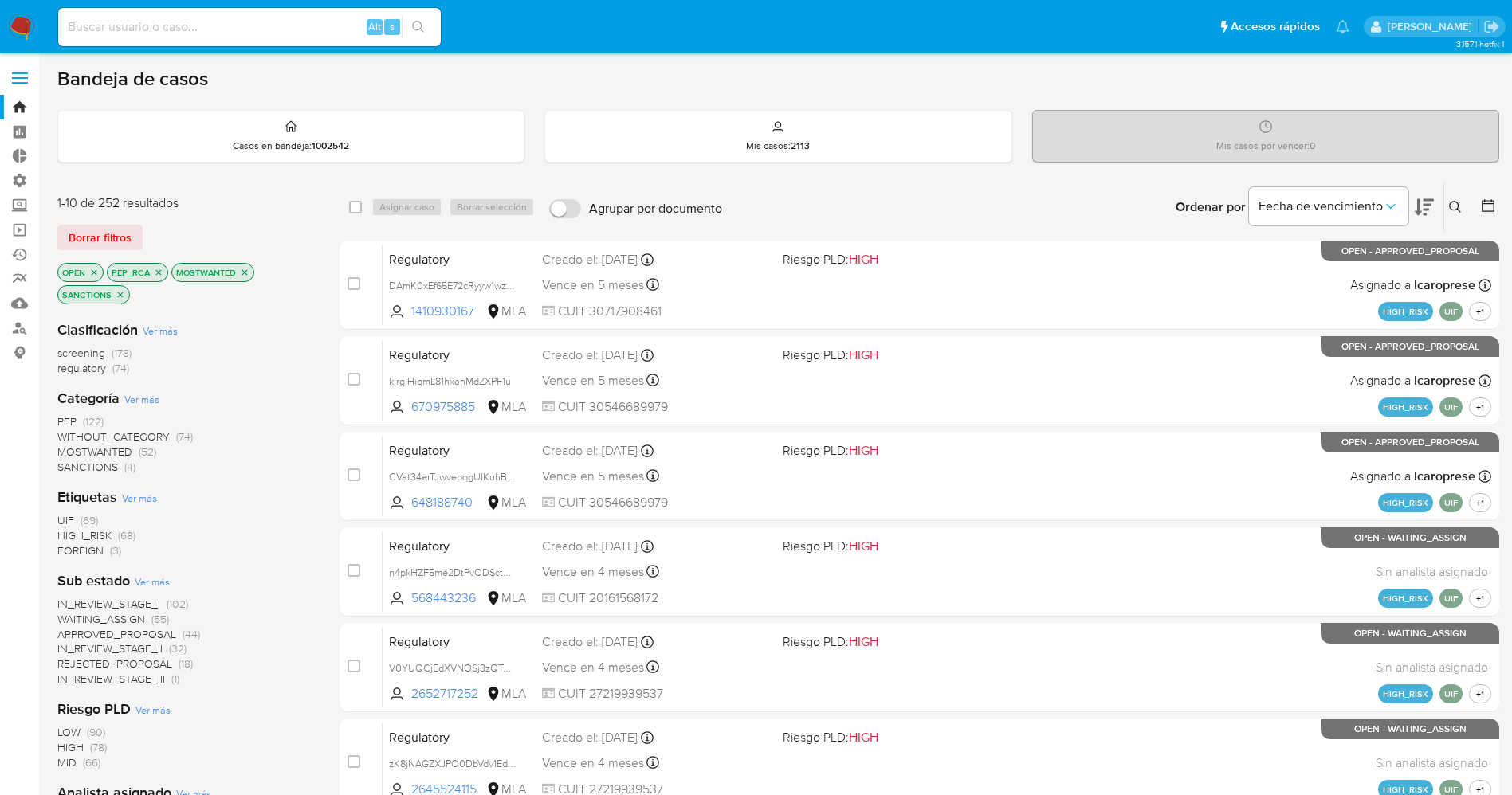
click at [120, 620] on span "WAITING_ASSIGN" at bounding box center [101, 620] width 88 height 16
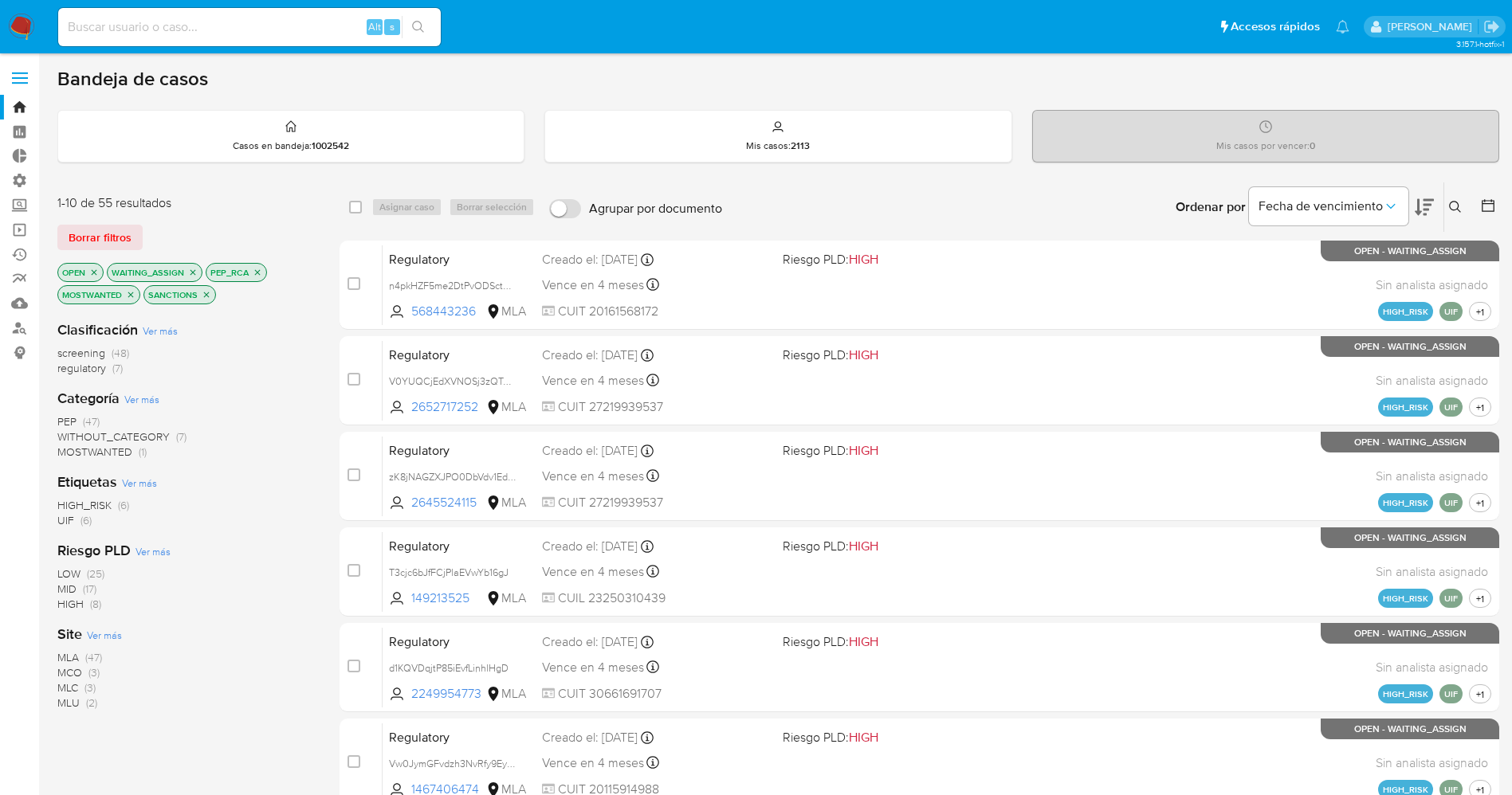
click at [105, 627] on span "Ver más" at bounding box center [105, 635] width 35 height 14
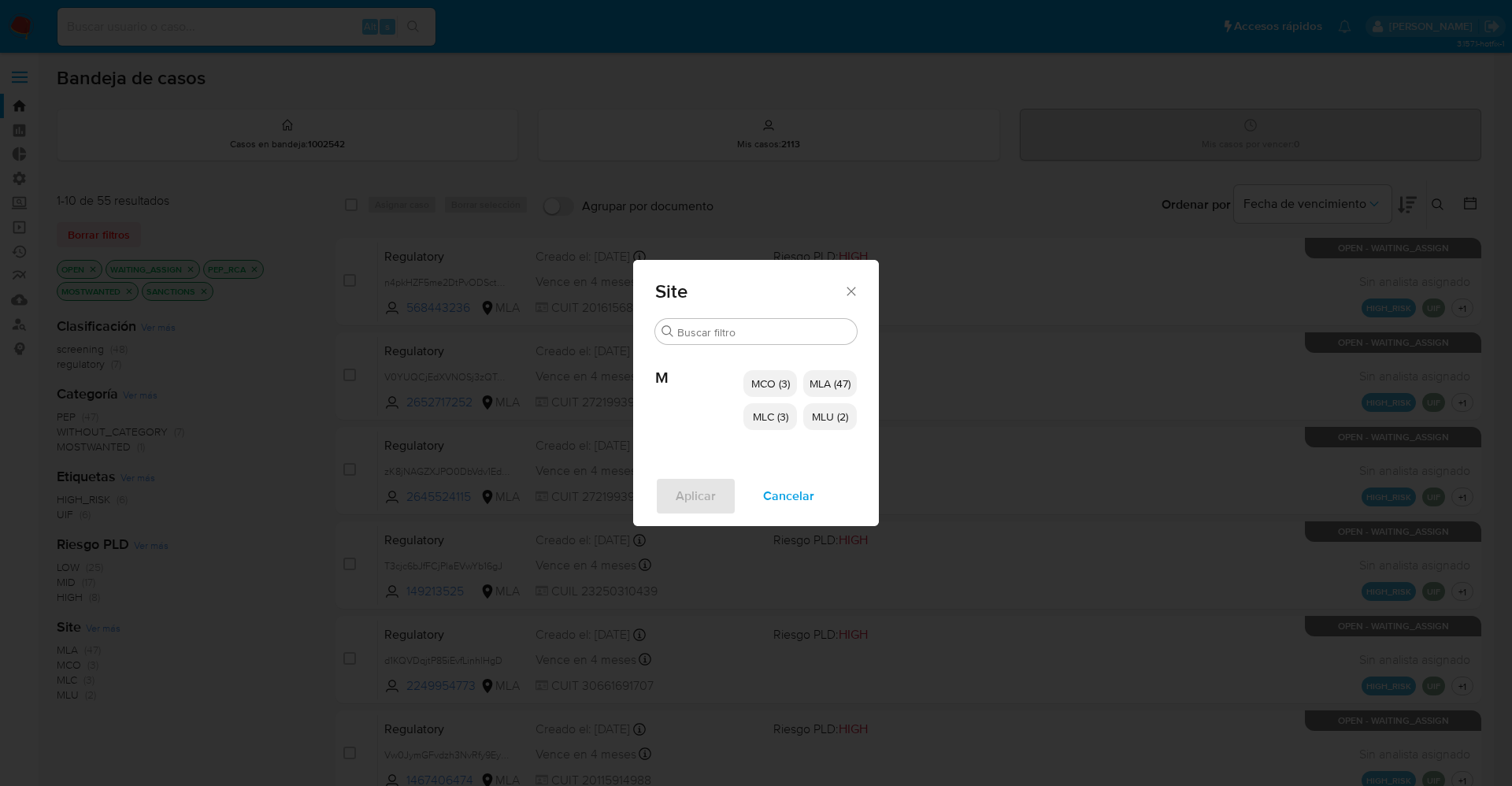
click at [776, 382] on span "MCO (3)" at bounding box center [771, 384] width 39 height 16
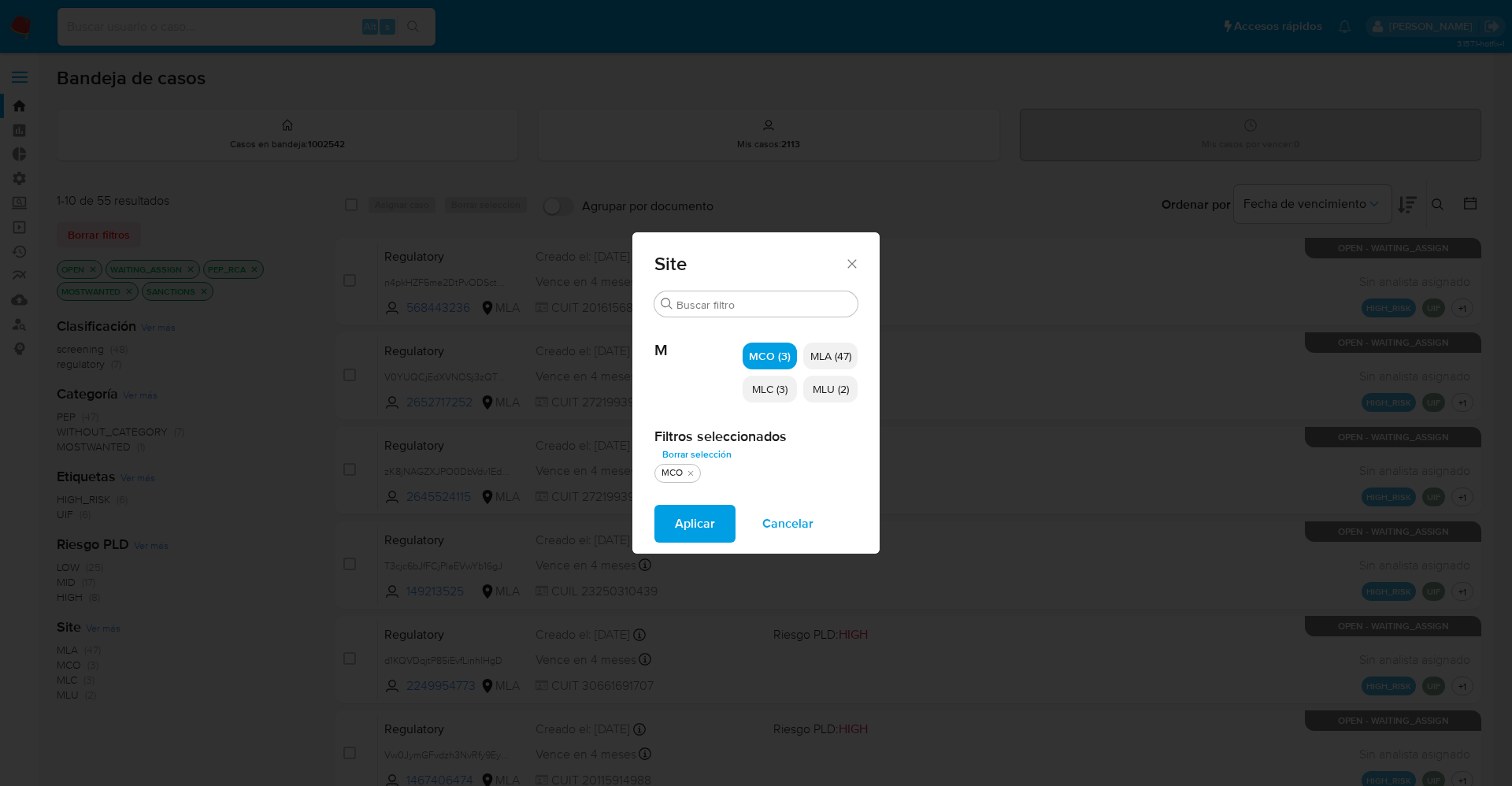
click at [774, 395] on span "MLC (3)" at bounding box center [770, 389] width 35 height 16
click at [834, 386] on span "MLU (2)" at bounding box center [830, 389] width 36 height 16
click at [705, 540] on span "Aplicar" at bounding box center [696, 524] width 40 height 35
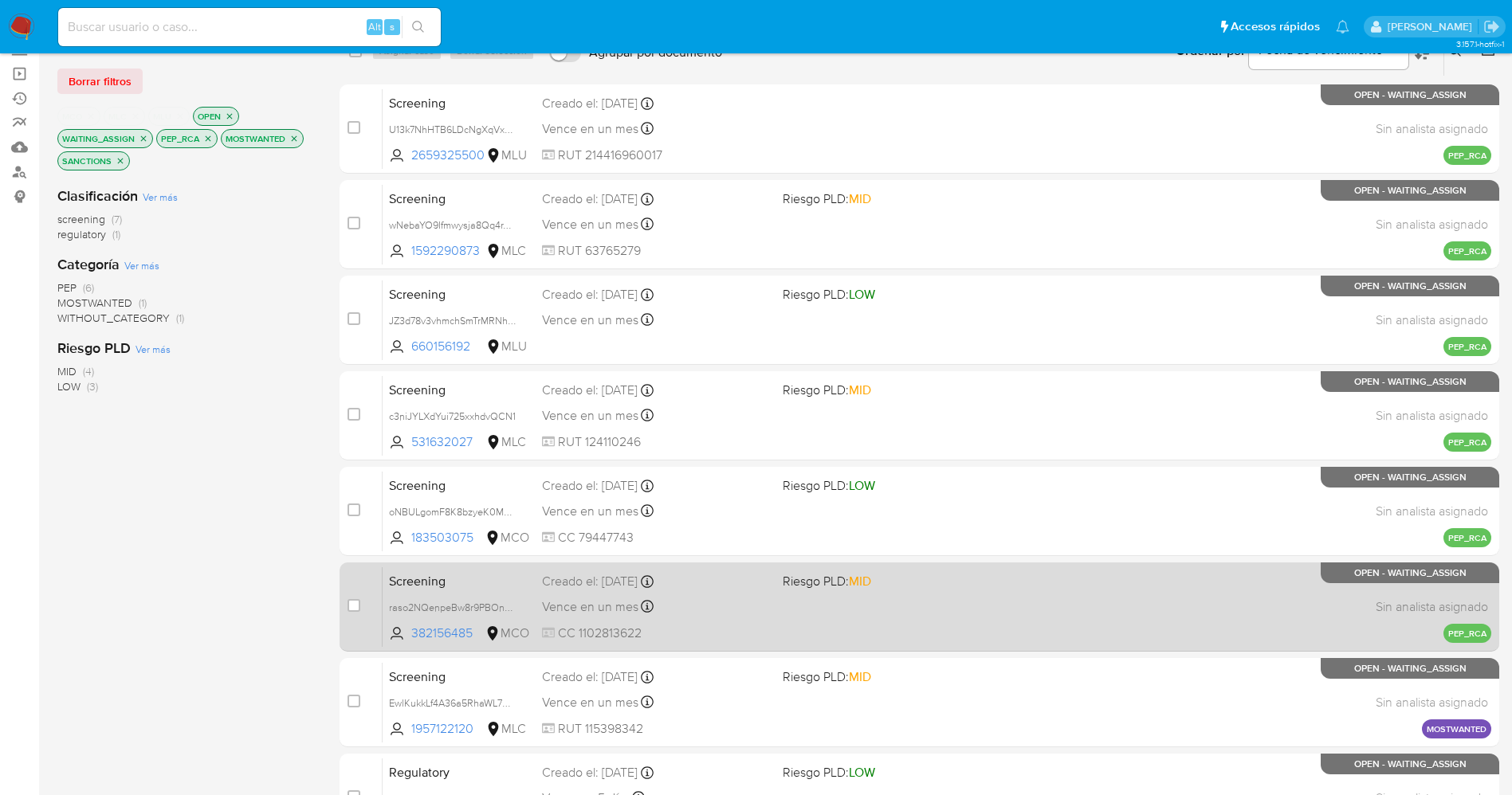
scroll to position [272, 0]
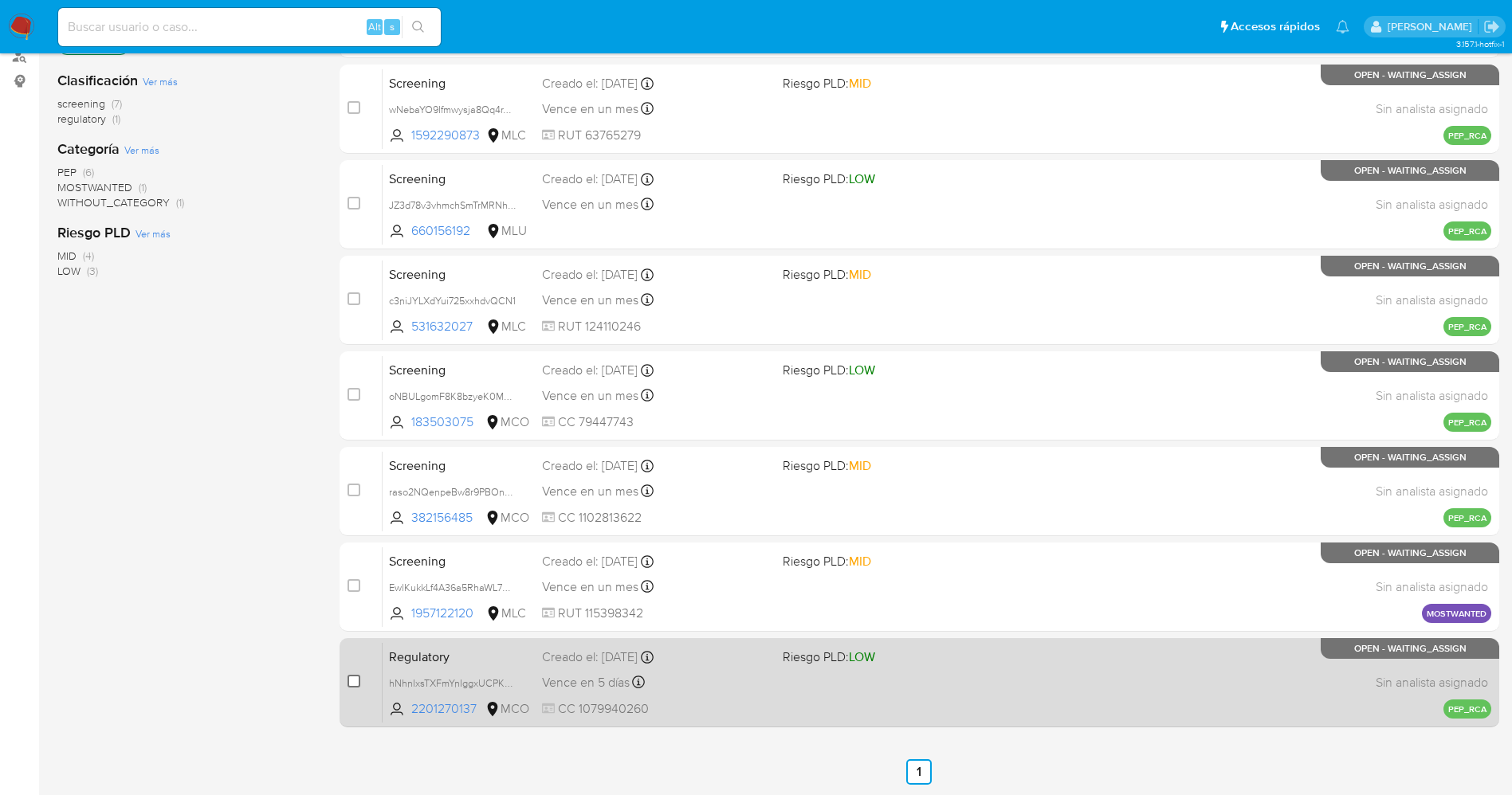
click at [351, 678] on input "checkbox" at bounding box center [354, 682] width 12 height 12
checkbox input "true"
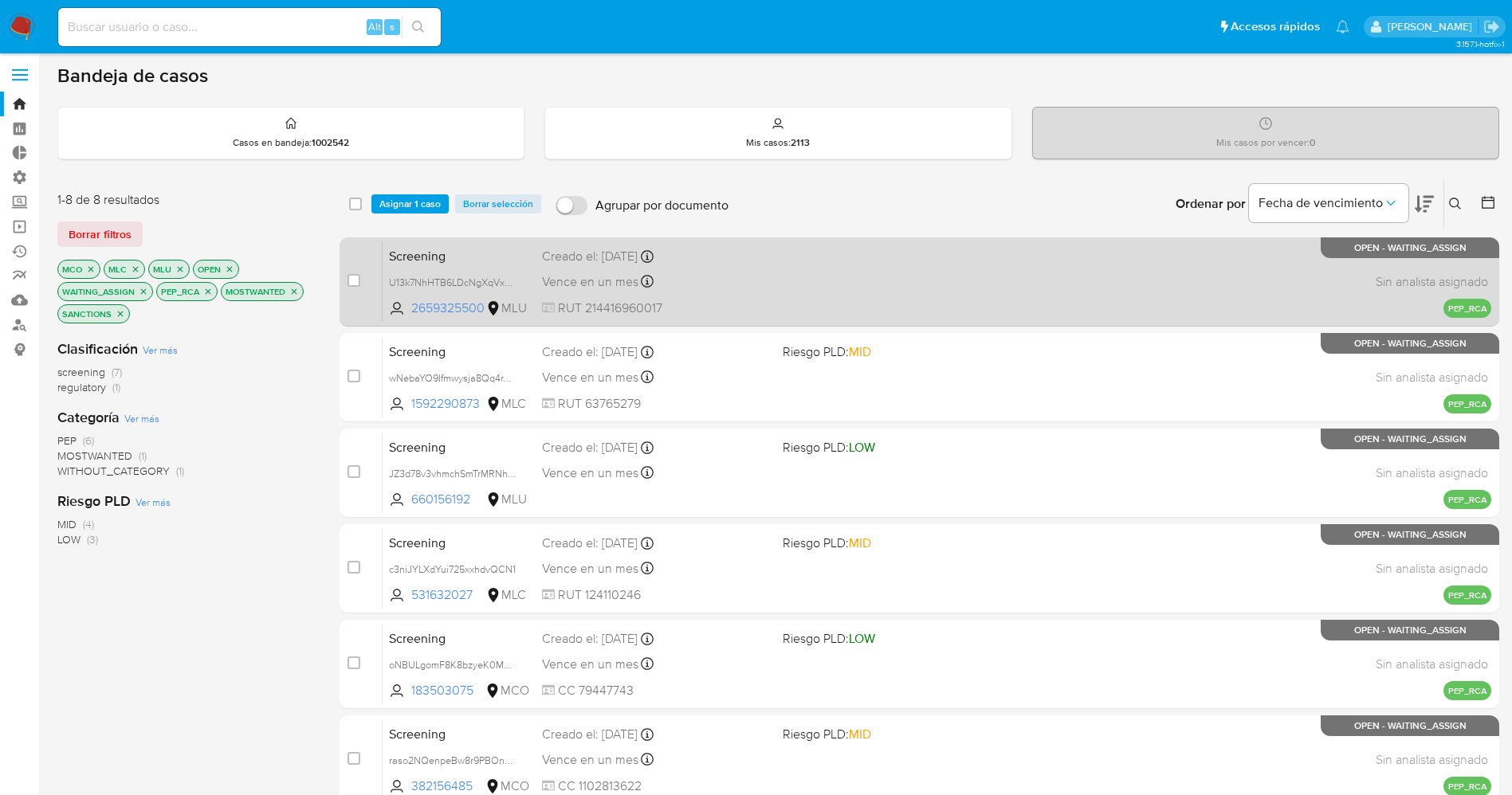
scroll to position [0, 0]
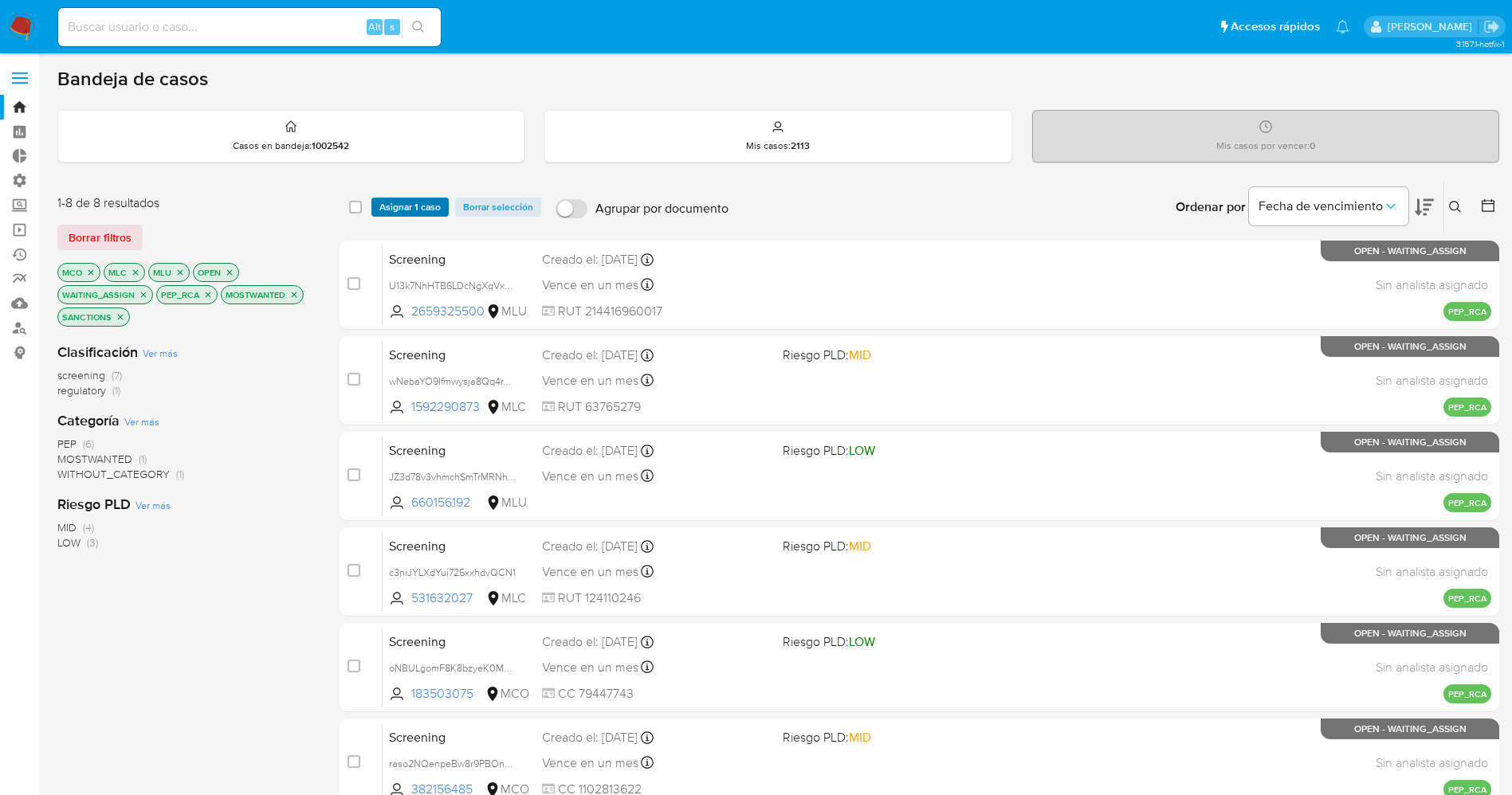
click at [417, 206] on span "Asignar 1 caso" at bounding box center [409, 207] width 61 height 16
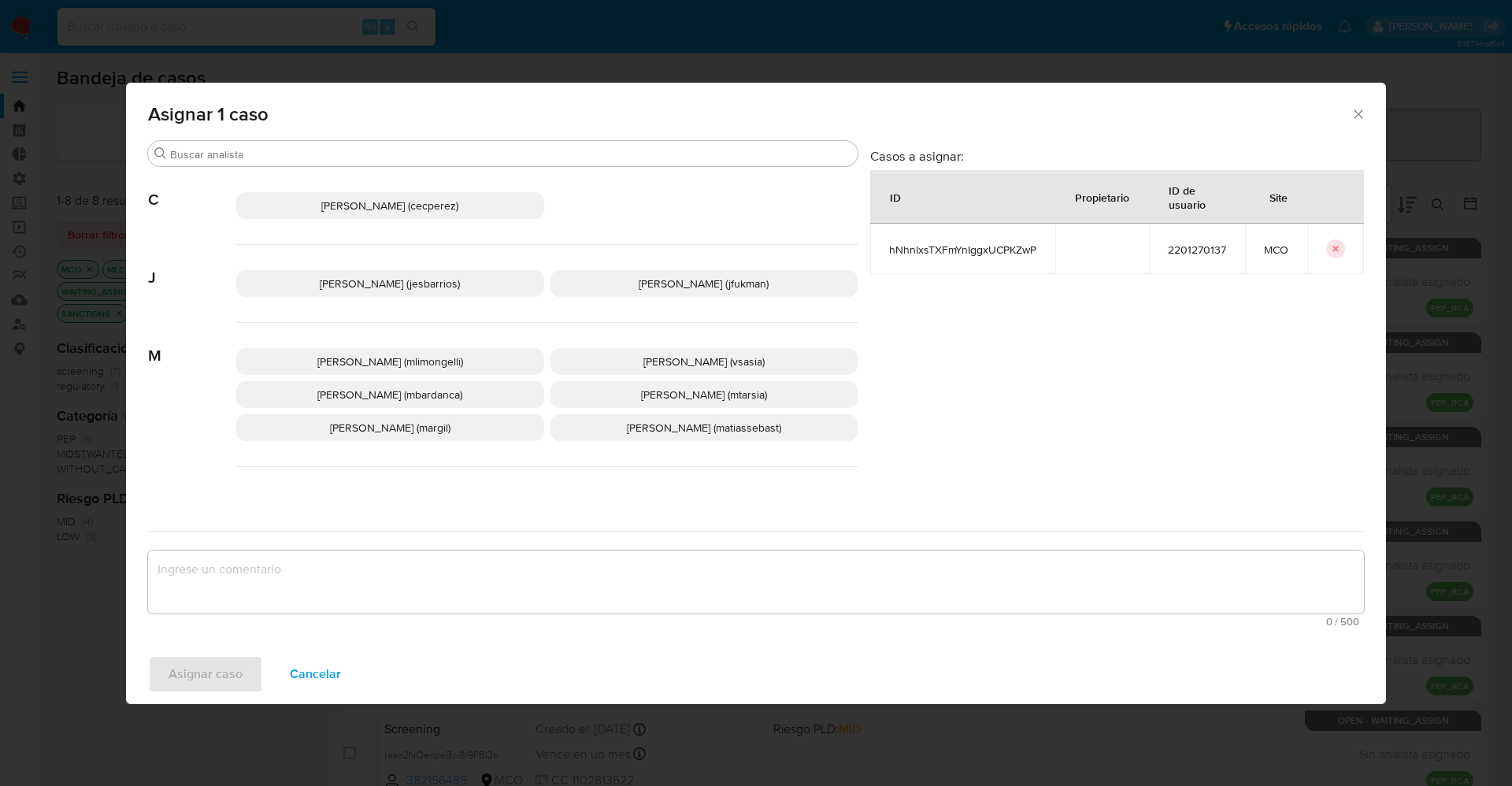
click at [358, 290] on span "Jesica Iris Barrios Leita (jesbarrios)" at bounding box center [390, 284] width 140 height 16
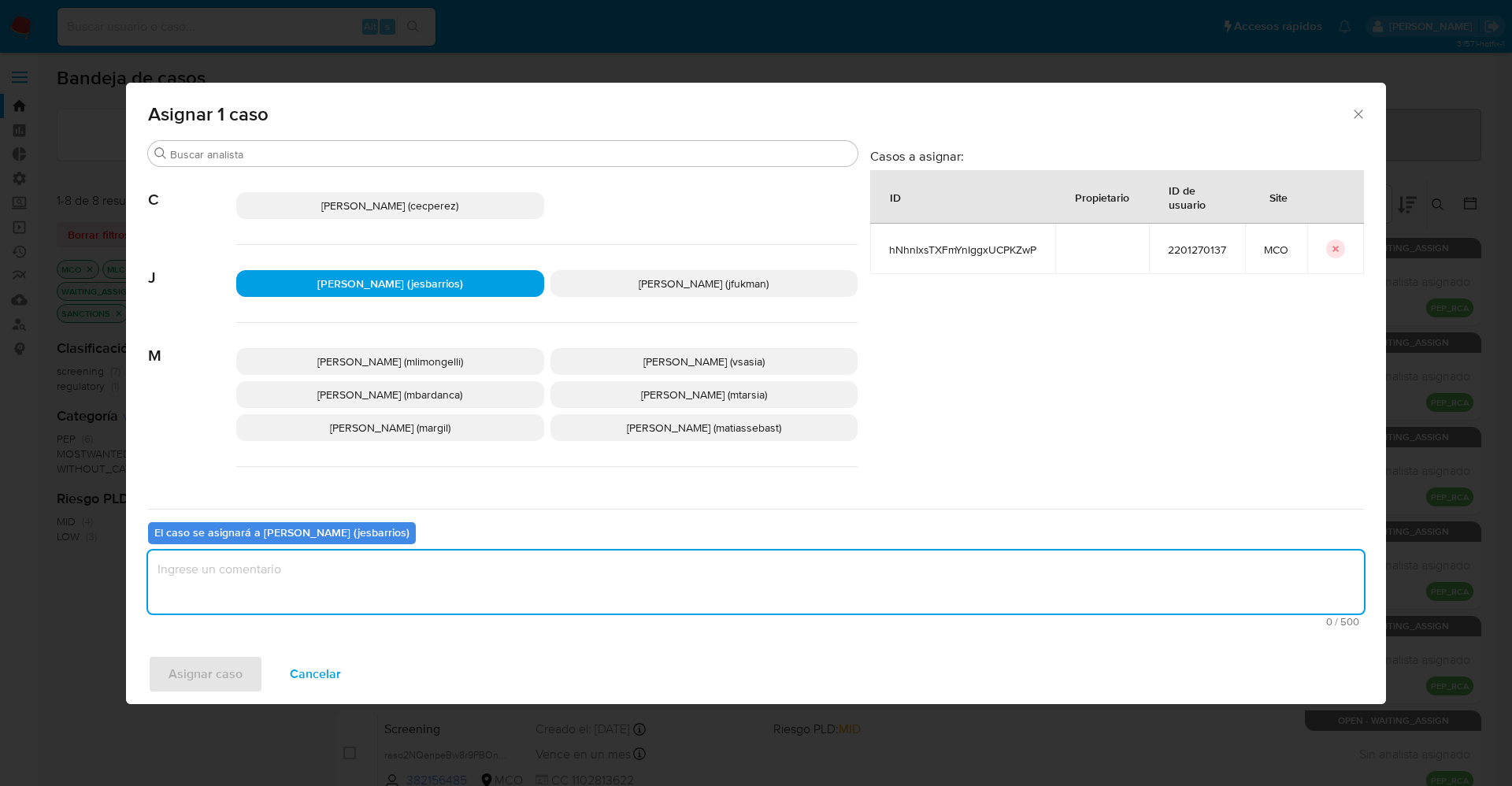
click at [365, 591] on textarea "assign-modal" at bounding box center [756, 582] width 1216 height 63
type textarea "Analisis"
click at [214, 664] on span "Asignar caso" at bounding box center [205, 675] width 74 height 35
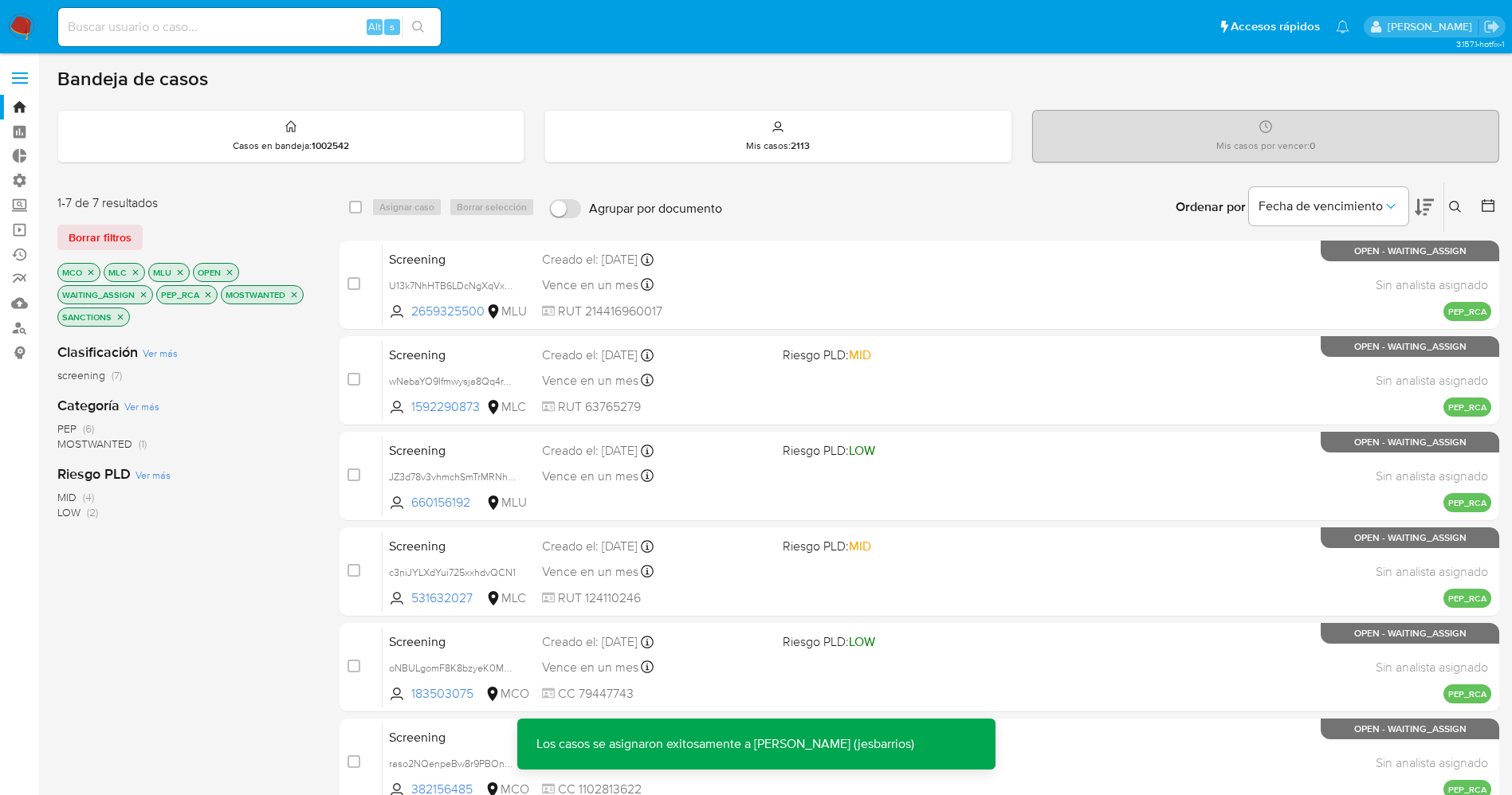
click at [19, 22] on img at bounding box center [21, 27] width 27 height 27
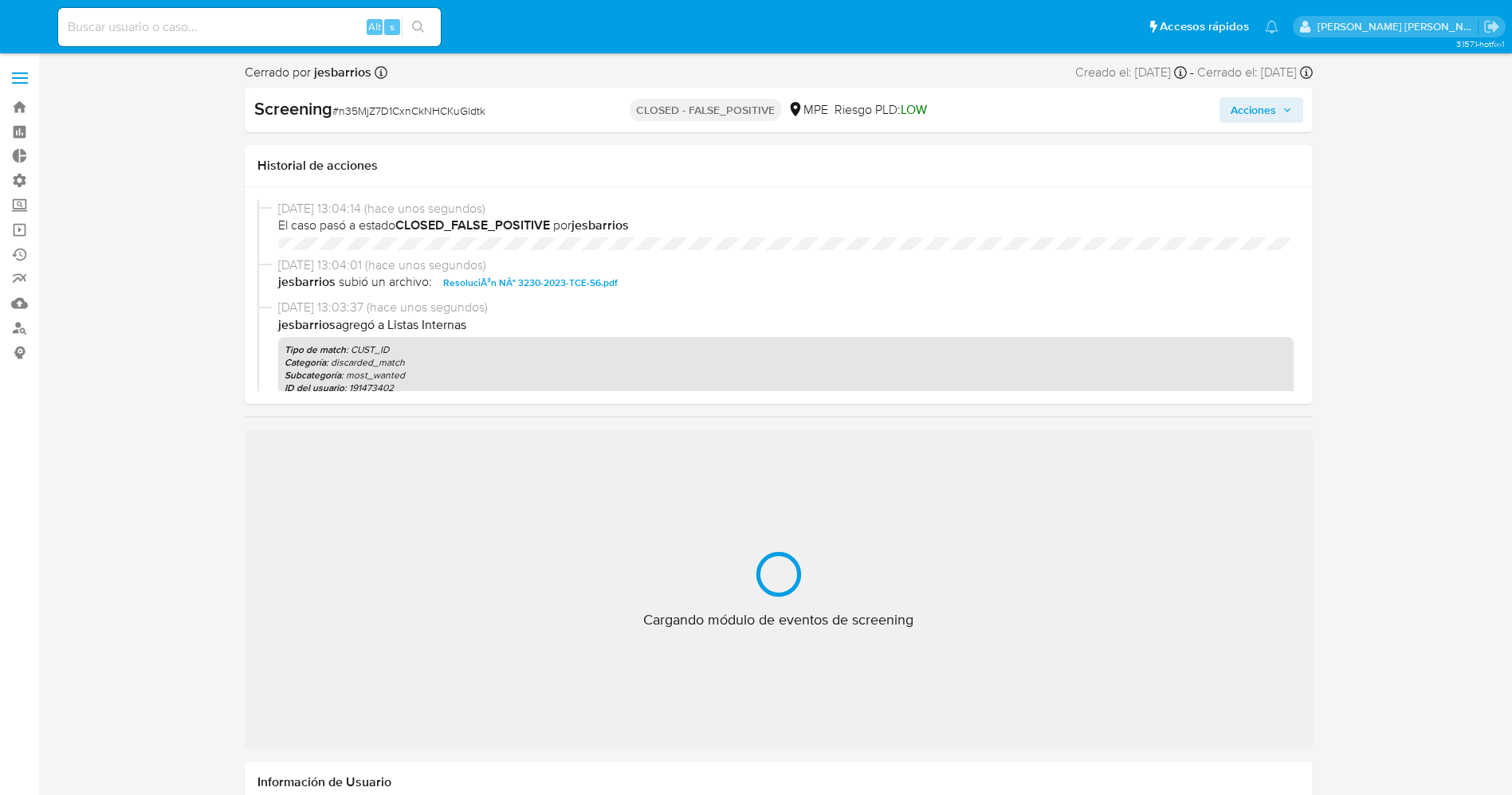
select select "10"
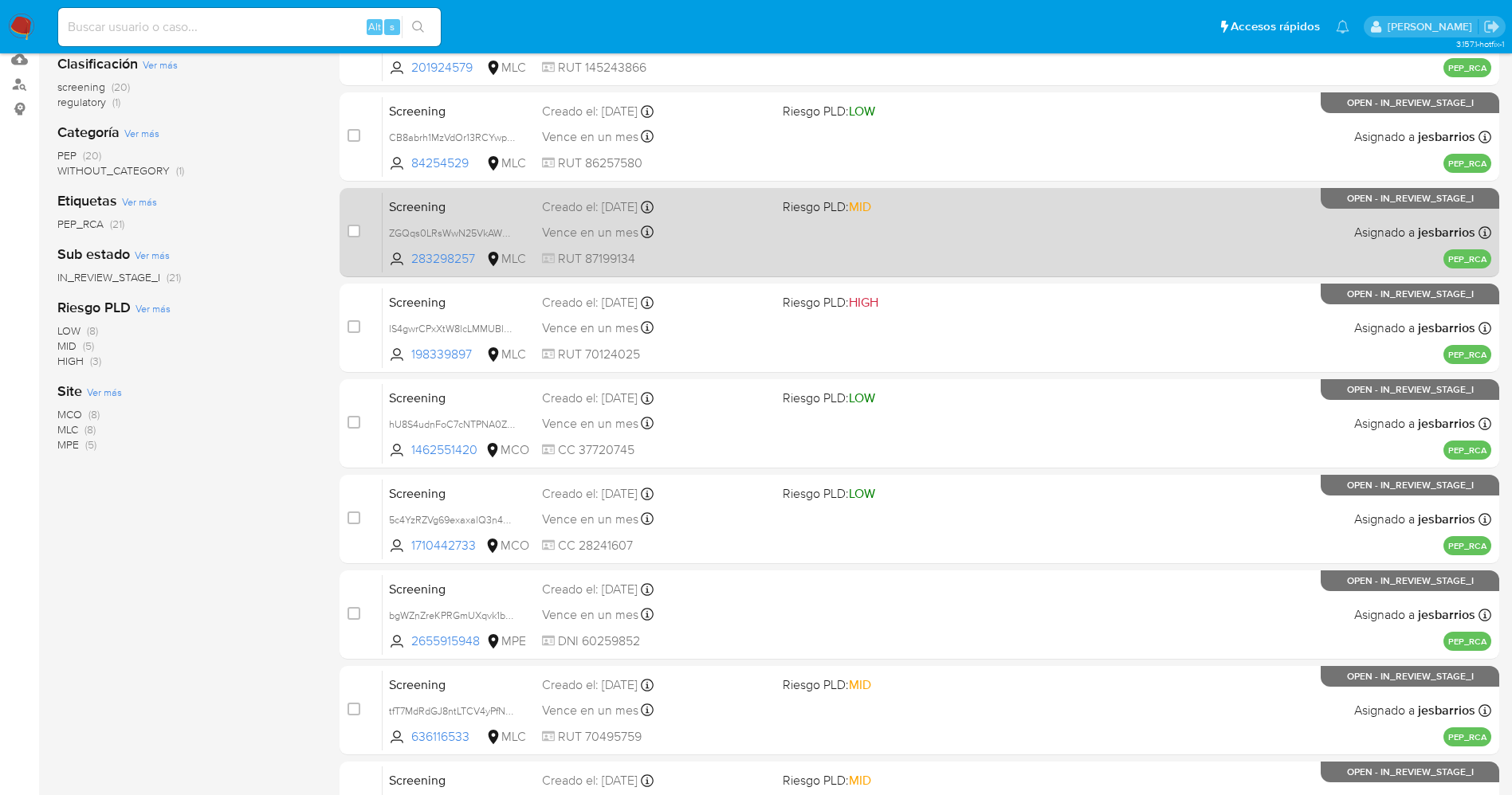
scroll to position [463, 0]
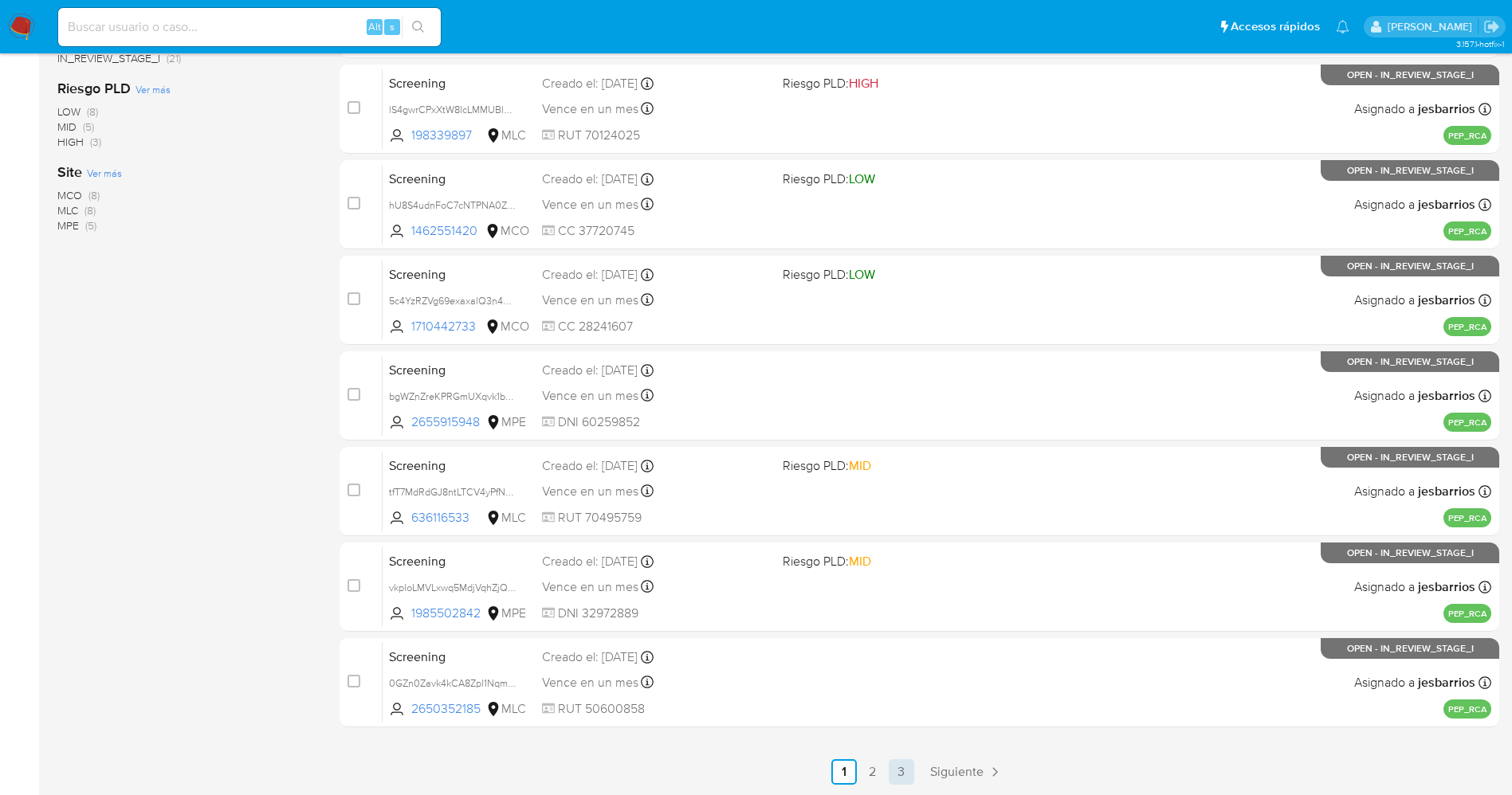
click at [904, 767] on link "3" at bounding box center [900, 772] width 26 height 26
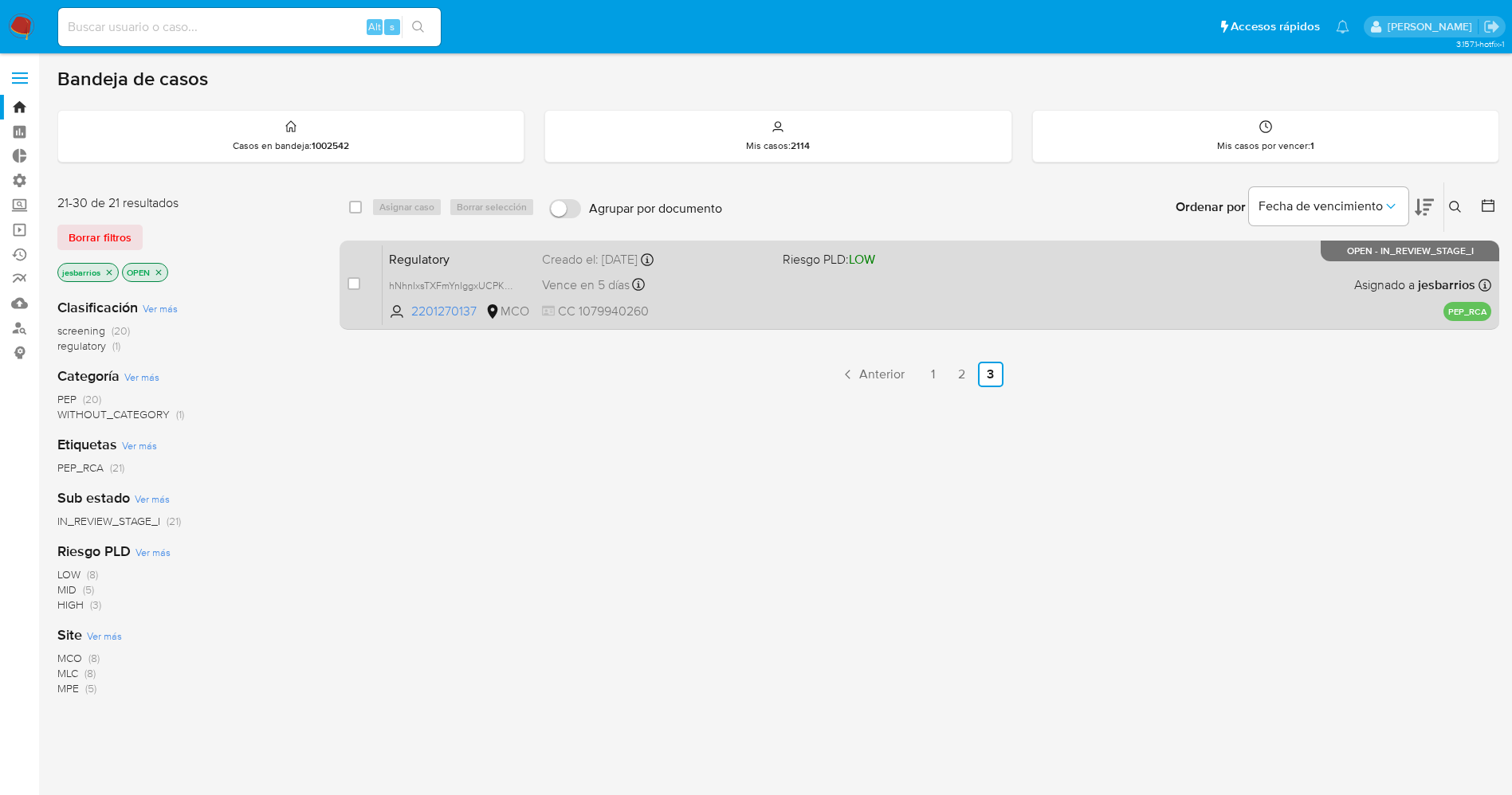
click at [821, 308] on div "Regulatory hNhnIxsTXFmYnIggxUCPKZwP 2201270137 MCO Riesgo PLD: LOW Creado el: […" at bounding box center [937, 284] width 1109 height 81
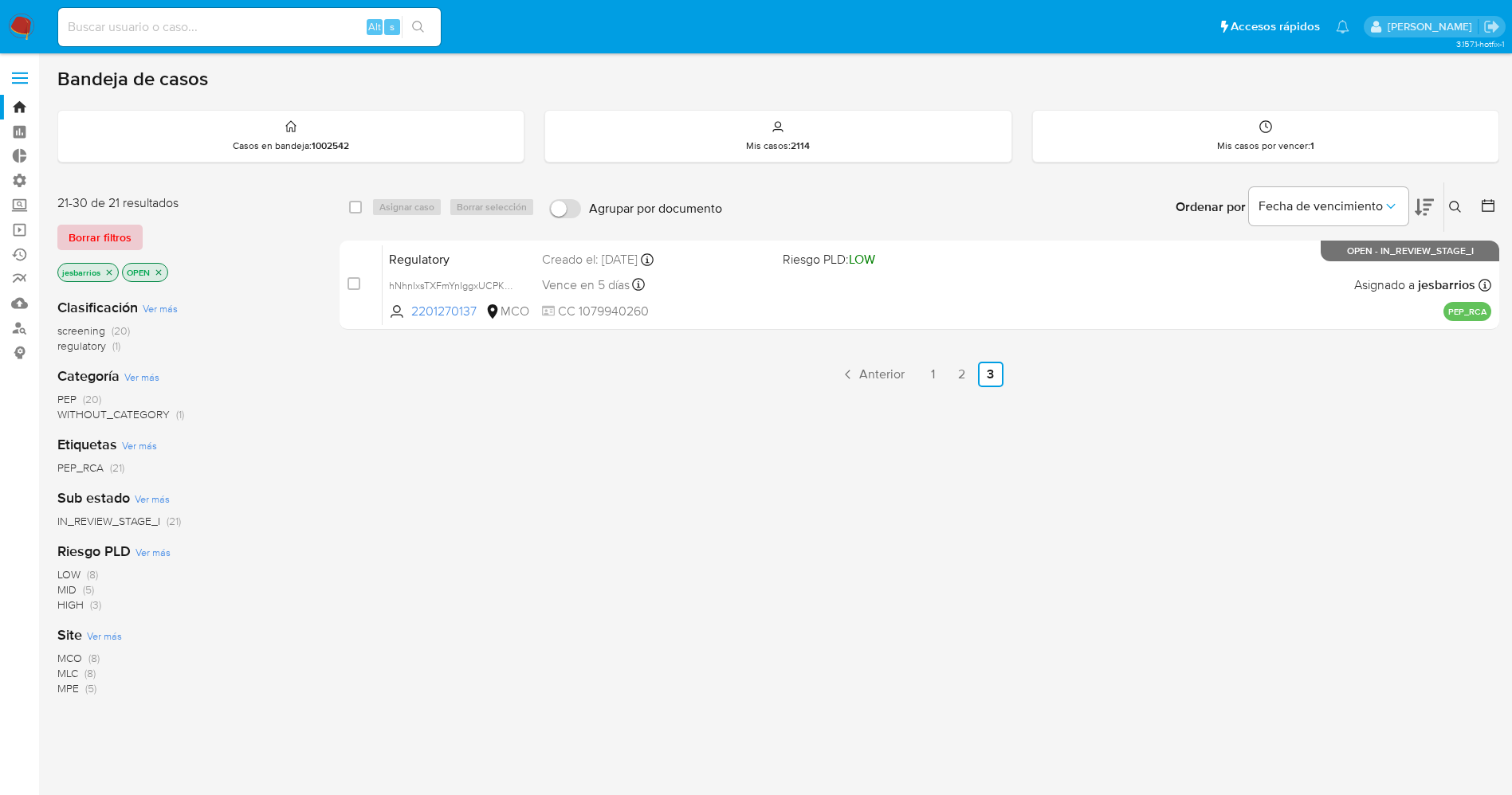
click at [122, 238] on span "Borrar filtros" at bounding box center [99, 237] width 63 height 22
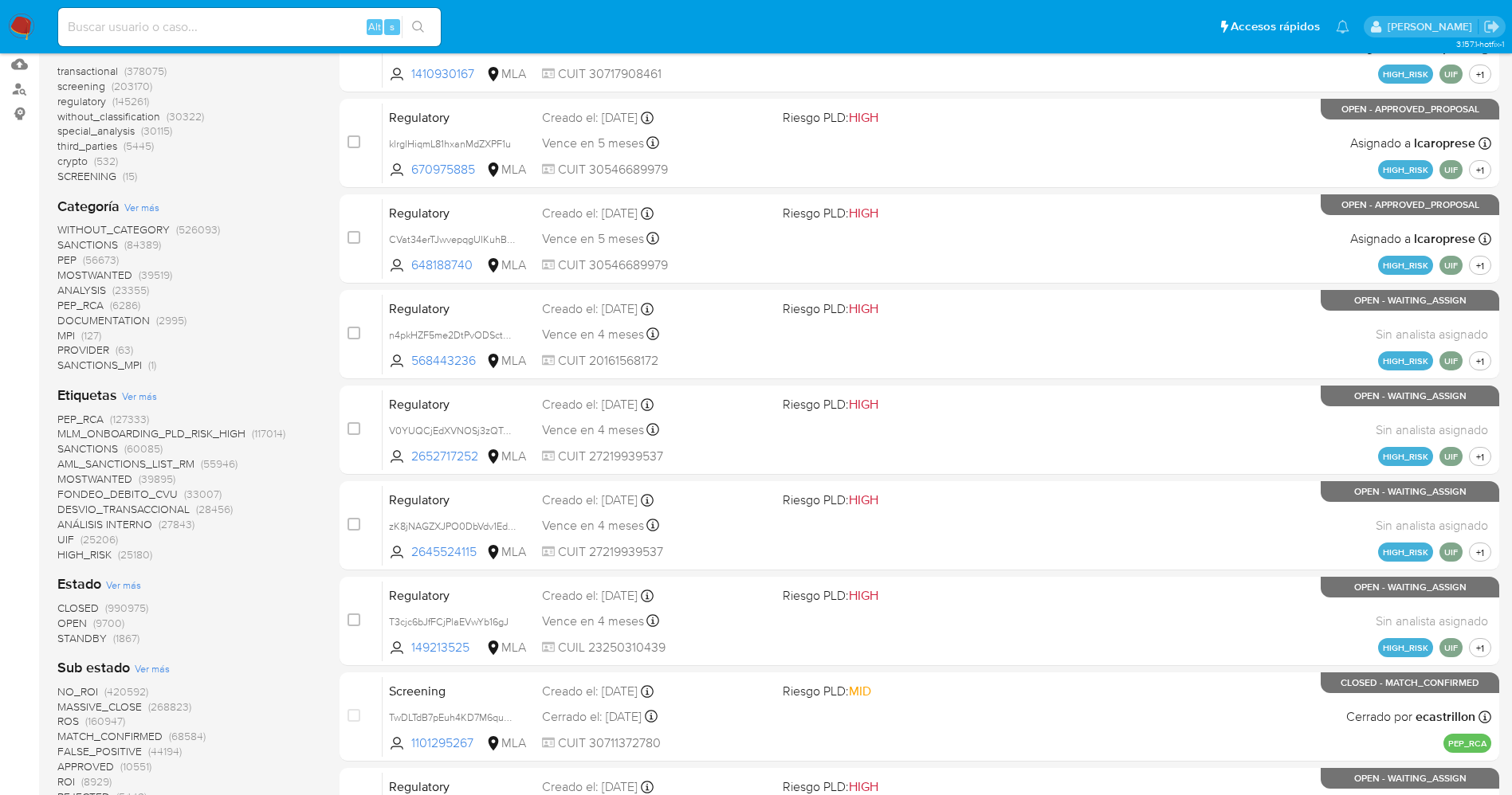
scroll to position [359, 0]
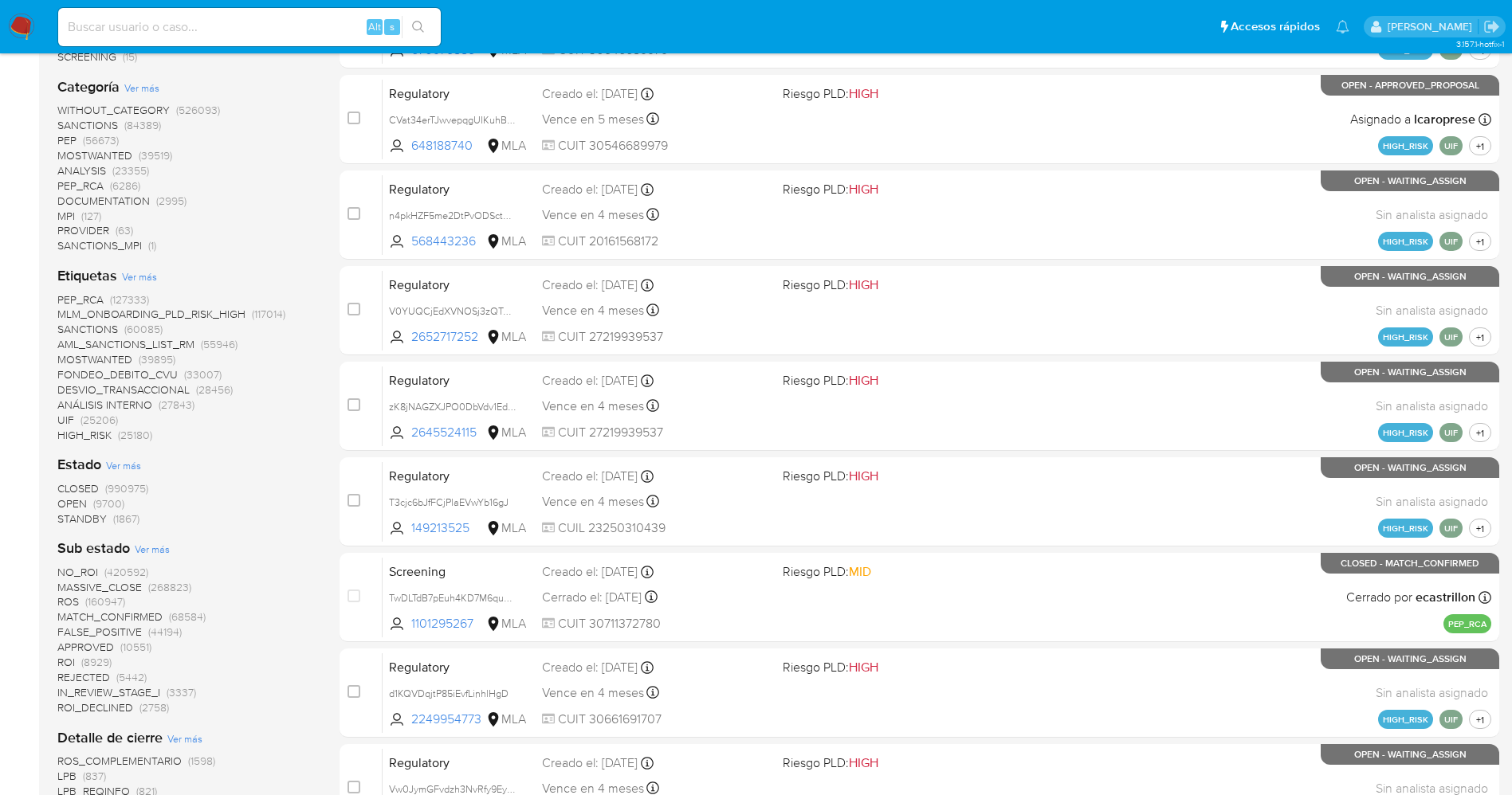
click at [99, 525] on span "STANDBY" at bounding box center [82, 518] width 50 height 16
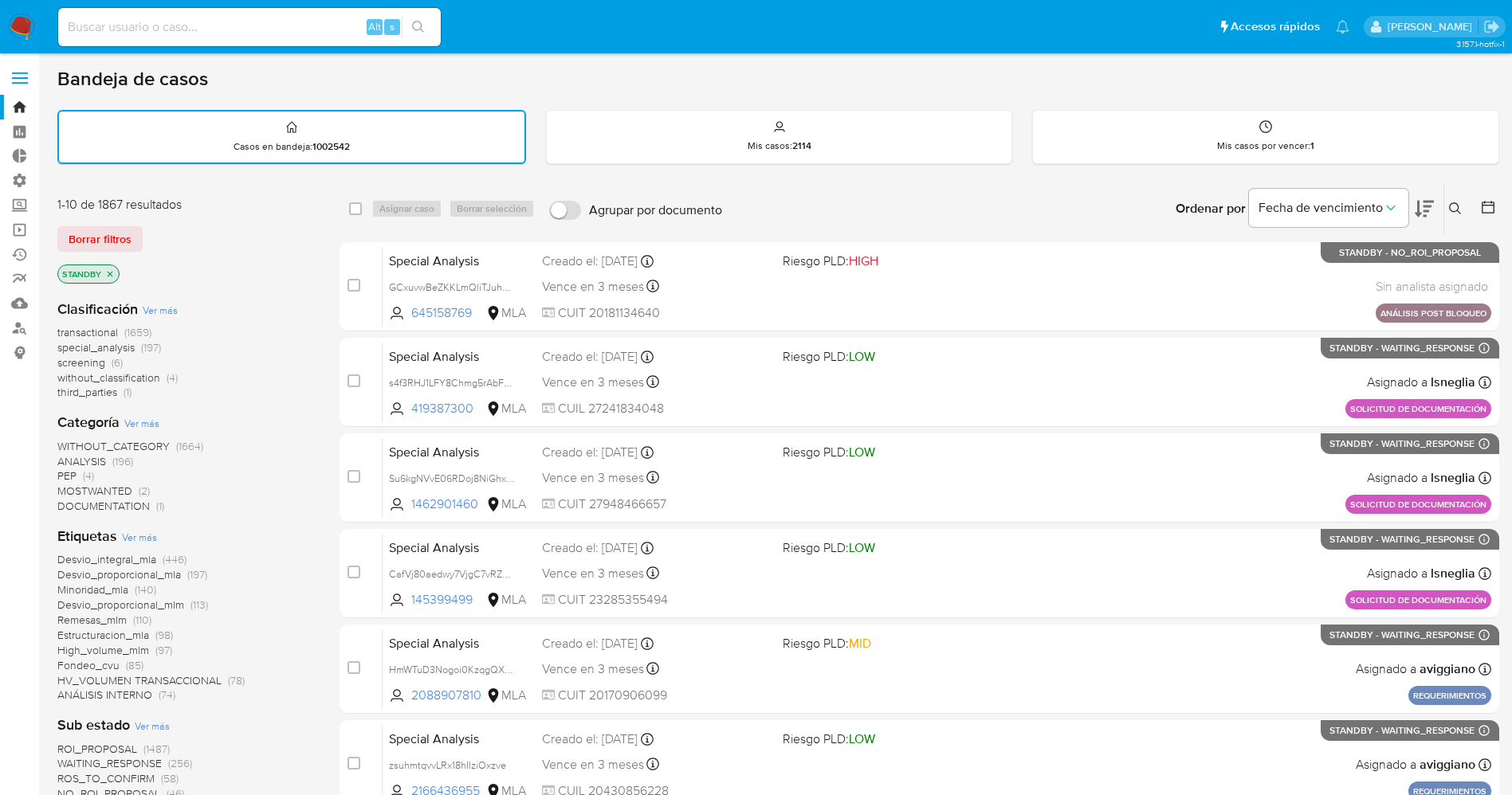
click at [7, 19] on nav "Pausado Ver notificaciones Alt s Accesos rápidos Presiona las siguientes teclas…" at bounding box center [756, 27] width 1512 height 53
click at [12, 22] on img at bounding box center [21, 27] width 27 height 27
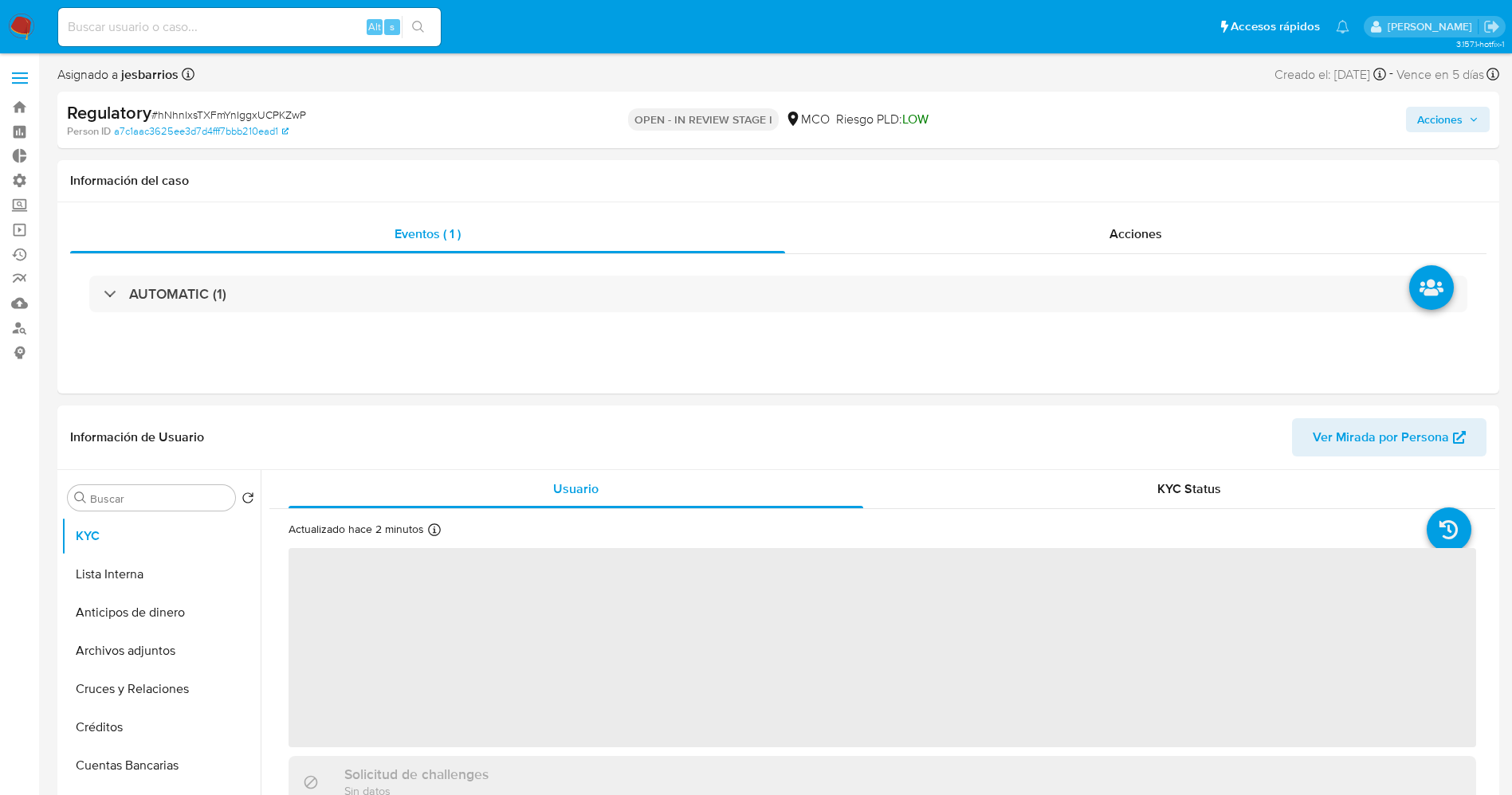
select select "10"
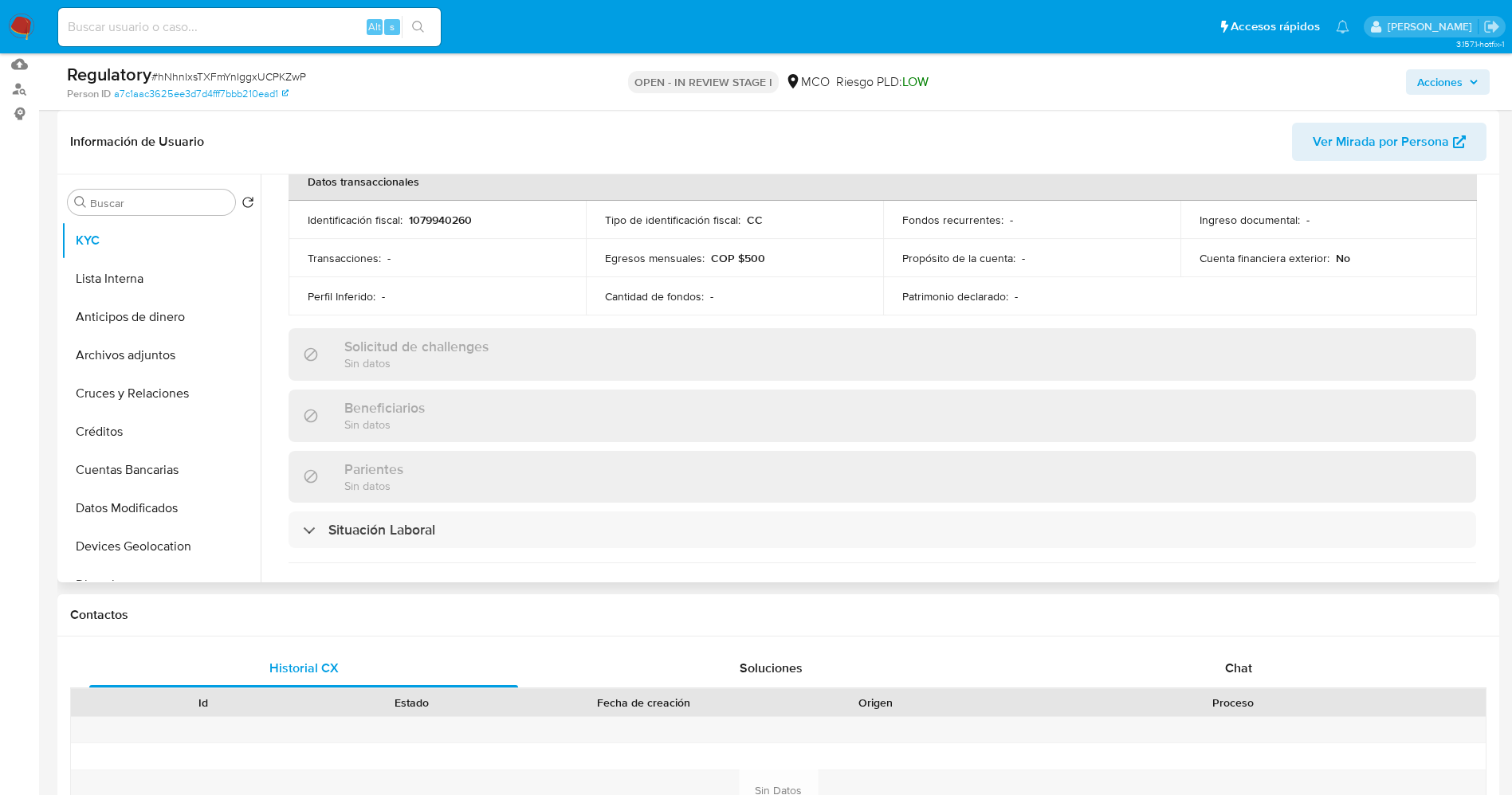
scroll to position [597, 0]
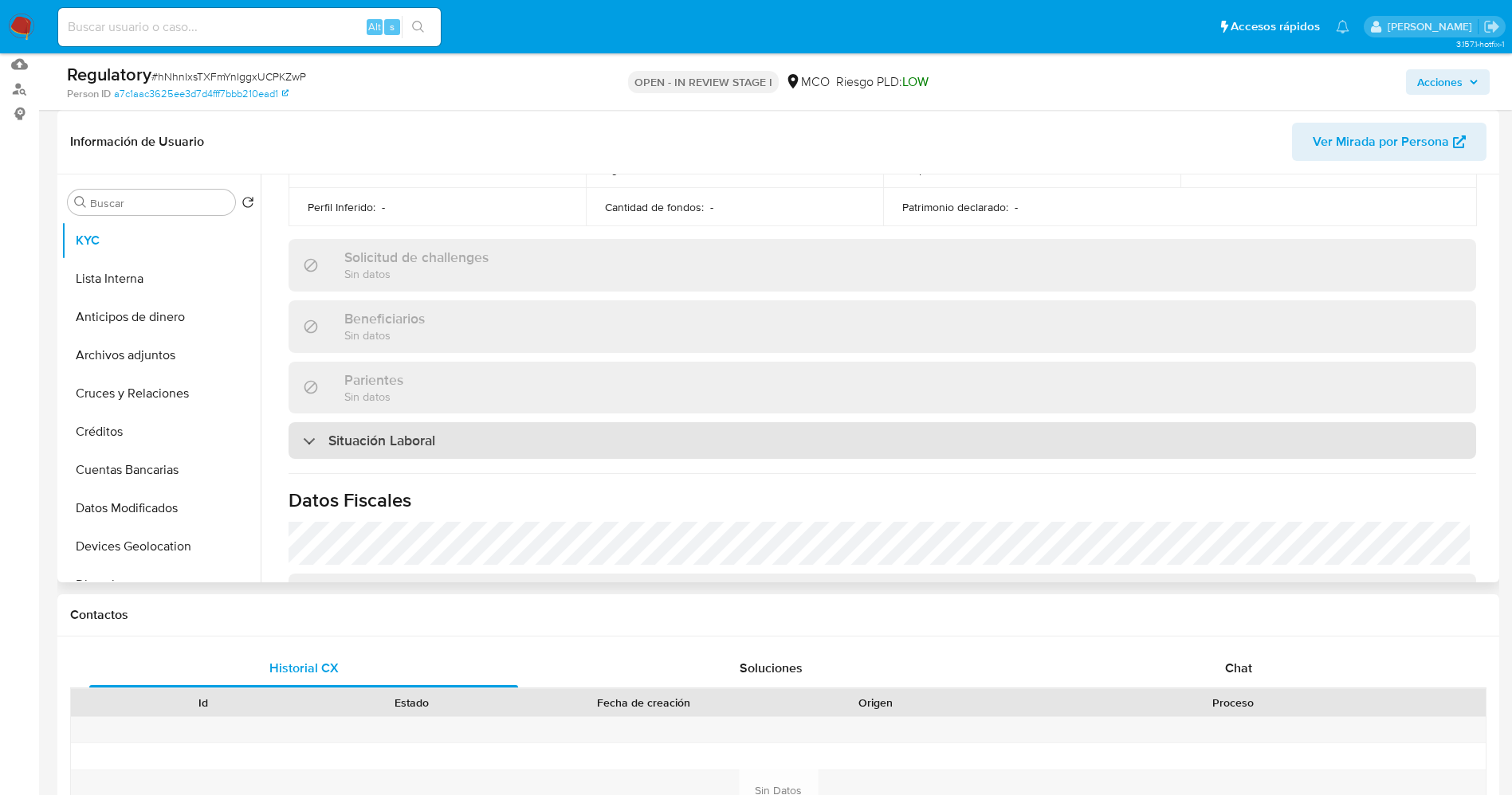
click at [454, 450] on div "Situación Laboral" at bounding box center [882, 440] width 1188 height 36
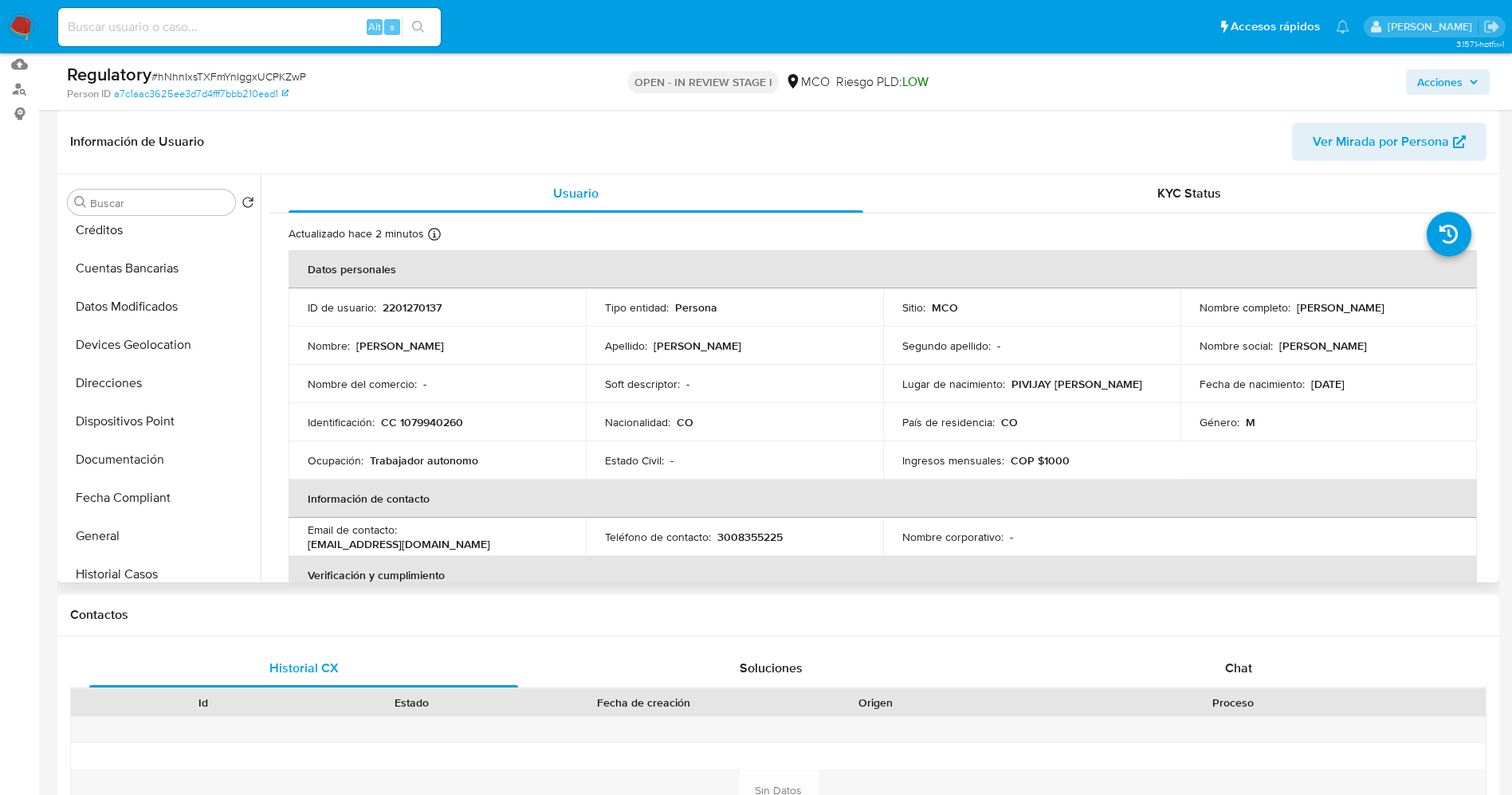
scroll to position [239, 0]
click at [135, 423] on button "Documentación" at bounding box center [154, 422] width 186 height 38
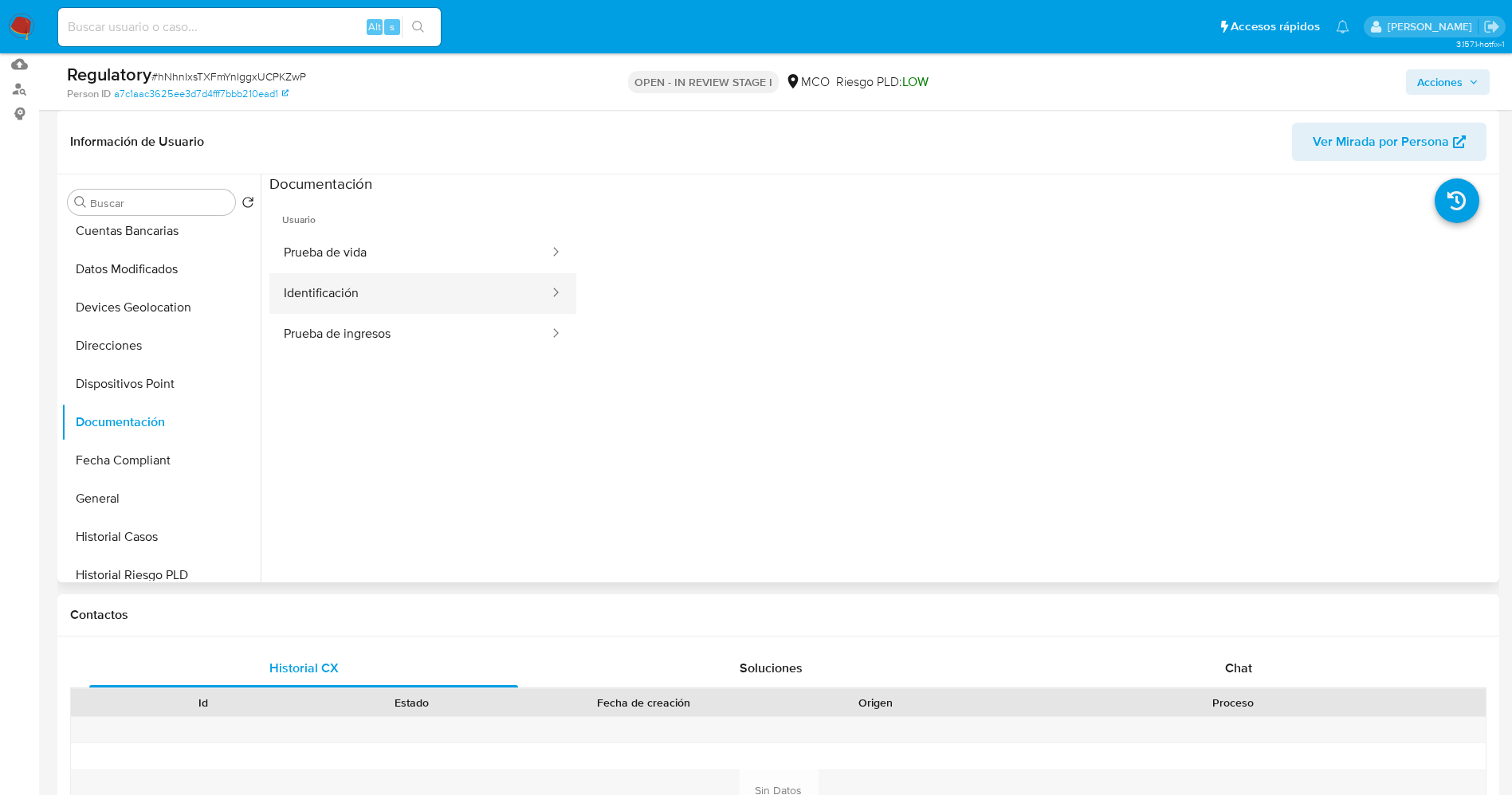
click at [358, 290] on button "Identificación" at bounding box center [409, 293] width 281 height 41
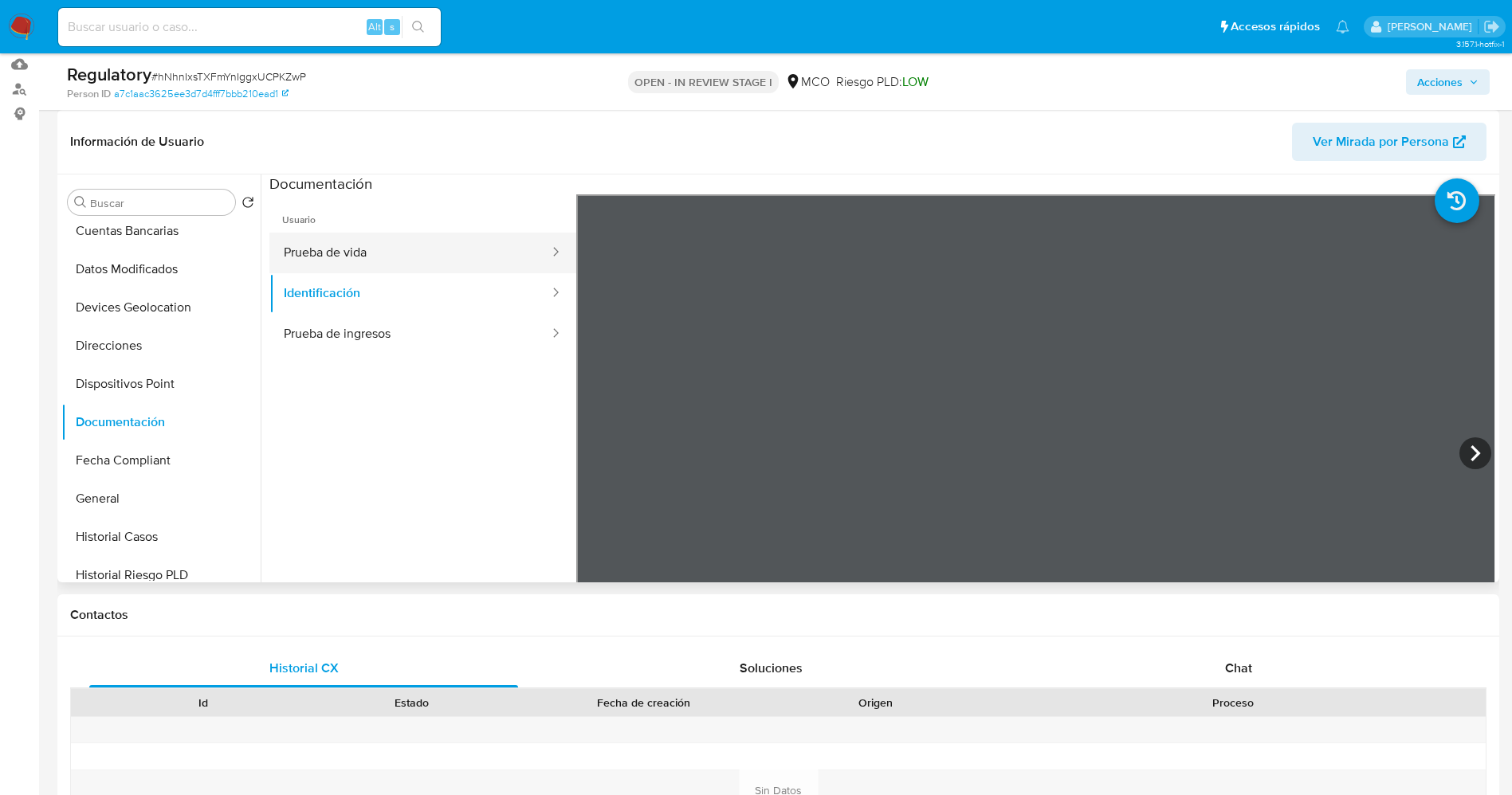
click at [310, 246] on button "Prueba de vida" at bounding box center [409, 253] width 281 height 41
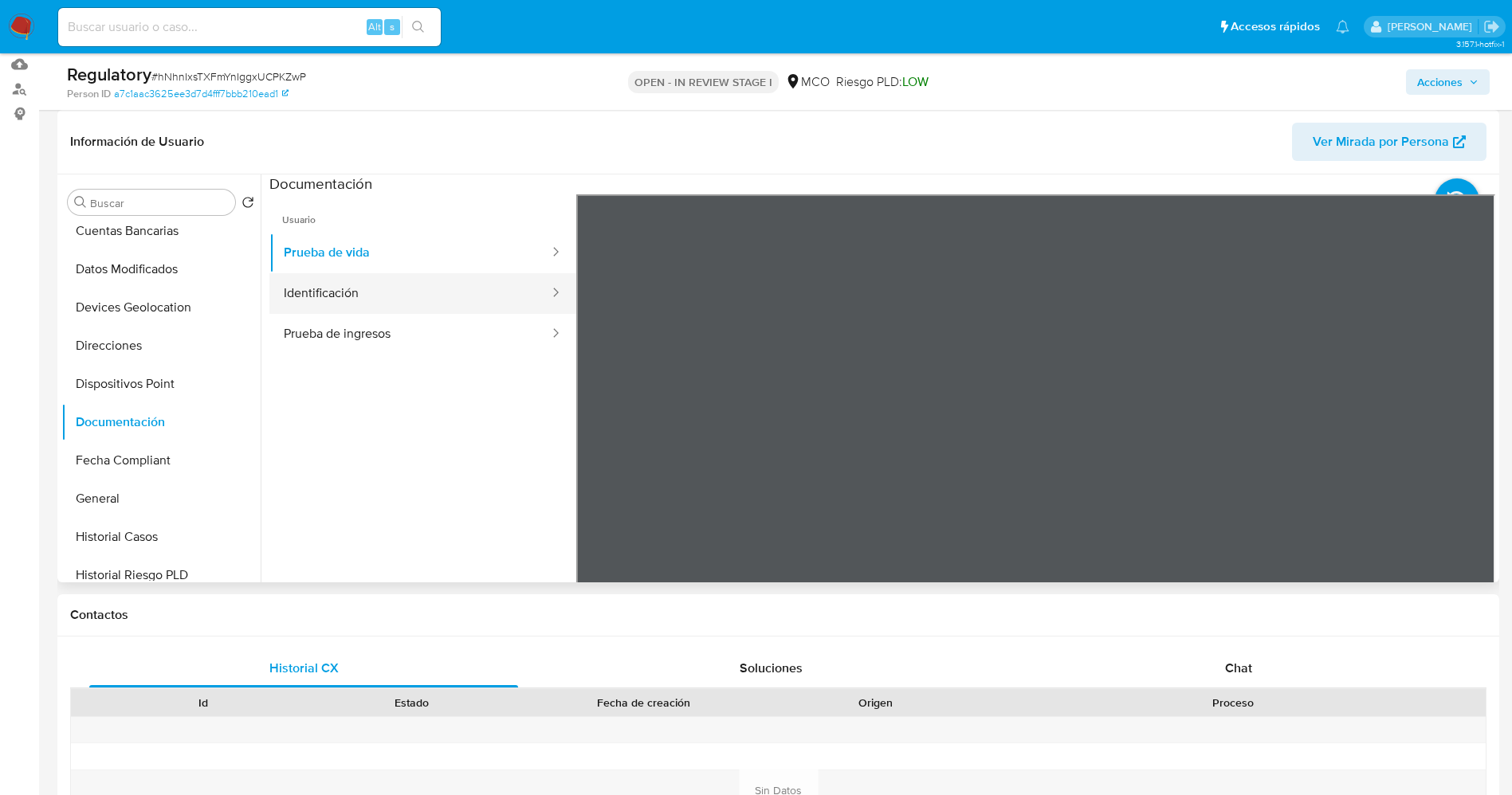
click at [344, 284] on button "Identificación" at bounding box center [409, 293] width 281 height 41
click at [371, 345] on button "Prueba de ingresos" at bounding box center [409, 334] width 281 height 41
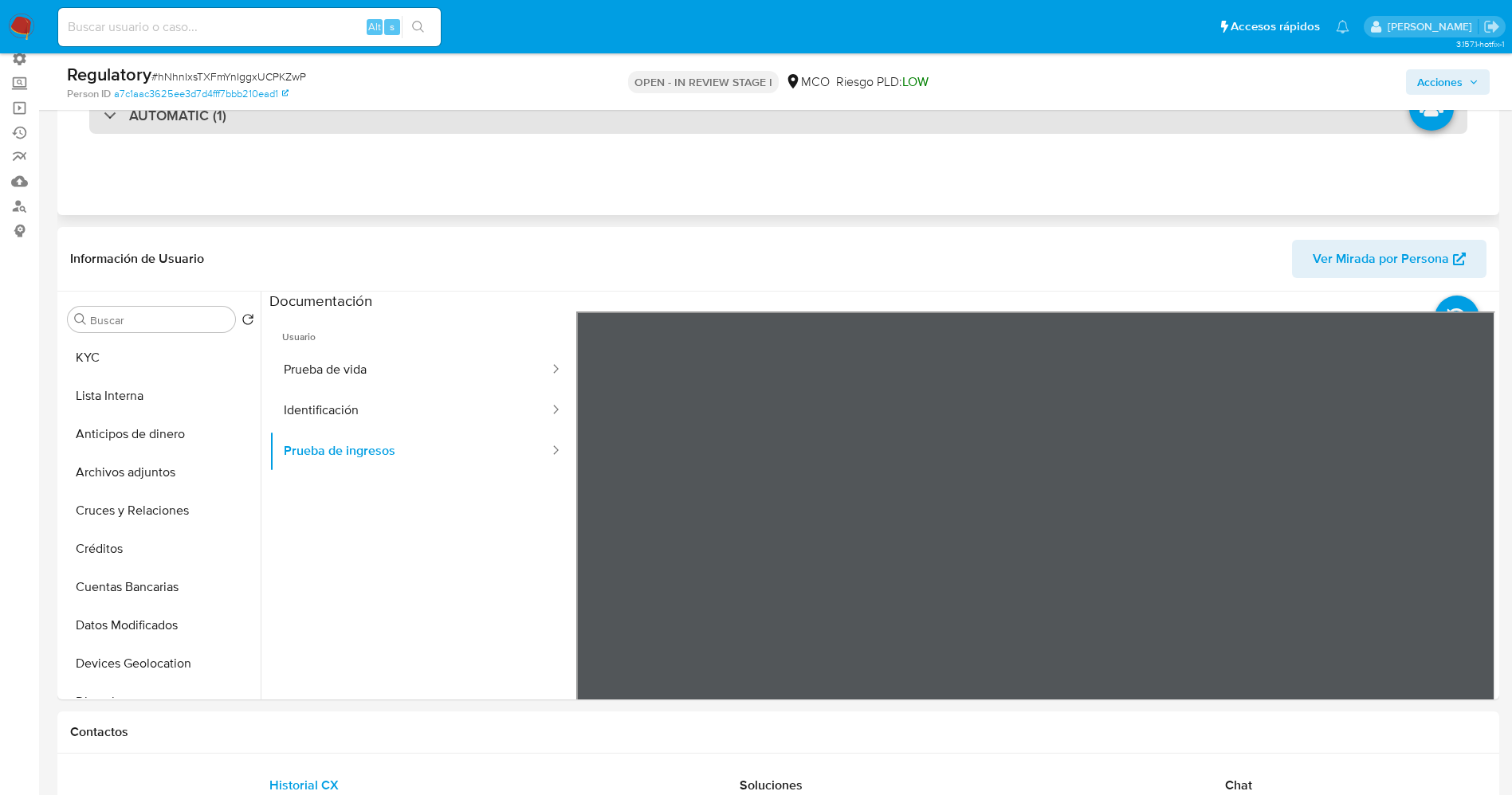
scroll to position [0, 0]
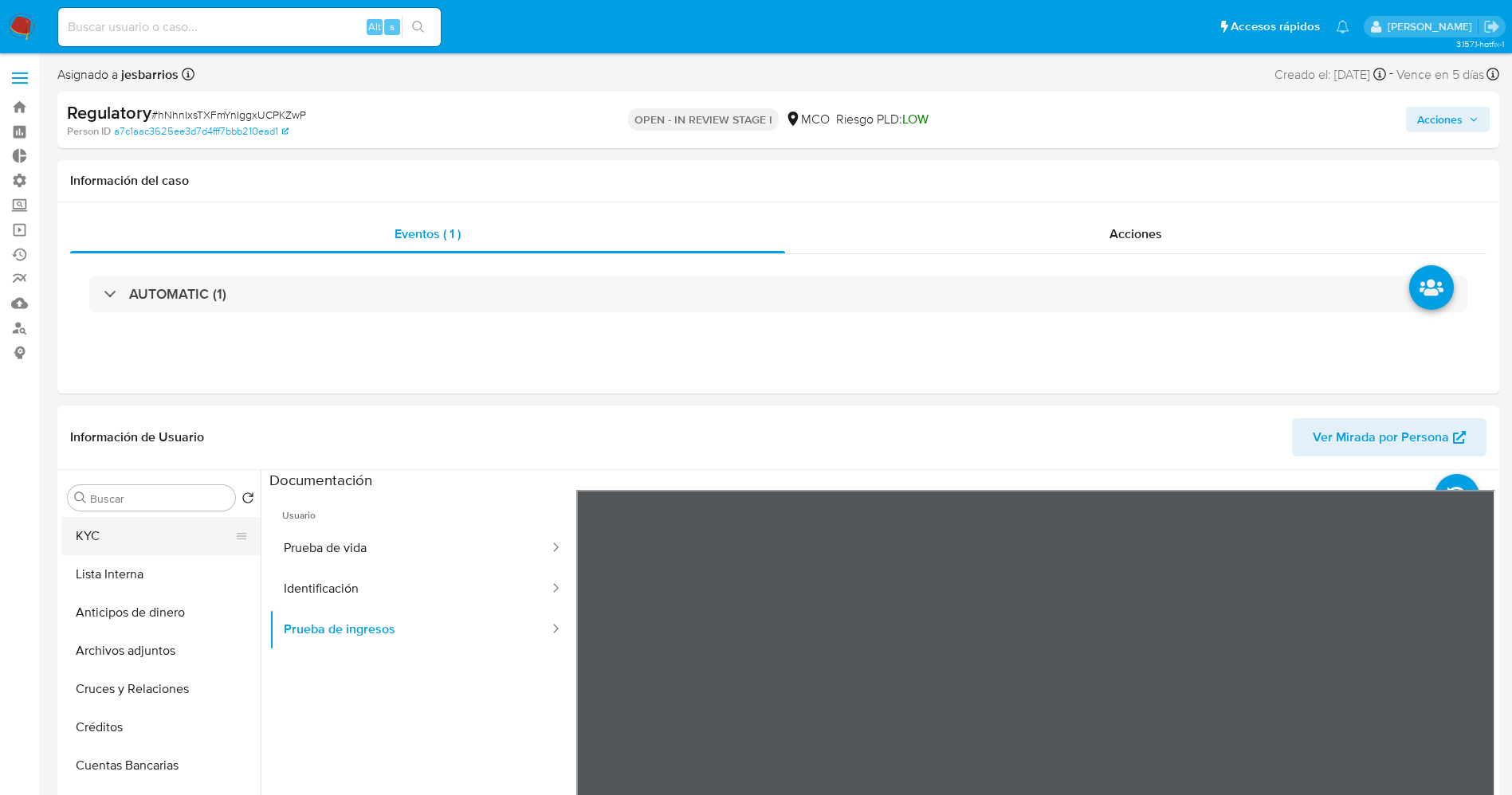
drag, startPoint x: 109, startPoint y: 539, endPoint x: 0, endPoint y: 475, distance: 126.4
click at [108, 537] on button "KYC" at bounding box center [160, 536] width 199 height 38
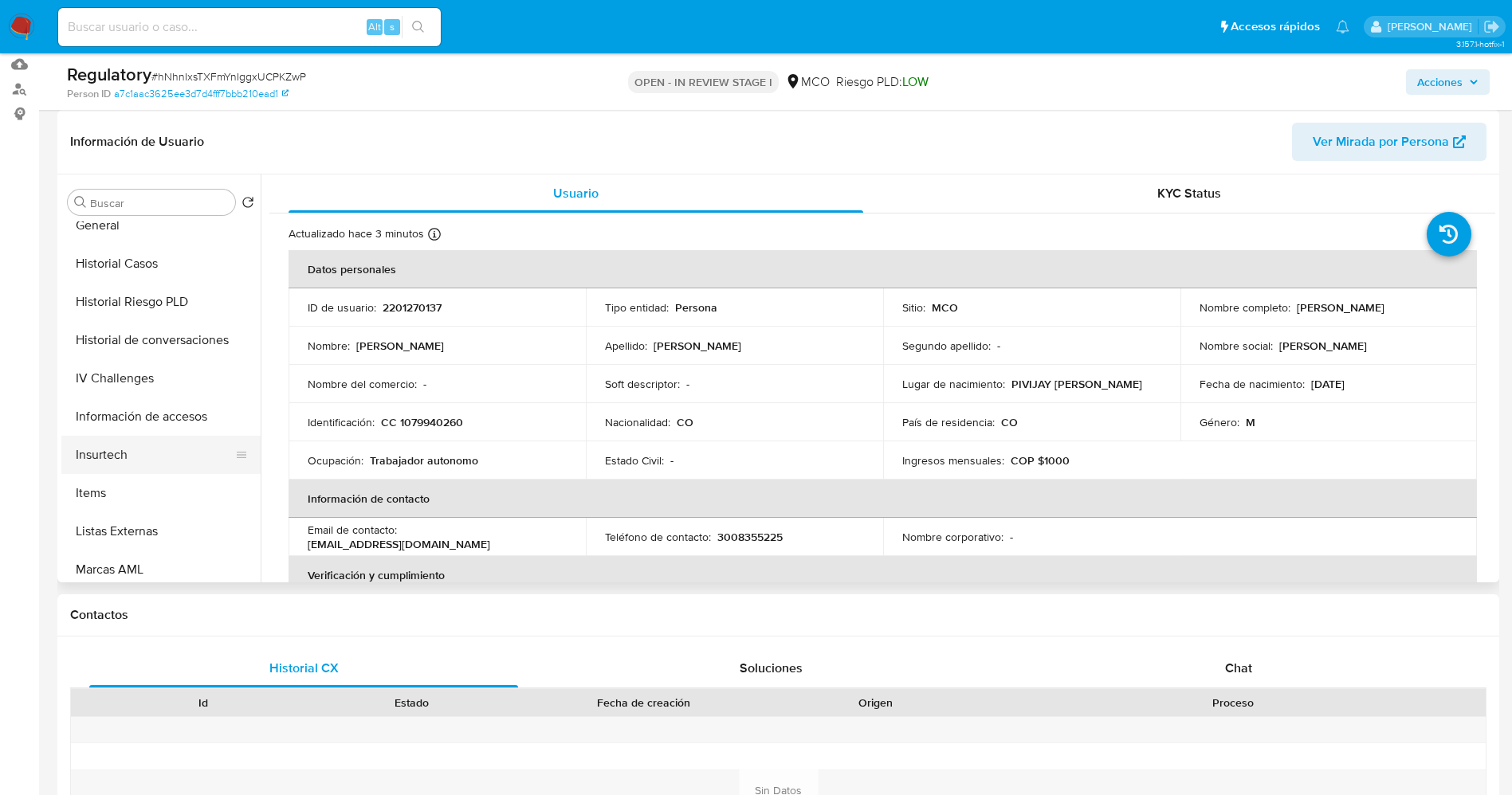
scroll to position [478, 0]
click at [160, 284] on button "Historial Casos" at bounding box center [154, 298] width 186 height 38
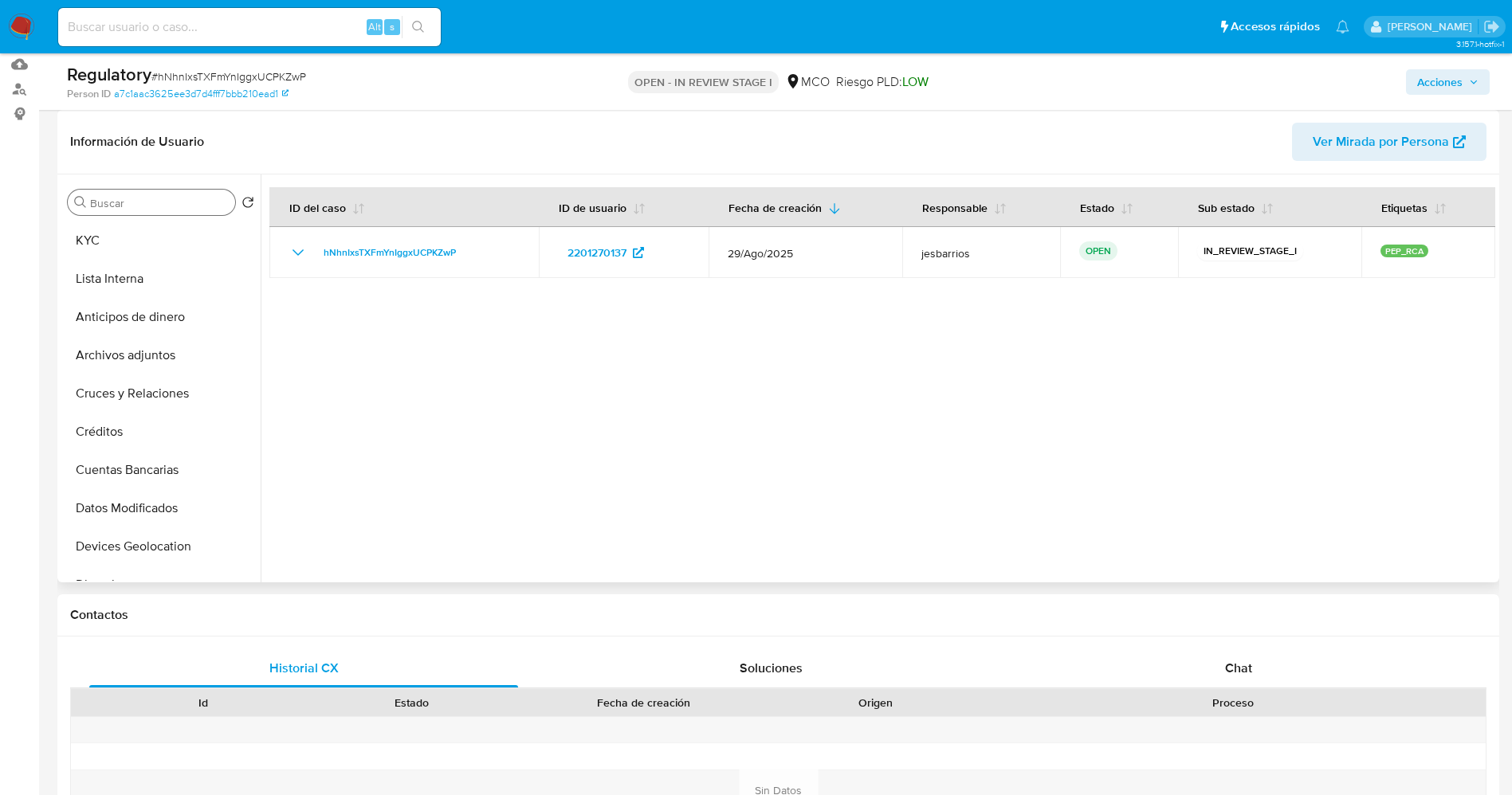
scroll to position [0, 0]
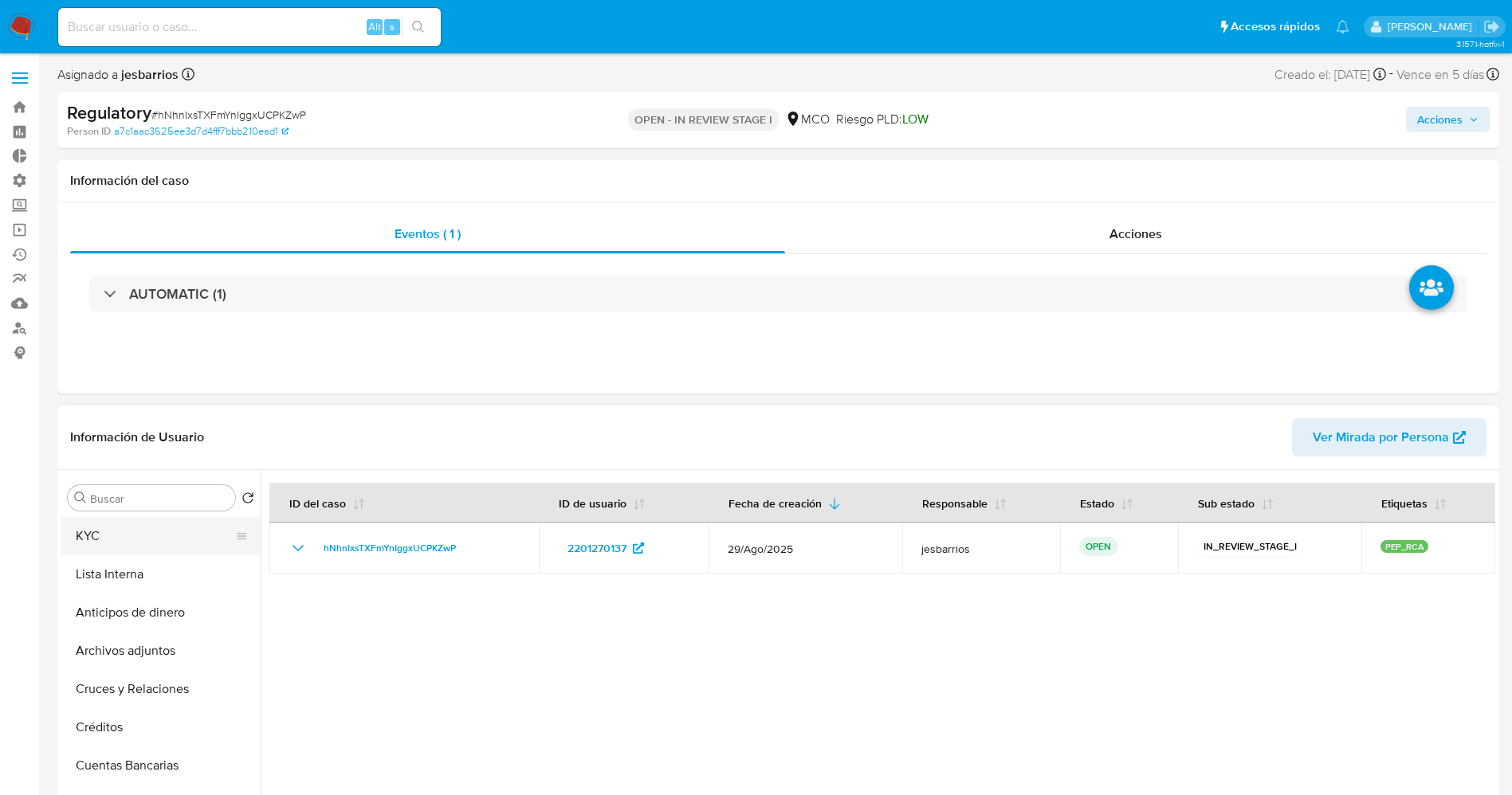
click at [107, 535] on button "KYC" at bounding box center [154, 536] width 186 height 38
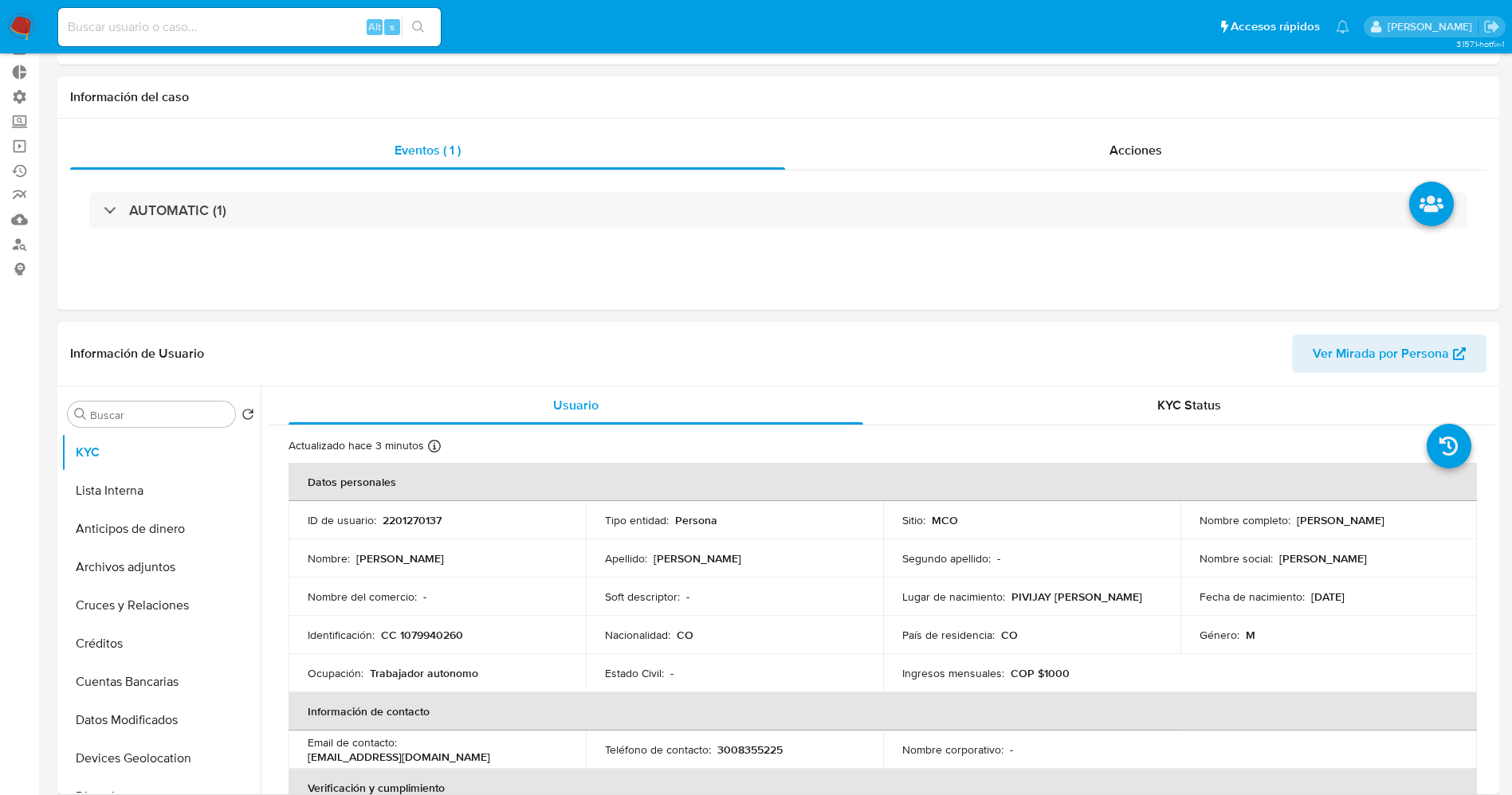
scroll to position [120, 0]
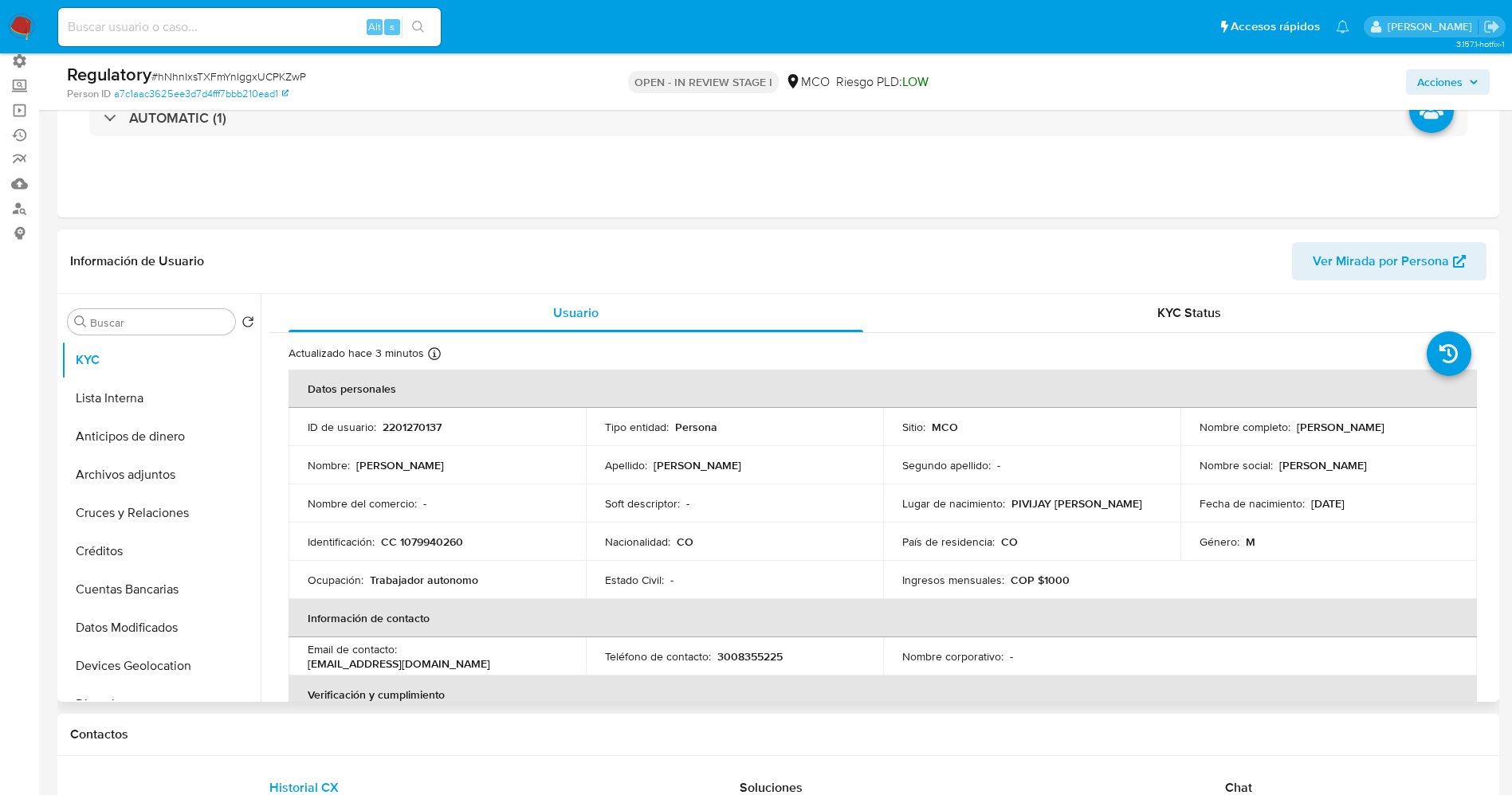
drag, startPoint x: 1291, startPoint y: 425, endPoint x: 1407, endPoint y: 415, distance: 116.4
click at [1432, 416] on td "Nombre completo : Alexander Garcia Caballero" at bounding box center [1329, 426] width 297 height 38
copy p "Alexander Garcia Caballero"
drag, startPoint x: 396, startPoint y: 540, endPoint x: 502, endPoint y: 539, distance: 106.0
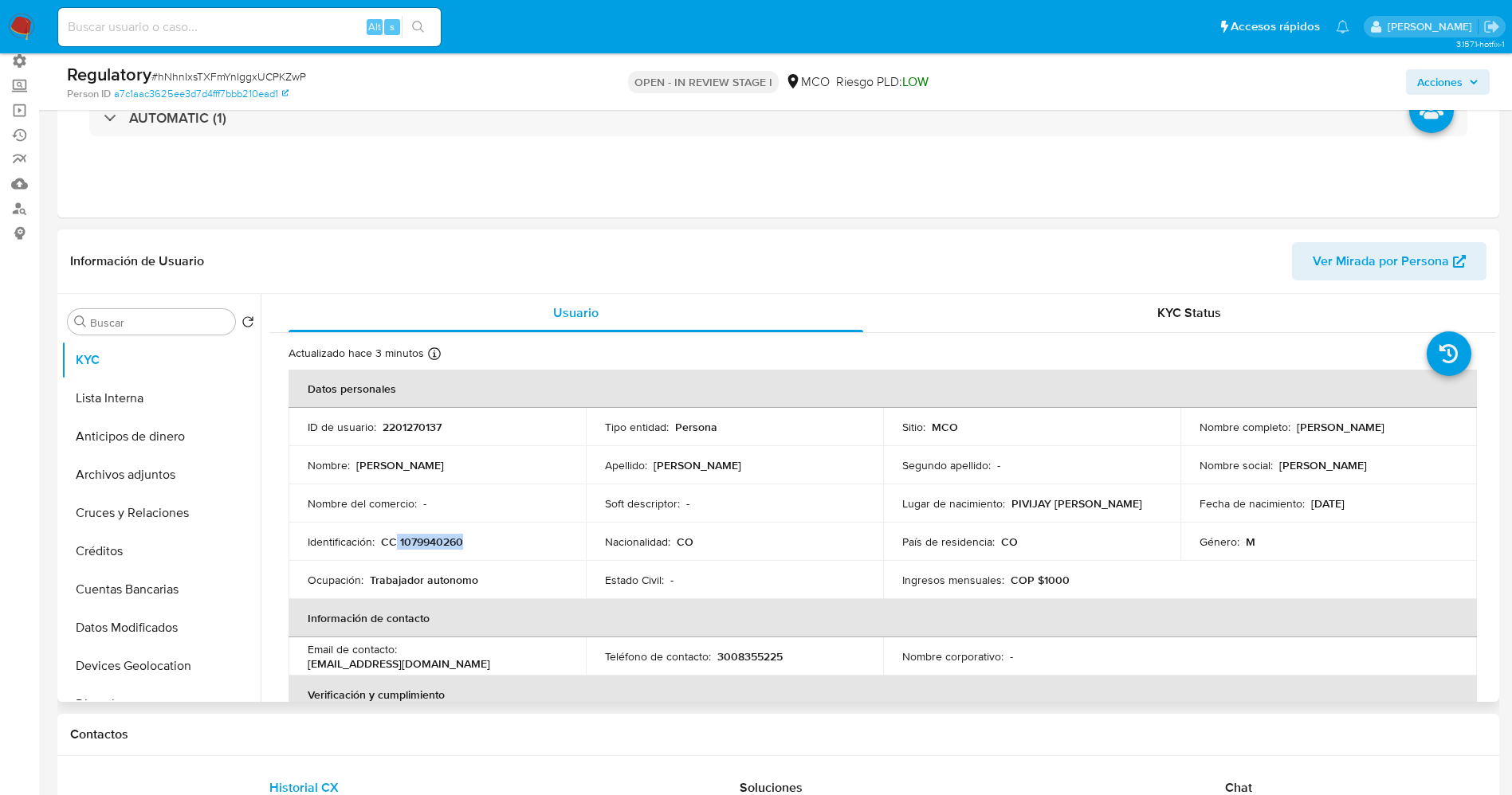
click at [502, 539] on div "Identificación : CC 1079940260" at bounding box center [437, 542] width 259 height 14
drag, startPoint x: 464, startPoint y: 547, endPoint x: 401, endPoint y: 534, distance: 64.3
click at [401, 532] on td "Identificación : CC 1079940260" at bounding box center [436, 542] width 297 height 38
drag, startPoint x: 395, startPoint y: 539, endPoint x: 440, endPoint y: 541, distance: 45.0
click at [488, 541] on div "Identificación : CC 1079940260" at bounding box center [437, 542] width 259 height 14
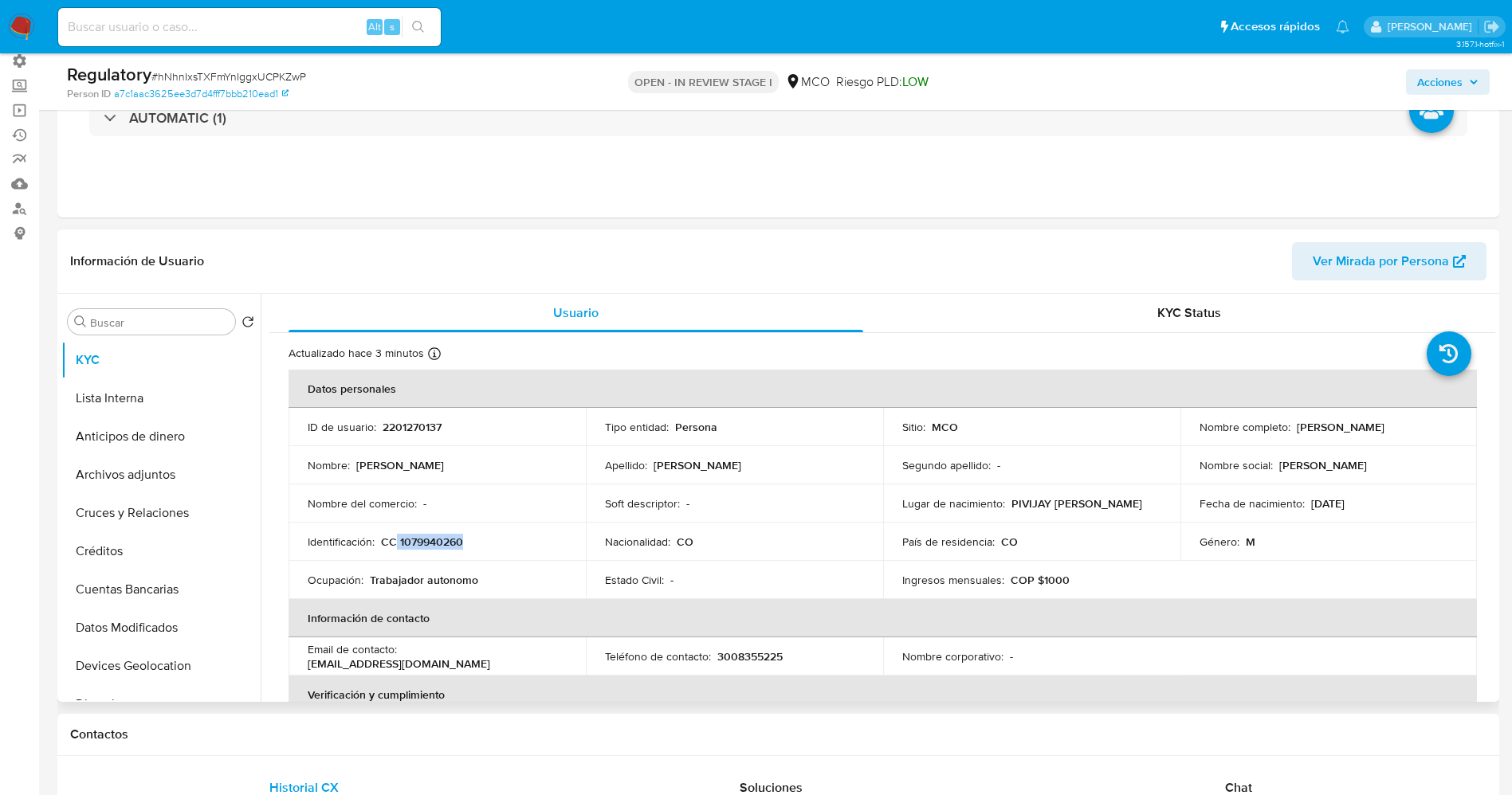
copy p "1079940260"
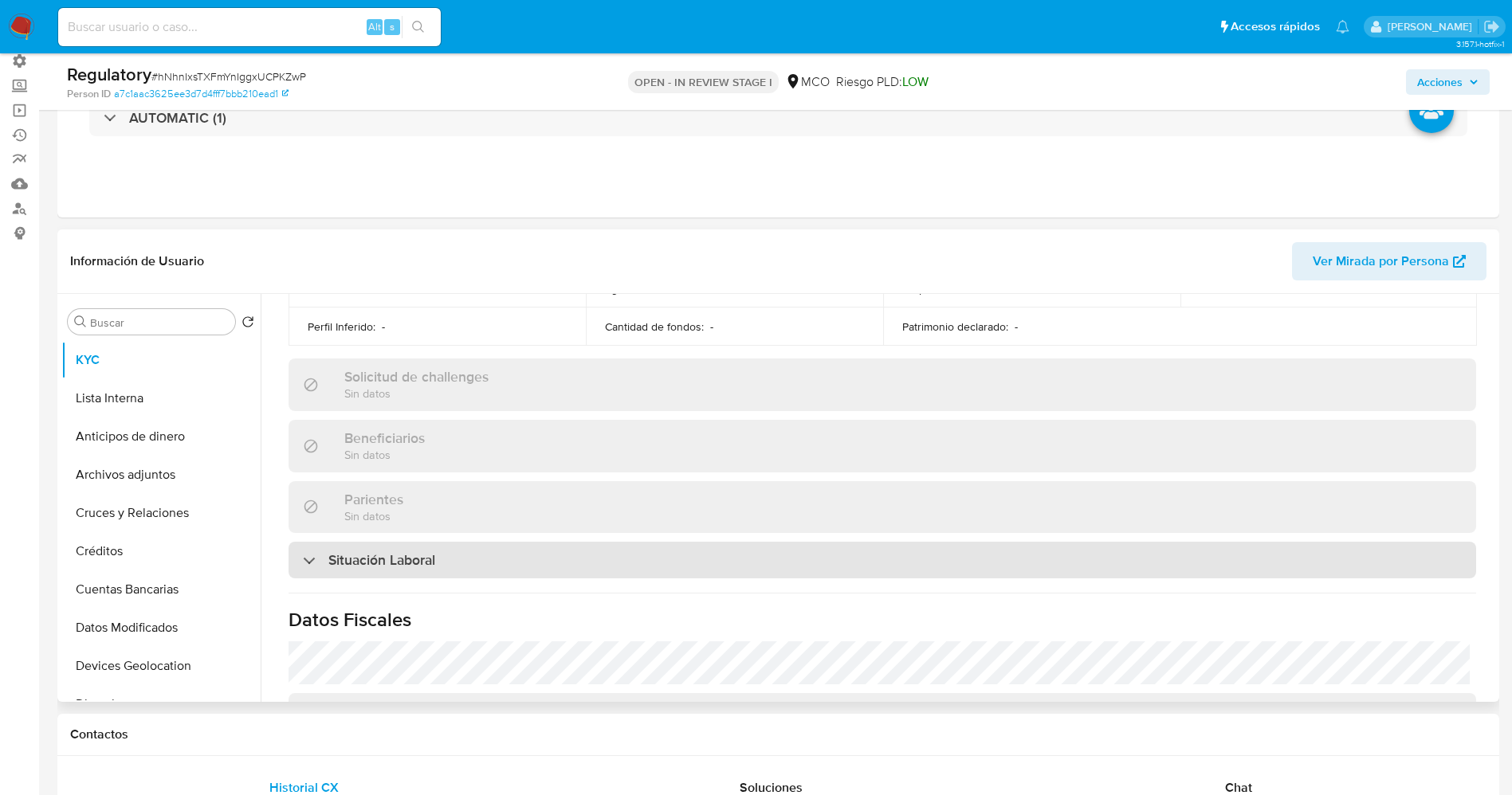
click at [425, 553] on h3 "Situación Laboral" at bounding box center [381, 560] width 106 height 18
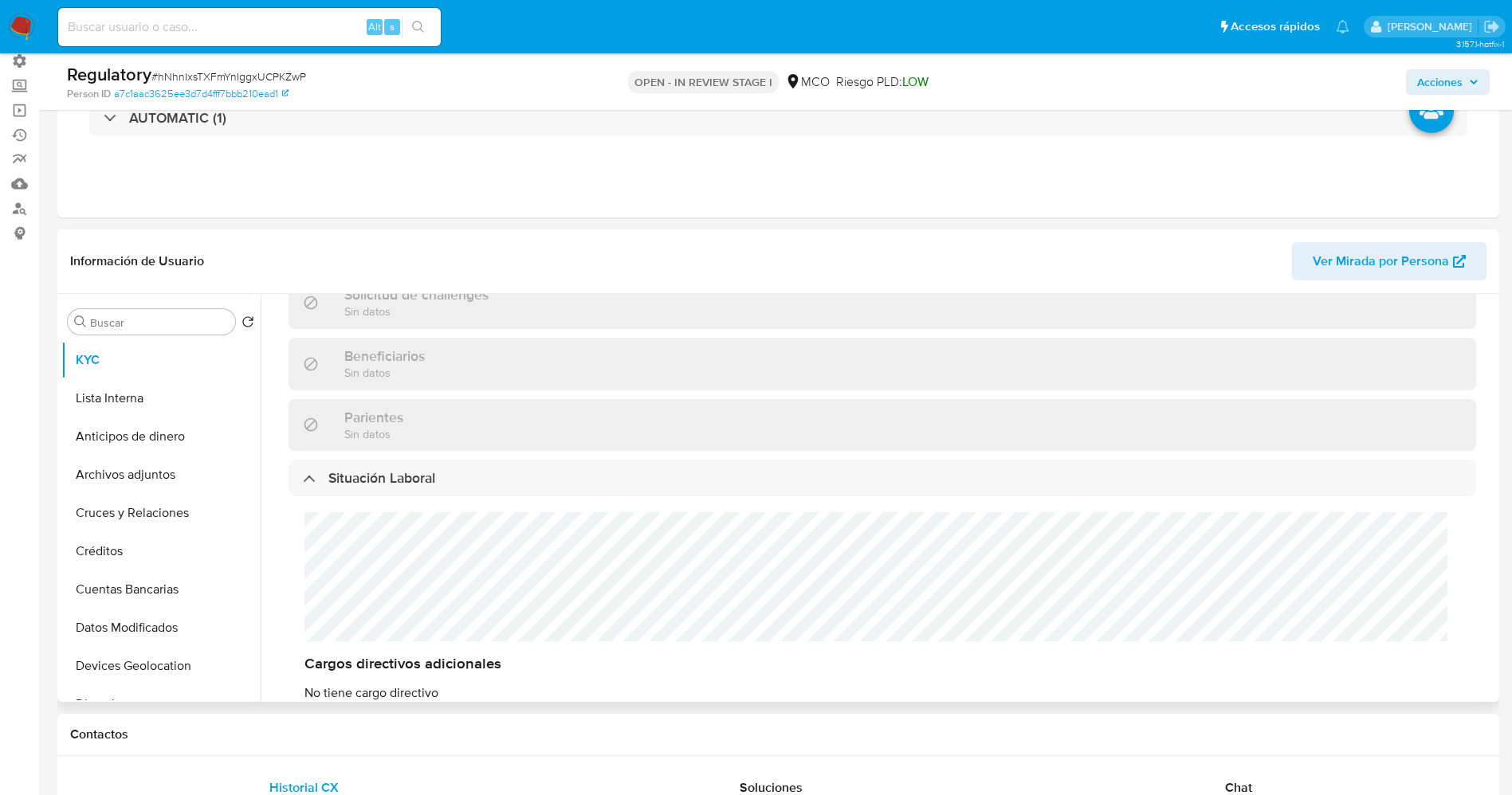
scroll to position [717, 0]
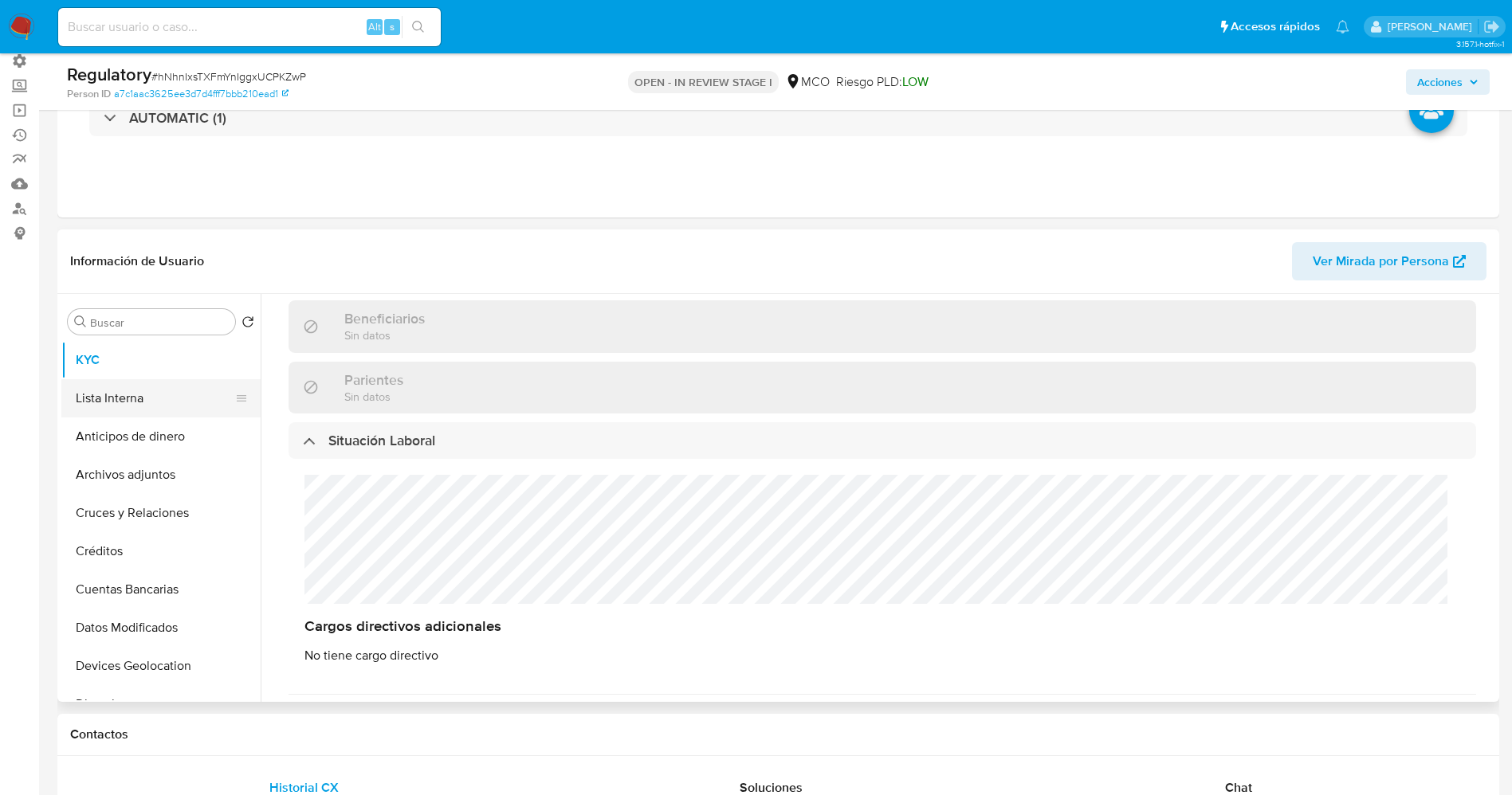
click at [110, 395] on button "Lista Interna" at bounding box center [154, 398] width 186 height 38
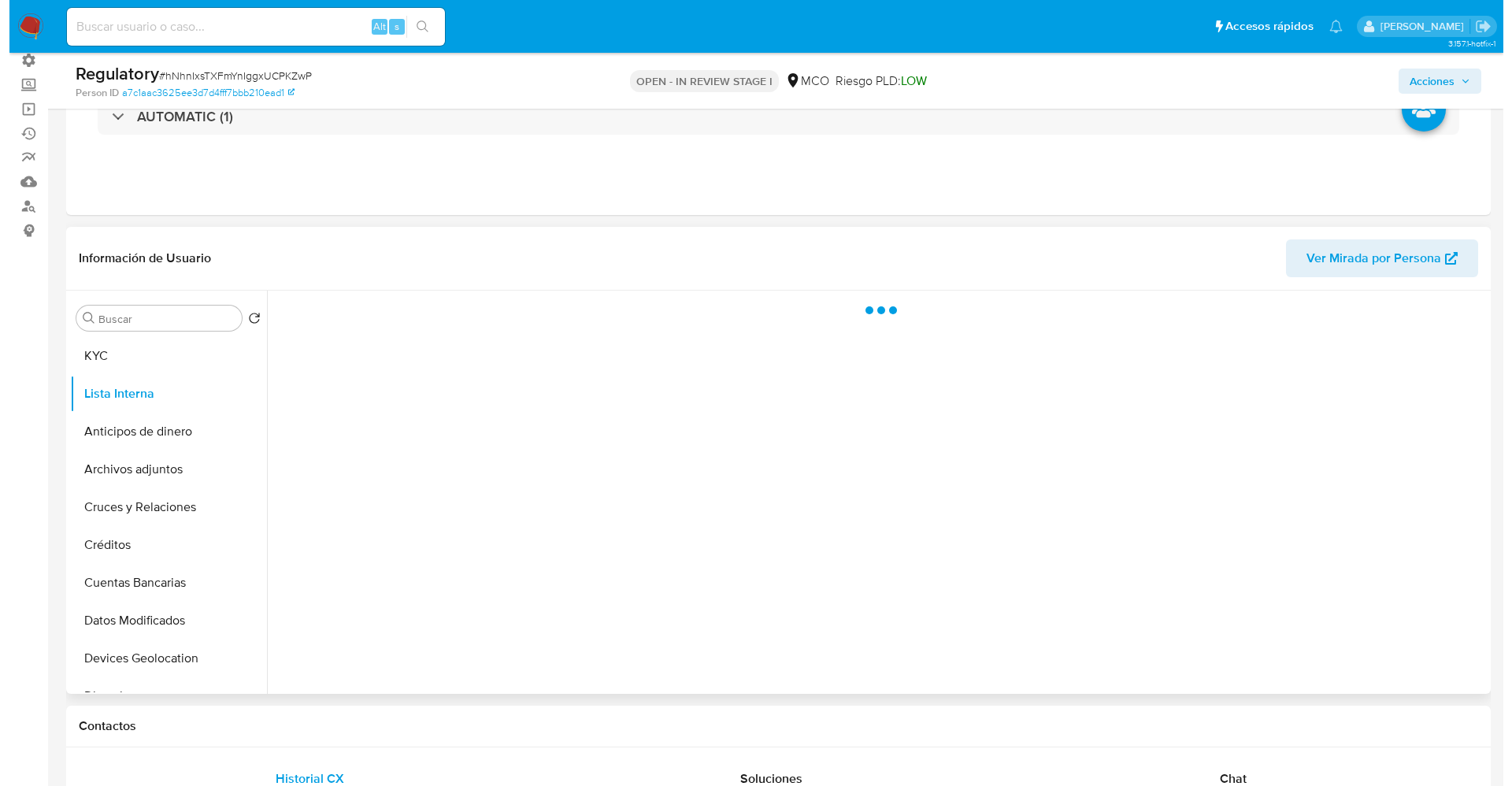
scroll to position [0, 0]
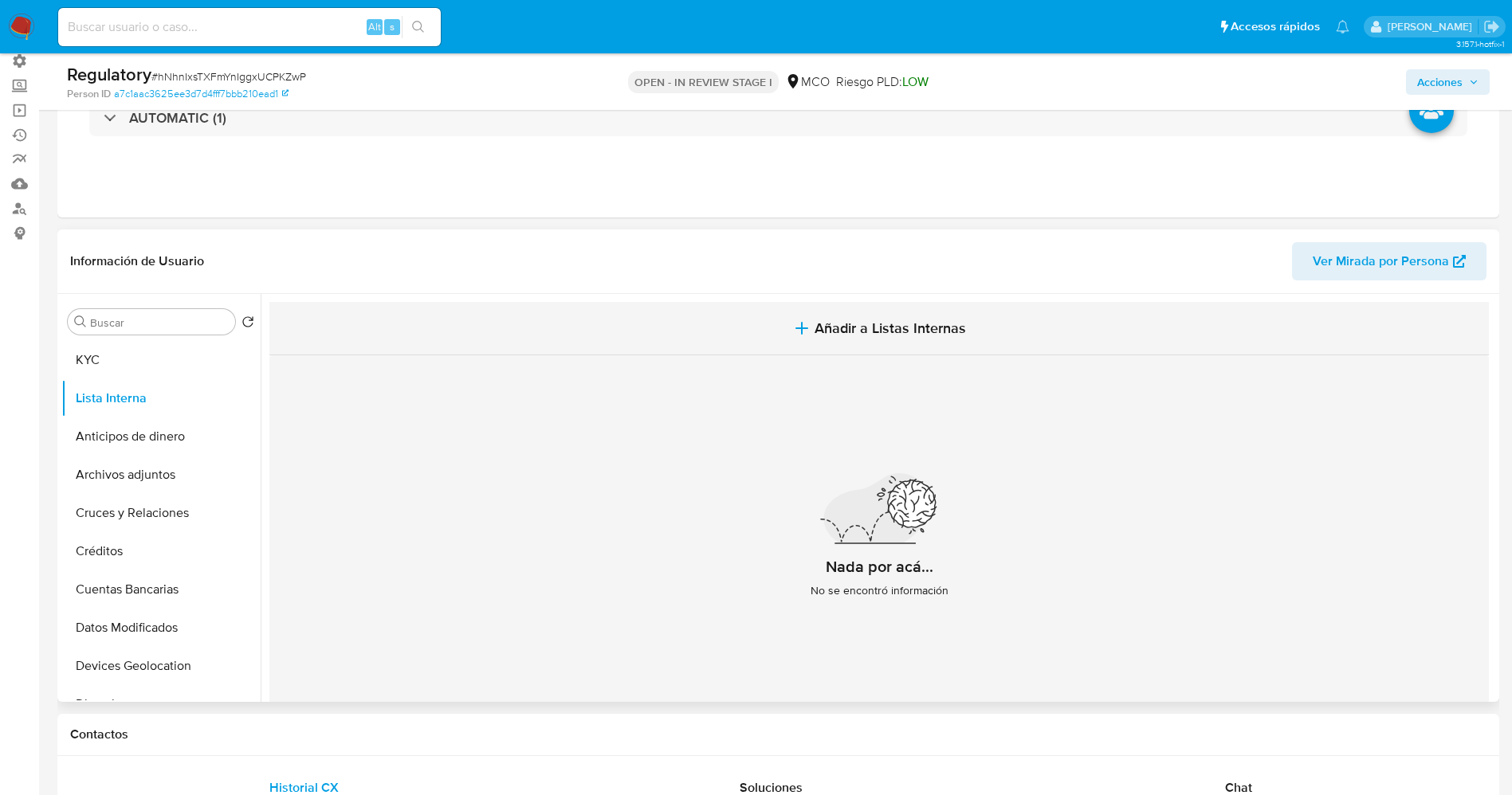
click at [850, 331] on span "Añadir a Listas Internas" at bounding box center [890, 329] width 152 height 18
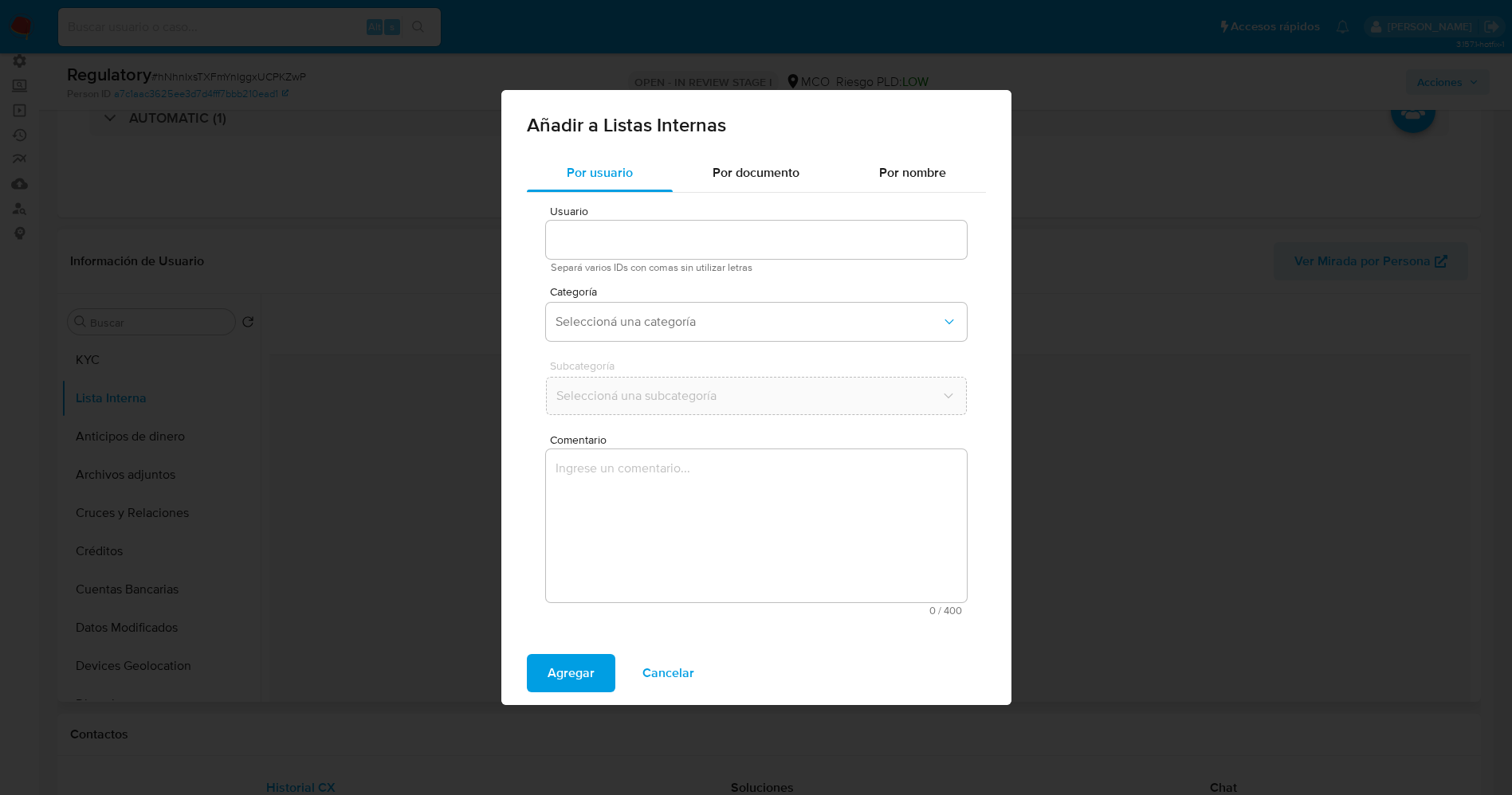
type input "2201270137"
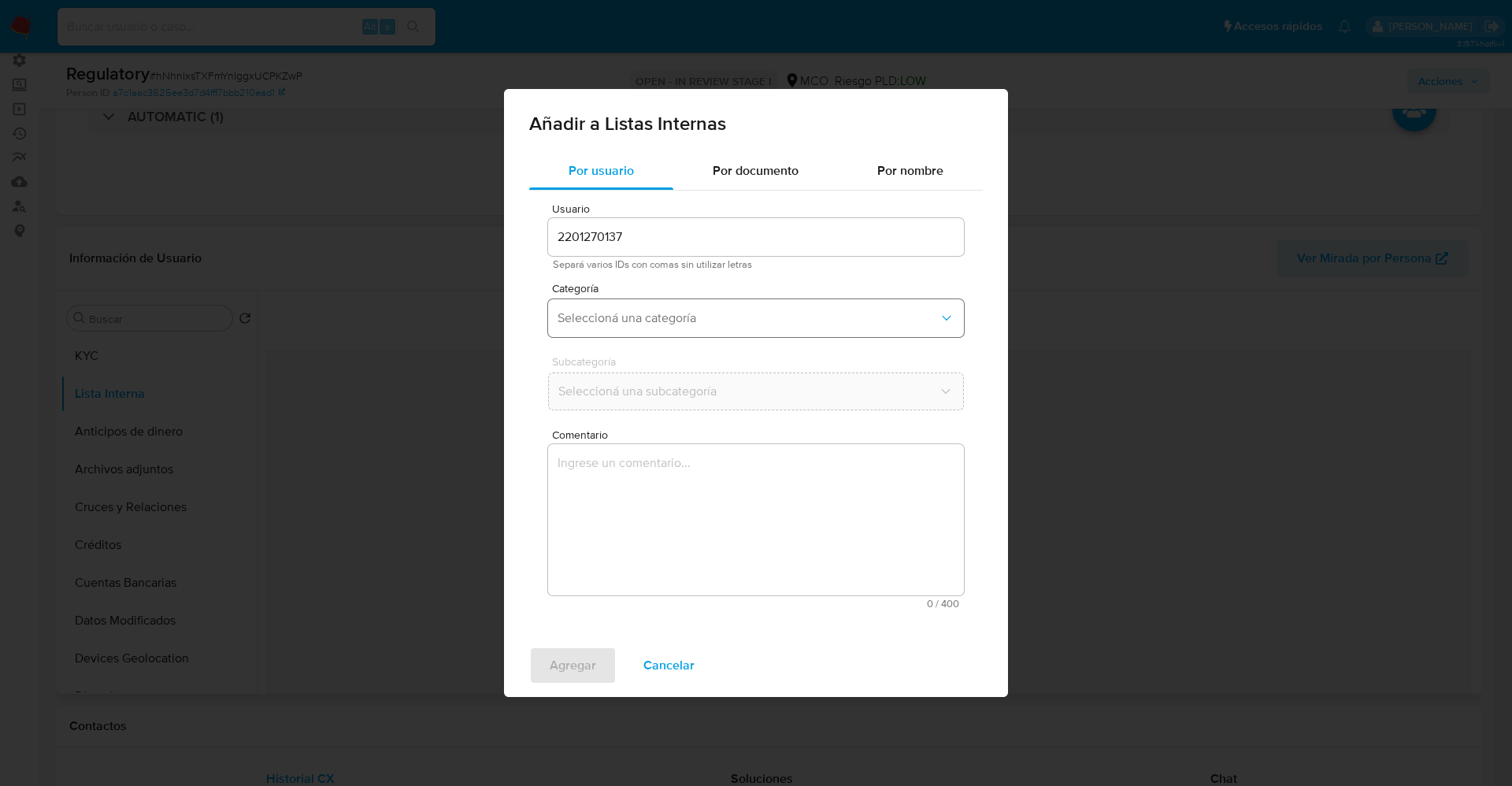
click at [650, 317] on span "Seleccioná una categoría" at bounding box center [748, 318] width 381 height 16
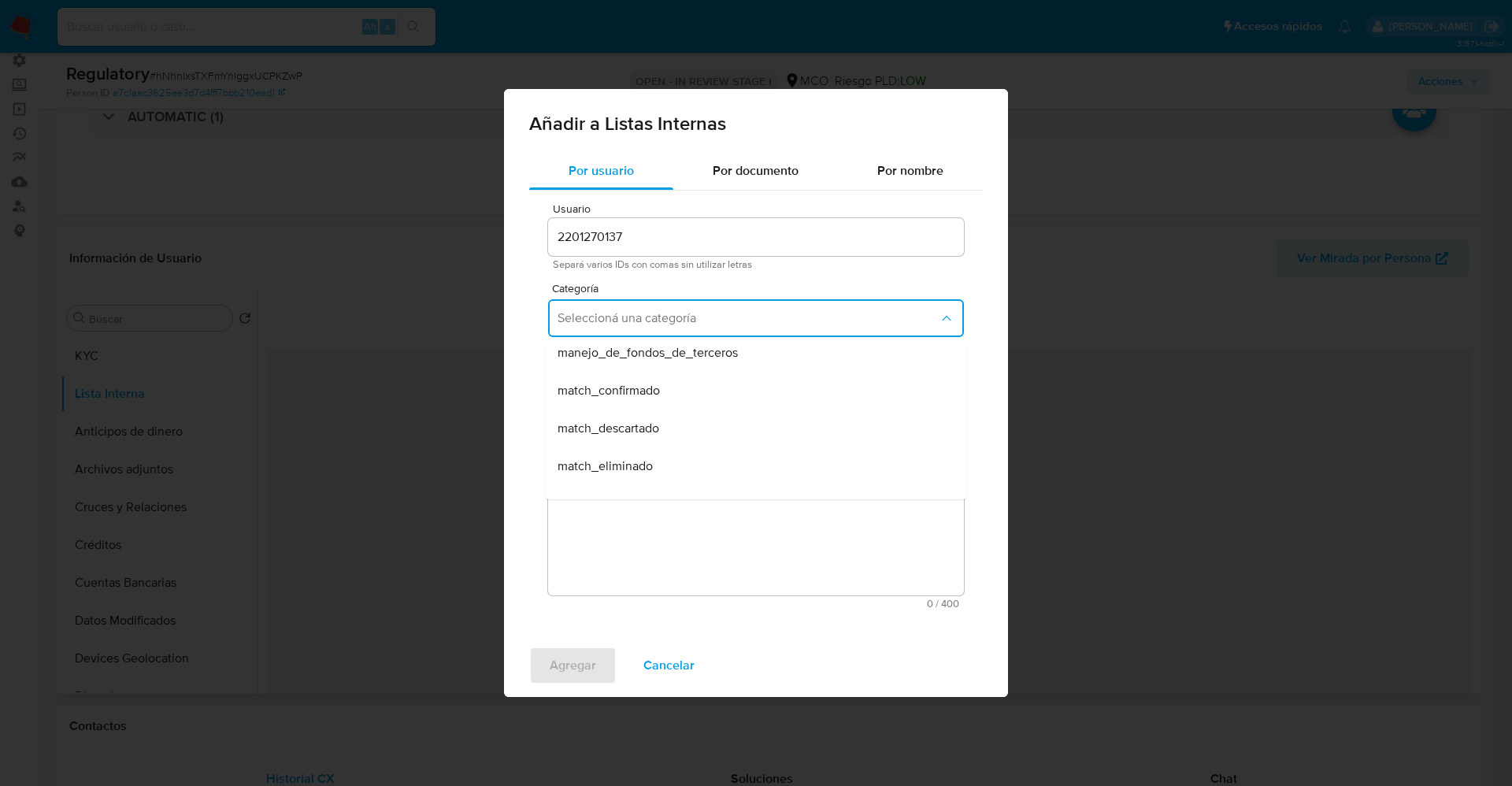
scroll to position [118, 0]
click at [652, 401] on span "match_descartado" at bounding box center [609, 394] width 102 height 16
click at [640, 386] on span "Seleccioná una subcategoría" at bounding box center [748, 392] width 381 height 16
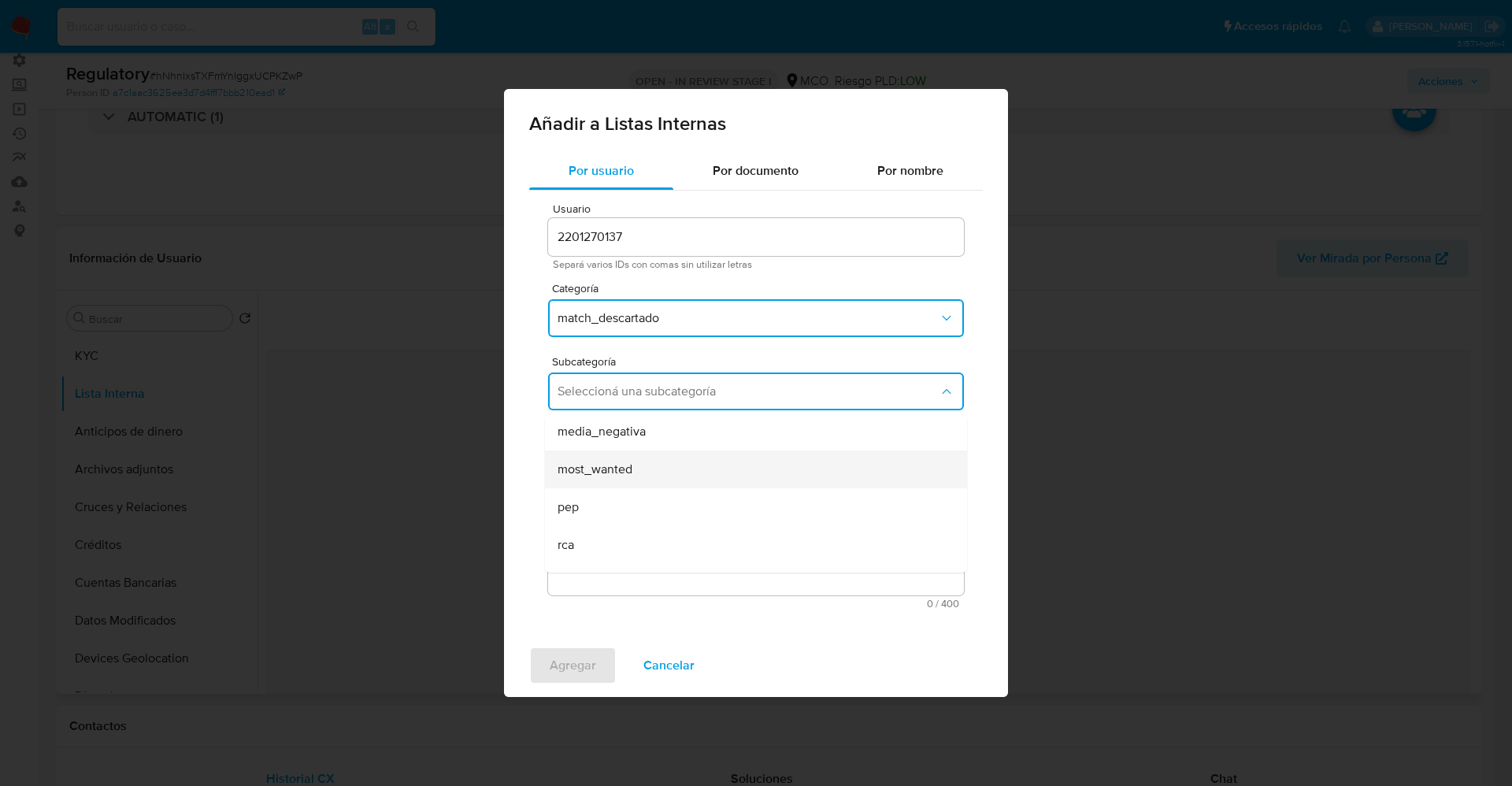
scroll to position [107, 0]
click at [609, 446] on span "most_wanted" at bounding box center [595, 441] width 74 height 16
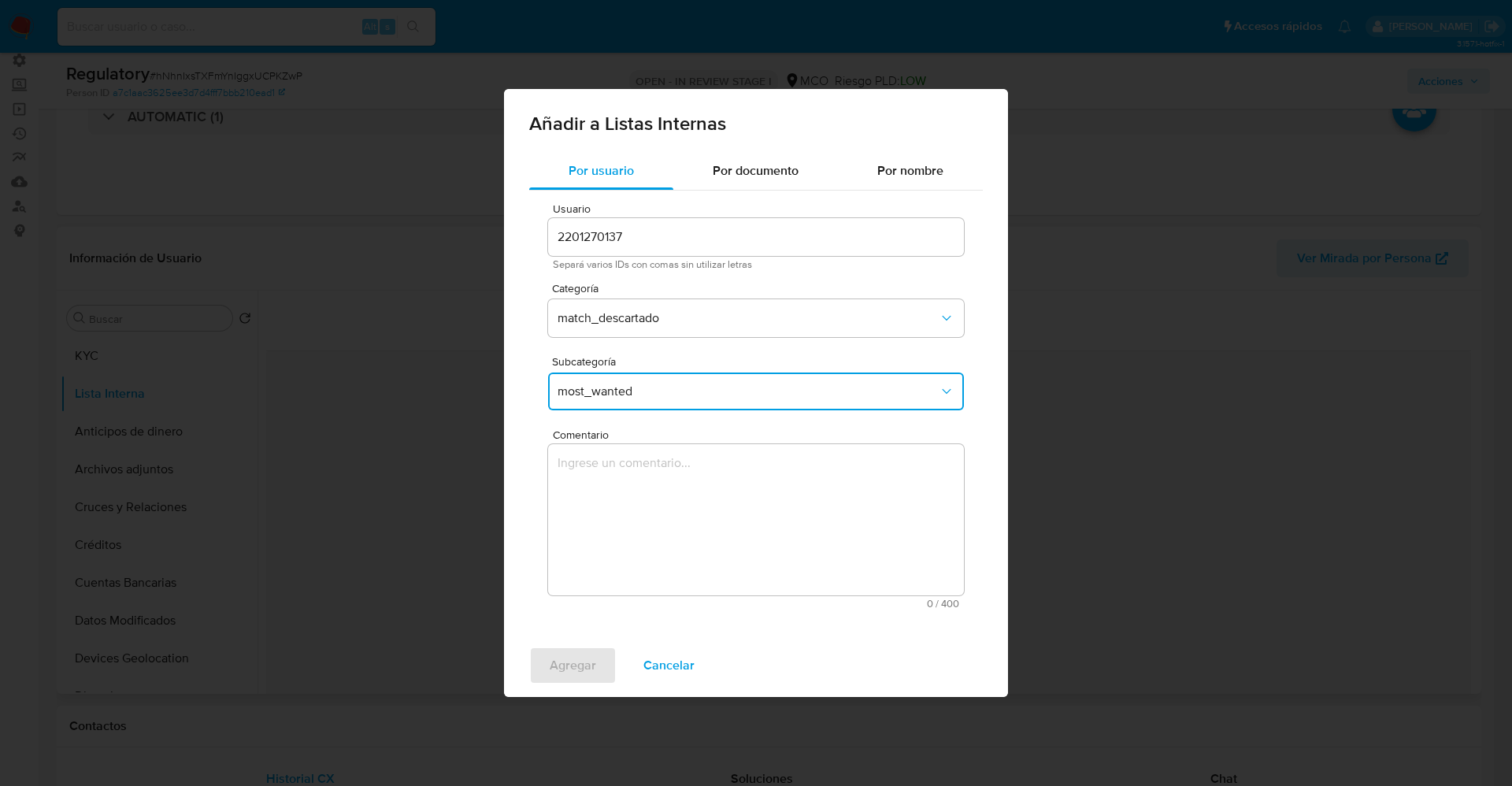
click at [605, 463] on textarea "Comentario" at bounding box center [756, 520] width 416 height 152
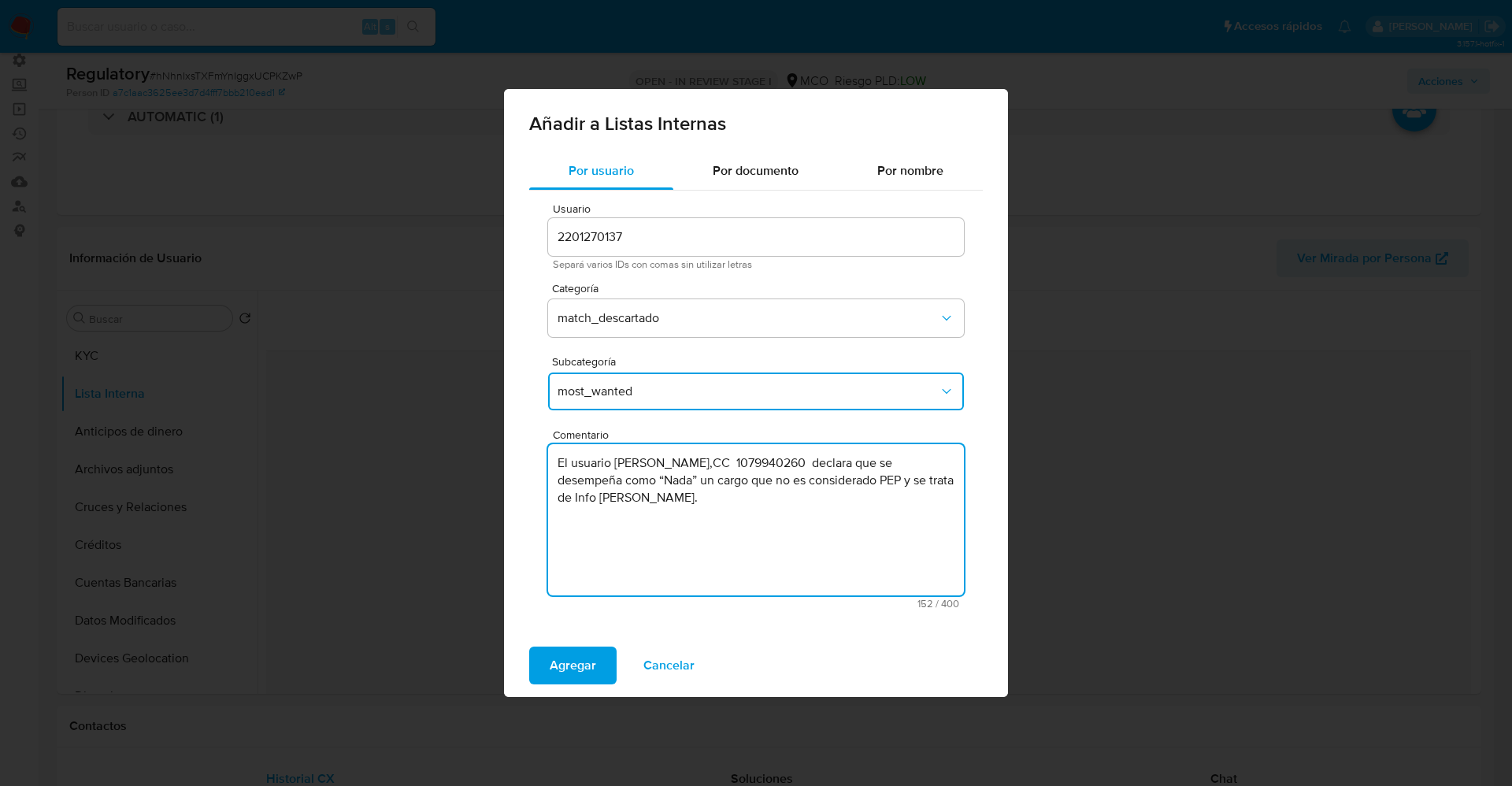
type textarea "El usuario Alexander Garcia Caballero,CC 1079940260 declara que se desempeña co…"
click at [664, 393] on span "most_wanted" at bounding box center [748, 392] width 381 height 16
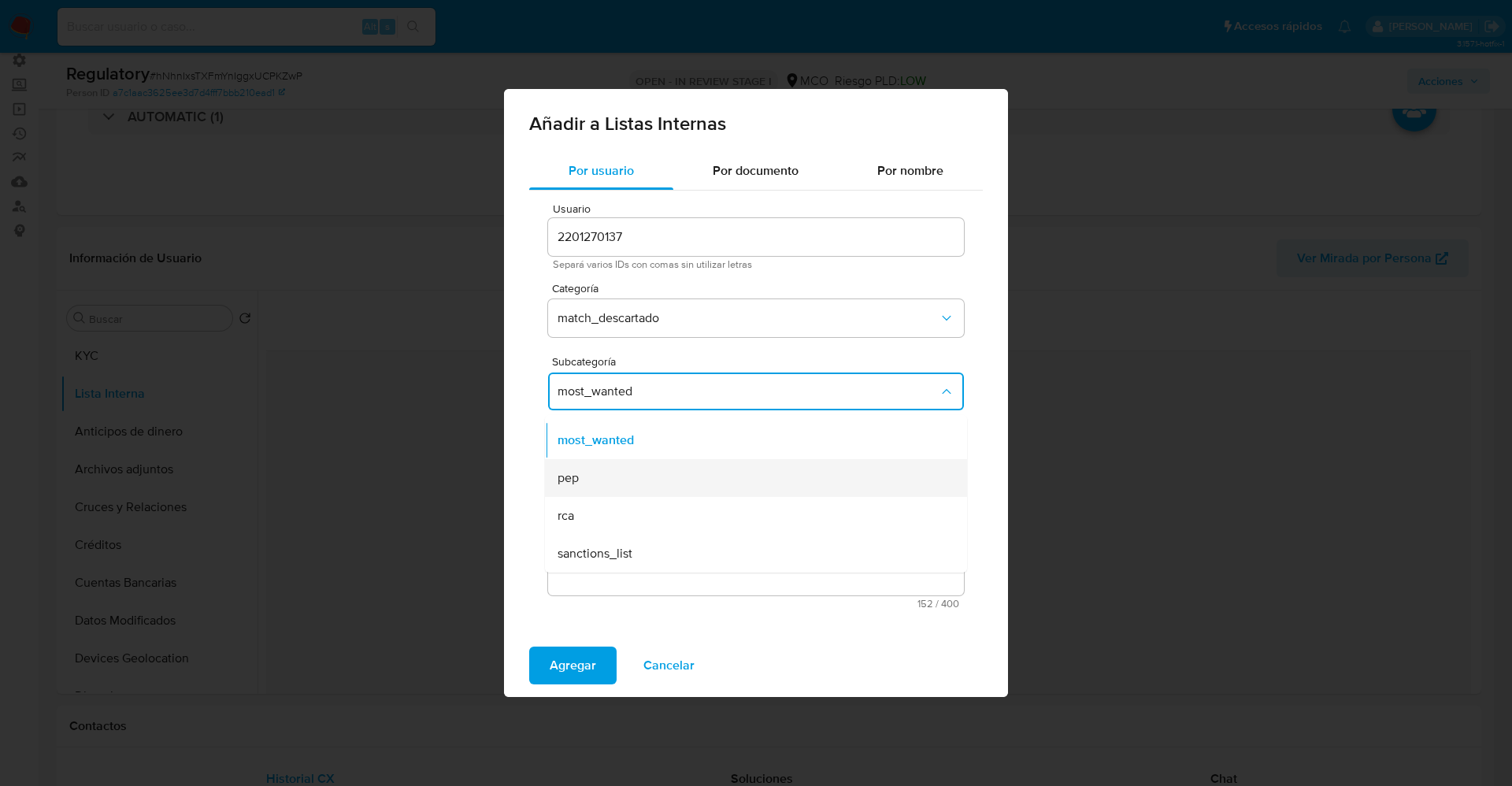
click at [614, 488] on div "pep" at bounding box center [752, 478] width 387 height 38
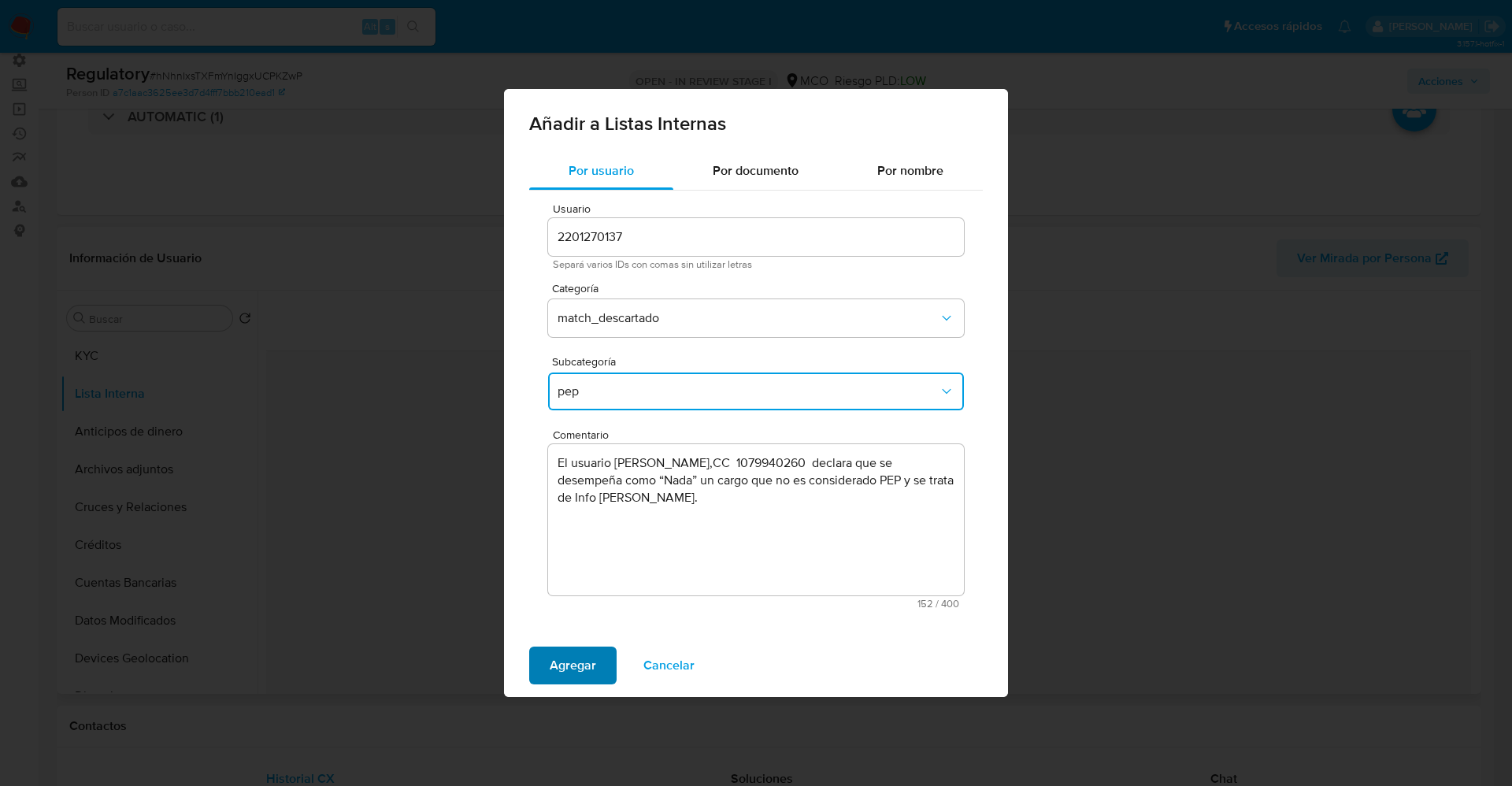
click at [569, 662] on span "Agregar" at bounding box center [573, 666] width 46 height 35
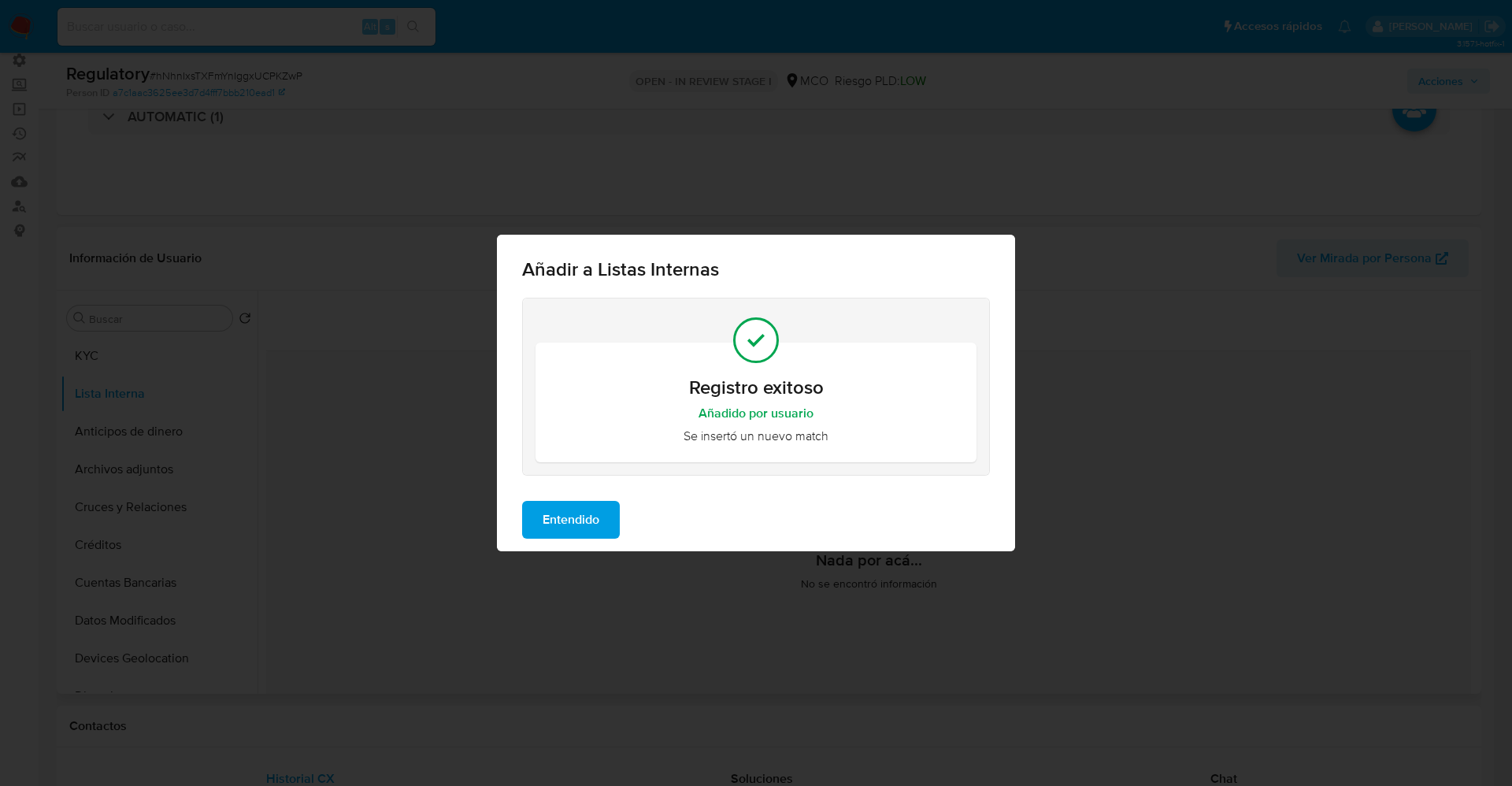
click at [581, 503] on span "Entendido" at bounding box center [570, 520] width 57 height 35
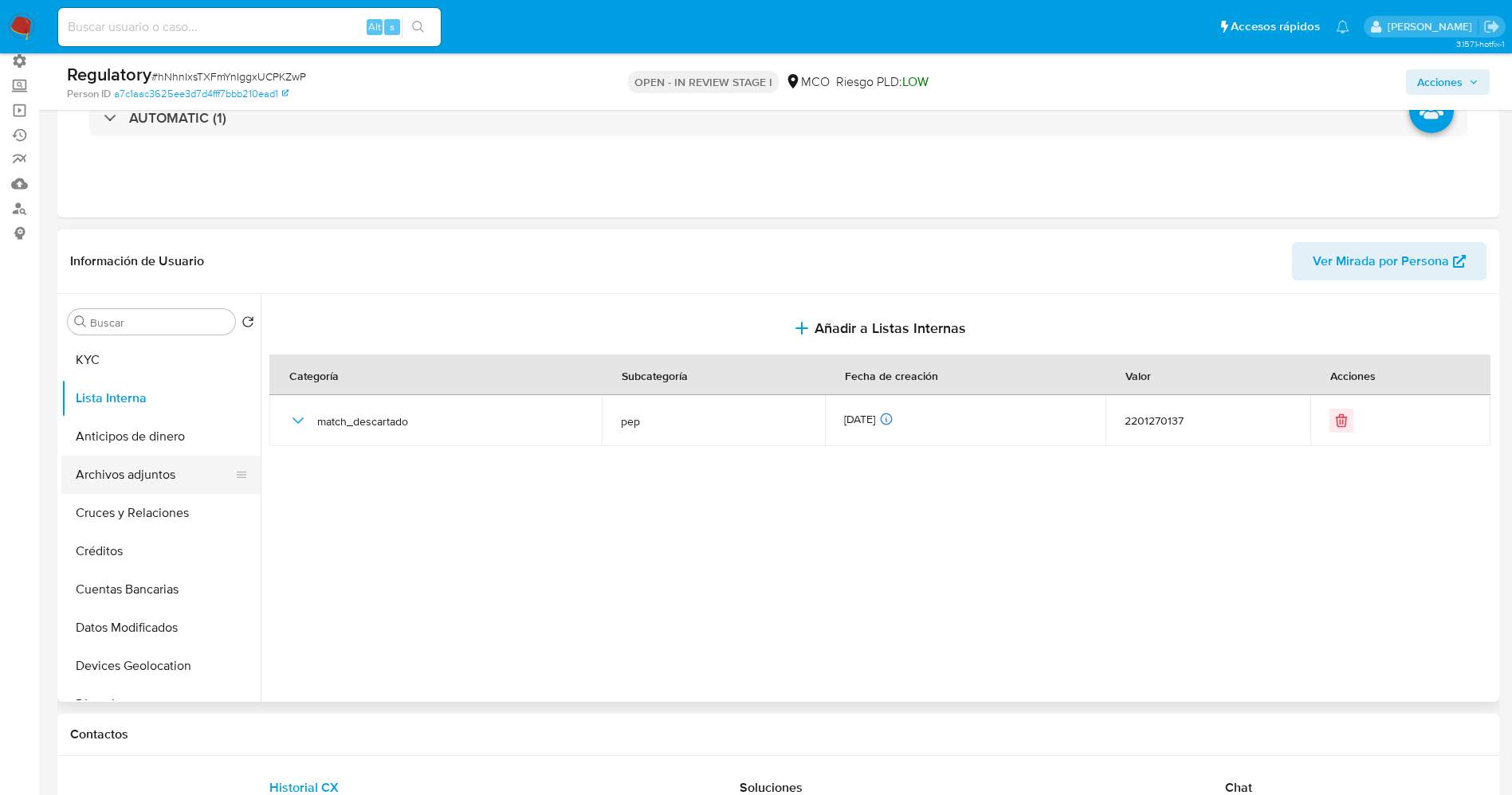
click at [144, 462] on button "Archivos adjuntos" at bounding box center [154, 474] width 186 height 38
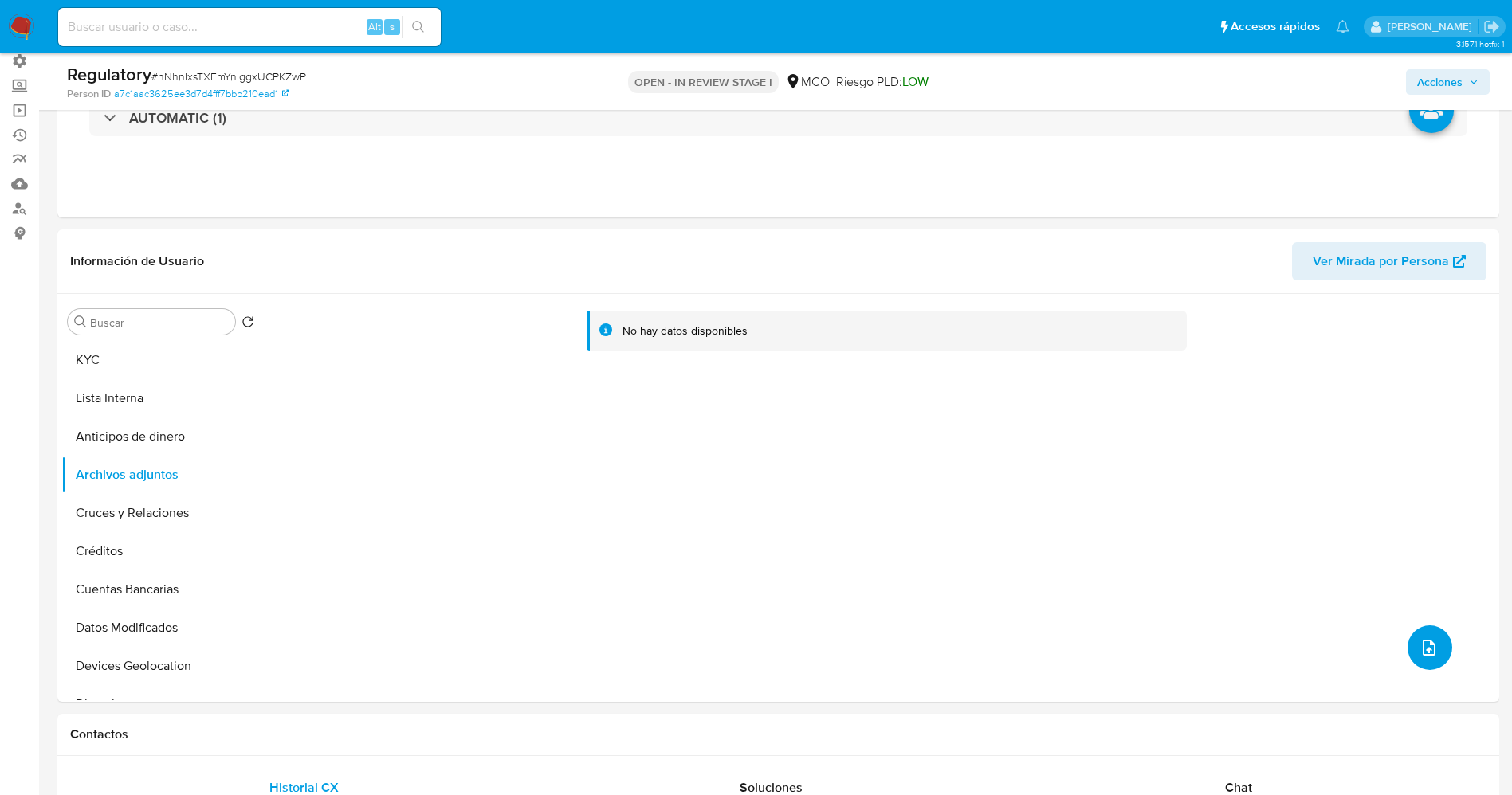
click at [1433, 646] on button "upload-file" at bounding box center [1430, 648] width 44 height 44
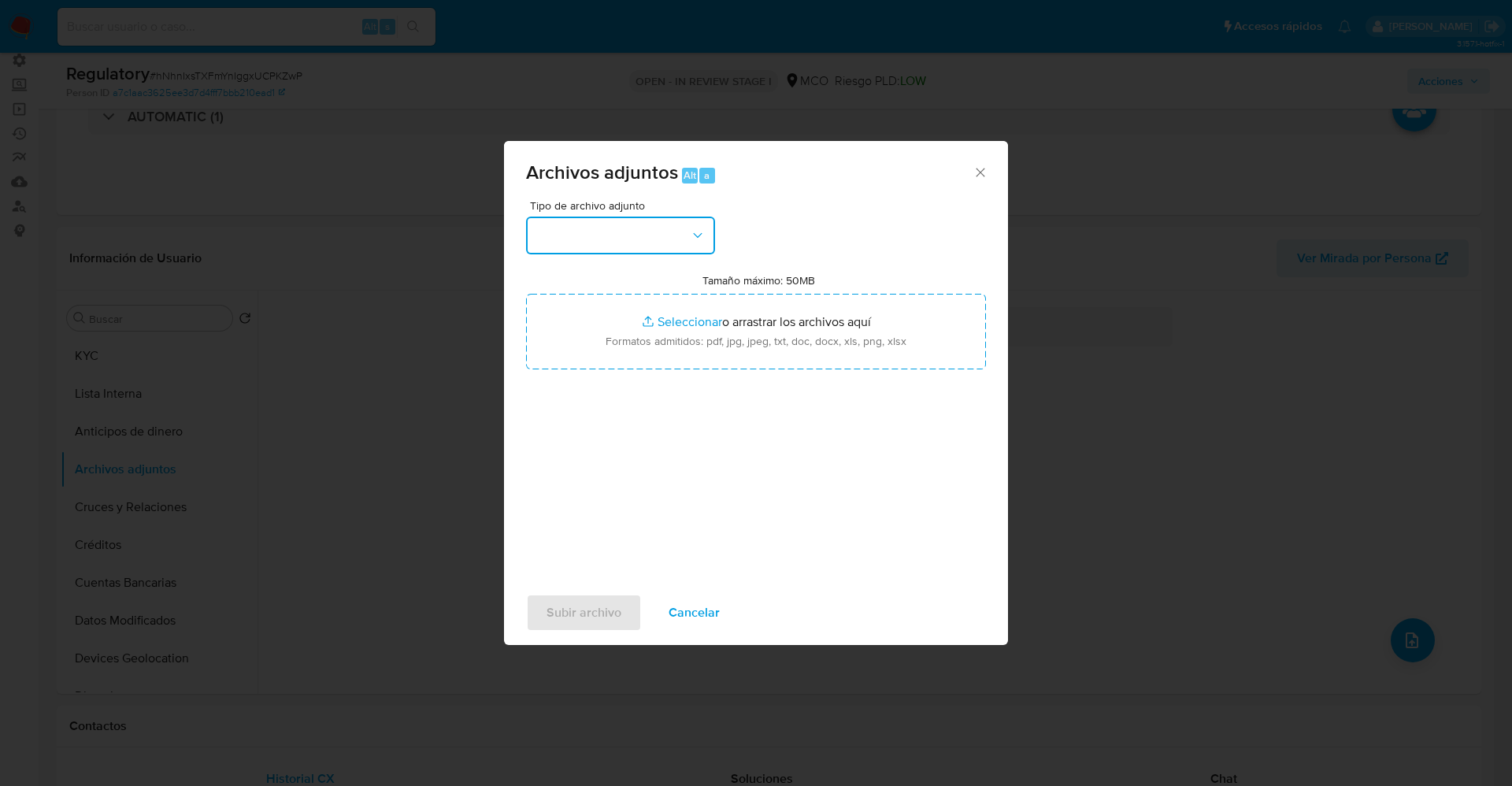
click at [606, 251] on button "button" at bounding box center [621, 235] width 189 height 38
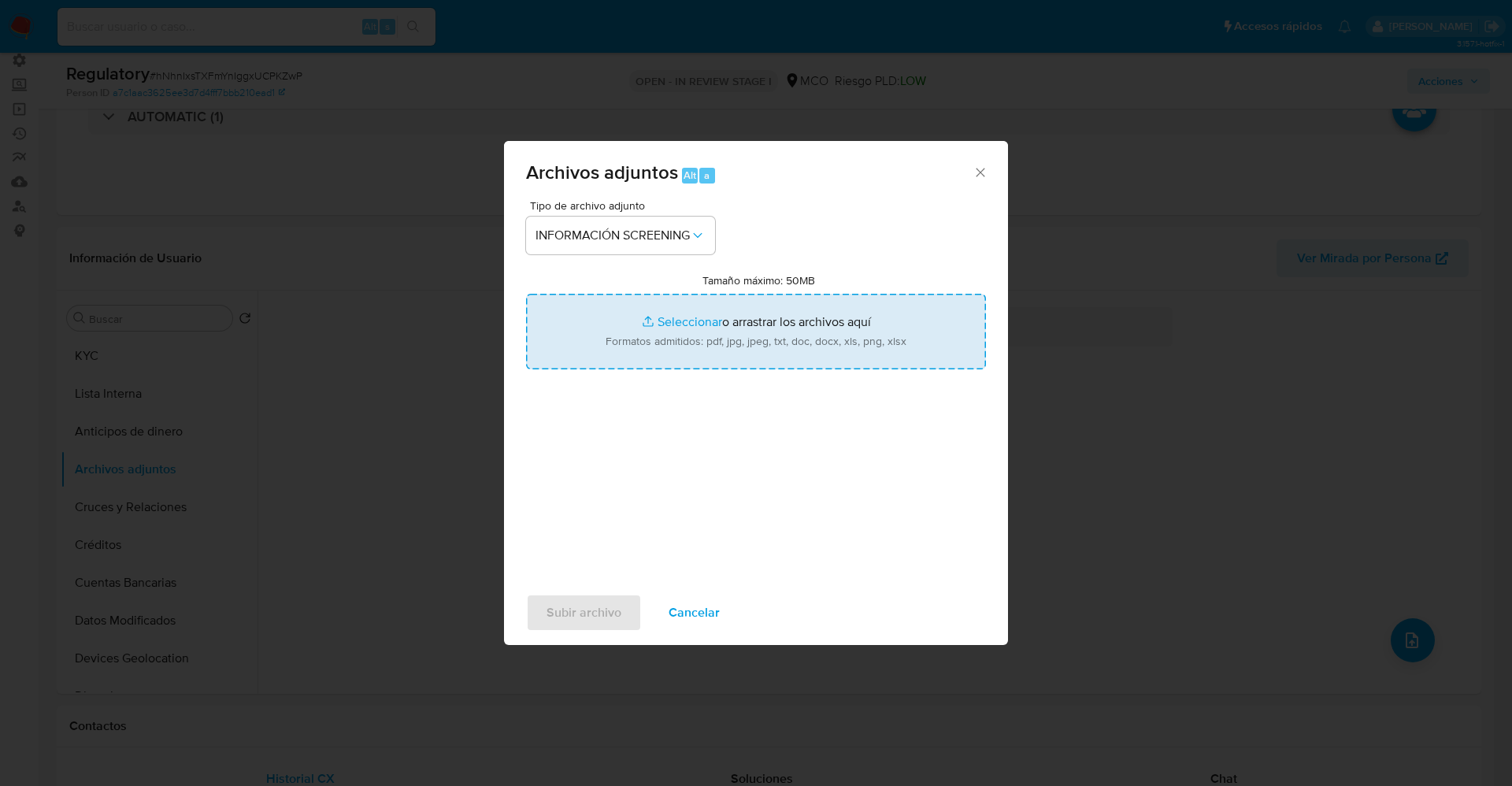
type input "C:\fakepath\_Alexander Garcia Caballero_ lavado de dinero - Buscar con Google.p…"
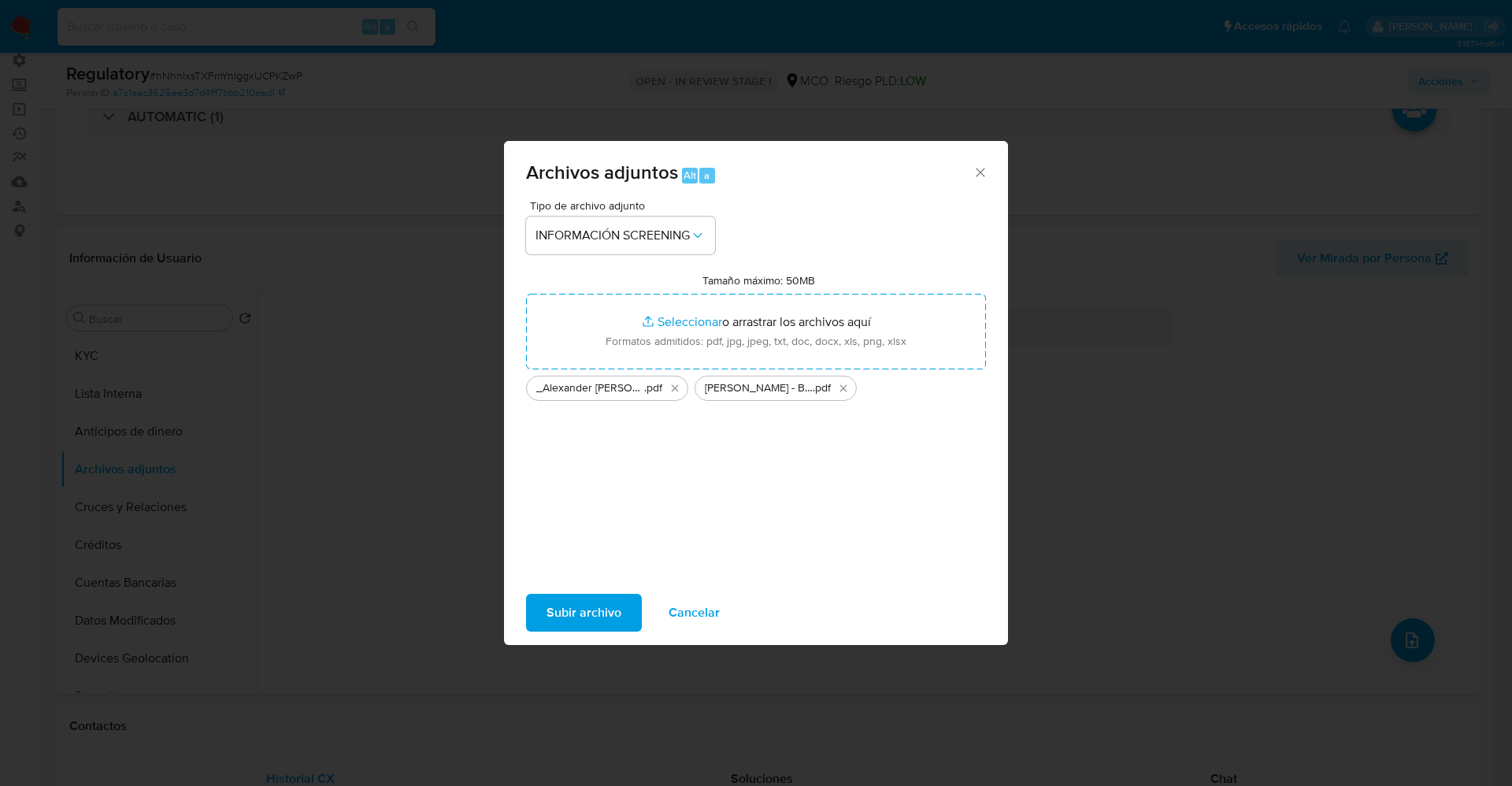
click at [566, 606] on span "Subir archivo" at bounding box center [583, 613] width 74 height 35
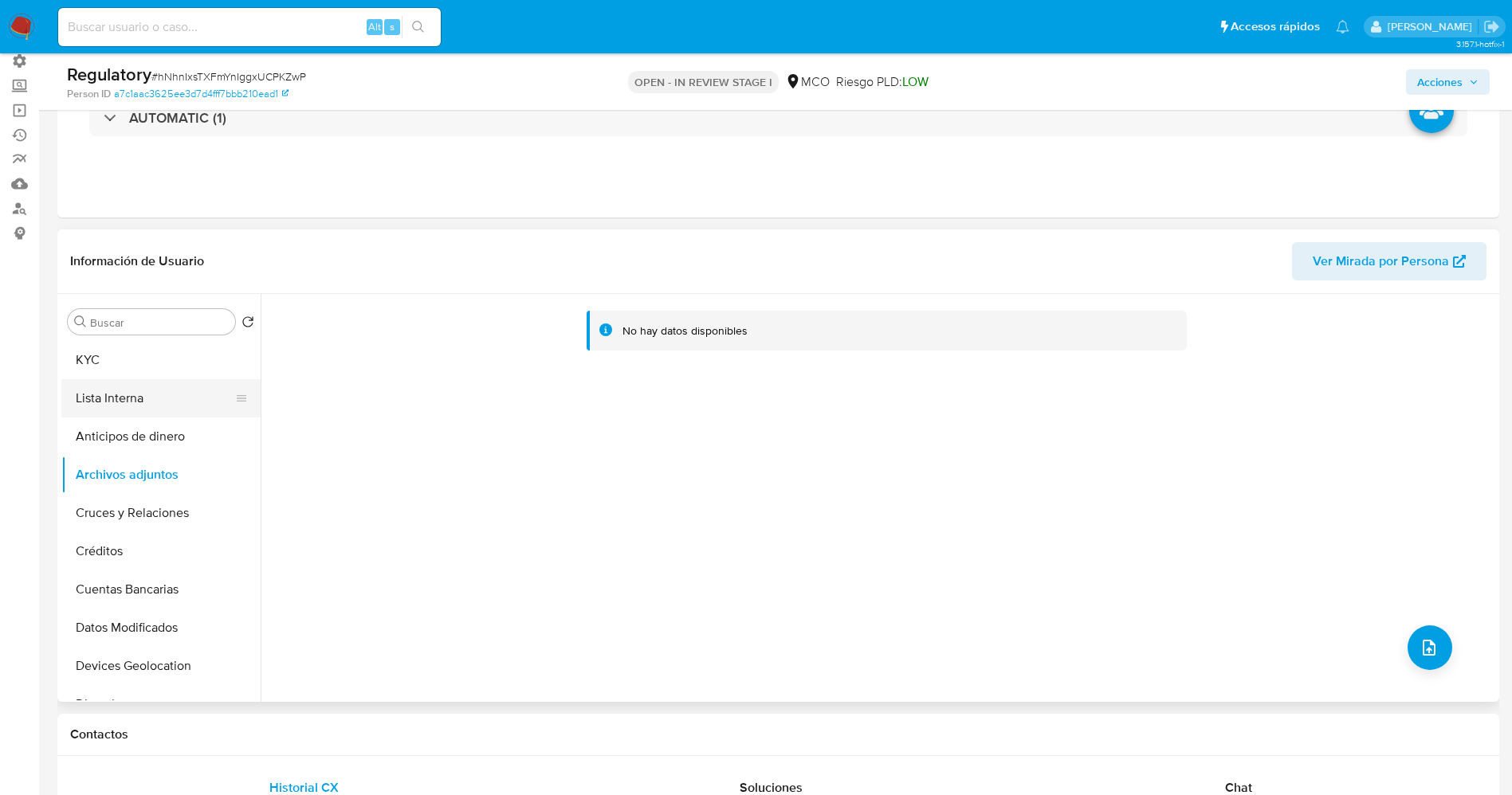
click at [90, 399] on button "Lista Interna" at bounding box center [154, 398] width 186 height 38
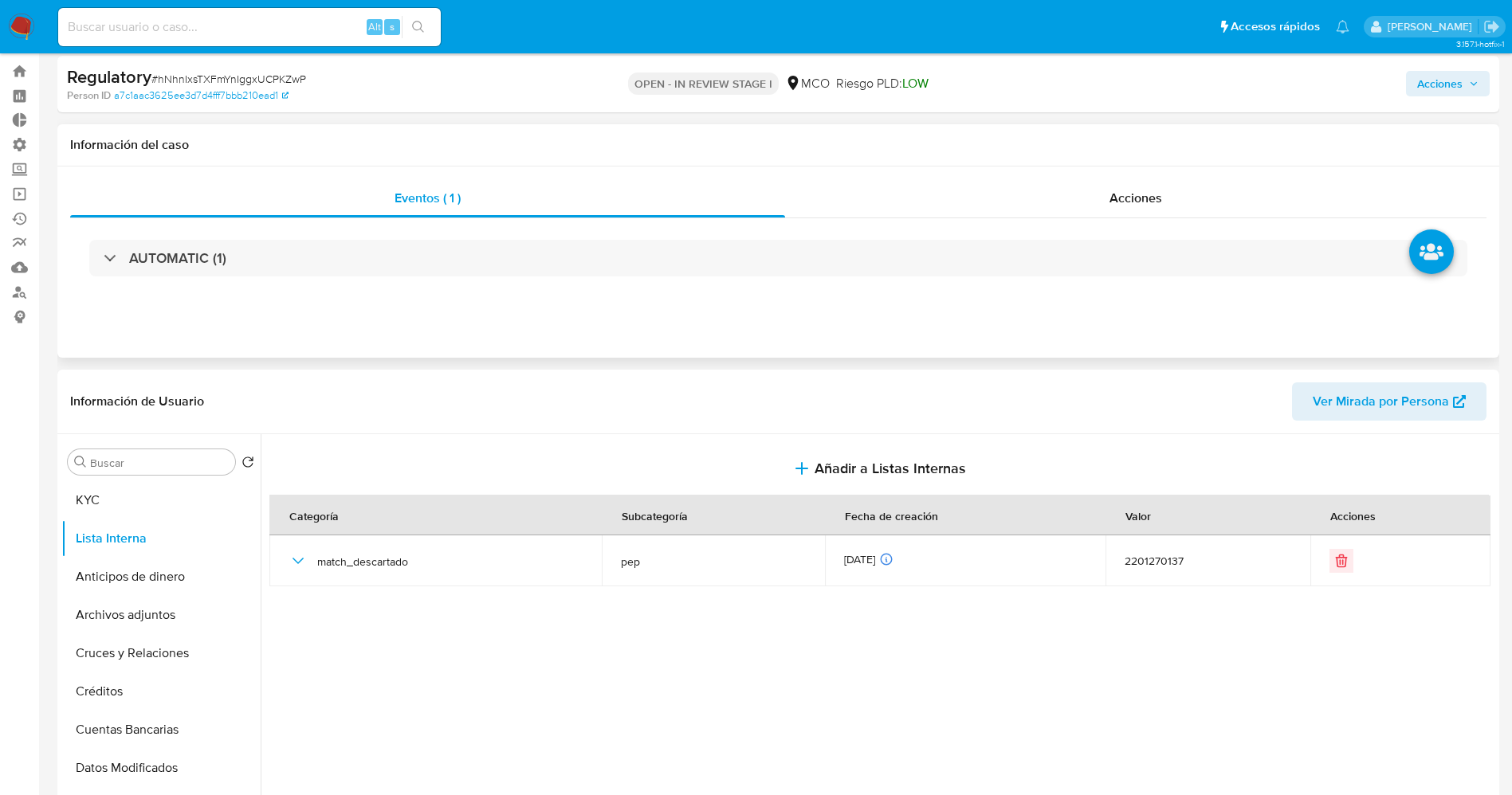
scroll to position [0, 0]
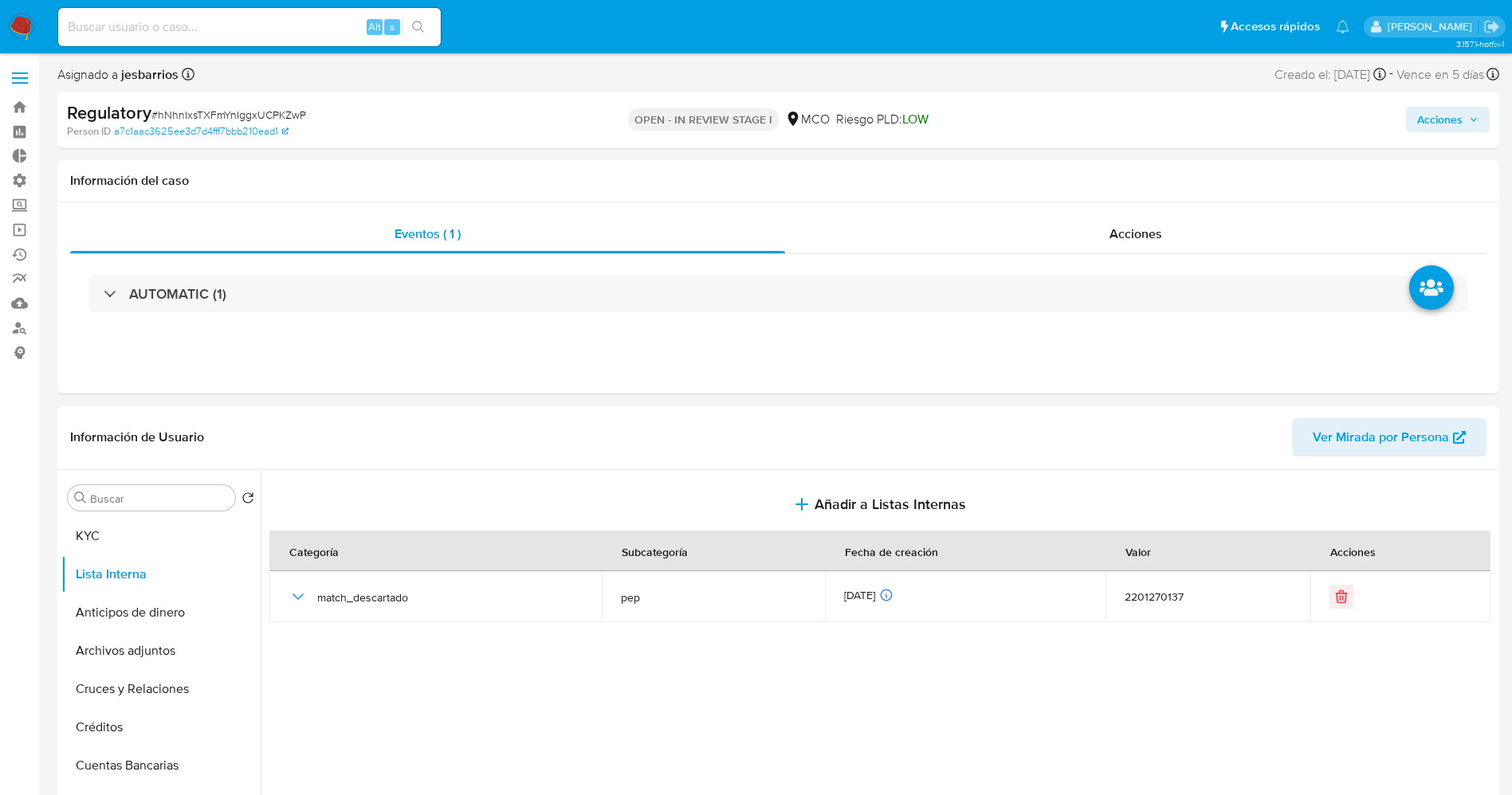
click at [1460, 117] on span "Acciones" at bounding box center [1439, 119] width 45 height 26
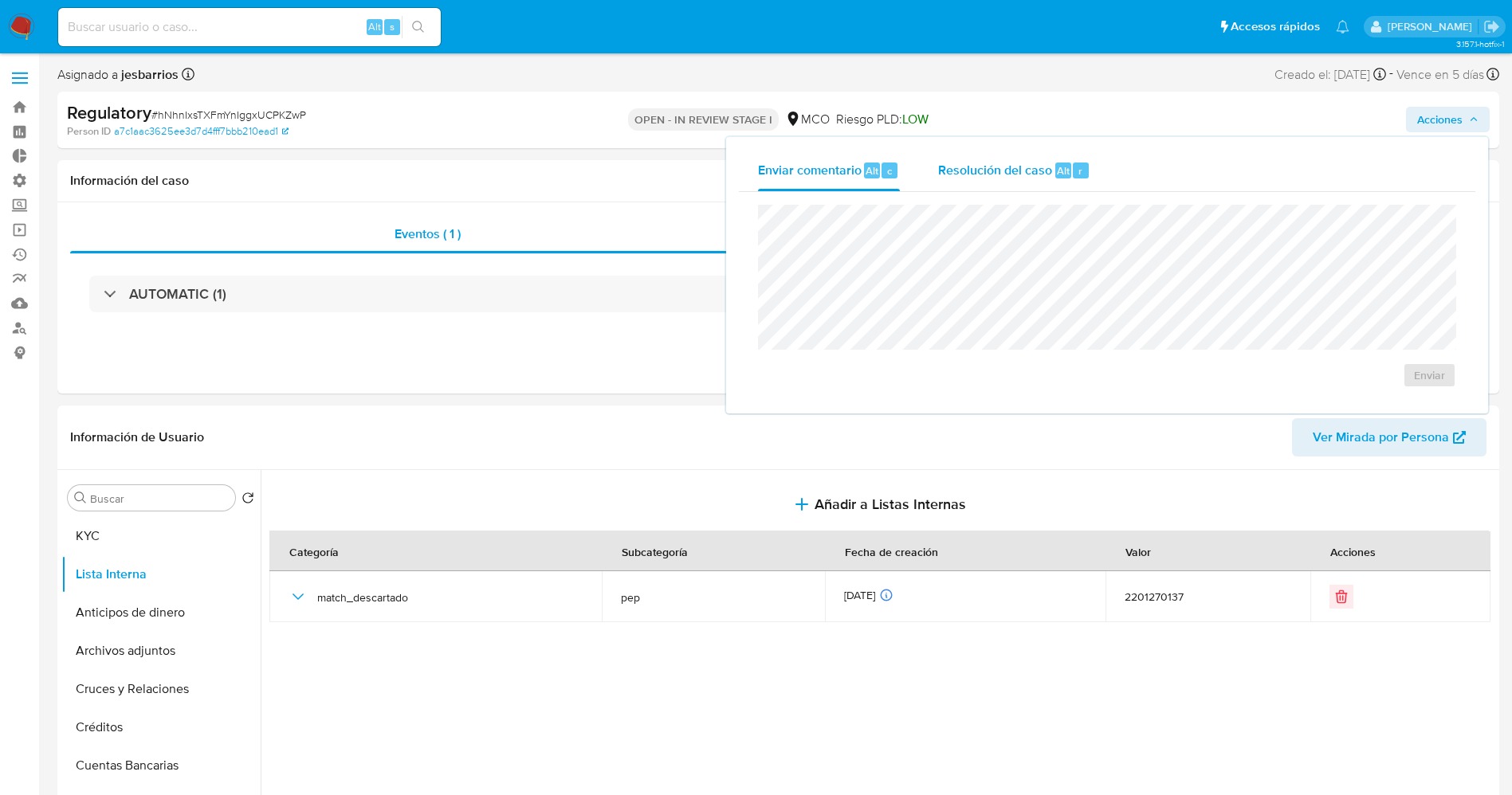
click at [975, 174] on span "Resolución del caso" at bounding box center [994, 170] width 114 height 19
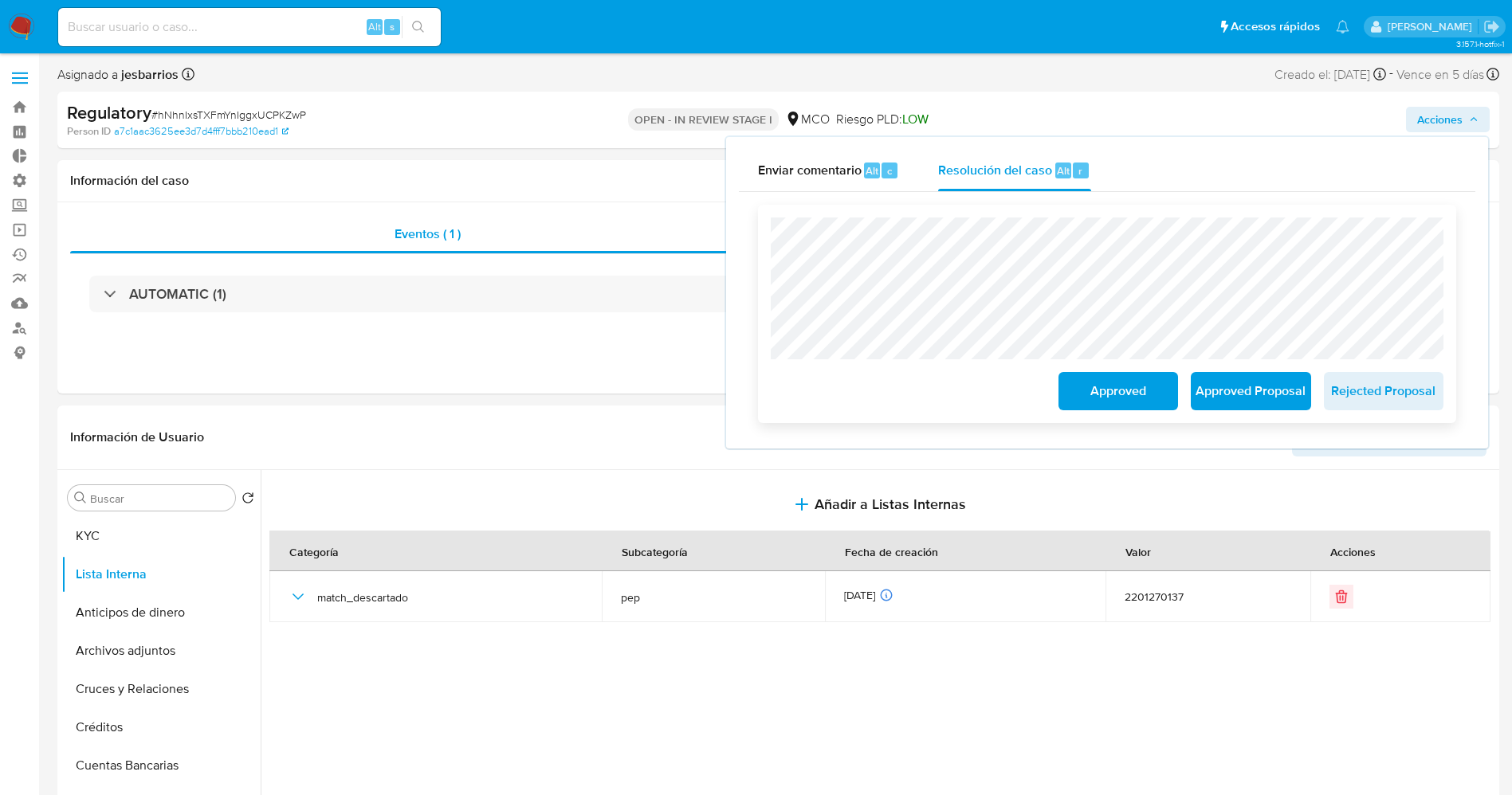
click at [1101, 401] on span "Approved" at bounding box center [1118, 392] width 78 height 35
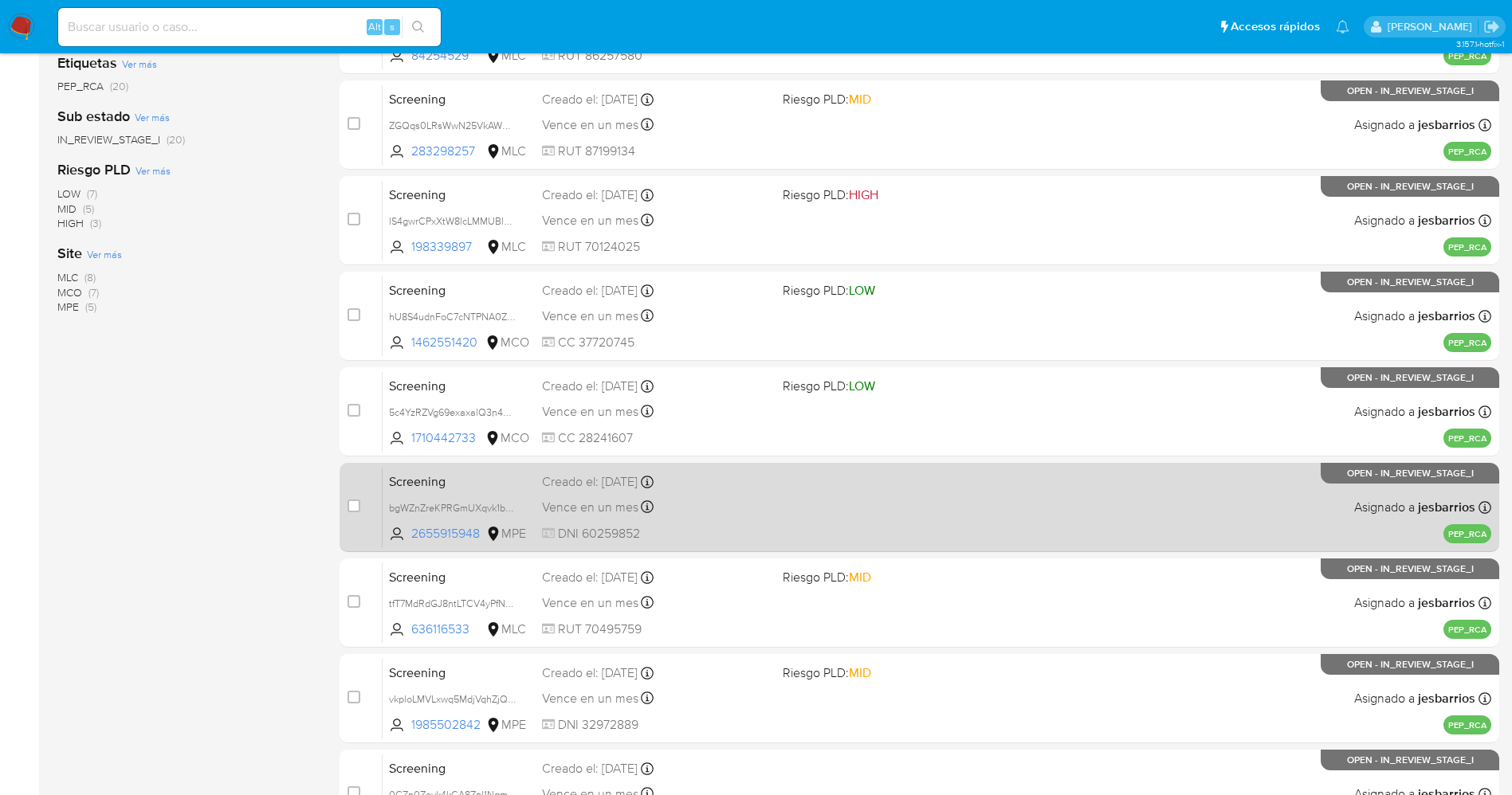
scroll to position [463, 0]
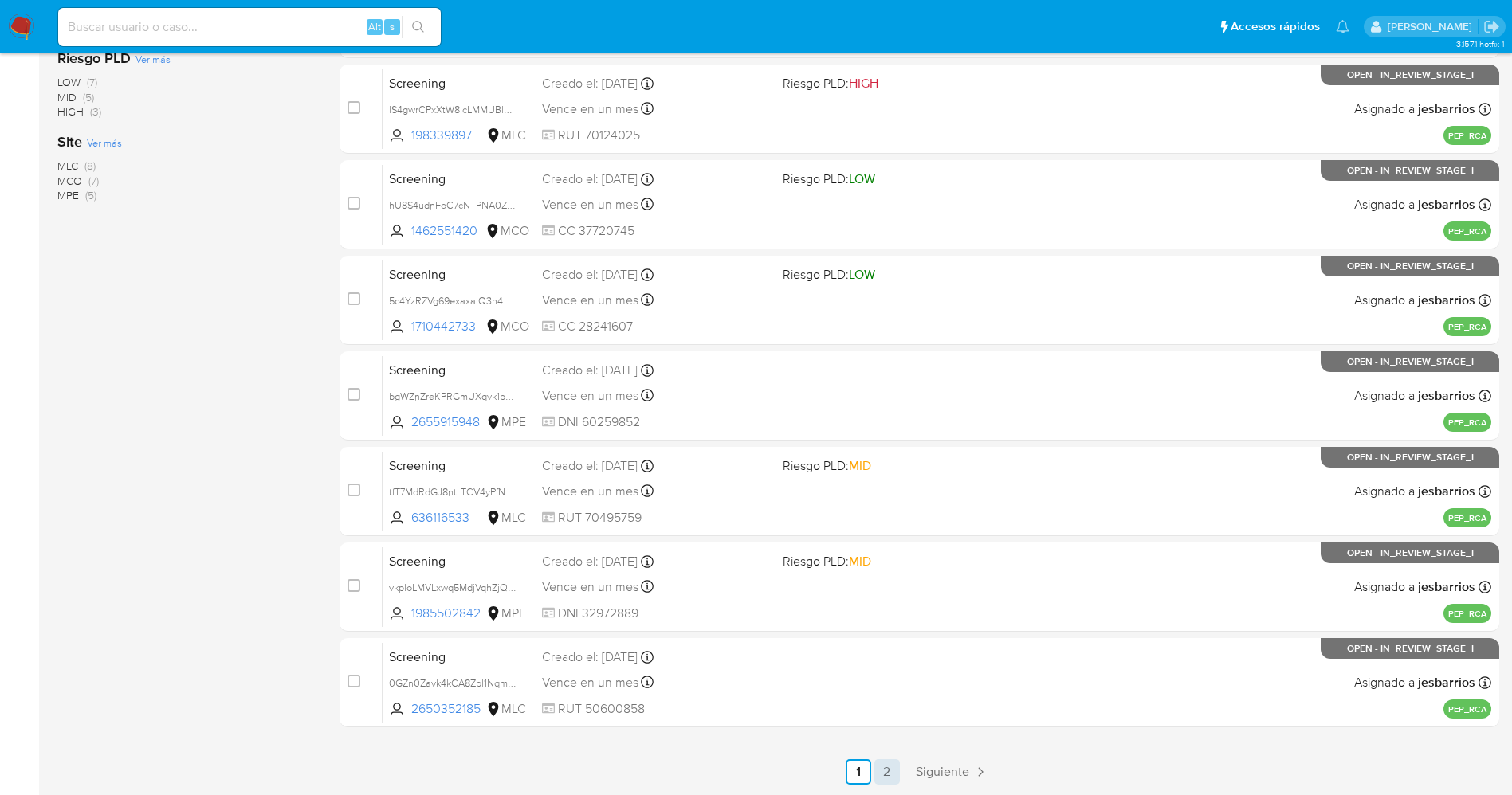
click at [882, 778] on link "2" at bounding box center [886, 772] width 26 height 26
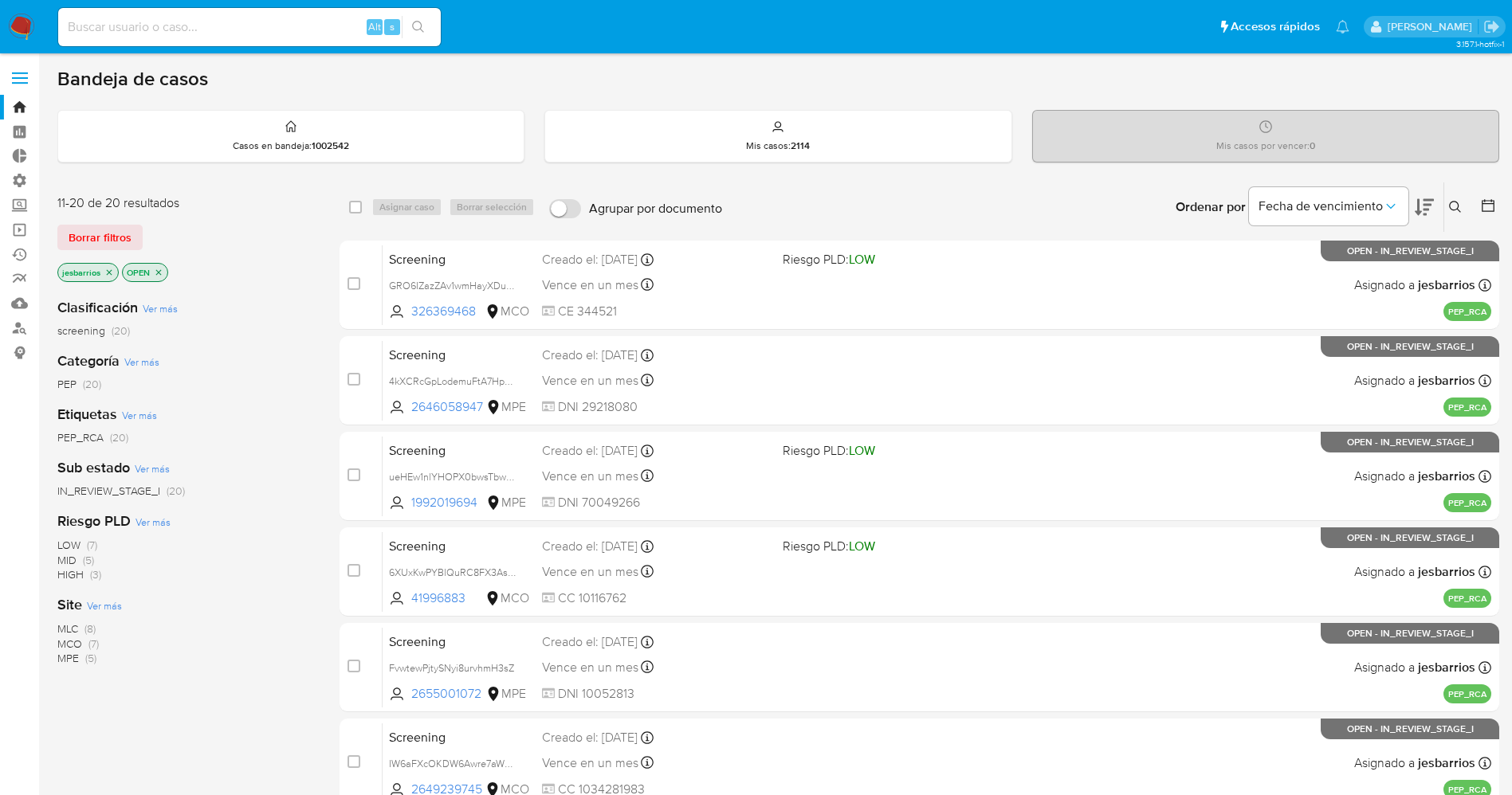
click at [74, 625] on span "MLC" at bounding box center [67, 628] width 20 height 16
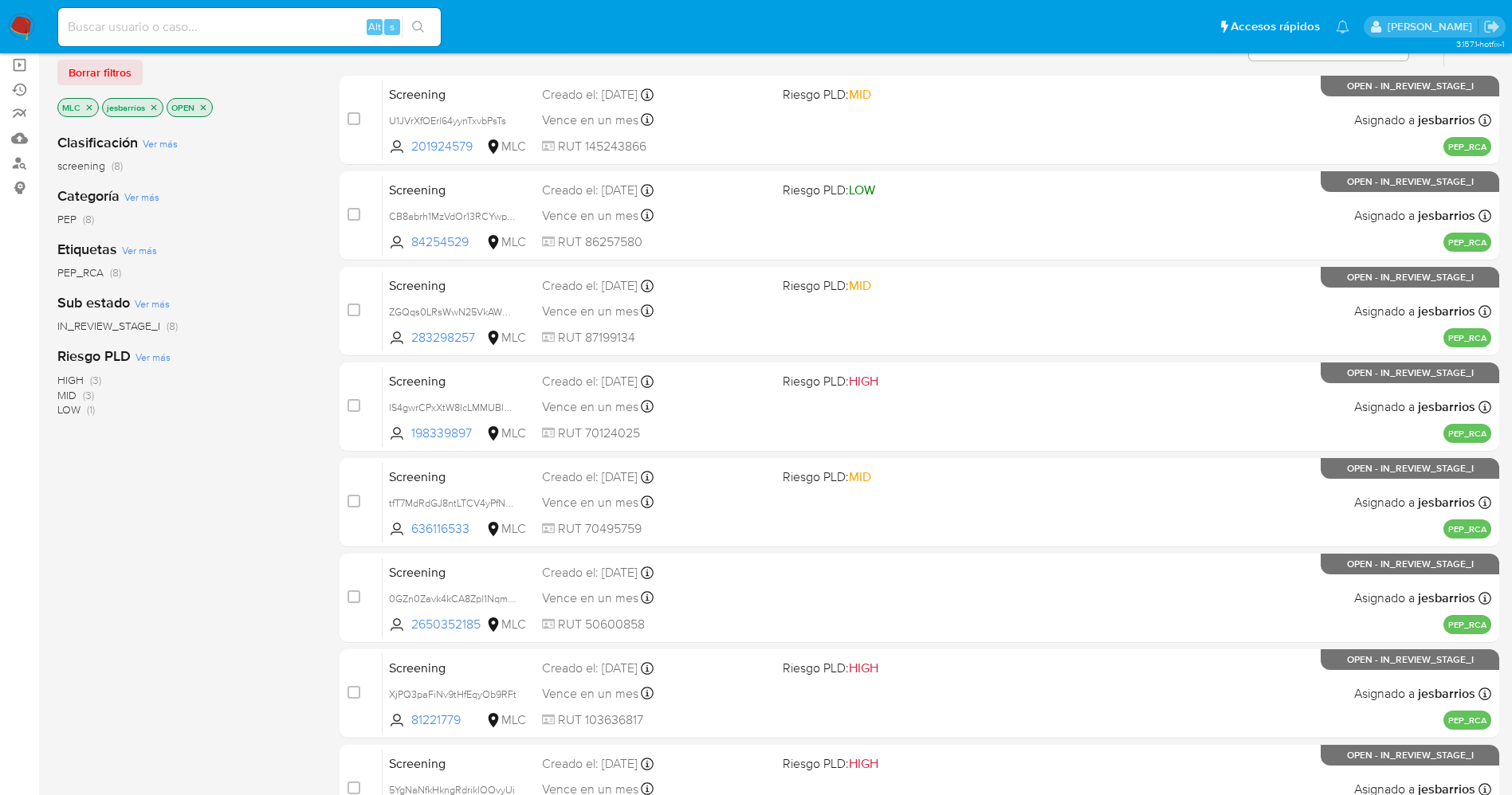
scroll to position [272, 0]
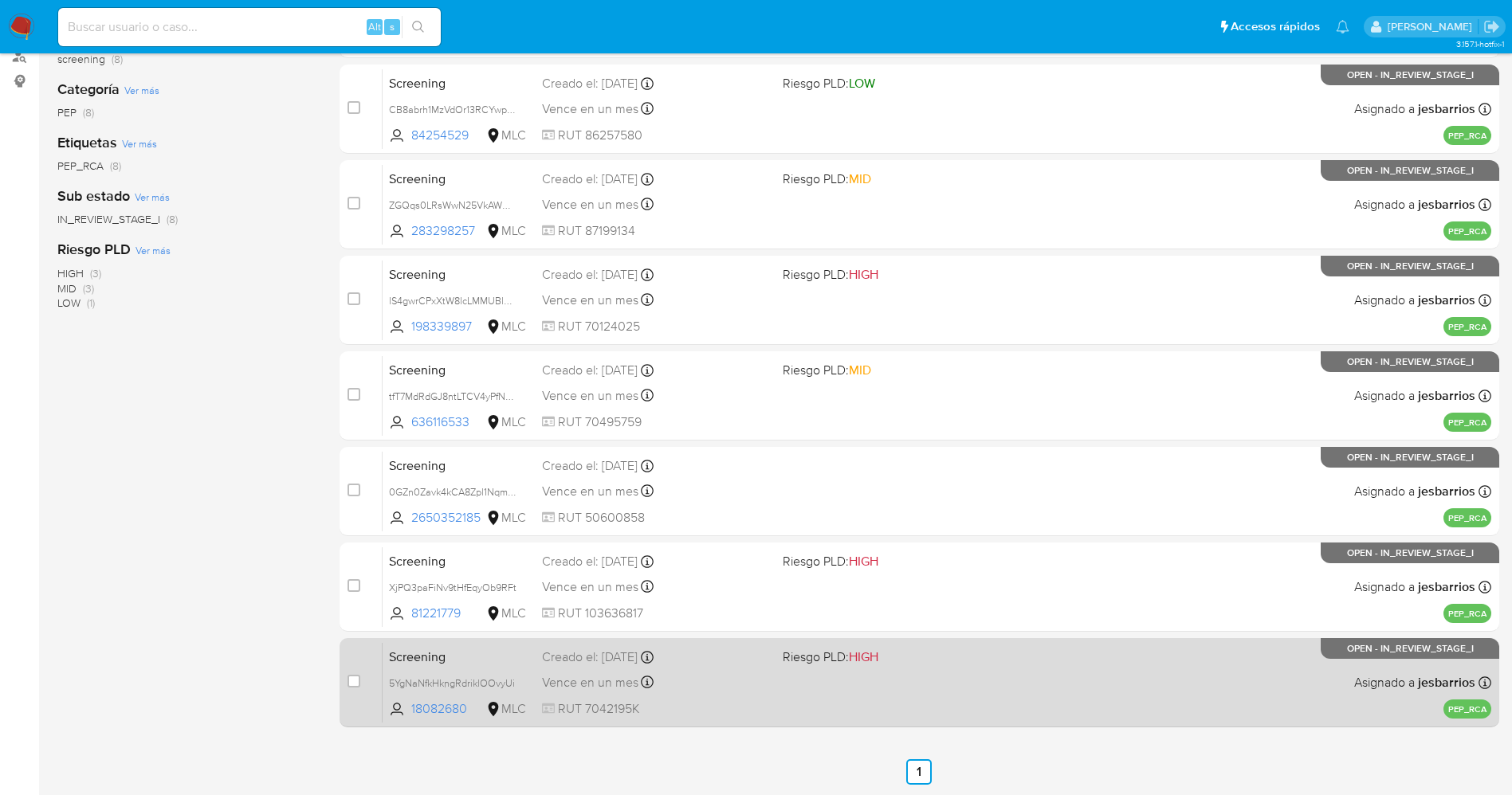
click at [914, 692] on div "Screening 5YgNaNfkHkngRdriklOOvyUi 18082680 MLC Riesgo PLD: HIGH Creado el: [DA…" at bounding box center [937, 682] width 1109 height 81
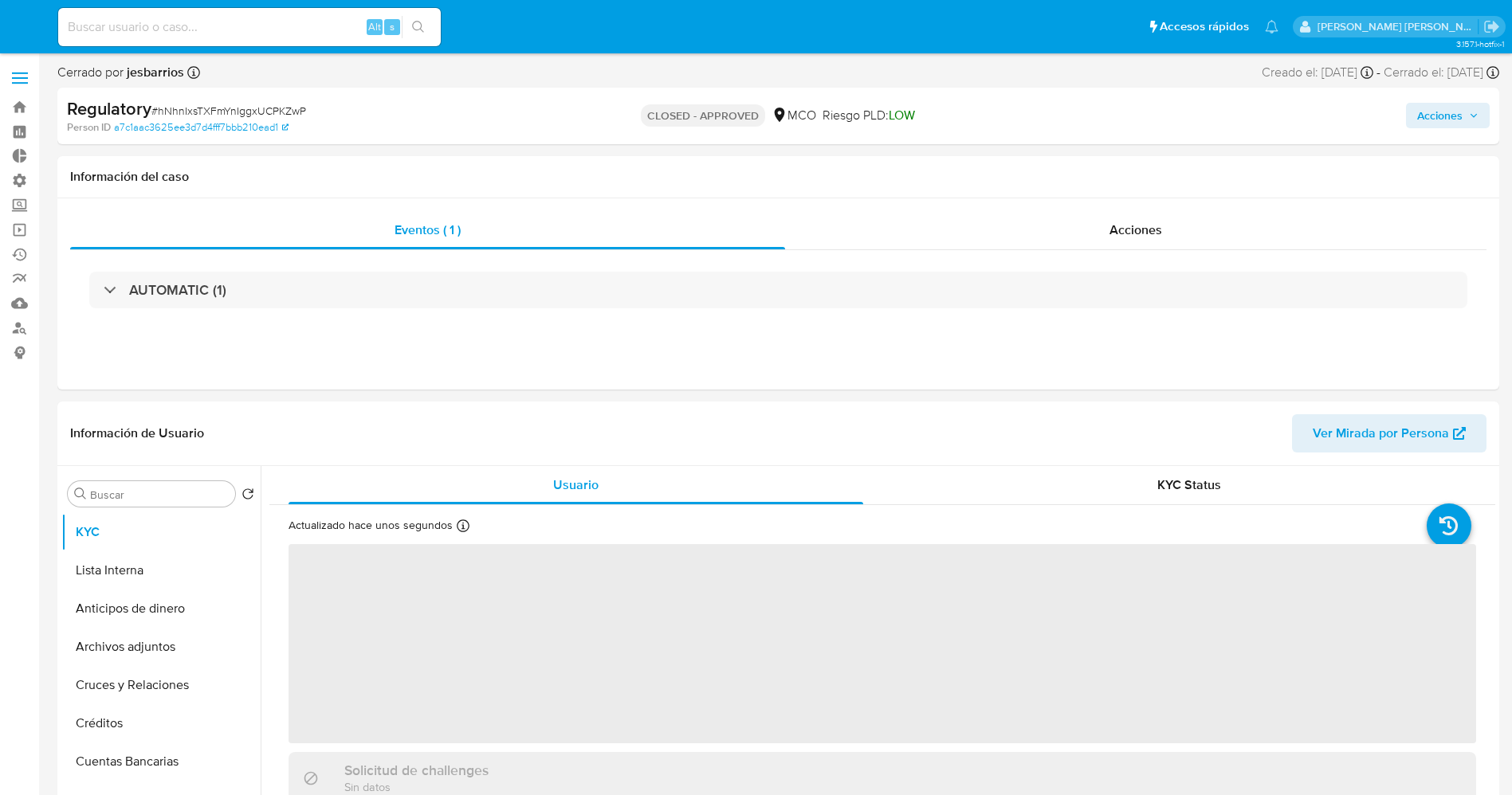
select select "10"
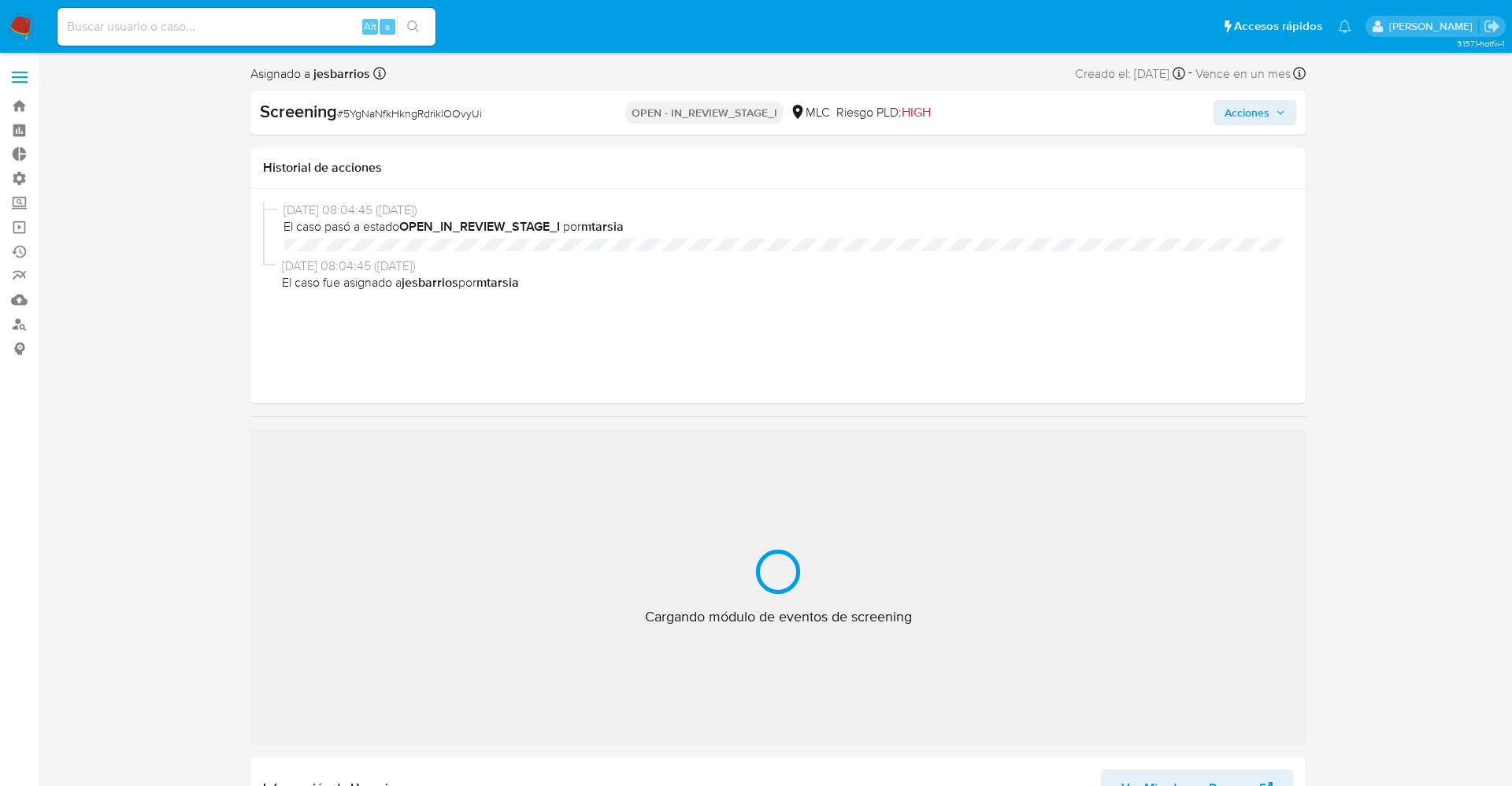
select select "10"
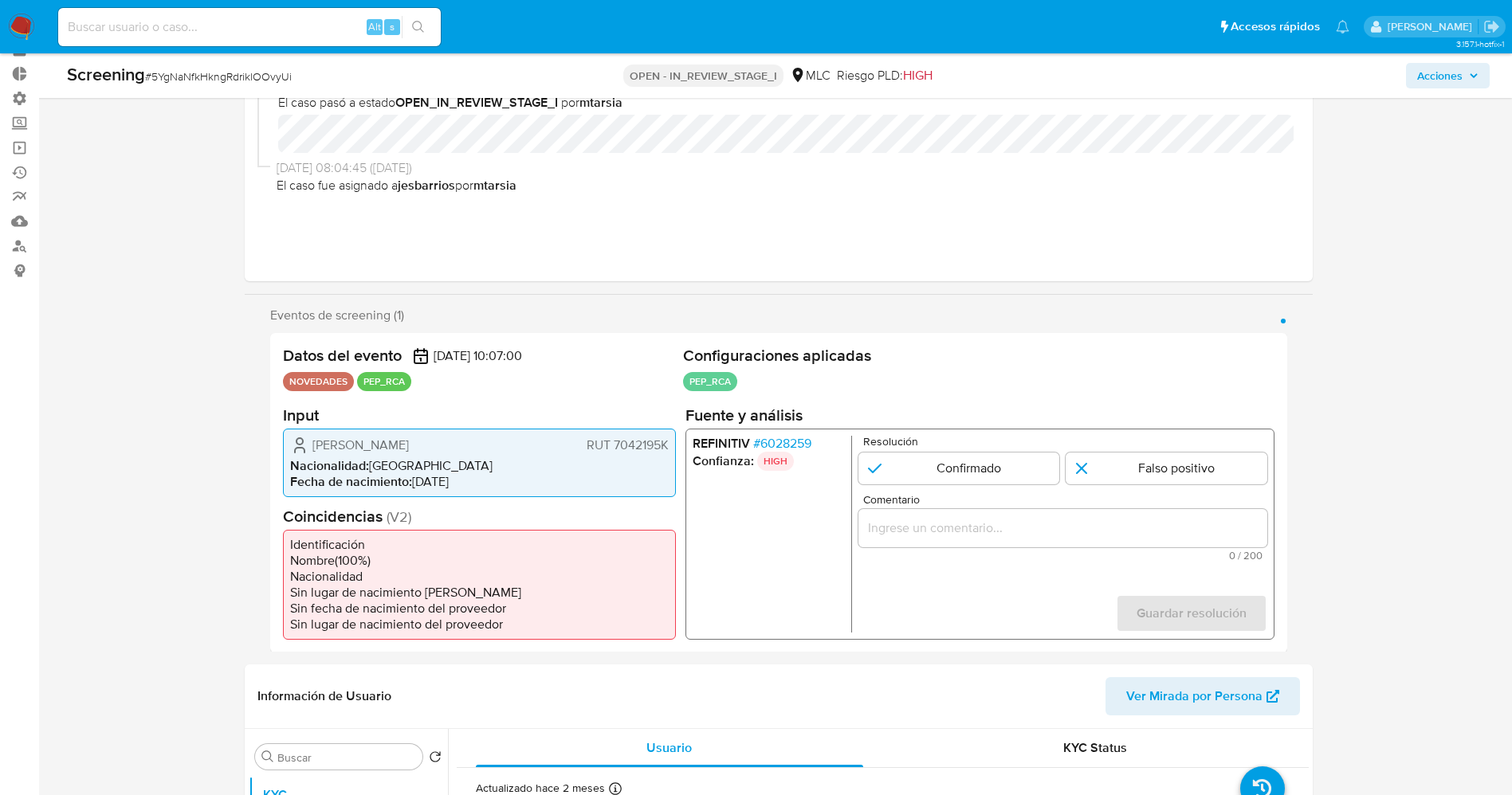
scroll to position [120, 0]
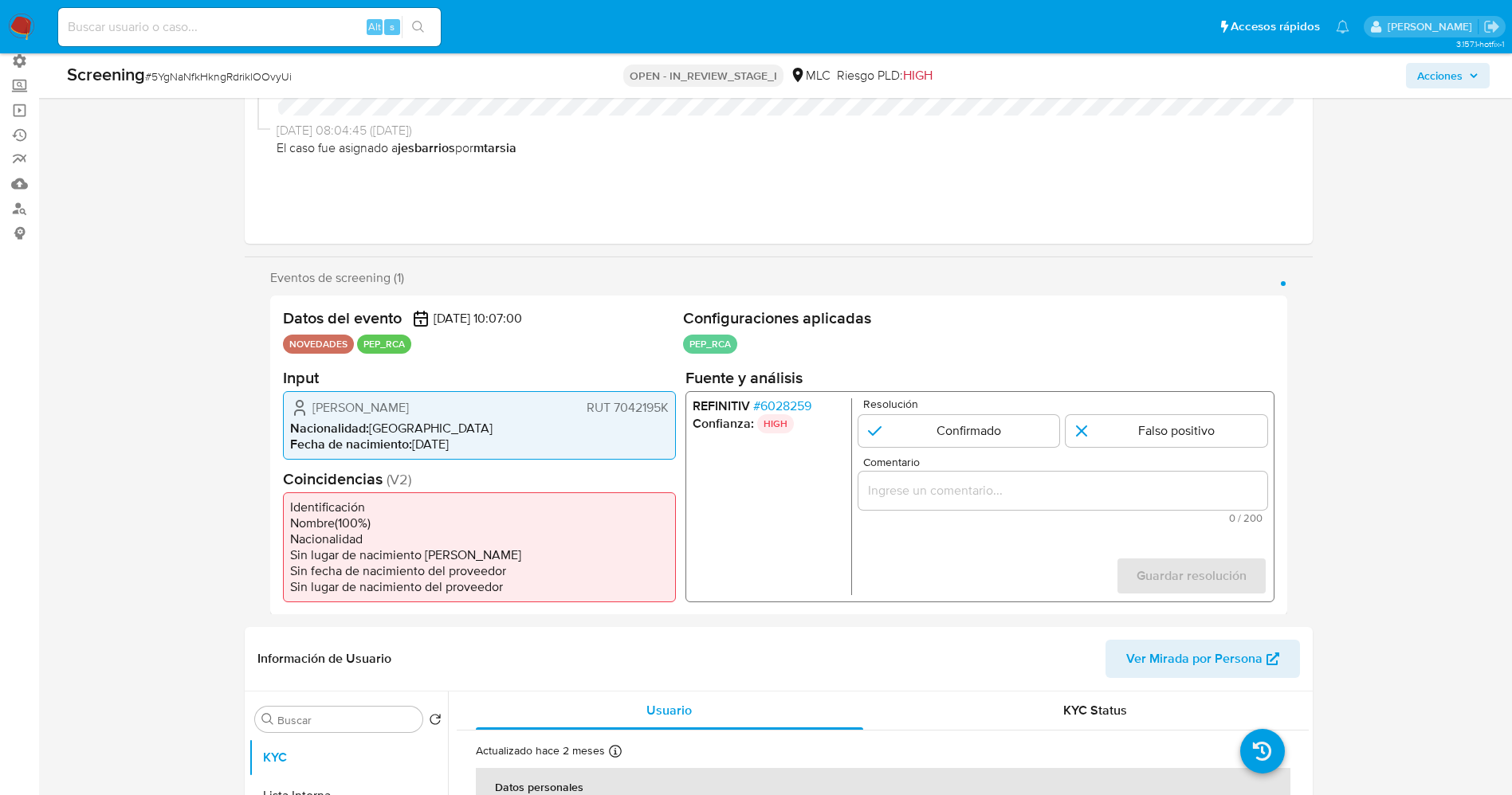
click at [789, 398] on span "# 6028259" at bounding box center [782, 406] width 58 height 16
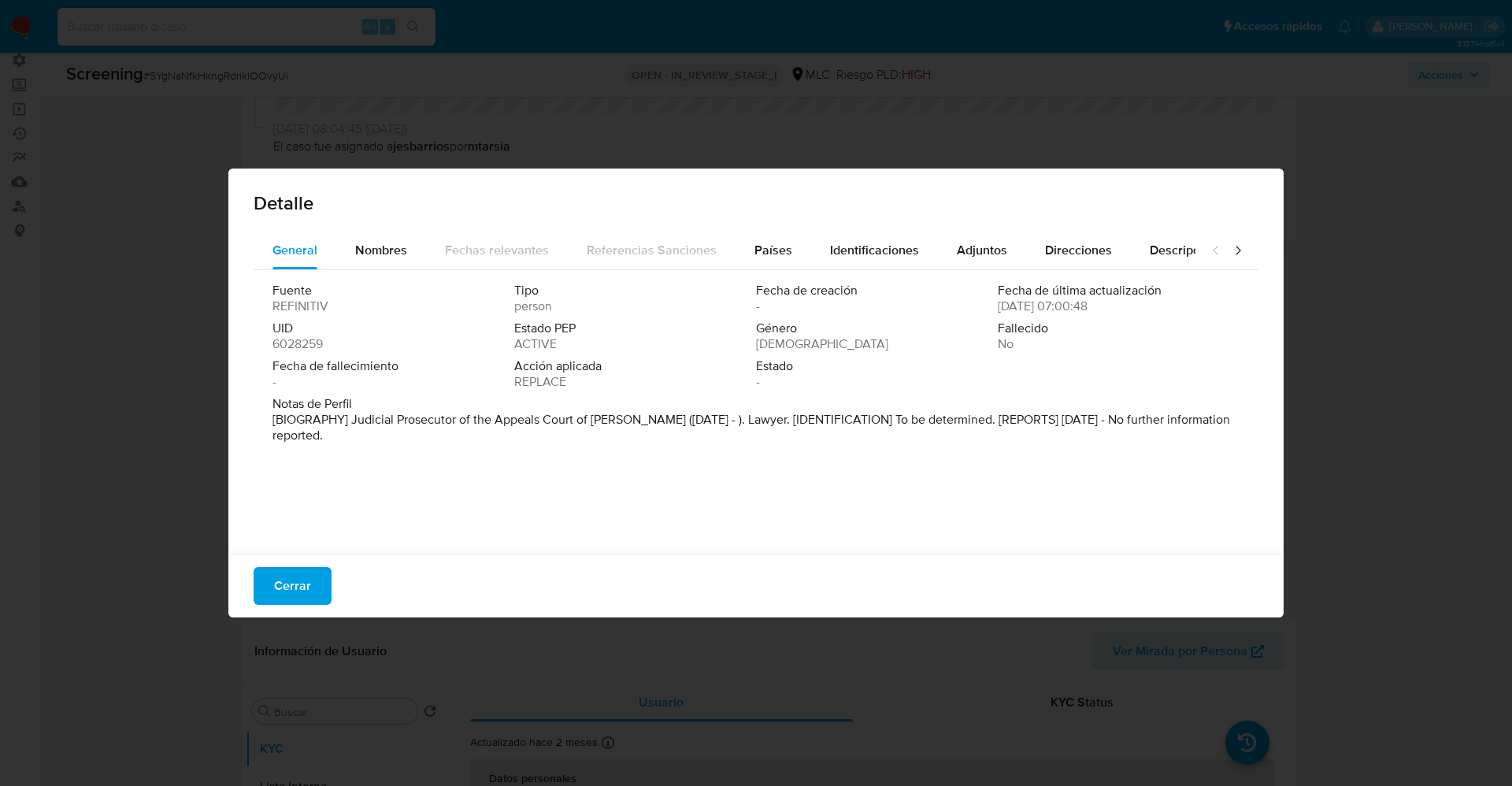
drag, startPoint x: 355, startPoint y: 414, endPoint x: 413, endPoint y: 442, distance: 64.4
click at [444, 457] on div "Fuente REFINITIV Tipo person Fecha de creación - Fecha de última actualización …" at bounding box center [756, 407] width 1005 height 276
click at [369, 251] on span "Nombres" at bounding box center [380, 250] width 52 height 18
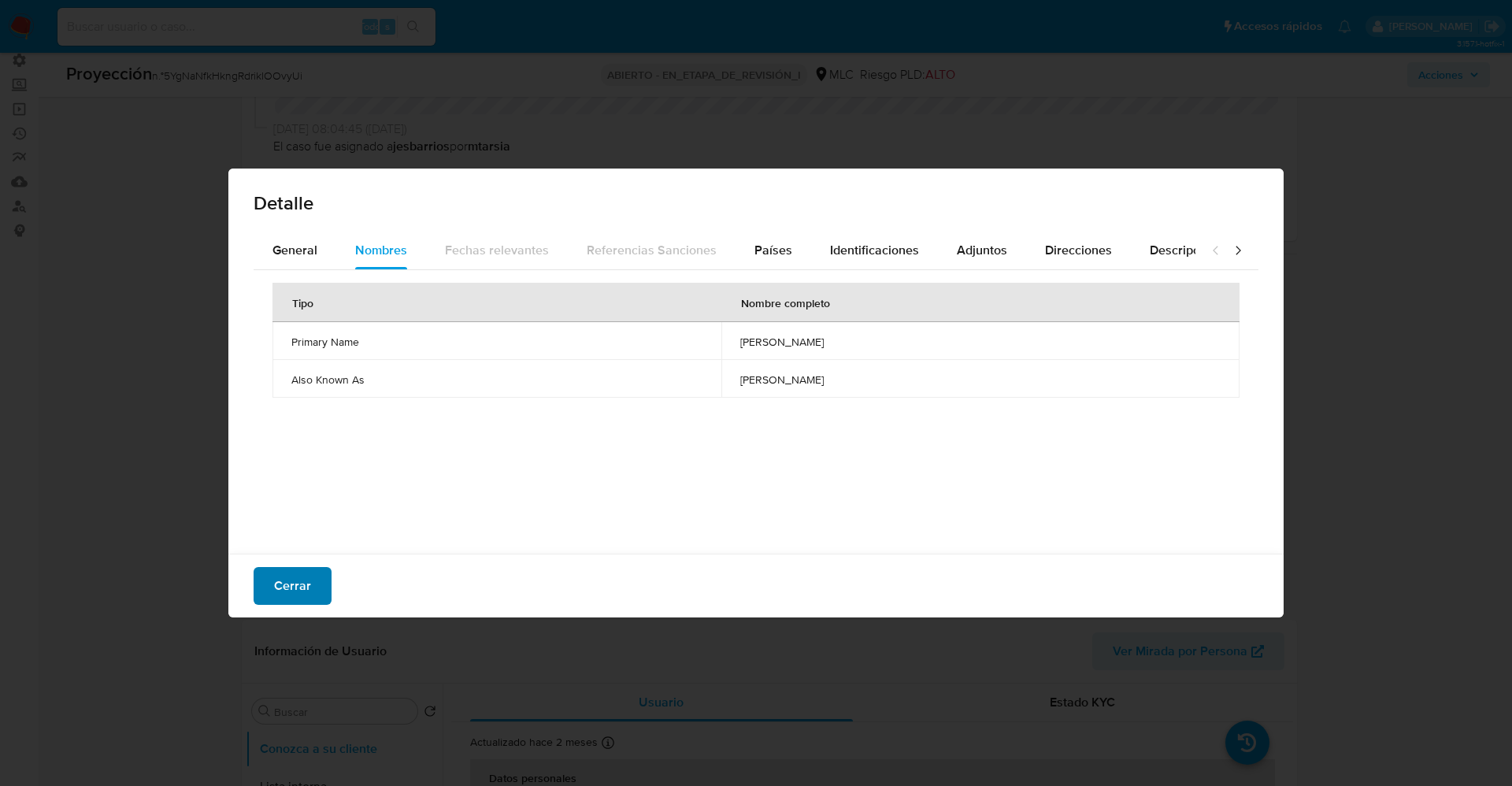
click at [312, 580] on button "Cerrar" at bounding box center [293, 585] width 78 height 38
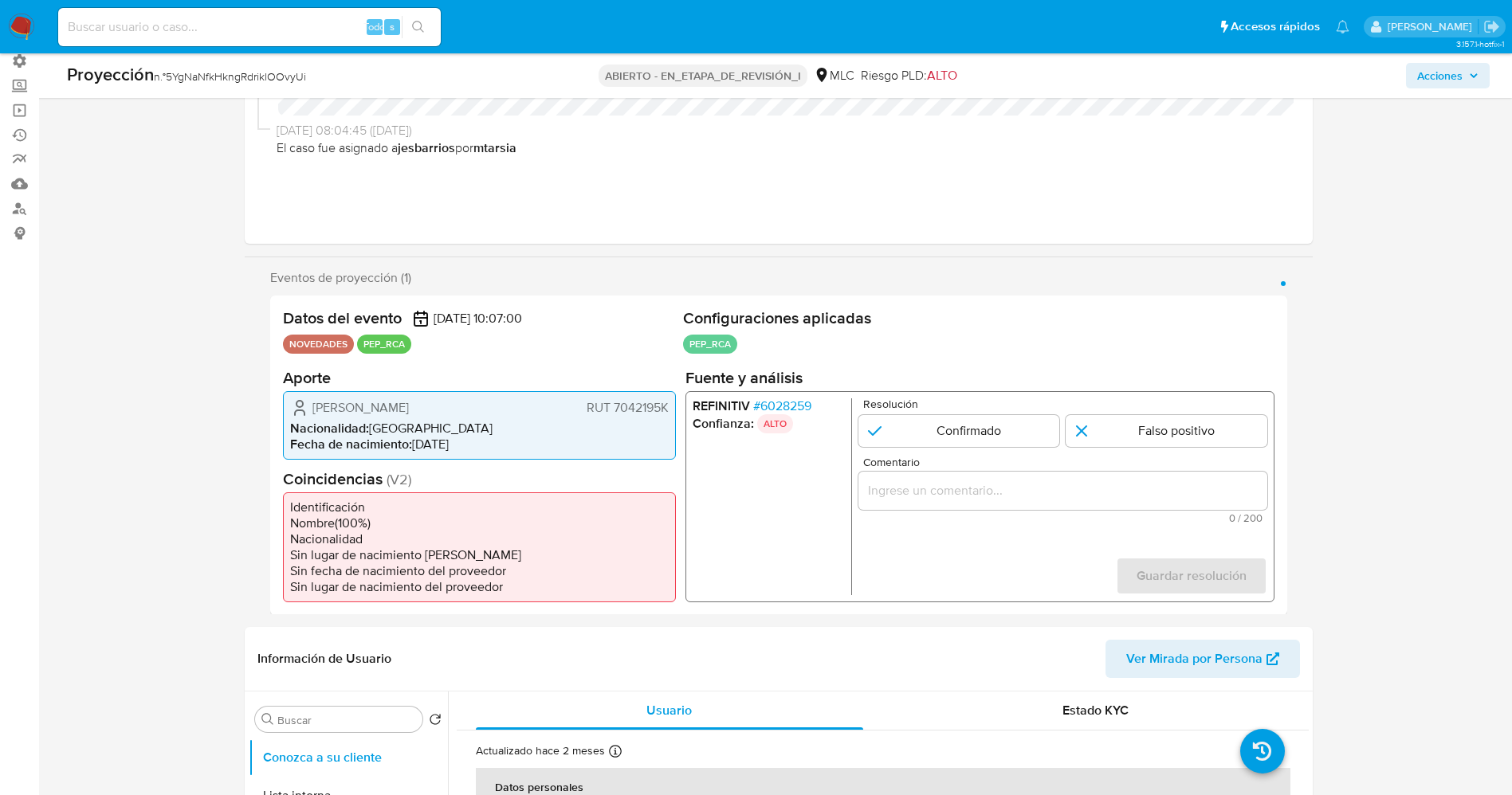
drag, startPoint x: 310, startPoint y: 407, endPoint x: 526, endPoint y: 399, distance: 216.1
click at [526, 399] on div "[PERSON_NAME] RUT 7042195K" at bounding box center [479, 408] width 378 height 19
